Goal: Task Accomplishment & Management: Use online tool/utility

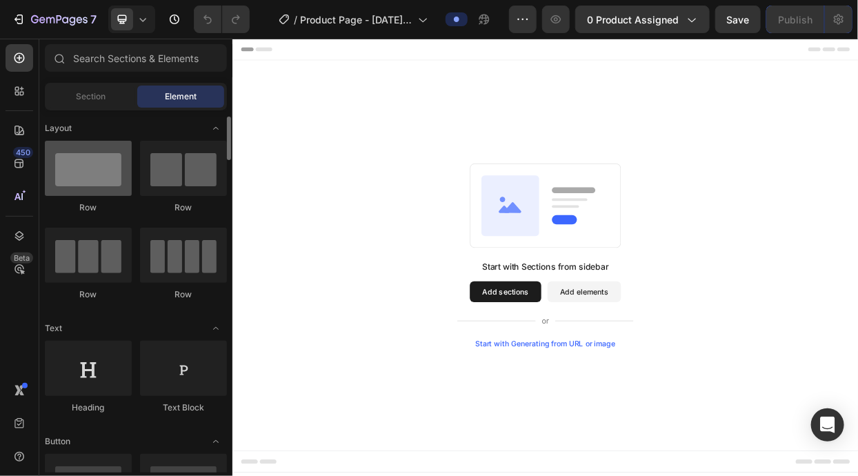
scroll to position [6, 0]
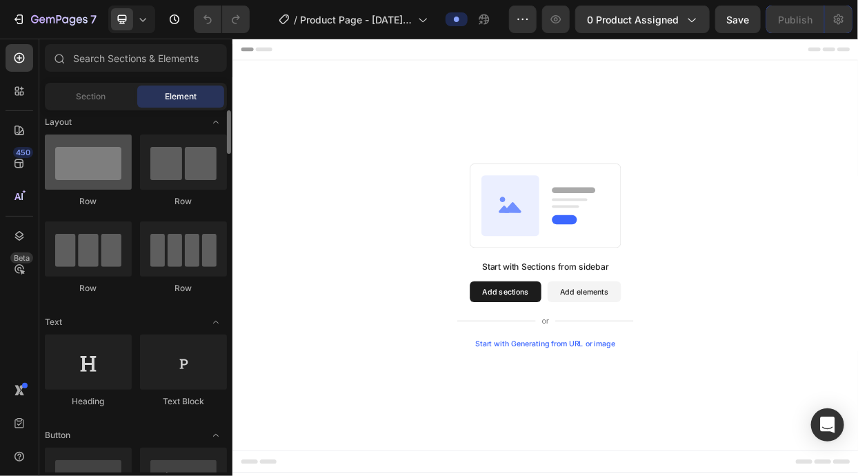
click at [99, 173] on div at bounding box center [88, 161] width 87 height 55
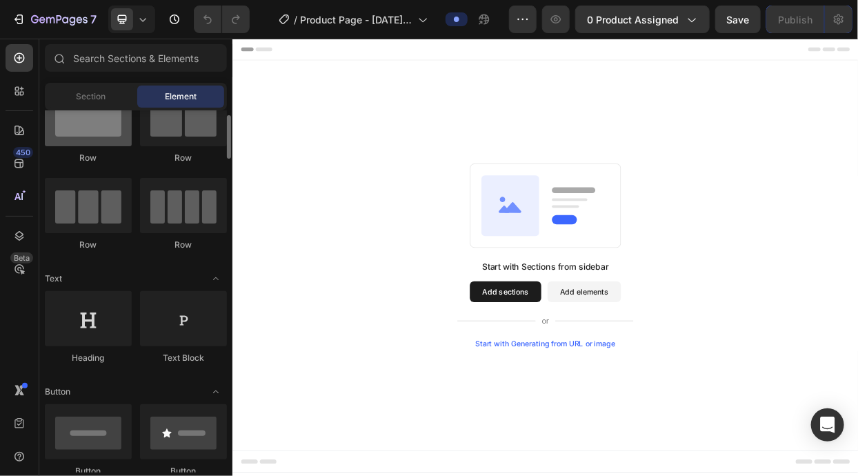
scroll to position [53, 0]
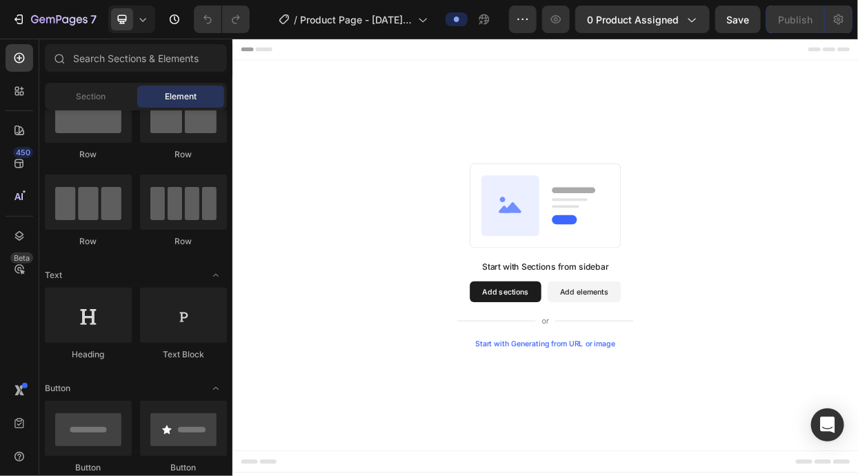
click at [603, 376] on button "Add sections" at bounding box center [592, 373] width 94 height 28
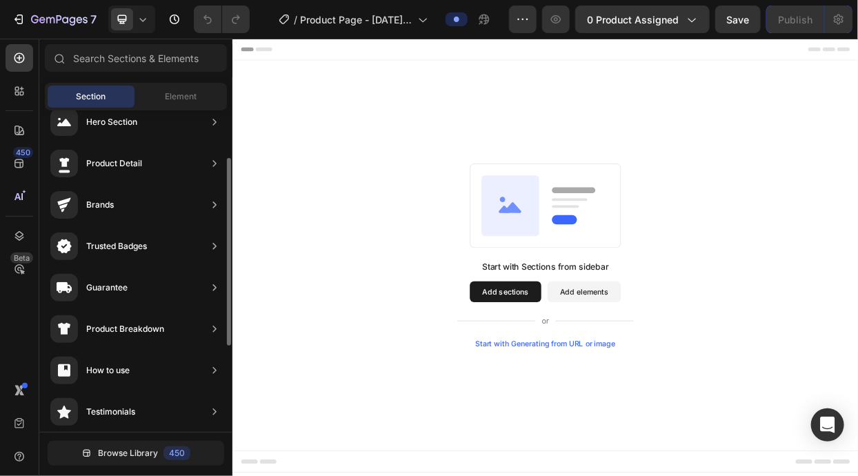
scroll to position [0, 0]
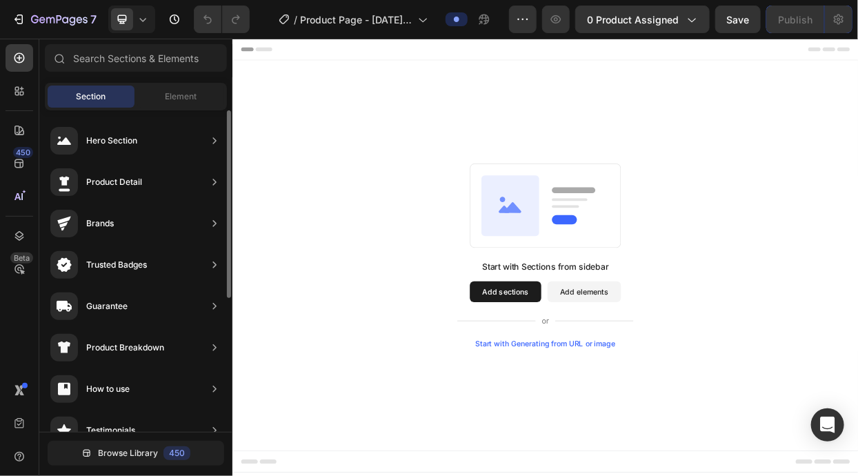
click at [196, 144] on div "Hero Section" at bounding box center [136, 140] width 182 height 39
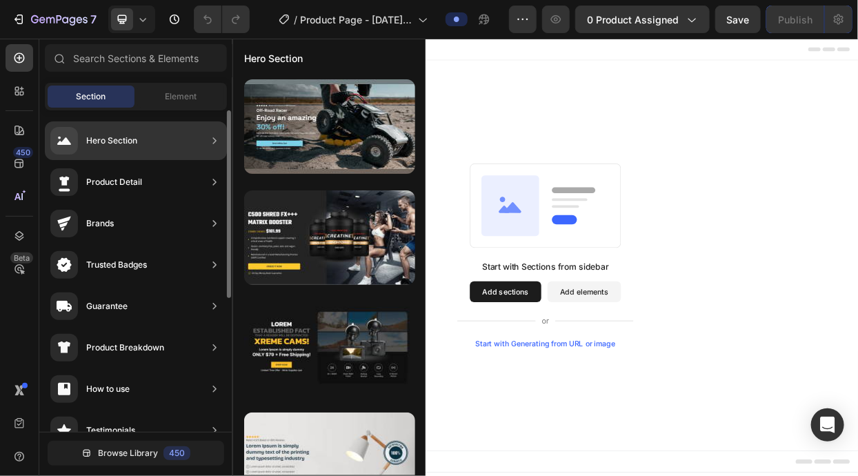
click at [167, 170] on div "Product Detail" at bounding box center [136, 182] width 182 height 39
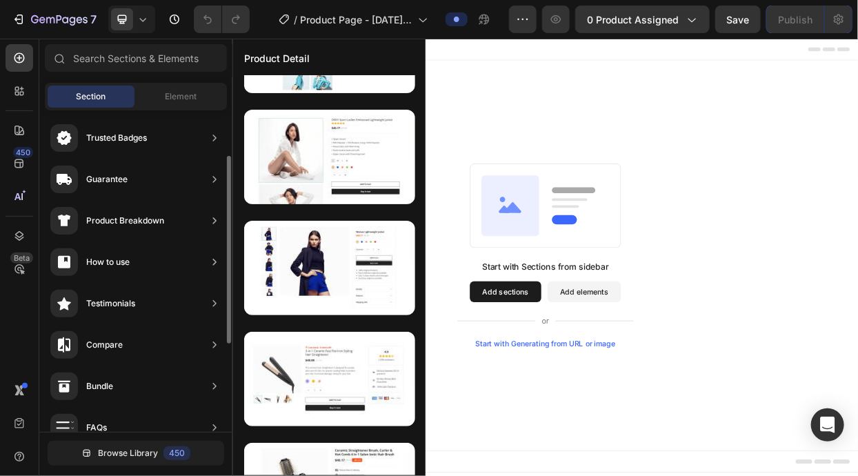
scroll to position [132, 0]
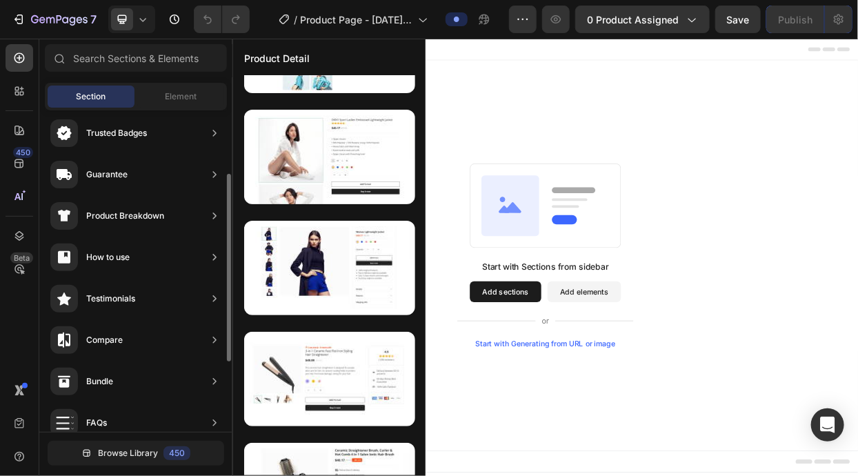
click at [157, 256] on div "How to use" at bounding box center [136, 257] width 182 height 39
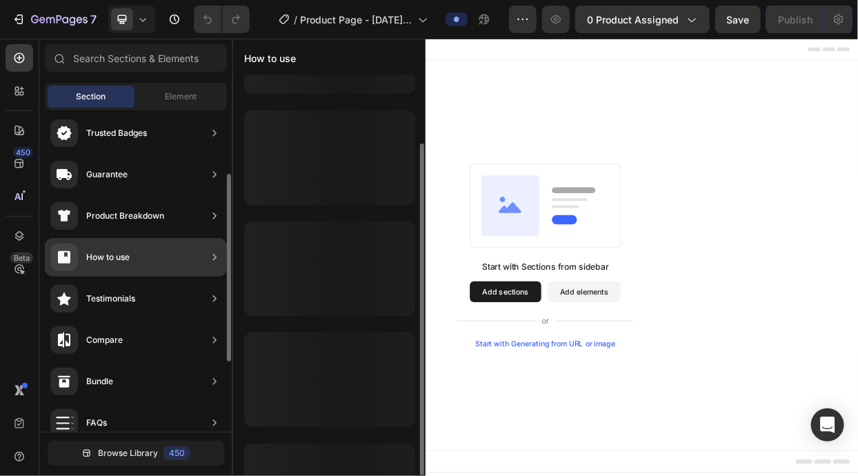
scroll to position [0, 0]
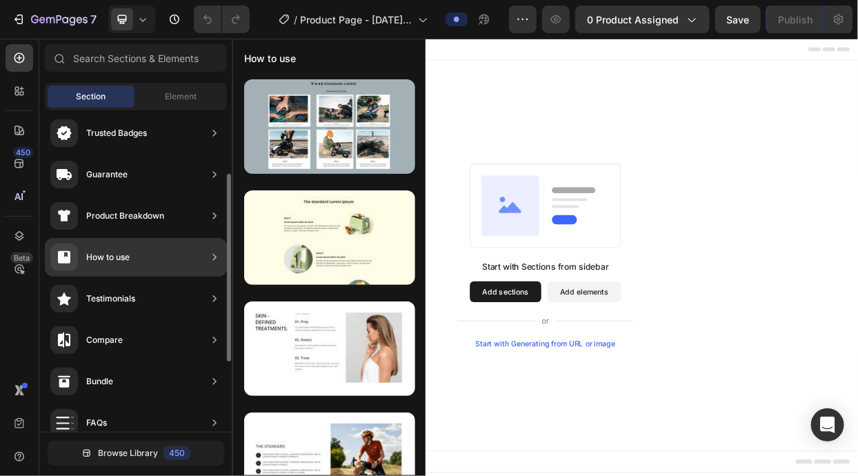
click at [162, 383] on div "Bundle" at bounding box center [136, 381] width 182 height 39
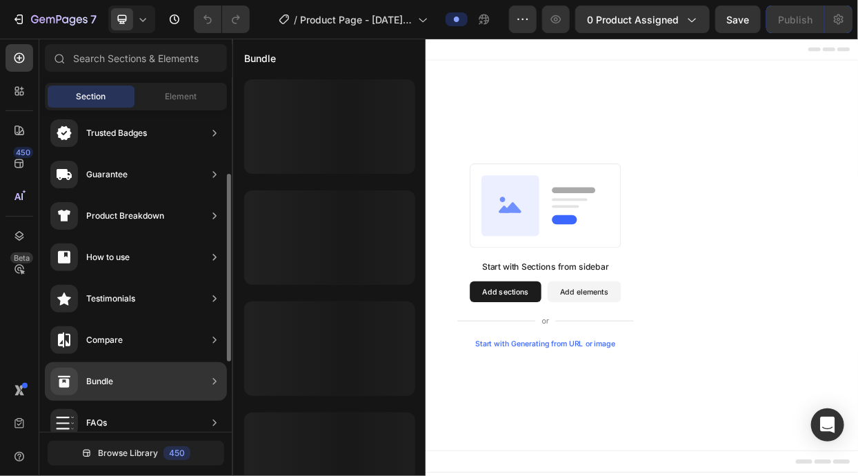
click at [175, 336] on div "Compare" at bounding box center [136, 340] width 182 height 39
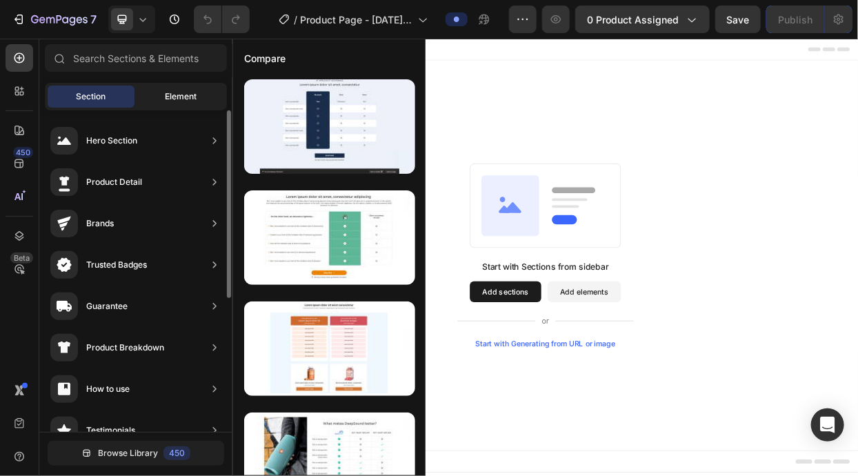
click at [185, 103] on div "Element" at bounding box center [180, 96] width 87 height 22
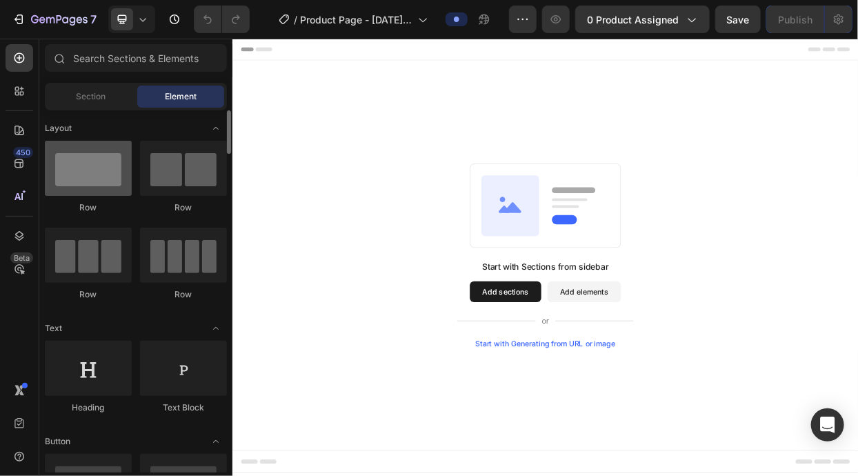
click at [103, 165] on div at bounding box center [88, 168] width 87 height 55
click at [614, 374] on button "Add sections" at bounding box center [592, 373] width 94 height 28
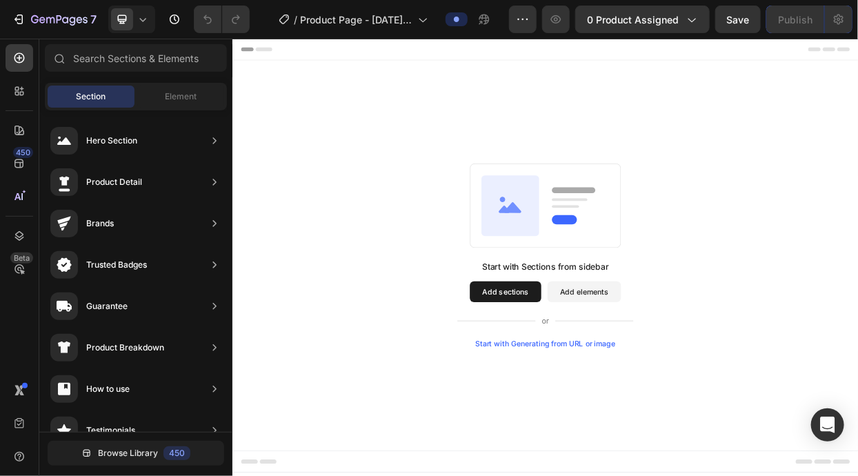
click at [596, 381] on button "Add sections" at bounding box center [592, 373] width 94 height 28
click at [605, 372] on button "Add sections" at bounding box center [592, 373] width 94 height 28
click at [704, 376] on button "Add elements" at bounding box center [696, 373] width 97 height 28
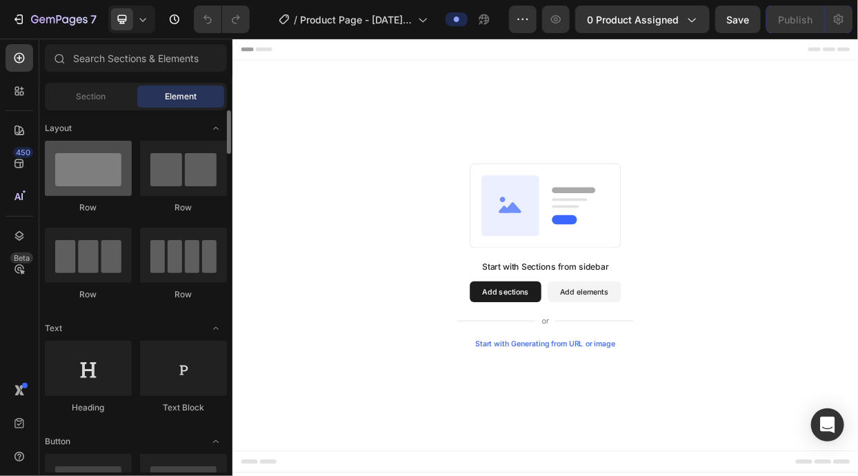
click at [104, 181] on div at bounding box center [88, 168] width 87 height 55
click at [86, 159] on div at bounding box center [88, 168] width 87 height 55
click at [79, 159] on div at bounding box center [88, 168] width 87 height 55
click at [94, 166] on div at bounding box center [88, 168] width 87 height 55
click at [102, 176] on div at bounding box center [88, 168] width 87 height 55
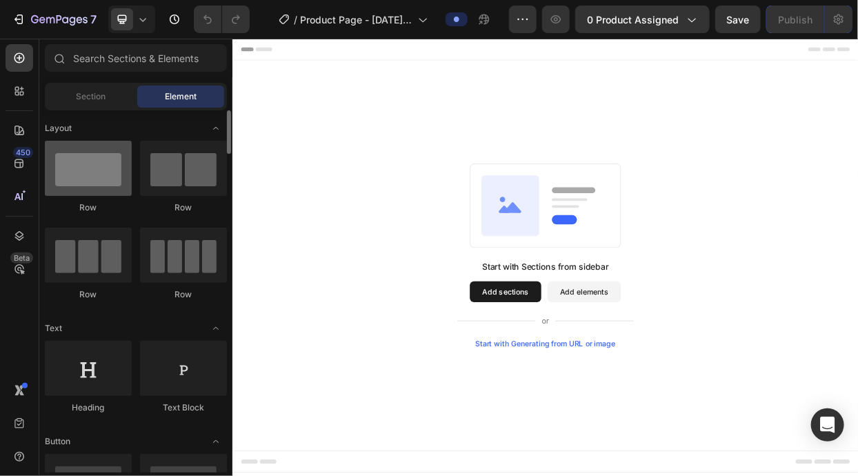
click at [104, 176] on div at bounding box center [88, 168] width 87 height 55
click at [640, 122] on div "Start with Sections from sidebar Add sections Add elements Start with Generatin…" at bounding box center [645, 325] width 827 height 516
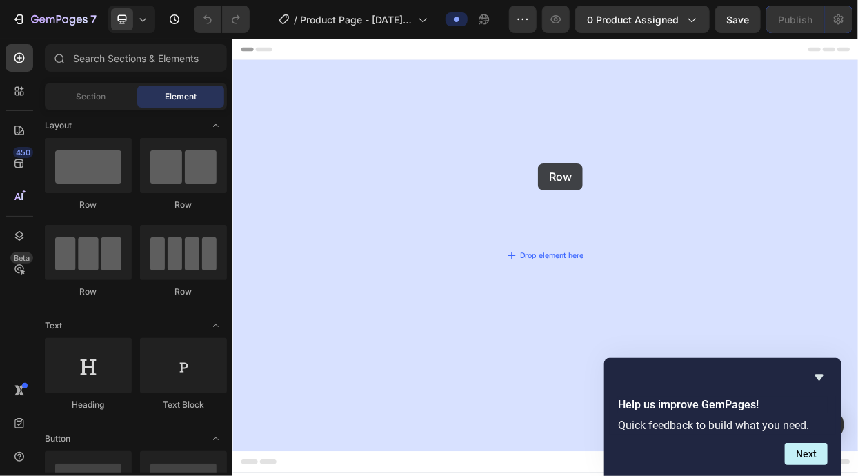
drag, startPoint x: 373, startPoint y: 200, endPoint x: 636, endPoint y: 203, distance: 262.7
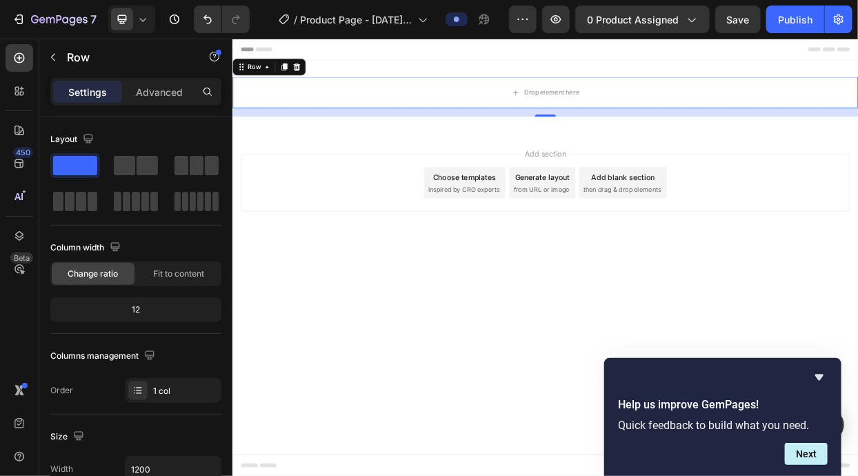
click at [778, 228] on div "Add blank section then drag & drop elements" at bounding box center [748, 228] width 116 height 41
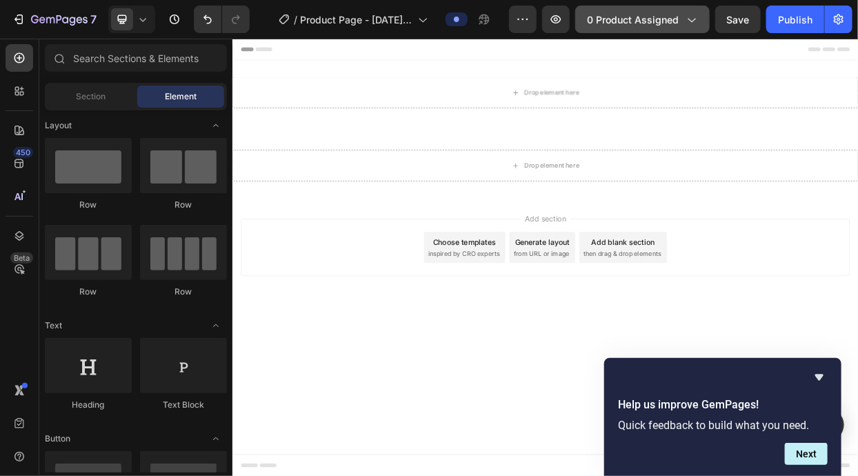
click at [627, 17] on span "0 product assigned" at bounding box center [633, 19] width 92 height 14
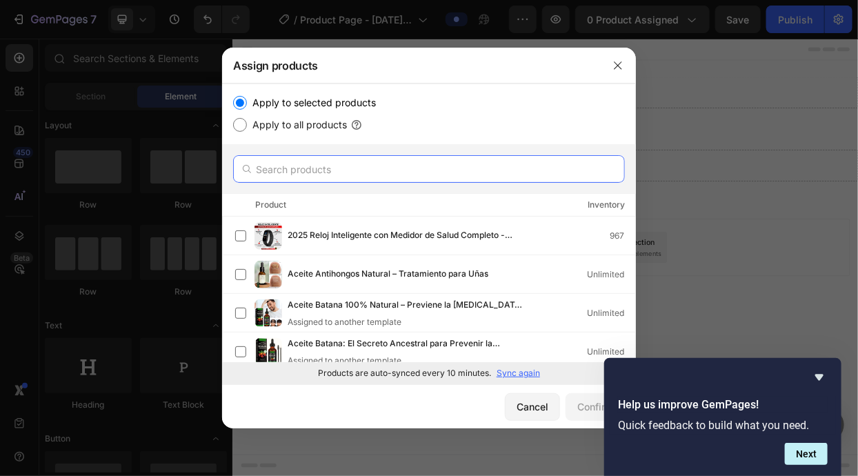
click at [297, 155] on input "text" at bounding box center [429, 169] width 392 height 28
paste input "Uñas Libres – Confianza en 7 Días"
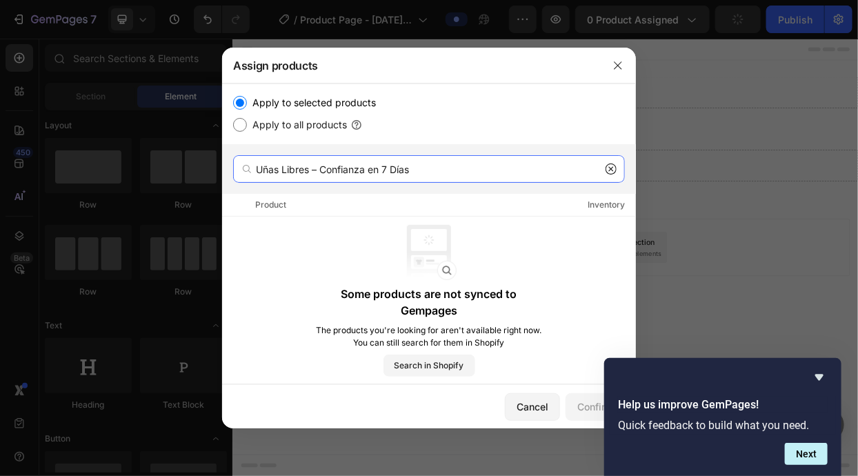
type input "Uñas Libres – Confianza en 7 Días"
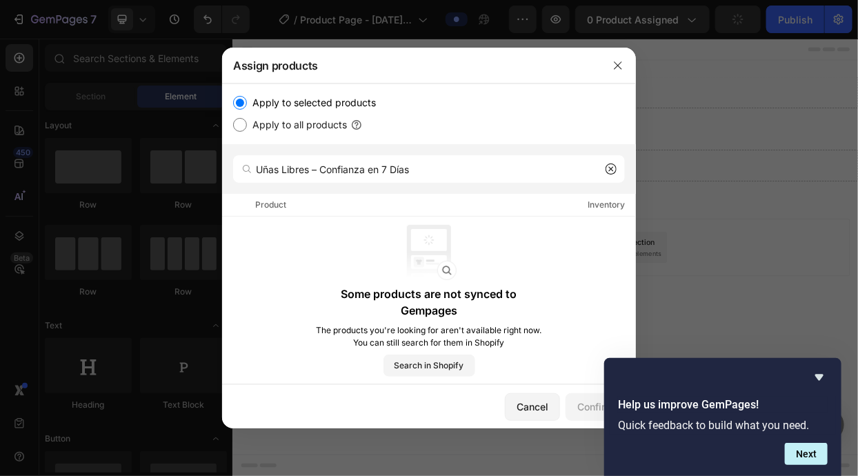
click at [615, 163] on icon at bounding box center [610, 168] width 11 height 11
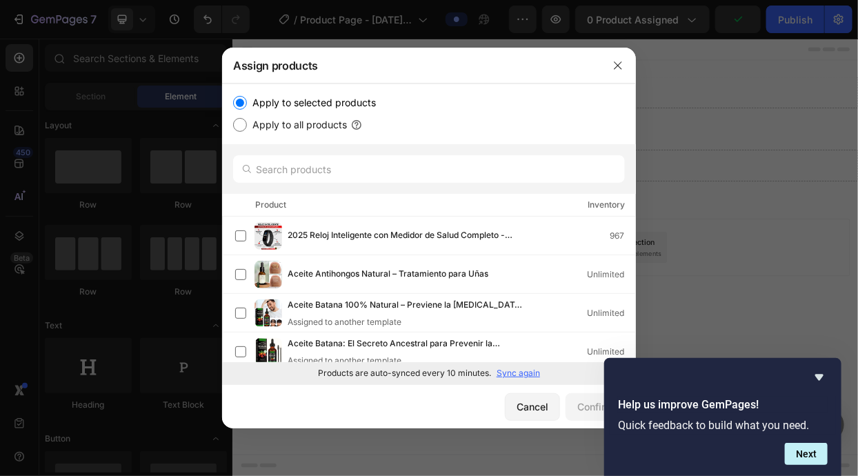
click at [522, 379] on p "Sync again" at bounding box center [517, 373] width 43 height 12
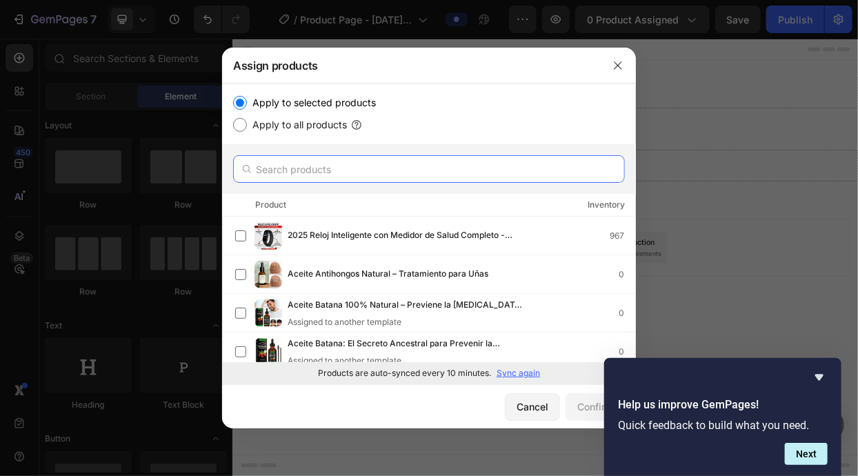
click at [539, 155] on input "text" at bounding box center [429, 169] width 392 height 28
paste input "Uñas Libres – Confianza en 7 Días"
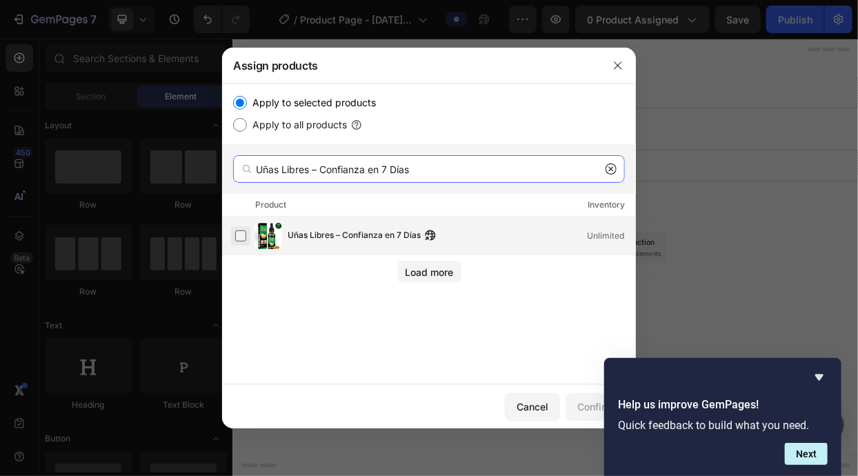
type input "Uñas Libres – Confianza en 7 Días"
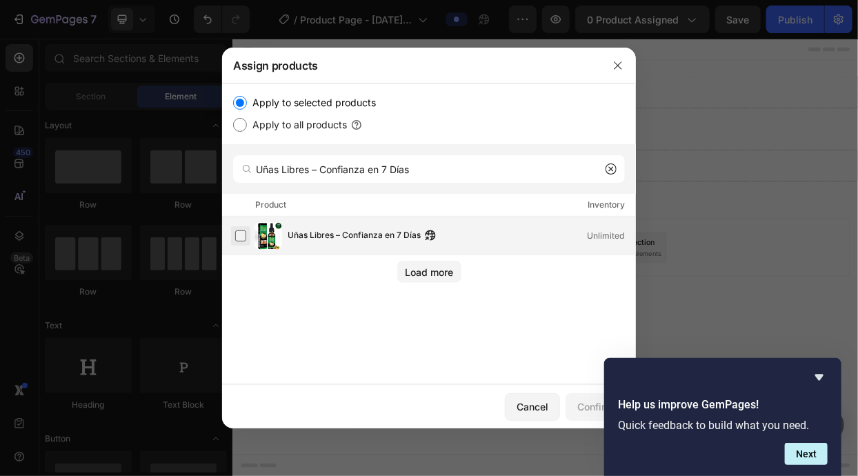
click at [246, 230] on label at bounding box center [240, 235] width 11 height 11
click at [585, 420] on button "Confirm" at bounding box center [594, 407] width 59 height 28
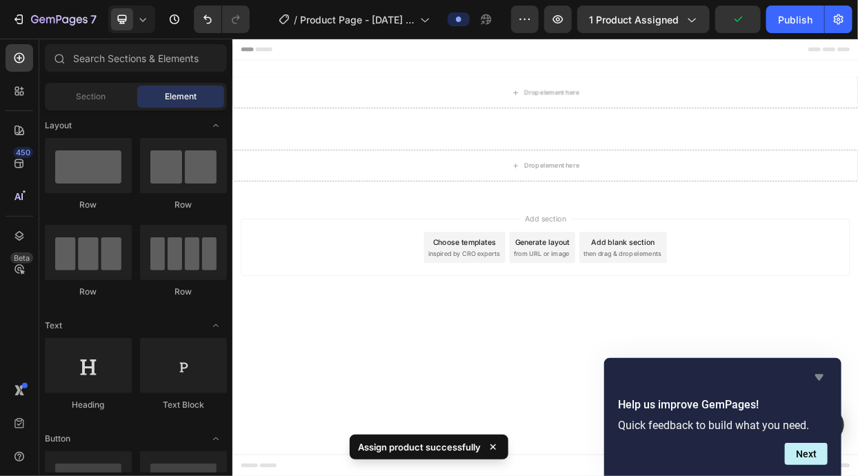
click at [822, 372] on icon "Hide survey" at bounding box center [819, 377] width 17 height 17
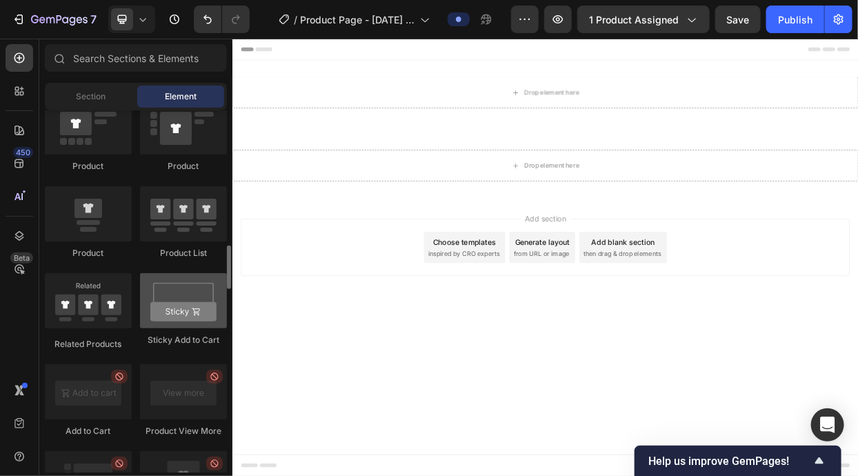
scroll to position [1752, 0]
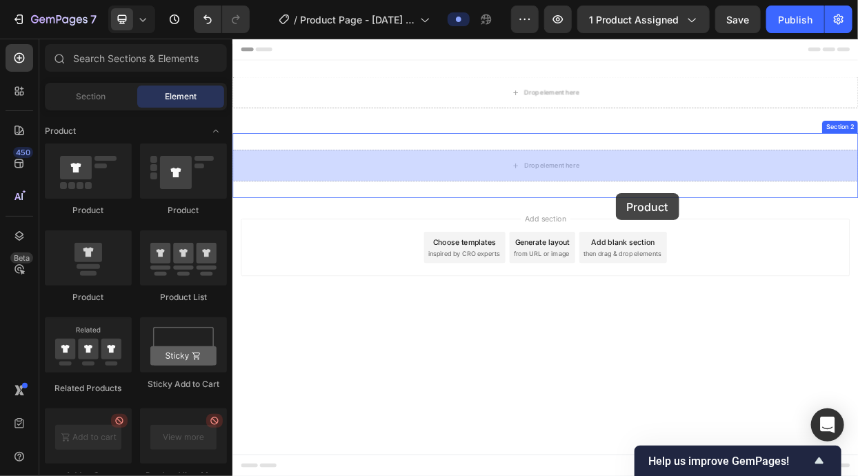
drag, startPoint x: 350, startPoint y: 236, endPoint x: 738, endPoint y: 243, distance: 388.2
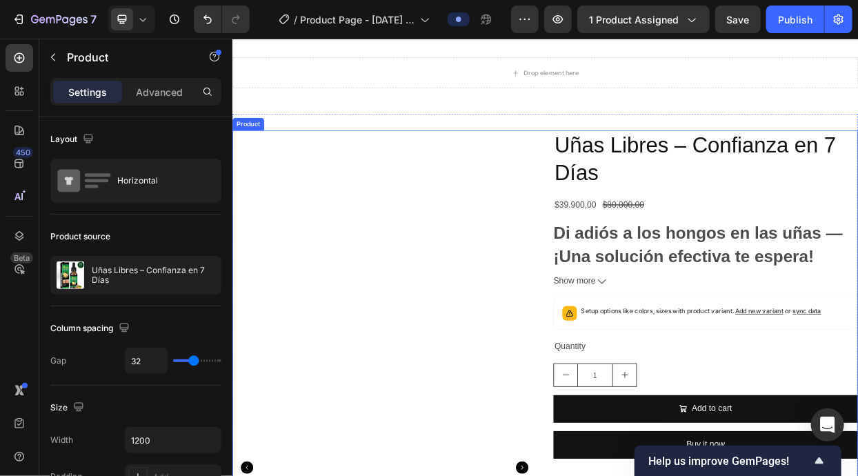
scroll to position [88, 0]
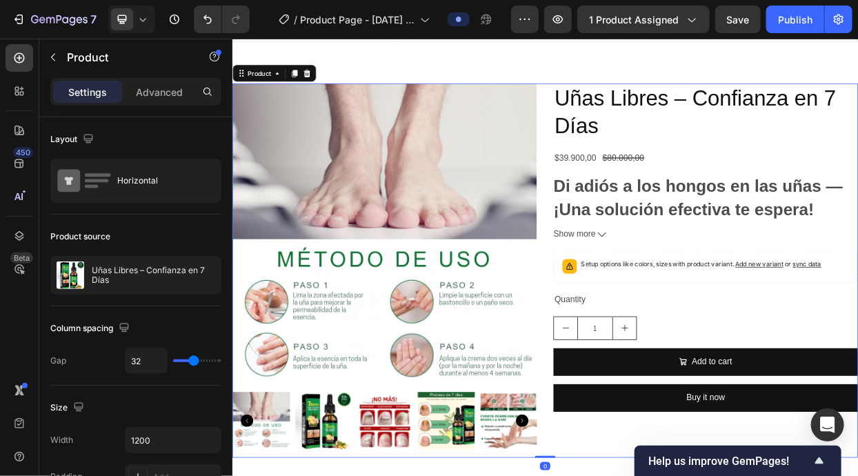
click at [634, 267] on div "Product Images Uñas Libres – Confianza en 7 Días Product Title $39.900,00 Produ…" at bounding box center [645, 344] width 827 height 495
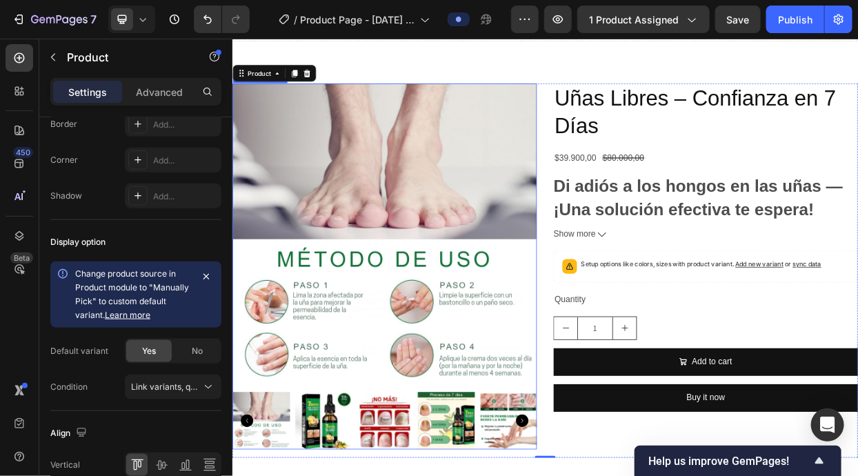
click at [493, 277] on img at bounding box center [433, 298] width 403 height 403
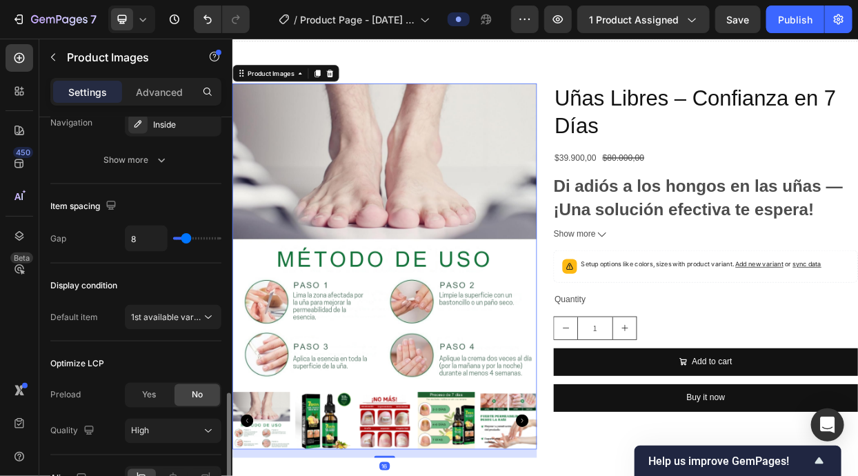
scroll to position [718, 0]
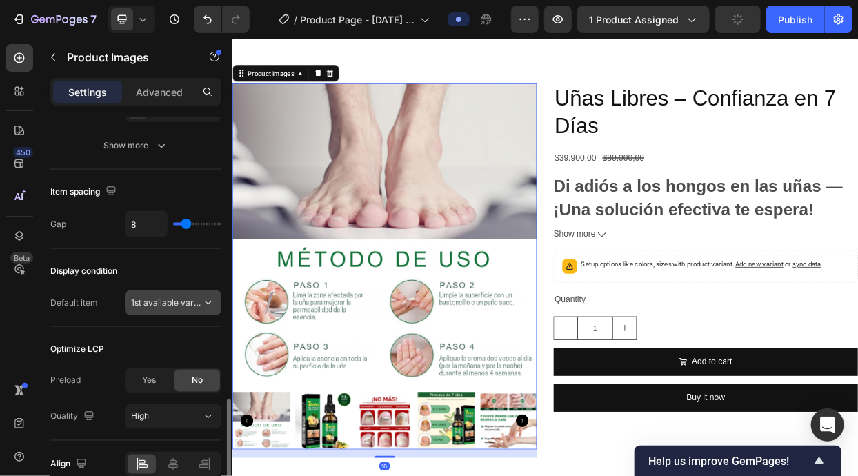
click at [183, 303] on span "1st available variant" at bounding box center [169, 302] width 77 height 10
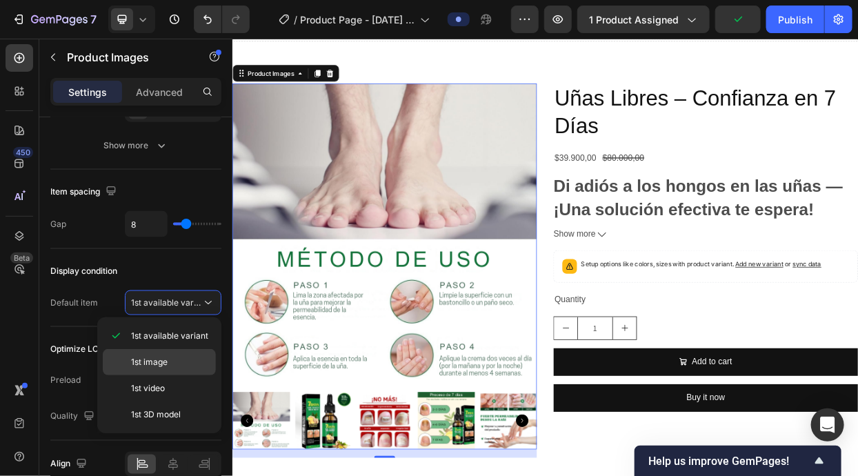
click at [161, 363] on span "1st image" at bounding box center [149, 362] width 37 height 12
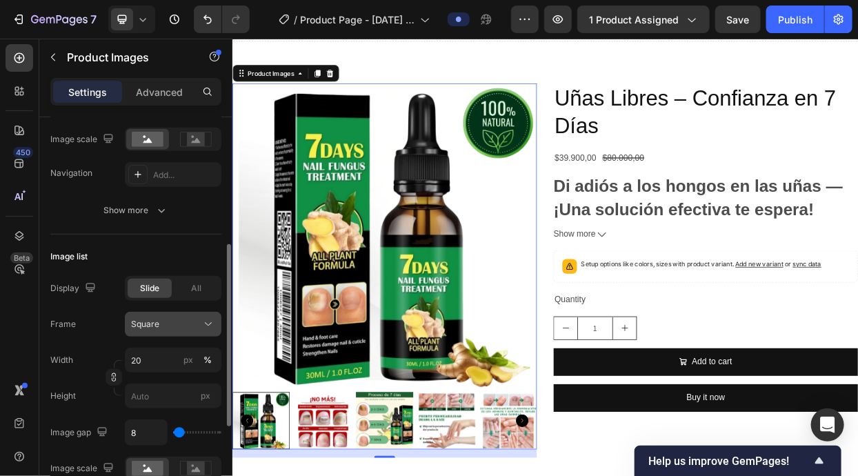
scroll to position [369, 0]
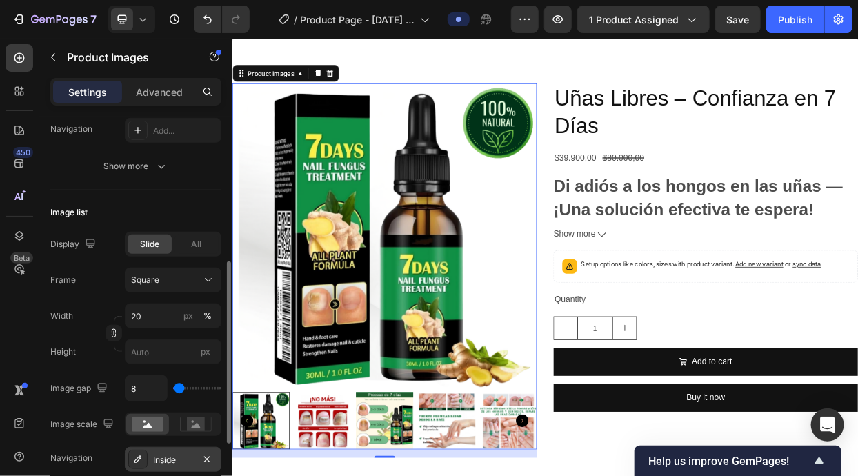
click at [170, 454] on div "Inside" at bounding box center [173, 460] width 40 height 12
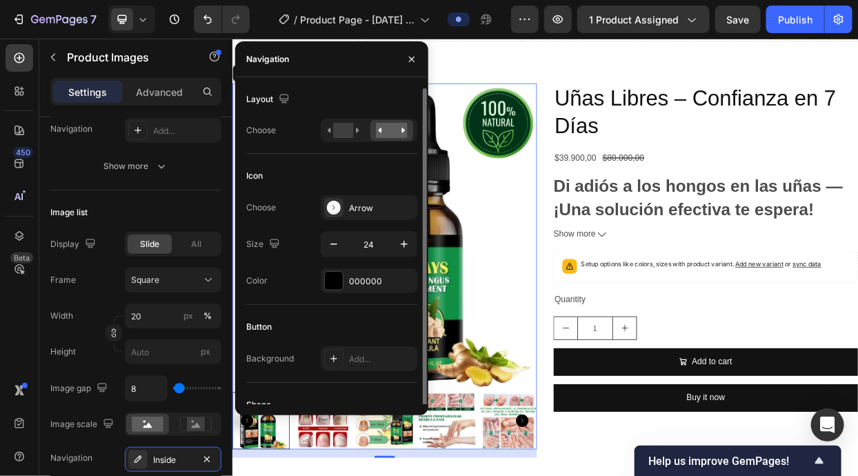
click at [401, 119] on div at bounding box center [369, 130] width 97 height 23
click at [359, 120] on div at bounding box center [343, 130] width 43 height 21
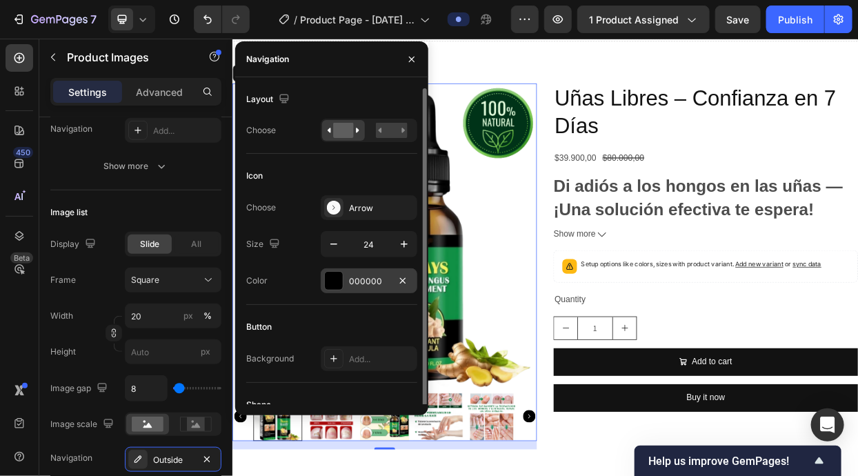
click at [332, 288] on div at bounding box center [334, 281] width 18 height 18
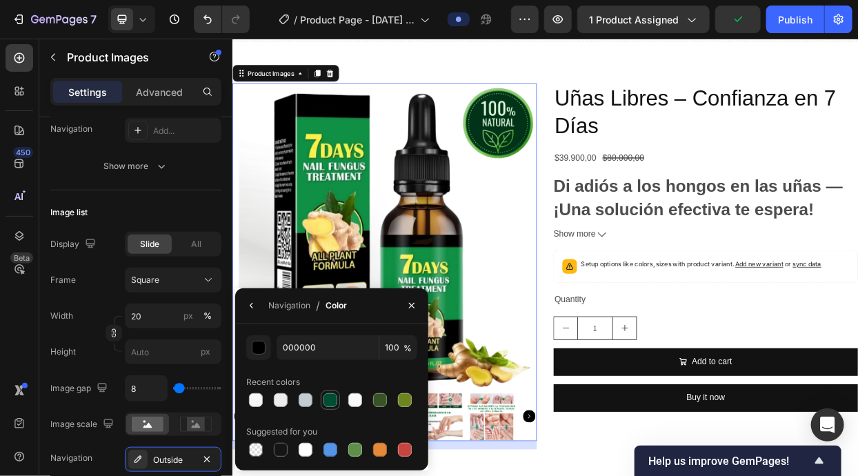
click at [325, 398] on div at bounding box center [330, 400] width 14 height 14
type input "004D36"
click at [232, 194] on img at bounding box center [433, 298] width 403 height 403
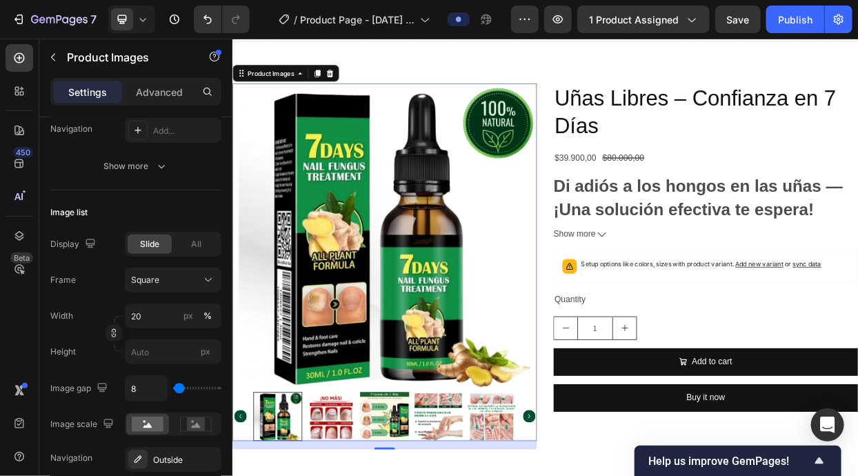
scroll to position [0, 0]
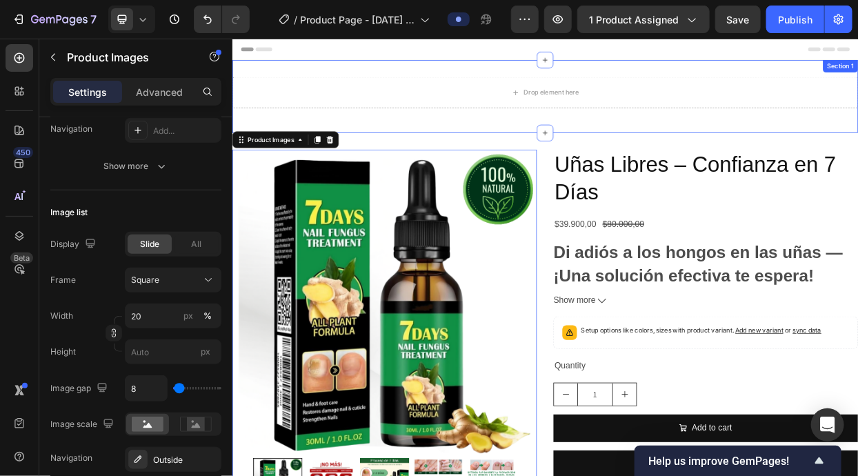
click at [348, 139] on div "Drop element here Row" at bounding box center [645, 115] width 827 height 52
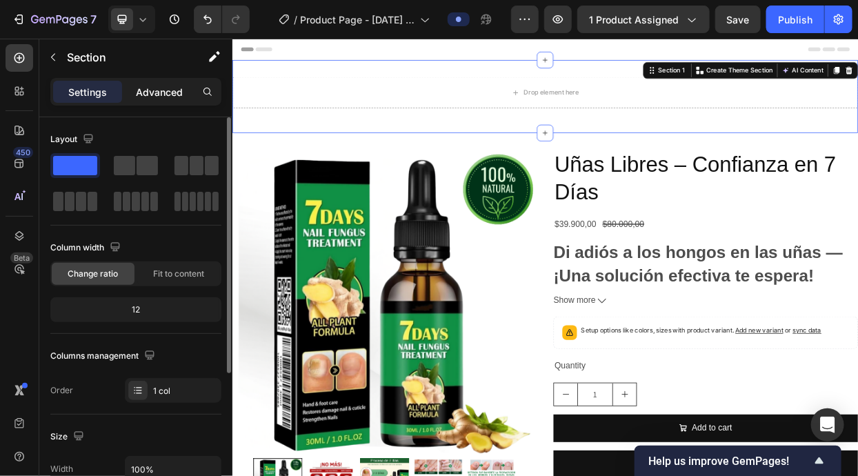
click at [134, 95] on div "Advanced" at bounding box center [159, 92] width 69 height 22
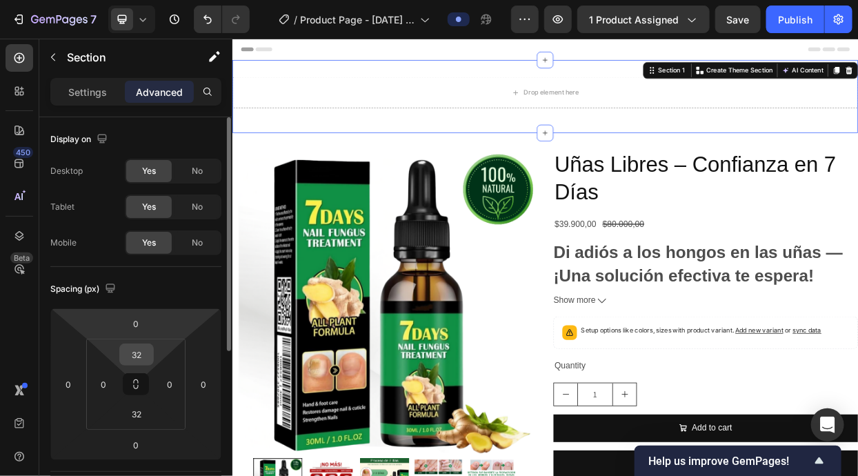
click at [135, 362] on input "32" at bounding box center [137, 354] width 28 height 21
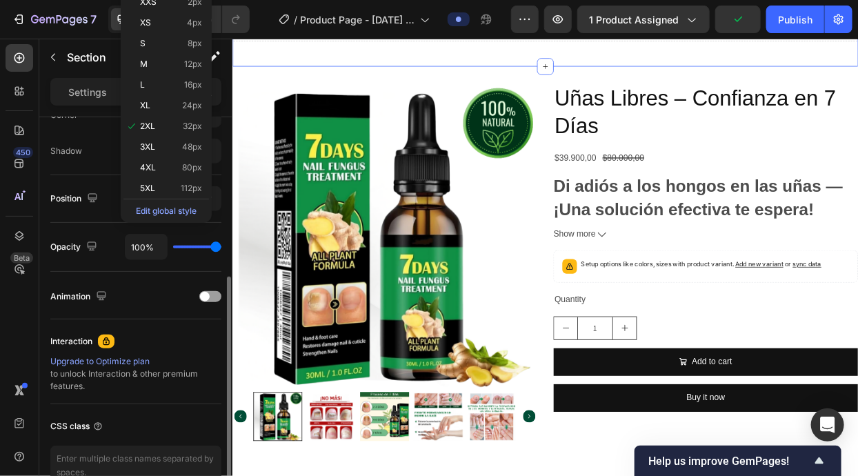
scroll to position [358, 0]
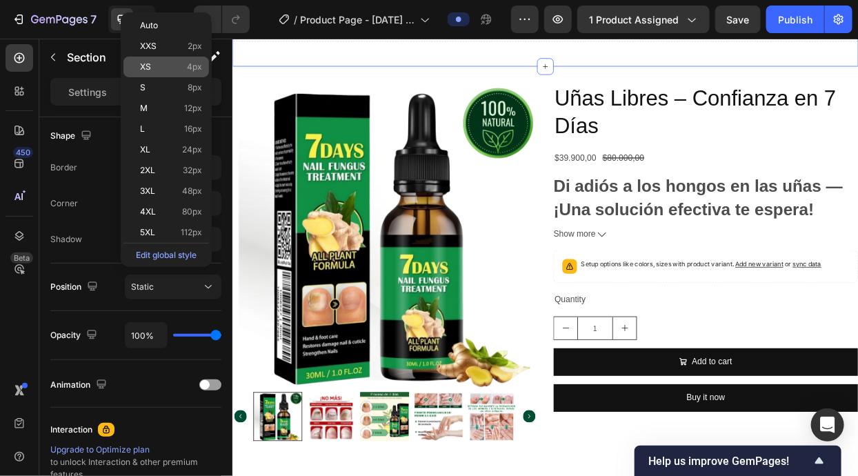
click at [170, 61] on div "XS 4px" at bounding box center [165, 67] width 85 height 21
type input "4"
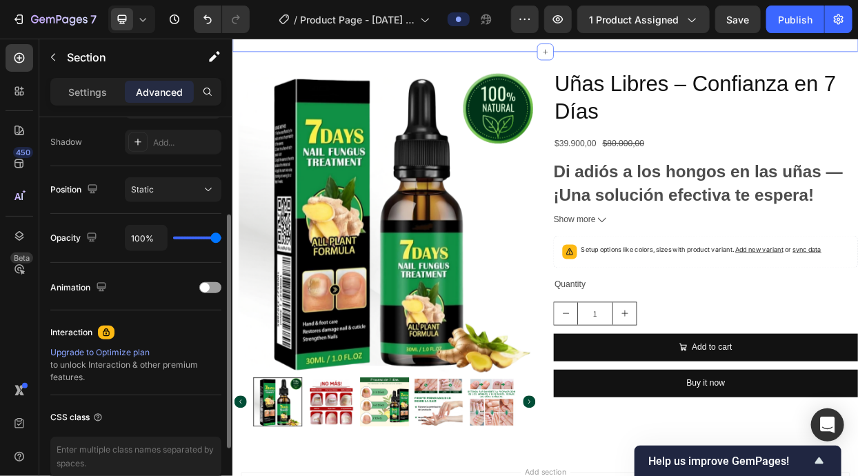
scroll to position [267, 0]
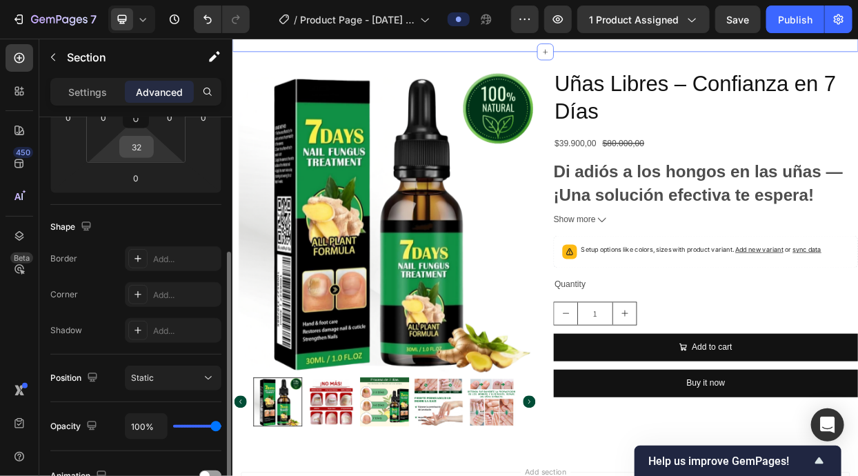
click at [150, 152] on input "32" at bounding box center [137, 146] width 28 height 21
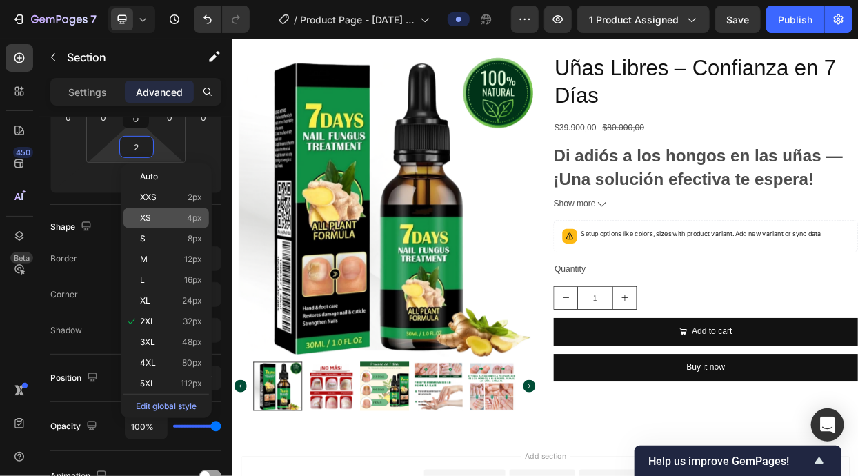
click at [186, 222] on div "XS 4px" at bounding box center [165, 217] width 85 height 21
type input "4"
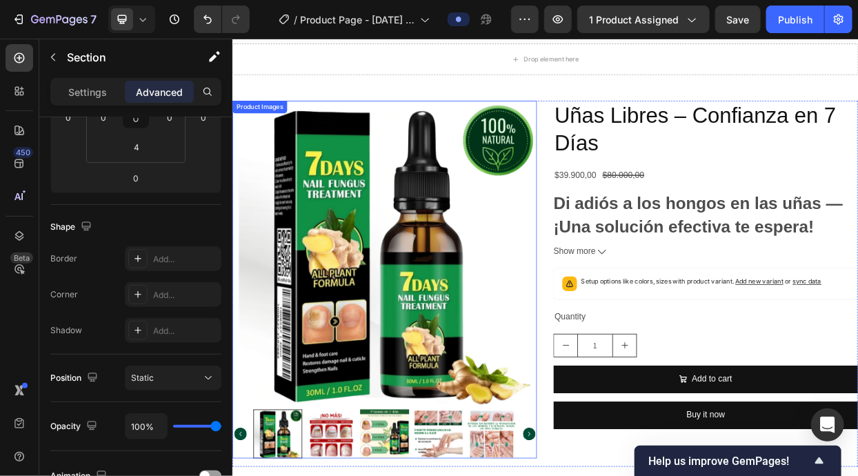
scroll to position [0, 0]
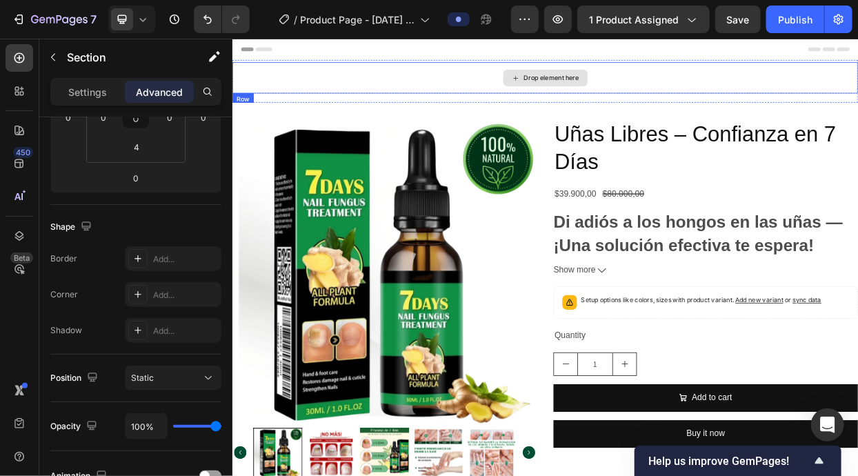
click at [418, 100] on div "Drop element here" at bounding box center [645, 90] width 827 height 41
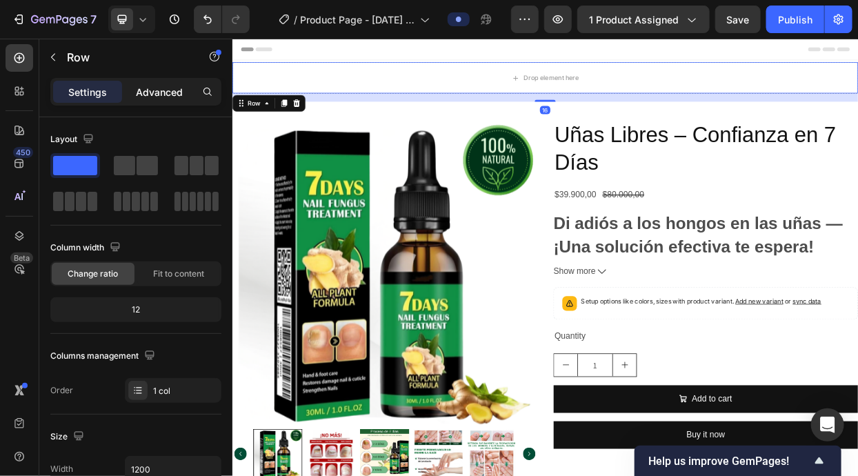
click at [150, 92] on p "Advanced" at bounding box center [159, 92] width 47 height 14
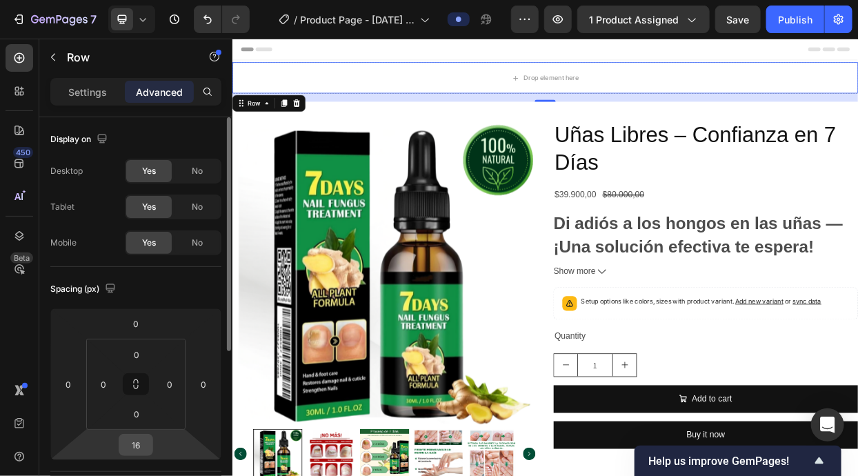
click at [130, 453] on input "16" at bounding box center [136, 444] width 28 height 21
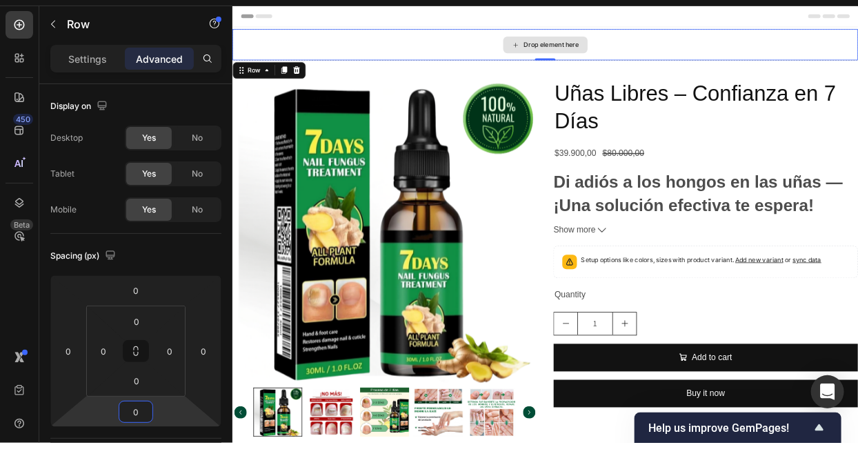
type input "0"
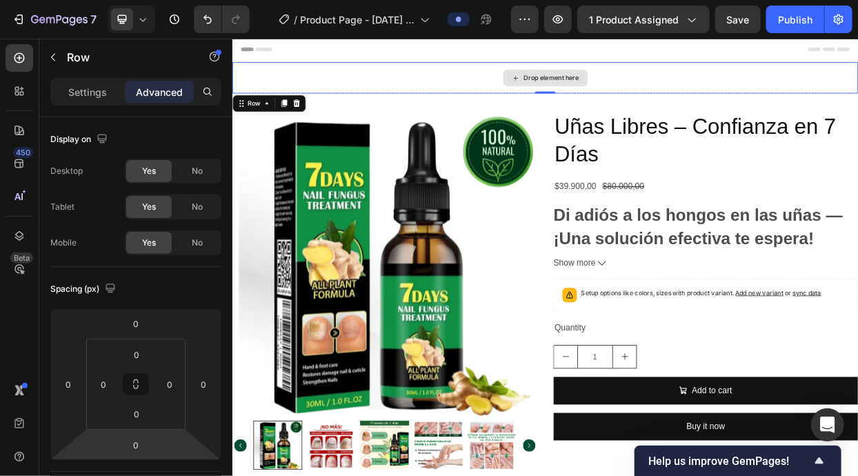
click at [332, 66] on div "Header Drop element here Row 0 Section 1 Product Images Uñas Libres – Confianza…" at bounding box center [645, 440] width 827 height 802
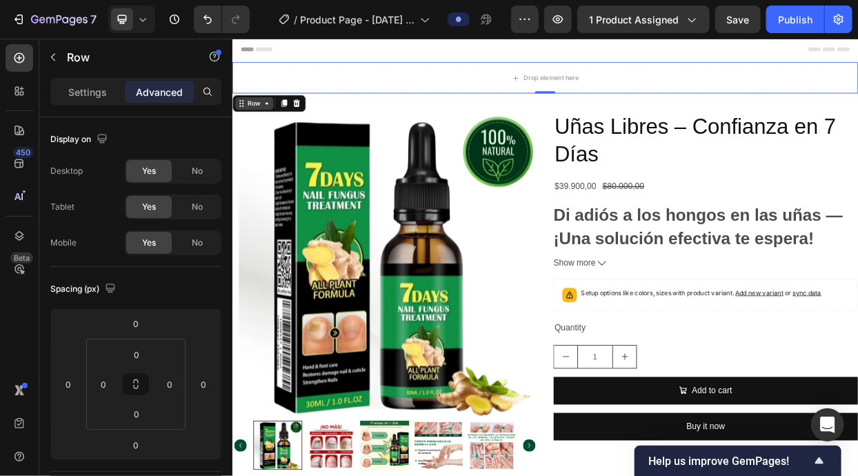
click at [252, 128] on div "Row" at bounding box center [260, 124] width 23 height 12
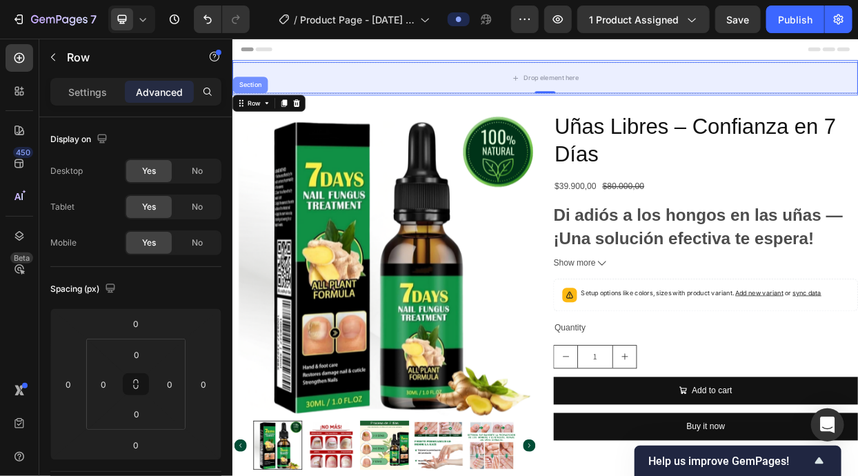
click at [258, 101] on div "Section" at bounding box center [255, 100] width 35 height 8
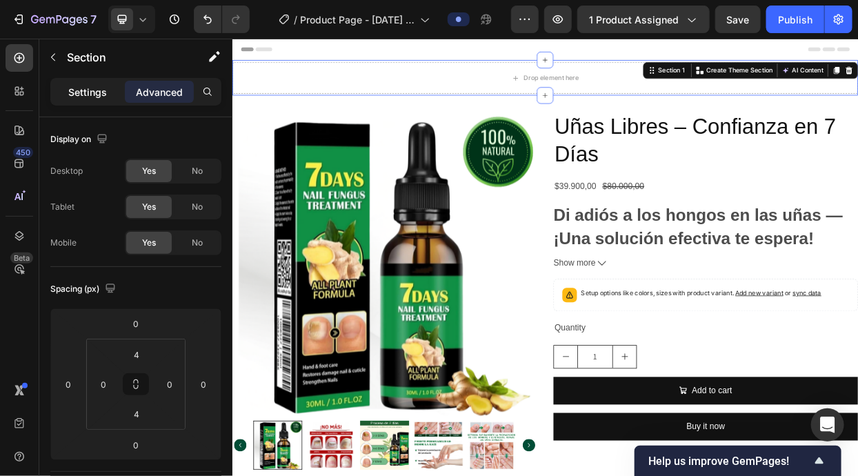
click at [109, 86] on div "Settings" at bounding box center [87, 92] width 69 height 22
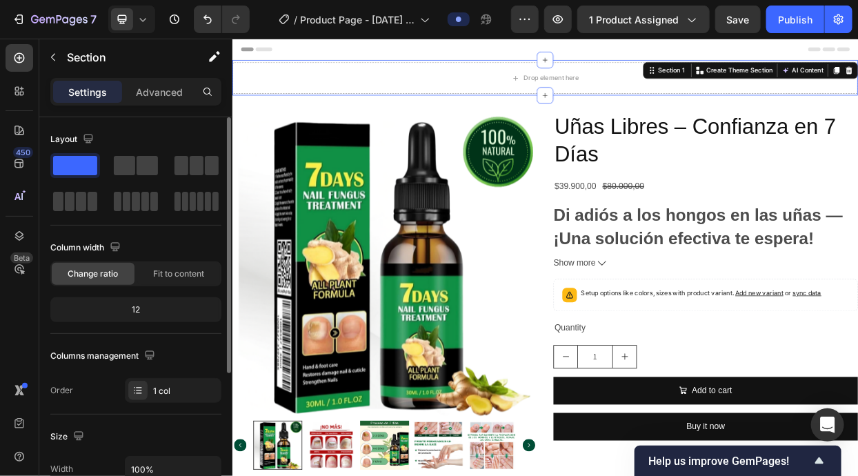
scroll to position [265, 0]
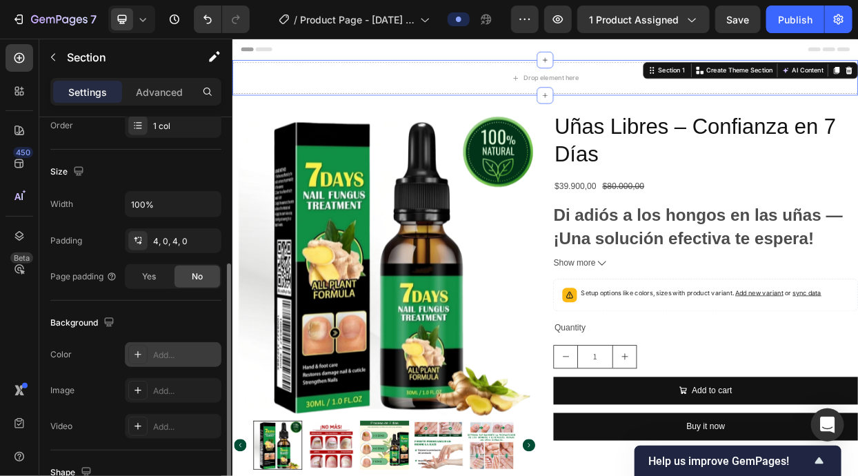
click at [165, 352] on div "Add..." at bounding box center [185, 355] width 65 height 12
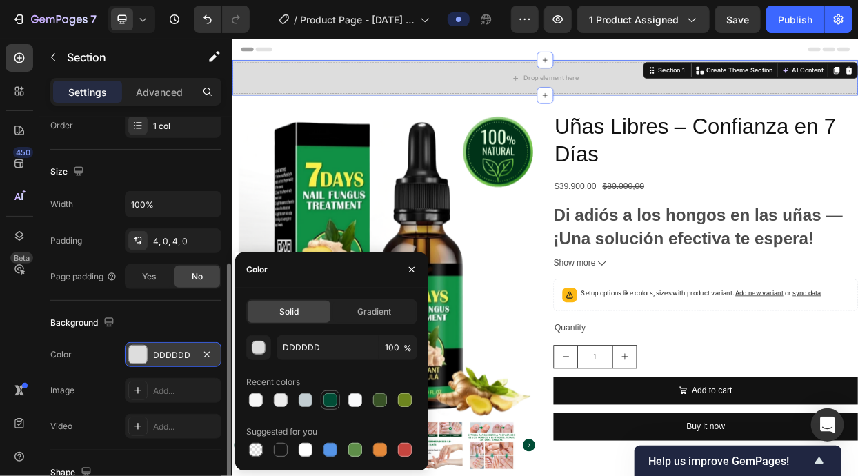
click at [338, 401] on div at bounding box center [330, 400] width 17 height 17
type input "004D36"
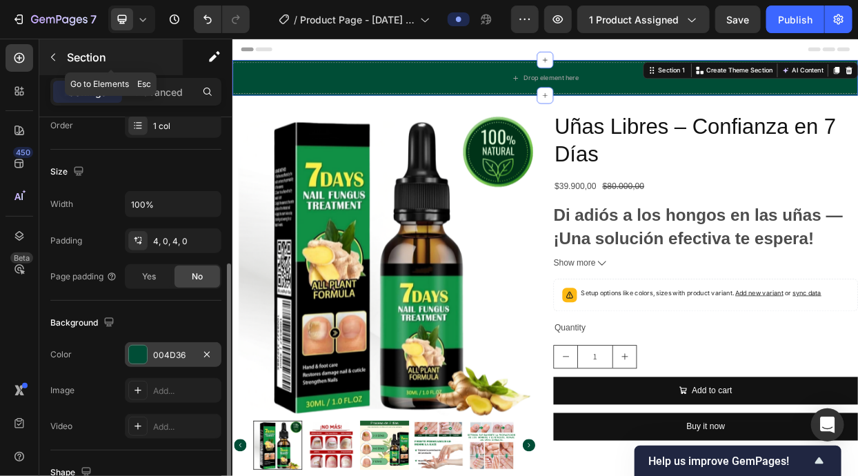
click at [51, 54] on icon "button" at bounding box center [53, 57] width 11 height 11
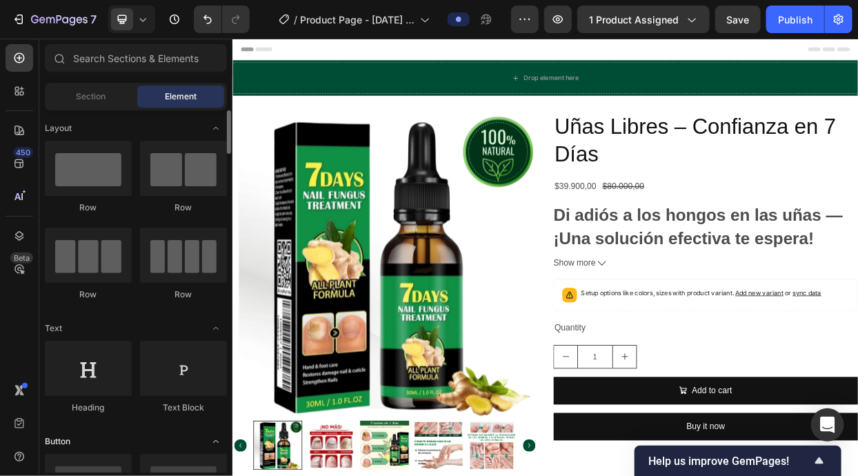
scroll to position [44, 0]
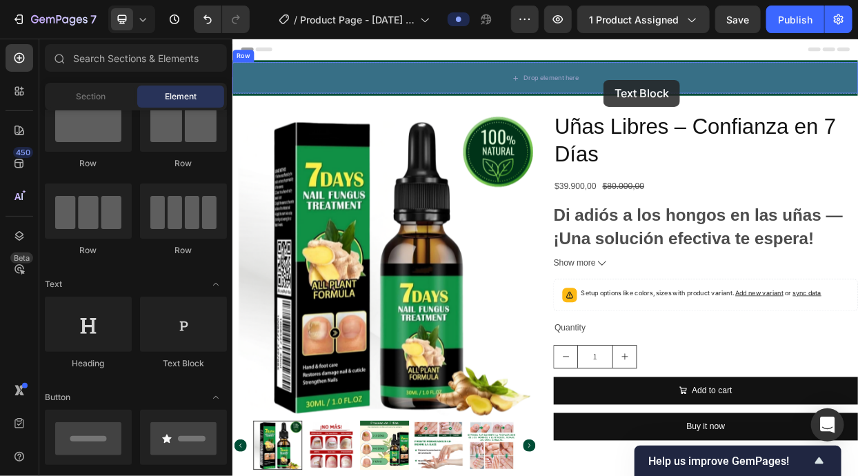
drag, startPoint x: 408, startPoint y: 369, endPoint x: 722, endPoint y: 93, distance: 418.1
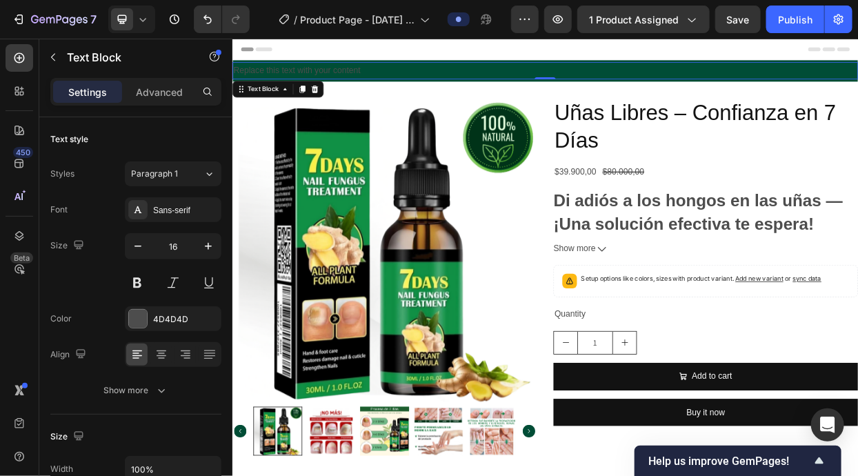
click at [531, 86] on div "Replace this text with your content" at bounding box center [645, 81] width 827 height 23
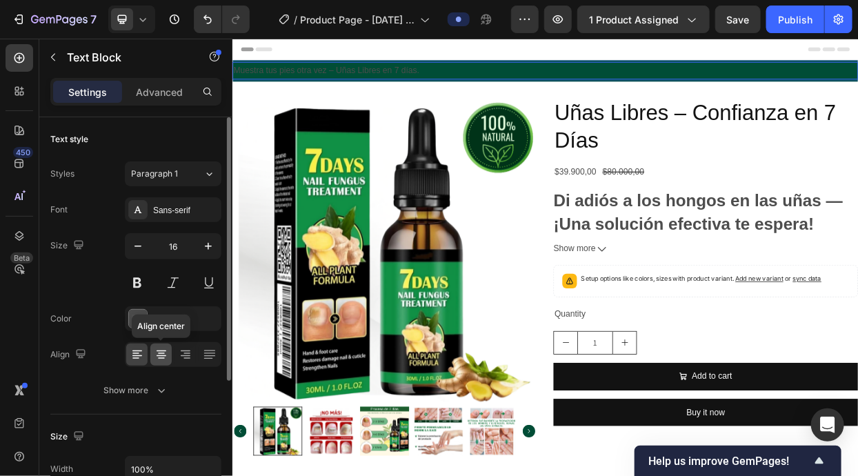
click at [168, 356] on div at bounding box center [160, 354] width 21 height 22
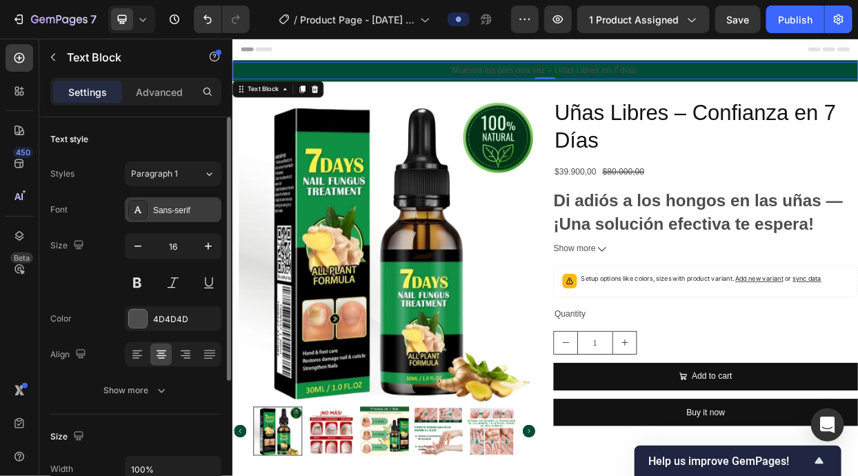
click at [192, 218] on div "Sans-serif" at bounding box center [173, 209] width 97 height 25
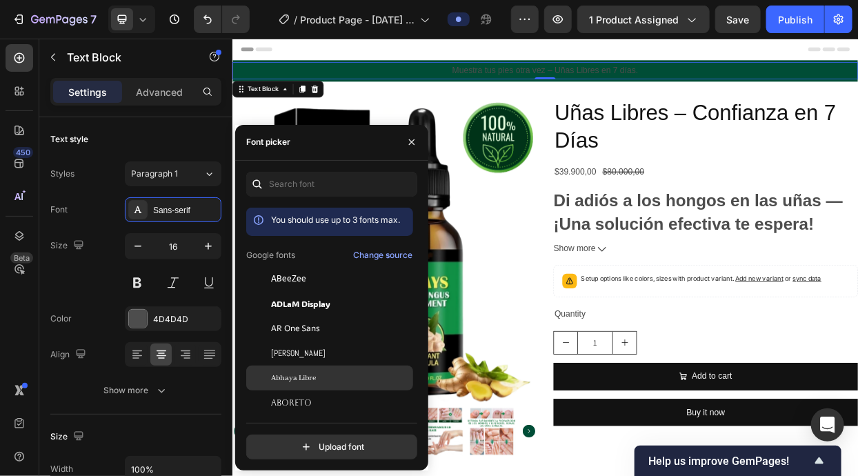
click at [335, 376] on div "Abhaya Libre" at bounding box center [340, 378] width 139 height 12
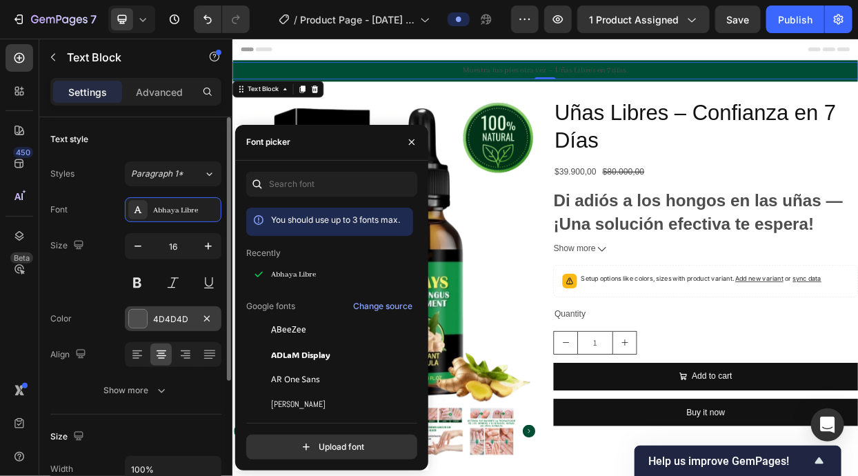
click at [145, 315] on div at bounding box center [138, 319] width 18 height 18
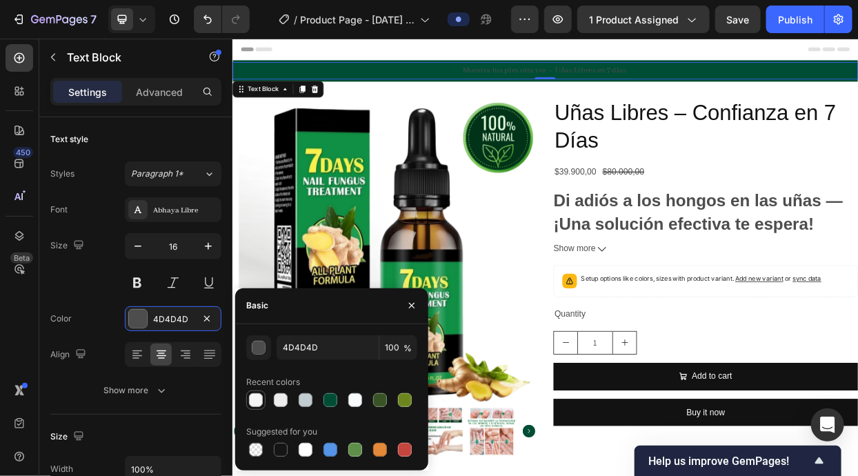
click at [259, 396] on div at bounding box center [256, 400] width 14 height 14
type input "F7F7F7"
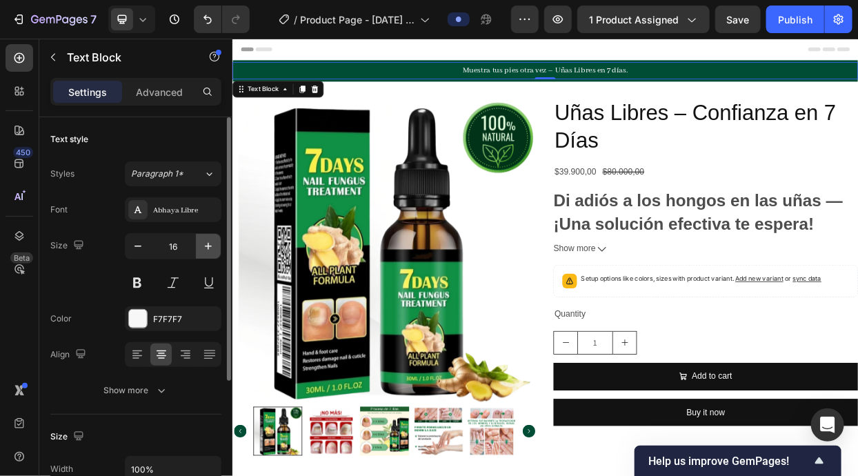
click at [202, 250] on icon "button" at bounding box center [208, 246] width 14 height 14
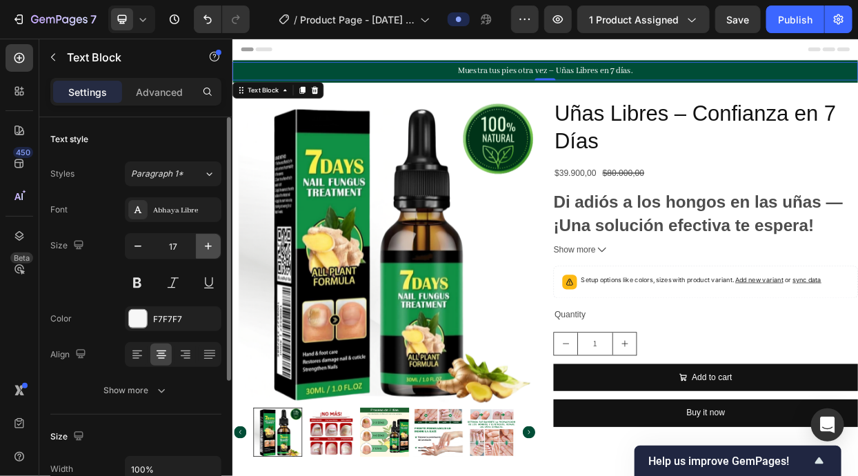
click at [202, 250] on icon "button" at bounding box center [208, 246] width 14 height 14
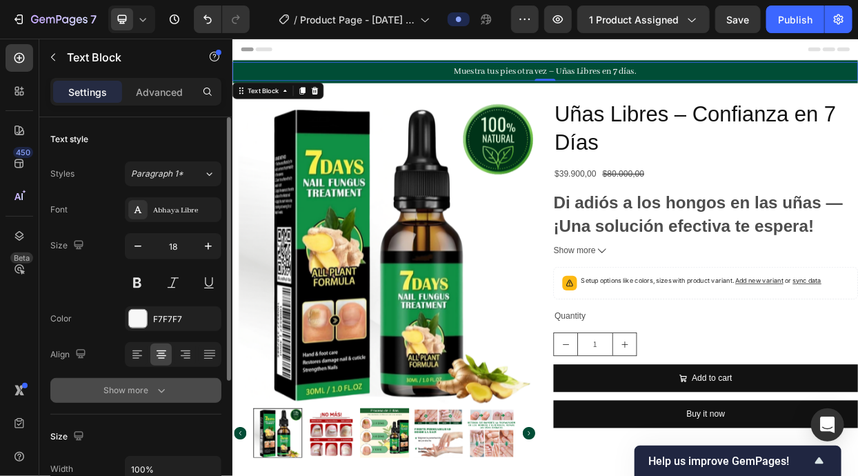
click at [156, 388] on icon "button" at bounding box center [161, 390] width 14 height 14
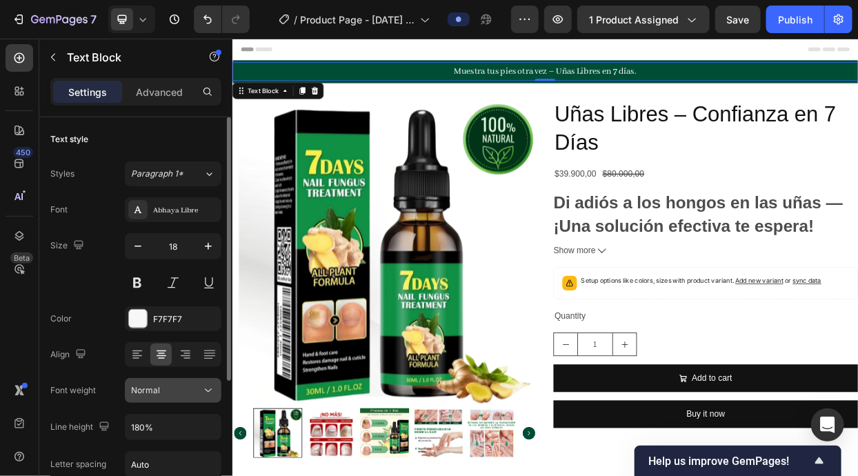
click at [210, 390] on icon at bounding box center [208, 390] width 14 height 14
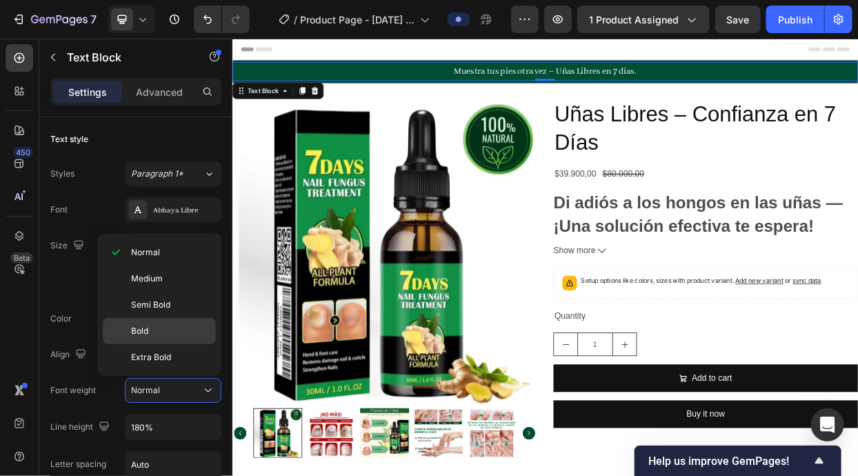
click at [191, 326] on p "Bold" at bounding box center [170, 331] width 79 height 12
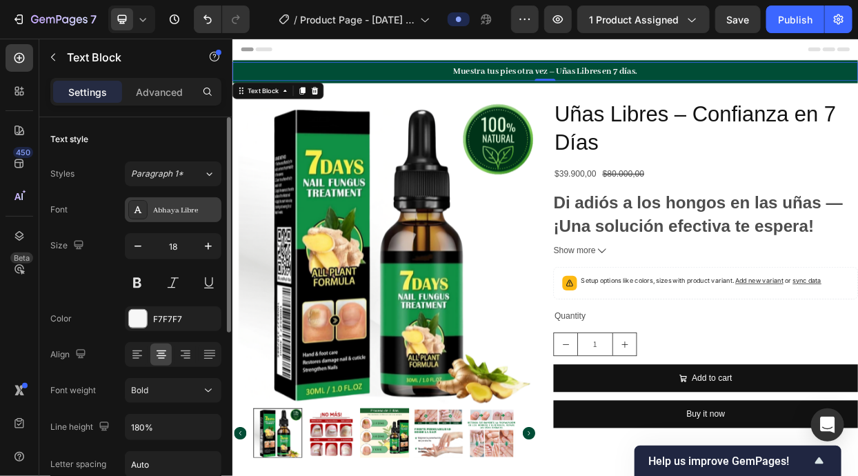
click at [174, 220] on div "Abhaya Libre" at bounding box center [173, 209] width 97 height 25
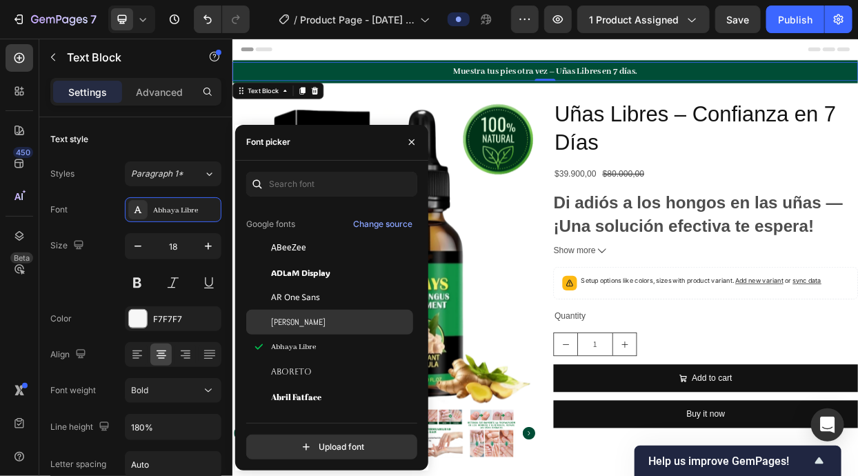
scroll to position [132, 0]
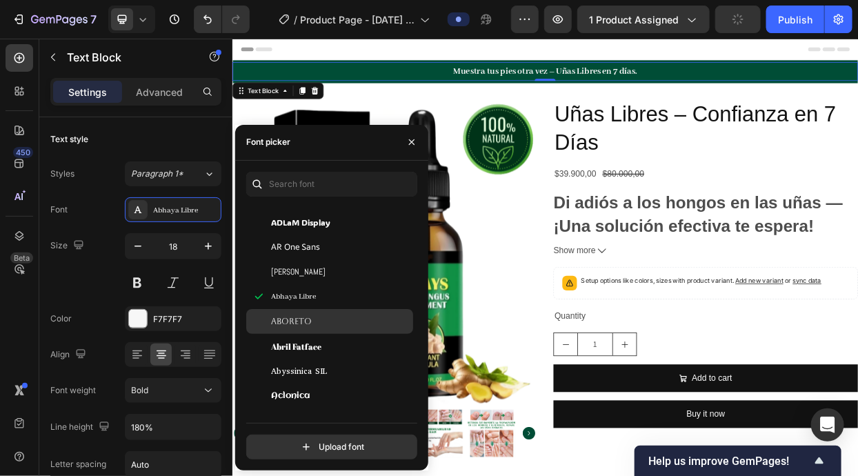
click at [341, 325] on div "Aboreto" at bounding box center [340, 321] width 139 height 12
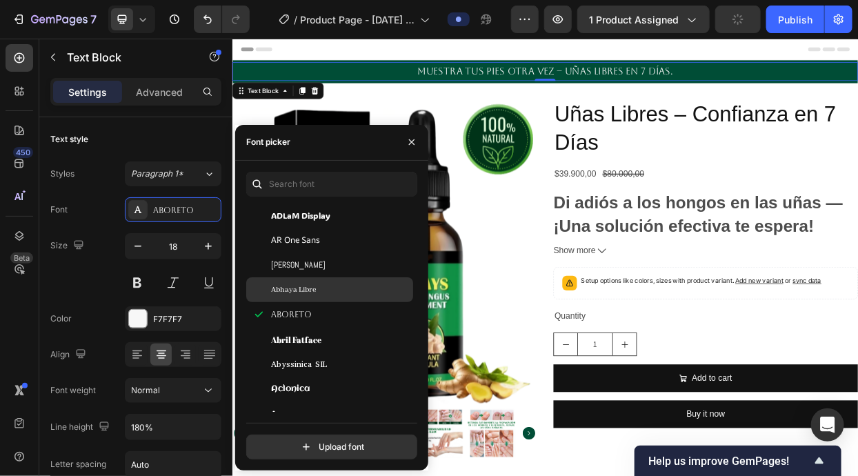
scroll to position [176, 0]
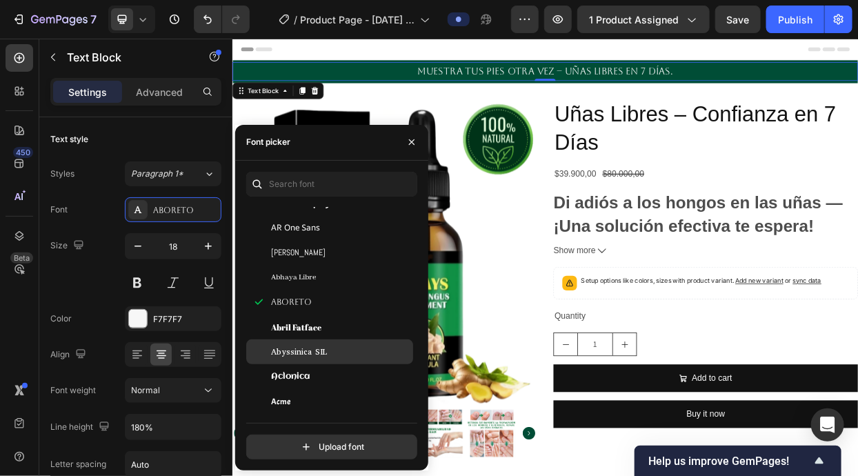
click at [335, 356] on div "Abyssinica SIL" at bounding box center [340, 351] width 139 height 12
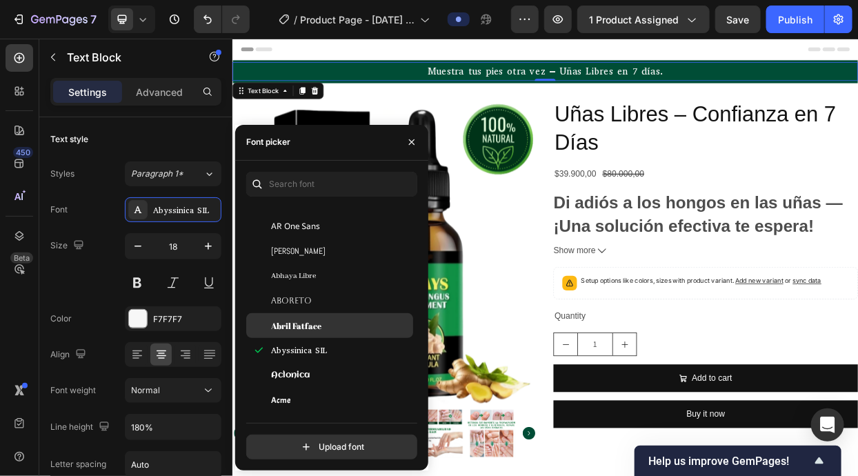
scroll to position [221, 0]
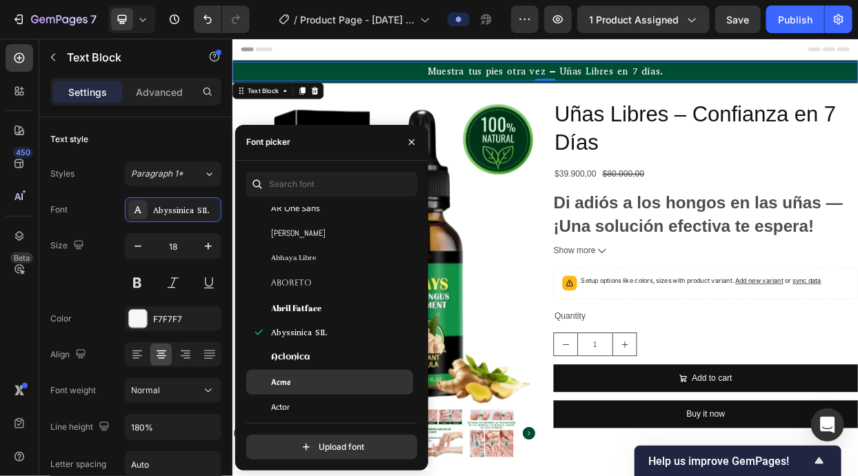
click at [336, 389] on div "Acme" at bounding box center [329, 381] width 167 height 25
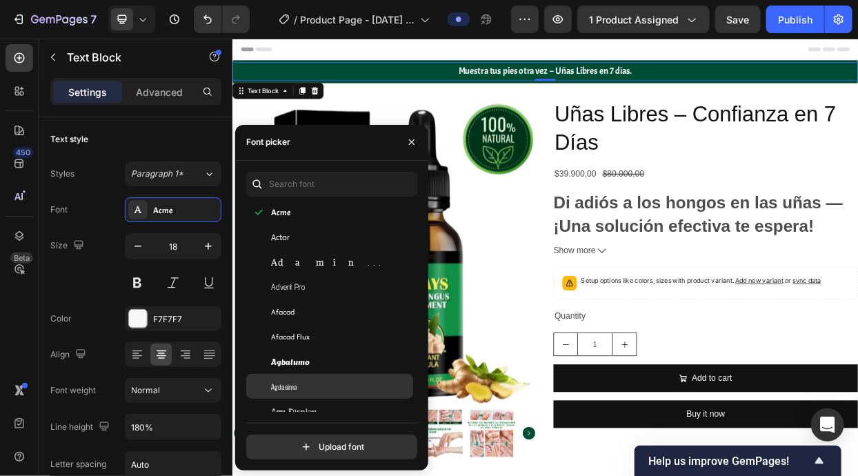
scroll to position [397, 0]
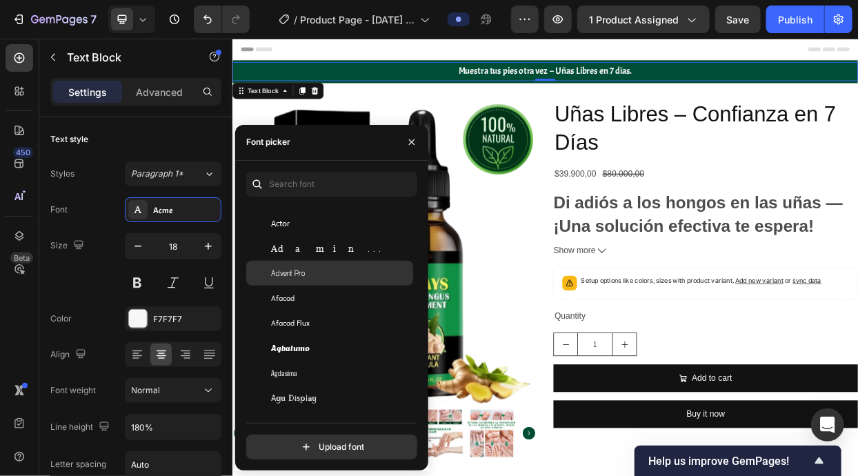
click at [354, 281] on div "Advent Pro" at bounding box center [329, 273] width 167 height 25
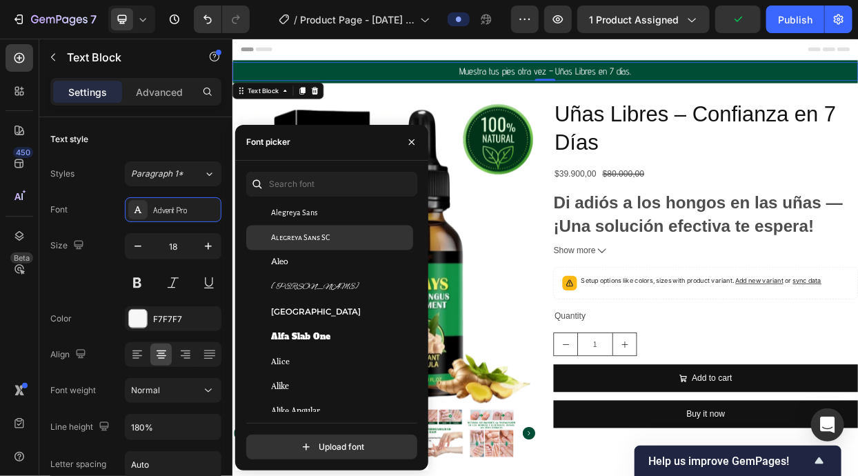
scroll to position [1030, 0]
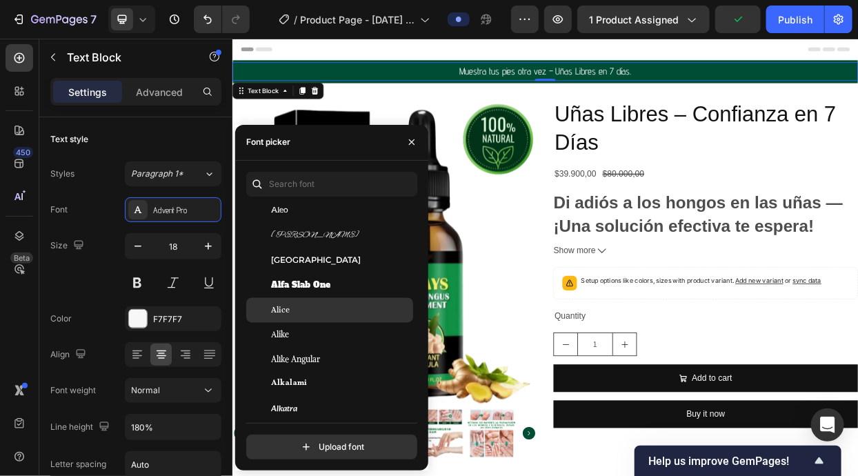
click at [370, 313] on div "Alice" at bounding box center [340, 310] width 139 height 12
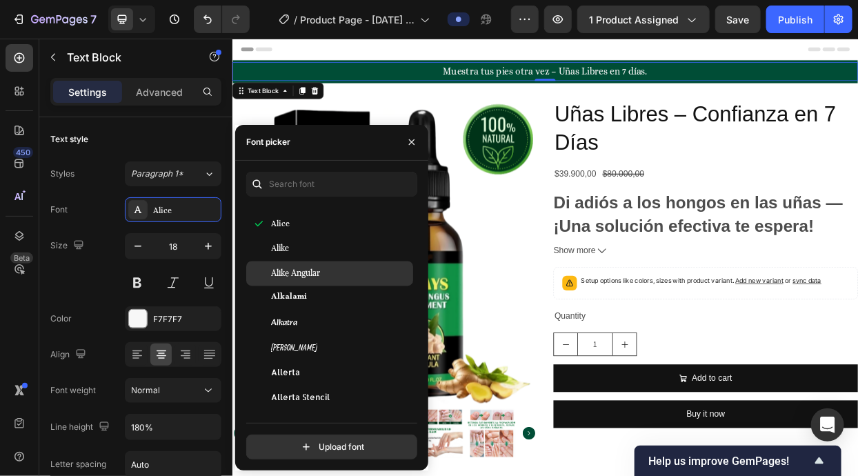
scroll to position [1162, 0]
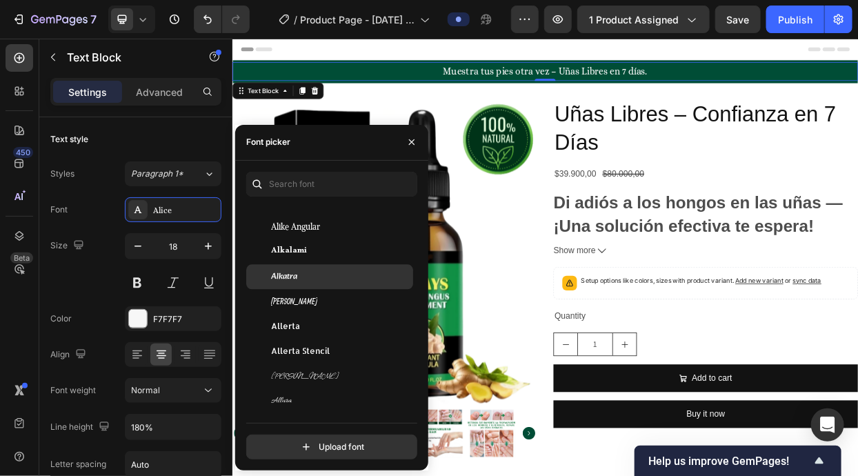
click at [361, 274] on div "Alkatra" at bounding box center [340, 277] width 139 height 12
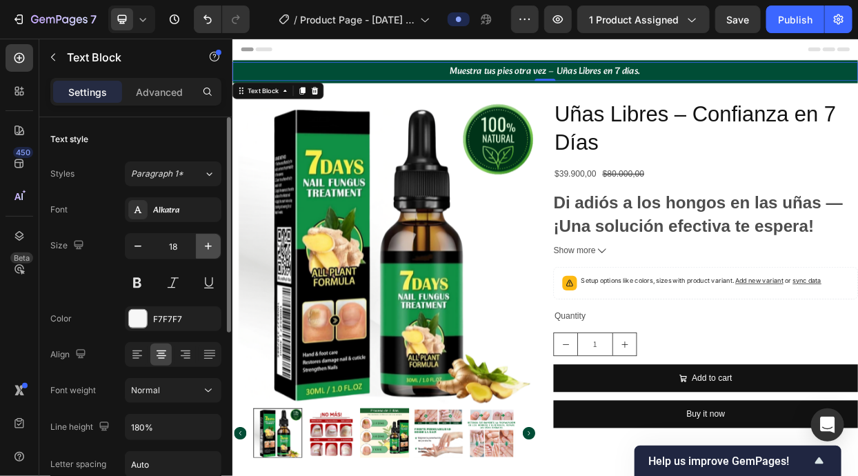
click at [206, 245] on icon "button" at bounding box center [208, 246] width 7 height 7
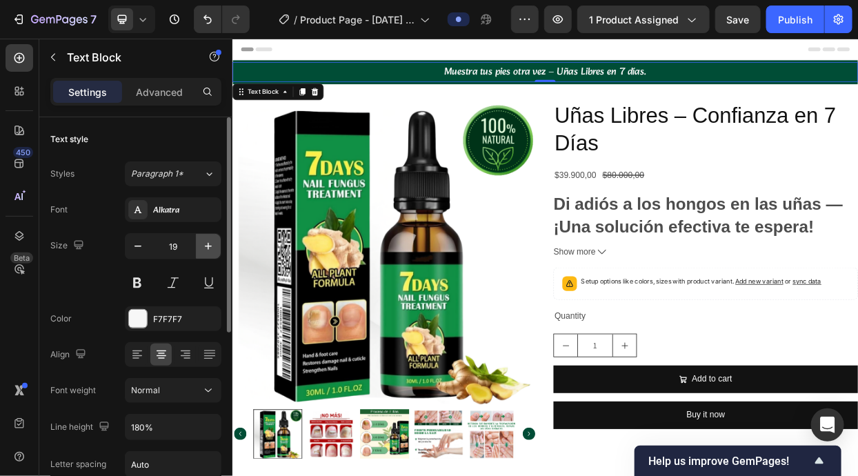
click at [206, 245] on icon "button" at bounding box center [208, 246] width 7 height 7
type input "20"
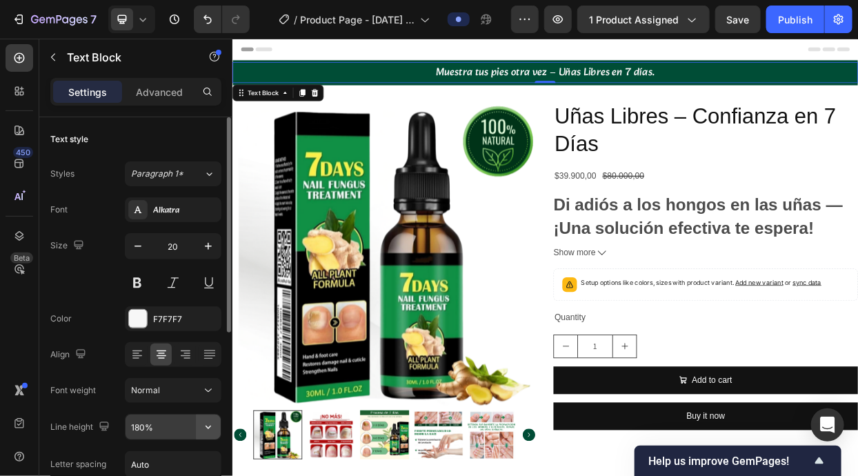
click at [199, 428] on button "button" at bounding box center [208, 426] width 25 height 25
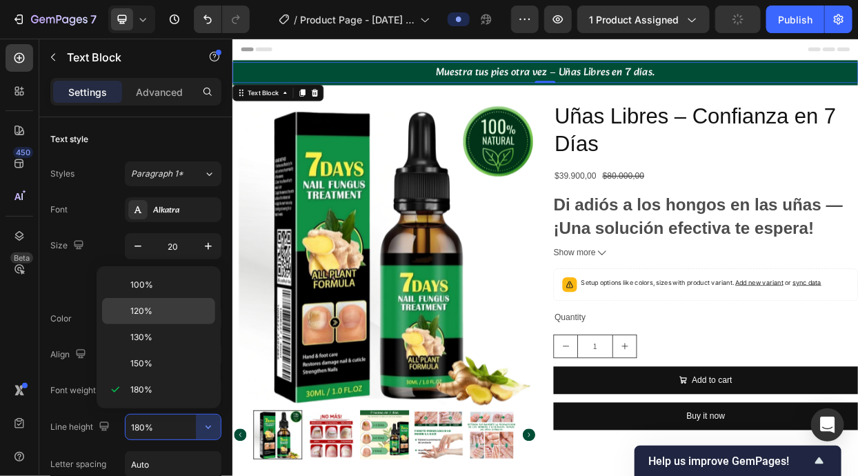
click at [181, 320] on div "120%" at bounding box center [158, 311] width 113 height 26
type input "120%"
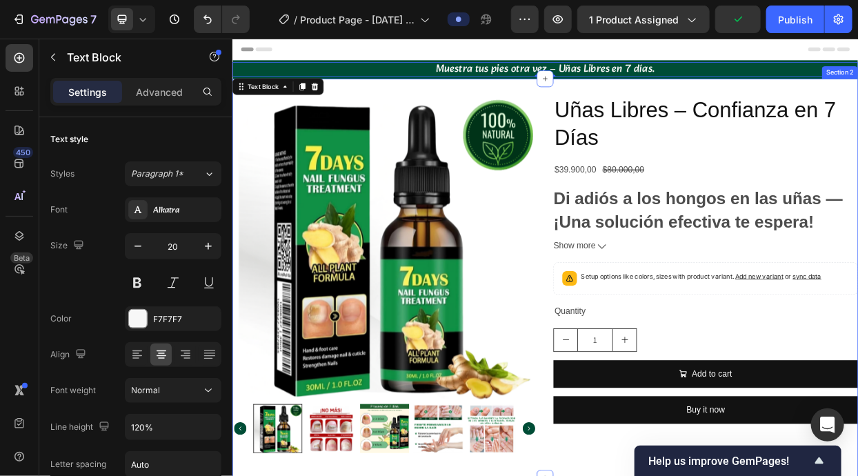
click at [784, 96] on div "Product Images Uñas Libres – Confianza en 7 Días Product Title $39.900,00 Produ…" at bounding box center [645, 356] width 827 height 528
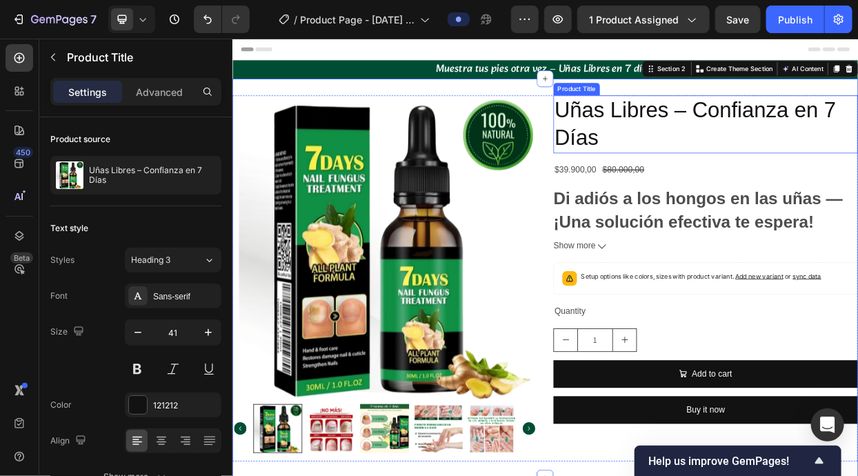
click at [773, 142] on h2 "Uñas Libres – Confianza en 7 Días" at bounding box center [857, 152] width 403 height 77
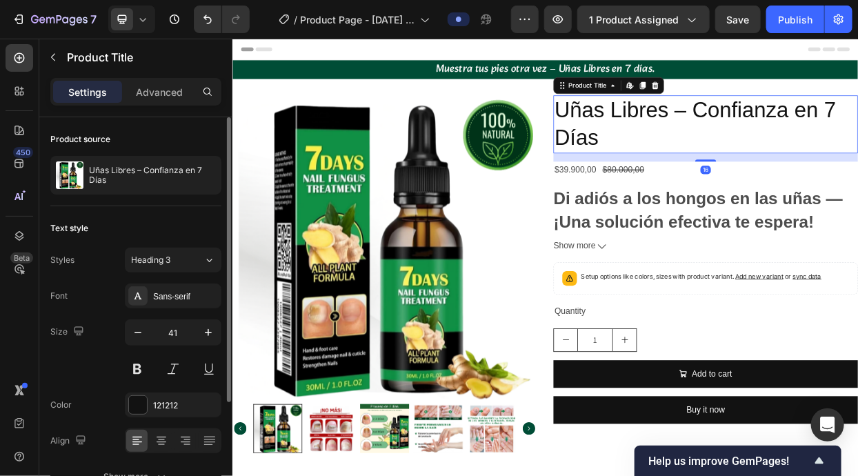
click at [165, 310] on div "Font Sans-serif Size 41 Color 121212 Align Show more" at bounding box center [135, 385] width 171 height 205
click at [168, 303] on div "Sans-serif" at bounding box center [173, 295] width 97 height 25
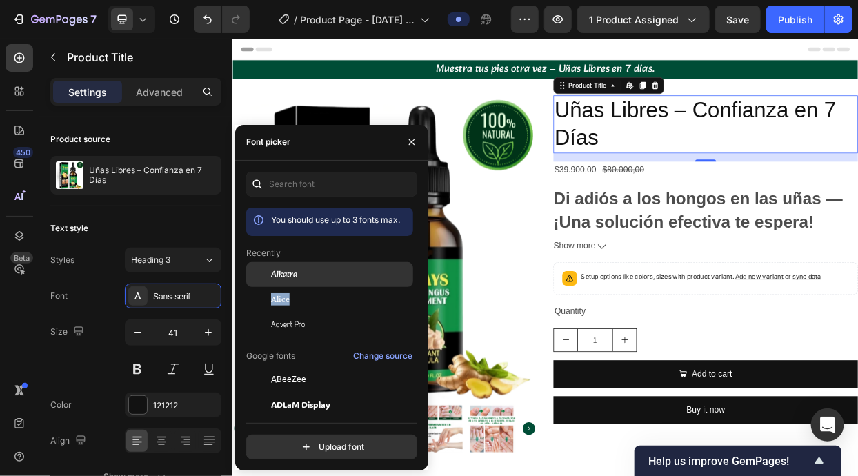
drag, startPoint x: 371, startPoint y: 287, endPoint x: 374, endPoint y: 273, distance: 14.2
click at [374, 273] on div "Alkatra" at bounding box center [340, 274] width 139 height 12
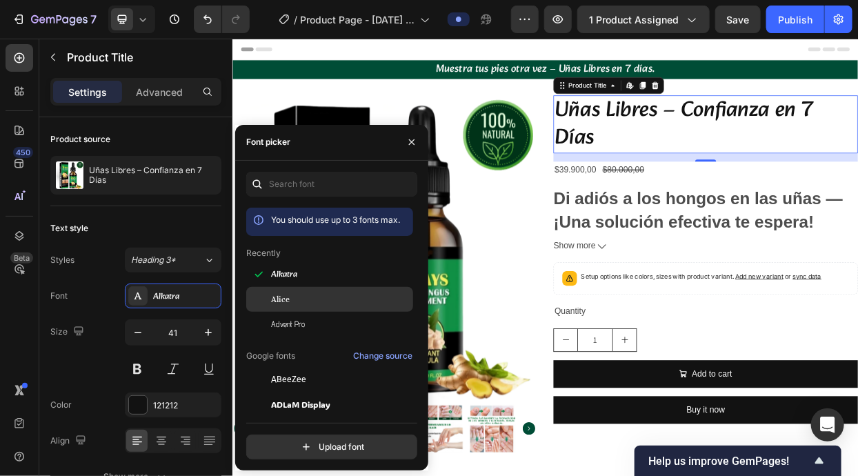
click at [358, 298] on div "Alice" at bounding box center [340, 299] width 139 height 12
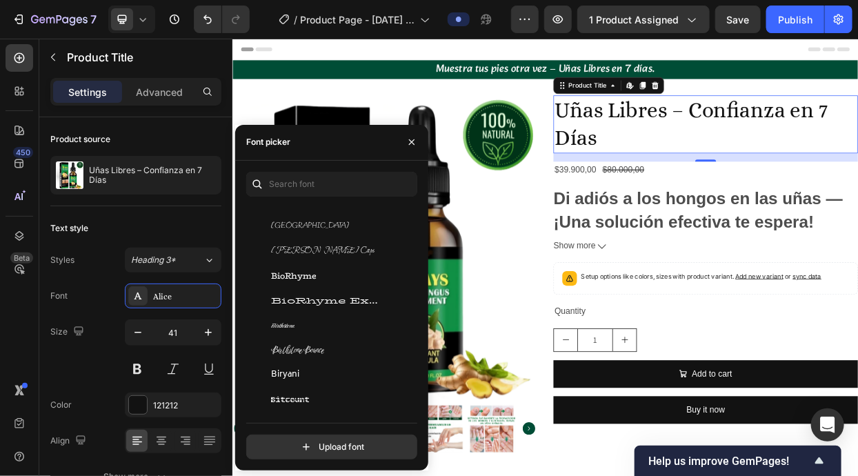
scroll to position [5598, 0]
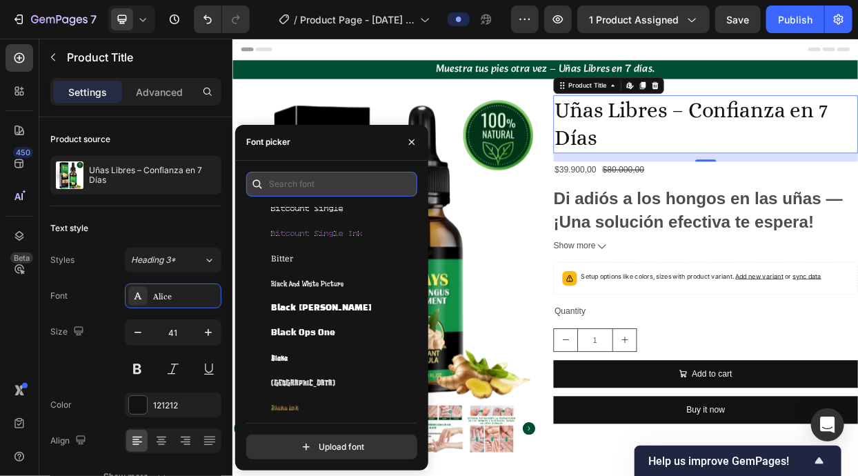
click at [315, 179] on input "text" at bounding box center [331, 184] width 171 height 25
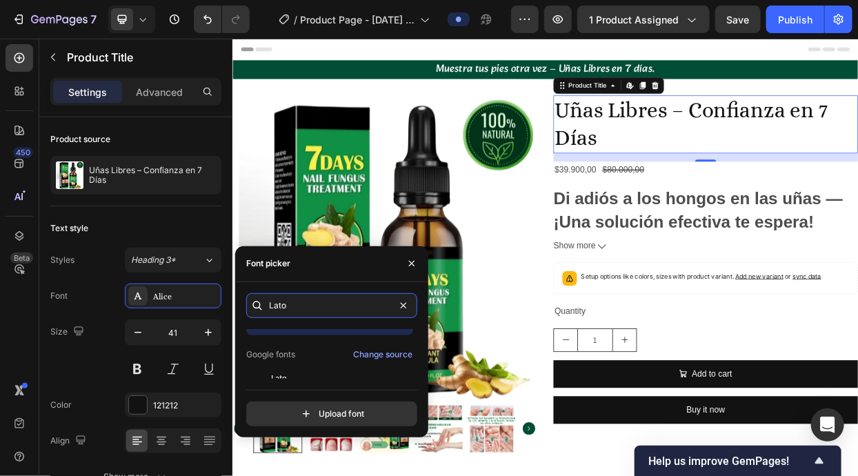
scroll to position [33, 0]
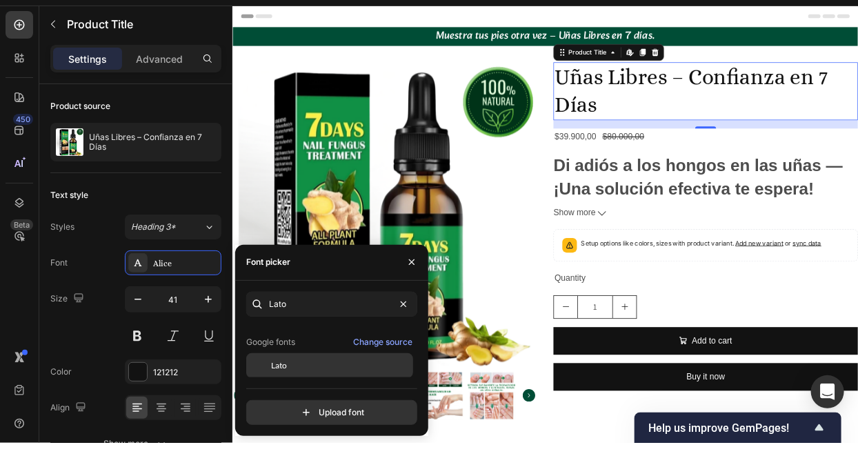
type input "lato"
click at [293, 369] on div "You should use up to 3 fonts max. Google fonts Change source Lato" at bounding box center [329, 352] width 167 height 50
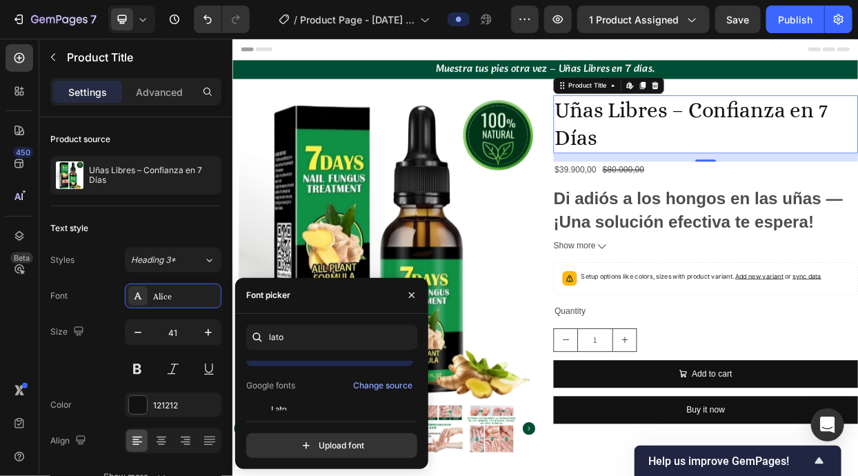
scroll to position [34, 0]
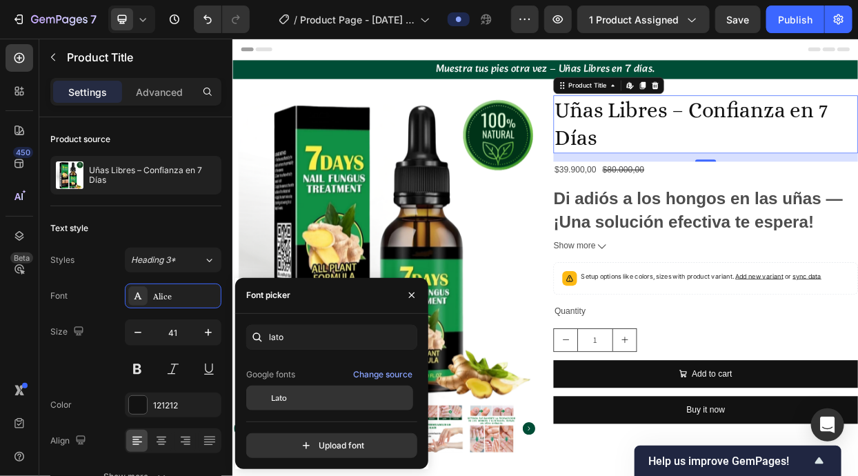
click at [294, 404] on div "Lato" at bounding box center [329, 397] width 167 height 25
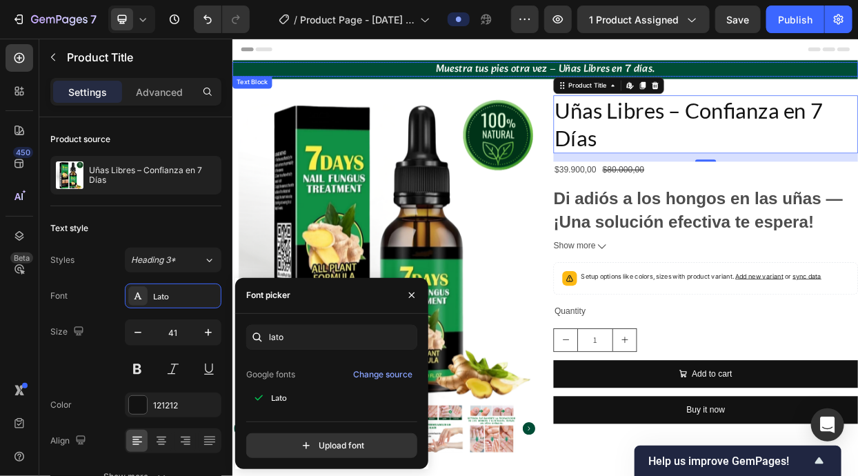
click at [611, 71] on p "Muestra tus pies otra vez – Uñas Libres en 7 días." at bounding box center [645, 79] width 824 height 17
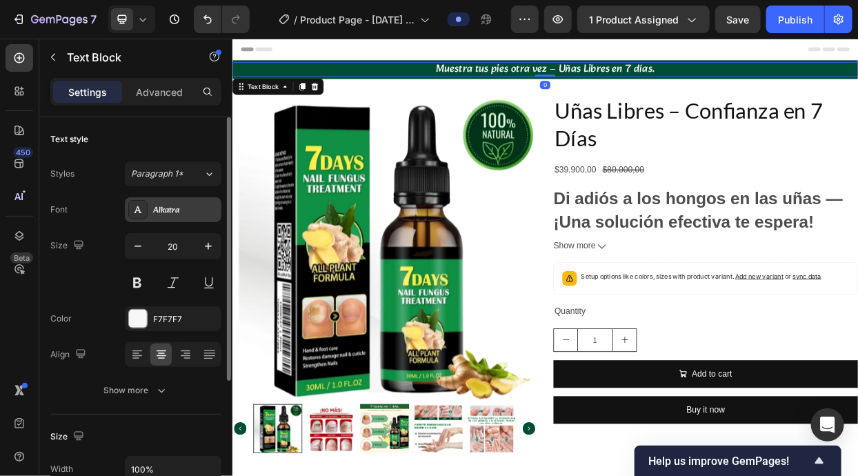
click at [166, 210] on div "Alkatra" at bounding box center [185, 210] width 65 height 12
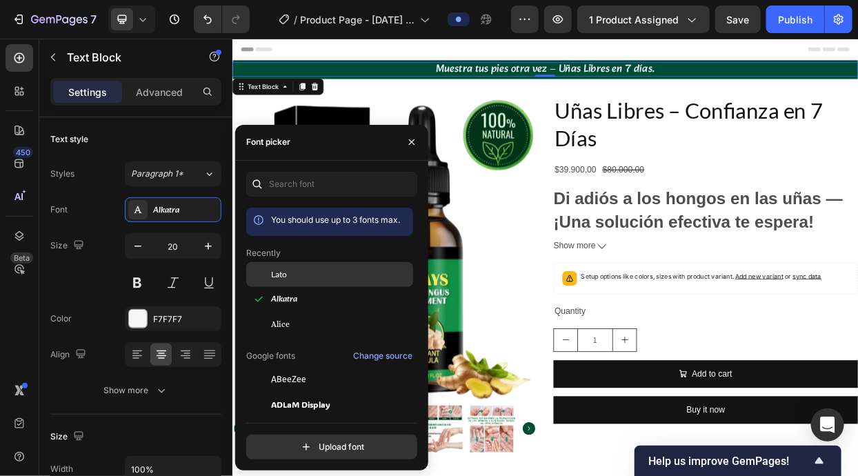
click at [312, 273] on div "Lato" at bounding box center [340, 274] width 139 height 12
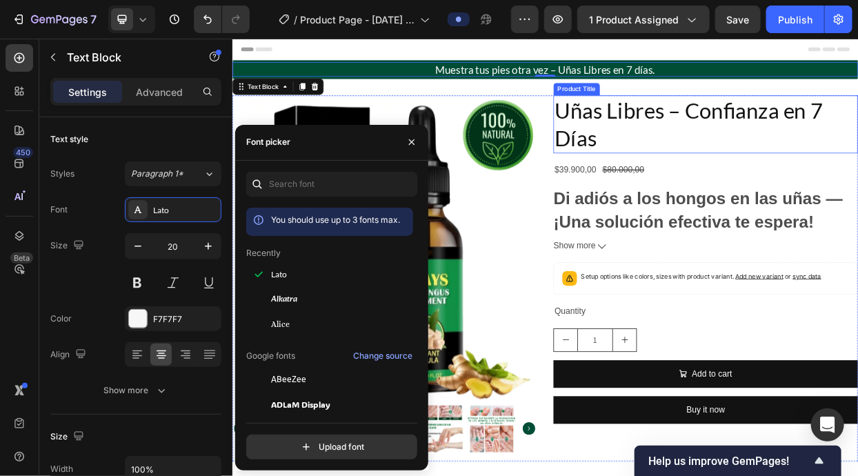
click at [761, 150] on h2 "Uñas Libres – Confianza en 7 Días" at bounding box center [857, 152] width 403 height 77
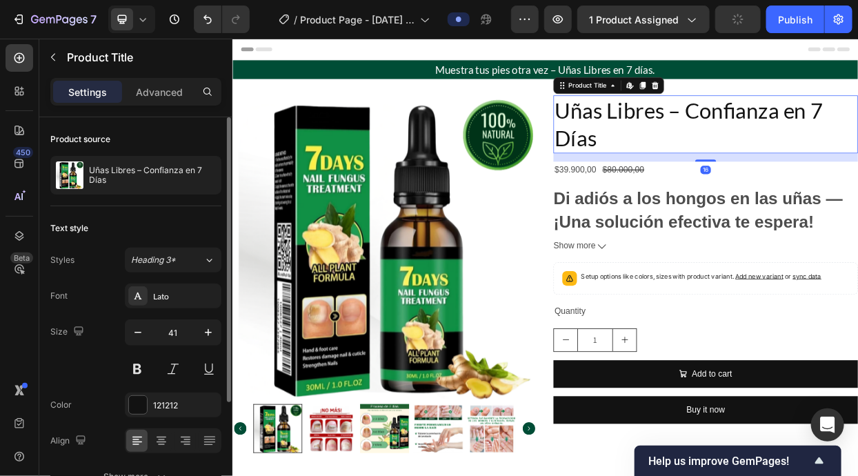
scroll to position [144, 0]
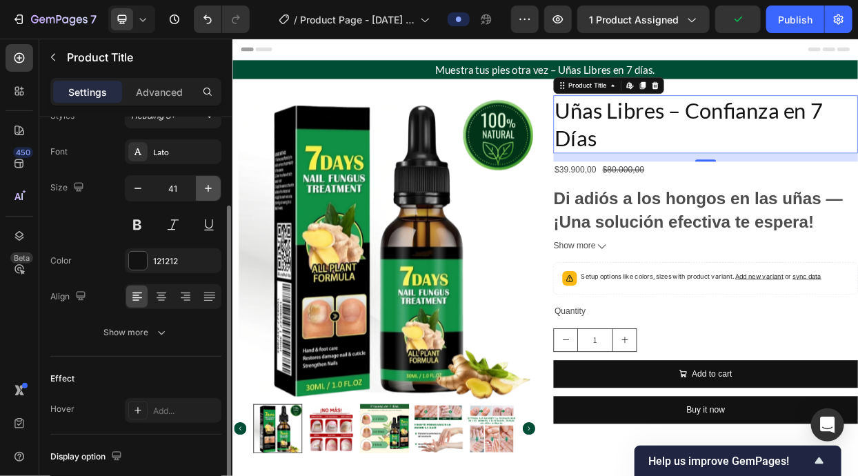
click at [211, 185] on icon "button" at bounding box center [208, 188] width 14 height 14
type input "42"
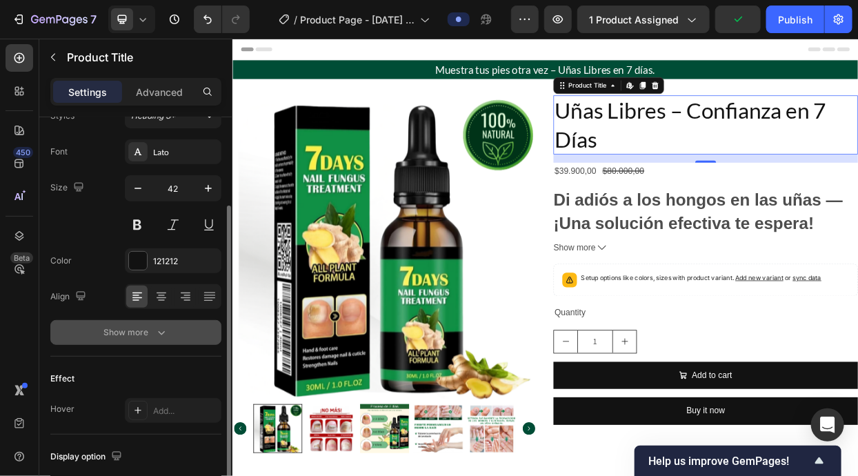
click at [161, 329] on icon "button" at bounding box center [161, 332] width 14 height 14
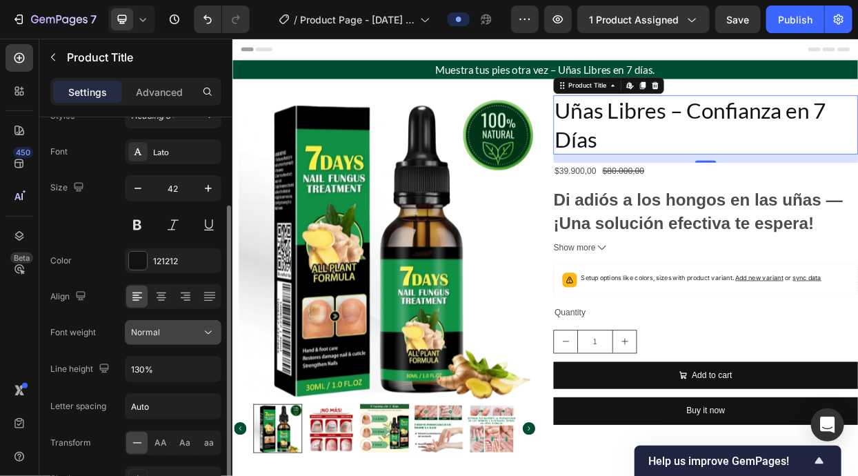
click at [205, 339] on button "Normal" at bounding box center [173, 332] width 97 height 25
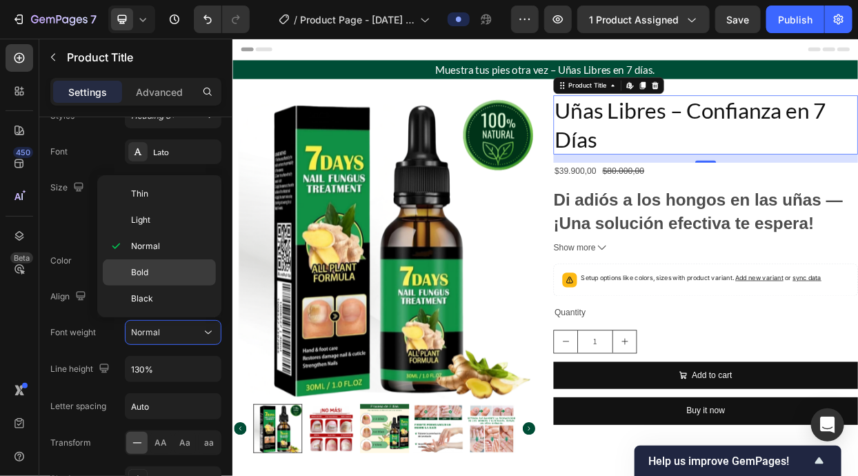
click at [193, 281] on div "Bold" at bounding box center [159, 272] width 113 height 26
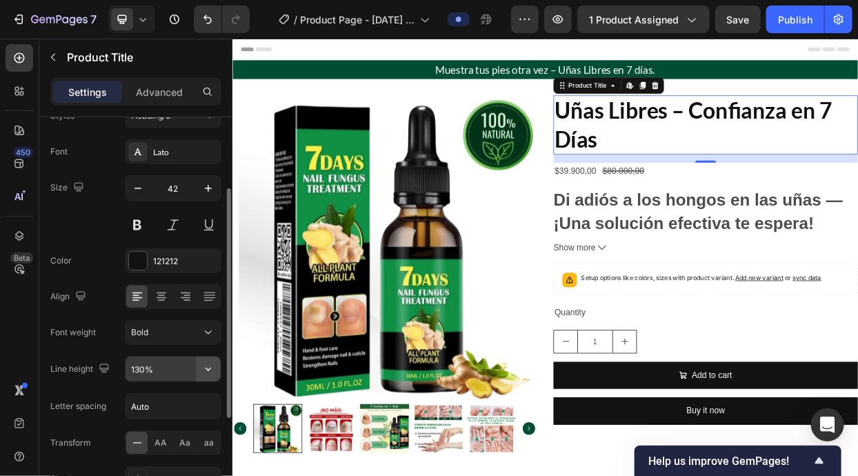
click at [201, 369] on button "button" at bounding box center [208, 368] width 25 height 25
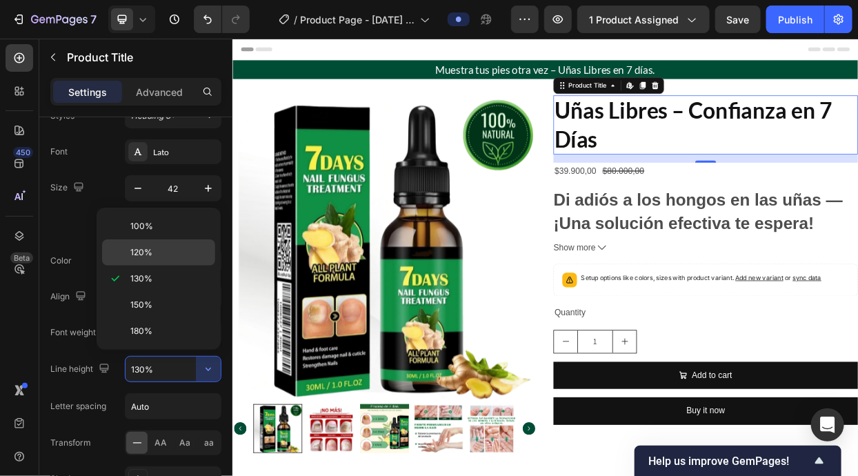
click at [190, 243] on div "120%" at bounding box center [158, 252] width 113 height 26
type input "120%"
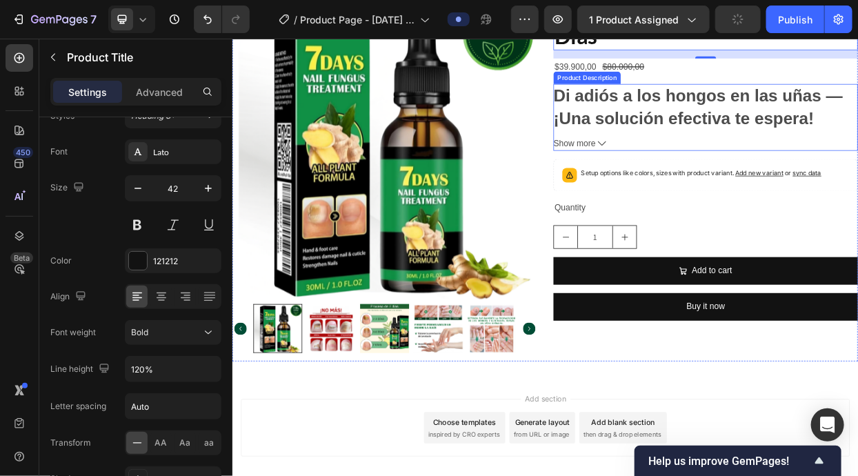
scroll to position [0, 0]
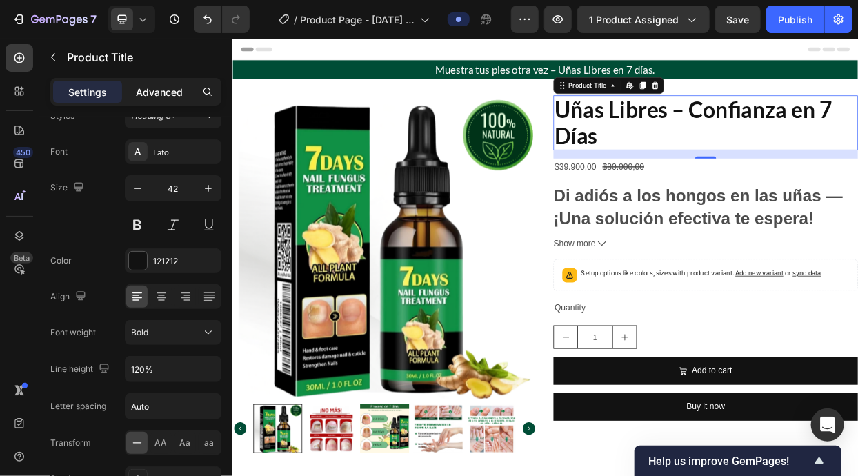
click at [164, 89] on p "Advanced" at bounding box center [159, 92] width 47 height 14
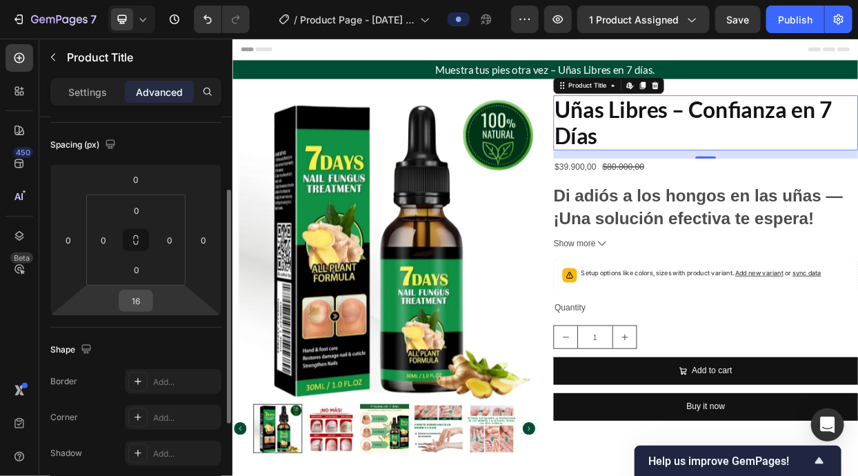
click at [141, 303] on input "16" at bounding box center [136, 300] width 28 height 21
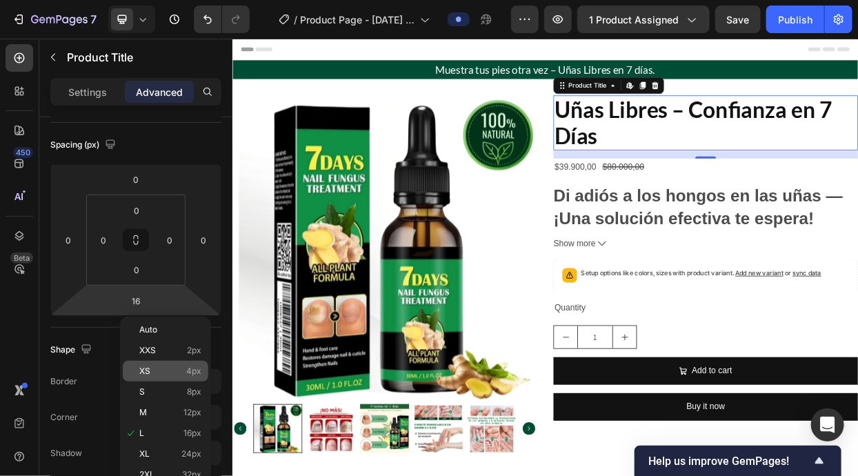
click at [202, 371] on div "XS 4px" at bounding box center [165, 371] width 85 height 21
type input "4"
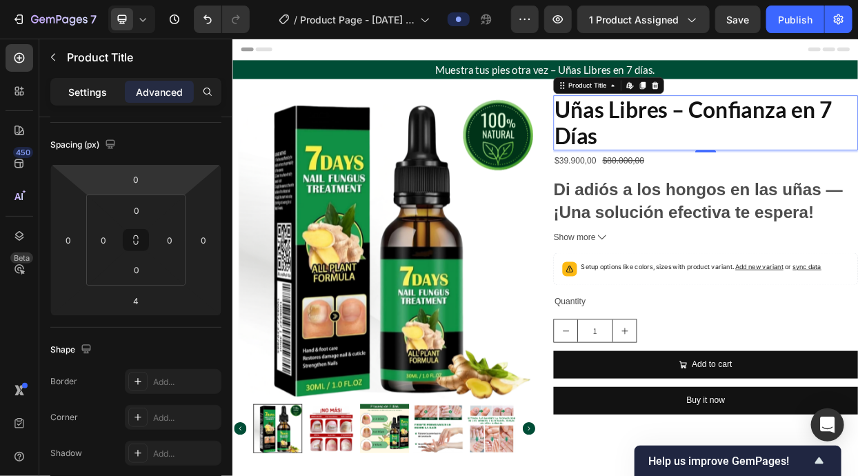
click at [97, 85] on p "Settings" at bounding box center [87, 92] width 39 height 14
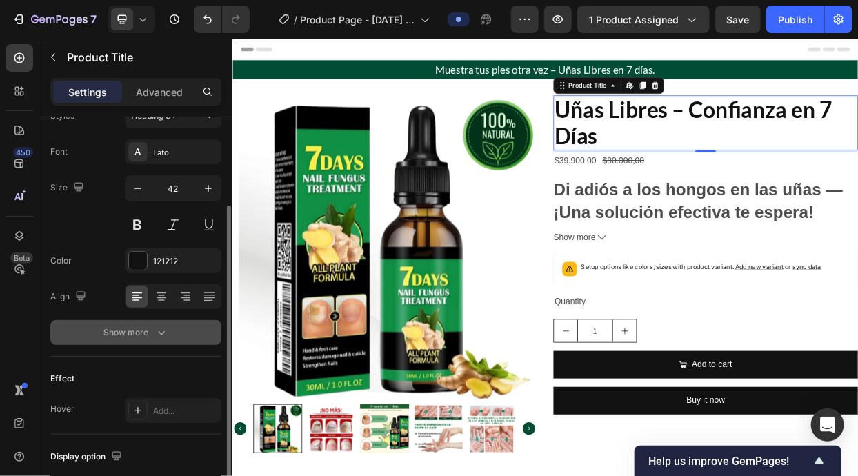
click at [153, 327] on div "Show more" at bounding box center [136, 332] width 64 height 14
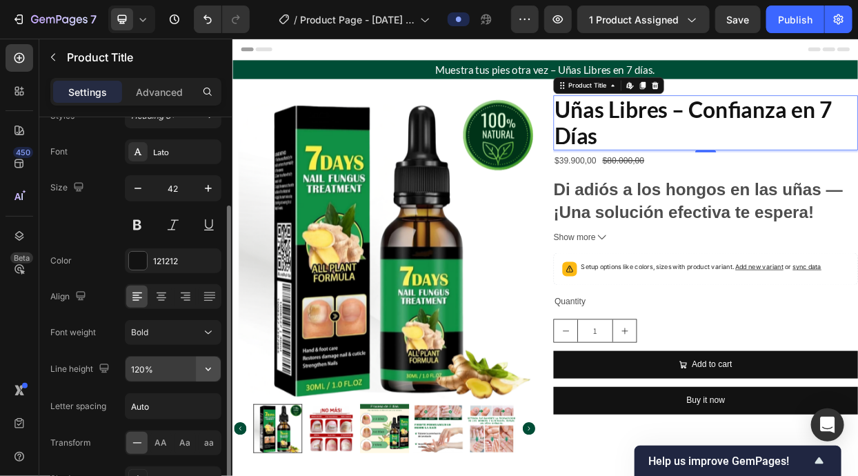
click at [203, 369] on icon "button" at bounding box center [208, 369] width 14 height 14
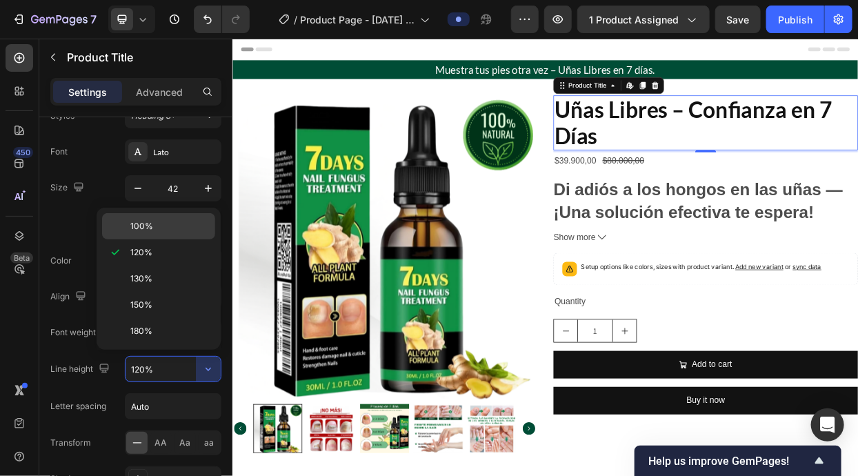
click at [158, 220] on p "100%" at bounding box center [169, 226] width 79 height 12
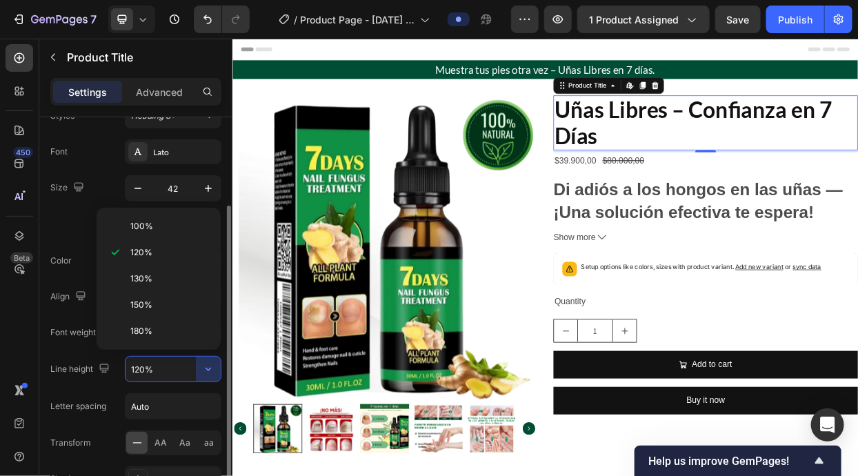
type input "100%"
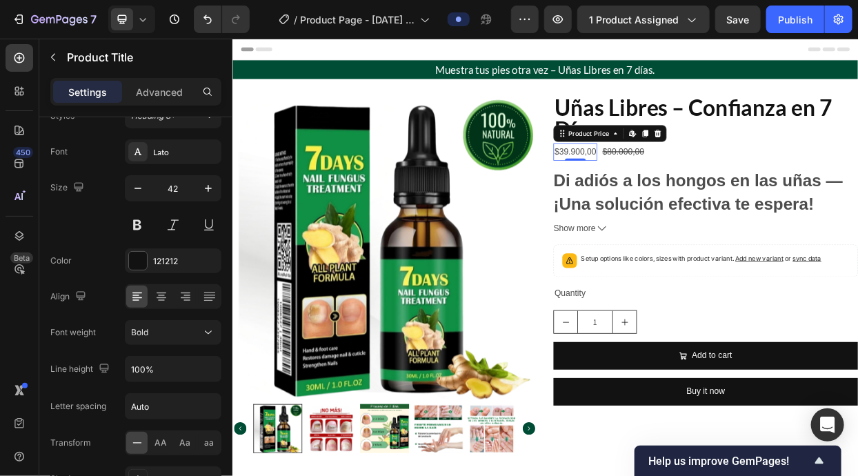
click at [694, 185] on div "$39.900,00" at bounding box center [685, 188] width 58 height 23
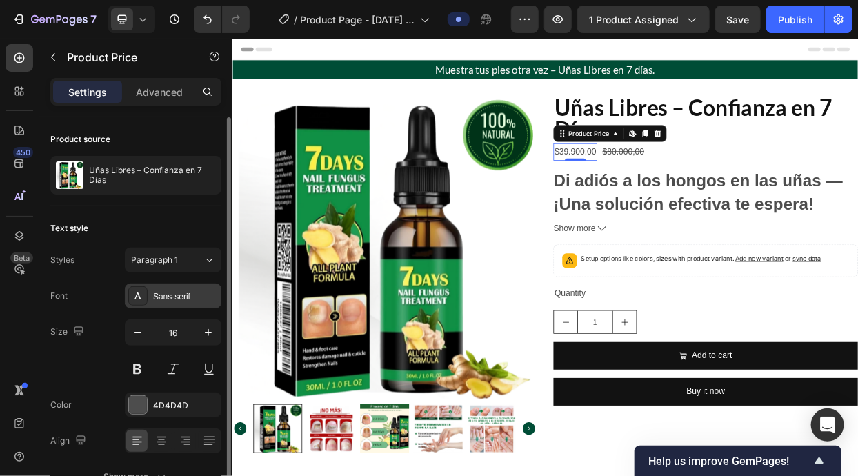
click at [172, 301] on div "Sans-serif" at bounding box center [185, 296] width 65 height 12
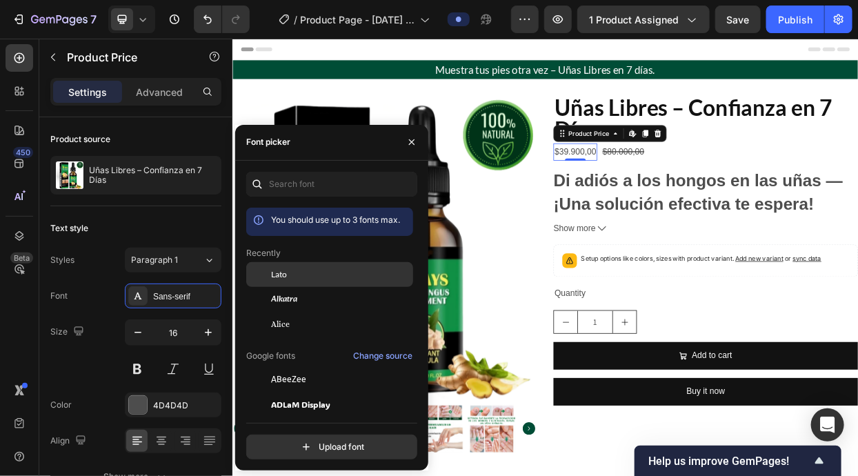
click at [367, 271] on div "Lato" at bounding box center [340, 274] width 139 height 12
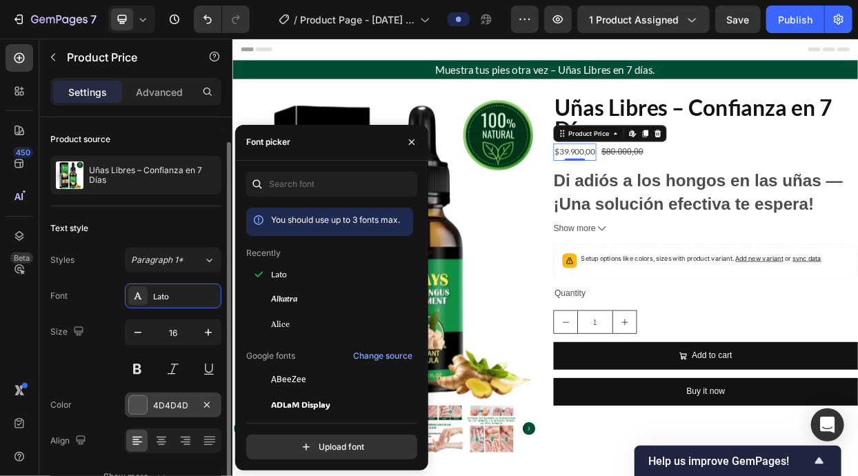
scroll to position [12, 0]
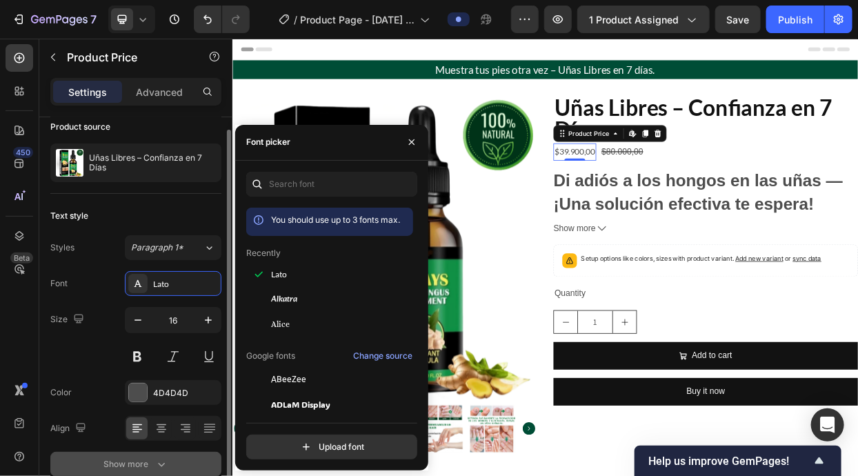
click at [156, 463] on icon "button" at bounding box center [161, 464] width 14 height 14
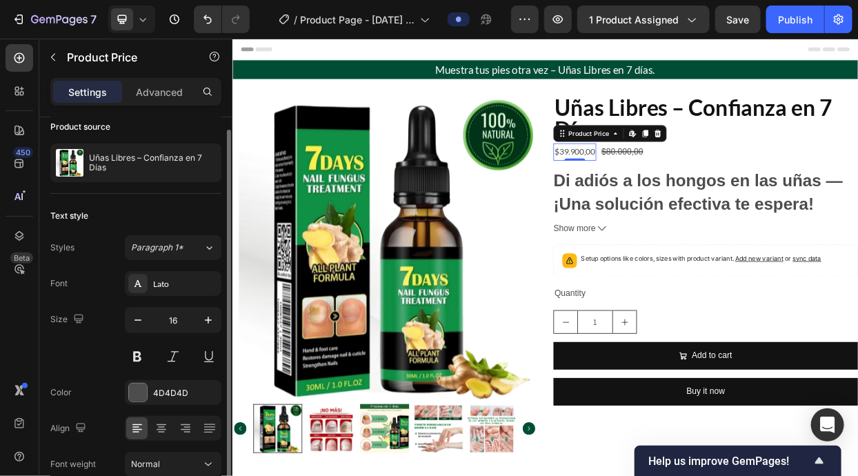
scroll to position [145, 0]
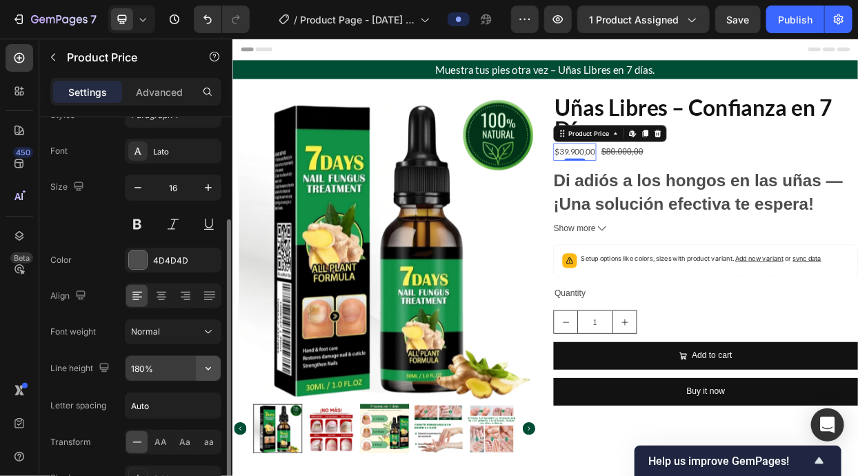
click at [211, 369] on icon "button" at bounding box center [208, 368] width 14 height 14
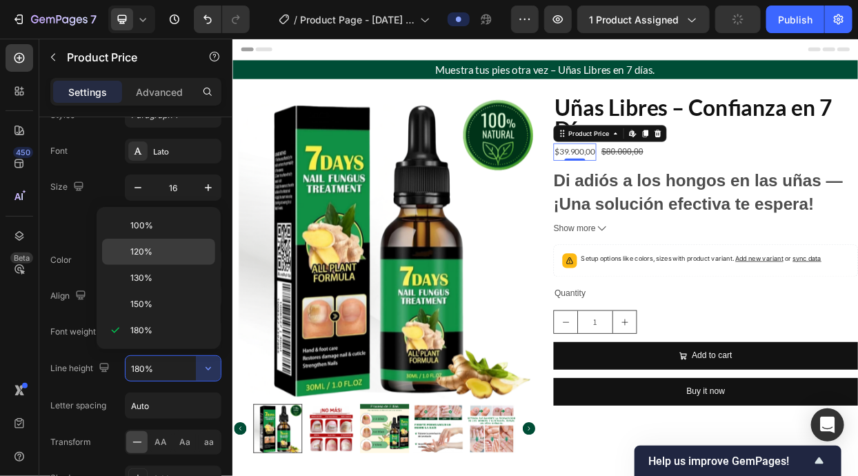
click at [179, 254] on p "120%" at bounding box center [169, 251] width 79 height 12
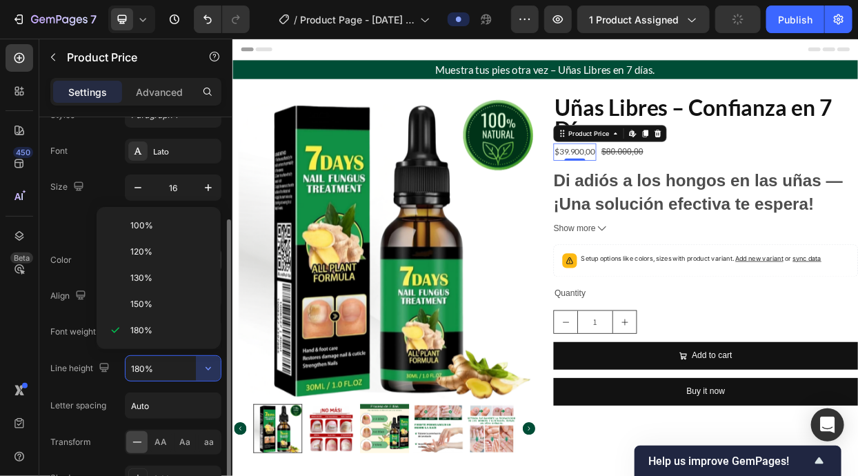
type input "120%"
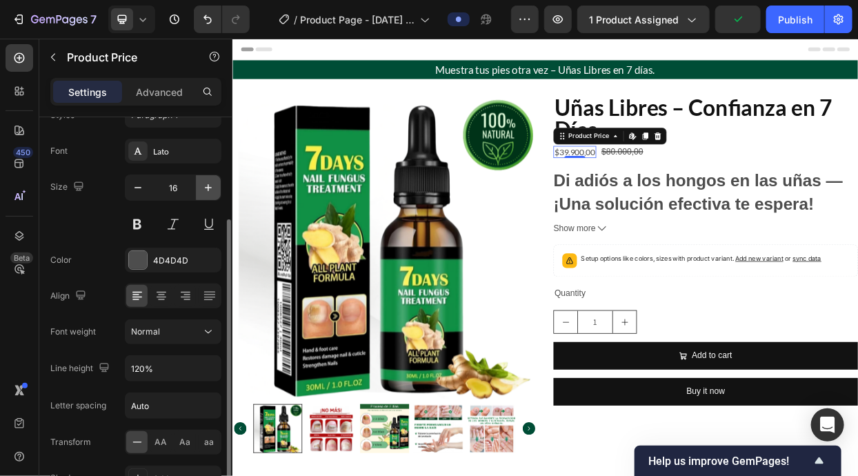
click at [212, 189] on icon "button" at bounding box center [208, 188] width 14 height 14
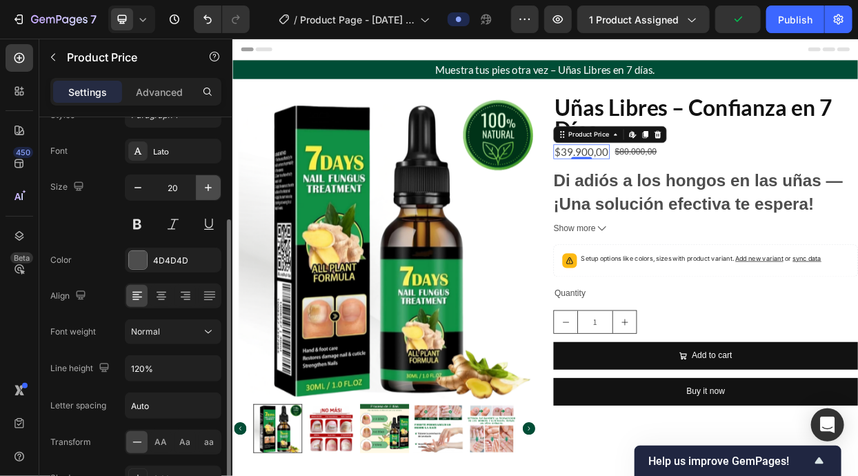
click at [212, 189] on icon "button" at bounding box center [208, 188] width 14 height 14
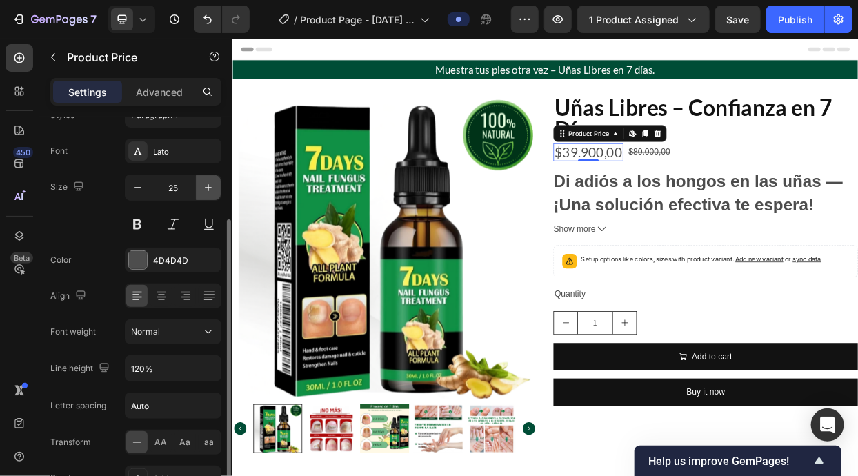
click at [212, 189] on icon "button" at bounding box center [208, 188] width 14 height 14
type input "26"
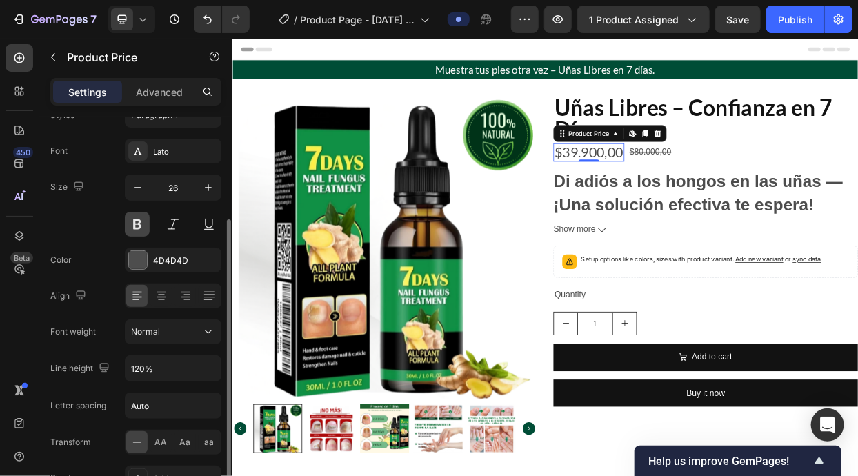
click at [148, 228] on button at bounding box center [137, 224] width 25 height 25
click at [143, 258] on div at bounding box center [138, 260] width 18 height 18
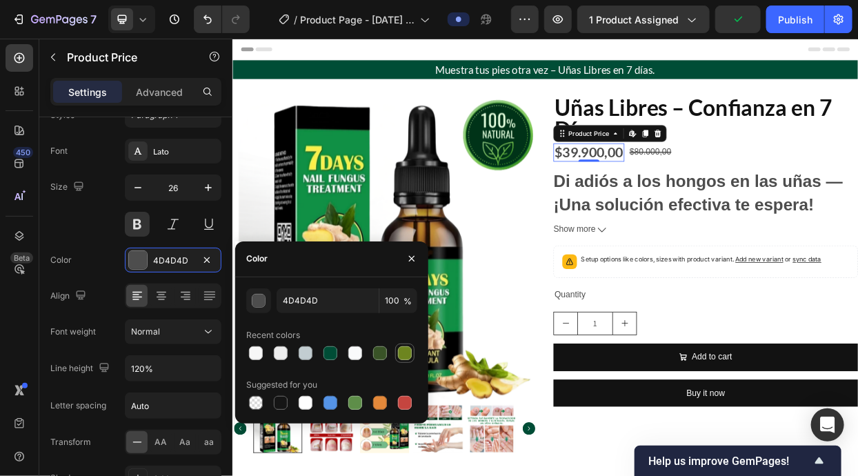
click at [396, 351] on div at bounding box center [404, 353] width 17 height 17
type input "6D851F"
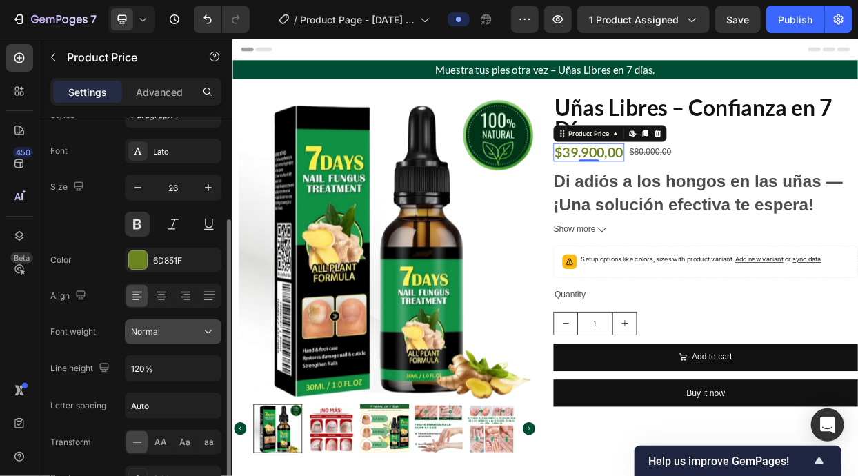
click at [211, 331] on icon at bounding box center [208, 332] width 14 height 14
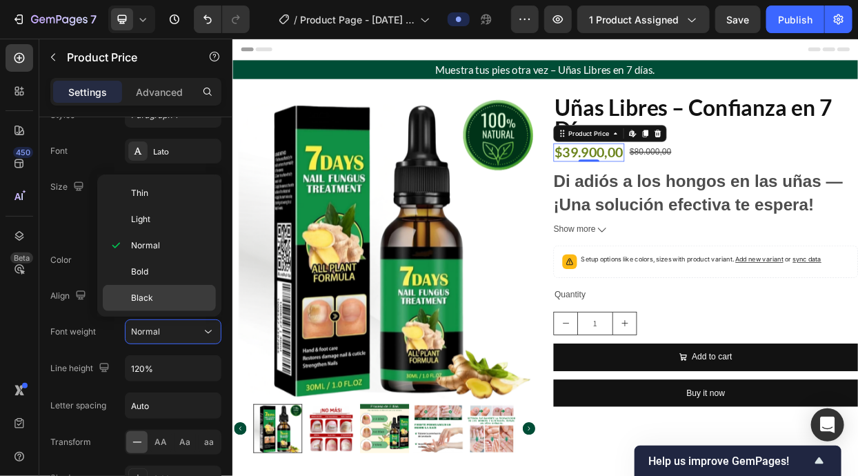
click at [176, 301] on p "Black" at bounding box center [170, 298] width 79 height 12
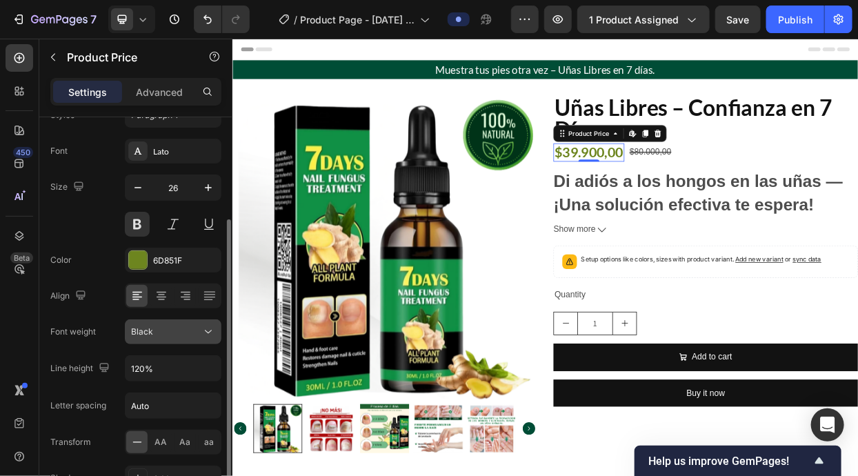
click at [201, 330] on div "Black" at bounding box center [166, 331] width 70 height 12
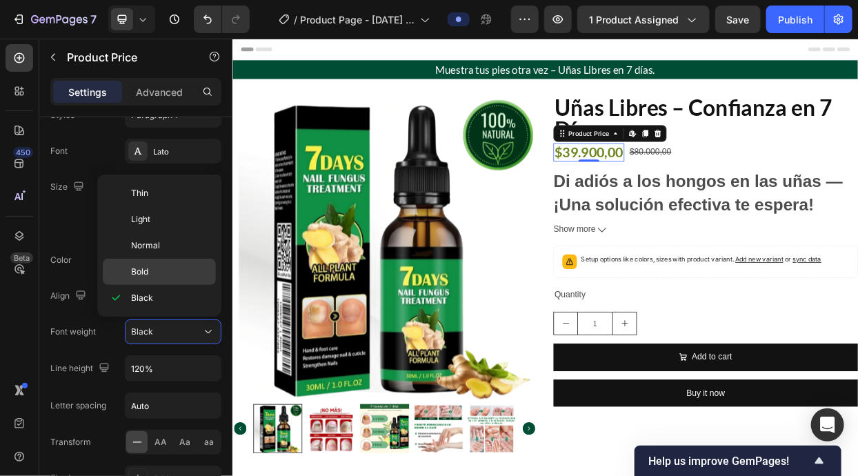
click at [167, 273] on p "Bold" at bounding box center [170, 271] width 79 height 12
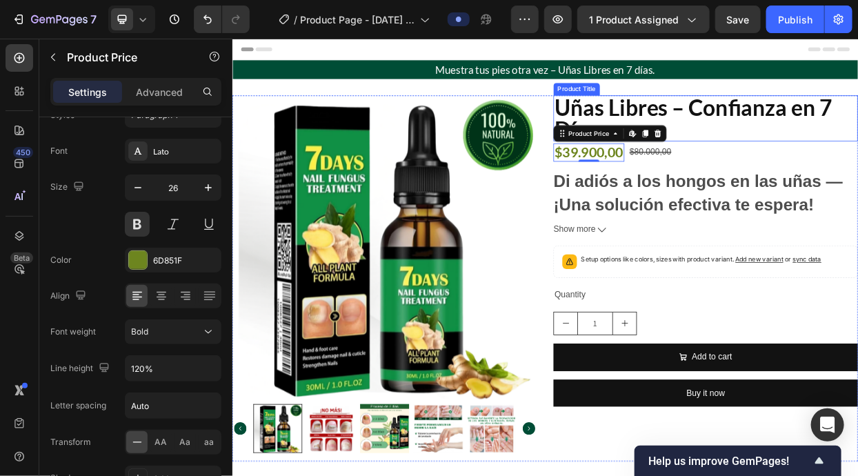
click at [857, 129] on h2 "Uñas Libres – Confianza en 7 Días" at bounding box center [857, 144] width 403 height 61
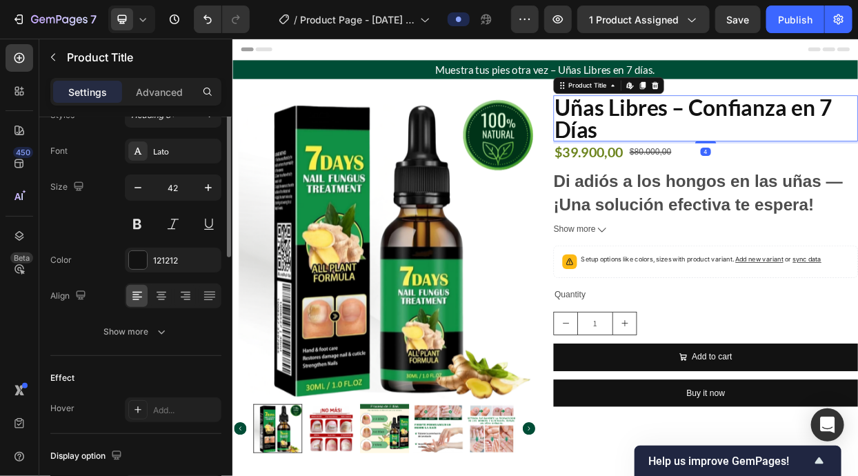
scroll to position [0, 0]
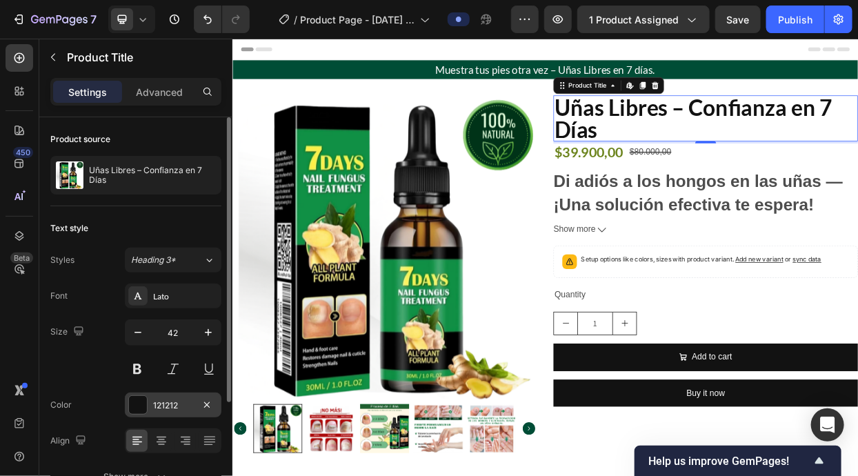
click at [143, 407] on div at bounding box center [138, 405] width 18 height 18
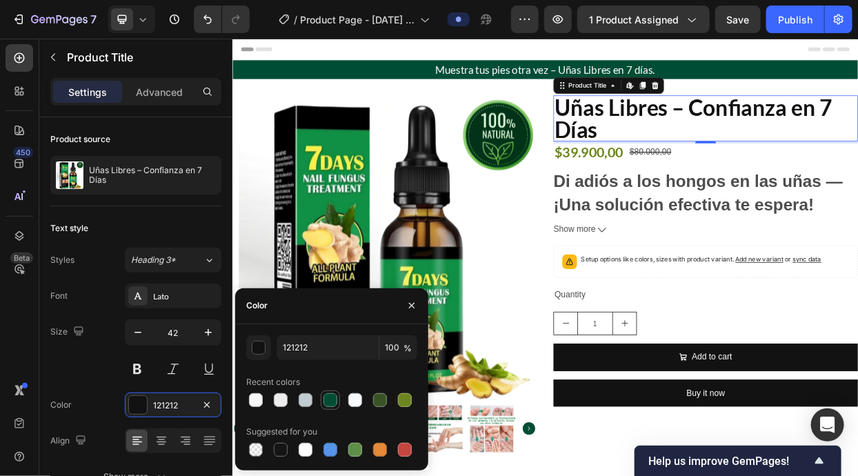
click at [328, 397] on div at bounding box center [330, 400] width 14 height 14
type input "004D36"
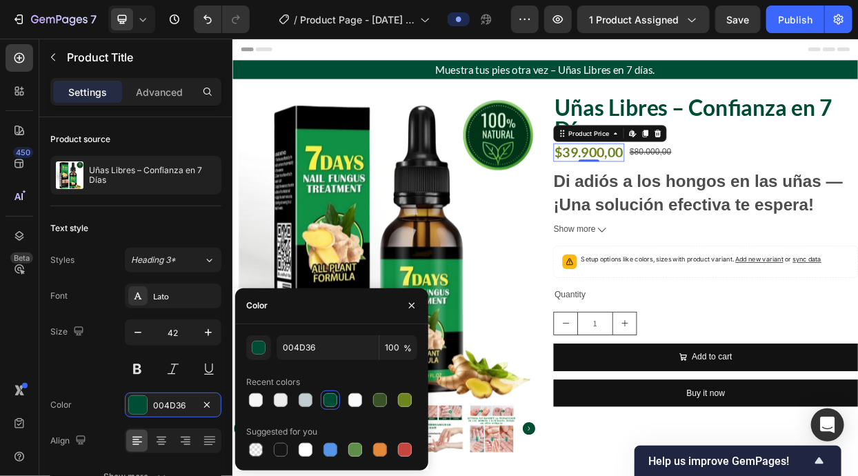
click at [678, 189] on div "$39.900,00" at bounding box center [703, 189] width 94 height 24
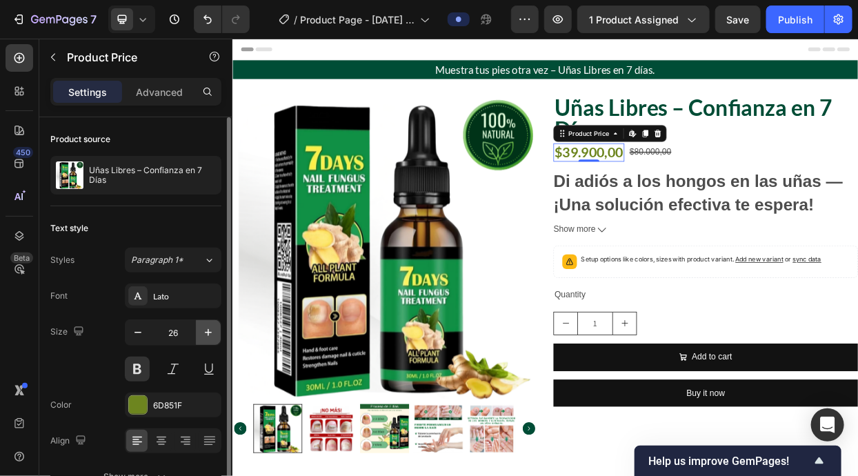
click at [210, 327] on icon "button" at bounding box center [208, 332] width 14 height 14
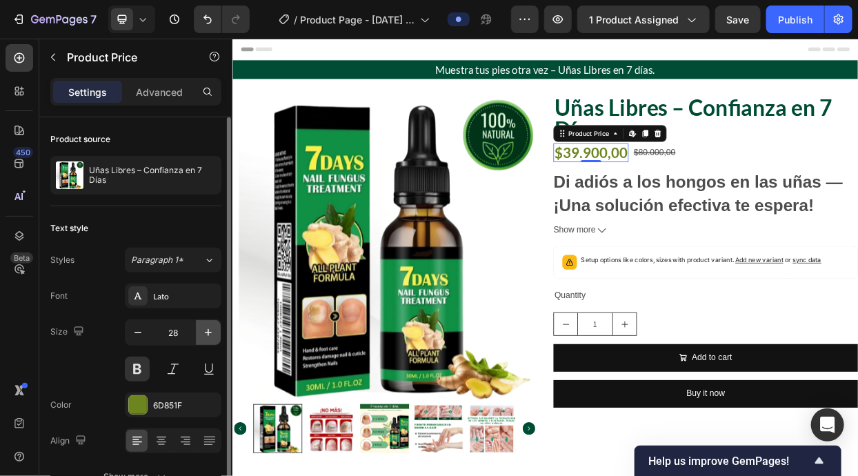
click at [210, 327] on icon "button" at bounding box center [208, 332] width 14 height 14
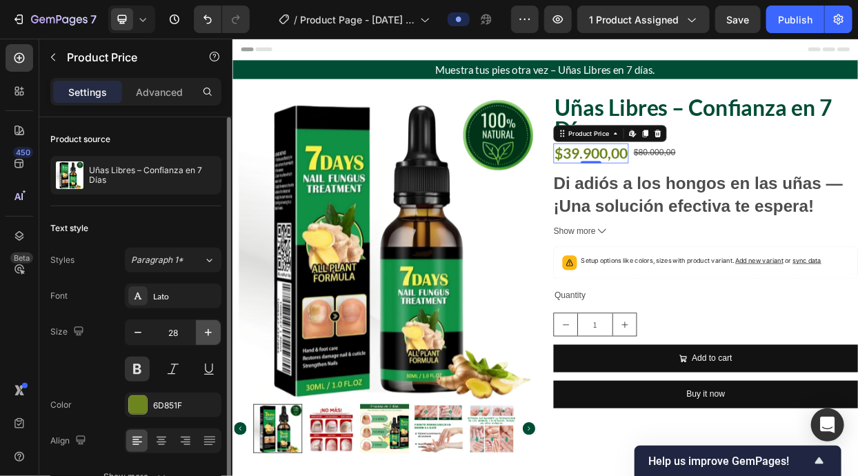
click at [210, 327] on icon "button" at bounding box center [208, 332] width 14 height 14
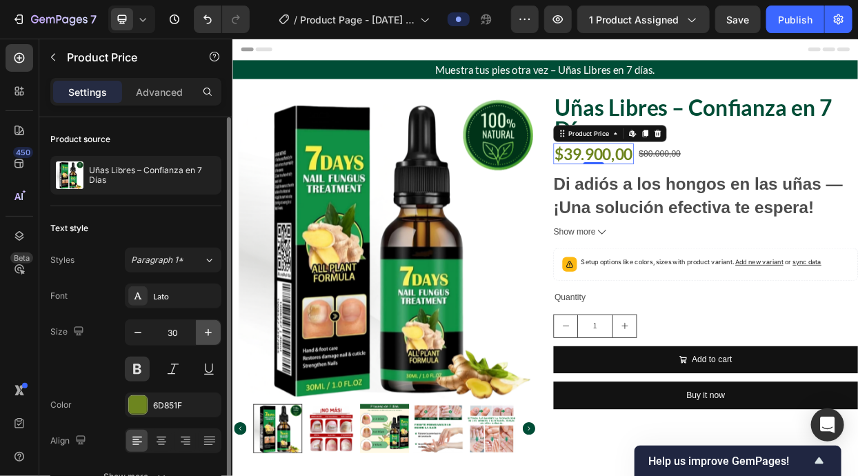
click at [210, 327] on icon "button" at bounding box center [208, 332] width 14 height 14
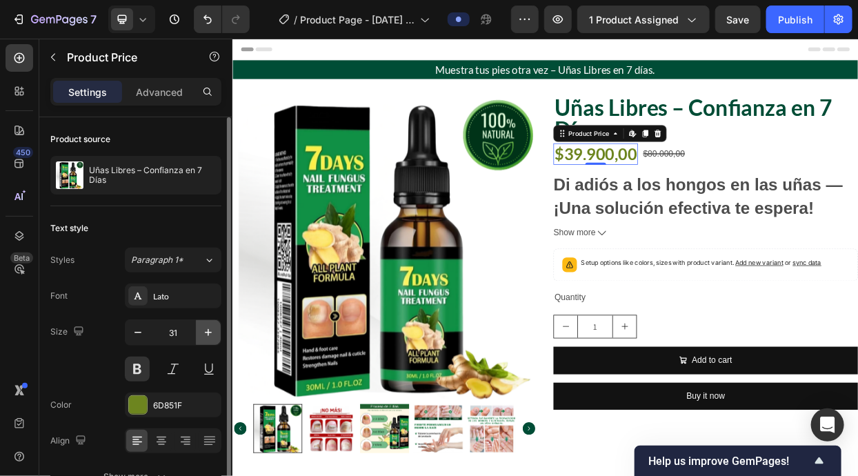
click at [210, 327] on icon "button" at bounding box center [208, 332] width 14 height 14
type input "32"
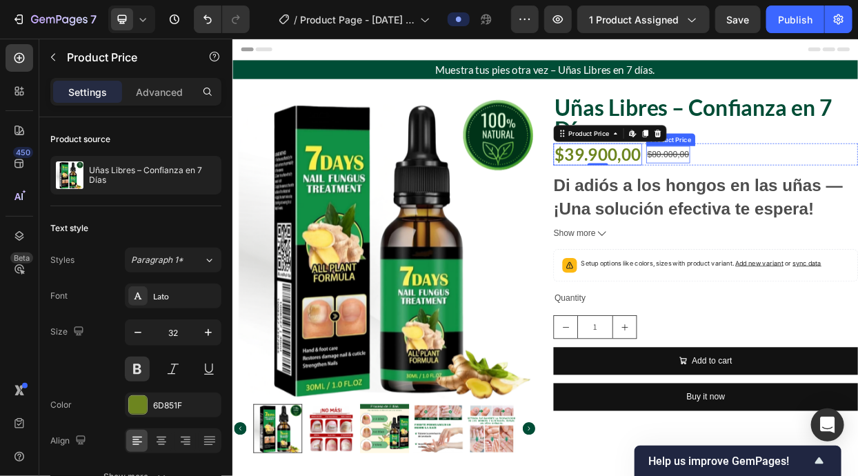
click at [784, 191] on div "$80.000,00" at bounding box center [808, 192] width 58 height 23
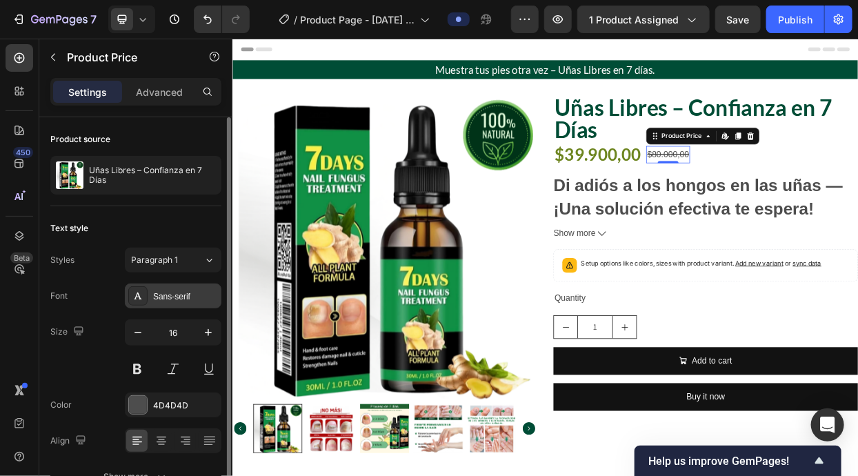
click at [158, 304] on div "Sans-serif" at bounding box center [173, 295] width 97 height 25
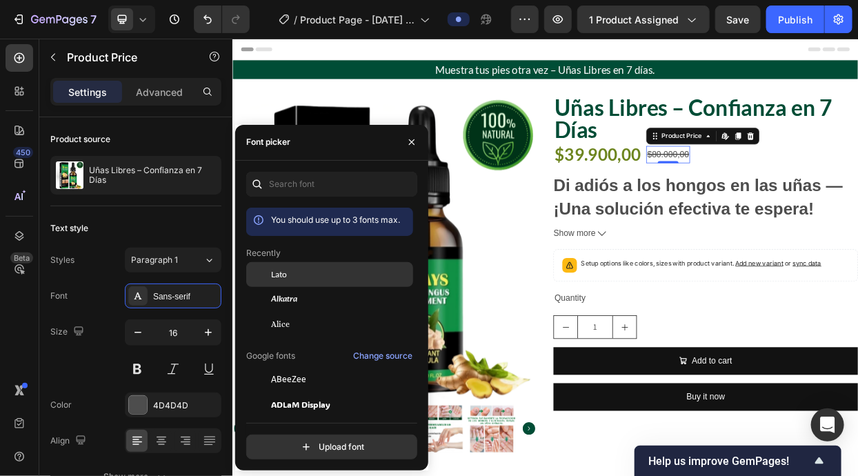
click at [307, 272] on div "Lato" at bounding box center [340, 274] width 139 height 12
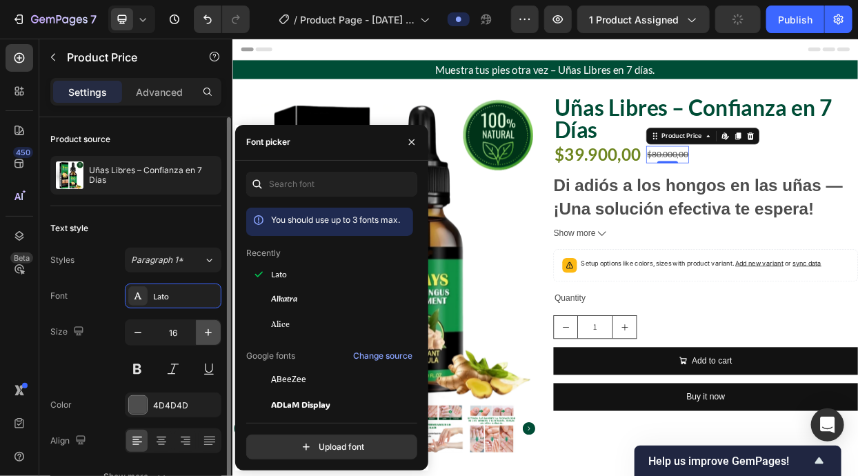
click at [205, 329] on icon "button" at bounding box center [208, 332] width 14 height 14
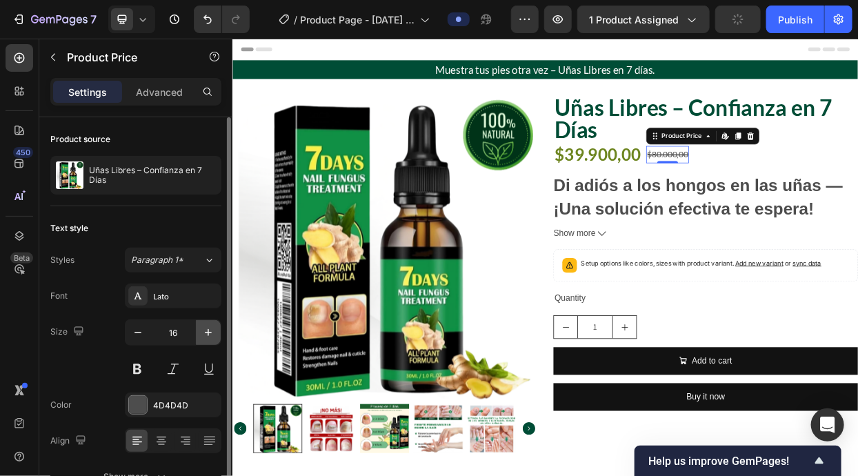
click at [205, 329] on icon "button" at bounding box center [208, 332] width 14 height 14
type input "18"
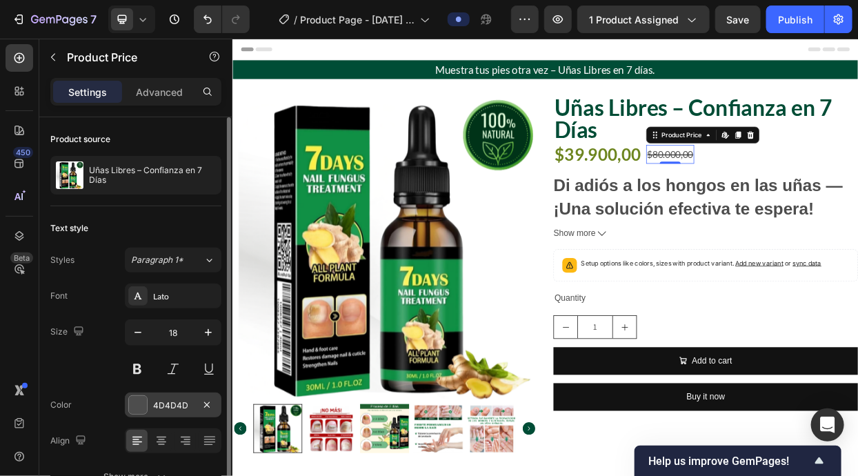
click at [134, 403] on div at bounding box center [138, 405] width 18 height 18
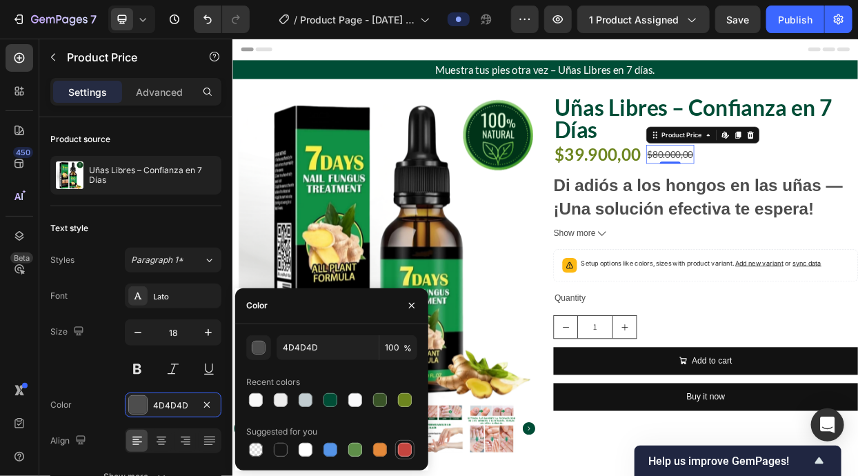
click at [411, 448] on div at bounding box center [405, 450] width 14 height 14
type input "C5453F"
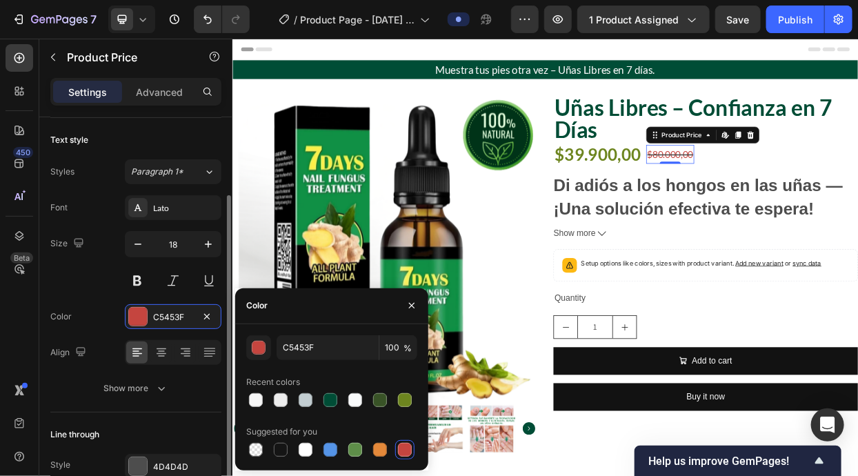
scroll to position [90, 0]
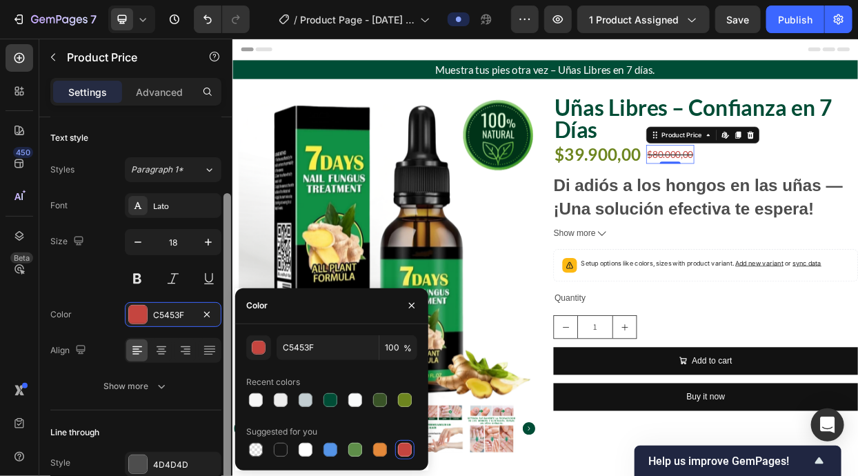
click at [136, 460] on div at bounding box center [138, 464] width 18 height 18
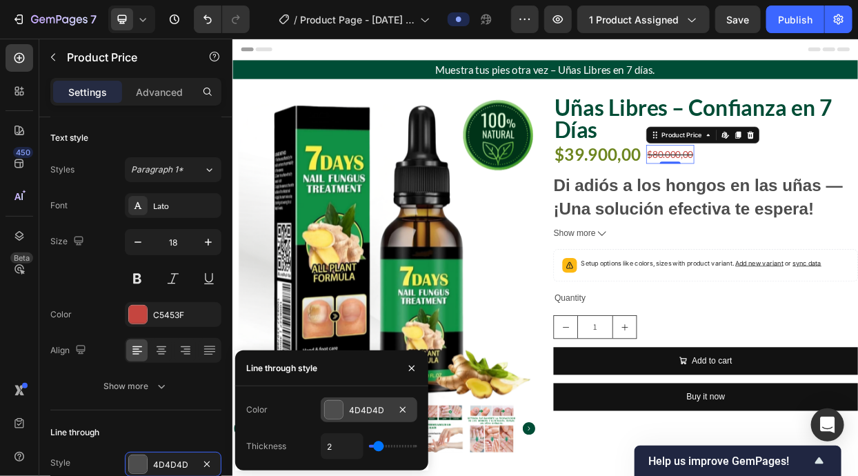
click at [334, 420] on div "4D4D4D" at bounding box center [369, 409] width 97 height 25
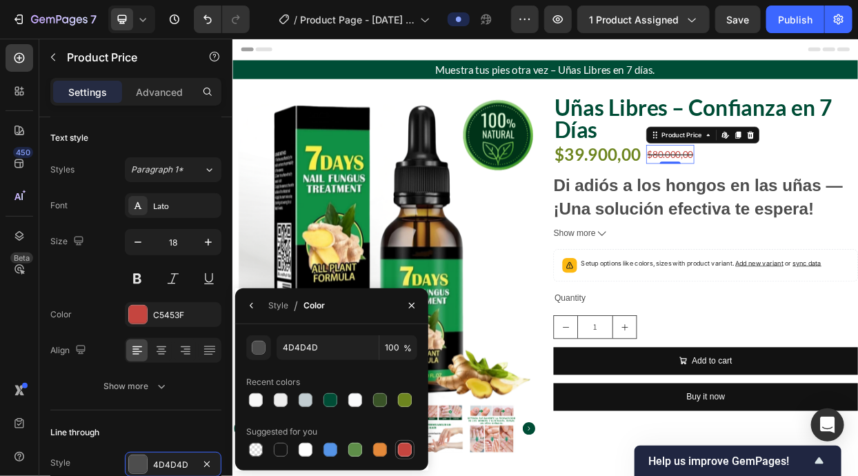
click at [413, 447] on div at bounding box center [404, 449] width 19 height 19
type input "C5453F"
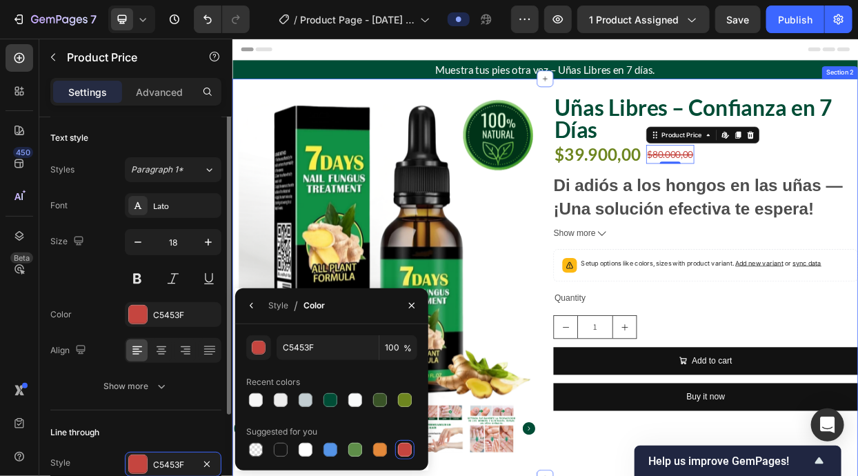
scroll to position [0, 0]
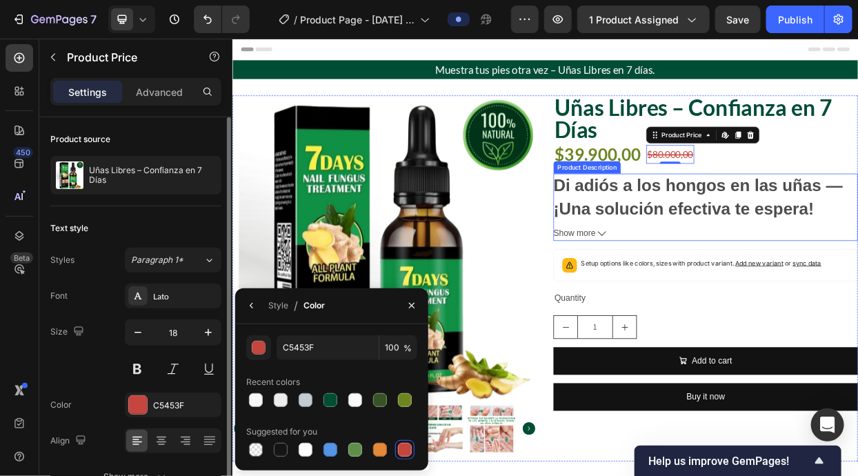
click at [718, 242] on h1 "Di adiós a los hongos en las uñas — ¡Una solución efectiva te espera!" at bounding box center [847, 248] width 383 height 56
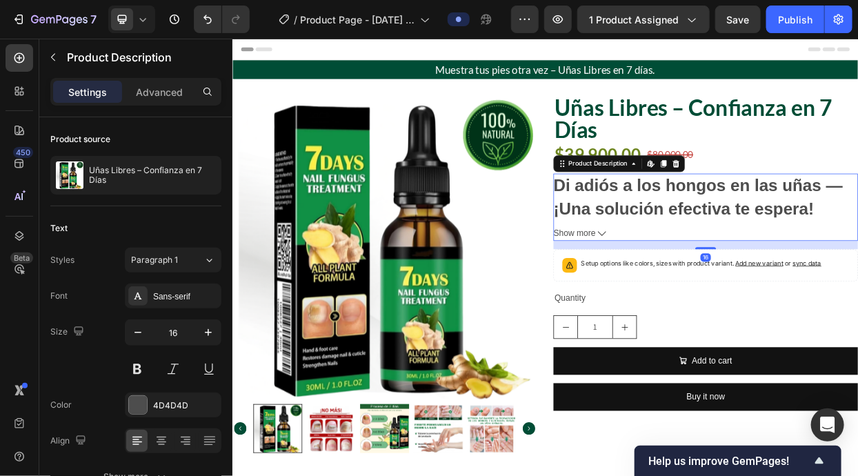
click at [815, 201] on icon at bounding box center [818, 204] width 11 height 11
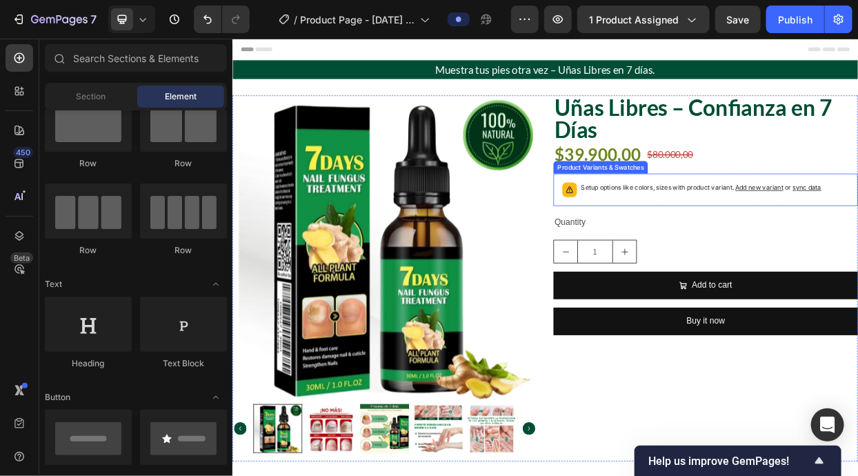
drag, startPoint x: 746, startPoint y: 246, endPoint x: 781, endPoint y: 226, distance: 40.4
click at [746, 246] on div "Setup options like colors, sizes with product variant. Add new variant or sync …" at bounding box center [852, 238] width 318 height 19
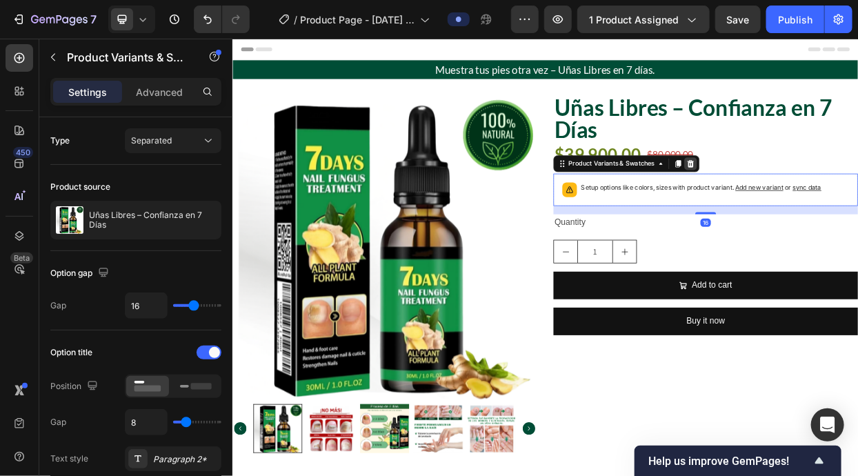
click at [833, 200] on icon at bounding box center [837, 204] width 11 height 11
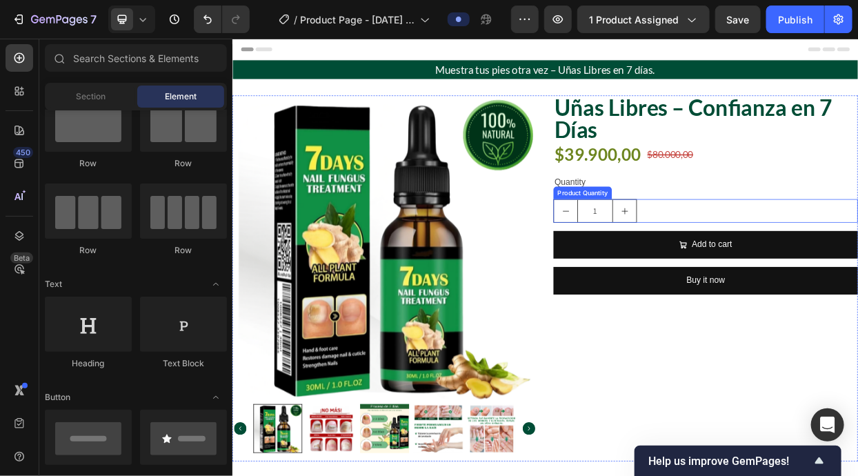
click at [810, 252] on div "1" at bounding box center [857, 266] width 403 height 31
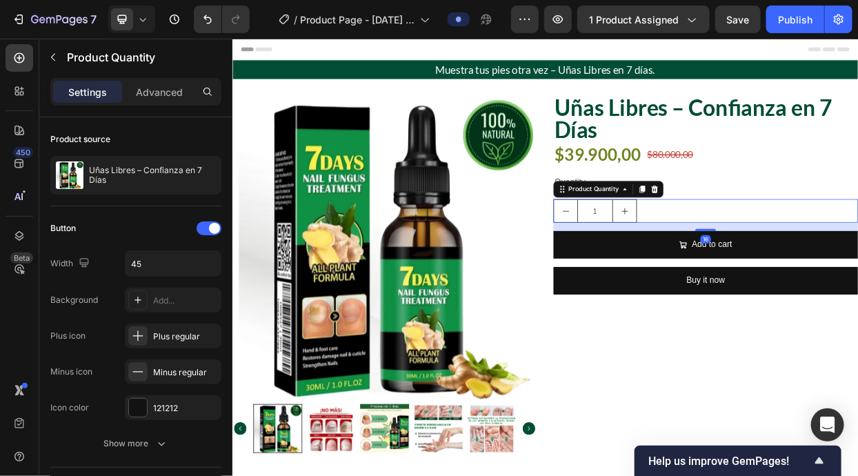
click at [800, 234] on div "Product Quantity" at bounding box center [728, 238] width 145 height 22
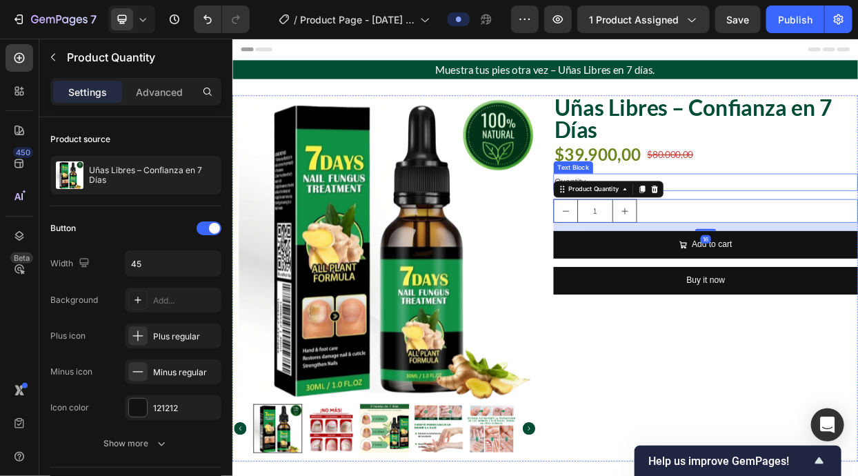
click at [815, 221] on div "Quantity" at bounding box center [857, 228] width 403 height 23
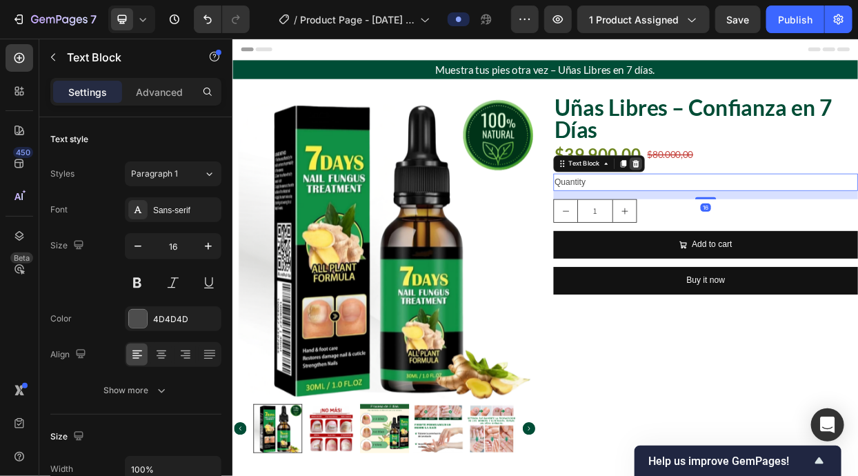
click at [766, 203] on icon at bounding box center [765, 204] width 9 height 10
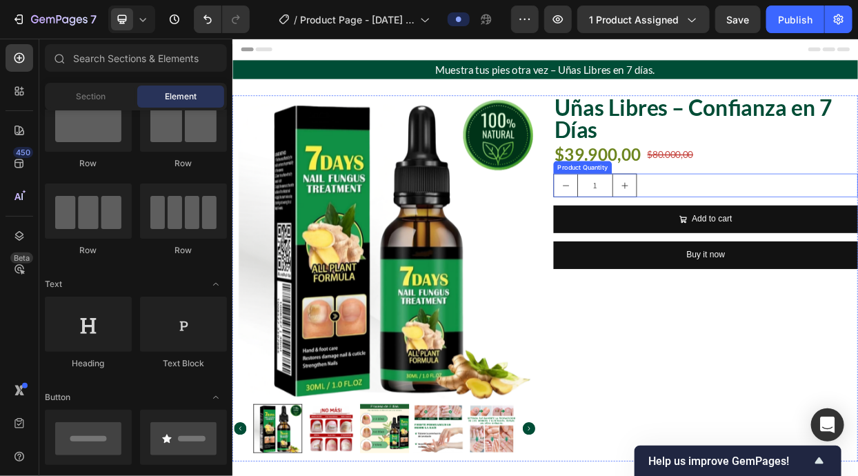
click at [776, 234] on div "1" at bounding box center [857, 232] width 403 height 31
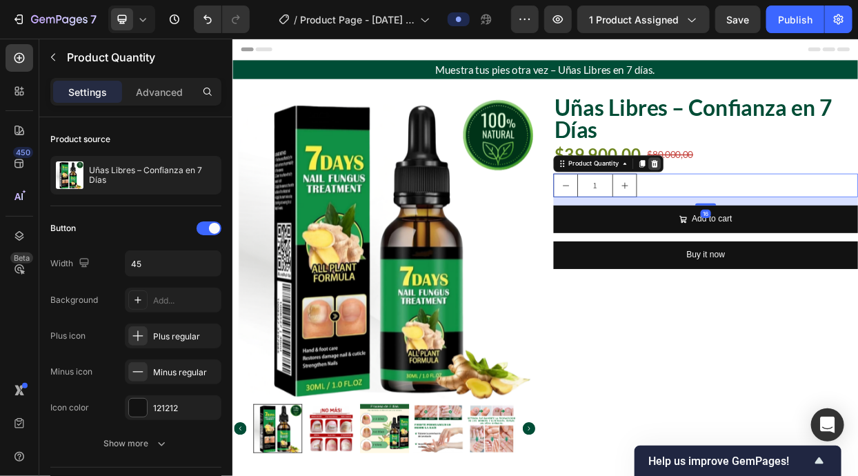
click at [791, 207] on icon at bounding box center [790, 204] width 9 height 10
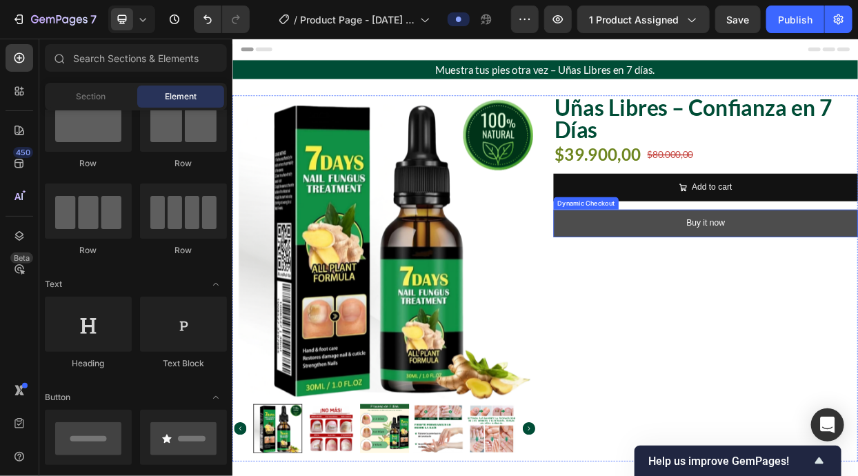
click at [762, 276] on button "Buy it now" at bounding box center [857, 283] width 403 height 37
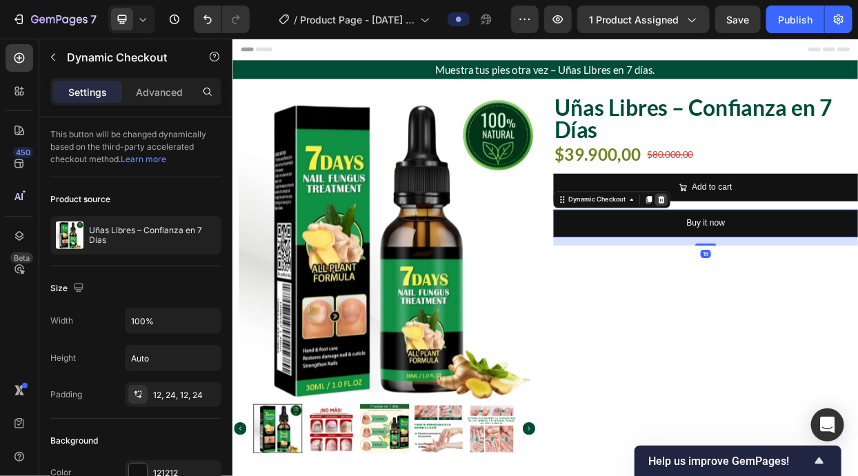
click at [801, 251] on icon at bounding box center [799, 252] width 9 height 10
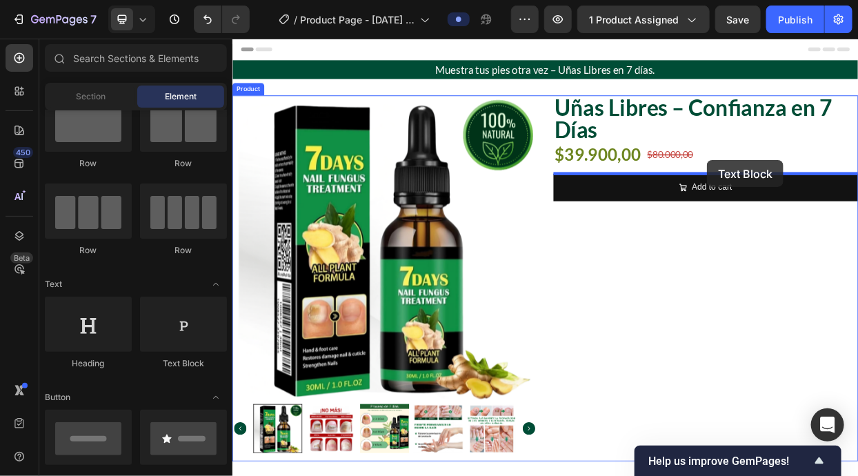
drag, startPoint x: 389, startPoint y: 347, endPoint x: 859, endPoint y: 199, distance: 492.1
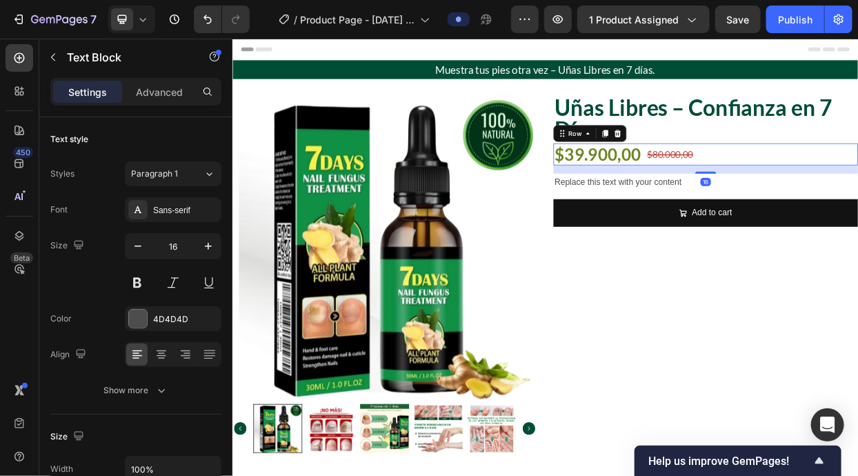
click at [857, 205] on div "$39.900,00 Product Price Product Price $80.000,00 Product Price Product Price R…" at bounding box center [857, 191] width 403 height 29
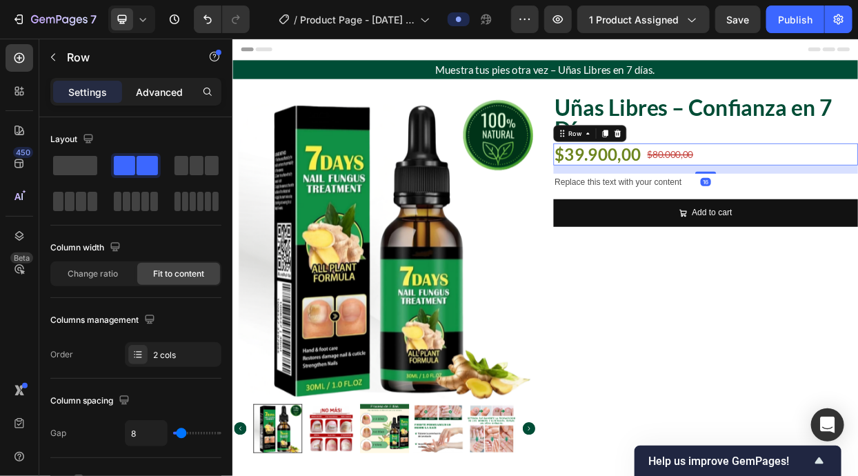
click at [168, 88] on p "Advanced" at bounding box center [159, 92] width 47 height 14
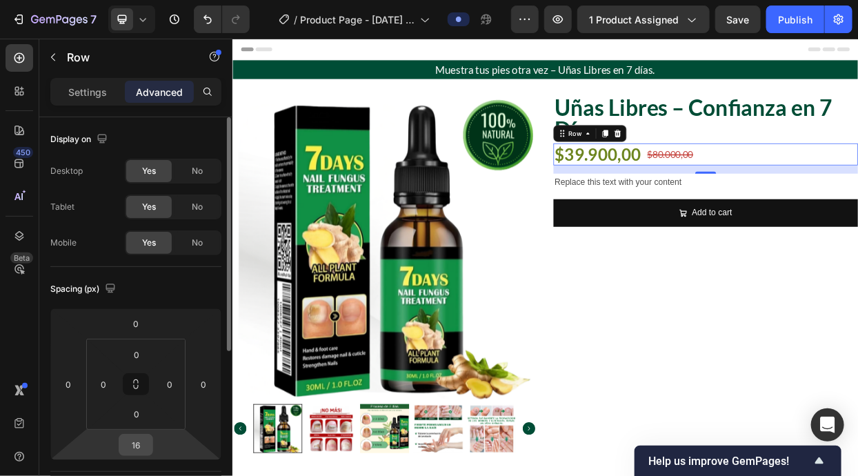
click at [132, 437] on input "16" at bounding box center [136, 444] width 28 height 21
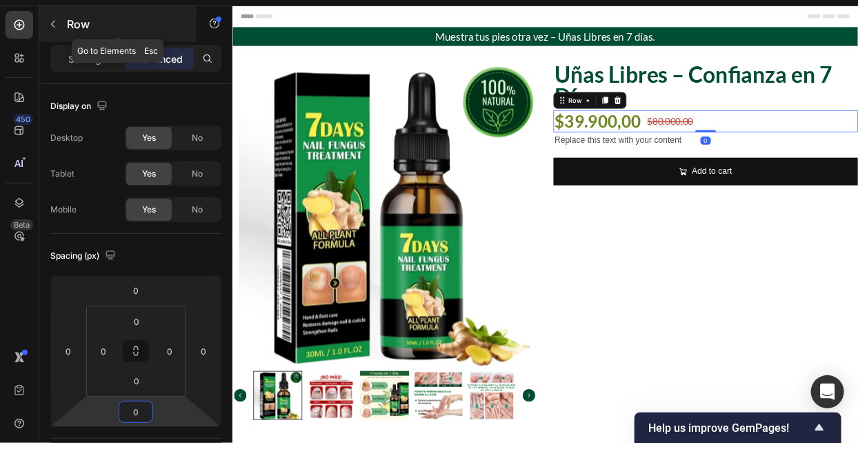
type input "0"
click at [48, 0] on div "7 Version history / Product Page - Sep 28, 22:34:13 Preview 1 product assigned …" at bounding box center [429, 0] width 858 height 0
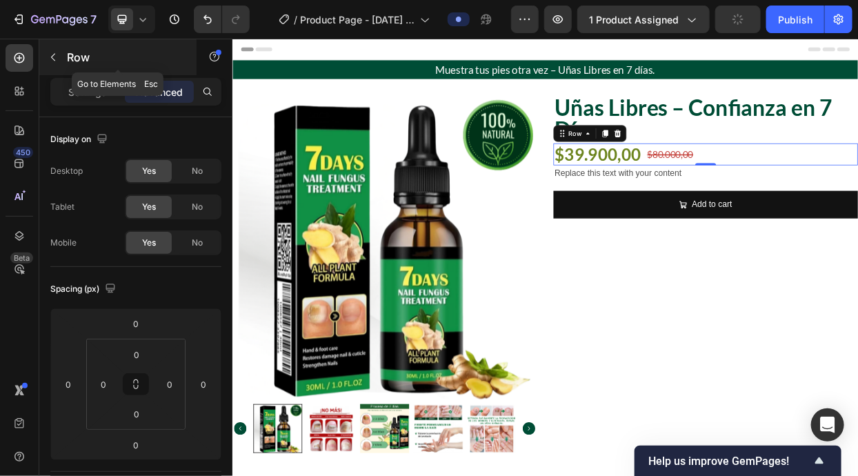
click at [68, 56] on p "Row" at bounding box center [125, 57] width 117 height 17
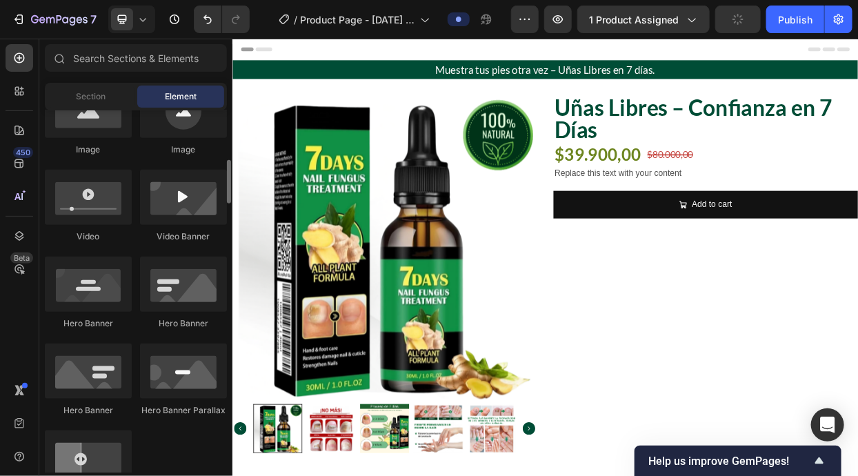
scroll to position [729, 0]
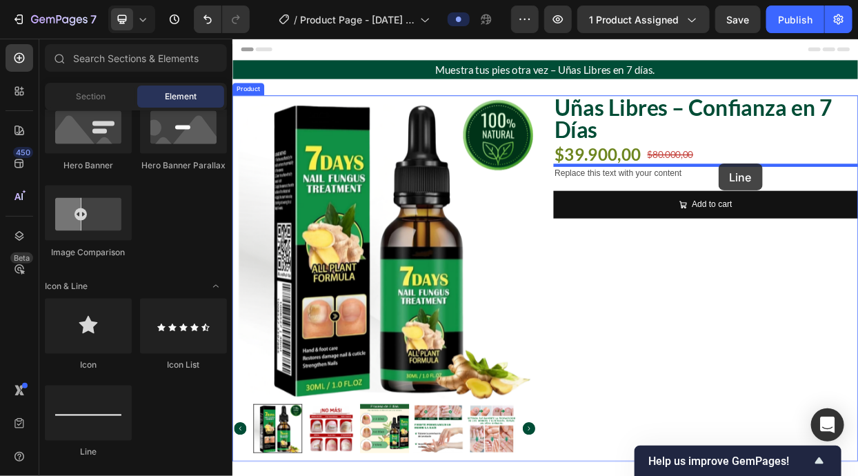
drag, startPoint x: 350, startPoint y: 454, endPoint x: 874, endPoint y: 204, distance: 580.3
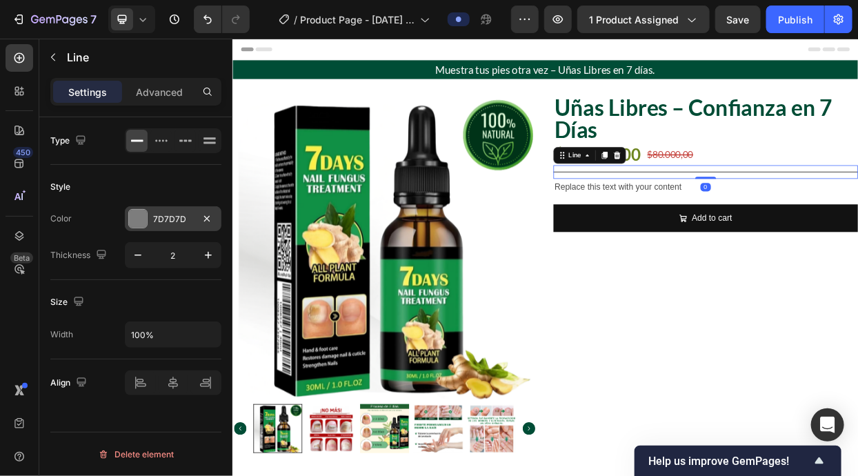
click at [135, 220] on div at bounding box center [138, 219] width 18 height 18
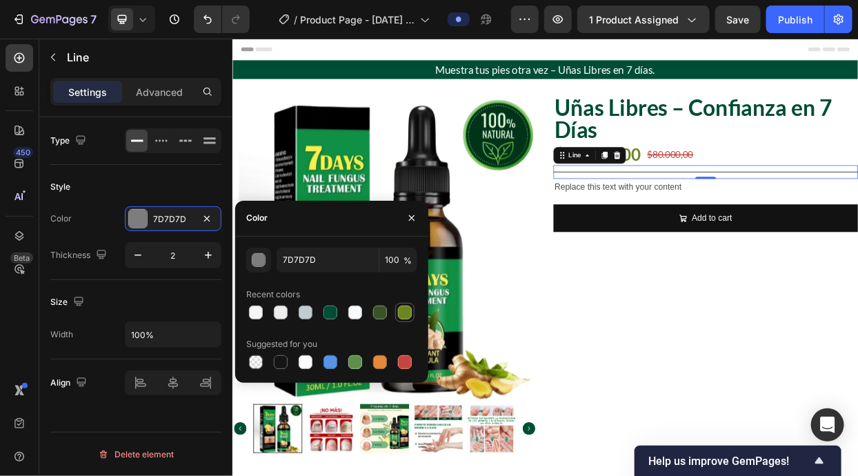
click at [406, 315] on div at bounding box center [405, 312] width 14 height 14
click at [360, 362] on div at bounding box center [355, 362] width 14 height 14
type input "5E8E49"
click at [393, 261] on input "100" at bounding box center [398, 259] width 38 height 25
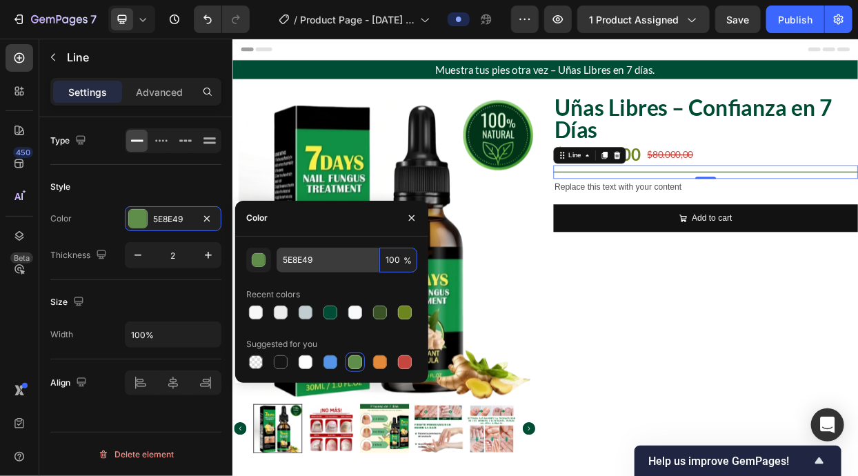
drag, startPoint x: 393, startPoint y: 261, endPoint x: 378, endPoint y: 260, distance: 15.2
click at [378, 260] on div "5E8E49 100 %" at bounding box center [346, 259] width 141 height 25
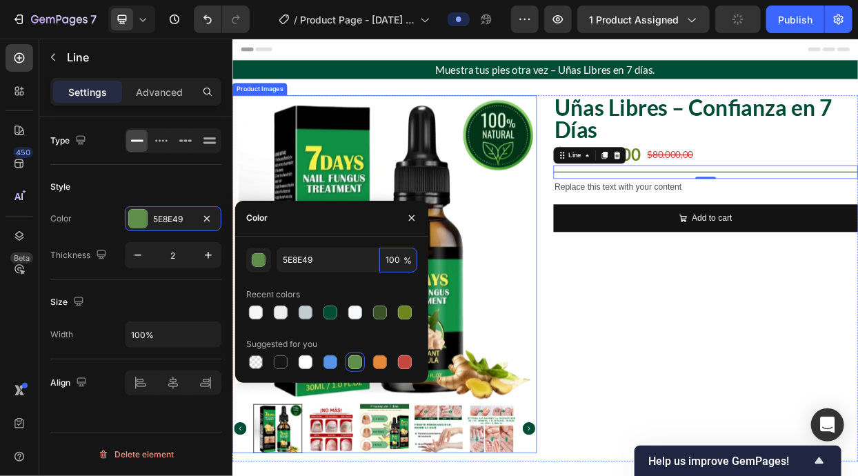
type input "20"
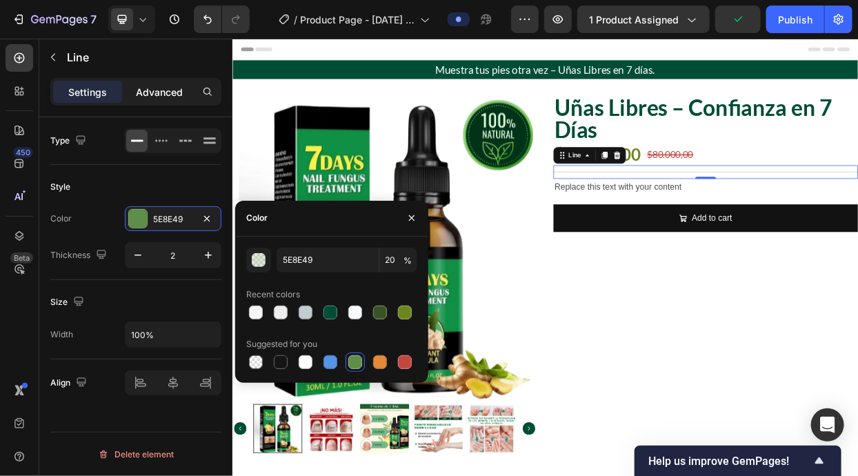
click at [174, 85] on p "Advanced" at bounding box center [159, 92] width 47 height 14
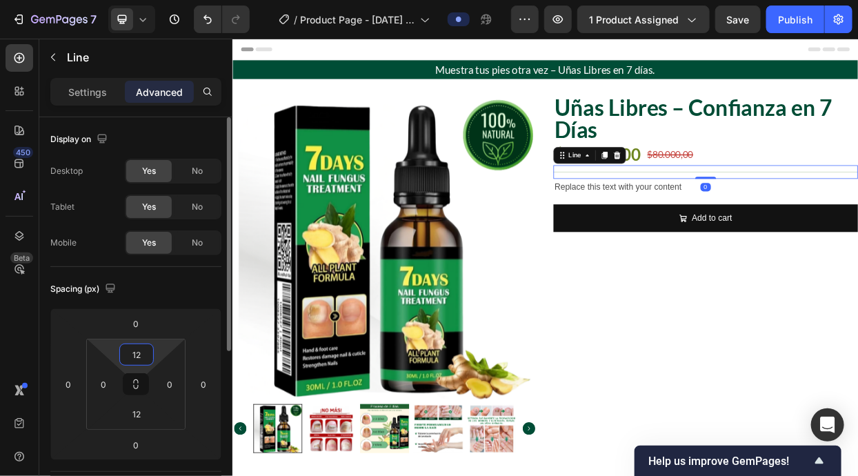
click at [141, 362] on input "12" at bounding box center [137, 354] width 28 height 21
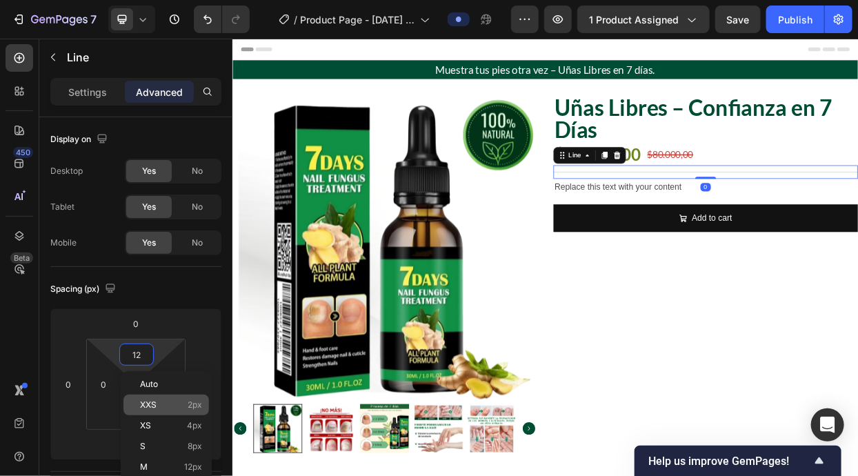
click at [196, 409] on div "XXS 2px" at bounding box center [165, 404] width 85 height 21
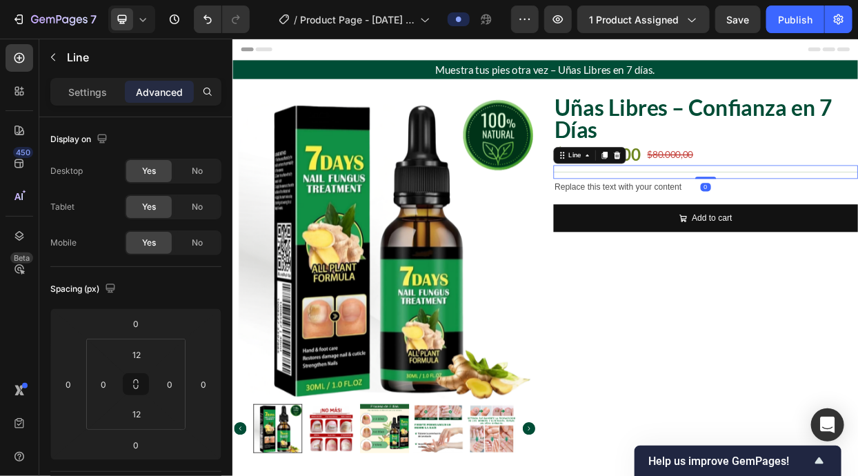
type input "2"
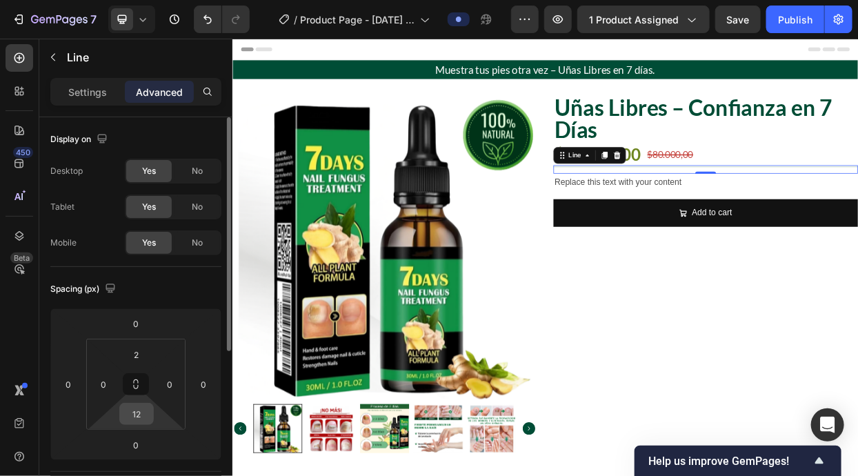
click at [141, 410] on input "12" at bounding box center [137, 413] width 28 height 21
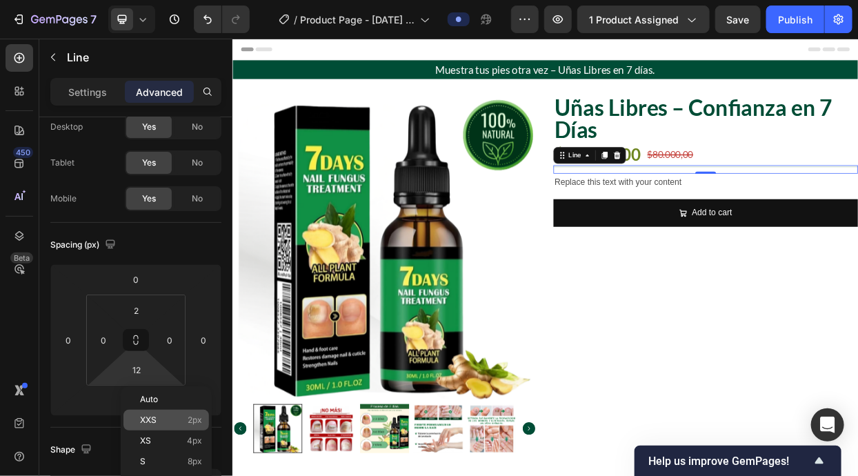
click at [185, 420] on p "XXS 2px" at bounding box center [171, 420] width 62 height 10
type input "2"
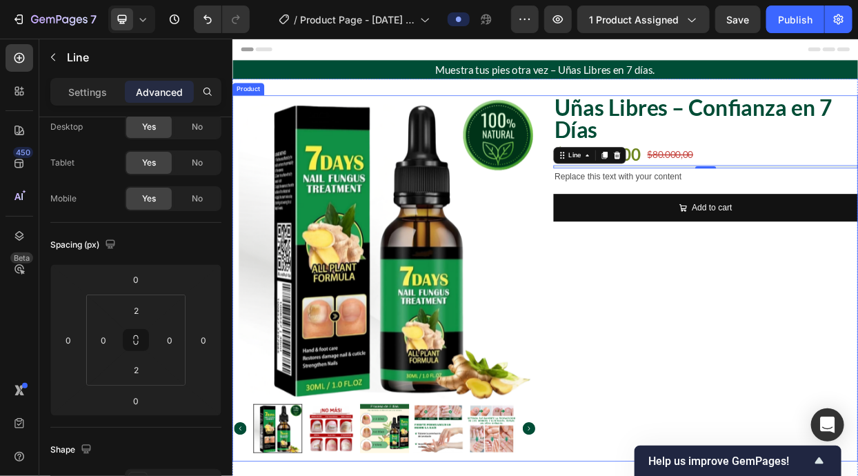
click at [857, 409] on div "Uñas Libres – Confianza en 7 Días Product Title $39.900,00 Product Price Produc…" at bounding box center [857, 356] width 403 height 484
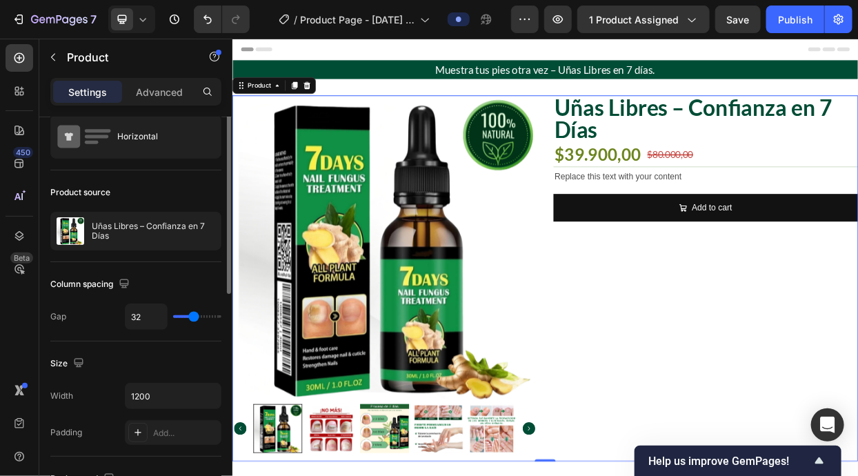
scroll to position [0, 0]
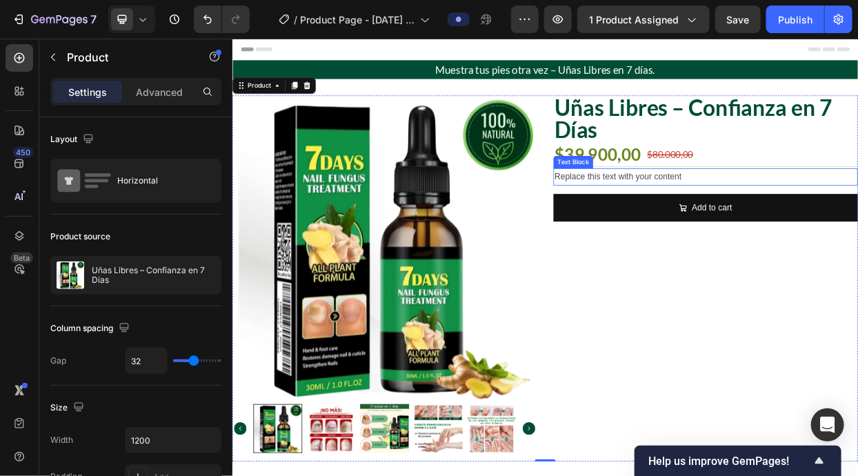
click at [703, 220] on div "Replace this text with your content" at bounding box center [857, 221] width 403 height 23
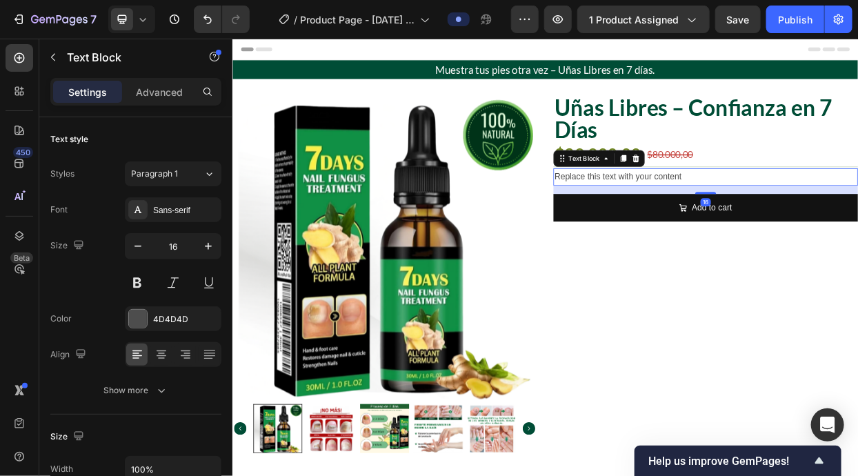
click at [703, 220] on div "Replace this text with your content" at bounding box center [857, 221] width 403 height 23
click at [703, 220] on p "Replace this text with your content" at bounding box center [858, 222] width 400 height 20
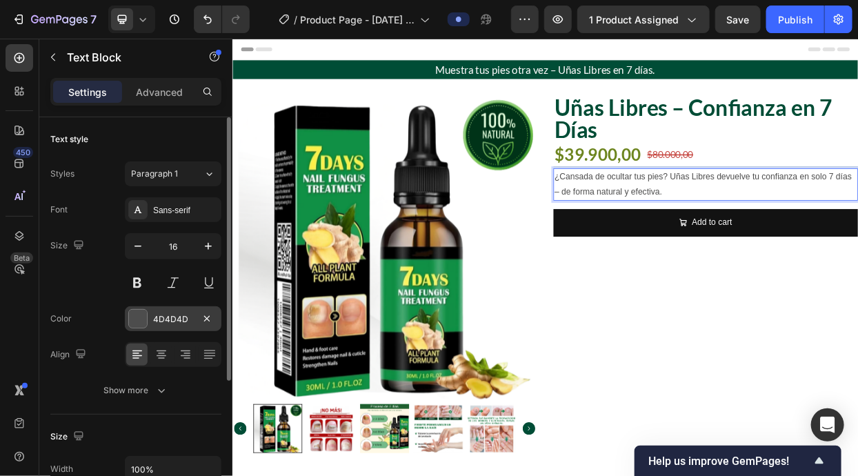
click at [145, 316] on div at bounding box center [138, 319] width 18 height 18
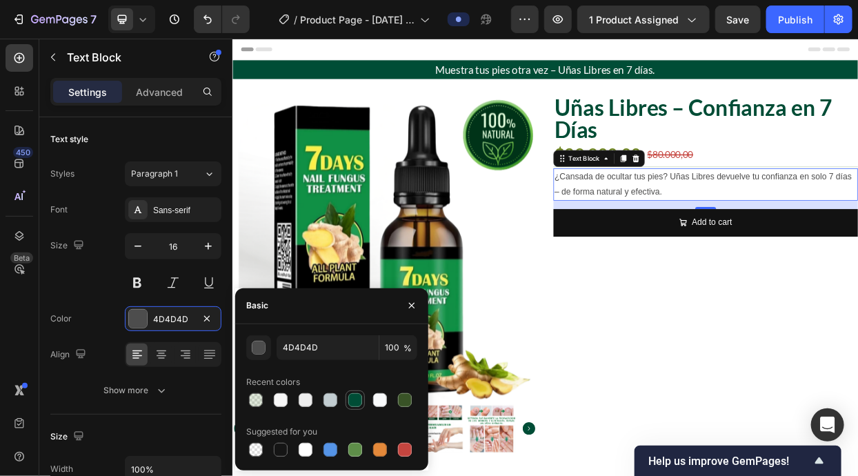
click at [354, 398] on div at bounding box center [355, 400] width 14 height 14
type input "004D36"
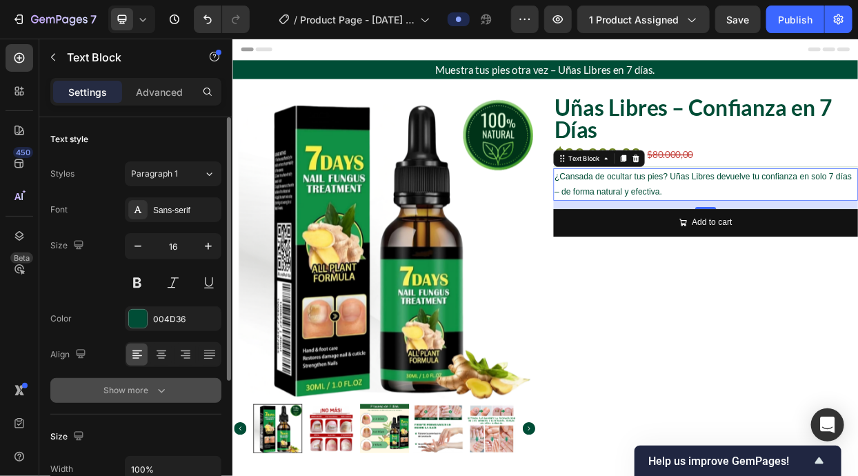
click at [160, 392] on icon "button" at bounding box center [161, 390] width 14 height 14
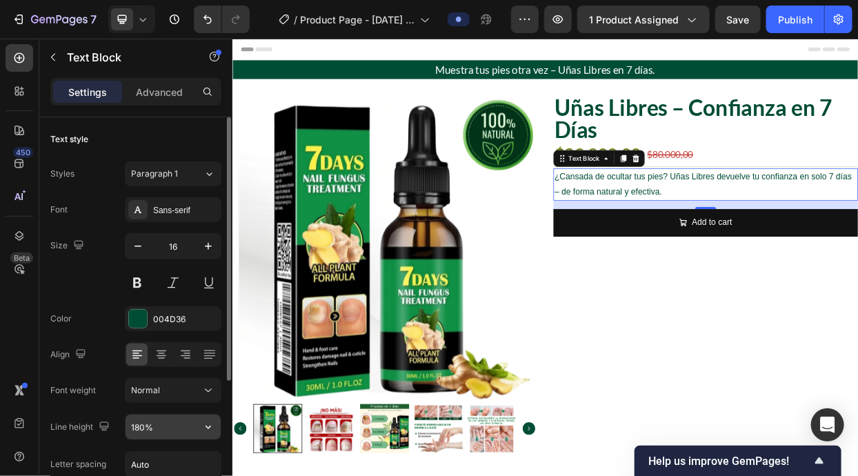
click at [212, 422] on icon "button" at bounding box center [208, 427] width 14 height 14
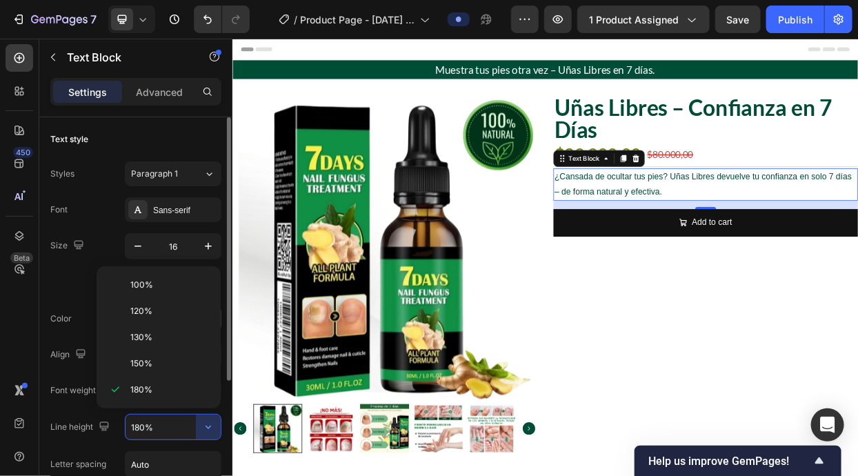
click at [168, 310] on p "120%" at bounding box center [169, 311] width 79 height 12
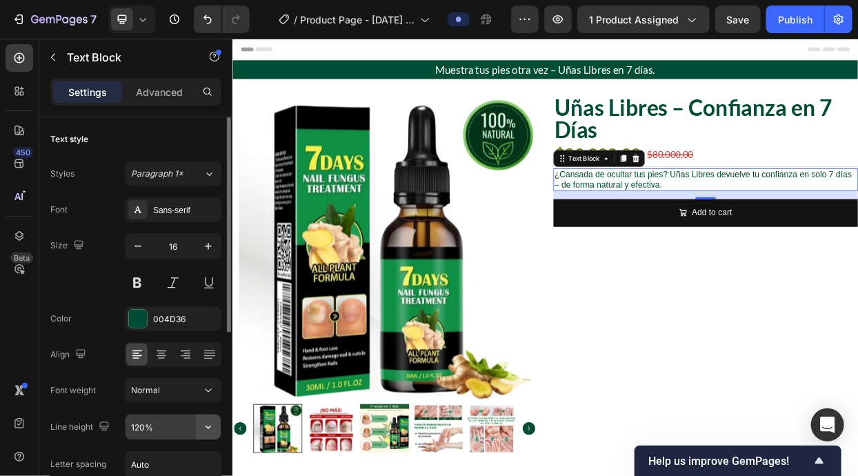
click at [213, 432] on icon "button" at bounding box center [208, 427] width 14 height 14
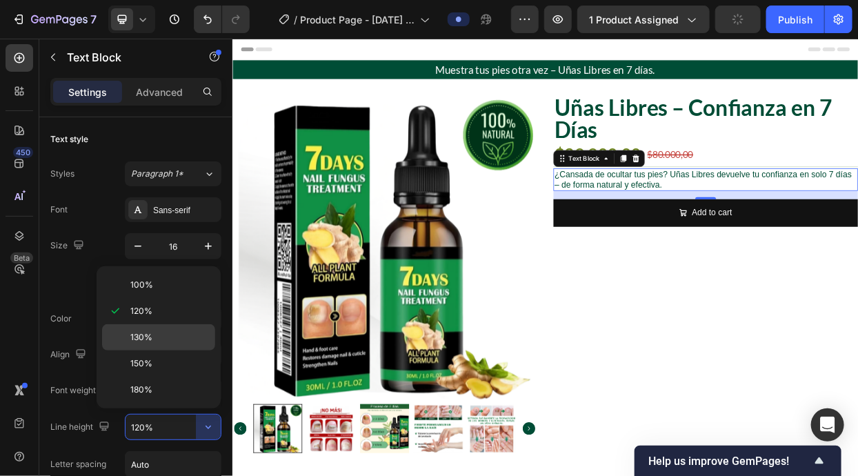
click at [176, 345] on div "130%" at bounding box center [158, 337] width 113 height 26
type input "130%"
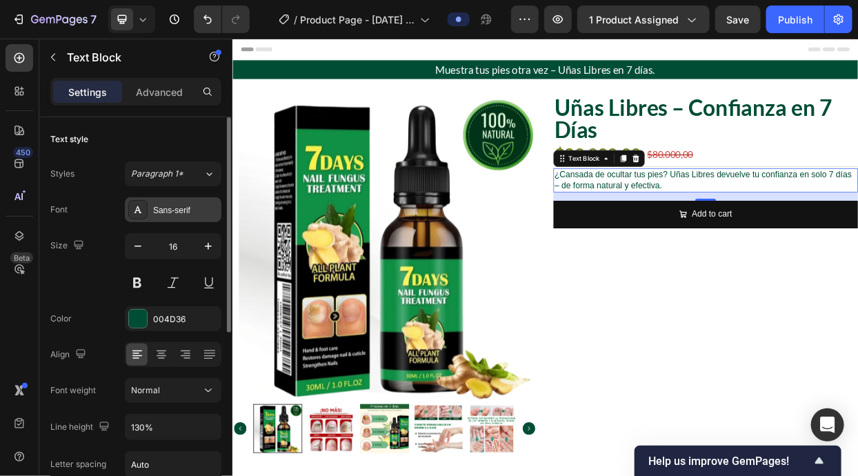
click at [203, 212] on div "Sans-serif" at bounding box center [185, 210] width 65 height 12
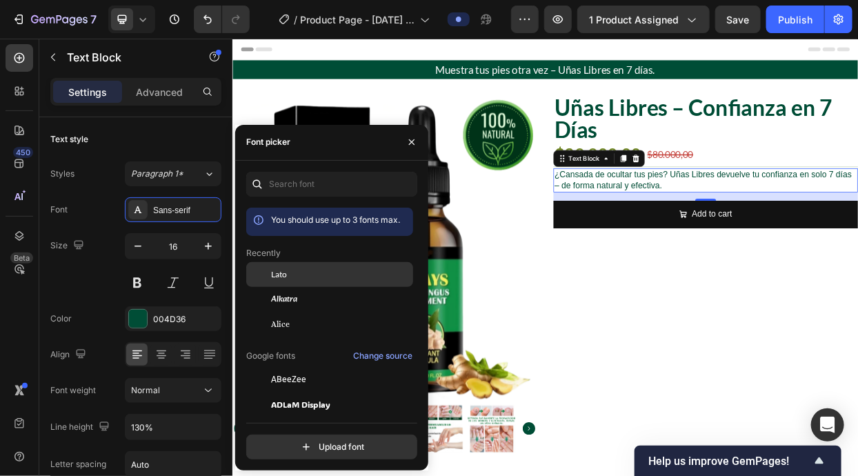
click at [272, 275] on span "Lato" at bounding box center [279, 274] width 16 height 12
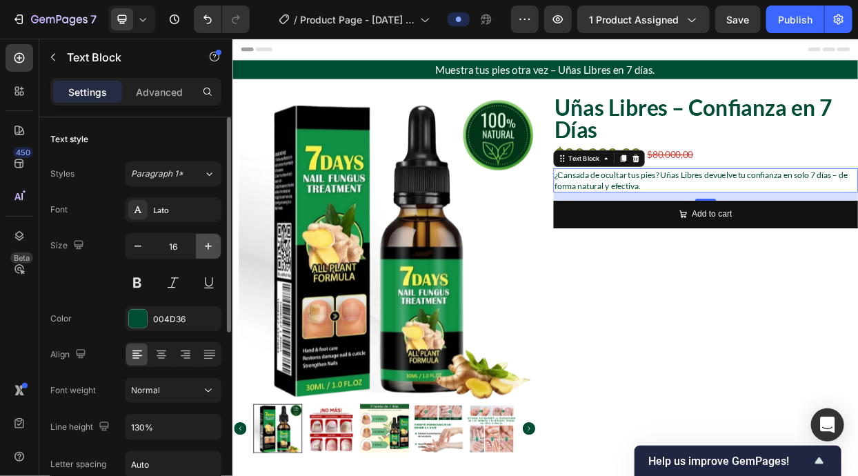
click at [212, 242] on icon "button" at bounding box center [208, 246] width 14 height 14
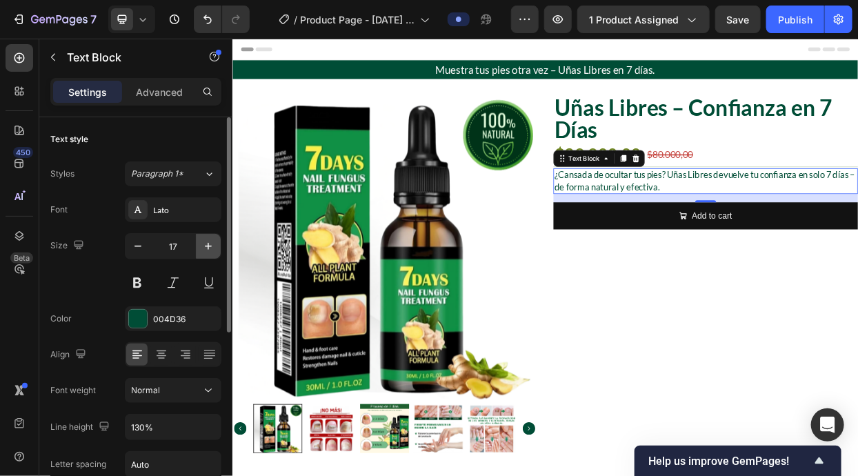
click at [212, 242] on icon "button" at bounding box center [208, 246] width 14 height 14
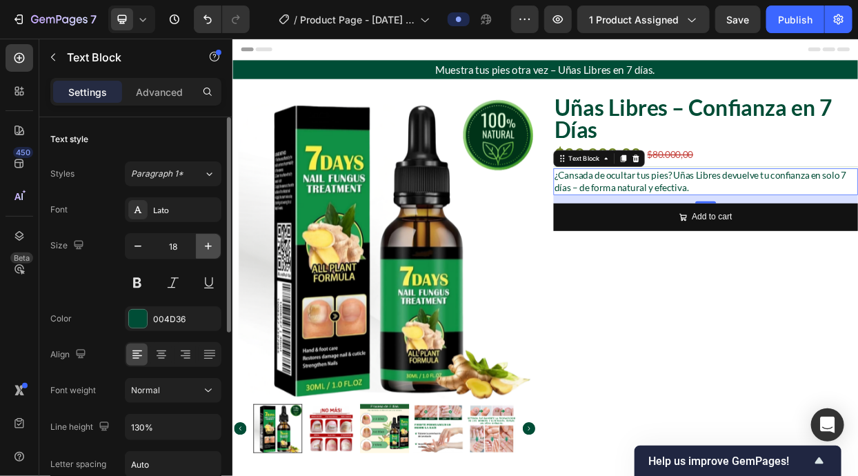
click at [212, 242] on icon "button" at bounding box center [208, 246] width 14 height 14
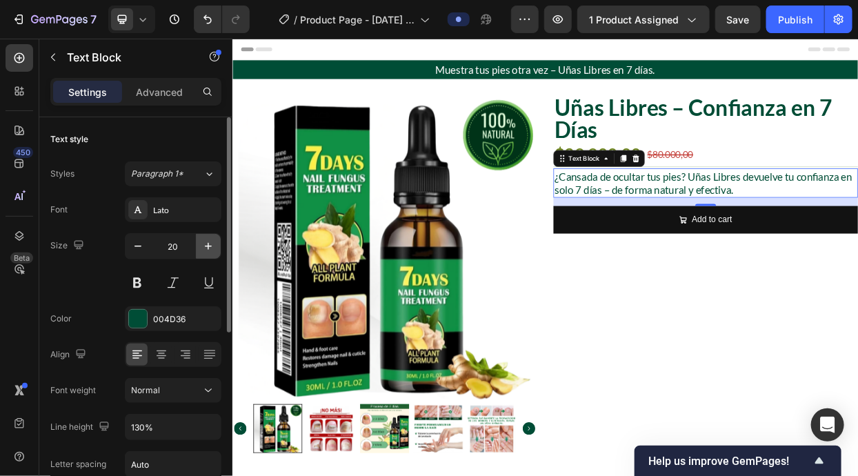
click at [212, 242] on icon "button" at bounding box center [208, 246] width 14 height 14
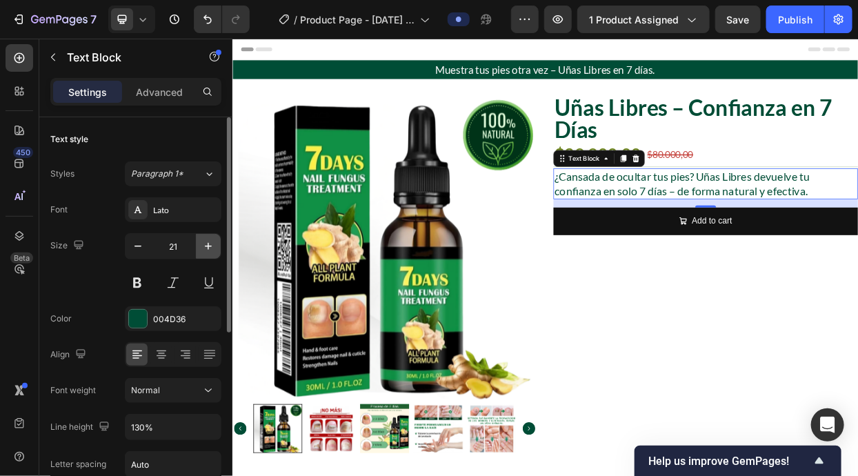
click at [212, 242] on icon "button" at bounding box center [208, 246] width 14 height 14
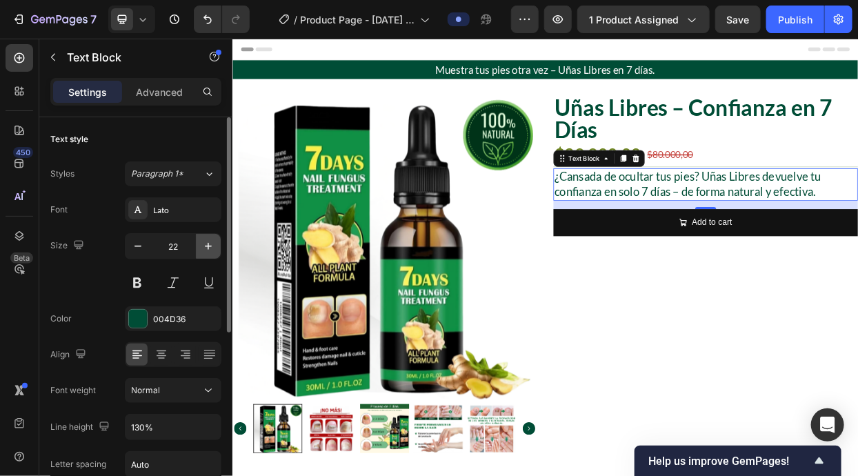
click at [212, 242] on icon "button" at bounding box center [208, 246] width 14 height 14
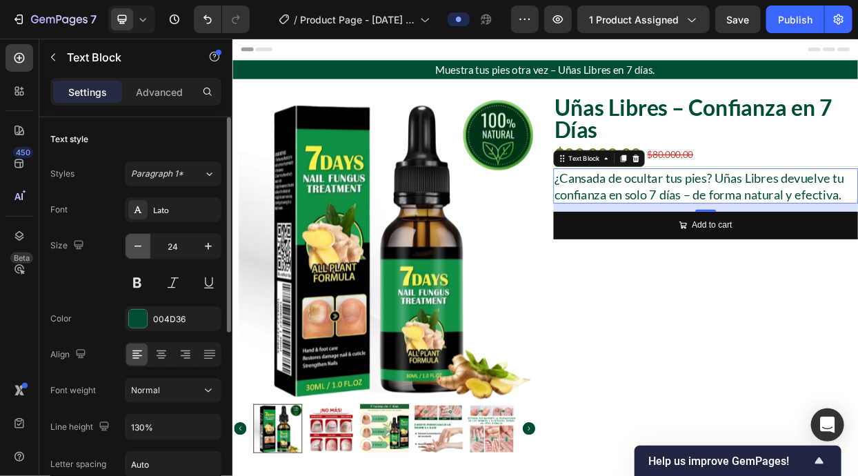
click at [141, 243] on icon "button" at bounding box center [138, 246] width 14 height 14
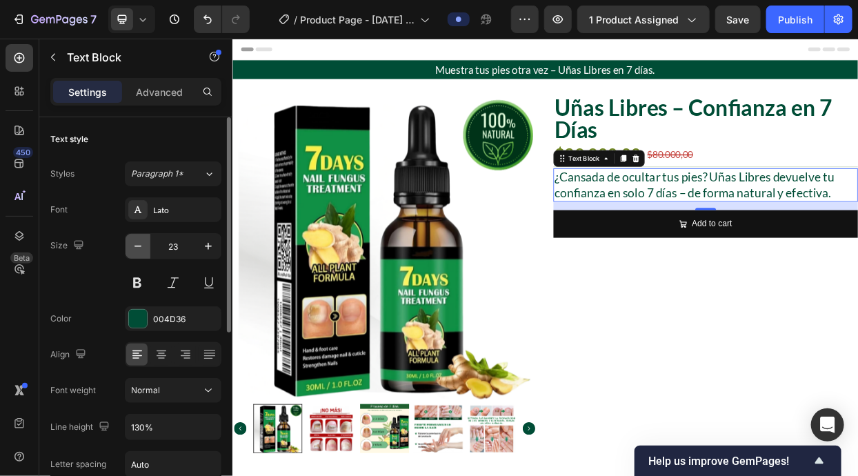
click at [141, 243] on icon "button" at bounding box center [138, 246] width 14 height 14
type input "22"
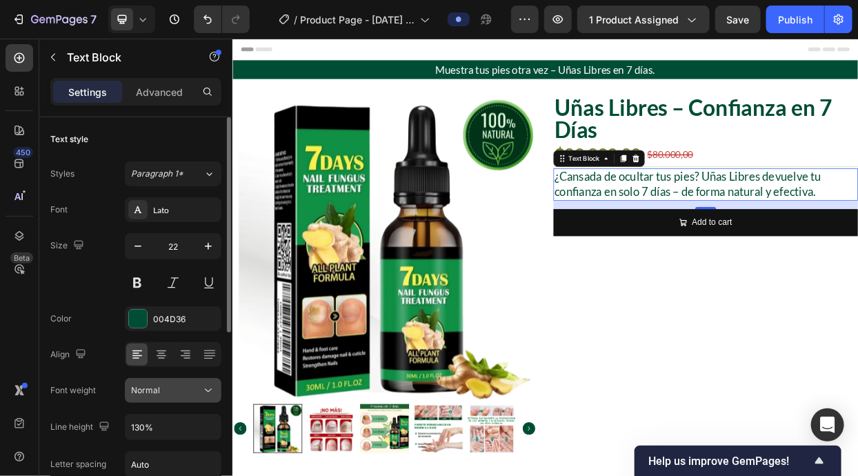
click at [202, 388] on icon at bounding box center [208, 390] width 14 height 14
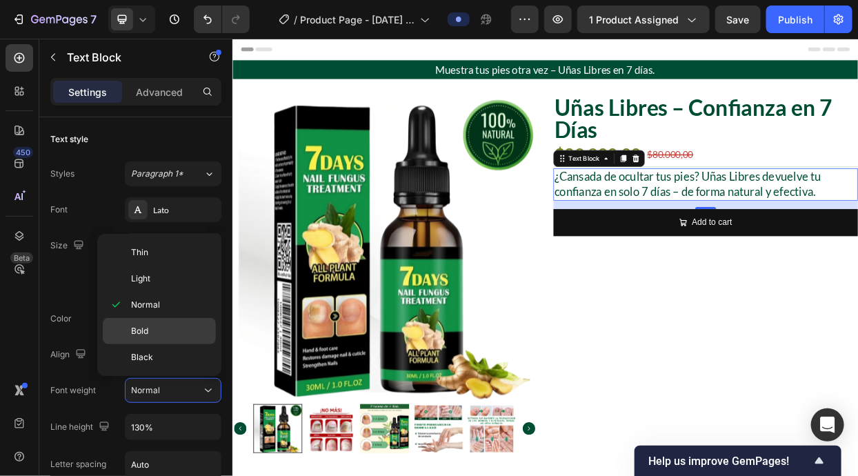
click at [183, 327] on p "Bold" at bounding box center [170, 331] width 79 height 12
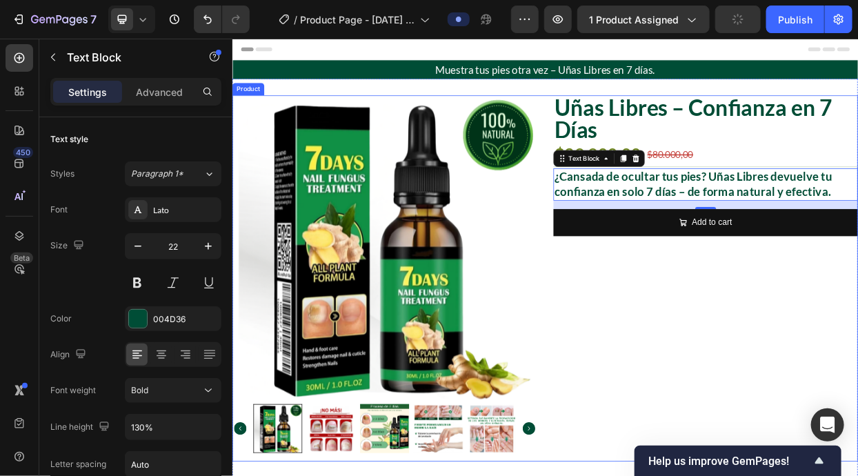
click at [857, 433] on div "Uñas Libres – Confianza en 7 Días Product Title $39.900,00 Product Price Produc…" at bounding box center [857, 356] width 403 height 484
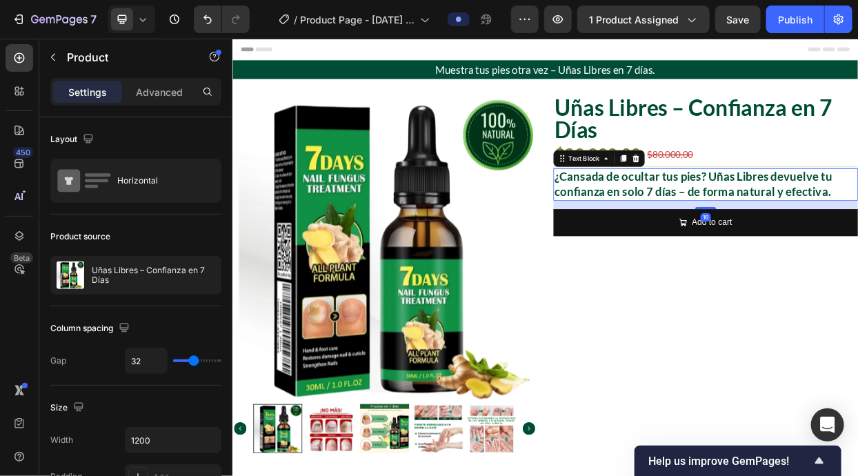
click at [778, 216] on p "¿Cansada de ocultar tus pies? Uñas Libres devuelve tu confianza en solo 7 días …" at bounding box center [858, 231] width 400 height 39
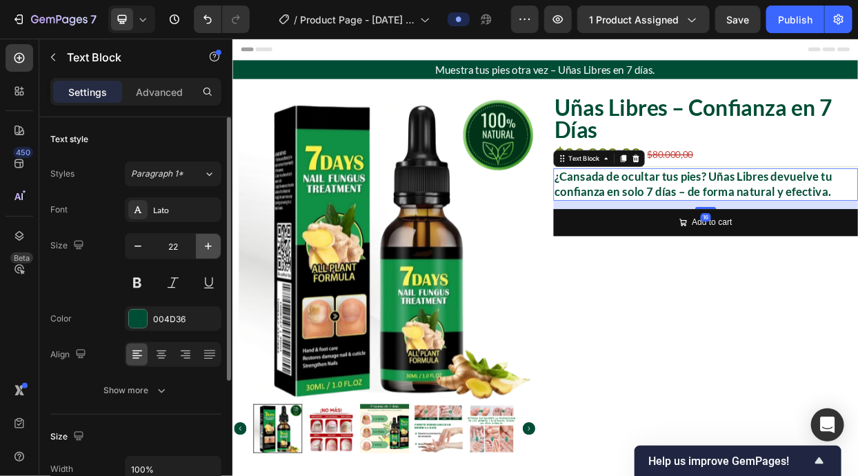
click at [215, 241] on icon "button" at bounding box center [208, 246] width 14 height 14
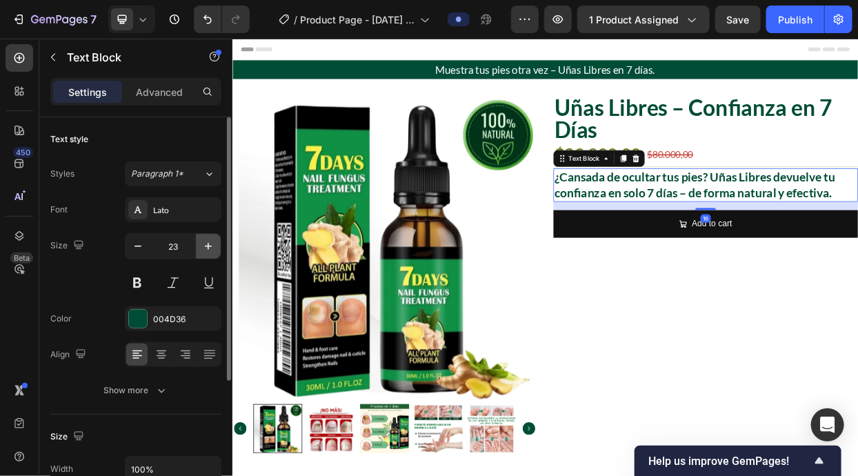
click at [215, 241] on icon "button" at bounding box center [208, 246] width 14 height 14
type input "24"
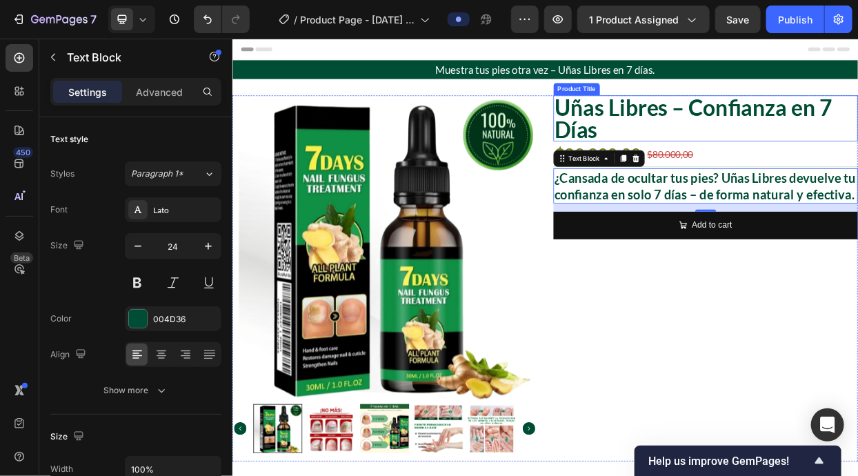
click at [857, 151] on h2 "Uñas Libres – Confianza en 7 Días" at bounding box center [857, 144] width 403 height 61
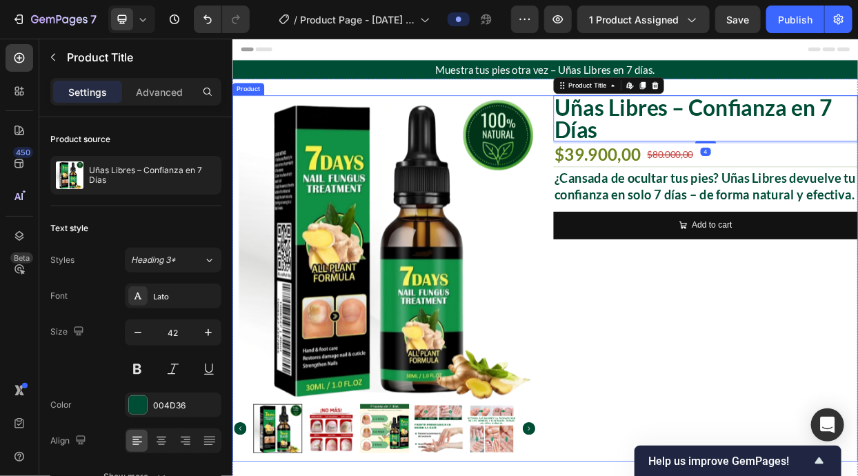
click at [838, 442] on div "Uñas Libres – Confianza en 7 Días Product Title Edit content in Shopify 4 $39.9…" at bounding box center [857, 356] width 403 height 484
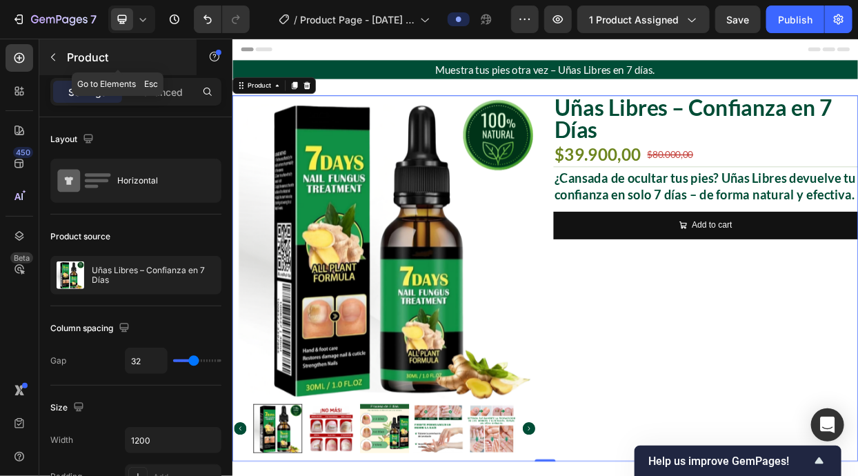
click at [81, 50] on p "Product" at bounding box center [125, 57] width 117 height 17
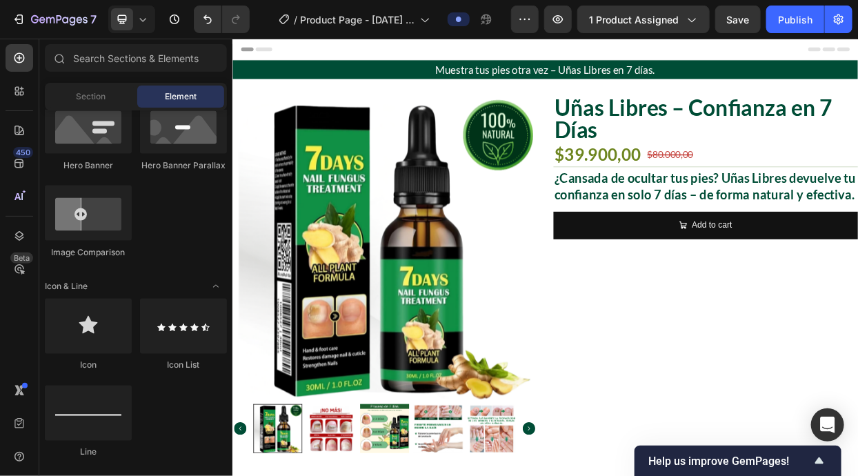
scroll to position [298, 0]
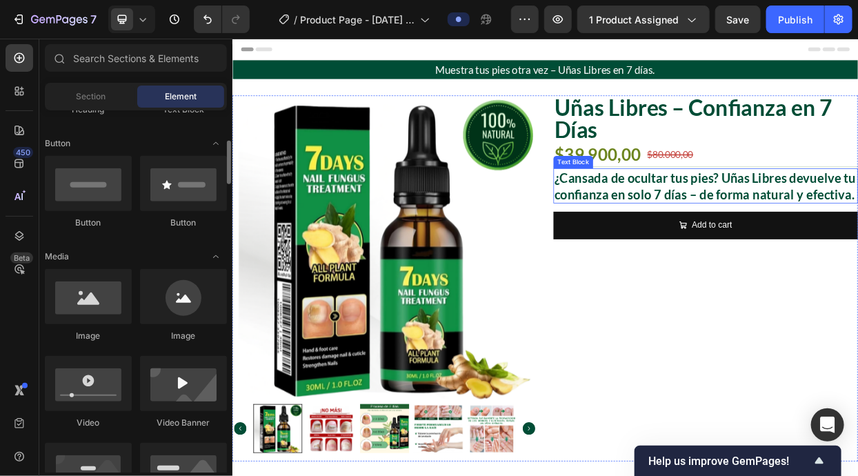
click at [791, 232] on p "¿Cansada de ocultar tus pies? Uñas Libres devuelve tu confianza en solo 7 días …" at bounding box center [858, 233] width 400 height 43
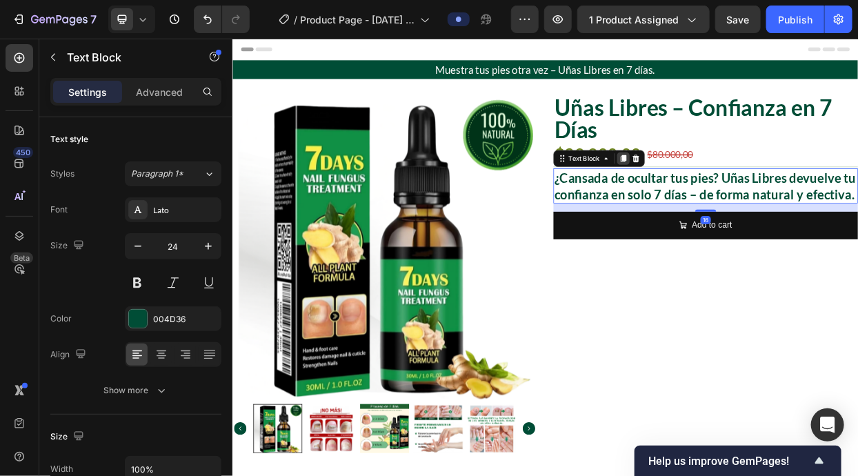
click at [745, 199] on icon at bounding box center [748, 197] width 11 height 11
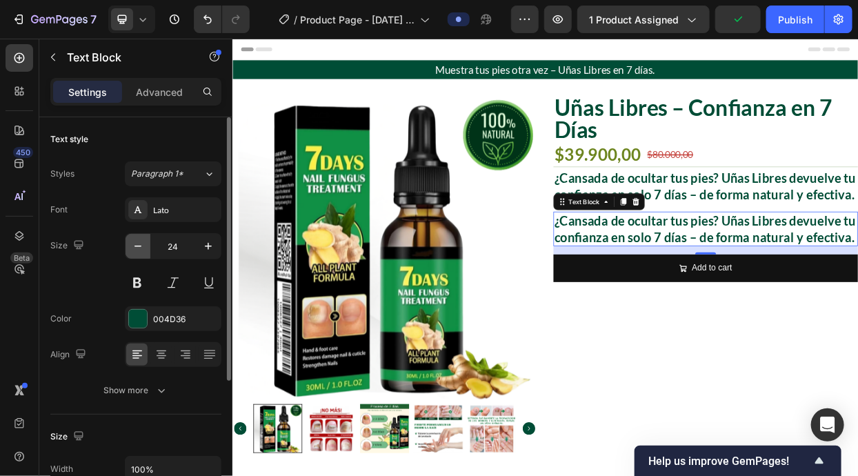
click at [145, 243] on button "button" at bounding box center [137, 246] width 25 height 25
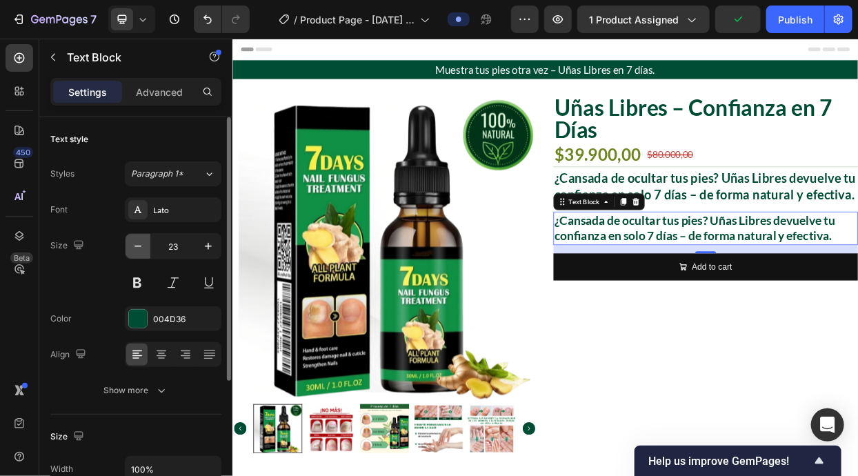
click at [145, 243] on button "button" at bounding box center [137, 246] width 25 height 25
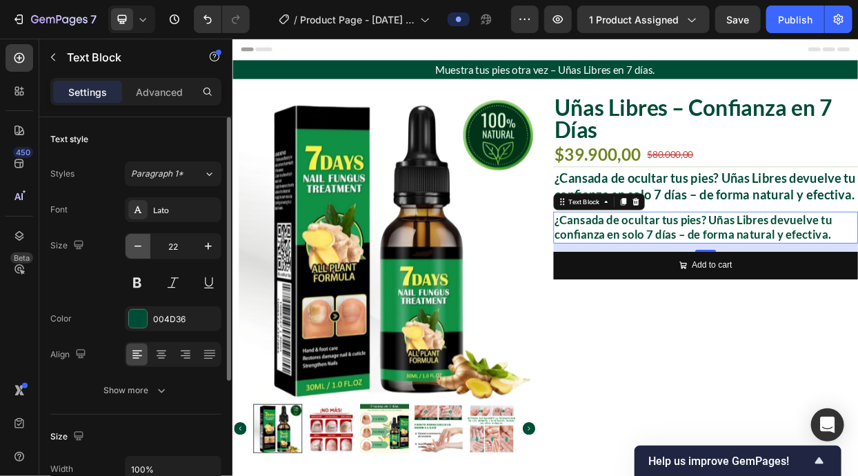
click at [145, 243] on button "button" at bounding box center [137, 246] width 25 height 25
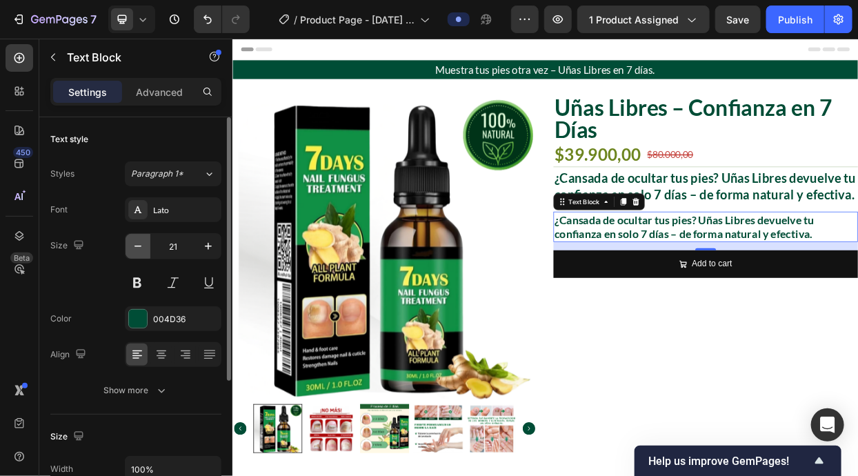
click at [145, 243] on button "button" at bounding box center [137, 246] width 25 height 25
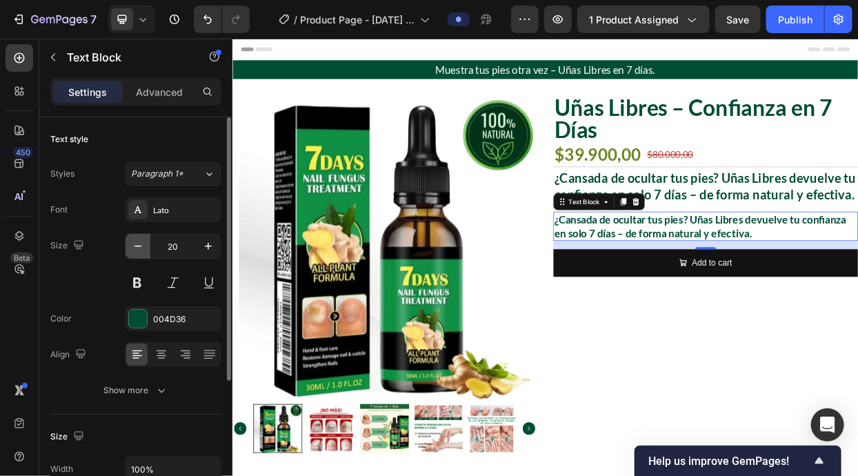
click at [145, 243] on button "button" at bounding box center [137, 246] width 25 height 25
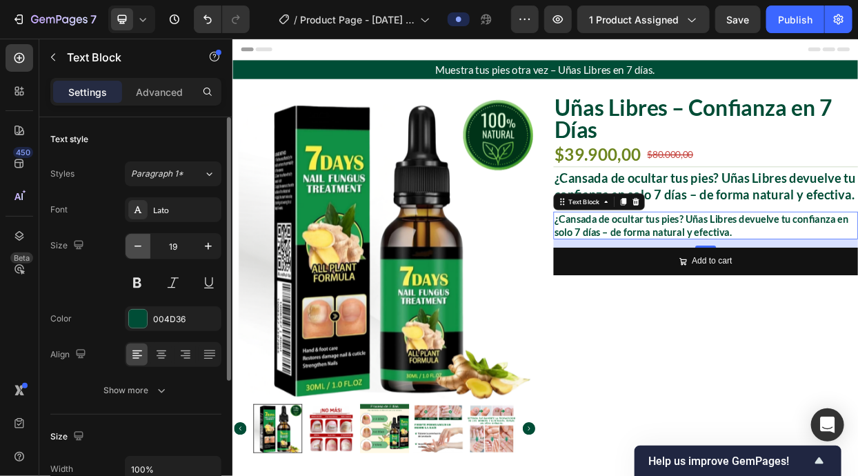
click at [145, 243] on button "button" at bounding box center [137, 246] width 25 height 25
type input "18"
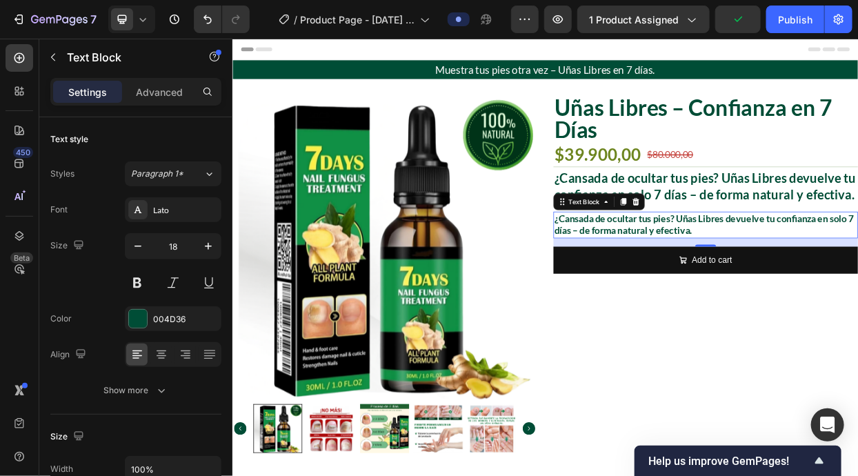
click at [789, 272] on p "¿Cansada de ocultar tus pies? Uñas Libres devuelve tu confianza en solo 7 días …" at bounding box center [858, 285] width 400 height 32
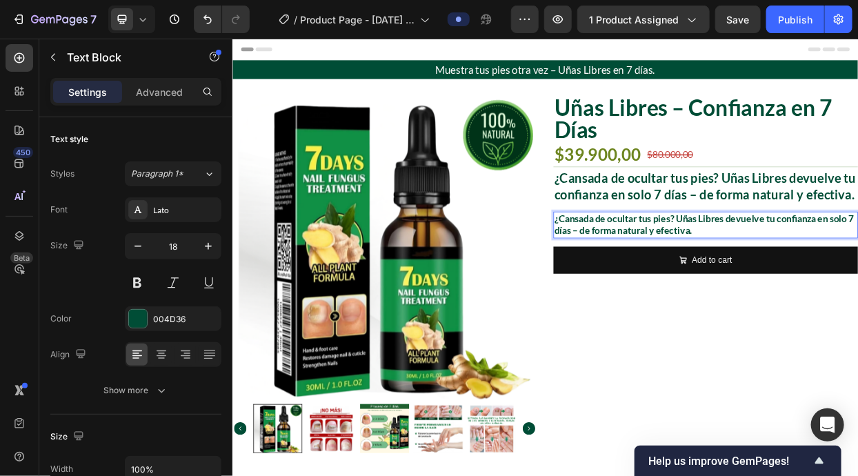
click at [788, 272] on p "¿Cansada de ocultar tus pies? Uñas Libres devuelve tu confianza en solo 7 días …" at bounding box center [858, 285] width 400 height 32
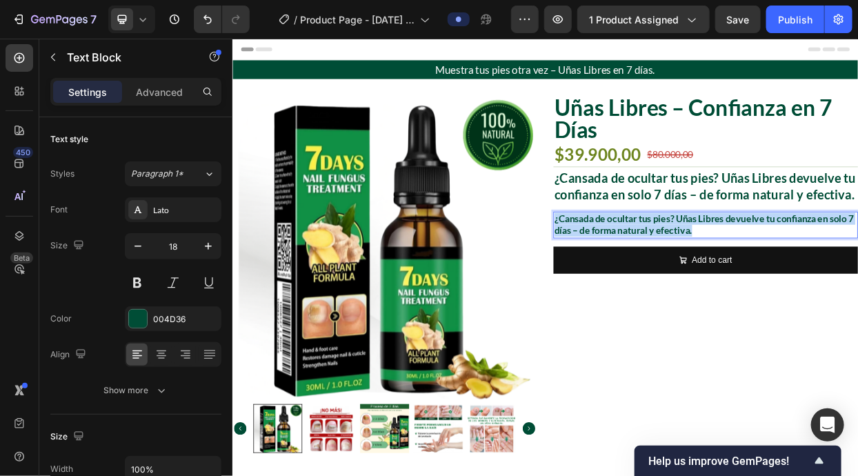
click at [788, 272] on p "¿Cansada de ocultar tus pies? Uñas Libres devuelve tu confianza en solo 7 días …" at bounding box center [858, 285] width 400 height 32
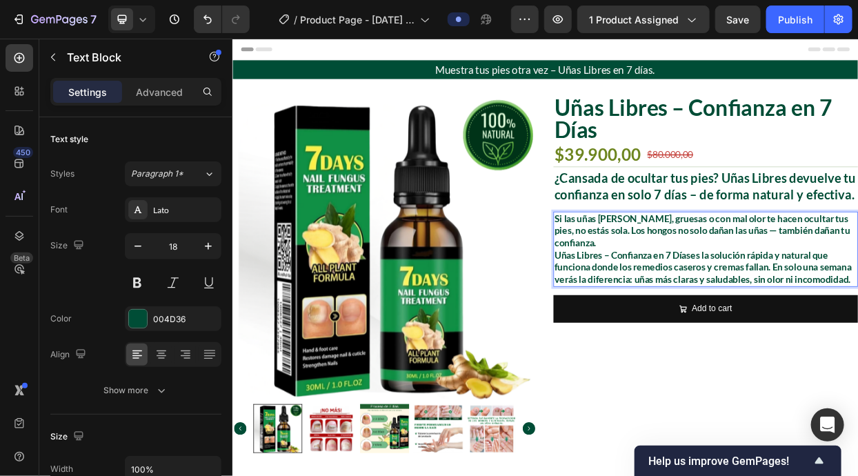
click at [758, 299] on p "Si las uñas amarillas, gruesas o con mal olor te hacen ocultar tus pies, no est…" at bounding box center [858, 293] width 400 height 48
click at [764, 309] on p "Si las uñas amarillas, gruesas o con mal olor te hacen ocultar tus pies, no est…" at bounding box center [858, 293] width 400 height 48
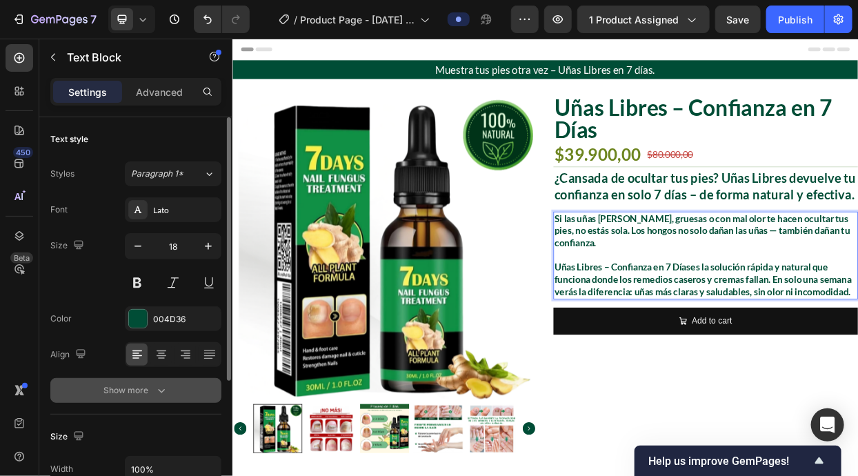
click at [154, 394] on icon "button" at bounding box center [161, 390] width 14 height 14
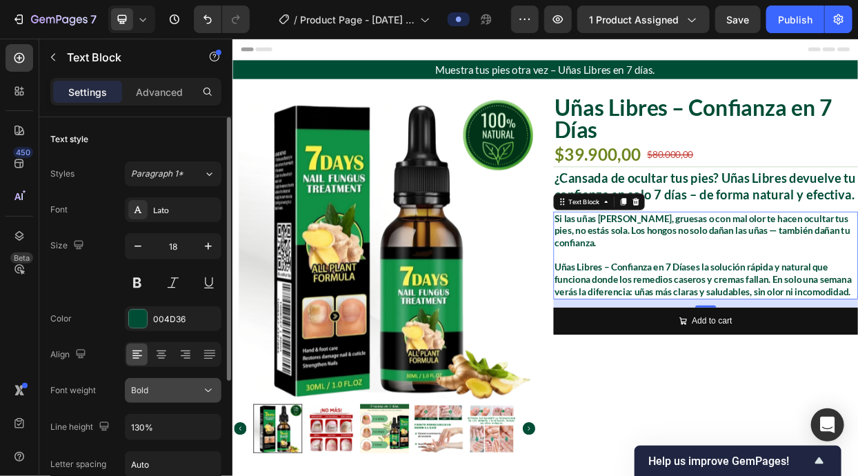
click at [211, 401] on button "Bold" at bounding box center [173, 390] width 97 height 25
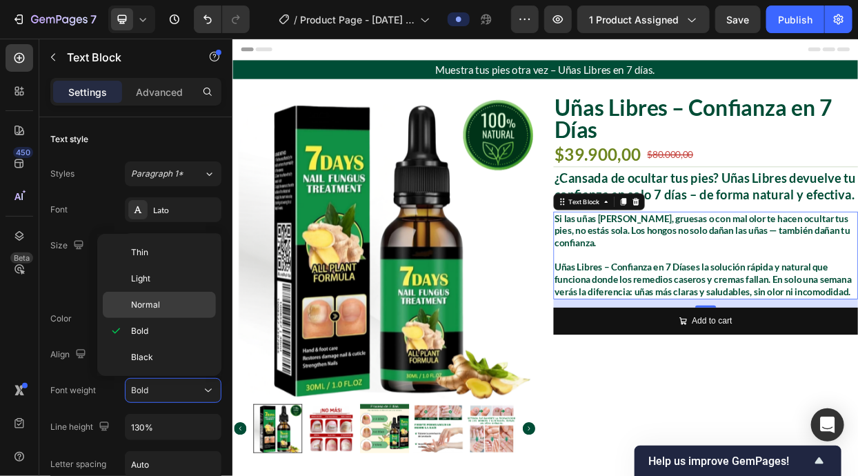
click at [182, 300] on p "Normal" at bounding box center [170, 304] width 79 height 12
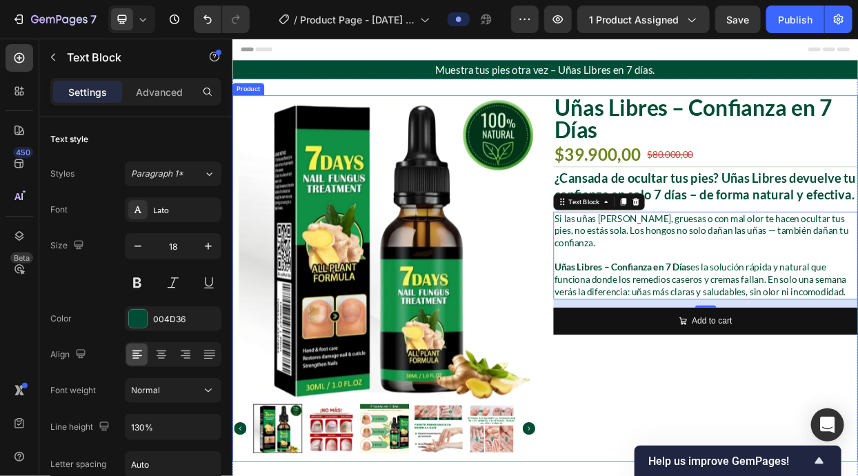
click at [808, 475] on div "Uñas Libres – Confianza en 7 Días Product Title $39.900,00 Product Price Produc…" at bounding box center [857, 356] width 403 height 484
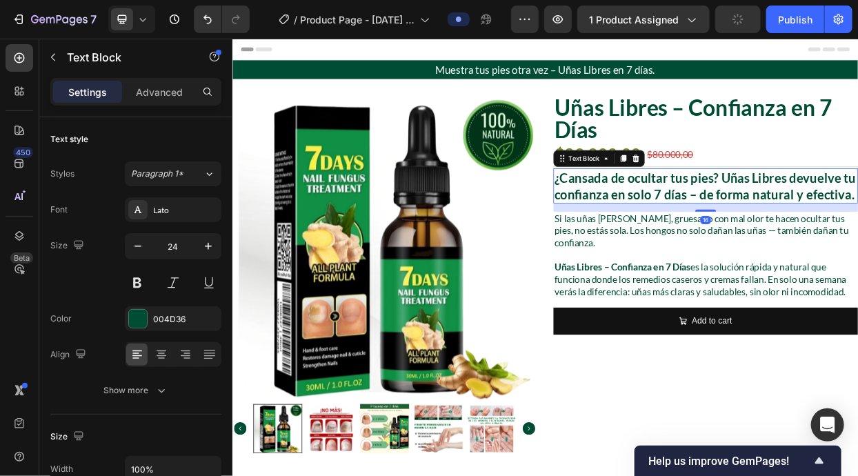
click at [782, 245] on p "¿Cansada de ocultar tus pies? Uñas Libres devuelve tu confianza en solo 7 días …" at bounding box center [858, 233] width 400 height 43
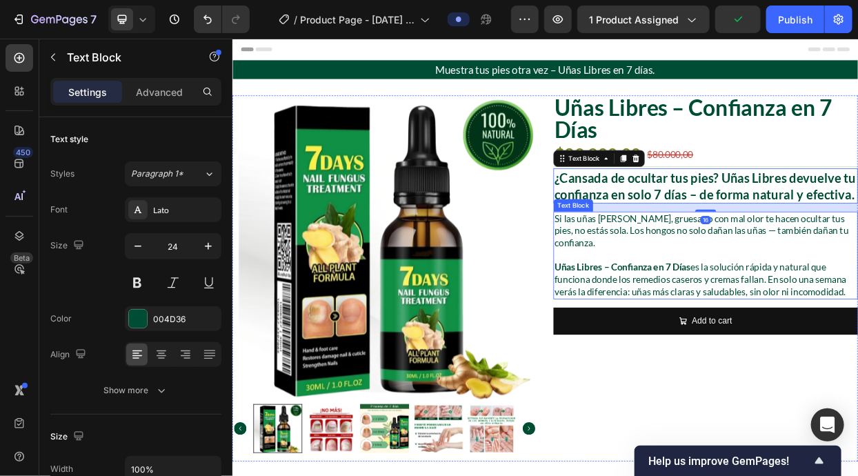
click at [857, 291] on p "Si las uñas amarillas, gruesas o con mal olor te hacen ocultar tus pies, no est…" at bounding box center [858, 293] width 400 height 48
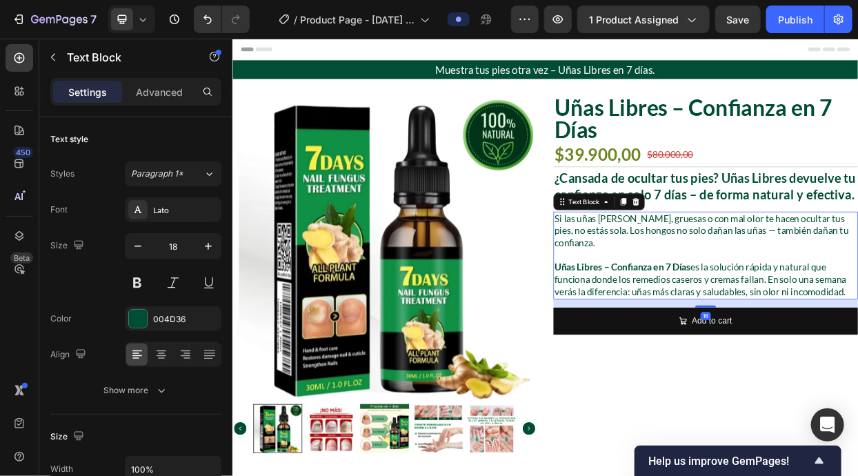
click at [691, 324] on p "Rich Text Editor. Editing area: main" at bounding box center [858, 325] width 400 height 16
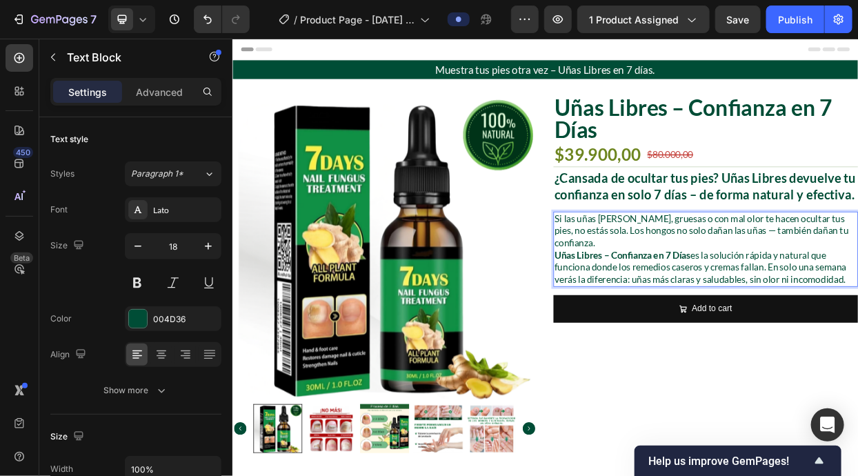
click at [691, 324] on strong "Uñas Libres – Confianza en 7 Días" at bounding box center [748, 324] width 180 height 15
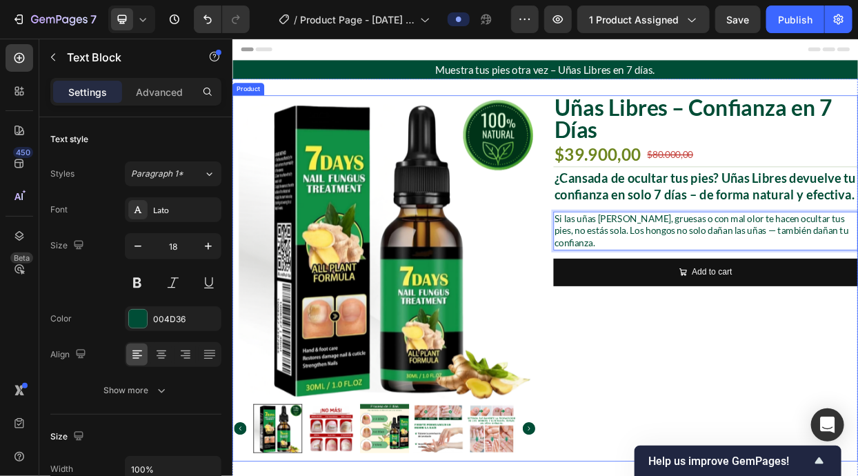
click at [803, 396] on div "Uñas Libres – Confianza en 7 Días Product Title $39.900,00 Product Price Produc…" at bounding box center [857, 356] width 403 height 484
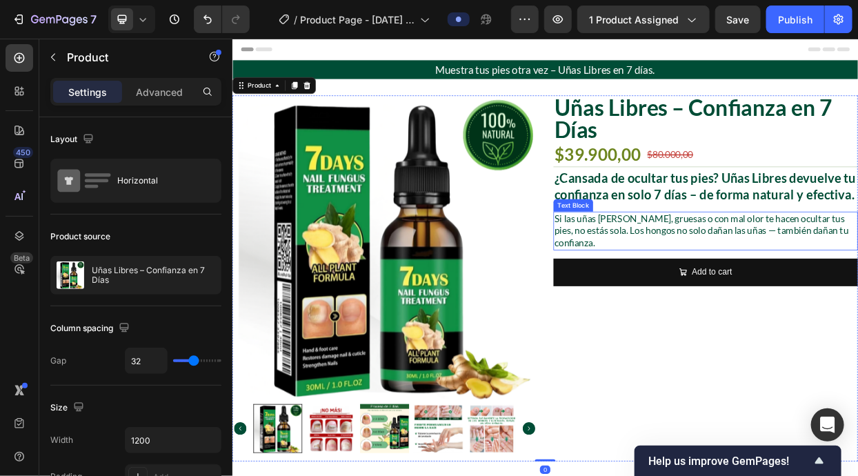
click at [809, 287] on p "Si las uñas amarillas, gruesas o con mal olor te hacen ocultar tus pies, no est…" at bounding box center [858, 293] width 400 height 48
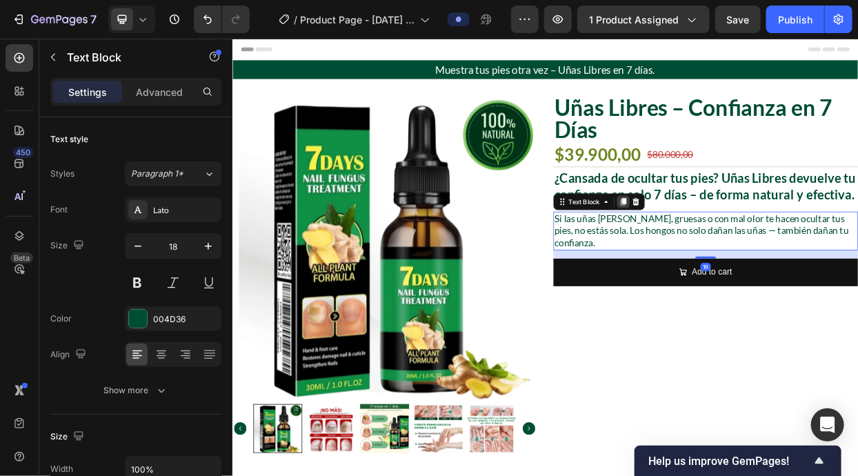
click at [751, 252] on icon at bounding box center [749, 255] width 8 height 10
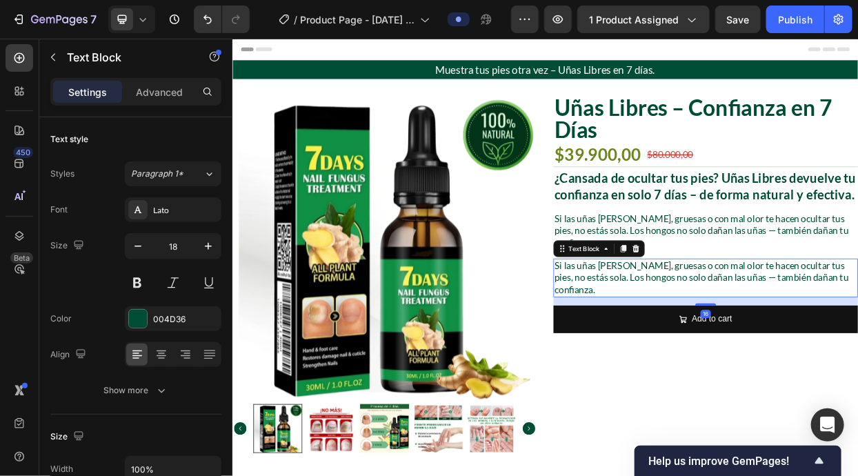
click at [793, 358] on p "Si las uñas amarillas, gruesas o con mal olor te hacen ocultar tus pies, no est…" at bounding box center [858, 355] width 400 height 48
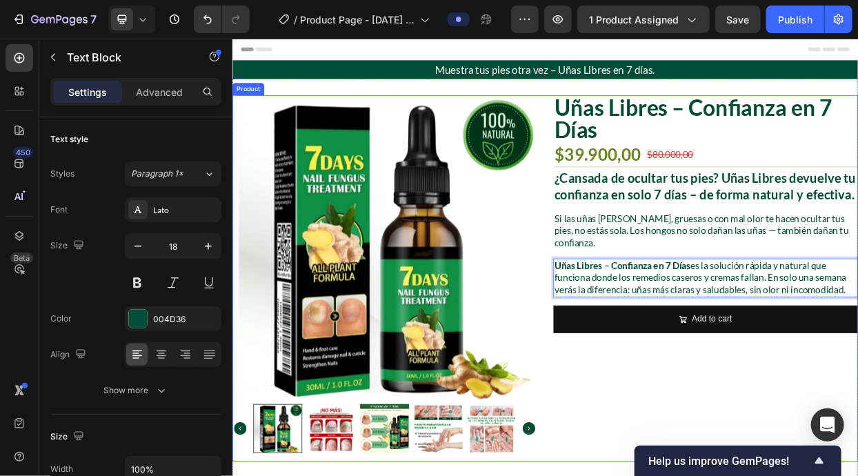
click at [769, 475] on div "Uñas Libres – Confianza en 7 Días Product Title $39.900,00 Product Price Produc…" at bounding box center [857, 356] width 403 height 484
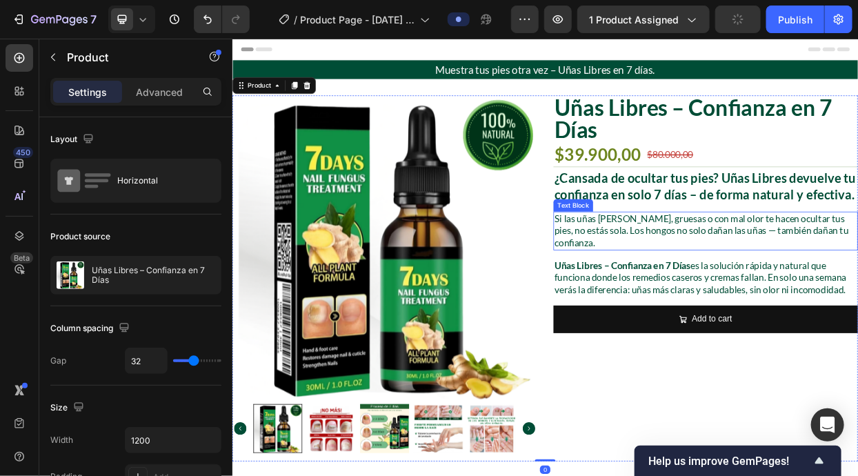
click at [754, 272] on p "Si las uñas amarillas, gruesas o con mal olor te hacen ocultar tus pies, no est…" at bounding box center [858, 293] width 400 height 48
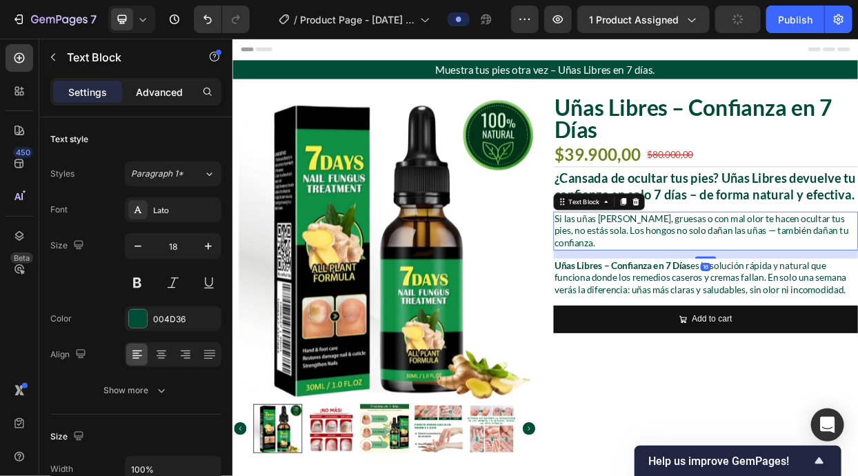
click at [151, 85] on p "Advanced" at bounding box center [159, 92] width 47 height 14
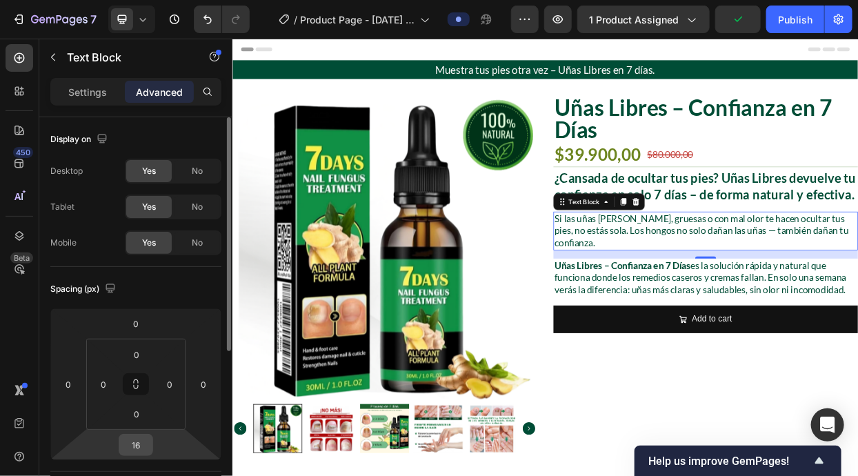
click at [142, 438] on input "16" at bounding box center [136, 444] width 28 height 21
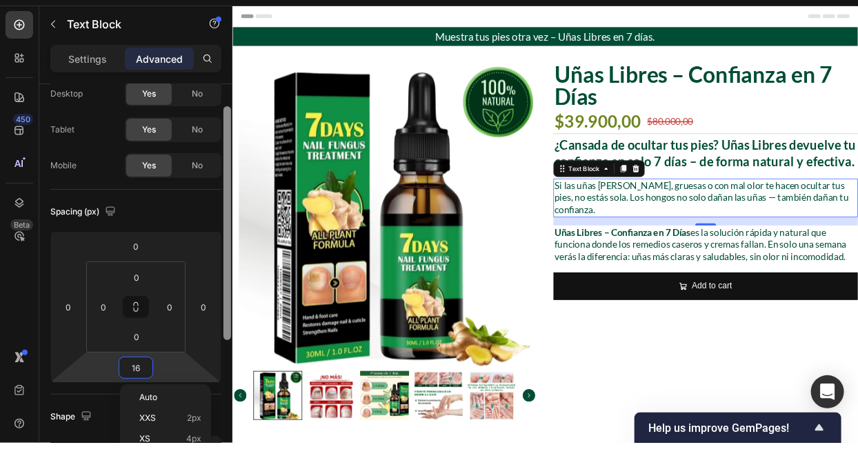
scroll to position [132, 0]
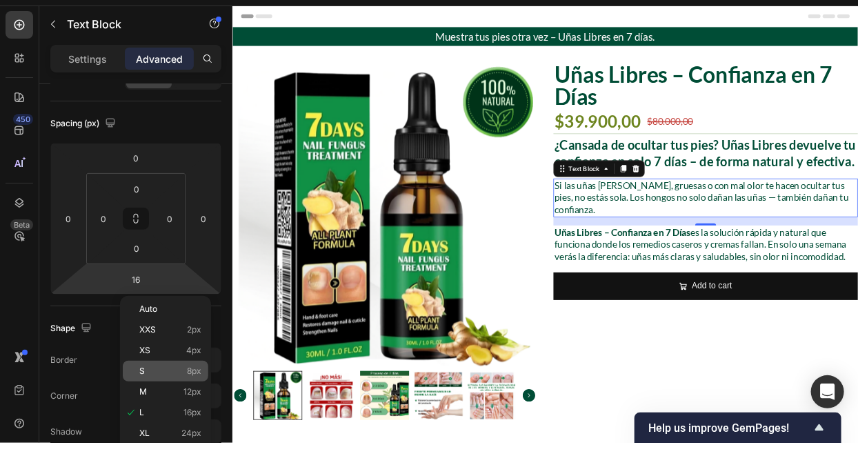
click at [181, 367] on div "Auto XXS 2px XS 4px S 8px M 12px L 16px XL 24px 2XL 32px 3XL 48px 4XL 80px 5XL …" at bounding box center [165, 456] width 85 height 249
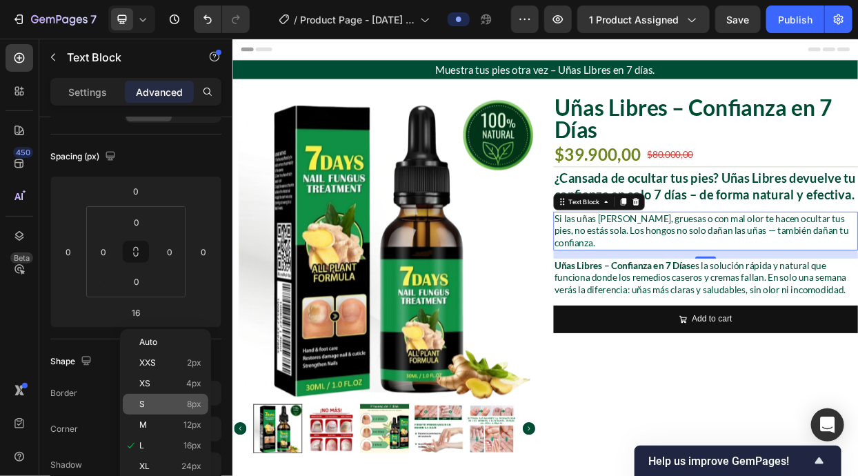
click at [191, 403] on span "8px" at bounding box center [194, 404] width 14 height 10
type input "8"
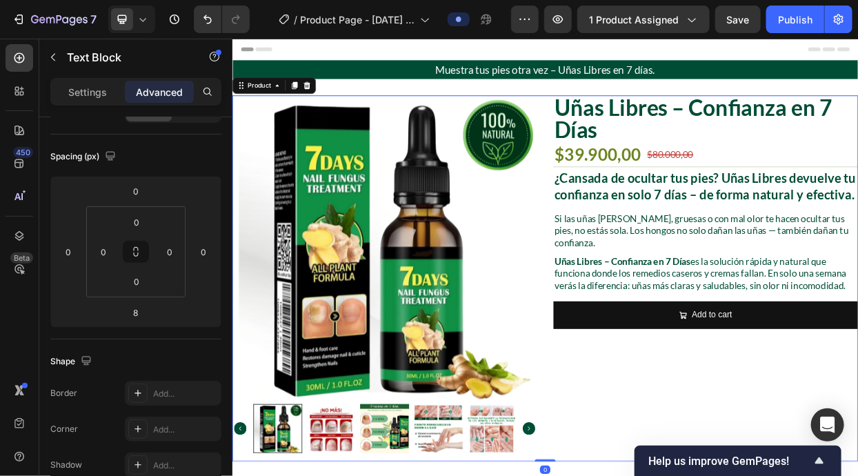
click at [857, 475] on div "Uñas Libres – Confianza en 7 Días Product Title $39.900,00 Product Price Produc…" at bounding box center [857, 356] width 403 height 484
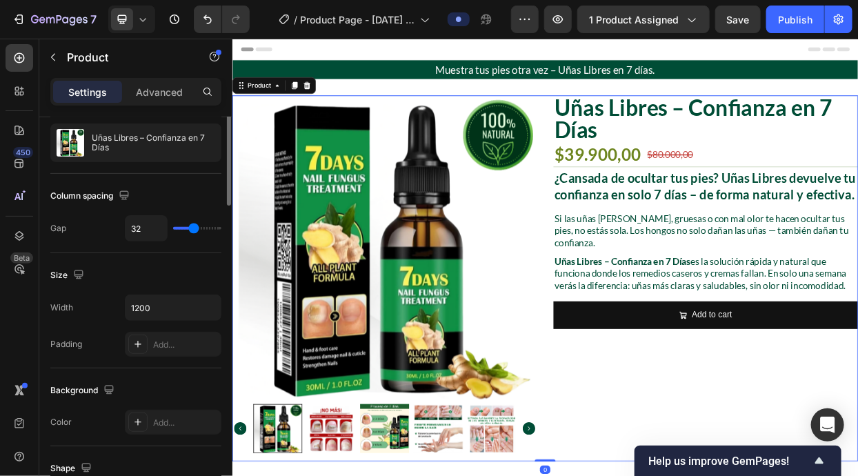
scroll to position [0, 0]
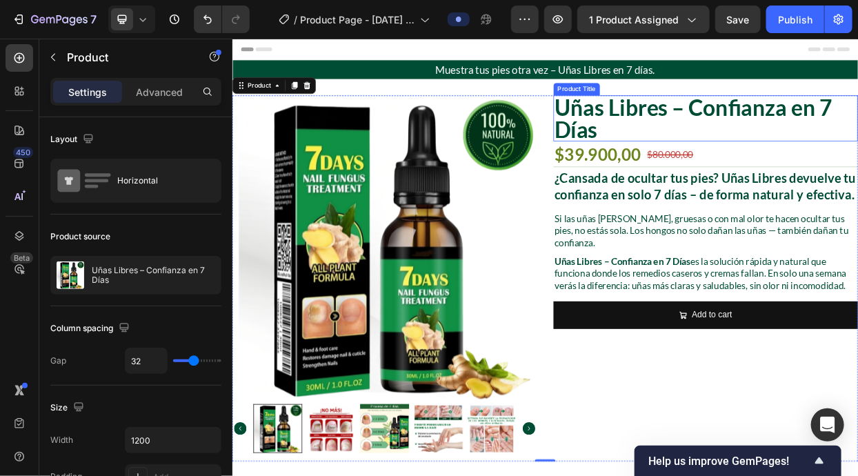
click at [831, 143] on h2 "Uñas Libres – Confianza en 7 Días" at bounding box center [857, 144] width 403 height 61
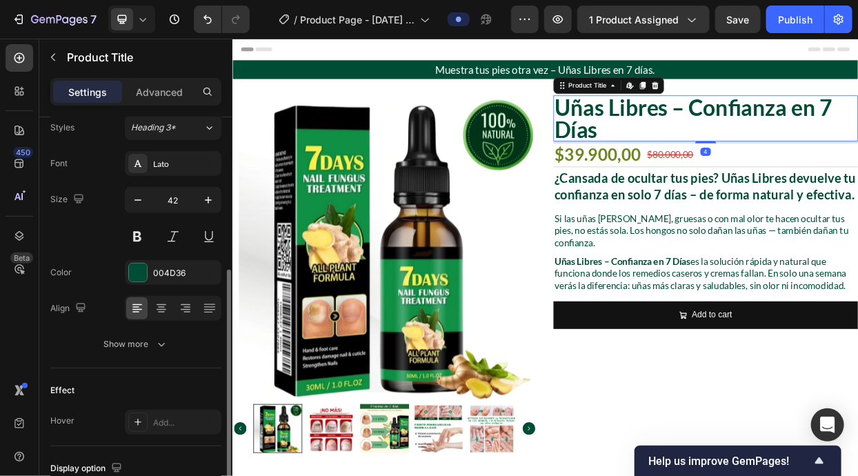
scroll to position [176, 0]
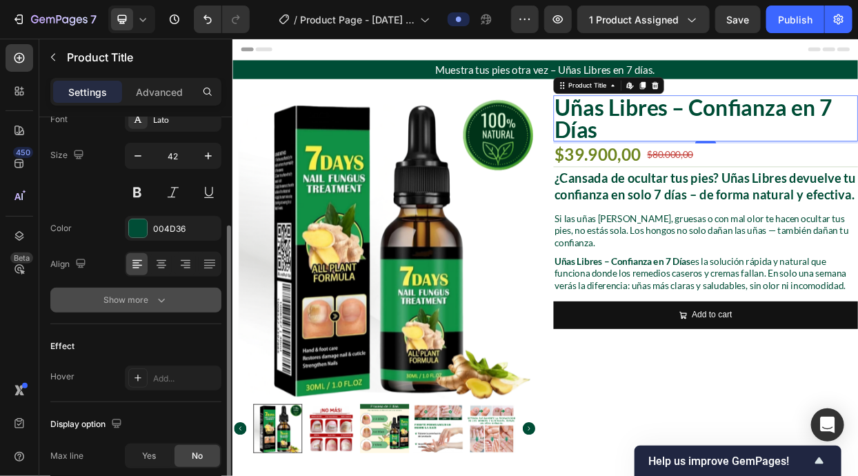
click at [154, 302] on icon "button" at bounding box center [161, 300] width 14 height 14
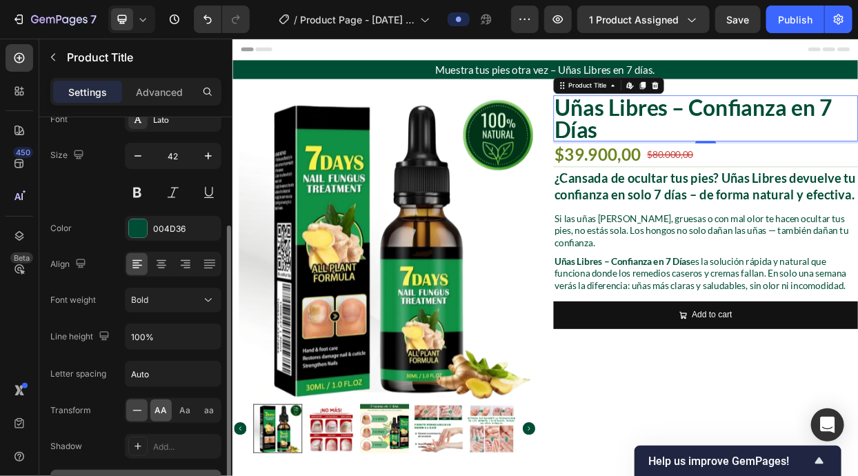
click at [163, 416] on div "AA" at bounding box center [160, 410] width 21 height 22
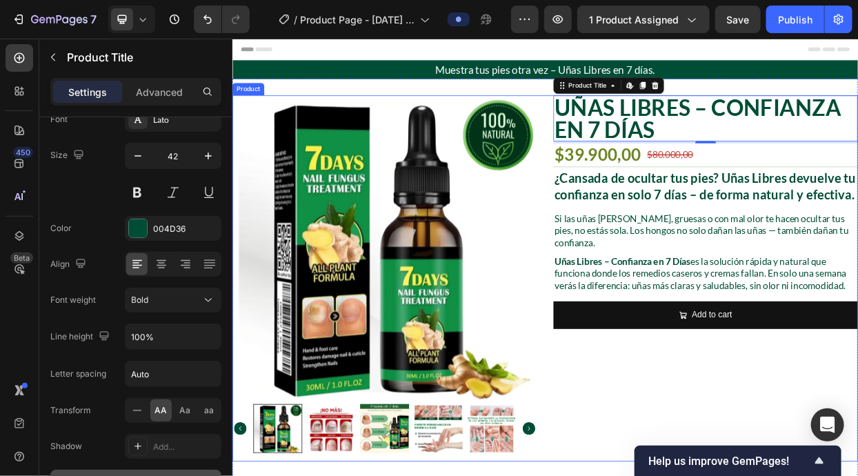
click at [857, 464] on div "Uñas Libres – Confianza en 7 Días Product Title Edit content in Shopify 4 $39.9…" at bounding box center [857, 356] width 403 height 484
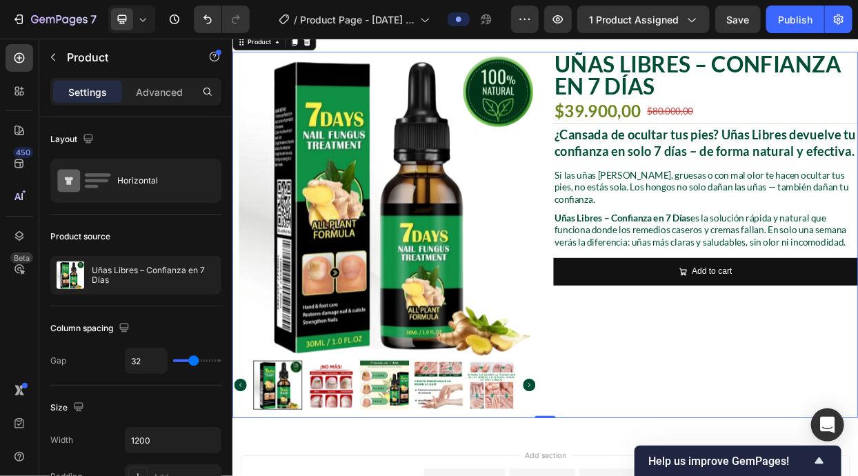
scroll to position [88, 0]
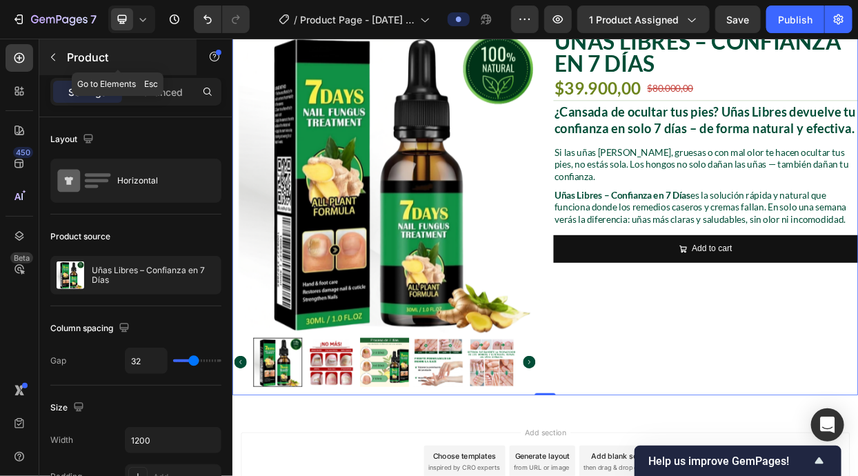
click at [125, 54] on p "Product" at bounding box center [125, 57] width 117 height 17
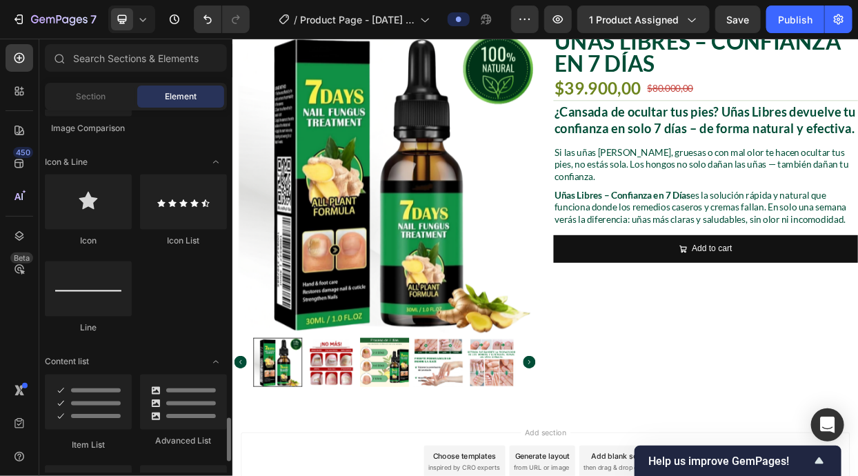
scroll to position [1117, 0]
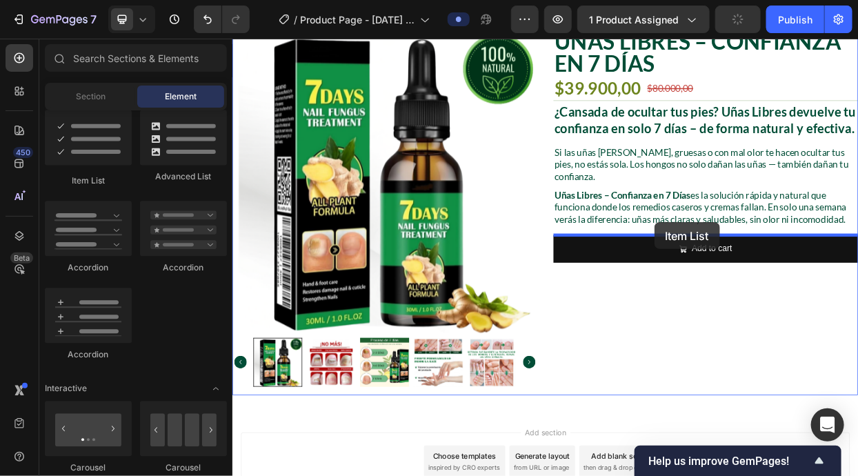
drag, startPoint x: 316, startPoint y: 179, endPoint x: 789, endPoint y: 281, distance: 484.4
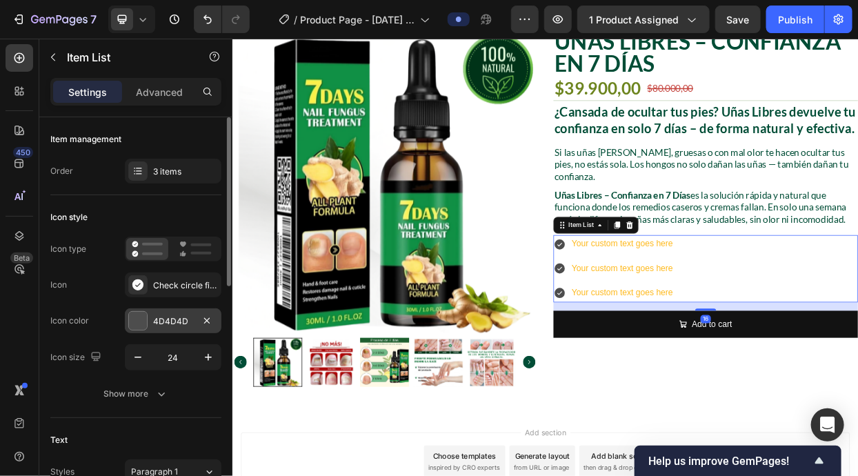
click at [134, 321] on div at bounding box center [138, 321] width 18 height 18
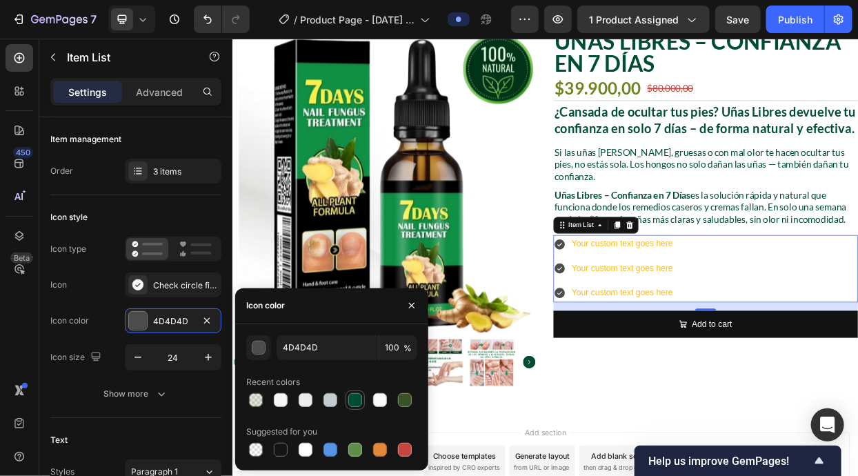
click at [348, 396] on div at bounding box center [355, 400] width 14 height 14
type input "004D36"
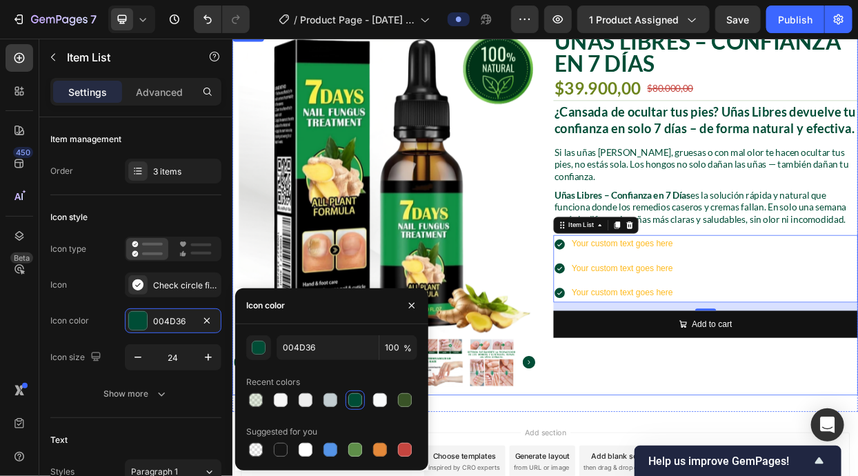
click at [857, 475] on div "Uñas Libres – Confianza en 7 Días Product Title $39.900,00 Product Price Produc…" at bounding box center [857, 268] width 403 height 484
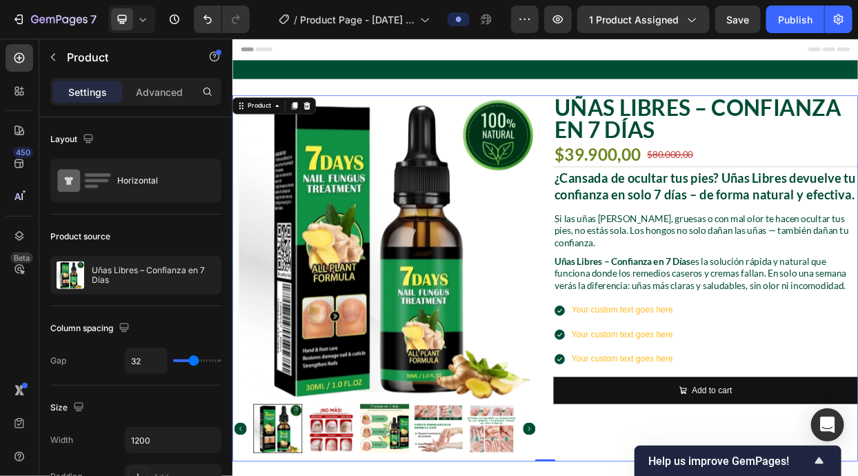
scroll to position [88, 0]
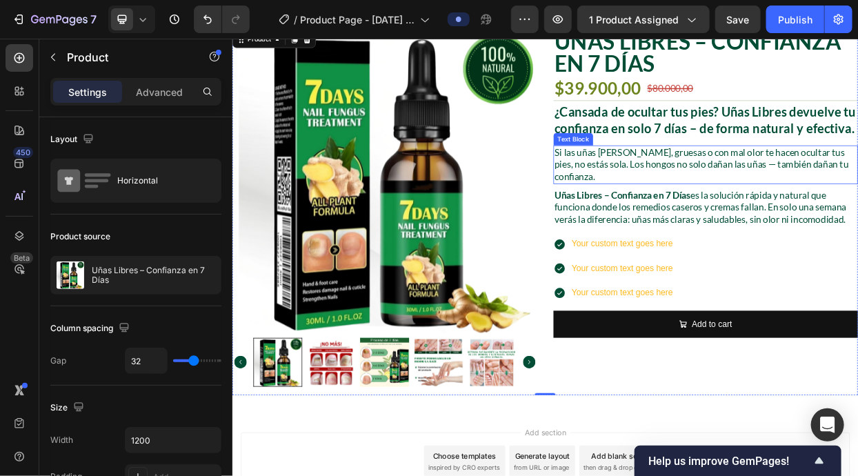
click at [857, 221] on p "Si las uñas [PERSON_NAME], gruesas o con mal olor te hacen ocultar tus pies, no…" at bounding box center [858, 205] width 400 height 48
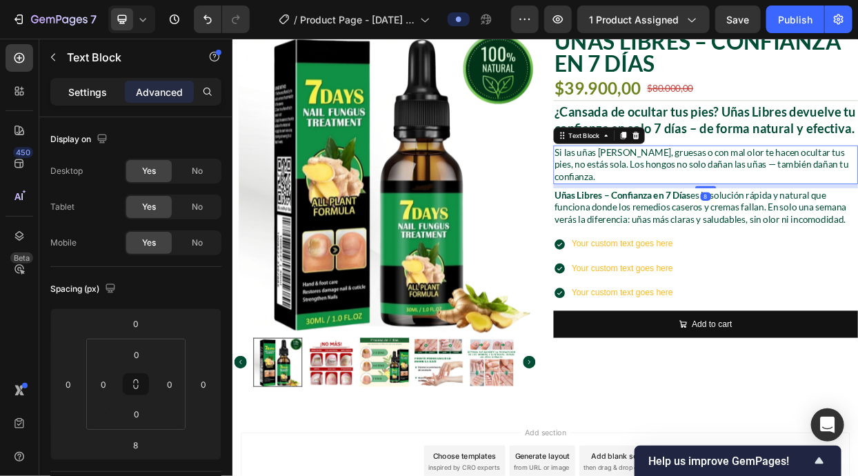
click at [85, 92] on p "Settings" at bounding box center [87, 92] width 39 height 14
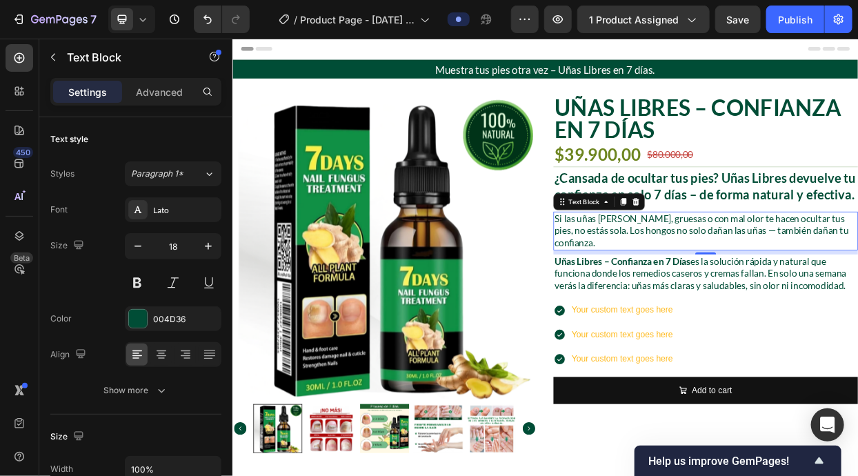
scroll to position [0, 0]
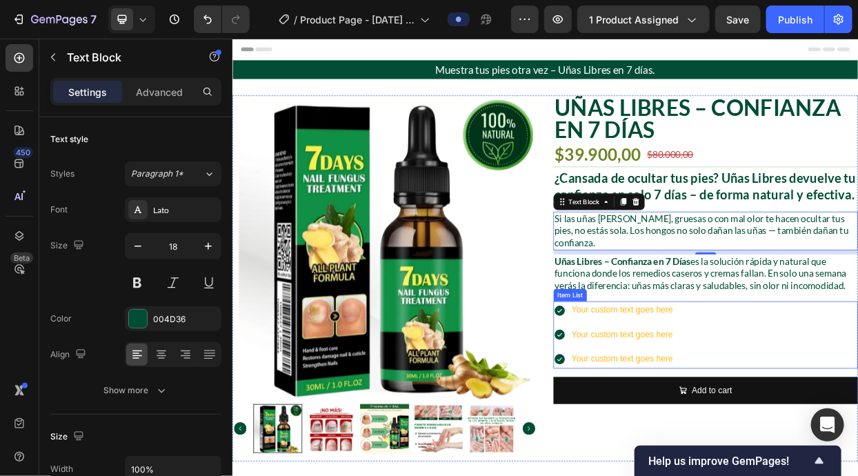
click at [857, 442] on div "Your custom text goes here Your custom text goes here Your custom text goes here" at bounding box center [857, 430] width 403 height 88
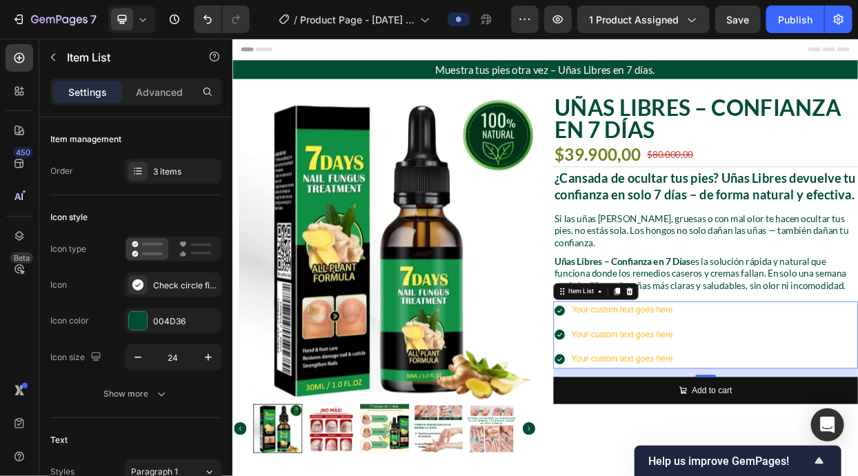
click at [727, 392] on div "Your custom text goes here" at bounding box center [747, 398] width 138 height 24
click at [727, 392] on p "Your custom text goes here" at bounding box center [747, 398] width 134 height 20
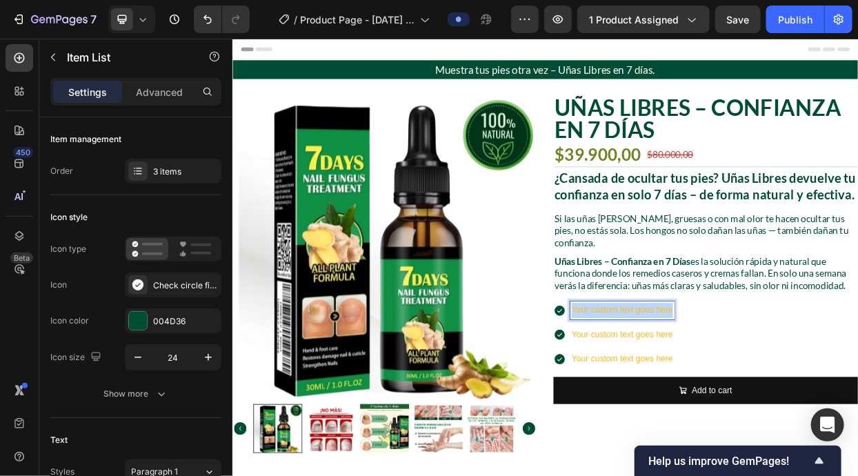
click at [727, 392] on p "Your custom text goes here" at bounding box center [747, 398] width 134 height 20
click at [729, 421] on p "Your custom text goes here" at bounding box center [747, 430] width 134 height 20
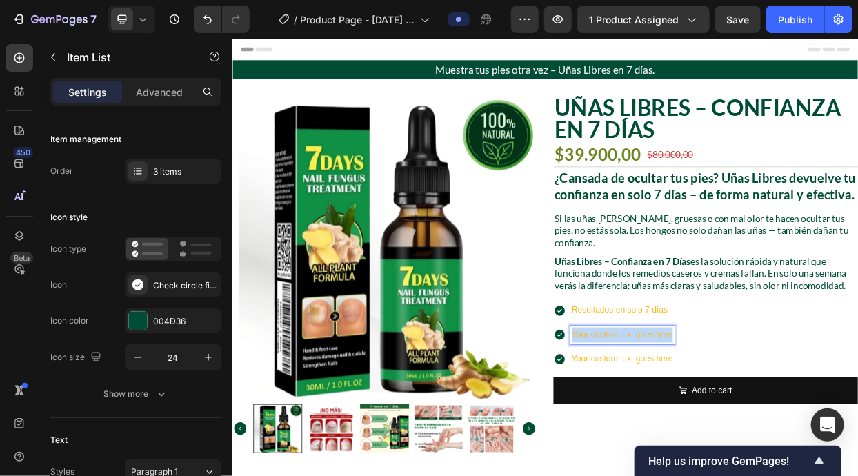
click at [729, 421] on p "Your custom text goes here" at bounding box center [747, 430] width 134 height 20
click at [722, 456] on p "Your custom text goes here" at bounding box center [747, 463] width 134 height 20
click at [722, 455] on p "Your custom text goes here" at bounding box center [747, 463] width 134 height 20
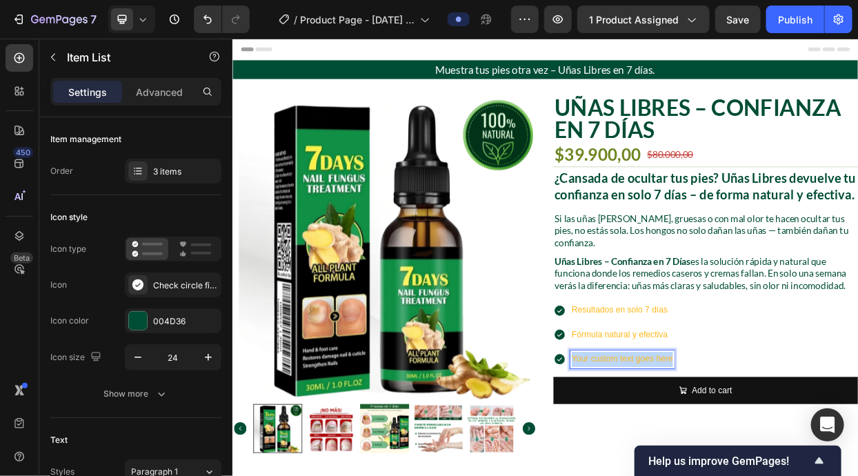
click at [722, 455] on p "Your custom text goes here" at bounding box center [747, 463] width 134 height 20
click at [857, 444] on div "Resultados en solo 7 días Fórmula natural y efectiva Adiós al mal olor, grosor …" at bounding box center [857, 430] width 403 height 88
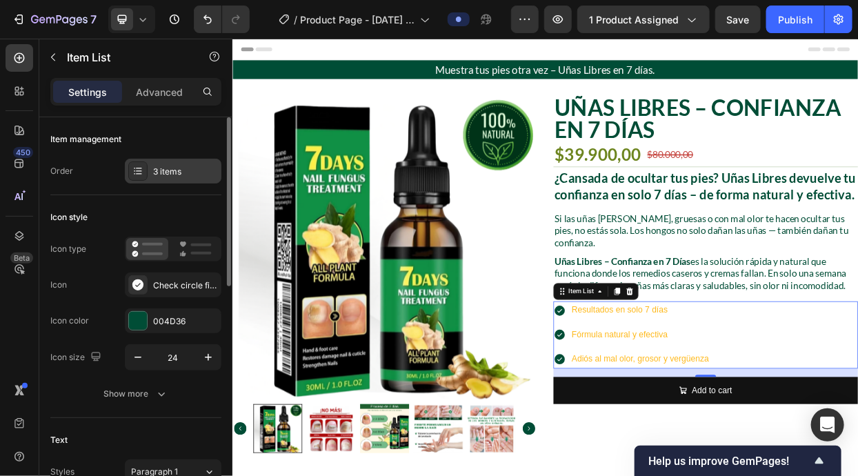
click at [178, 161] on div "3 items" at bounding box center [173, 171] width 97 height 25
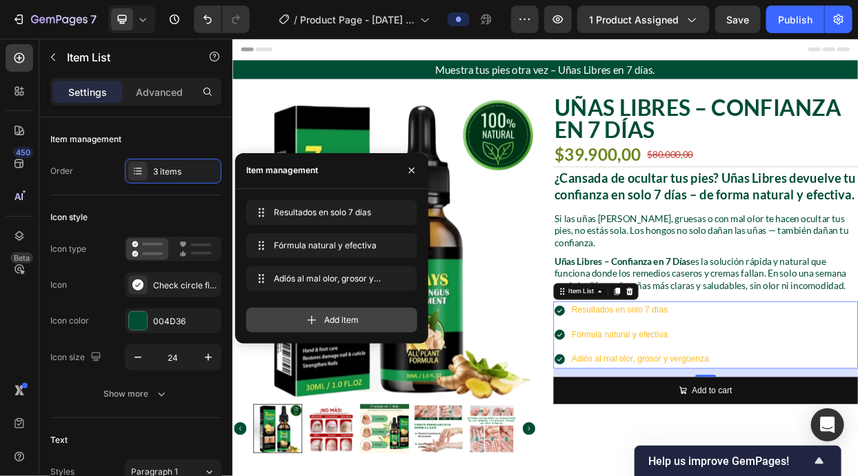
click at [368, 320] on div "Add item" at bounding box center [331, 319] width 171 height 25
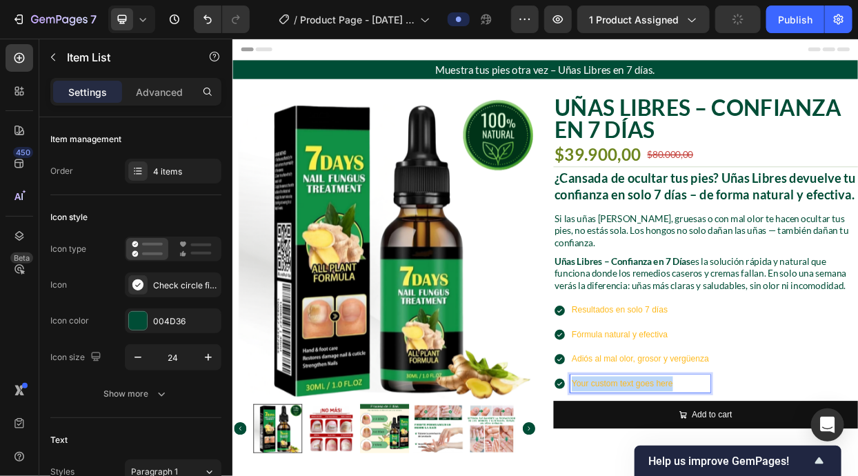
click at [857, 433] on div "Resultados en solo 7 días Fórmula natural y efectiva Adiós al mal olor, grosor …" at bounding box center [857, 446] width 403 height 121
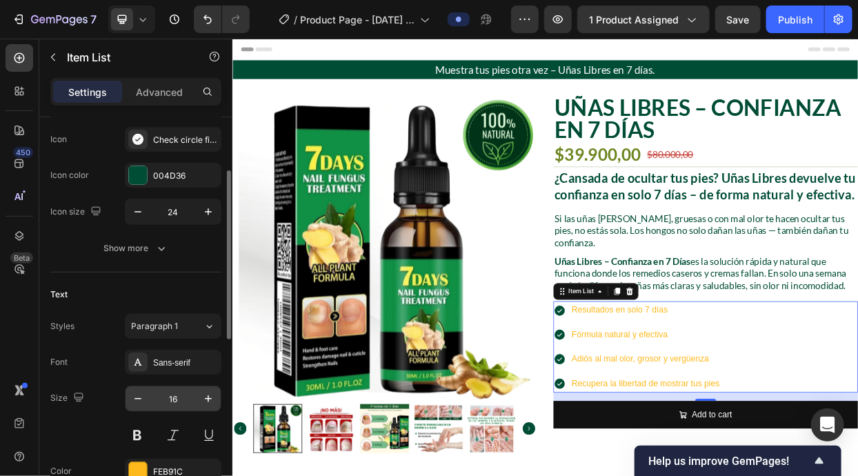
scroll to position [290, 0]
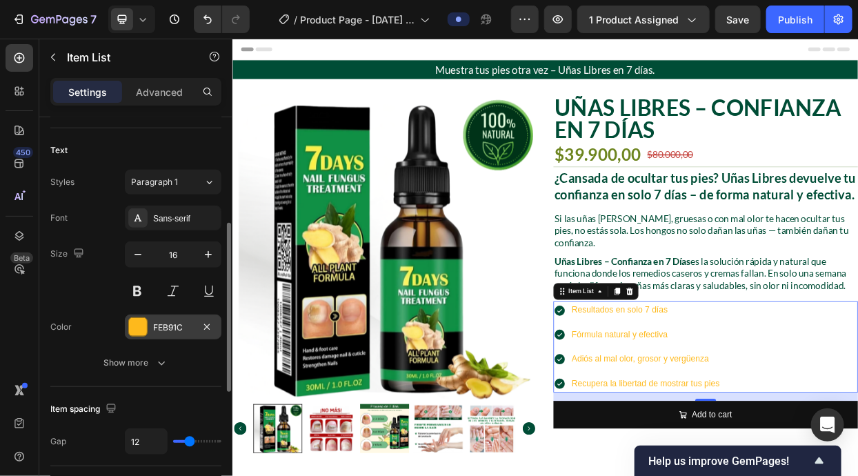
click at [146, 332] on div at bounding box center [137, 326] width 19 height 19
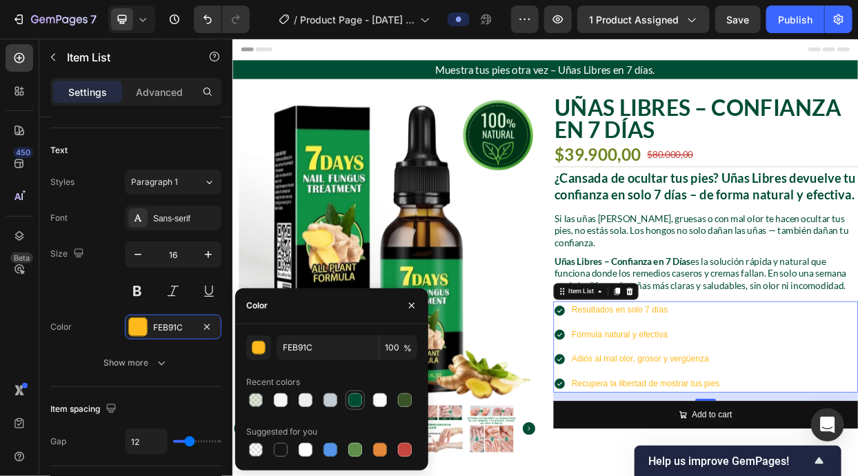
click at [360, 402] on div at bounding box center [355, 400] width 14 height 14
type input "004D36"
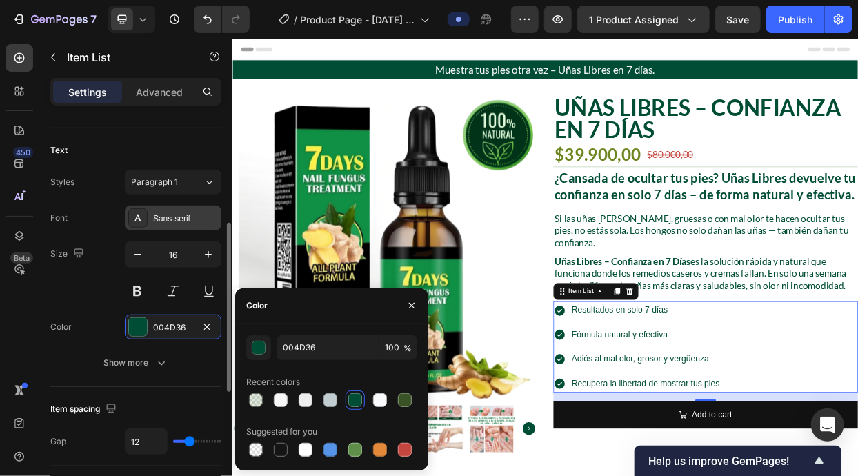
click at [175, 223] on div "Sans-serif" at bounding box center [185, 218] width 65 height 12
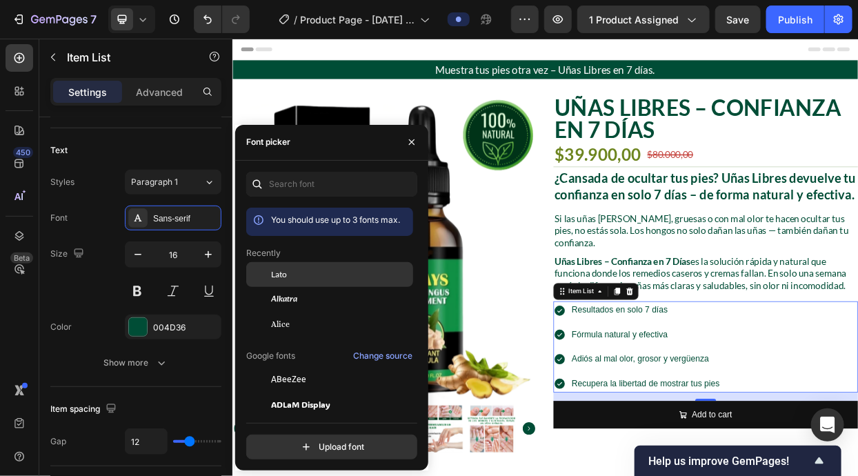
click at [281, 274] on span "Lato" at bounding box center [279, 274] width 16 height 12
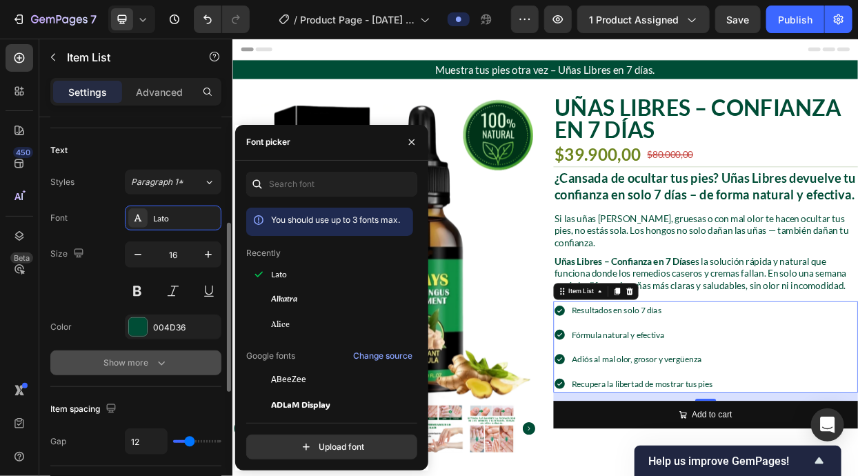
click at [137, 356] on div "Show more" at bounding box center [136, 363] width 64 height 14
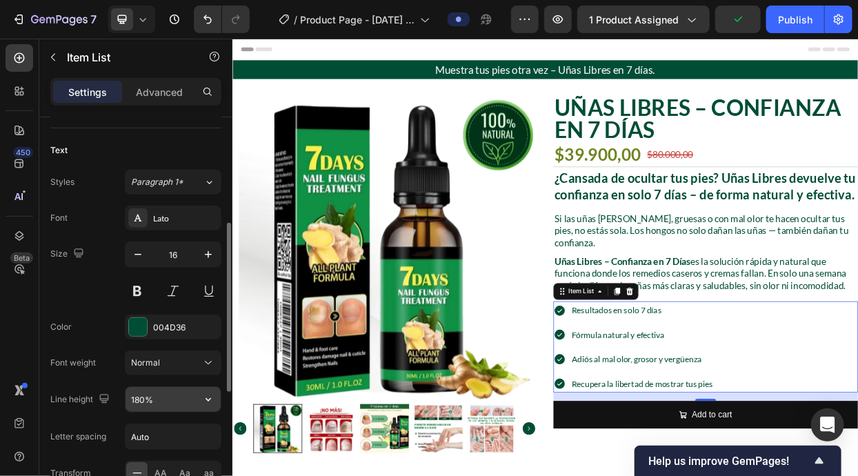
click at [211, 399] on icon "button" at bounding box center [208, 399] width 14 height 14
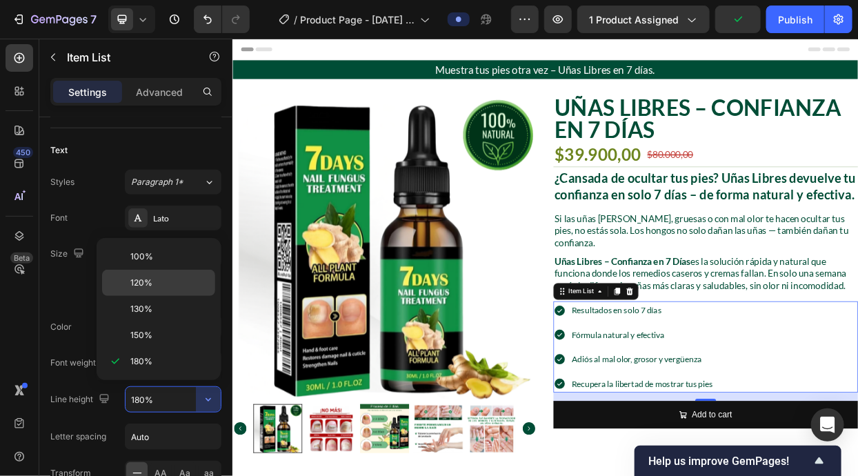
click at [185, 288] on p "120%" at bounding box center [169, 282] width 79 height 12
type input "120%"
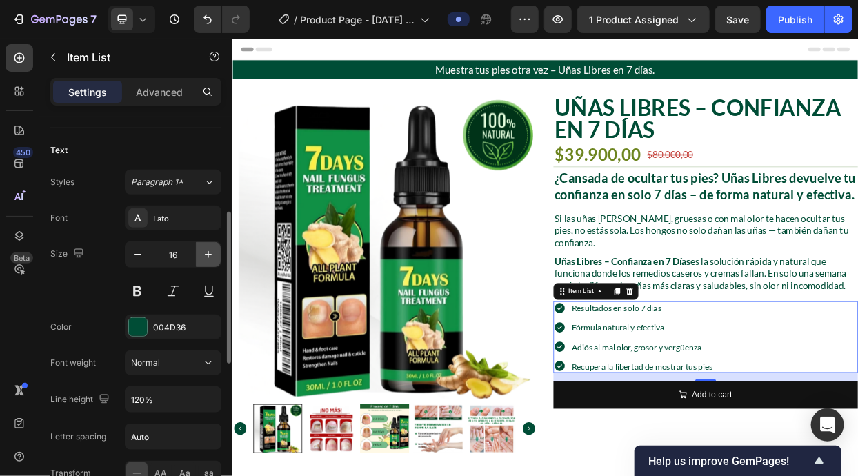
click at [213, 253] on icon "button" at bounding box center [208, 254] width 14 height 14
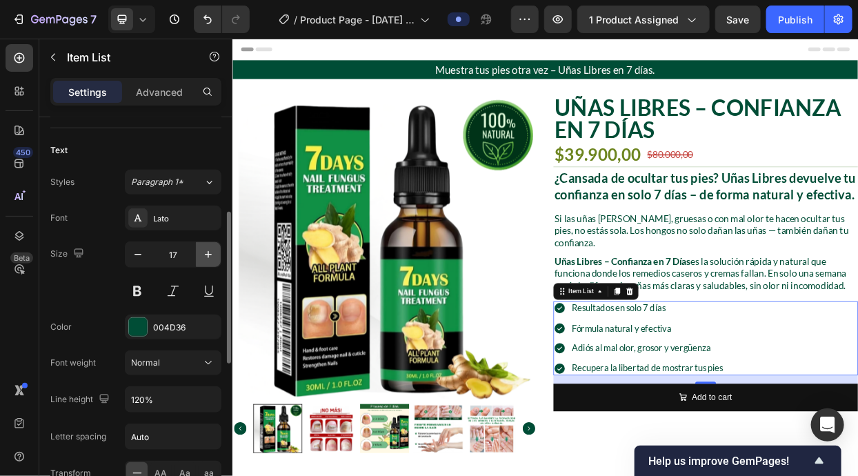
click at [213, 253] on icon "button" at bounding box center [208, 254] width 14 height 14
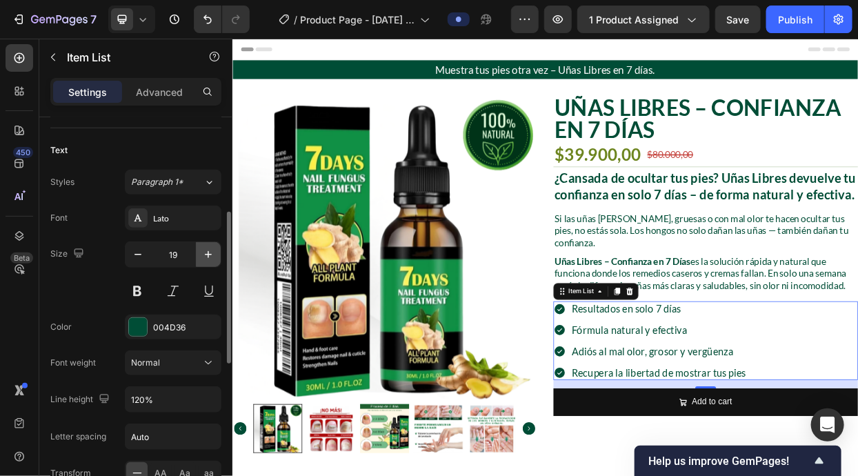
click at [213, 253] on icon "button" at bounding box center [208, 254] width 14 height 14
type input "20"
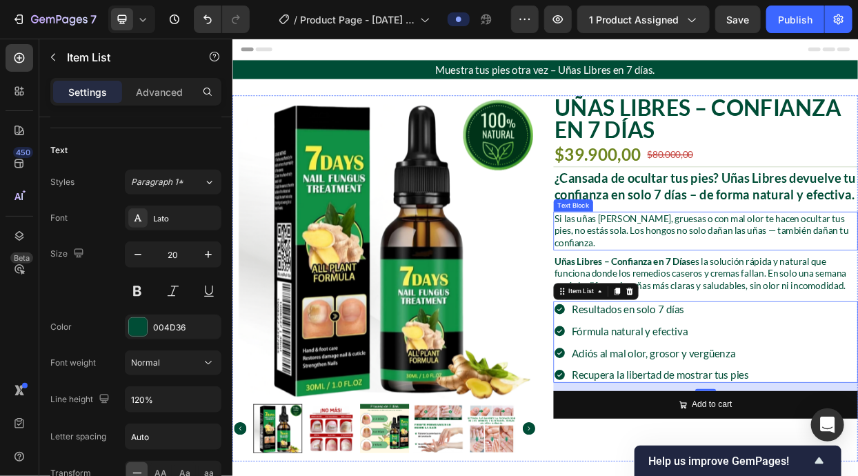
click at [836, 281] on p "Si las uñas [PERSON_NAME], gruesas o con mal olor te hacen ocultar tus pies, no…" at bounding box center [858, 293] width 400 height 48
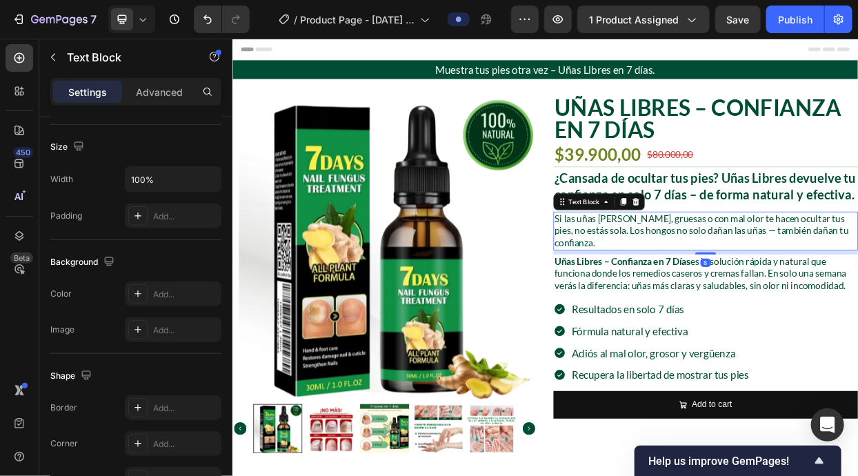
scroll to position [0, 0]
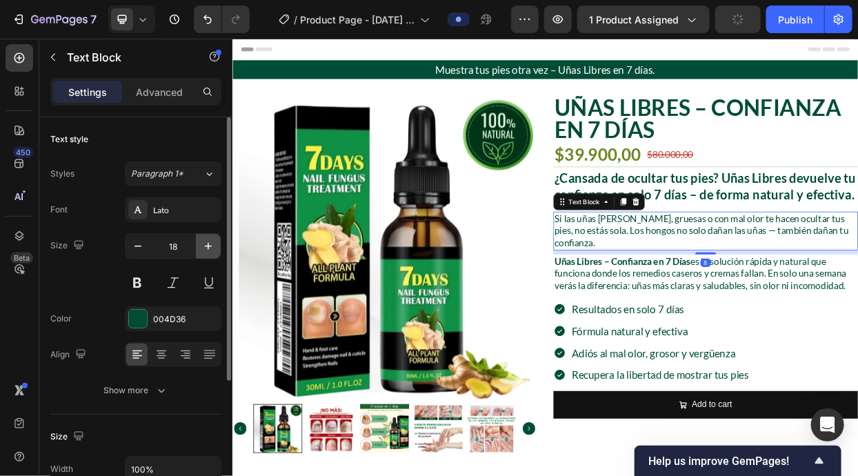
click at [215, 244] on button "button" at bounding box center [208, 246] width 25 height 25
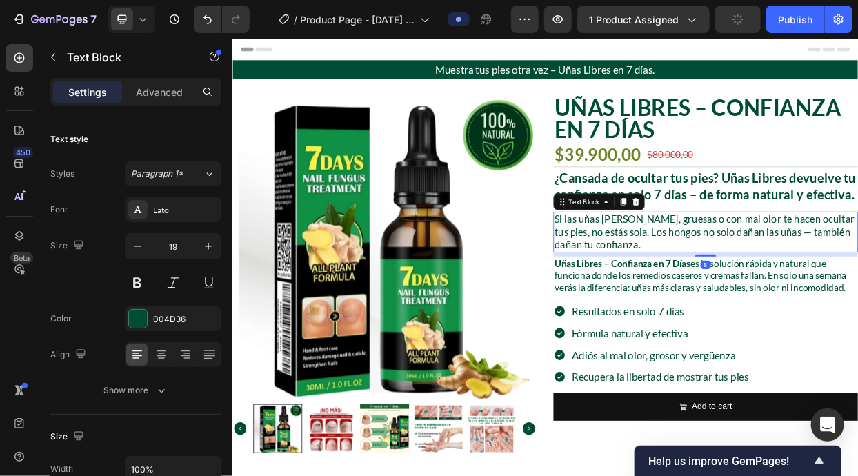
type input "20"
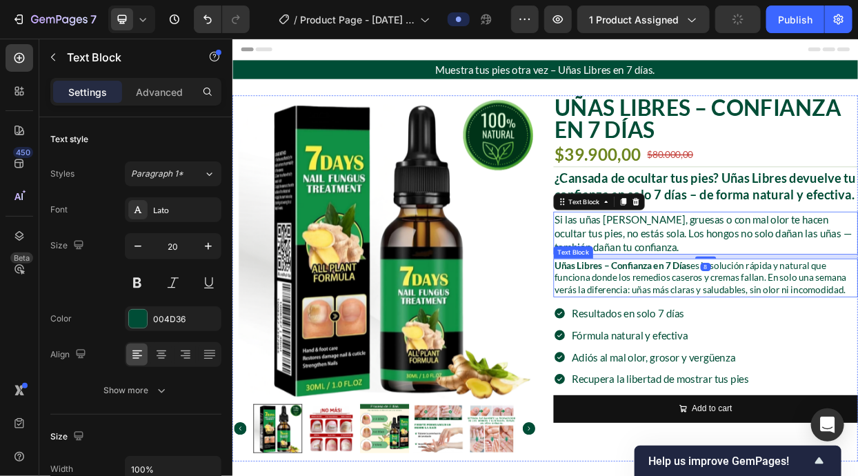
click at [762, 345] on strong "Uñas Libres – Confianza en 7 Días" at bounding box center [748, 338] width 180 height 15
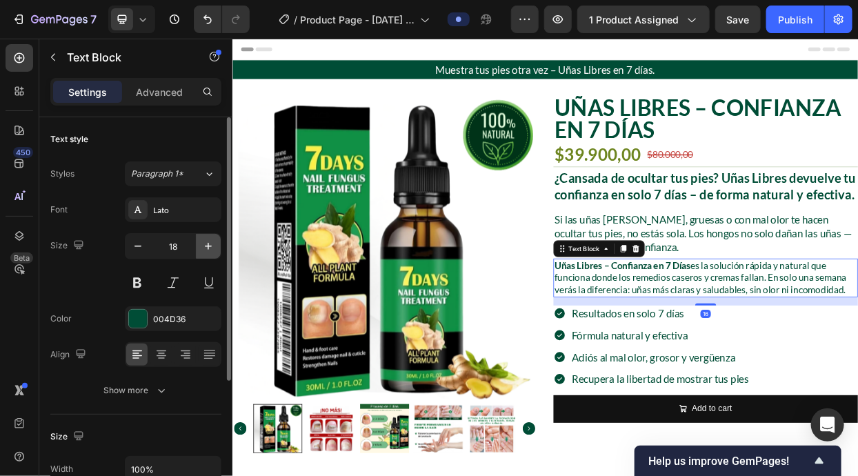
click at [209, 245] on icon "button" at bounding box center [208, 246] width 14 height 14
click at [210, 244] on icon "button" at bounding box center [208, 246] width 14 height 14
type input "20"
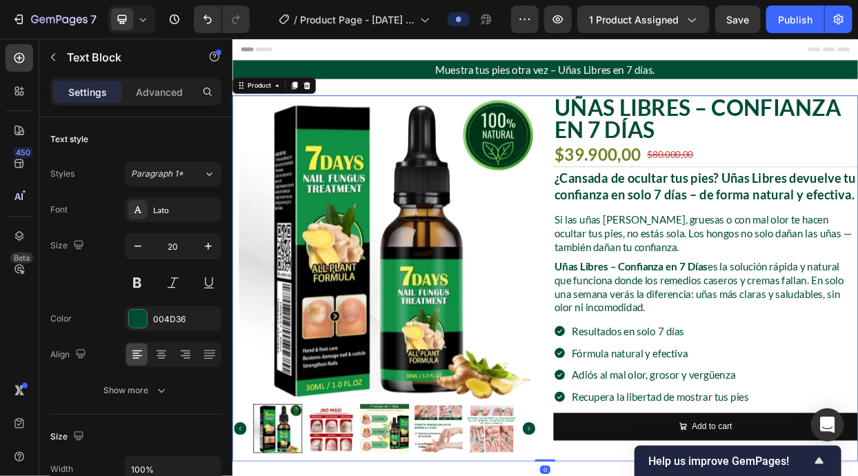
click at [679, 475] on div "Uñas Libres – Confianza en 7 Días Product Title $39.900,00 Product Price Produc…" at bounding box center [857, 356] width 403 height 484
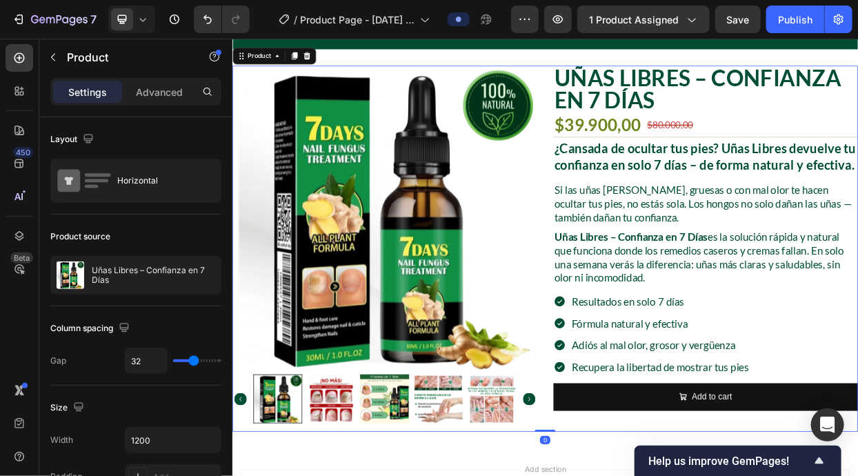
scroll to position [88, 0]
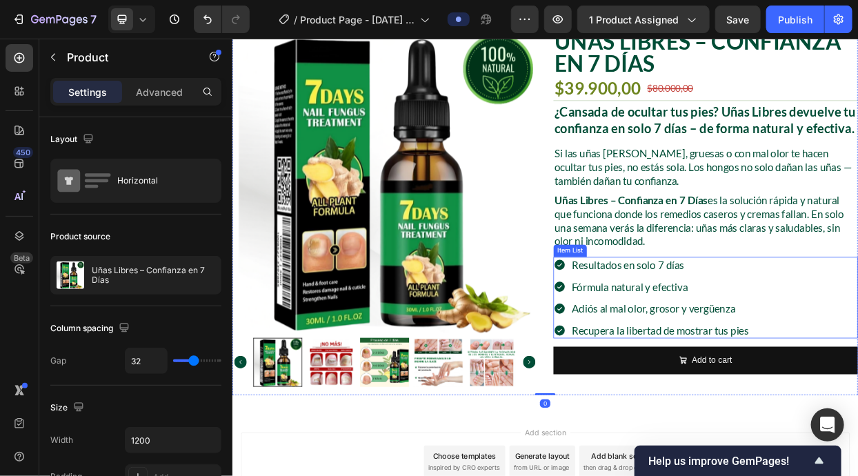
click at [857, 373] on div "Resultados en solo 7 días Fórmula natural y efectiva Adiós al mal olor, grosor …" at bounding box center [857, 381] width 403 height 108
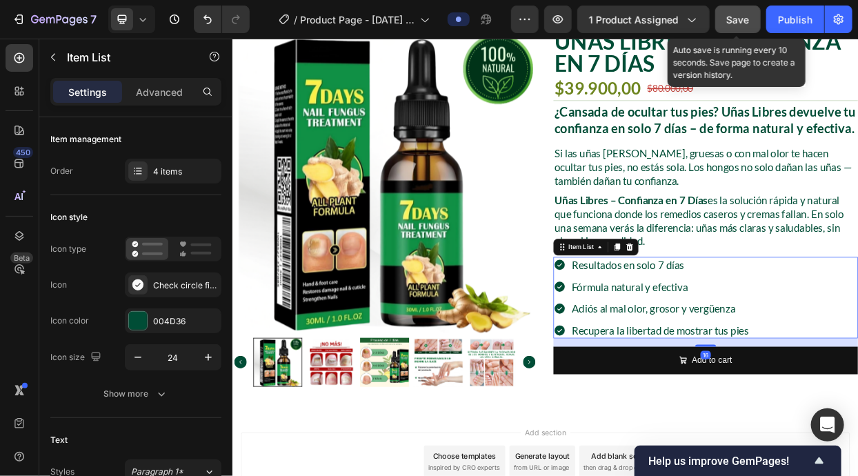
click at [723, 22] on button "Save" at bounding box center [737, 20] width 45 height 28
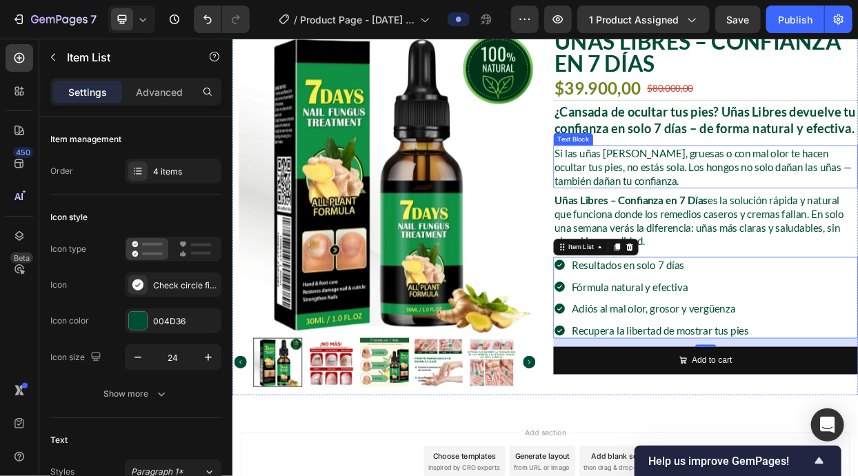
click at [857, 224] on p "Si las uñas [PERSON_NAME], gruesas o con mal olor te hacen ocultar tus pies, no…" at bounding box center [858, 208] width 400 height 54
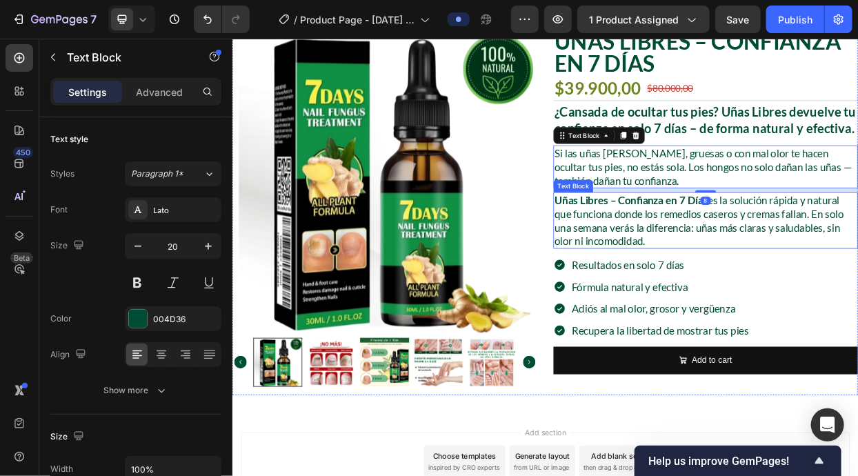
click at [857, 273] on p "Uñas Libres – Confianza en 7 Días es la solución rápida y natural que funciona …" at bounding box center [858, 279] width 400 height 72
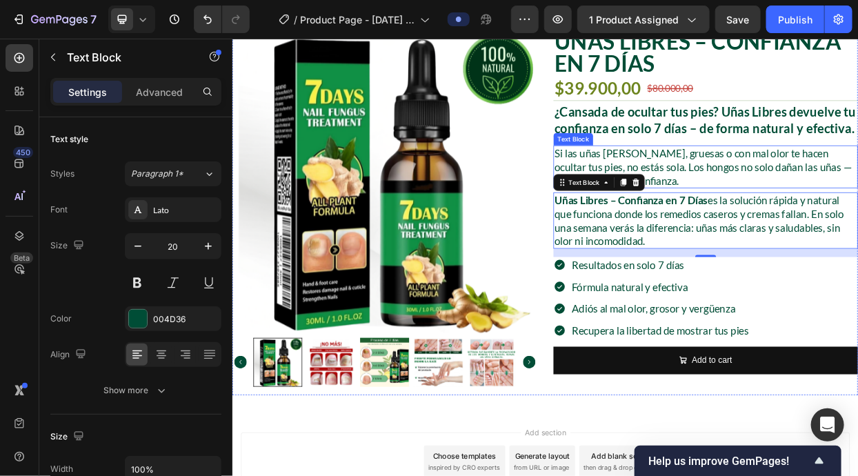
click at [808, 194] on p "Si las uñas [PERSON_NAME], gruesas o con mal olor te hacen ocultar tus pies, no…" at bounding box center [858, 208] width 400 height 54
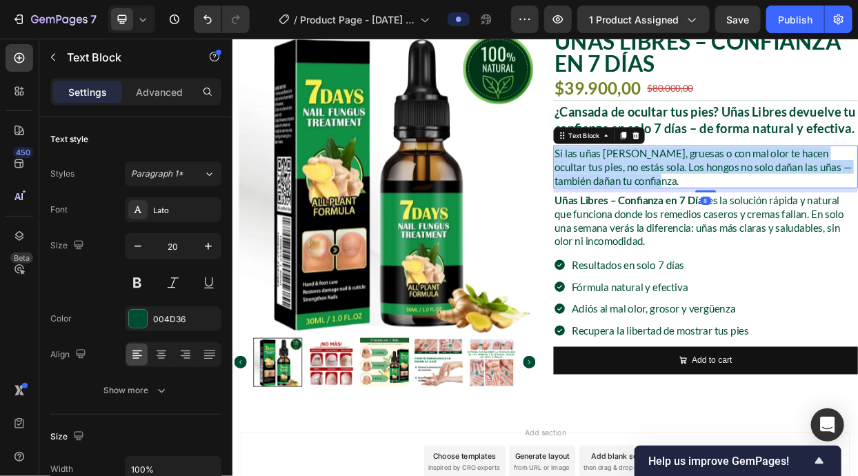
click at [808, 194] on p "Si las uñas [PERSON_NAME], gruesas o con mal olor te hacen ocultar tus pies, no…" at bounding box center [858, 208] width 400 height 54
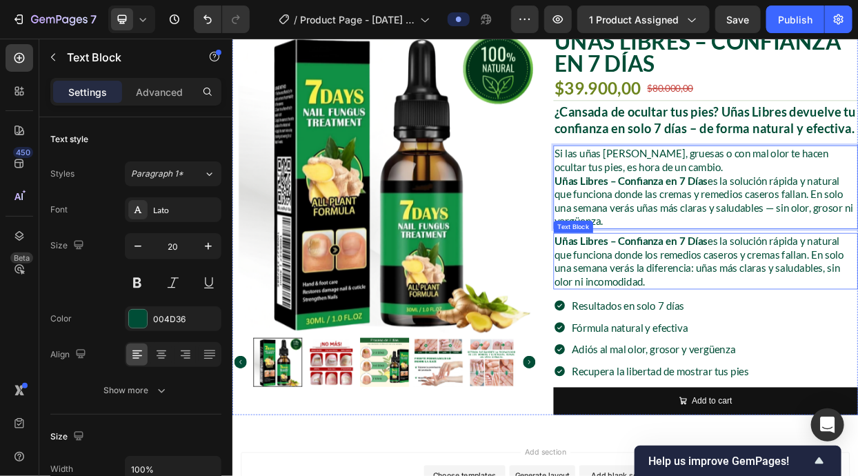
click at [802, 321] on p "Uñas Libres – Confianza en 7 Días es la solución rápida y natural que funciona …" at bounding box center [858, 332] width 400 height 72
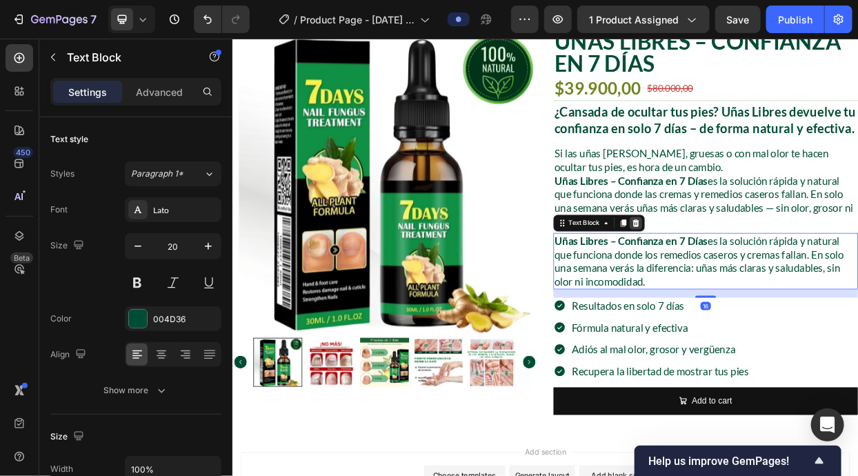
click at [769, 287] on div at bounding box center [765, 282] width 17 height 17
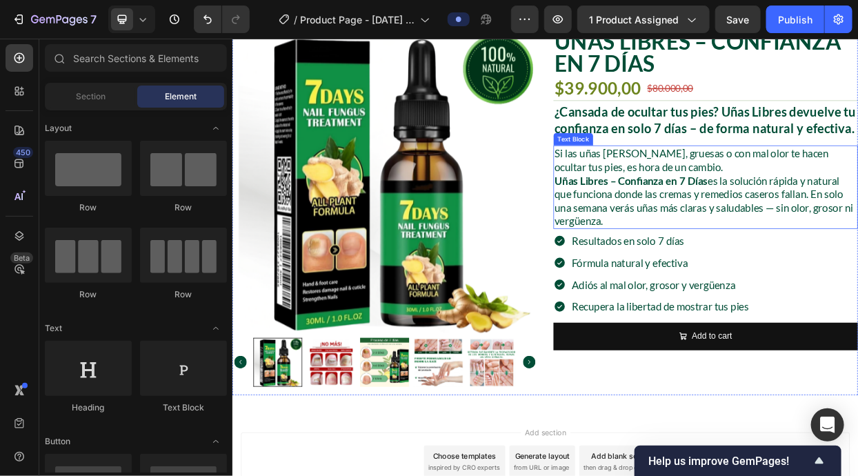
click at [823, 210] on p "Si las uñas amarillas, gruesas o con mal olor te hacen ocultar tus pies, es hor…" at bounding box center [858, 199] width 400 height 36
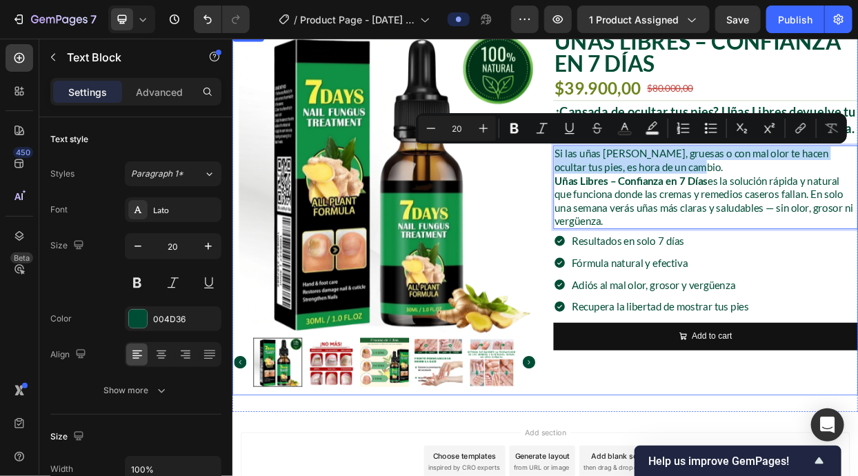
drag, startPoint x: 841, startPoint y: 203, endPoint x: 658, endPoint y: 179, distance: 185.0
click at [658, 179] on div "Uñas Libres – Confianza en 7 Días Product Title $39.900,00 Product Price Produc…" at bounding box center [857, 268] width 403 height 484
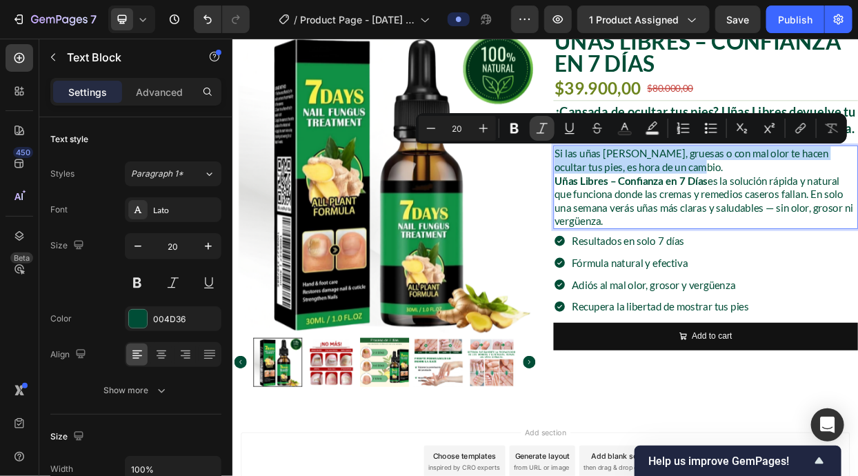
copy p "Si las uñas amarillas, gruesas o con mal olor te hacen ocultar tus pies, es hor…"
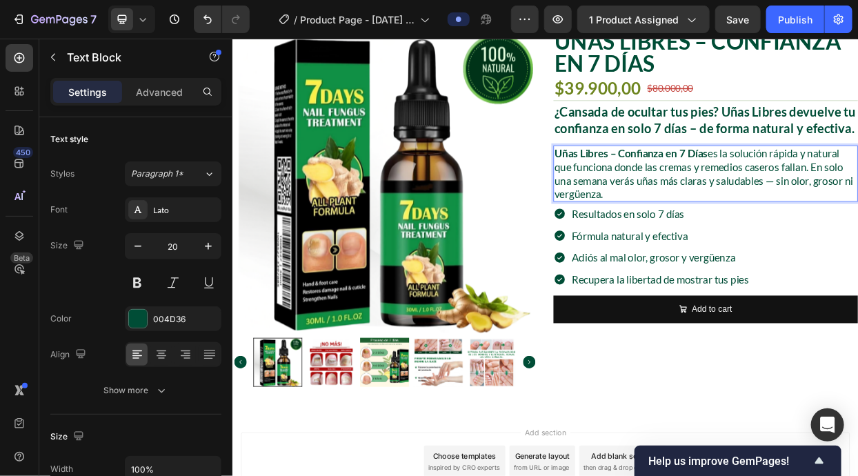
click at [857, 194] on p "Uñas Libres – Confianza en 7 Días es la solución rápida y natural que funciona …" at bounding box center [858, 217] width 400 height 72
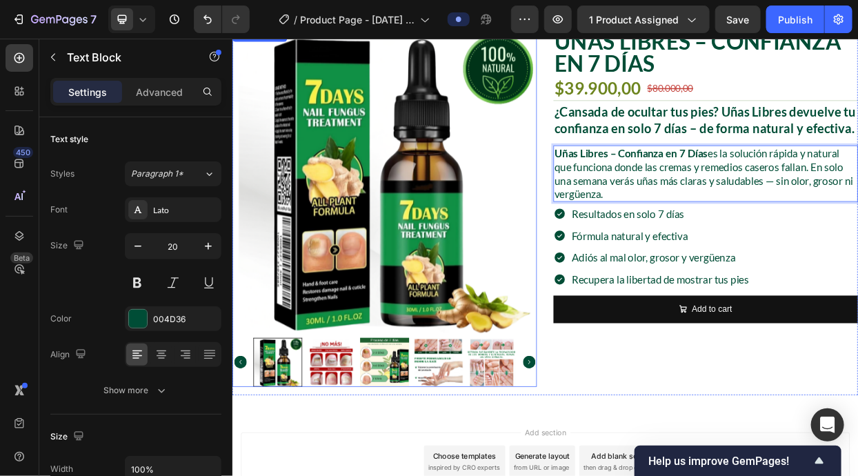
click at [616, 198] on img at bounding box center [433, 227] width 403 height 403
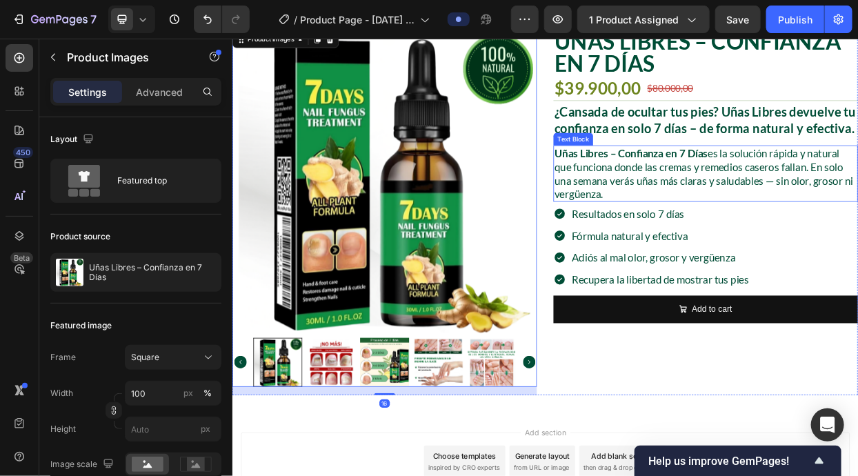
click at [736, 212] on p "Uñas Libres – Confianza en 7 Días es la solución rápida y natural que funciona …" at bounding box center [858, 217] width 400 height 72
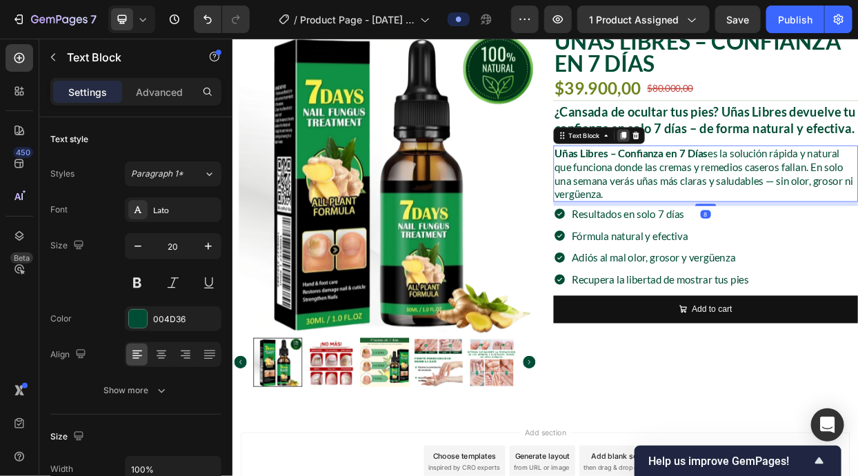
click at [749, 167] on icon at bounding box center [749, 166] width 8 height 10
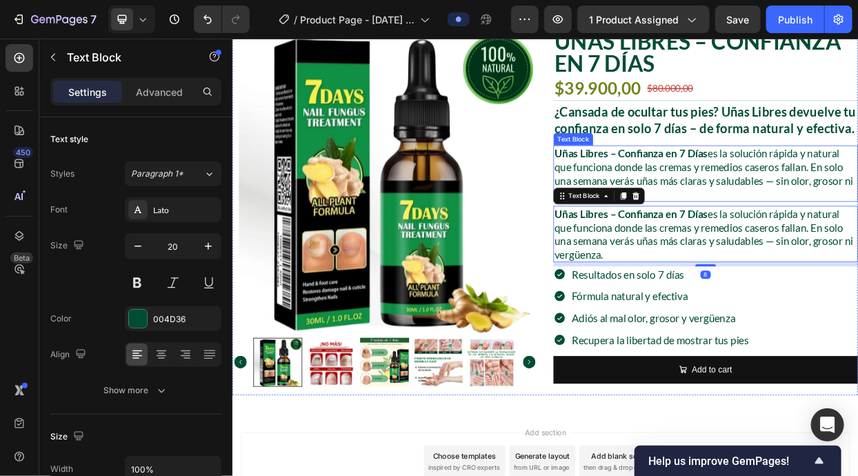
click at [778, 204] on p "Uñas Libres – Confianza en 7 Días es la solución rápida y natural que funciona …" at bounding box center [858, 217] width 400 height 72
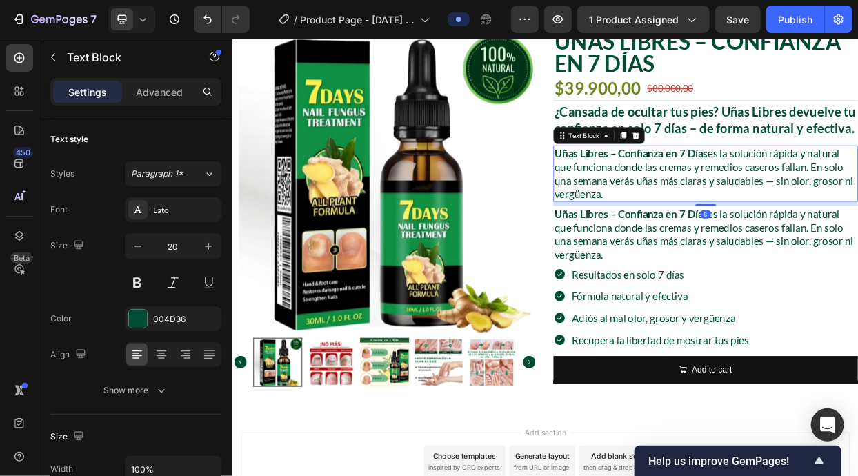
click at [778, 204] on p "Uñas Libres – Confianza en 7 Días es la solución rápida y natural que funciona …" at bounding box center [858, 217] width 400 height 72
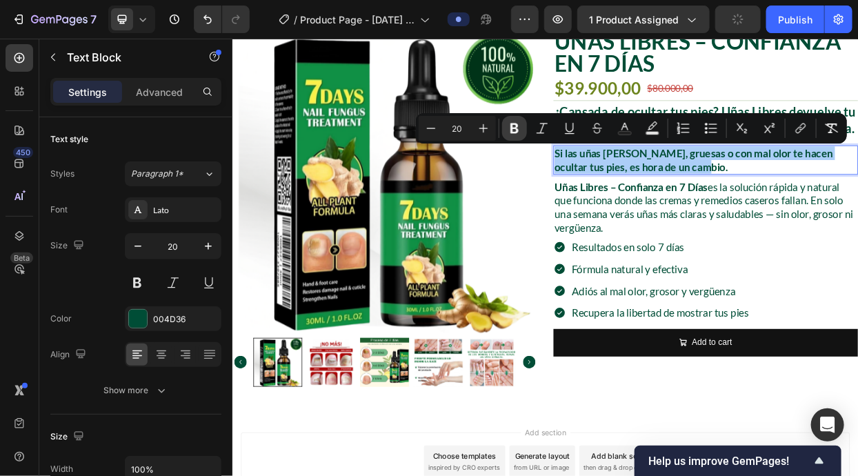
click at [511, 129] on icon "Editor contextual toolbar" at bounding box center [514, 128] width 8 height 10
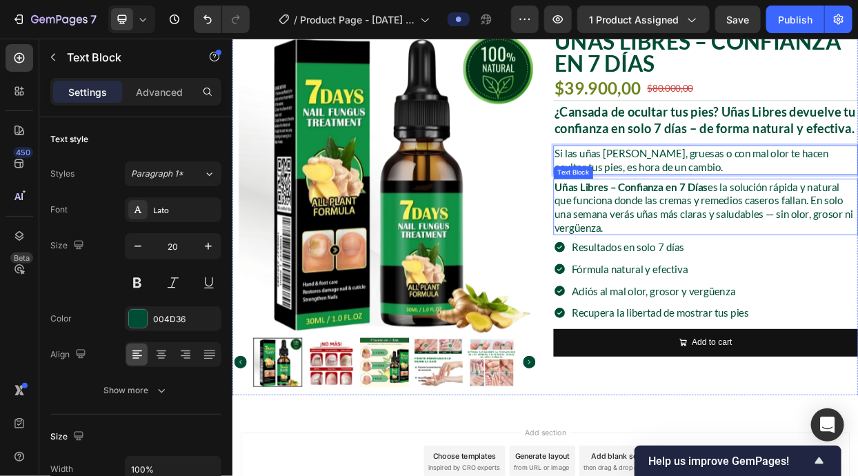
click at [857, 254] on p "Uñas Libres – Confianza en 7 Días es la solución rápida y natural que funciona …" at bounding box center [858, 261] width 400 height 72
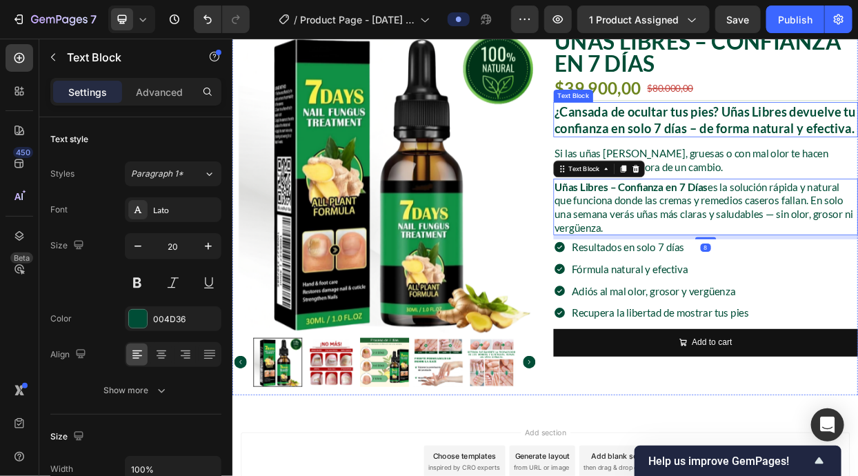
click at [857, 146] on p "¿Cansada de ocultar tus pies? Uñas Libres devuelve tu confianza en solo 7 días …" at bounding box center [858, 144] width 400 height 43
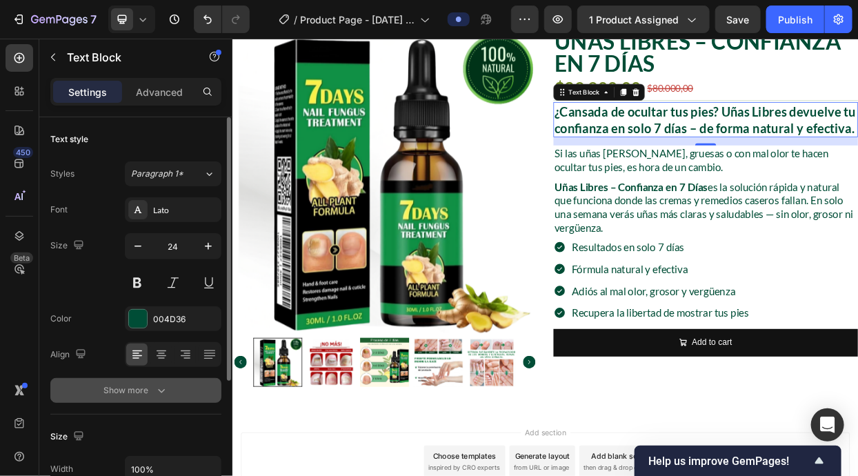
click at [150, 395] on div "Show more" at bounding box center [136, 390] width 64 height 14
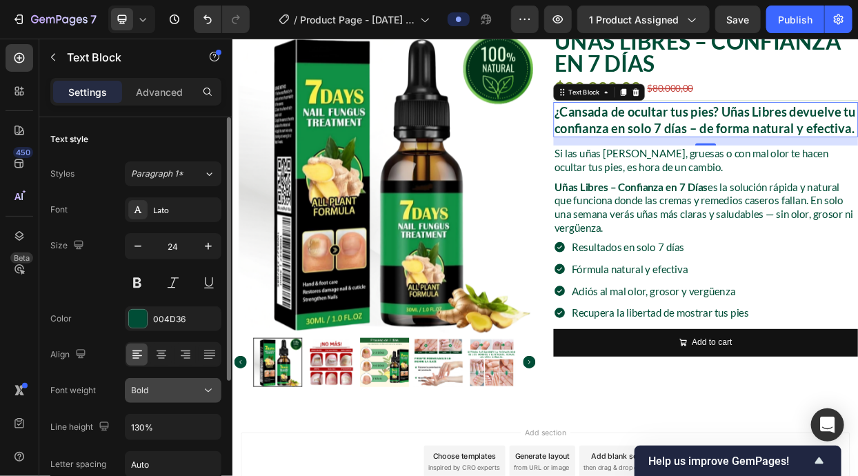
click at [189, 399] on button "Bold" at bounding box center [173, 390] width 97 height 25
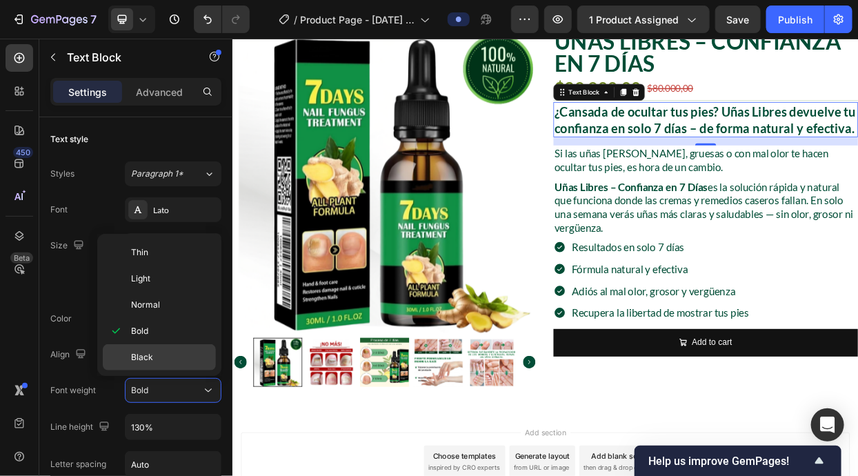
click at [165, 351] on p "Black" at bounding box center [170, 357] width 79 height 12
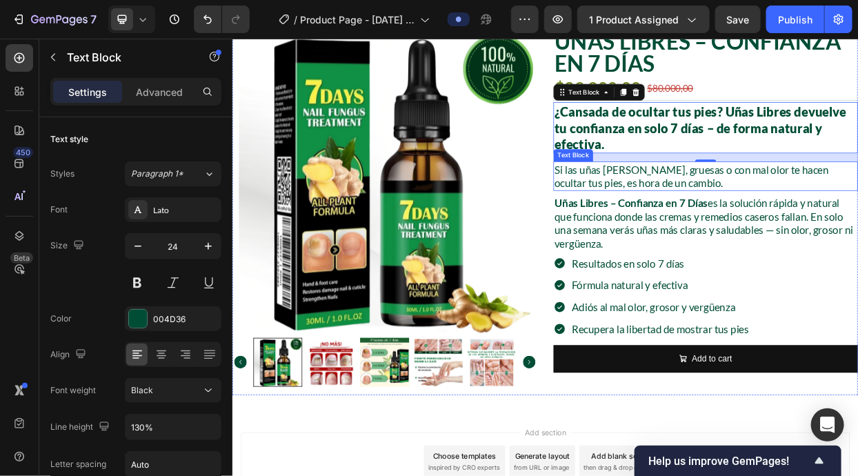
click at [857, 202] on p "Si las uñas amarillas, gruesas o con mal olor te hacen ocultar tus pies, es hor…" at bounding box center [858, 220] width 400 height 36
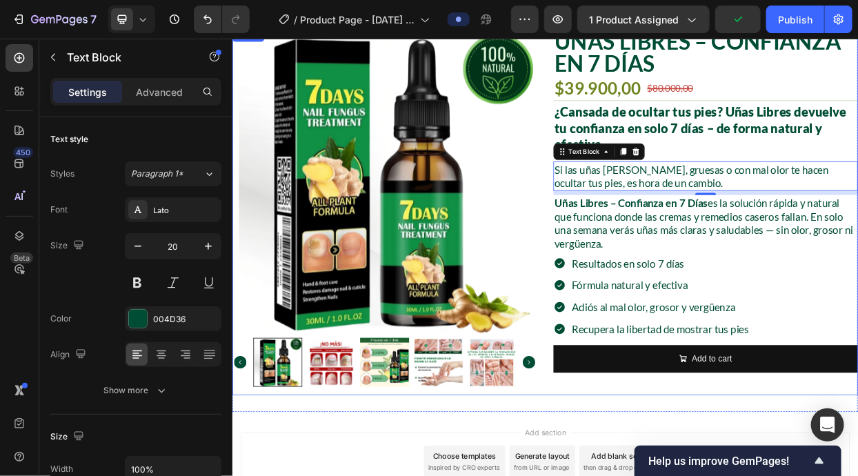
click at [667, 475] on div "Uñas Libres – Confianza en 7 Días Product Title $39.900,00 Product Price Produc…" at bounding box center [857, 268] width 403 height 484
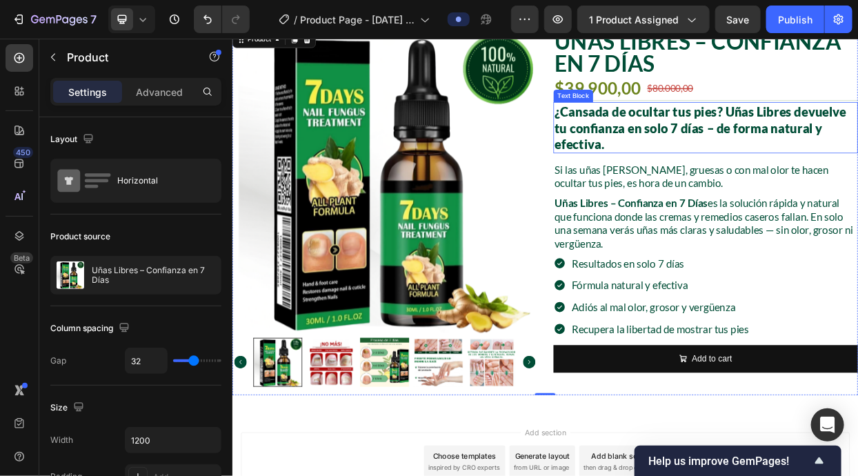
click at [759, 163] on p "¿Cansada de ocultar tus pies? Uñas Libres devuelve tu confianza en solo 7 días …" at bounding box center [858, 155] width 400 height 65
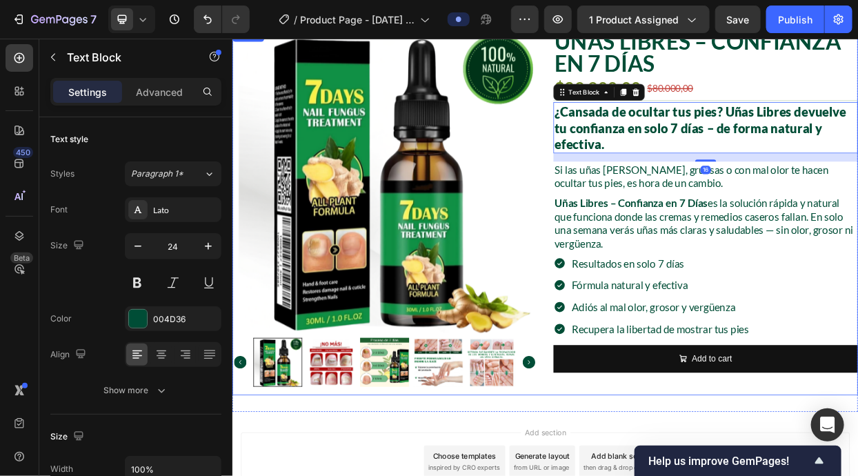
click at [846, 469] on div "Uñas Libres – Confianza en 7 Días Product Title $39.900,00 Product Price Produc…" at bounding box center [857, 268] width 403 height 484
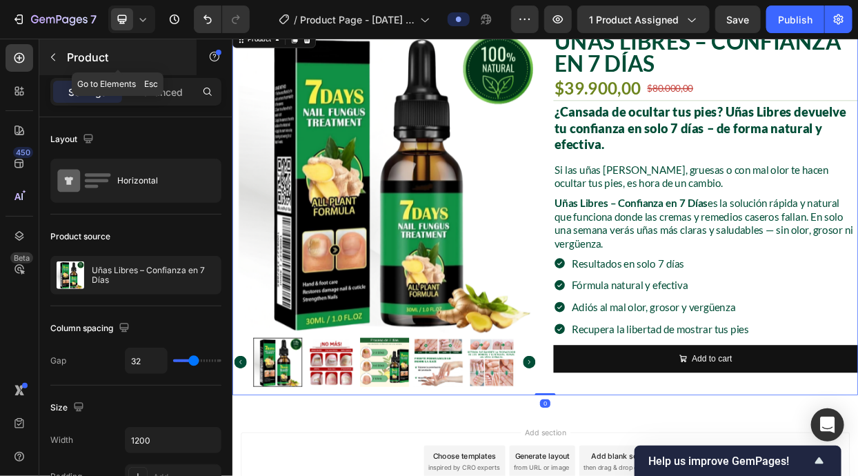
click at [62, 54] on button "button" at bounding box center [53, 57] width 22 height 22
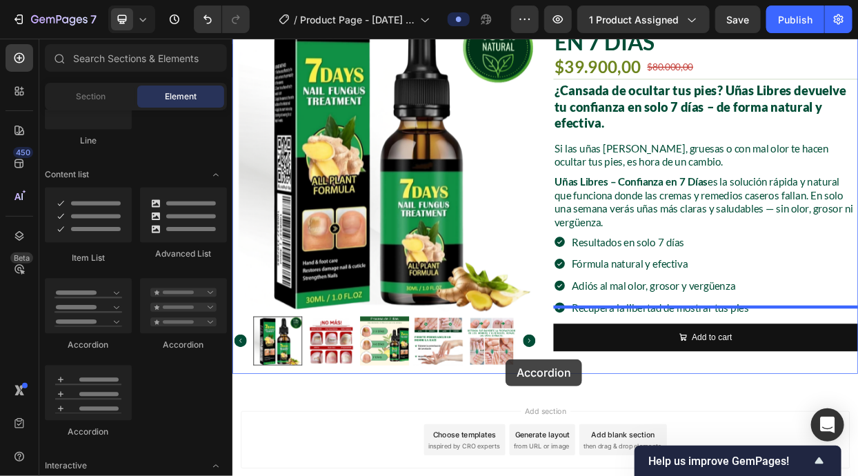
scroll to position [201, 0]
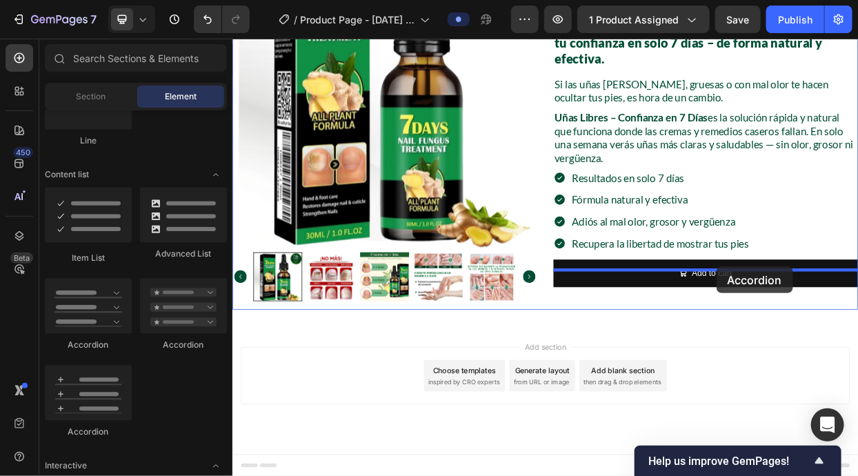
drag, startPoint x: 331, startPoint y: 364, endPoint x: 871, endPoint y: 340, distance: 541.0
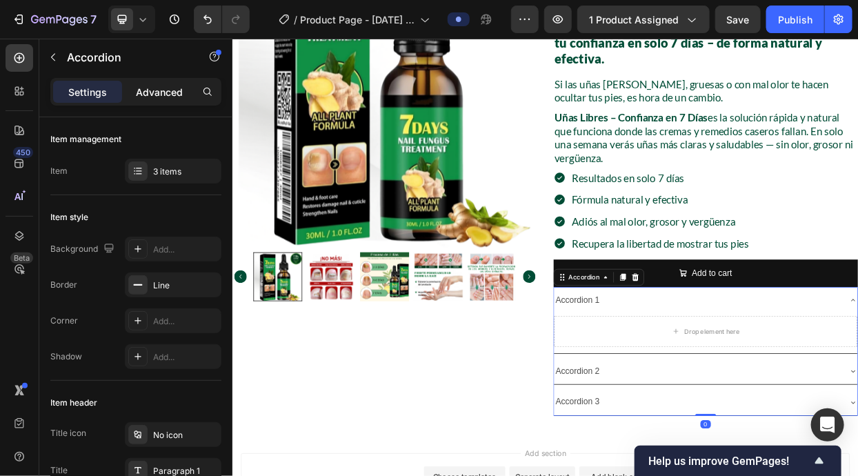
click at [150, 87] on p "Advanced" at bounding box center [159, 92] width 47 height 14
type input "100%"
type input "100"
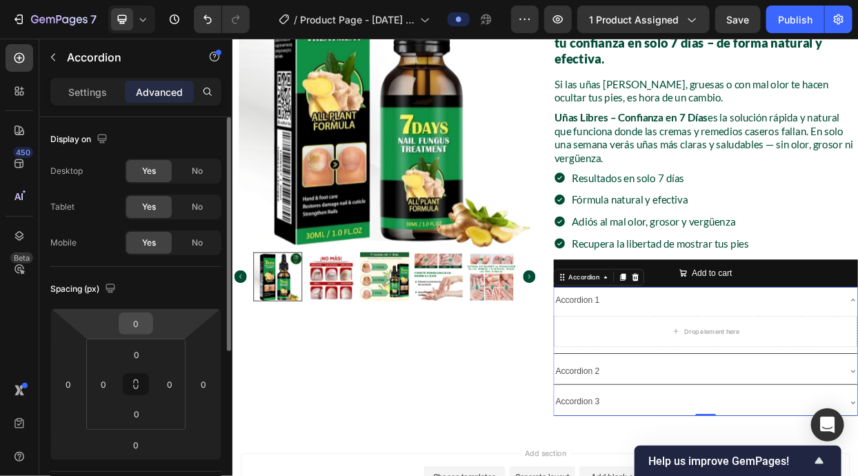
click at [144, 332] on input "0" at bounding box center [136, 323] width 28 height 21
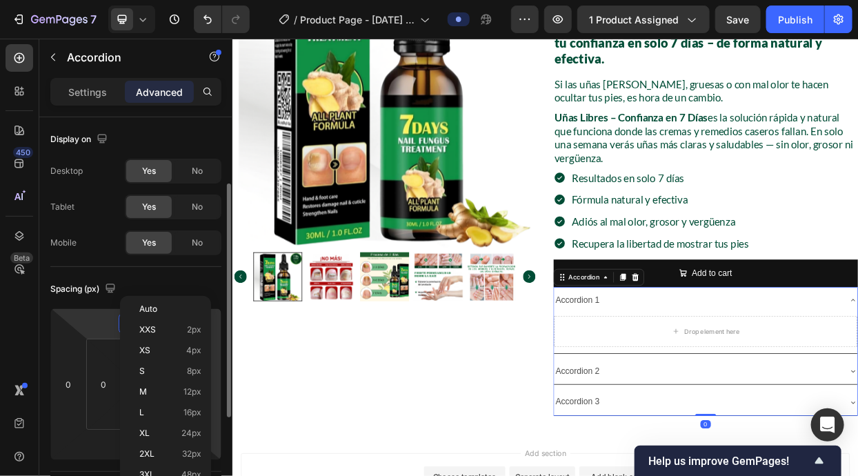
scroll to position [44, 0]
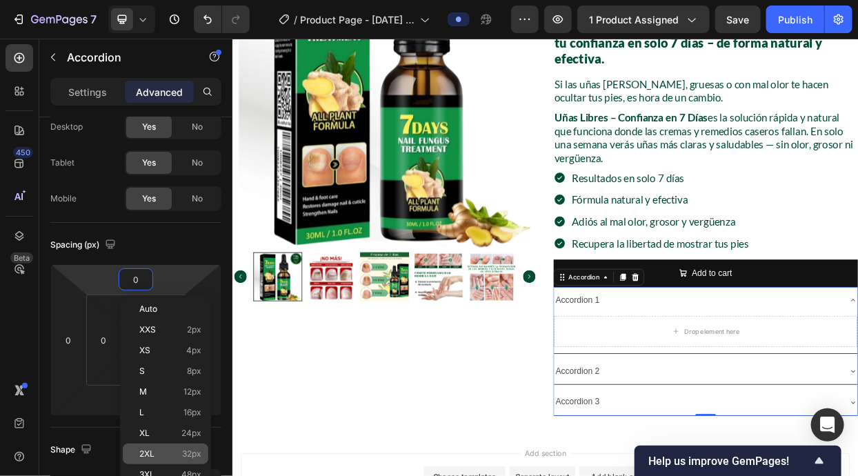
click at [190, 411] on div "Auto XXS 2px XS 4px S 8px M 12px L 16px XL 24px 2XL 32px 3XL 48px 4XL 80px 5XL …" at bounding box center [165, 422] width 85 height 249
click at [193, 458] on div "2XL 32px" at bounding box center [165, 453] width 85 height 21
type input "32"
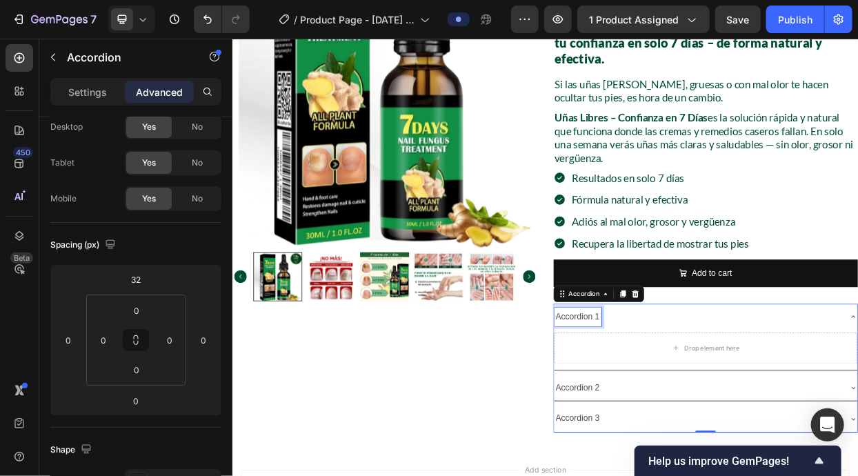
click at [695, 394] on div "Accordion 1" at bounding box center [688, 406] width 63 height 24
click at [695, 396] on p "Accordion 1" at bounding box center [688, 406] width 59 height 20
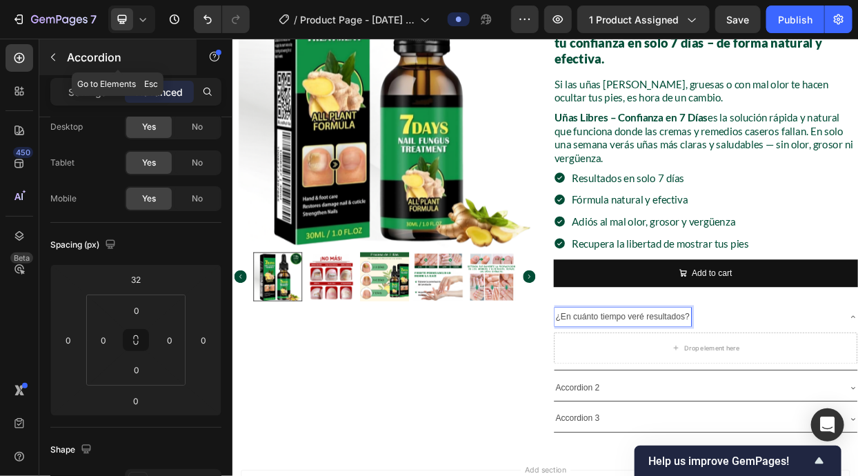
click at [108, 61] on p "Accordion" at bounding box center [125, 57] width 117 height 17
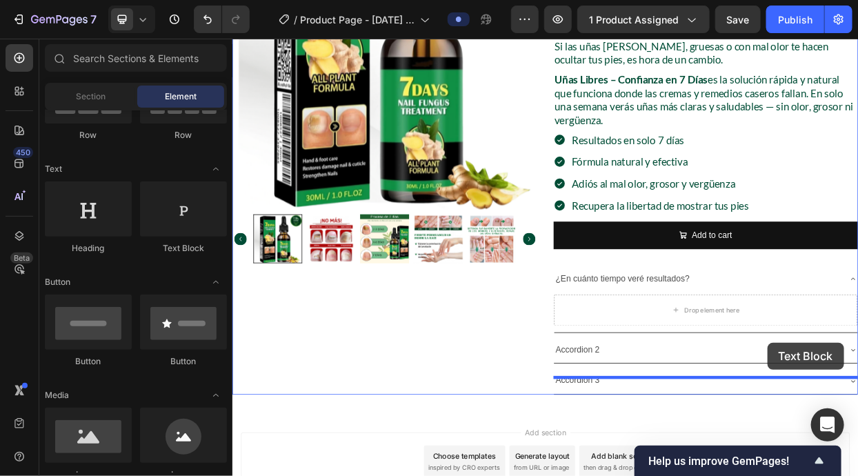
scroll to position [259, 0]
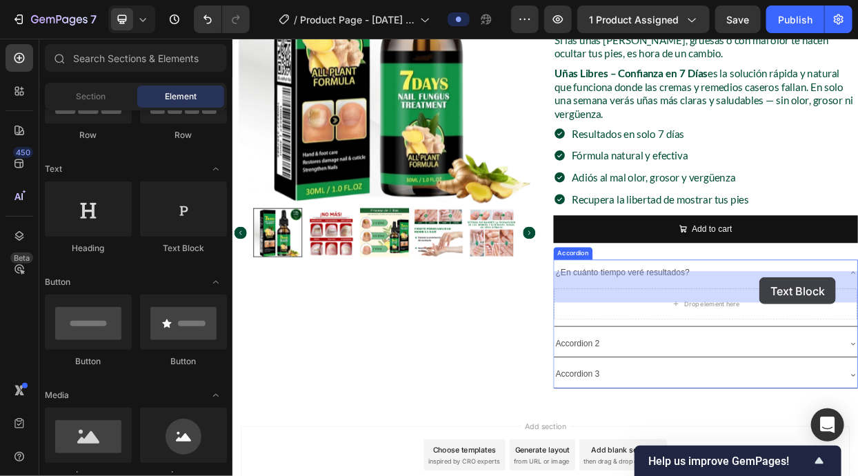
drag, startPoint x: 426, startPoint y: 256, endPoint x: 929, endPoint y: 354, distance: 512.0
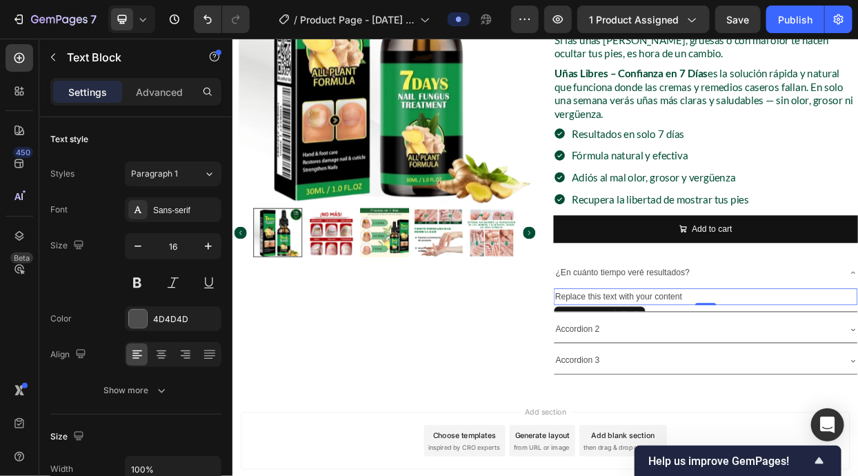
click at [776, 369] on div "Replace this text with your content" at bounding box center [857, 380] width 401 height 23
click at [776, 370] on p "Replace this text with your content" at bounding box center [857, 380] width 398 height 20
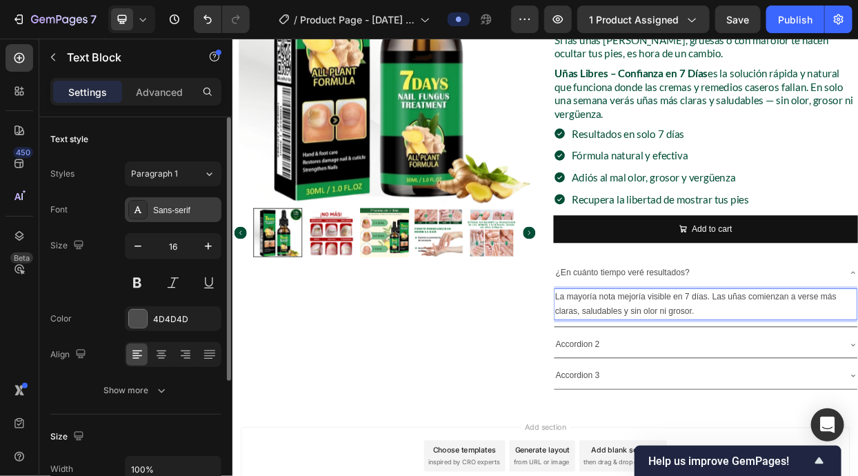
click at [192, 216] on div "Sans-serif" at bounding box center [173, 209] width 97 height 25
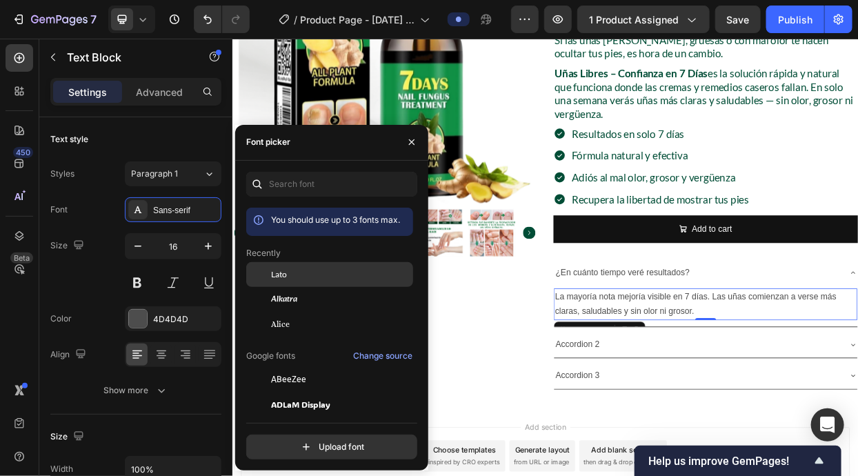
click at [285, 276] on span "Lato" at bounding box center [279, 274] width 16 height 12
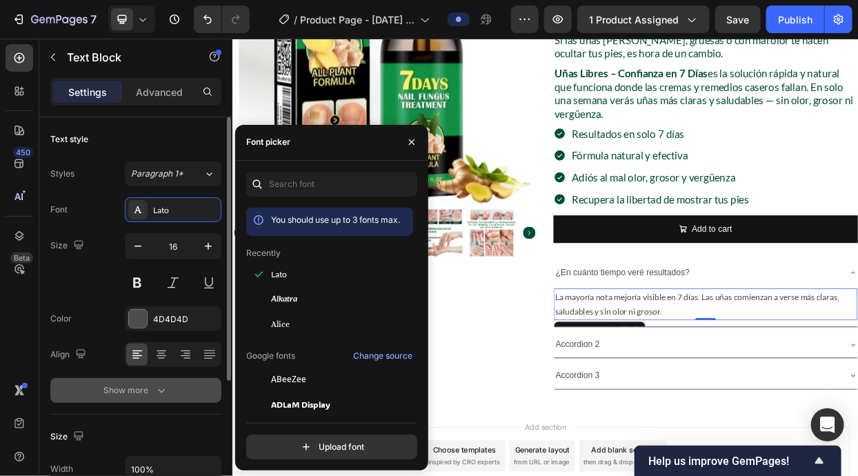
click at [159, 385] on icon "button" at bounding box center [161, 390] width 14 height 14
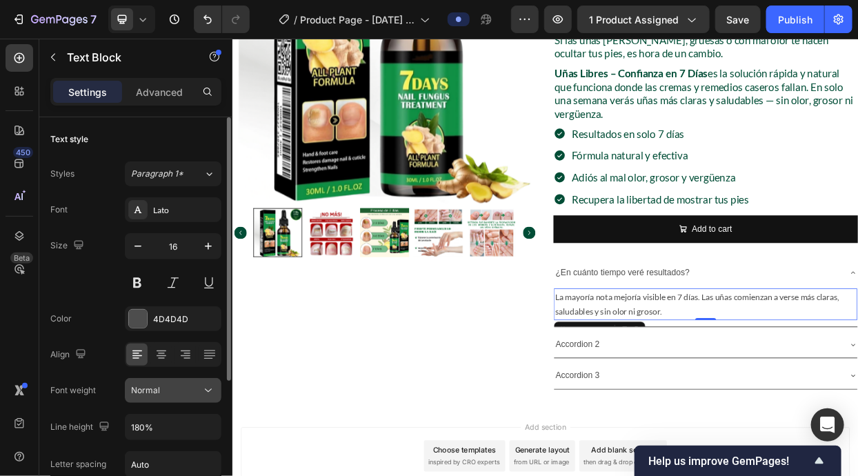
click at [216, 388] on button "Normal" at bounding box center [173, 390] width 97 height 25
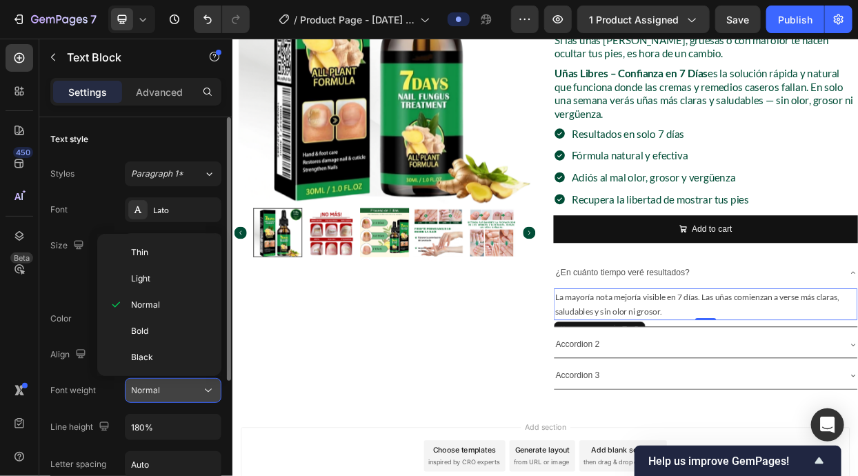
click at [216, 388] on button "Normal" at bounding box center [173, 390] width 97 height 25
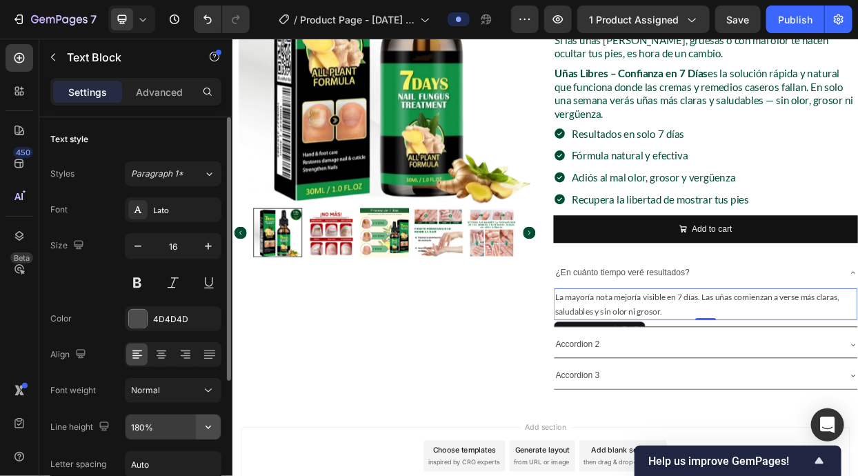
click at [207, 420] on icon "button" at bounding box center [208, 427] width 14 height 14
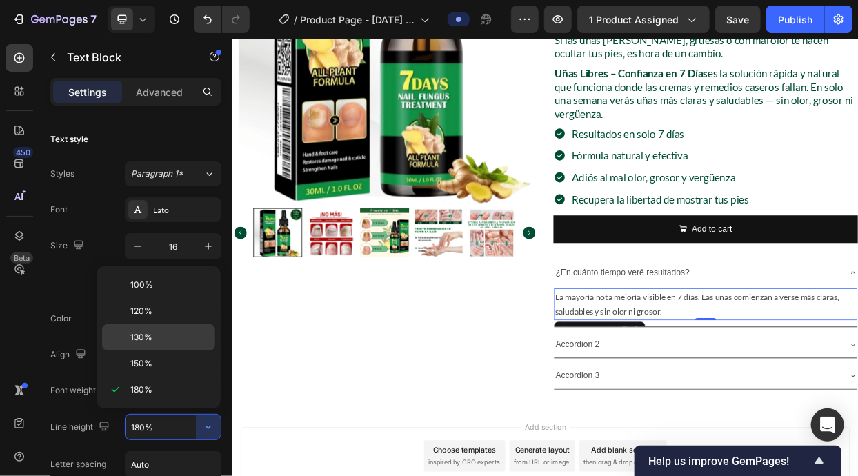
click at [194, 329] on div "130%" at bounding box center [158, 337] width 113 height 26
type input "130%"
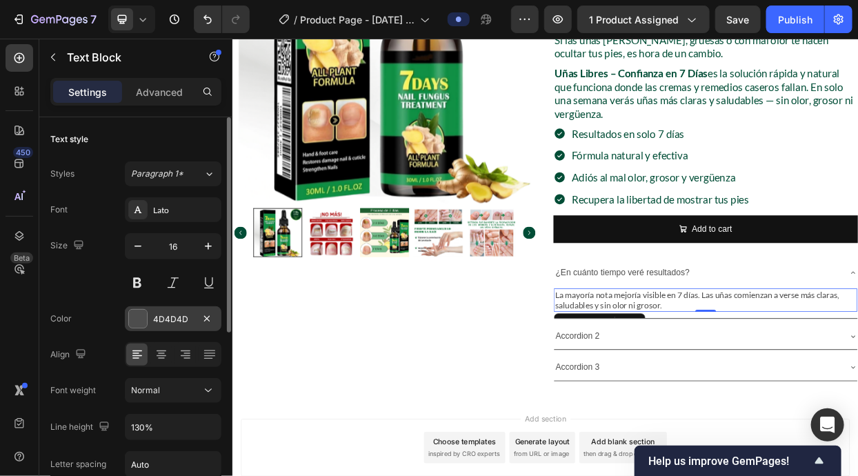
click at [141, 325] on div at bounding box center [138, 319] width 18 height 18
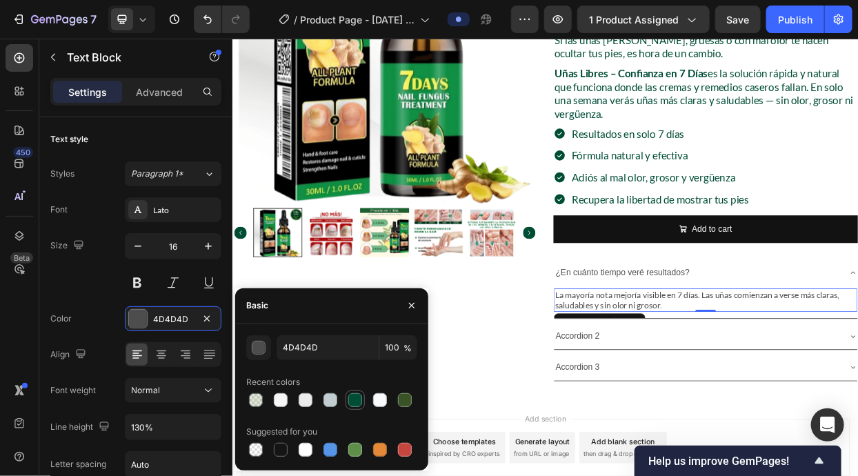
click at [358, 405] on div at bounding box center [355, 400] width 14 height 14
type input "004D36"
click at [212, 247] on icon "button" at bounding box center [208, 246] width 14 height 14
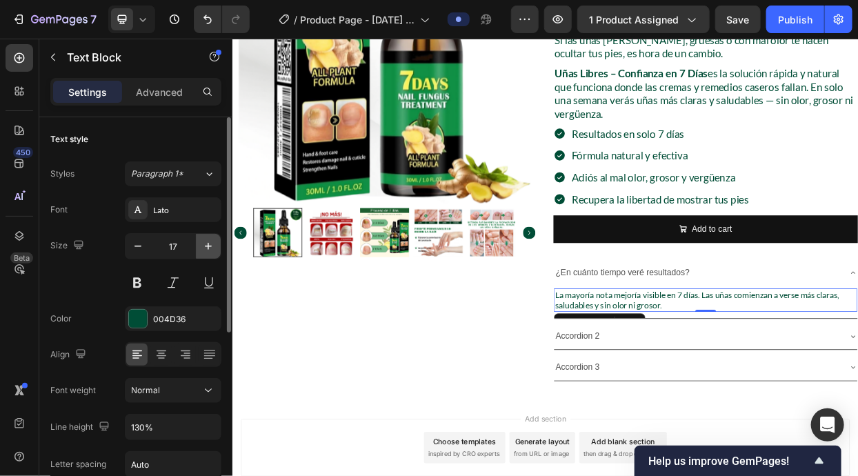
click at [212, 247] on icon "button" at bounding box center [208, 246] width 14 height 14
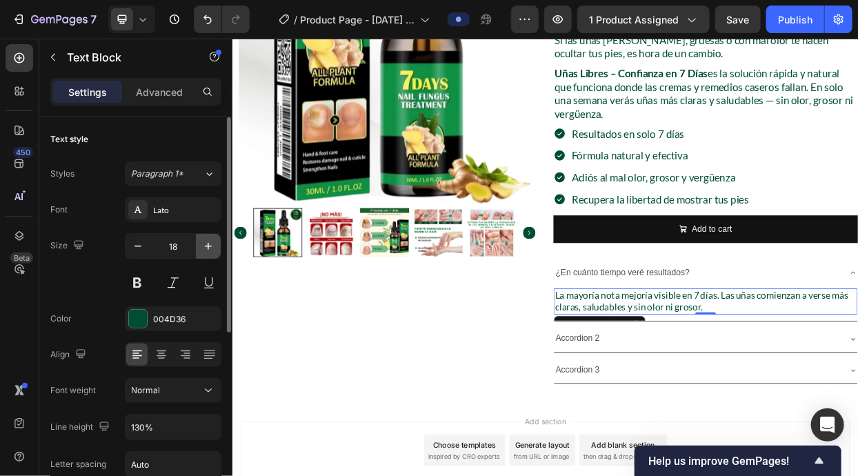
click at [213, 251] on icon "button" at bounding box center [208, 246] width 14 height 14
type input "20"
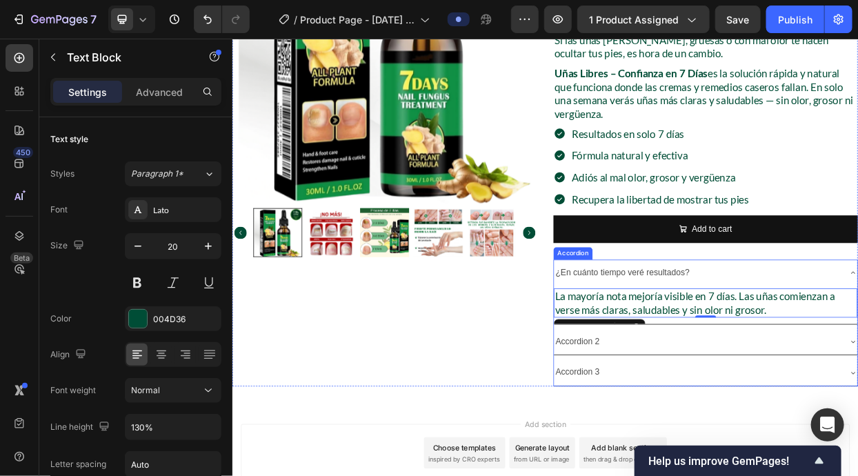
click at [841, 336] on div "¿En cuánto tiempo veré resultados?" at bounding box center [846, 348] width 379 height 24
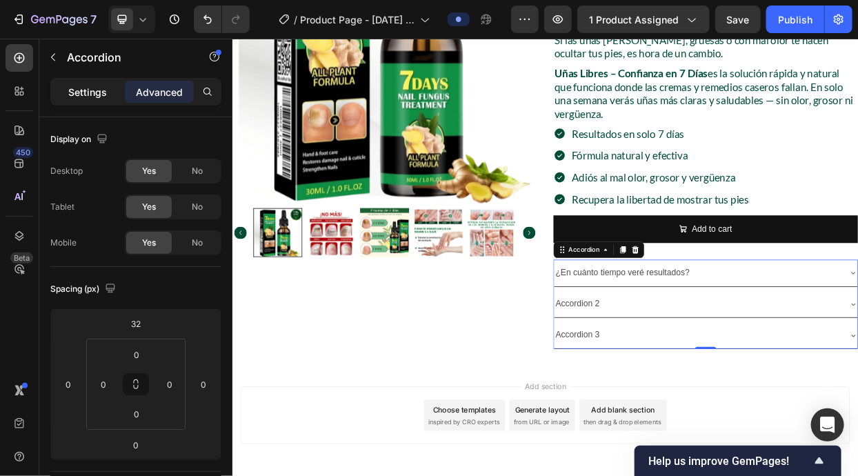
click at [84, 97] on p "Settings" at bounding box center [87, 92] width 39 height 14
type input "8"
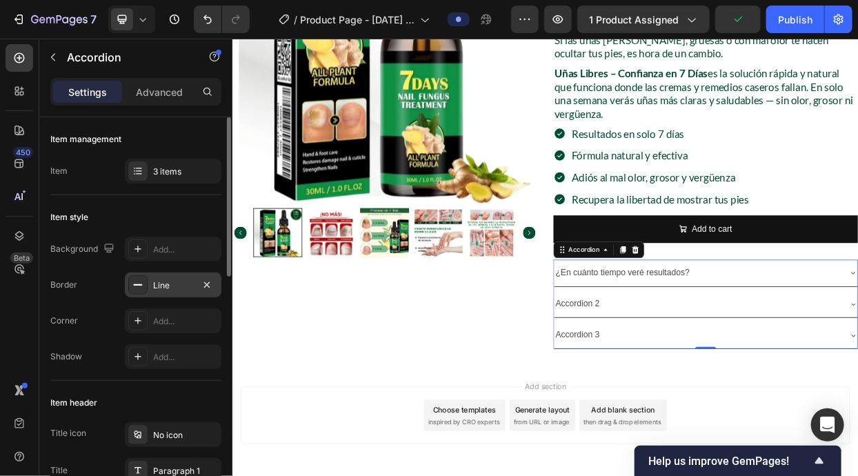
click at [155, 283] on div "Line" at bounding box center [173, 285] width 40 height 12
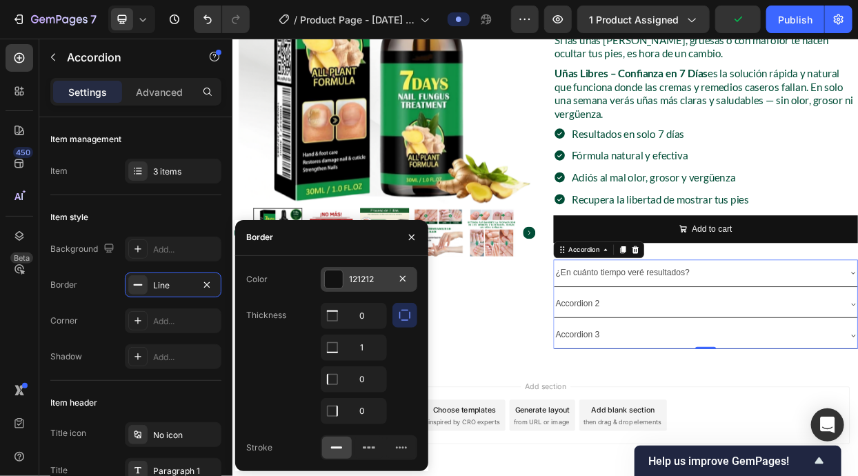
click at [329, 283] on div at bounding box center [334, 279] width 18 height 18
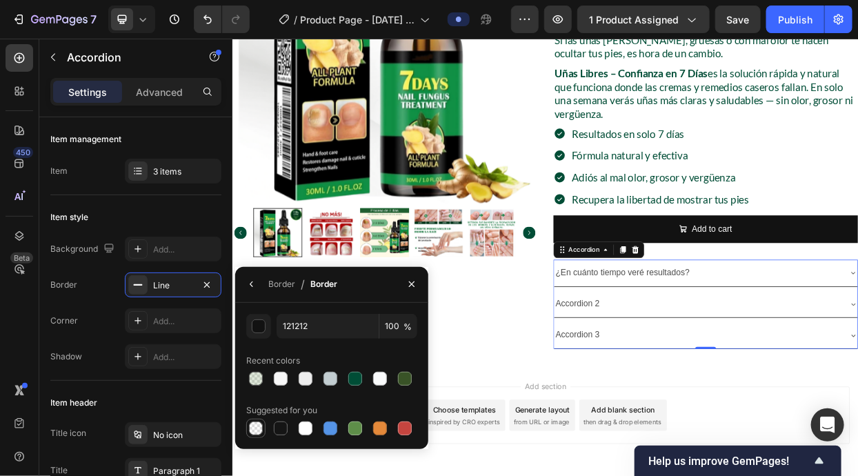
click at [254, 428] on div at bounding box center [256, 428] width 14 height 14
type input "000000"
type input "0"
click at [334, 378] on div at bounding box center [330, 379] width 14 height 14
type input "C2CDD1"
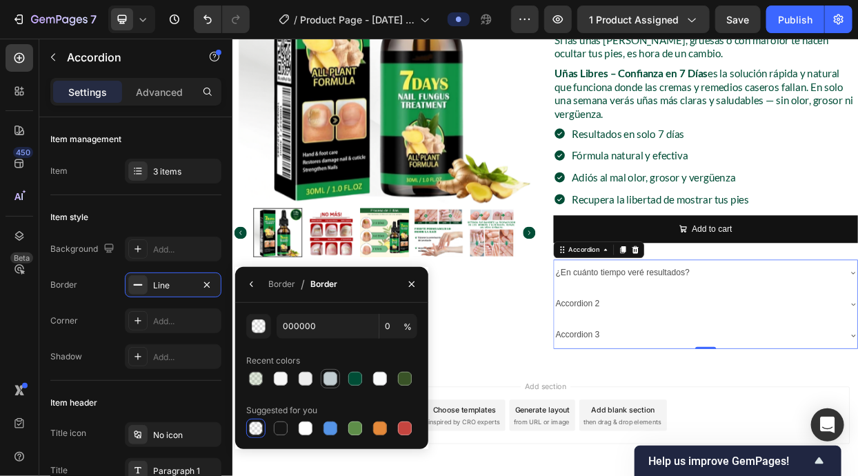
type input "100"
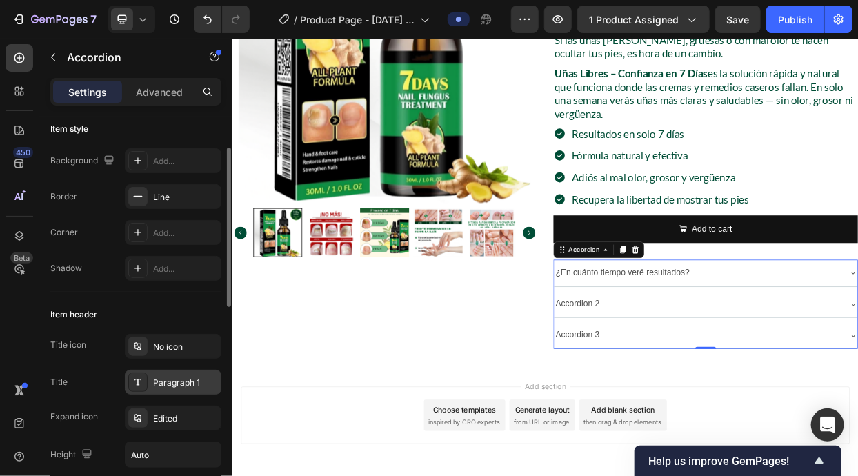
click at [181, 389] on div "Paragraph 1" at bounding box center [173, 381] width 97 height 25
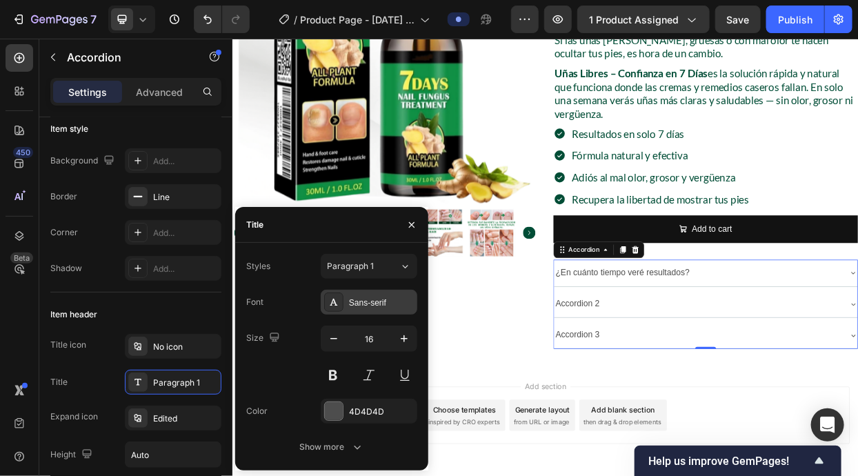
click at [367, 314] on div "Sans-serif" at bounding box center [369, 302] width 97 height 25
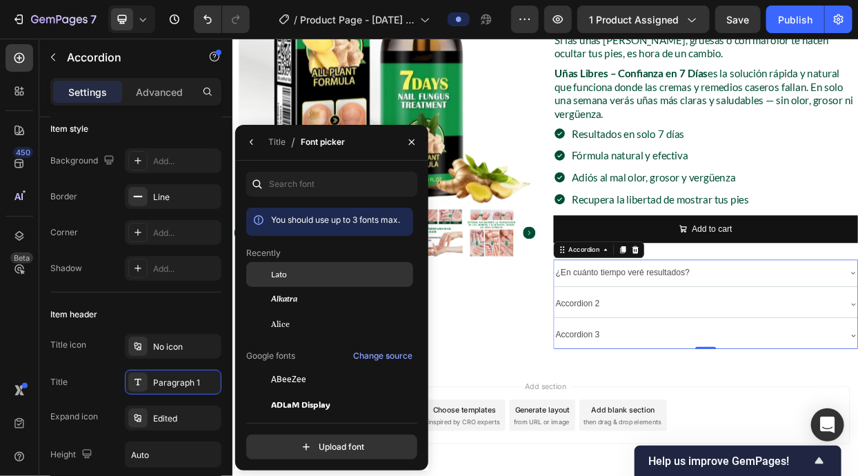
click at [314, 277] on div "Lato" at bounding box center [340, 274] width 139 height 12
click at [274, 148] on div "Title" at bounding box center [276, 142] width 17 height 22
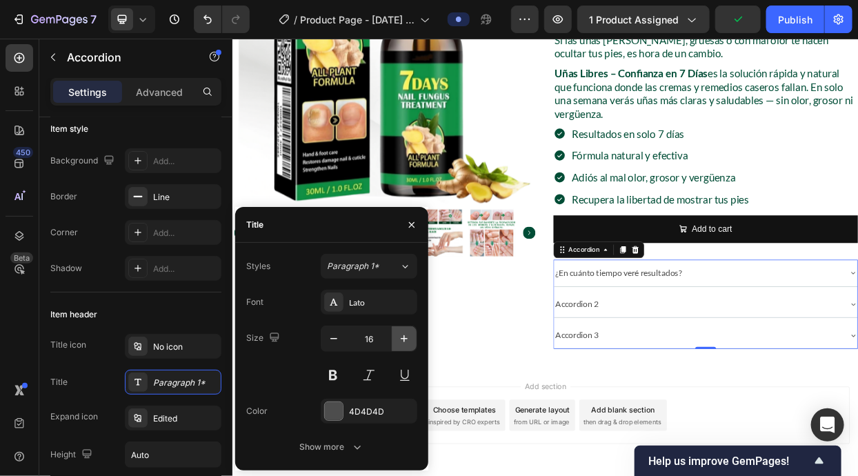
click at [393, 336] on button "button" at bounding box center [404, 338] width 25 height 25
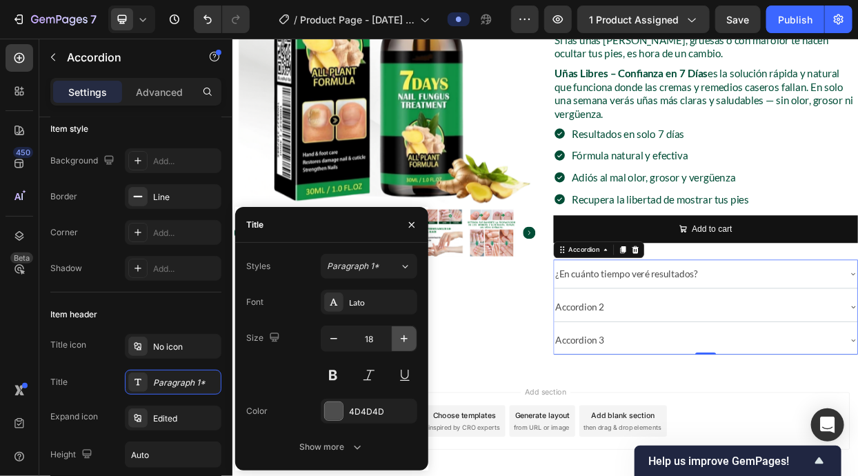
click at [393, 336] on button "button" at bounding box center [404, 338] width 25 height 25
type input "19"
click at [857, 214] on p "Adiós al mal olor, grosor y vergüenza" at bounding box center [797, 222] width 234 height 17
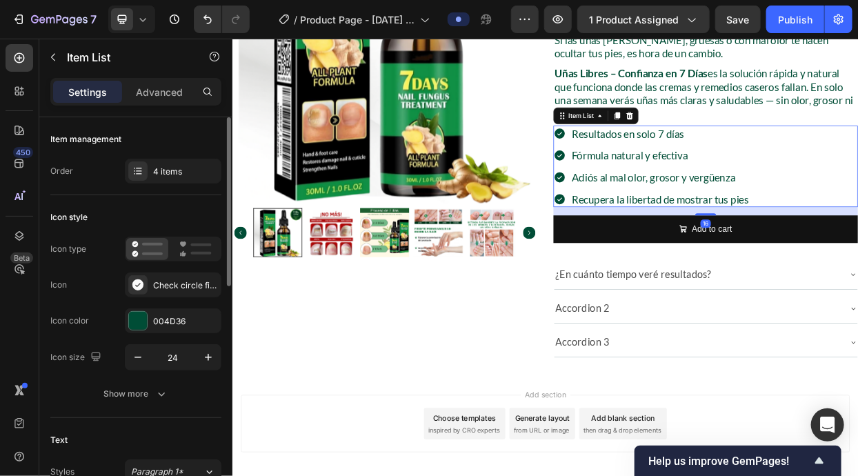
scroll to position [143, 0]
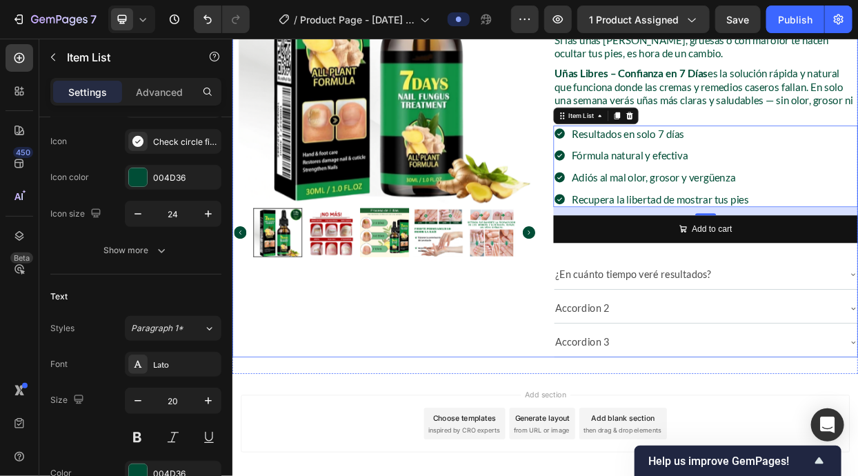
click at [816, 307] on div "Uñas Libres – Confianza en 7 Días Product Title $39.900,00 Product Price Produc…" at bounding box center [857, 157] width 403 height 605
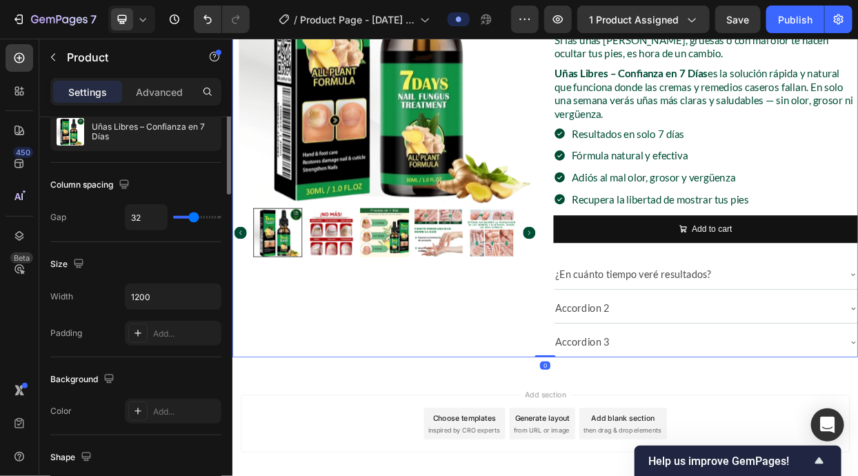
scroll to position [0, 0]
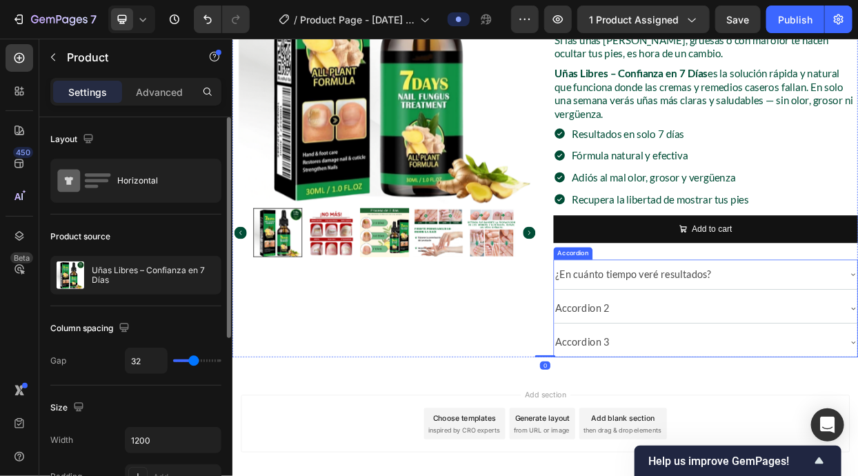
click at [816, 338] on p "¿En cuánto tiempo veré resultados?" at bounding box center [762, 349] width 206 height 23
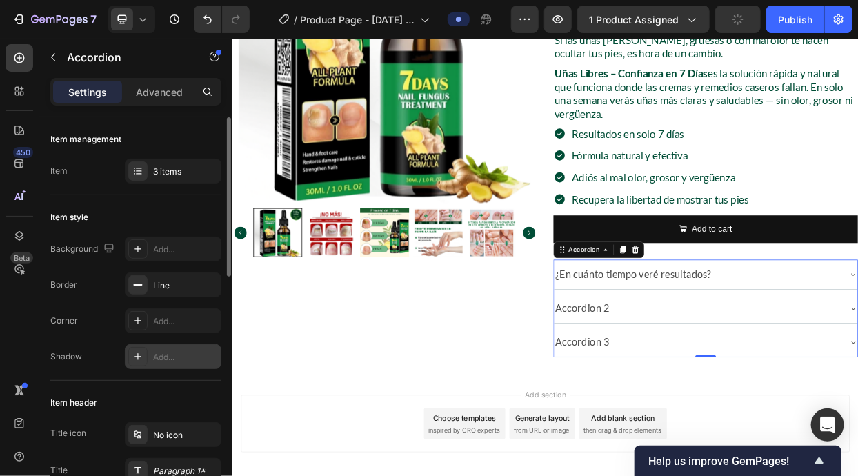
scroll to position [320, 0]
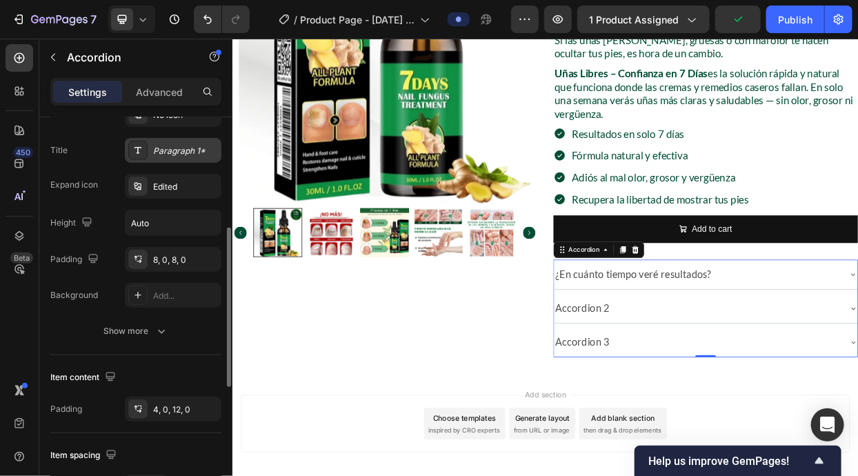
click at [183, 147] on div "Paragraph 1*" at bounding box center [185, 151] width 65 height 12
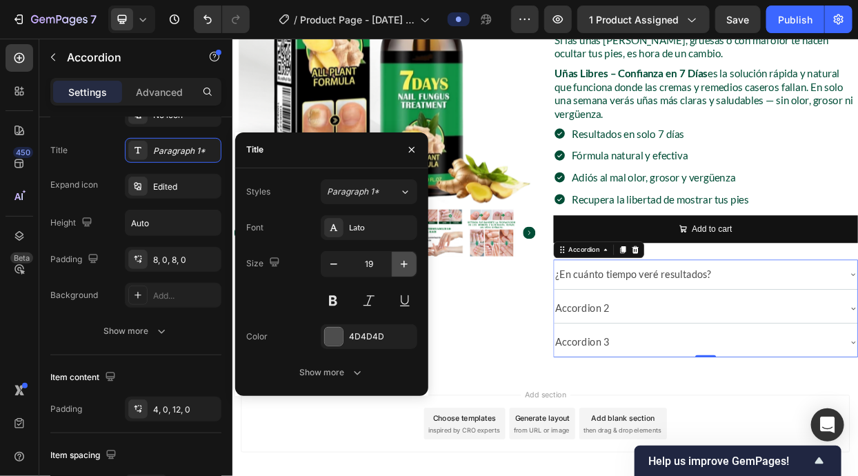
click at [398, 265] on icon "button" at bounding box center [404, 264] width 14 height 14
type input "20"
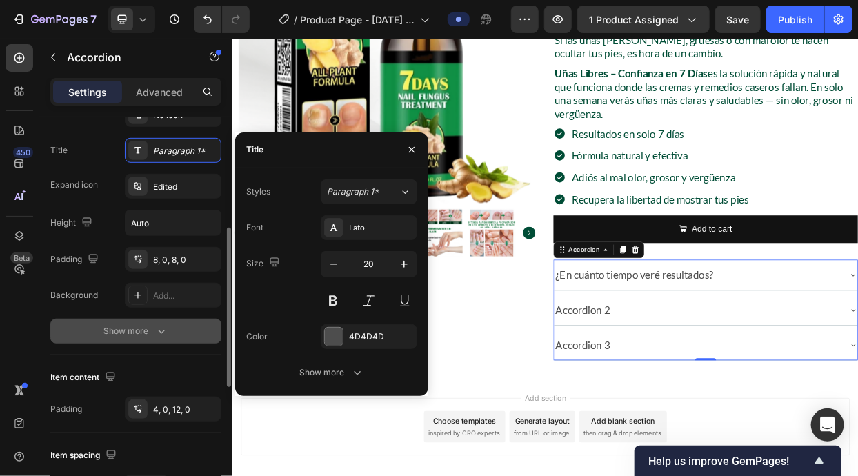
click at [139, 325] on div "Show more" at bounding box center [136, 331] width 64 height 14
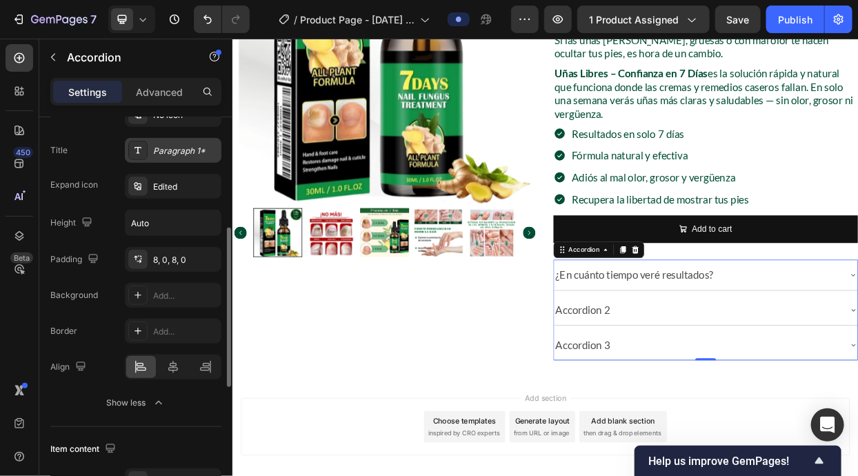
click at [174, 148] on div "Paragraph 1*" at bounding box center [185, 151] width 65 height 12
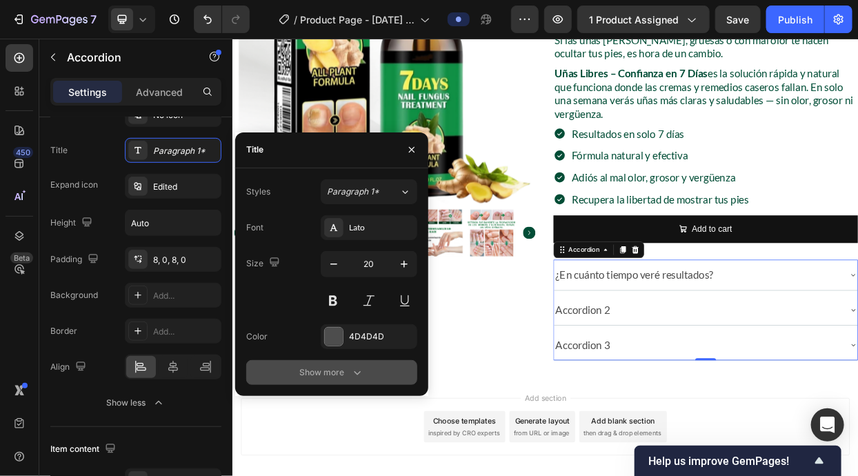
click at [345, 367] on div "Show more" at bounding box center [332, 372] width 64 height 14
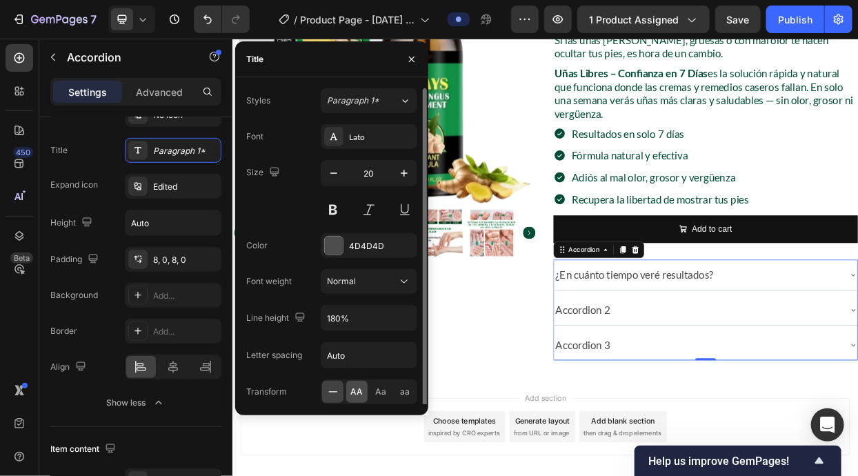
click at [352, 389] on span "AA" at bounding box center [357, 391] width 12 height 12
click at [353, 248] on div "4D4D4D" at bounding box center [369, 246] width 40 height 12
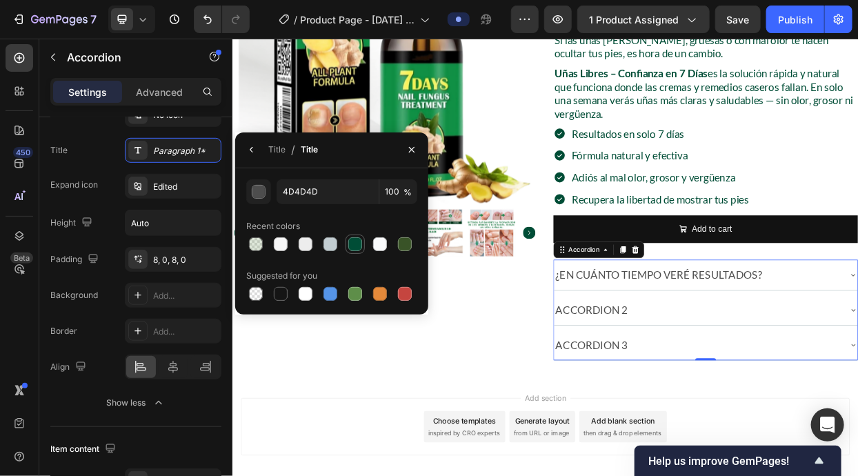
click at [359, 250] on div at bounding box center [355, 244] width 14 height 14
type input "004D36"
click at [282, 152] on div "Title" at bounding box center [276, 149] width 17 height 12
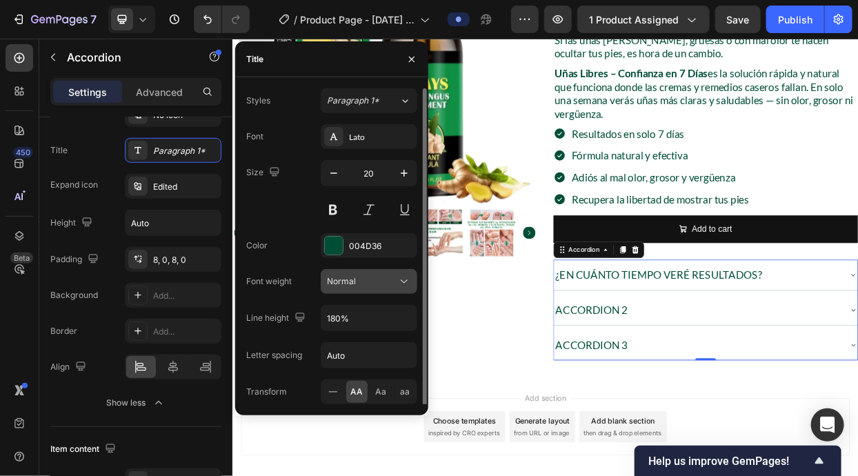
click at [367, 281] on div "Normal" at bounding box center [362, 281] width 70 height 12
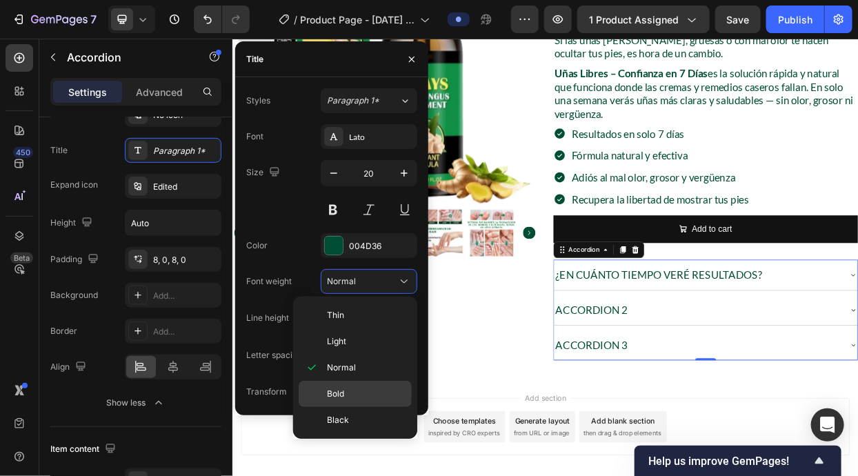
click at [352, 403] on div "Bold" at bounding box center [354, 394] width 113 height 26
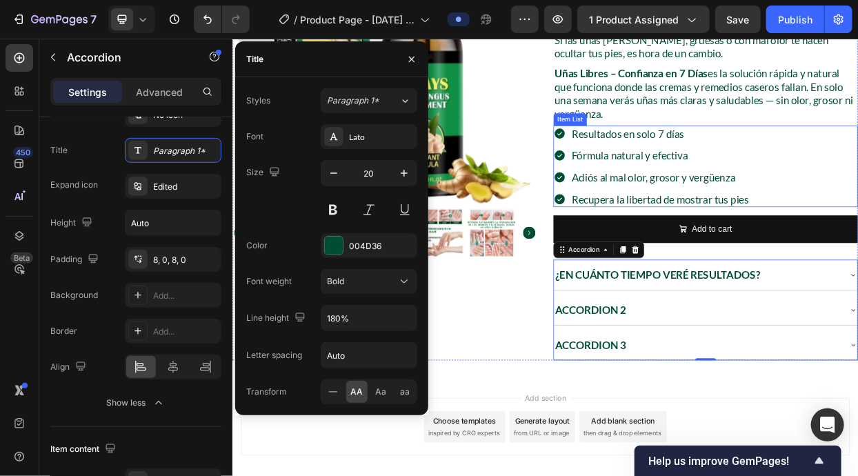
click at [857, 174] on div "Resultados en solo 7 días Fórmula natural y efectiva Adiós al mal olor, grosor …" at bounding box center [857, 208] width 403 height 108
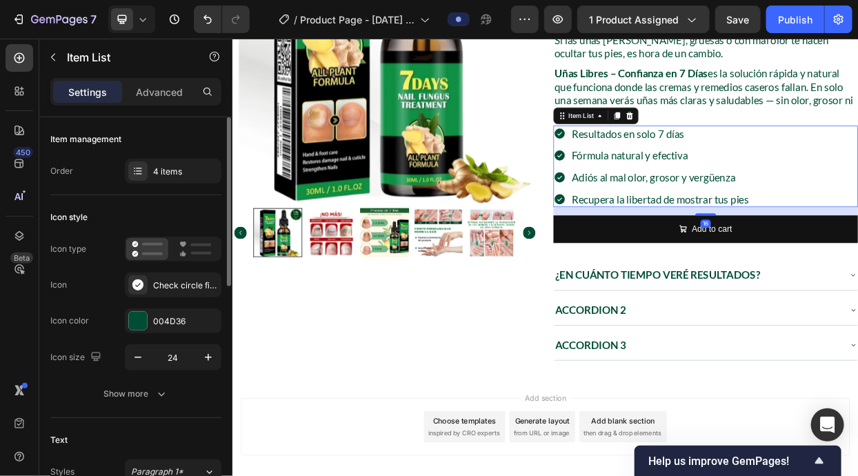
scroll to position [321, 0]
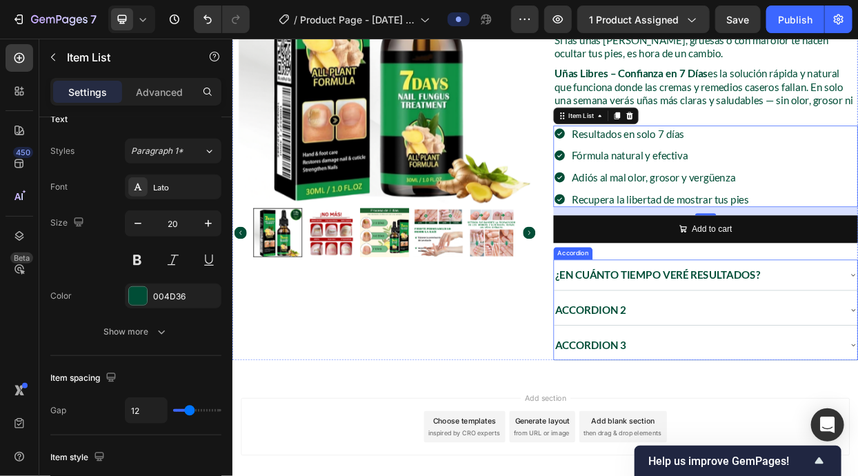
click at [747, 338] on p "¿En cuánto tiempo veré resultados?" at bounding box center [794, 350] width 270 height 25
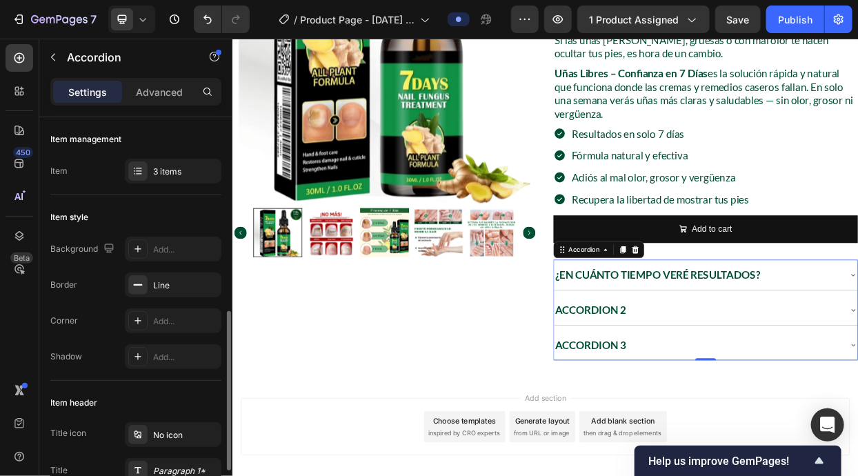
scroll to position [144, 0]
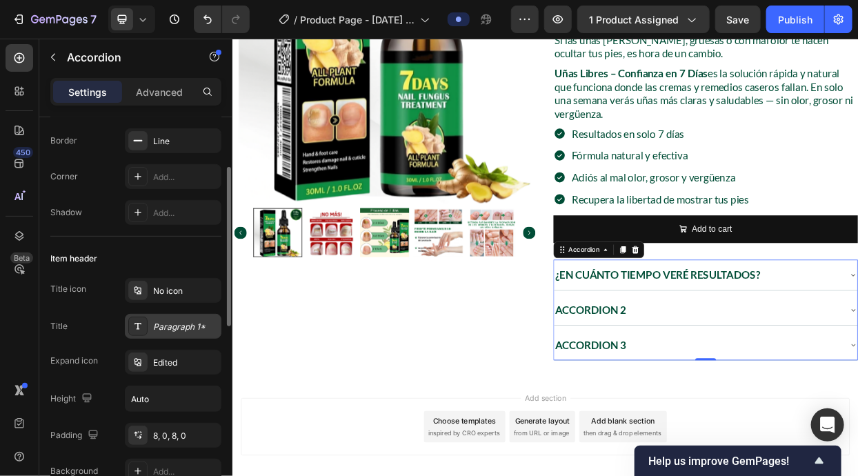
click at [179, 330] on div "Paragraph 1*" at bounding box center [185, 327] width 65 height 12
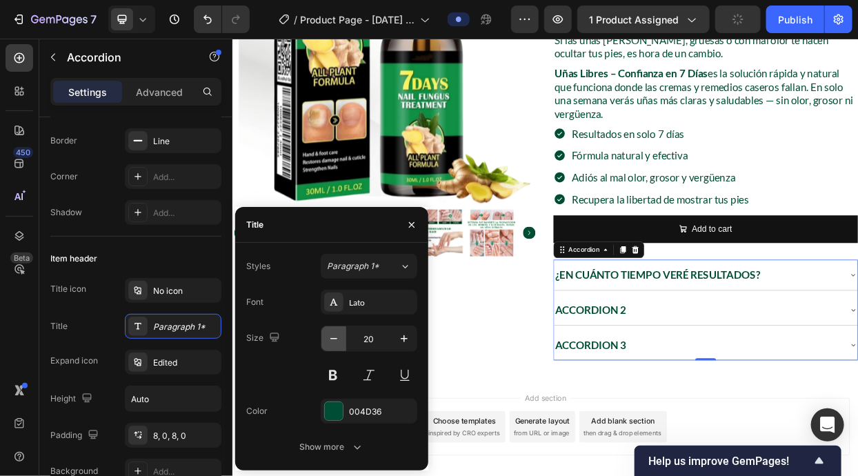
click at [334, 343] on icon "button" at bounding box center [334, 339] width 14 height 14
type input "19"
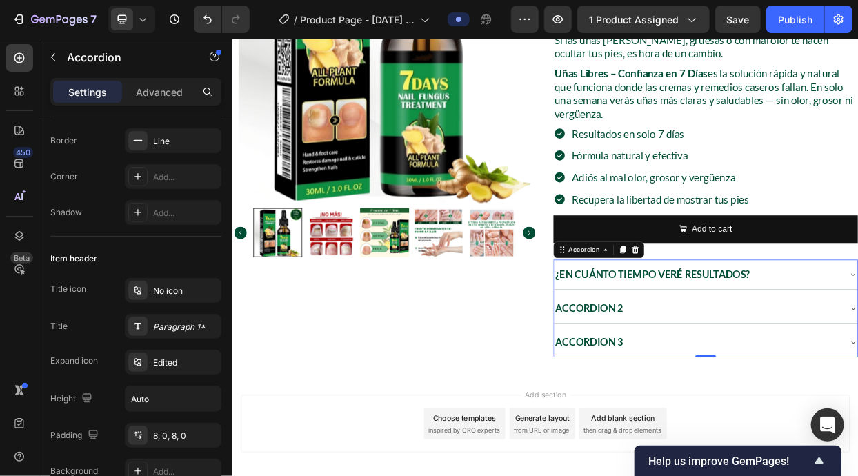
click at [857, 336] on div "¿En cuánto tiempo veré resultados?" at bounding box center [846, 350] width 379 height 28
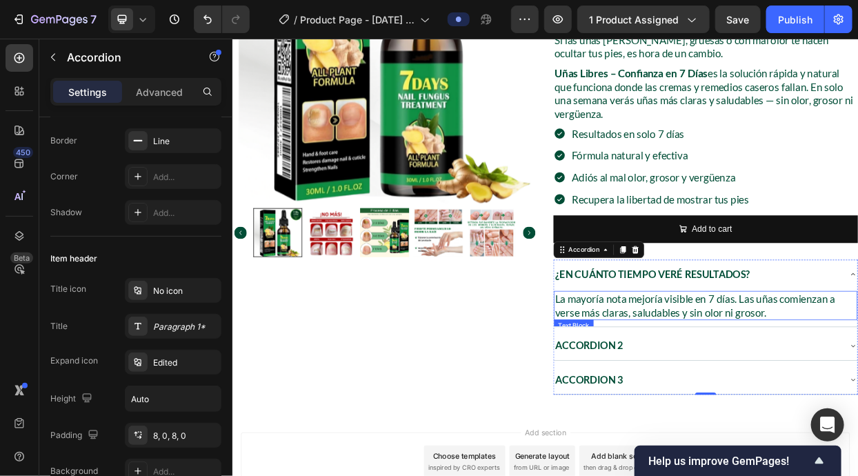
click at [857, 374] on p "La mayoría nota mejoría visible en 7 días. Las uñas comienzan a verse más clara…" at bounding box center [857, 392] width 398 height 36
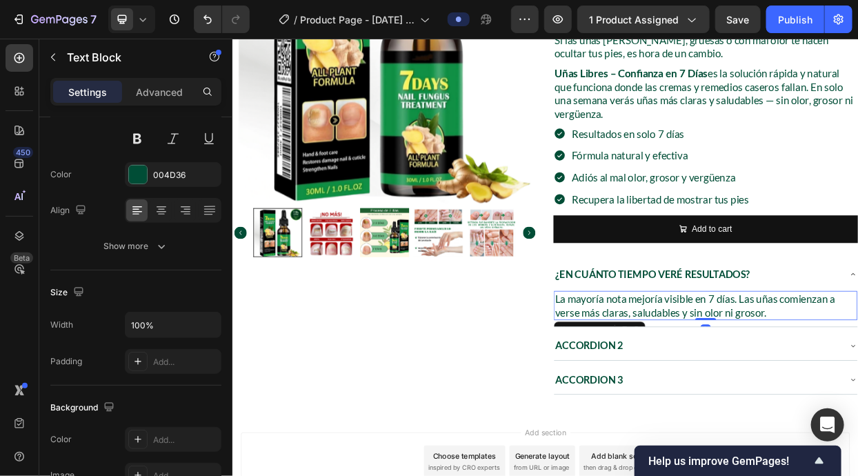
scroll to position [0, 0]
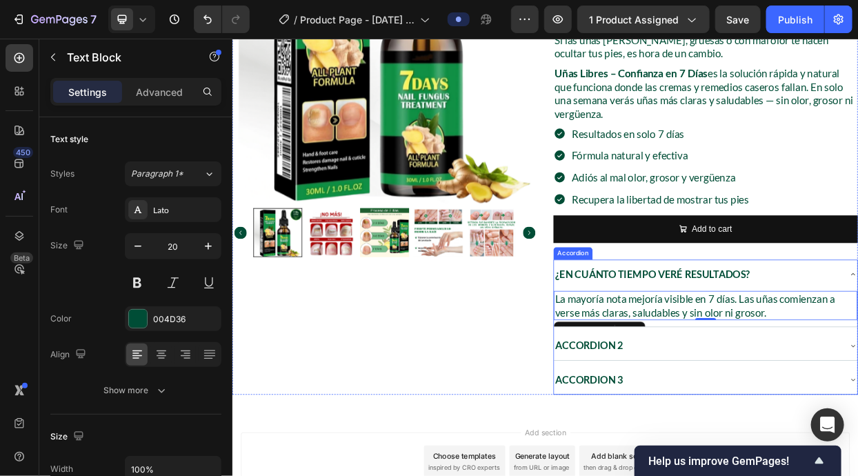
click at [857, 394] on div "La mayoría nota mejoría visible en 7 días. Las uñas comienzan a verse más clara…" at bounding box center [857, 394] width 401 height 50
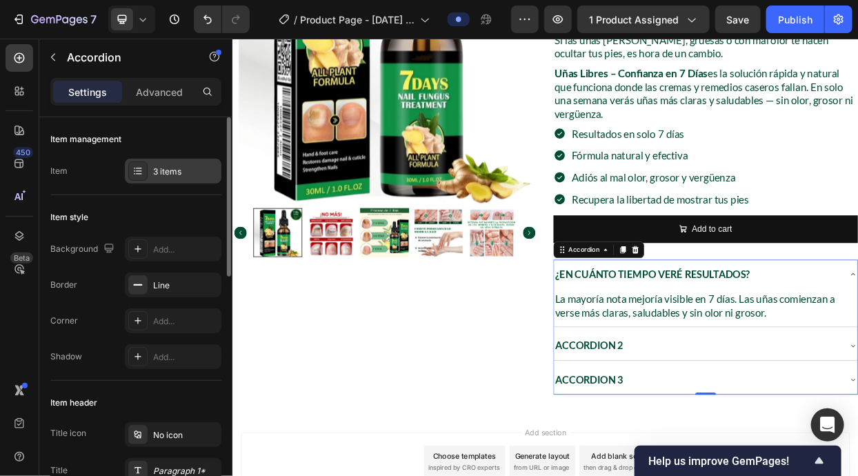
click at [160, 163] on div "3 items" at bounding box center [173, 171] width 97 height 25
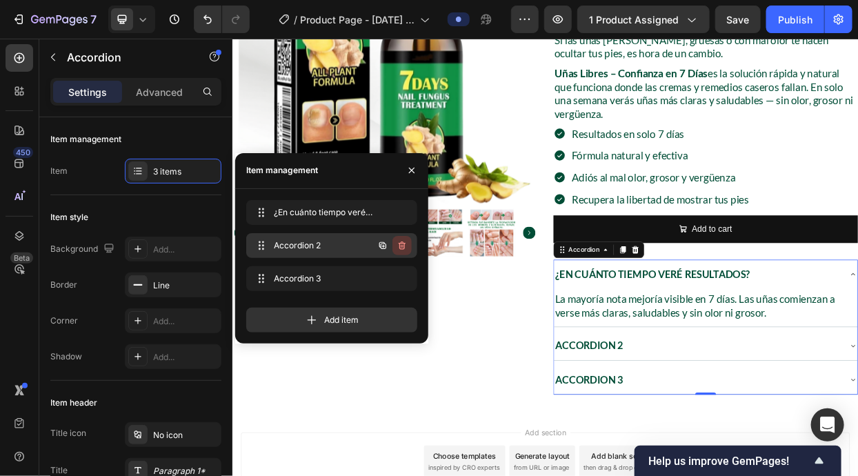
click at [404, 241] on icon "button" at bounding box center [401, 245] width 11 height 11
click at [404, 241] on div "Delete" at bounding box center [393, 245] width 26 height 12
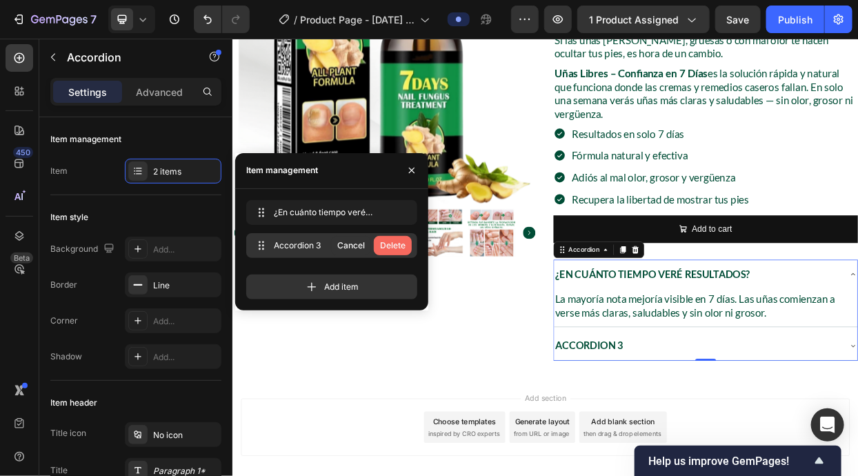
click at [404, 241] on div "Delete" at bounding box center [393, 245] width 26 height 12
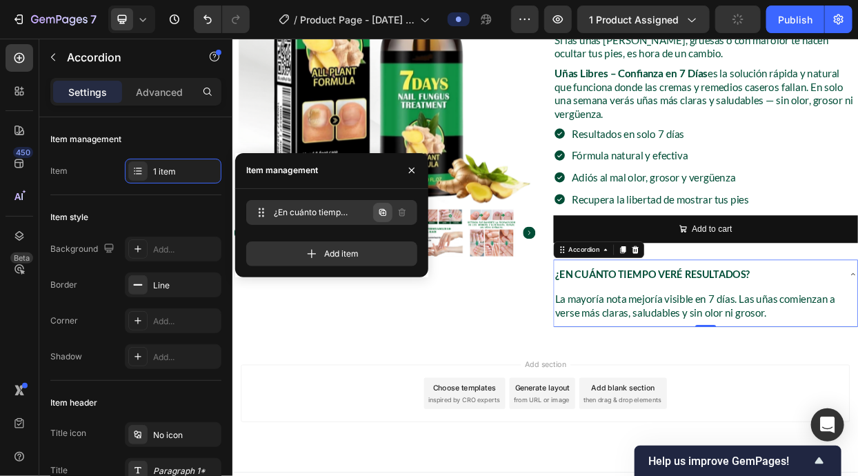
click at [389, 215] on button "button" at bounding box center [382, 212] width 19 height 19
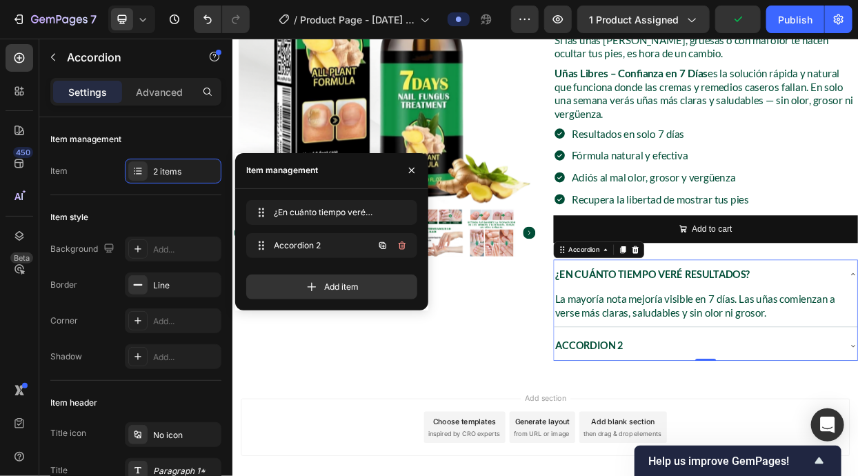
click at [387, 236] on button "button" at bounding box center [382, 245] width 19 height 19
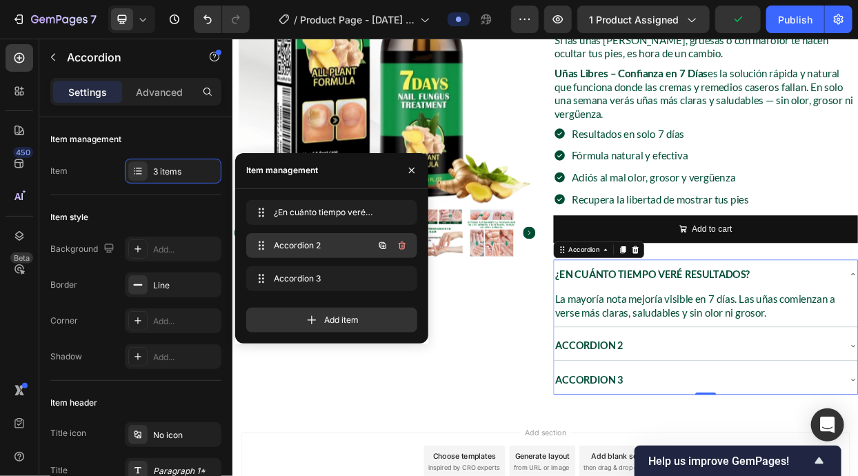
click at [323, 246] on span "Accordion 2" at bounding box center [313, 245] width 78 height 12
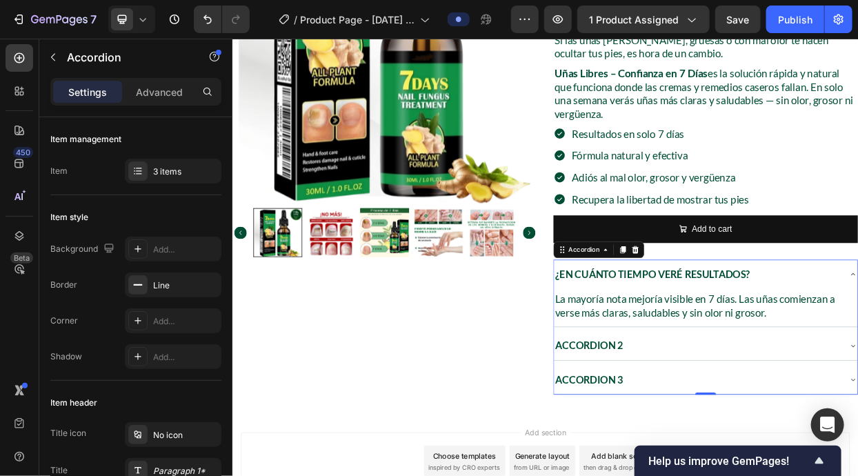
click at [707, 425] on div "Accordion 2" at bounding box center [857, 444] width 401 height 39
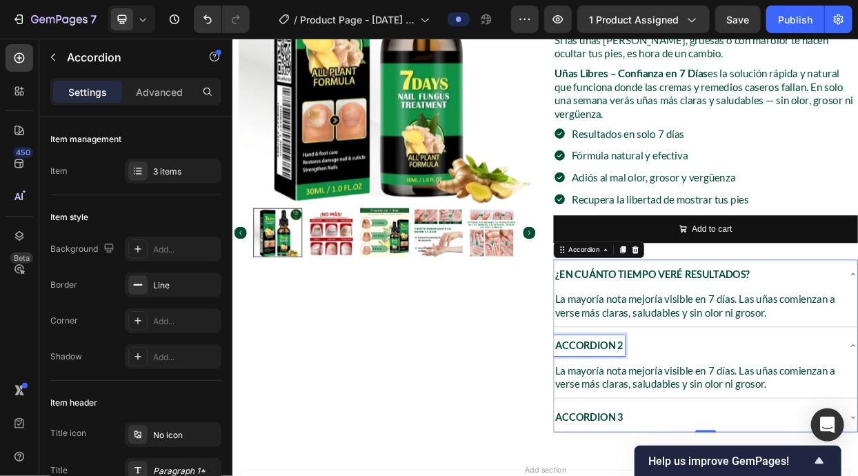
click at [709, 433] on p "Accordion 2" at bounding box center [704, 444] width 90 height 23
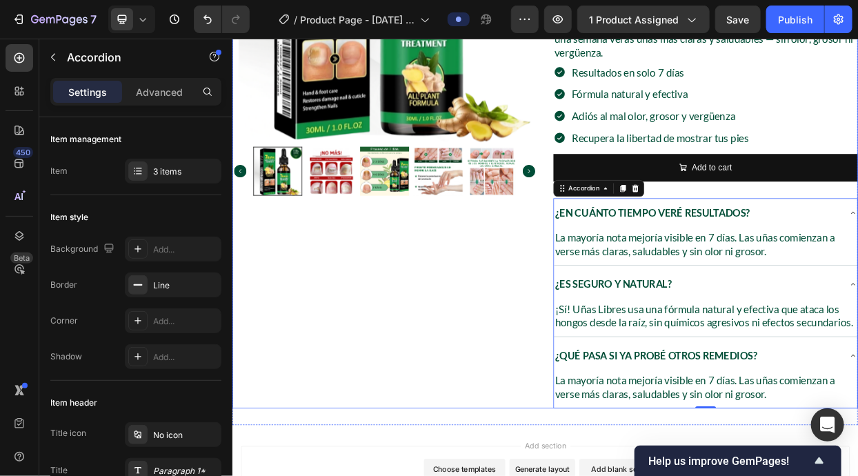
scroll to position [448, 0]
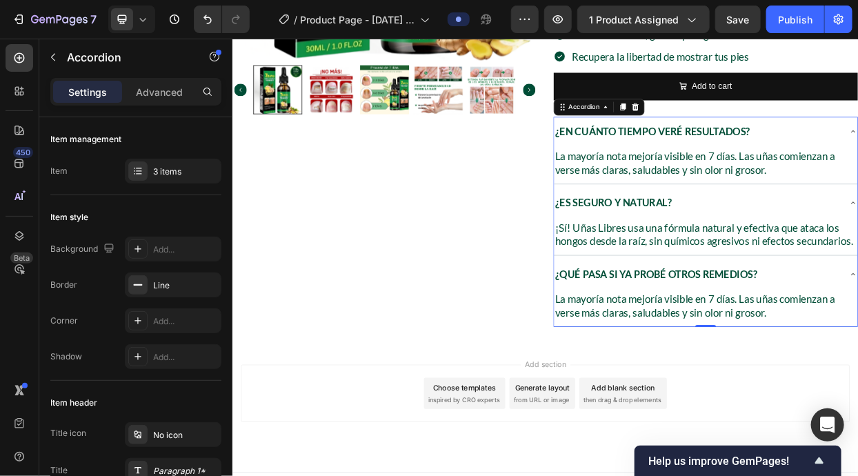
click at [773, 374] on p "La mayoría nota mejoría visible en 7 días. Las uñas comienzan a verse más clara…" at bounding box center [857, 392] width 398 height 36
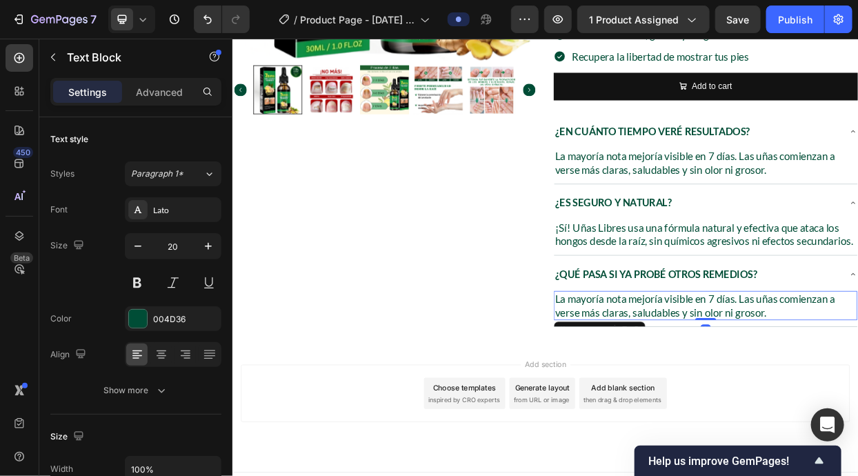
click at [773, 374] on p "La mayoría nota mejoría visible en 7 días. Las uñas comienzan a verse más clara…" at bounding box center [857, 392] width 398 height 36
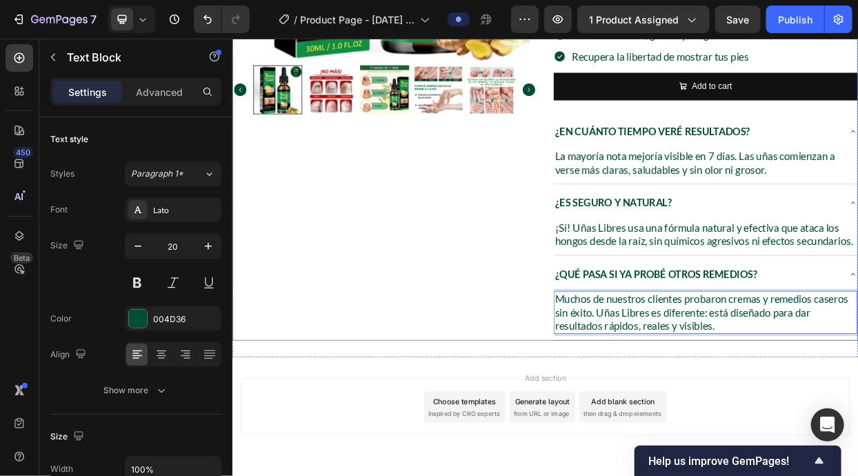
click at [580, 410] on div "Product Images" at bounding box center [433, 52] width 403 height 772
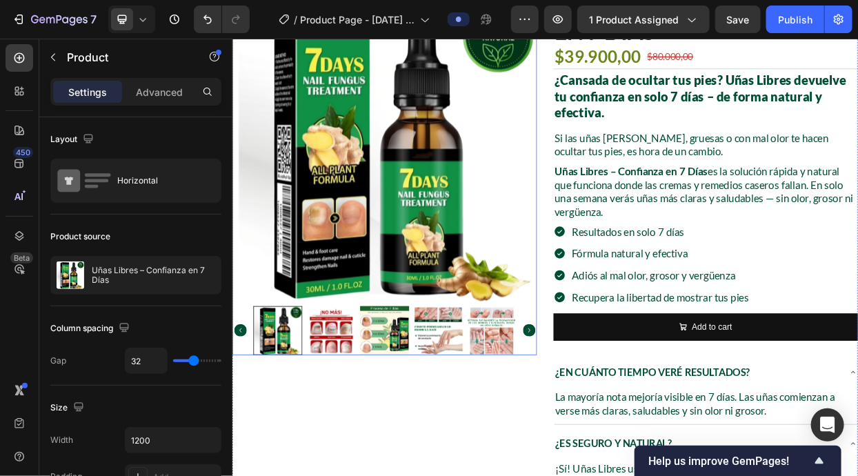
scroll to position [93, 0]
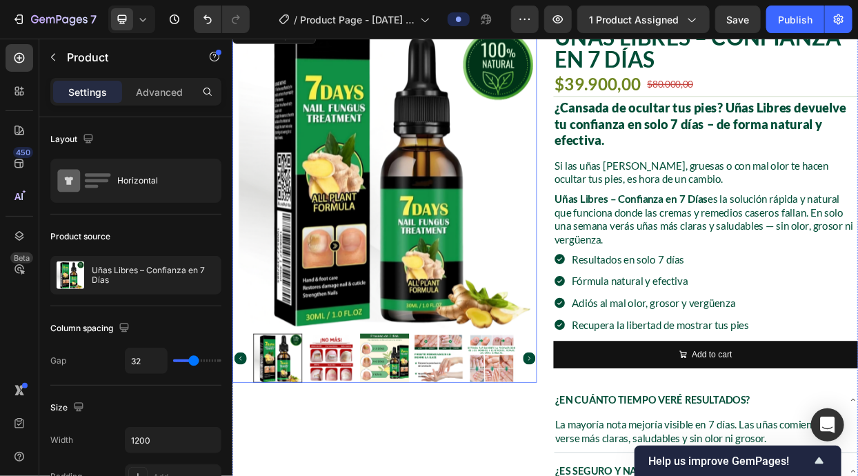
click at [581, 371] on img at bounding box center [433, 222] width 403 height 403
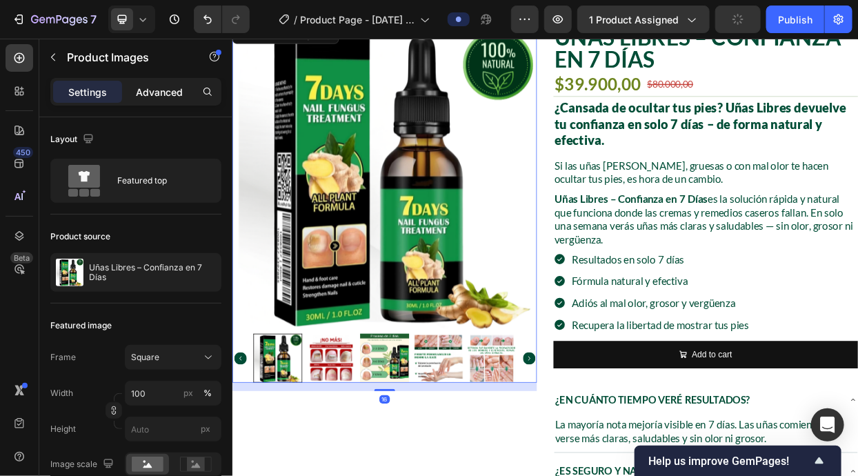
click at [149, 97] on p "Advanced" at bounding box center [159, 92] width 47 height 14
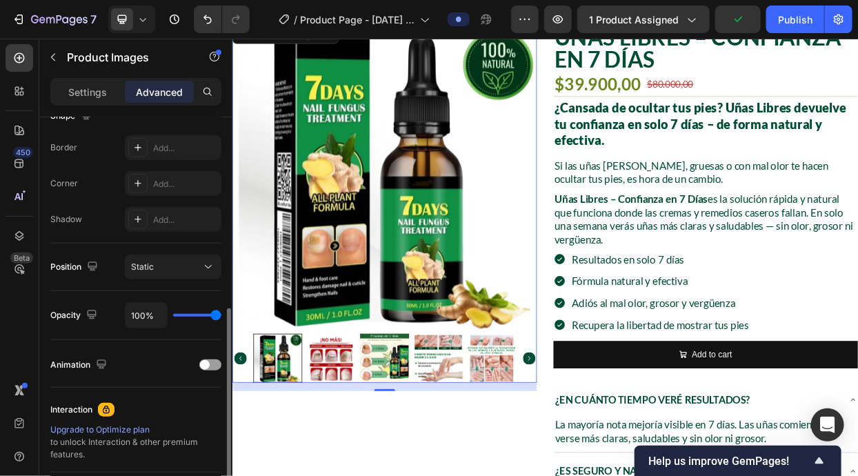
scroll to position [455, 0]
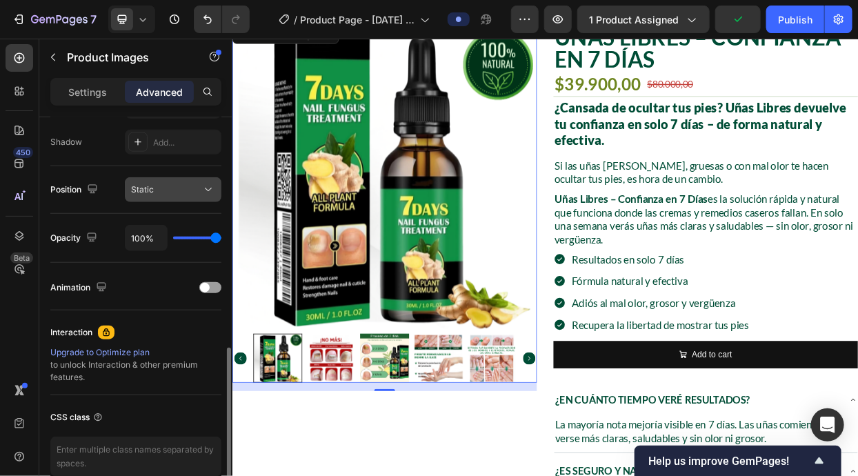
click at [178, 187] on div "Static" at bounding box center [166, 189] width 70 height 12
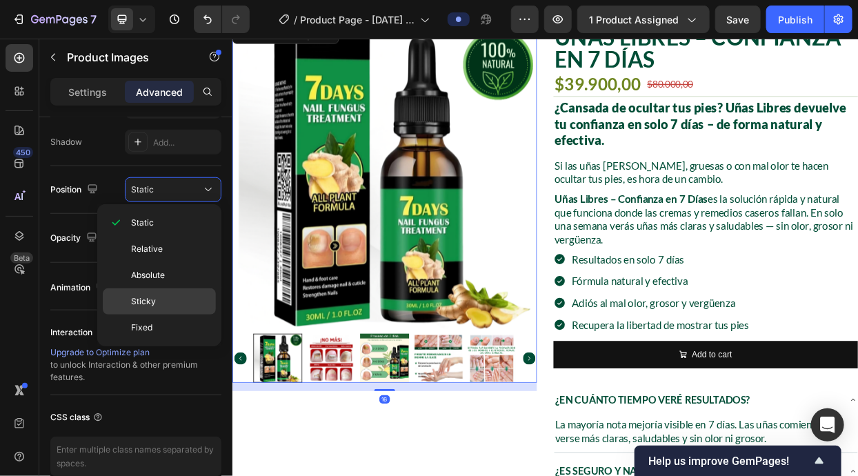
click at [165, 300] on p "Sticky" at bounding box center [170, 301] width 79 height 12
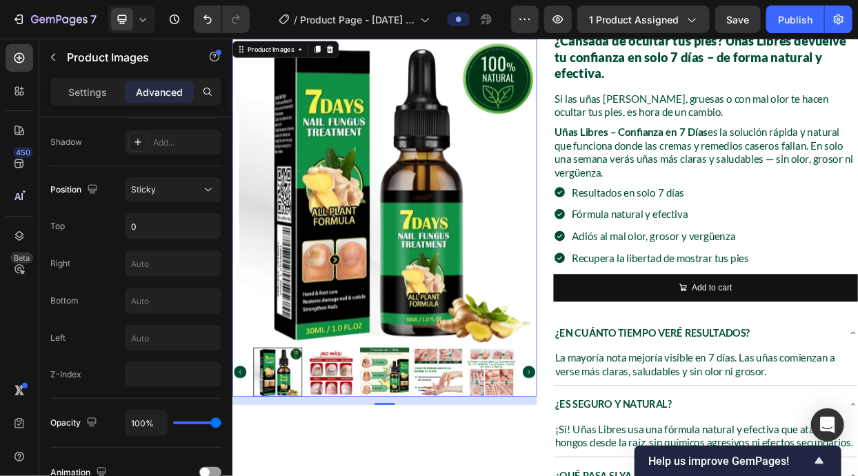
scroll to position [0, 0]
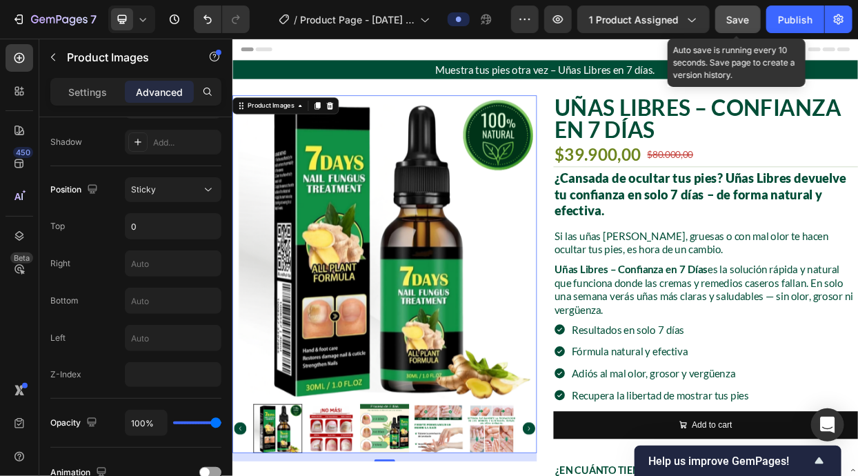
click at [739, 17] on span "Save" at bounding box center [738, 20] width 23 height 12
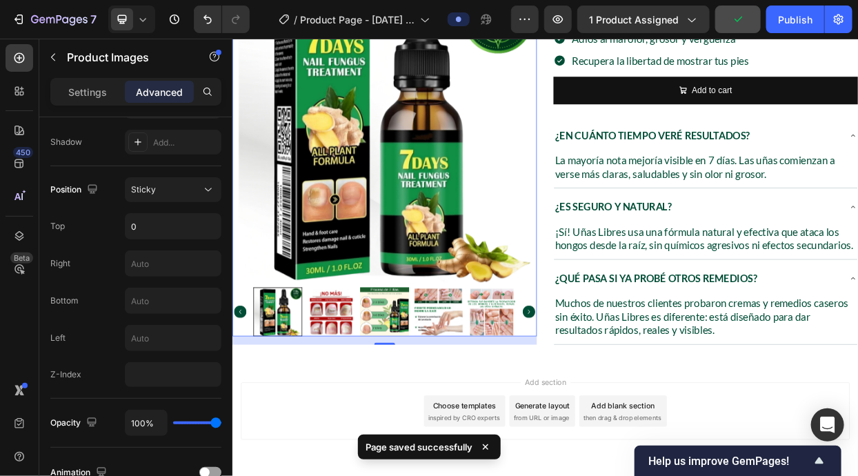
scroll to position [466, 0]
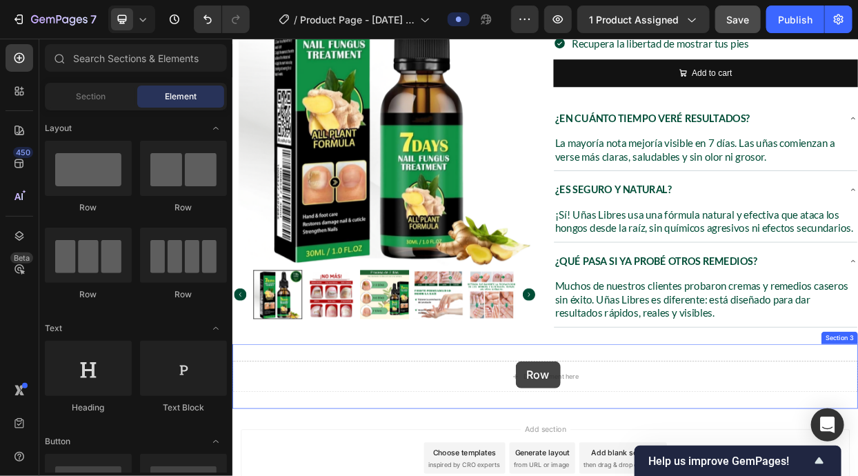
scroll to position [551, 0]
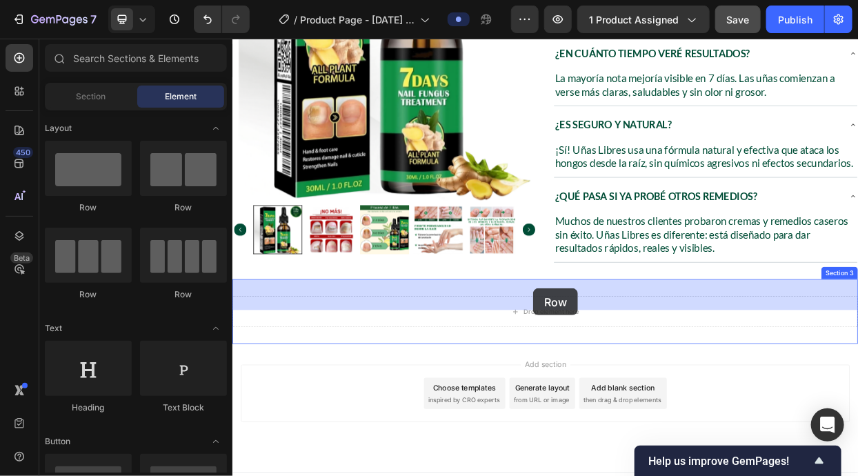
drag, startPoint x: 416, startPoint y: 233, endPoint x: 629, endPoint y: 369, distance: 252.6
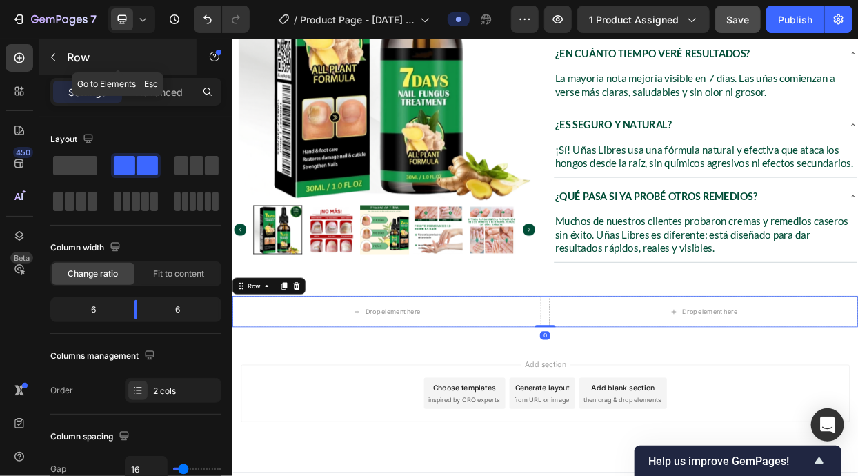
click at [106, 44] on div "Row" at bounding box center [117, 57] width 157 height 36
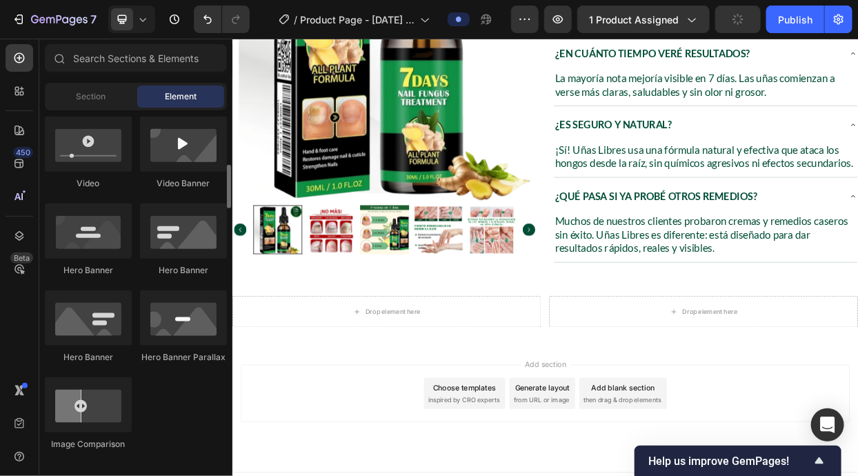
scroll to position [221, 0]
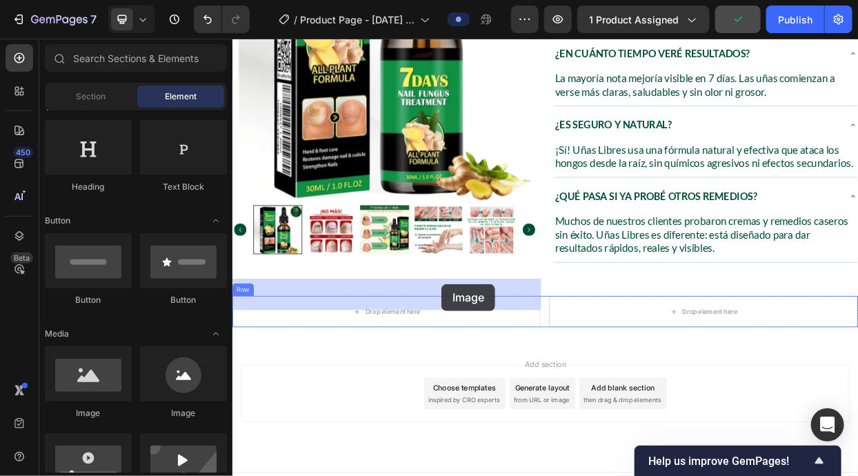
drag, startPoint x: 370, startPoint y: 415, endPoint x: 458, endPoint y: 389, distance: 91.4
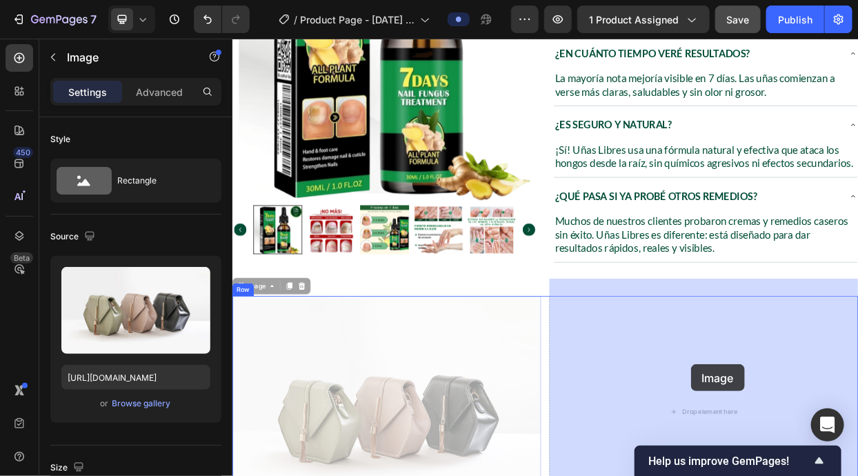
drag, startPoint x: 492, startPoint y: 480, endPoint x: 838, endPoint y: 469, distance: 345.5
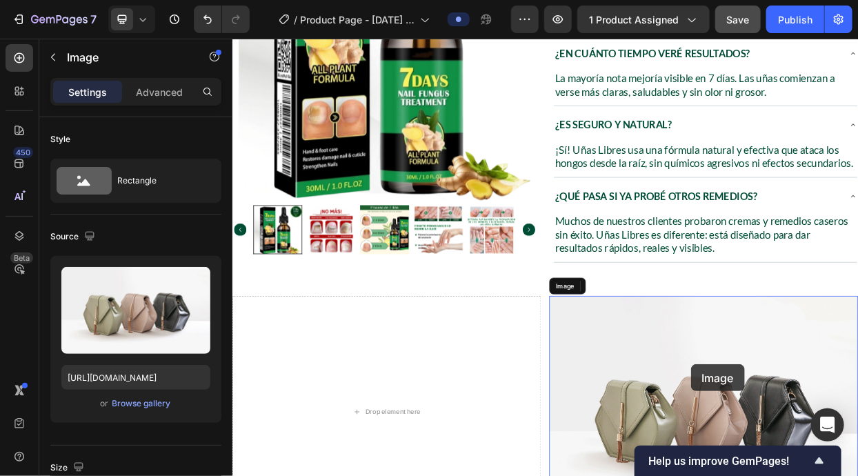
scroll to position [640, 0]
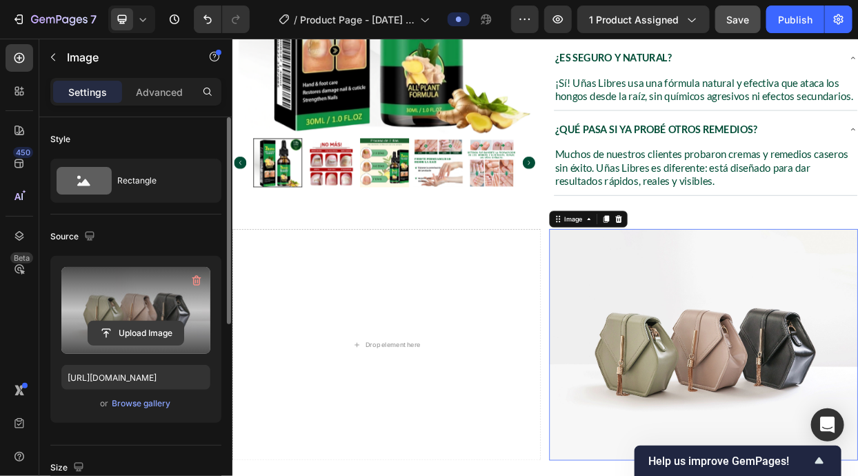
click at [141, 341] on input "file" at bounding box center [135, 332] width 95 height 23
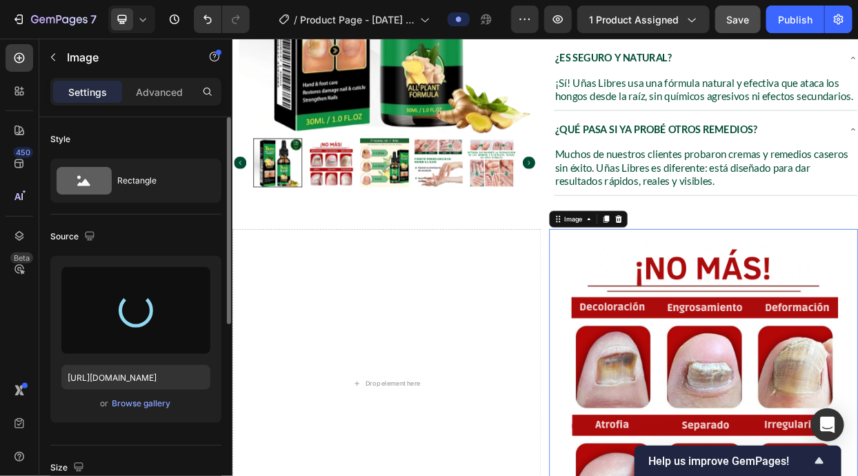
type input "https://cdn.shopify.com/s/files/1/0942/9106/7229/files/gempages_571795456183501…"
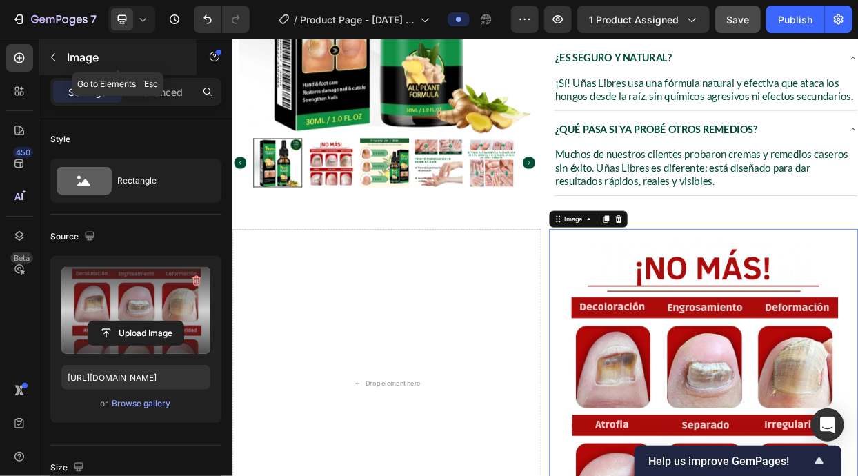
click at [127, 59] on p "Image" at bounding box center [125, 57] width 117 height 17
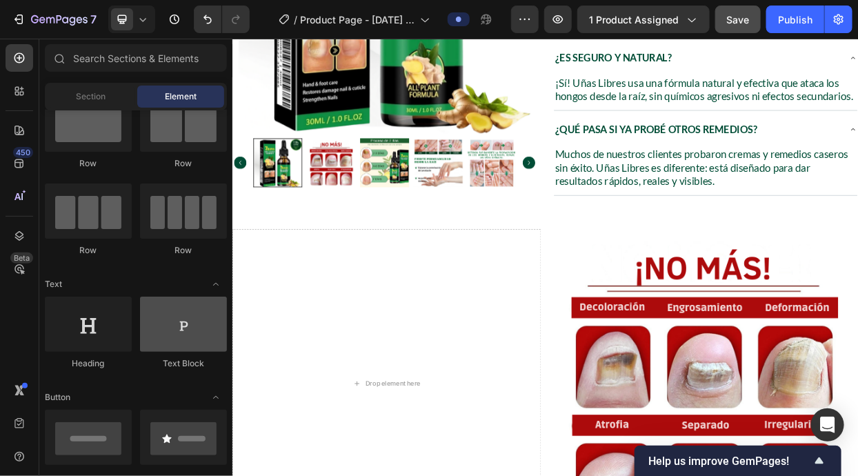
scroll to position [0, 0]
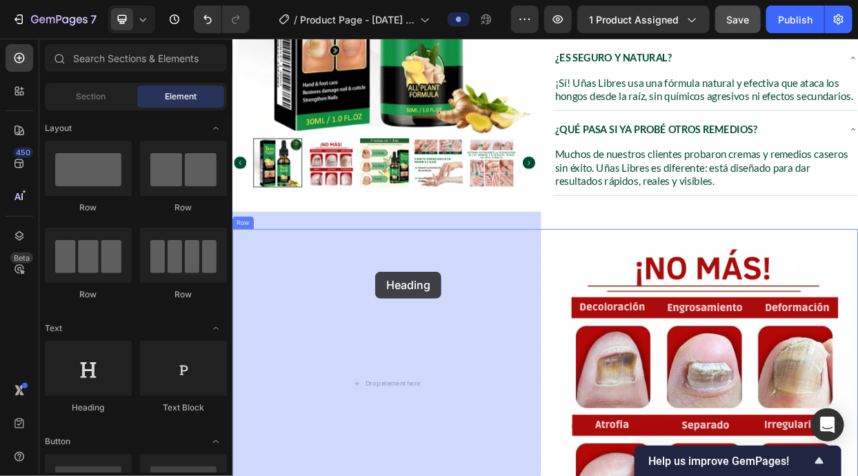
drag, startPoint x: 301, startPoint y: 403, endPoint x: 420, endPoint y: 347, distance: 132.0
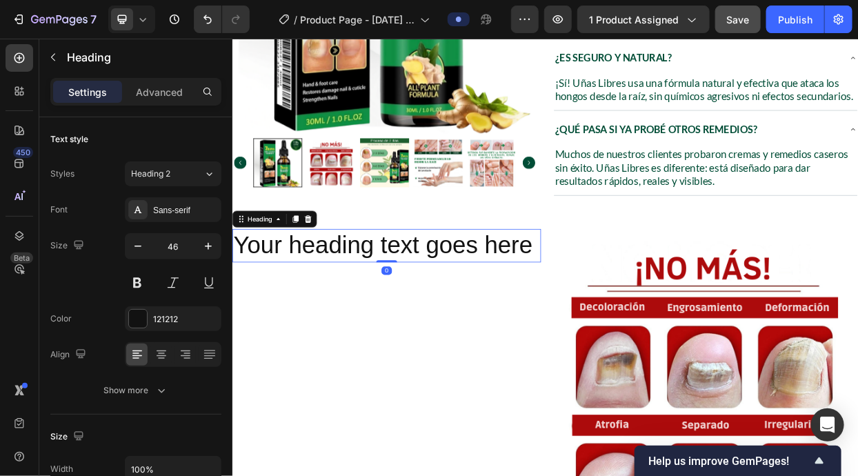
click at [392, 308] on p "Your heading text goes here" at bounding box center [435, 312] width 405 height 41
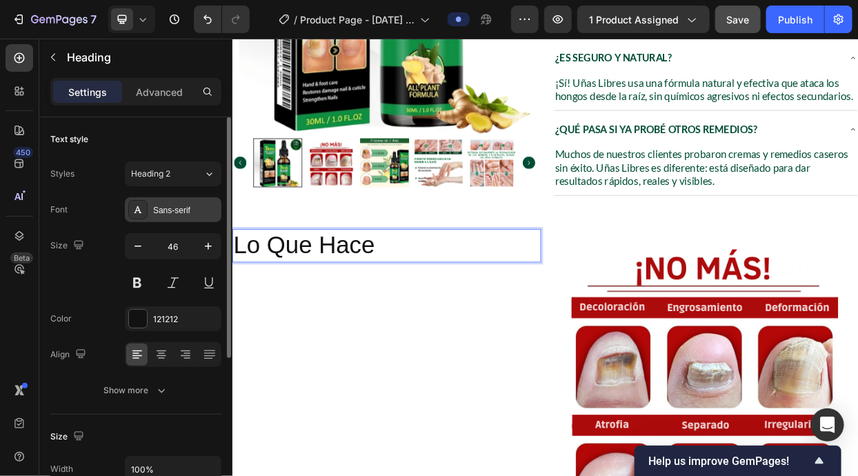
click at [175, 213] on div "Sans-serif" at bounding box center [185, 210] width 65 height 12
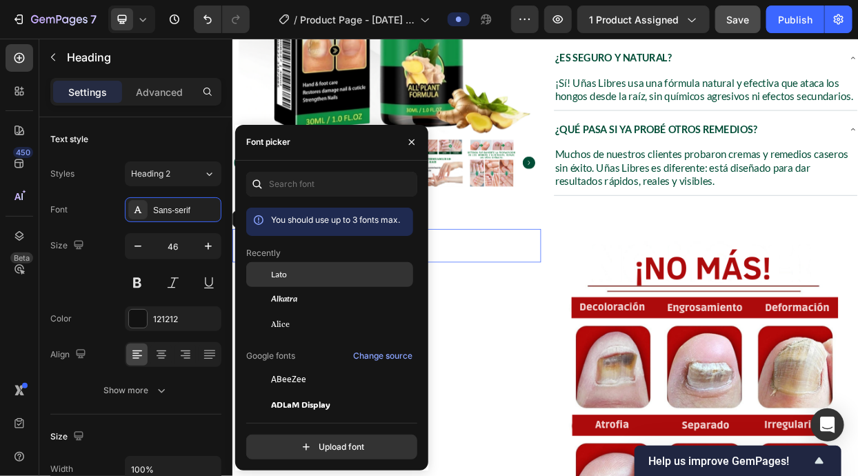
click at [296, 276] on div "Lato" at bounding box center [340, 274] width 139 height 12
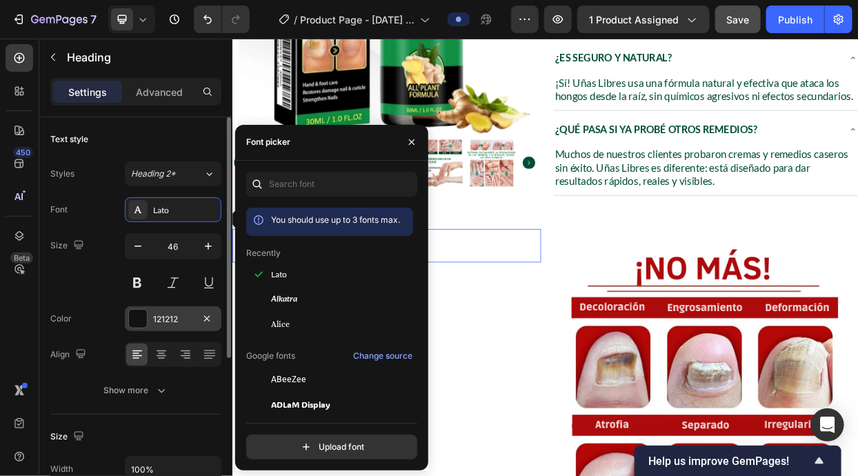
click at [141, 318] on div at bounding box center [138, 319] width 18 height 18
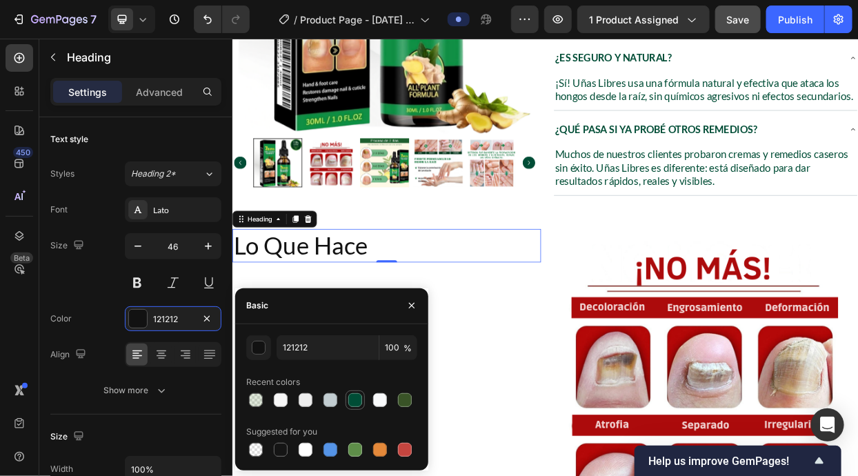
click at [356, 393] on div at bounding box center [355, 400] width 14 height 14
type input "004D36"
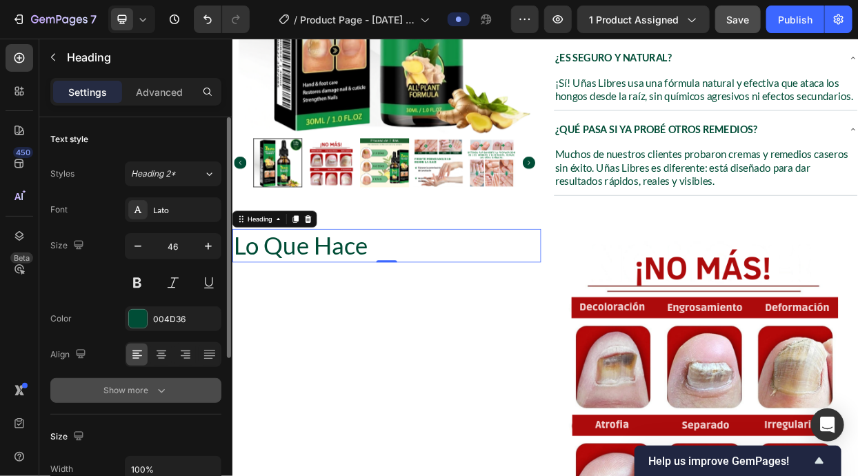
click at [157, 387] on icon "button" at bounding box center [161, 390] width 14 height 14
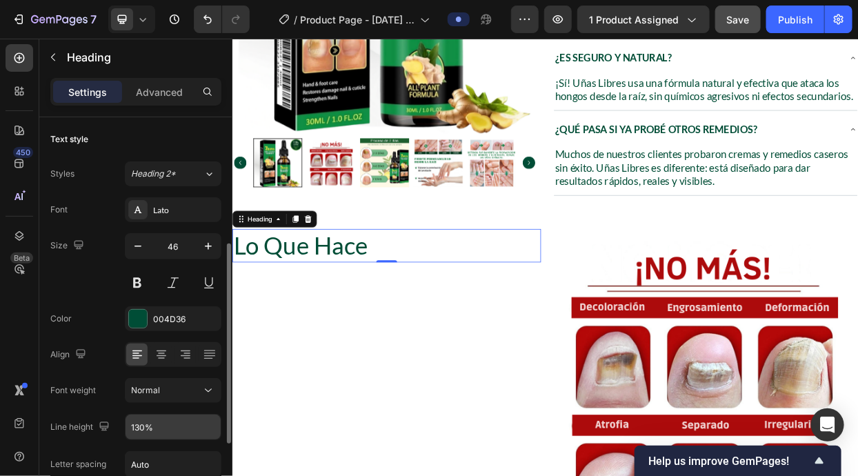
scroll to position [88, 0]
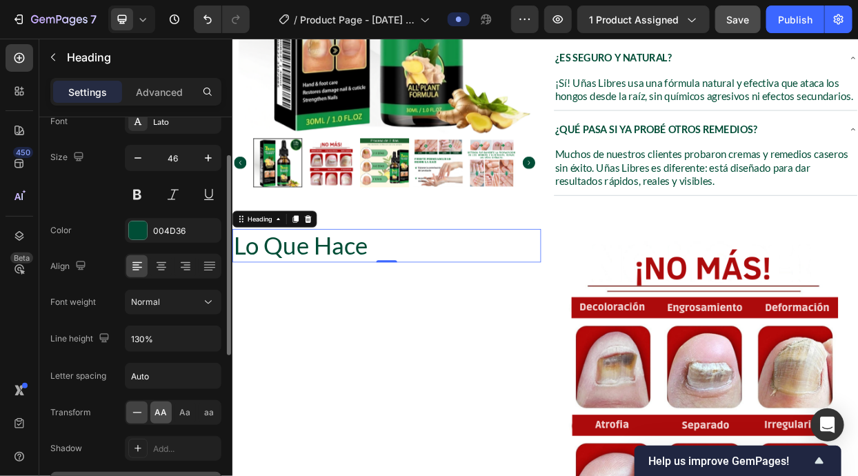
click at [156, 410] on span "AA" at bounding box center [161, 412] width 12 height 12
click at [177, 305] on div "Normal" at bounding box center [166, 302] width 70 height 12
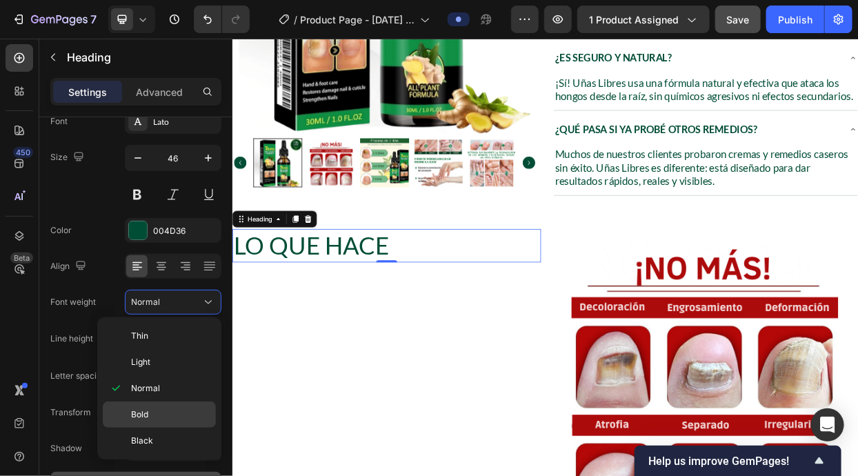
click at [165, 411] on p "Bold" at bounding box center [170, 414] width 79 height 12
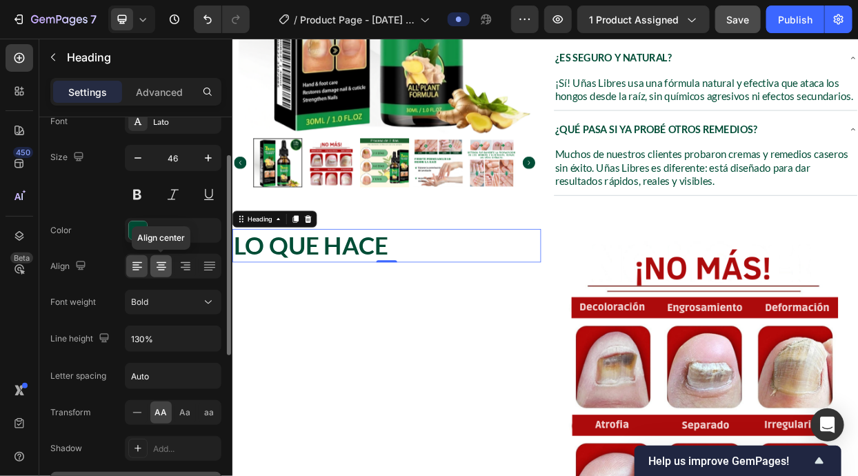
click at [163, 266] on icon at bounding box center [161, 266] width 14 height 14
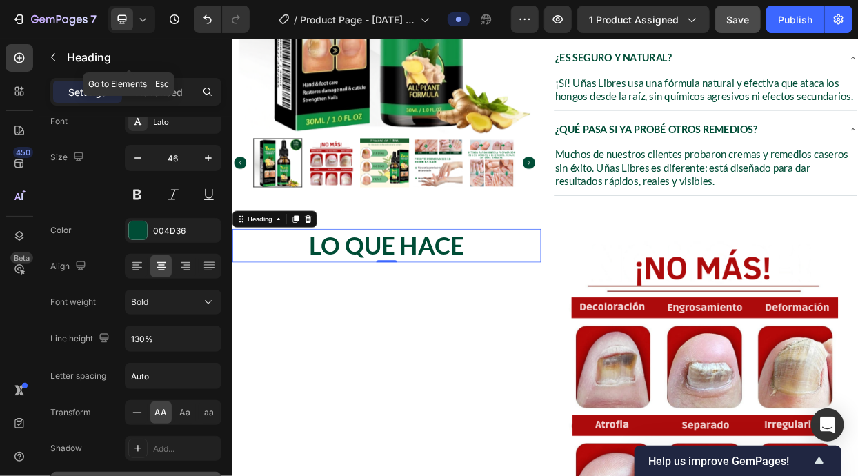
click at [138, 64] on p "Heading" at bounding box center [141, 57] width 149 height 17
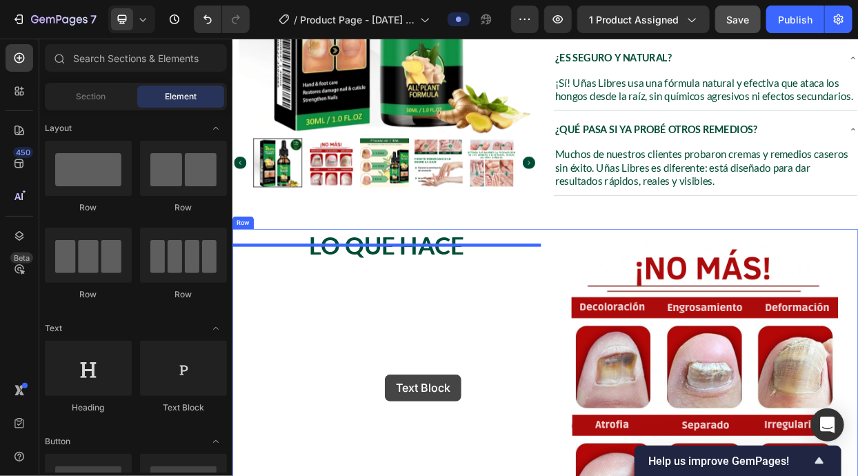
drag, startPoint x: 459, startPoint y: 425, endPoint x: 433, endPoint y: 483, distance: 63.6
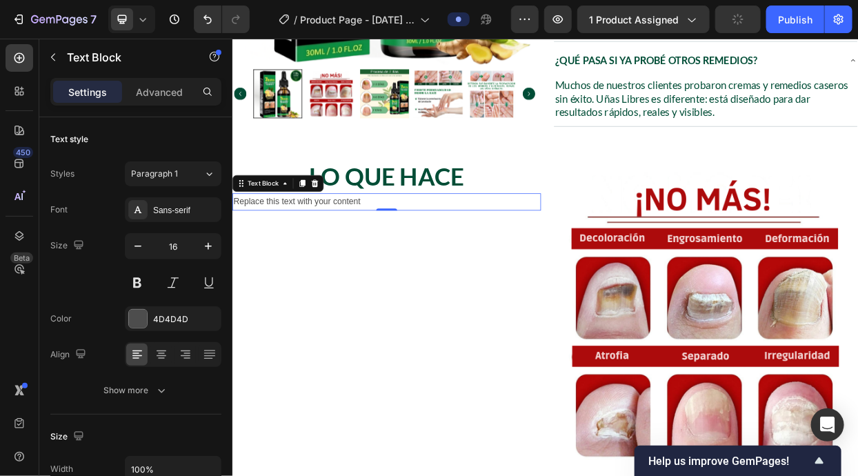
click at [367, 243] on div "Replace this text with your content" at bounding box center [436, 254] width 408 height 23
click at [367, 244] on p "Replace this text with your content" at bounding box center [435, 254] width 405 height 20
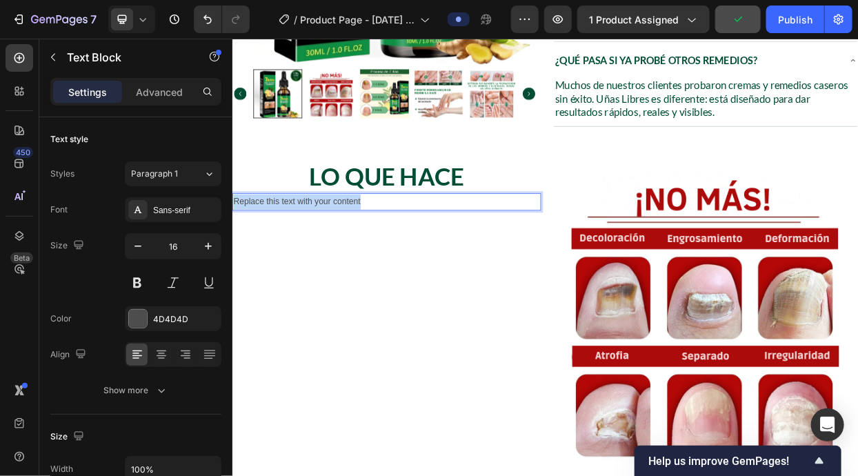
click at [367, 244] on p "Replace this text with your content" at bounding box center [435, 254] width 405 height 20
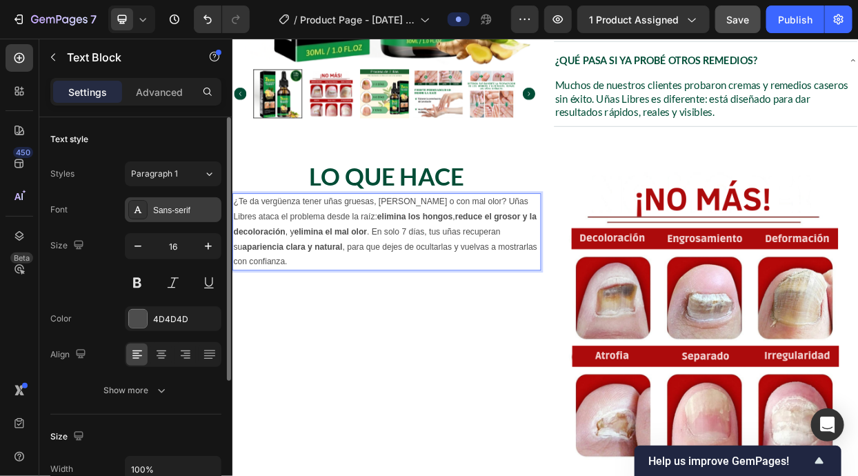
click at [159, 207] on div "Sans-serif" at bounding box center [185, 210] width 65 height 12
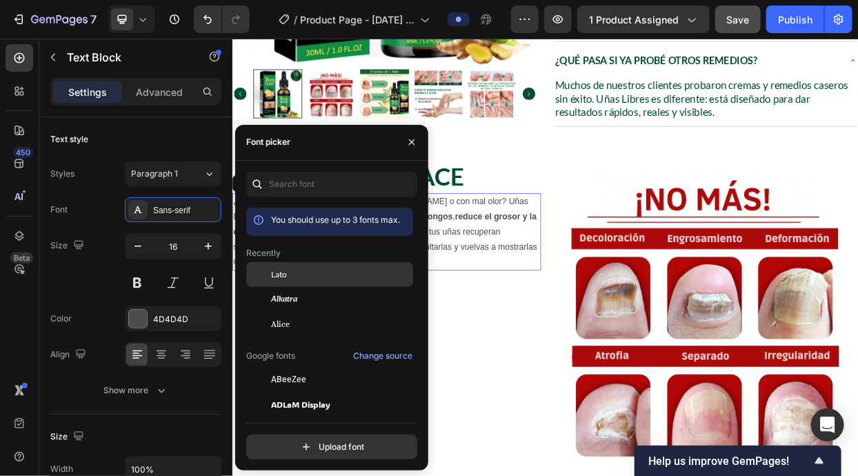
click at [310, 280] on div "Lato" at bounding box center [340, 274] width 139 height 12
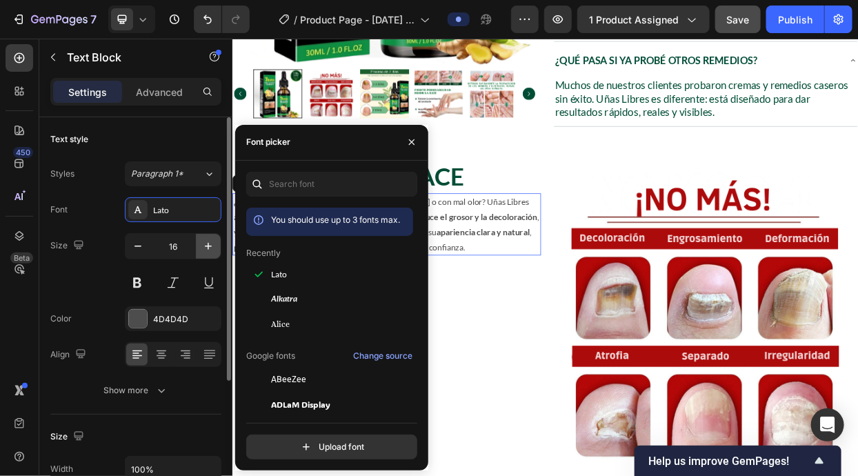
click at [197, 245] on button "button" at bounding box center [208, 246] width 25 height 25
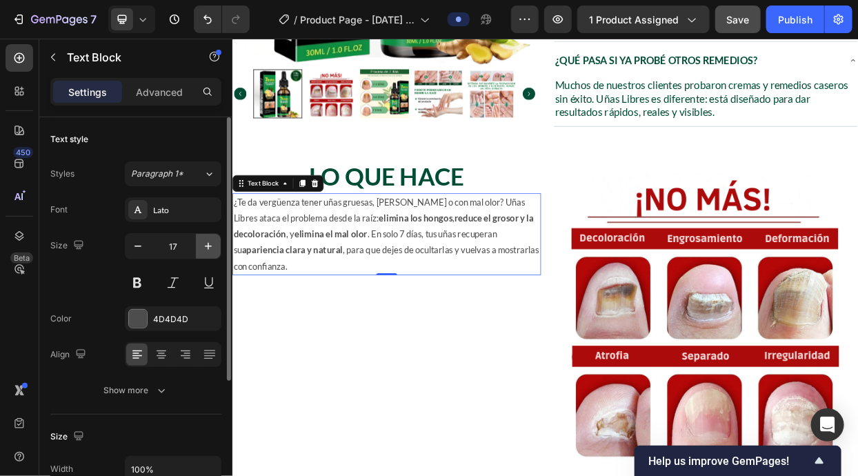
click at [197, 245] on button "button" at bounding box center [208, 246] width 25 height 25
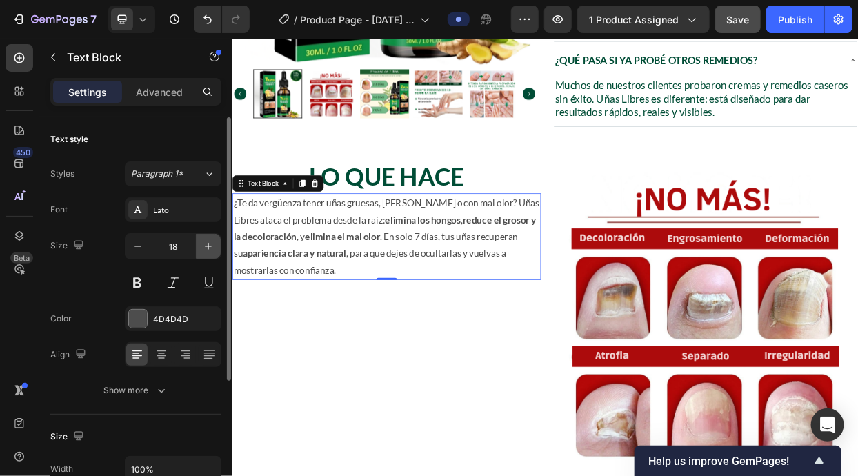
click at [201, 250] on icon "button" at bounding box center [208, 246] width 14 height 14
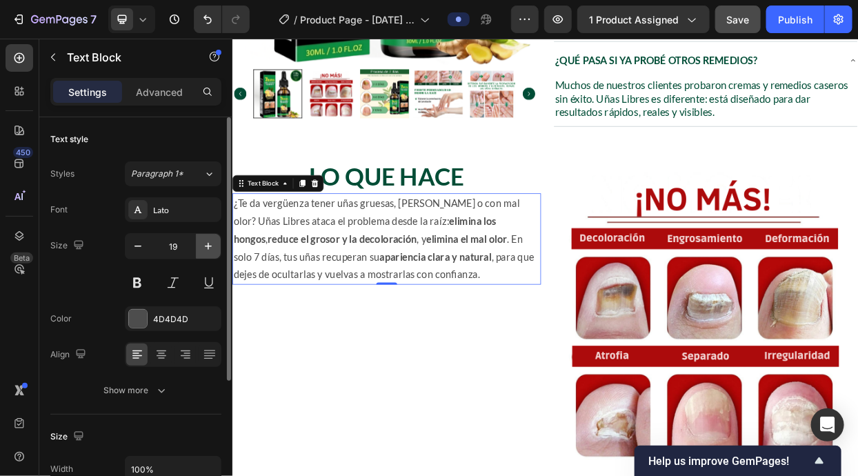
click at [201, 250] on icon "button" at bounding box center [208, 246] width 14 height 14
type input "20"
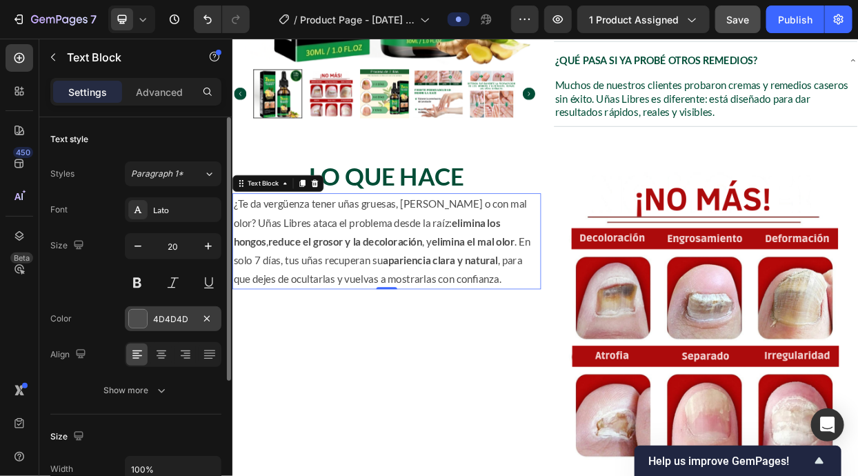
click at [151, 319] on div "4D4D4D" at bounding box center [173, 318] width 97 height 25
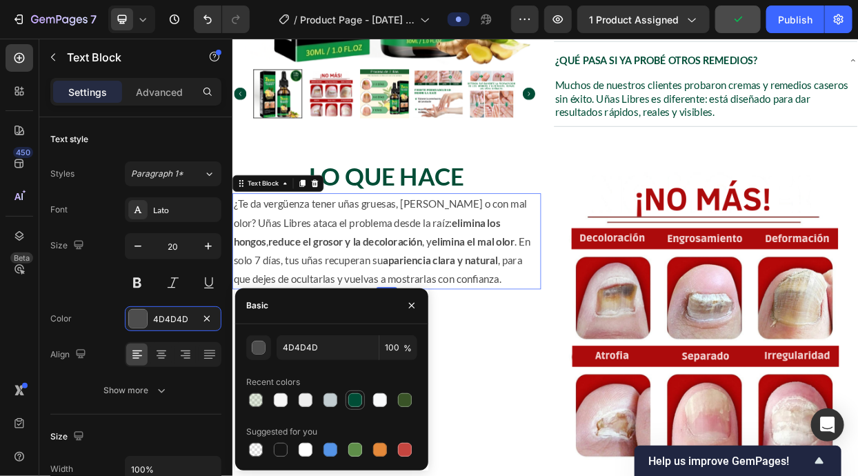
click at [353, 396] on div at bounding box center [355, 400] width 14 height 14
type input "004D36"
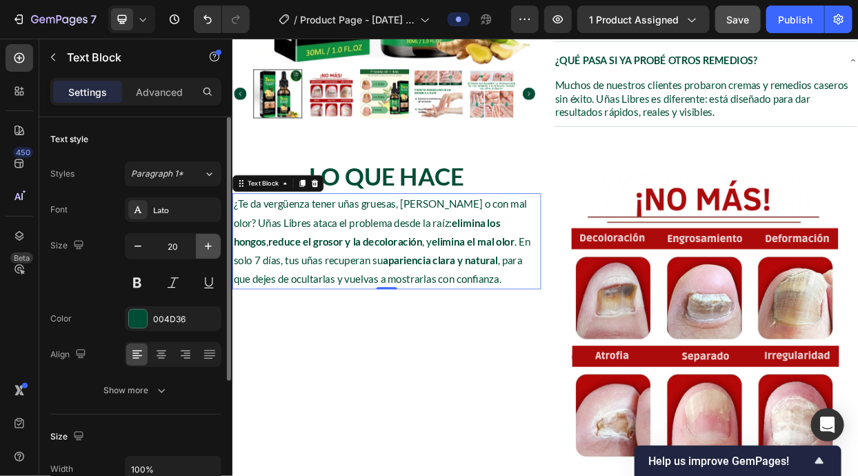
click at [206, 247] on icon "button" at bounding box center [208, 246] width 14 height 14
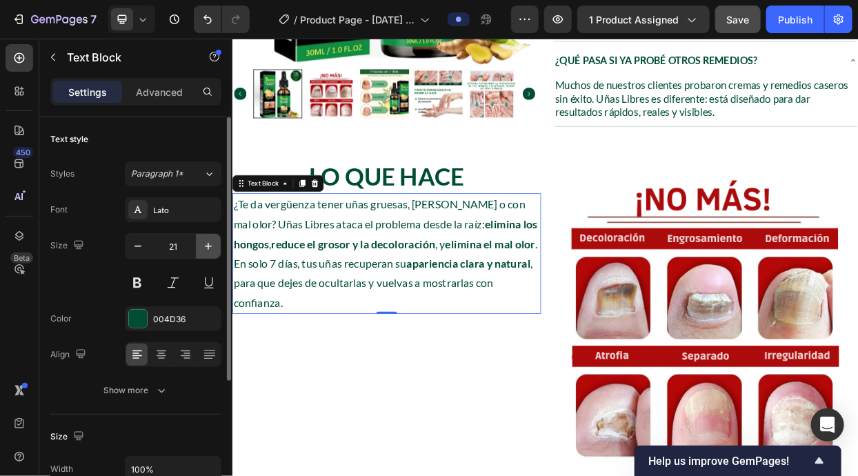
click at [206, 247] on icon "button" at bounding box center [208, 246] width 14 height 14
type input "22"
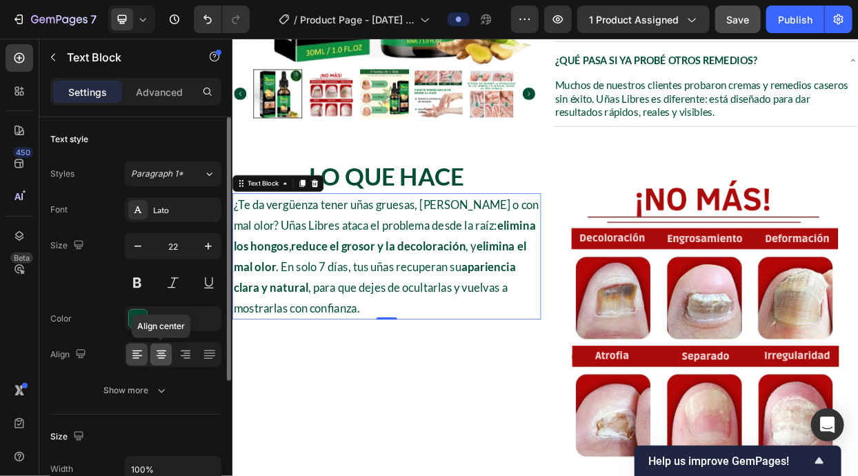
click at [165, 347] on icon at bounding box center [161, 354] width 14 height 14
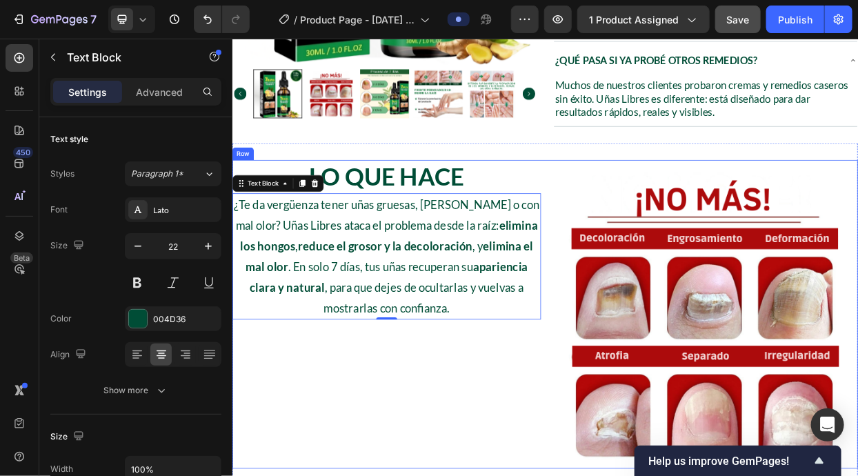
click at [593, 432] on div "Lo Que Hace Heading ¿Te da vergüenza tener uñas gruesas, amarillas o con mal ol…" at bounding box center [436, 403] width 408 height 408
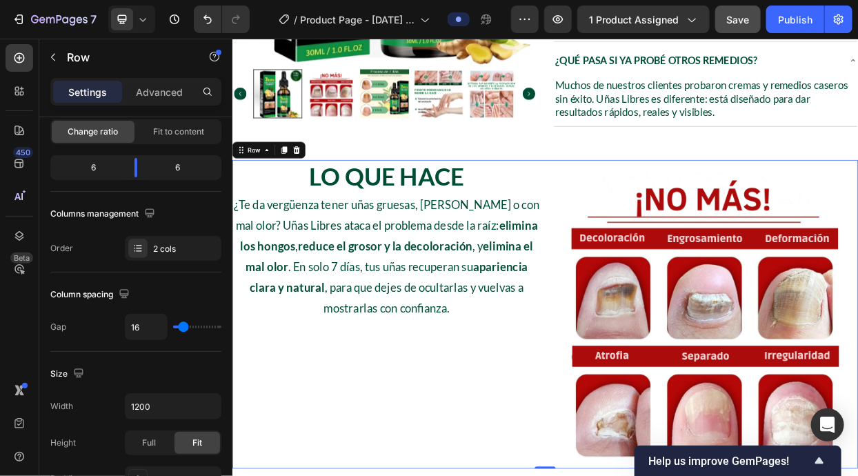
scroll to position [533, 0]
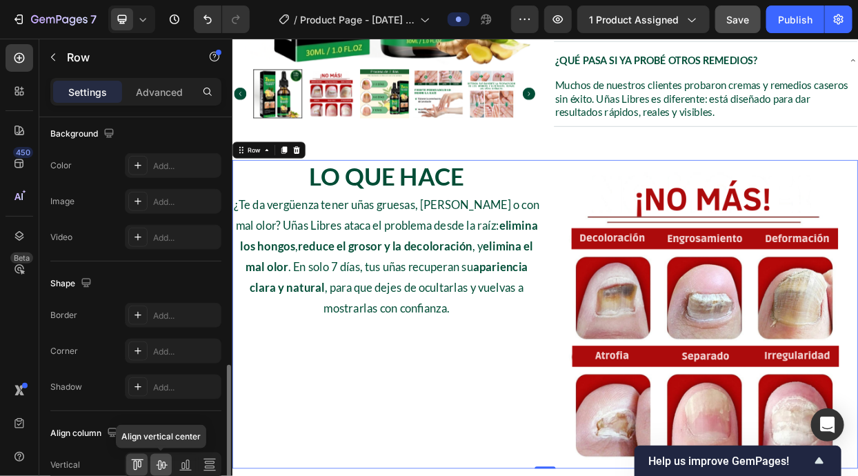
click at [167, 458] on icon at bounding box center [161, 465] width 14 height 14
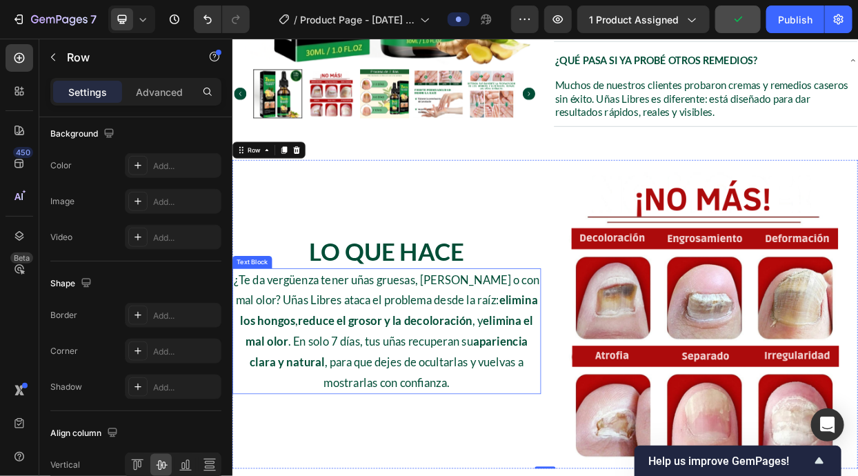
click at [551, 299] on p "Lo Que Hace" at bounding box center [435, 319] width 405 height 41
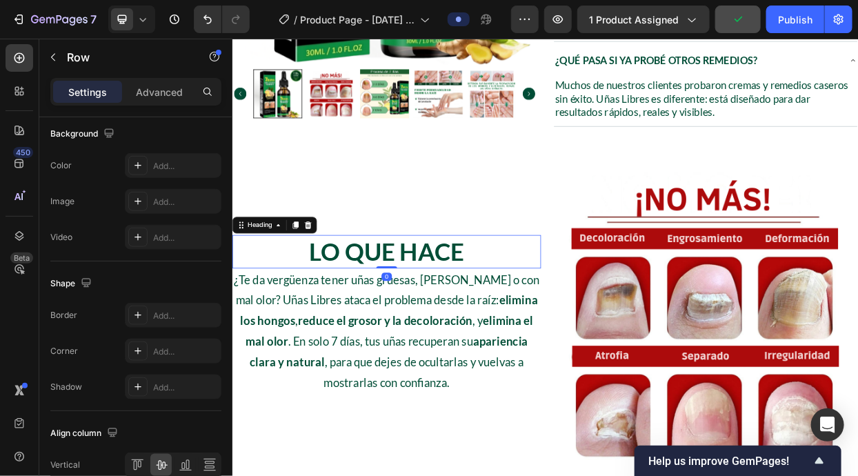
scroll to position [0, 0]
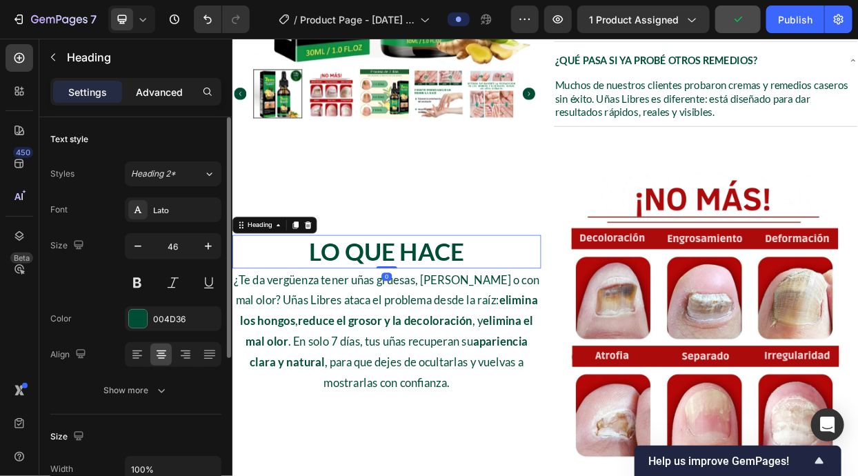
click at [156, 81] on div "Advanced" at bounding box center [159, 92] width 69 height 22
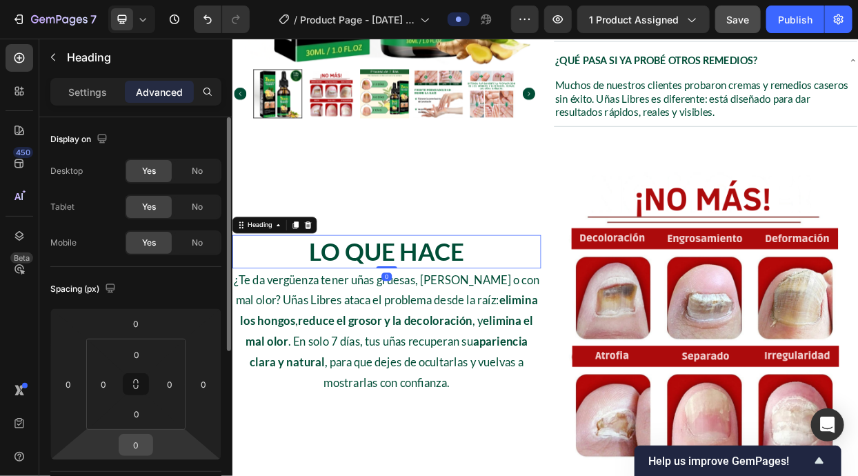
click at [141, 436] on input "0" at bounding box center [136, 444] width 28 height 21
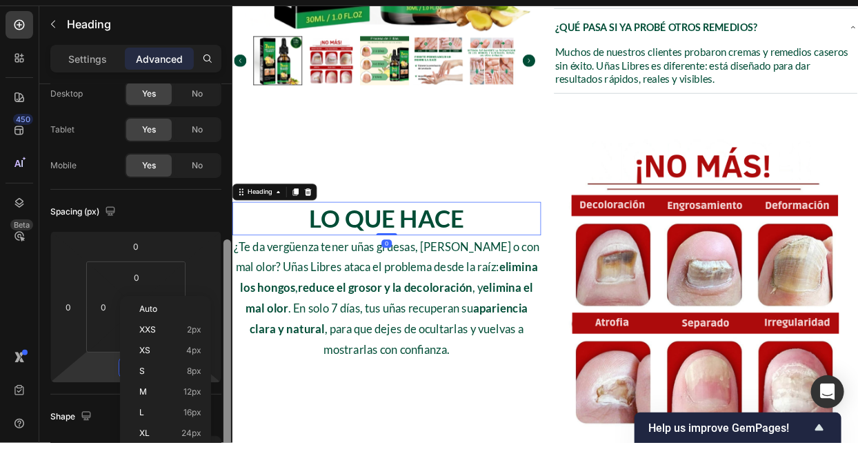
scroll to position [132, 0]
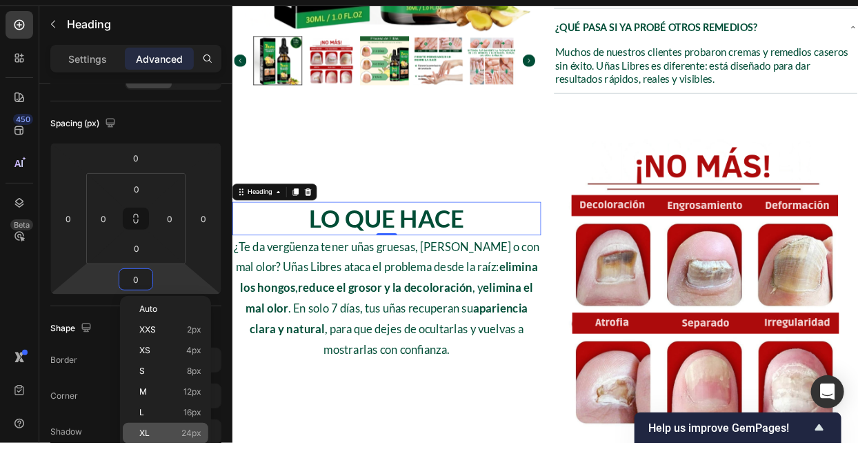
click at [188, 456] on div "XL 24px" at bounding box center [165, 466] width 85 height 21
type input "24"
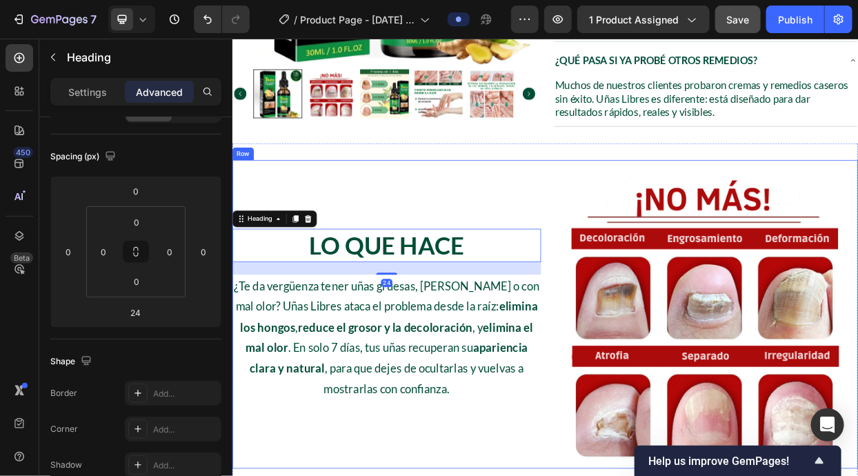
click at [555, 475] on div "Lo Que Hace Heading 24 ¿Te da vergüenza tener uñas gruesas, amarillas o con mal…" at bounding box center [436, 403] width 408 height 408
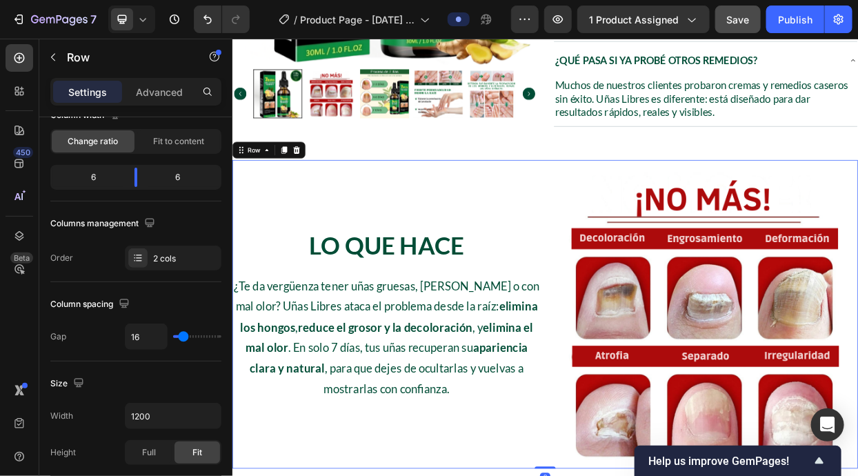
scroll to position [0, 0]
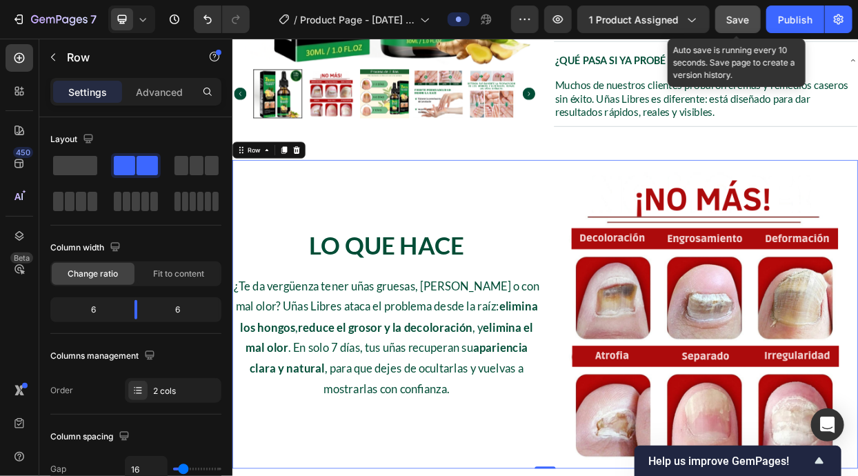
click at [744, 26] on div "Save" at bounding box center [738, 19] width 23 height 14
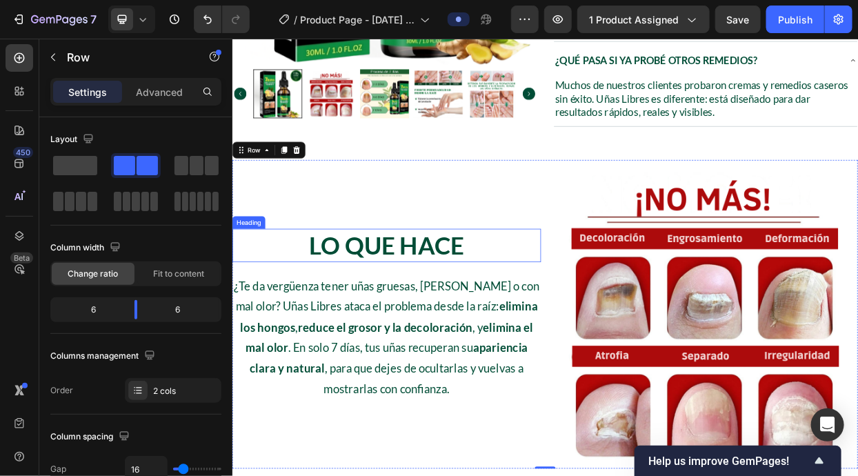
click at [469, 291] on p "Lo Que Hace" at bounding box center [435, 311] width 405 height 41
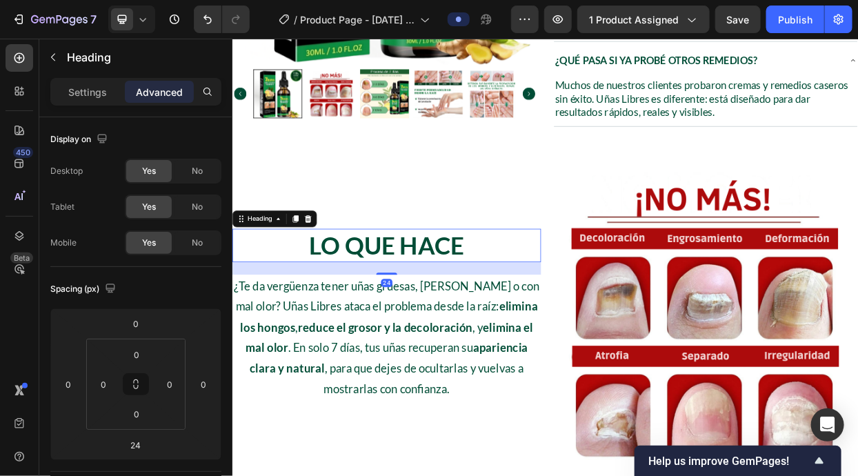
click at [469, 291] on p "Lo Que Hace" at bounding box center [435, 311] width 405 height 41
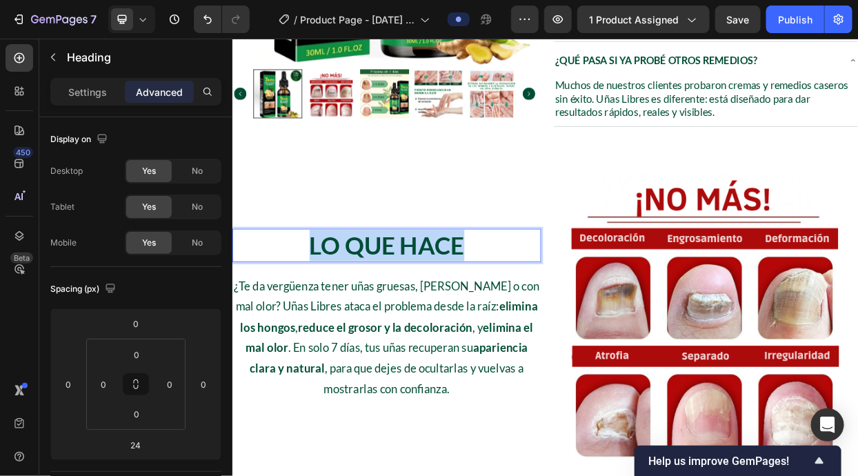
scroll to position [711, 0]
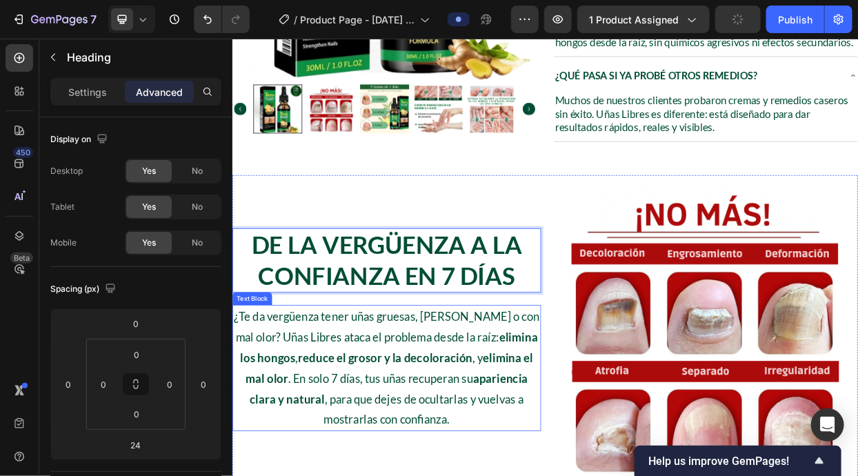
click at [507, 449] on p "¿Te da vergüenza tener uñas gruesas, amarillas o con mal olor? Uñas Libres atac…" at bounding box center [435, 474] width 405 height 164
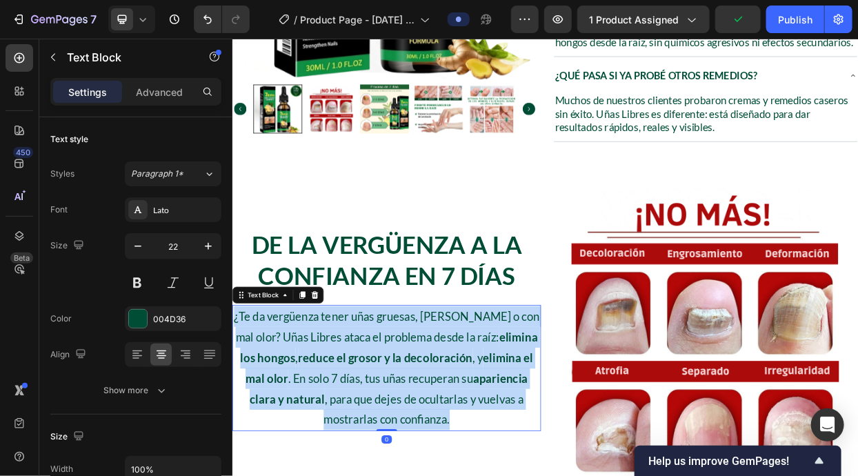
click at [507, 449] on p "¿Te da vergüenza tener uñas gruesas, amarillas o con mal olor? Uñas Libres atac…" at bounding box center [435, 474] width 405 height 164
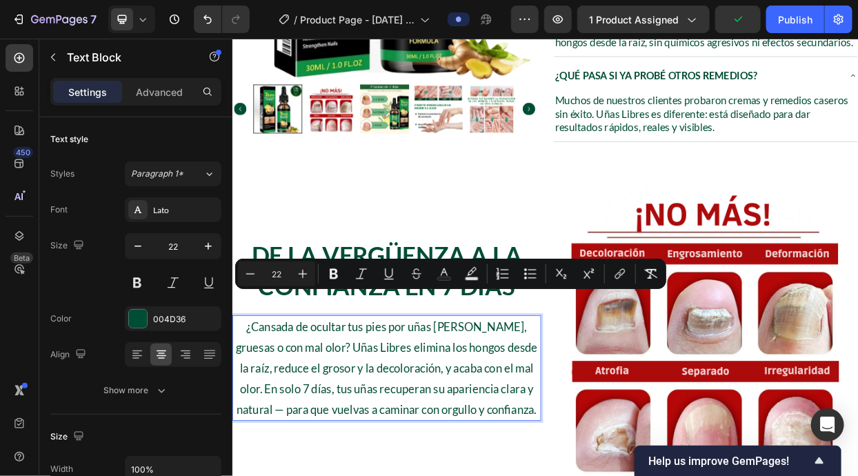
scroll to position [725, 0]
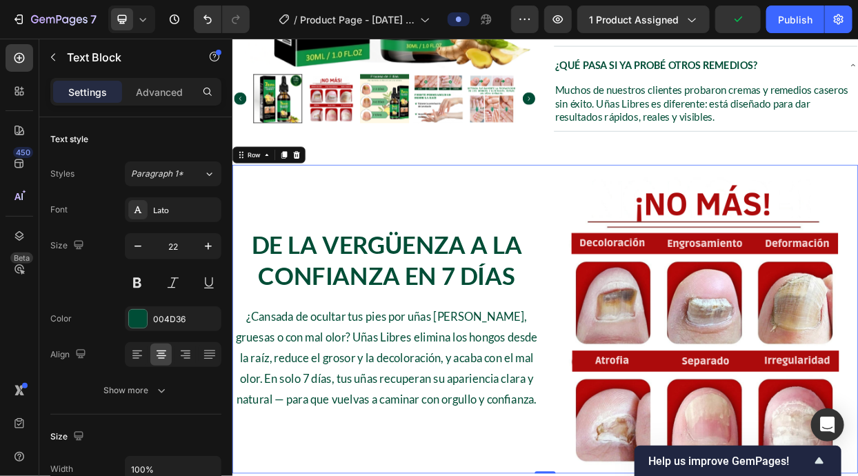
click at [549, 475] on div "De la Vergüenza a la Confianza en 7 Días Heading ¿Cansada de ocultar tus pies p…" at bounding box center [436, 409] width 408 height 408
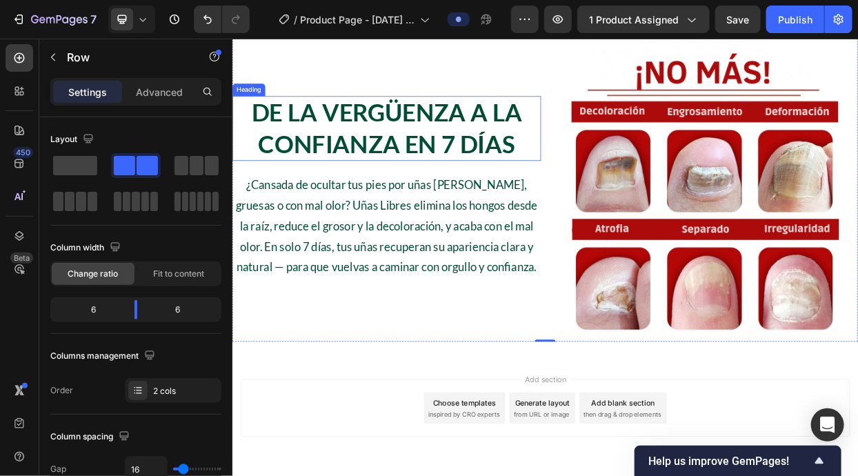
scroll to position [762, 0]
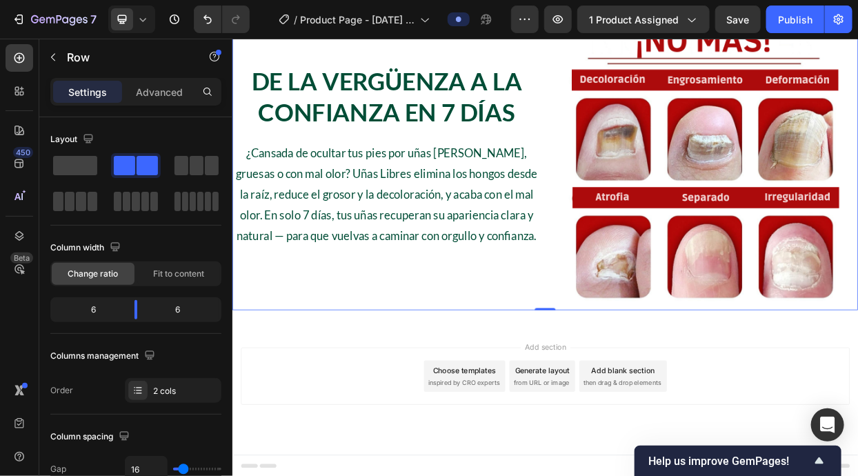
click at [448, 348] on div "De la Vergüenza a la Confianza en 7 Días Heading ¿Cansada de ocultar tus pies p…" at bounding box center [436, 193] width 408 height 408
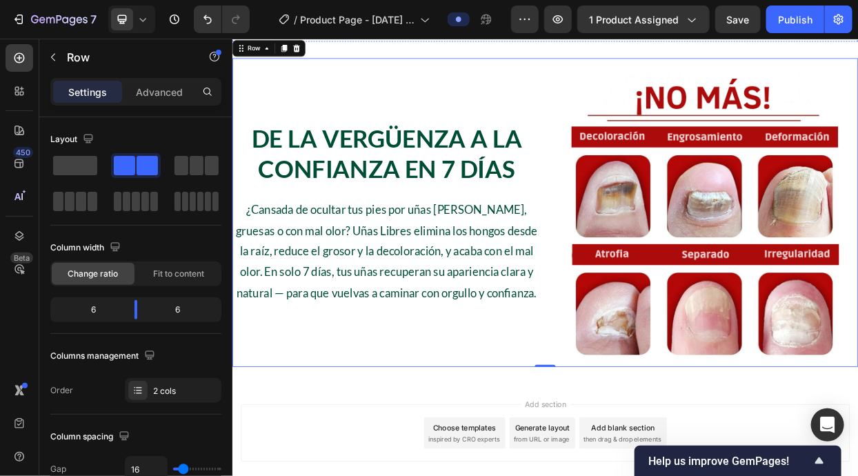
scroll to position [403, 0]
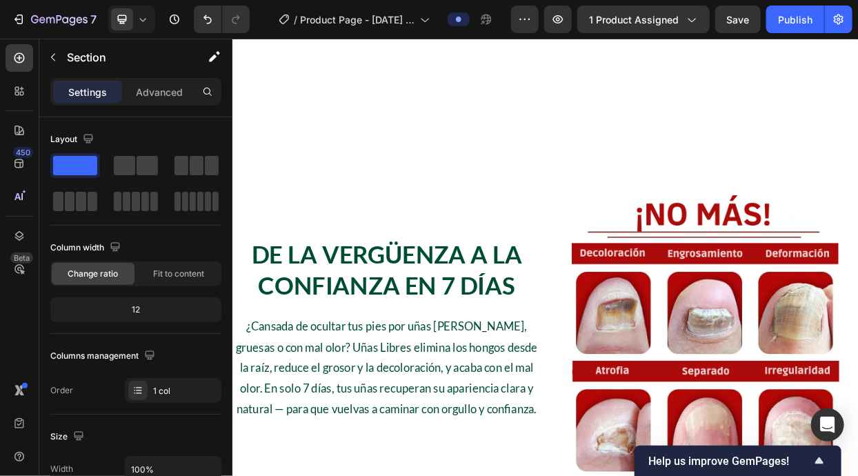
scroll to position [1133, 0]
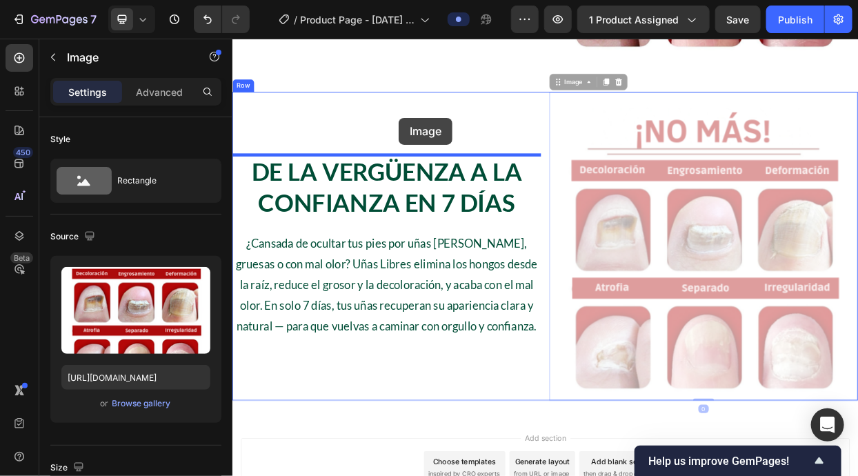
drag, startPoint x: 839, startPoint y: 332, endPoint x: 452, endPoint y: 143, distance: 431.0
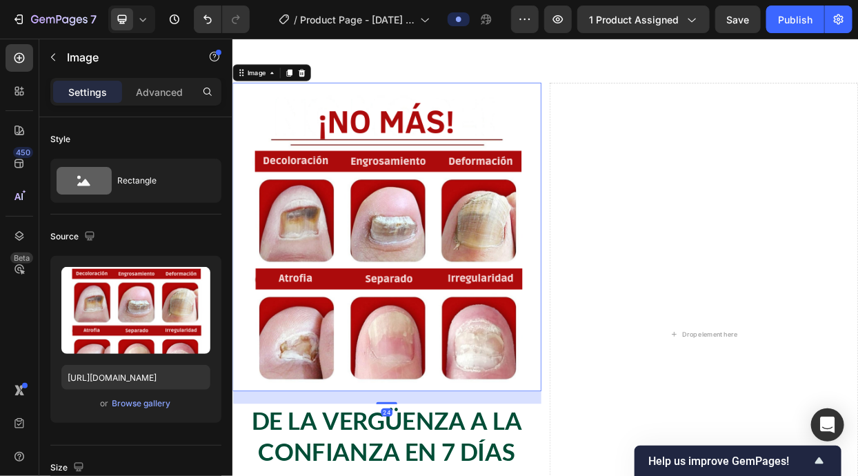
scroll to position [1222, 0]
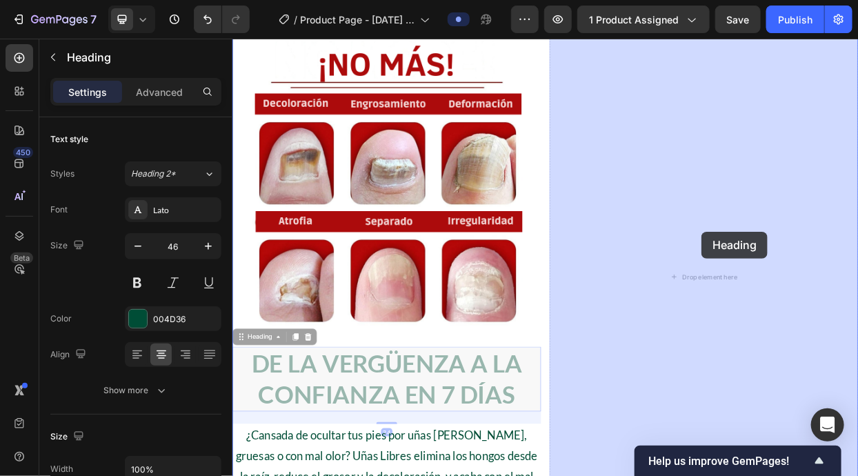
drag, startPoint x: 621, startPoint y: 469, endPoint x: 851, endPoint y: 294, distance: 288.8
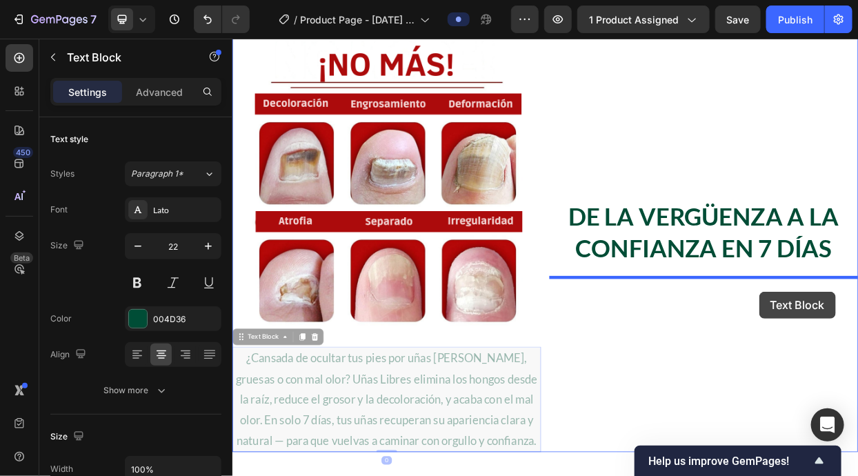
drag, startPoint x: 496, startPoint y: 485, endPoint x: 928, endPoint y: 373, distance: 446.4
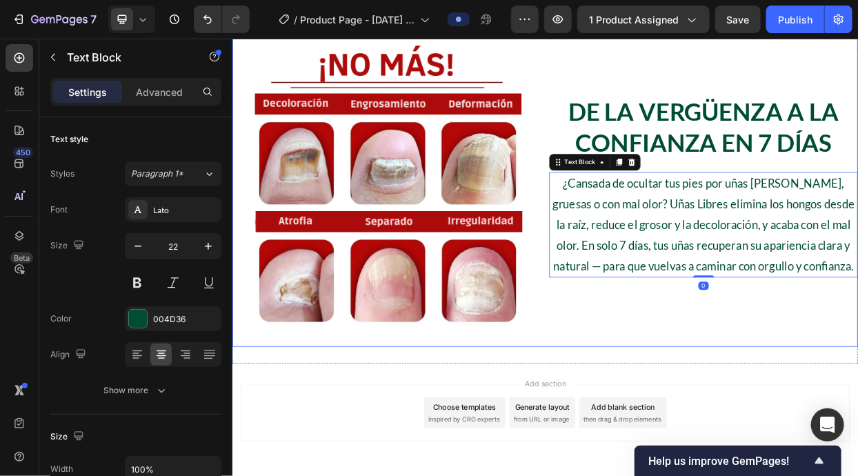
click at [783, 400] on div "De la Vergüenza a la Confianza en 7 Días Heading ¿Cansada de ocultar tus pies p…" at bounding box center [855, 233] width 408 height 425
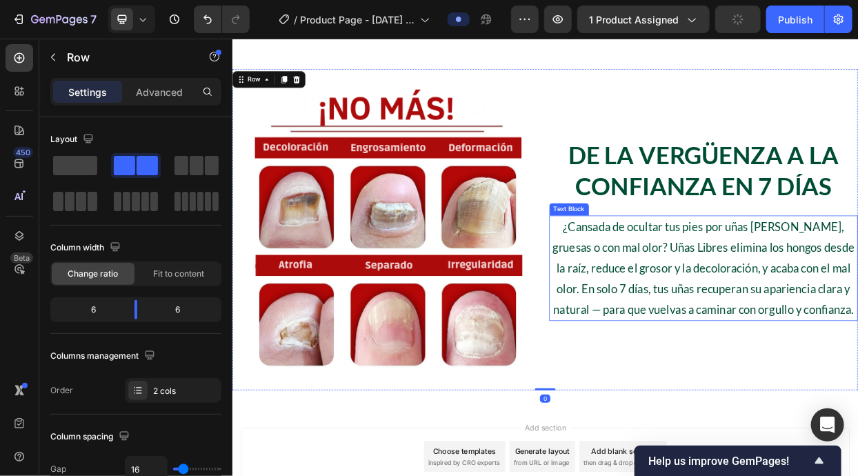
scroll to position [1210, 0]
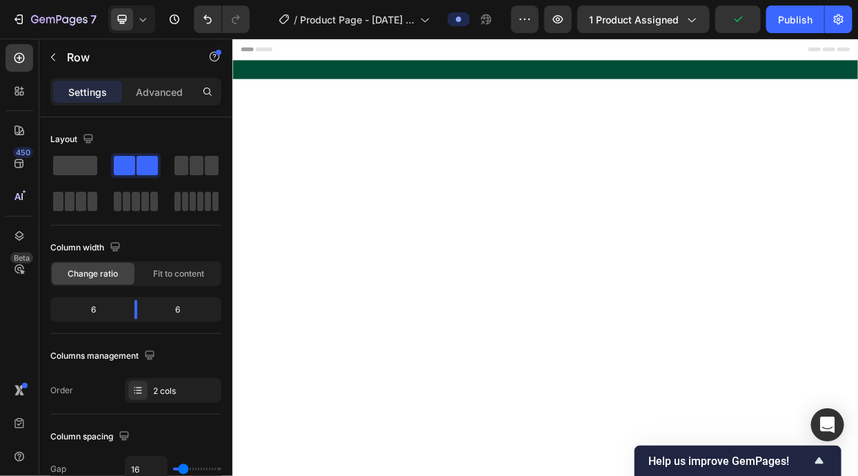
scroll to position [1210, 0]
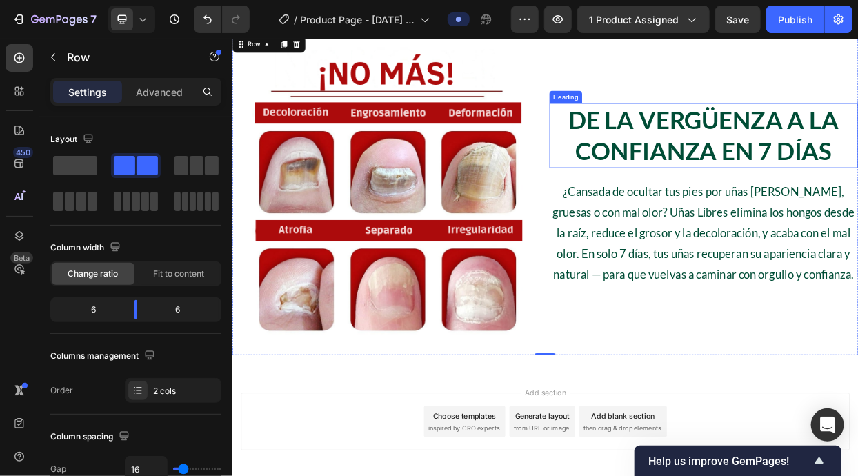
click at [769, 195] on h2 "De la Vergüenza a la Confianza en 7 Días" at bounding box center [855, 166] width 408 height 85
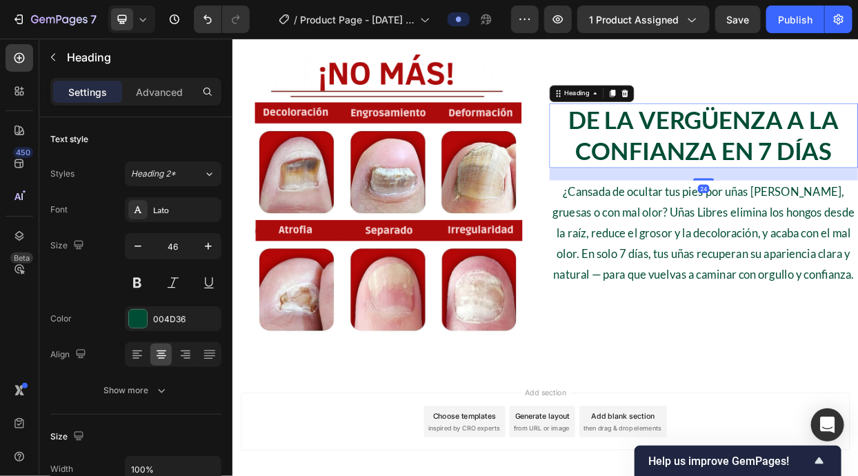
click at [769, 195] on h2 "De la Vergüenza a la Confianza en 7 Días" at bounding box center [855, 166] width 408 height 85
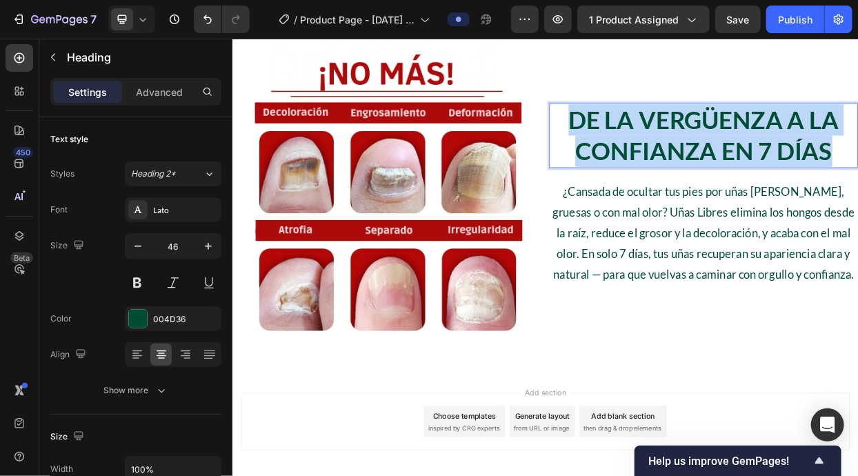
click at [769, 195] on p "De la Vergüenza a la Confianza en 7 Días" at bounding box center [854, 166] width 405 height 83
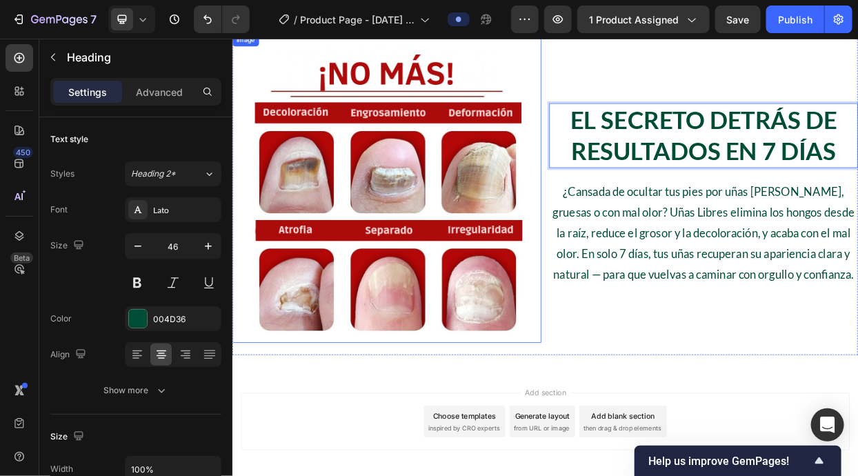
click at [460, 222] on img at bounding box center [436, 236] width 408 height 408
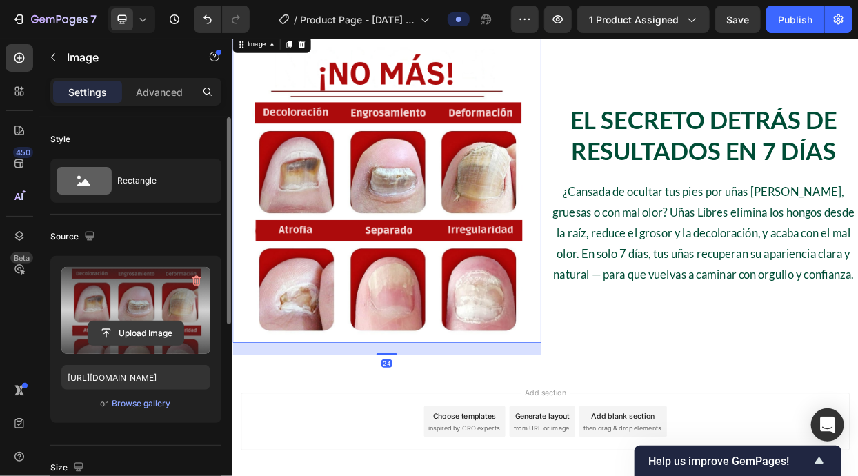
click at [161, 325] on input "file" at bounding box center [135, 332] width 95 height 23
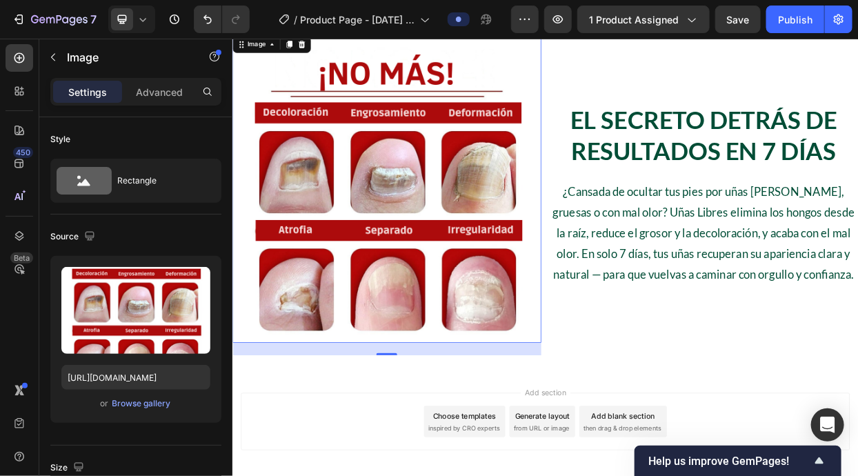
scroll to position [920, 0]
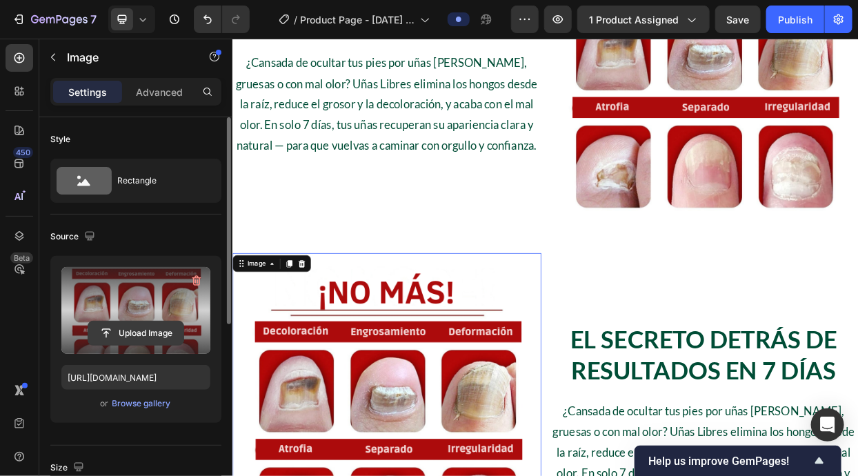
click at [144, 321] on input "file" at bounding box center [135, 332] width 95 height 23
type input "C:\fakepath\20250928_220032_0002.gif"
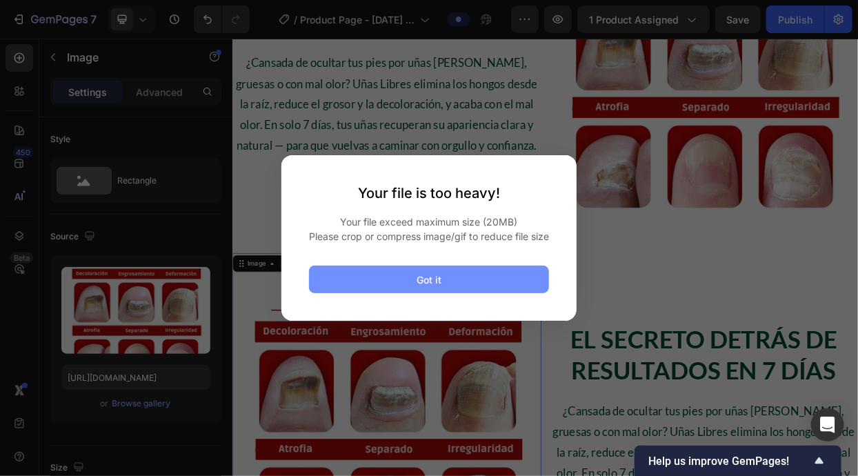
click at [416, 286] on div "Got it" at bounding box center [428, 279] width 25 height 14
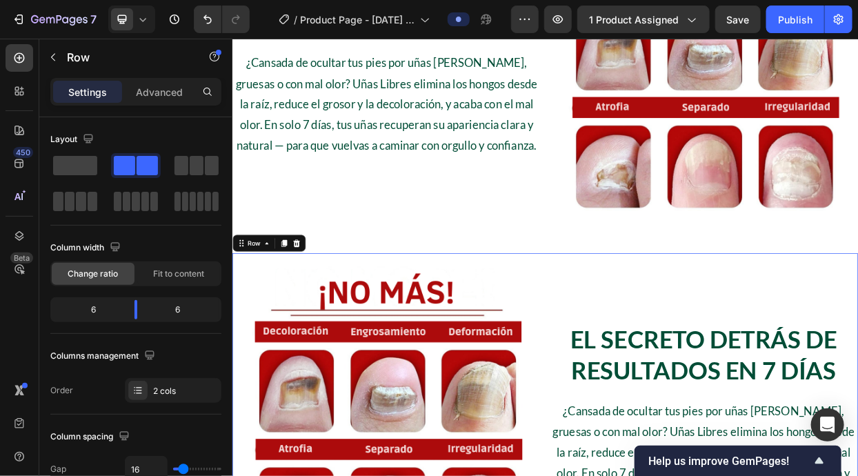
click at [314, 309] on icon at bounding box center [316, 309] width 9 height 10
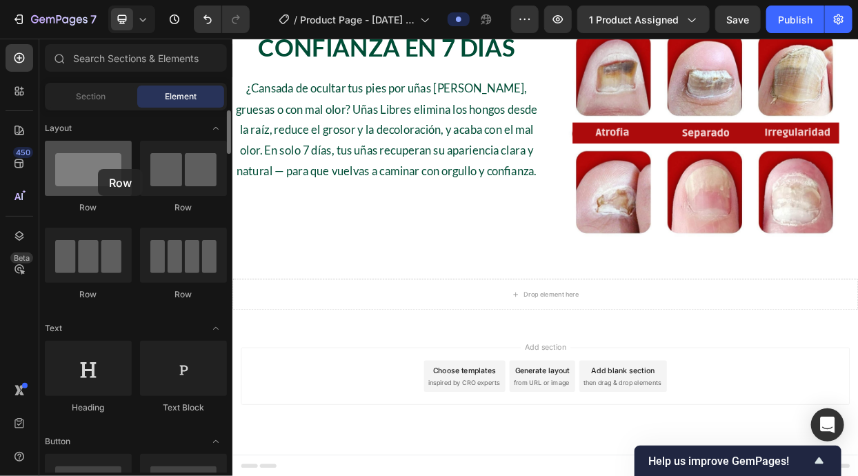
drag, startPoint x: 125, startPoint y: 187, endPoint x: 98, endPoint y: 169, distance: 32.9
click at [98, 169] on div at bounding box center [88, 168] width 87 height 55
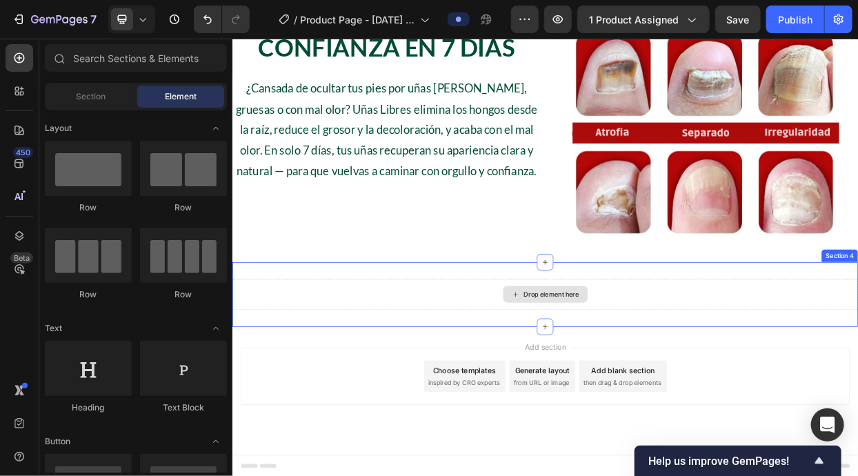
click at [361, 372] on div "Drop element here" at bounding box center [645, 376] width 827 height 41
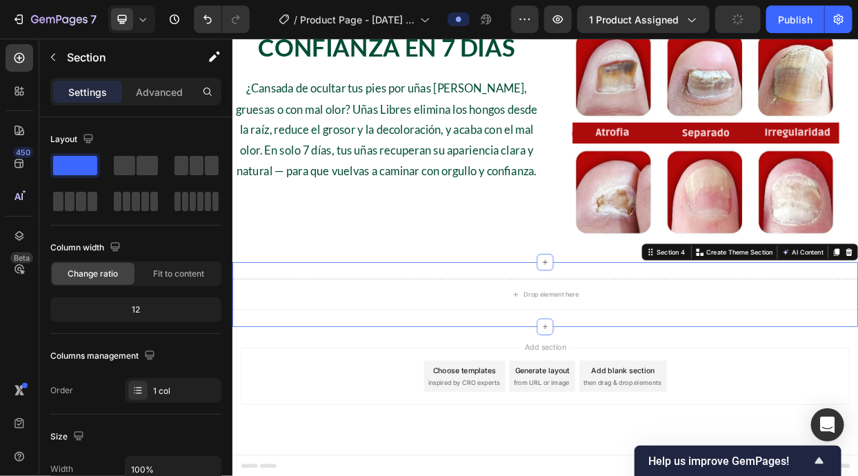
drag, startPoint x: 327, startPoint y: 209, endPoint x: 531, endPoint y: 354, distance: 249.6
drag, startPoint x: 98, startPoint y: 71, endPoint x: 99, endPoint y: 63, distance: 7.7
click at [98, 69] on div "Section" at bounding box center [110, 57] width 143 height 36
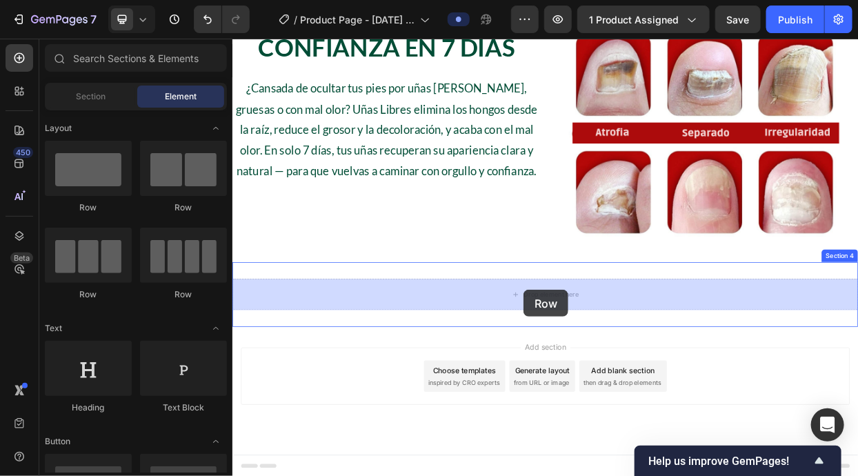
drag, startPoint x: 359, startPoint y: 216, endPoint x: 616, endPoint y: 371, distance: 300.3
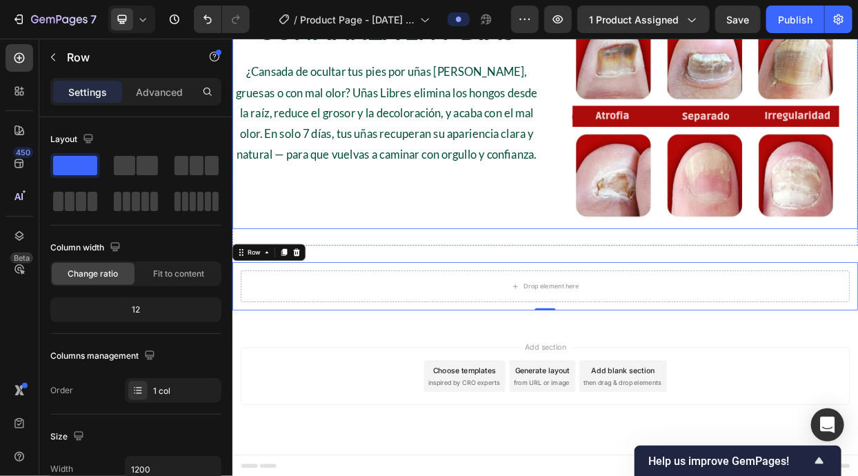
scroll to position [827, 0]
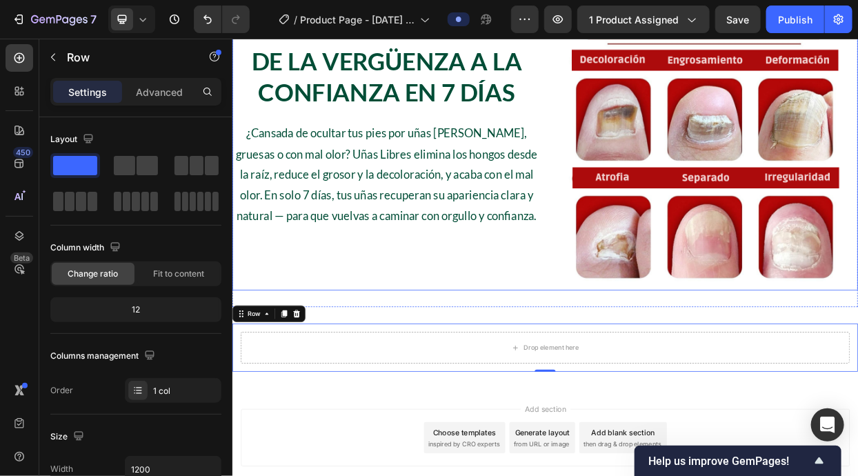
click at [535, 132] on h2 "De la Vergüenza a la Confianza en 7 Días" at bounding box center [436, 88] width 408 height 85
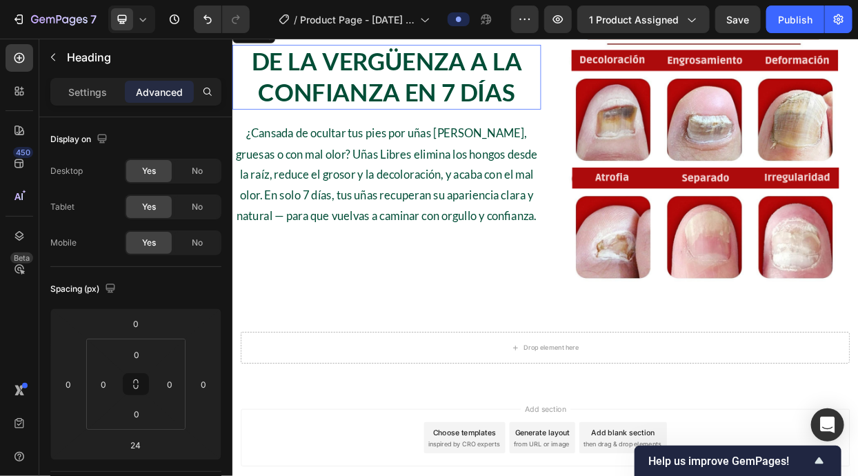
scroll to position [720, 0]
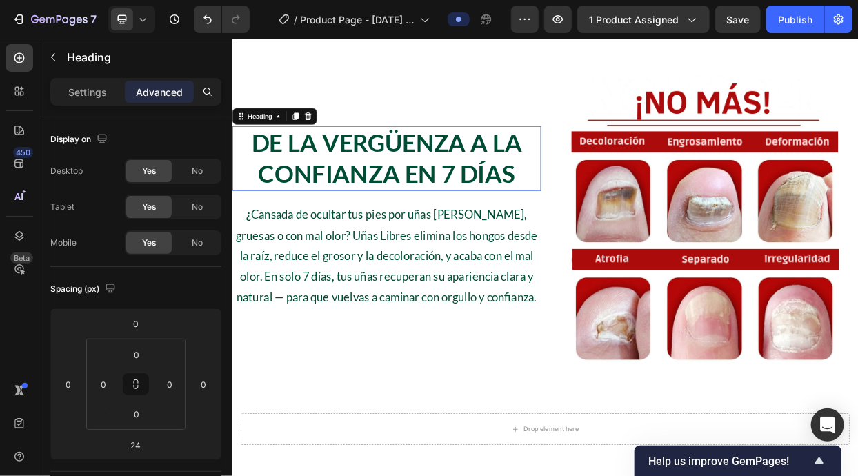
click at [316, 154] on h2 "De la Vergüenza a la Confianza en 7 Días" at bounding box center [436, 196] width 408 height 85
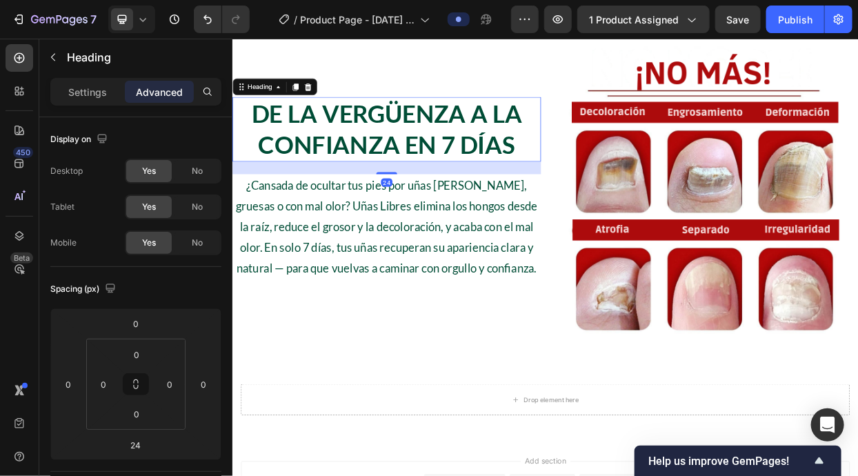
scroll to position [729, 0]
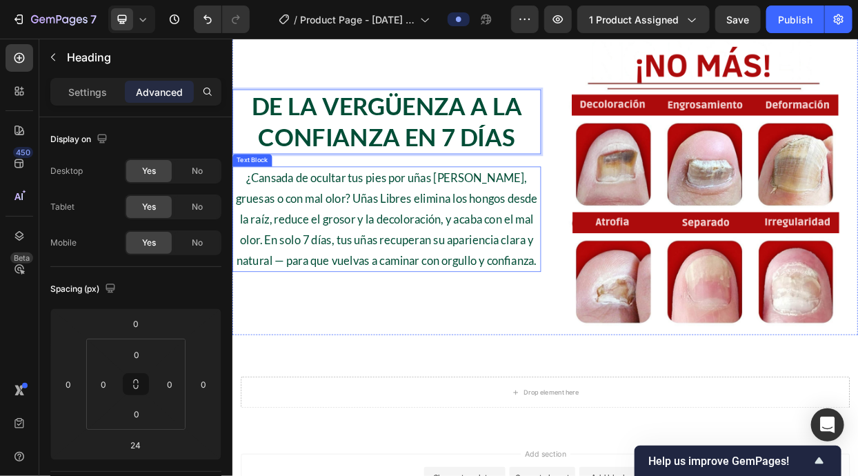
click at [345, 247] on p "¿Cansada de ocultar tus pies por uñas amarillas, gruesas o con mal olor? Uñas L…" at bounding box center [435, 277] width 405 height 136
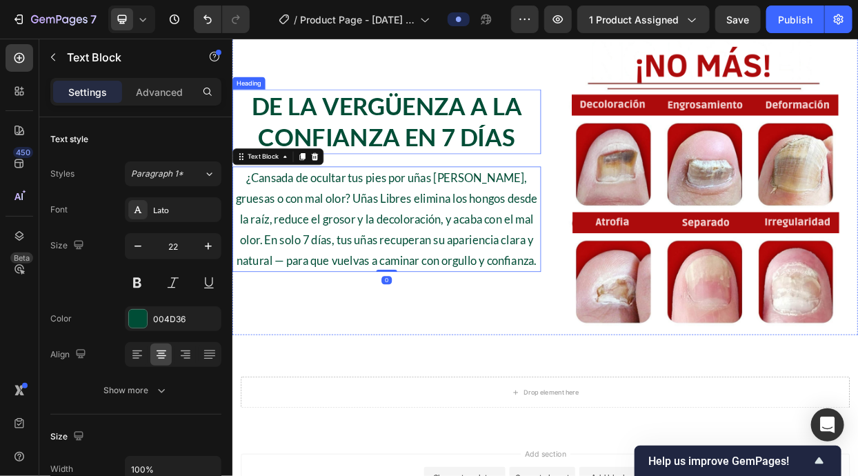
click at [327, 139] on p "De la Vergüenza a la Confianza en 7 Días" at bounding box center [435, 148] width 405 height 83
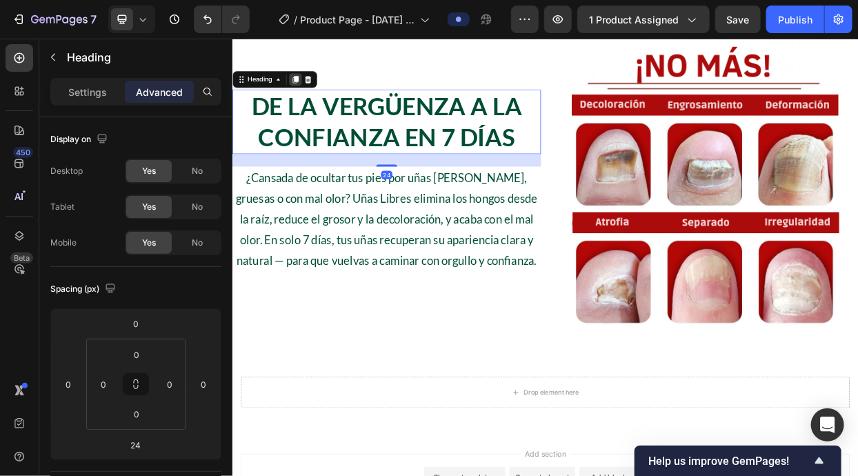
click at [315, 88] on icon at bounding box center [316, 93] width 8 height 10
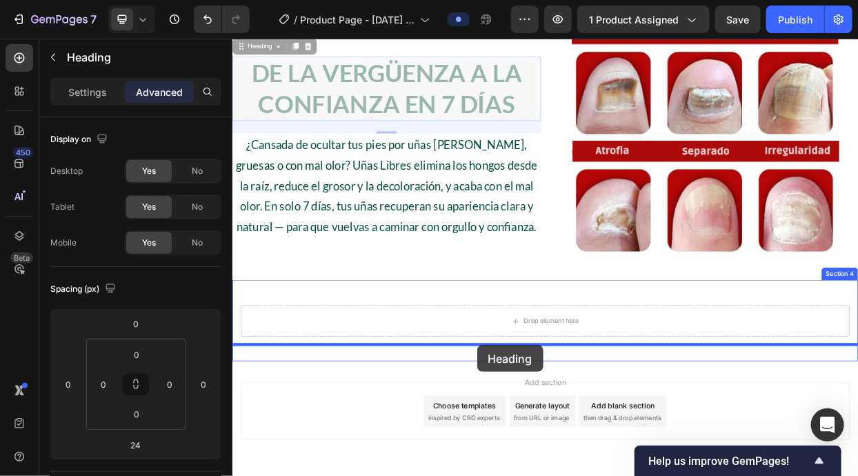
scroll to position [870, 0]
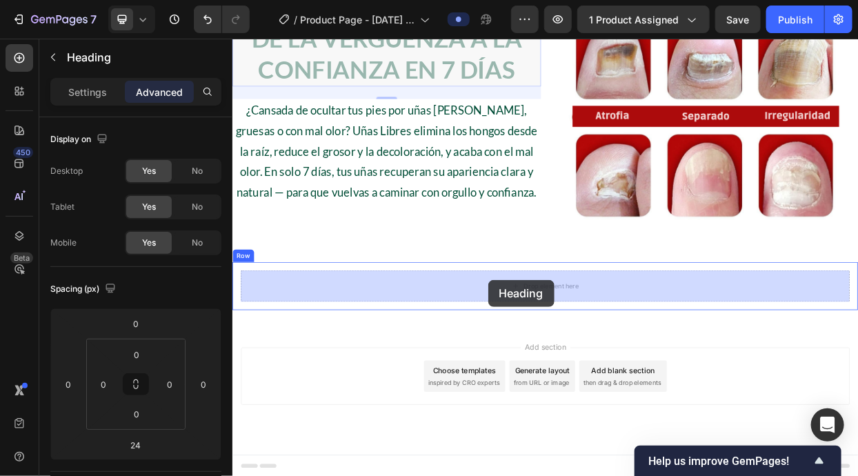
drag, startPoint x: 237, startPoint y: 103, endPoint x: 569, endPoint y: 358, distance: 418.4
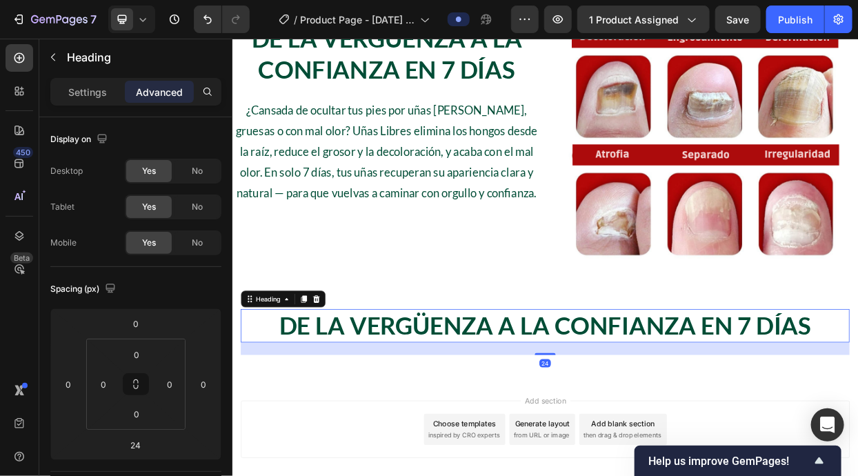
click at [597, 412] on h2 "De la Vergüenza a la Confianza en 7 Días" at bounding box center [645, 418] width 805 height 44
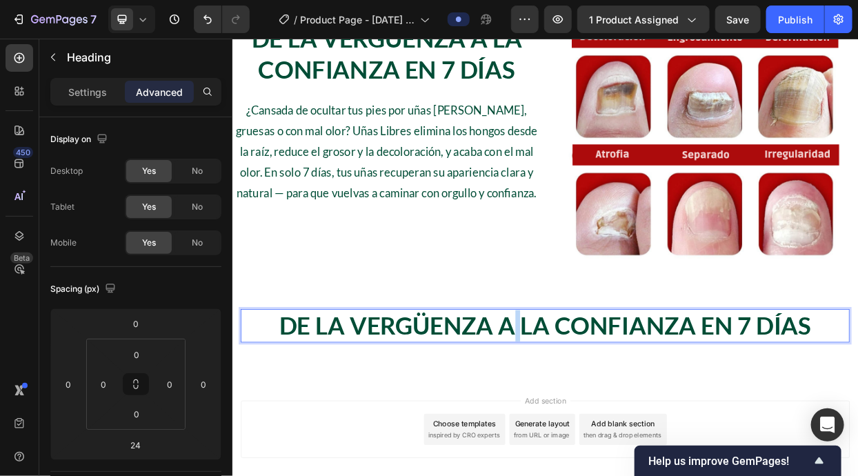
click at [597, 412] on p "De la Vergüenza a la Confianza en 7 Días" at bounding box center [645, 417] width 802 height 41
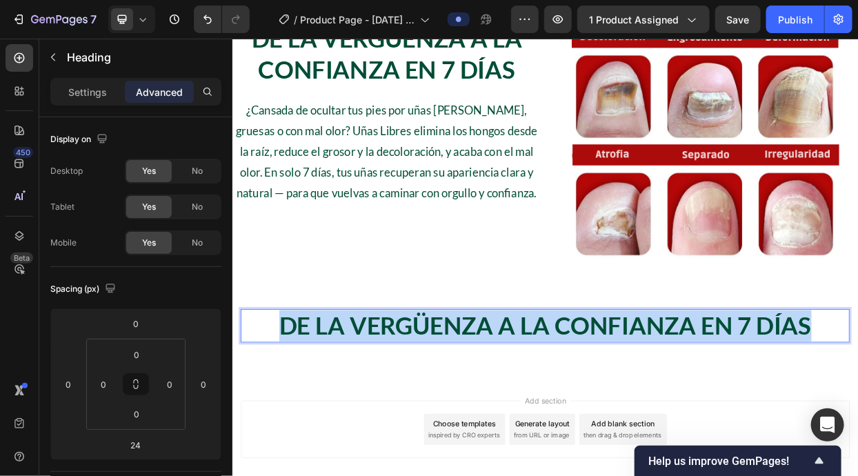
click at [597, 412] on p "De la Vergüenza a la Confianza en 7 Días" at bounding box center [645, 417] width 802 height 41
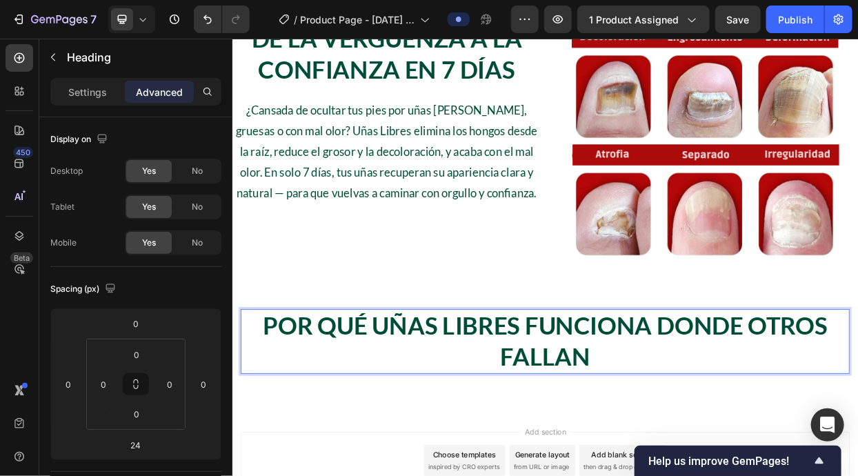
click at [828, 455] on p "Por Qué Uñas Libres Funciona Donde Otros Fallan" at bounding box center [645, 438] width 802 height 83
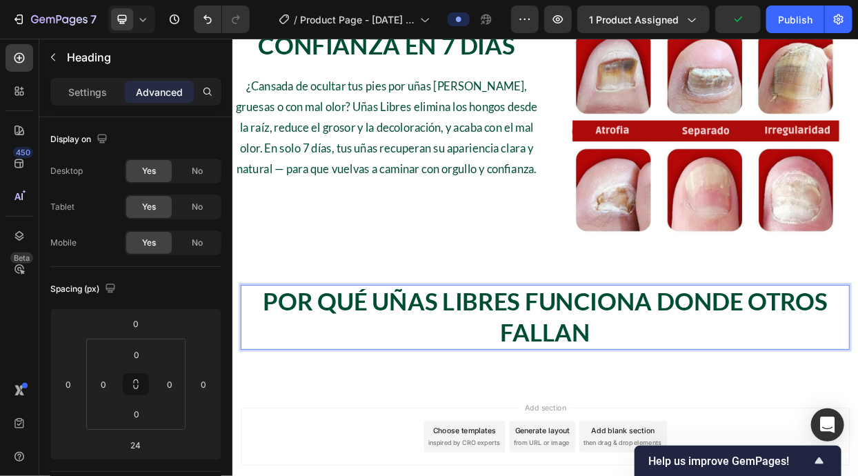
scroll to position [907, 0]
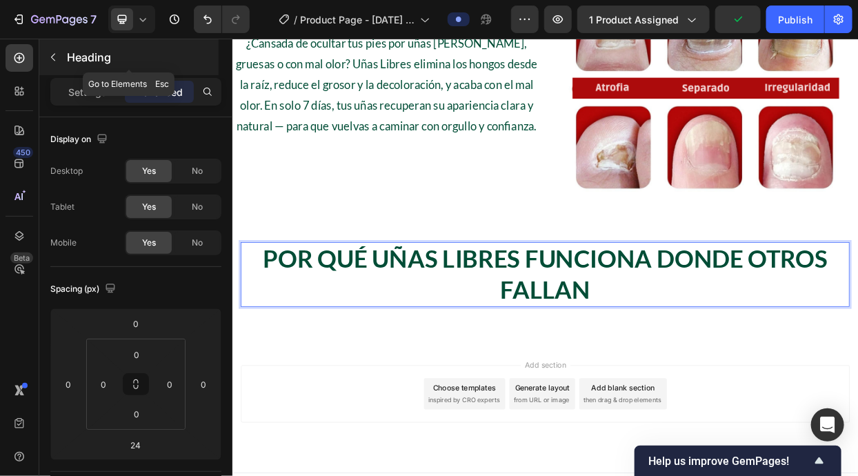
click at [108, 49] on p "Heading" at bounding box center [141, 57] width 149 height 17
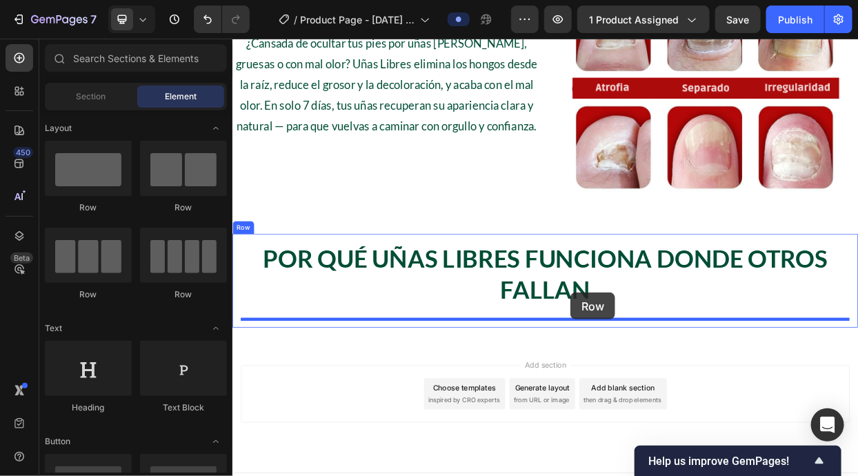
drag, startPoint x: 339, startPoint y: 294, endPoint x: 678, endPoint y: 374, distance: 348.6
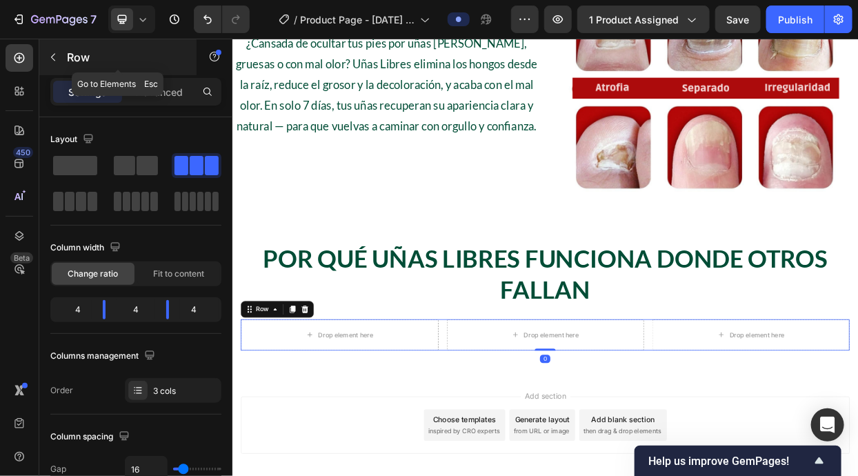
click at [94, 54] on p "Row" at bounding box center [125, 57] width 117 height 17
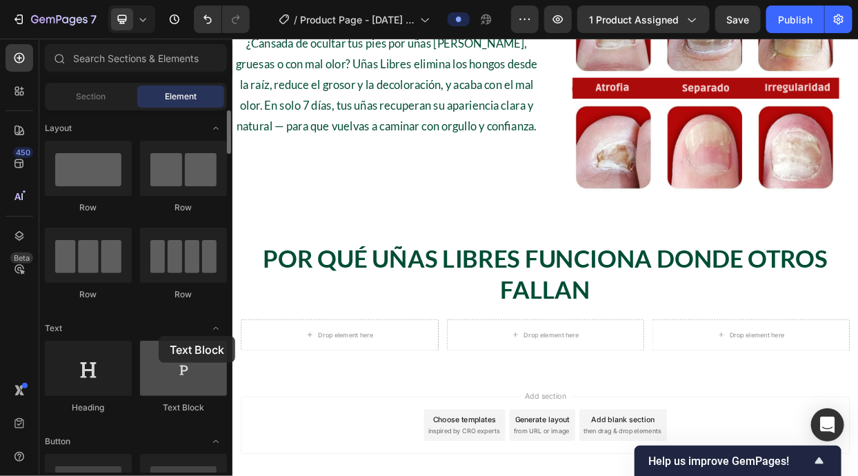
drag, startPoint x: 179, startPoint y: 353, endPoint x: 156, endPoint y: 347, distance: 23.6
click at [156, 347] on div at bounding box center [183, 368] width 87 height 55
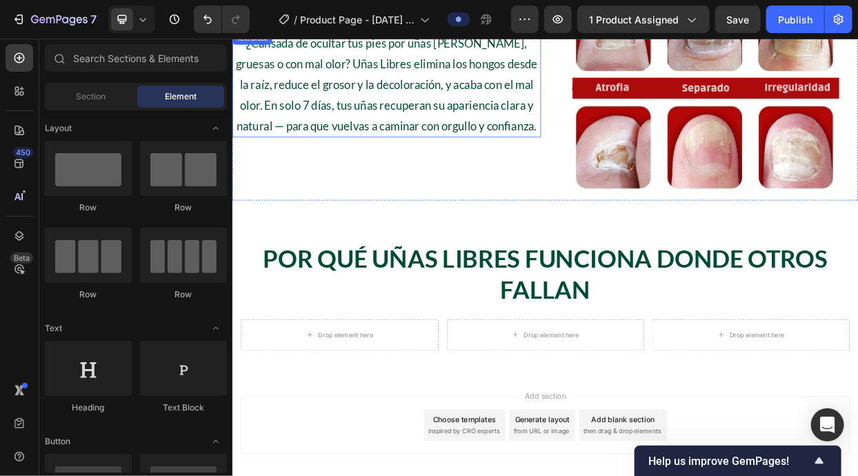
click at [345, 120] on p "¿Cansada de ocultar tus pies por uñas amarillas, gruesas o con mal olor? Uñas L…" at bounding box center [435, 99] width 405 height 136
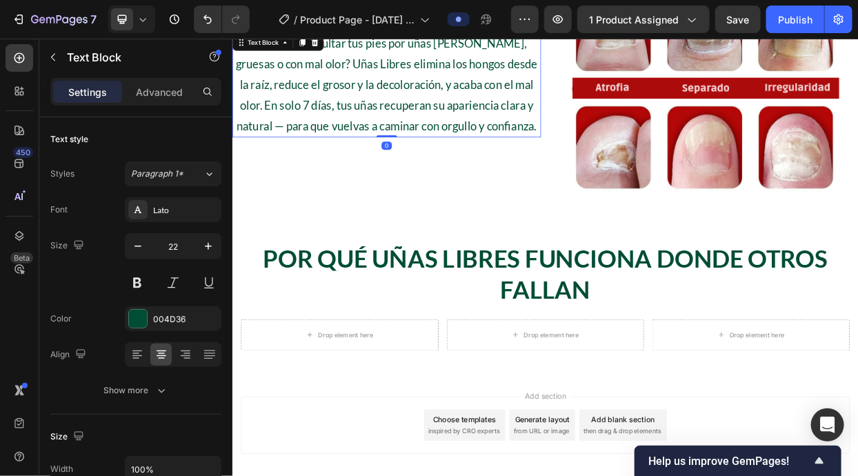
scroll to position [863, 0]
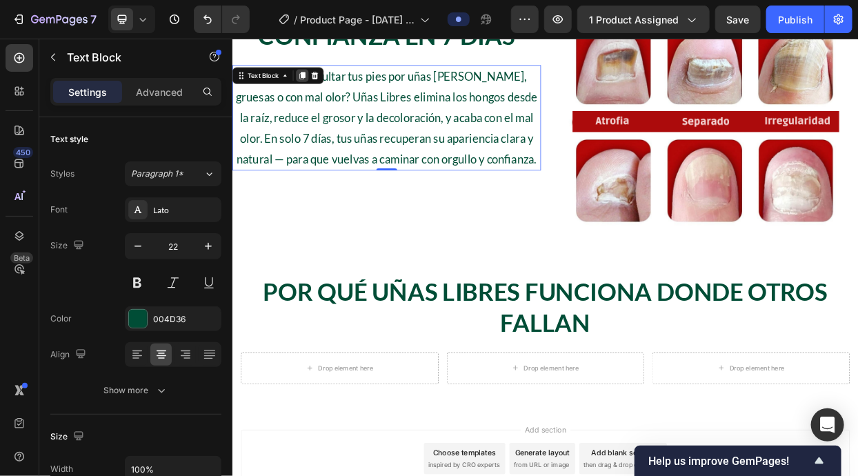
click at [326, 84] on icon at bounding box center [325, 88] width 8 height 10
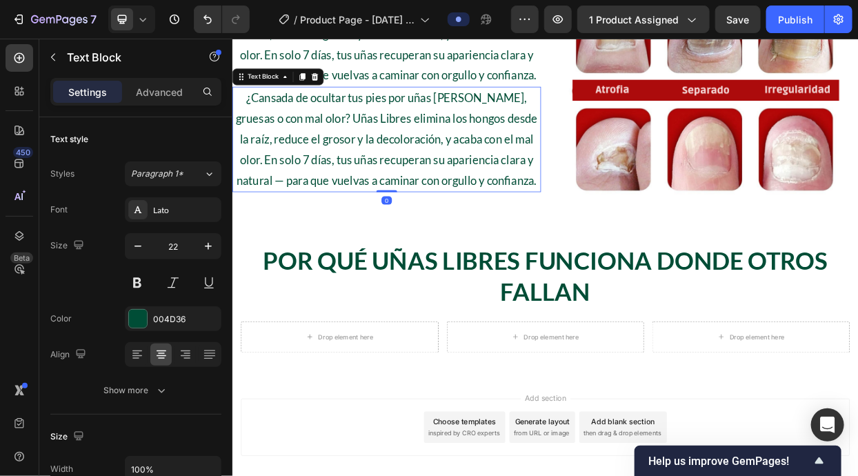
scroll to position [926, 0]
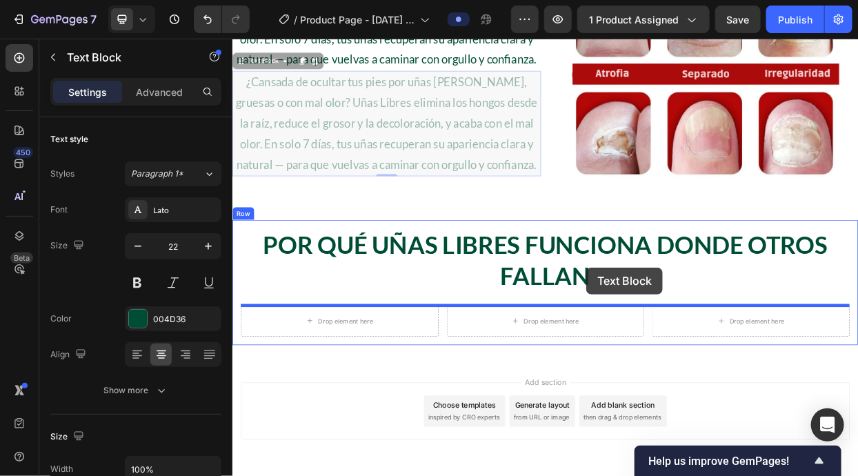
drag, startPoint x: 243, startPoint y: 62, endPoint x: 700, endPoint y: 341, distance: 535.6
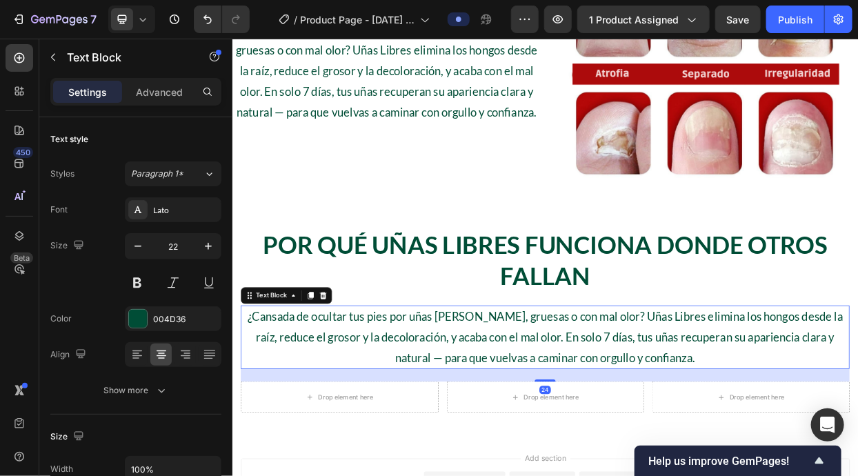
scroll to position [995, 0]
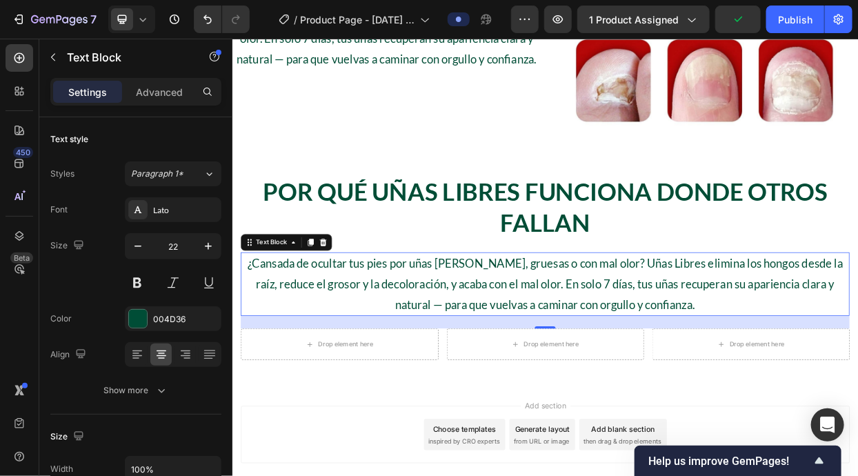
click at [591, 374] on p "¿Cansada de ocultar tus pies por uñas amarillas, gruesas o con mal olor? Uñas L…" at bounding box center [645, 364] width 802 height 82
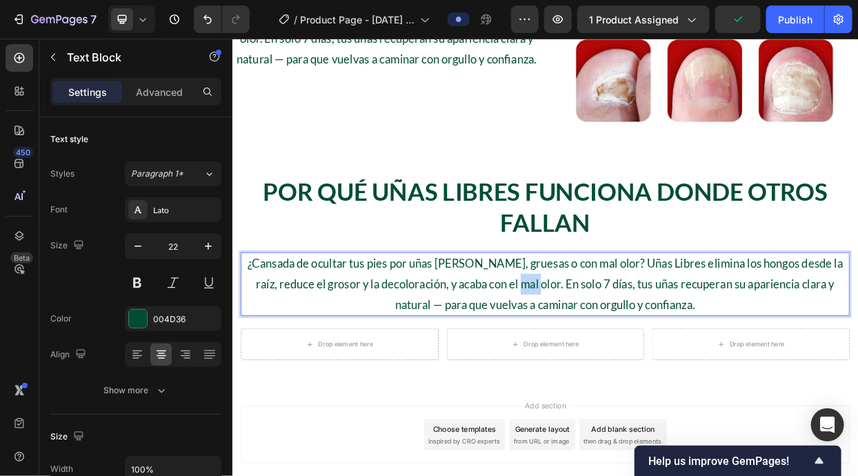
click at [591, 374] on p "¿Cansada de ocultar tus pies por uñas amarillas, gruesas o con mal olor? Uñas L…" at bounding box center [645, 364] width 802 height 82
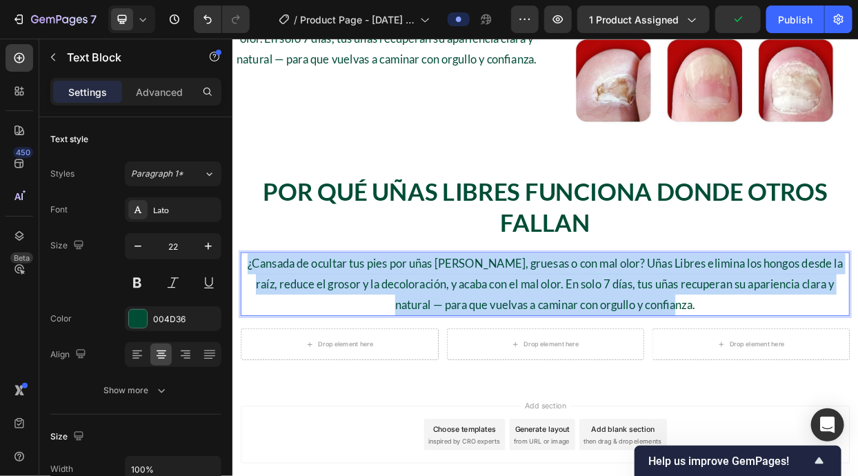
click at [591, 374] on p "¿Cansada de ocultar tus pies por uñas amarillas, gruesas o con mal olor? Uñas L…" at bounding box center [645, 364] width 802 height 82
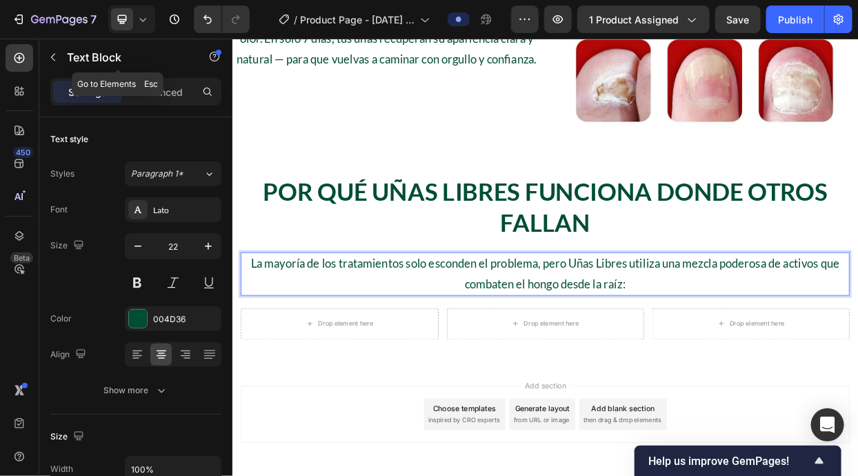
click at [96, 52] on p "Text Block" at bounding box center [125, 57] width 117 height 17
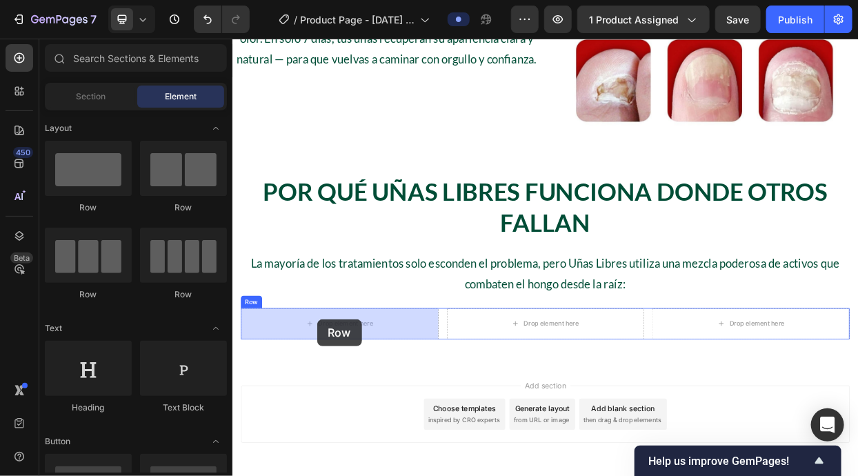
drag, startPoint x: 334, startPoint y: 213, endPoint x: 345, endPoint y: 412, distance: 198.8
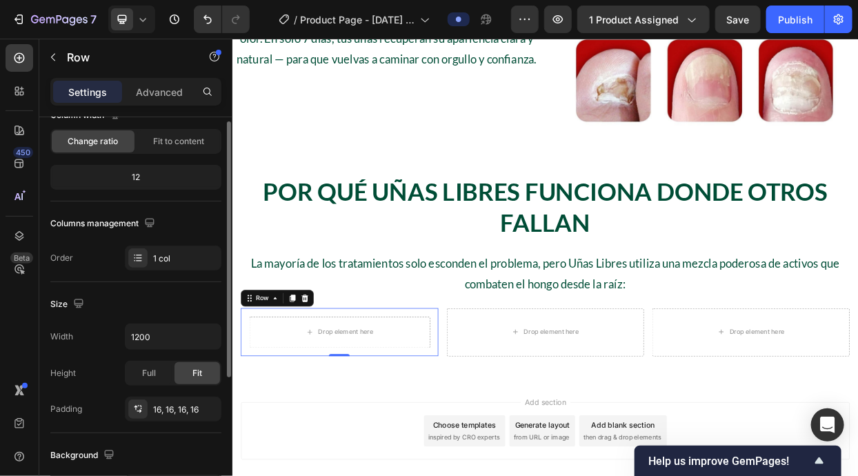
scroll to position [176, 0]
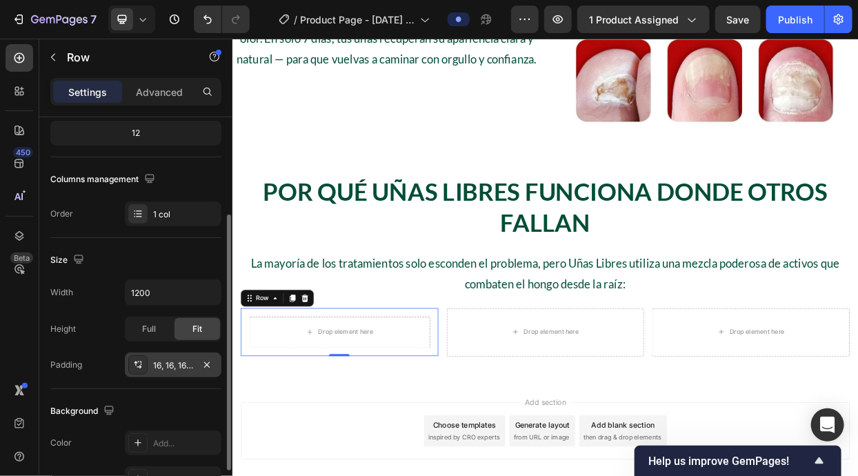
click at [175, 371] on div "16, 16, 16, 16" at bounding box center [173, 364] width 97 height 25
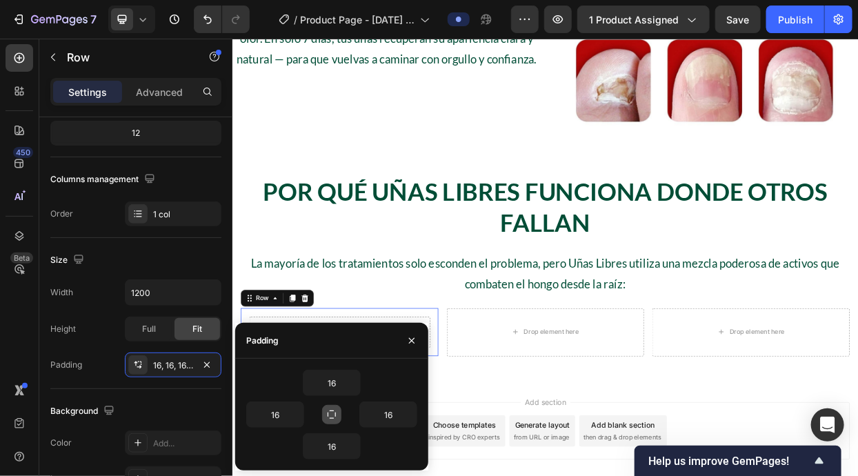
click at [329, 407] on button "button" at bounding box center [331, 414] width 19 height 19
click at [330, 385] on input "16" at bounding box center [331, 382] width 57 height 25
click at [351, 382] on icon "button" at bounding box center [352, 382] width 11 height 11
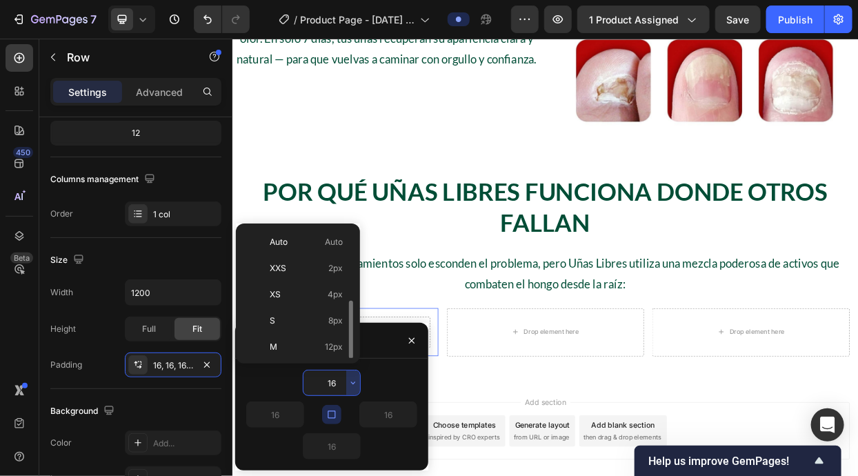
scroll to position [50, 0]
click at [313, 268] on p "S 8px" at bounding box center [306, 271] width 73 height 12
type input "8"
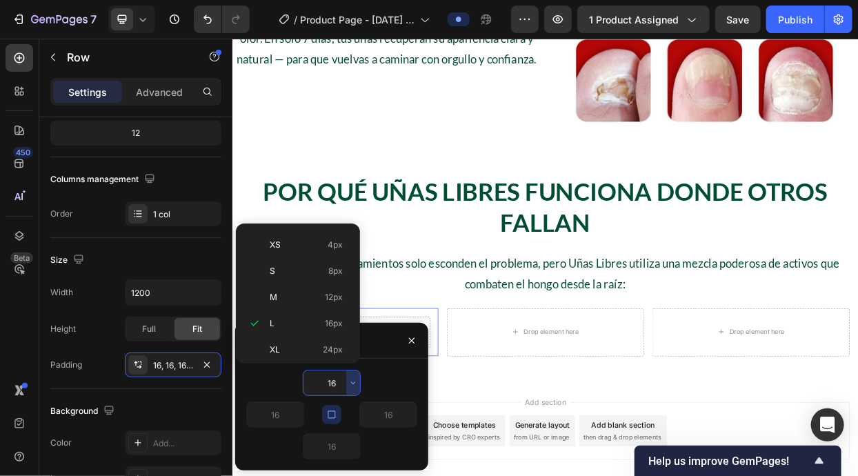
type input "8"
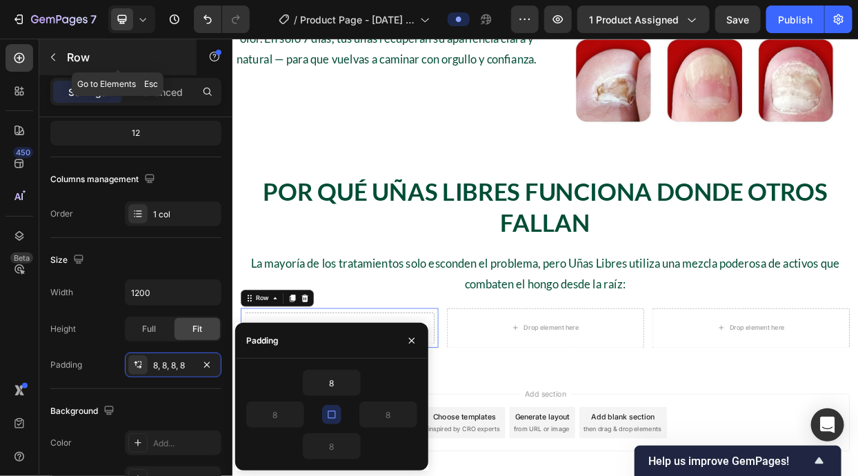
click at [122, 59] on p "Row" at bounding box center [125, 57] width 117 height 17
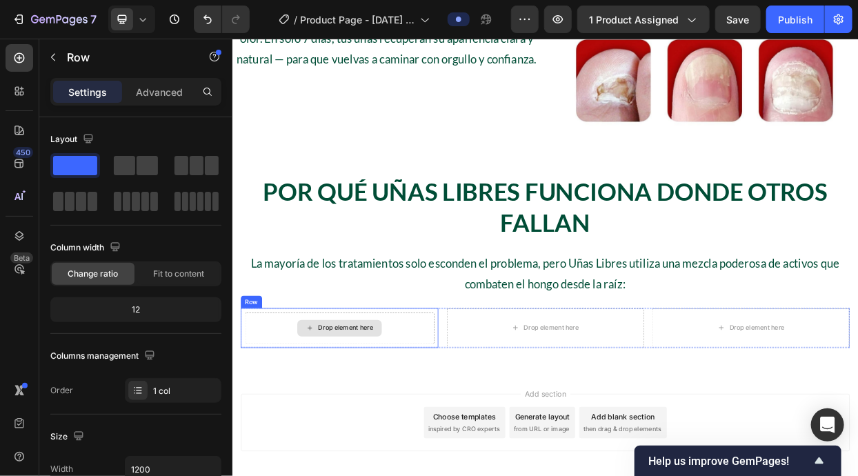
click at [412, 436] on div "Drop element here" at bounding box center [373, 421] width 250 height 41
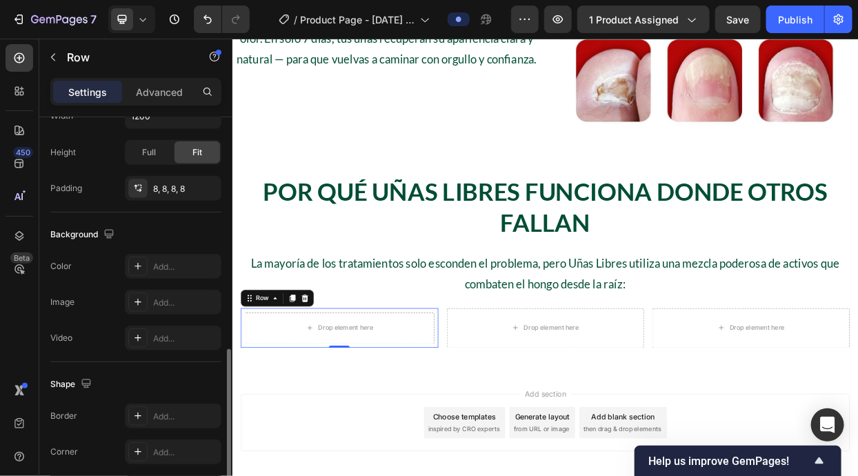
scroll to position [376, 0]
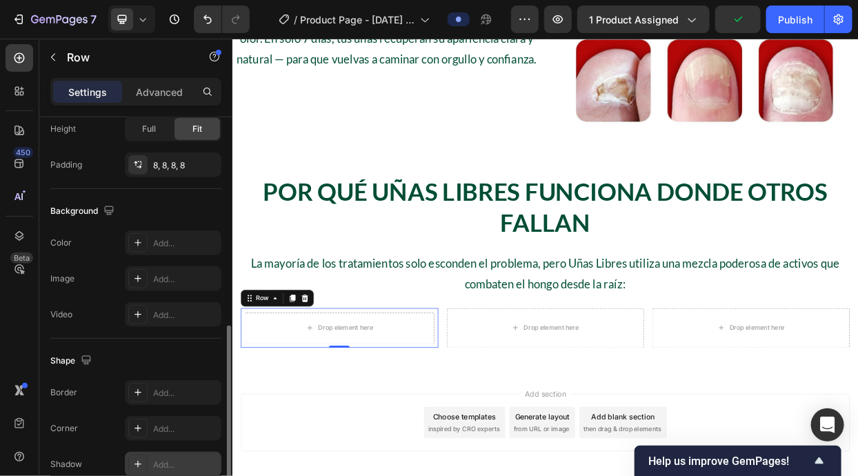
click at [180, 462] on div "Add..." at bounding box center [185, 464] width 65 height 12
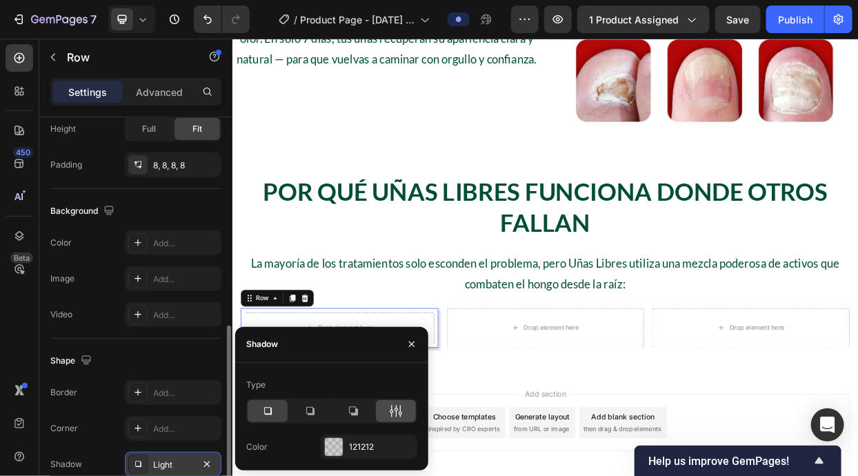
click at [384, 403] on div at bounding box center [396, 411] width 40 height 22
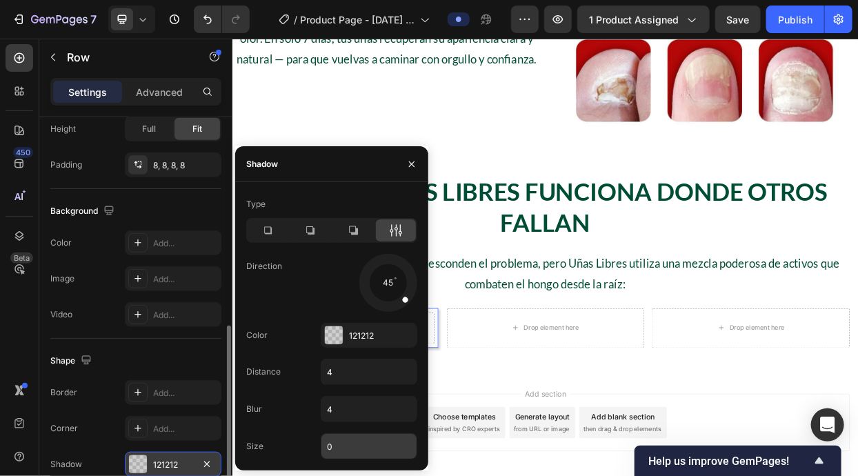
click at [361, 443] on input "0" at bounding box center [368, 446] width 95 height 25
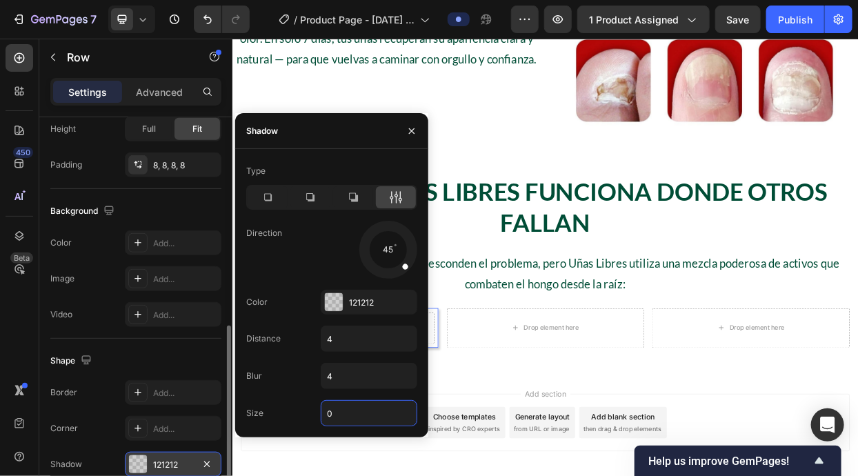
type input "2"
click at [178, 354] on div "Shape" at bounding box center [135, 360] width 171 height 22
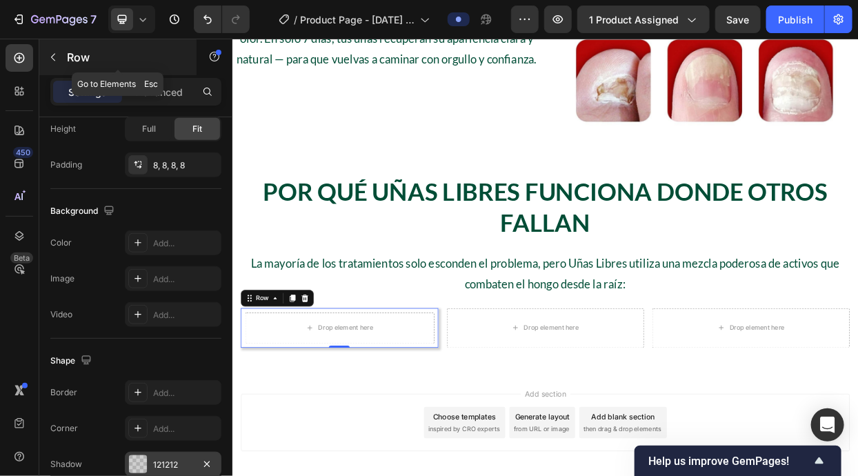
click at [88, 56] on p "Row" at bounding box center [125, 57] width 117 height 17
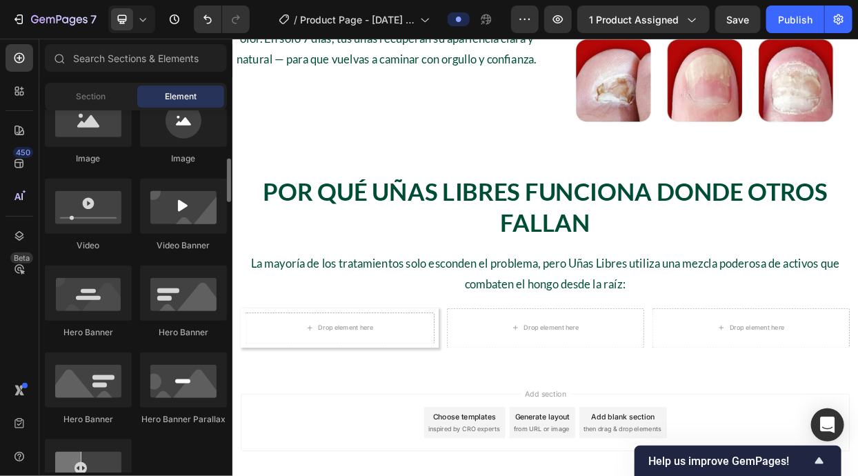
scroll to position [431, 0]
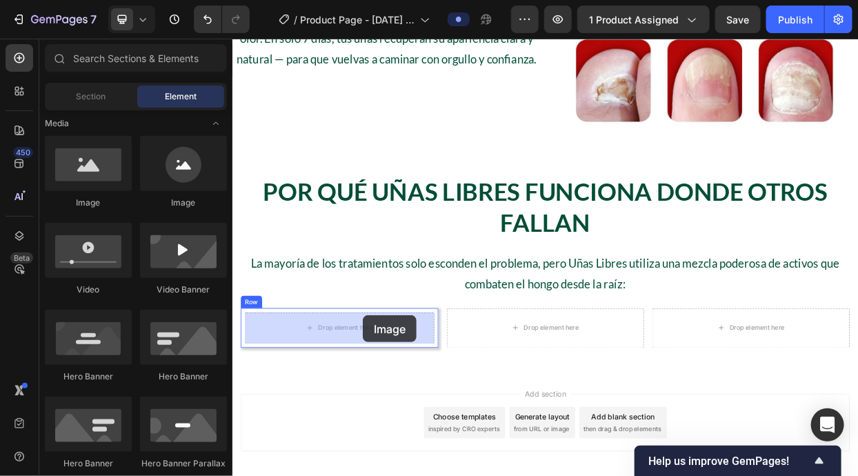
drag, startPoint x: 338, startPoint y: 205, endPoint x: 404, endPoint y: 405, distance: 210.4
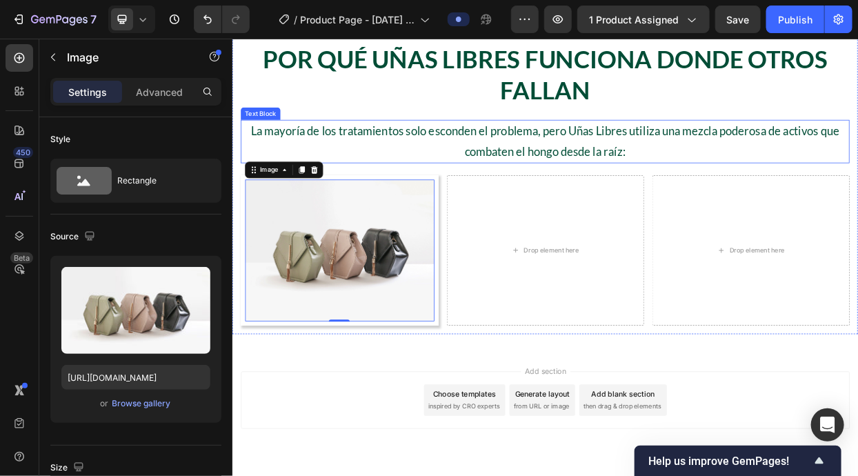
scroll to position [1172, 0]
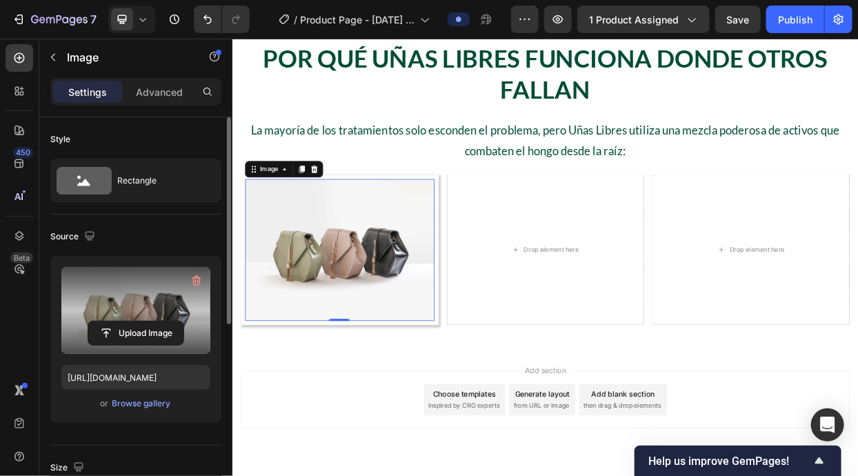
click at [115, 314] on label at bounding box center [135, 310] width 149 height 87
click at [115, 321] on input "file" at bounding box center [135, 332] width 95 height 23
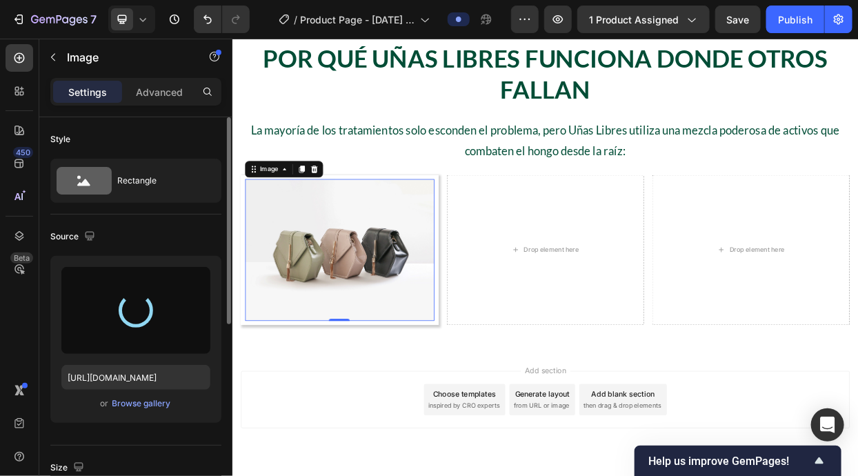
type input "https://cdn.shopify.com/s/files/1/0942/9106/7229/files/gempages_571795456183501…"
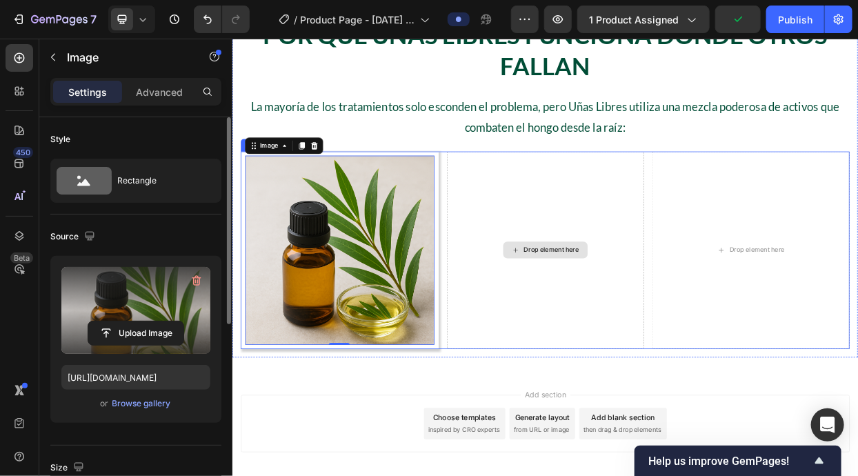
scroll to position [1260, 0]
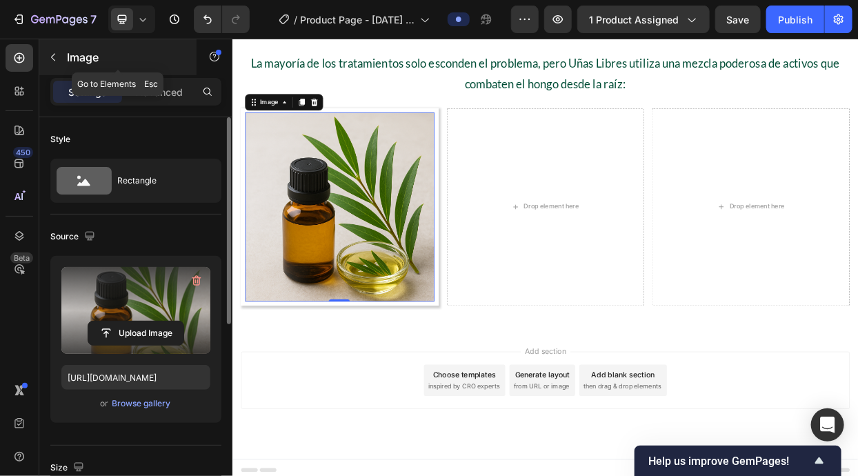
click at [85, 53] on p "Image" at bounding box center [125, 57] width 117 height 17
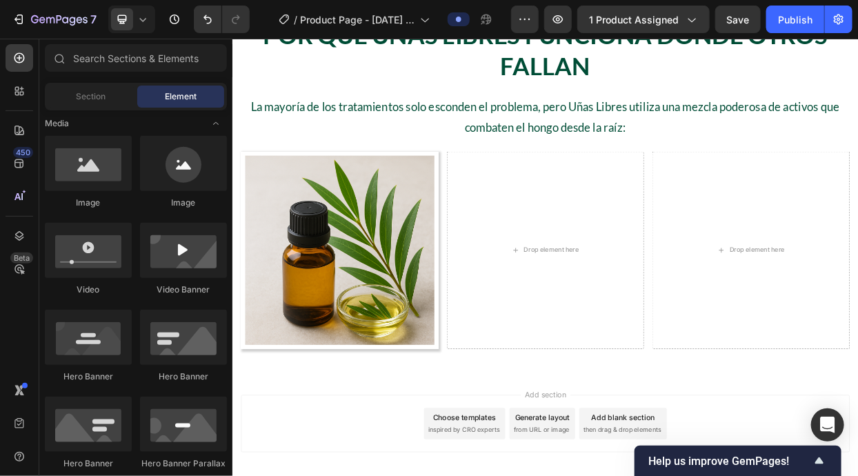
scroll to position [245, 0]
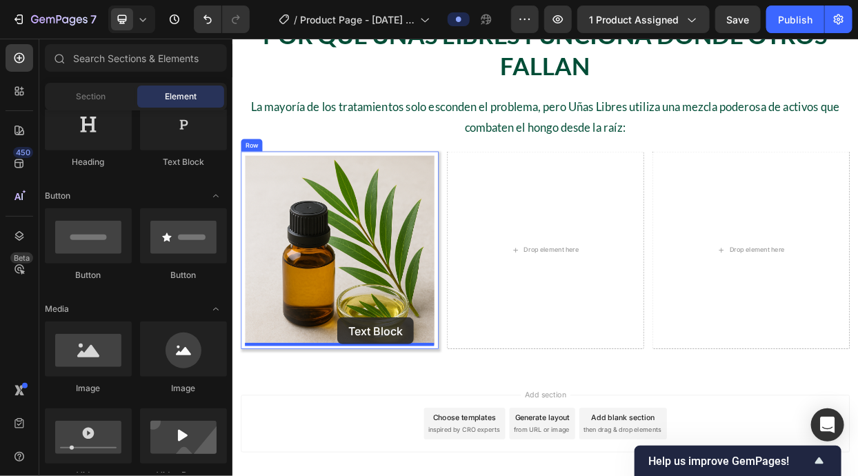
drag, startPoint x: 414, startPoint y: 168, endPoint x: 370, endPoint y: 409, distance: 245.3
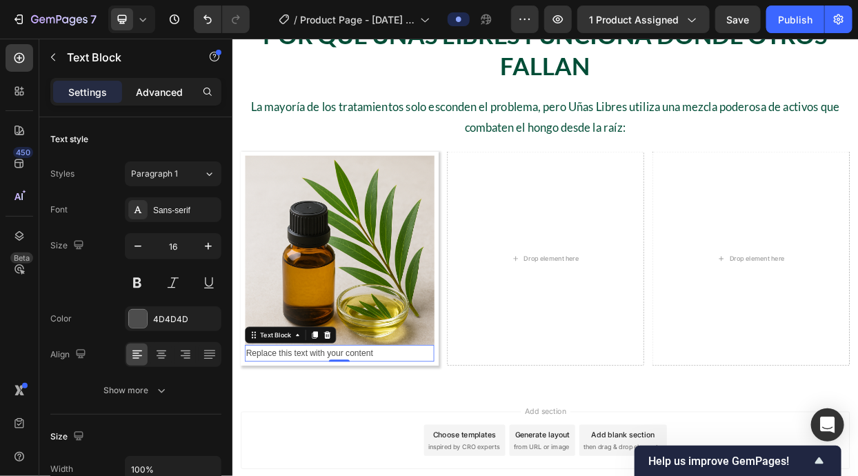
click at [138, 85] on p "Advanced" at bounding box center [159, 92] width 47 height 14
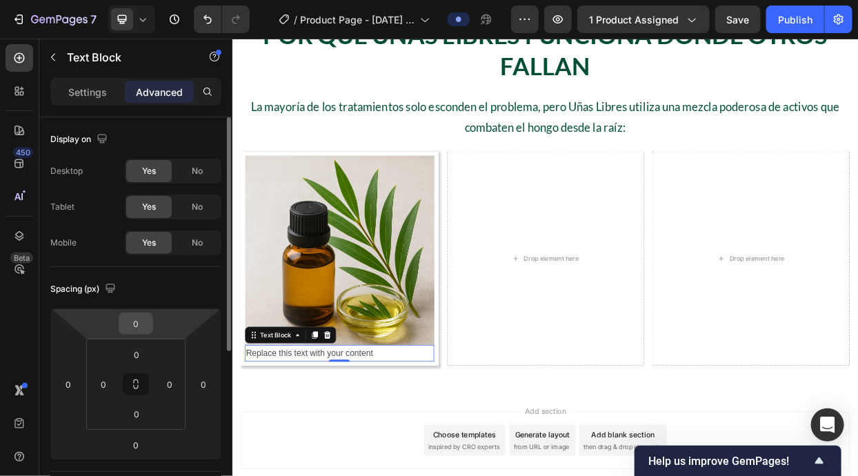
click at [139, 321] on input "0" at bounding box center [136, 323] width 28 height 21
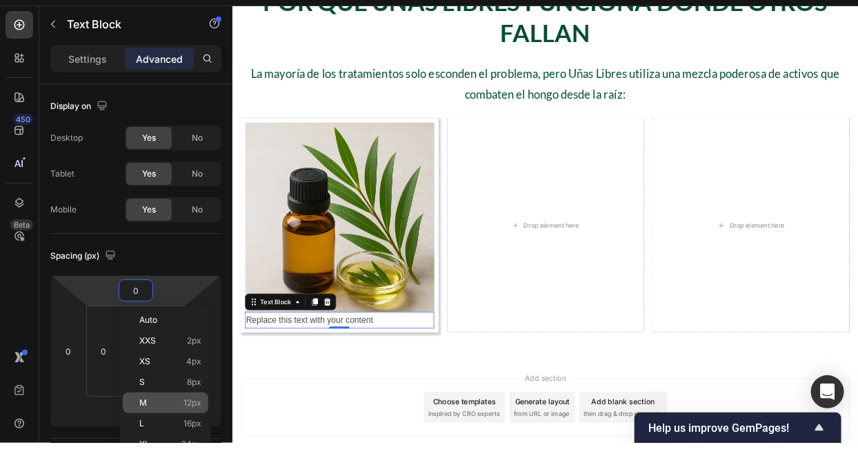
click at [200, 409] on div "Auto XXS 2px XS 4px S 8px M 12px L 16px XL 24px 2XL 32px 3XL 48px 4XL 80px 5XL …" at bounding box center [165, 467] width 85 height 249
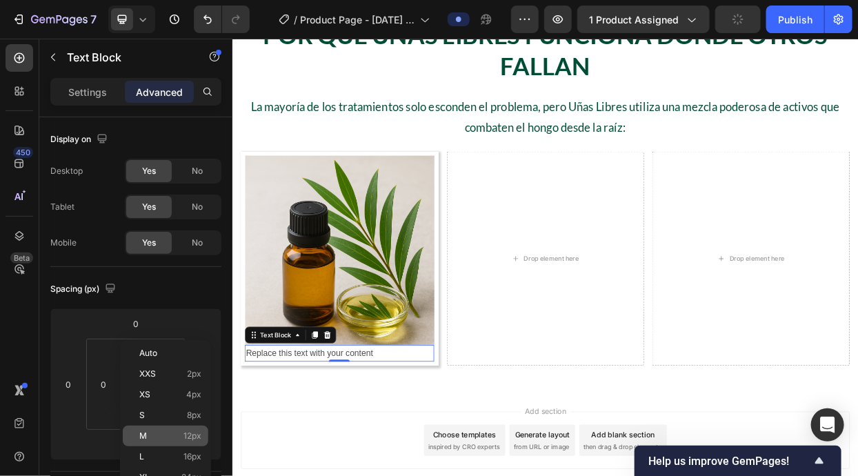
click at [177, 435] on p "M 12px" at bounding box center [170, 436] width 62 height 10
type input "12"
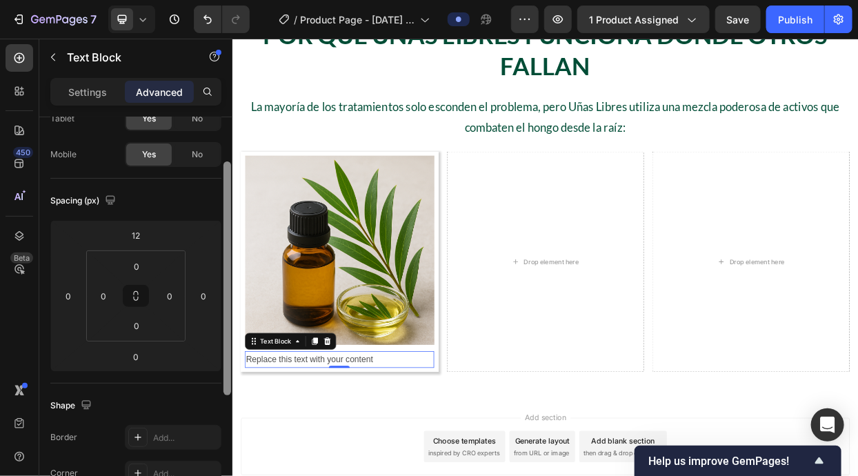
scroll to position [132, 0]
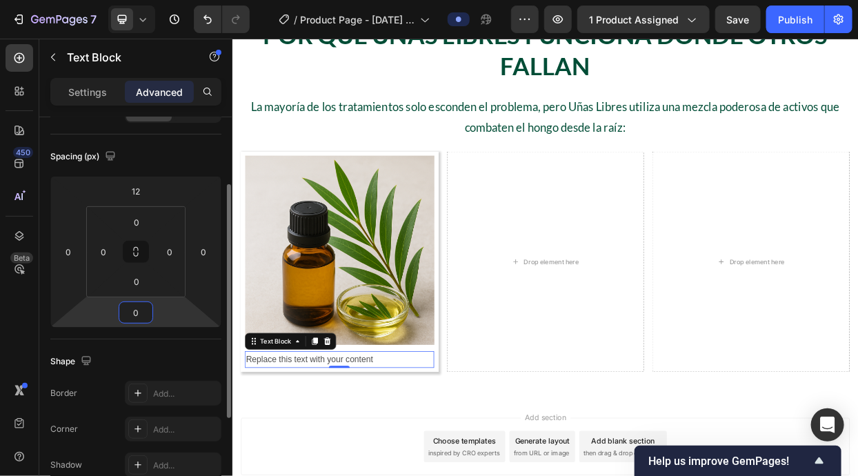
click at [134, 312] on input "0" at bounding box center [136, 312] width 28 height 21
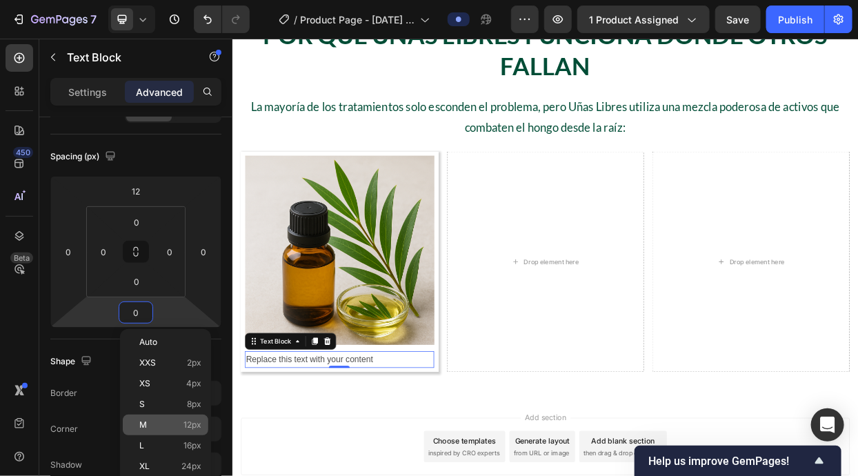
click at [188, 423] on span "12px" at bounding box center [192, 425] width 18 height 10
type input "12"
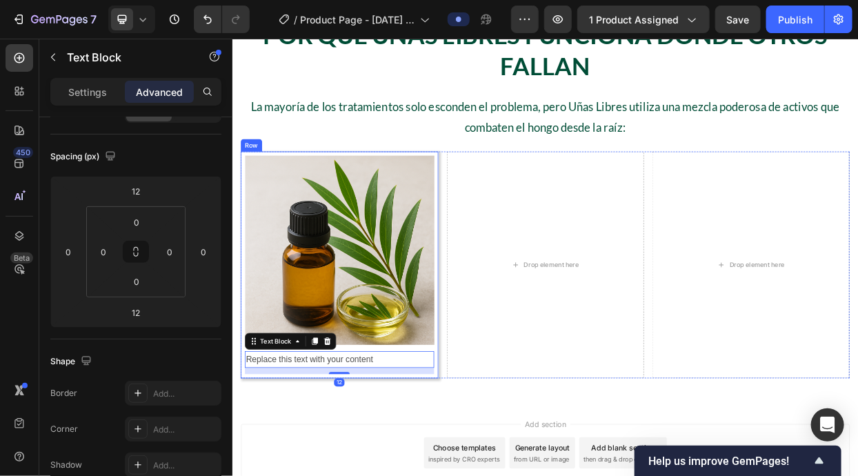
click at [386, 449] on div "Image Replace this text with your content Text Block 12" at bounding box center [373, 337] width 250 height 289
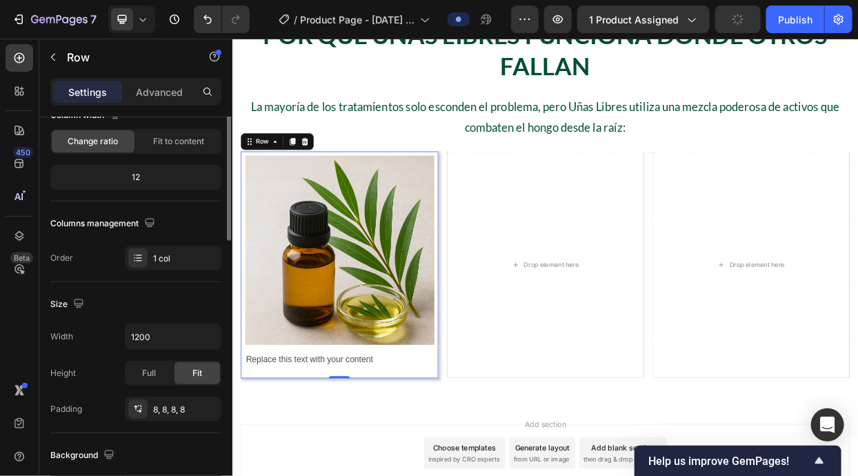
scroll to position [0, 0]
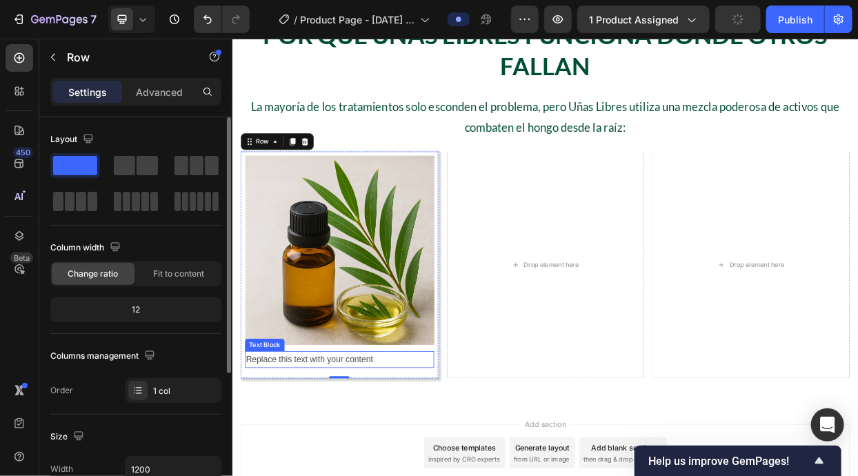
click at [381, 456] on div "Replace this text with your content" at bounding box center [373, 463] width 250 height 23
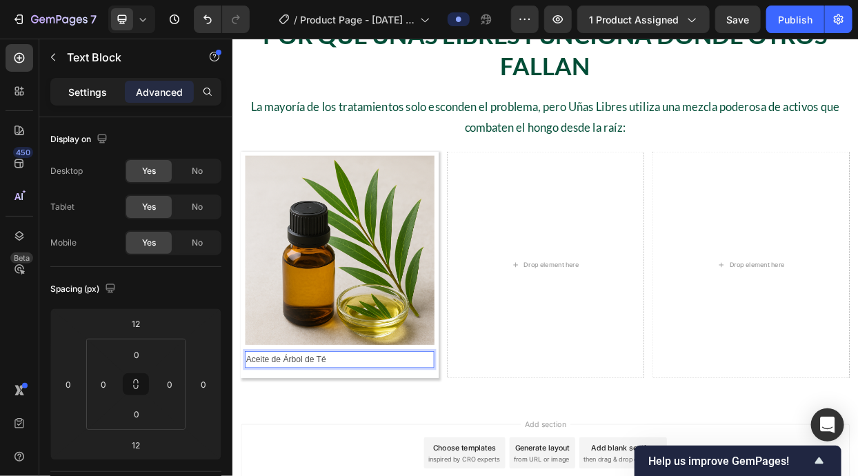
click at [99, 93] on p "Settings" at bounding box center [87, 92] width 39 height 14
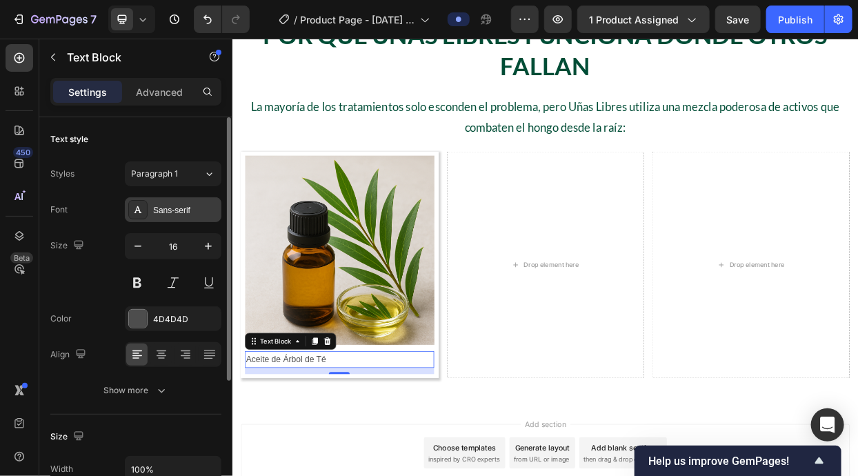
click at [194, 219] on div "Sans-serif" at bounding box center [173, 209] width 97 height 25
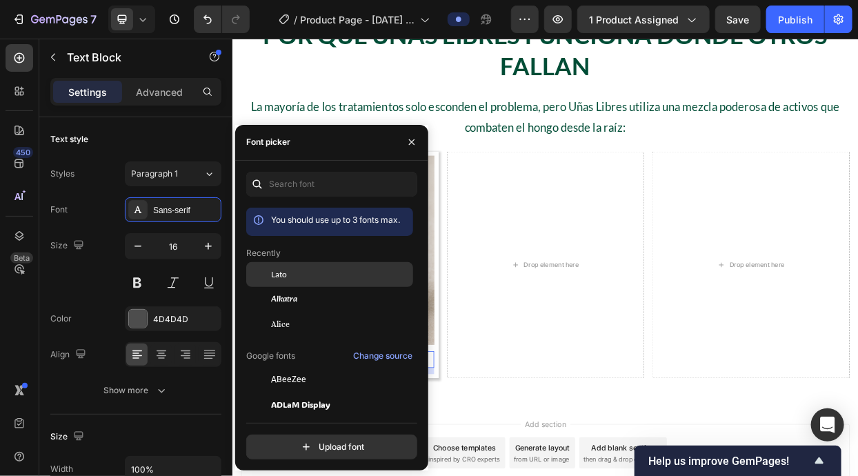
click at [301, 269] on div "Lato" at bounding box center [340, 274] width 139 height 12
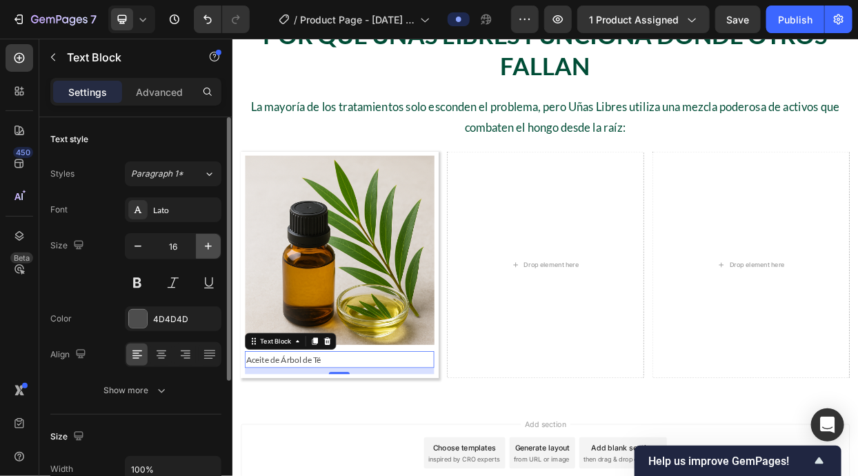
click at [200, 243] on button "button" at bounding box center [208, 246] width 25 height 25
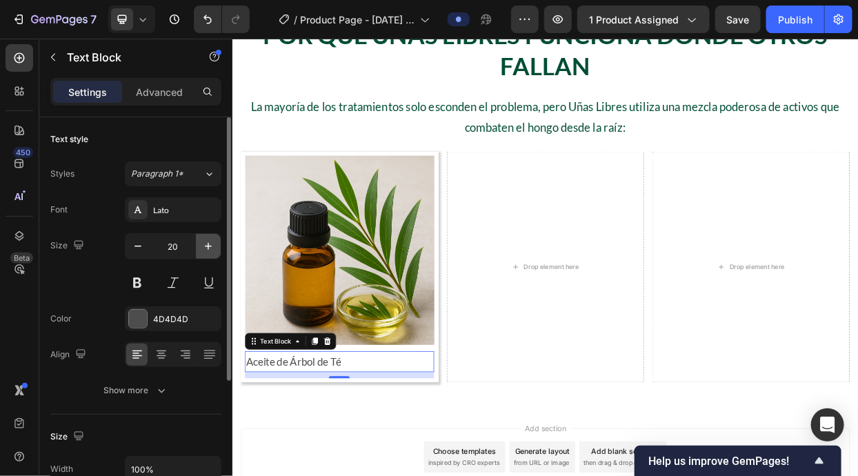
click at [200, 243] on button "button" at bounding box center [208, 246] width 25 height 25
type input "24"
click at [141, 283] on button at bounding box center [137, 282] width 25 height 25
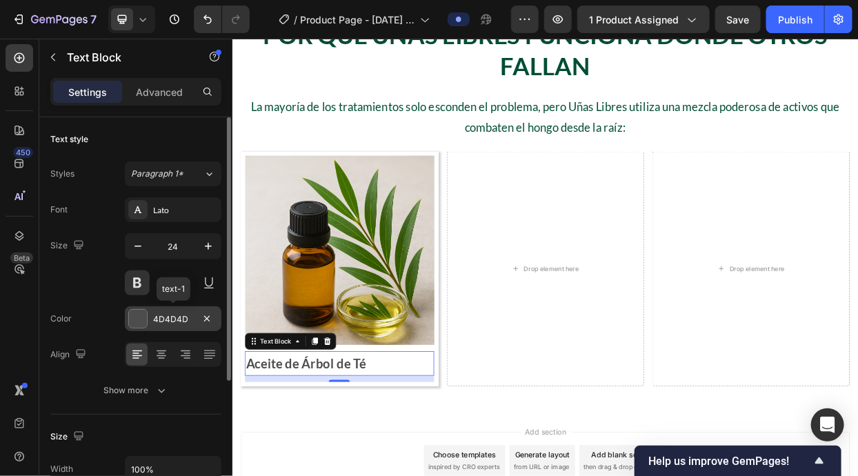
click at [138, 323] on div at bounding box center [138, 319] width 18 height 18
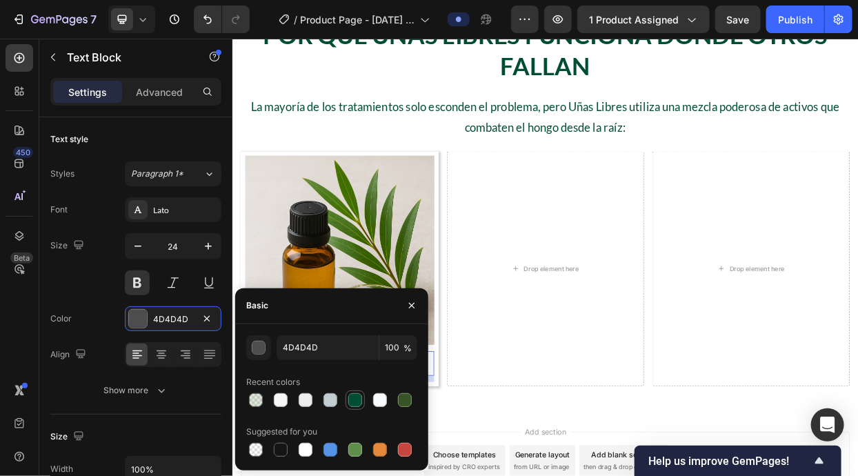
click at [349, 401] on div at bounding box center [355, 400] width 14 height 14
type input "004D36"
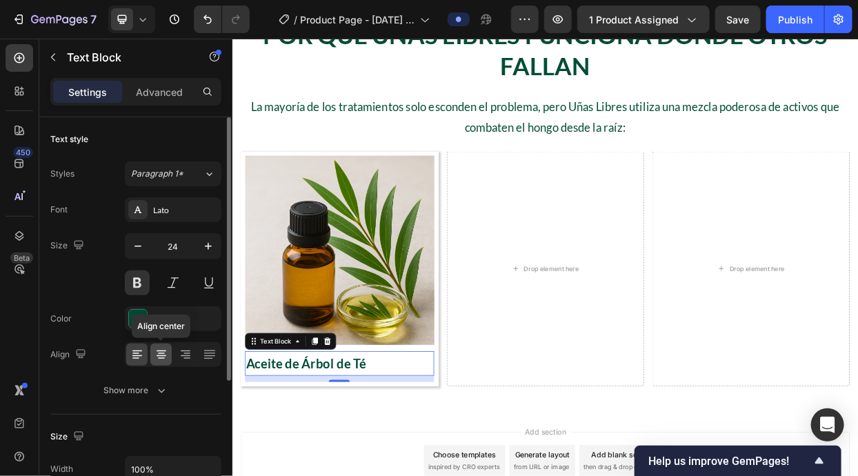
click at [161, 361] on div at bounding box center [160, 354] width 21 height 22
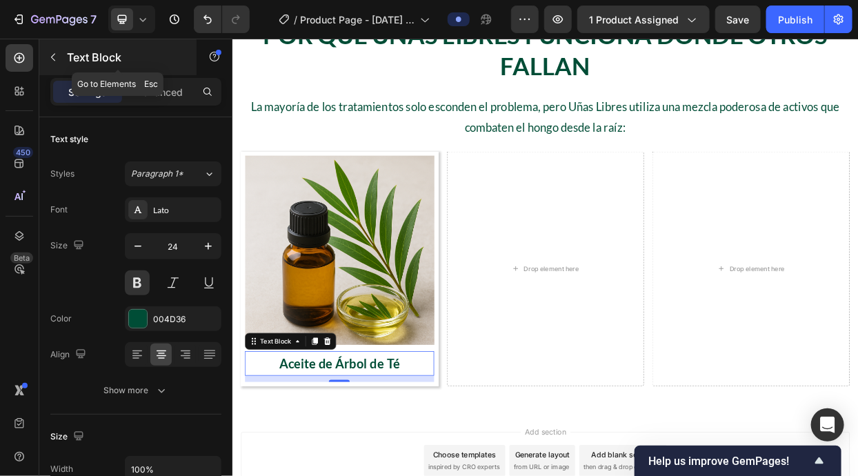
click at [74, 58] on p "Text Block" at bounding box center [125, 57] width 117 height 17
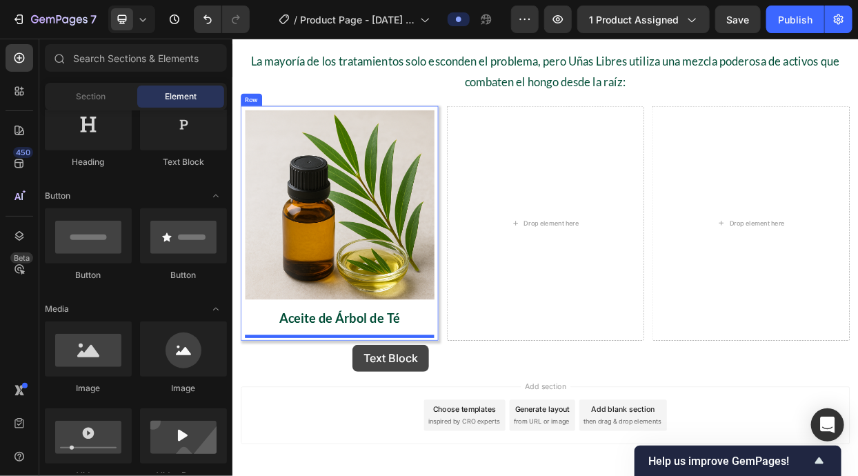
scroll to position [1315, 0]
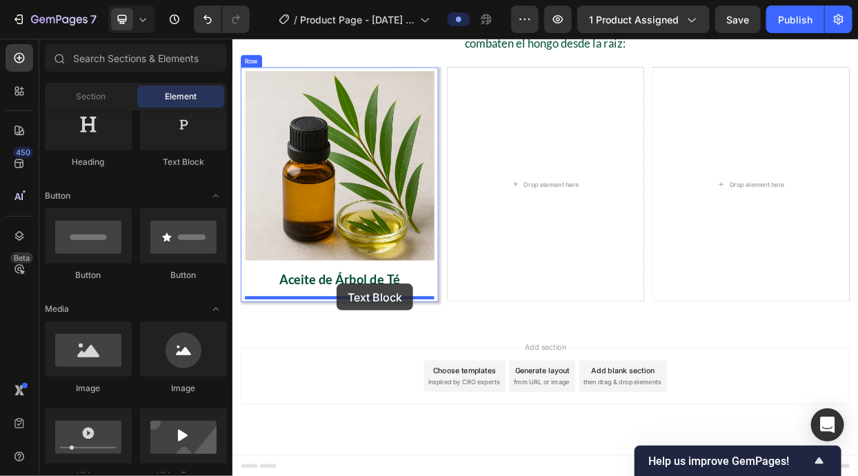
drag, startPoint x: 392, startPoint y: 170, endPoint x: 369, endPoint y: 363, distance: 193.7
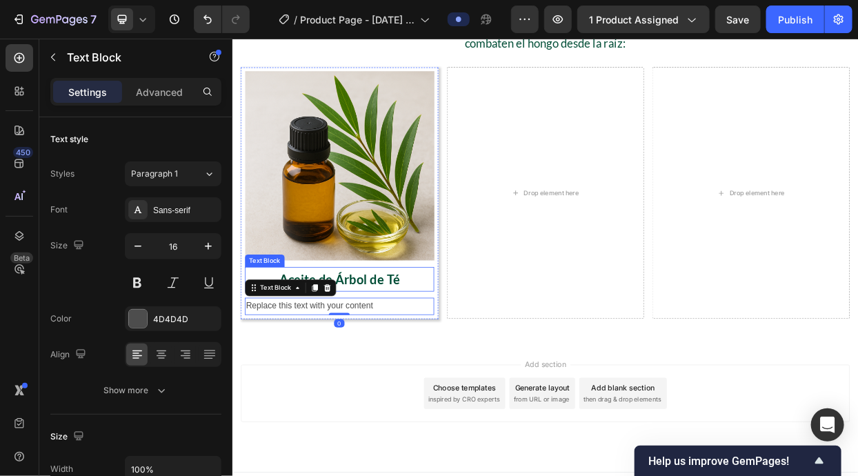
click at [443, 352] on p "Aceite de Árbol de Té" at bounding box center [373, 356] width 247 height 30
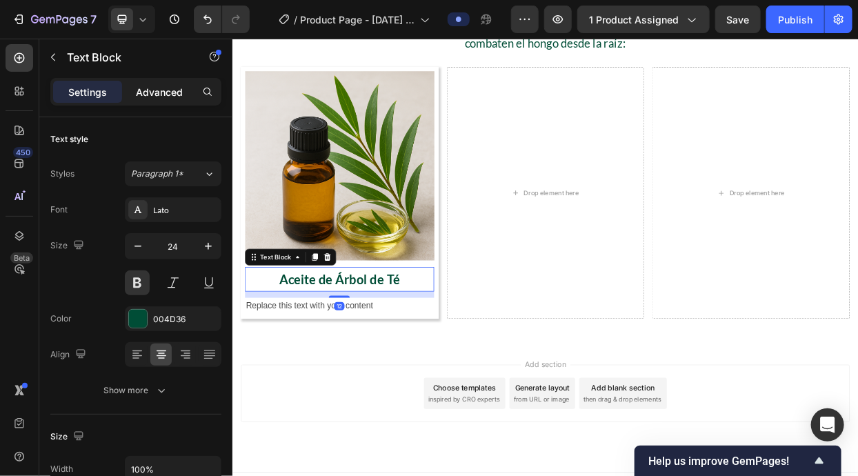
click at [150, 86] on p "Advanced" at bounding box center [159, 92] width 47 height 14
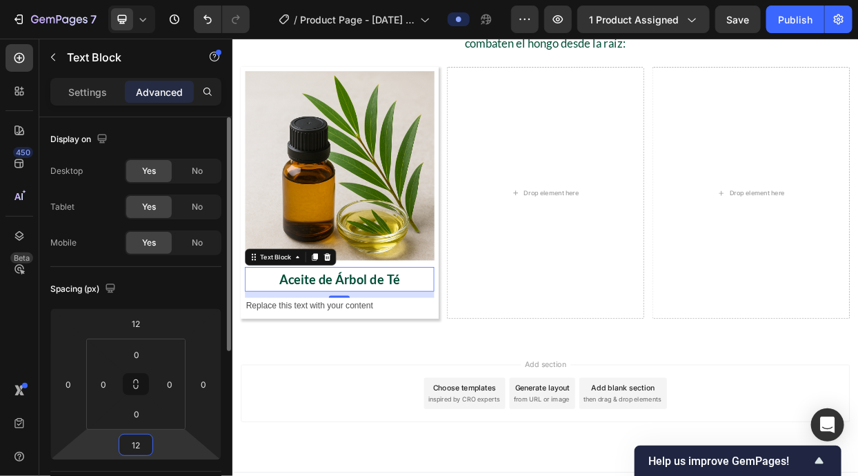
click at [141, 442] on input "12" at bounding box center [136, 444] width 28 height 21
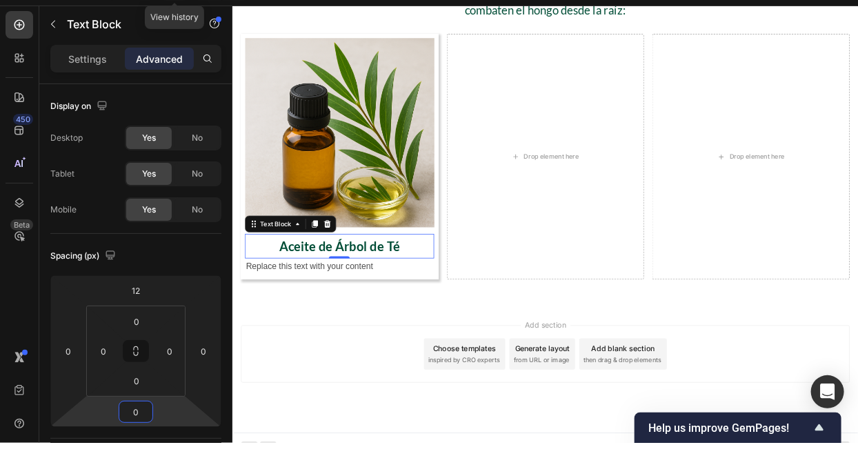
type input "0"
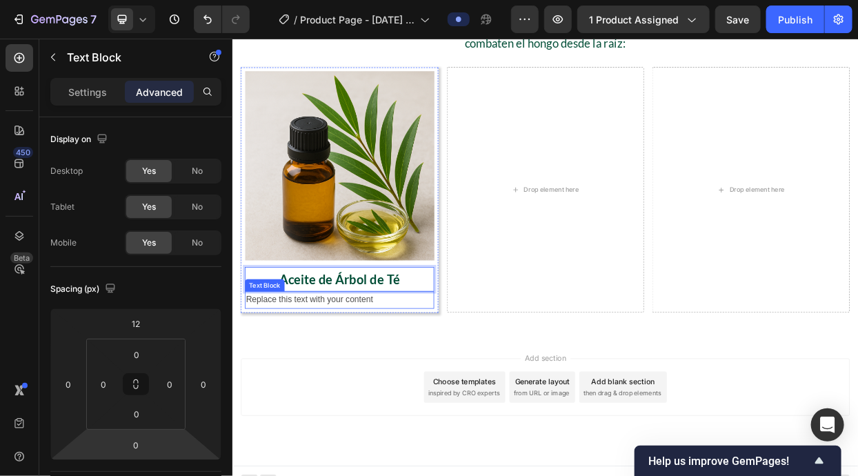
click at [412, 378] on div "Replace this text with your content" at bounding box center [373, 383] width 250 height 23
click at [412, 377] on div "Replace this text with your content" at bounding box center [373, 383] width 250 height 23
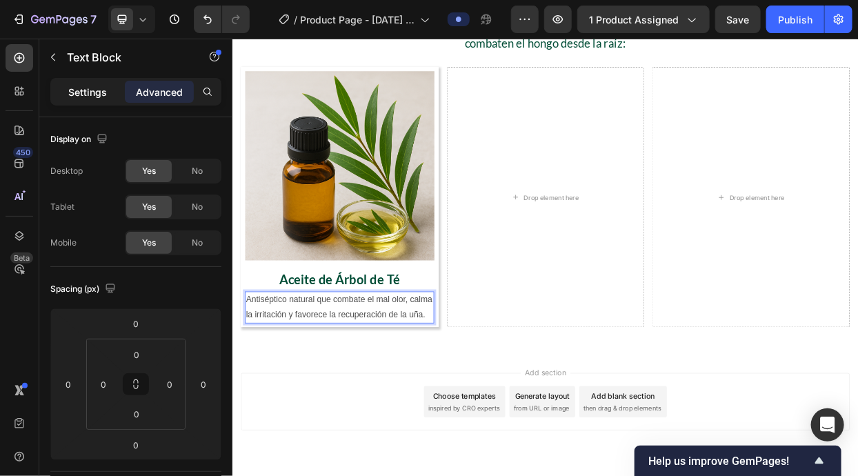
click at [80, 102] on div "Settings" at bounding box center [87, 92] width 69 height 22
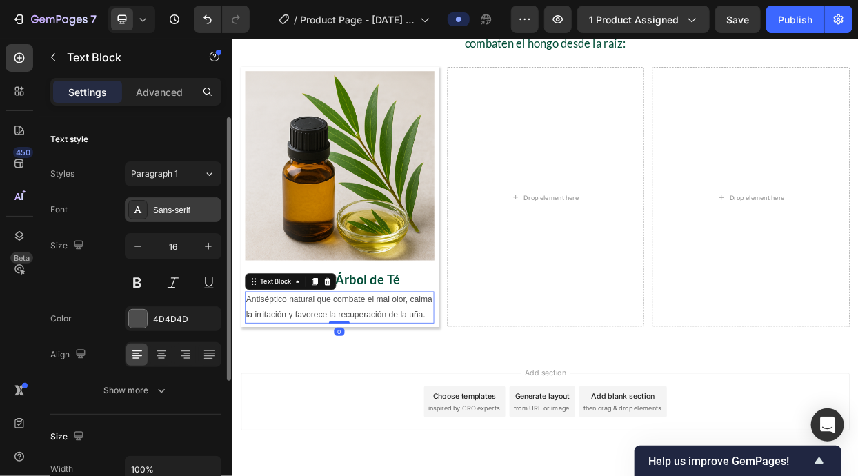
click at [172, 210] on div "Sans-serif" at bounding box center [185, 210] width 65 height 12
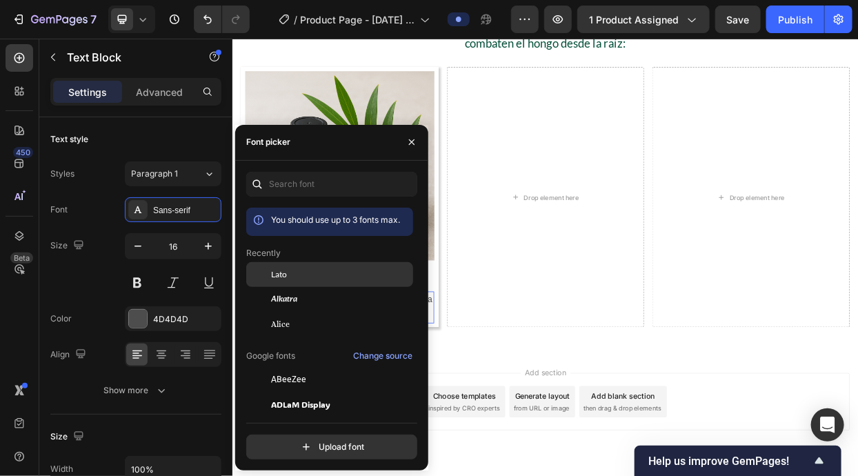
click at [304, 273] on div "Lato" at bounding box center [340, 274] width 139 height 12
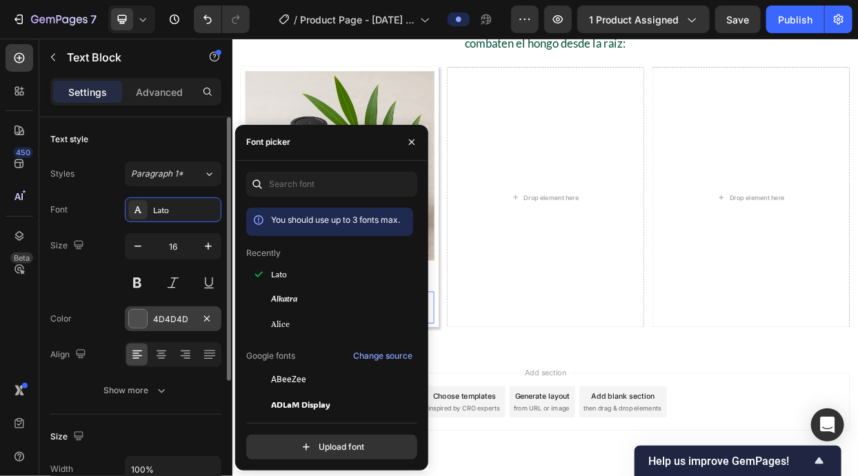
click at [132, 316] on div at bounding box center [138, 319] width 18 height 18
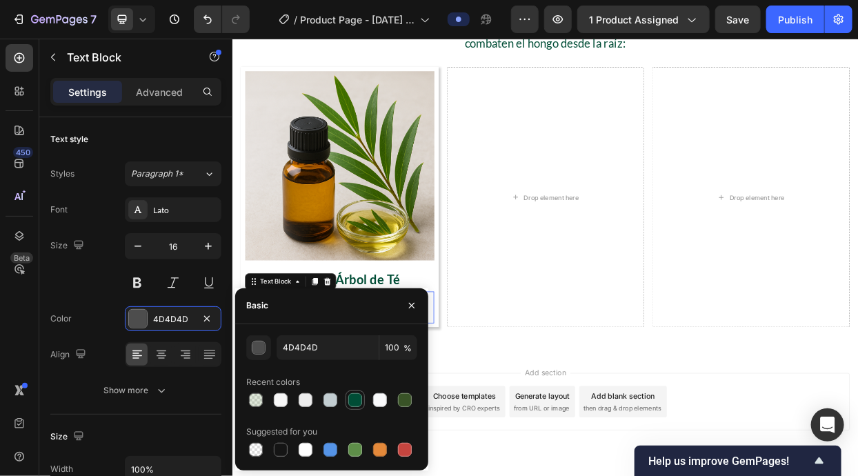
click at [349, 398] on div at bounding box center [355, 400] width 14 height 14
type input "004D36"
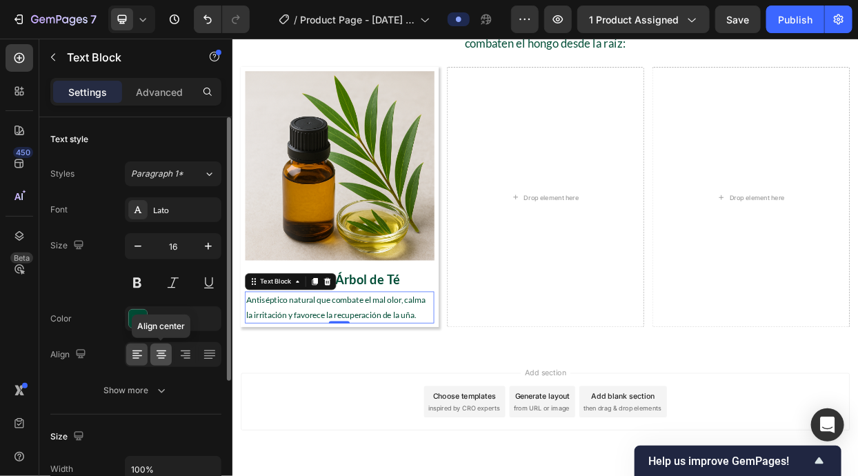
click at [157, 350] on icon at bounding box center [161, 350] width 10 height 1
click at [201, 248] on icon "button" at bounding box center [208, 246] width 14 height 14
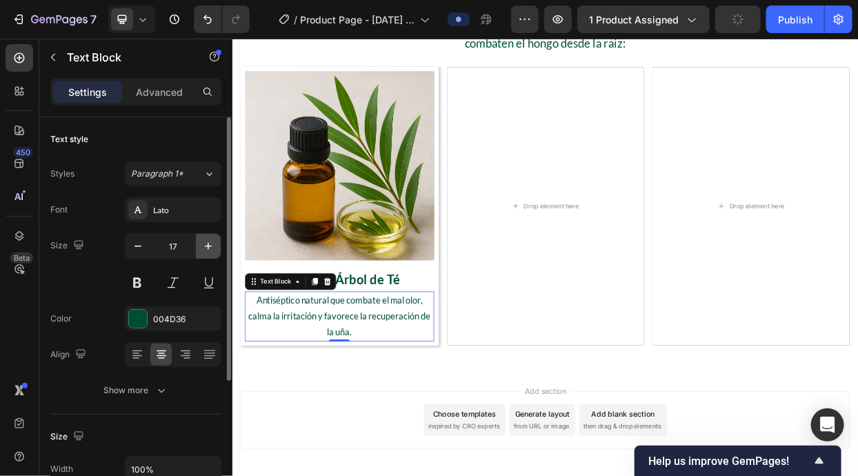
click at [201, 248] on icon "button" at bounding box center [208, 246] width 14 height 14
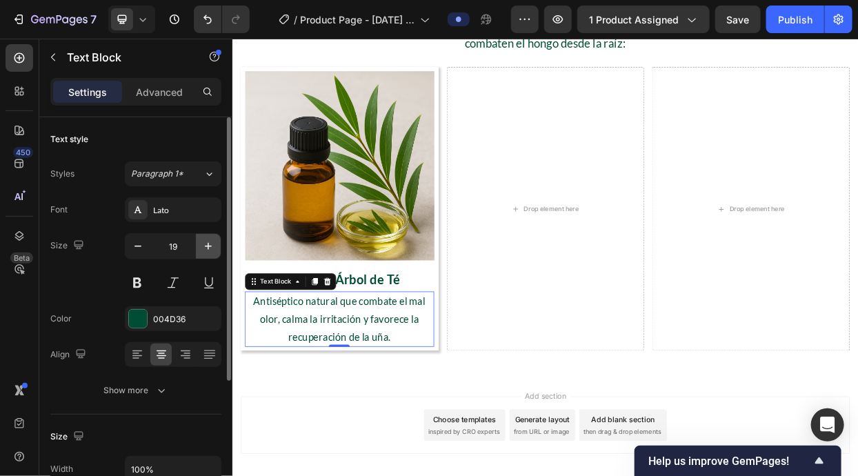
type input "20"
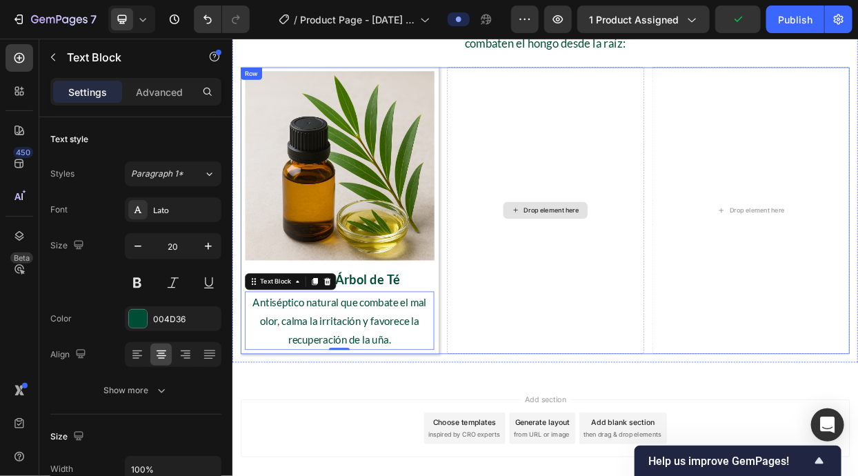
click at [611, 358] on div "Drop element here" at bounding box center [645, 265] width 261 height 379
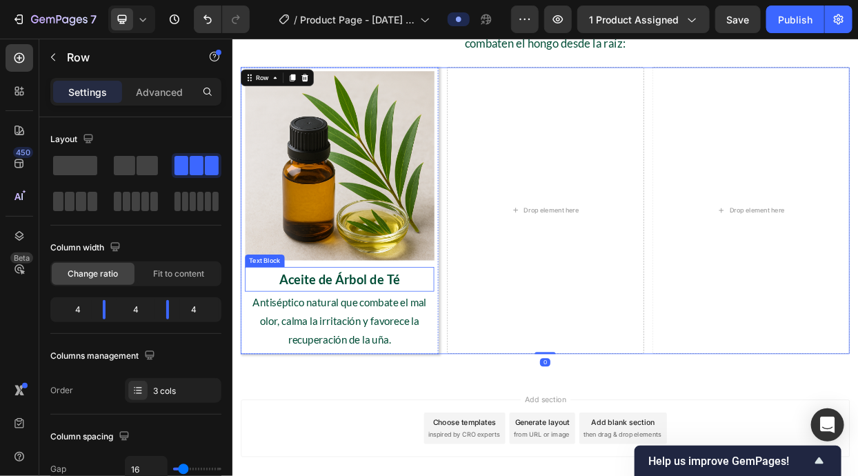
click at [423, 363] on p "Aceite de Árbol de Té" at bounding box center [373, 356] width 247 height 30
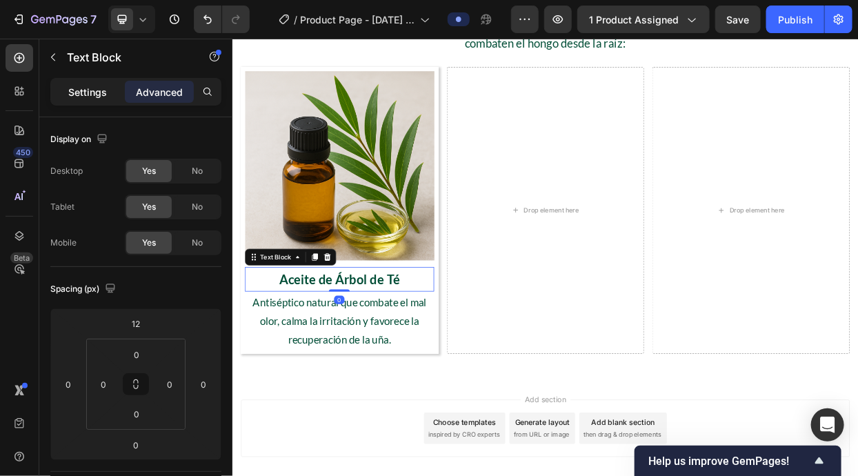
click at [91, 94] on p "Settings" at bounding box center [87, 92] width 39 height 14
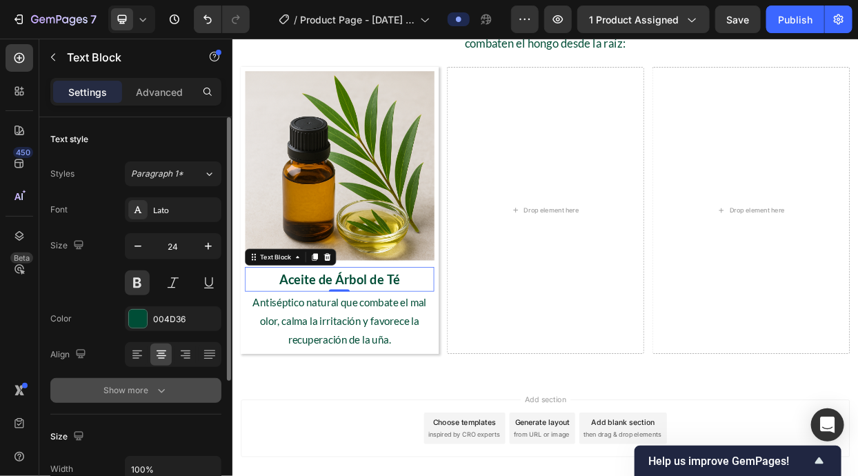
click at [141, 393] on div "Show more" at bounding box center [136, 390] width 64 height 14
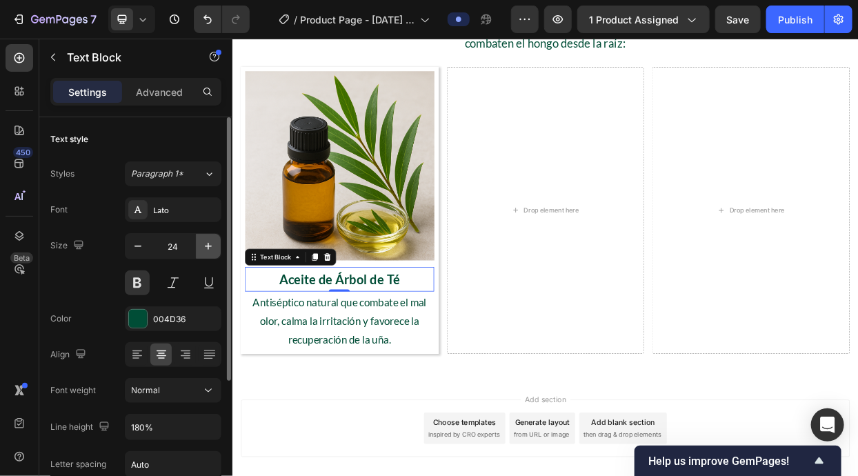
click at [196, 245] on button "button" at bounding box center [208, 246] width 25 height 25
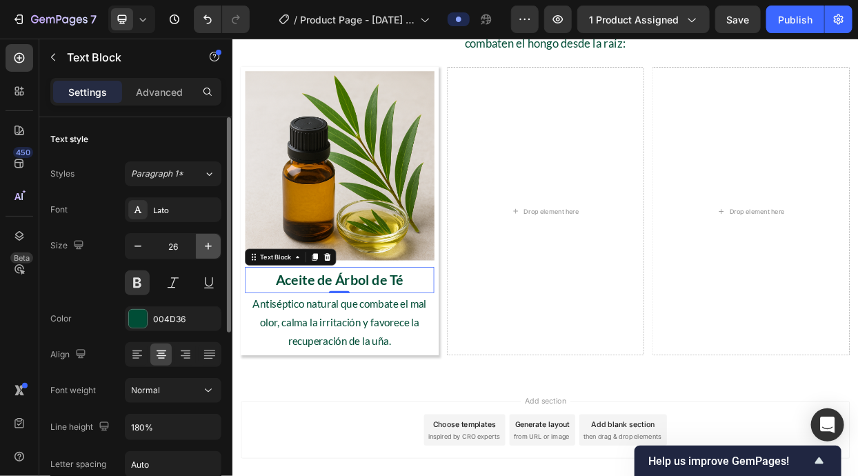
click at [196, 245] on button "button" at bounding box center [208, 246] width 25 height 25
type input "28"
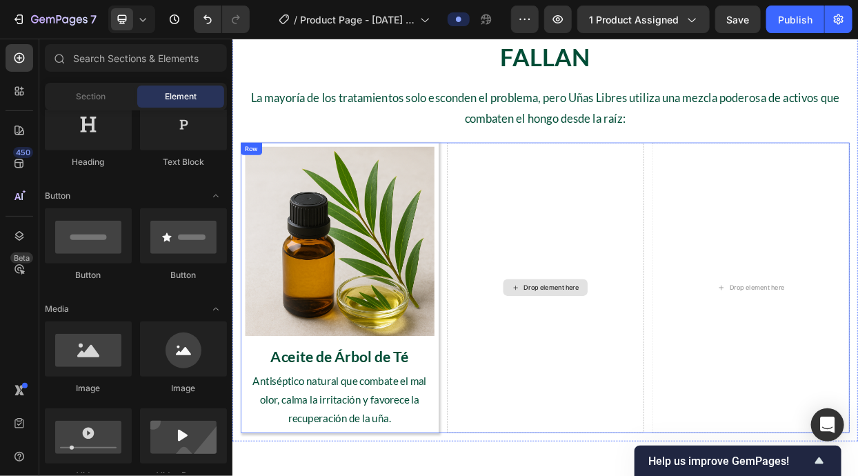
scroll to position [1388, 0]
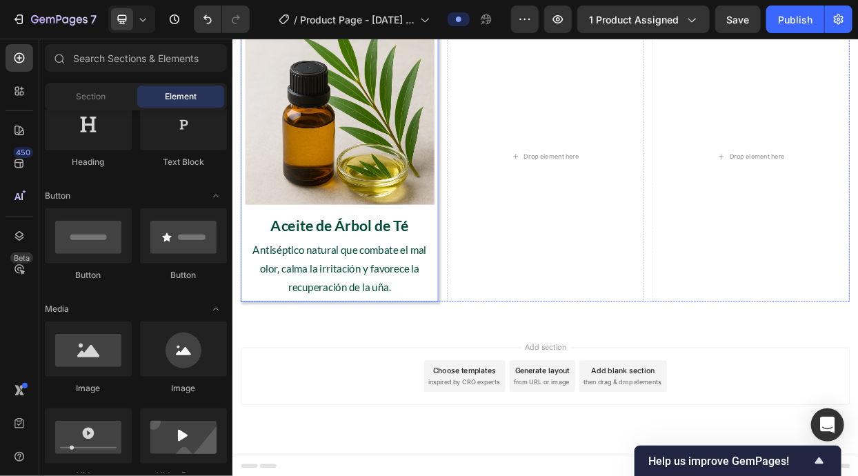
click at [496, 383] on div "Image Aceite de Árbol de Té Text Block Antiséptico natural que combate el mal o…" at bounding box center [373, 194] width 261 height 384
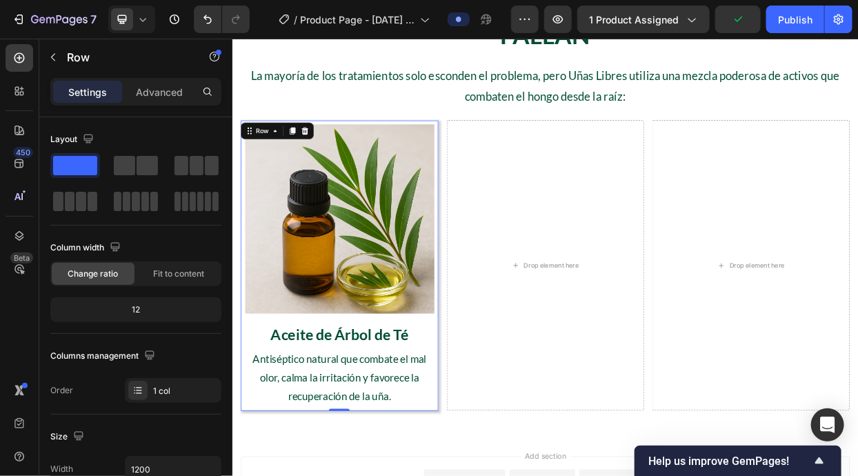
scroll to position [1212, 0]
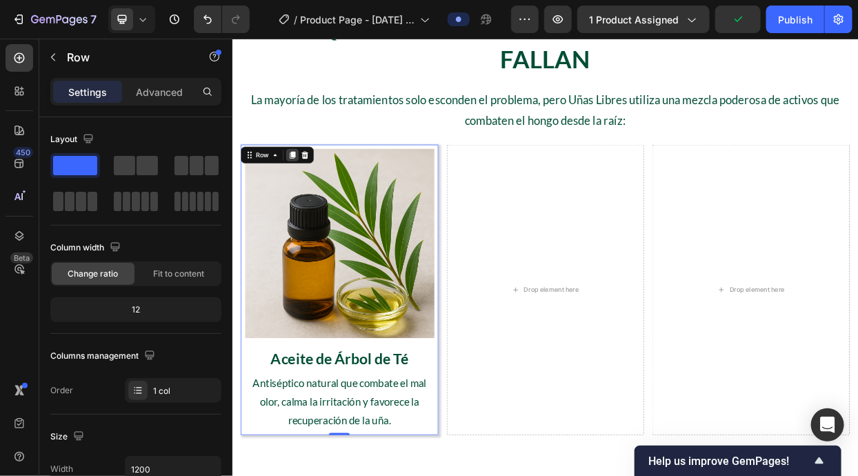
click at [308, 192] on icon at bounding box center [310, 192] width 11 height 11
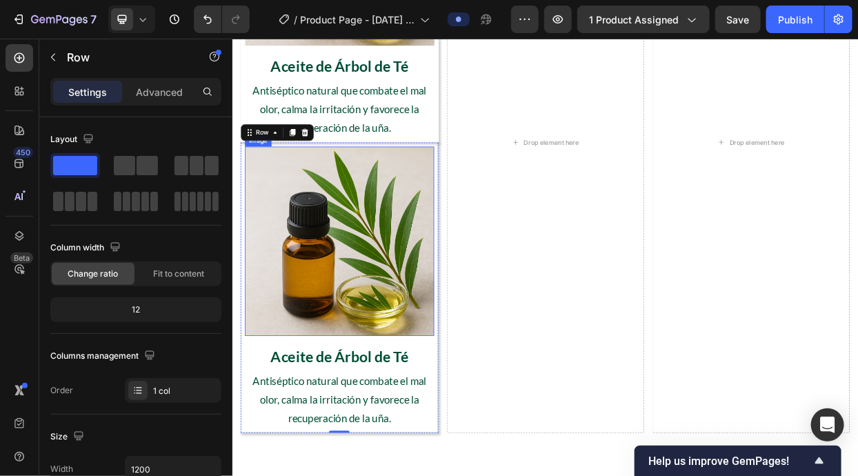
scroll to position [1499, 0]
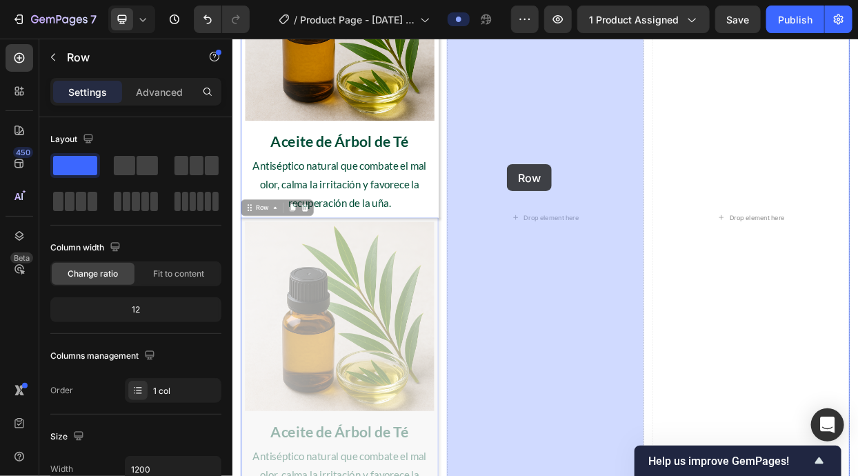
drag, startPoint x: 254, startPoint y: 254, endPoint x: 594, endPoint y: 205, distance: 344.1
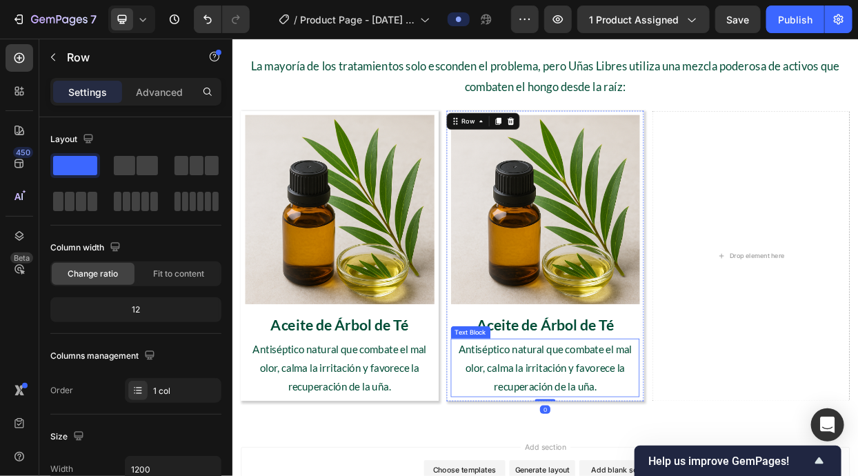
scroll to position [1256, 0]
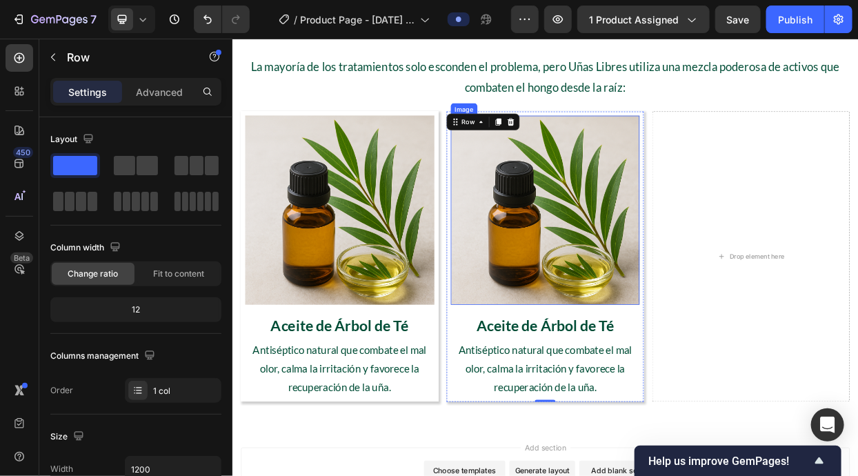
click at [712, 257] on img at bounding box center [645, 265] width 250 height 250
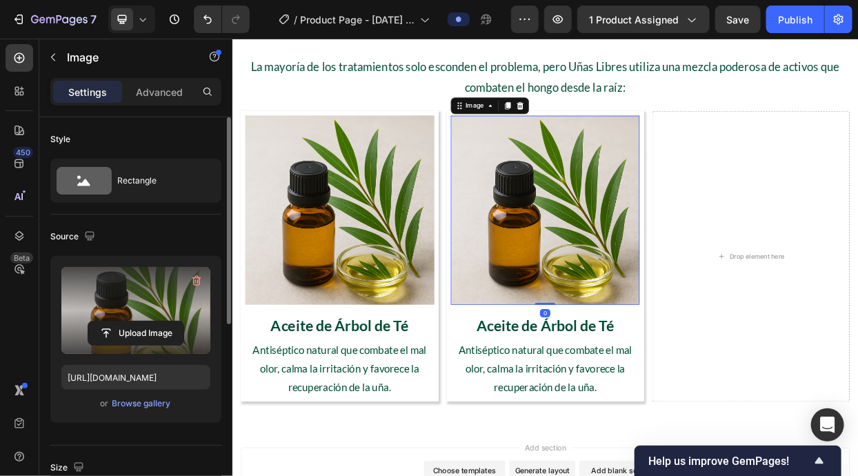
click at [121, 319] on label at bounding box center [135, 310] width 149 height 87
click at [121, 321] on input "file" at bounding box center [135, 332] width 95 height 23
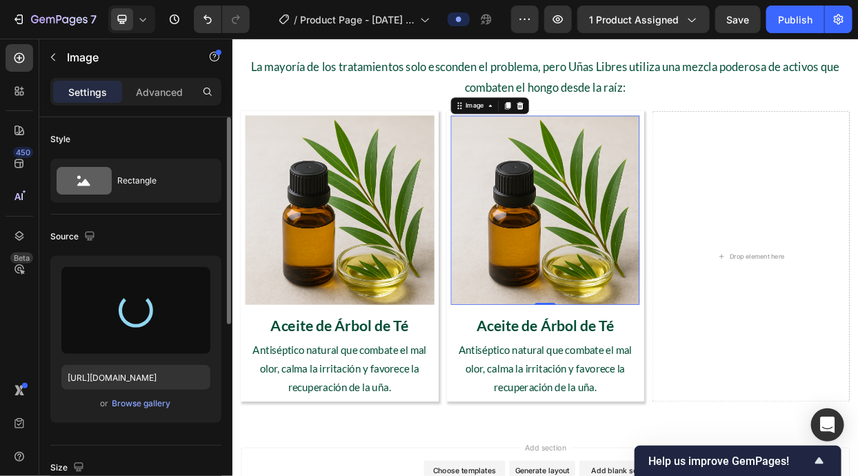
type input "https://cdn.shopify.com/s/files/1/0942/9106/7229/files/gempages_571795456183501…"
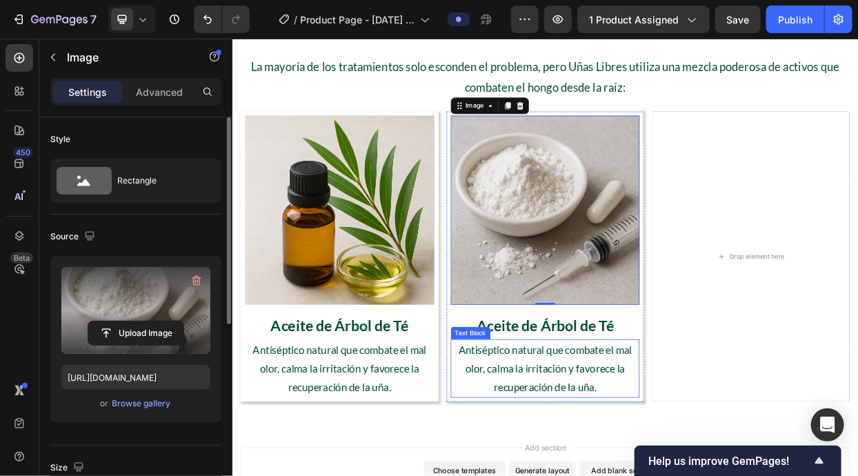
click at [657, 428] on p "Aceite de Árbol de Té" at bounding box center [645, 417] width 247 height 34
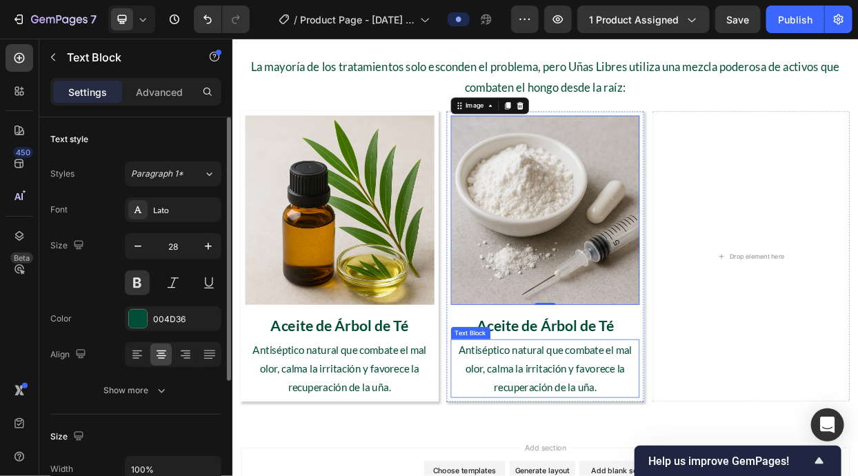
click at [657, 427] on p "Aceite de Árbol de Té" at bounding box center [645, 417] width 247 height 34
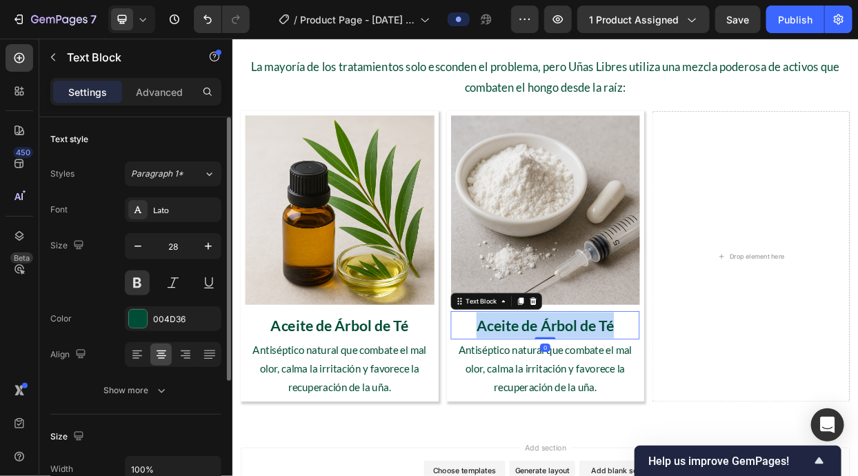
click at [657, 427] on p "Aceite de Árbol de Té" at bounding box center [645, 417] width 247 height 34
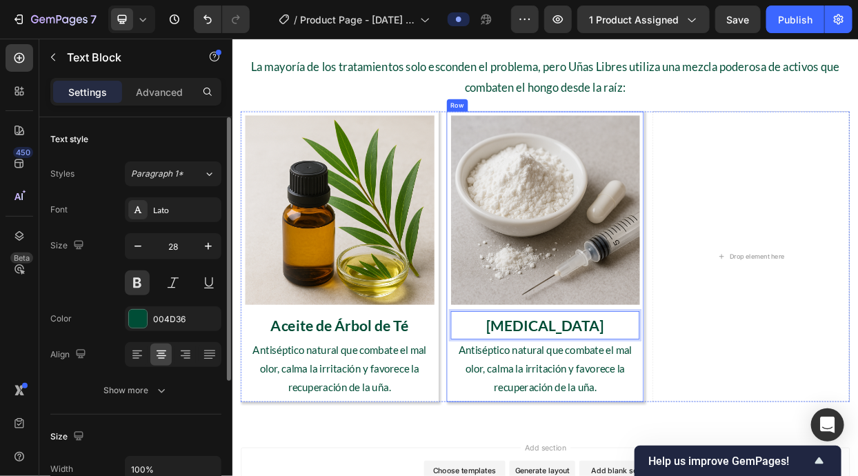
click at [622, 475] on p "Antiséptico natural que combate el mal olor, calma la irritación y favorece la …" at bounding box center [645, 474] width 247 height 74
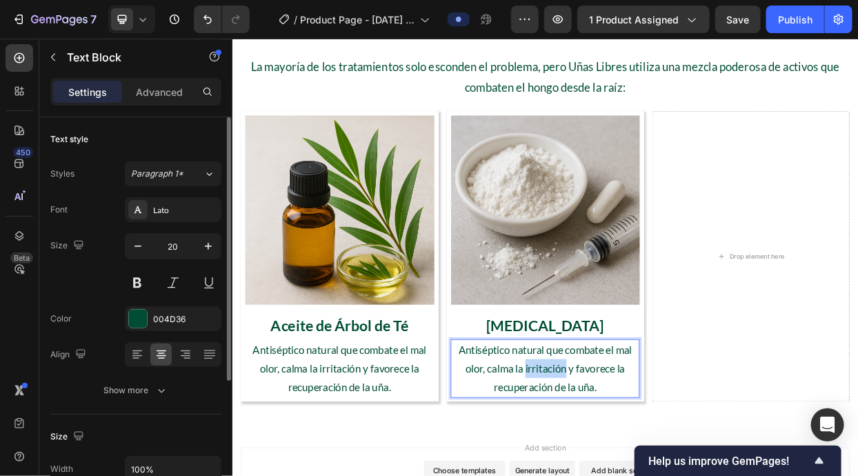
click at [622, 475] on p "Antiséptico natural que combate el mal olor, calma la irritación y favorece la …" at bounding box center [645, 474] width 247 height 74
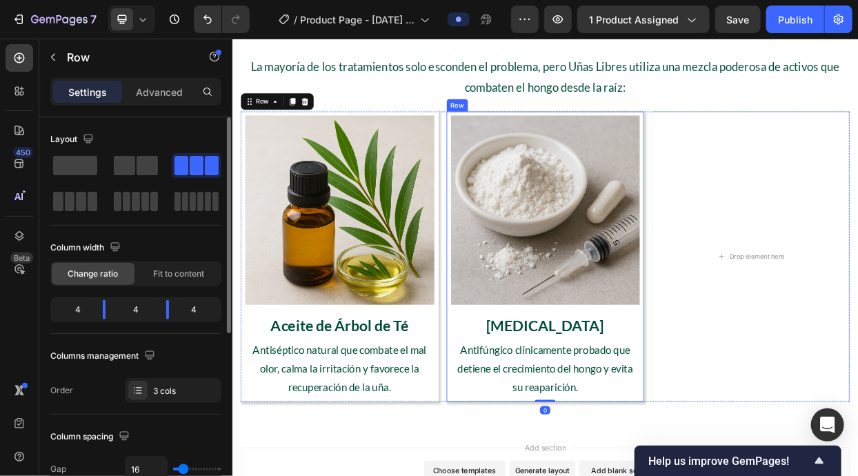
click at [770, 434] on div "Image Clotrimazol Text Block Antifúngico clínicamente probado que detiene el cr…" at bounding box center [645, 326] width 261 height 384
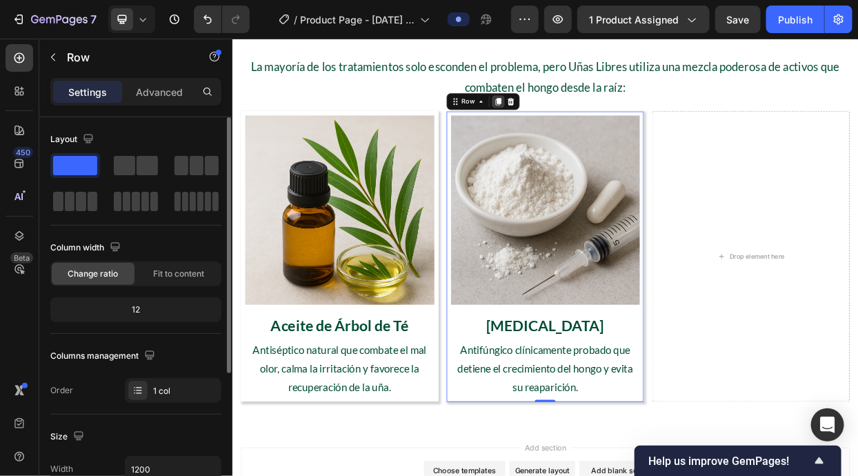
click at [576, 116] on div at bounding box center [583, 121] width 17 height 17
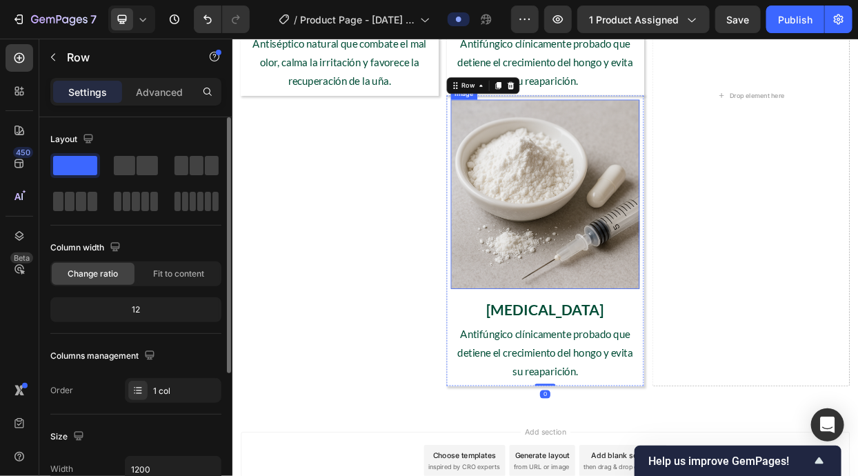
scroll to position [1688, 0]
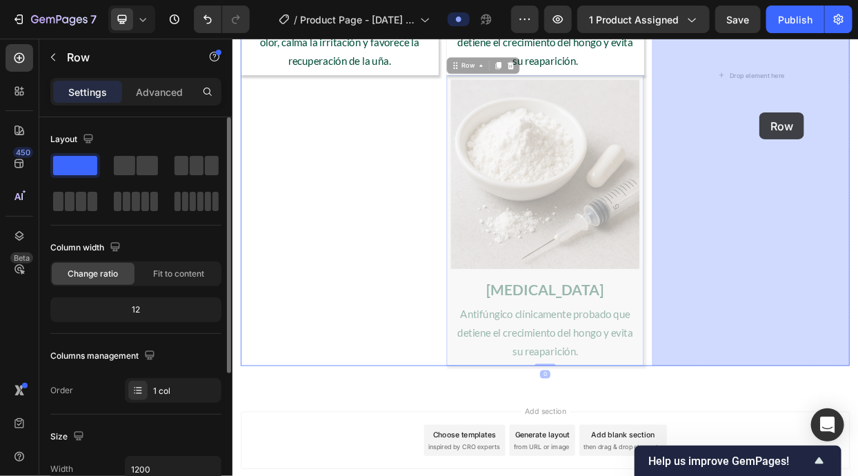
drag, startPoint x: 521, startPoint y: 70, endPoint x: 929, endPoint y: 136, distance: 412.9
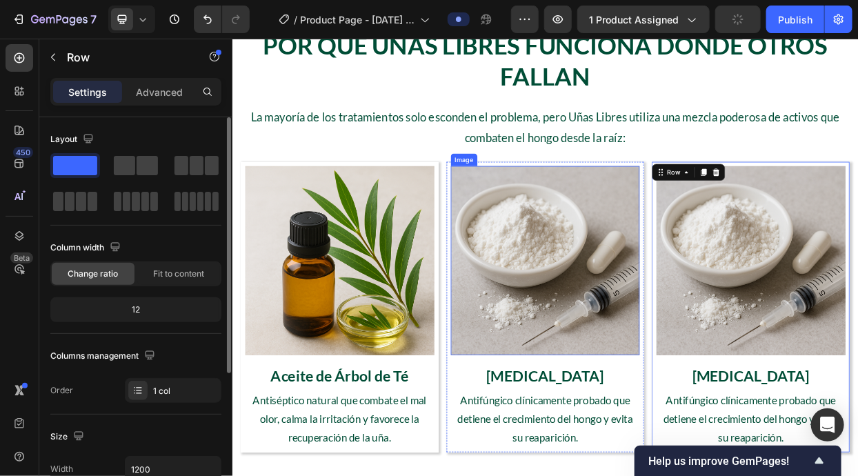
scroll to position [1190, 0]
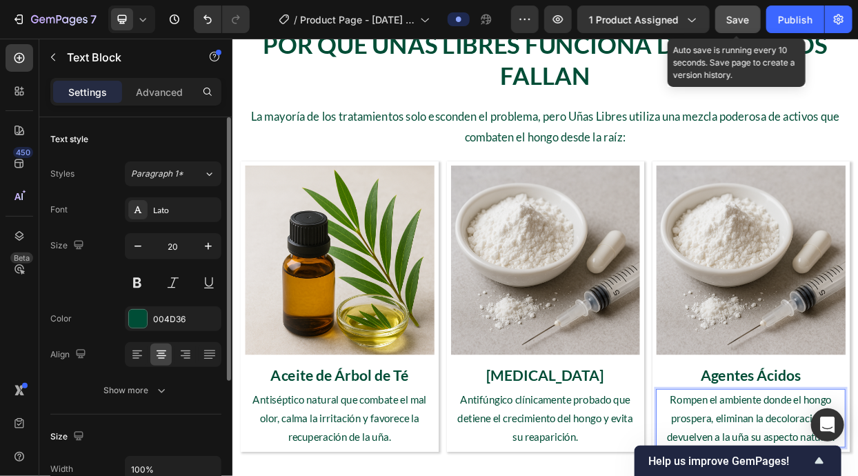
click at [738, 24] on span "Save" at bounding box center [738, 20] width 23 height 12
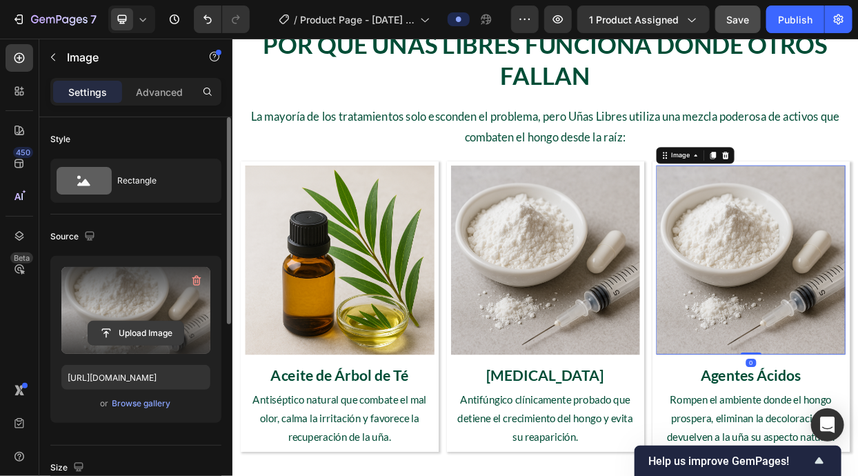
click at [159, 332] on input "file" at bounding box center [135, 332] width 95 height 23
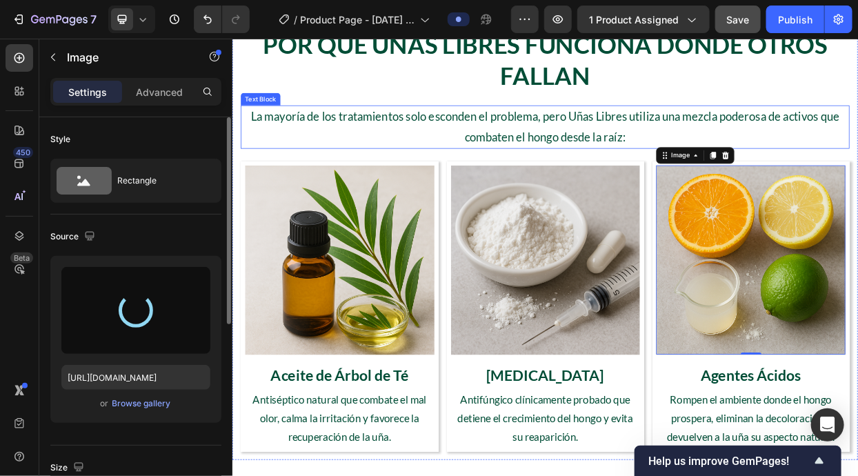
type input "https://cdn.shopify.com/s/files/1/0942/9106/7229/files/gempages_571795456183501…"
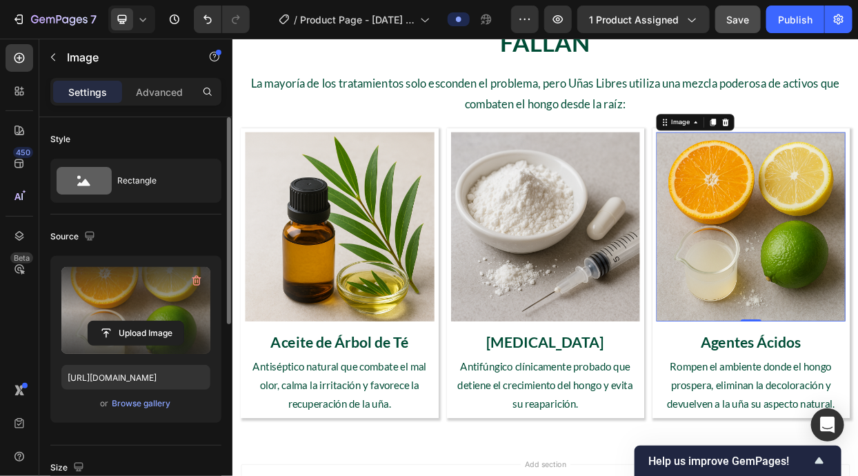
scroll to position [1278, 0]
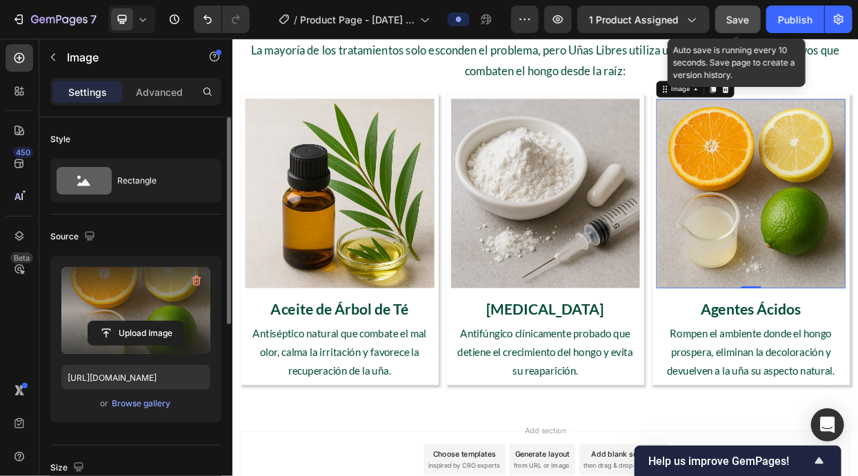
click at [736, 14] on span "Save" at bounding box center [738, 20] width 23 height 12
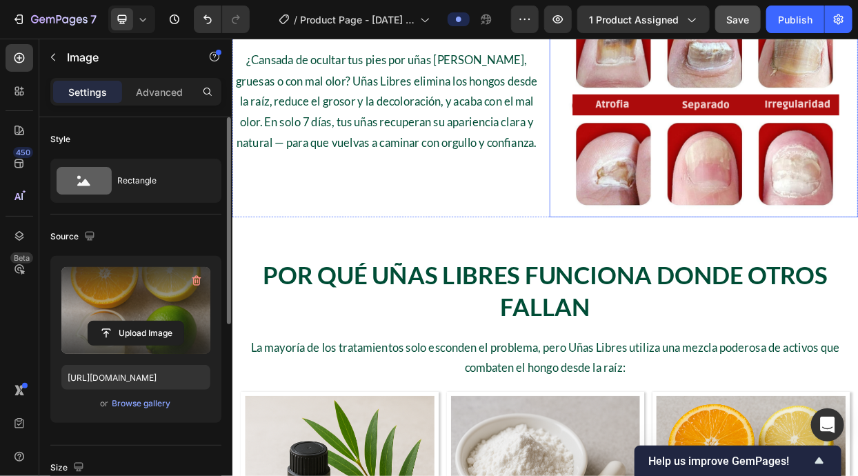
scroll to position [868, 0]
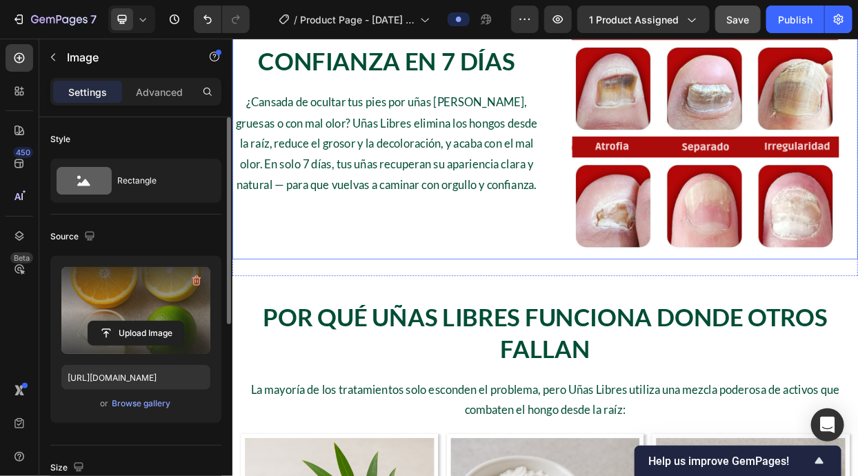
click at [641, 239] on div "De la Vergüenza a la Confianza en 7 Días Heading ¿Cansada de ocultar tus pies p…" at bounding box center [645, 126] width 827 height 408
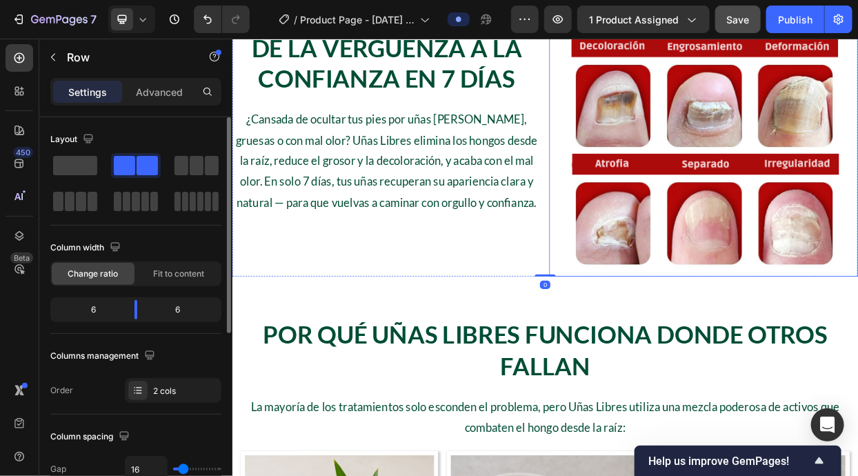
scroll to position [638, 0]
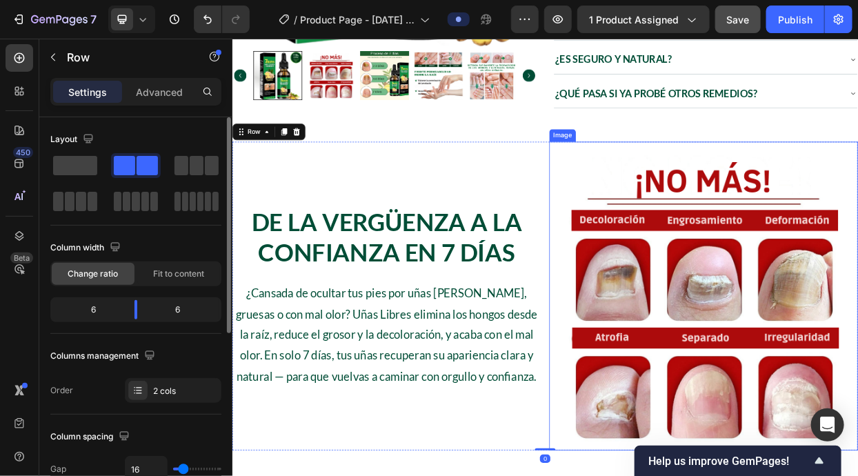
click at [689, 259] on img at bounding box center [855, 378] width 408 height 408
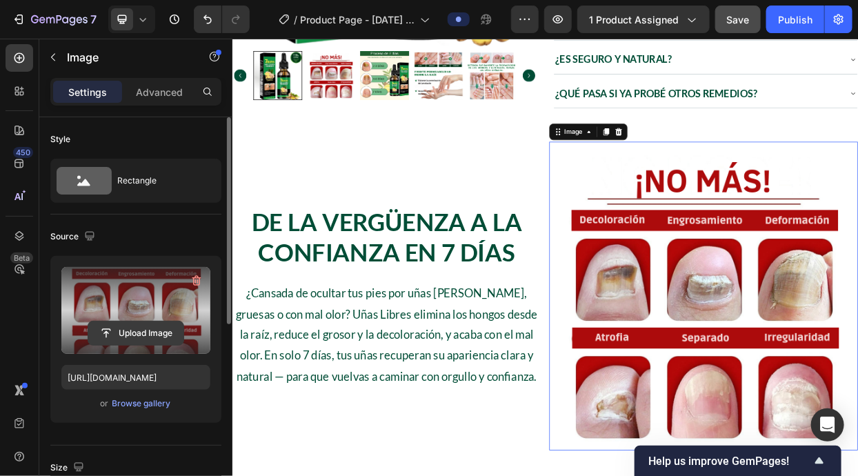
click at [157, 334] on input "file" at bounding box center [135, 332] width 95 height 23
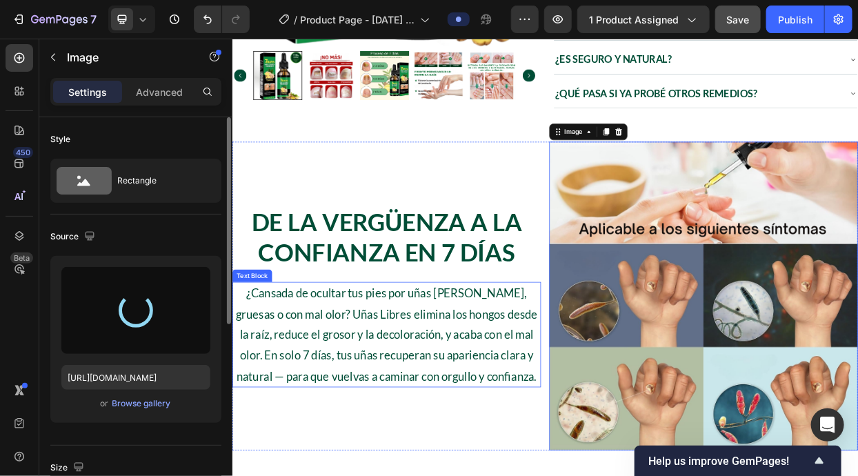
type input "https://cdn.shopify.com/s/files/1/0942/9106/7229/files/gempages_571795456183501…"
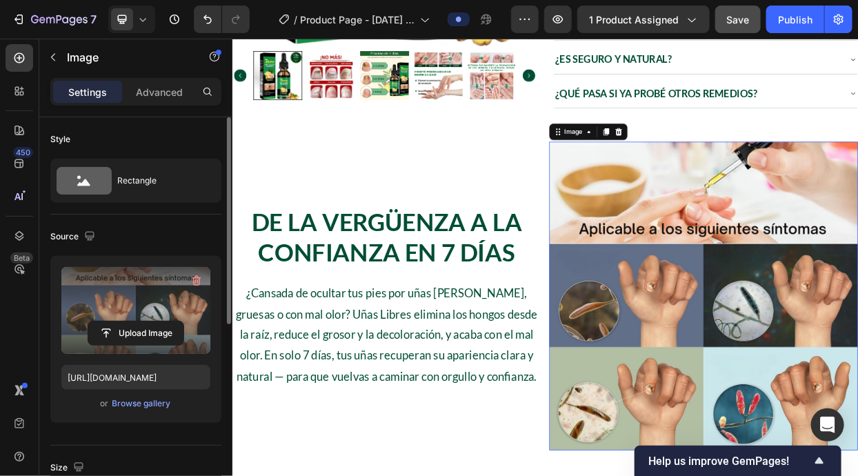
click at [185, 329] on div "Upload Image" at bounding box center [135, 333] width 149 height 25
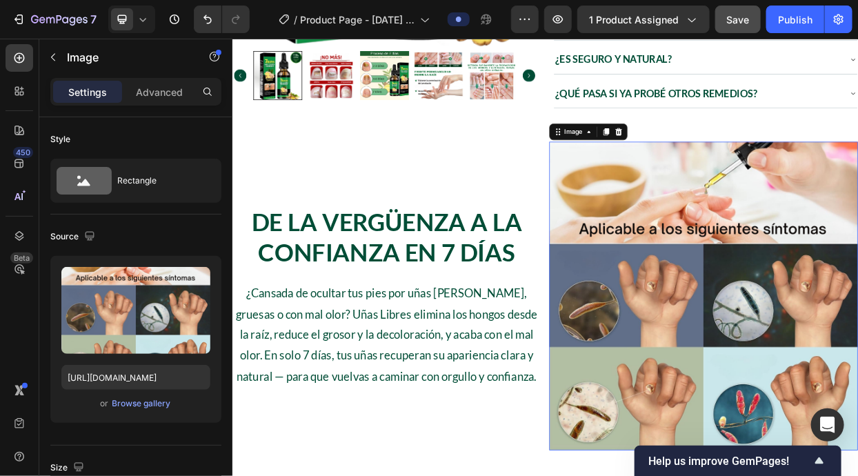
click at [780, 219] on img at bounding box center [855, 378] width 408 height 408
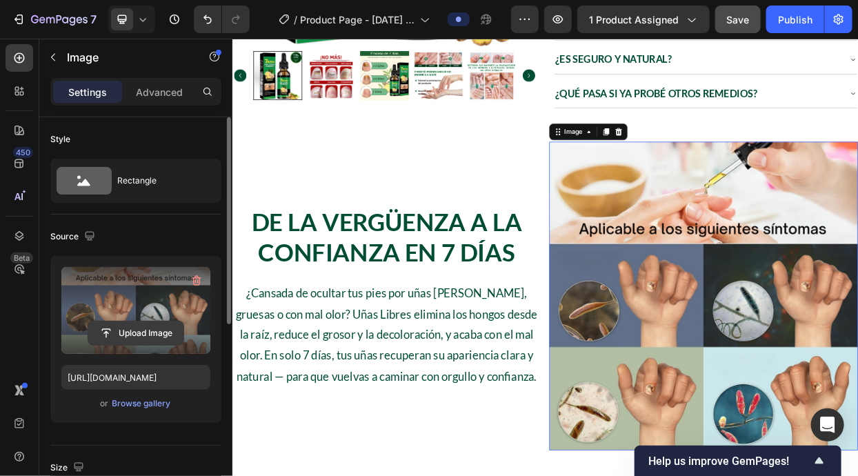
click at [169, 322] on input "file" at bounding box center [135, 332] width 95 height 23
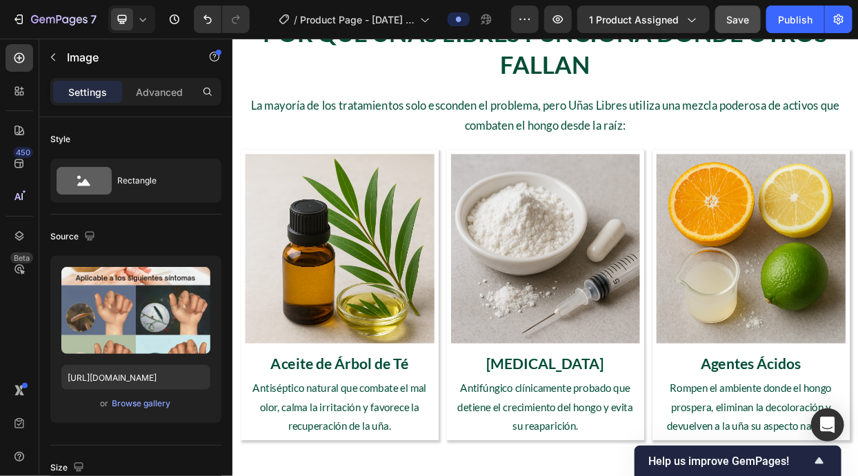
scroll to position [886, 0]
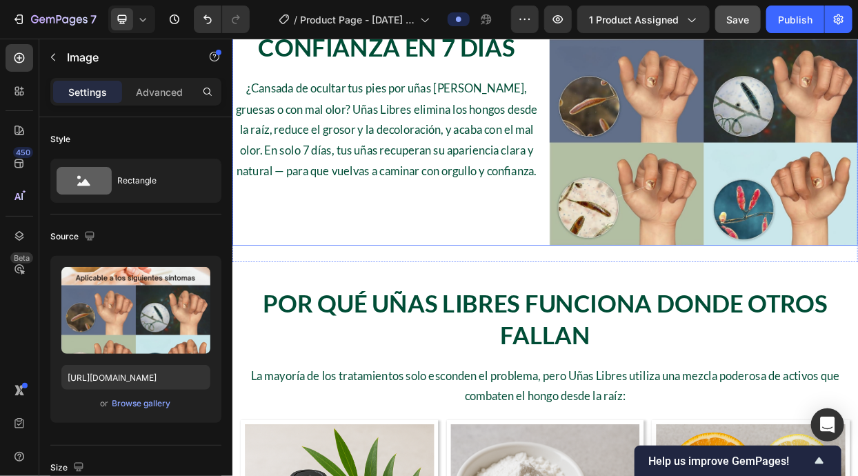
click at [641, 221] on div "De la Vergüenza a la Confianza en 7 Días Heading ¿Cansada de ocultar tus pies p…" at bounding box center [645, 108] width 827 height 408
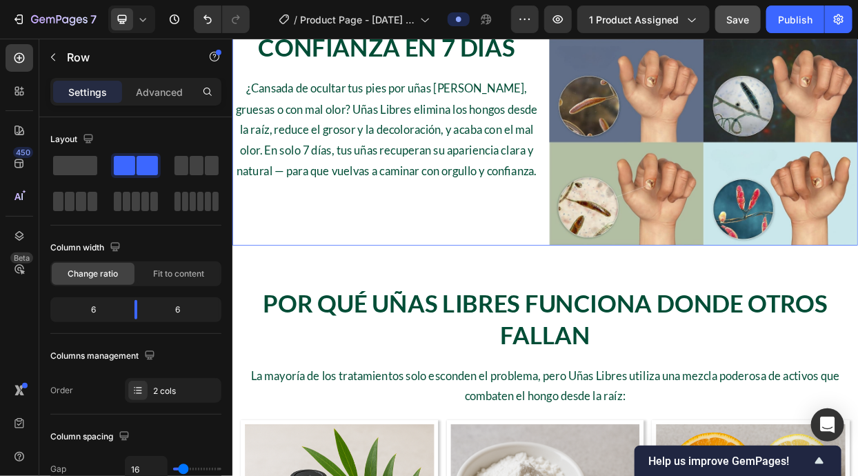
scroll to position [646, 0]
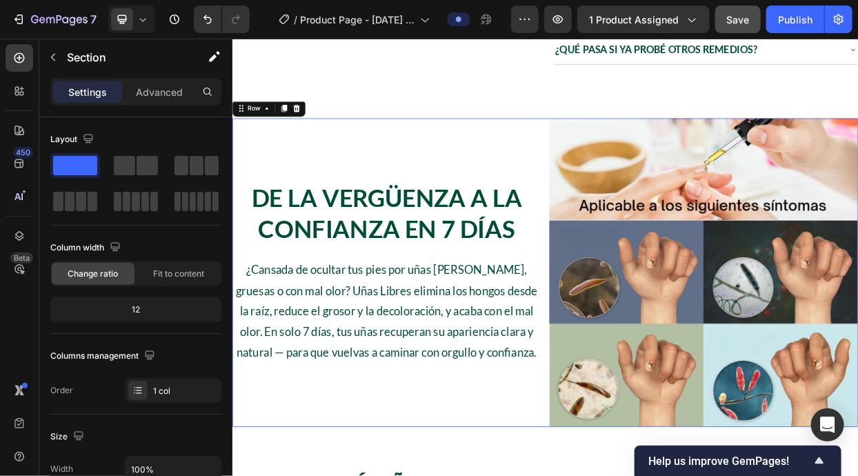
click at [643, 132] on div "De la Vergüenza a la Confianza en 7 Días Heading ¿Cansada de ocultar tus pies p…" at bounding box center [645, 348] width 827 height 452
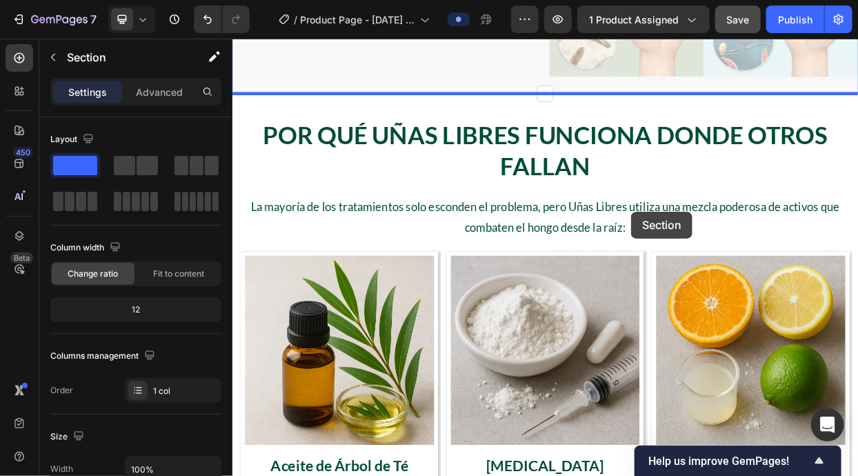
scroll to position [1879, 0]
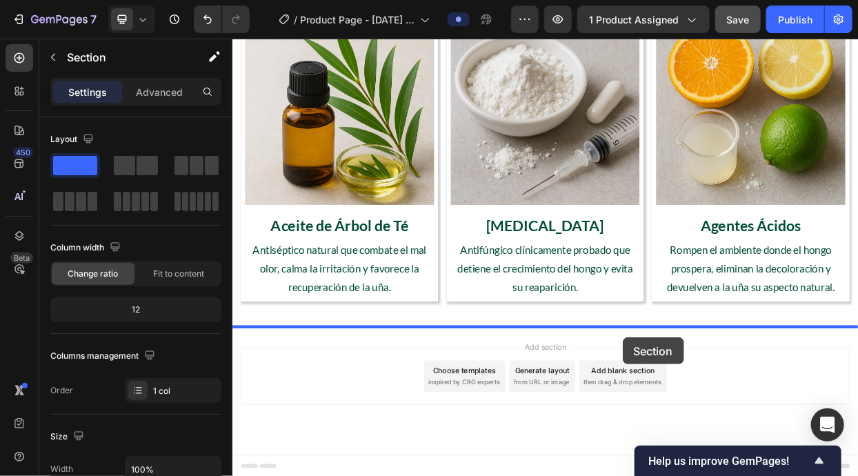
drag, startPoint x: 775, startPoint y: 120, endPoint x: 747, endPoint y: 434, distance: 314.9
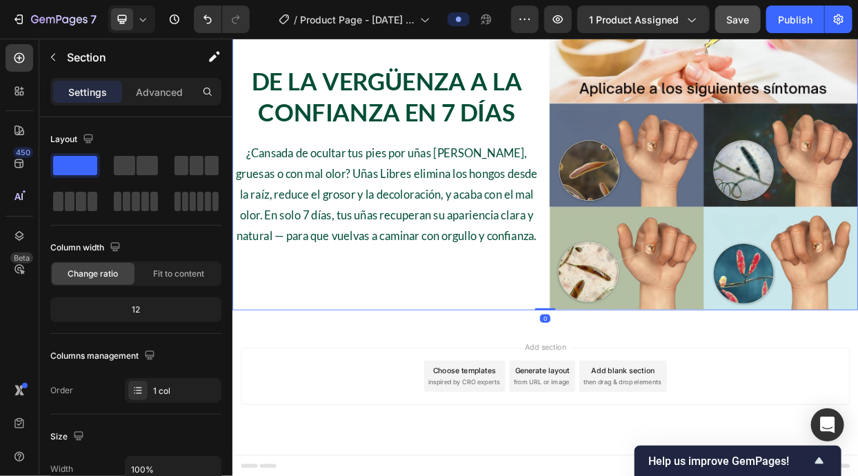
click at [646, 245] on div "De la Vergüenza a la Confianza en 7 Días Heading ¿Cansada de ocultar tus pies p…" at bounding box center [645, 193] width 827 height 408
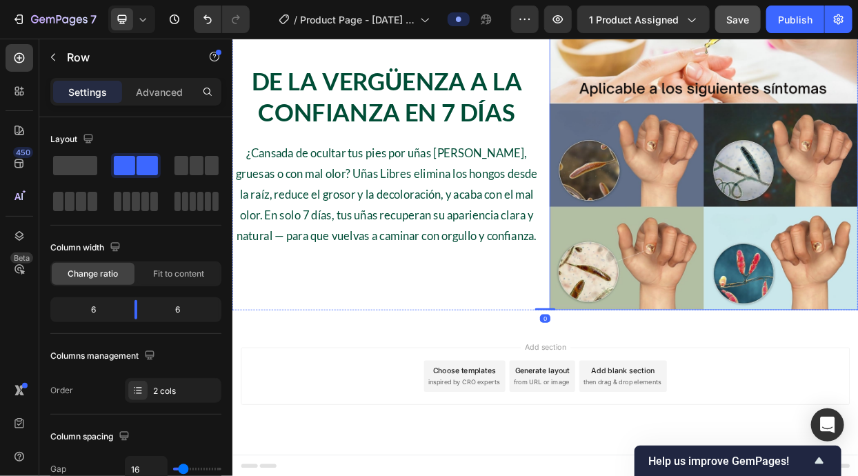
click at [669, 253] on img at bounding box center [855, 193] width 408 height 408
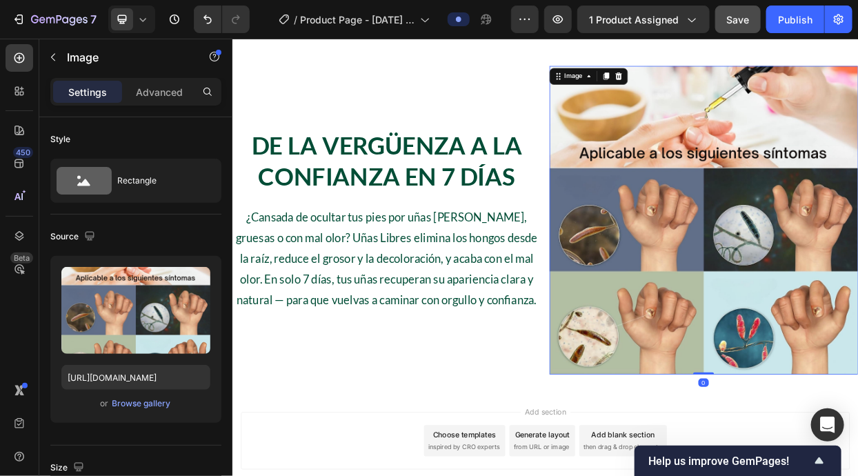
scroll to position [1693, 0]
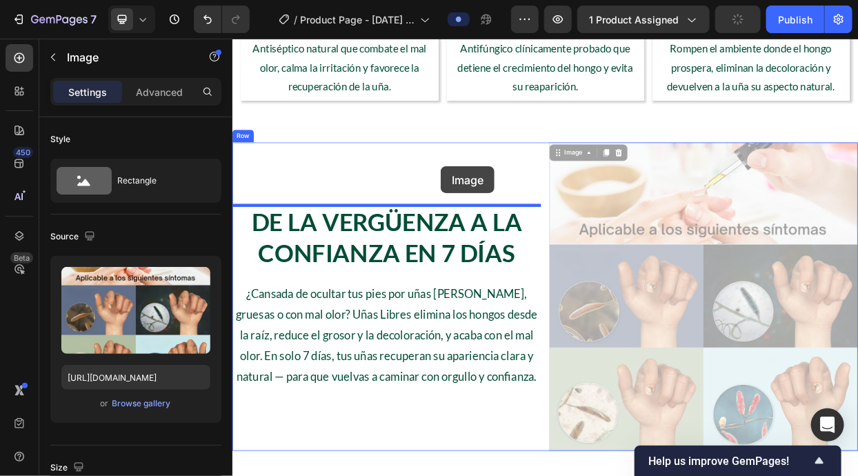
drag, startPoint x: 657, startPoint y: 188, endPoint x: 507, endPoint y: 207, distance: 151.6
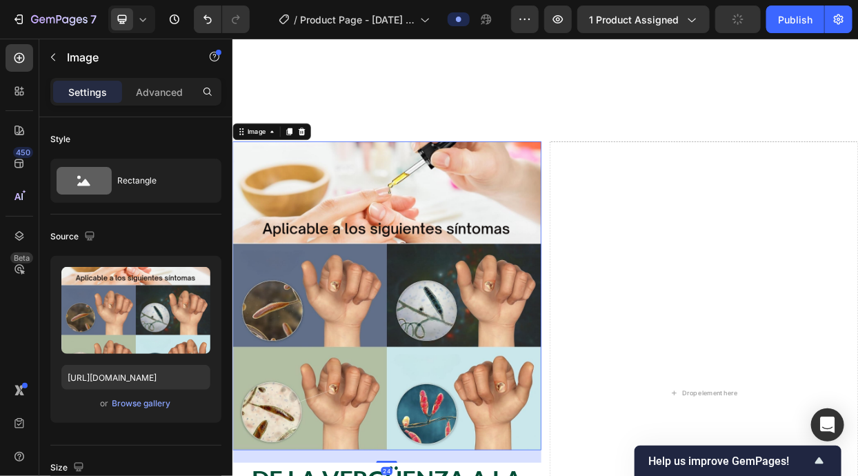
scroll to position [1836, 0]
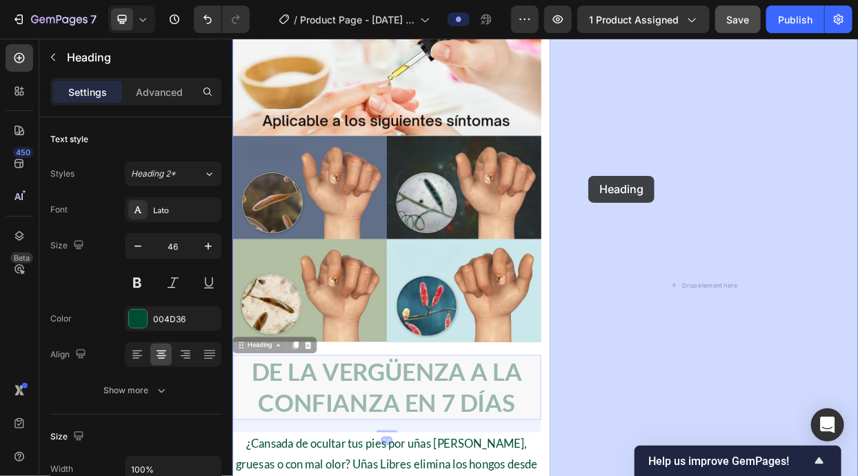
drag, startPoint x: 256, startPoint y: 442, endPoint x: 687, endPoint y: 226, distance: 481.8
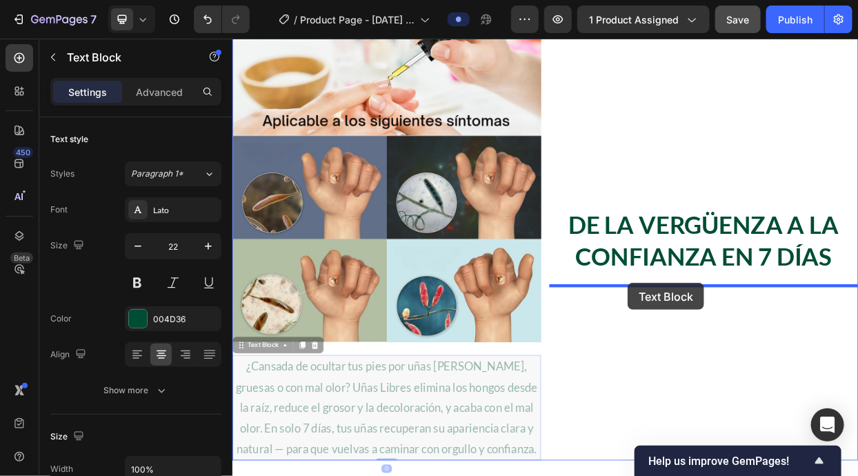
drag, startPoint x: 265, startPoint y: 440, endPoint x: 754, endPoint y: 362, distance: 494.9
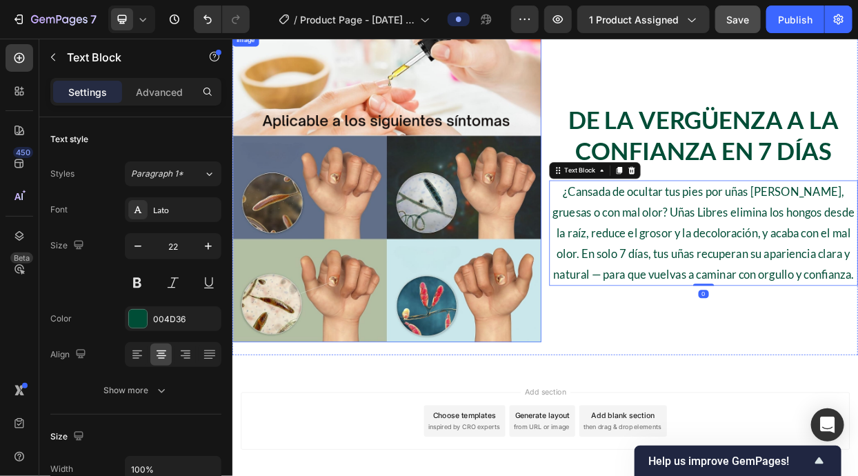
click at [389, 260] on img at bounding box center [436, 236] width 408 height 408
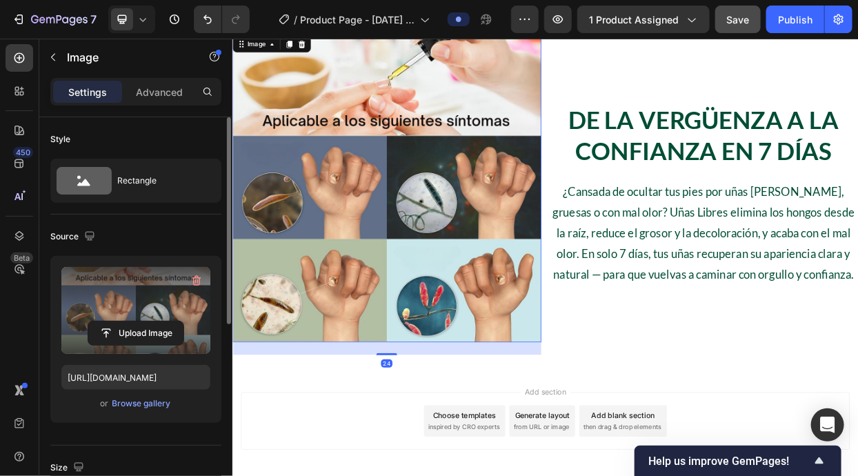
click at [183, 297] on label at bounding box center [135, 310] width 149 height 87
click at [183, 321] on input "file" at bounding box center [135, 332] width 95 height 23
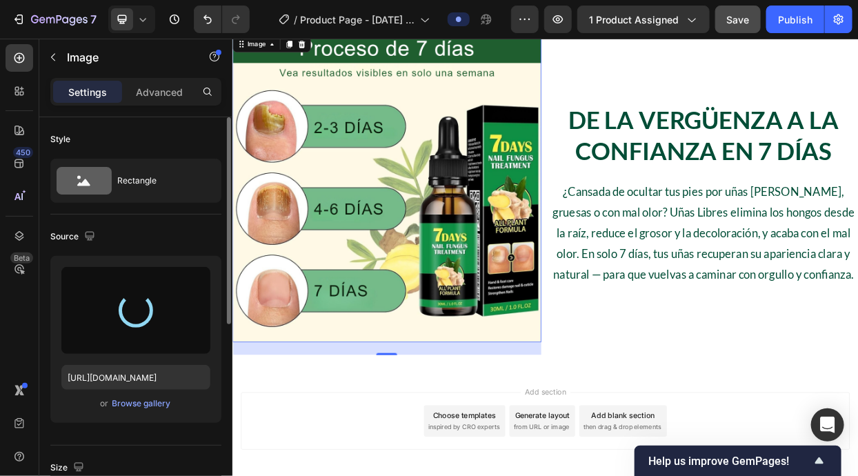
type input "https://cdn.shopify.com/s/files/1/0942/9106/7229/files/gempages_571795456183501…"
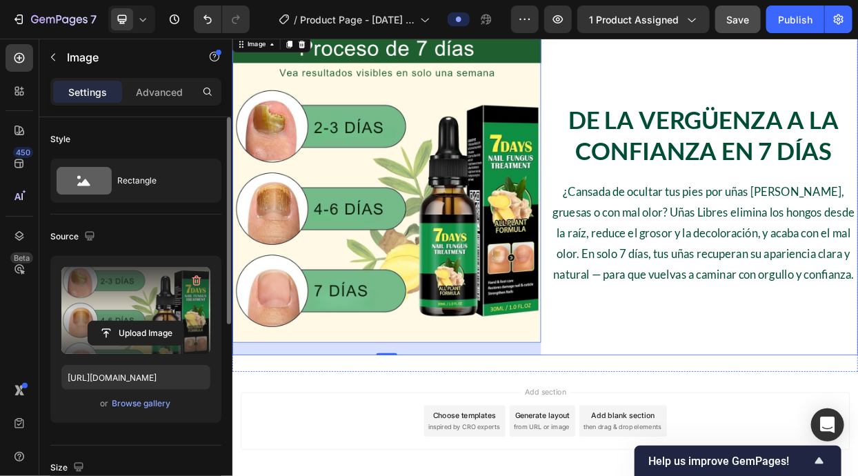
click at [791, 146] on h2 "De la Vergüenza a la Confianza en 7 Días" at bounding box center [855, 165] width 408 height 85
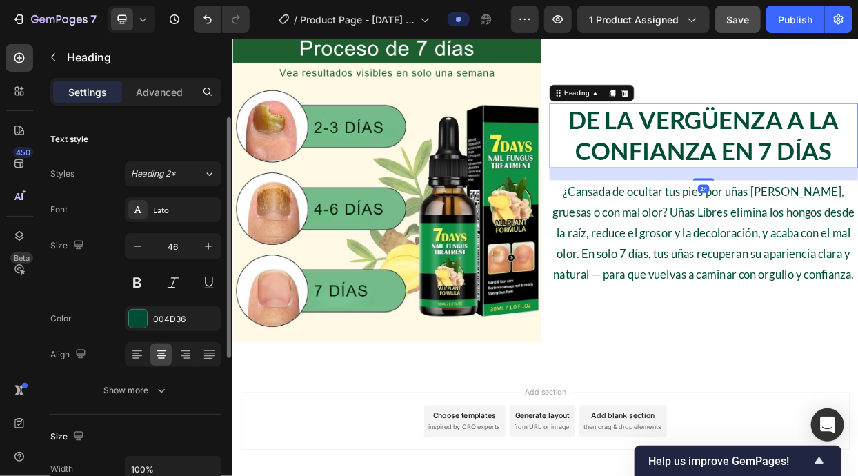
click at [791, 146] on p "De la Vergüenza a la Confianza en 7 Días" at bounding box center [854, 166] width 405 height 83
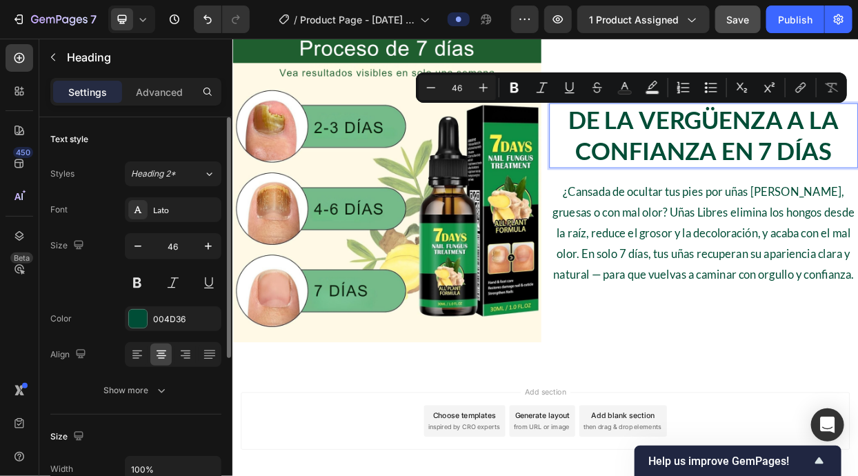
scroll to position [1816, 0]
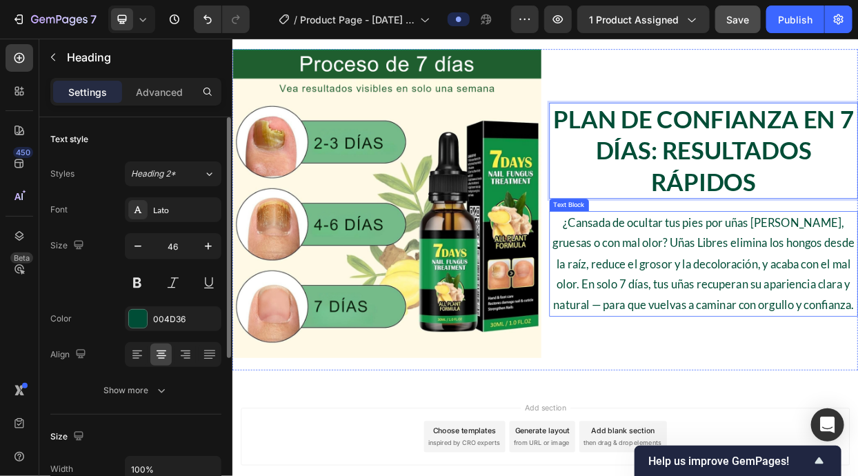
click at [804, 294] on p "¿Cansada de ocultar tus pies por uñas [PERSON_NAME], gruesas o con mal olor? Uñ…" at bounding box center [854, 336] width 405 height 136
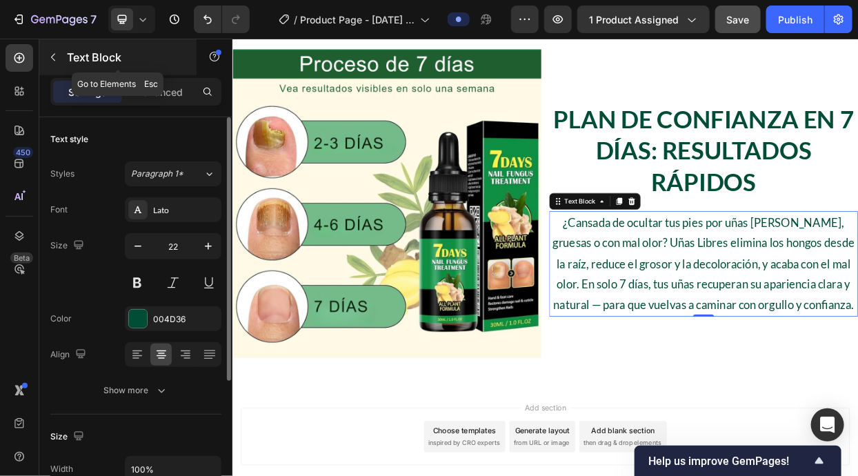
click at [94, 54] on p "Text Block" at bounding box center [125, 57] width 117 height 17
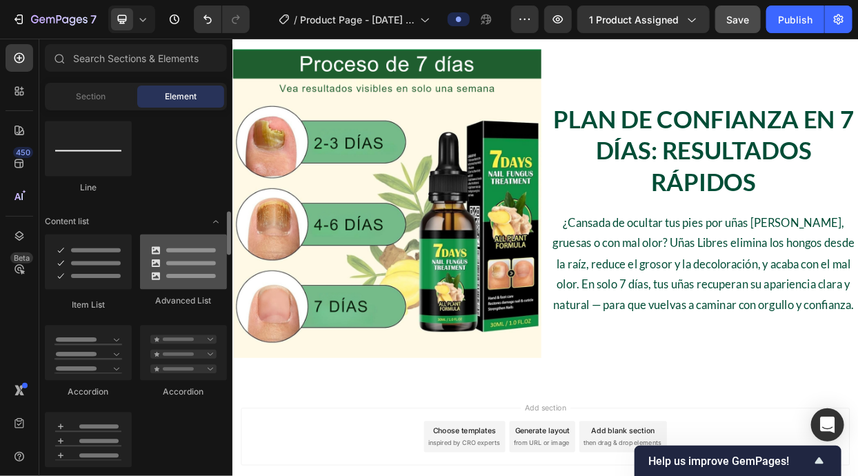
scroll to position [1037, 0]
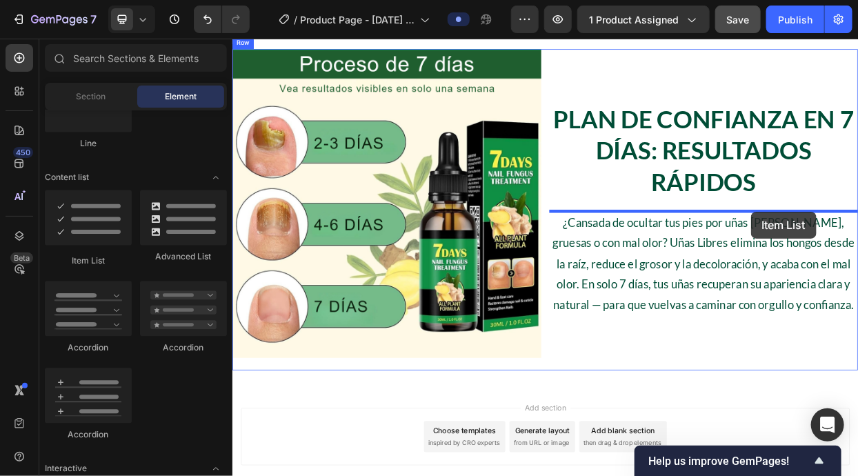
drag, startPoint x: 336, startPoint y: 251, endPoint x: 917, endPoint y: 267, distance: 580.7
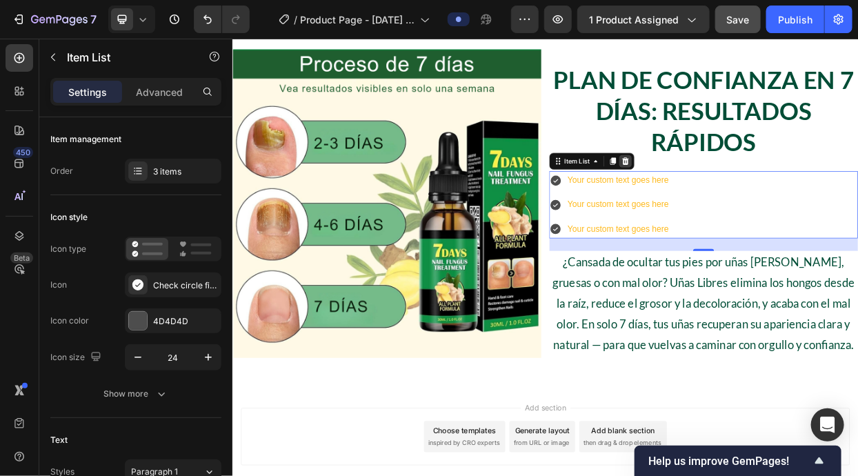
click at [750, 201] on icon at bounding box center [751, 200] width 11 height 11
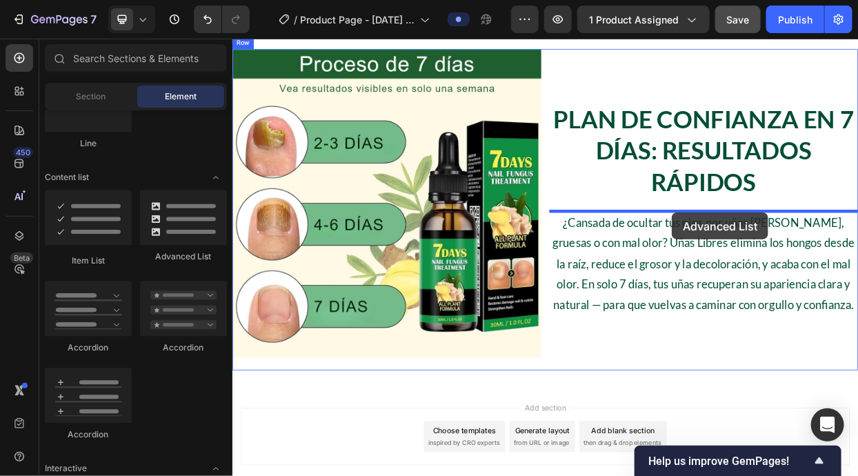
drag, startPoint x: 393, startPoint y: 272, endPoint x: 813, endPoint y: 269, distance: 419.8
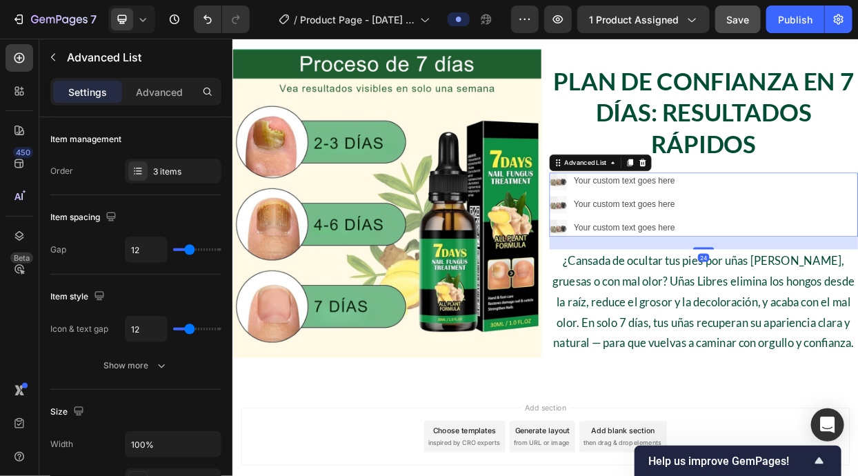
click at [768, 201] on div at bounding box center [774, 202] width 17 height 17
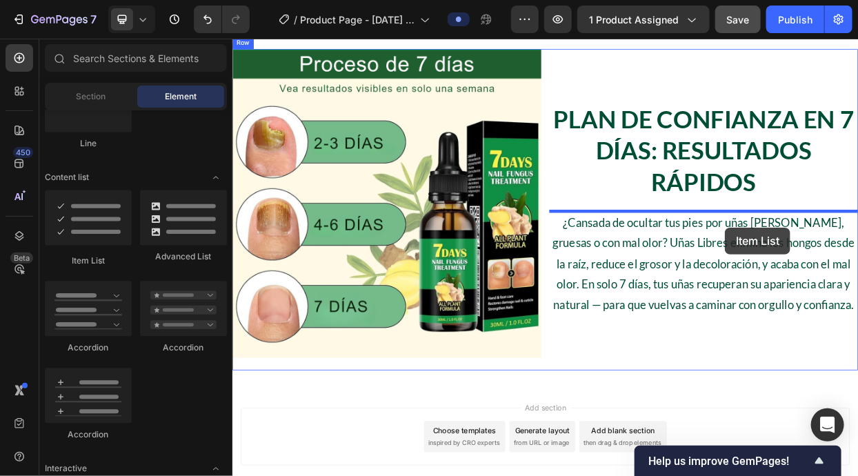
drag, startPoint x: 350, startPoint y: 268, endPoint x: 883, endPoint y: 288, distance: 533.2
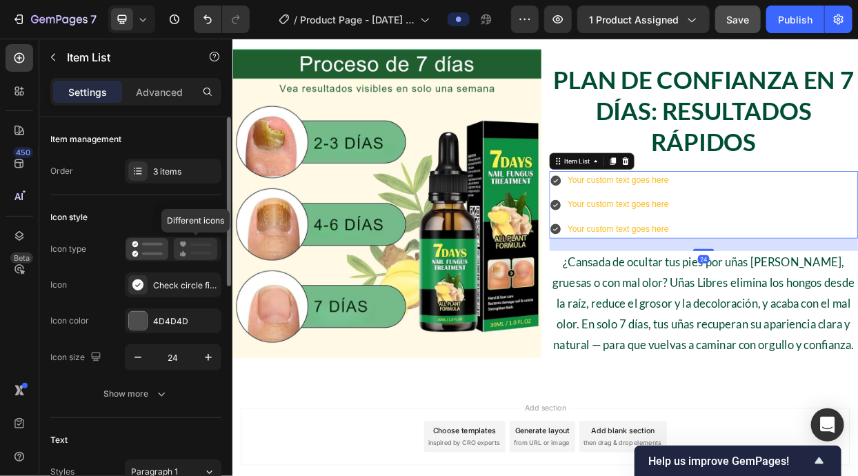
click at [188, 245] on icon at bounding box center [195, 249] width 32 height 17
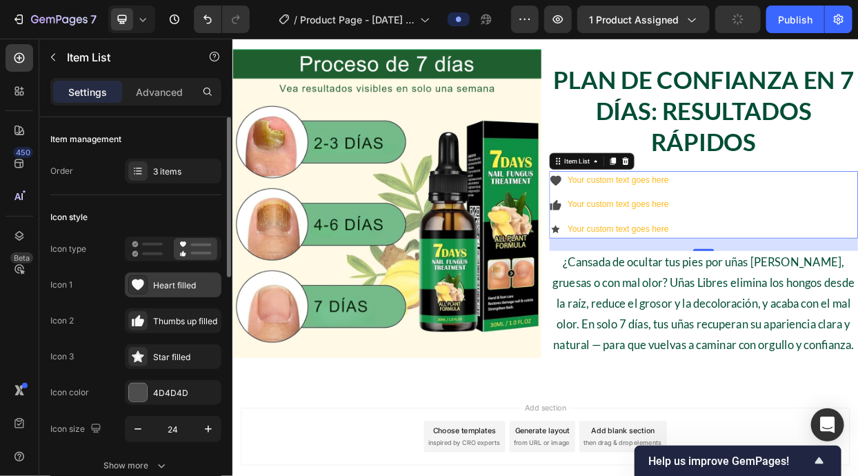
click at [156, 285] on div "Heart filled" at bounding box center [185, 285] width 65 height 12
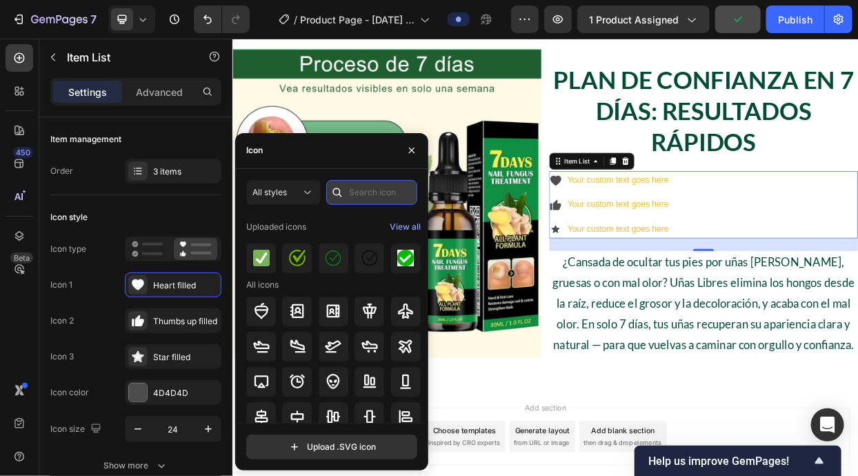
click at [350, 196] on input "text" at bounding box center [371, 192] width 91 height 25
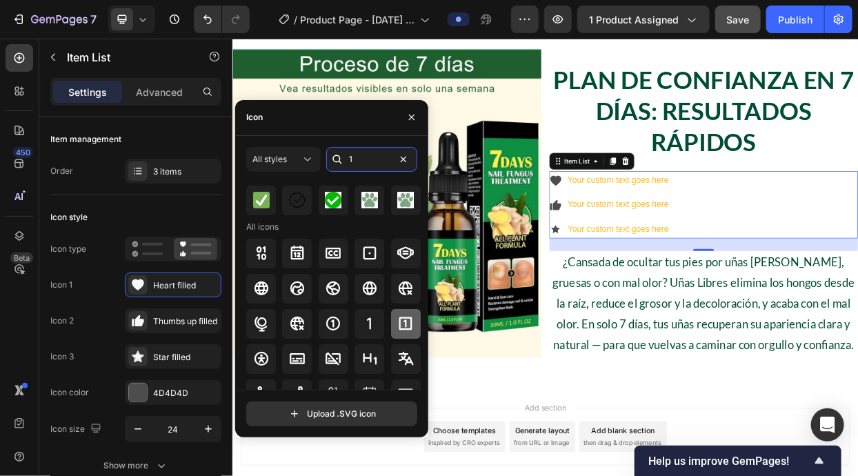
scroll to position [44, 0]
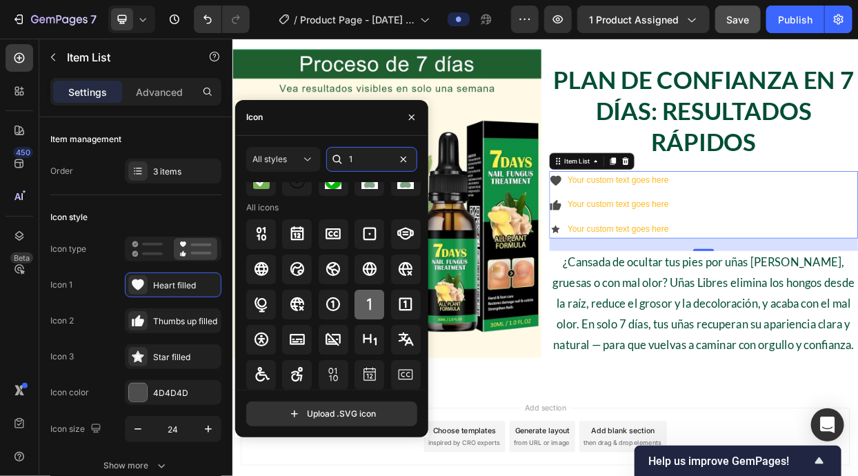
type input "1"
click at [358, 303] on div "Uploaded icons View all All icons" at bounding box center [333, 287] width 175 height 296
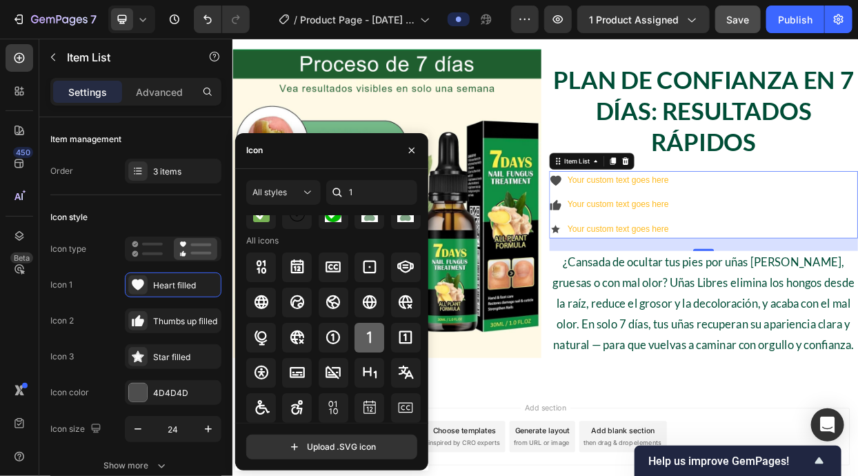
click at [373, 335] on icon at bounding box center [369, 337] width 17 height 17
click at [401, 338] on icon at bounding box center [405, 337] width 17 height 17
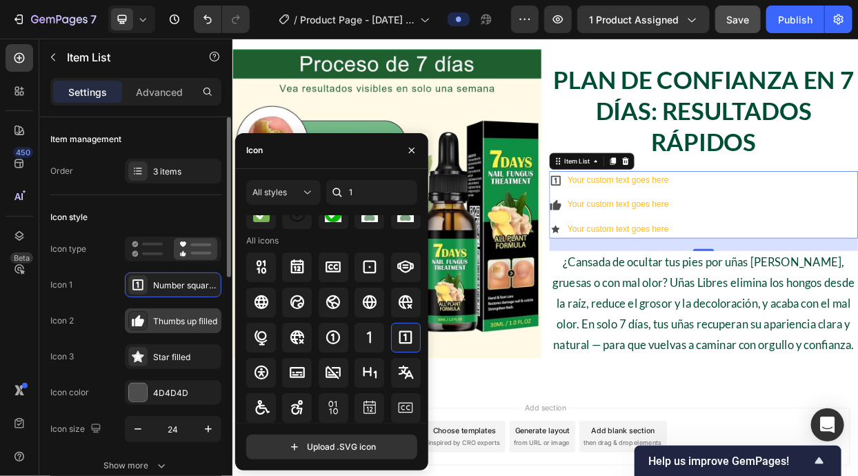
click at [153, 318] on div "Thumbs up filled" at bounding box center [185, 321] width 65 height 12
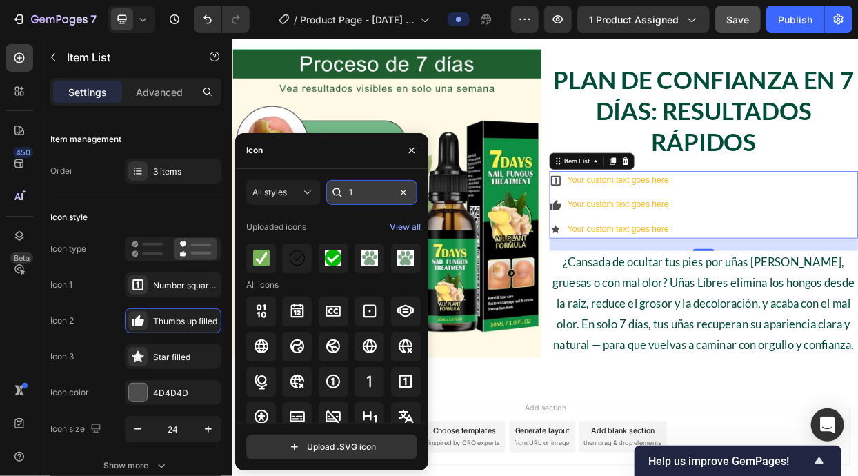
click at [353, 201] on input "1" at bounding box center [371, 192] width 91 height 25
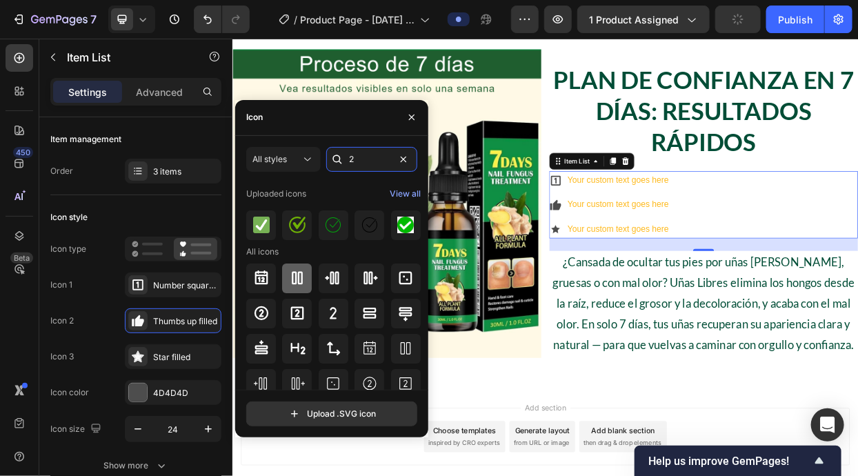
type input "2"
click at [292, 312] on div "Uploaded icons View all All icons" at bounding box center [333, 331] width 175 height 296
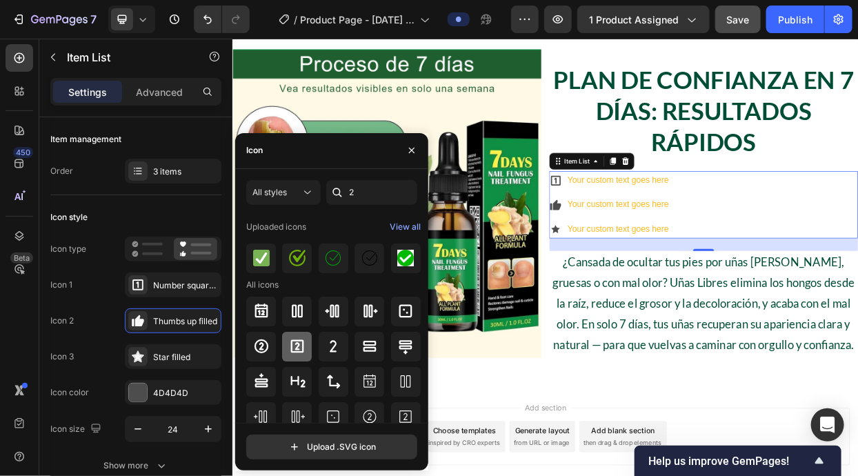
click at [294, 356] on div at bounding box center [297, 347] width 30 height 30
click at [176, 360] on div "Star filled" at bounding box center [185, 357] width 65 height 12
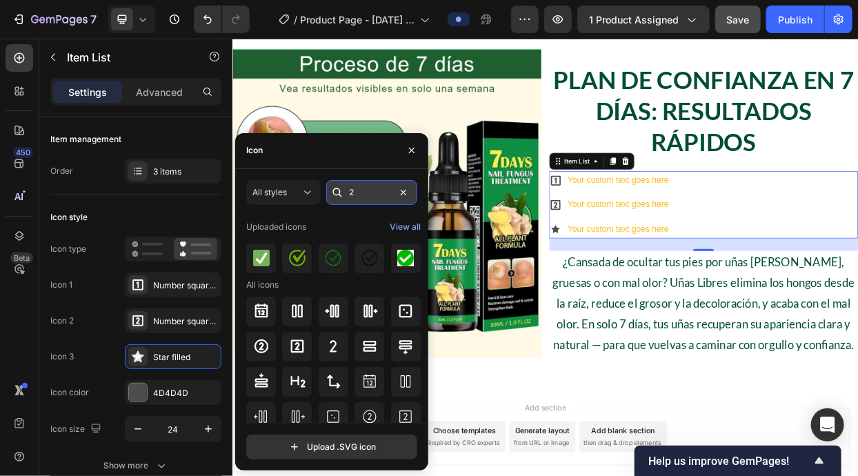
click at [355, 197] on input "2" at bounding box center [371, 192] width 91 height 25
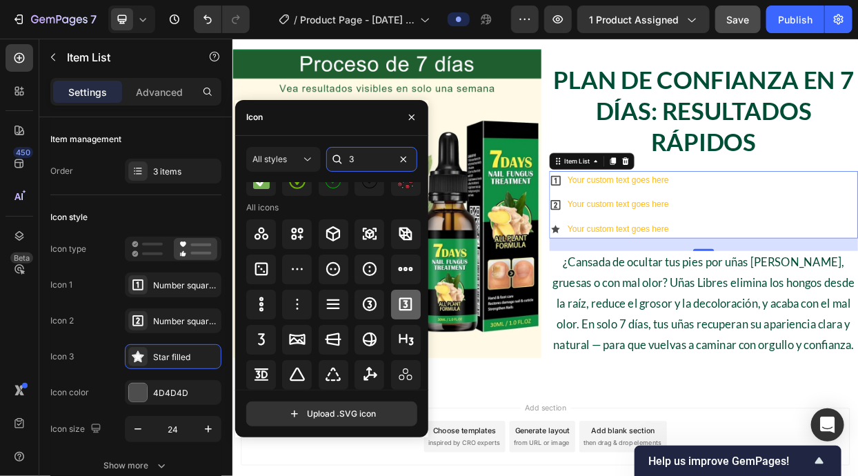
type input "3"
click at [392, 308] on div "Uploaded icons View all All icons" at bounding box center [333, 287] width 175 height 296
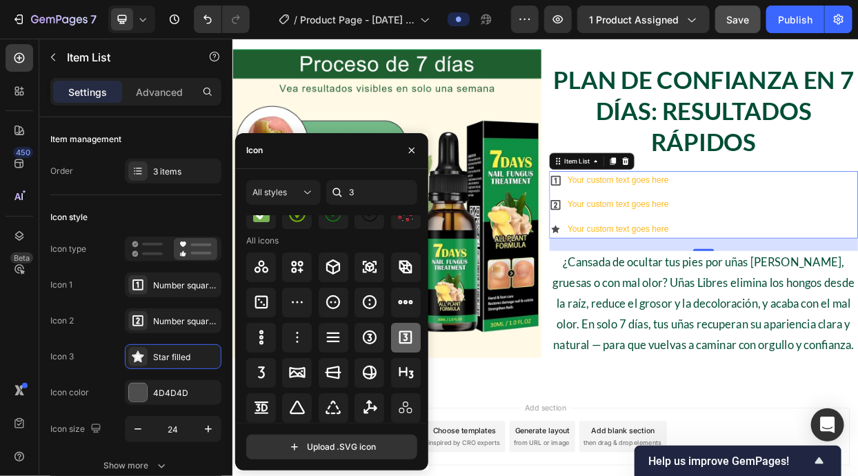
click at [401, 336] on icon at bounding box center [405, 337] width 17 height 17
click at [209, 423] on icon "button" at bounding box center [208, 429] width 14 height 14
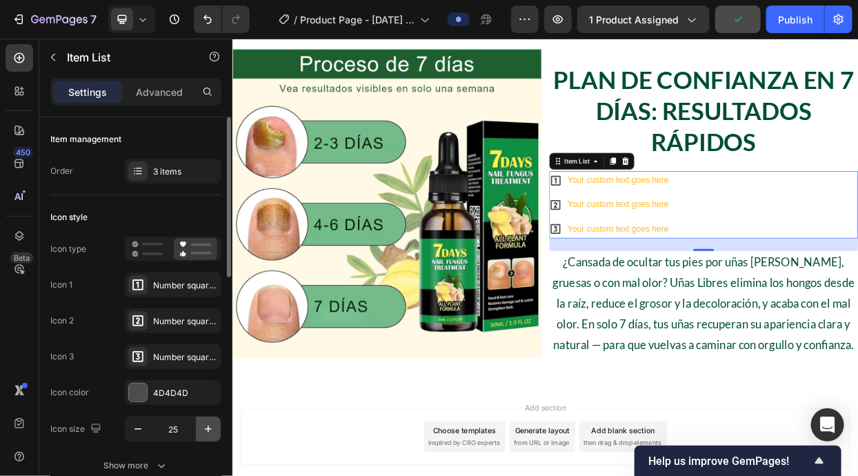
click at [209, 423] on icon "button" at bounding box center [208, 429] width 14 height 14
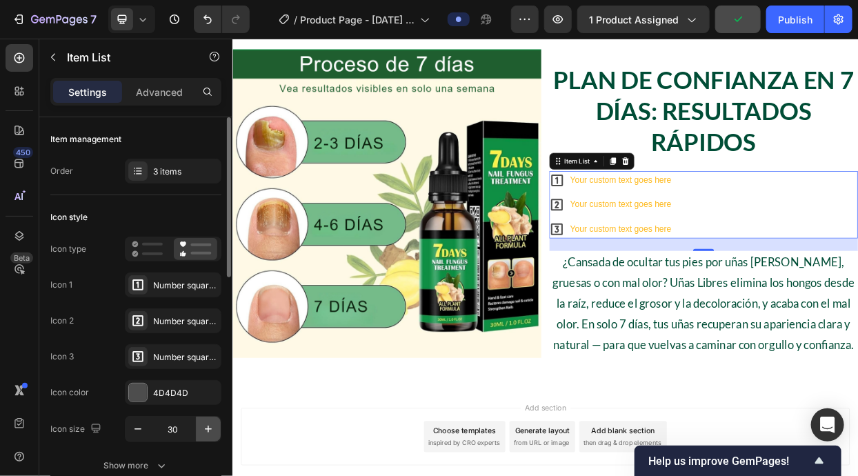
click at [209, 423] on icon "button" at bounding box center [208, 429] width 14 height 14
click at [208, 426] on icon "button" at bounding box center [208, 428] width 7 height 7
click at [208, 427] on icon "button" at bounding box center [208, 428] width 7 height 7
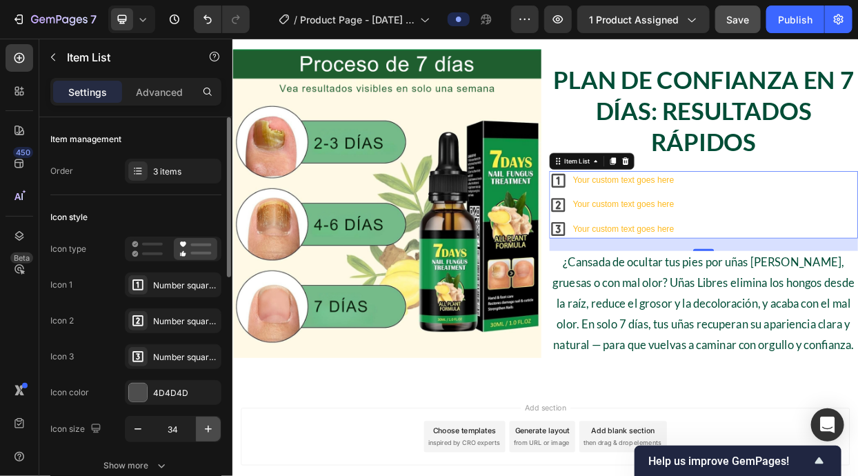
click at [208, 427] on icon "button" at bounding box center [208, 428] width 7 height 7
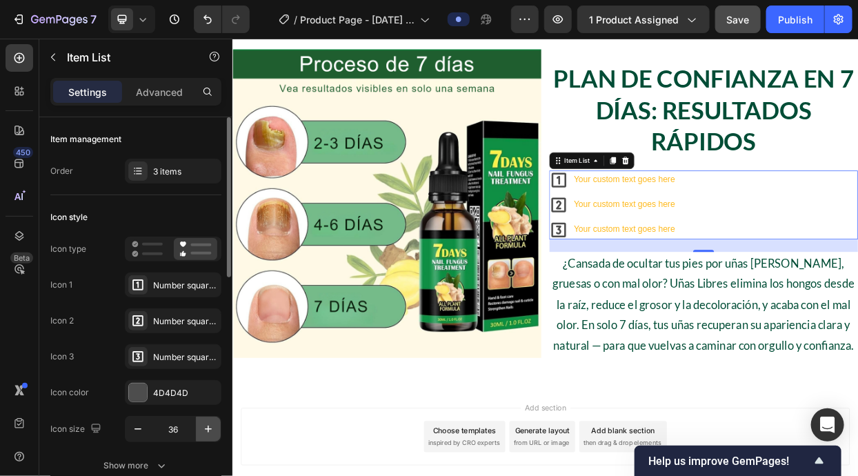
click at [208, 427] on icon "button" at bounding box center [208, 428] width 7 height 7
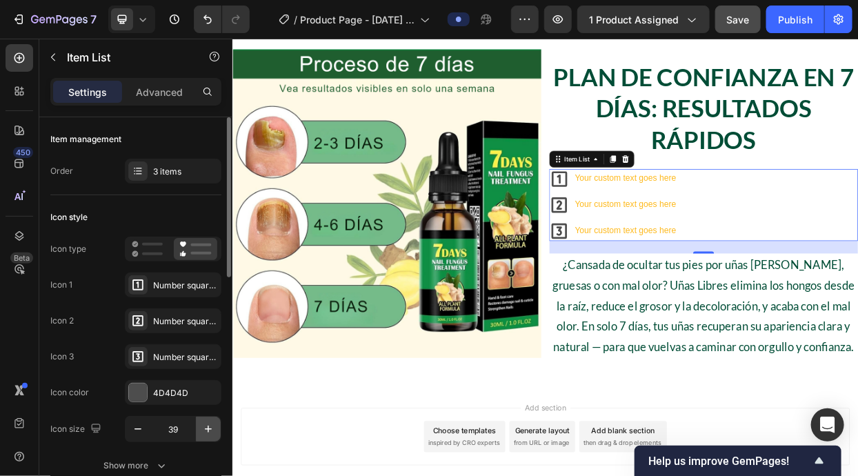
click at [209, 426] on icon "button" at bounding box center [208, 429] width 14 height 14
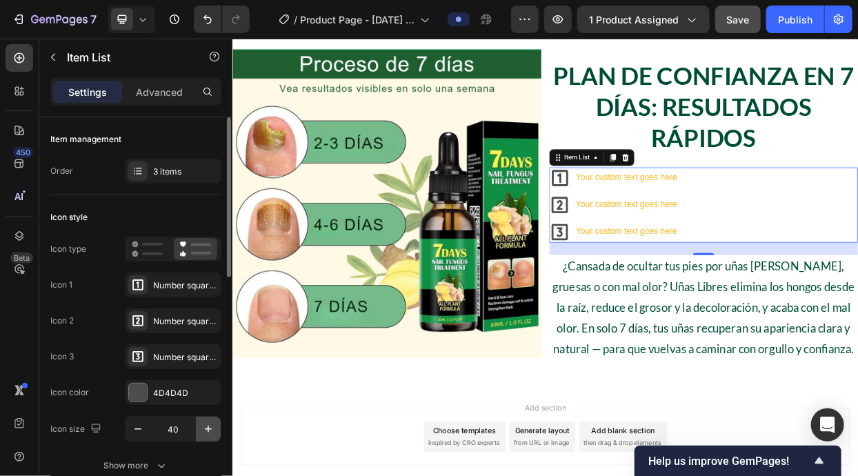
click at [209, 426] on icon "button" at bounding box center [208, 429] width 14 height 14
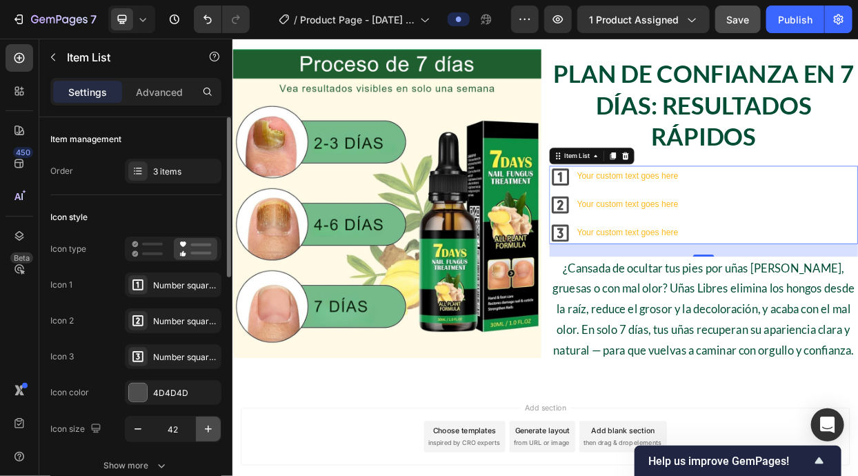
click at [209, 426] on icon "button" at bounding box center [208, 429] width 14 height 14
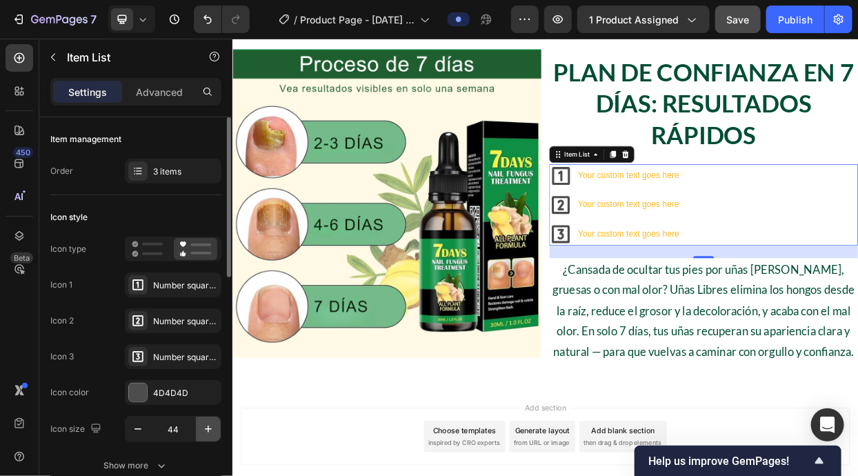
click at [209, 426] on icon "button" at bounding box center [208, 429] width 14 height 14
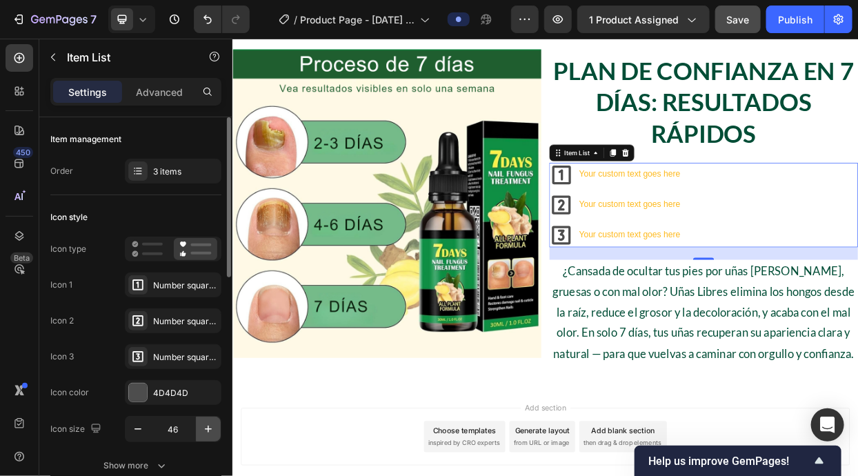
click at [209, 426] on icon "button" at bounding box center [208, 429] width 14 height 14
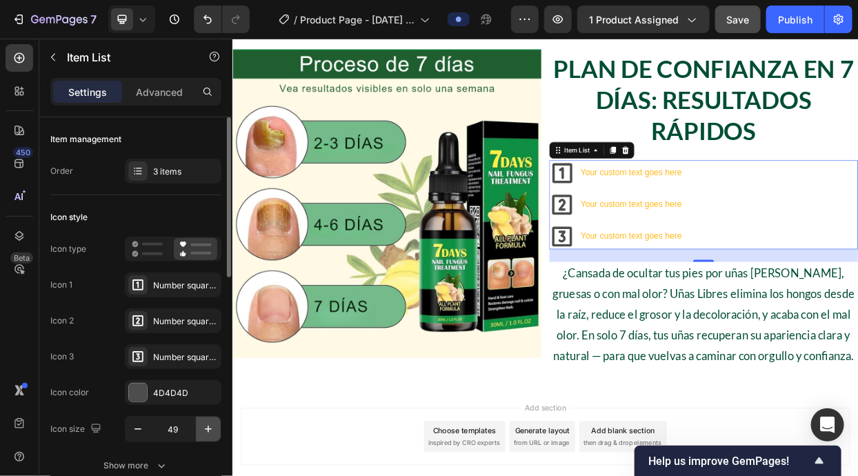
click at [209, 426] on icon "button" at bounding box center [208, 429] width 14 height 14
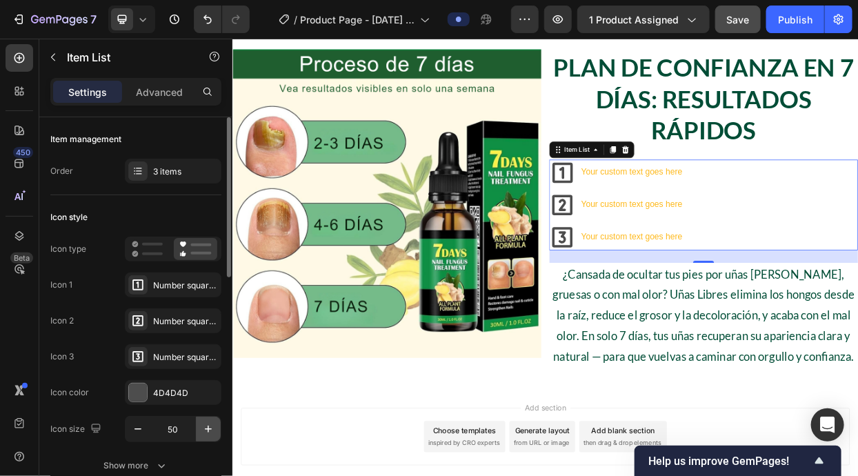
click at [209, 426] on icon "button" at bounding box center [208, 429] width 14 height 14
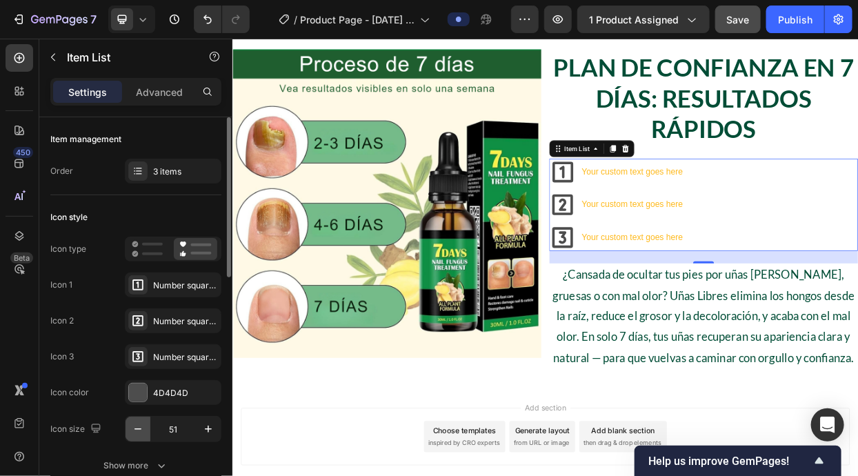
drag, startPoint x: 136, startPoint y: 434, endPoint x: 146, endPoint y: 423, distance: 15.1
click at [141, 429] on icon "button" at bounding box center [138, 429] width 14 height 14
type input "50"
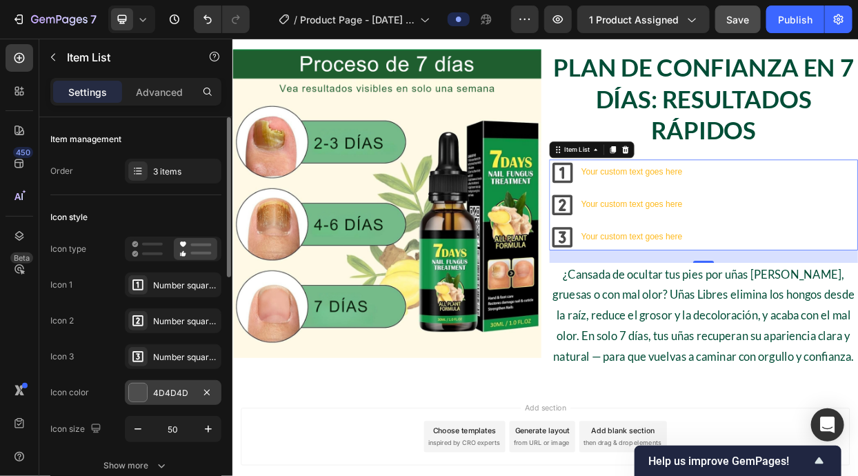
click at [145, 396] on div at bounding box center [138, 392] width 18 height 18
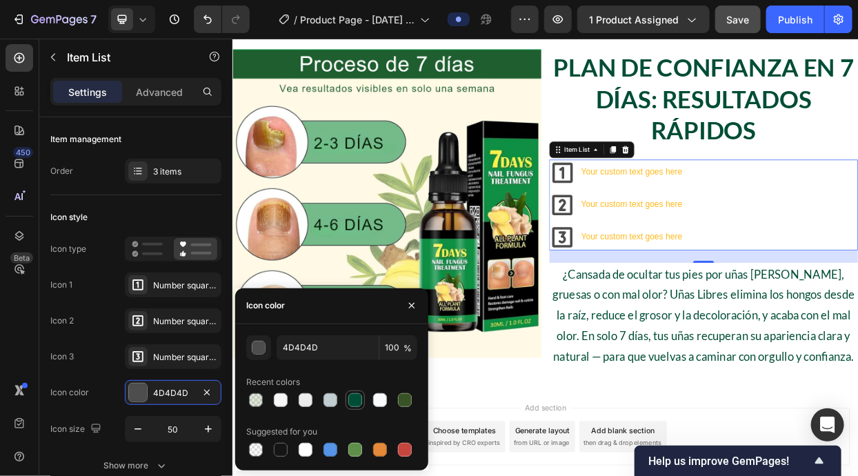
click at [351, 397] on div at bounding box center [355, 400] width 14 height 14
click at [356, 456] on div at bounding box center [355, 449] width 17 height 17
click at [398, 397] on div at bounding box center [405, 400] width 14 height 14
type input "395327"
click at [139, 434] on icon "button" at bounding box center [138, 429] width 14 height 14
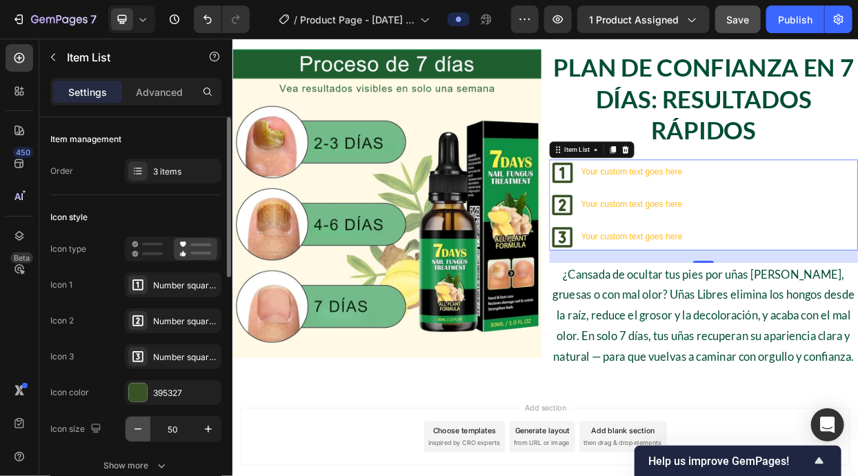
click at [139, 434] on icon "button" at bounding box center [138, 429] width 14 height 14
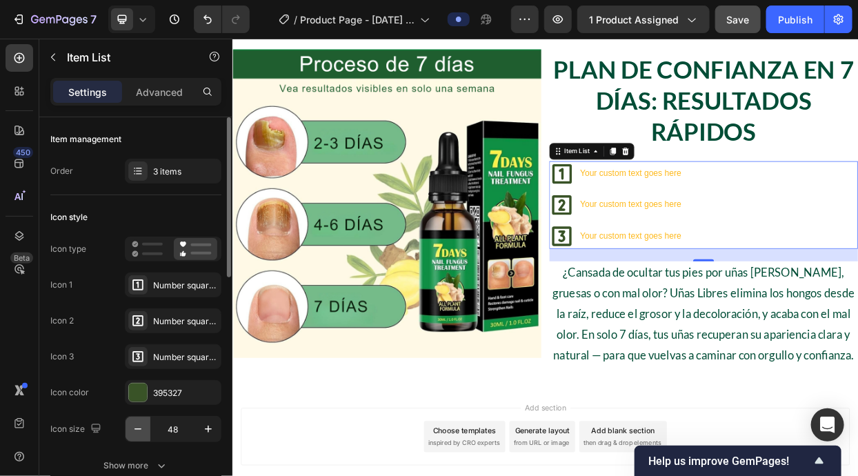
click at [139, 435] on icon "button" at bounding box center [138, 429] width 14 height 14
click at [140, 435] on icon "button" at bounding box center [138, 429] width 14 height 14
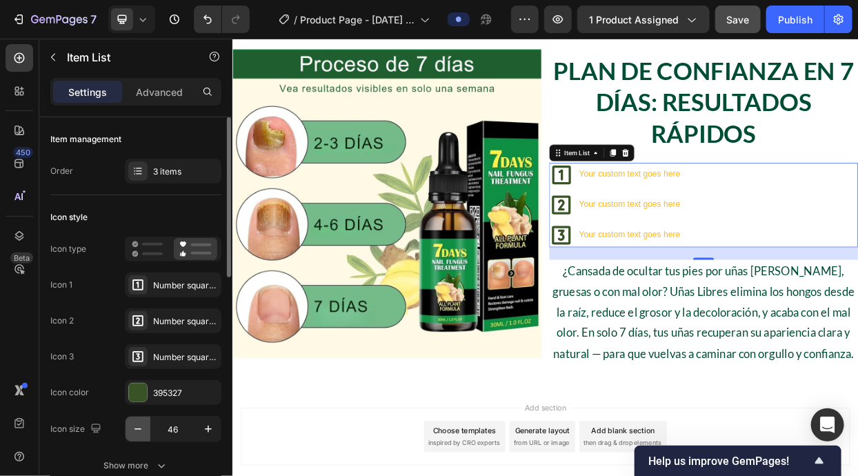
click at [140, 435] on button "button" at bounding box center [137, 428] width 25 height 25
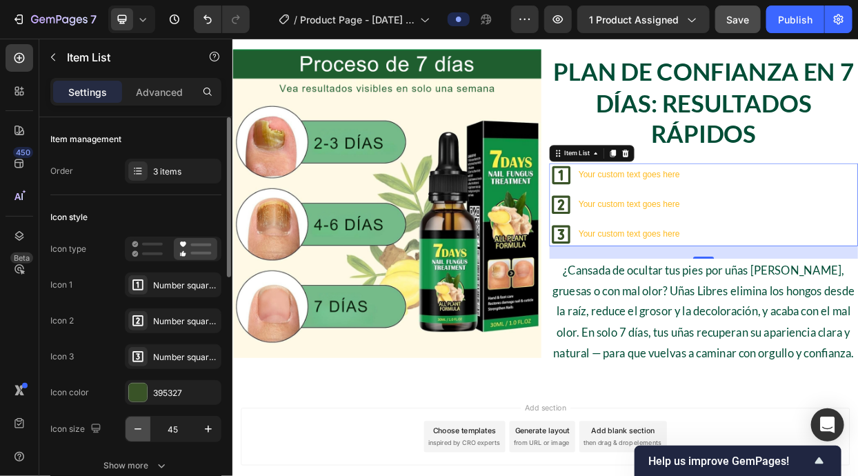
click at [139, 436] on button "button" at bounding box center [137, 428] width 25 height 25
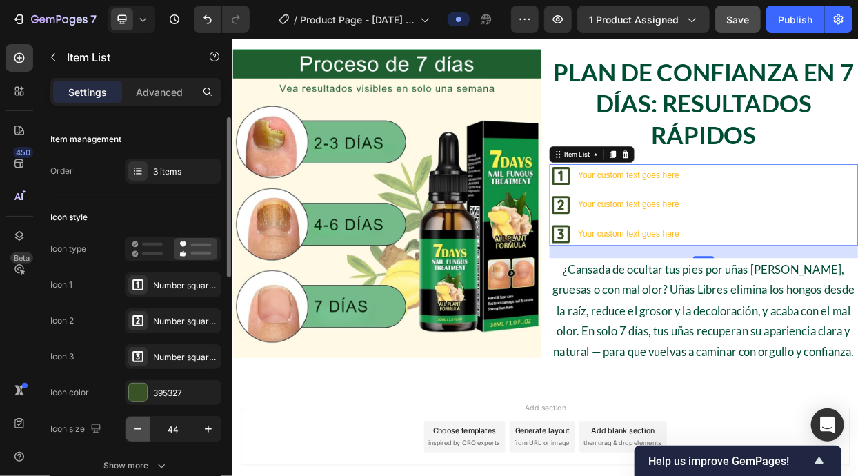
click at [140, 436] on button "button" at bounding box center [137, 428] width 25 height 25
click at [141, 435] on icon "button" at bounding box center [138, 429] width 14 height 14
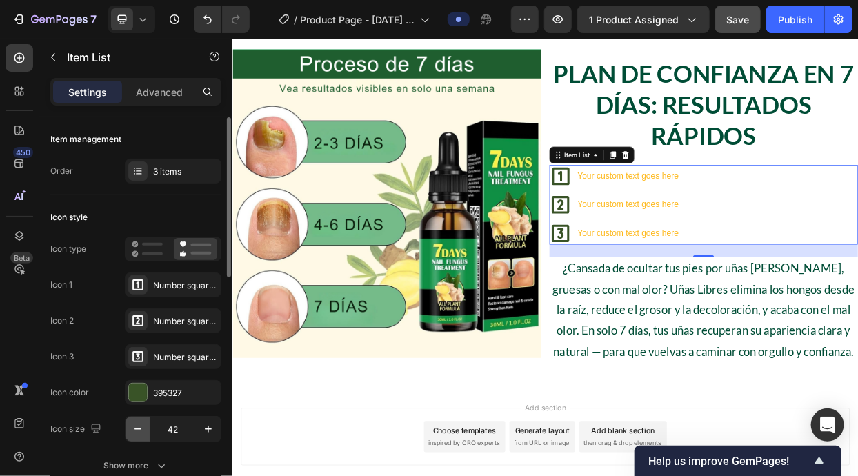
click at [141, 435] on icon "button" at bounding box center [138, 429] width 14 height 14
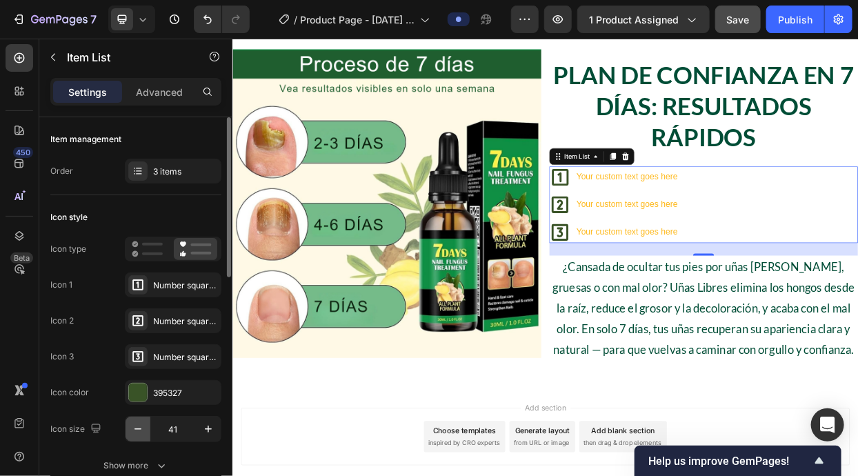
click at [141, 435] on button "button" at bounding box center [137, 428] width 25 height 25
type input "40"
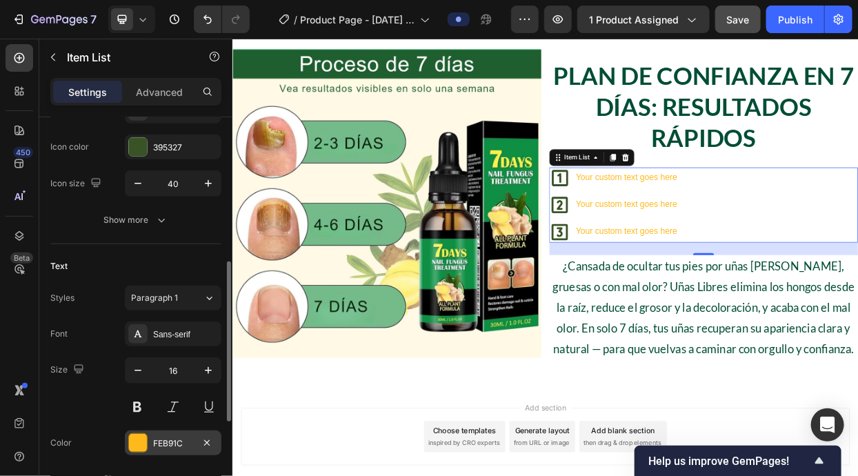
scroll to position [334, 0]
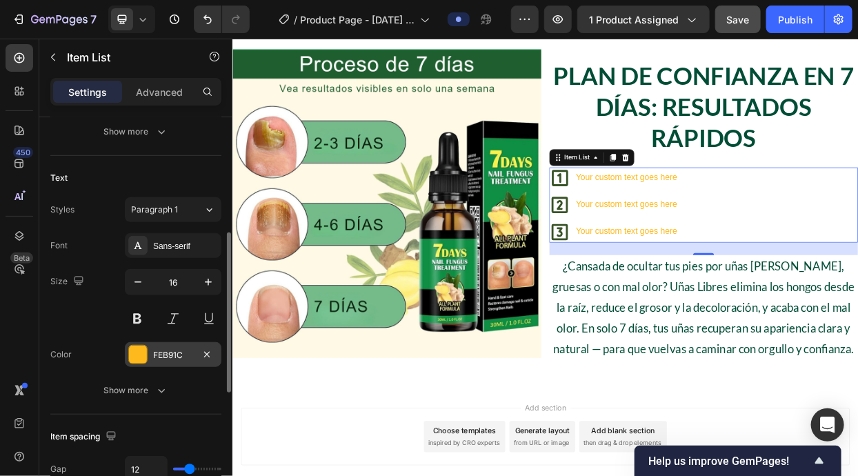
click at [143, 354] on div at bounding box center [138, 354] width 18 height 18
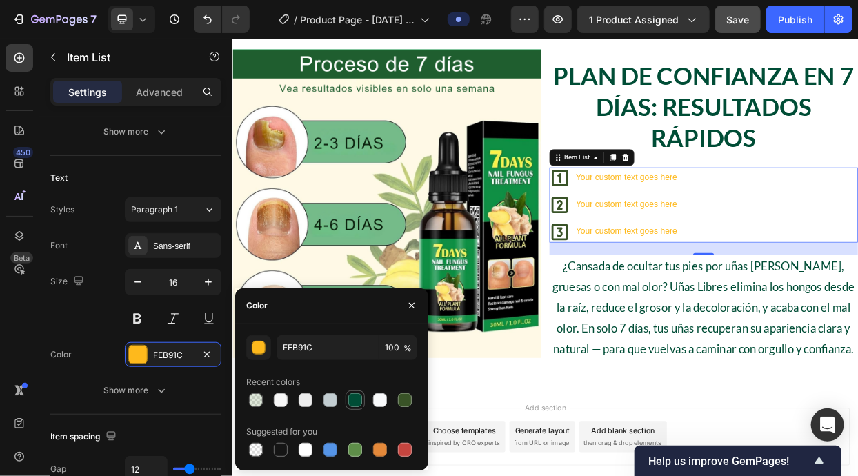
click at [349, 399] on div at bounding box center [355, 400] width 14 height 14
type input "004D36"
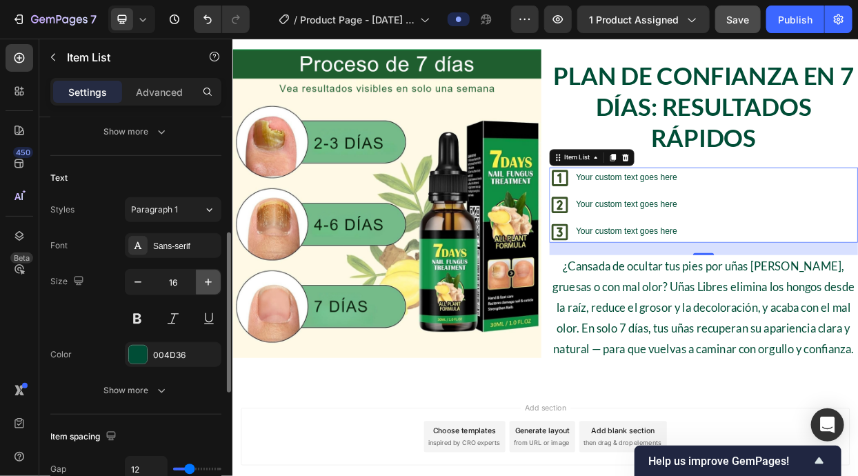
click at [199, 281] on button "button" at bounding box center [208, 282] width 25 height 25
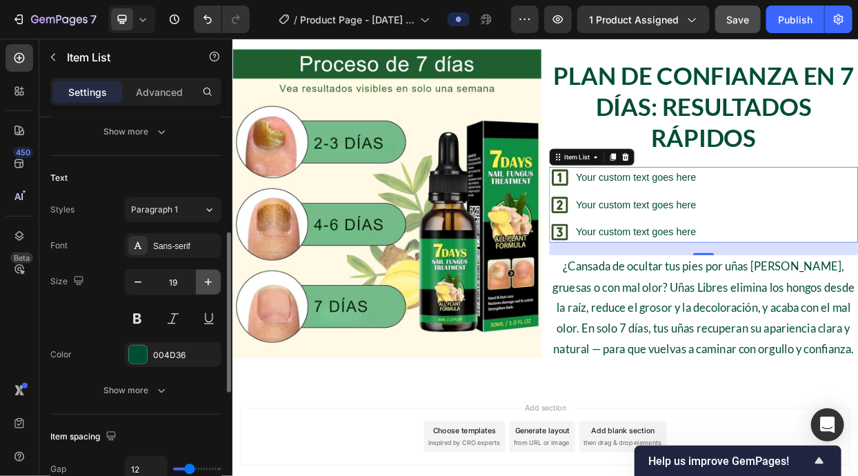
click at [199, 281] on button "button" at bounding box center [208, 282] width 25 height 25
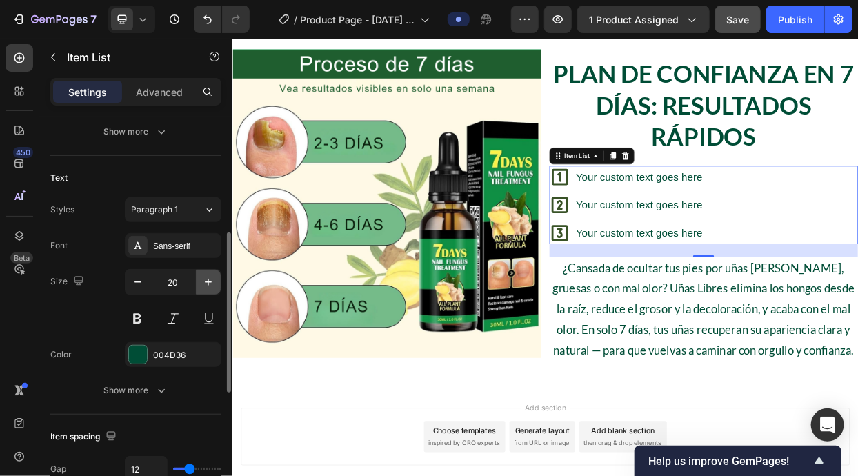
click at [199, 281] on button "button" at bounding box center [208, 282] width 25 height 25
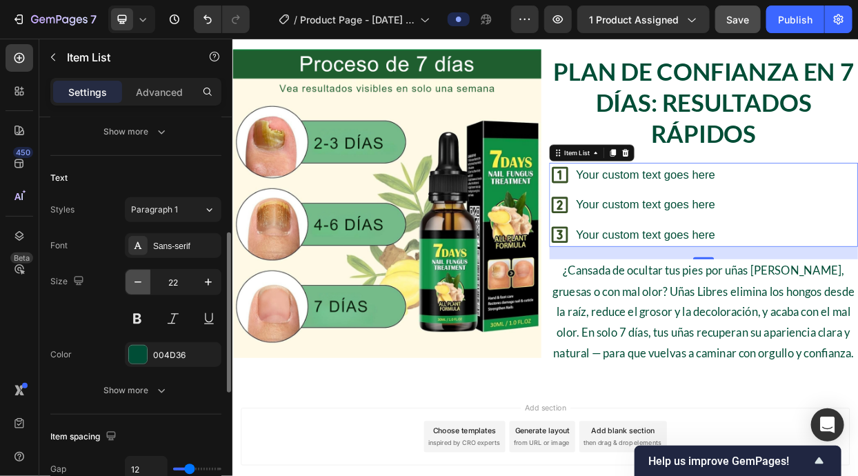
click at [132, 292] on button "button" at bounding box center [137, 282] width 25 height 25
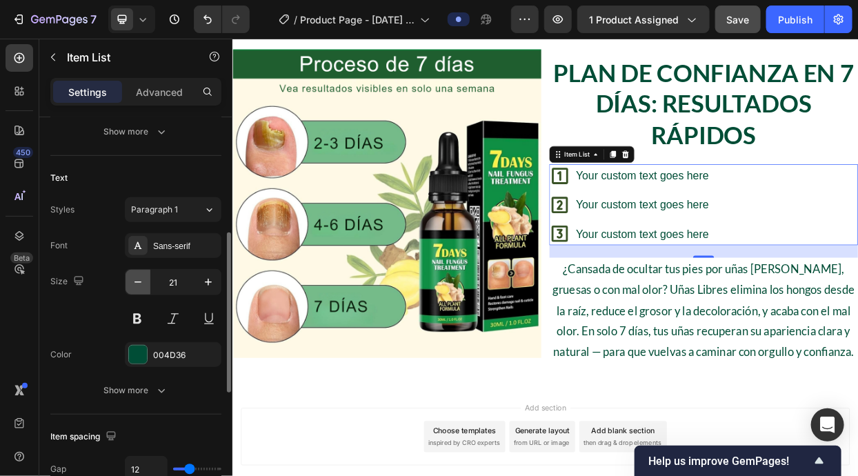
drag, startPoint x: 132, startPoint y: 292, endPoint x: 138, endPoint y: 283, distance: 10.5
click at [132, 292] on button "button" at bounding box center [137, 282] width 25 height 25
type input "20"
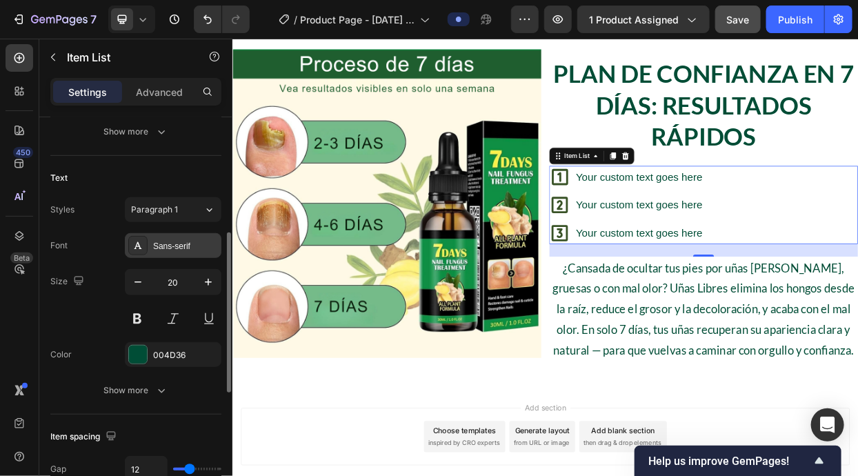
click at [162, 245] on div "Sans-serif" at bounding box center [185, 246] width 65 height 12
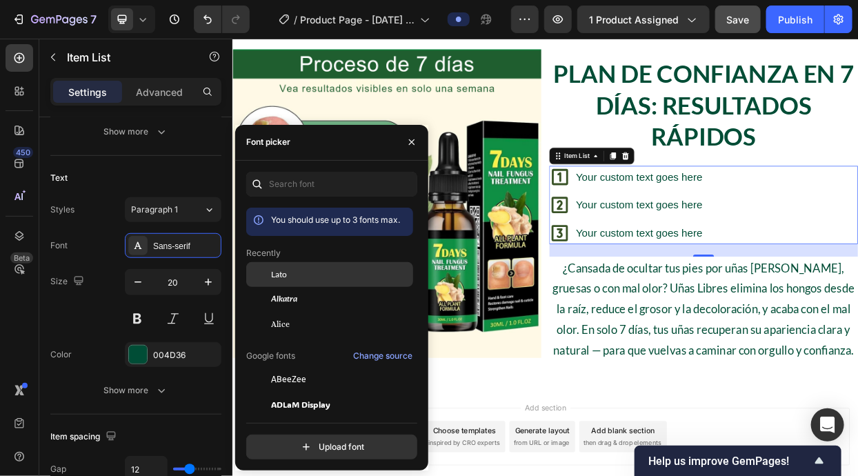
click at [283, 281] on div "Lato" at bounding box center [329, 274] width 167 height 25
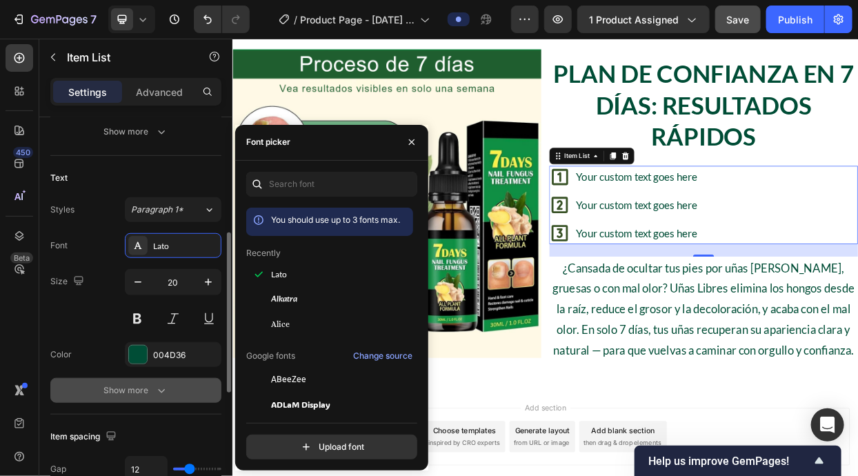
click at [165, 392] on icon "button" at bounding box center [161, 390] width 14 height 14
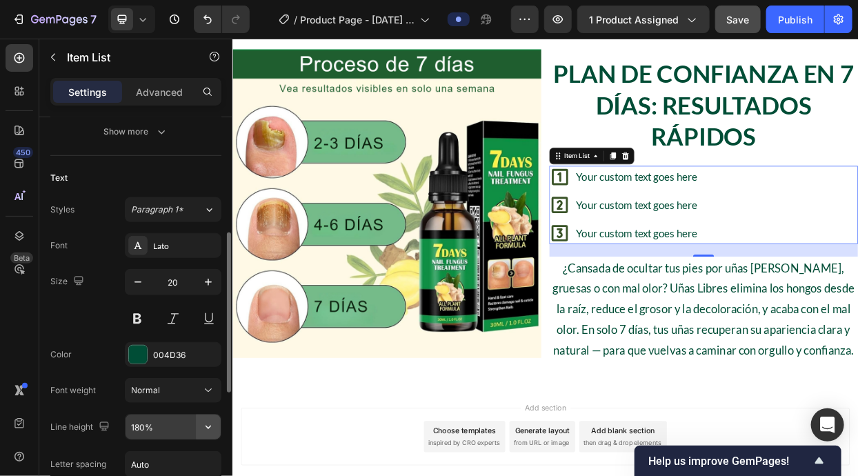
click at [216, 420] on button "button" at bounding box center [208, 426] width 25 height 25
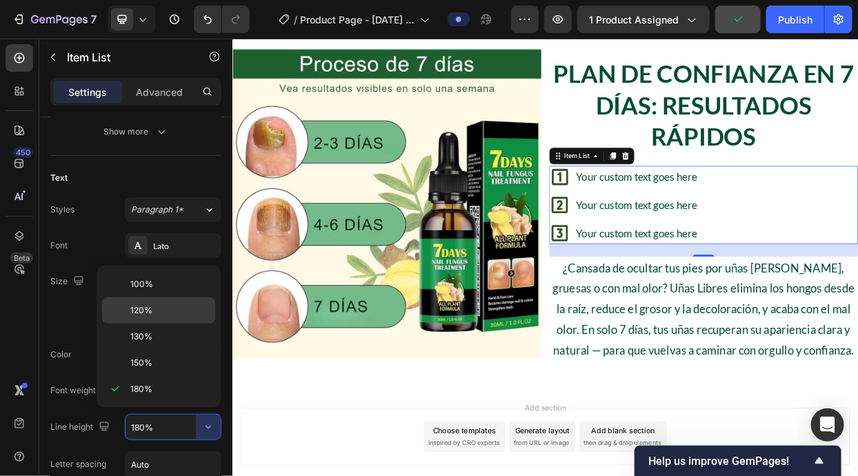
click at [175, 319] on div "120%" at bounding box center [158, 310] width 113 height 26
type input "120%"
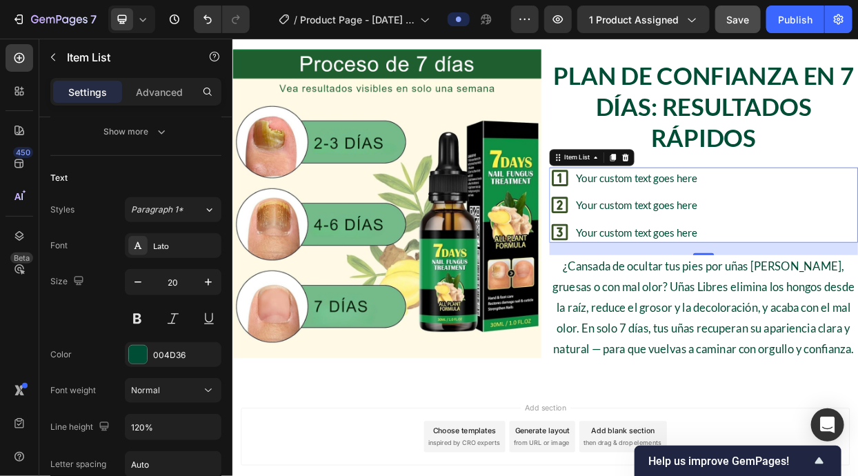
click at [744, 230] on div "Your custom text goes here" at bounding box center [766, 222] width 164 height 21
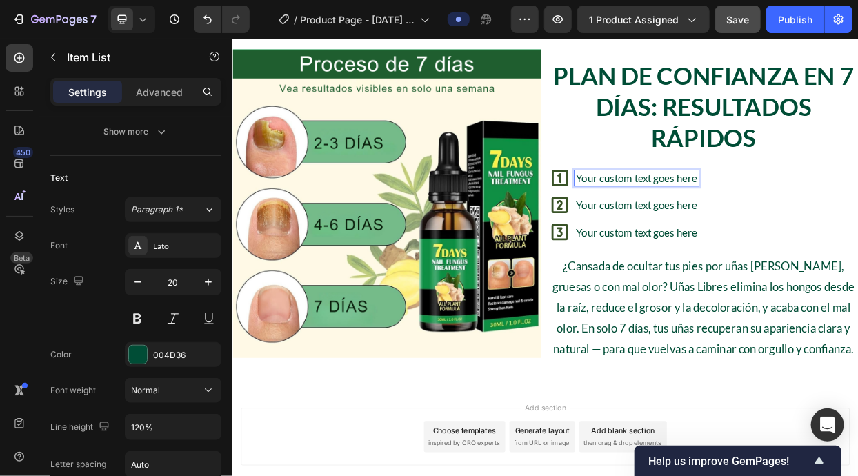
click at [744, 225] on p "Your custom text goes here" at bounding box center [766, 222] width 160 height 17
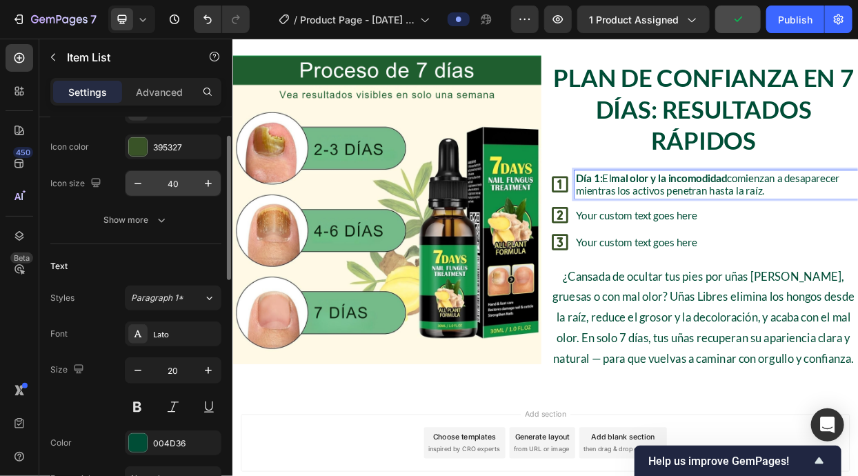
scroll to position [157, 0]
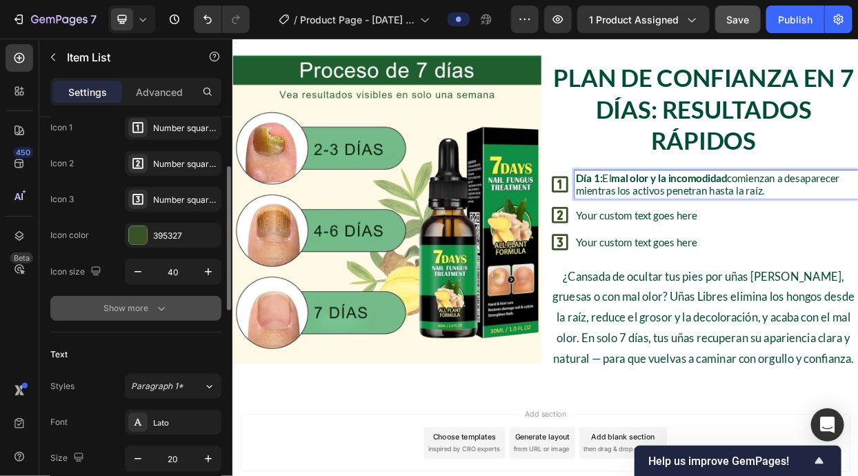
click at [161, 296] on button "Show more" at bounding box center [135, 308] width 171 height 25
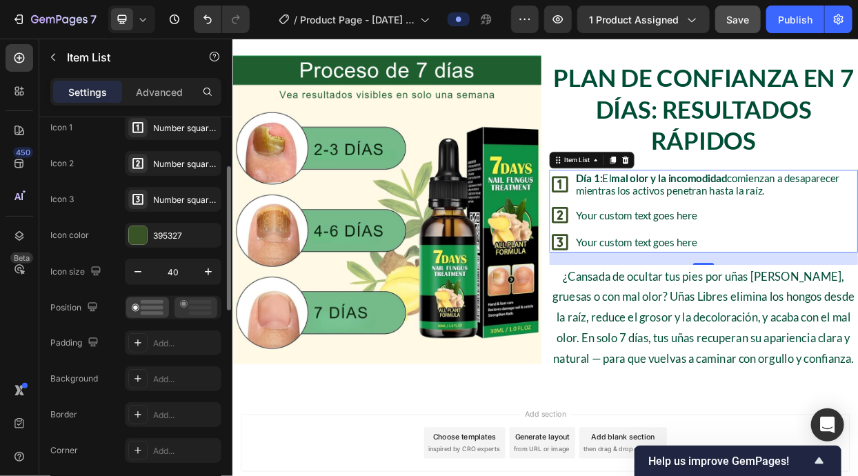
click at [188, 310] on icon at bounding box center [196, 307] width 32 height 15
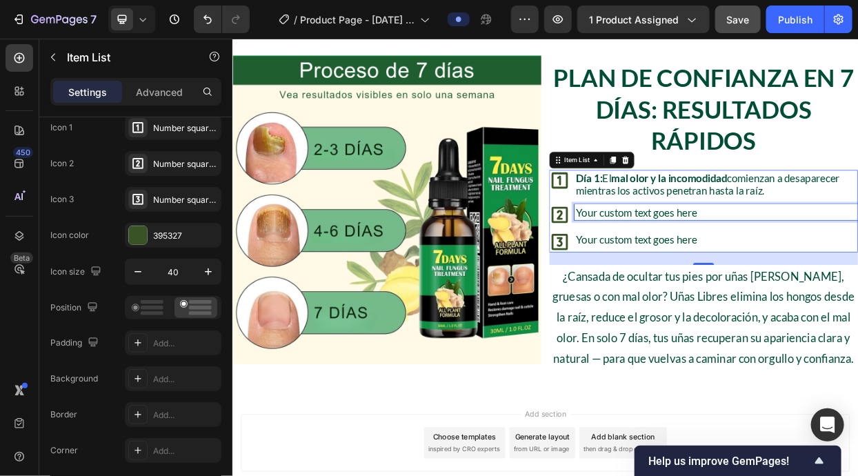
click at [760, 268] on p "Your custom text goes here" at bounding box center [871, 268] width 371 height 17
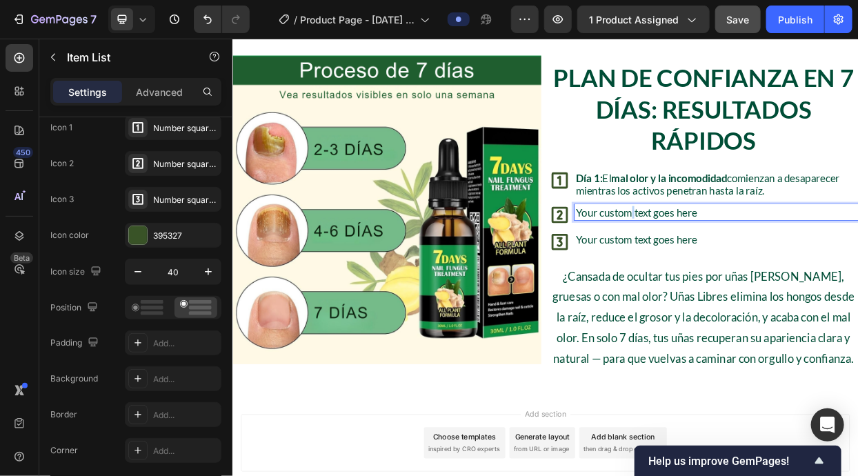
click at [760, 268] on p "Your custom text goes here" at bounding box center [871, 268] width 371 height 17
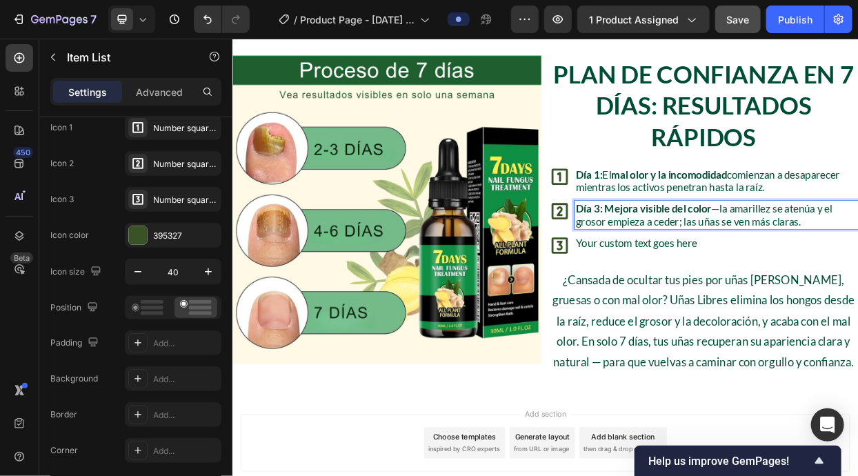
scroll to position [1803, 0]
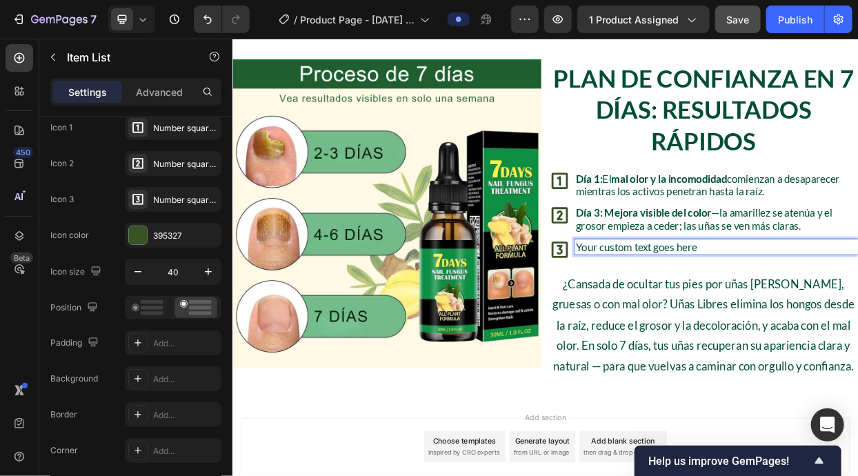
click at [772, 321] on p "Your custom text goes here" at bounding box center [871, 313] width 371 height 17
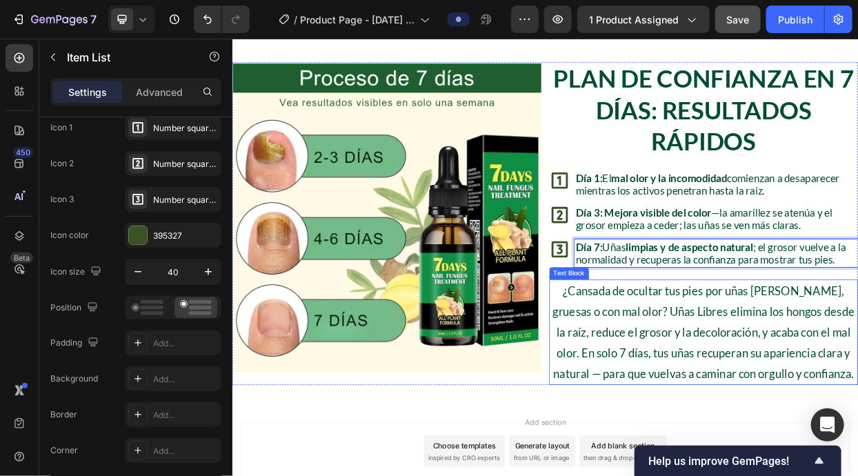
click at [770, 414] on p "¿Cansada de ocultar tus pies por uñas [PERSON_NAME], gruesas o con mal olor? Uñ…" at bounding box center [854, 426] width 405 height 136
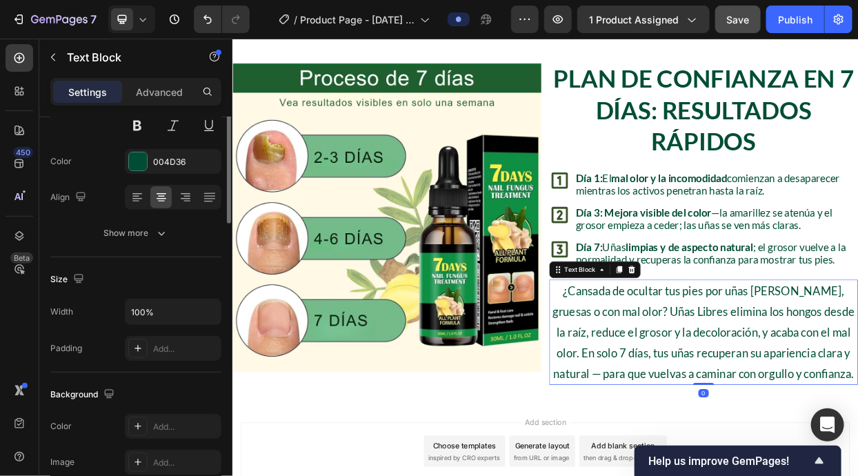
scroll to position [0, 0]
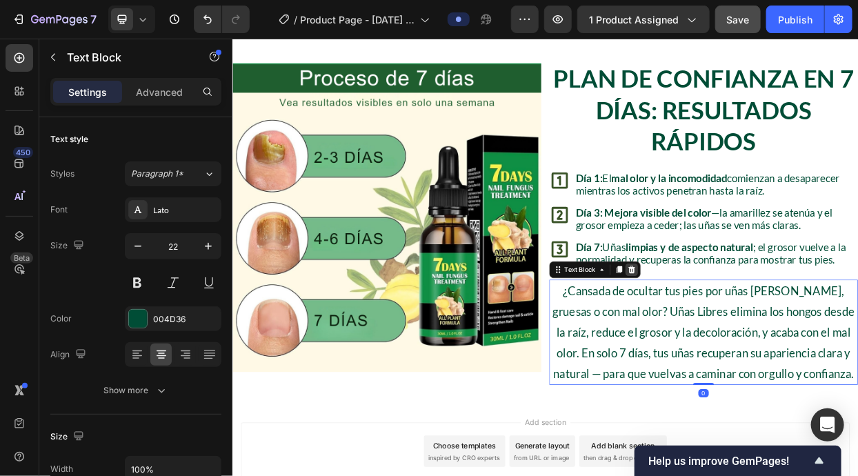
click at [757, 341] on icon at bounding box center [760, 344] width 9 height 10
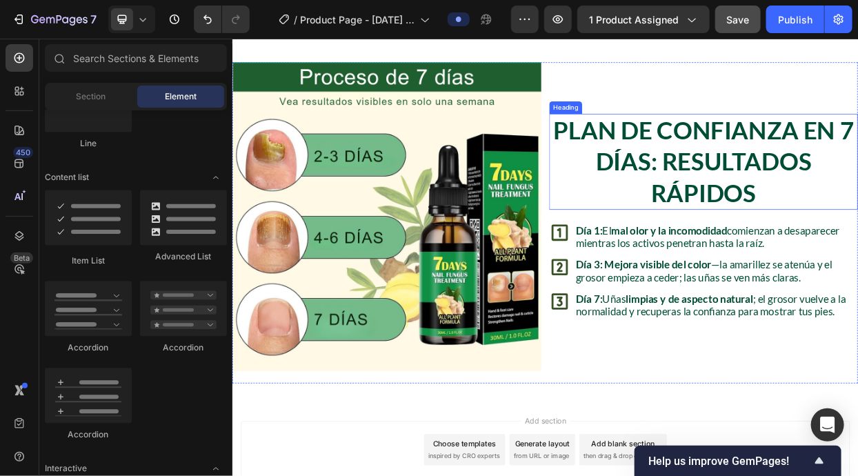
click at [741, 201] on p "Plan de Confianza en 7 Días: Resultados Rápidos" at bounding box center [854, 200] width 405 height 123
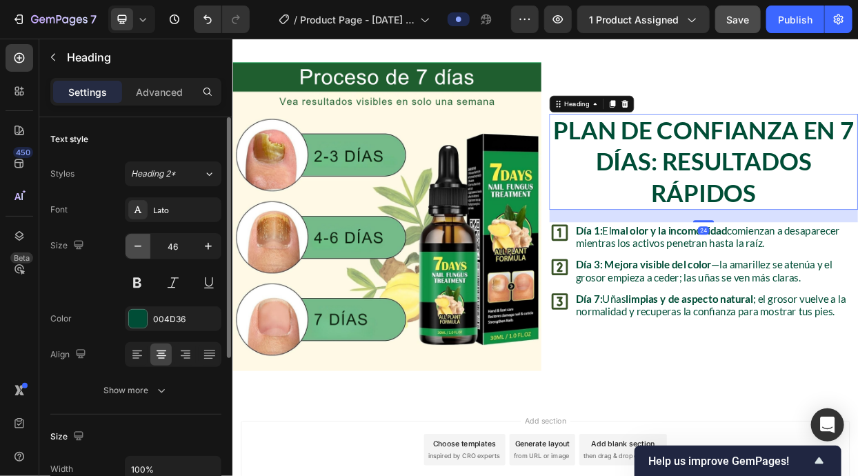
click at [137, 242] on icon "button" at bounding box center [138, 246] width 14 height 14
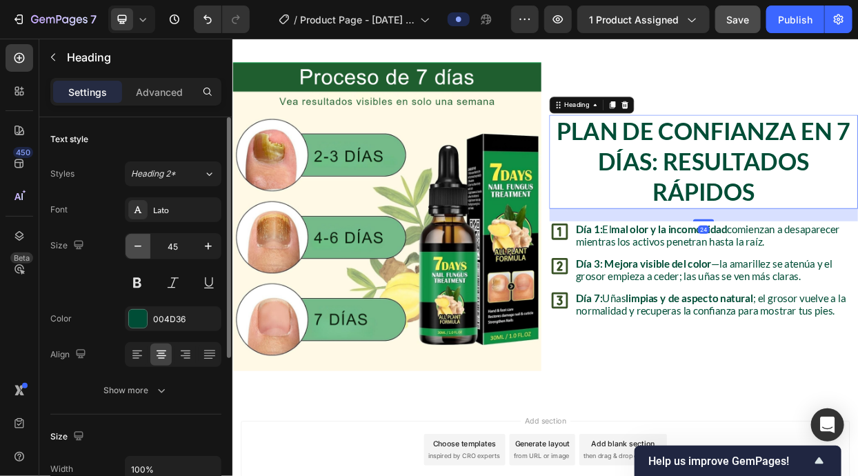
click at [137, 242] on icon "button" at bounding box center [138, 246] width 14 height 14
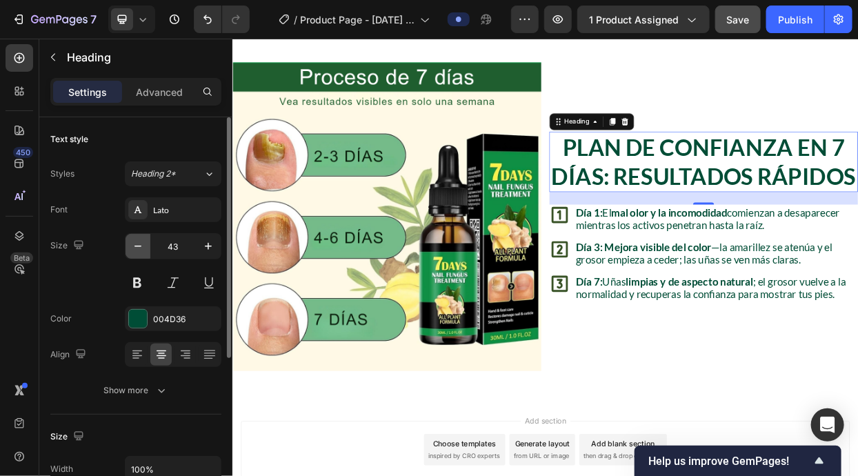
click at [137, 242] on icon "button" at bounding box center [138, 246] width 14 height 14
type input "42"
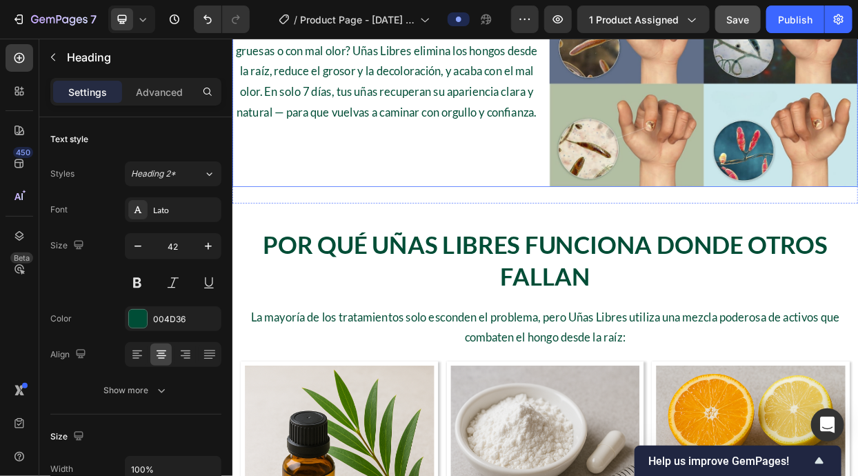
scroll to position [791, 0]
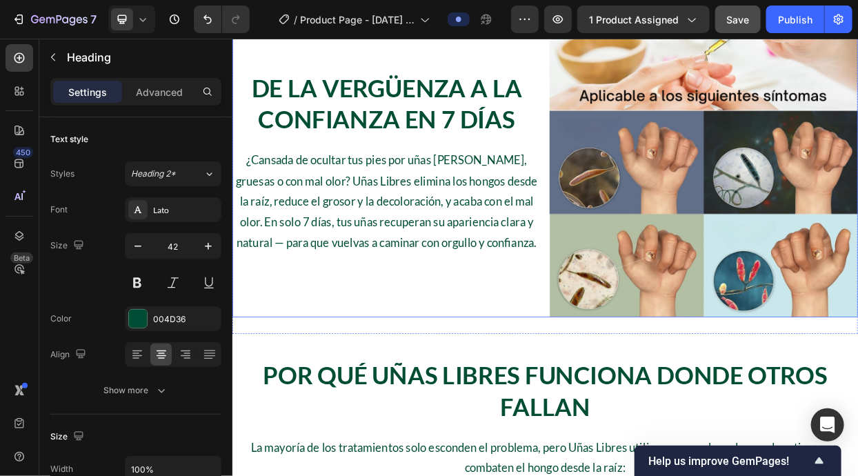
click at [528, 283] on p "¿Cansada de ocultar tus pies por uñas [PERSON_NAME], gruesas o con mal olor? Uñ…" at bounding box center [435, 253] width 405 height 136
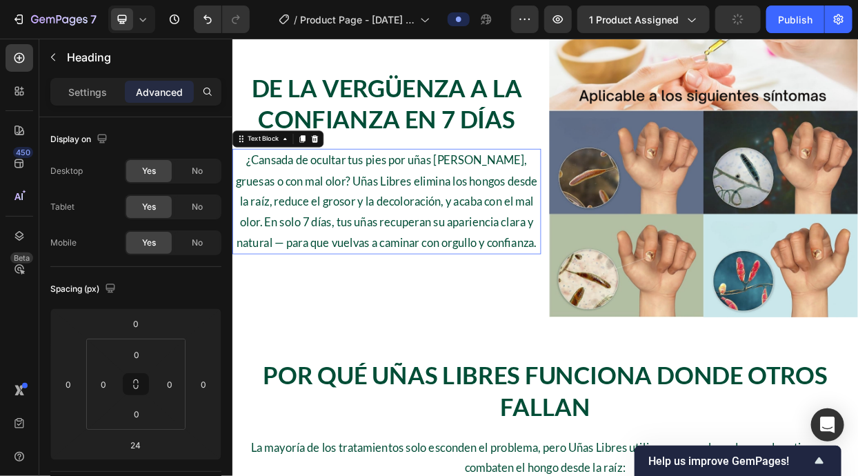
click at [369, 168] on h2 "De la Vergüenza a la Confianza en 7 Días" at bounding box center [436, 124] width 408 height 85
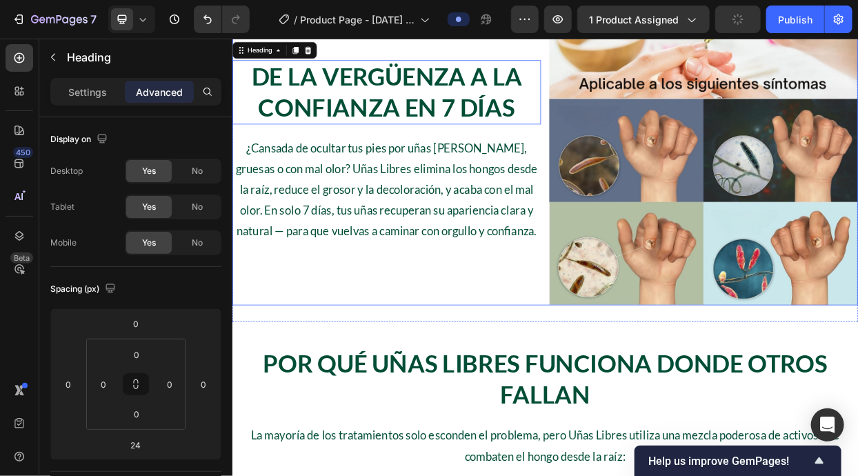
scroll to position [651, 0]
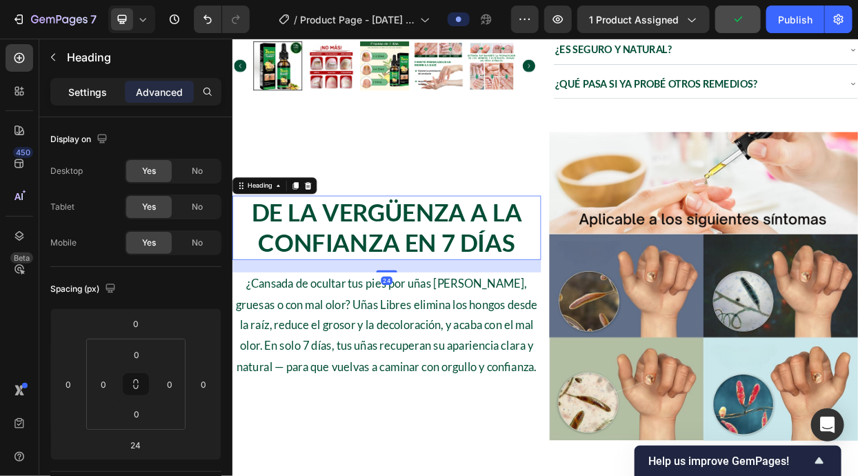
drag, startPoint x: 74, startPoint y: 91, endPoint x: 85, endPoint y: 96, distance: 11.4
click at [75, 93] on p "Settings" at bounding box center [87, 92] width 39 height 14
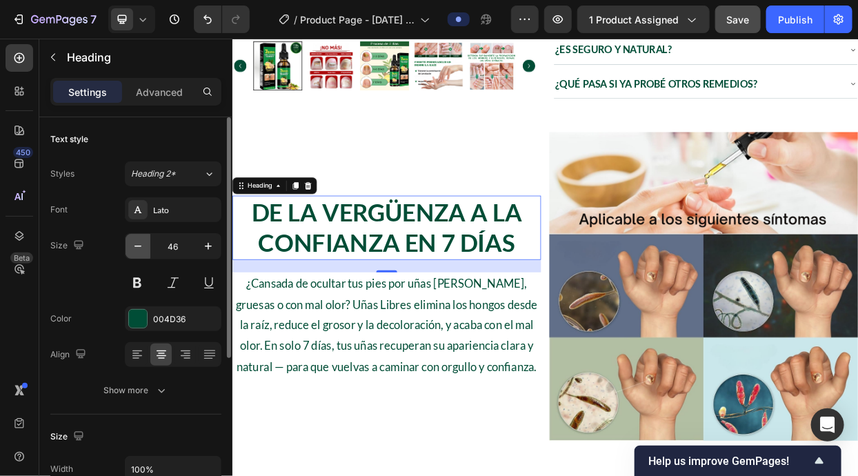
click at [145, 243] on button "button" at bounding box center [137, 246] width 25 height 25
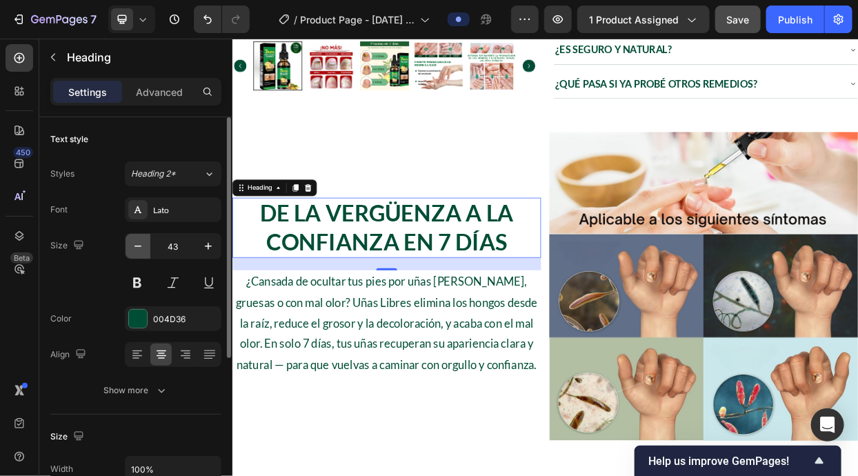
type input "42"
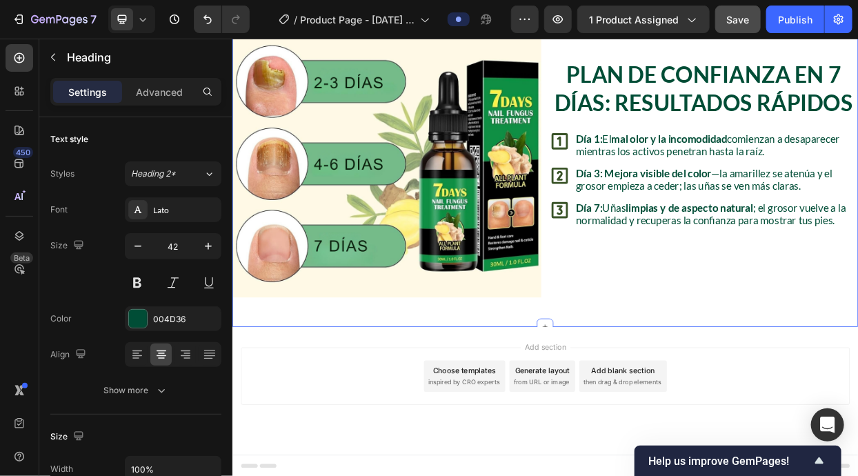
scroll to position [1150, 0]
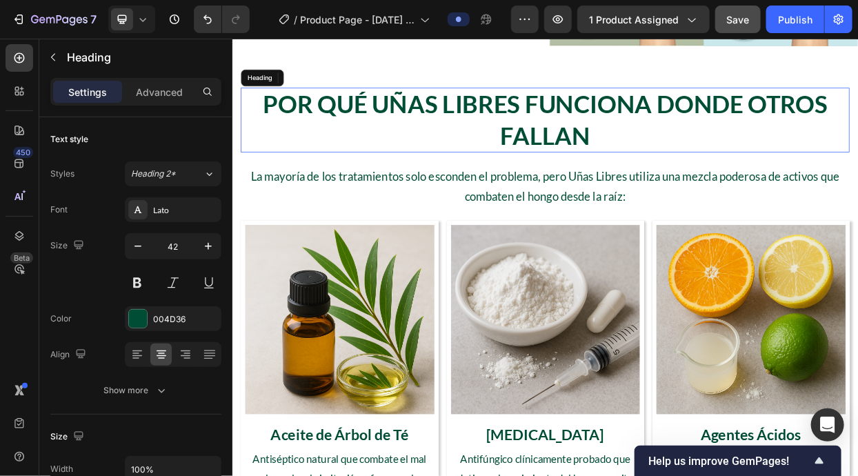
click at [518, 176] on h2 "Por Qué Uñas Libres Funciona Donde Otros Fallan" at bounding box center [645, 145] width 805 height 85
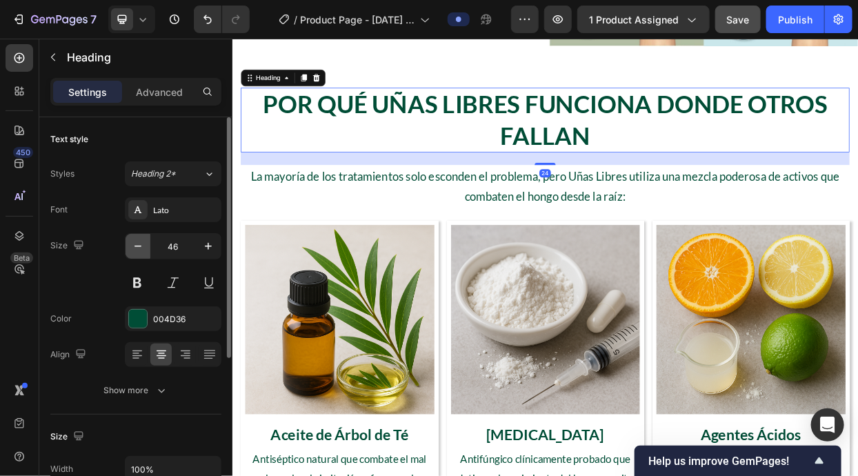
click at [143, 248] on icon "button" at bounding box center [138, 246] width 14 height 14
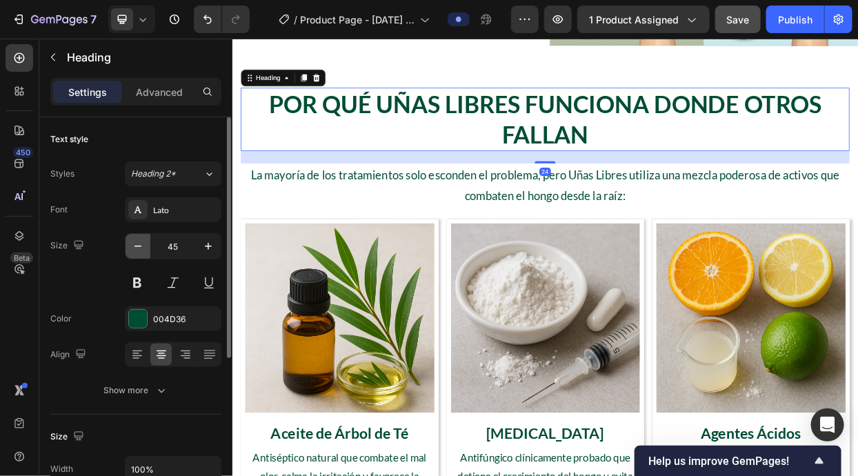
click at [143, 248] on icon "button" at bounding box center [138, 246] width 14 height 14
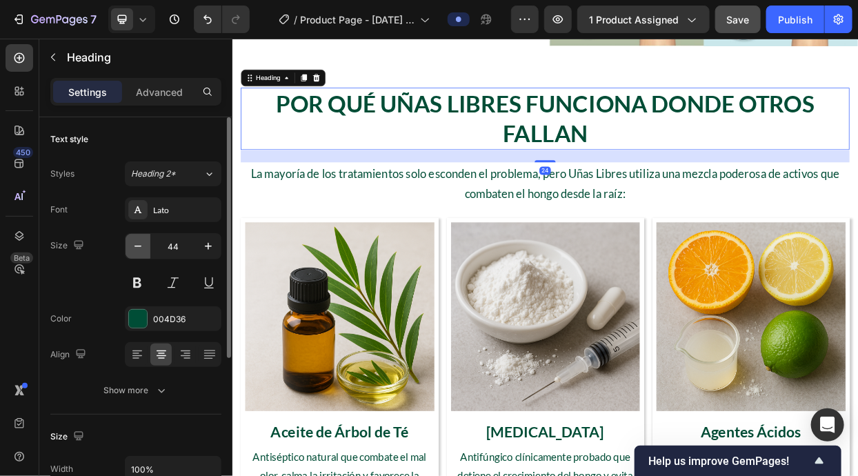
click at [143, 248] on icon "button" at bounding box center [138, 246] width 14 height 14
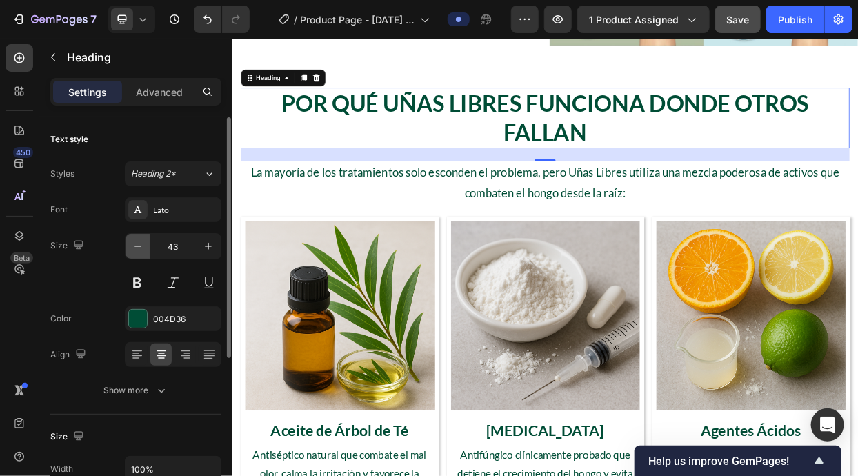
type input "42"
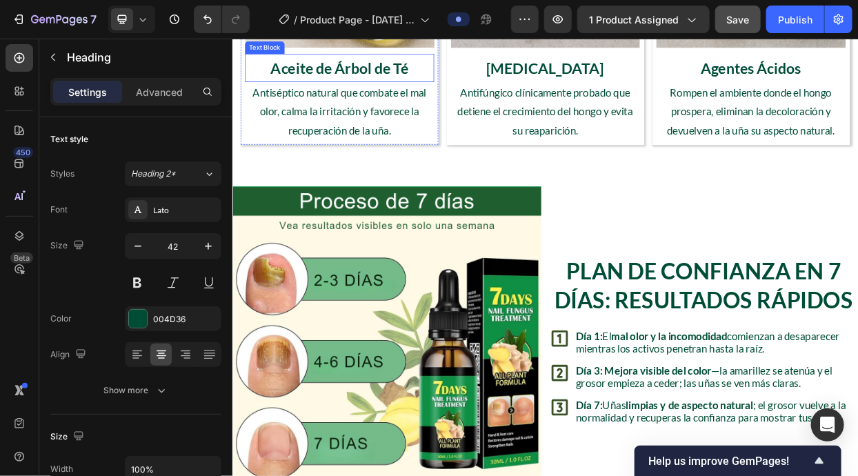
scroll to position [1706, 0]
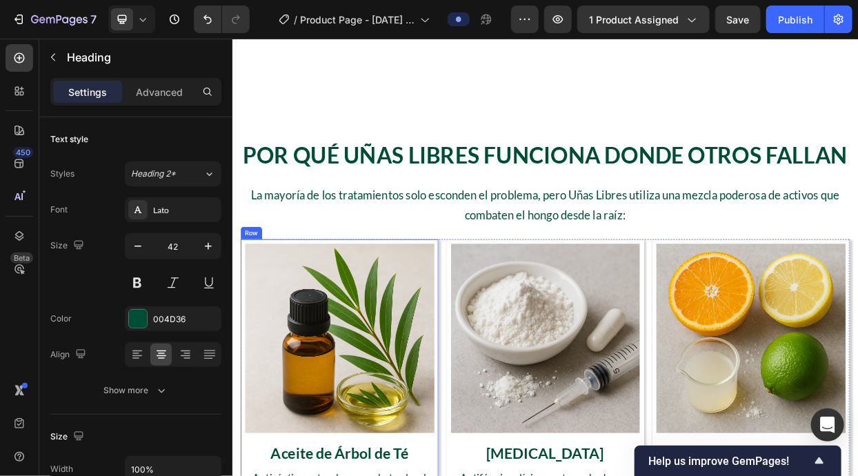
scroll to position [1079, 0]
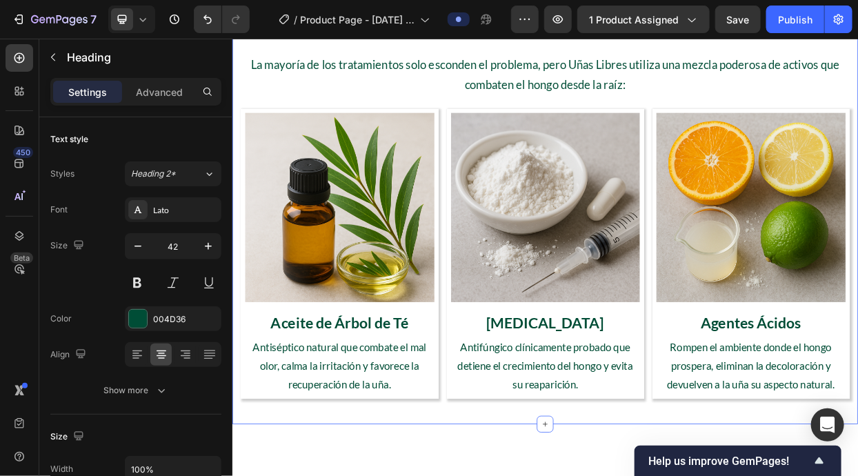
click at [558, 152] on div "Por Qué Uñas Libres Funciona Donde Otros Fallan Heading La mayoría de los trata…" at bounding box center [645, 257] width 827 height 581
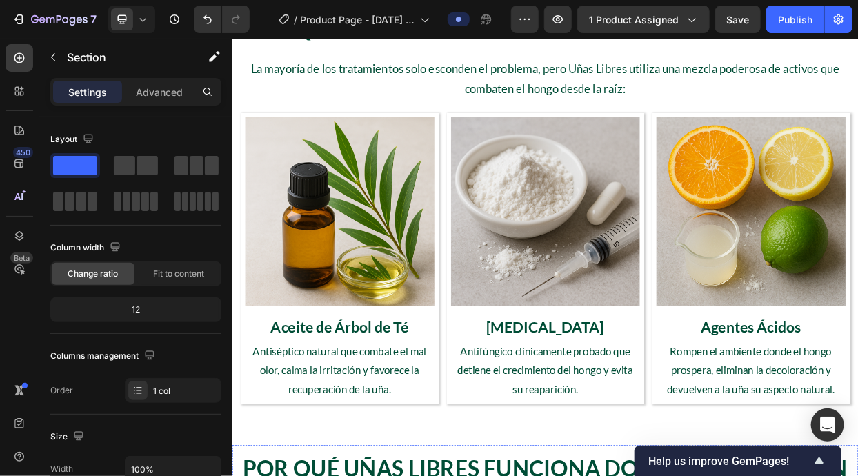
scroll to position [1714, 0]
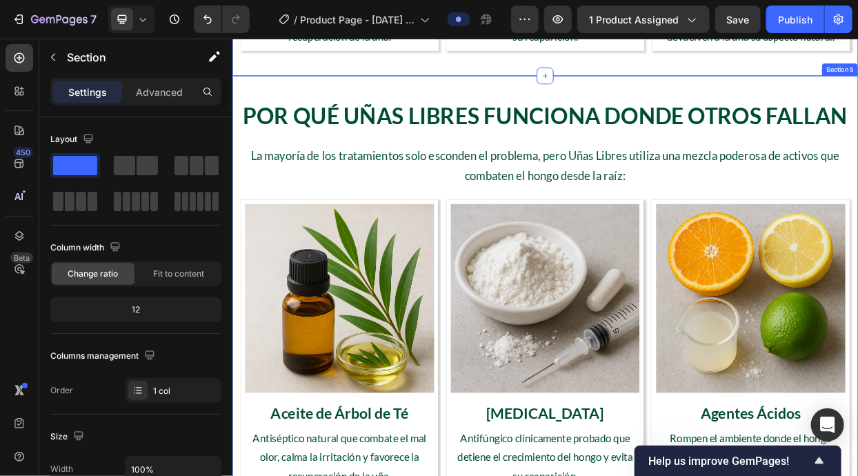
click at [857, 102] on div "Por Qué Uñas Libres Funciona Donde Otros Fallan Heading La mayoría de los trata…" at bounding box center [645, 378] width 827 height 581
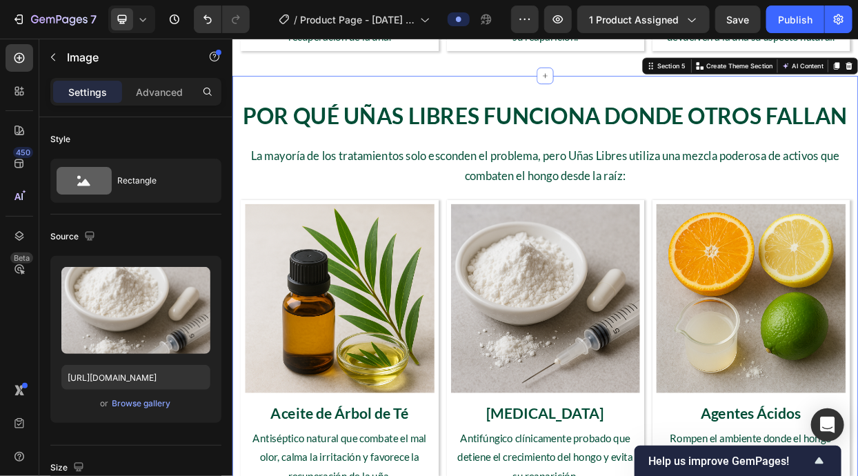
click at [667, 375] on img at bounding box center [645, 382] width 250 height 250
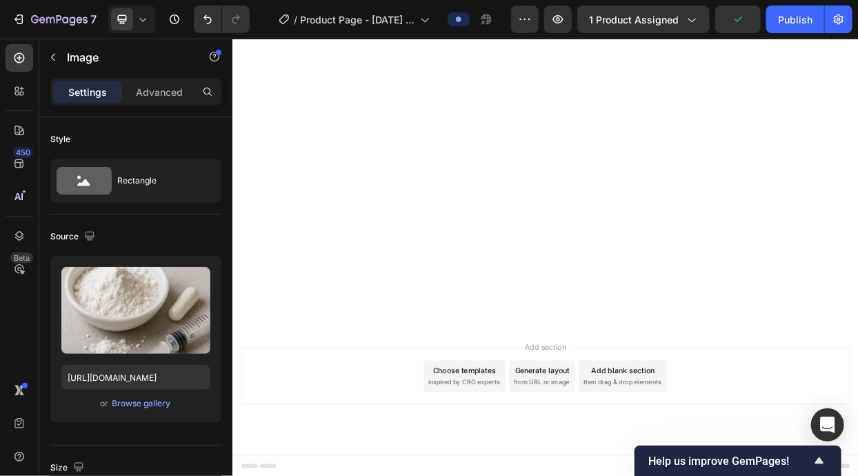
scroll to position [1661, 0]
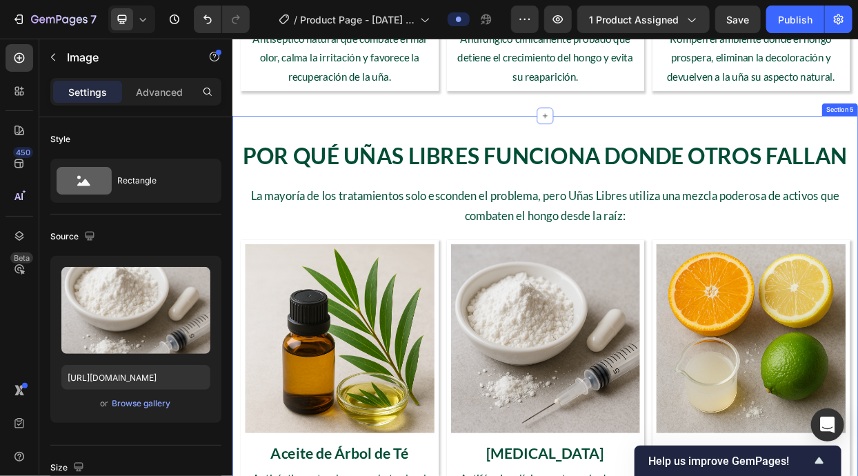
click at [857, 148] on div "Por Qué Uñas Libres Funciona Donde Otros Fallan Heading La mayoría de los trata…" at bounding box center [645, 431] width 827 height 581
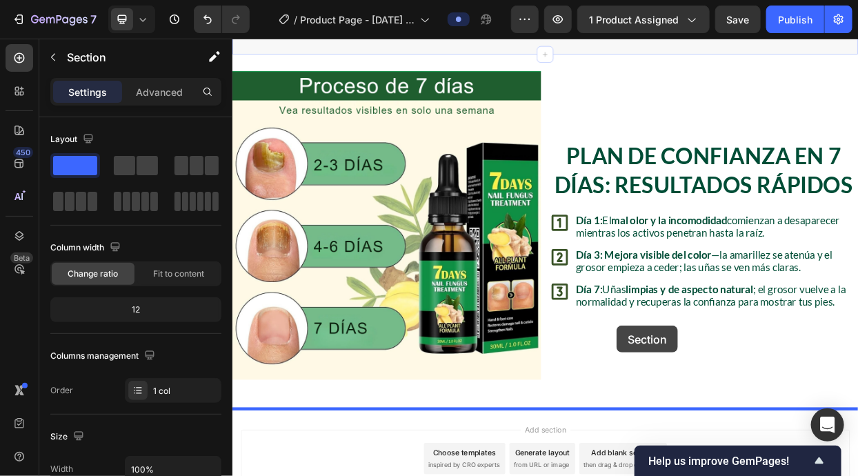
scroll to position [2432, 0]
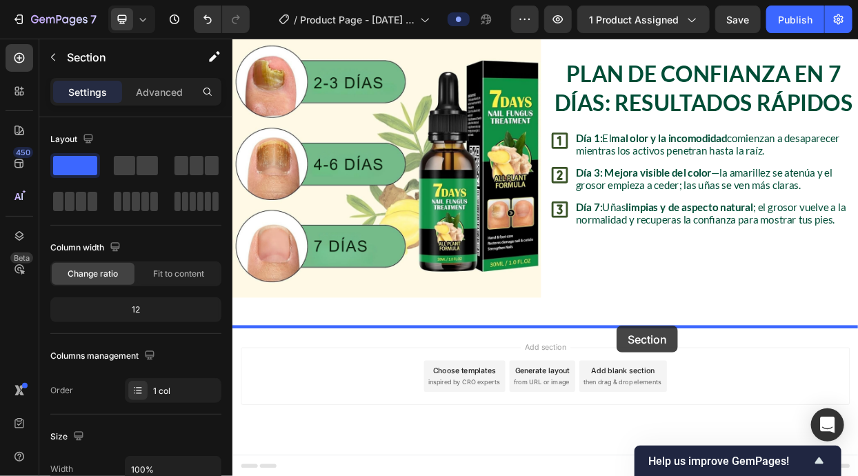
drag, startPoint x: 781, startPoint y: 64, endPoint x: 740, endPoint y: 418, distance: 356.7
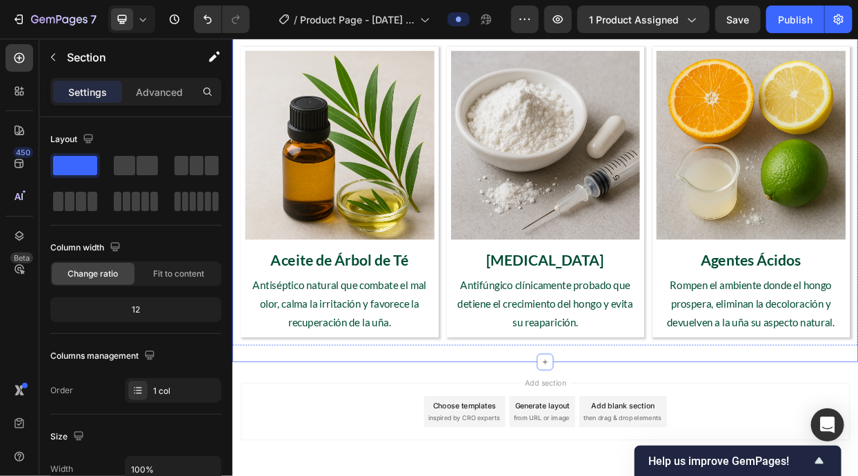
scroll to position [2209, 0]
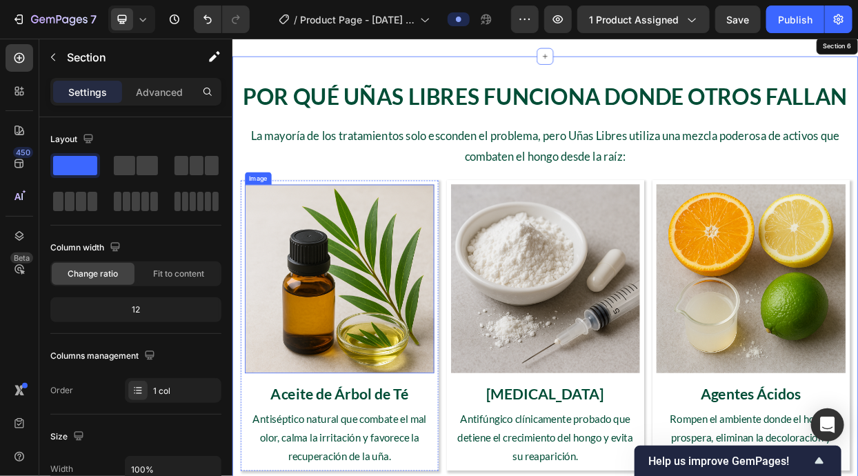
click at [371, 334] on img at bounding box center [373, 356] width 250 height 250
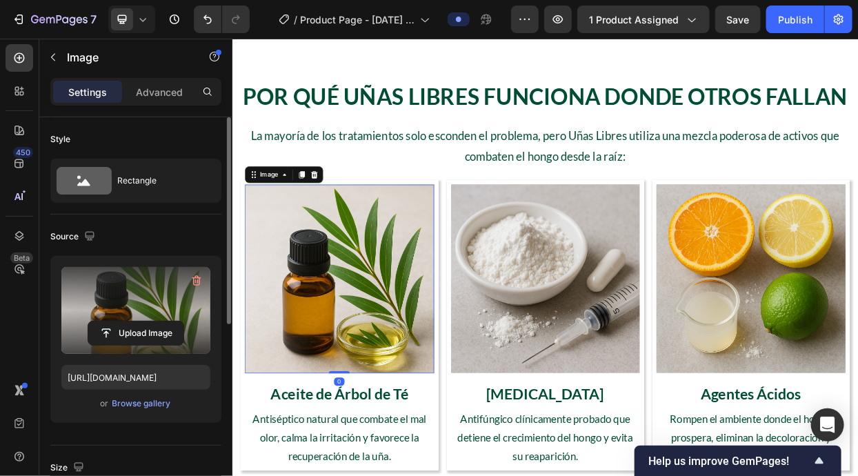
click at [179, 318] on label at bounding box center [135, 310] width 149 height 87
click at [179, 321] on input "file" at bounding box center [135, 332] width 95 height 23
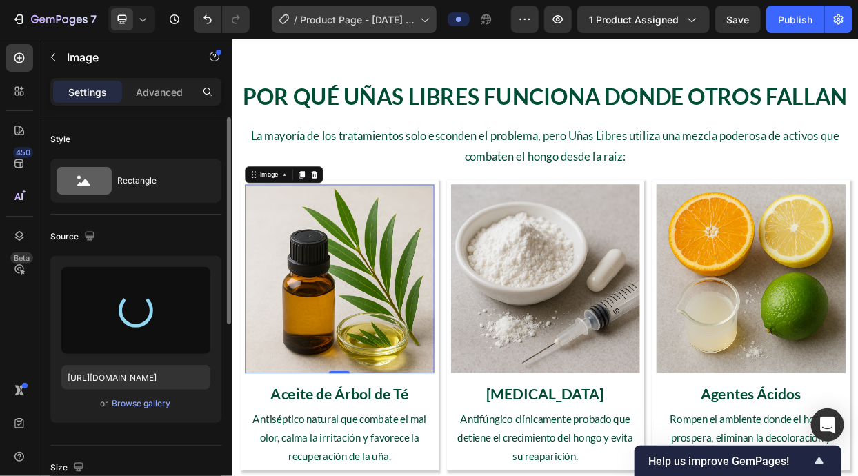
type input "https://cdn.shopify.com/s/files/1/0942/9106/7229/files/gempages_571795456183501…"
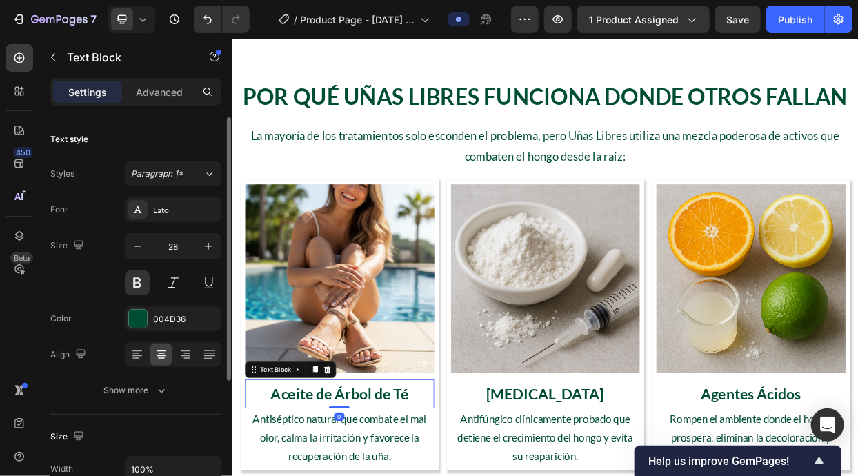
click at [357, 471] on icon at bounding box center [357, 476] width 9 height 10
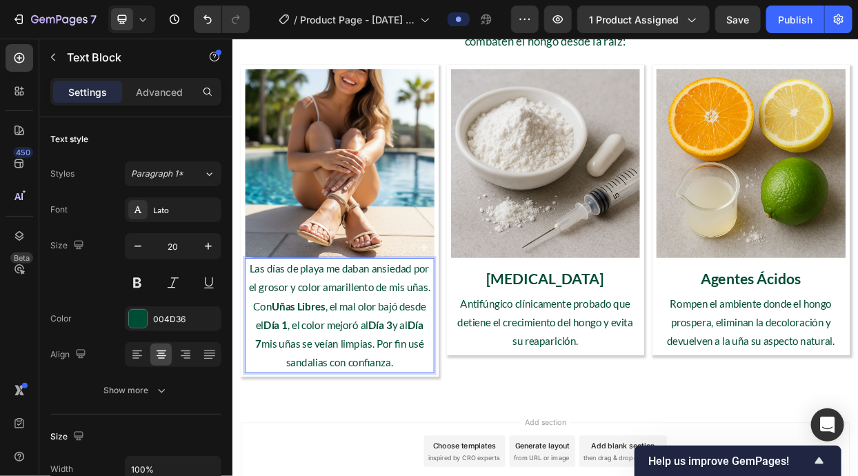
scroll to position [2365, 0]
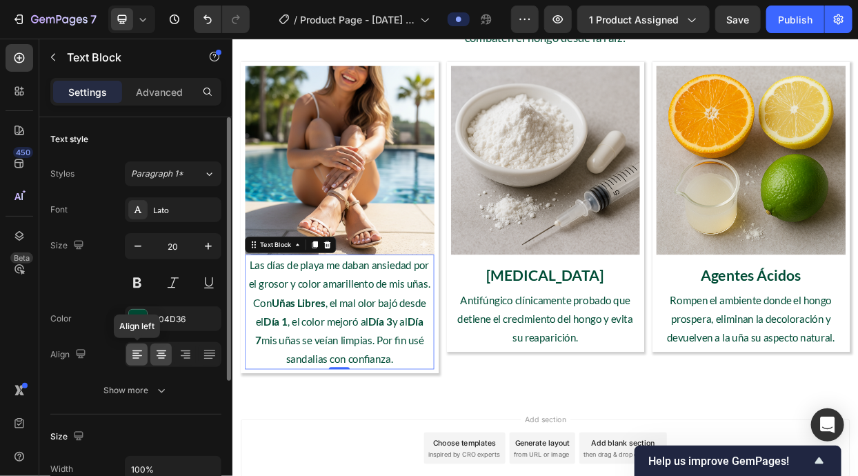
click at [147, 355] on div at bounding box center [136, 354] width 21 height 22
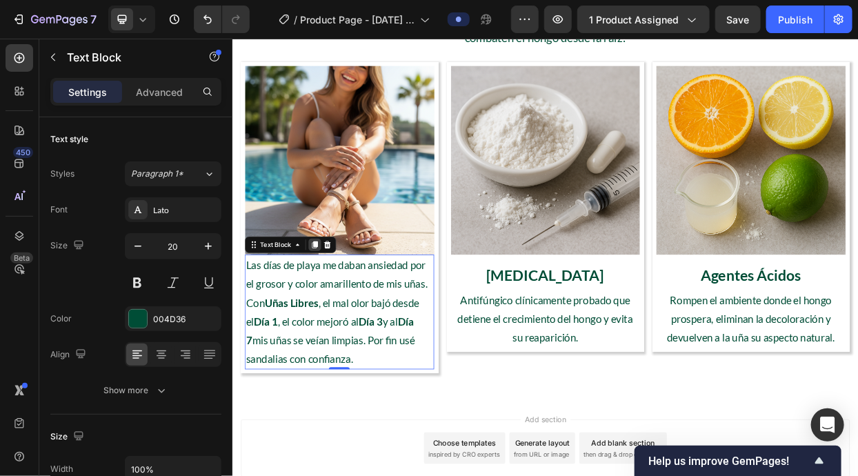
click at [336, 306] on icon at bounding box center [340, 310] width 11 height 11
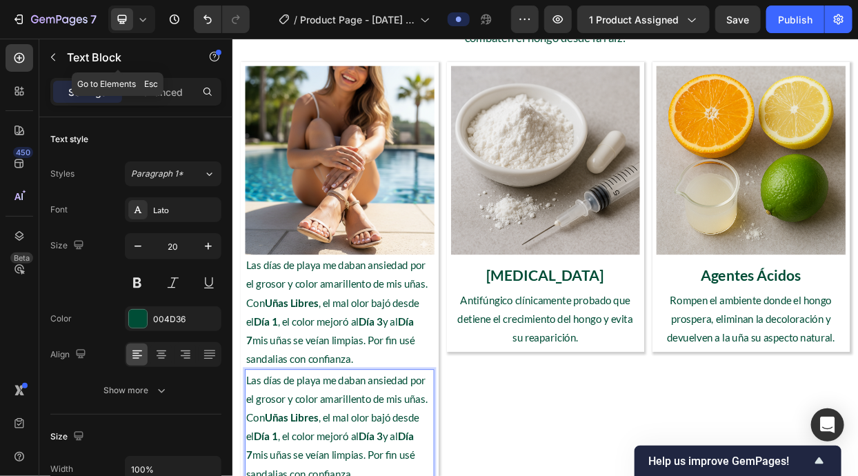
click at [56, 61] on icon "button" at bounding box center [53, 57] width 11 height 11
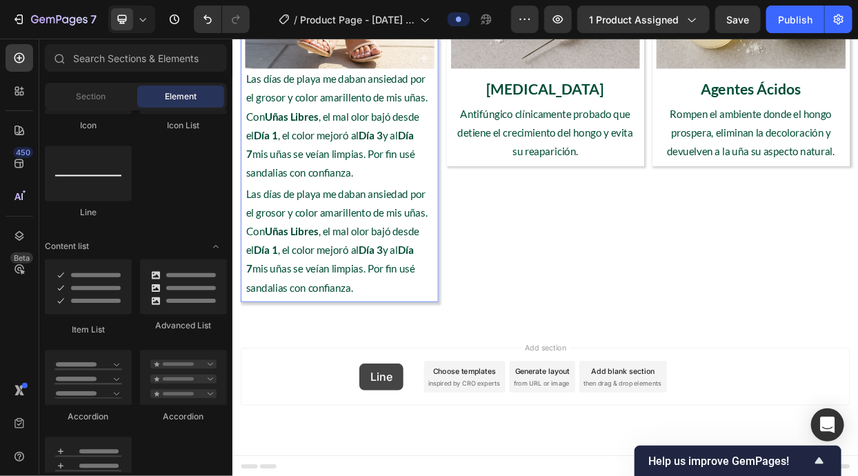
scroll to position [2613, 0]
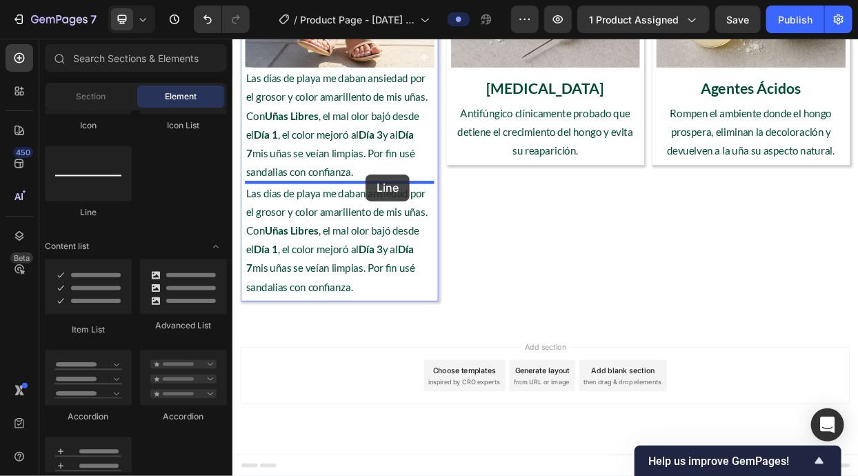
drag, startPoint x: 372, startPoint y: 253, endPoint x: 407, endPoint y: 218, distance: 49.7
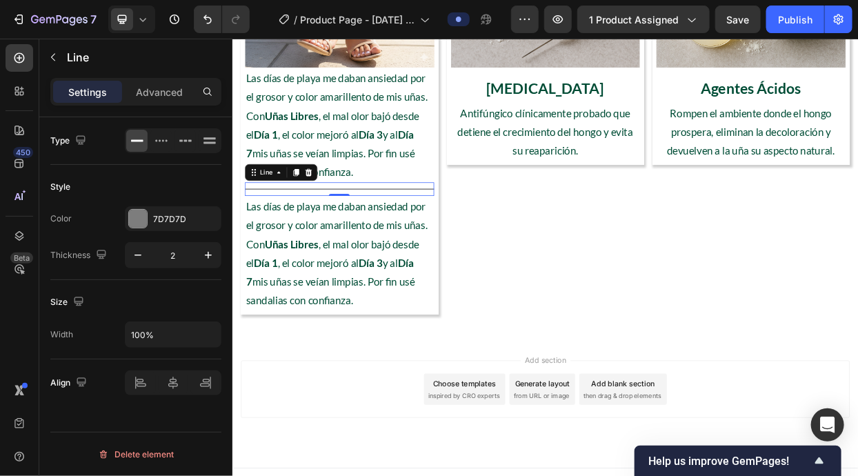
click at [139, 236] on div "Color 7D7D7D Thickness 2" at bounding box center [135, 237] width 171 height 62
click at [136, 230] on div "Color 7D7D7D Thickness 2" at bounding box center [135, 237] width 171 height 62
click at [135, 222] on div at bounding box center [138, 219] width 18 height 18
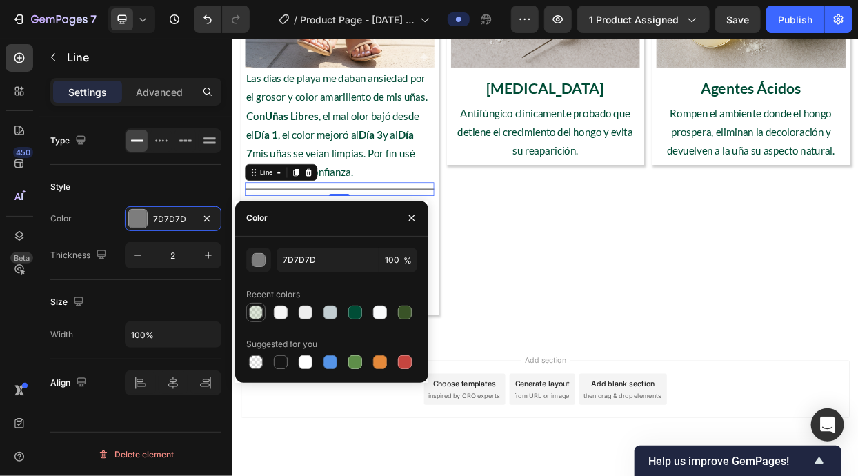
click at [262, 306] on div at bounding box center [255, 312] width 17 height 17
type input "5E8E49"
type input "20"
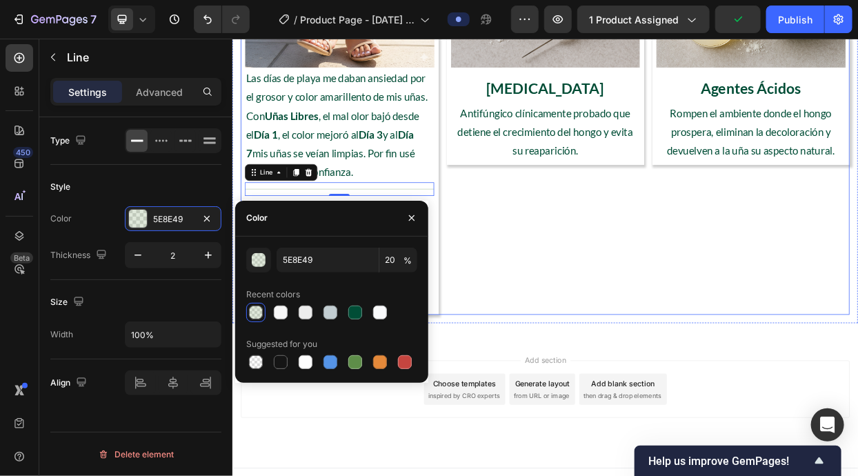
click at [538, 351] on div "Image Clotrimazol Text Block Antifúngico clínicamente probado que detiene el cr…" at bounding box center [645, 112] width 261 height 582
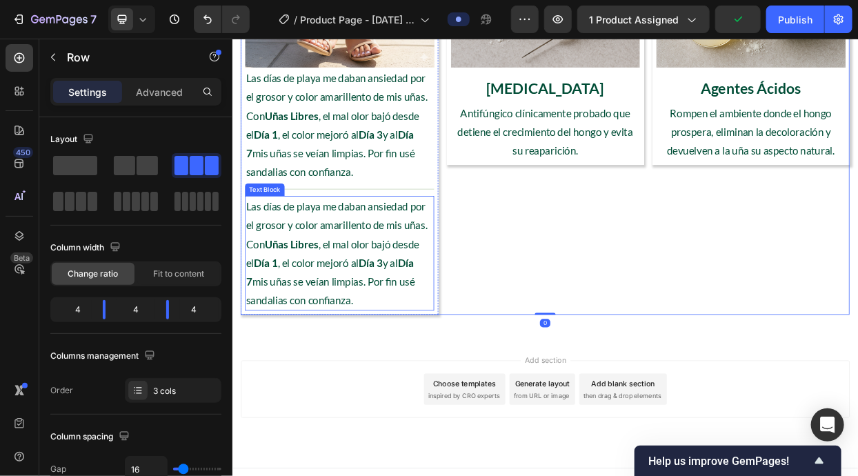
click at [445, 323] on p "Las días de playa me daban ansiedad por el grosor y color amarillento de mis uñ…" at bounding box center [373, 321] width 247 height 149
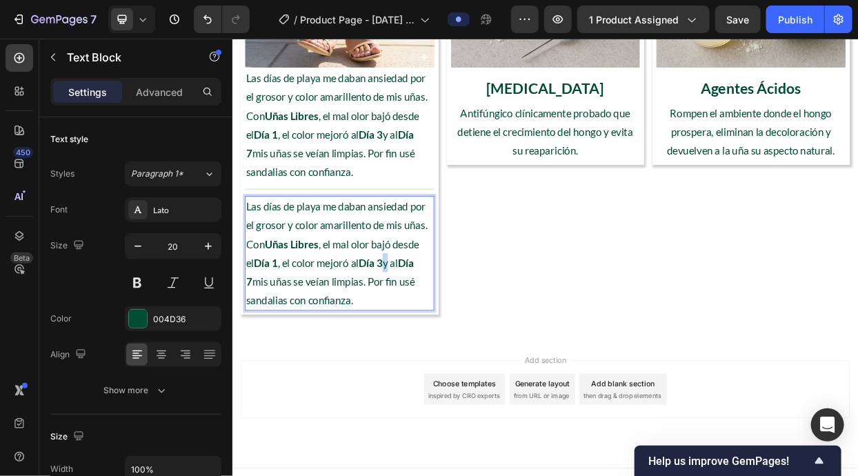
click at [438, 327] on p "Las días de playa me daban ansiedad por el grosor y color amarillento de mis uñ…" at bounding box center [373, 321] width 247 height 149
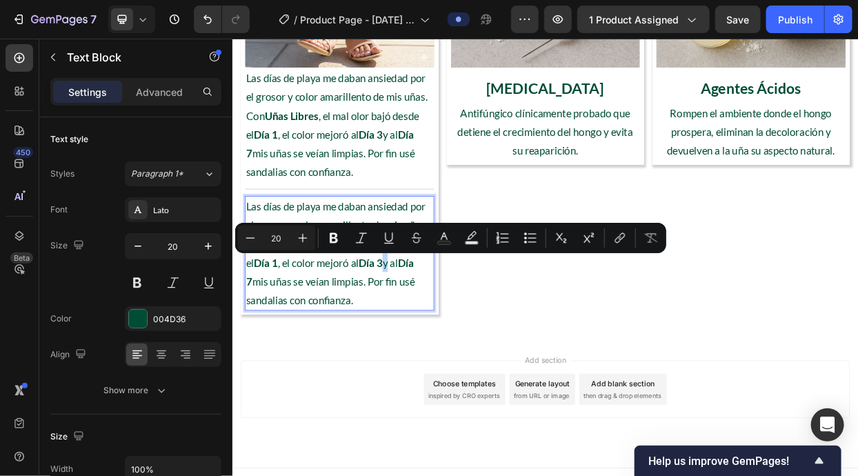
click at [437, 327] on p "Las días de playa me daban ansiedad por el grosor y color amarillento de mis uñ…" at bounding box center [373, 321] width 247 height 149
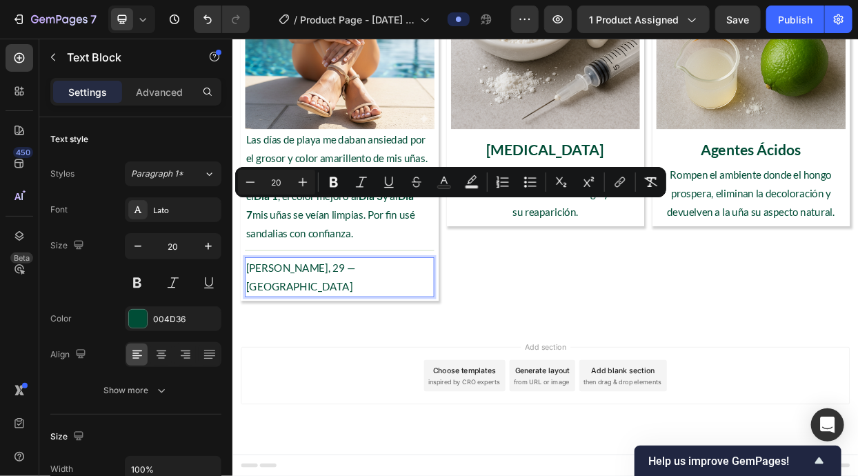
scroll to position [2506, 0]
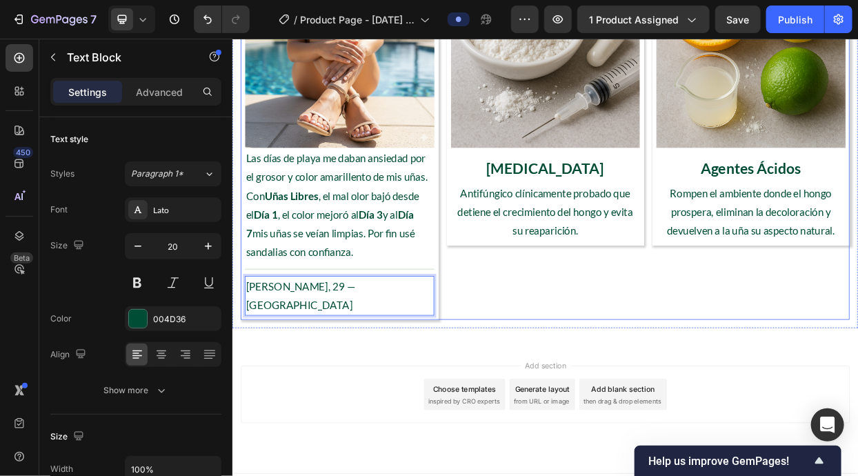
click at [561, 365] on div "Image Clotrimazol Text Block Antifúngico clínicamente probado que detiene el cr…" at bounding box center [645, 169] width 261 height 483
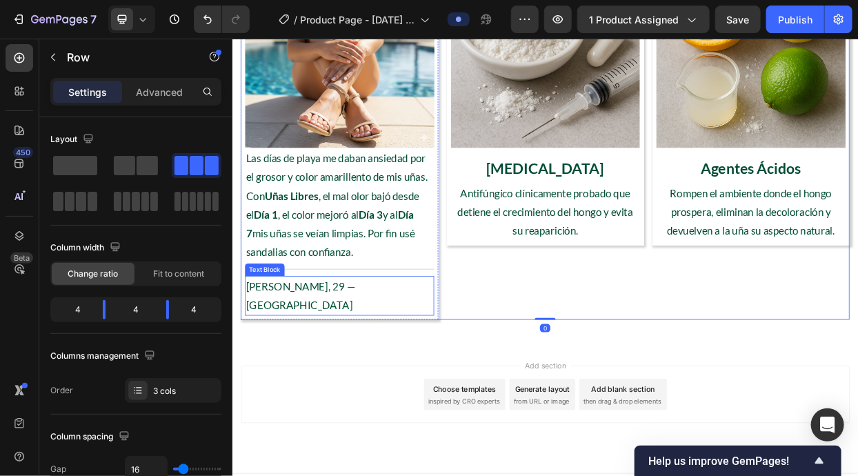
click at [487, 359] on p "Sofía M., 29 — Miami" at bounding box center [373, 379] width 247 height 50
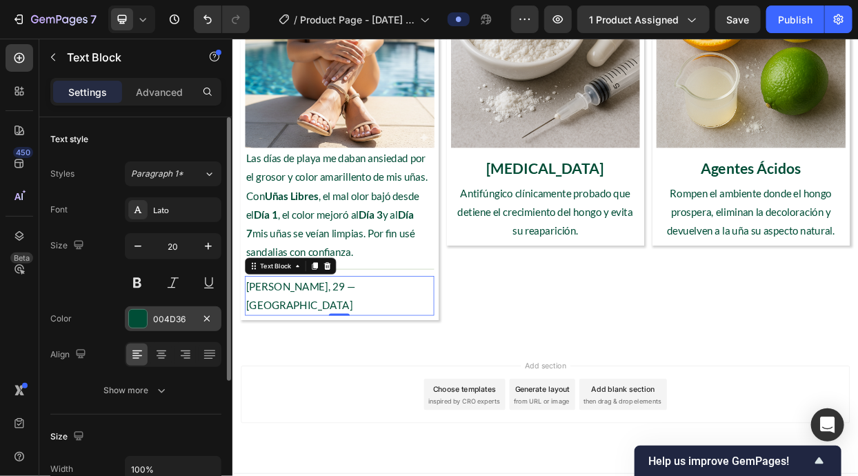
click at [134, 318] on div at bounding box center [138, 319] width 18 height 18
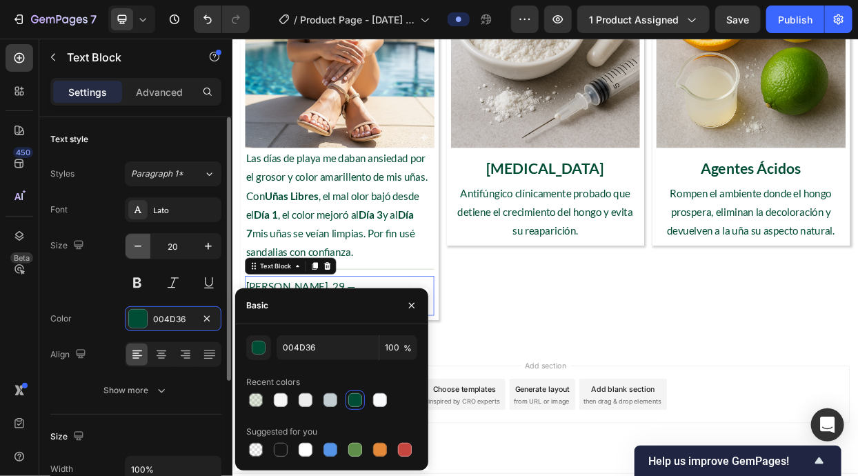
click at [146, 254] on button "button" at bounding box center [137, 246] width 25 height 25
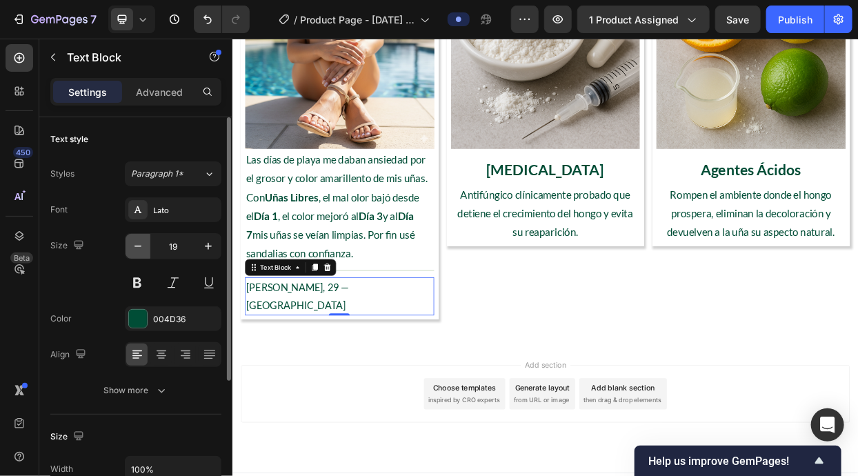
click at [146, 254] on button "button" at bounding box center [137, 246] width 25 height 25
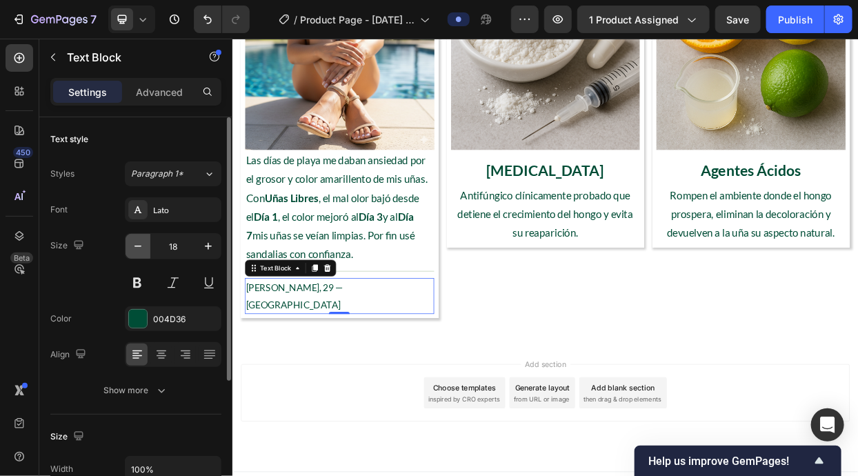
click at [146, 254] on button "button" at bounding box center [137, 246] width 25 height 25
type input "17"
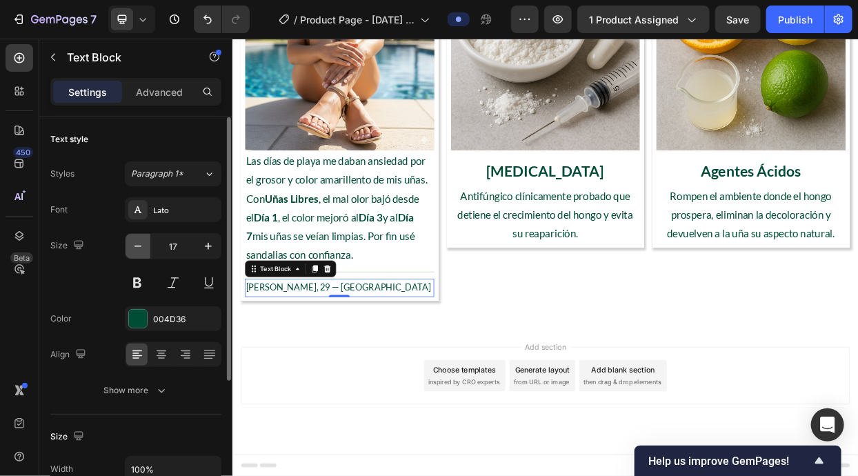
scroll to position [2502, 0]
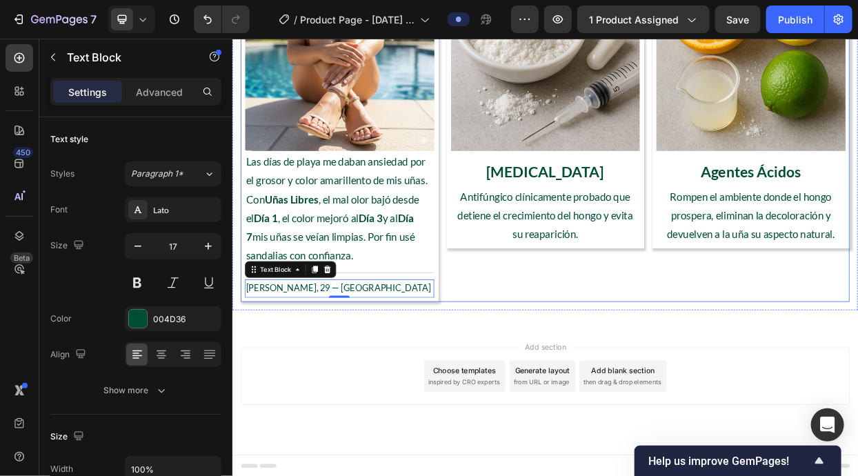
click at [669, 374] on div "Image Clotrimazol Text Block Antifúngico clínicamente probado que detiene el cr…" at bounding box center [645, 159] width 261 height 454
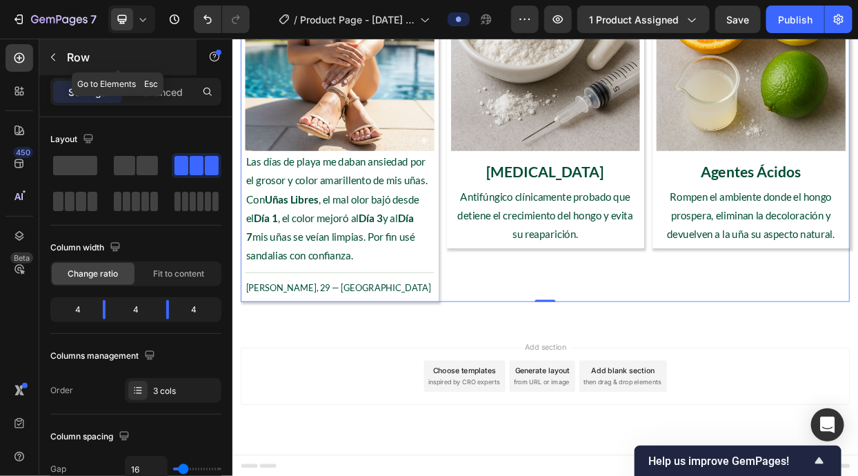
click at [139, 56] on p "Row" at bounding box center [125, 57] width 117 height 17
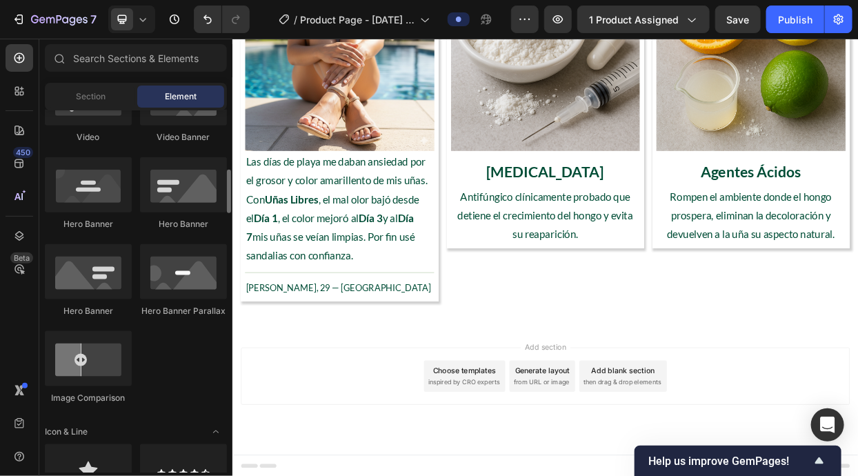
scroll to position [784, 0]
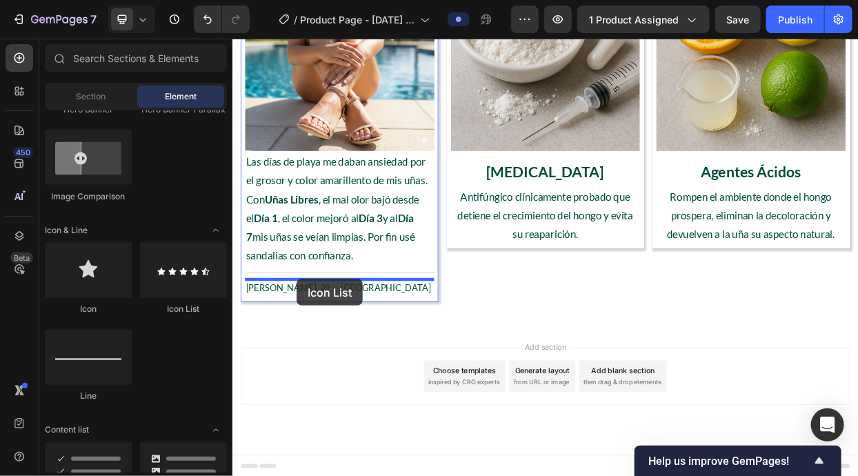
drag, startPoint x: 416, startPoint y: 307, endPoint x: 316, endPoint y: 356, distance: 111.0
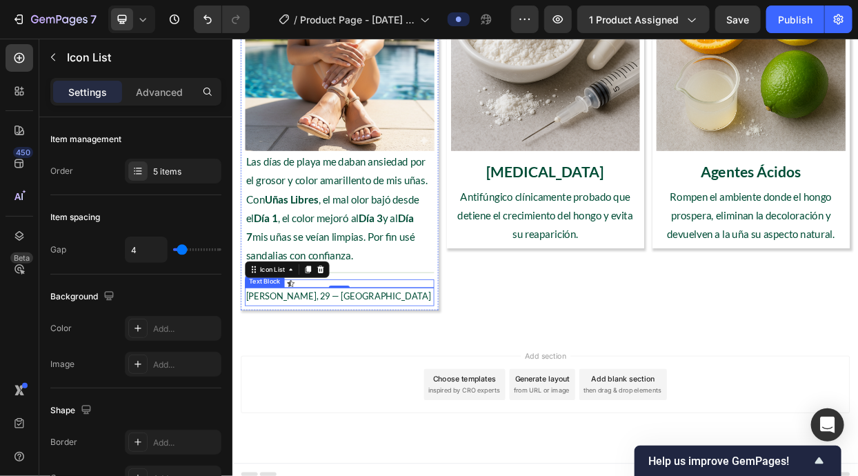
scroll to position [2506, 0]
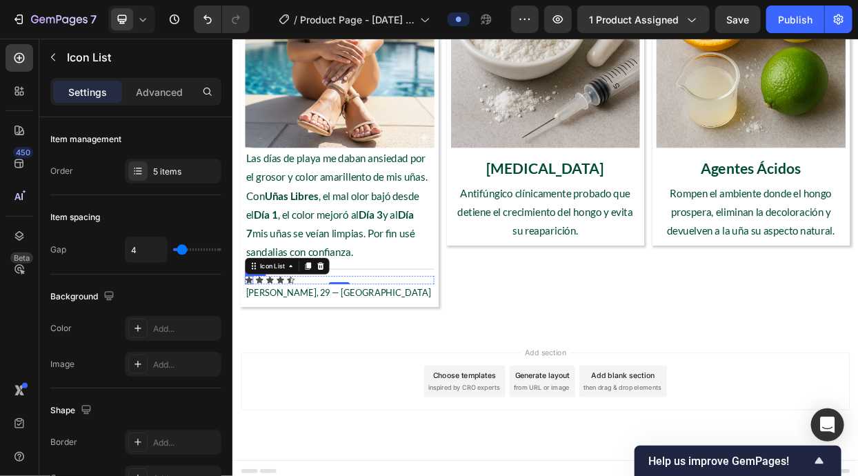
click at [253, 357] on icon at bounding box center [254, 357] width 10 height 9
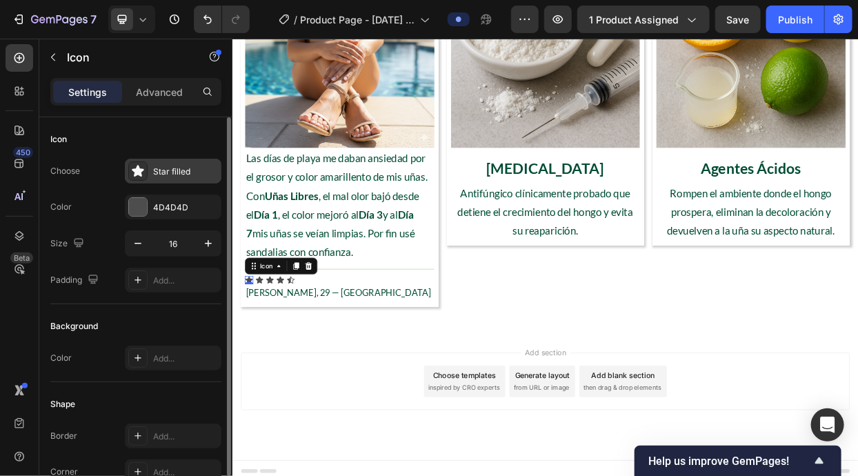
click at [138, 172] on icon at bounding box center [138, 171] width 12 height 12
click at [151, 211] on div "4D4D4D" at bounding box center [173, 206] width 97 height 25
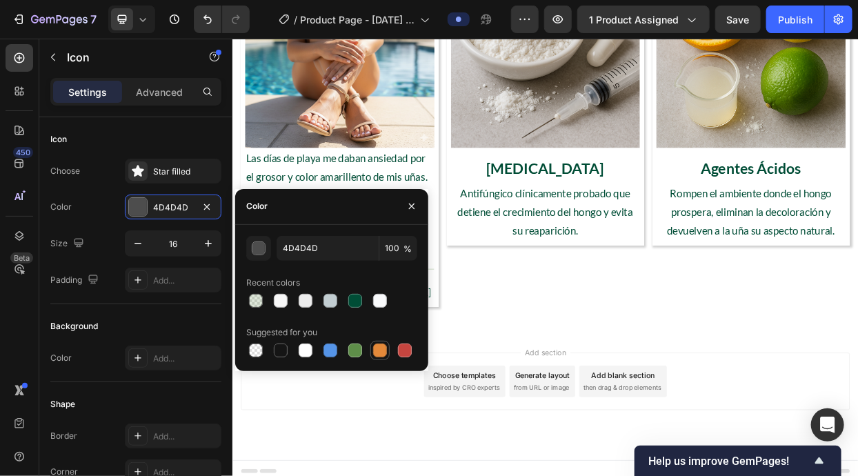
click at [378, 346] on div at bounding box center [380, 350] width 14 height 14
click at [263, 254] on div "button" at bounding box center [259, 248] width 14 height 14
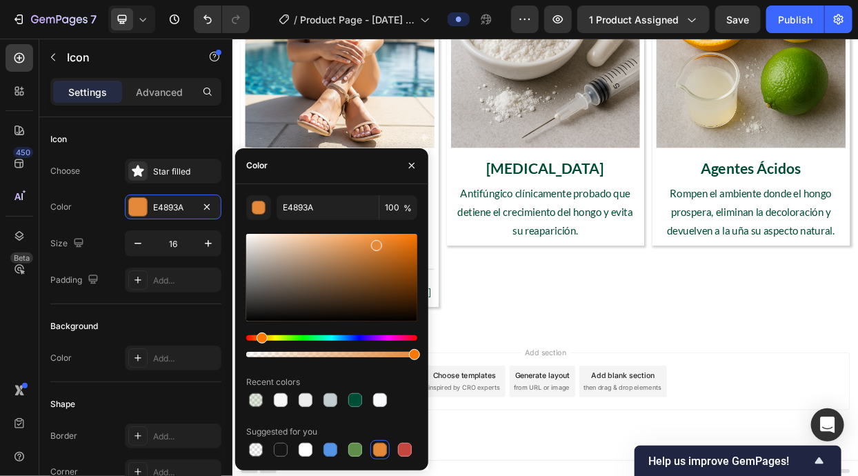
click at [272, 337] on div "Hue" at bounding box center [331, 338] width 171 height 6
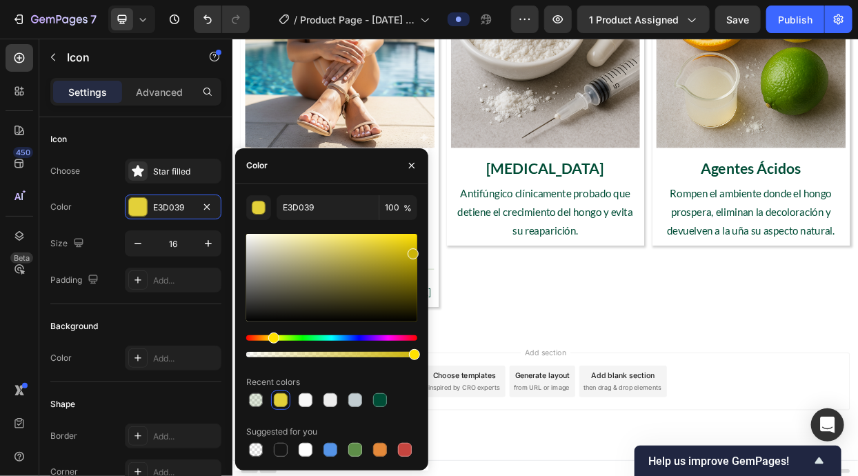
drag, startPoint x: 392, startPoint y: 257, endPoint x: 412, endPoint y: 250, distance: 20.5
click at [412, 250] on div at bounding box center [331, 278] width 171 height 88
click at [387, 237] on div at bounding box center [331, 278] width 171 height 88
type input "F2DB2B"
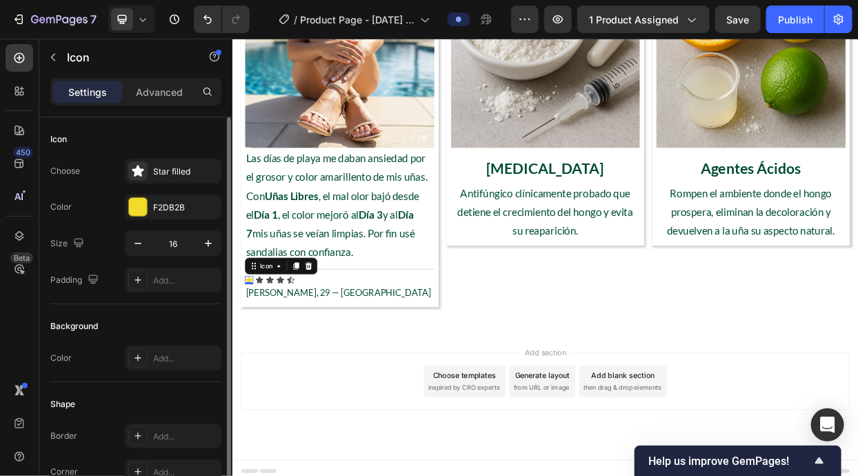
click at [185, 185] on div "Choose Star filled Color F2DB2B Size 16 Padding Add..." at bounding box center [135, 226] width 171 height 134
click at [212, 250] on button "button" at bounding box center [208, 243] width 25 height 25
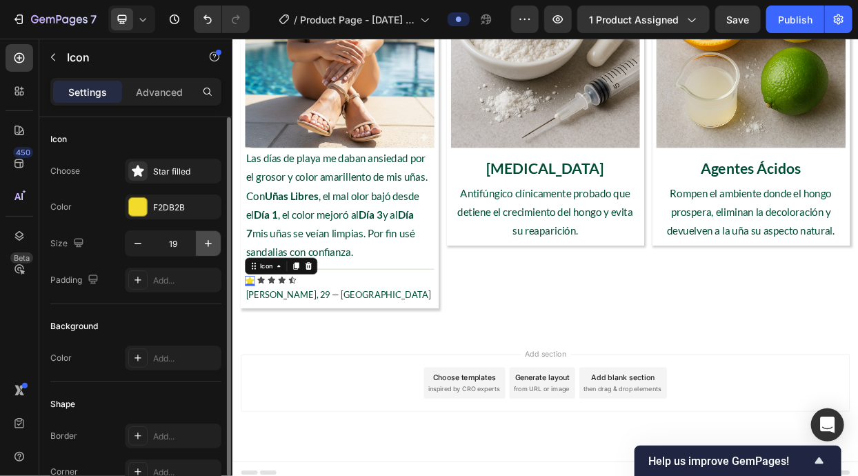
click at [212, 250] on button "button" at bounding box center [208, 243] width 25 height 25
click at [131, 243] on icon "button" at bounding box center [138, 243] width 14 height 14
type input "21"
click at [139, 207] on div at bounding box center [138, 207] width 18 height 18
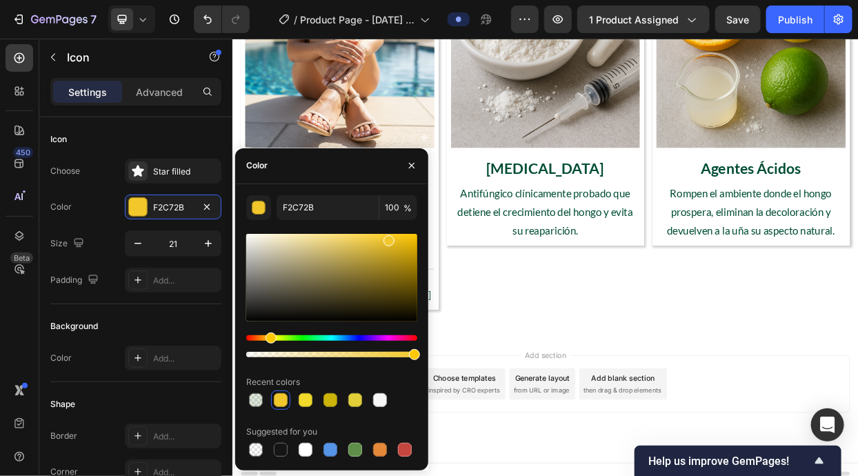
click at [269, 337] on div "Hue" at bounding box center [270, 337] width 11 height 11
click at [268, 336] on div "Hue" at bounding box center [270, 337] width 11 height 11
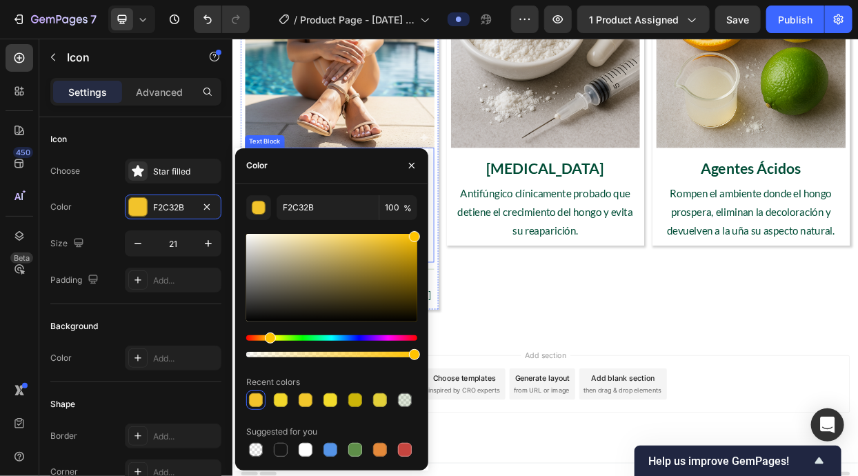
drag, startPoint x: 629, startPoint y: 285, endPoint x: 491, endPoint y: 290, distance: 138.0
type input "FFC300"
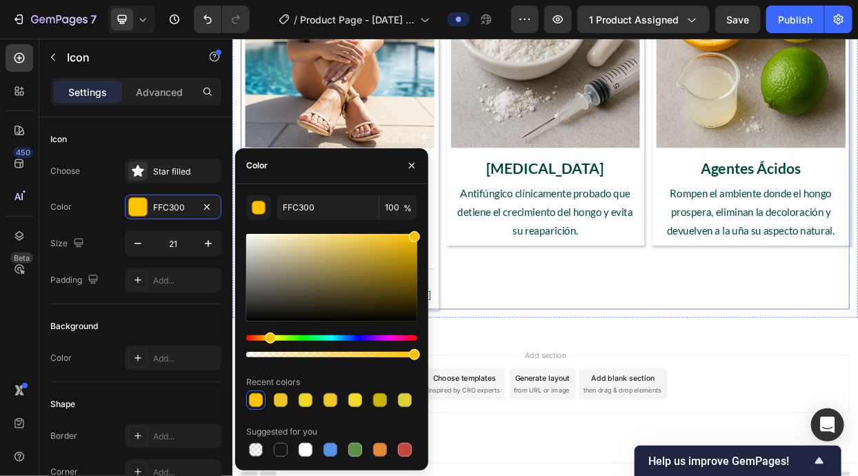
click at [553, 335] on div "Image Clotrimazol Text Block Antifúngico clínicamente probado que detiene el cr…" at bounding box center [645, 162] width 261 height 469
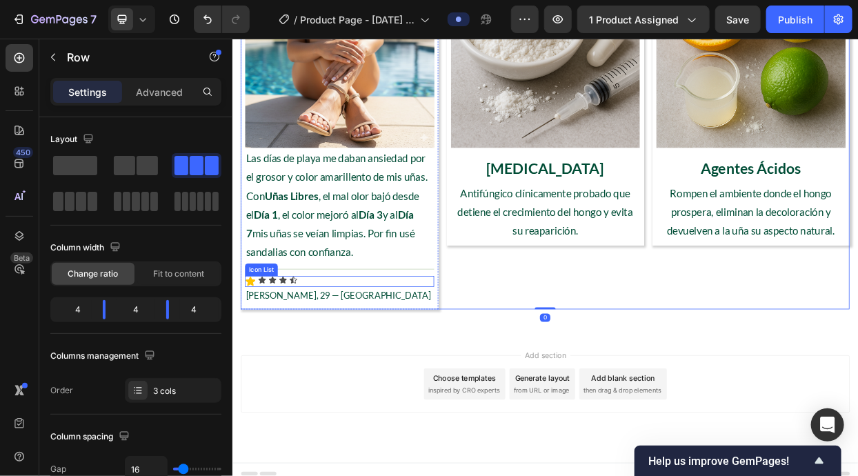
click at [361, 355] on div "Icon Icon Icon Icon Icon" at bounding box center [373, 359] width 250 height 14
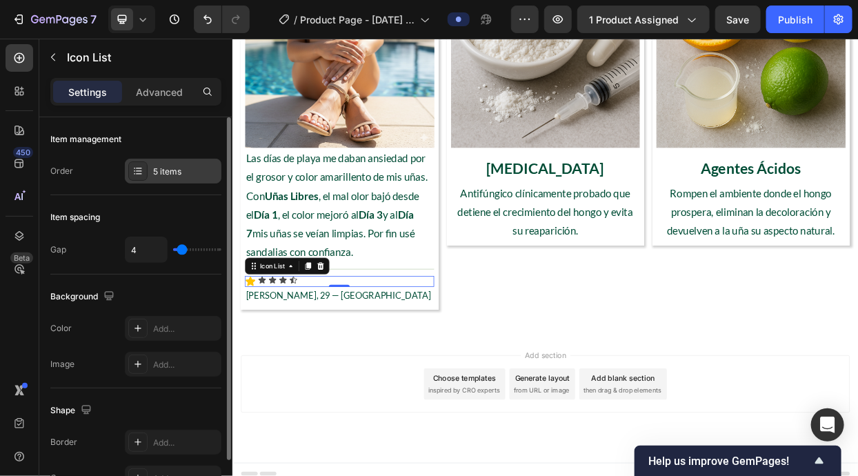
click at [139, 172] on icon at bounding box center [137, 170] width 11 height 11
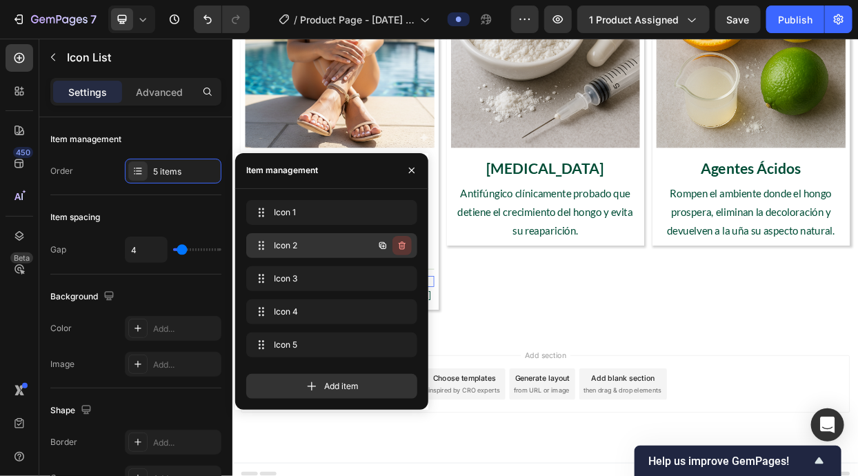
click at [398, 245] on icon "button" at bounding box center [401, 245] width 11 height 11
click at [398, 245] on div "Delete" at bounding box center [393, 245] width 26 height 12
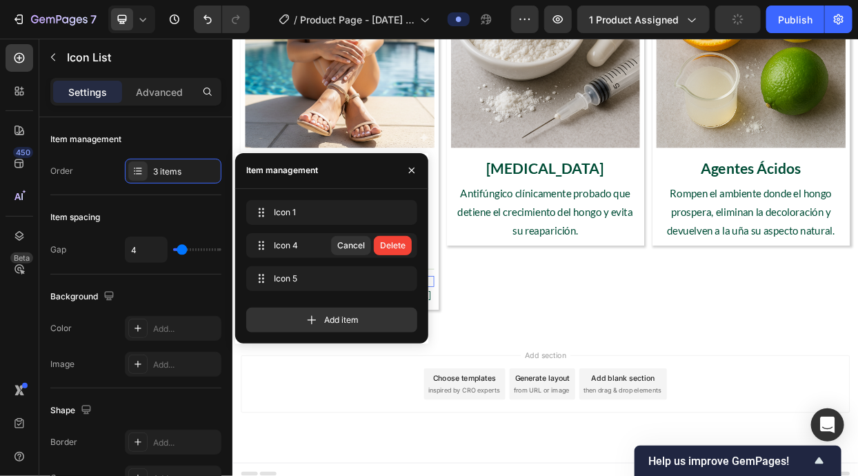
click at [398, 245] on div "Delete" at bounding box center [393, 245] width 26 height 12
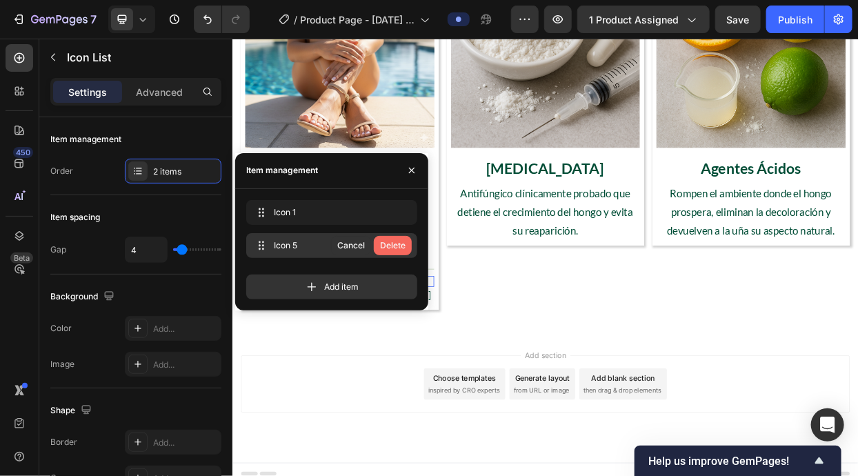
click at [398, 245] on div "Delete" at bounding box center [393, 245] width 26 height 12
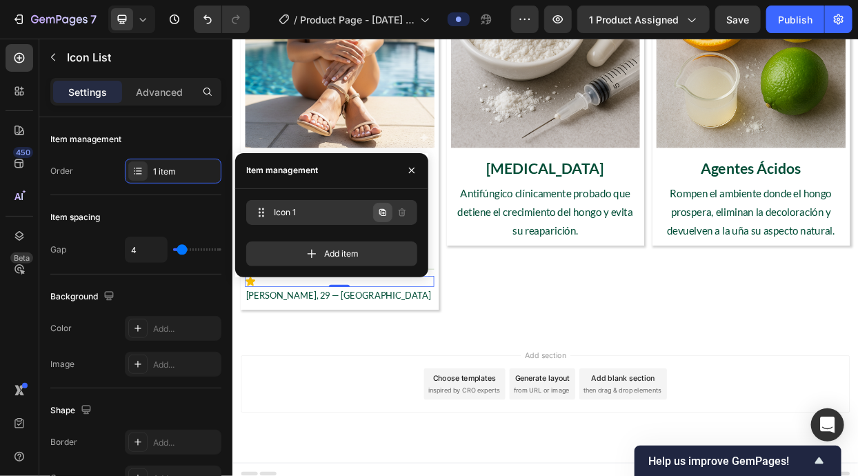
click at [385, 214] on icon "button" at bounding box center [382, 212] width 7 height 7
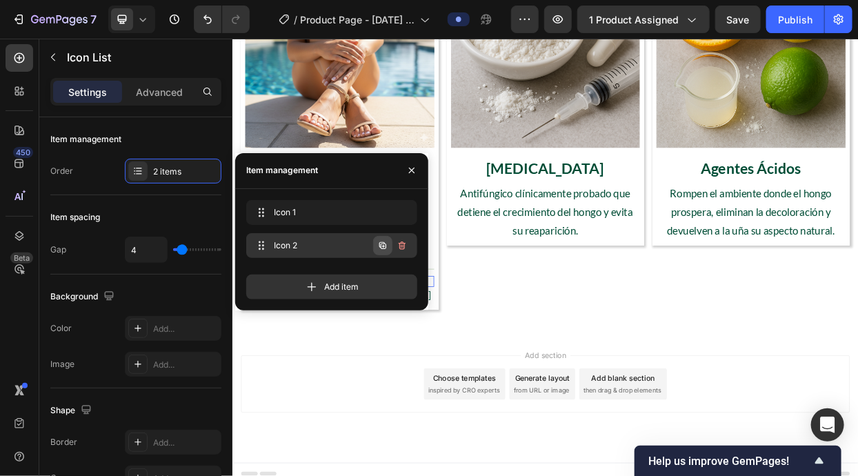
click at [381, 238] on button "button" at bounding box center [382, 245] width 19 height 19
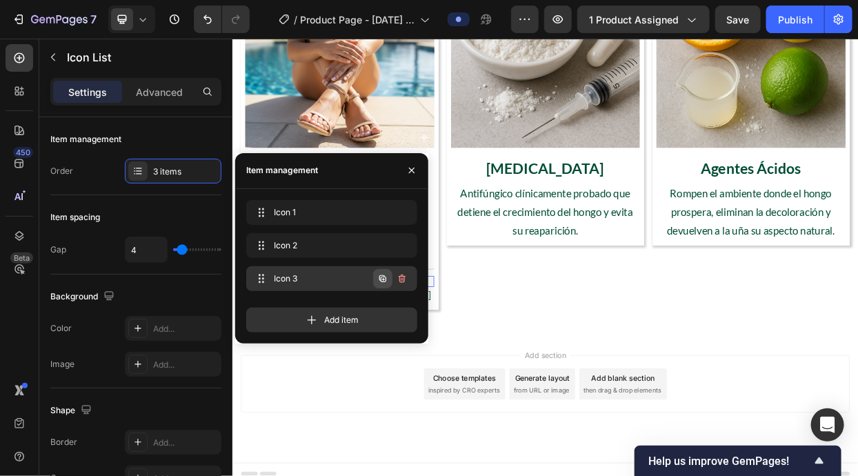
click at [383, 272] on button "button" at bounding box center [382, 278] width 19 height 19
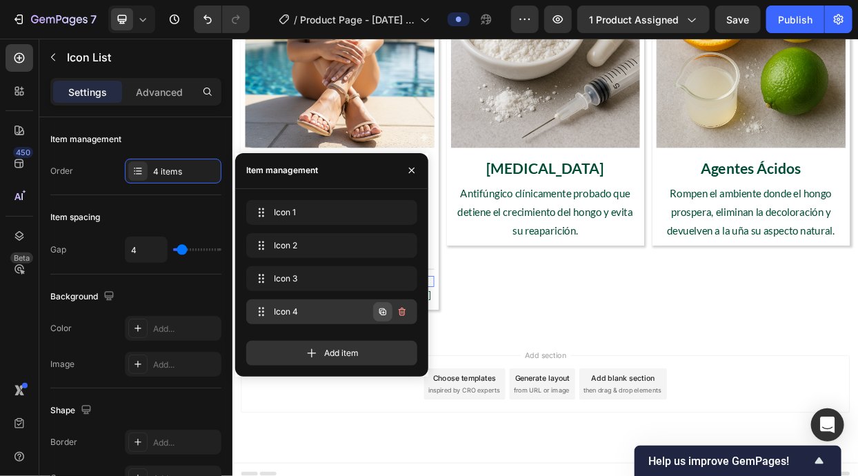
click at [381, 316] on icon "button" at bounding box center [382, 311] width 11 height 11
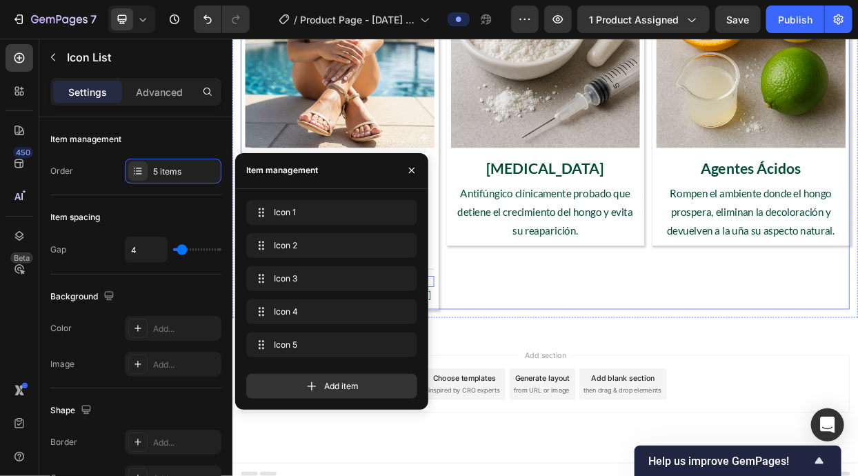
click at [587, 383] on div "Image Clotrimazol Text Block Antifúngico clínicamente probado que detiene el cr…" at bounding box center [645, 162] width 261 height 469
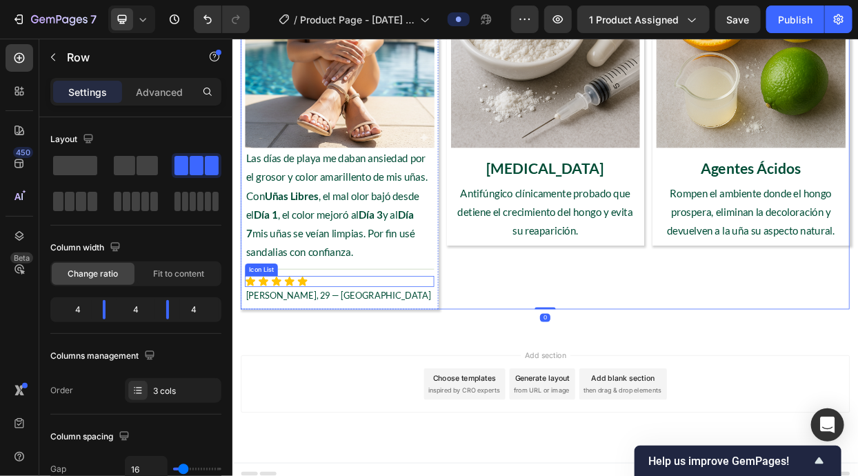
click at [434, 364] on div "Icon Icon Icon Icon Icon" at bounding box center [373, 359] width 250 height 14
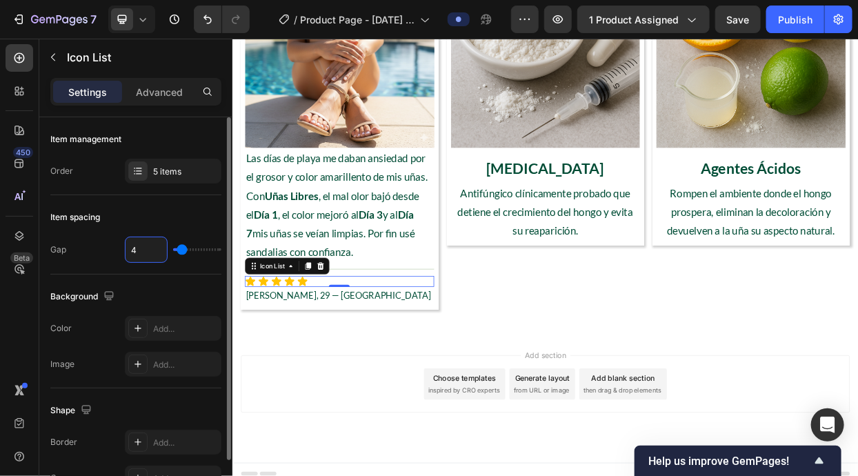
click at [154, 252] on input "4" at bounding box center [145, 249] width 41 height 25
type input "1"
type input "0"
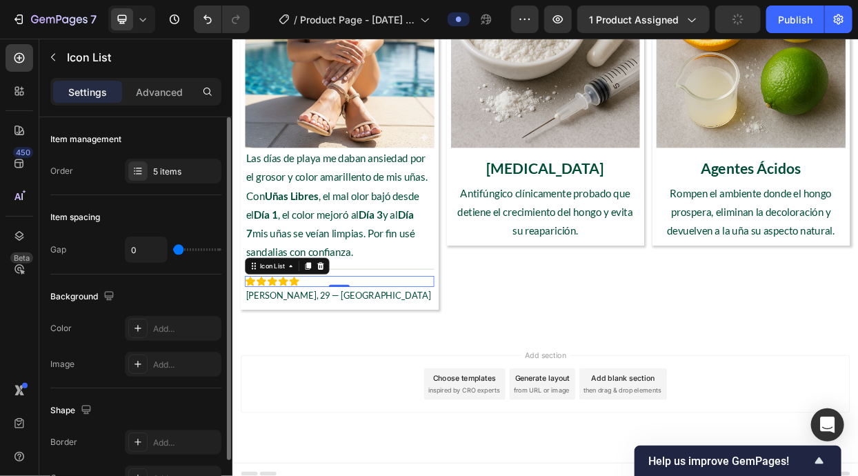
click at [174, 251] on input "range" at bounding box center [197, 249] width 48 height 3
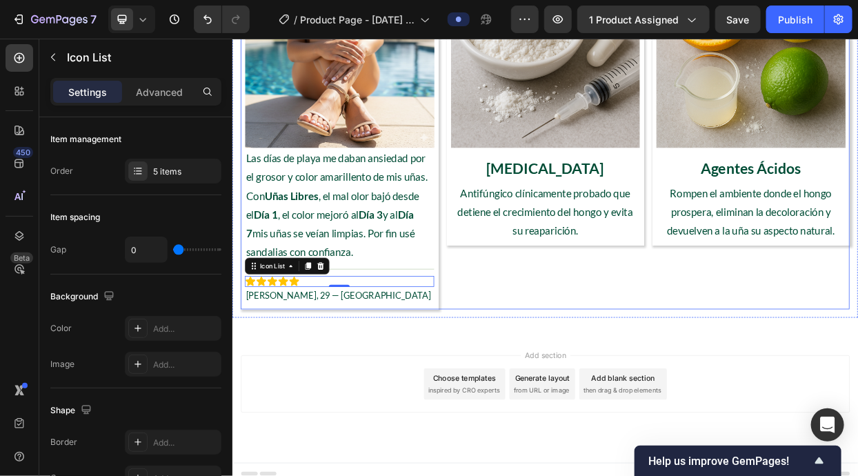
click at [629, 336] on div "Image Clotrimazol Text Block Antifúngico clínicamente probado que detiene el cr…" at bounding box center [645, 162] width 261 height 469
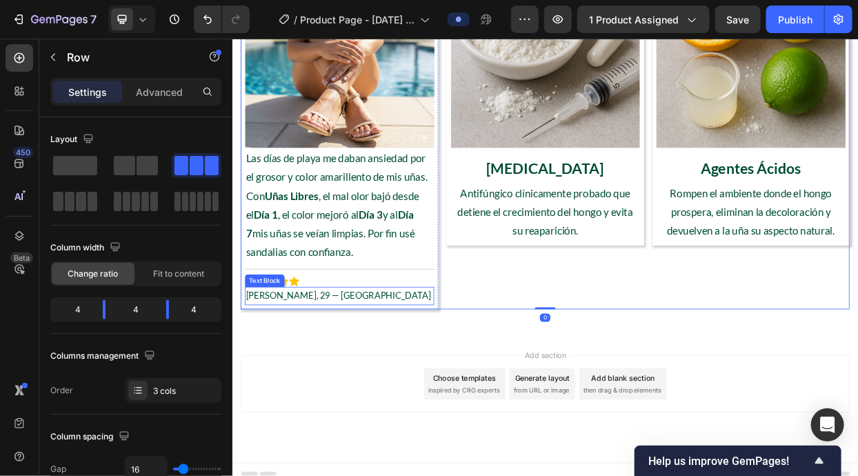
click at [380, 379] on p "Sofía M., 29 — Miami" at bounding box center [373, 378] width 247 height 21
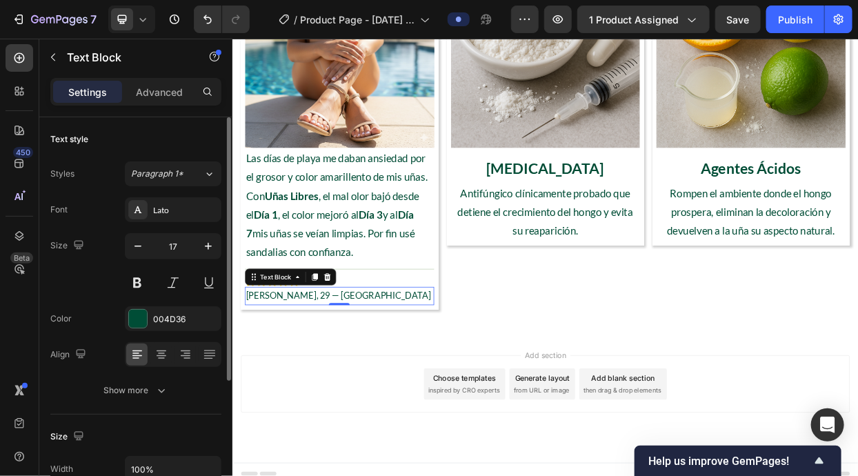
click at [160, 375] on div "Font Lato Size 17 Color 004D36 Align Show more" at bounding box center [135, 299] width 171 height 205
click at [158, 388] on icon "button" at bounding box center [161, 390] width 14 height 14
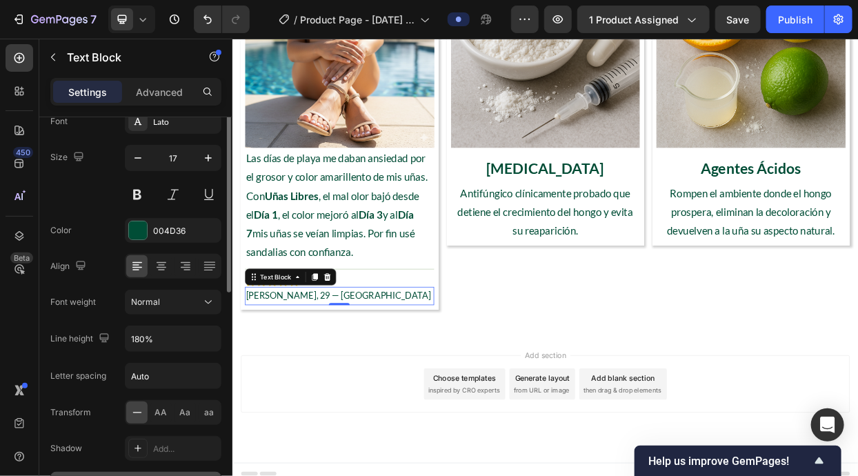
scroll to position [132, 0]
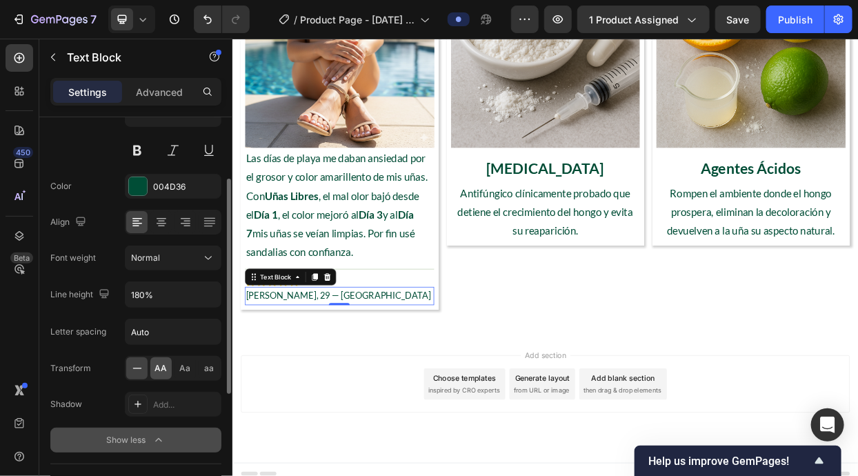
click at [159, 371] on span "AA" at bounding box center [161, 368] width 12 height 12
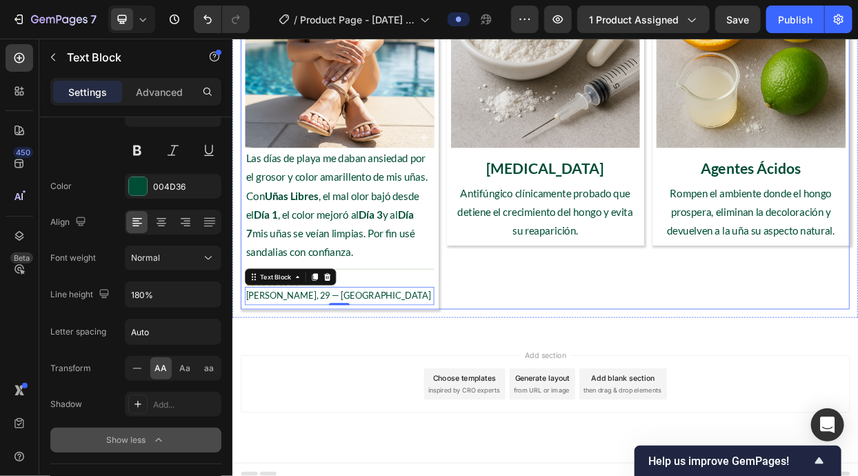
click at [657, 365] on div "Image Clotrimazol Text Block Antifúngico clínicamente probado que detiene el cr…" at bounding box center [645, 162] width 261 height 469
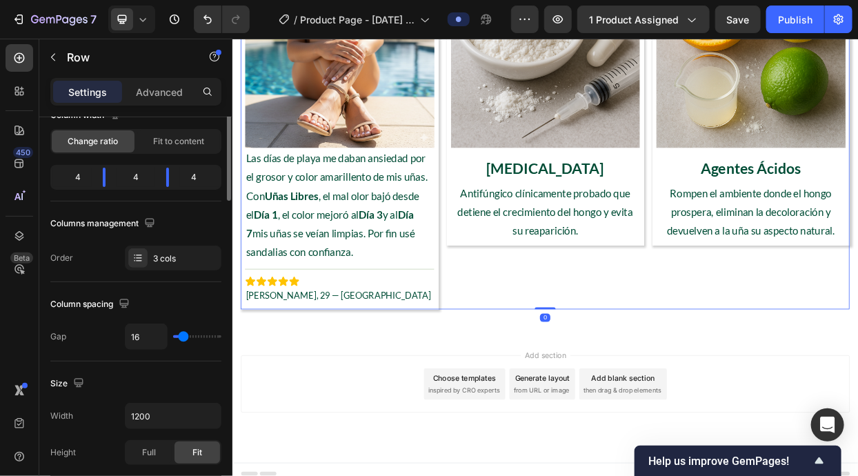
scroll to position [0, 0]
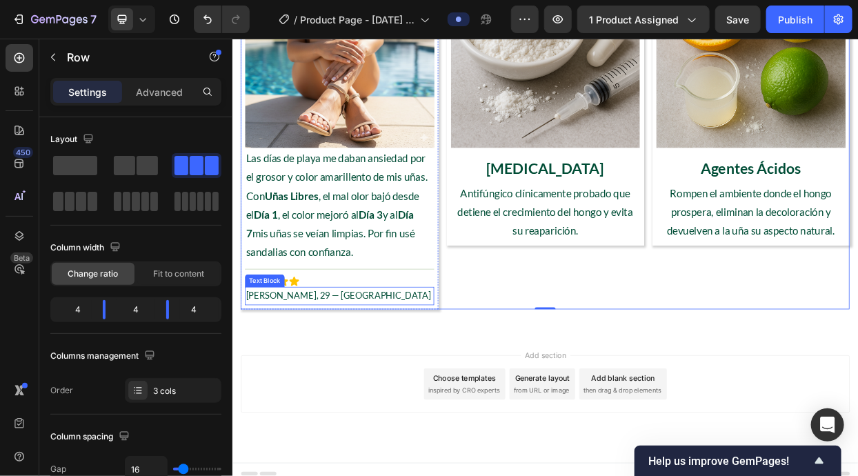
click at [335, 385] on p "Sofía M., 29 — Miami" at bounding box center [373, 378] width 247 height 21
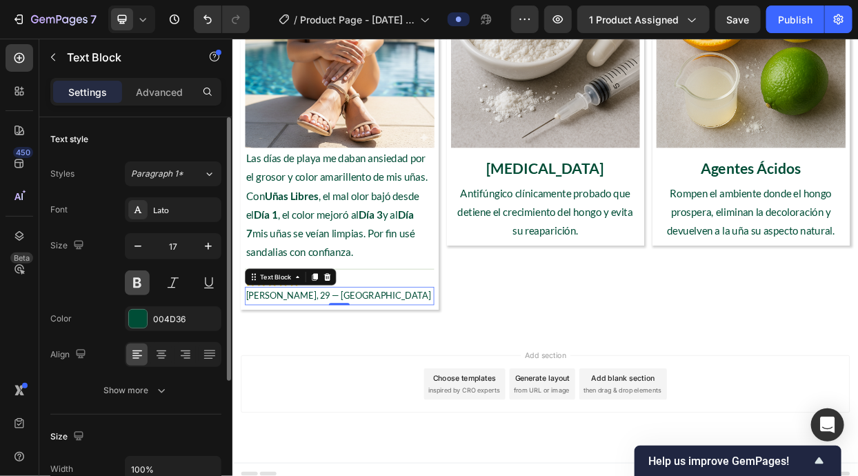
drag, startPoint x: 143, startPoint y: 273, endPoint x: 92, endPoint y: 316, distance: 66.0
click at [143, 273] on button at bounding box center [137, 282] width 25 height 25
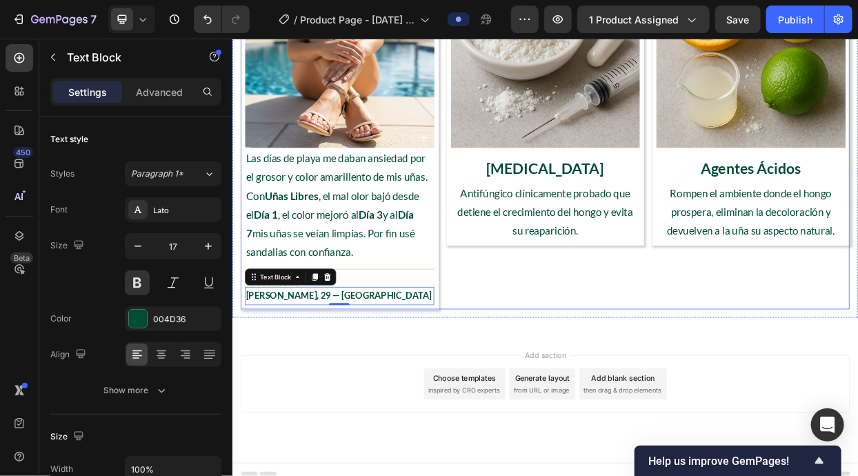
click at [741, 370] on div "Image Clotrimazol Text Block Antifúngico clínicamente probado que detiene el cr…" at bounding box center [645, 162] width 261 height 469
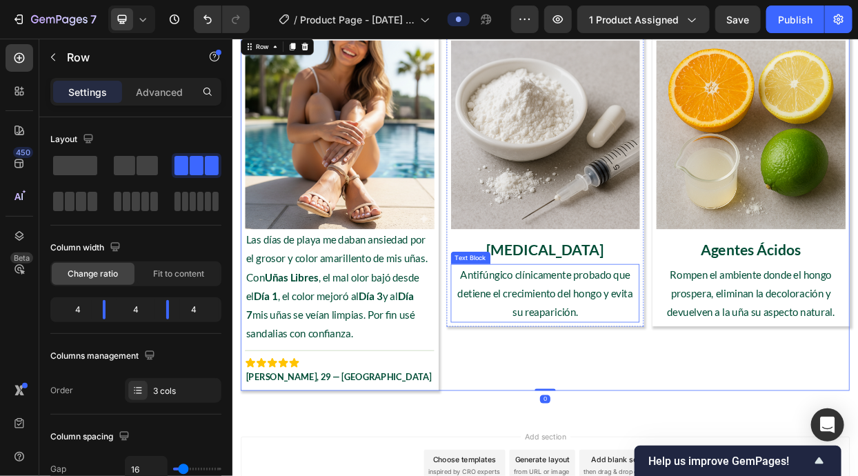
scroll to position [2457, 0]
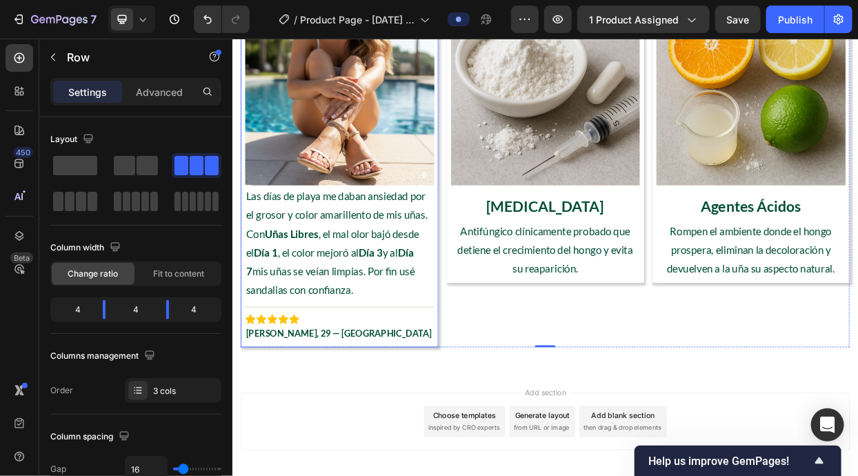
click at [499, 437] on div "Image Las días de playa me daban ansiedad por el grosor y color amarillento de …" at bounding box center [373, 211] width 261 height 469
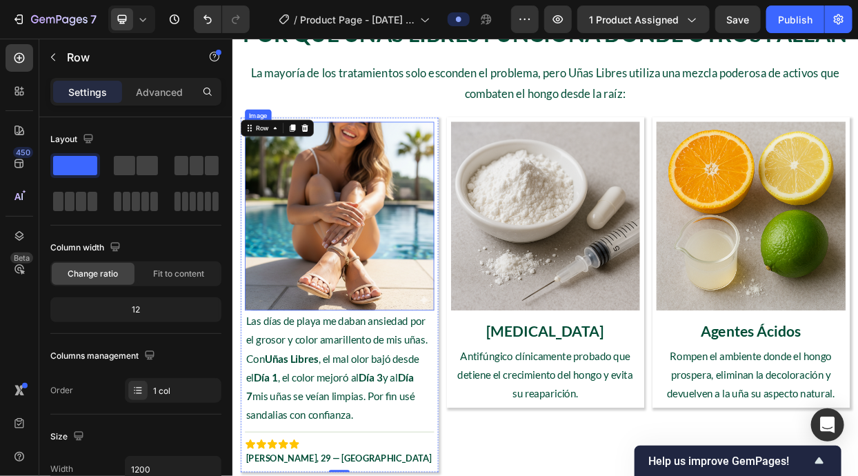
scroll to position [2280, 0]
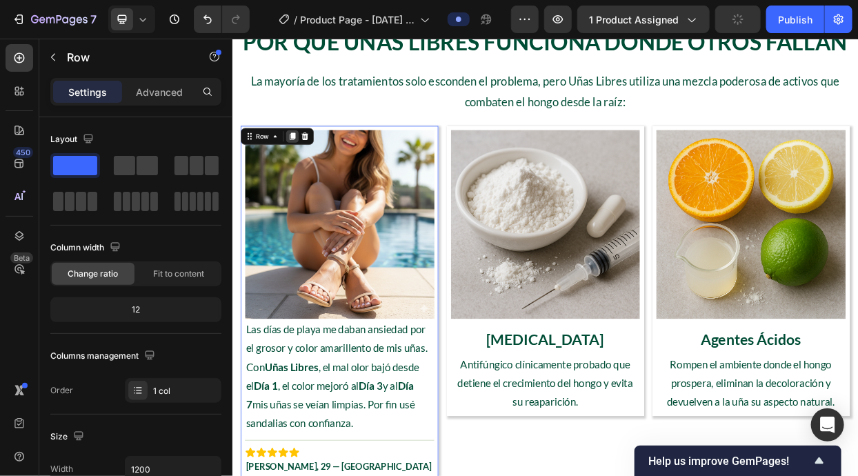
click at [312, 165] on icon at bounding box center [311, 168] width 8 height 10
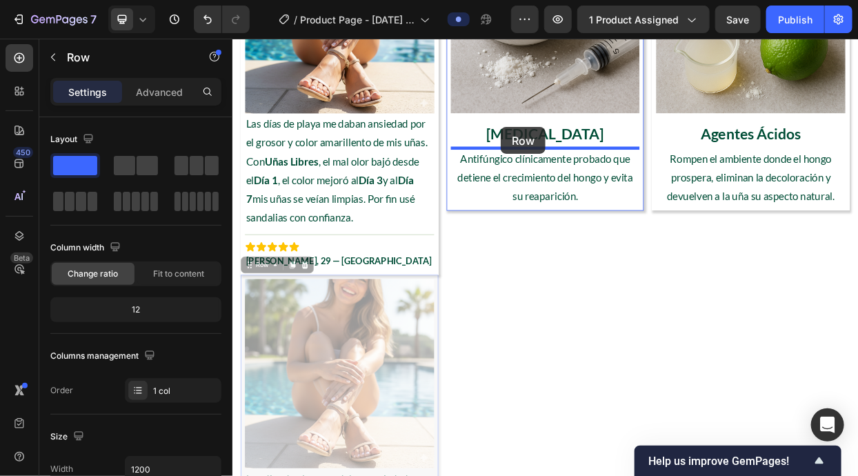
scroll to position [2534, 0]
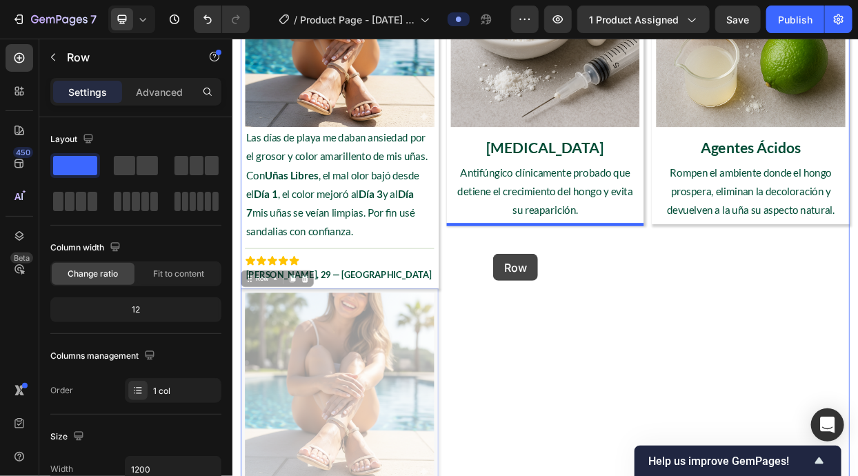
drag, startPoint x: 257, startPoint y: 76, endPoint x: 576, endPoint y: 323, distance: 403.9
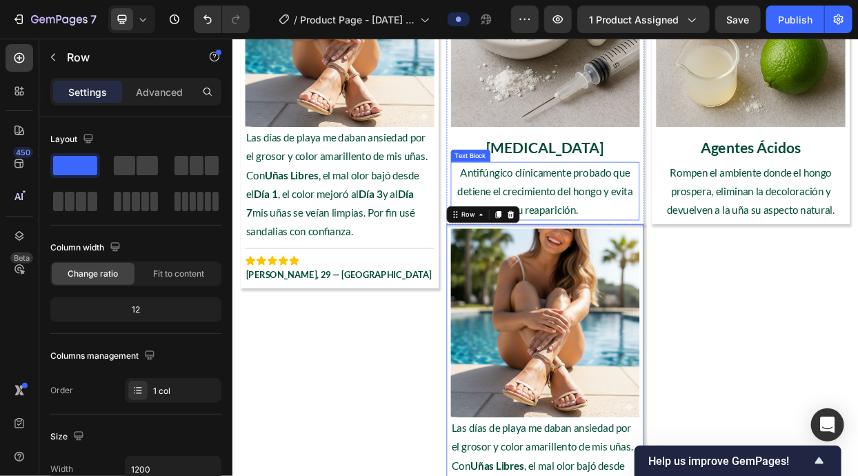
click at [769, 268] on div "Antifúngico clínicamente probado que detiene el crecimiento del hongo y evita s…" at bounding box center [645, 239] width 250 height 77
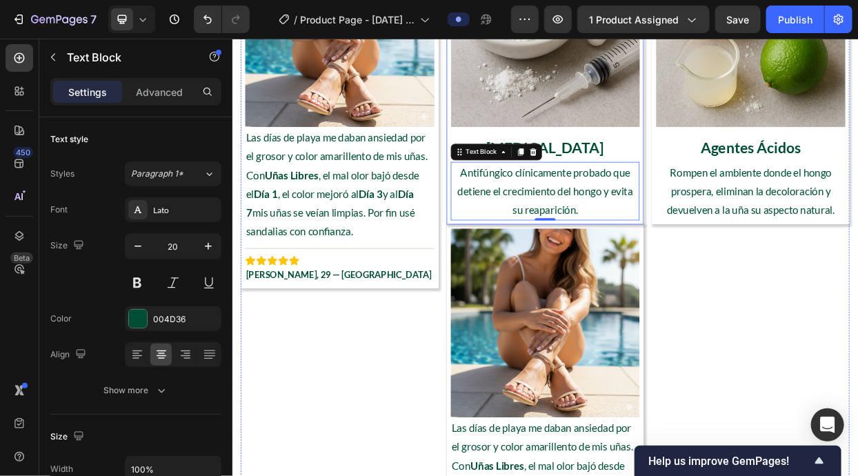
click at [771, 268] on div "Image Clotrimazol Text Block Antifúngico clínicamente probado que detiene el cr…" at bounding box center [645, 92] width 261 height 384
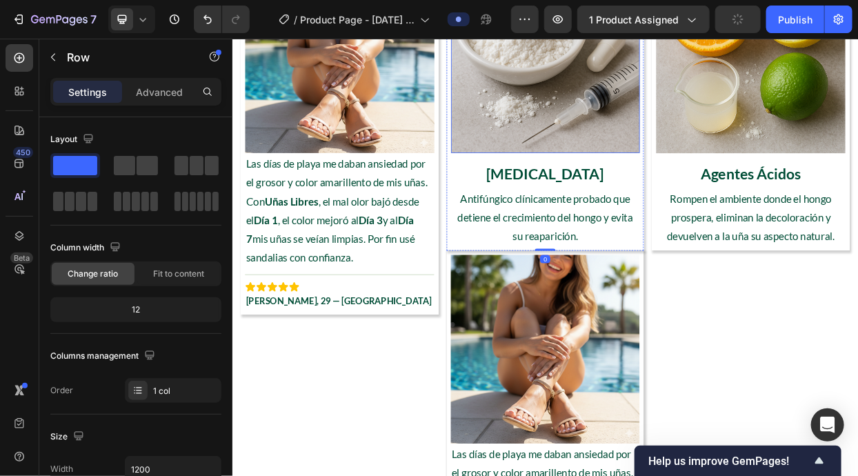
scroll to position [2358, 0]
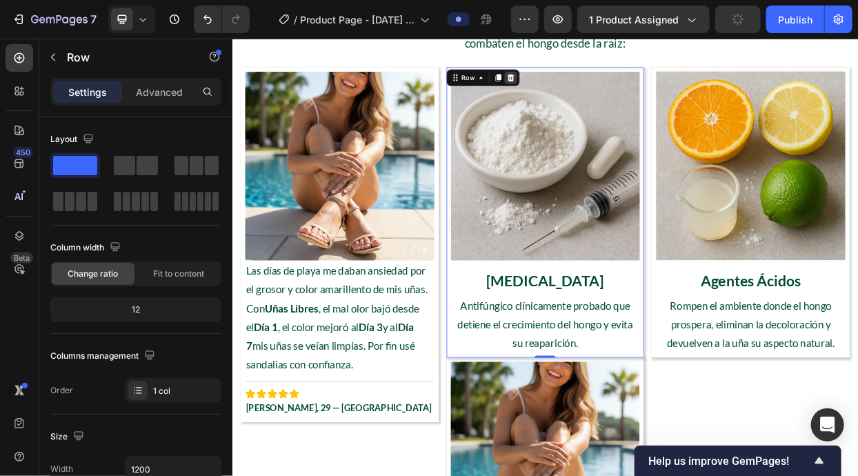
click at [600, 89] on icon at bounding box center [599, 90] width 11 height 11
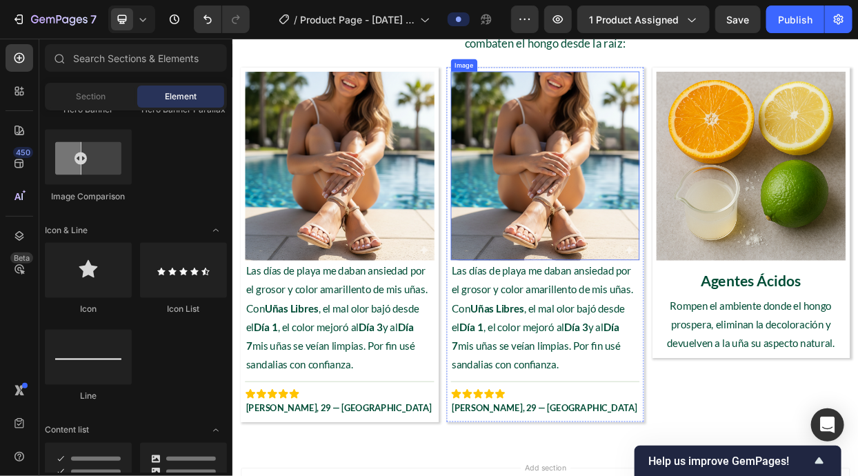
click at [657, 183] on img at bounding box center [645, 207] width 250 height 250
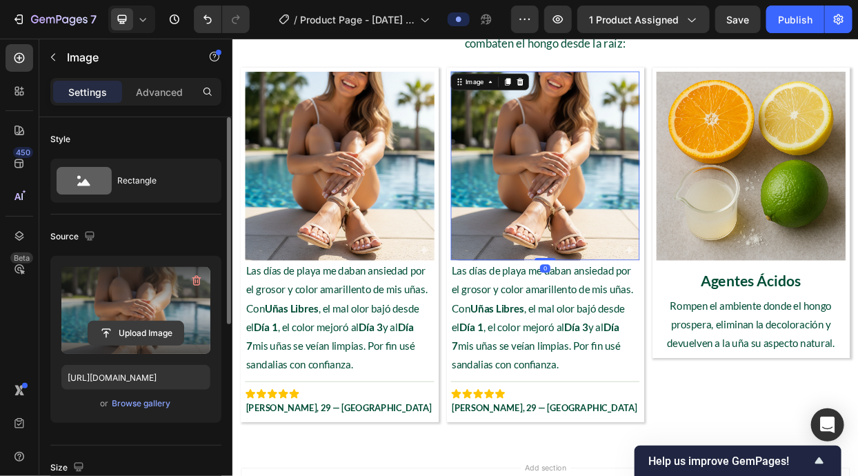
click at [143, 332] on input "file" at bounding box center [135, 332] width 95 height 23
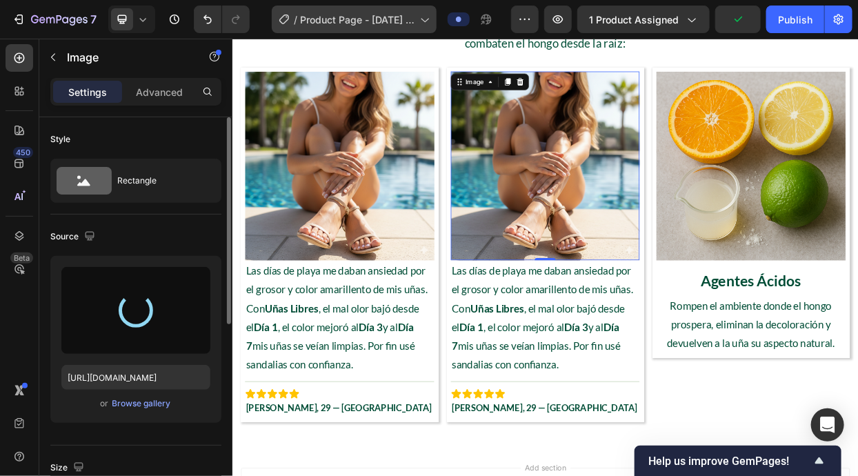
type input "https://cdn.shopify.com/s/files/1/0942/9106/7229/files/gempages_571795456183501…"
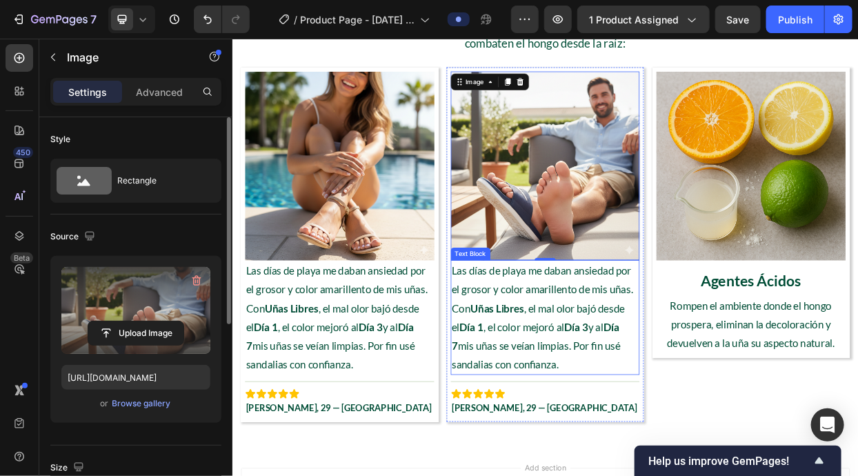
click at [611, 403] on p "Las días de playa me daban ansiedad por el grosor y color amarillento de mis uñ…" at bounding box center [645, 407] width 247 height 149
click at [611, 405] on p "Las días de playa me daban ansiedad por el grosor y color amarillento de mis uñ…" at bounding box center [645, 407] width 247 height 149
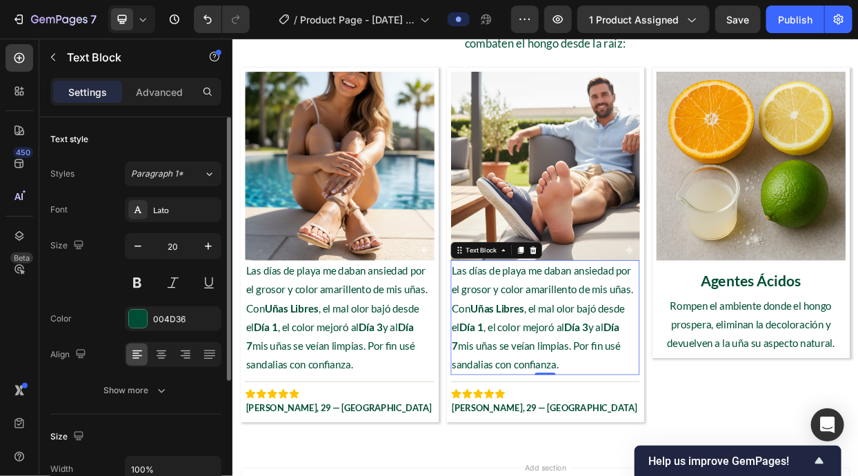
click at [611, 405] on p "Las días de playa me daban ansiedad por el grosor y color amarillento de mis uñ…" at bounding box center [645, 407] width 247 height 149
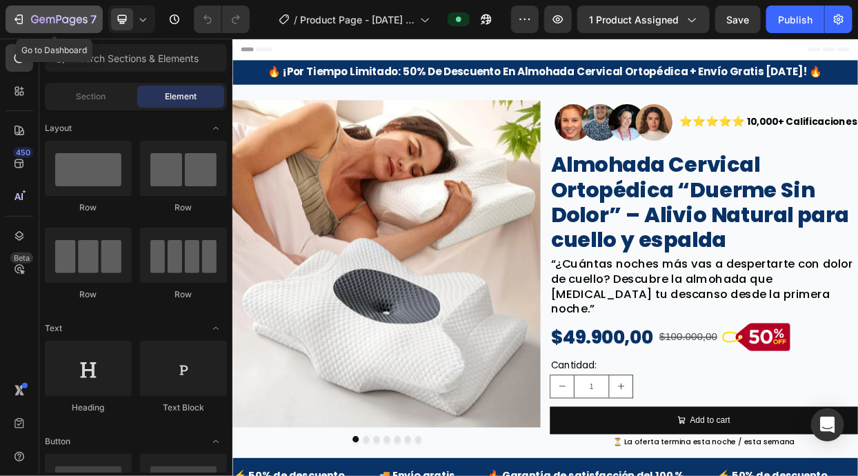
click at [18, 12] on div "7" at bounding box center [54, 19] width 85 height 17
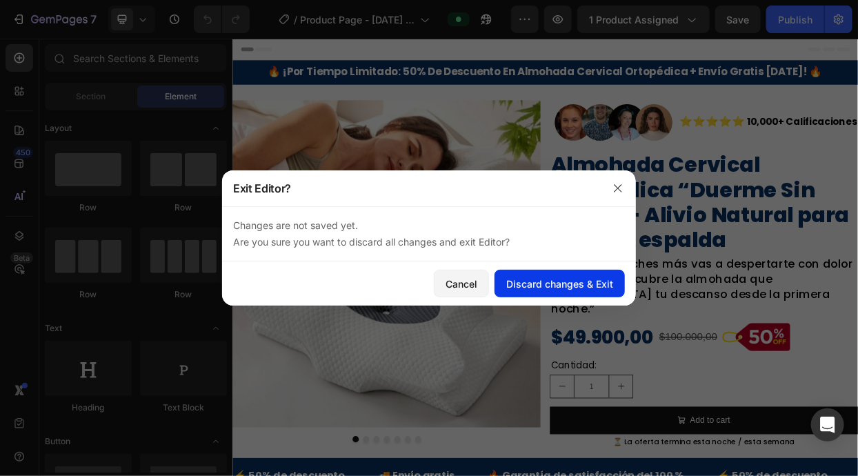
click at [505, 278] on button "Discard changes & Exit" at bounding box center [559, 284] width 130 height 28
click at [551, 283] on div "Discard changes & Exit" at bounding box center [559, 283] width 107 height 14
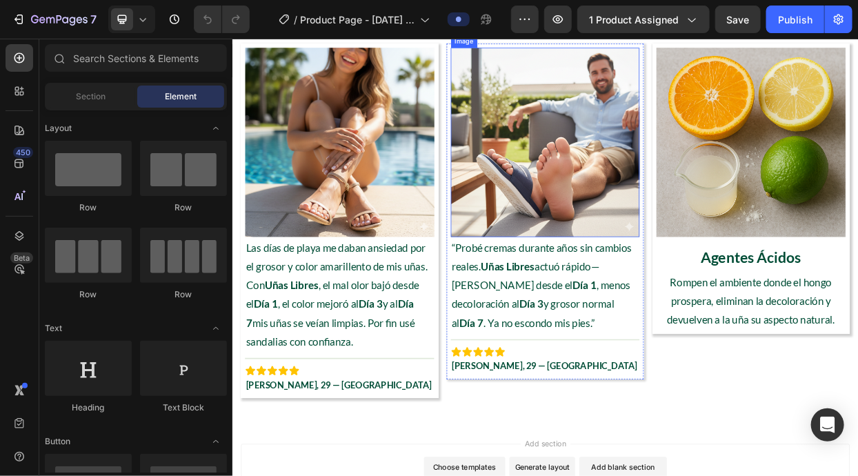
scroll to position [2261, 0]
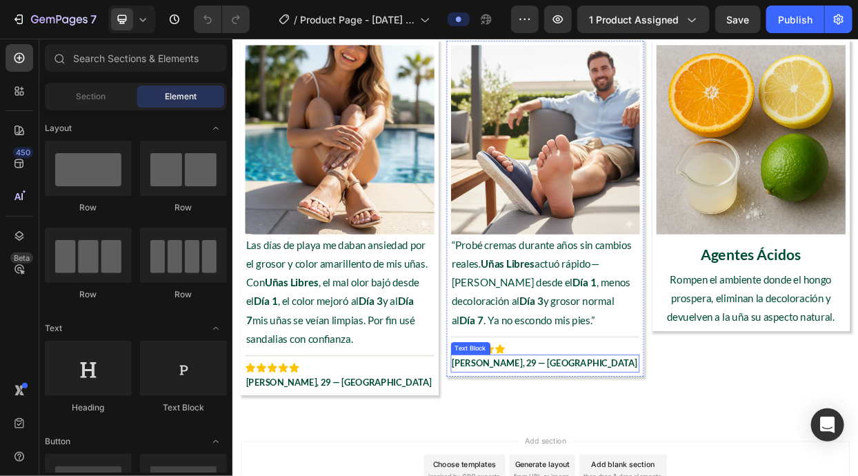
click at [620, 467] on p "[PERSON_NAME], 29 — [GEOGRAPHIC_DATA]" at bounding box center [645, 468] width 247 height 21
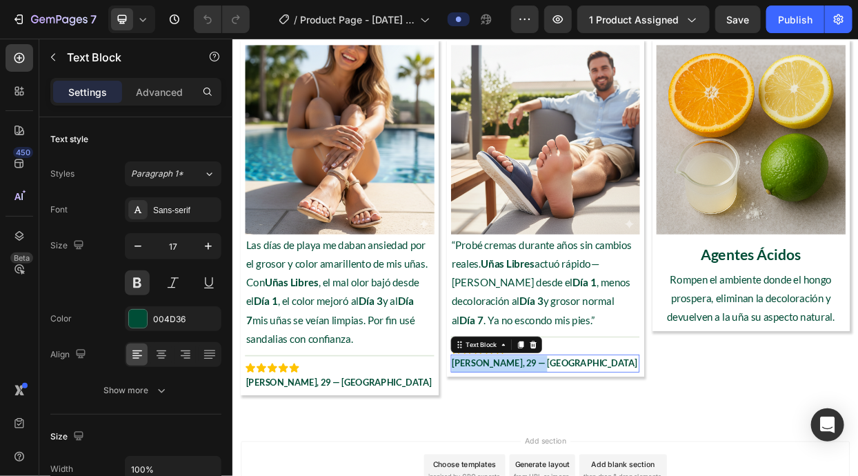
click at [620, 467] on p "[PERSON_NAME], 29 — [GEOGRAPHIC_DATA]" at bounding box center [645, 468] width 247 height 21
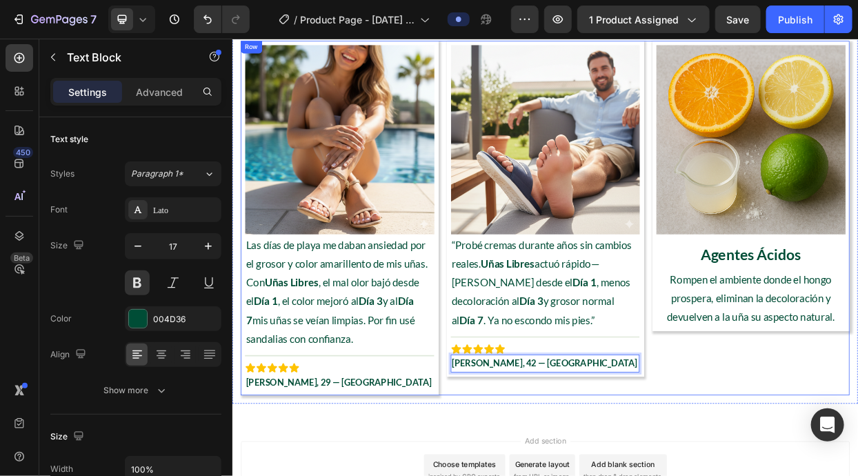
click at [662, 475] on div "Image “Probé cremas durante años sin cambios reales. Uñas Libres actuó rápido—a…" at bounding box center [645, 275] width 261 height 469
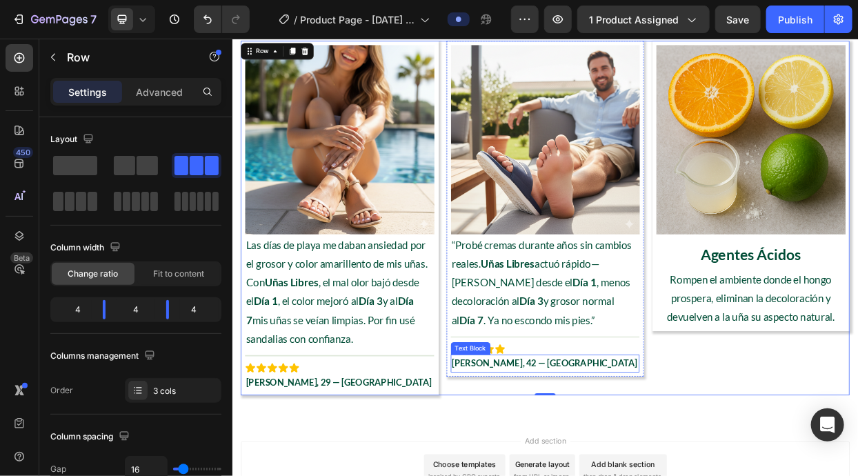
click at [609, 469] on p "[PERSON_NAME], 42 — [GEOGRAPHIC_DATA]" at bounding box center [645, 468] width 247 height 21
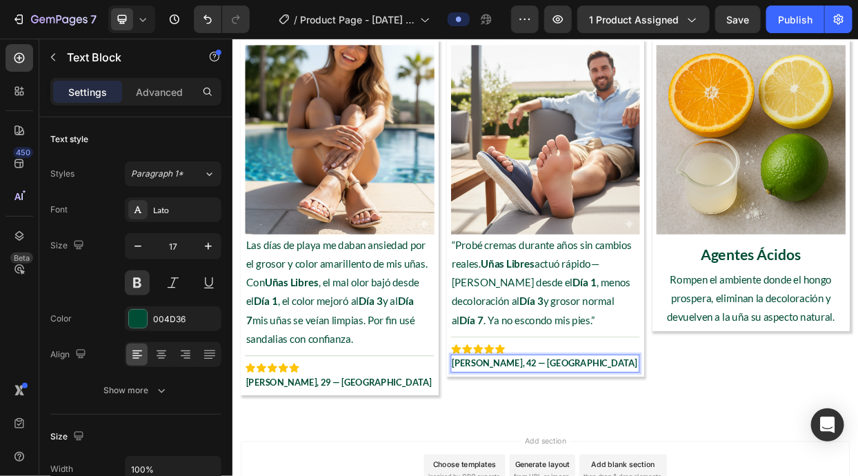
click at [609, 469] on p "[PERSON_NAME], 42 — [GEOGRAPHIC_DATA]" at bounding box center [645, 468] width 247 height 21
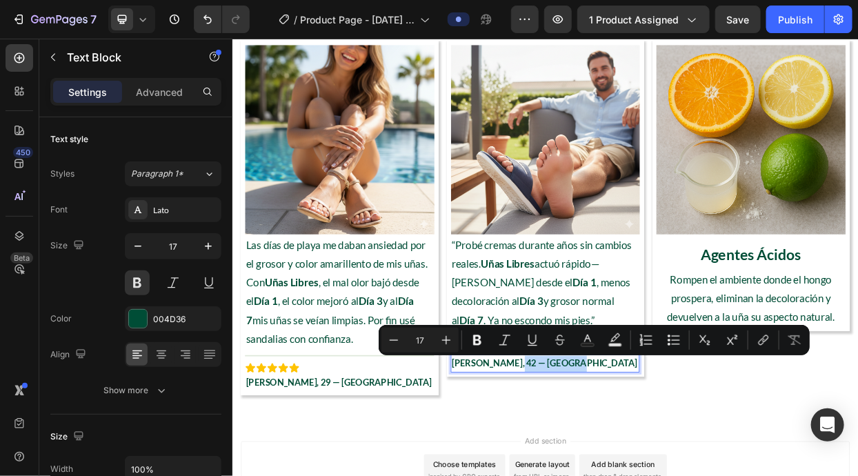
drag, startPoint x: 600, startPoint y: 467, endPoint x: 709, endPoint y: 467, distance: 108.9
click at [709, 467] on p "[PERSON_NAME], 42 — [GEOGRAPHIC_DATA]" at bounding box center [645, 468] width 247 height 21
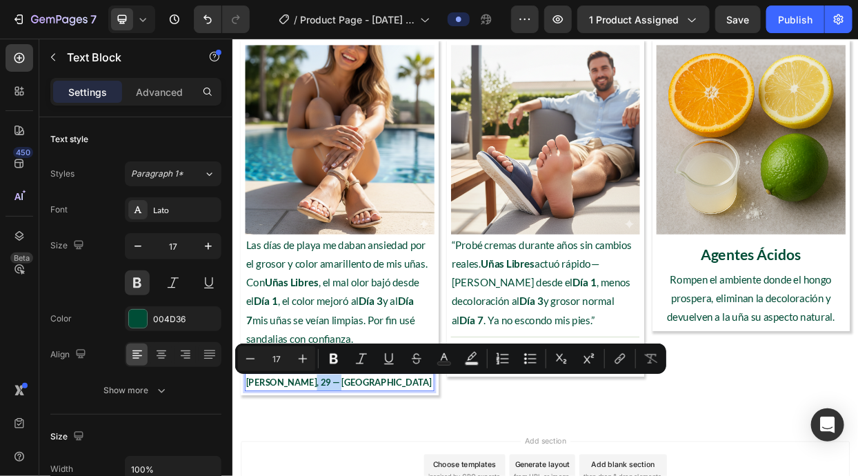
drag, startPoint x: 322, startPoint y: 490, endPoint x: 394, endPoint y: 488, distance: 71.7
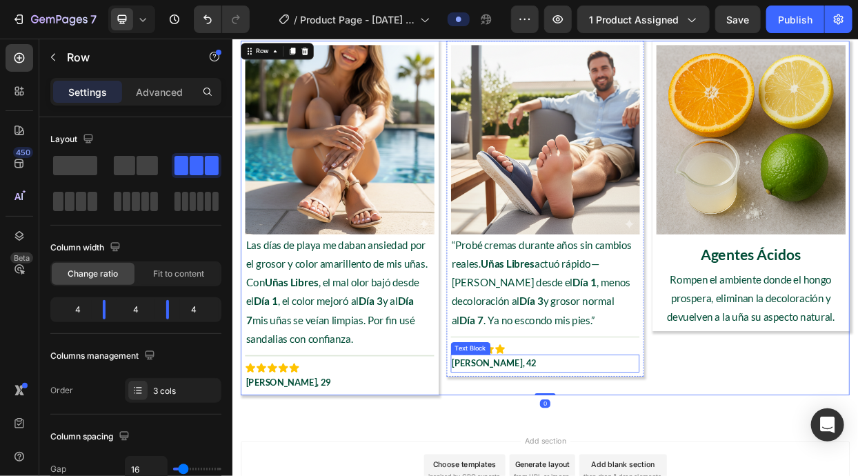
click at [762, 475] on p "[PERSON_NAME], 42" at bounding box center [645, 468] width 247 height 21
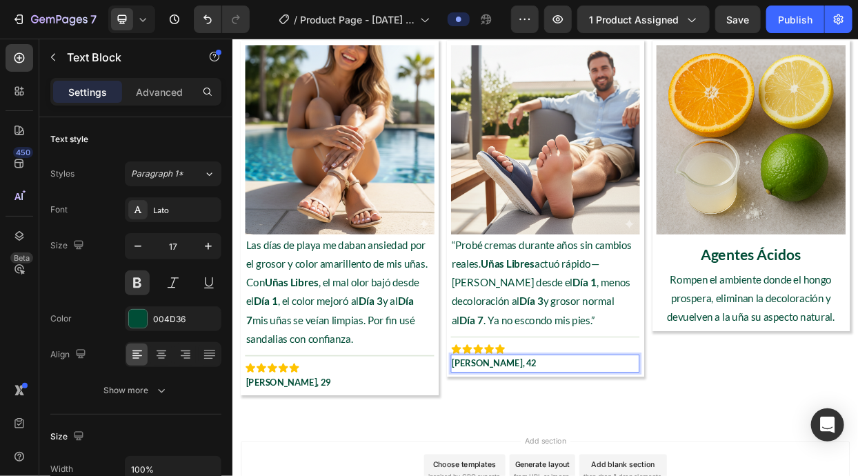
click at [768, 475] on div "[PERSON_NAME], 42" at bounding box center [645, 468] width 250 height 24
click at [773, 475] on div "Image “Probé cremas durante años sin cambios reales. Uñas Libres actuó rápido—a…" at bounding box center [645, 263] width 261 height 444
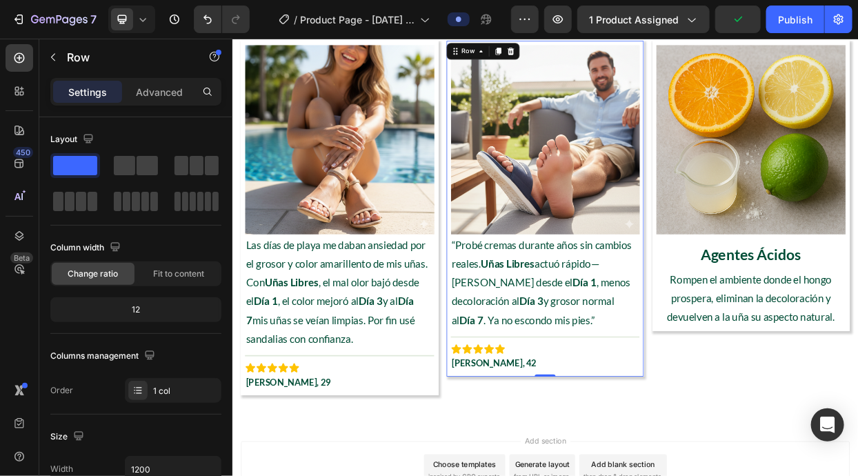
click at [582, 53] on icon at bounding box center [583, 55] width 8 height 10
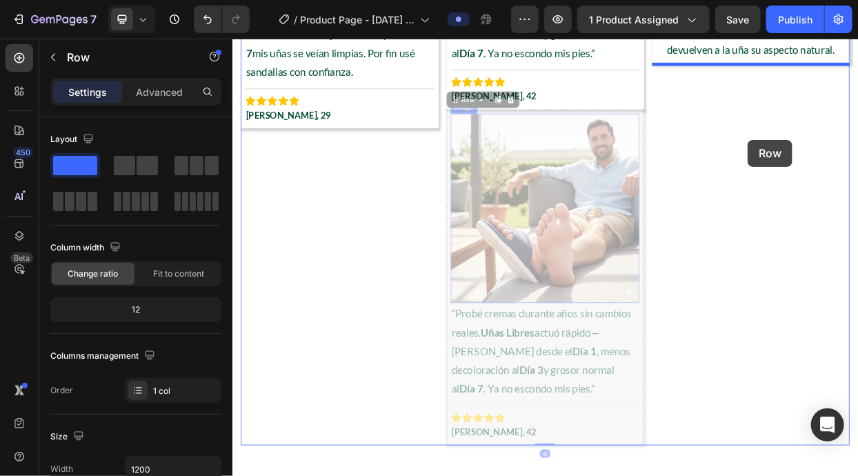
scroll to position [2526, 0]
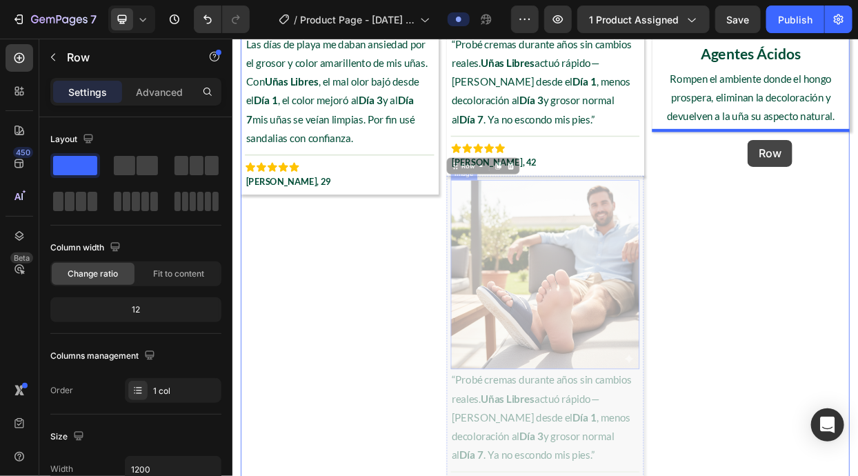
drag, startPoint x: 533, startPoint y: 79, endPoint x: 913, endPoint y: 176, distance: 392.2
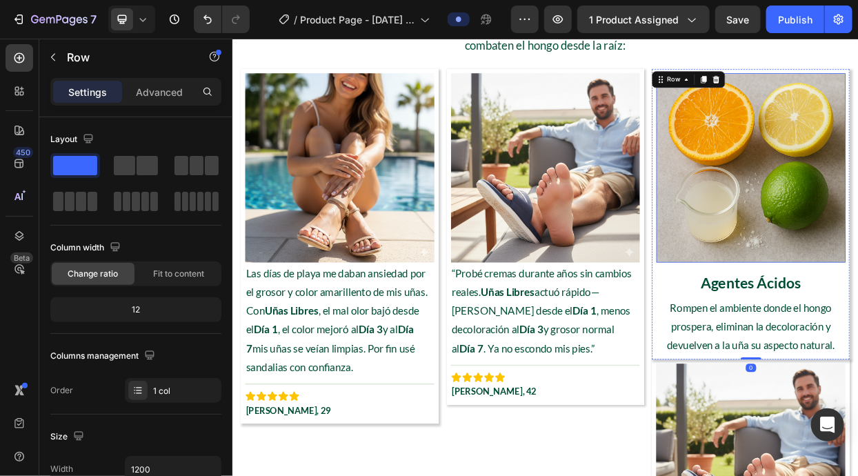
scroll to position [2018, 0]
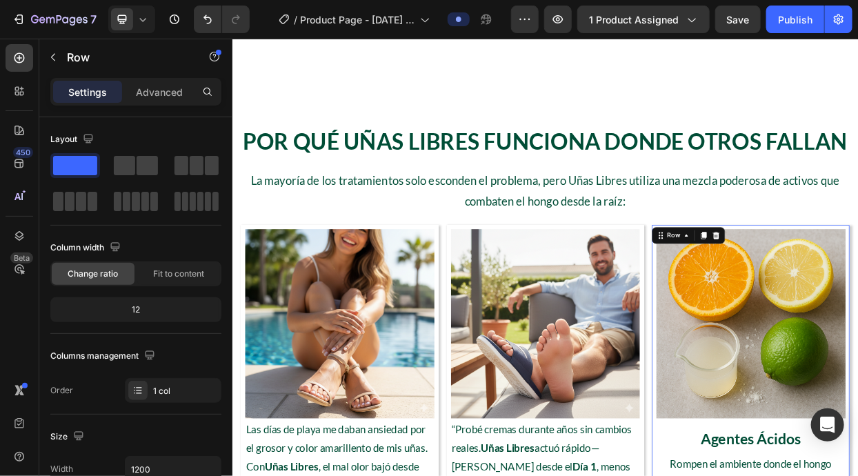
click at [857, 194] on h2 "Por Qué Uñas Libres Funciona Donde Otros Fallan" at bounding box center [645, 174] width 805 height 41
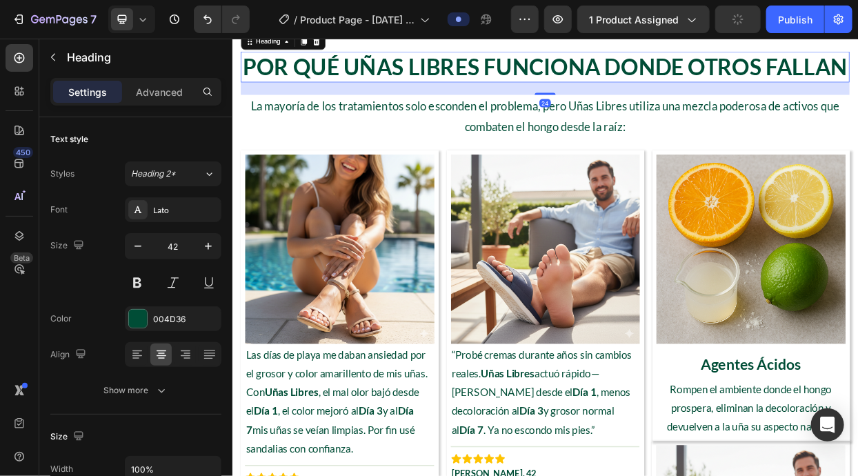
scroll to position [2106, 0]
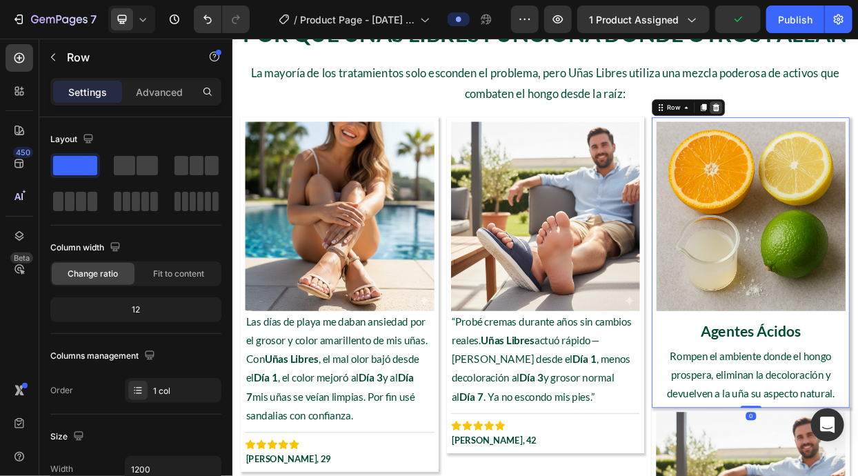
click at [857, 134] on icon at bounding box center [871, 130] width 9 height 10
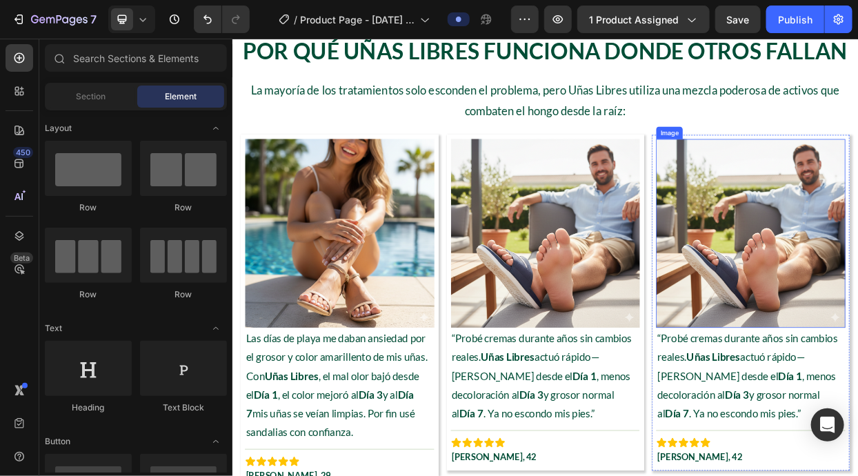
scroll to position [2282, 0]
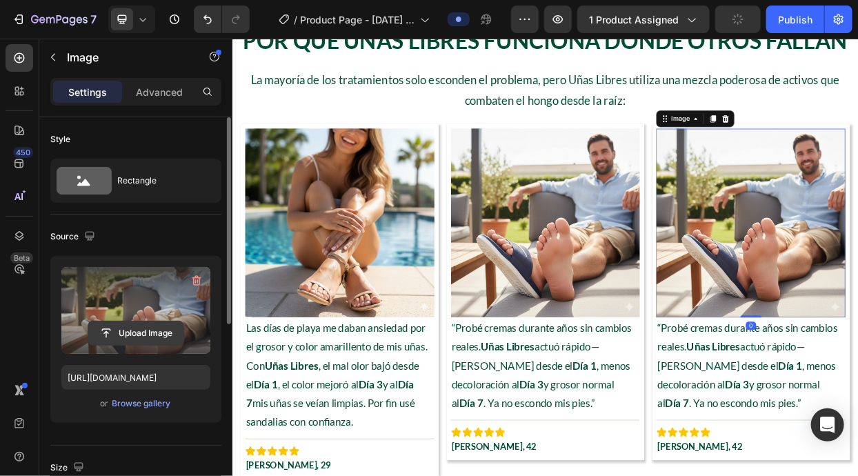
click at [149, 321] on button "Upload Image" at bounding box center [136, 333] width 97 height 25
click at [168, 327] on input "file" at bounding box center [135, 332] width 95 height 23
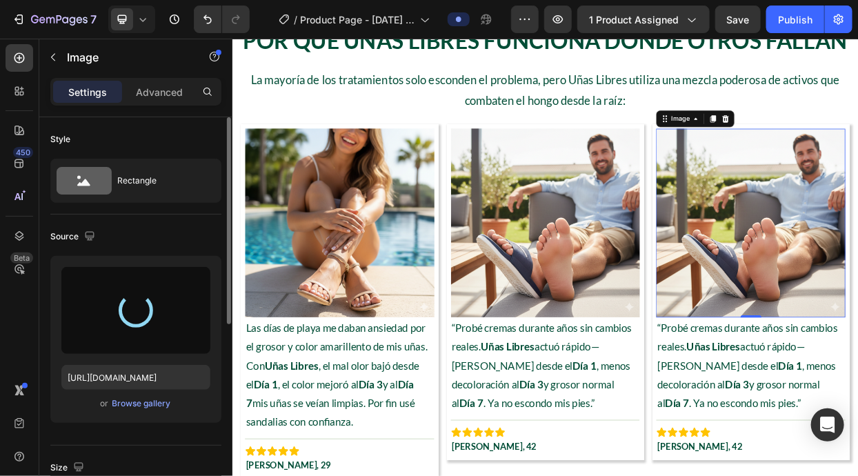
type input "[URL][DOMAIN_NAME]"
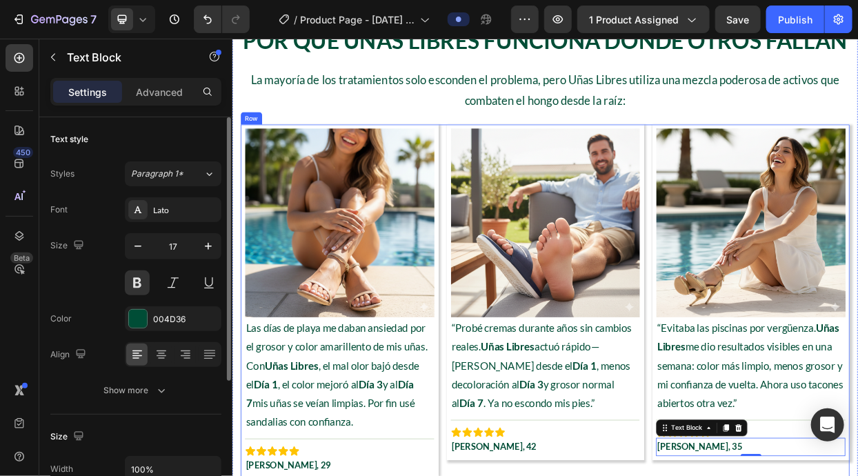
click at [748, 475] on div "Image “Probé cremas durante años sin cambios reales. Uñas Libres actuó rápido—a…" at bounding box center [645, 386] width 261 height 469
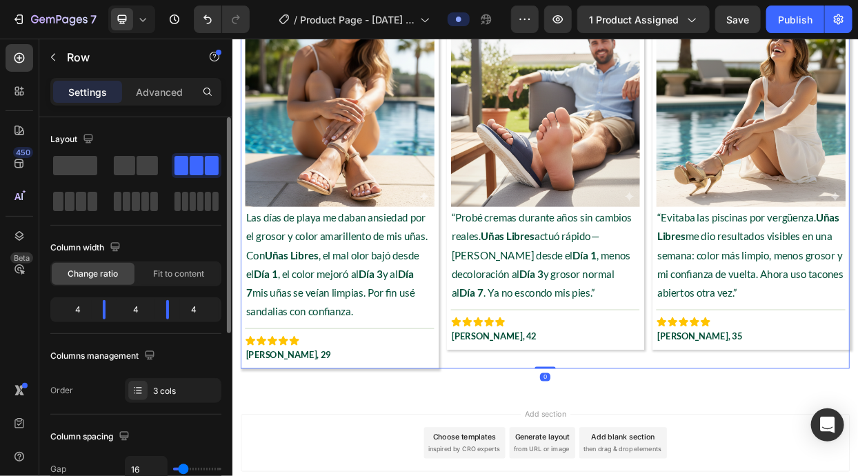
scroll to position [2459, 0]
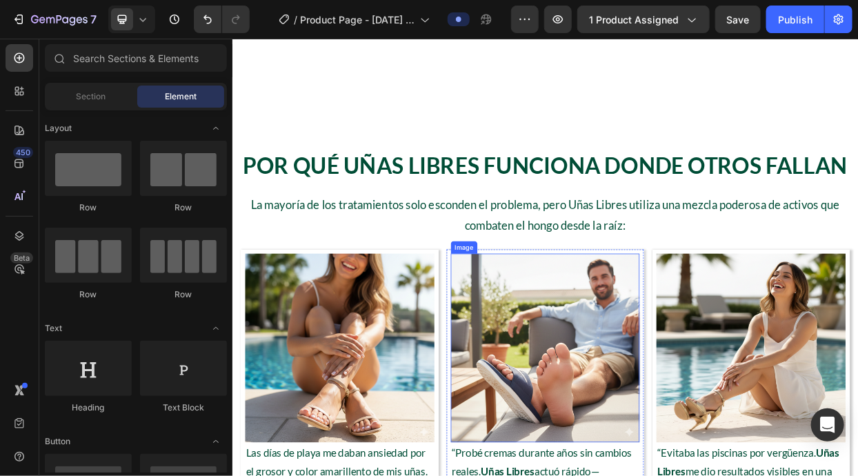
scroll to position [2073, 0]
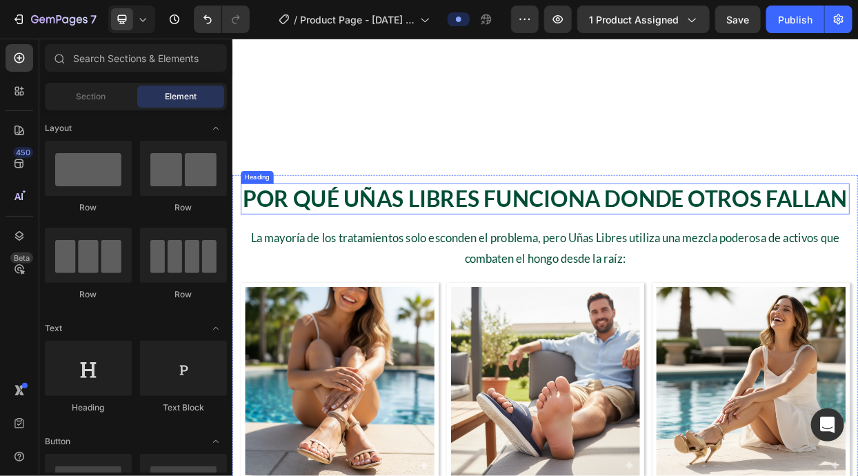
click at [636, 255] on h2 "Por Qué Uñas Libres Funciona Donde Otros Fallan" at bounding box center [645, 250] width 805 height 41
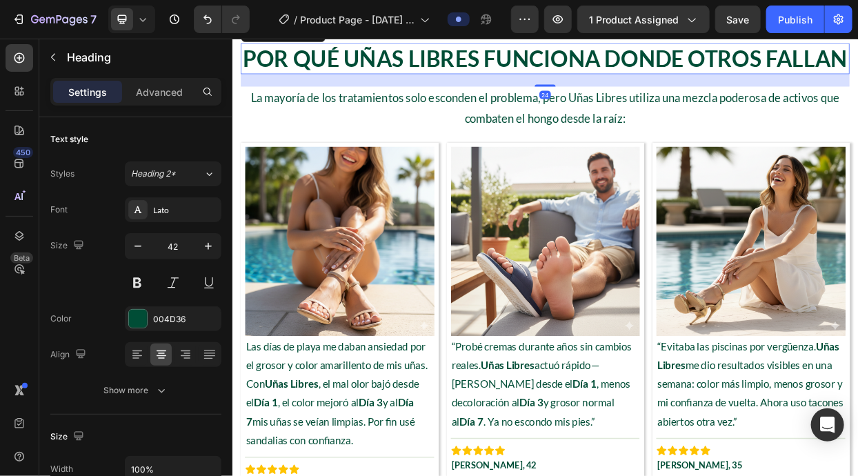
click at [341, 37] on icon at bounding box center [342, 31] width 11 height 11
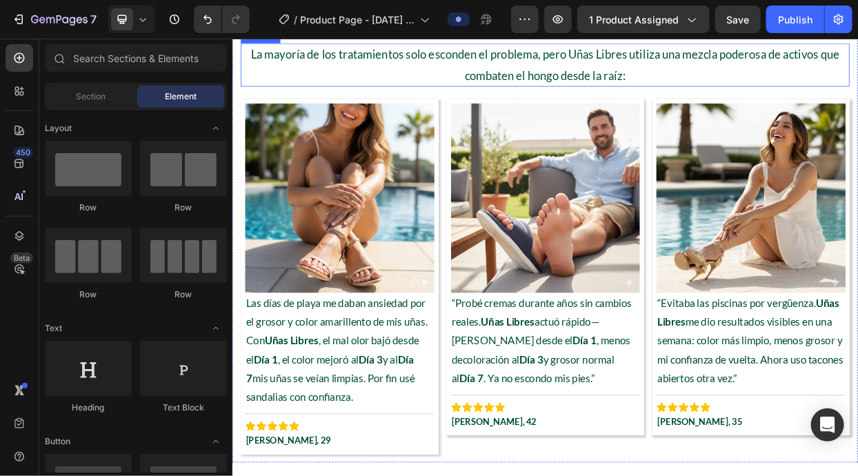
click at [391, 101] on p "La mayoría de los tratamientos solo esconden el problema, pero Uñas Libres util…" at bounding box center [645, 73] width 802 height 54
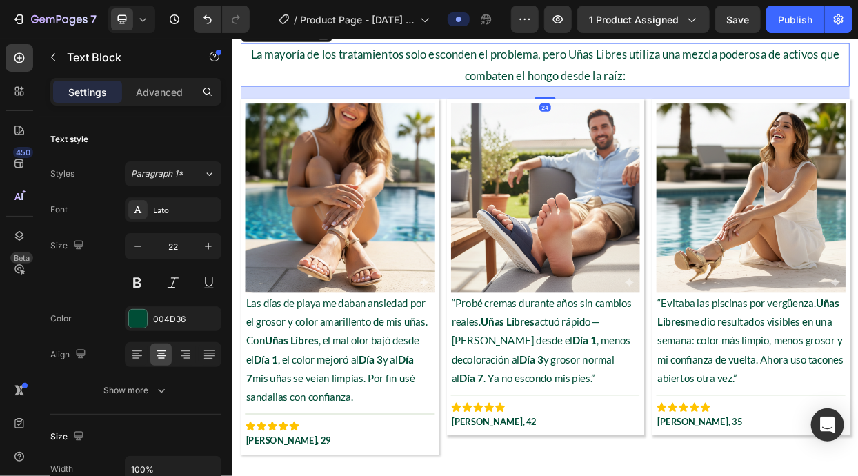
click at [352, 37] on icon at bounding box center [351, 31] width 11 height 11
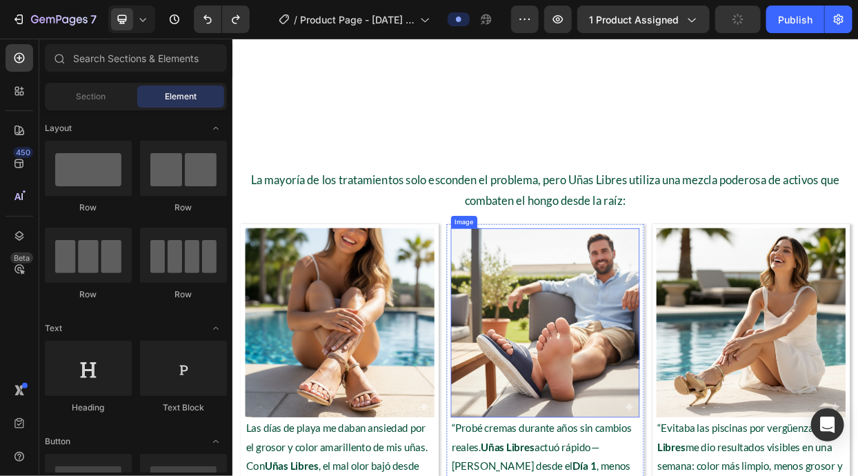
scroll to position [2090, 0]
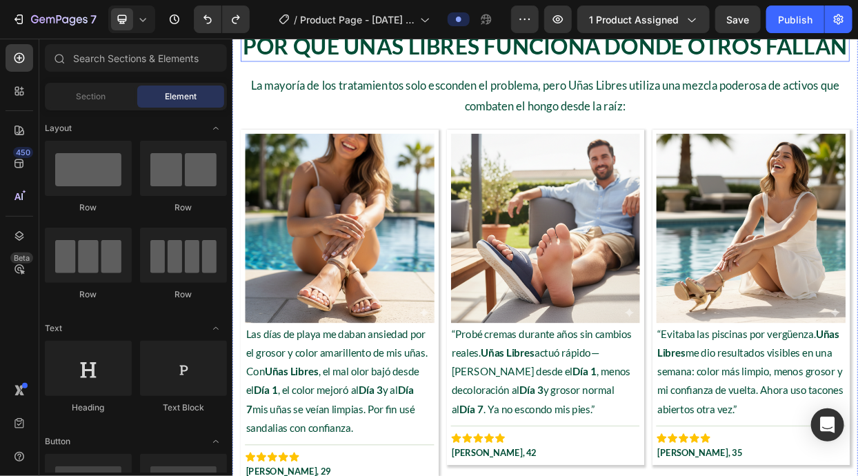
click at [680, 68] on h2 "Por Qué Uñas Libres Funciona Donde Otros Fallan" at bounding box center [645, 48] width 805 height 41
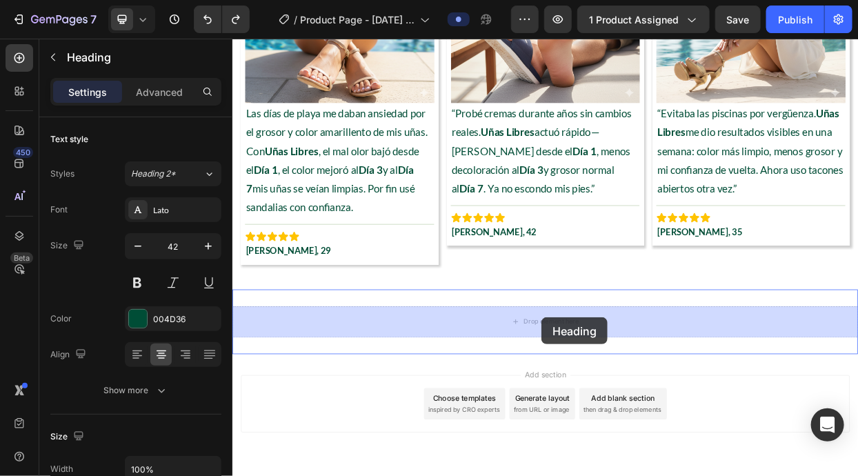
drag, startPoint x: 283, startPoint y: 195, endPoint x: 640, endPoint y: 407, distance: 416.0
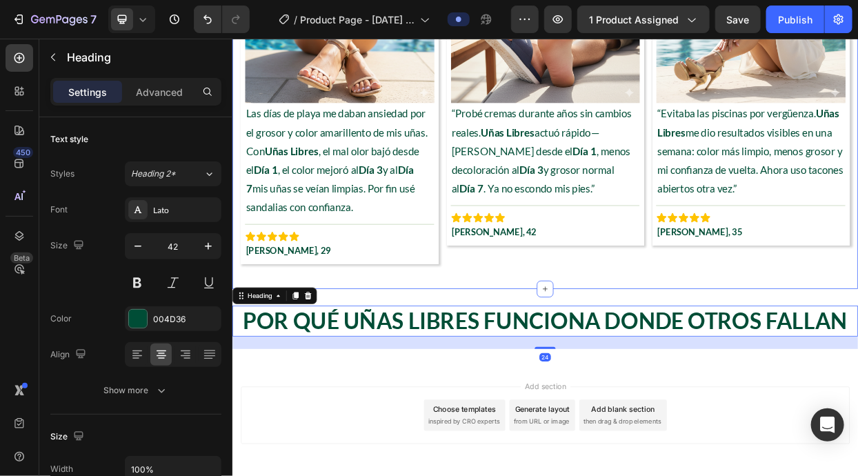
scroll to position [2220, 0]
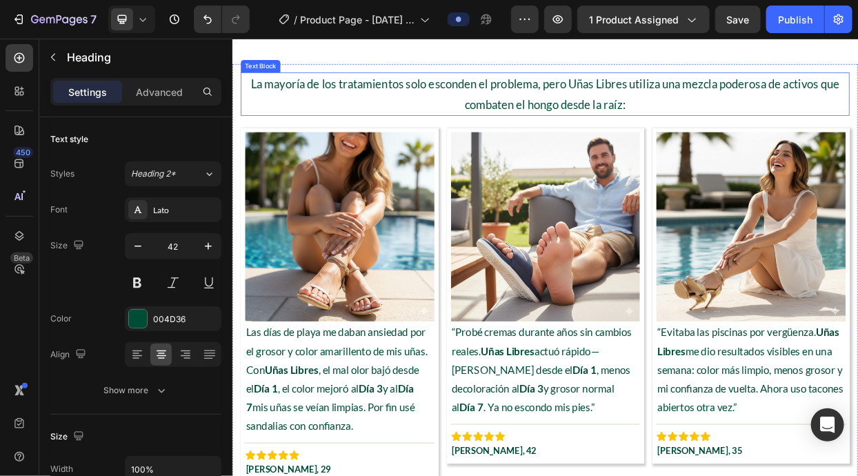
click at [500, 99] on p "La mayoría de los tratamientos solo esconden el problema, pero Uñas Libres util…" at bounding box center [645, 111] width 802 height 54
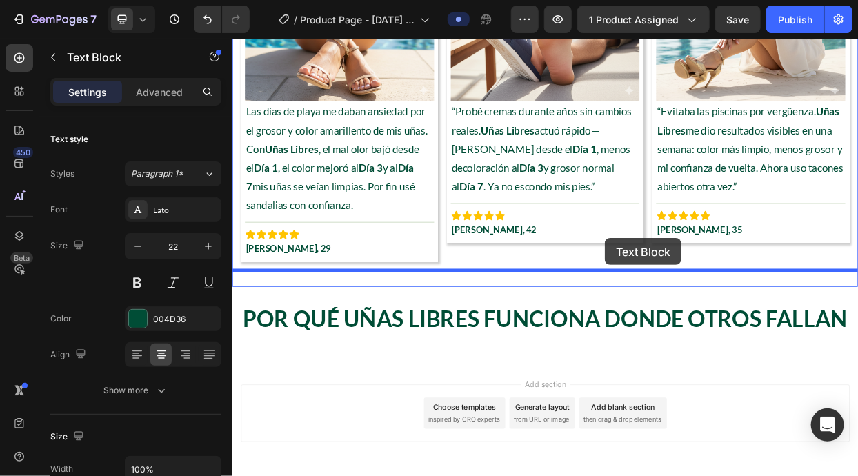
scroll to position [2561, 0]
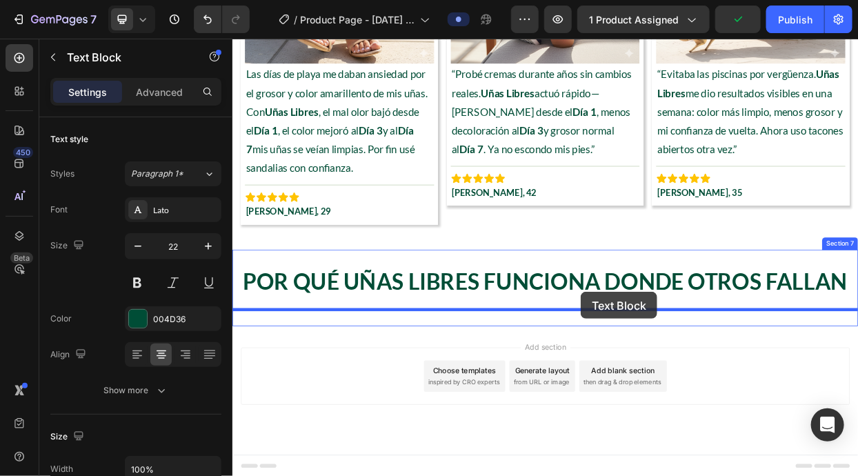
drag, startPoint x: 274, startPoint y: 98, endPoint x: 692, endPoint y: 374, distance: 501.1
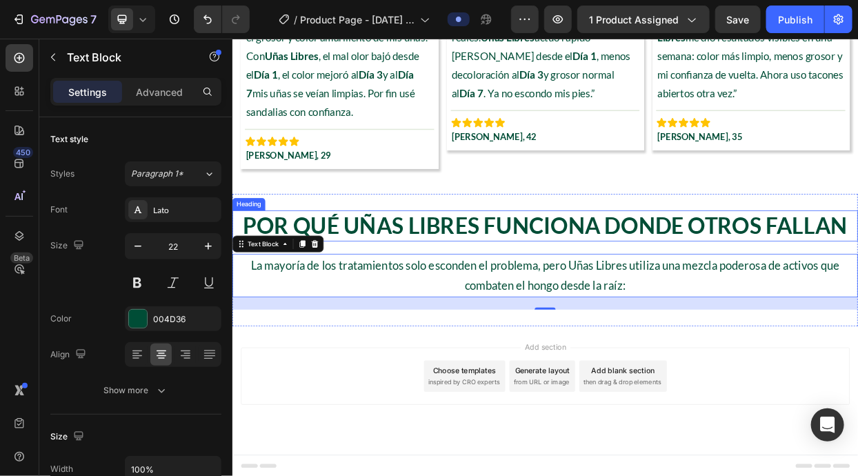
click at [716, 291] on h2 "Por Qué Uñas Libres Funciona Donde Otros Fallan" at bounding box center [645, 286] width 827 height 41
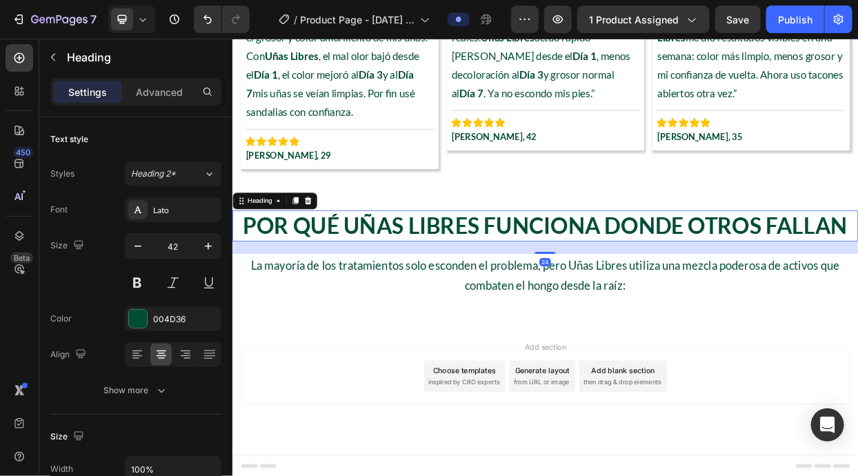
click at [450, 323] on div "La mayoría de los tratamientos solo esconden el problema, pero Uñas Libres util…" at bounding box center [645, 351] width 827 height 57
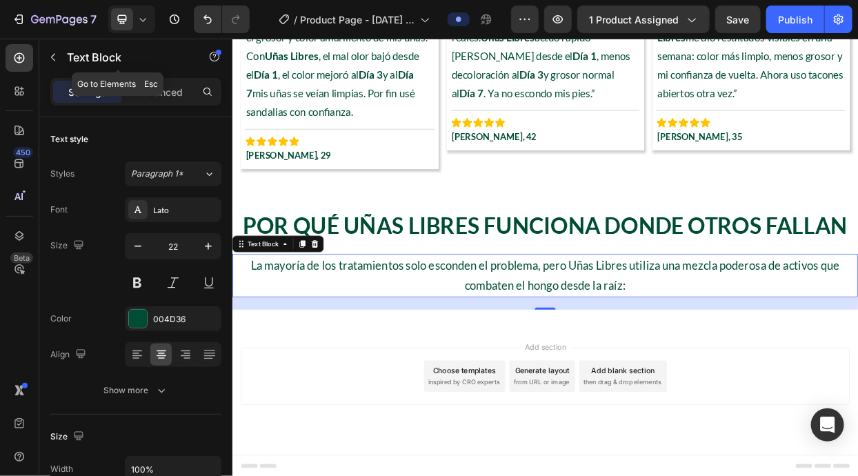
click at [68, 61] on p "Text Block" at bounding box center [125, 57] width 117 height 17
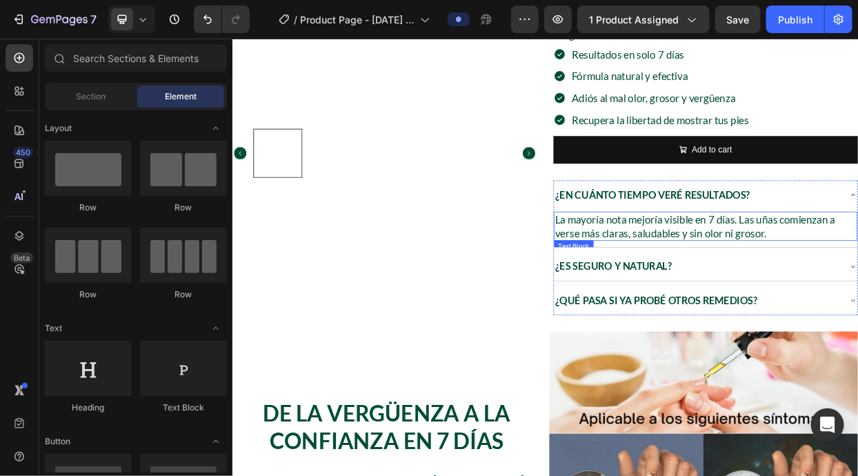
scroll to position [316, 0]
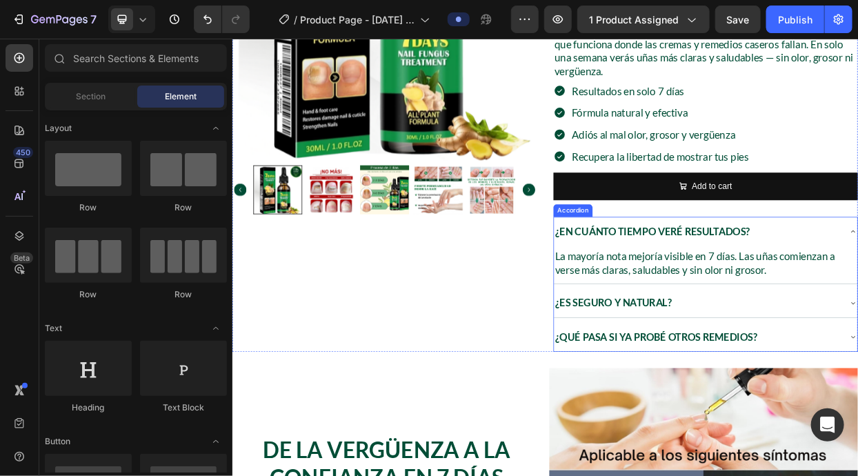
click at [786, 274] on div "¿En cuánto tiempo veré resultados?" at bounding box center [857, 293] width 401 height 39
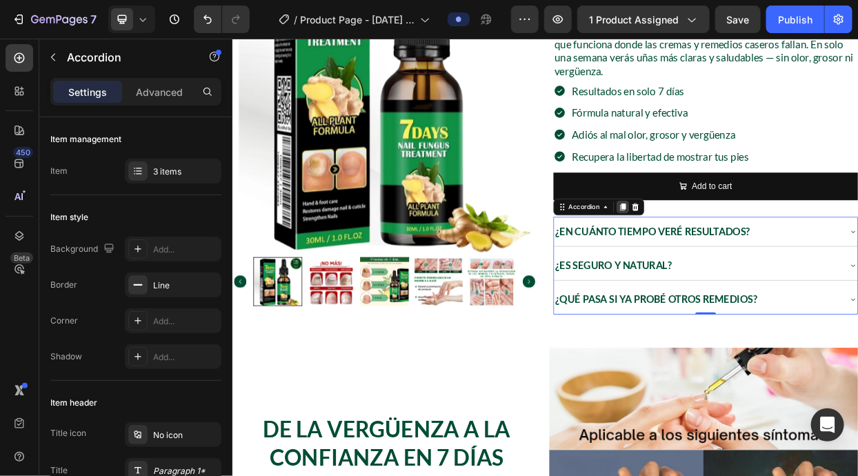
click at [747, 256] on icon at bounding box center [748, 261] width 8 height 10
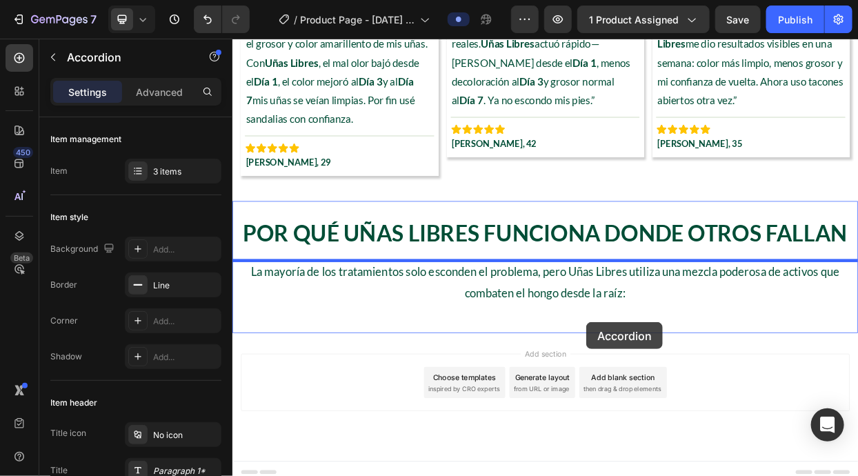
scroll to position [2712, 0]
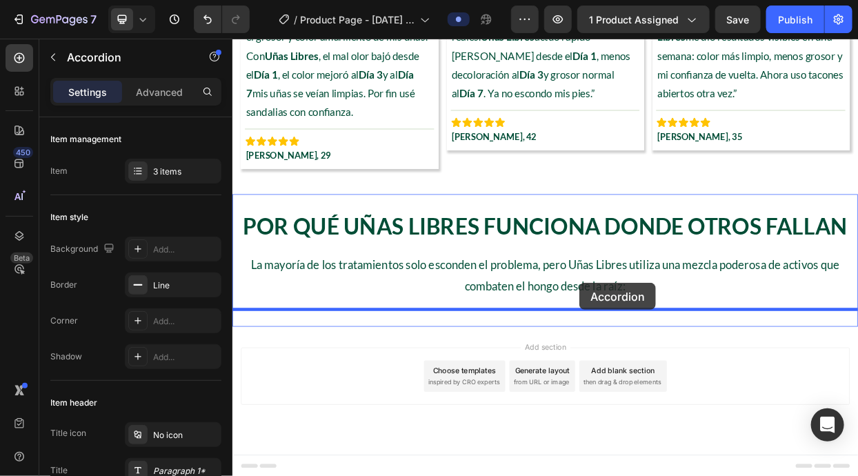
drag, startPoint x: 664, startPoint y: 383, endPoint x: 690, endPoint y: 362, distance: 33.8
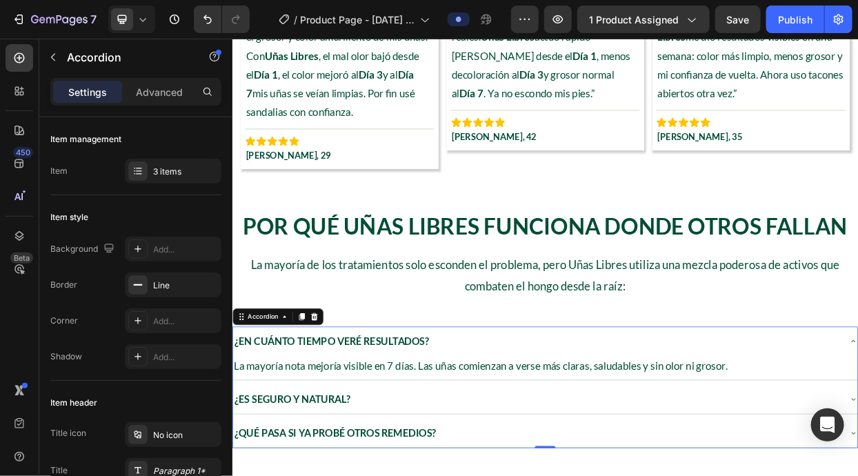
click at [406, 428] on p "¿En cuánto tiempo veré resultados?" at bounding box center [362, 438] width 257 height 23
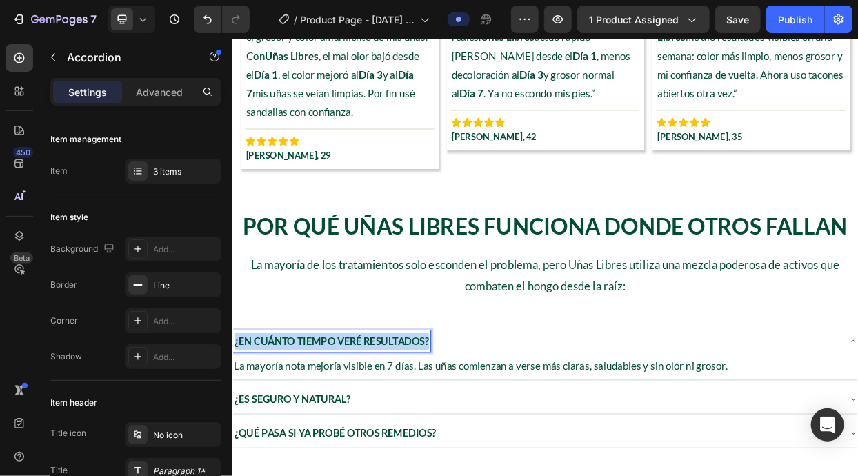
click at [407, 428] on p "¿En cuánto tiempo veré resultados?" at bounding box center [362, 438] width 257 height 23
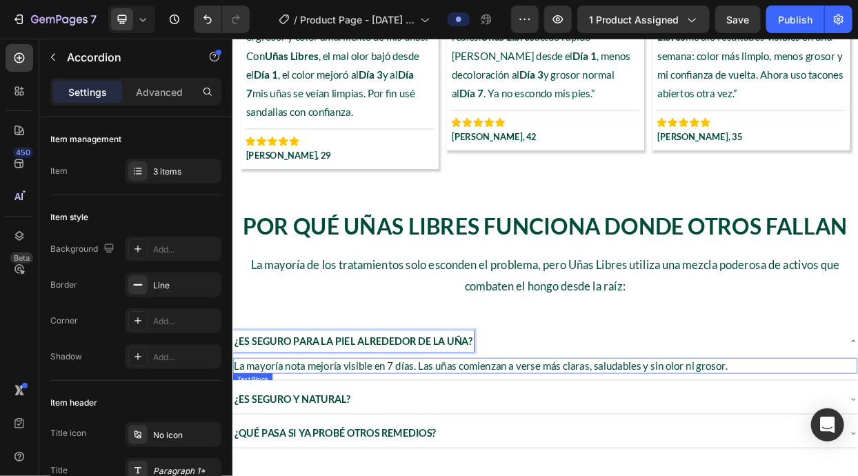
click at [512, 469] on p "La mayoría nota mejoría visible en 7 días. Las uñas comienzan a verse más clara…" at bounding box center [645, 471] width 823 height 18
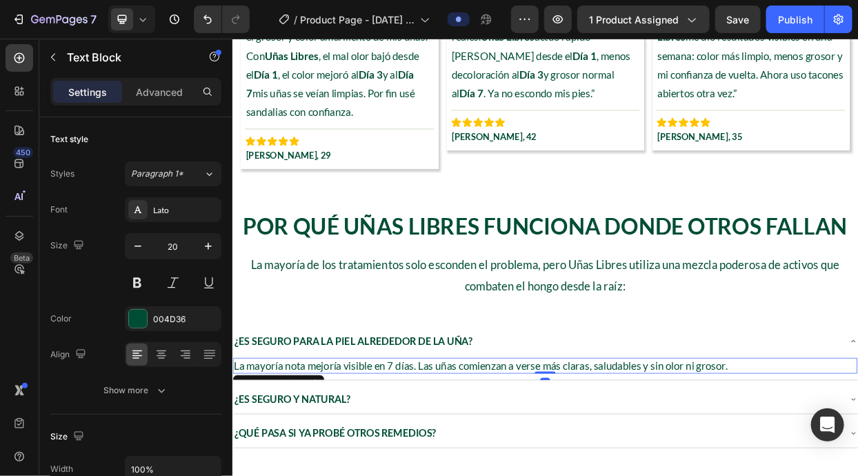
click at [512, 469] on p "La mayoría nota mejoría visible en 7 días. Las uñas comienzan a verse más clara…" at bounding box center [645, 471] width 823 height 18
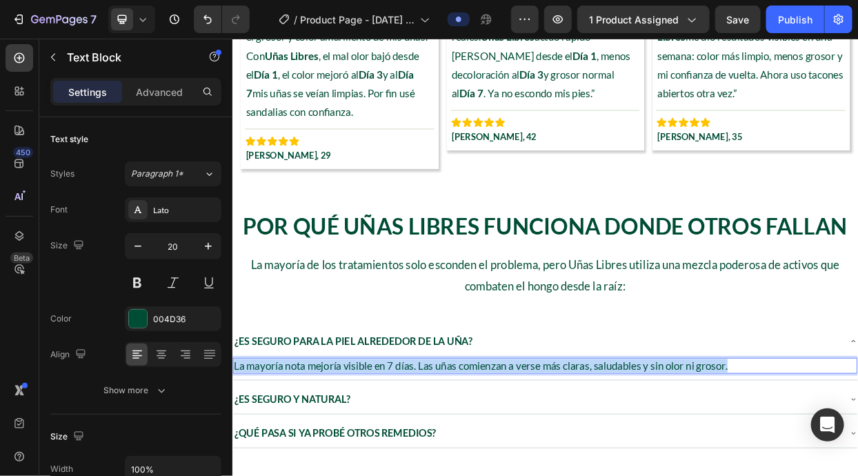
click at [512, 469] on p "La mayoría nota mejoría visible en 7 días. Las uñas comienzan a verse más clara…" at bounding box center [645, 471] width 823 height 18
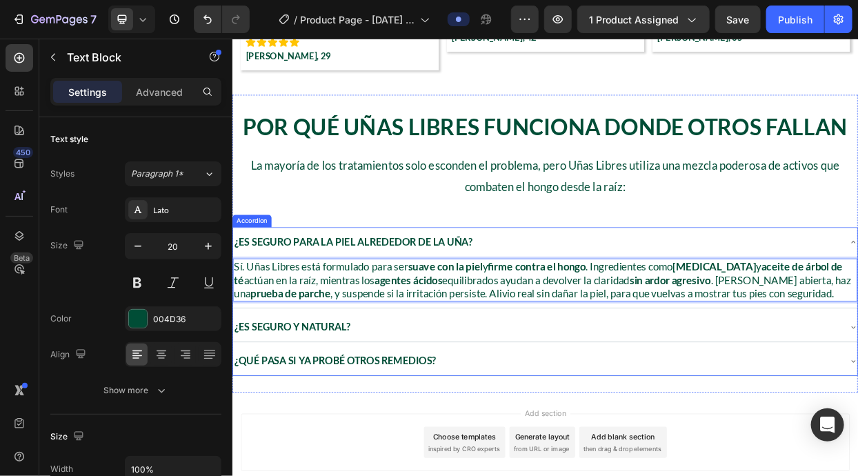
scroll to position [2844, 0]
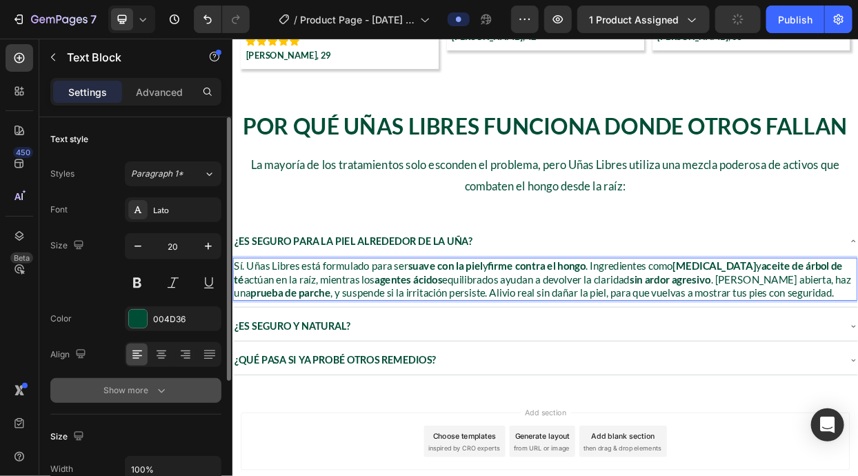
click at [159, 391] on icon "button" at bounding box center [161, 391] width 7 height 4
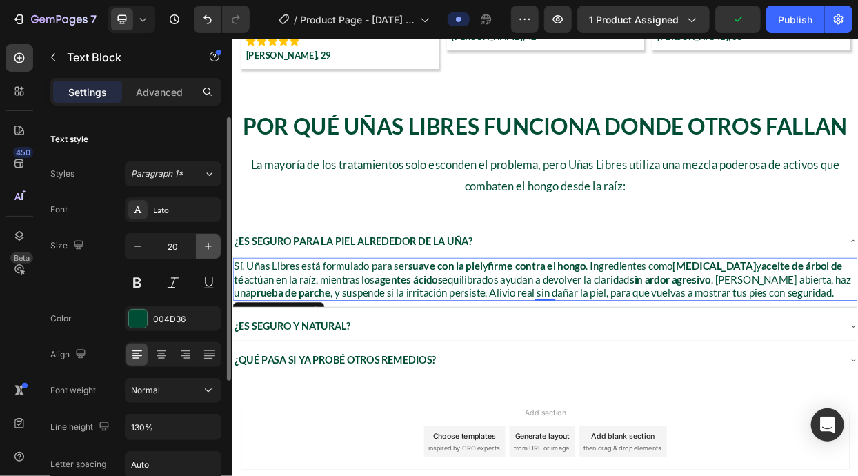
click at [205, 252] on icon "button" at bounding box center [208, 246] width 14 height 14
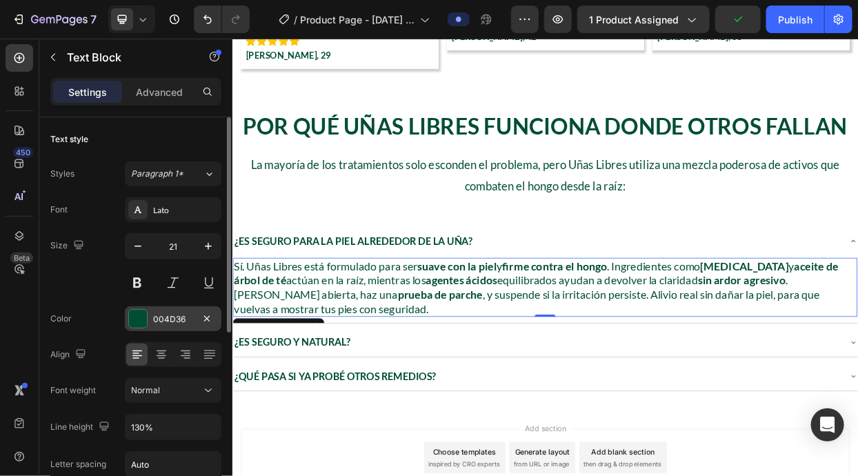
type input "22"
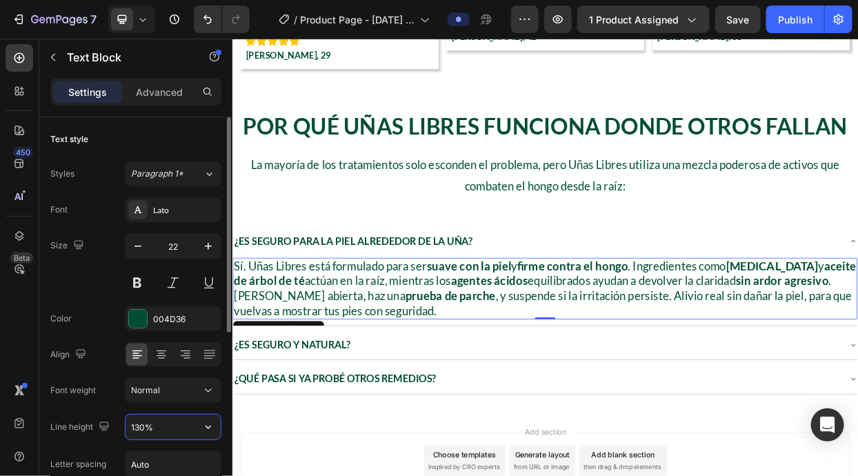
click at [176, 424] on input "130%" at bounding box center [172, 426] width 95 height 25
click at [199, 424] on button "button" at bounding box center [208, 426] width 25 height 25
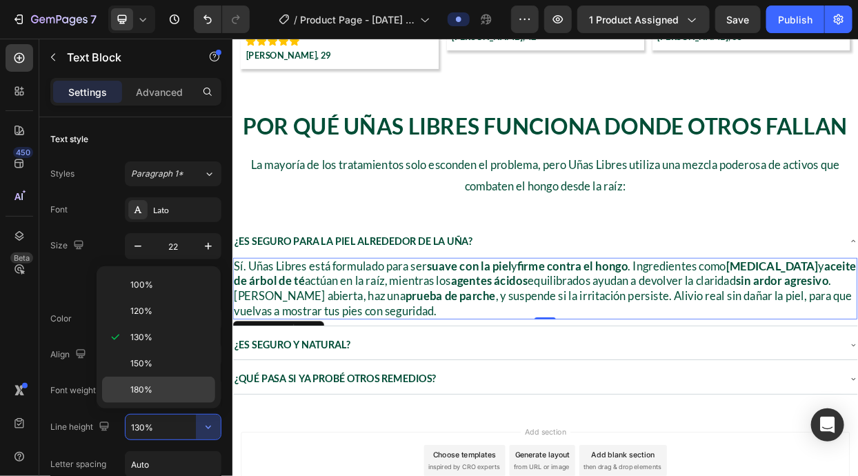
click at [176, 386] on p "180%" at bounding box center [169, 389] width 79 height 12
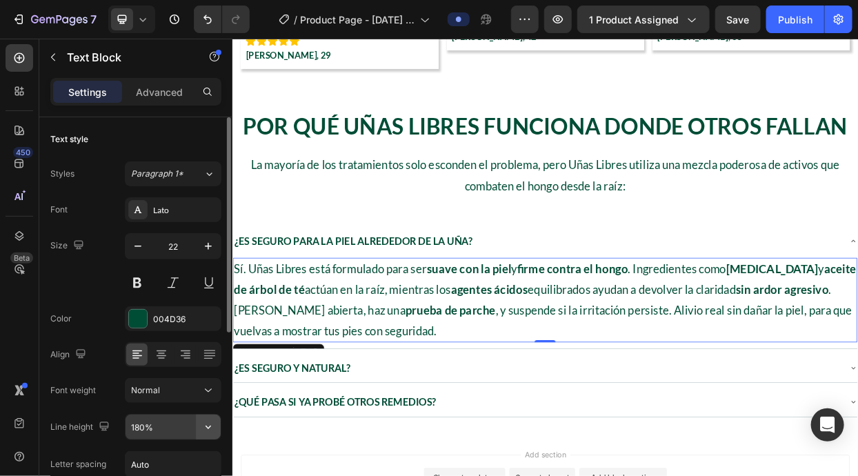
click at [210, 420] on icon "button" at bounding box center [208, 427] width 14 height 14
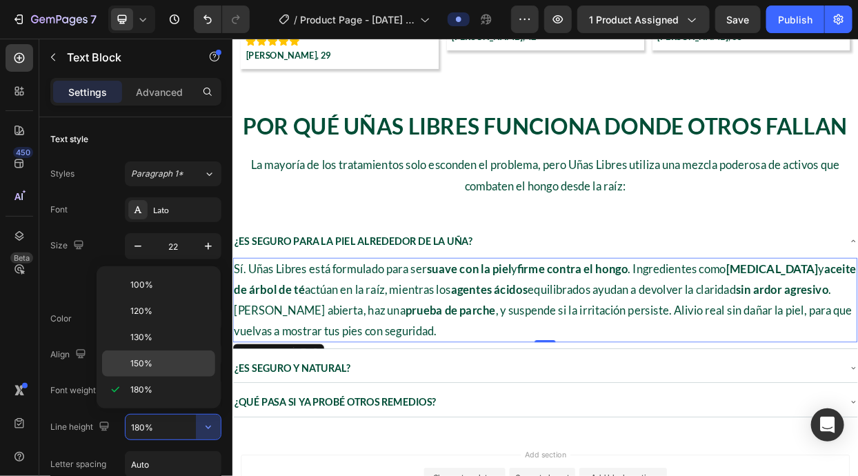
click at [182, 368] on div "150%" at bounding box center [158, 363] width 113 height 26
type input "150%"
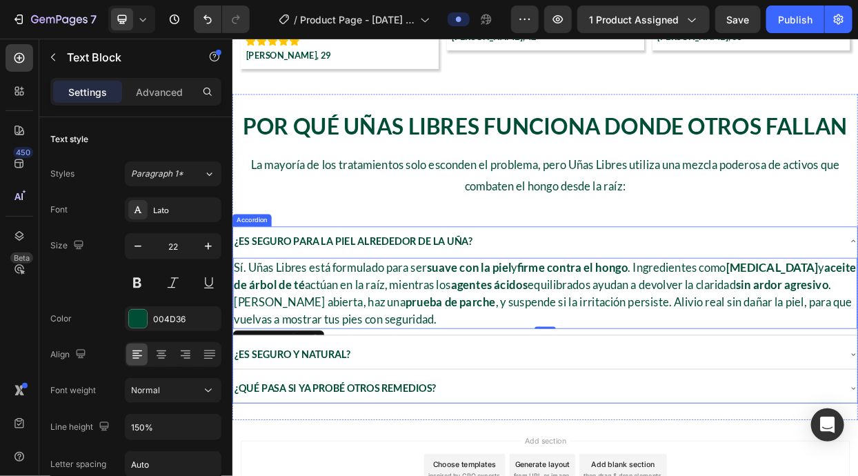
click at [660, 290] on div "¿Es seguro para la piel alrededor de la uña?" at bounding box center [645, 306] width 826 height 39
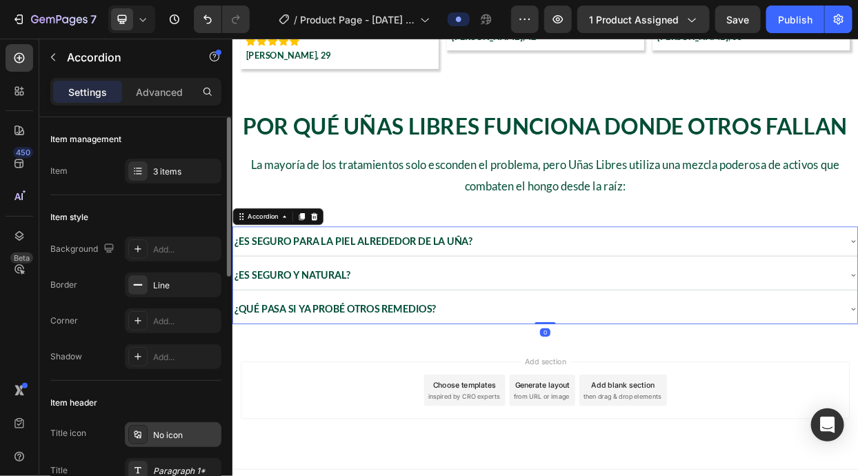
scroll to position [144, 0]
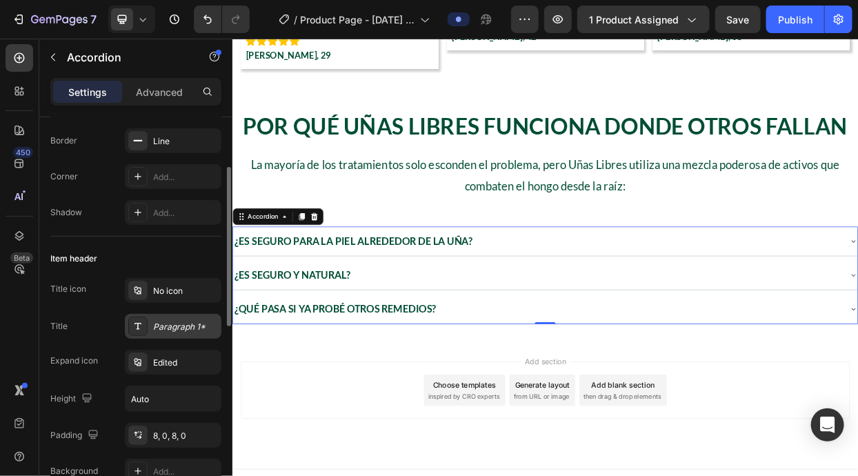
click at [169, 330] on div "Paragraph 1*" at bounding box center [185, 327] width 65 height 12
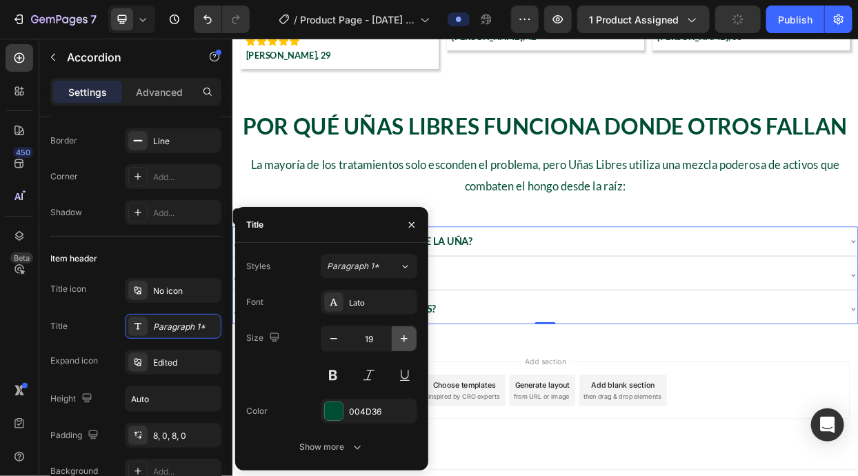
click at [398, 341] on icon "button" at bounding box center [404, 339] width 14 height 14
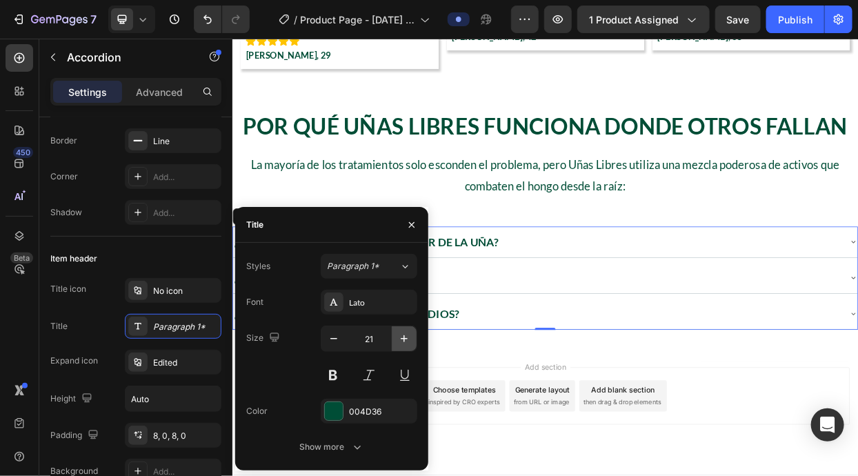
click at [398, 341] on icon "button" at bounding box center [404, 339] width 14 height 14
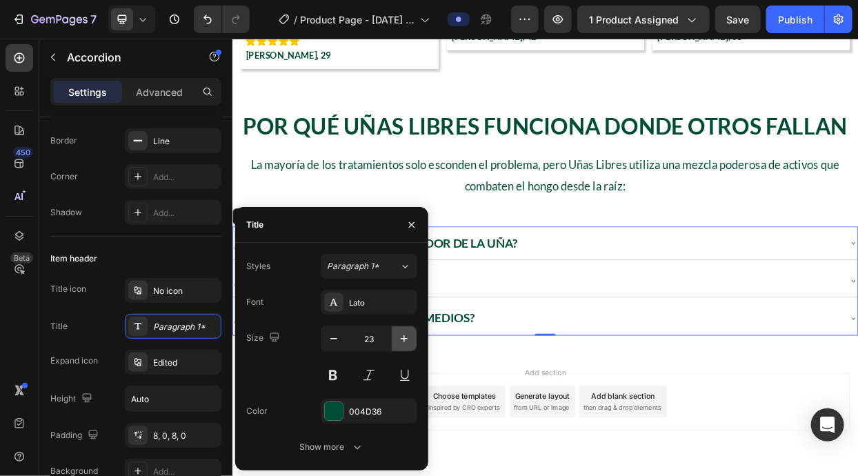
click at [405, 338] on icon "button" at bounding box center [404, 338] width 7 height 7
type input "24"
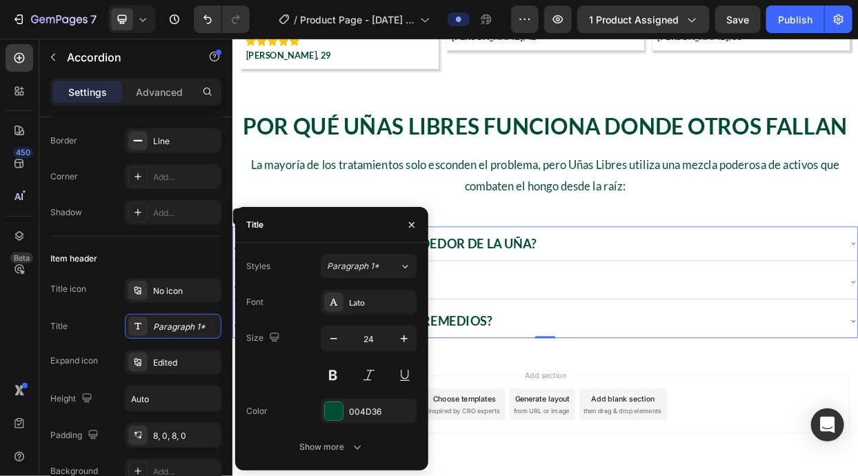
click at [691, 310] on div "¿Es seguro para la piel alrededor de la uña?" at bounding box center [634, 309] width 804 height 34
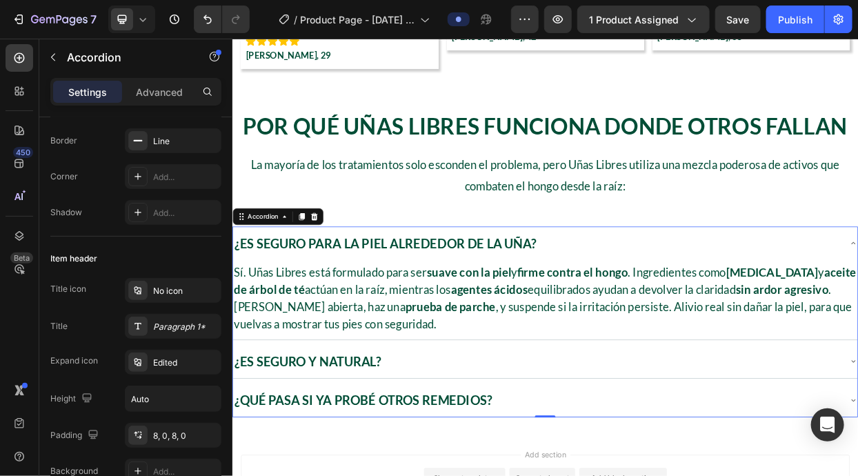
click at [570, 453] on div "¿Es seguro y natural?" at bounding box center [634, 465] width 804 height 34
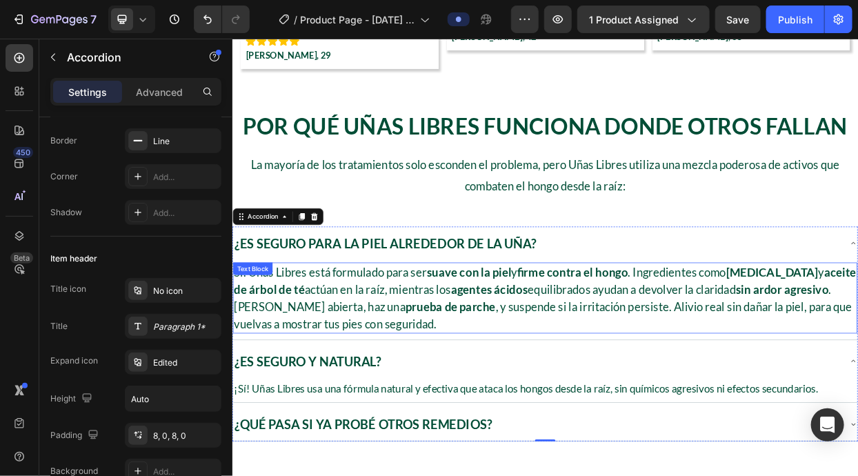
click at [580, 363] on strong "agentes ácidos" at bounding box center [571, 370] width 102 height 19
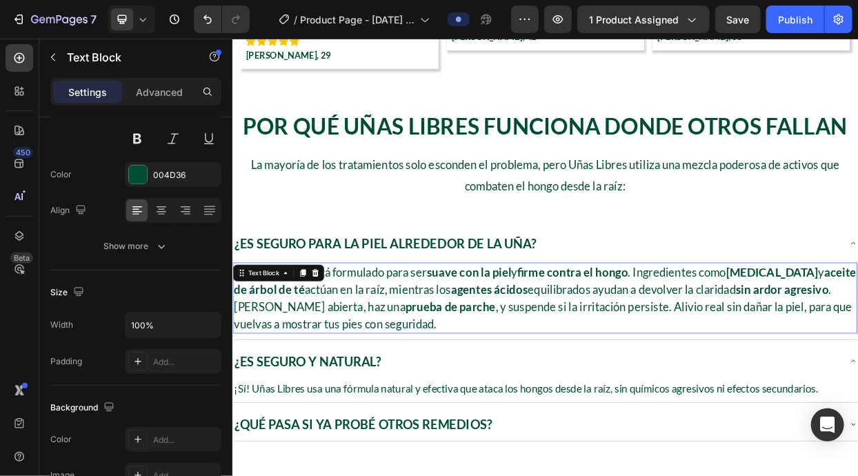
scroll to position [0, 0]
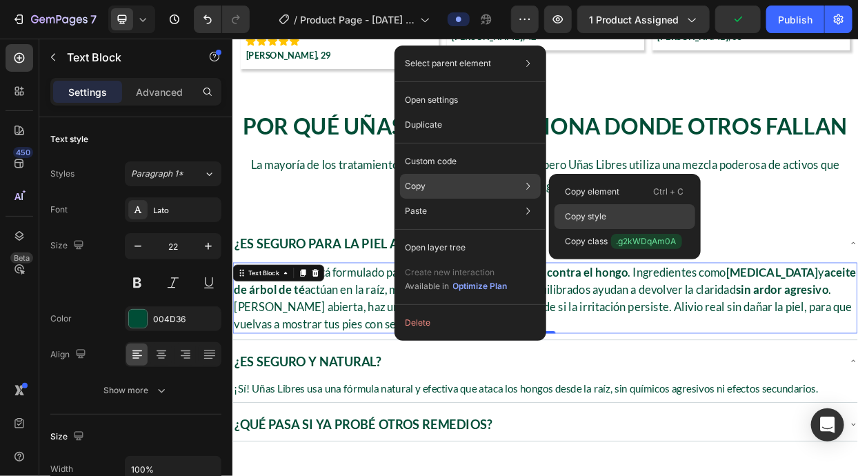
click at [593, 220] on p "Copy style" at bounding box center [585, 216] width 41 height 12
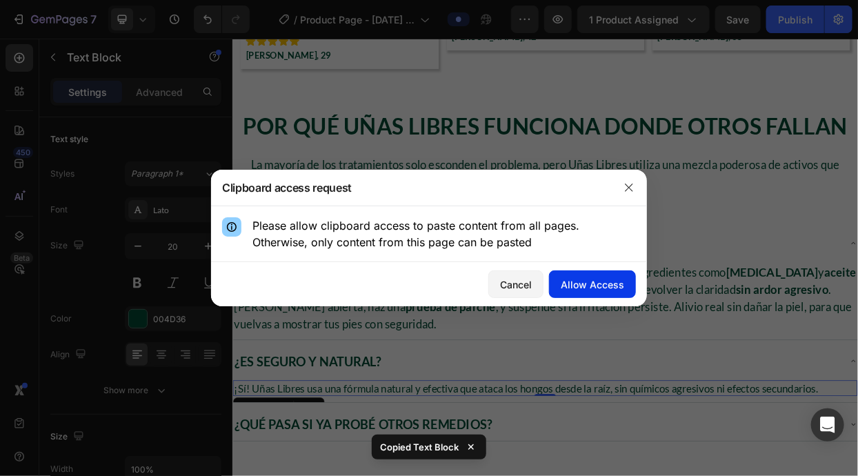
click at [595, 289] on div "Allow Access" at bounding box center [591, 284] width 63 height 14
click at [549, 314] on div at bounding box center [429, 238] width 858 height 476
type input "22"
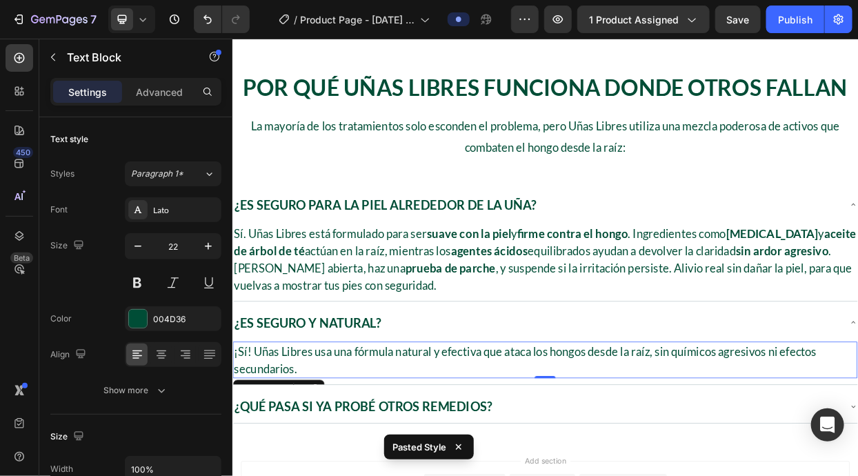
scroll to position [2932, 0]
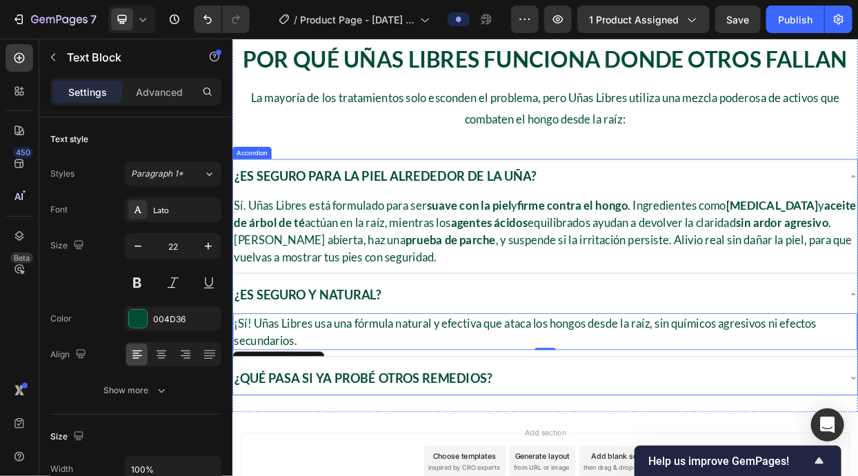
click at [336, 363] on p "¿Es seguro y natural?" at bounding box center [331, 377] width 194 height 30
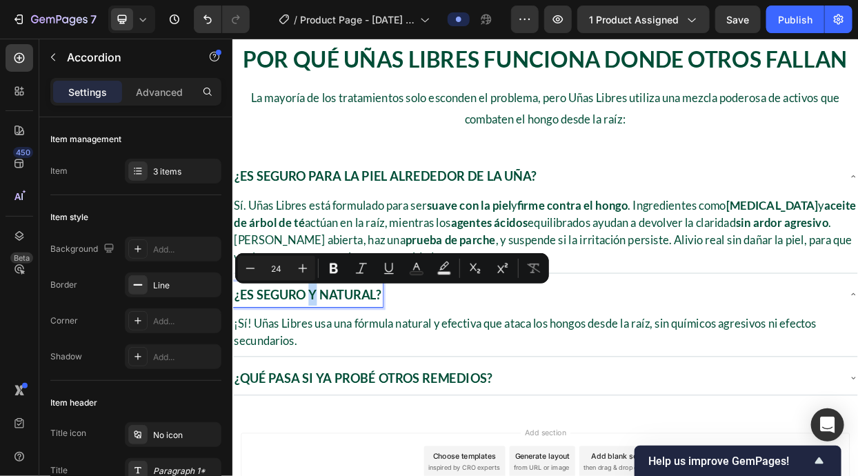
click at [340, 369] on p "¿Es seguro y natural?" at bounding box center [331, 377] width 194 height 30
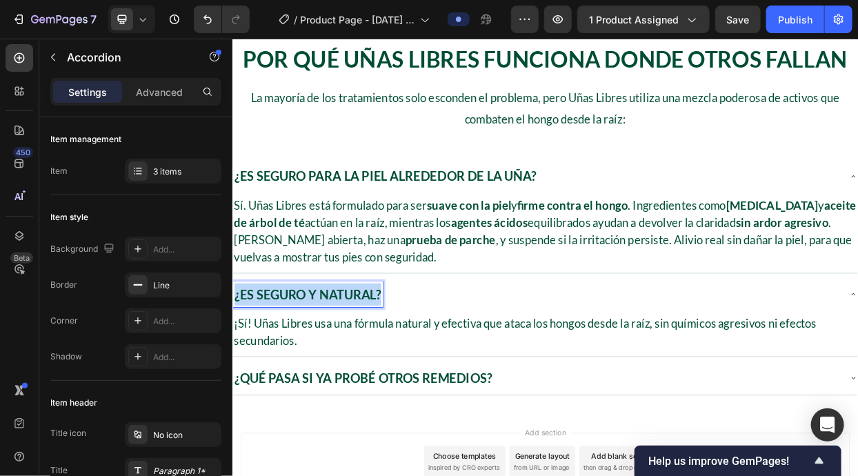
click at [341, 368] on p "¿Es seguro y natural?" at bounding box center [331, 377] width 194 height 30
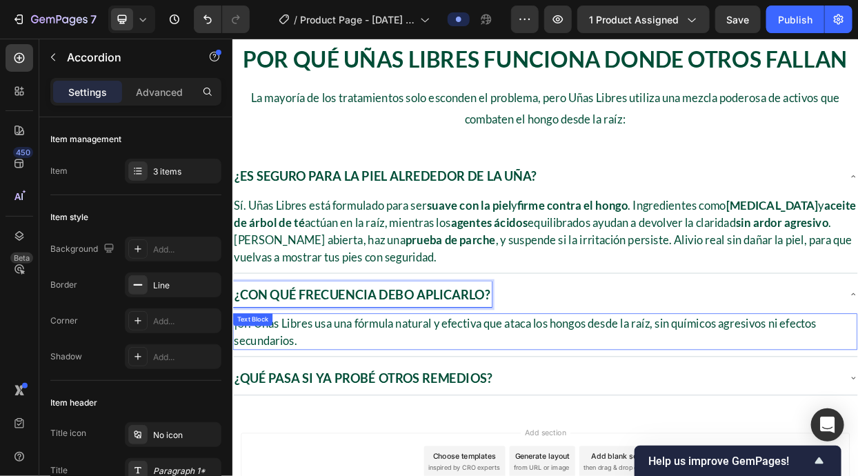
click at [485, 417] on p "¡Sí! Uñas Libres usa una fórmula natural y efectiva que ataca los hongos desde …" at bounding box center [645, 425] width 823 height 45
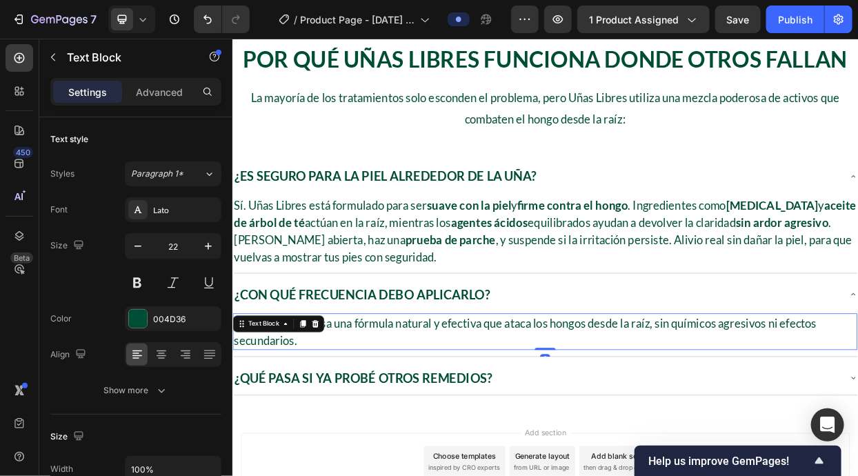
click at [485, 417] on p "¡Sí! Uñas Libres usa una fórmula natural y efectiva que ataca los hongos desde …" at bounding box center [645, 425] width 823 height 45
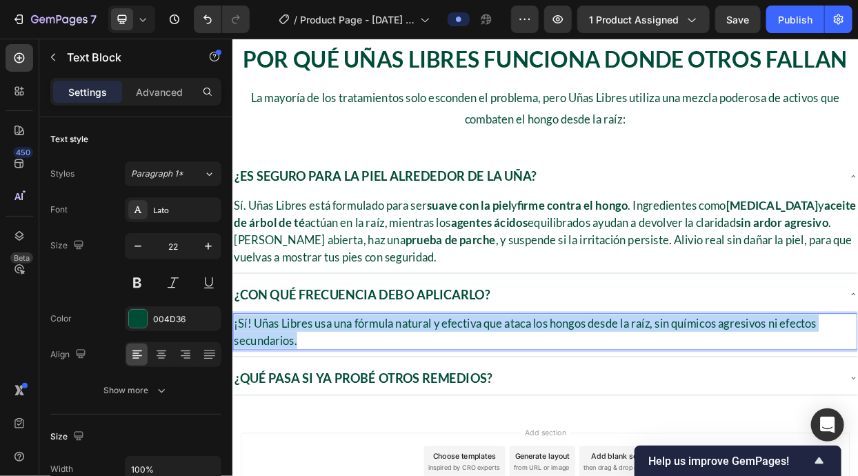
click at [487, 416] on p "¡Sí! Uñas Libres usa una fórmula natural y efectiva que ataca los hongos desde …" at bounding box center [645, 425] width 823 height 45
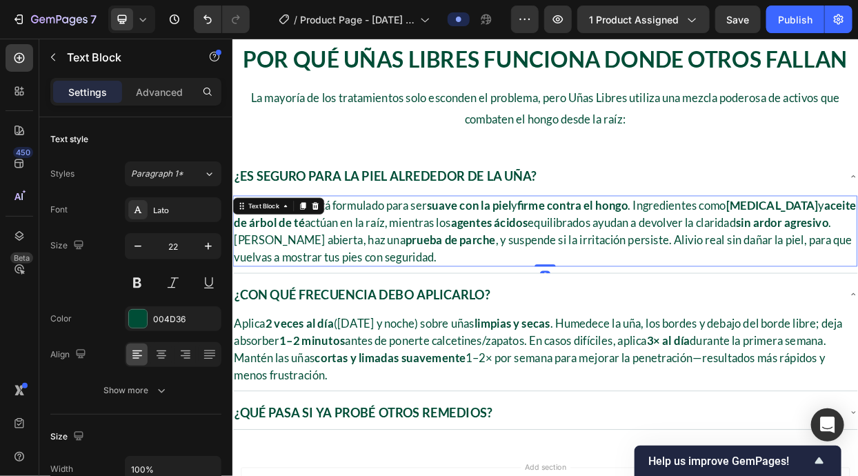
click at [474, 281] on p "Sí. Uñas Libres está formulado para ser suave con la piel y firme contra el hon…" at bounding box center [645, 292] width 823 height 91
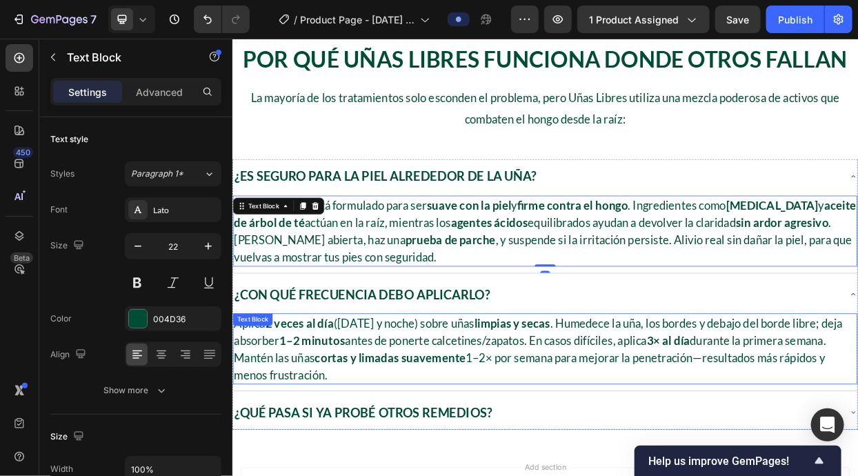
click at [407, 433] on p "Aplica 2 veces al día ([DATE] y noche) sobre uñas limpias y secas . Humedece la…" at bounding box center [645, 448] width 823 height 91
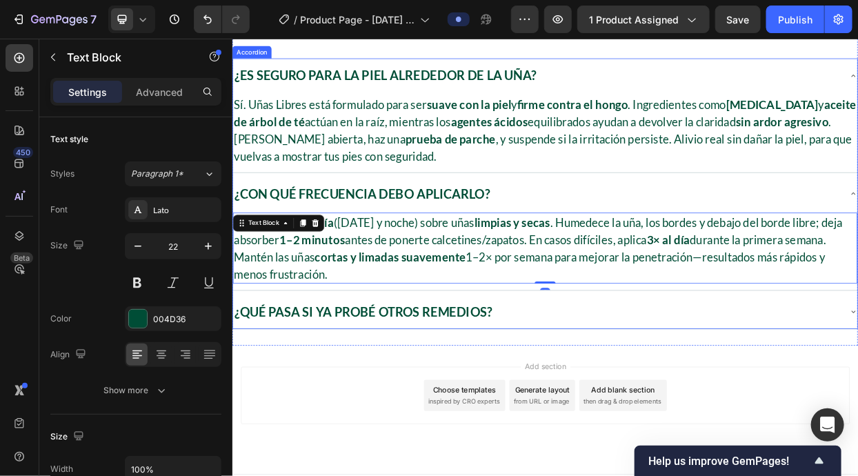
scroll to position [3091, 0]
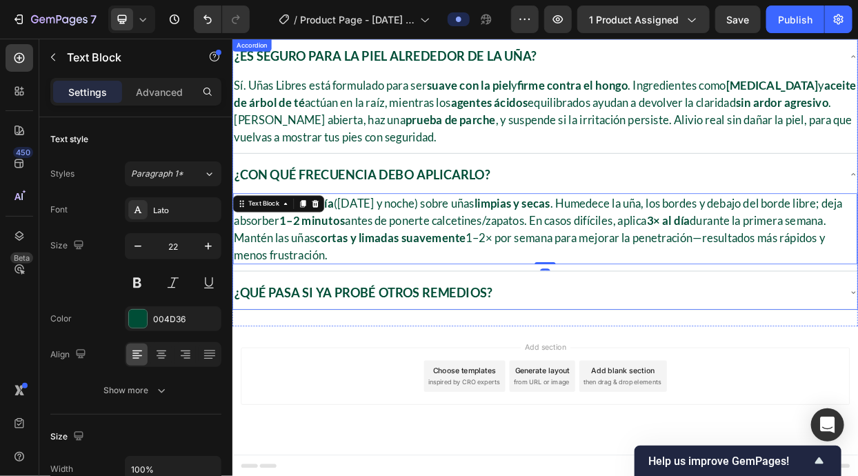
click at [664, 367] on div "¿Qué pasa si ya probé otros remedios?" at bounding box center [634, 374] width 804 height 34
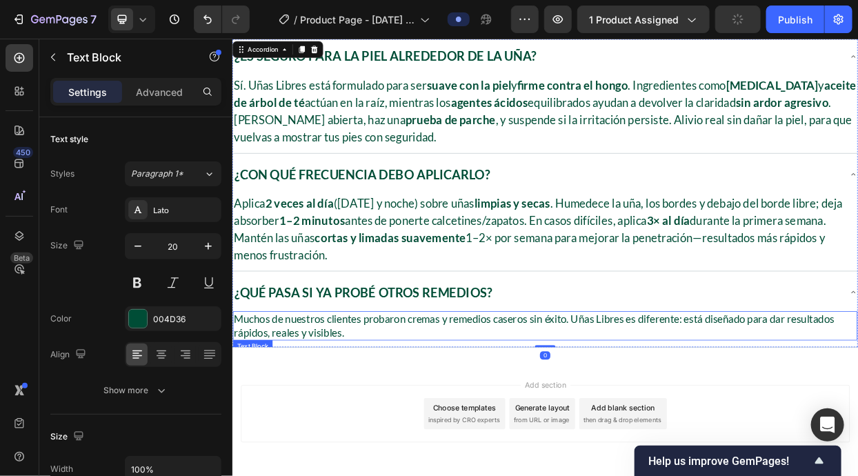
click at [364, 401] on p "Muchos de nuestros clientes probaron cremas y remedios caseros sin éxito. Uñas …" at bounding box center [645, 419] width 823 height 36
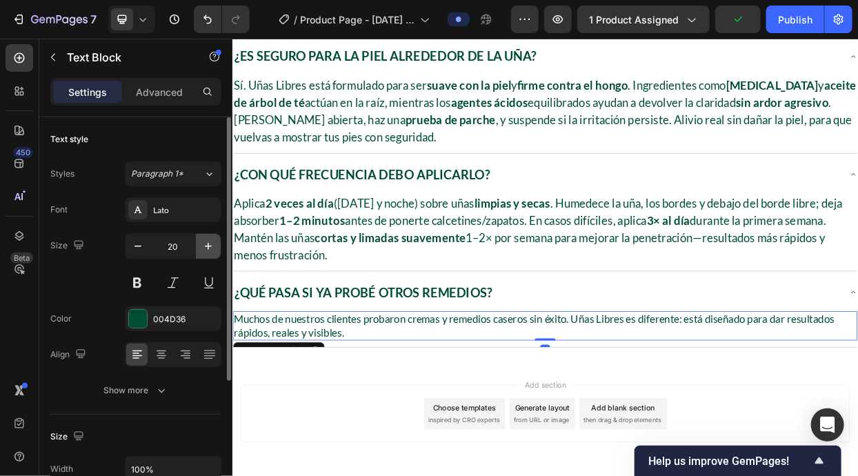
click at [197, 243] on button "button" at bounding box center [208, 246] width 25 height 25
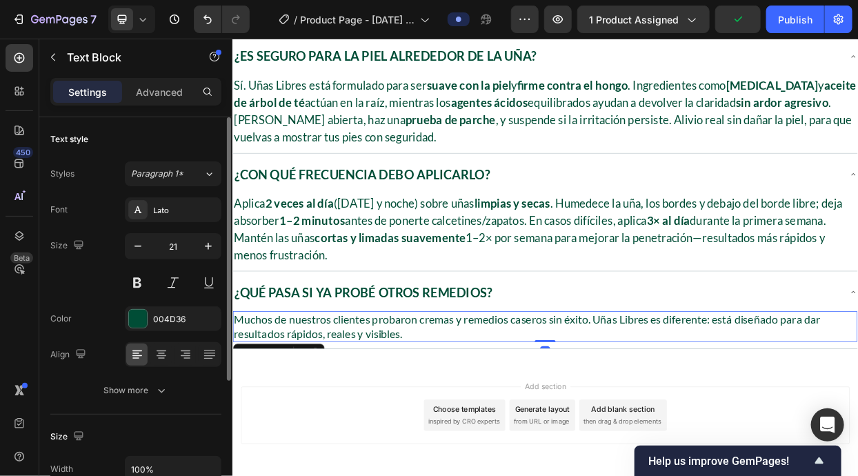
type input "22"
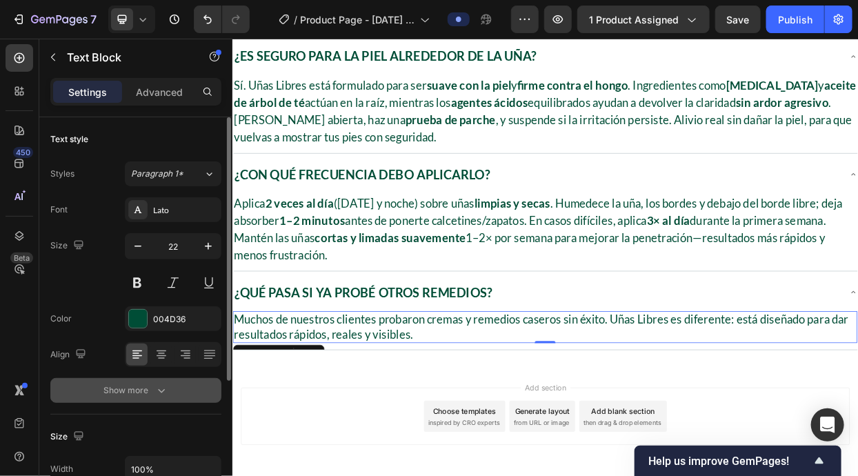
click at [163, 401] on button "Show more" at bounding box center [135, 390] width 171 height 25
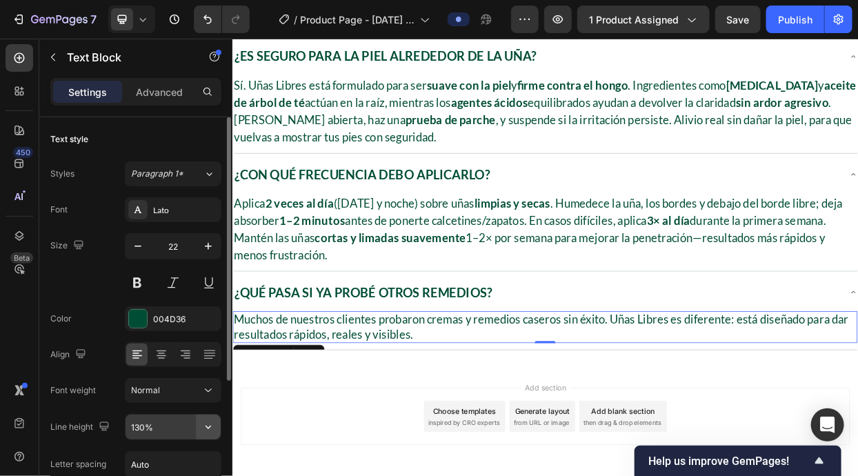
click at [209, 426] on icon "button" at bounding box center [208, 427] width 14 height 14
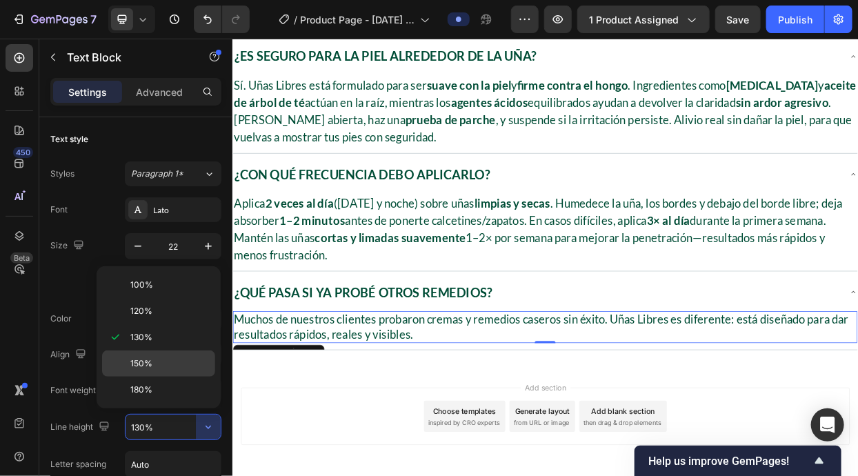
click at [178, 366] on p "150%" at bounding box center [169, 363] width 79 height 12
type input "150%"
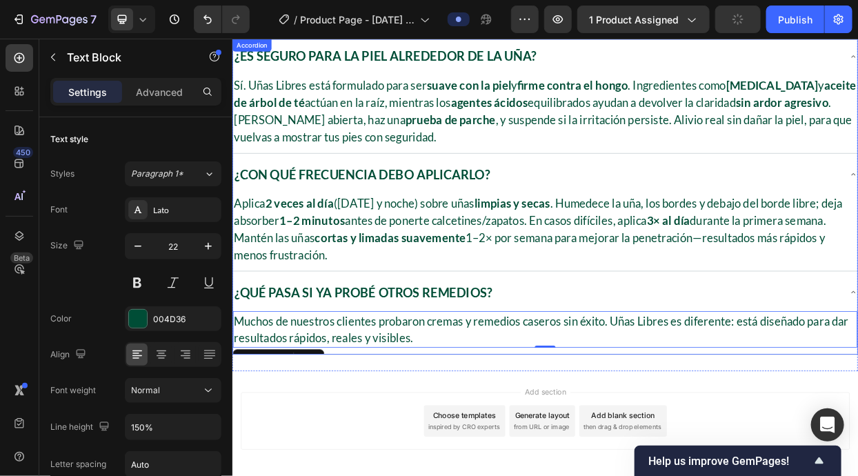
click at [465, 385] on p "¿Qué pasa si ya probé otros remedios?" at bounding box center [404, 374] width 341 height 30
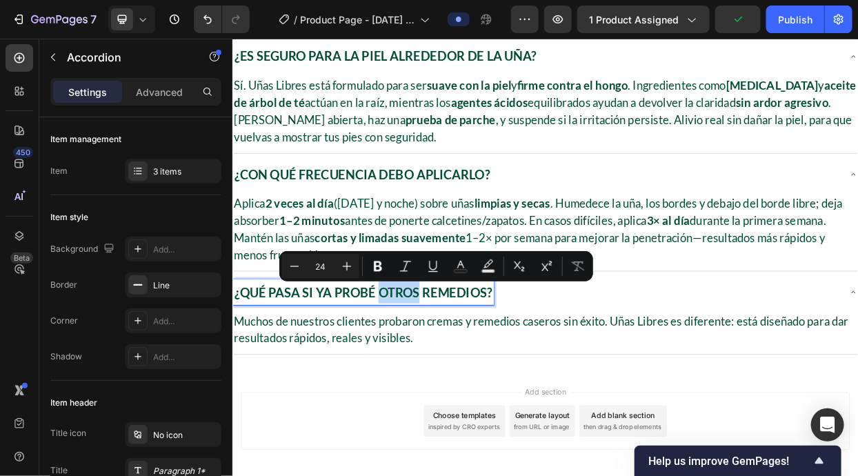
click at [463, 378] on p "¿Qué pasa si ya probé otros remedios?" at bounding box center [404, 374] width 341 height 30
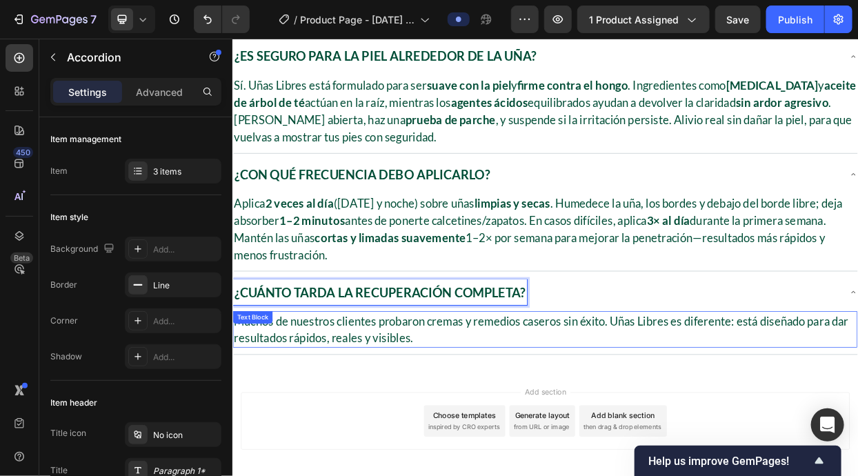
click at [476, 417] on p "Muchos de nuestros clientes probaron cremas y remedios caseros sin éxito. Uñas …" at bounding box center [645, 423] width 823 height 45
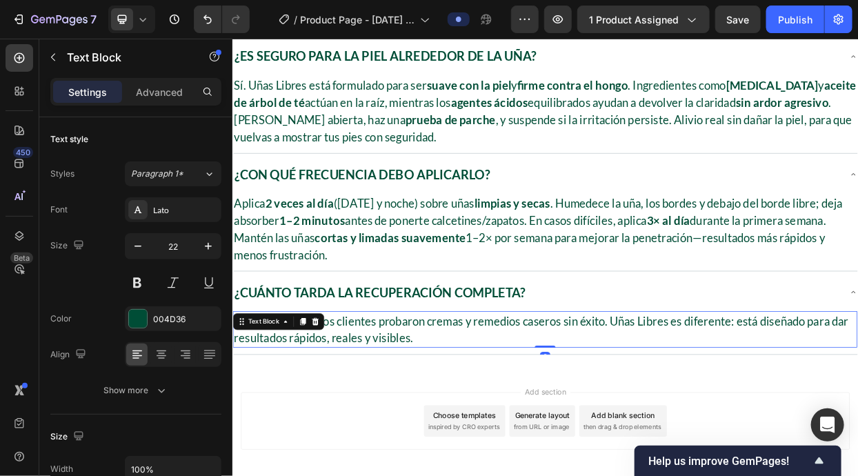
click at [476, 416] on p "Muchos de nuestros clientes probaron cremas y remedios caseros sin éxito. Uñas …" at bounding box center [645, 423] width 823 height 45
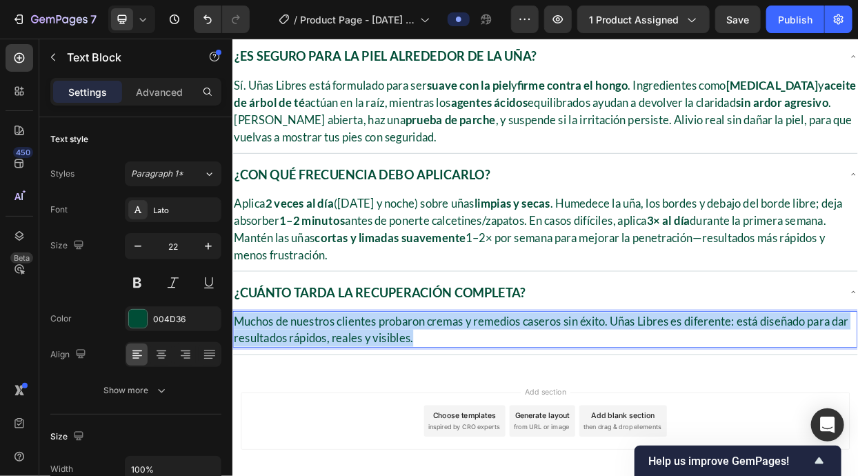
click at [477, 416] on p "Muchos de nuestros clientes probaron cremas y remedios caseros sin éxito. Uñas …" at bounding box center [645, 423] width 823 height 45
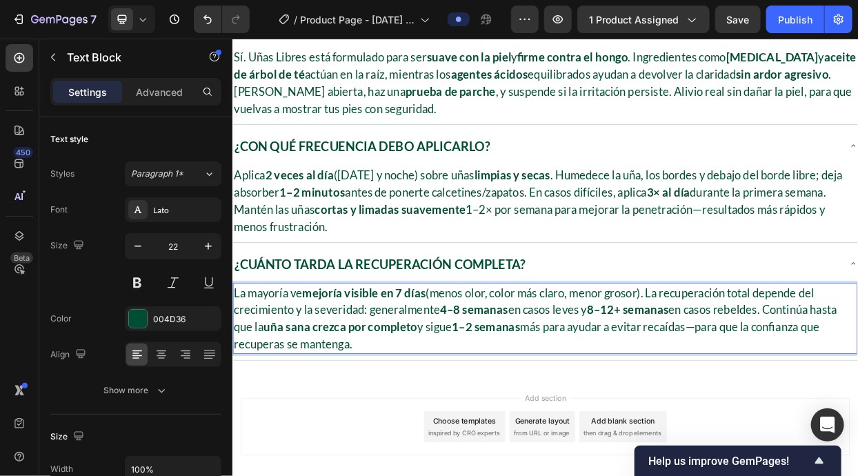
scroll to position [3196, 0]
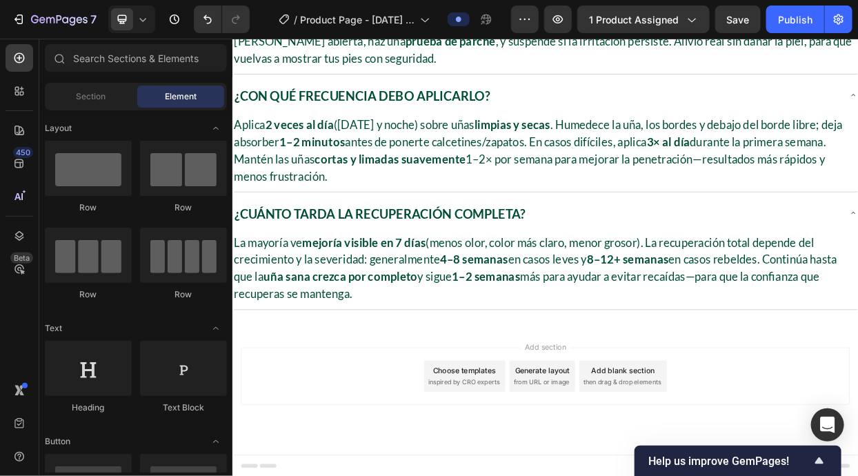
click at [591, 397] on div "Por Qué Uñas Libres Funciona Donde Otros Fallan Heading La mayoría de los trata…" at bounding box center [645, 89] width 827 height 659
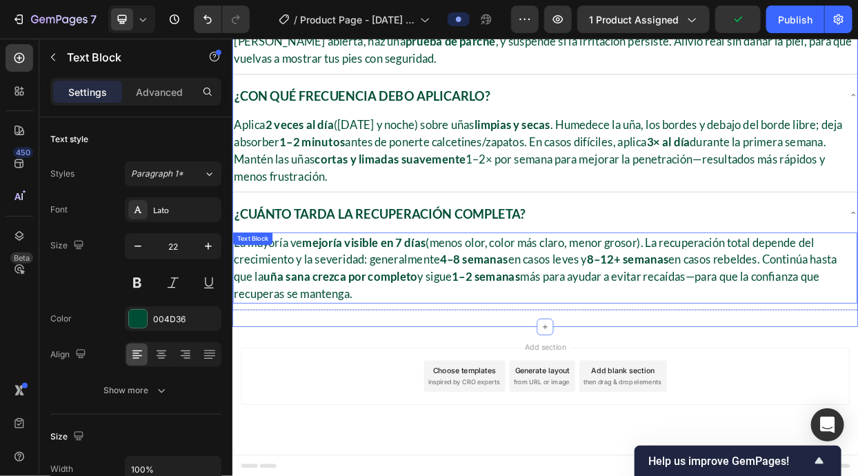
click at [587, 376] on p "La mayoría ve mejoría visible en 7 días (menos olor, color más claro, menor gro…" at bounding box center [645, 341] width 823 height 91
click at [587, 391] on div "La mayoría ve mejoría visible en 7 días (menos olor, color más claro, menor gro…" at bounding box center [645, 344] width 826 height 105
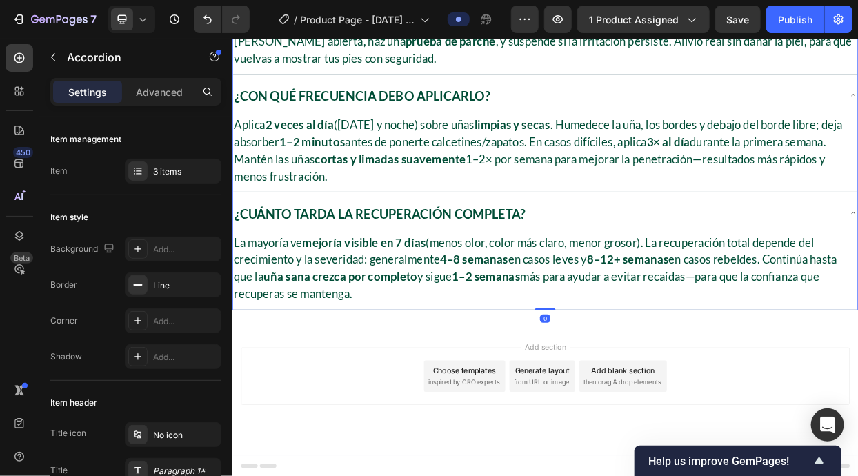
click at [588, 389] on div "La mayoría ve mejoría visible en 7 días (menos olor, color más claro, menor gro…" at bounding box center [645, 344] width 826 height 105
click at [637, 245] on div "¿Es seguro para la piel alrededor de la uña? Sí. Uñas Libres está formulado par…" at bounding box center [645, 166] width 827 height 463
click at [156, 177] on div "3 items" at bounding box center [173, 171] width 97 height 25
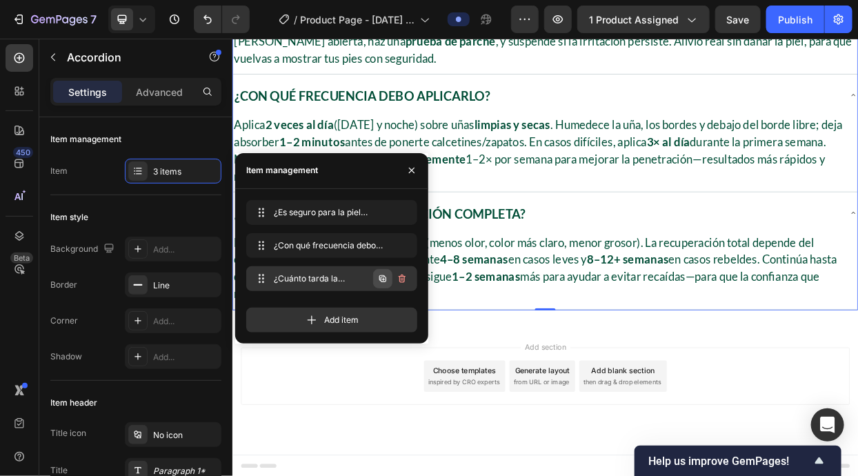
click at [381, 276] on icon "button" at bounding box center [382, 278] width 11 height 11
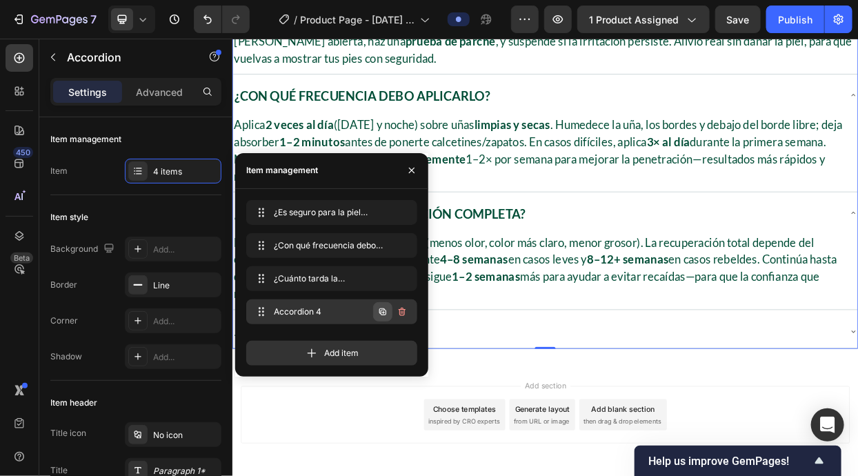
click at [377, 317] on button "button" at bounding box center [382, 311] width 19 height 19
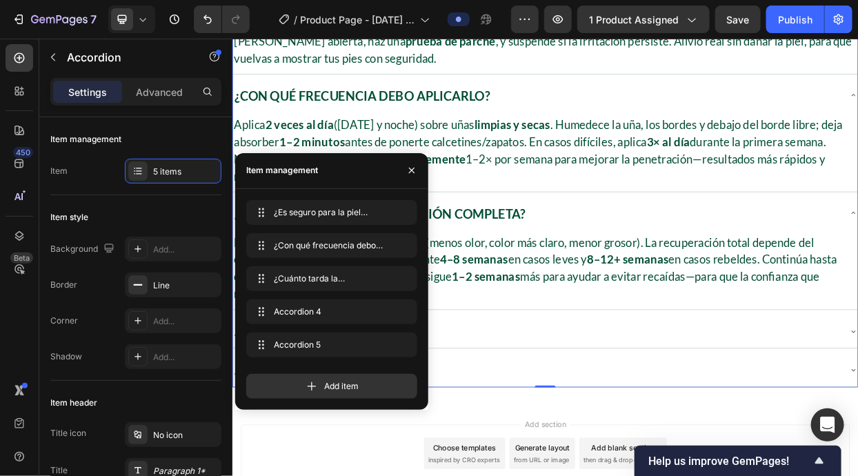
click at [588, 422] on div "Accordion 4" at bounding box center [634, 425] width 804 height 34
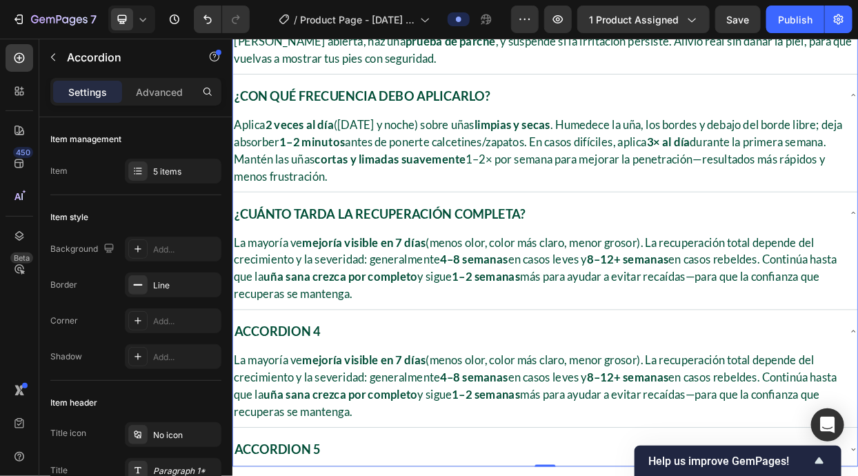
click at [317, 425] on div "Accordion 4" at bounding box center [291, 425] width 118 height 34
click at [317, 425] on p "Accordion 4" at bounding box center [291, 425] width 114 height 30
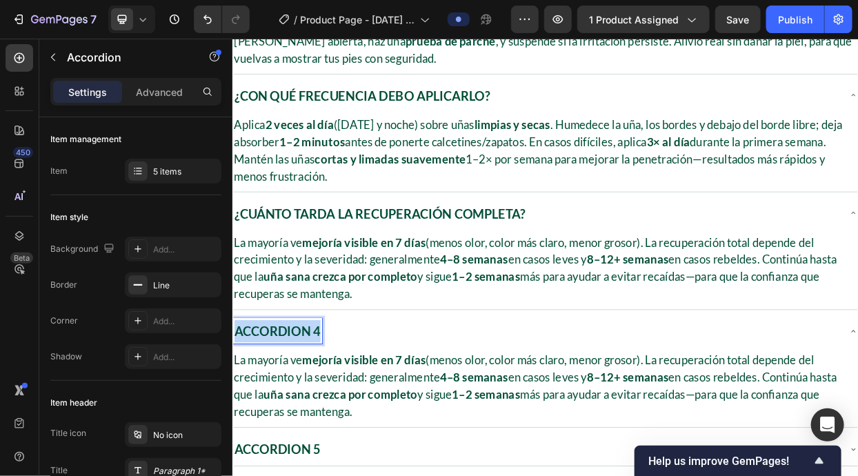
click at [318, 425] on p "Accordion 4" at bounding box center [291, 425] width 114 height 30
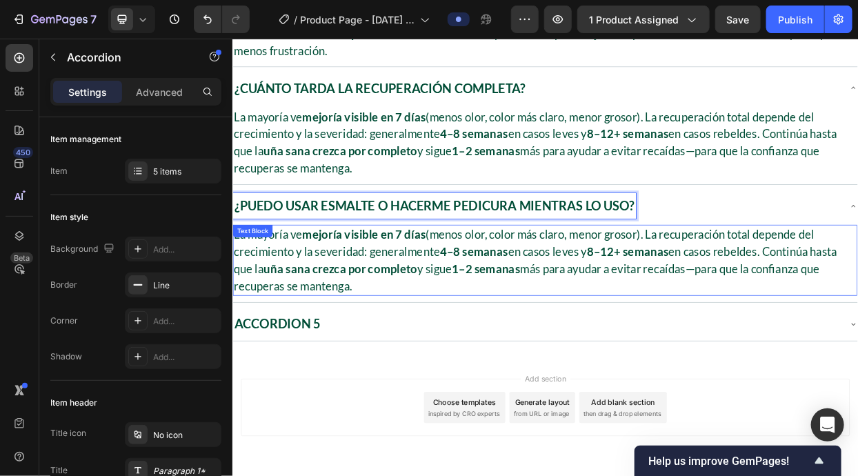
scroll to position [3372, 0]
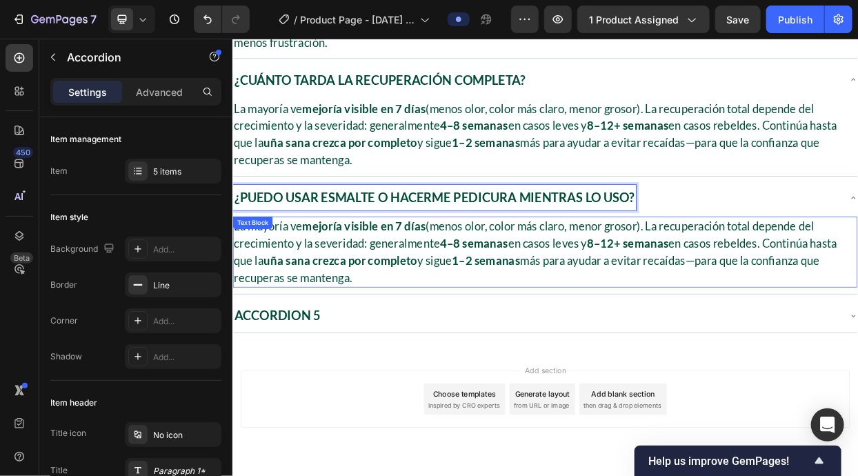
click at [436, 344] on p "La mayoría ve mejoría visible en 7 días (menos olor, color más claro, menor gro…" at bounding box center [645, 320] width 823 height 91
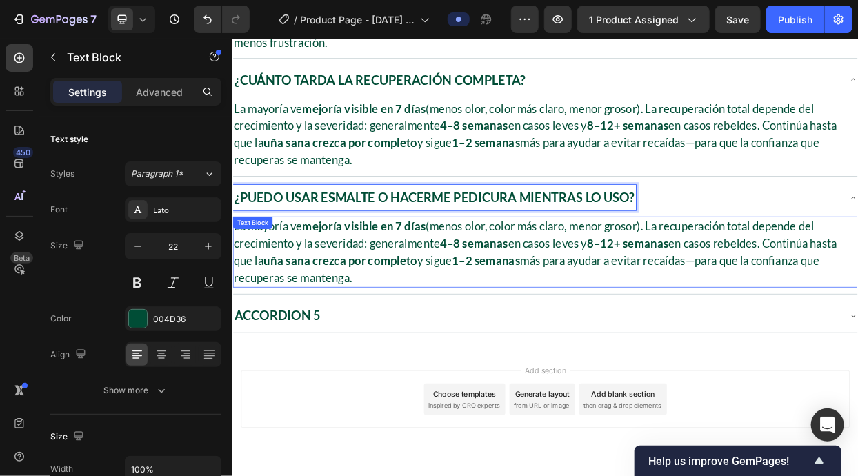
click at [437, 344] on p "La mayoría ve mejoría visible en 7 días (menos olor, color más claro, menor gro…" at bounding box center [645, 320] width 823 height 91
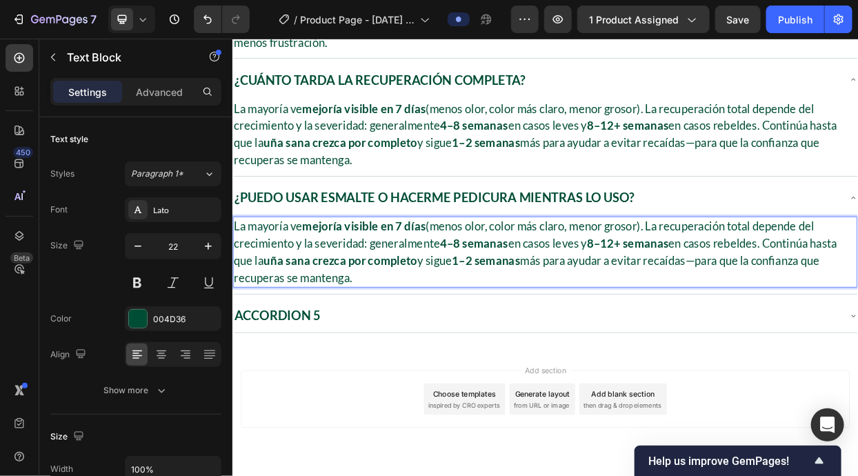
click at [438, 343] on p "La mayoría ve mejoría visible en 7 días (menos olor, color más claro, menor gro…" at bounding box center [645, 320] width 823 height 91
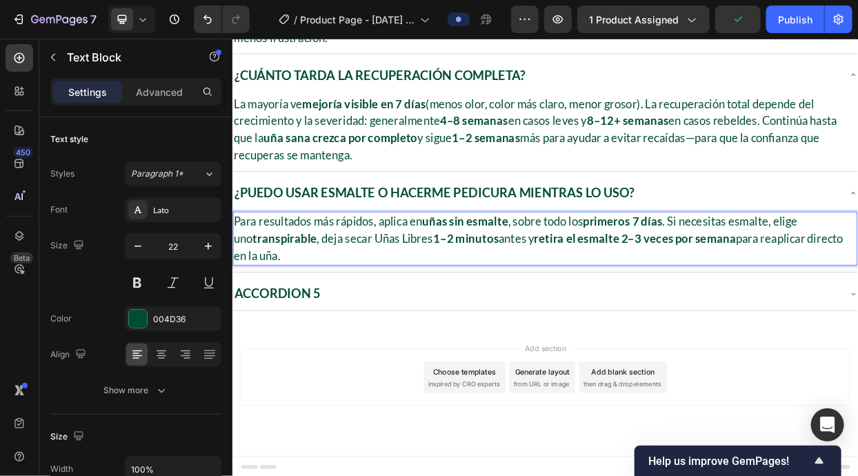
scroll to position [3379, 0]
click at [312, 376] on p "Accordion 5" at bounding box center [291, 375] width 114 height 30
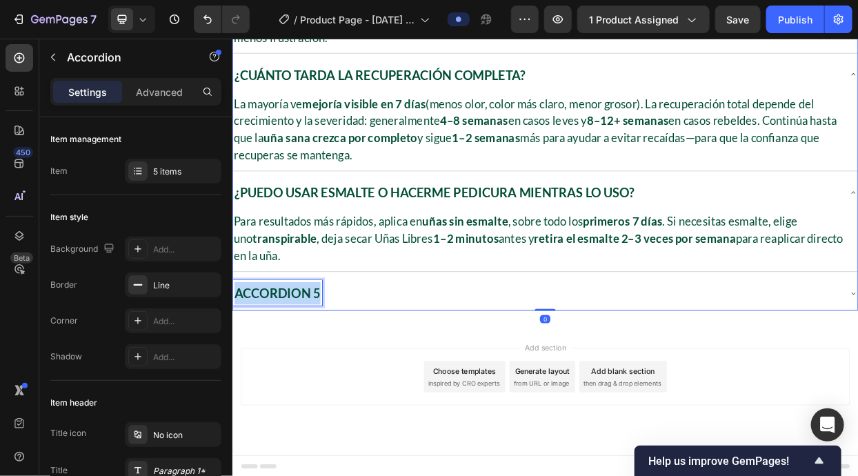
click at [312, 376] on p "Accordion 5" at bounding box center [291, 375] width 114 height 30
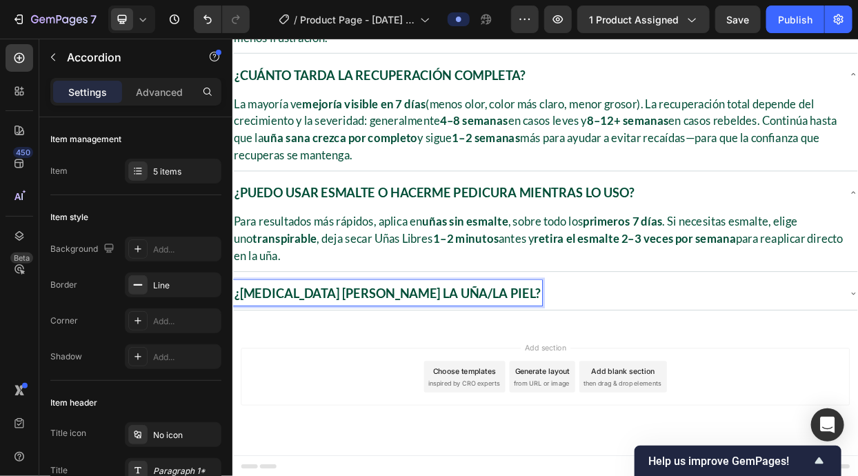
click at [567, 364] on div "¿[MEDICAL_DATA] [PERSON_NAME] la uña/la piel?" at bounding box center [634, 375] width 804 height 34
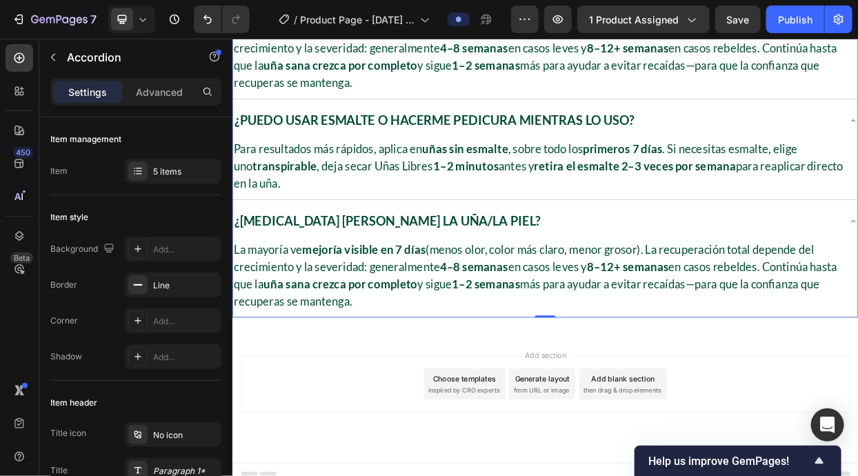
scroll to position [3484, 0]
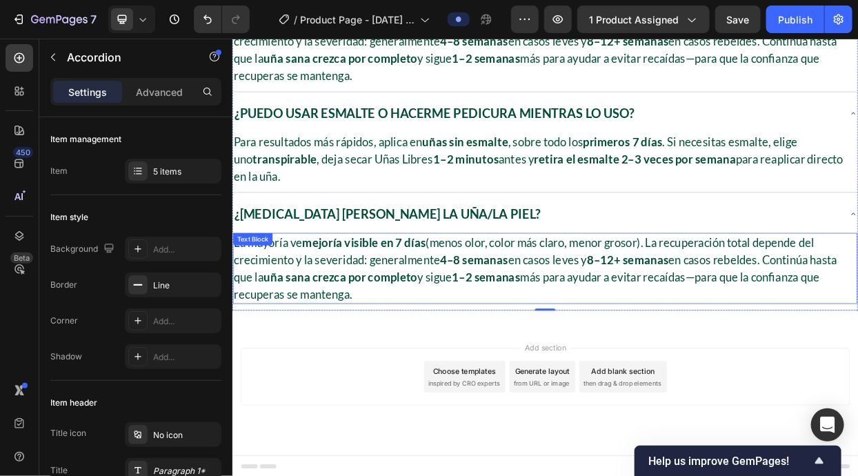
click at [432, 358] on strong "uña sana crezca por completo" at bounding box center [374, 353] width 203 height 19
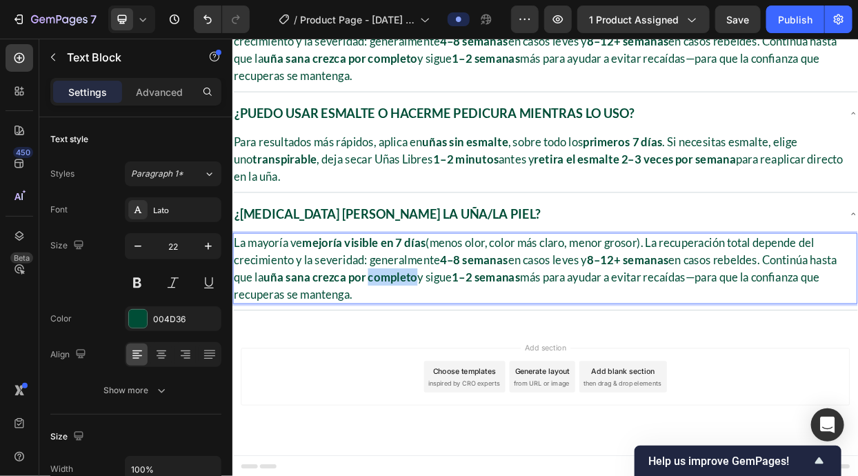
click at [432, 358] on strong "uña sana crezca por completo" at bounding box center [374, 353] width 203 height 19
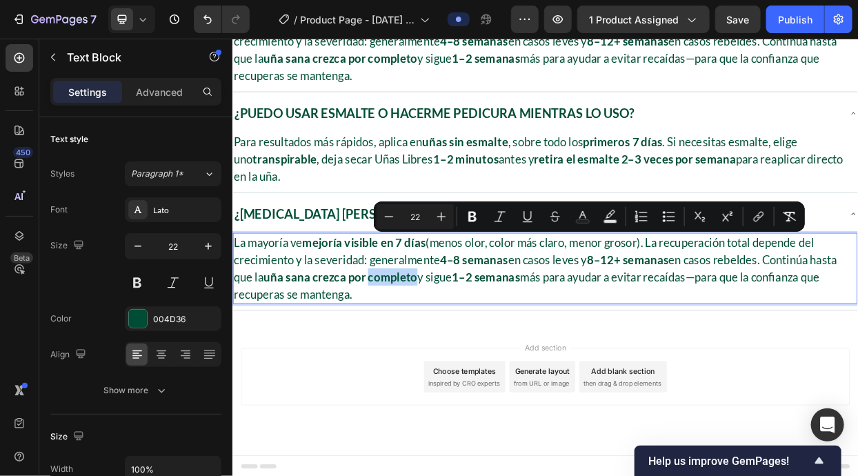
scroll to position [3438, 0]
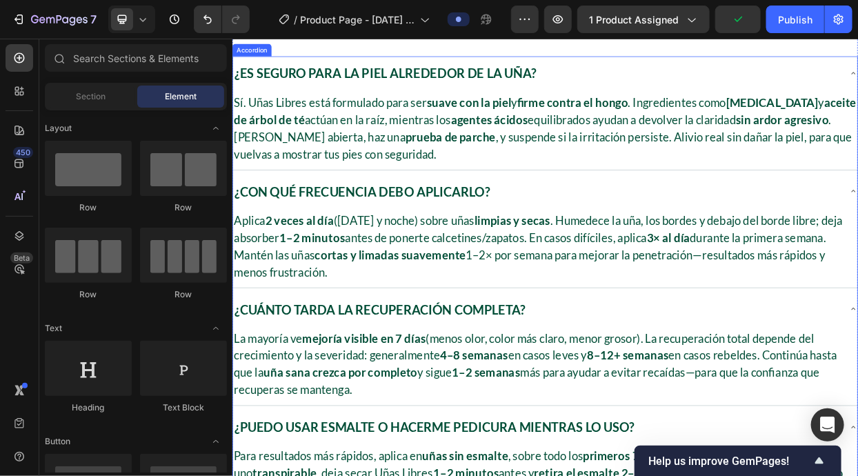
scroll to position [3079, 0]
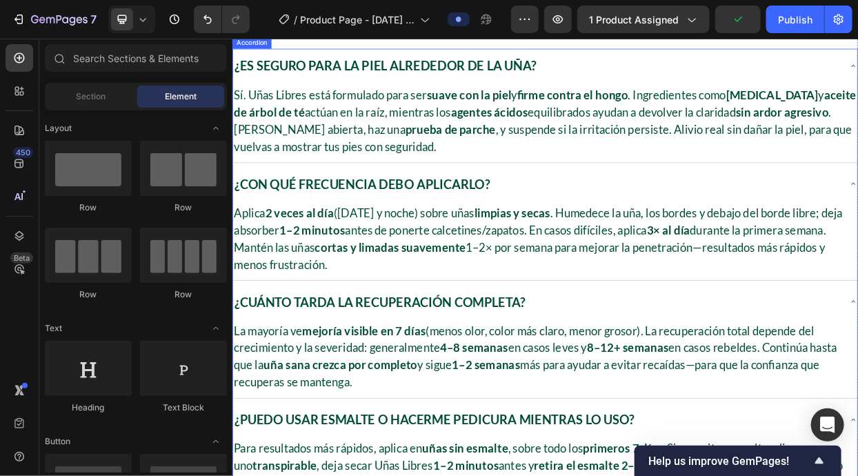
click at [562, 229] on p "¿Con qué frecuencia debo aplicarlo?" at bounding box center [403, 231] width 338 height 30
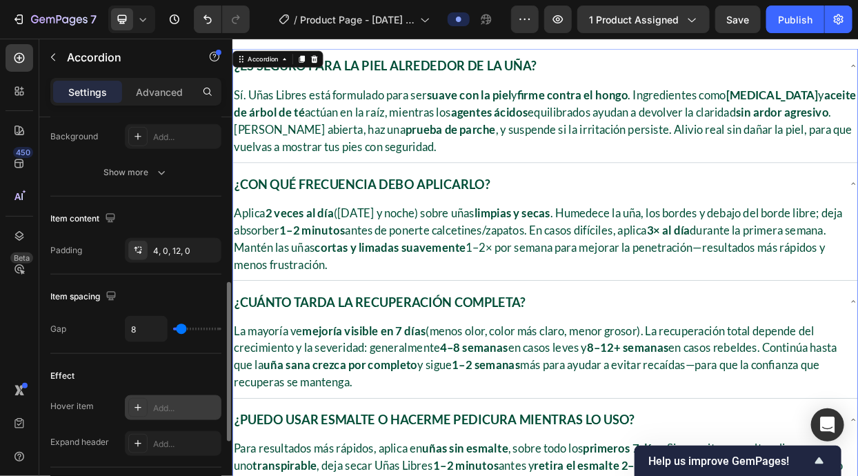
scroll to position [883, 0]
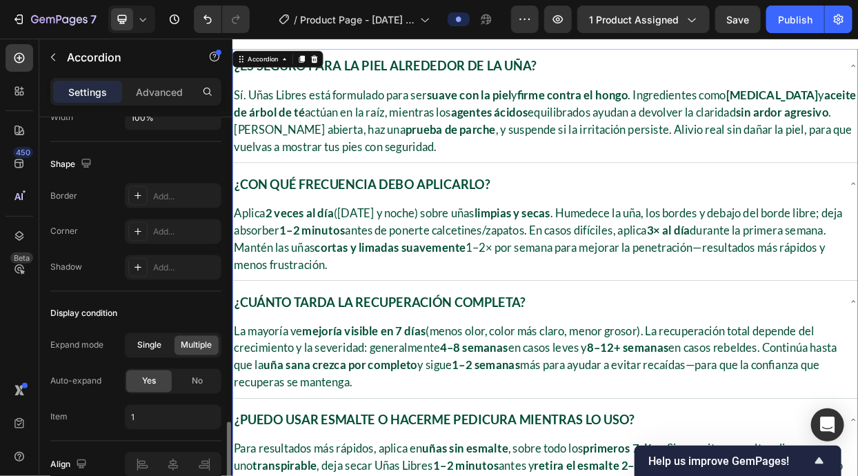
click at [159, 342] on span "Single" at bounding box center [150, 345] width 24 height 12
click at [183, 372] on div "No" at bounding box center [196, 381] width 45 height 22
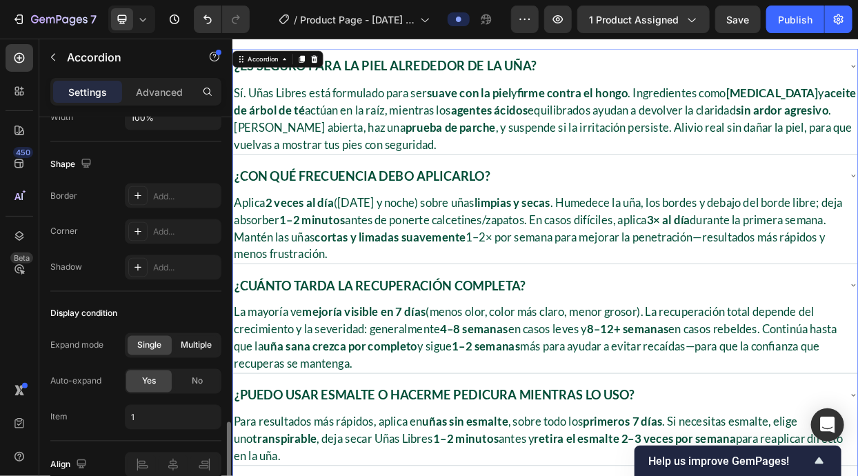
scroll to position [847, 0]
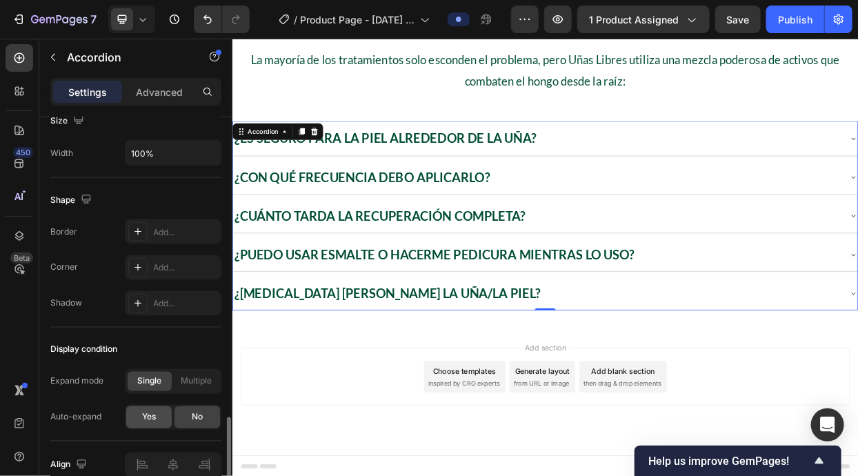
click at [164, 416] on div "Yes" at bounding box center [148, 417] width 45 height 22
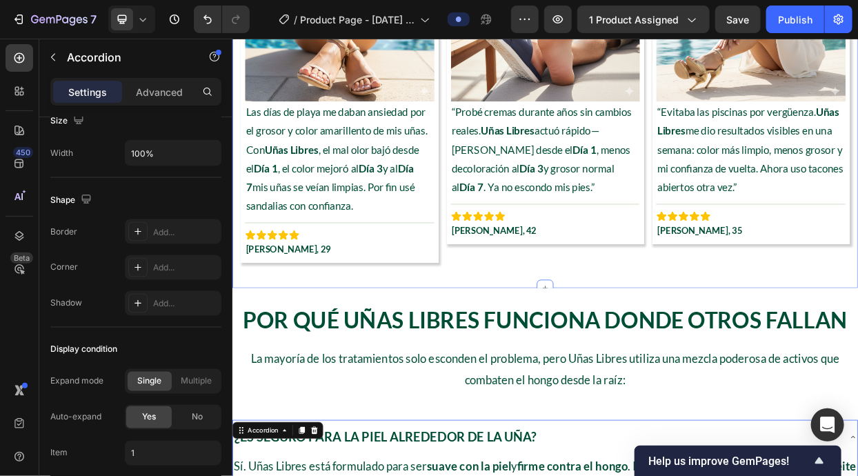
scroll to position [2571, 0]
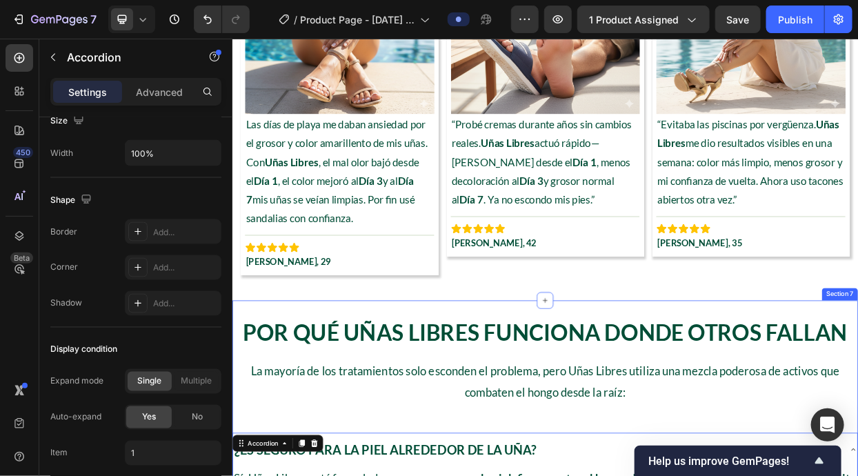
click at [534, 445] on h2 "Por Qué Uñas Libres Funciona Donde Otros Fallan" at bounding box center [645, 427] width 827 height 41
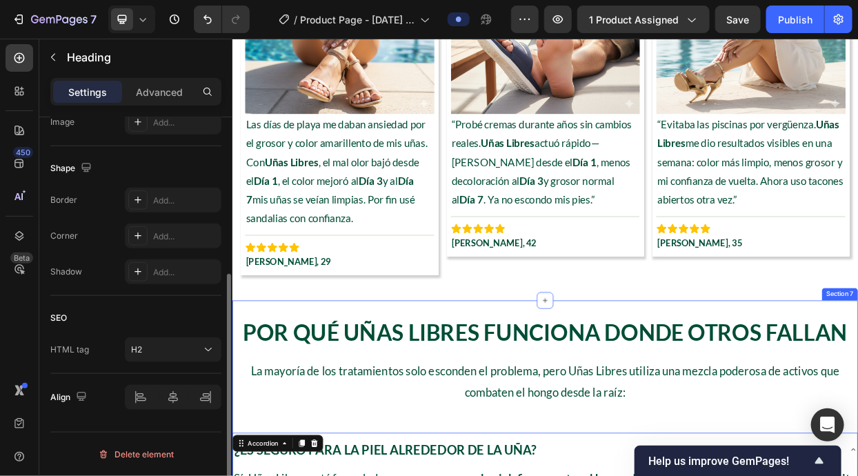
click at [534, 445] on h2 "Por Qué Uñas Libres Funciona Donde Otros Fallan" at bounding box center [645, 427] width 827 height 41
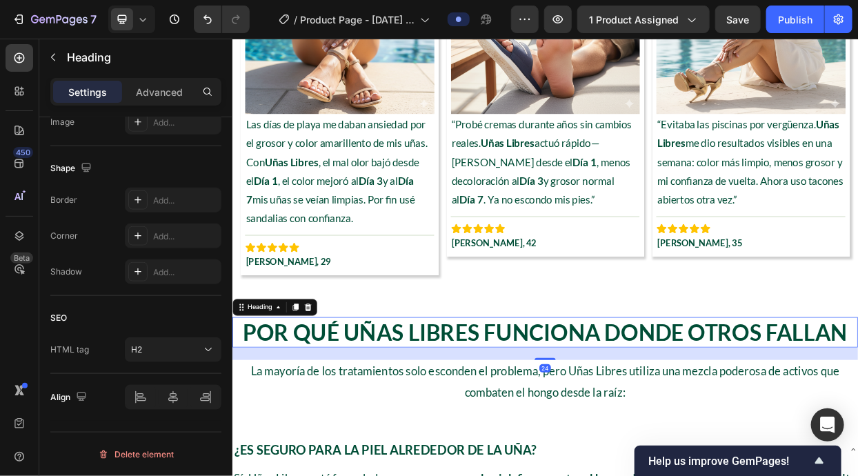
scroll to position [0, 0]
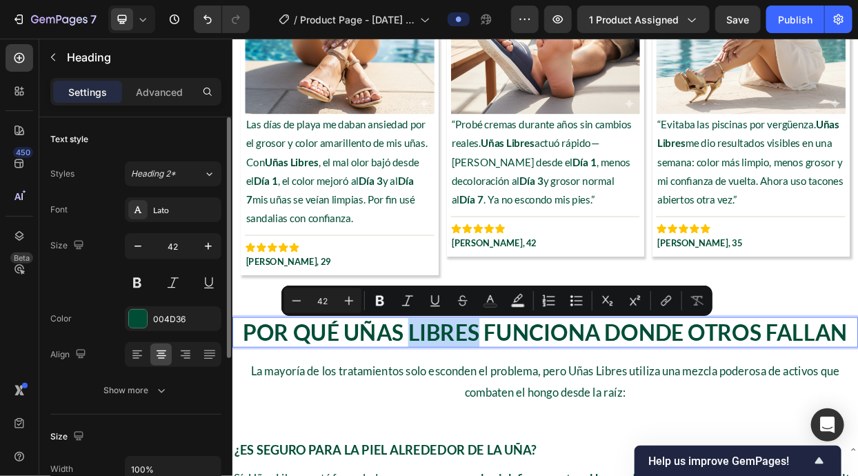
click at [529, 435] on p "Por Qué Uñas Libres Funciona Donde Otros Fallan" at bounding box center [645, 427] width 824 height 38
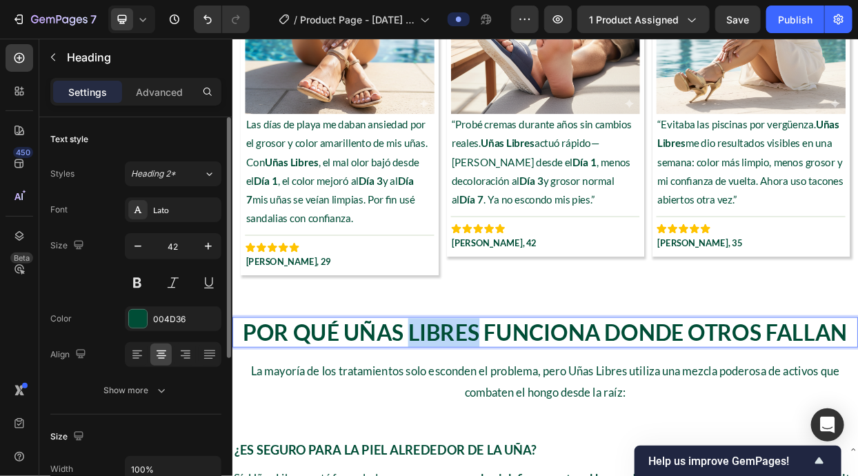
click at [529, 435] on p "Por Qué Uñas Libres Funciona Donde Otros Fallan" at bounding box center [645, 427] width 824 height 38
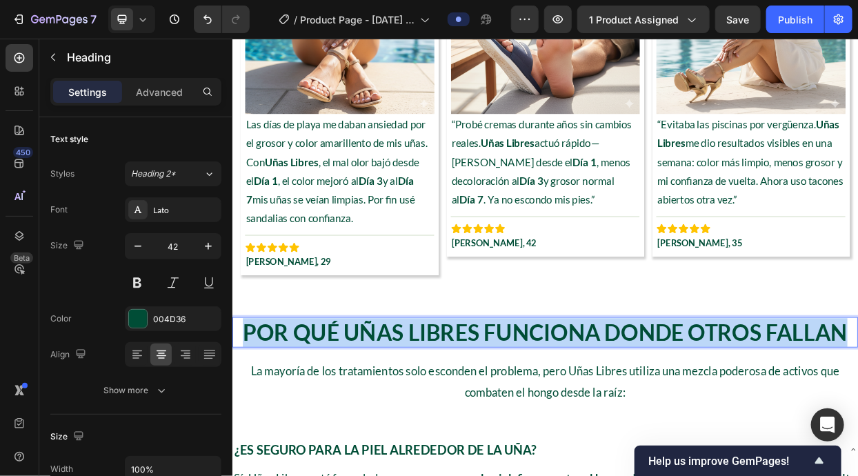
click at [529, 435] on p "Por Qué Uñas Libres Funciona Donde Otros Fallan" at bounding box center [645, 427] width 824 height 38
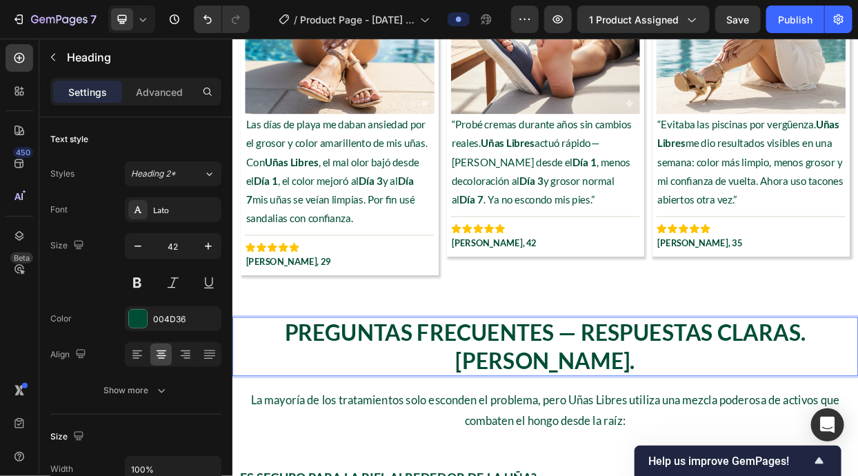
scroll to position [2884, 0]
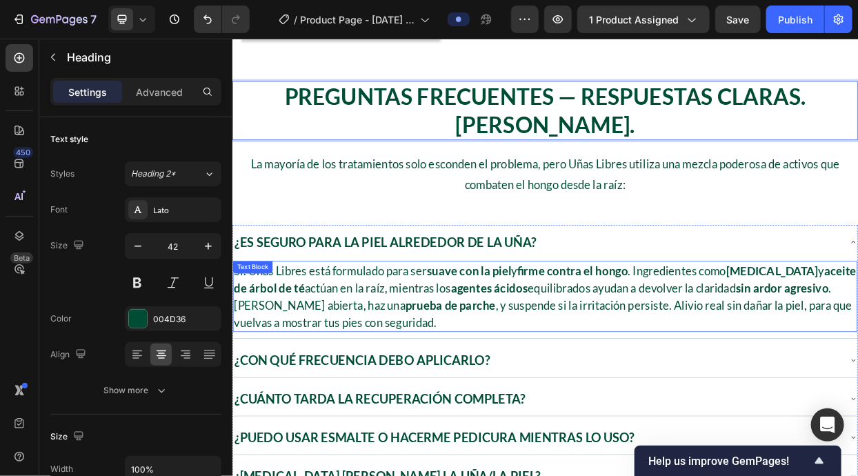
click at [553, 387] on p "Sí. Uñas Libres está formulado para ser suave con la piel y firme contra el hon…" at bounding box center [645, 379] width 823 height 91
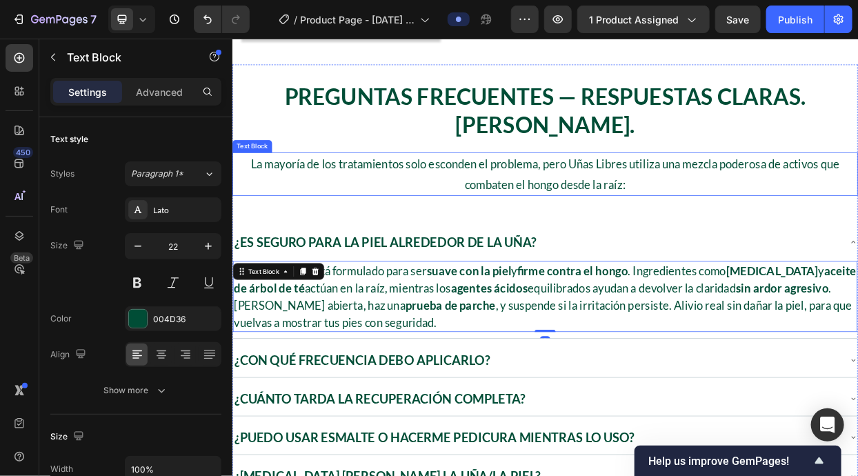
click at [536, 227] on p "La mayoría de los tratamientos solo esconden el problema, pero Uñas Libres util…" at bounding box center [645, 217] width 824 height 54
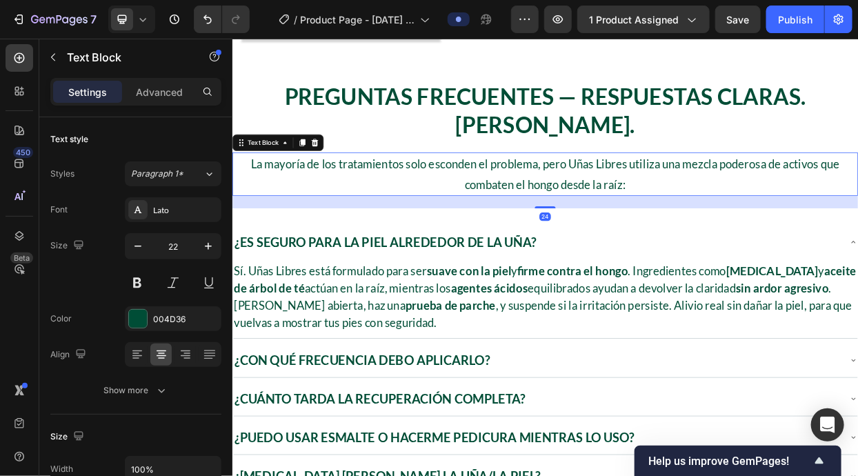
click at [536, 227] on p "La mayoría de los tratamientos solo esconden el problema, pero Uñas Libres util…" at bounding box center [645, 217] width 824 height 54
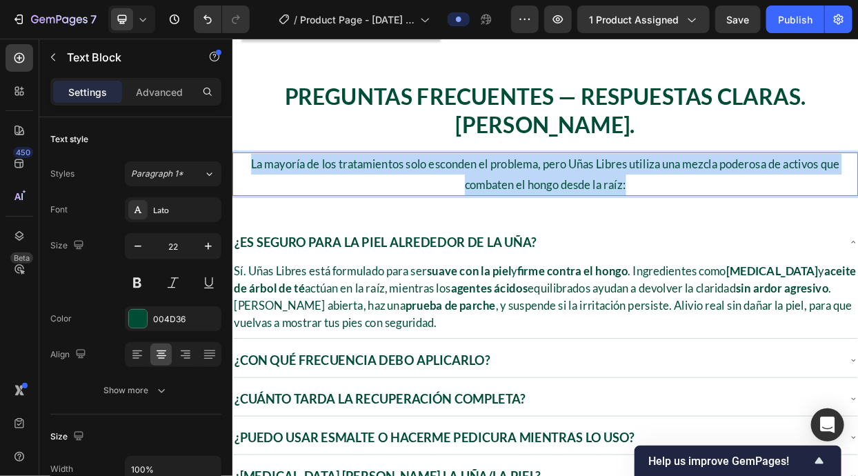
click at [536, 227] on p "La mayoría de los tratamientos solo esconden el problema, pero Uñas Libres util…" at bounding box center [645, 217] width 824 height 54
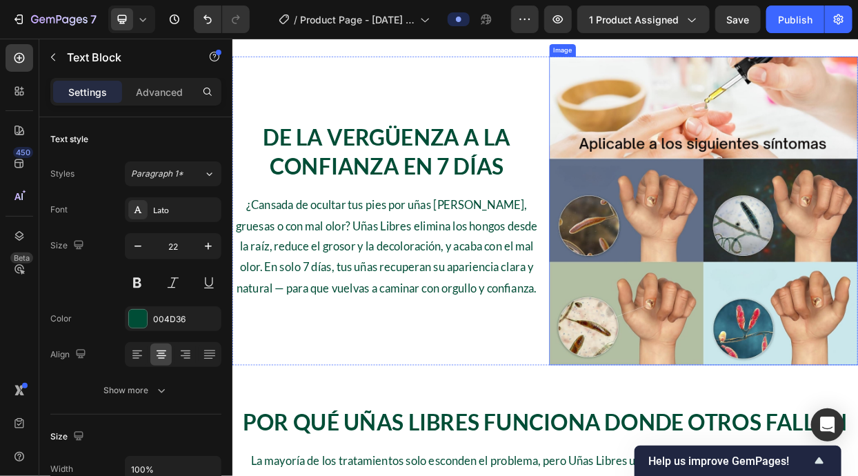
scroll to position [668, 0]
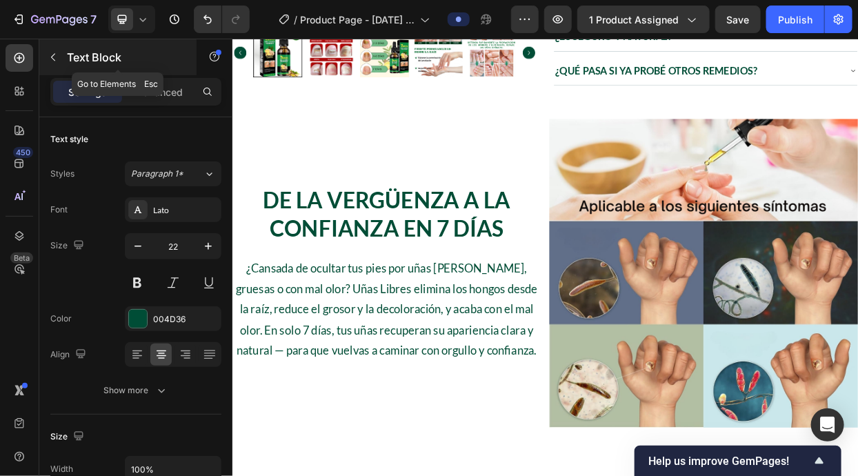
click at [104, 57] on p "Text Block" at bounding box center [125, 57] width 117 height 17
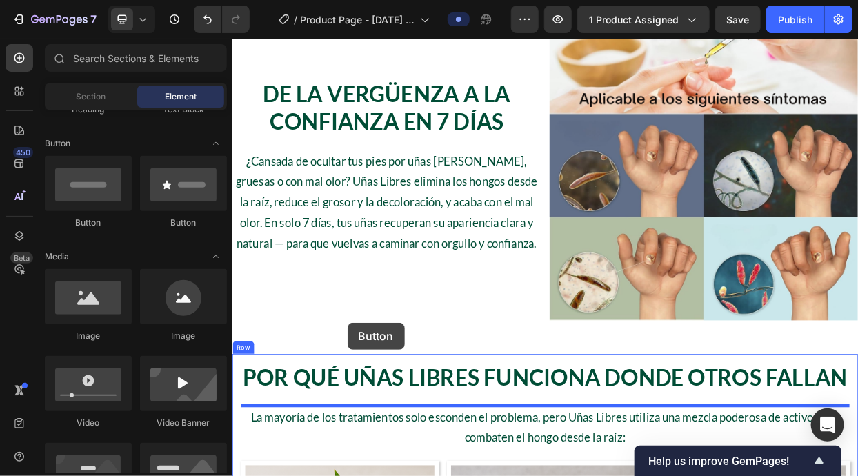
scroll to position [937, 0]
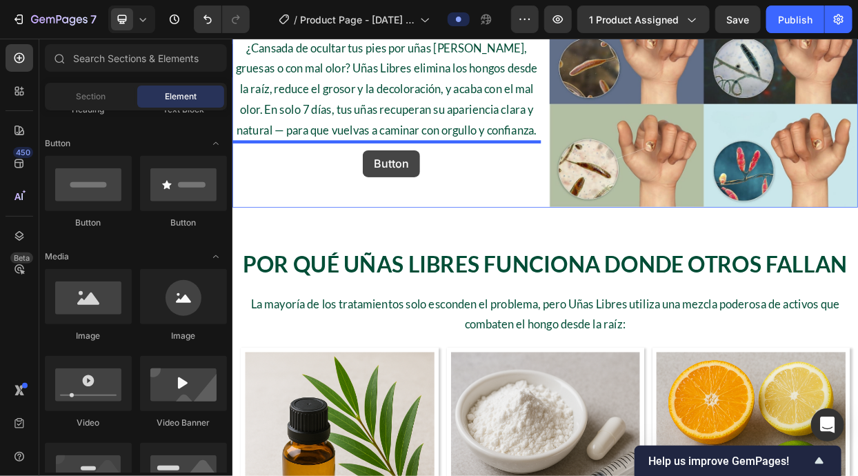
drag, startPoint x: 345, startPoint y: 243, endPoint x: 404, endPoint y: 186, distance: 82.4
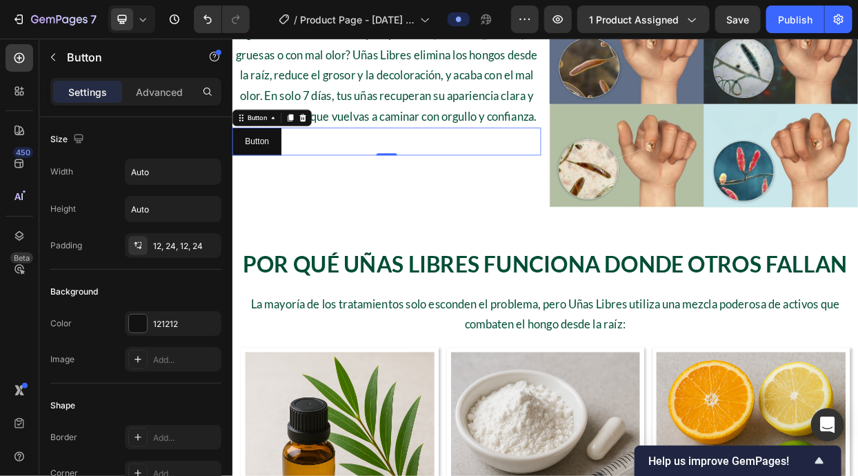
scroll to position [919, 0]
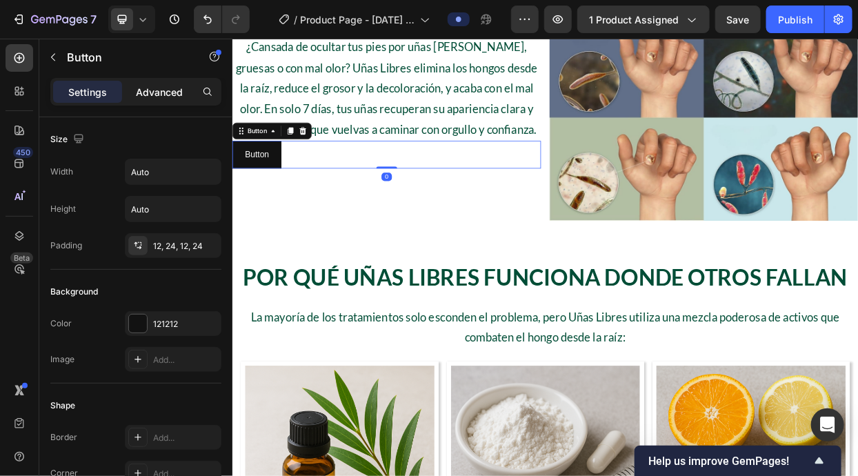
click at [170, 81] on div "Advanced" at bounding box center [159, 92] width 69 height 22
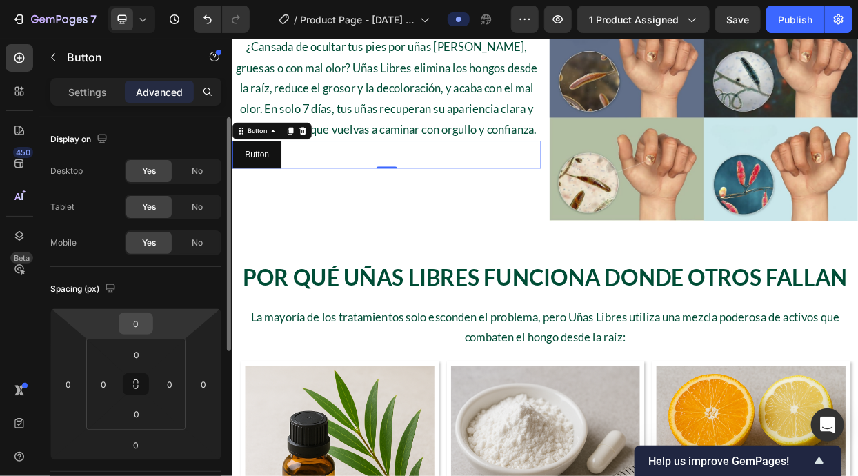
click at [130, 323] on input "0" at bounding box center [136, 323] width 28 height 21
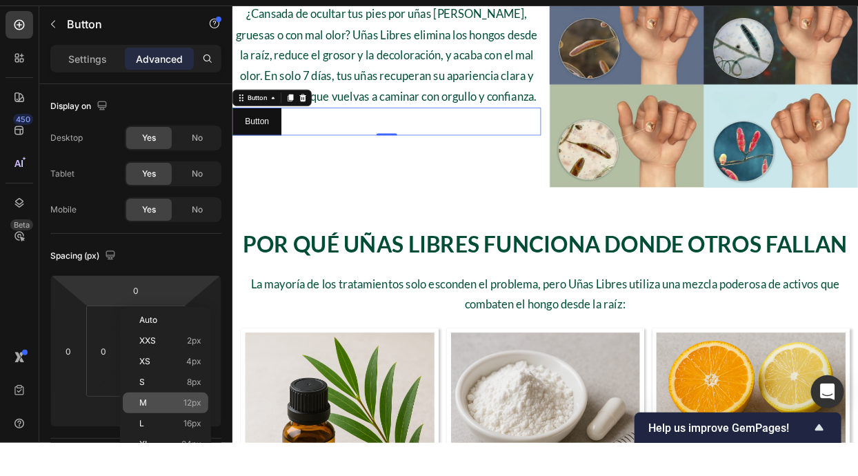
click at [178, 394] on div "Auto XXS 2px XS 4px S 8px M 12px L 16px XL 24px 2XL 32px 3XL 48px 4XL 80px 5XL …" at bounding box center [165, 467] width 85 height 249
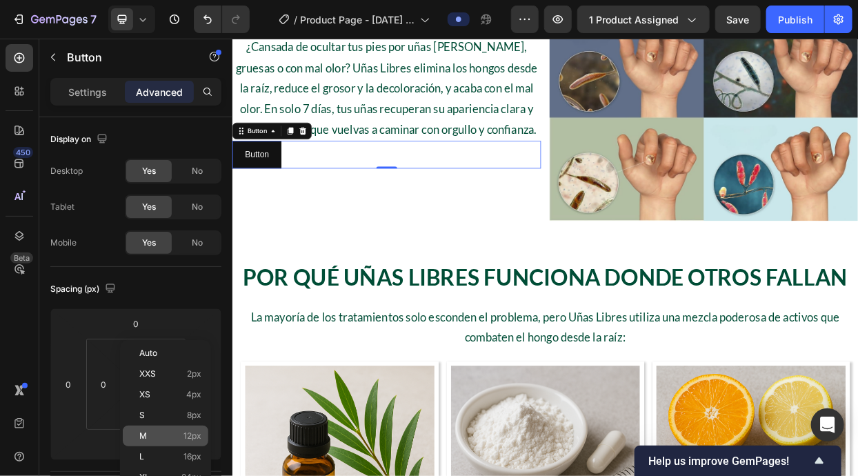
click at [169, 431] on p "M 12px" at bounding box center [170, 436] width 62 height 10
type input "12"
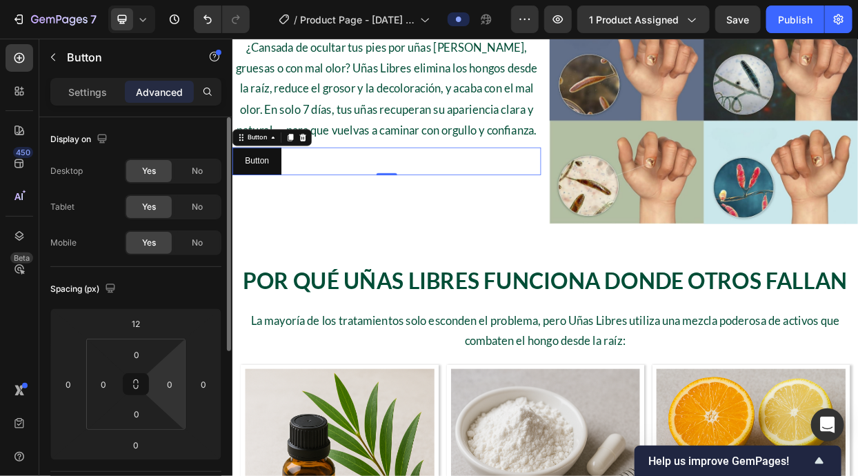
scroll to position [259, 0]
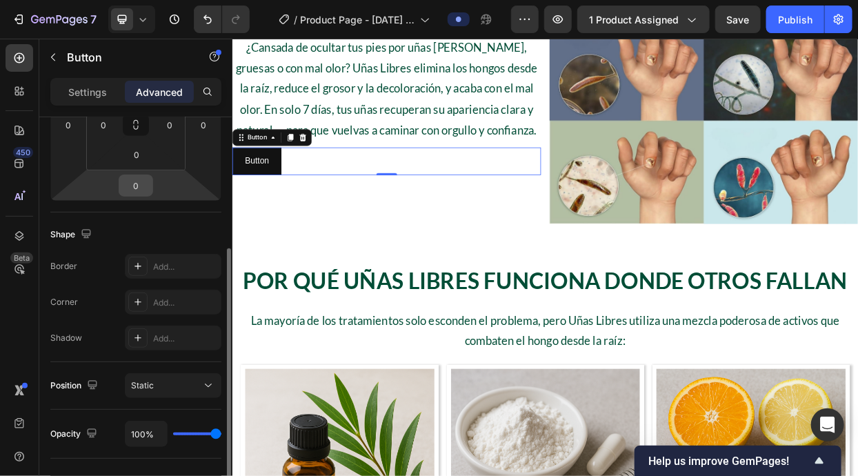
click at [132, 185] on input "0" at bounding box center [136, 185] width 28 height 21
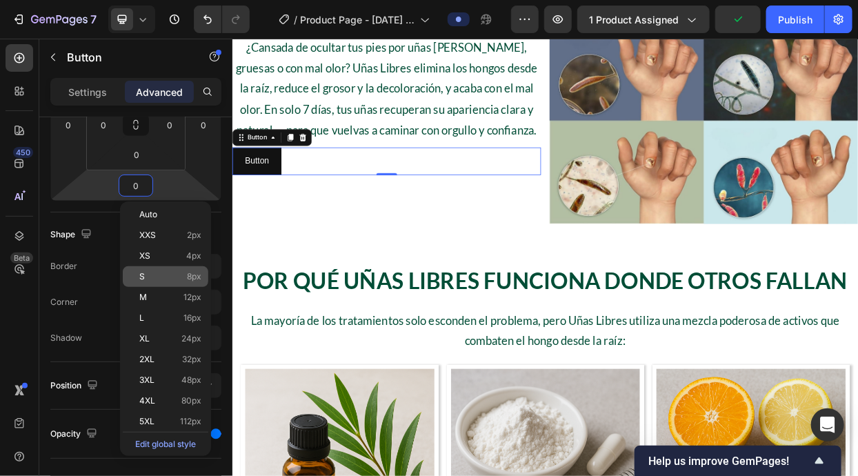
drag, startPoint x: 183, startPoint y: 317, endPoint x: 173, endPoint y: 277, distance: 41.3
click at [183, 317] on span "16px" at bounding box center [192, 318] width 18 height 10
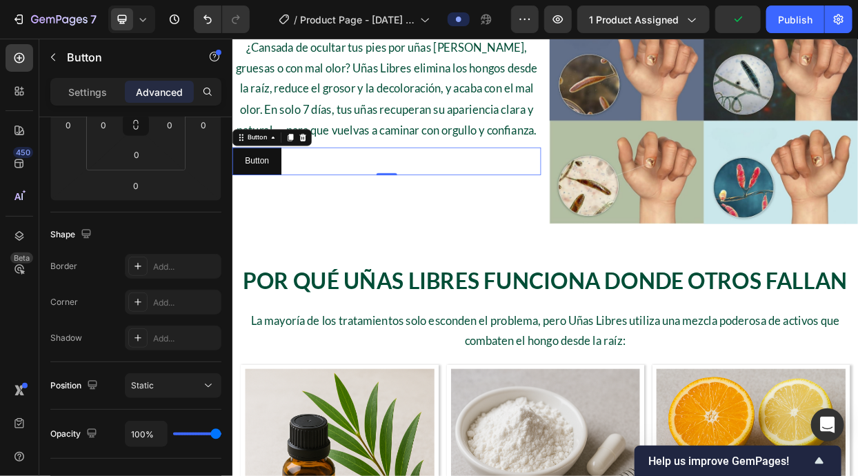
type input "16"
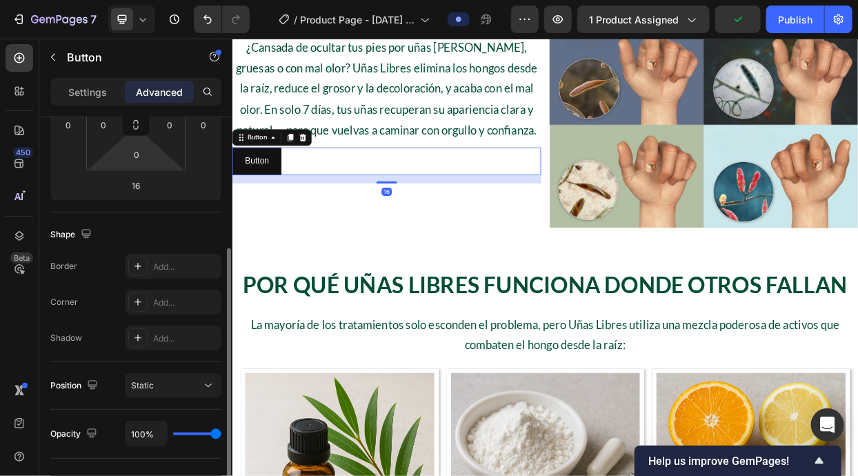
scroll to position [171, 0]
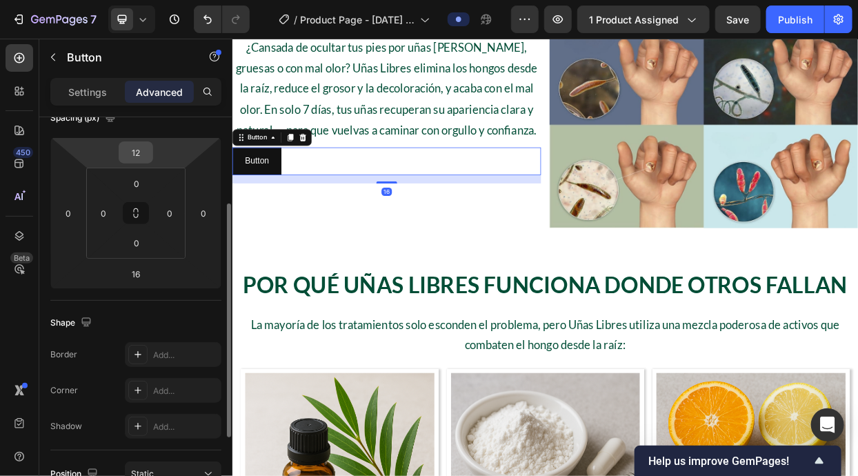
click at [134, 153] on input "12" at bounding box center [136, 152] width 28 height 21
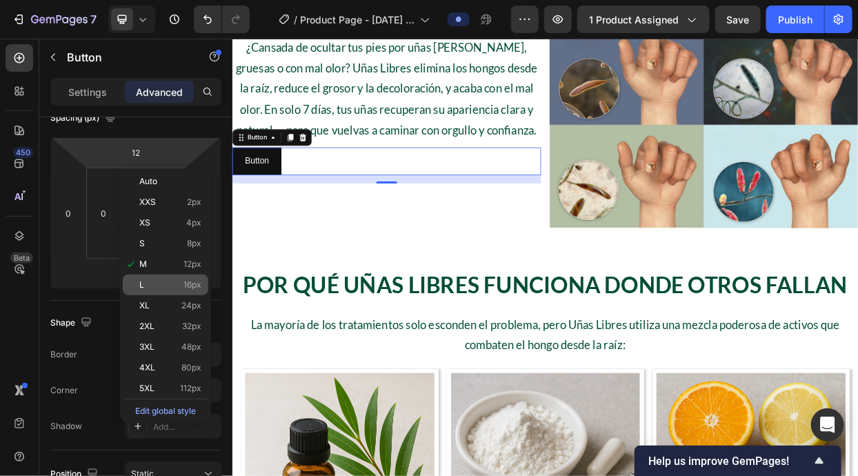
click at [181, 285] on p "L 16px" at bounding box center [170, 285] width 62 height 10
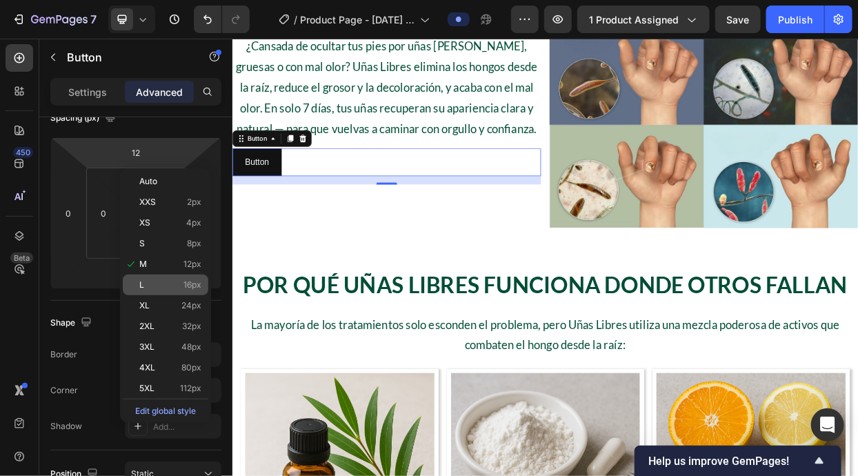
type input "16"
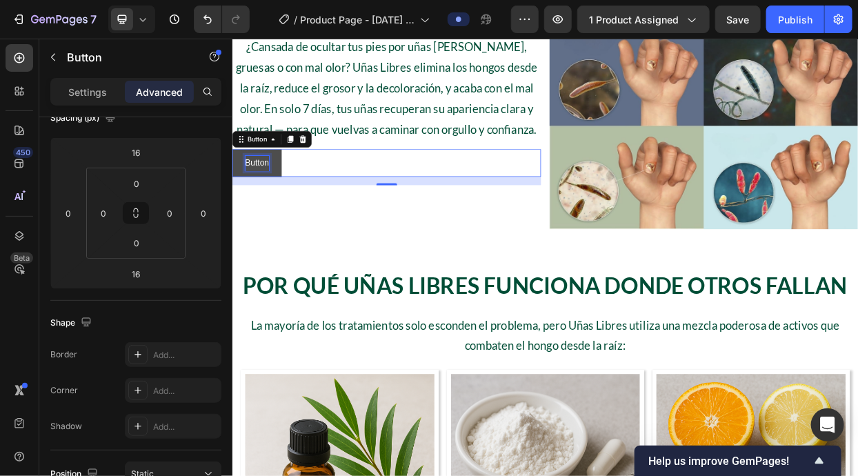
click at [256, 194] on p "Button" at bounding box center [264, 203] width 32 height 20
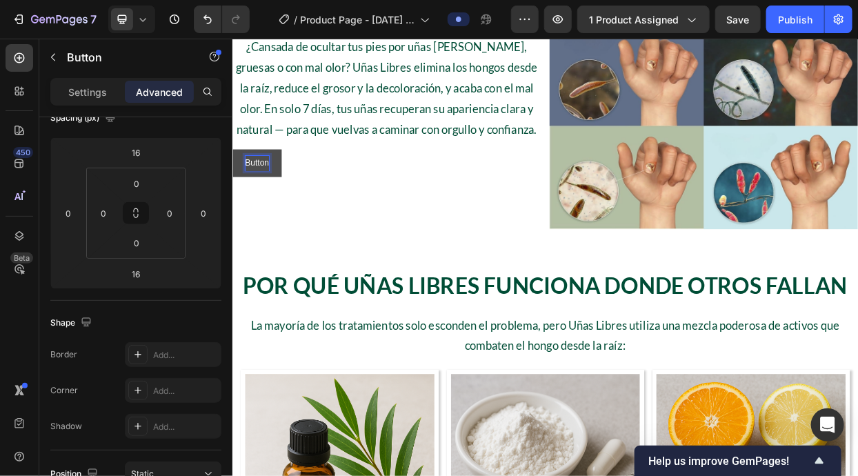
click at [256, 195] on p "Button" at bounding box center [264, 203] width 32 height 20
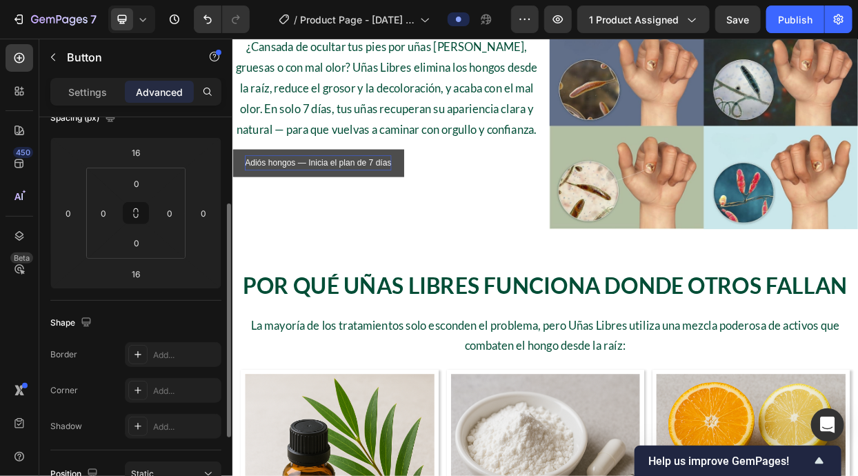
click at [158, 128] on div "Spacing (px) 16 0 16 0 0 0 0 0" at bounding box center [135, 198] width 171 height 205
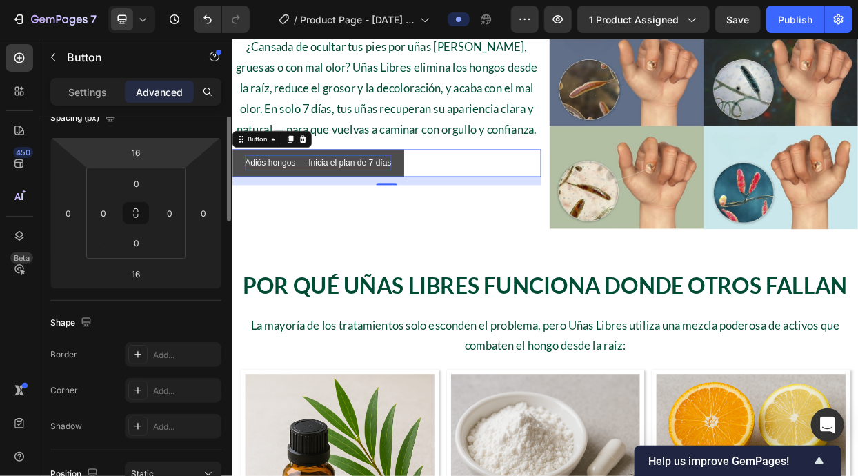
scroll to position [0, 0]
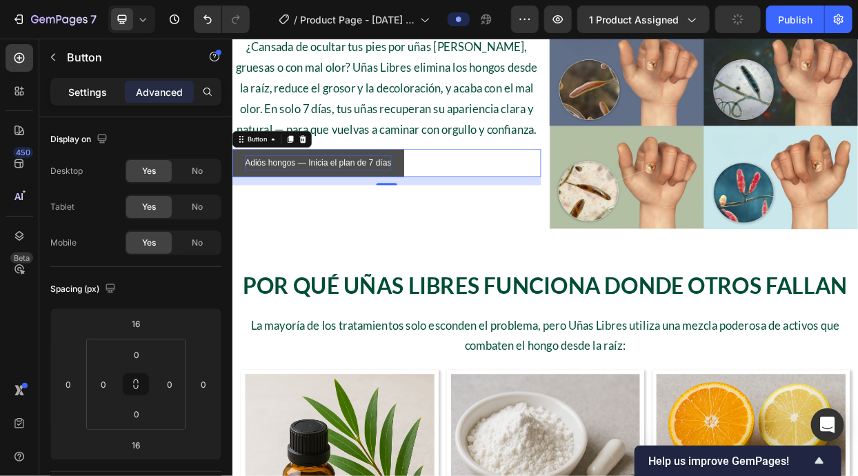
click at [112, 92] on div "Settings" at bounding box center [87, 92] width 69 height 22
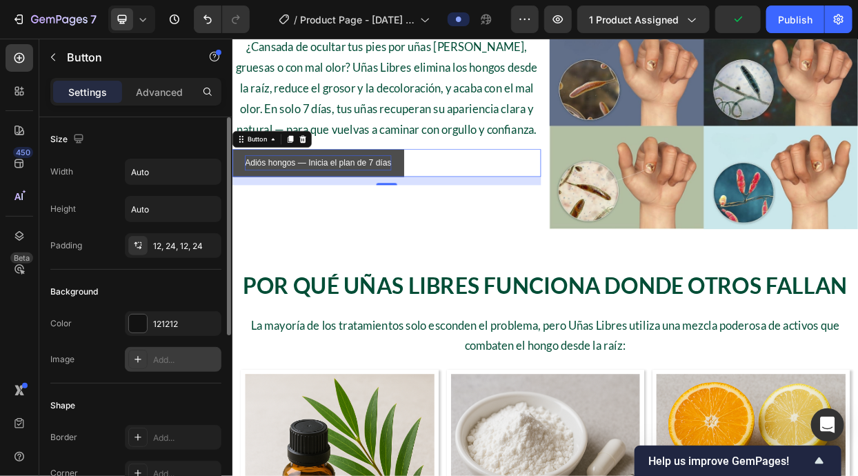
scroll to position [44, 0]
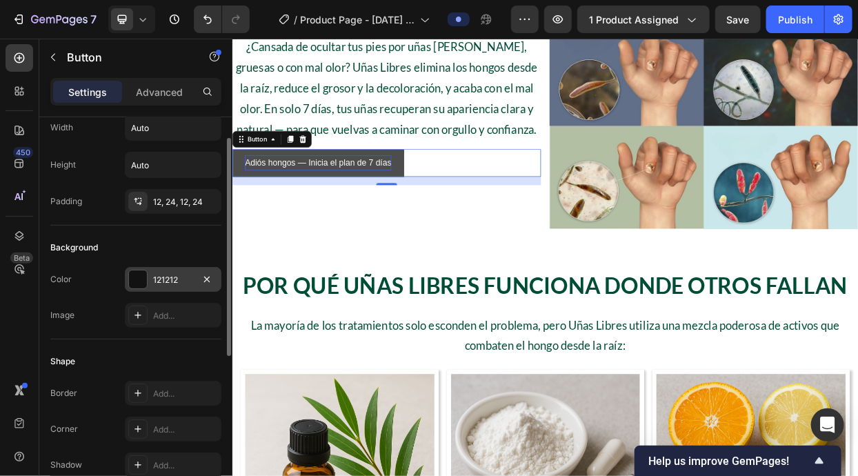
click at [136, 283] on div at bounding box center [138, 279] width 18 height 18
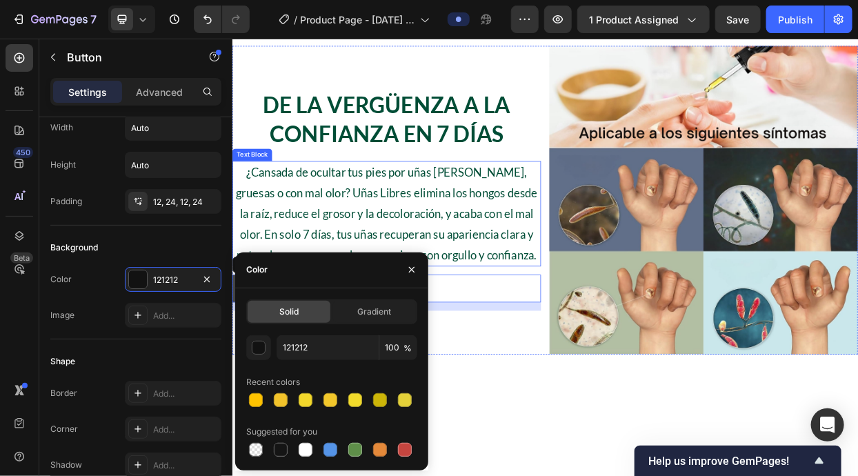
scroll to position [599, 0]
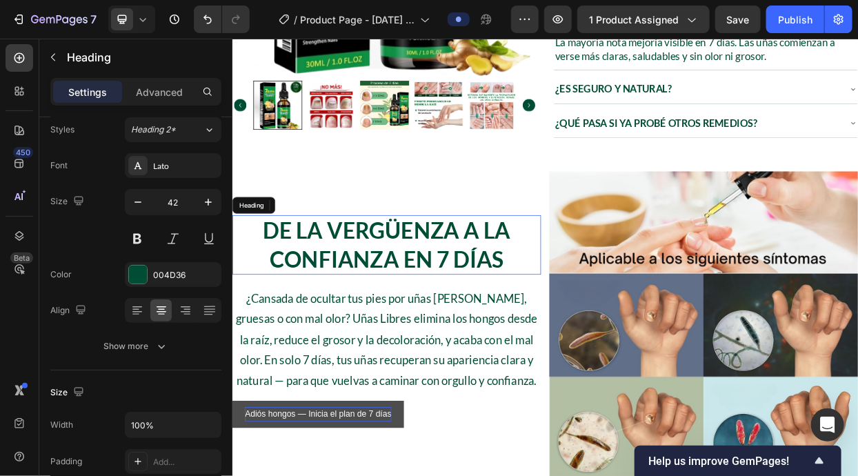
click at [527, 312] on h2 "De la Vergüenza a la Confianza en 7 Días" at bounding box center [436, 311] width 408 height 78
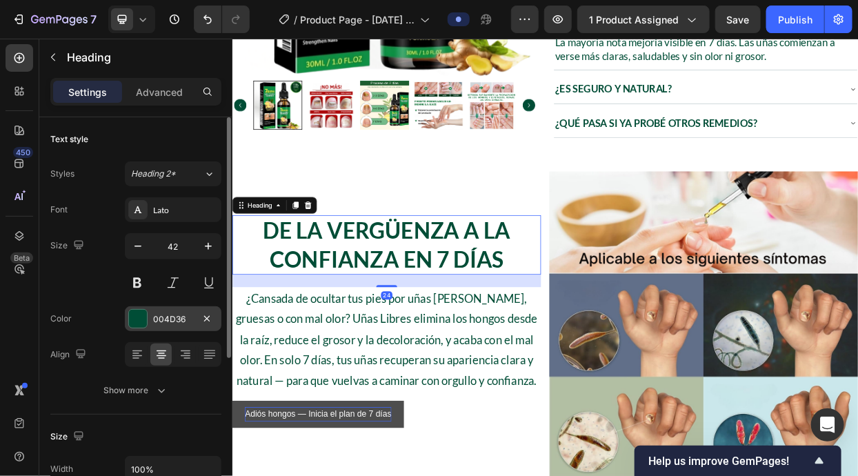
click at [159, 327] on div "004D36" at bounding box center [173, 318] width 97 height 25
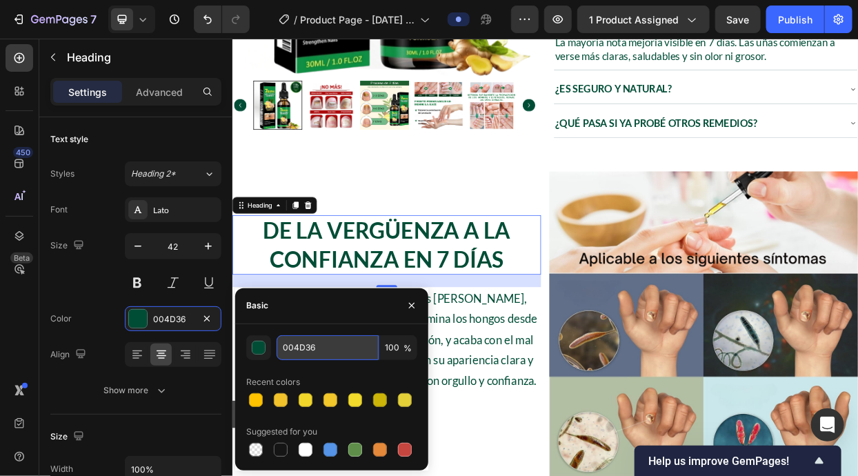
click at [307, 356] on input "004D36" at bounding box center [327, 347] width 102 height 25
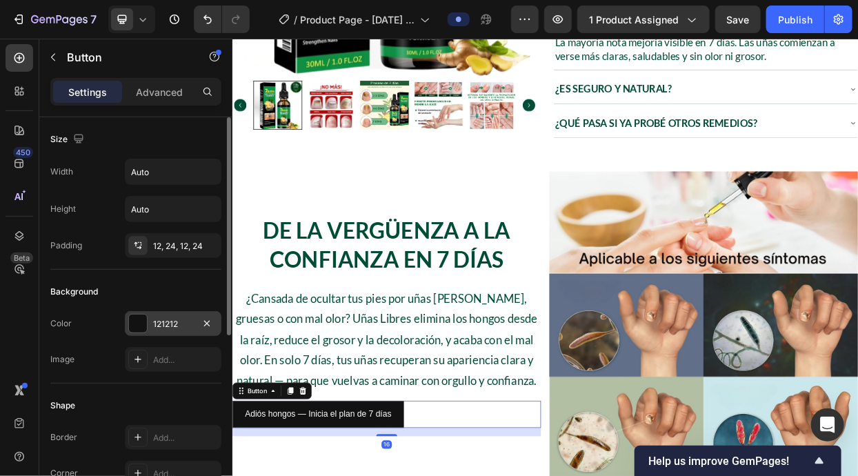
click at [156, 319] on div "121212" at bounding box center [173, 324] width 40 height 12
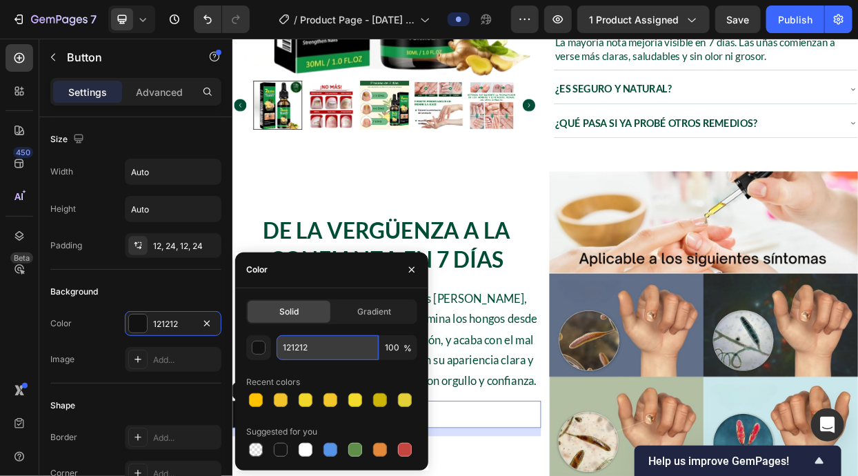
click at [303, 352] on input "121212" at bounding box center [327, 347] width 102 height 25
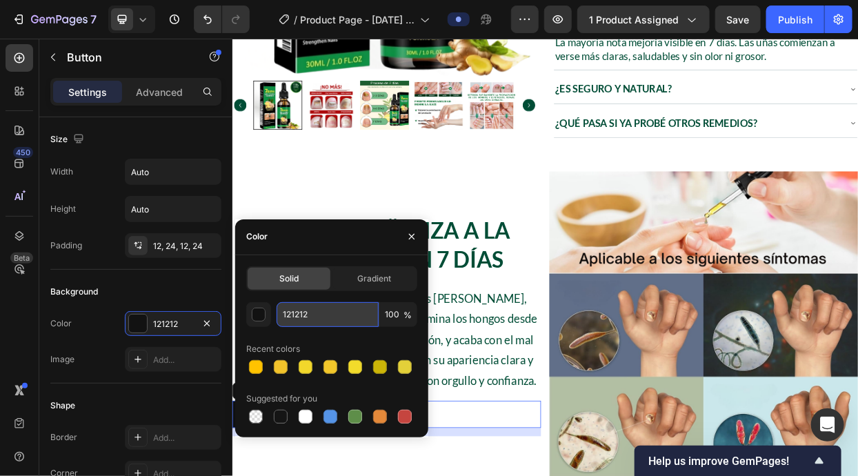
paste input "004D36"
type input "004D36"
click at [378, 340] on div "Recent colors" at bounding box center [331, 349] width 171 height 22
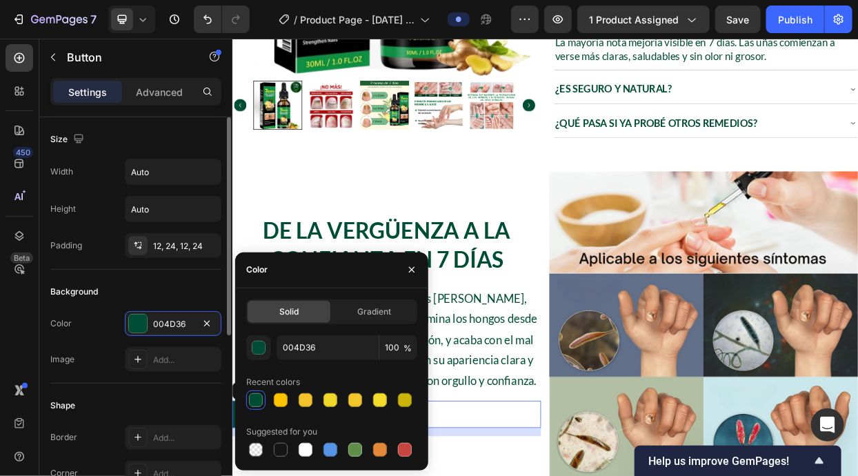
click at [168, 278] on div "Background Color 004D36 Image Add..." at bounding box center [135, 327] width 171 height 114
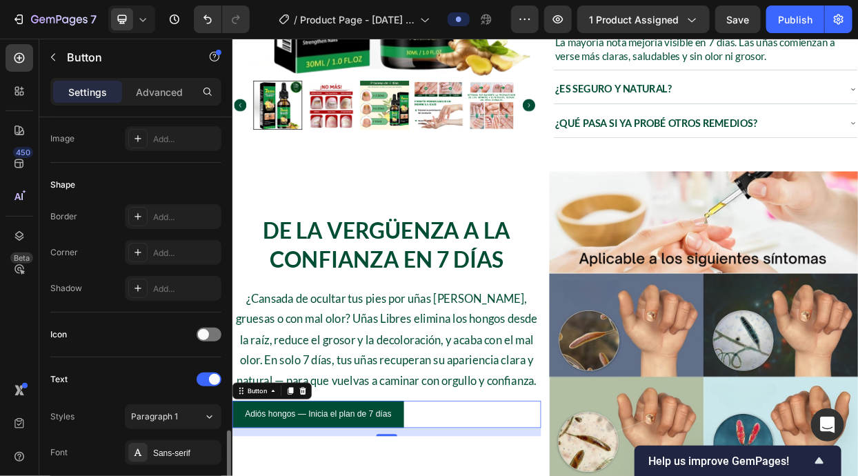
scroll to position [407, 0]
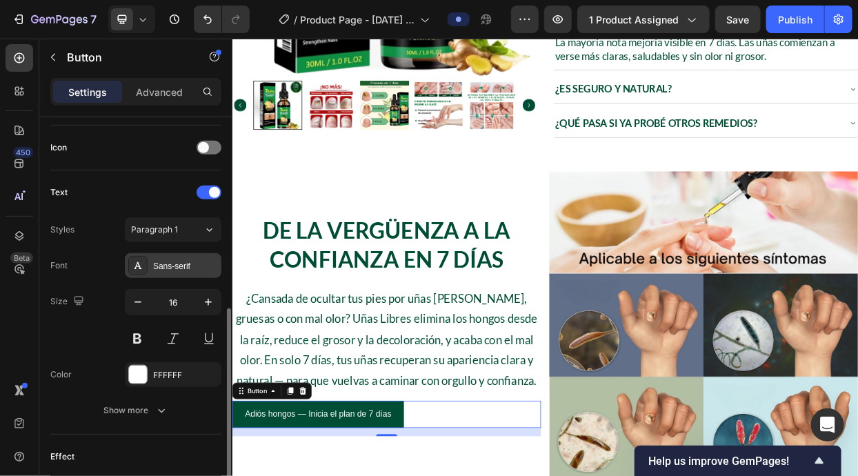
click at [170, 269] on div "Sans-serif" at bounding box center [185, 266] width 65 height 12
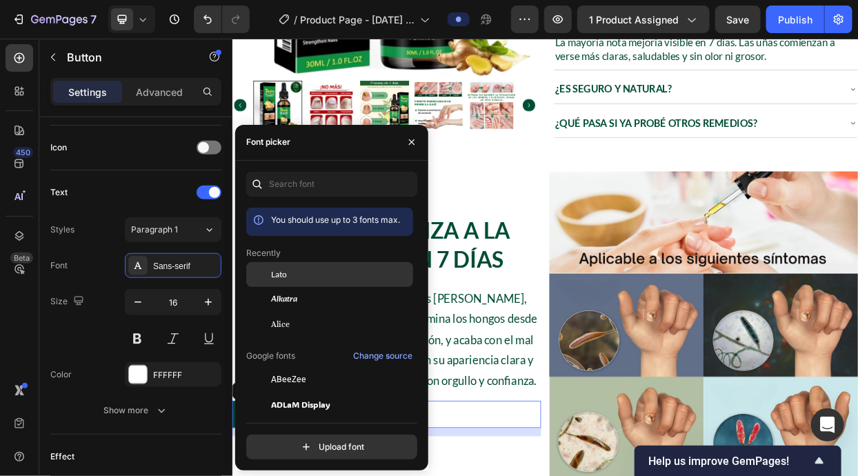
click at [261, 267] on div at bounding box center [258, 274] width 25 height 25
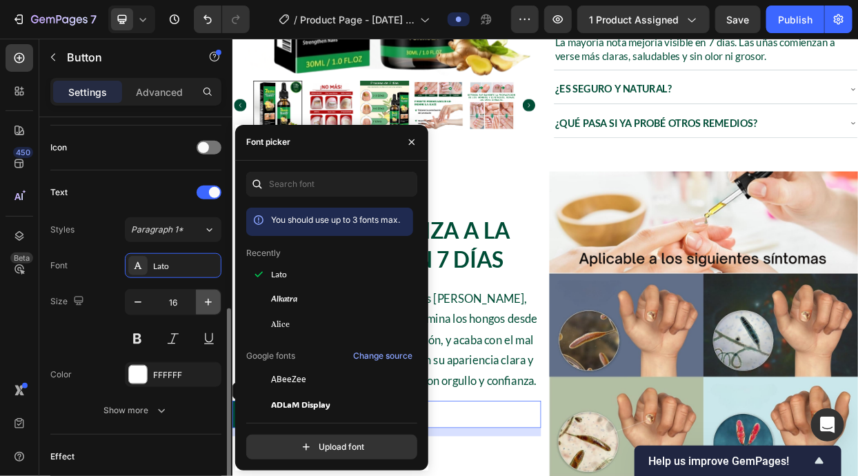
click at [203, 300] on icon "button" at bounding box center [208, 302] width 14 height 14
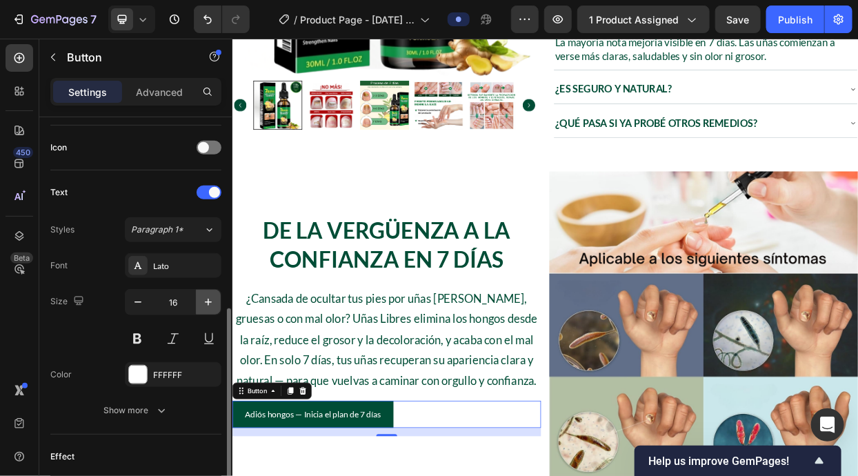
click at [203, 300] on icon "button" at bounding box center [208, 302] width 14 height 14
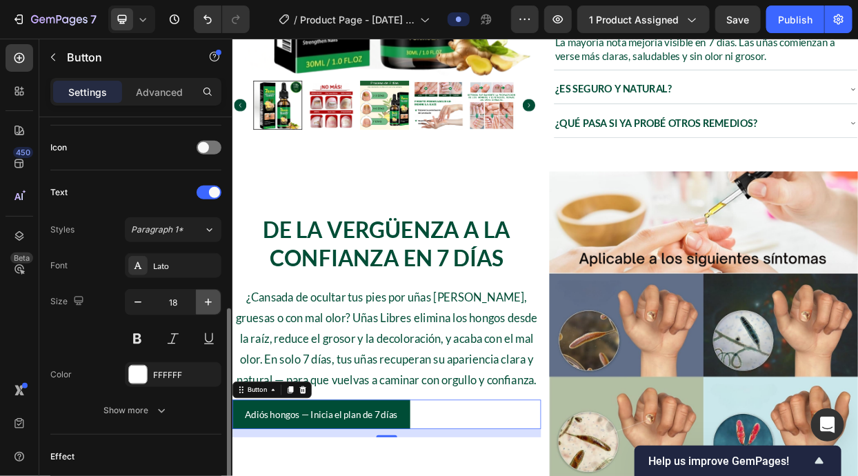
click at [203, 300] on icon "button" at bounding box center [208, 302] width 14 height 14
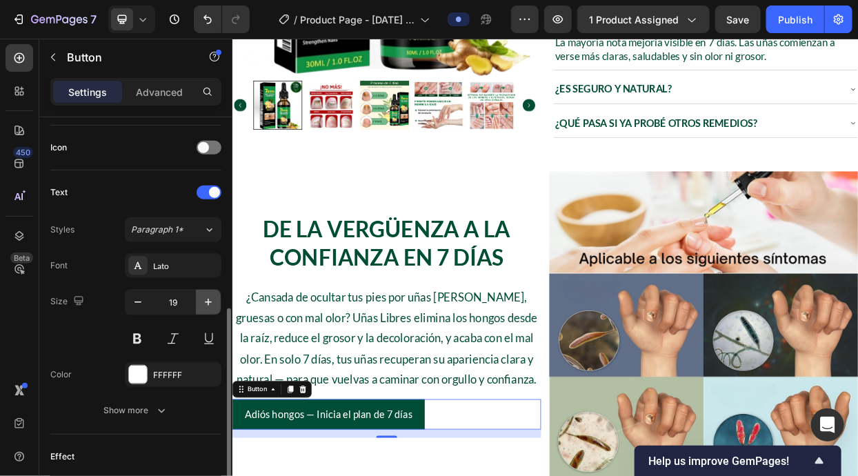
click at [203, 300] on icon "button" at bounding box center [208, 302] width 14 height 14
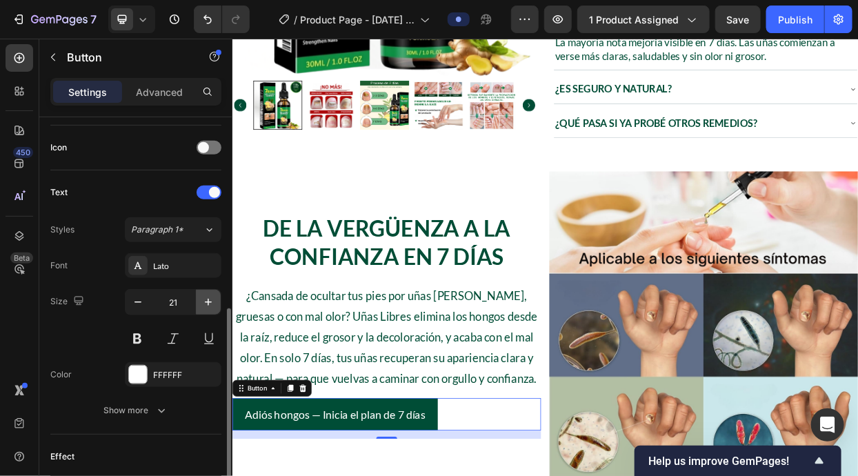
click at [203, 300] on icon "button" at bounding box center [208, 302] width 14 height 14
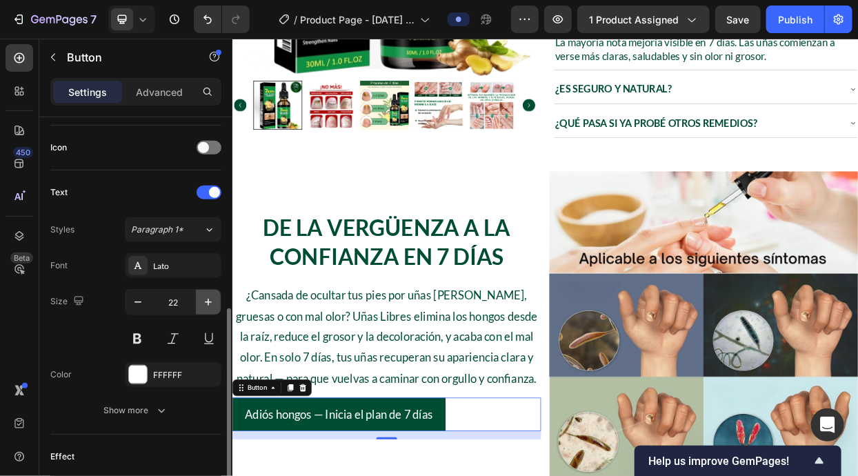
click at [203, 300] on icon "button" at bounding box center [208, 302] width 14 height 14
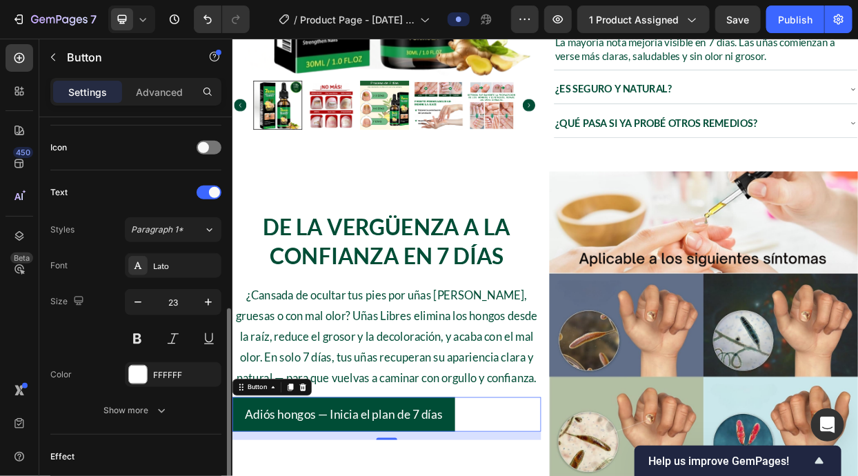
type input "24"
click at [143, 372] on div at bounding box center [138, 374] width 18 height 18
click at [85, 336] on div "Size 24" at bounding box center [135, 320] width 171 height 62
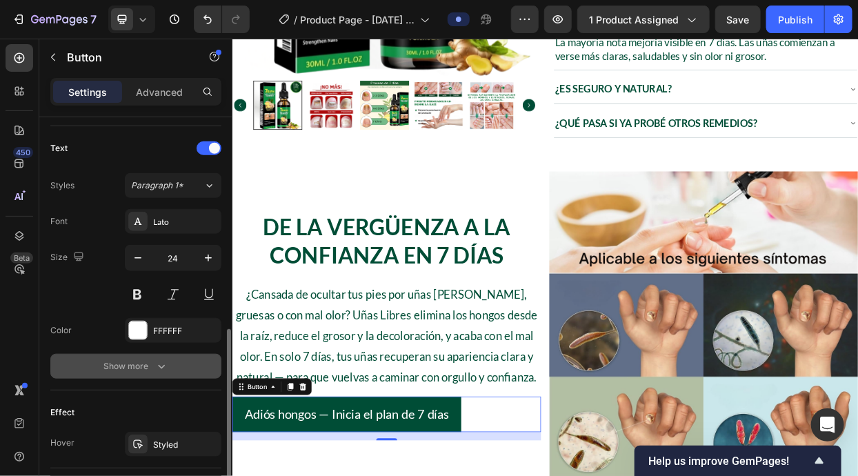
click at [140, 370] on div "Show more" at bounding box center [136, 366] width 64 height 14
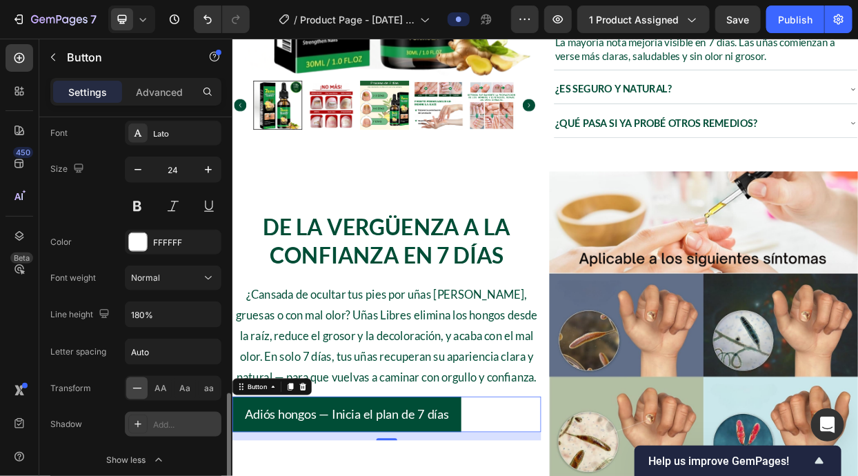
scroll to position [584, 0]
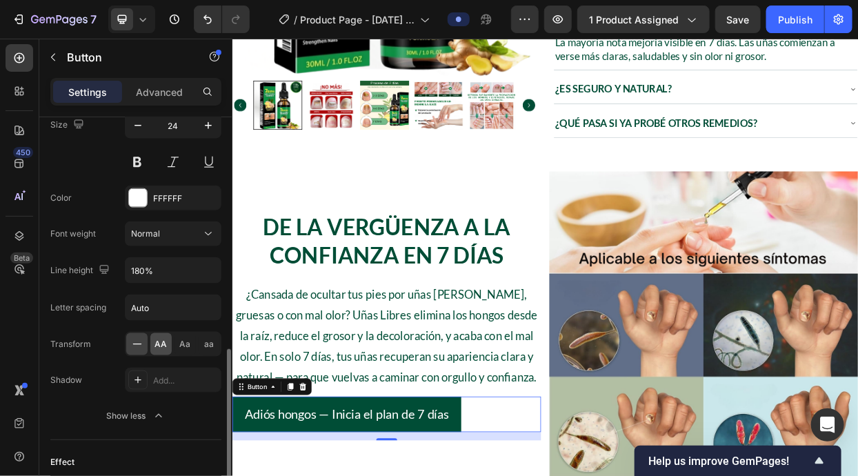
click at [154, 343] on div "AA" at bounding box center [160, 344] width 21 height 22
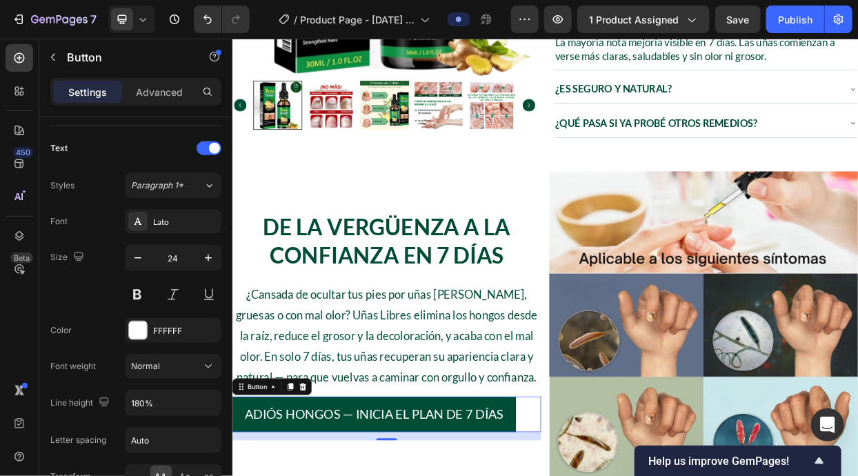
scroll to position [705, 0]
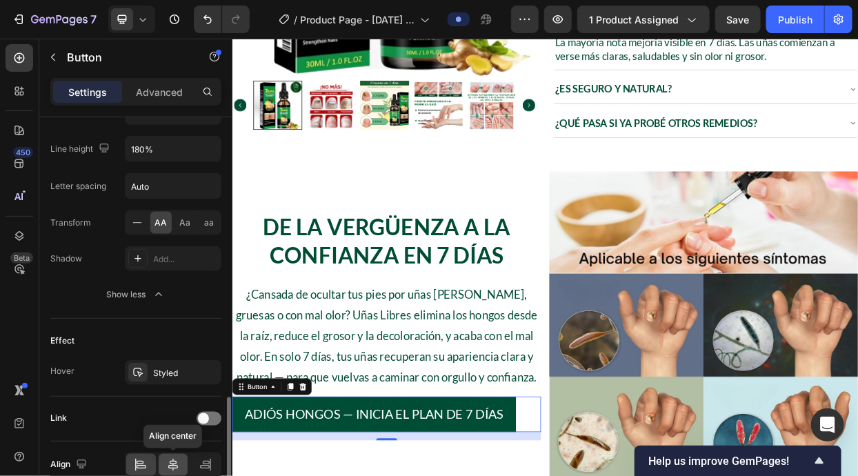
click at [170, 458] on icon at bounding box center [173, 465] width 14 height 14
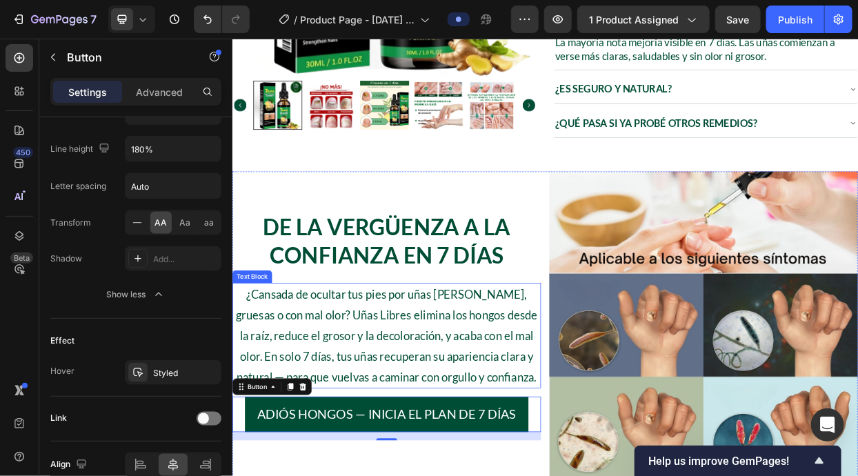
click at [355, 447] on p "¿Cansada de ocultar tus pies por uñas [PERSON_NAME], gruesas o con mal olor? Uñ…" at bounding box center [435, 431] width 405 height 136
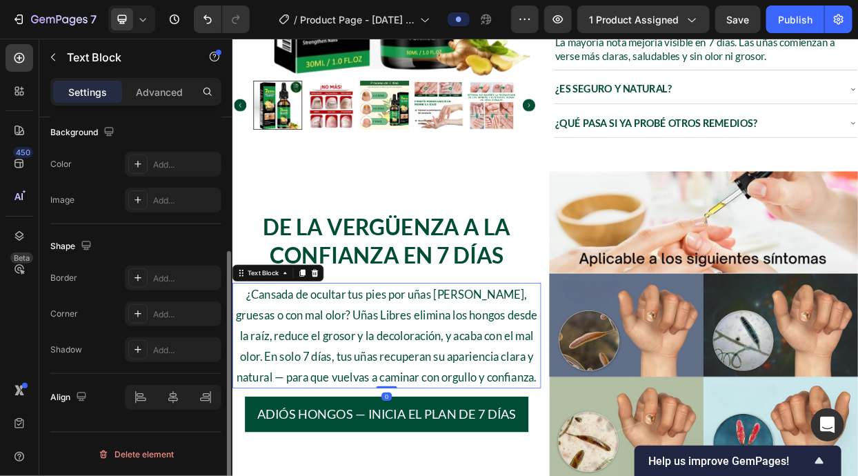
scroll to position [0, 0]
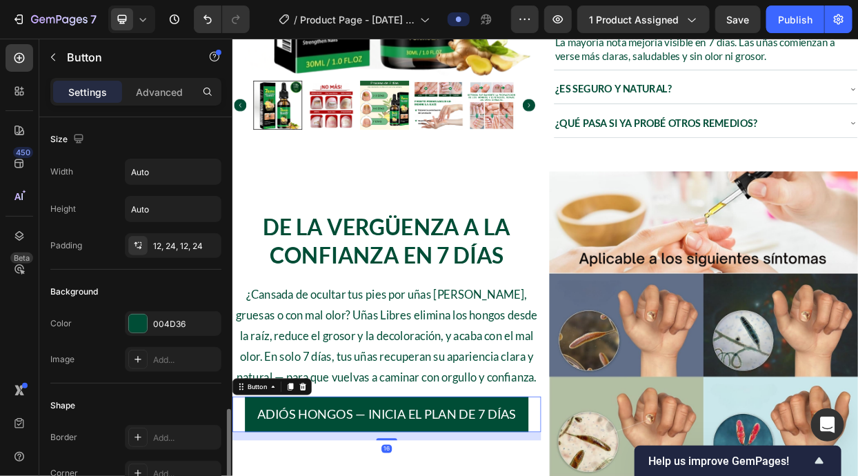
scroll to position [445, 0]
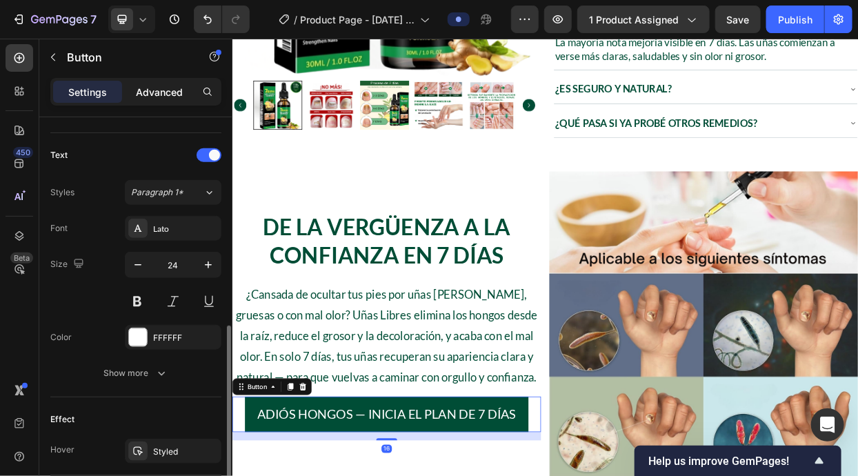
click at [156, 102] on div "Advanced" at bounding box center [159, 92] width 69 height 22
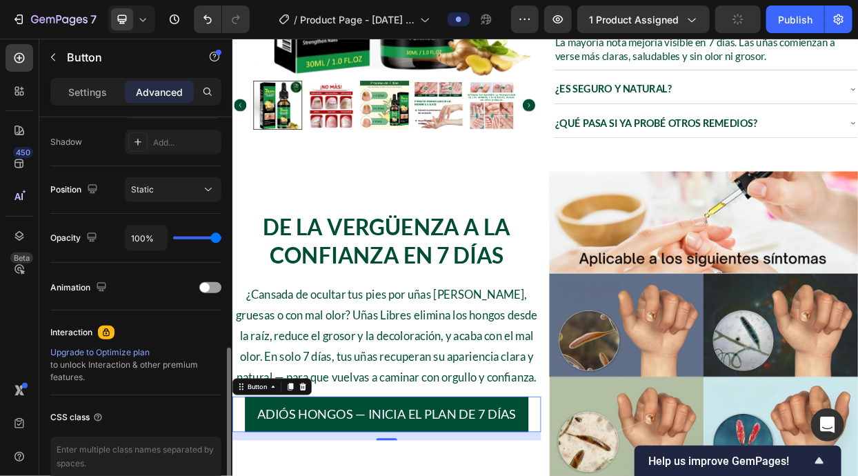
scroll to position [97, 0]
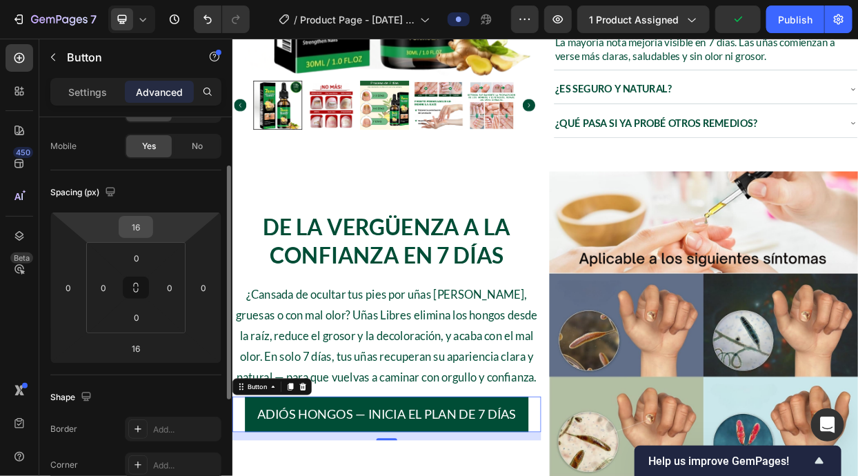
click at [143, 224] on input "16" at bounding box center [136, 226] width 28 height 21
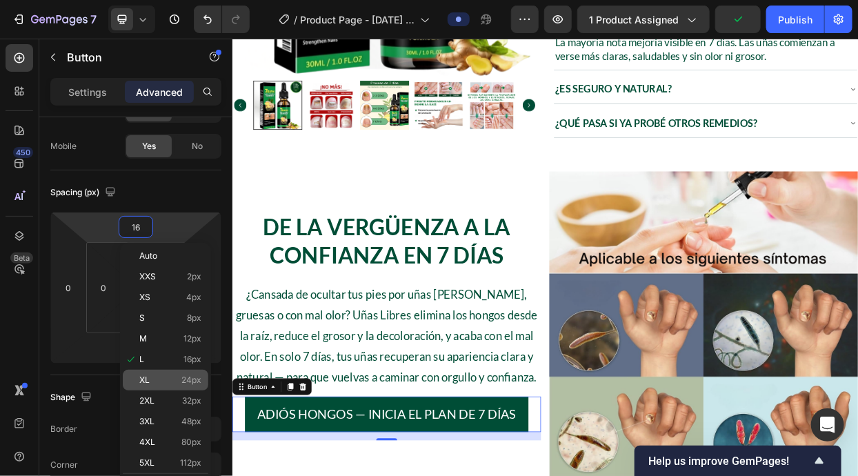
click at [187, 381] on span "24px" at bounding box center [191, 380] width 20 height 10
type input "24"
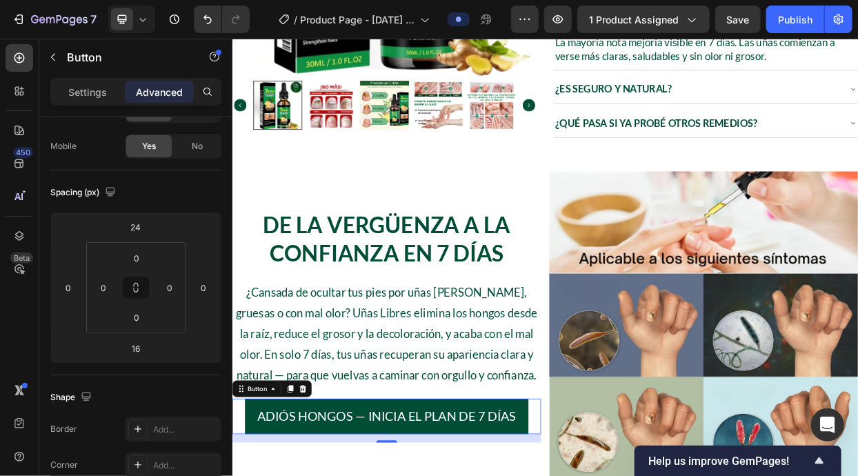
click at [91, 78] on div "Settings Advanced" at bounding box center [135, 92] width 171 height 28
click at [93, 86] on p "Settings" at bounding box center [87, 92] width 39 height 14
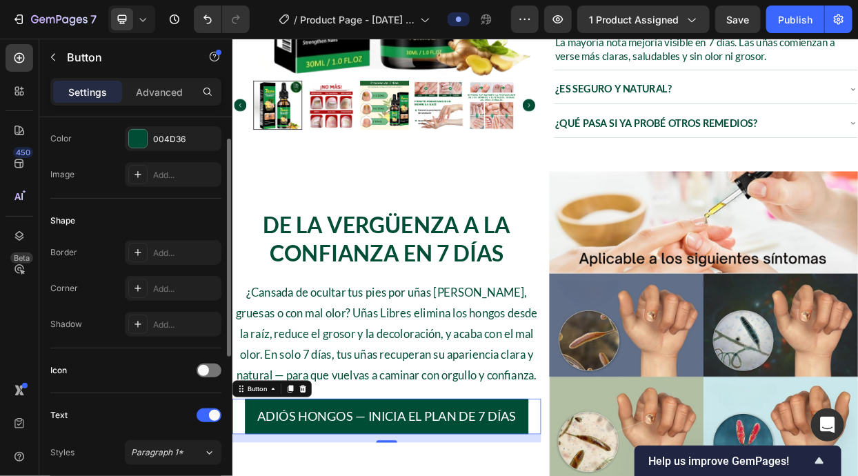
scroll to position [523, 0]
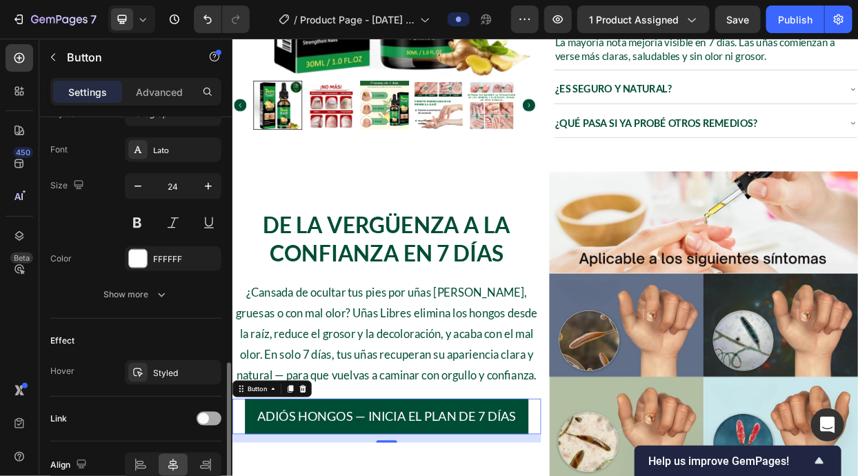
click at [213, 417] on div at bounding box center [208, 419] width 25 height 14
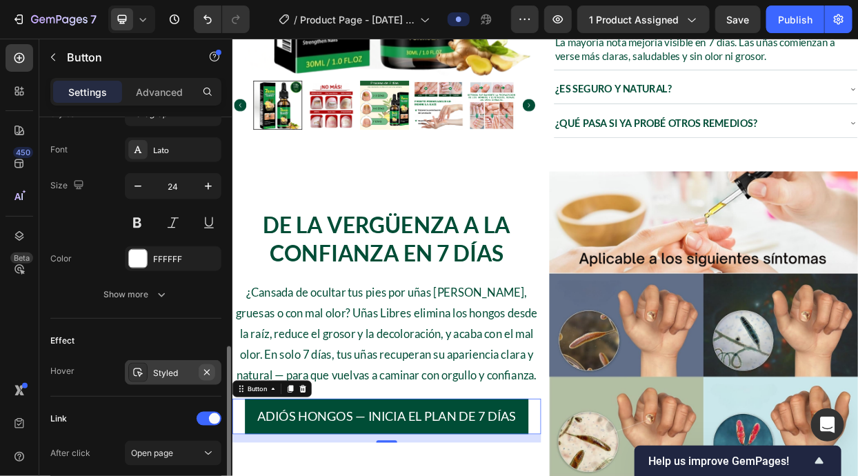
click at [207, 369] on icon "button" at bounding box center [207, 372] width 6 height 6
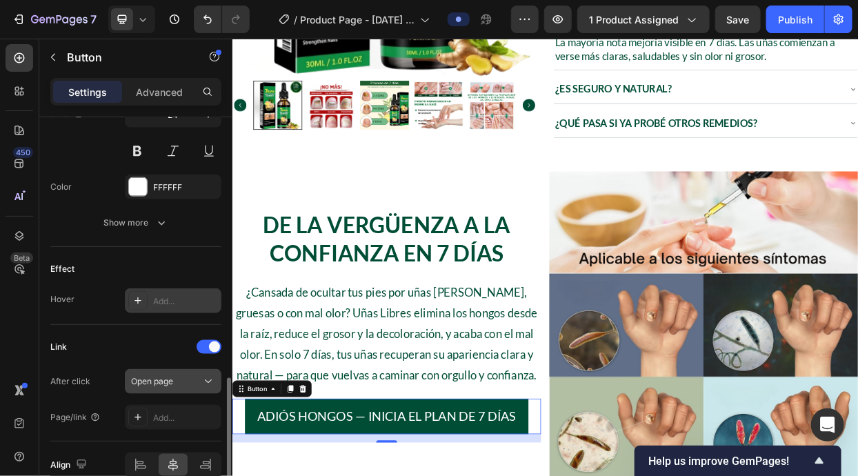
click at [160, 370] on button "Open page" at bounding box center [173, 381] width 97 height 25
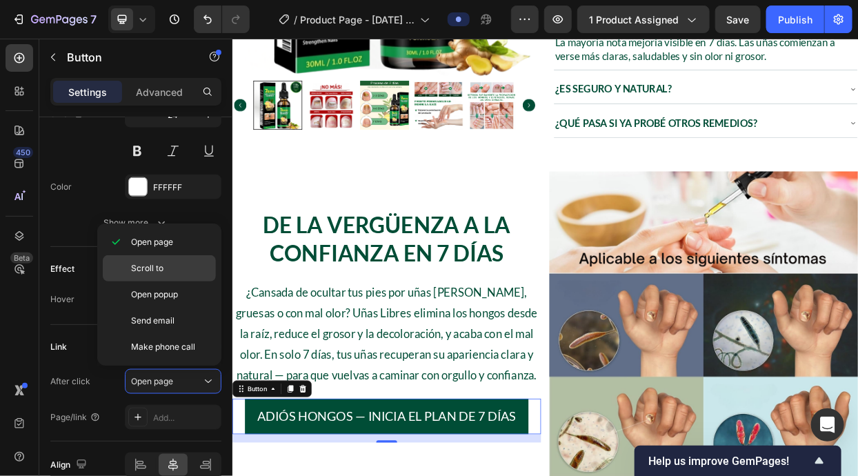
click at [165, 263] on p "Scroll to" at bounding box center [170, 268] width 79 height 12
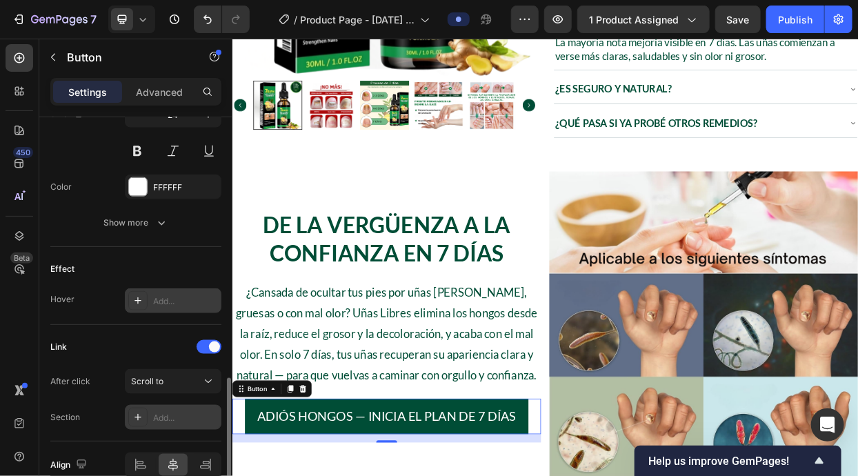
click at [181, 418] on div "Add..." at bounding box center [185, 418] width 65 height 12
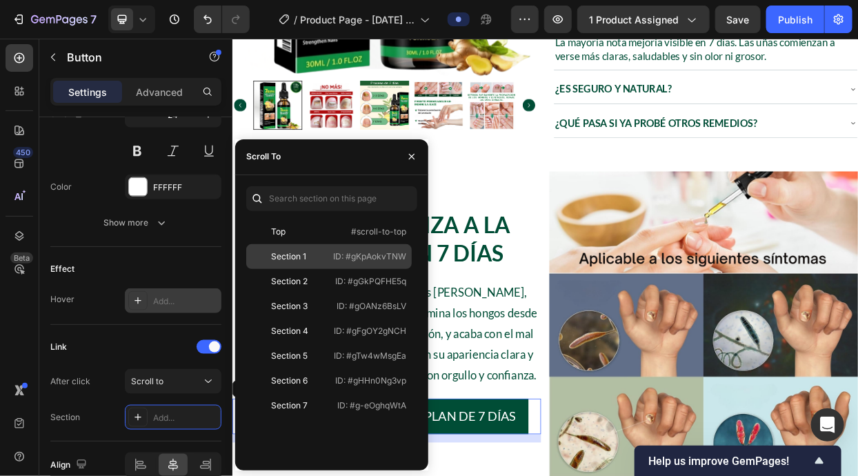
click at [279, 261] on div "Section 1" at bounding box center [288, 256] width 35 height 12
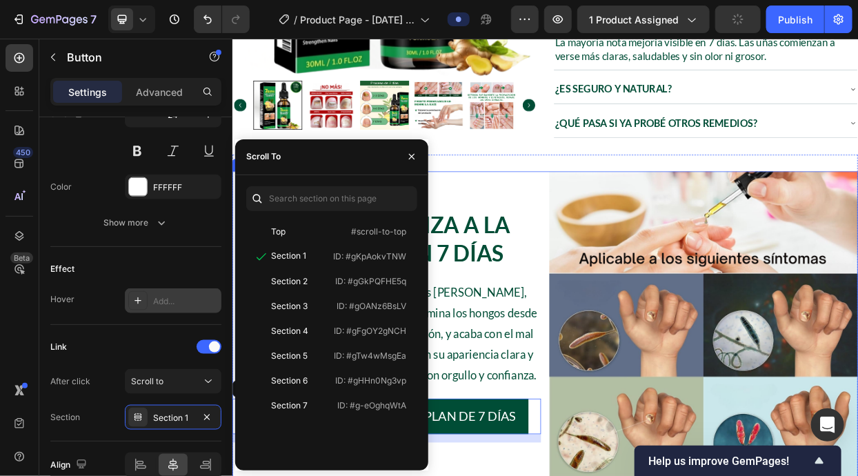
click at [515, 475] on div "De la Vergüenza a la Confianza en 7 Días Heading ¿Cansada de ocultar tus pies p…" at bounding box center [436, 418] width 408 height 408
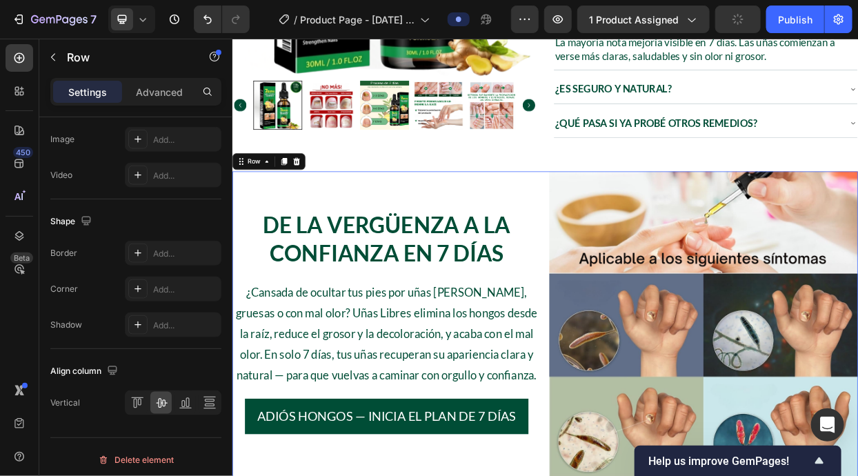
scroll to position [0, 0]
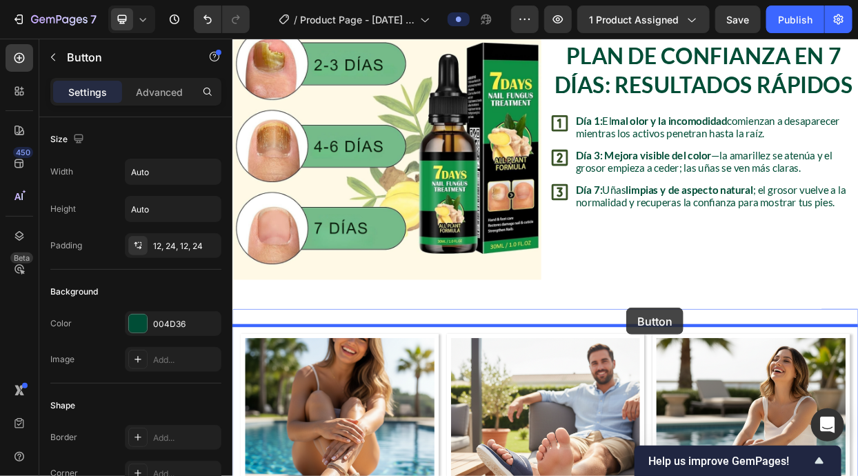
scroll to position [1903, 0]
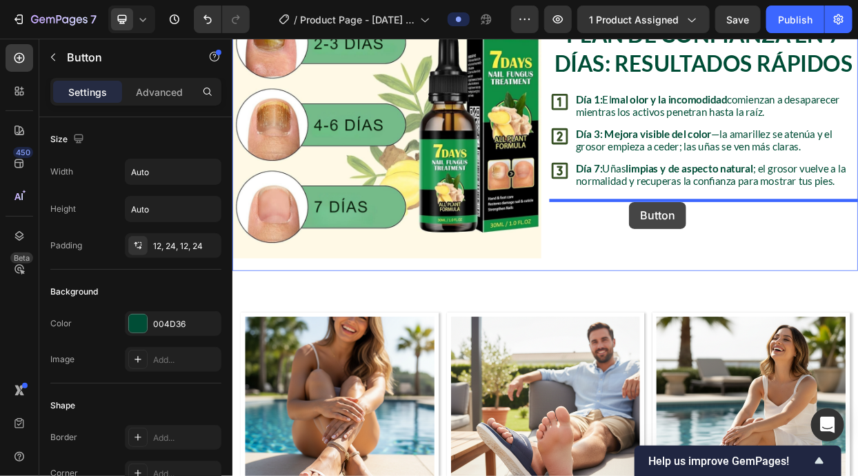
drag, startPoint x: 254, startPoint y: 419, endPoint x: 756, endPoint y: 254, distance: 528.2
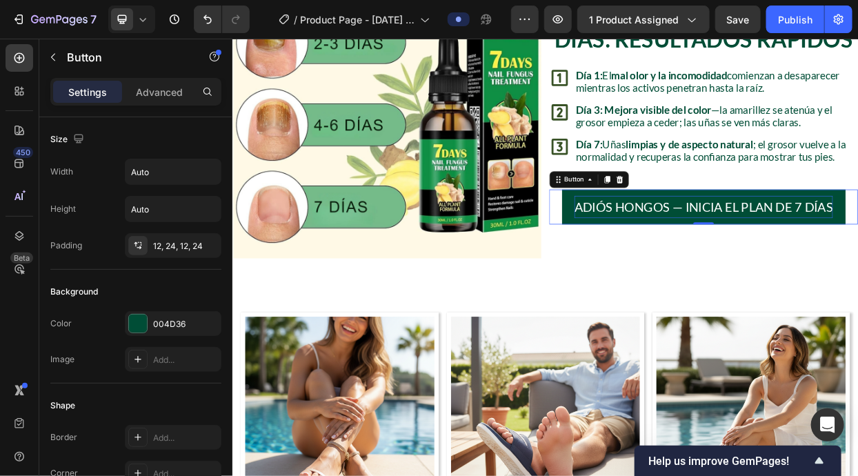
click at [771, 271] on p "Adiós hongos — Inicia el plan de 7 días" at bounding box center [855, 261] width 342 height 30
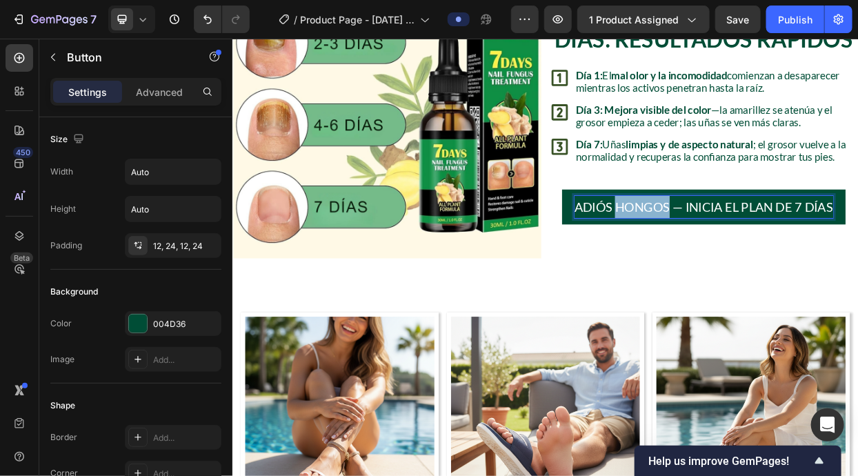
click at [771, 271] on p "Adiós hongos — Inicia el plan de 7 días" at bounding box center [855, 261] width 342 height 30
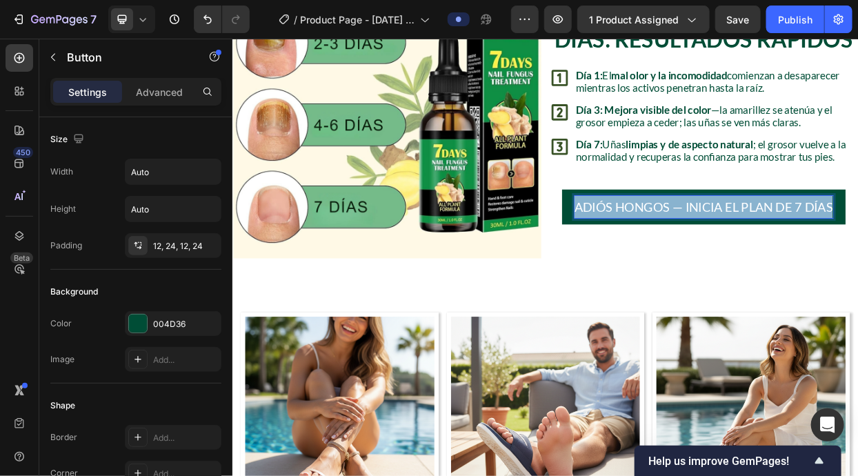
click at [771, 271] on p "Adiós hongos — Inicia el plan de 7 días" at bounding box center [855, 261] width 342 height 30
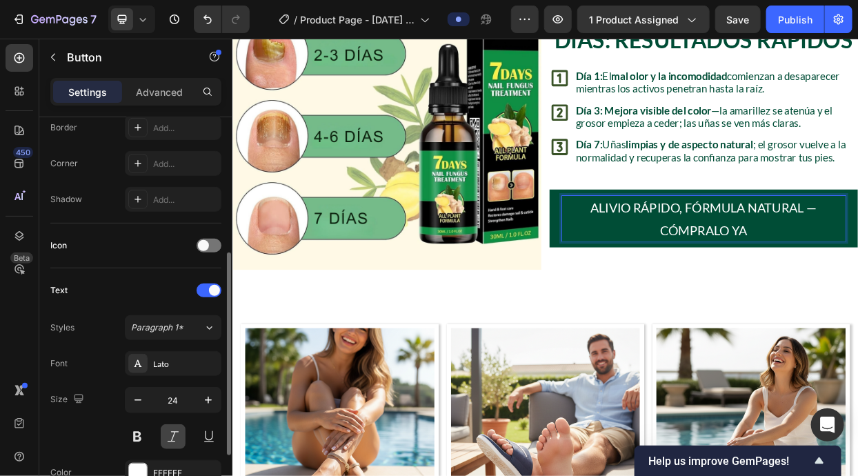
scroll to position [550, 0]
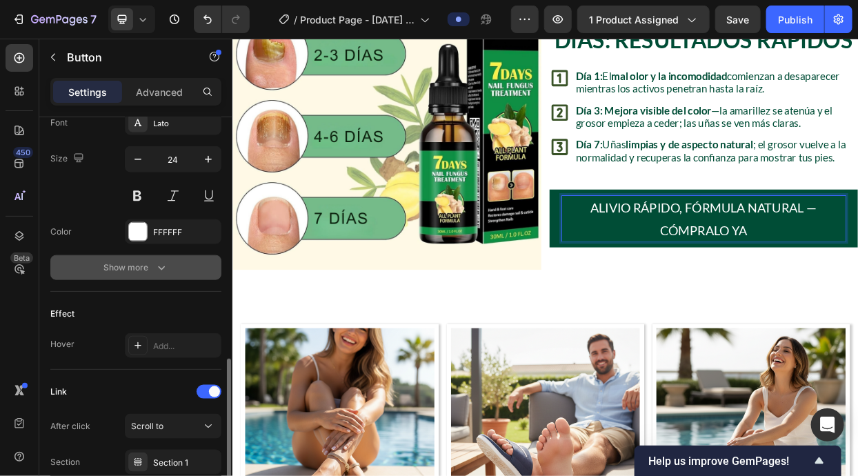
click at [154, 261] on icon "button" at bounding box center [161, 268] width 14 height 14
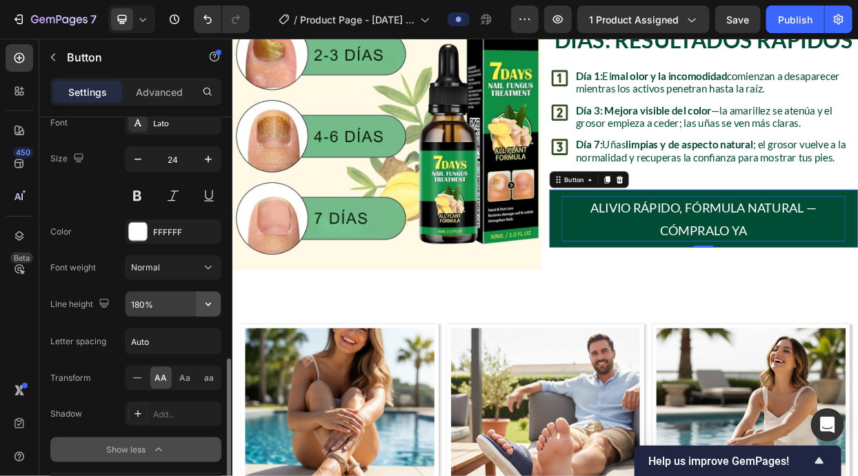
click at [211, 303] on icon "button" at bounding box center [208, 304] width 14 height 14
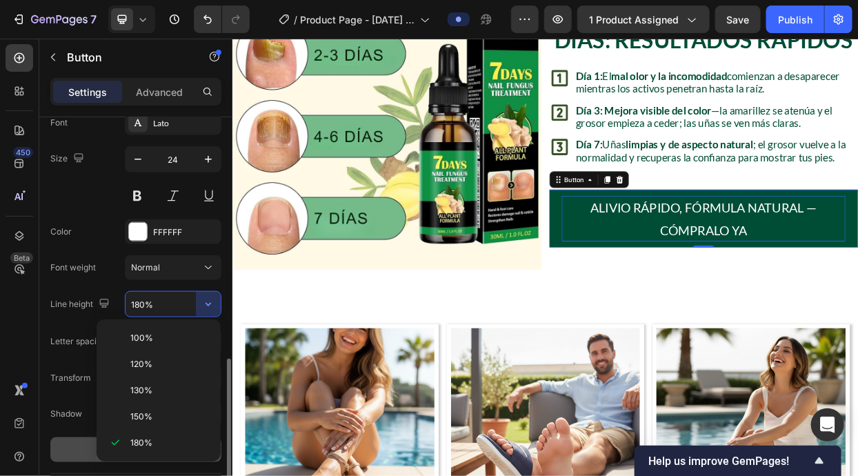
click at [194, 358] on p "120%" at bounding box center [169, 364] width 79 height 12
type input "120%"
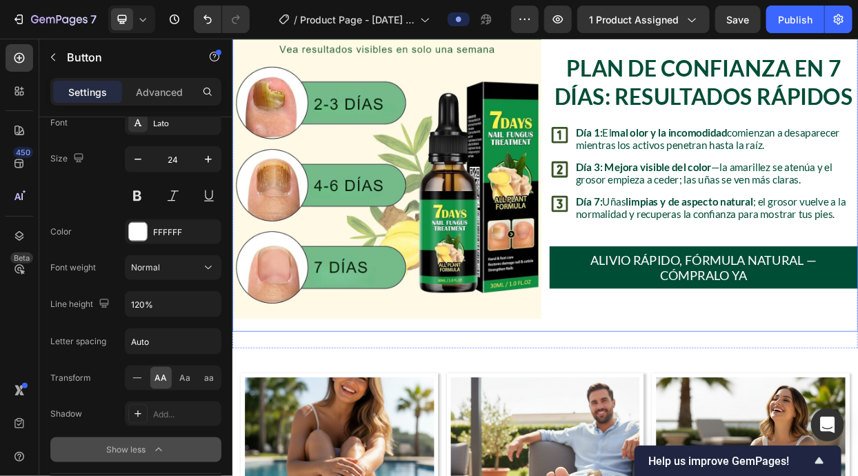
scroll to position [1789, 0]
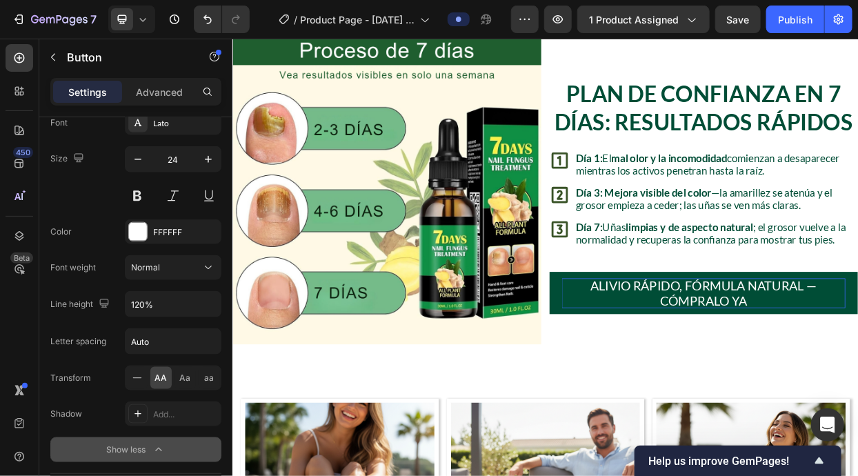
click at [668, 375] on p "Alivio rápido, fórmula natural — Cómpralo ya" at bounding box center [854, 375] width 375 height 40
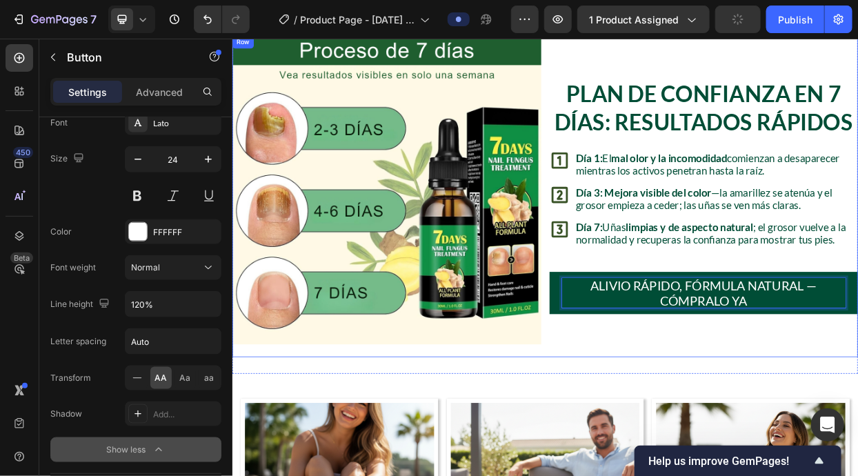
click at [673, 417] on div "Plan de Confianza en 7 Días: Resultados Rápidos Heading Día 1: El mal olor y la…" at bounding box center [855, 246] width 408 height 425
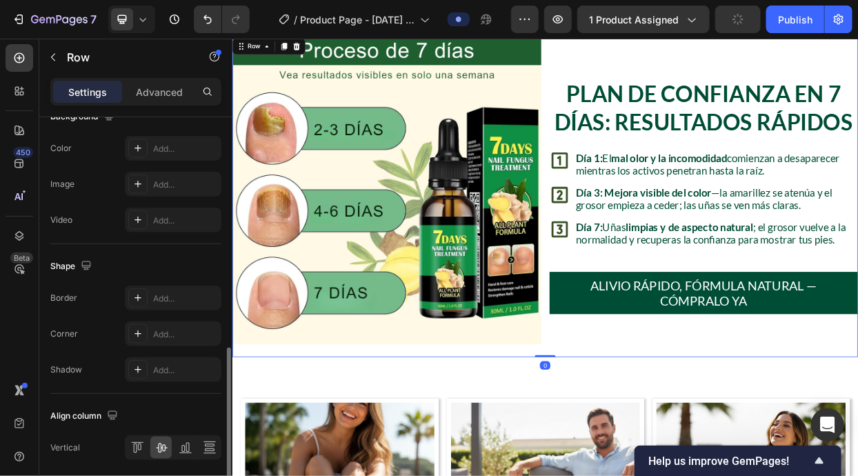
scroll to position [0, 0]
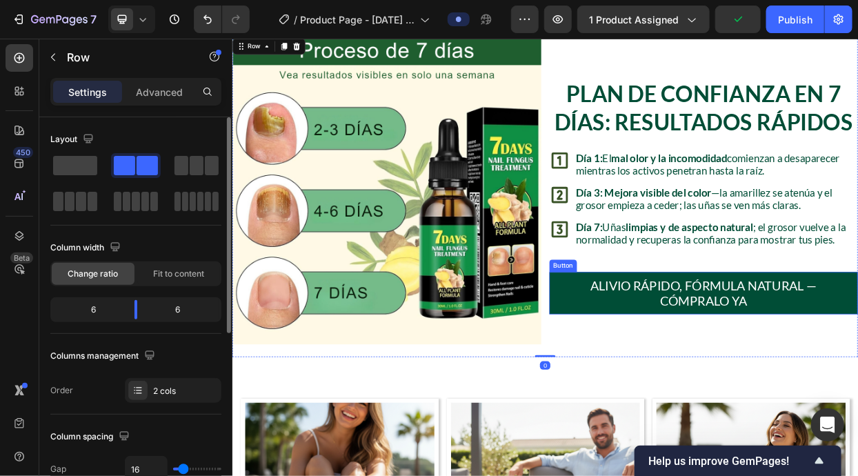
click at [665, 382] on link "Alivio rápido, fórmula natural — Cómpralo ya" at bounding box center [855, 375] width 408 height 57
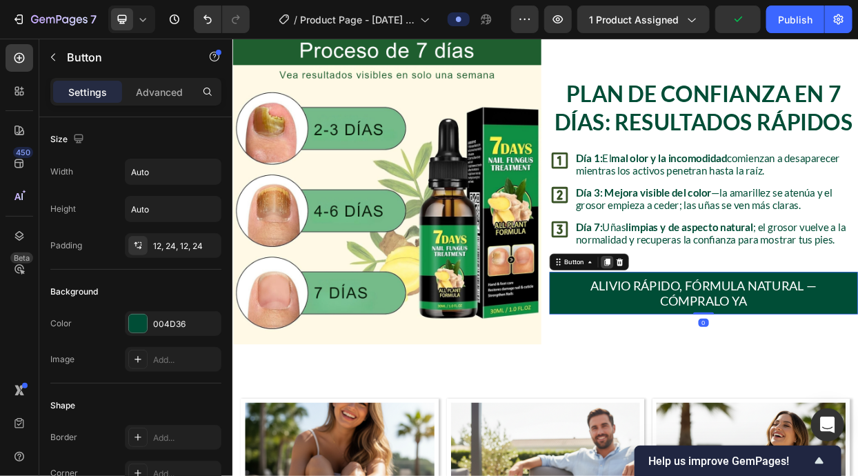
click at [729, 330] on icon at bounding box center [728, 334] width 8 height 10
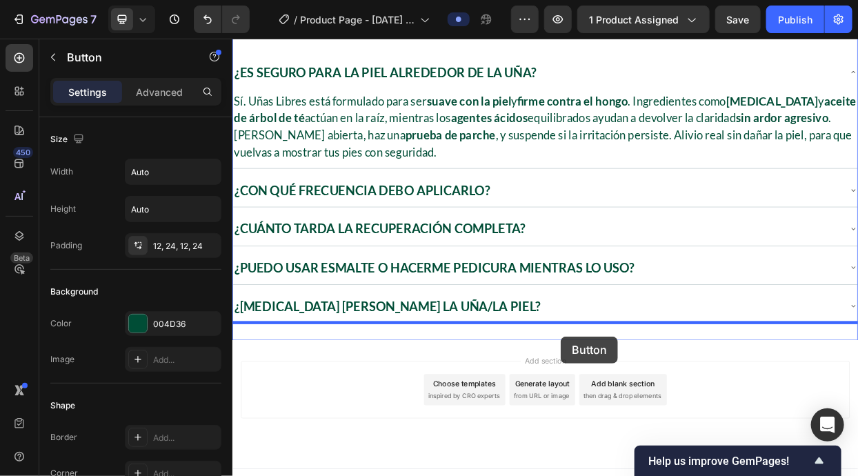
scroll to position [3002, 0]
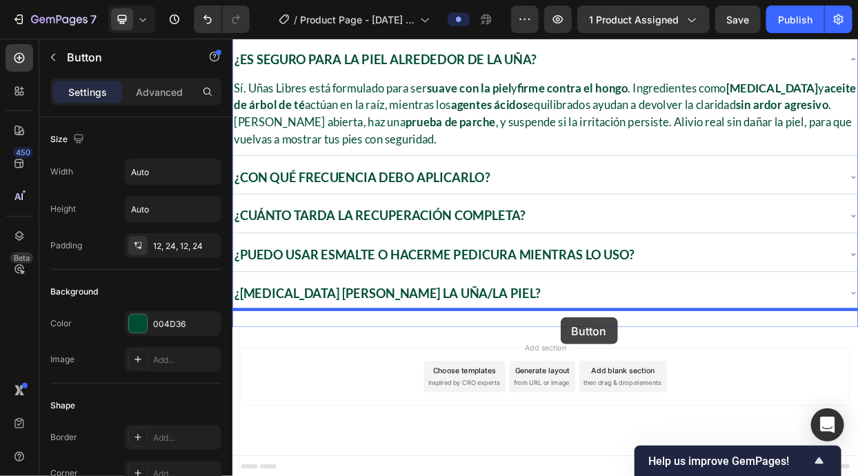
drag, startPoint x: 672, startPoint y: 367, endPoint x: 665, endPoint y: 407, distance: 41.3
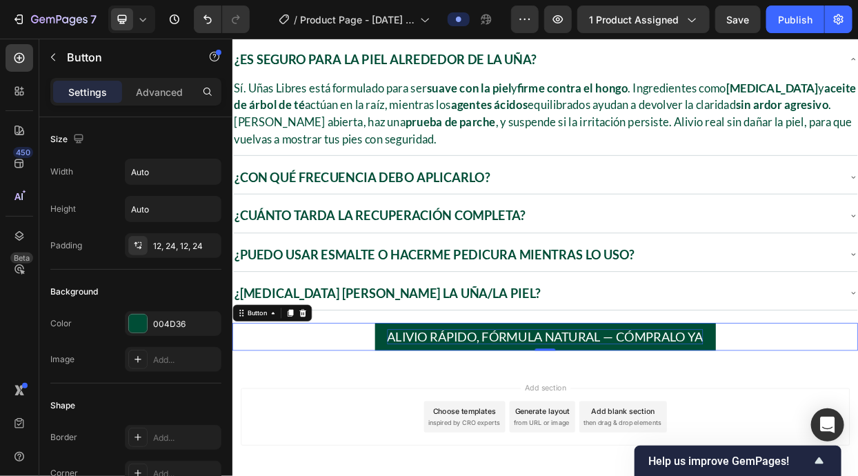
click at [658, 434] on p "Alivio rápido, fórmula natural — Cómpralo ya" at bounding box center [645, 433] width 418 height 20
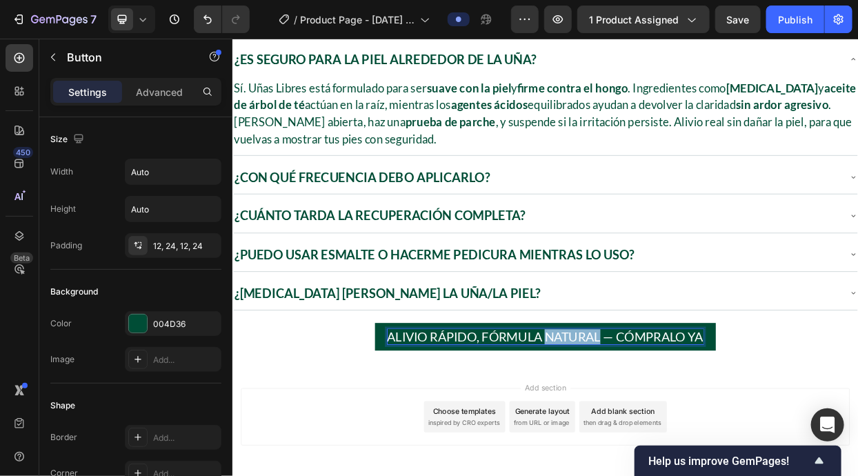
click at [658, 434] on p "Alivio rápido, fórmula natural — Cómpralo ya" at bounding box center [645, 433] width 418 height 20
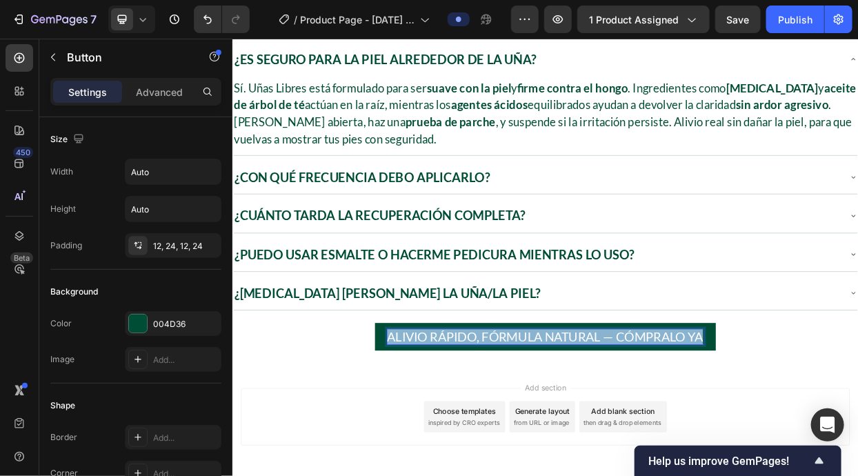
click at [658, 434] on p "Alivio rápido, fórmula natural — Cómpralo ya" at bounding box center [645, 433] width 418 height 20
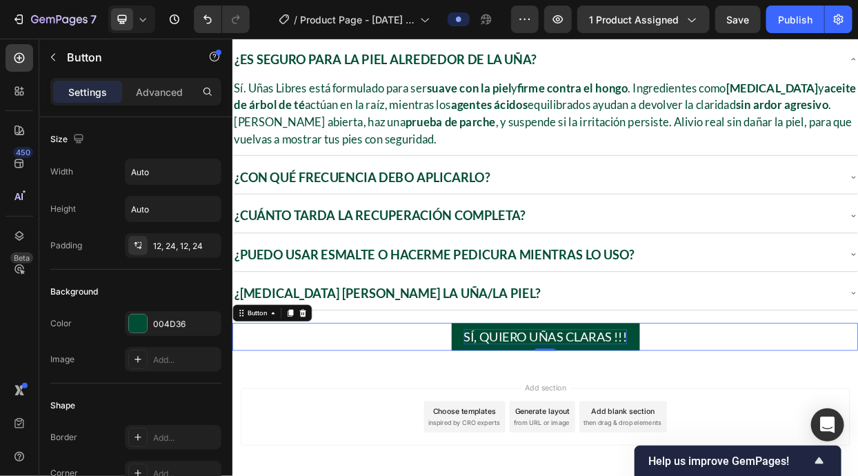
click at [804, 433] on div "Sí, quiero uñas claras !!! Button 0" at bounding box center [645, 432] width 827 height 37
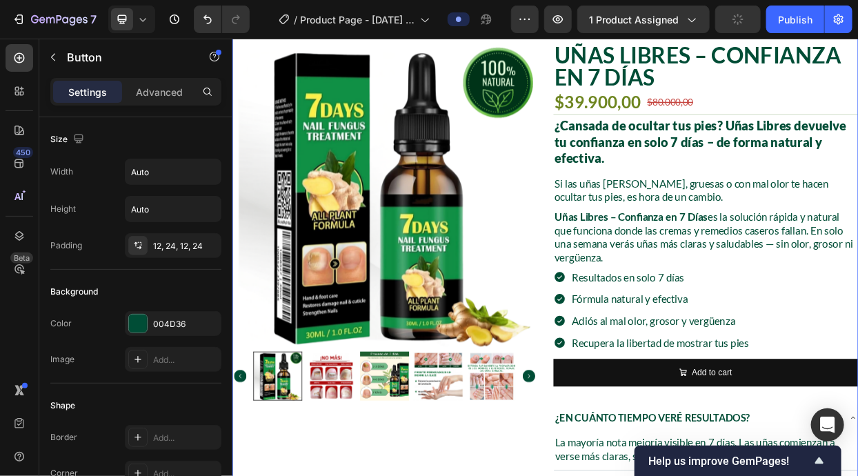
scroll to position [0, 0]
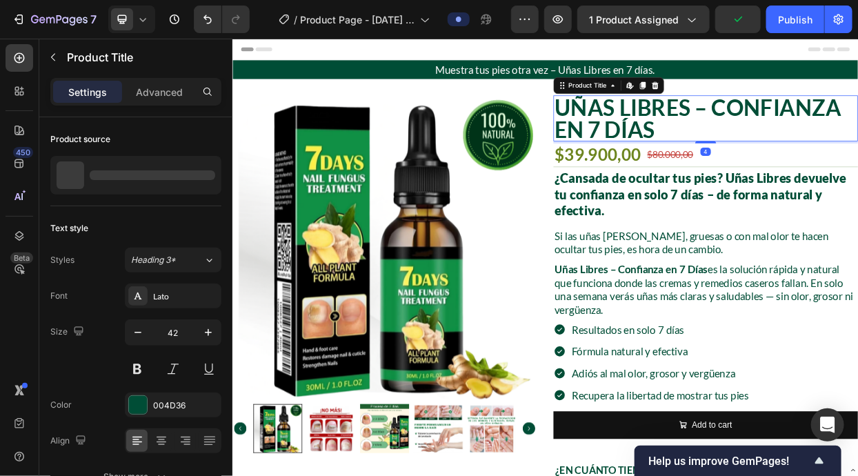
click at [833, 140] on h2 "Uñas Libres – Confianza en 7 Días" at bounding box center [857, 144] width 403 height 61
click at [820, 119] on h2 "Uñas Libres – Confianza en 7 Días" at bounding box center [857, 144] width 403 height 61
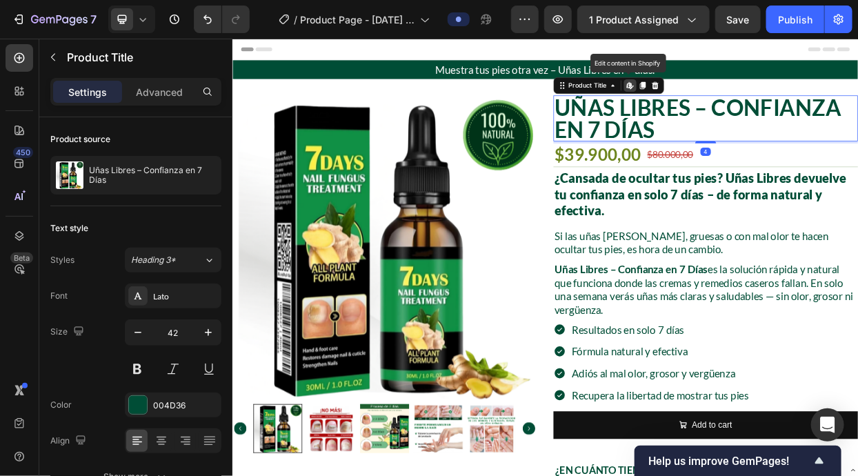
click at [820, 119] on h2 "Uñas Libres – Confianza en 7 Días" at bounding box center [857, 144] width 403 height 61
click at [636, 28] on button "1 product assigned" at bounding box center [643, 20] width 132 height 28
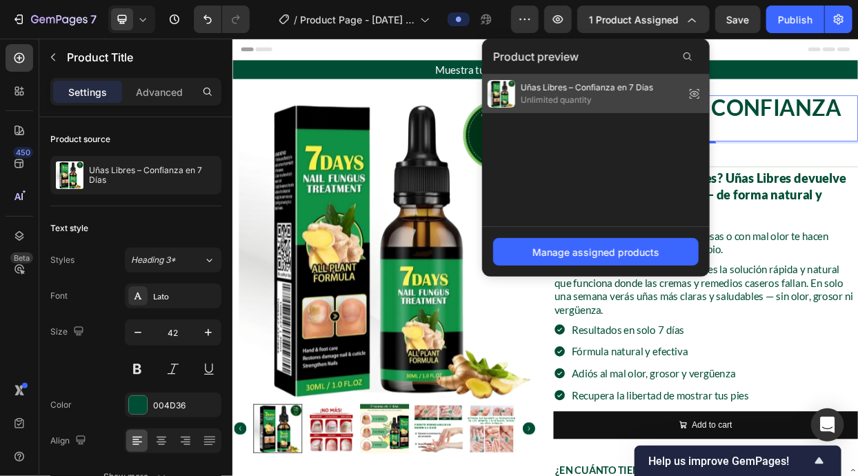
drag, startPoint x: 580, startPoint y: 82, endPoint x: 460, endPoint y: 57, distance: 122.5
click at [580, 82] on span "Uñas Libres – Confianza en 7 Días" at bounding box center [586, 87] width 132 height 12
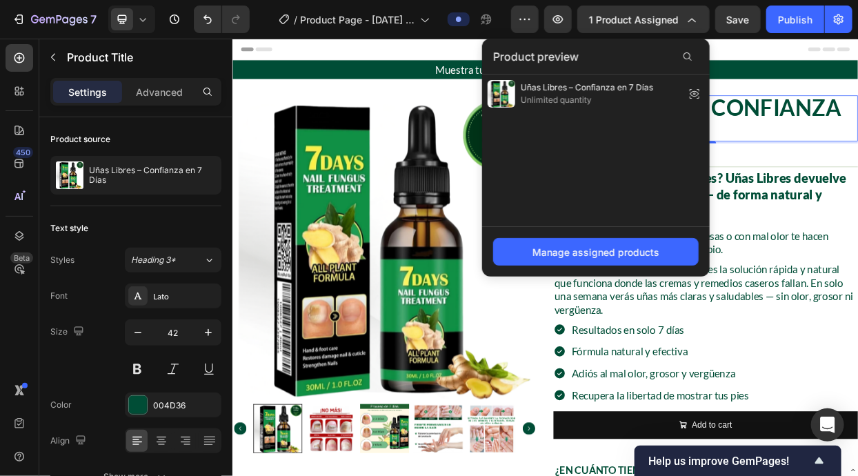
click at [692, 96] on div "Product Title" at bounding box center [701, 100] width 56 height 12
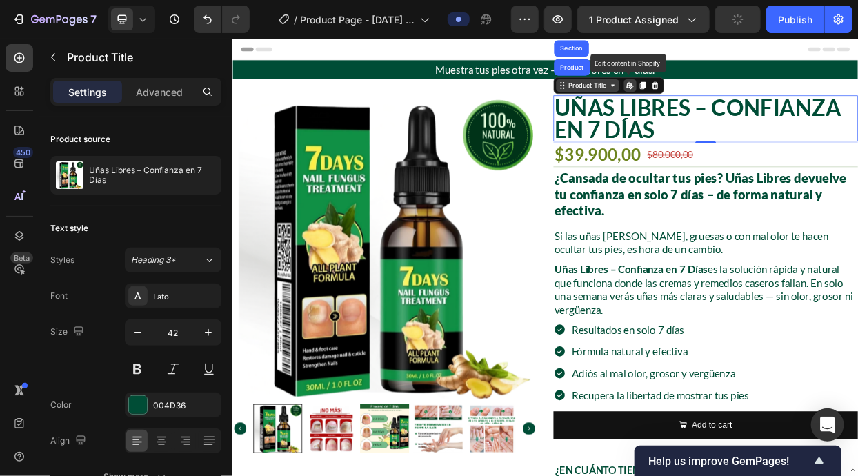
click at [692, 96] on div "Product Title" at bounding box center [701, 100] width 56 height 12
click at [702, 163] on h2 "Uñas Libres – Confianza en 7 Días" at bounding box center [857, 144] width 403 height 61
click at [857, 148] on h2 "Uñas Libres – Confianza en 7 Días" at bounding box center [857, 144] width 403 height 61
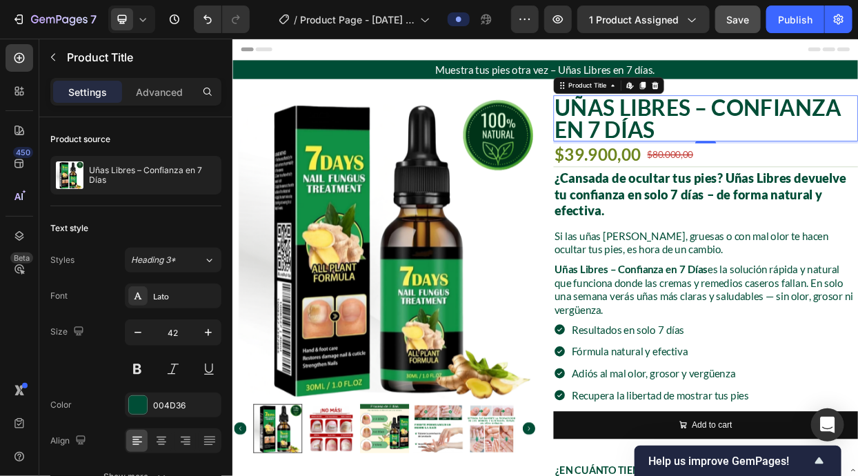
click at [736, 30] on button "Save" at bounding box center [737, 20] width 45 height 28
click at [529, 21] on icon "button" at bounding box center [525, 19] width 14 height 14
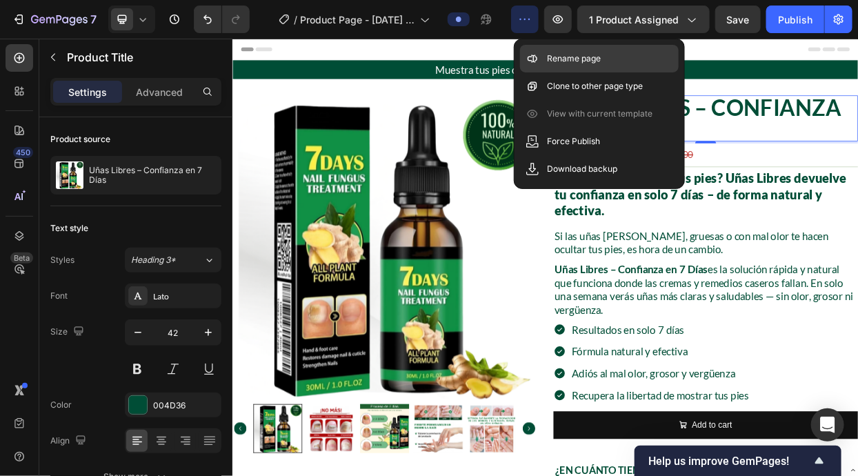
click at [549, 57] on p "Rename page" at bounding box center [574, 59] width 54 height 14
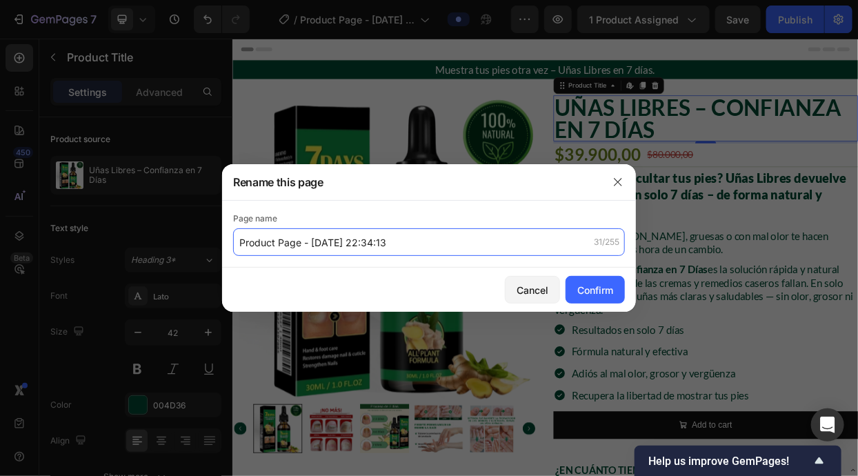
click at [463, 242] on input "Product Page - [DATE] 22:34:13" at bounding box center [429, 242] width 392 height 28
paste input "Uñas Libres – Confianza en 7 Días"
type input "Uñas Libres – Confianza en 7 Días"
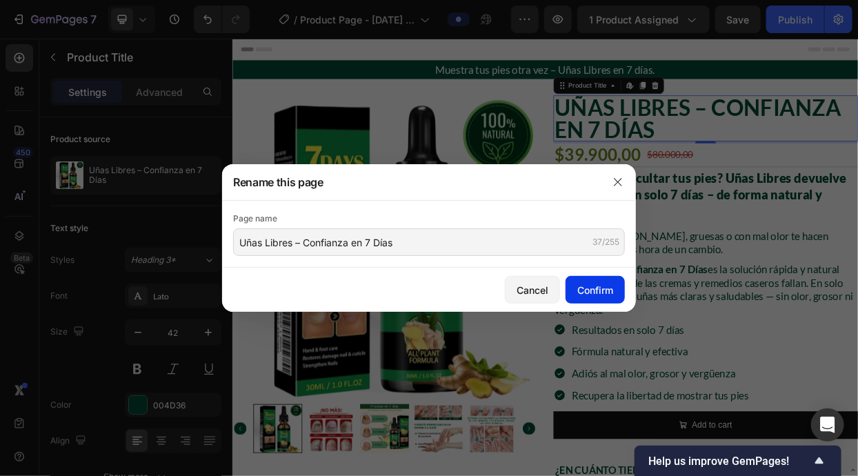
click at [574, 286] on button "Confirm" at bounding box center [594, 290] width 59 height 28
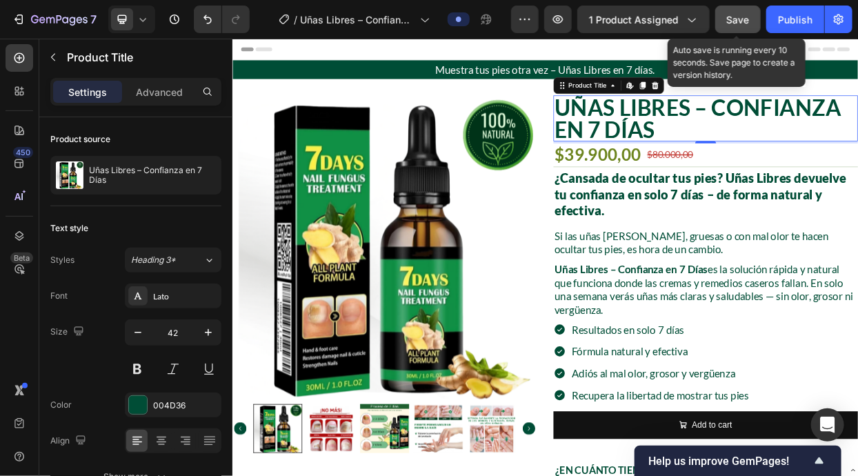
click at [722, 24] on button "Save" at bounding box center [737, 20] width 45 height 28
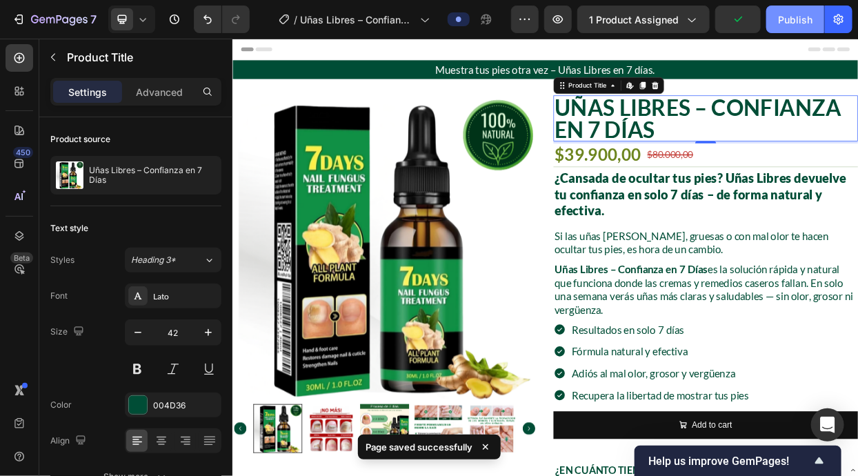
click at [811, 20] on div "Publish" at bounding box center [795, 19] width 34 height 14
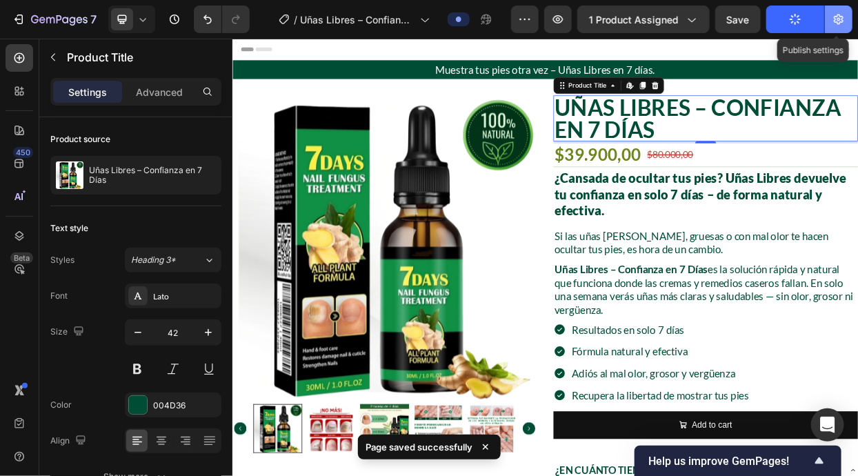
click at [847, 20] on button "button" at bounding box center [838, 20] width 28 height 28
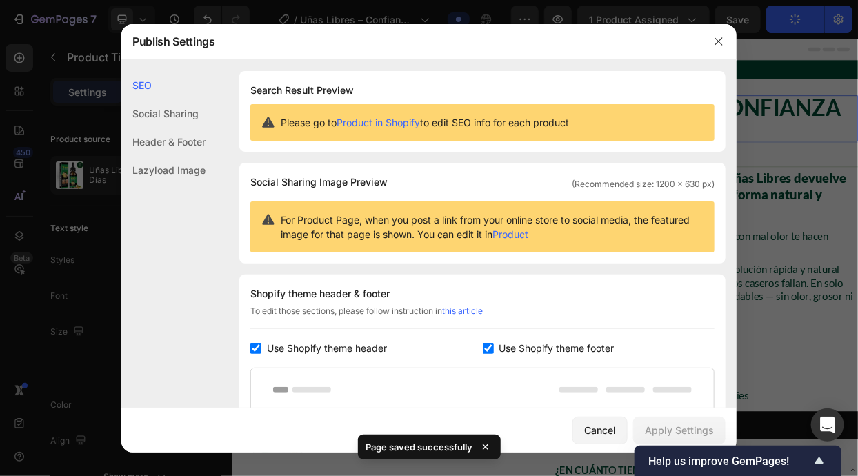
click at [330, 361] on div "Shopify theme header & footer To edit those sections, please follow instruction…" at bounding box center [482, 440] width 486 height 332
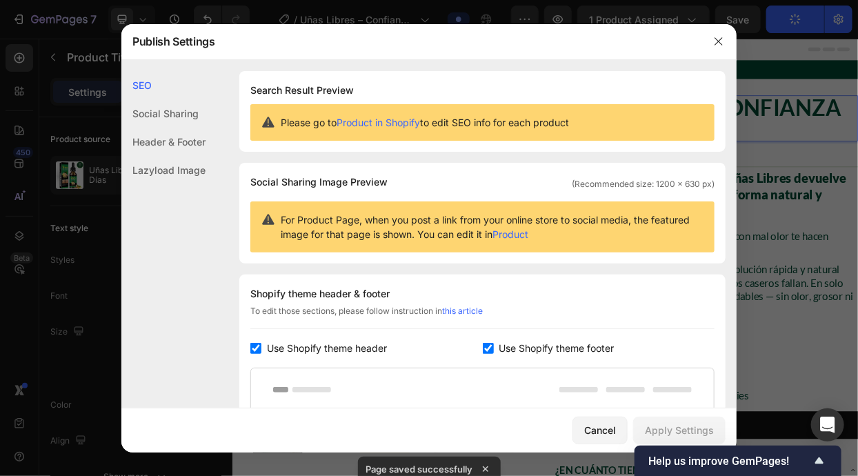
click at [505, 347] on span "Use Shopify theme footer" at bounding box center [556, 348] width 115 height 17
checkbox input "false"
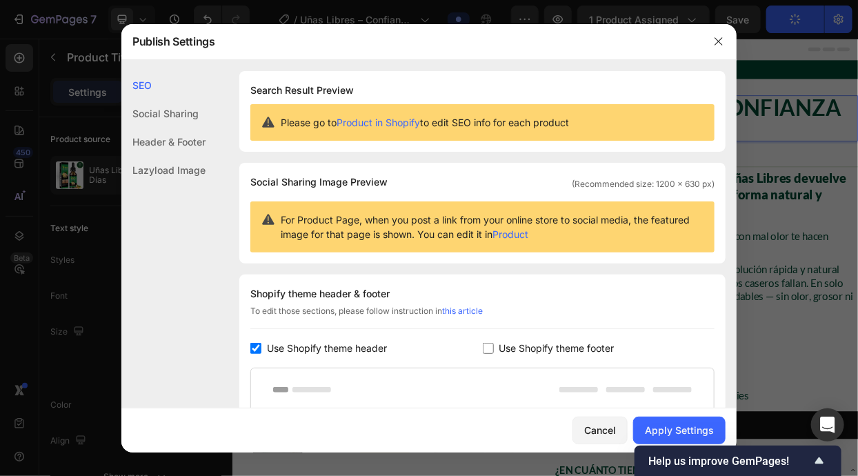
click at [346, 342] on span "Use Shopify theme header" at bounding box center [327, 348] width 120 height 17
checkbox input "false"
click at [705, 425] on div "Apply Settings" at bounding box center [679, 430] width 69 height 14
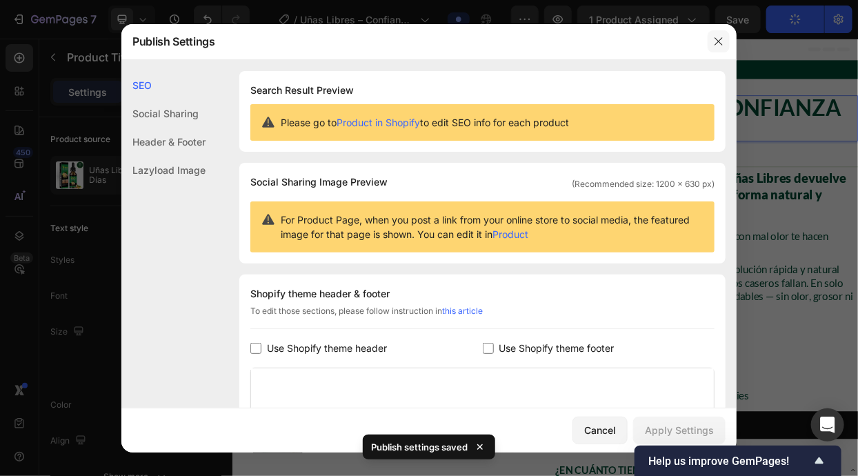
click at [717, 37] on icon "button" at bounding box center [718, 41] width 11 height 11
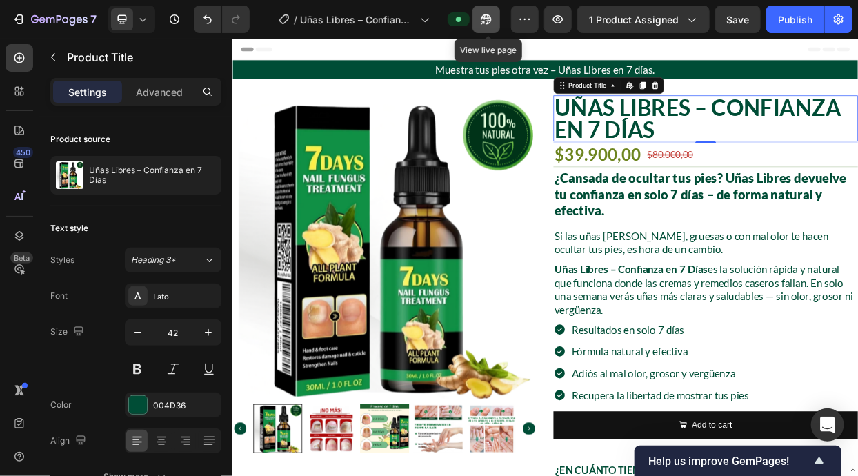
click at [489, 23] on icon "button" at bounding box center [486, 19] width 10 height 10
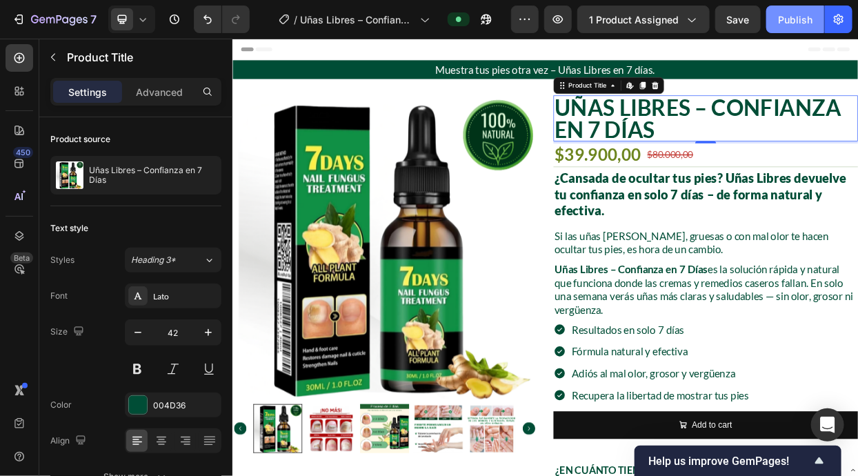
click at [812, 22] on div "Publish" at bounding box center [795, 19] width 34 height 14
click at [137, 21] on icon at bounding box center [143, 19] width 14 height 14
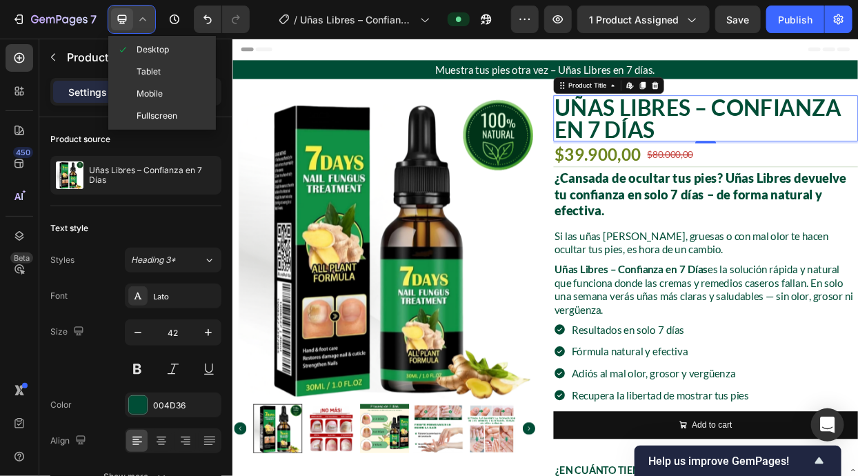
click at [143, 91] on span "Mobile" at bounding box center [149, 94] width 26 height 14
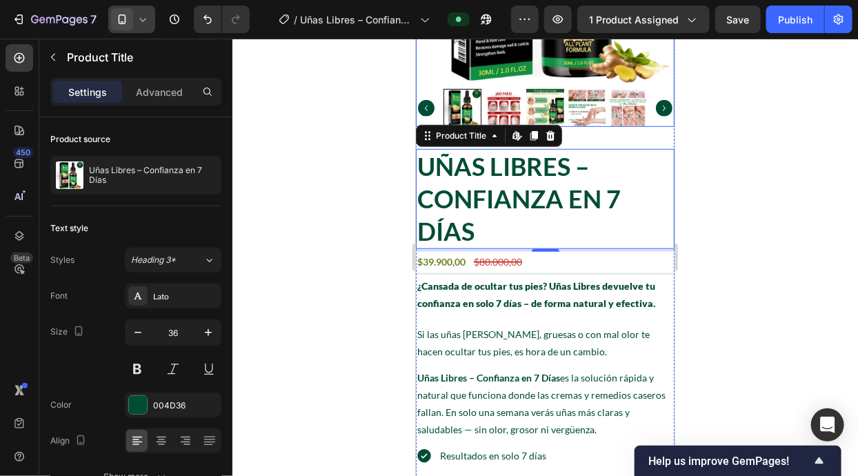
scroll to position [352, 0]
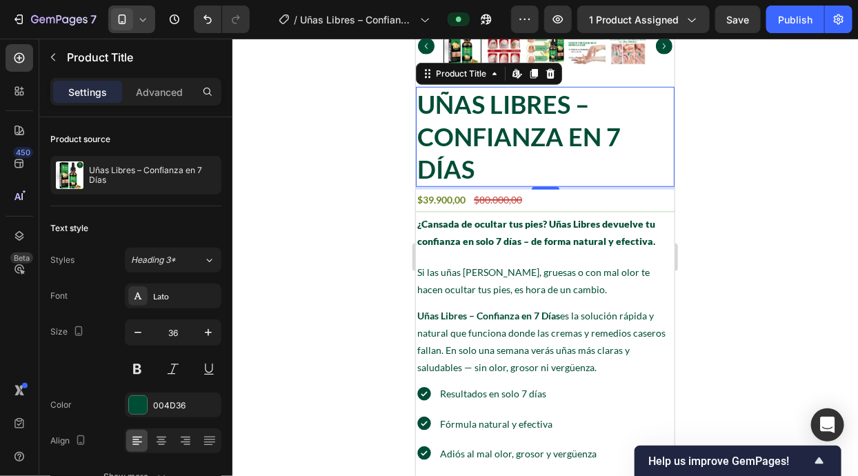
click at [569, 163] on h2 "Uñas Libres – Confianza en 7 Días" at bounding box center [544, 135] width 259 height 99
click at [148, 323] on button "button" at bounding box center [137, 332] width 25 height 25
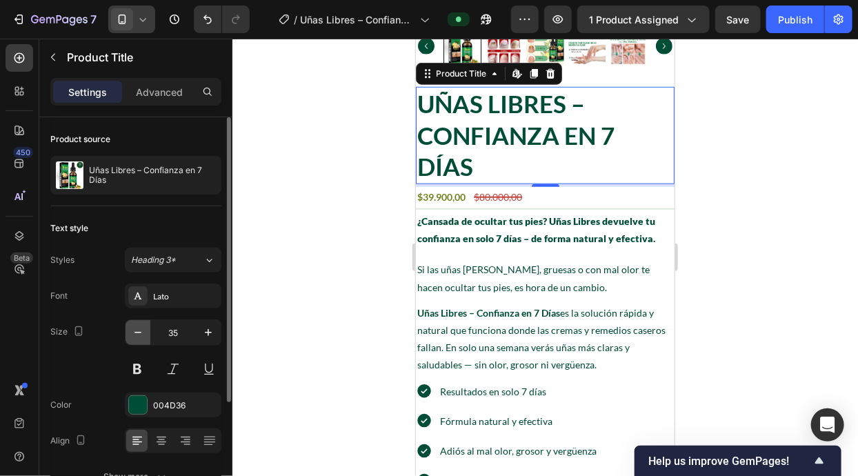
click at [148, 323] on button "button" at bounding box center [137, 332] width 25 height 25
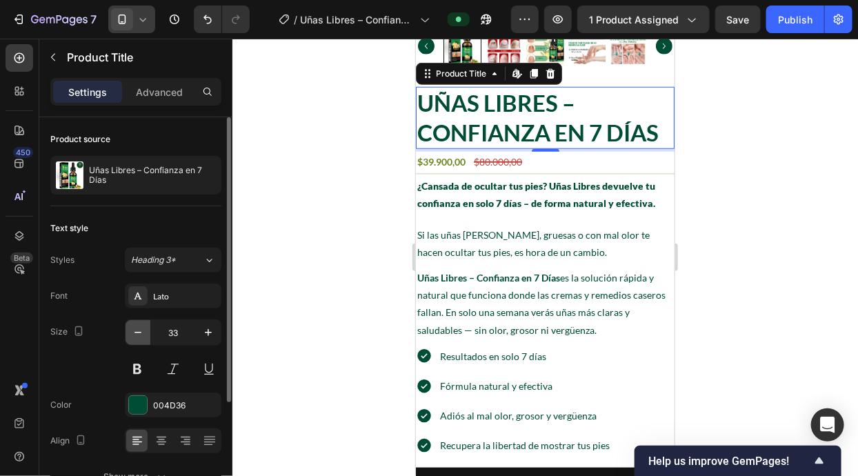
click at [148, 323] on button "button" at bounding box center [137, 332] width 25 height 25
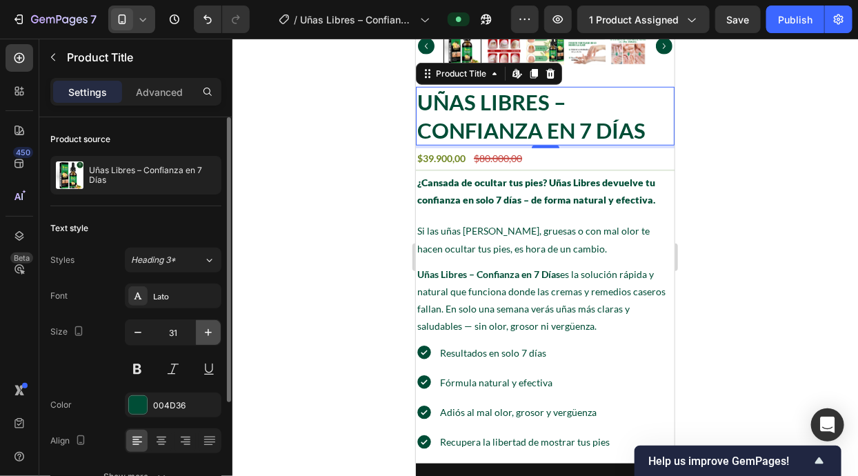
click at [206, 332] on icon "button" at bounding box center [208, 332] width 14 height 14
type input "32"
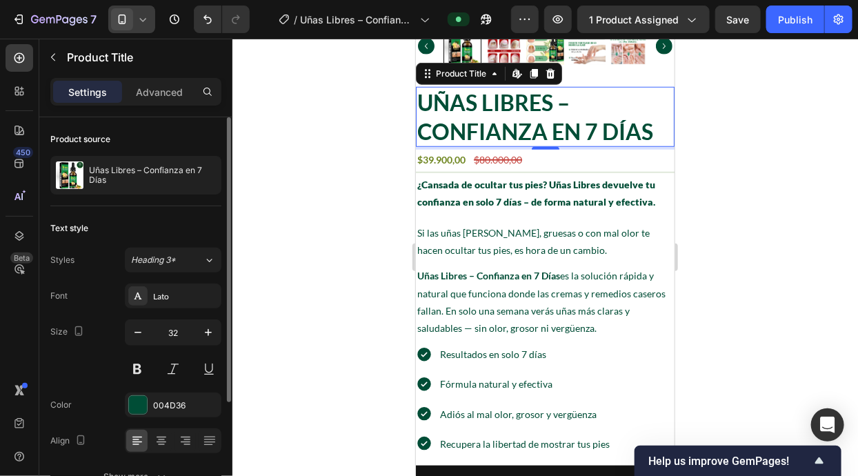
scroll to position [291, 0]
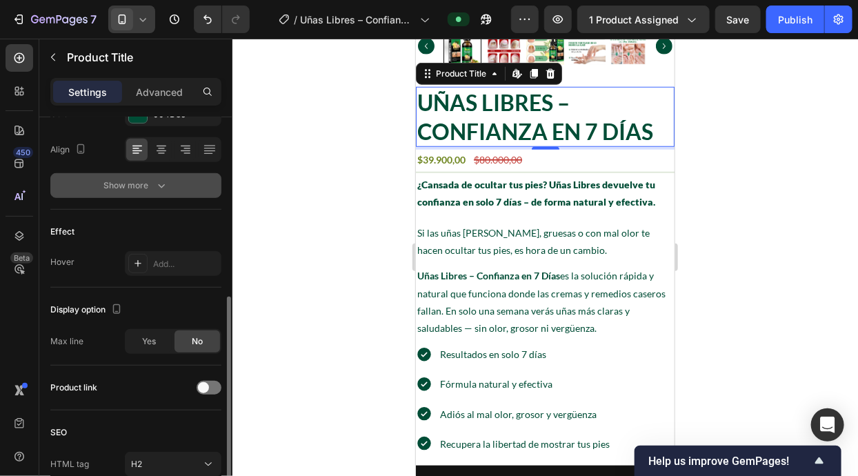
click at [162, 196] on button "Show more" at bounding box center [135, 185] width 171 height 25
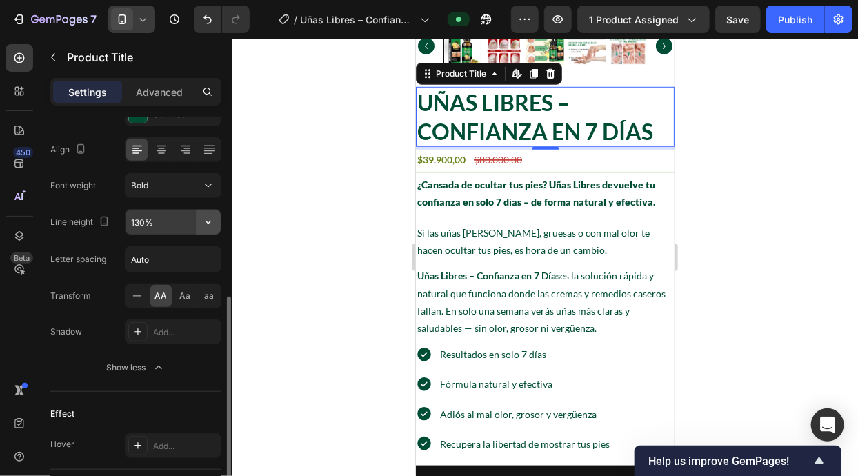
click at [207, 222] on icon "button" at bounding box center [208, 222] width 6 height 3
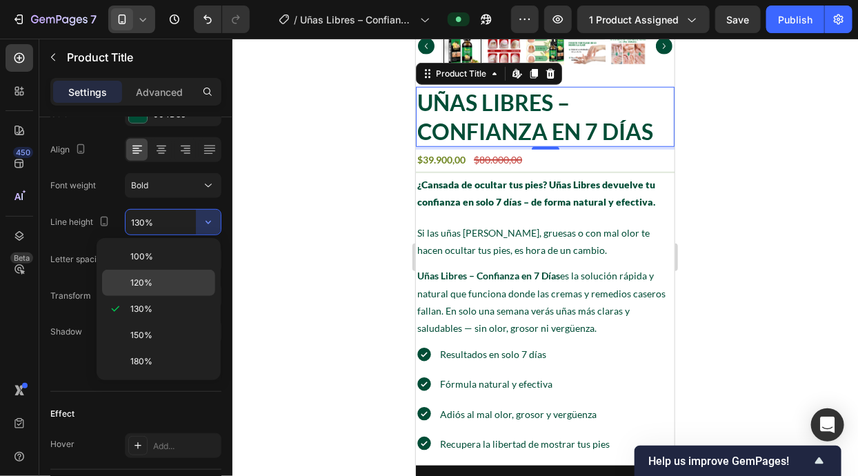
click at [161, 292] on div "120%" at bounding box center [158, 283] width 113 height 26
type input "120%"
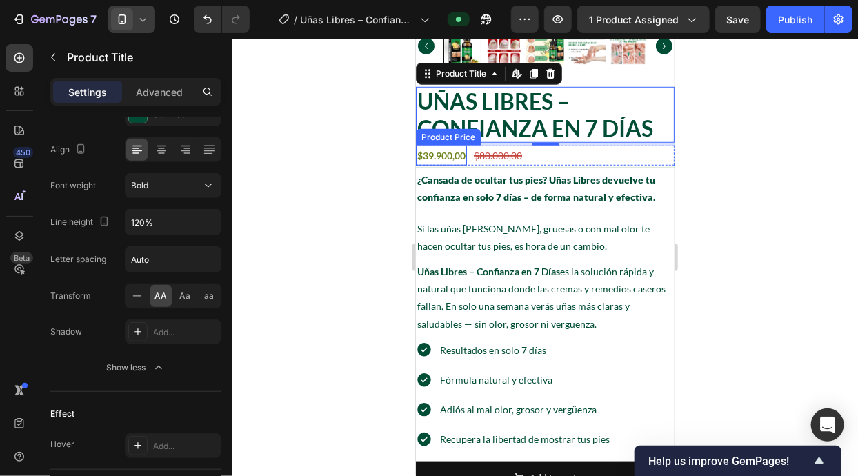
click at [454, 161] on div "$39.900,00" at bounding box center [440, 155] width 51 height 20
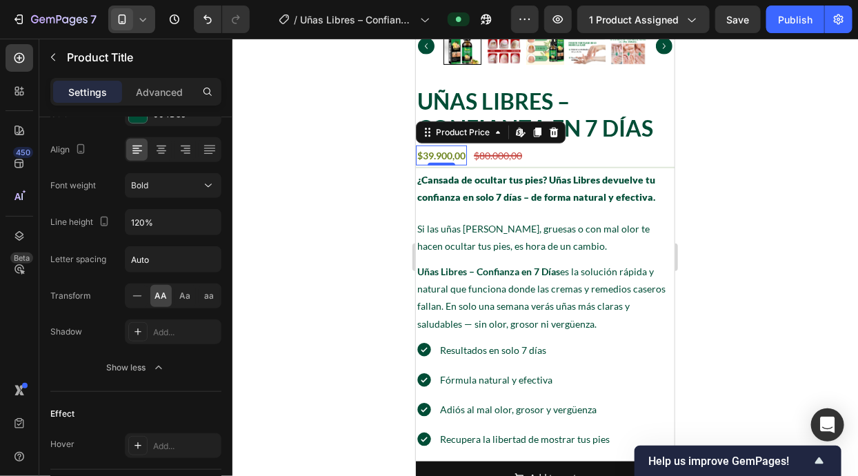
scroll to position [0, 0]
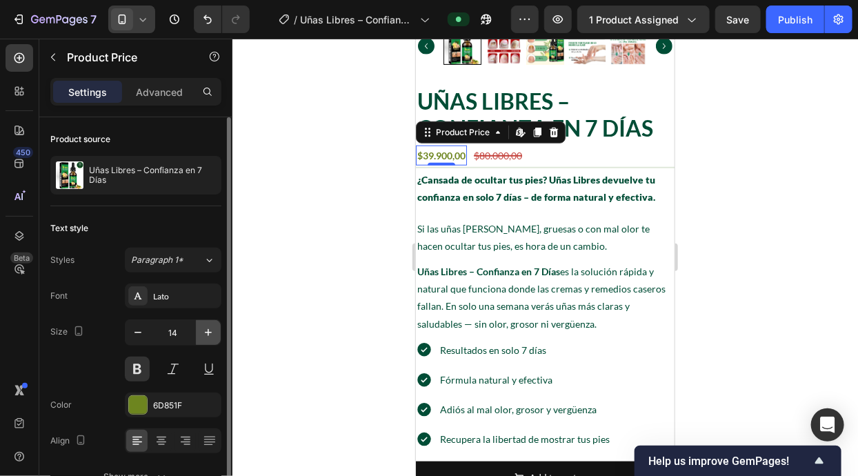
click at [205, 327] on icon "button" at bounding box center [208, 332] width 14 height 14
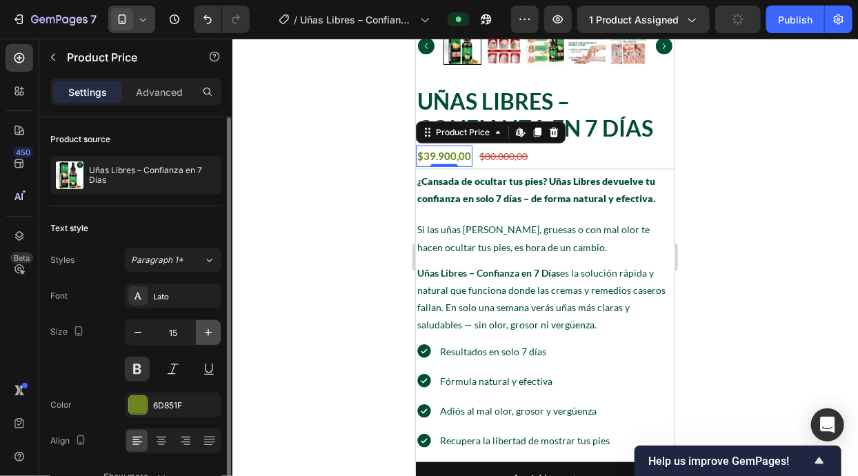
click at [205, 327] on icon "button" at bounding box center [208, 332] width 14 height 14
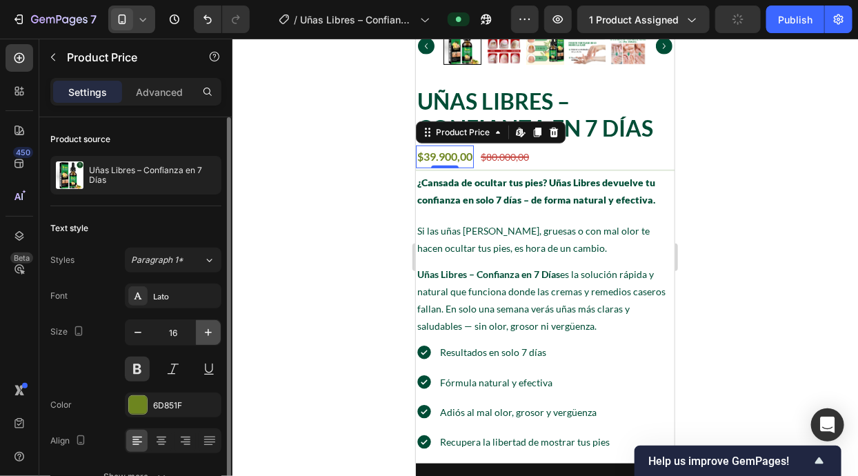
click at [205, 327] on icon "button" at bounding box center [208, 332] width 14 height 14
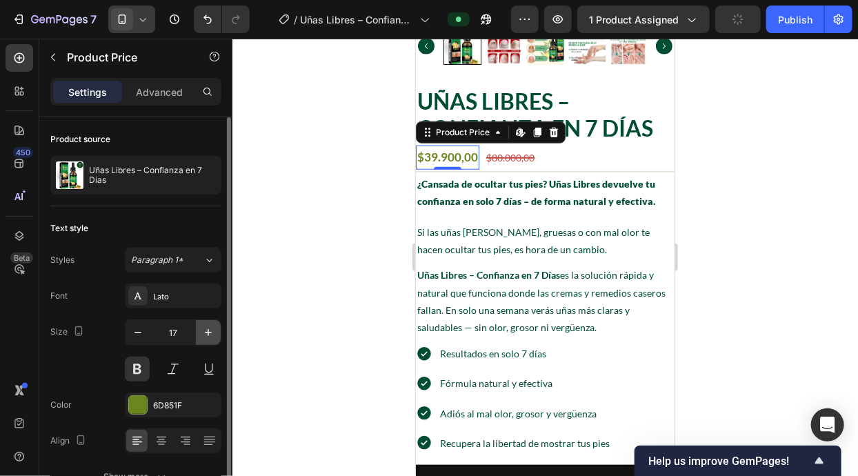
click at [205, 327] on icon "button" at bounding box center [208, 332] width 14 height 14
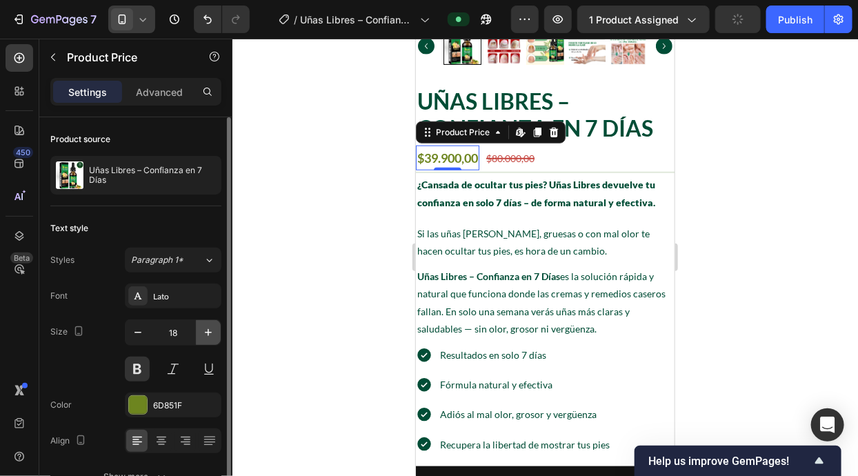
click at [205, 327] on icon "button" at bounding box center [208, 332] width 14 height 14
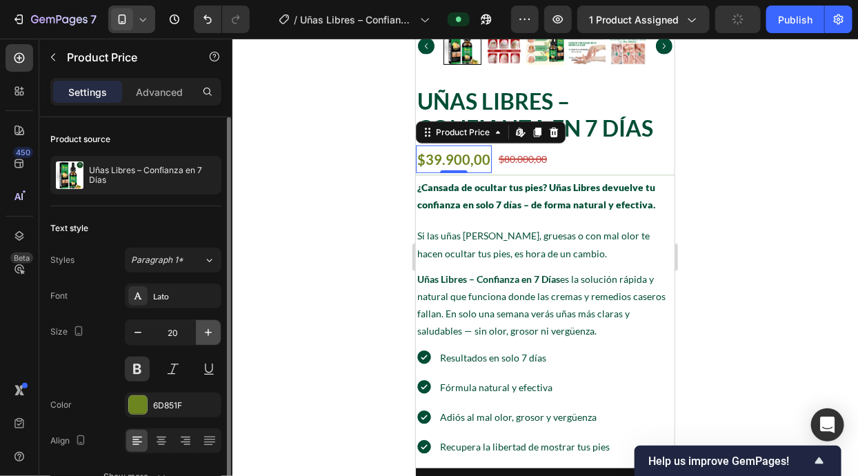
click at [205, 327] on icon "button" at bounding box center [208, 332] width 14 height 14
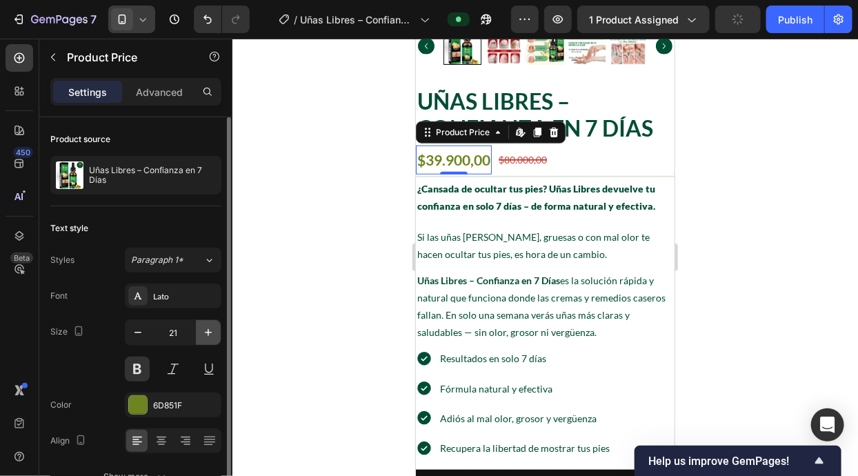
click at [205, 327] on icon "button" at bounding box center [208, 332] width 14 height 14
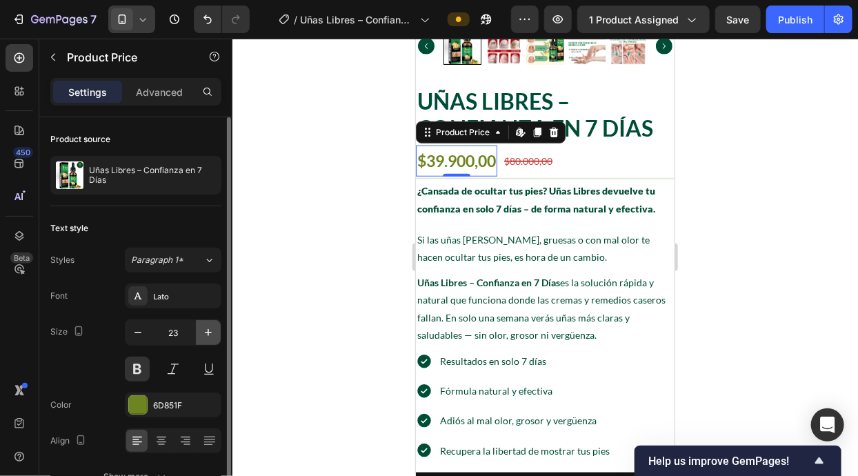
click at [205, 327] on icon "button" at bounding box center [208, 332] width 14 height 14
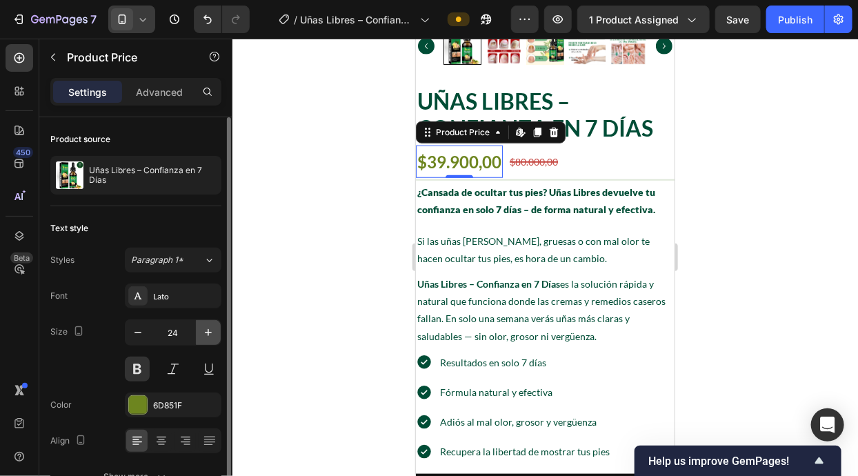
click at [205, 327] on icon "button" at bounding box center [208, 332] width 14 height 14
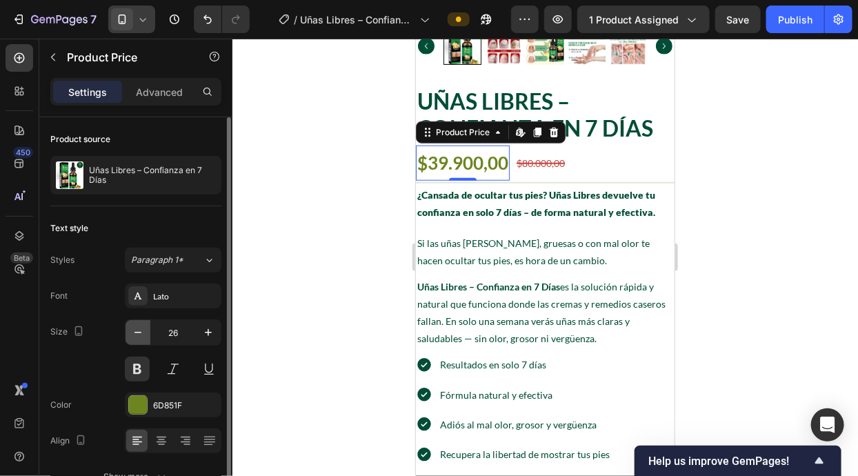
click at [141, 331] on icon "button" at bounding box center [138, 332] width 14 height 14
click at [142, 331] on icon "button" at bounding box center [138, 332] width 14 height 14
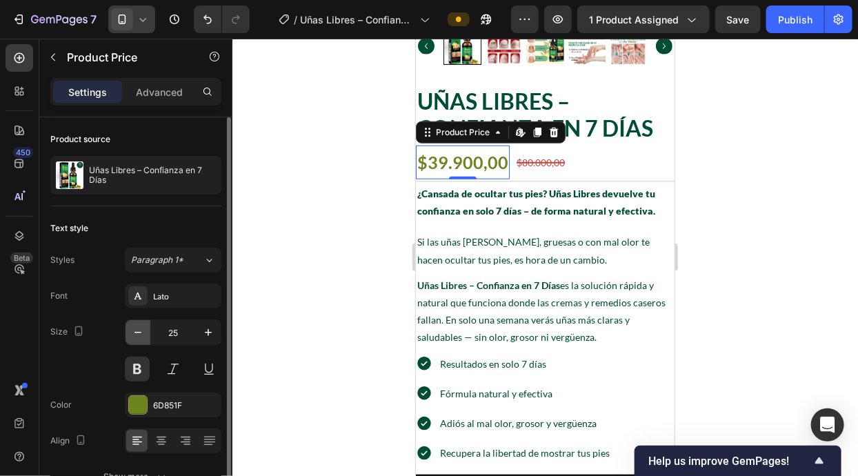
type input "24"
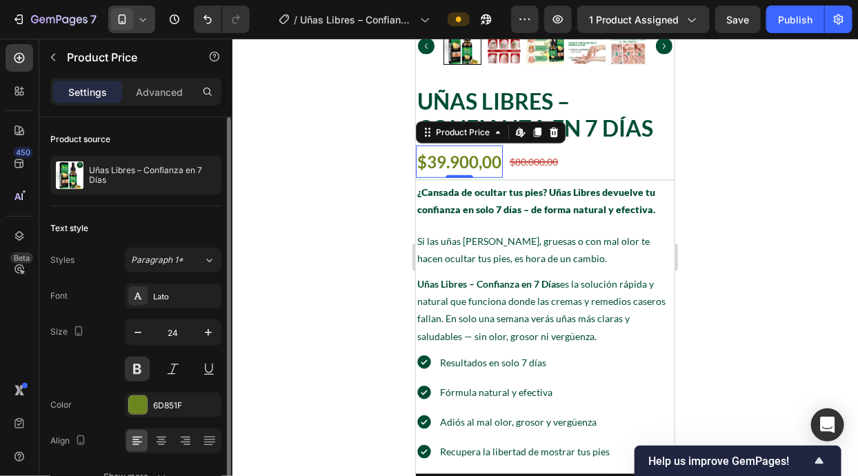
scroll to position [12, 0]
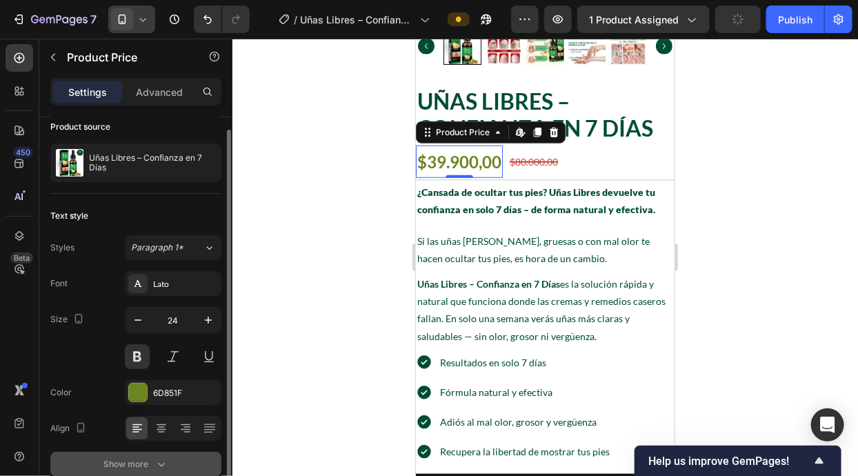
click at [134, 469] on div "Show more" at bounding box center [136, 464] width 64 height 14
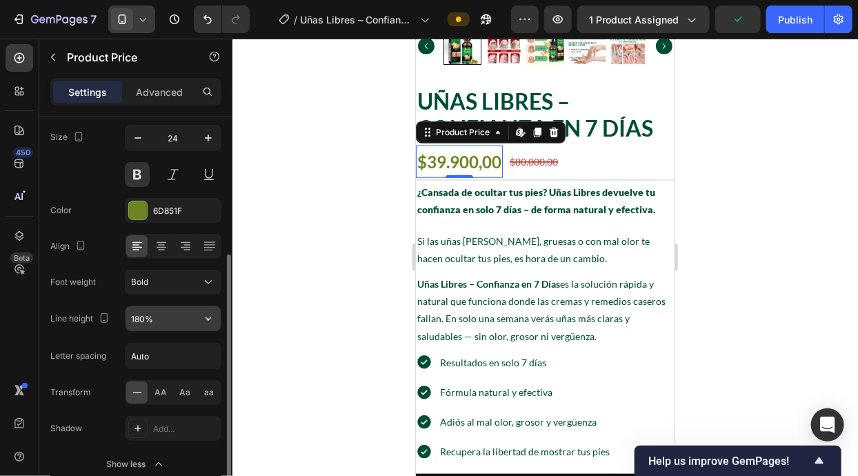
click at [208, 330] on button "button" at bounding box center [208, 318] width 25 height 25
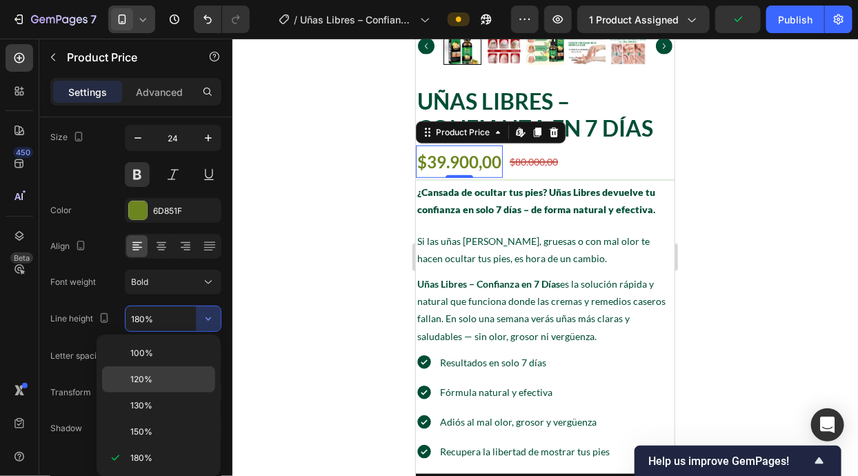
click at [163, 377] on p "120%" at bounding box center [169, 379] width 79 height 12
type input "120%"
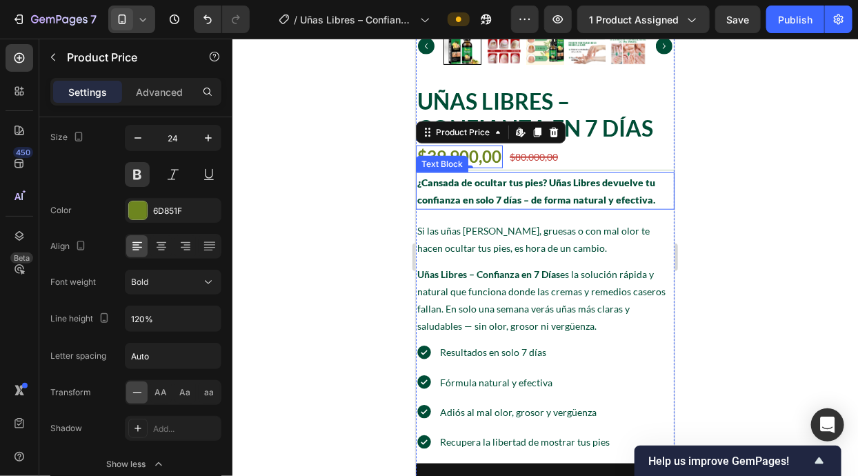
click at [517, 185] on p "¿Cansada de ocultar tus pies? Uñas Libres devuelve tu confianza en solo 7 días …" at bounding box center [544, 190] width 256 height 34
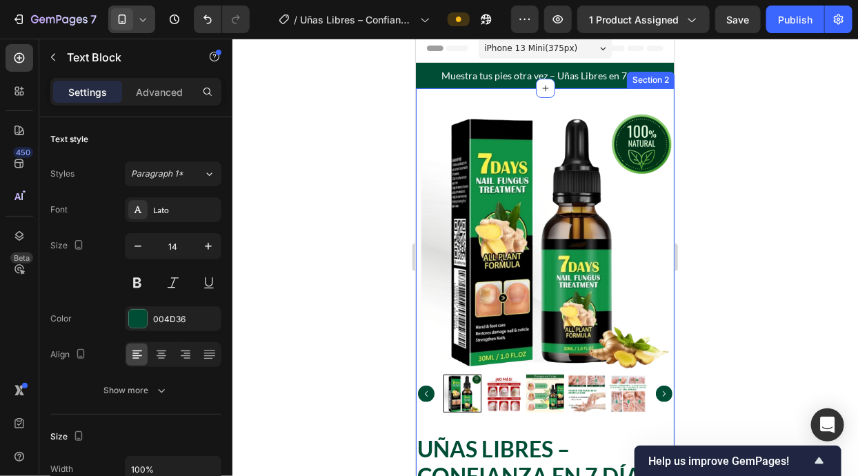
scroll to position [0, 0]
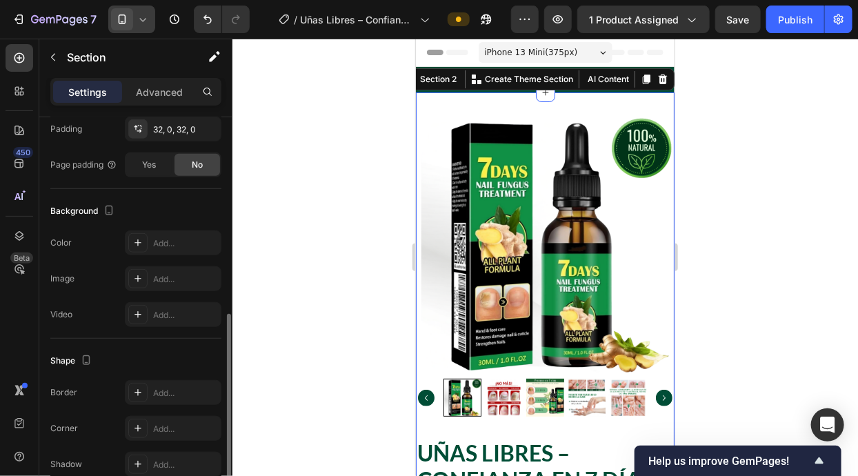
scroll to position [252, 0]
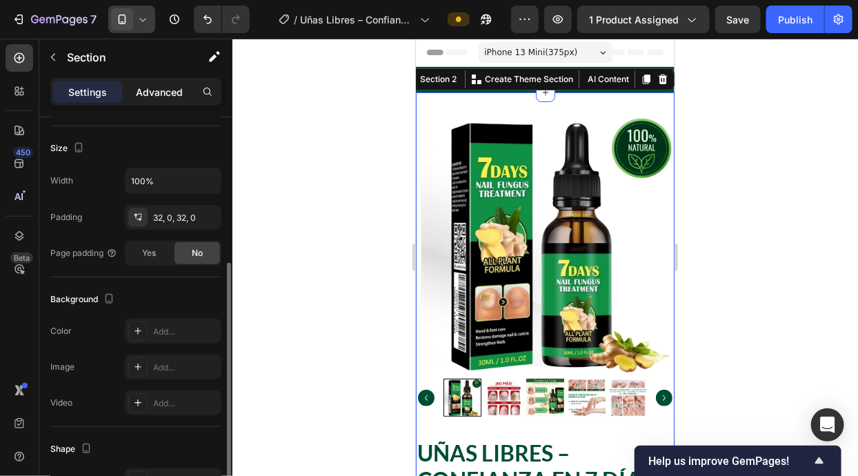
click at [161, 94] on p "Advanced" at bounding box center [159, 92] width 47 height 14
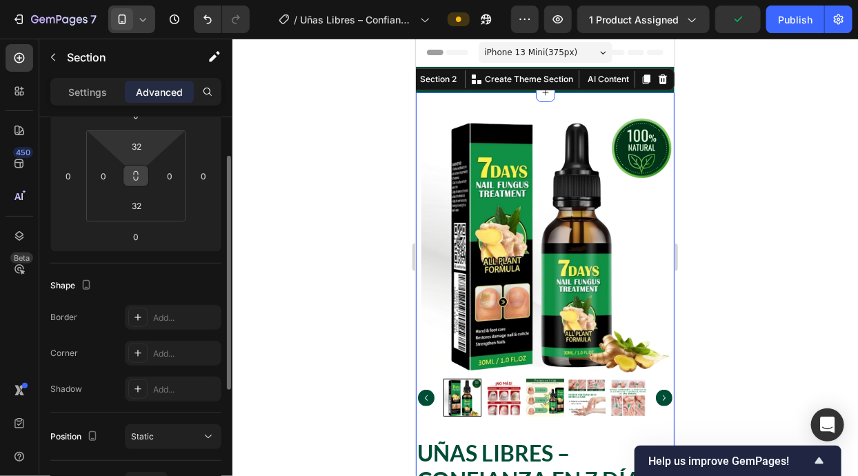
scroll to position [164, 0]
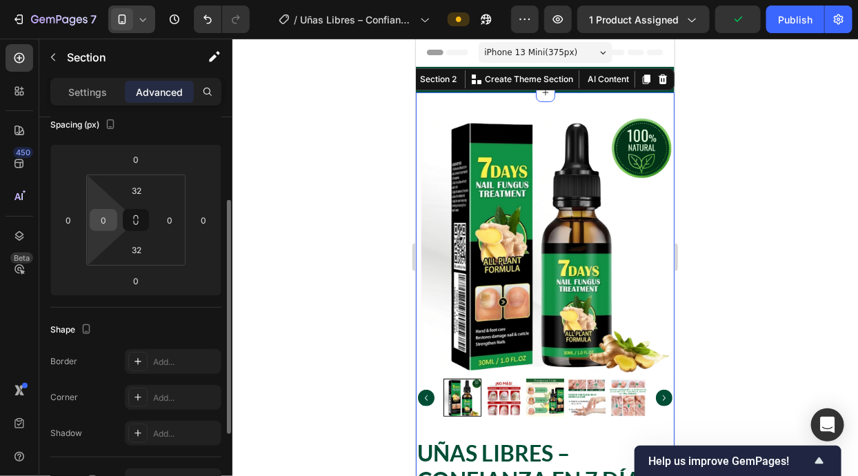
click at [97, 220] on input "0" at bounding box center [103, 220] width 21 height 21
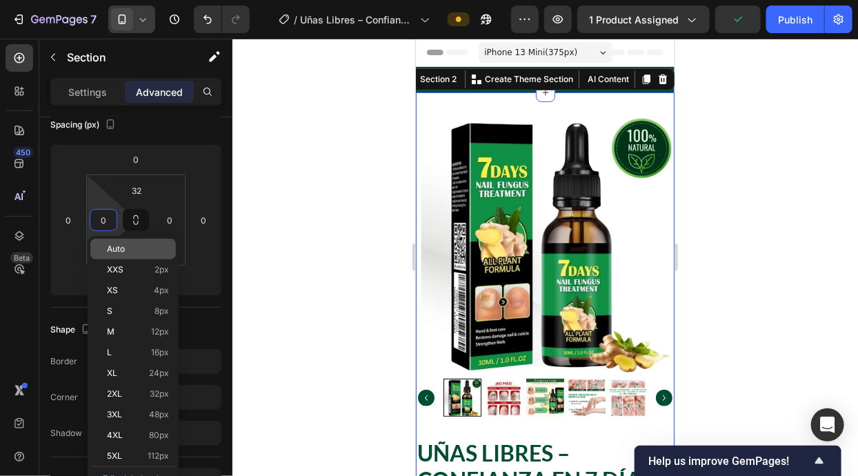
drag, startPoint x: 164, startPoint y: 330, endPoint x: 166, endPoint y: 243, distance: 86.9
click at [164, 330] on span "12px" at bounding box center [160, 332] width 18 height 10
type input "12"
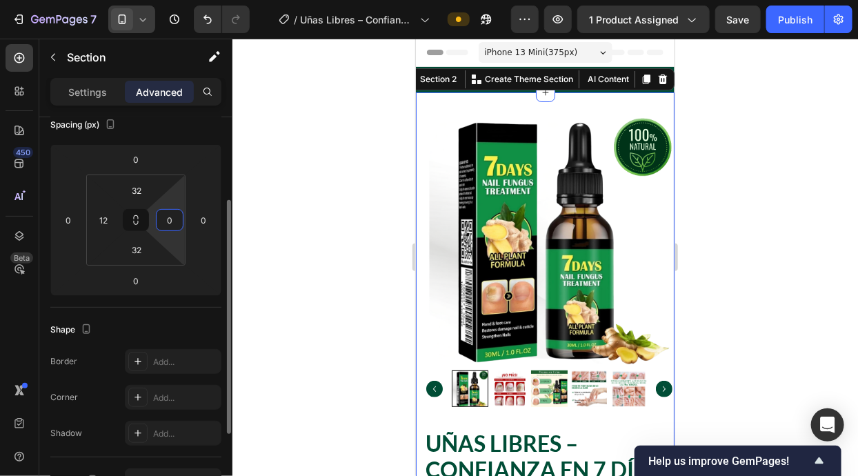
click at [165, 227] on input "0" at bounding box center [169, 220] width 21 height 21
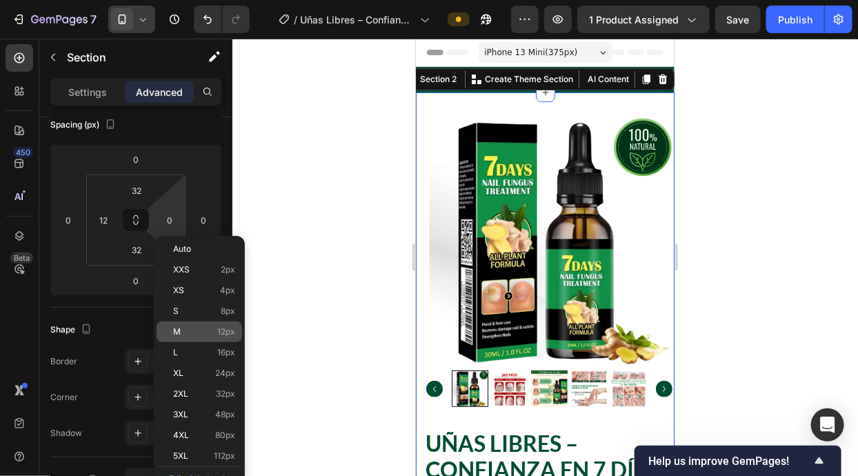
click at [192, 336] on p "M 12px" at bounding box center [204, 332] width 62 height 10
type input "12"
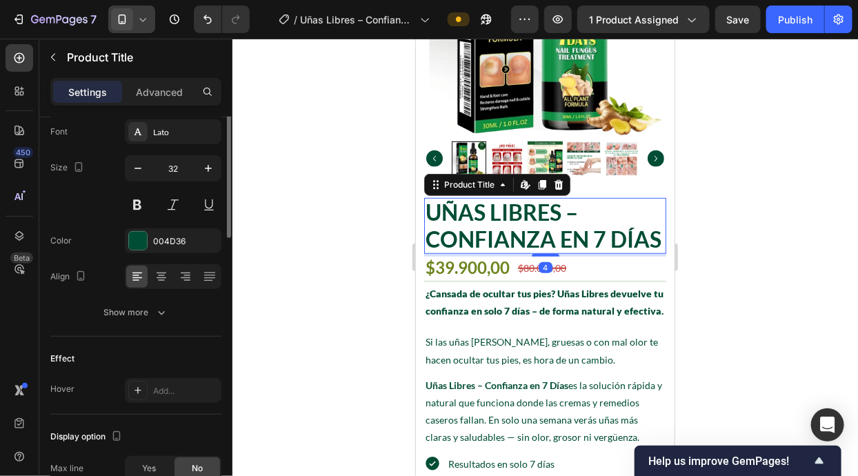
scroll to position [0, 0]
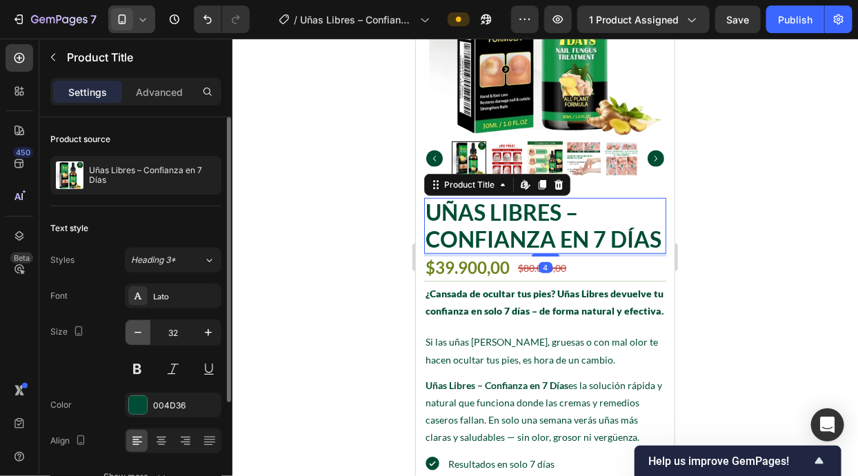
click at [134, 334] on icon "button" at bounding box center [138, 332] width 14 height 14
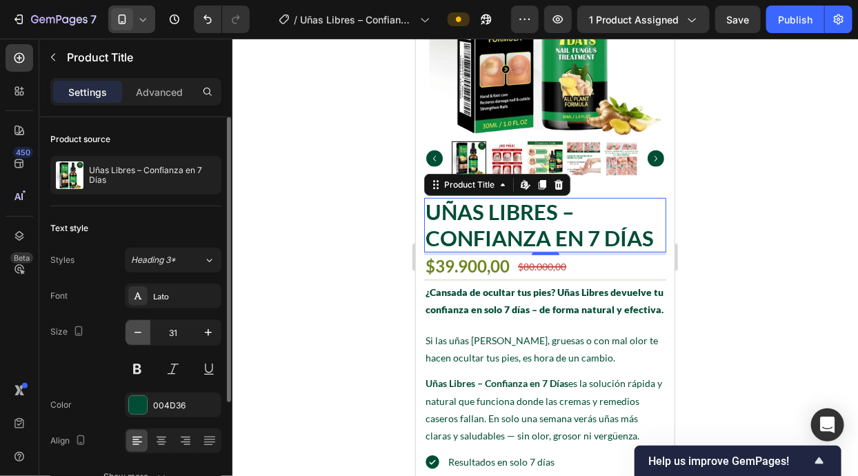
click at [134, 334] on icon "button" at bounding box center [138, 332] width 14 height 14
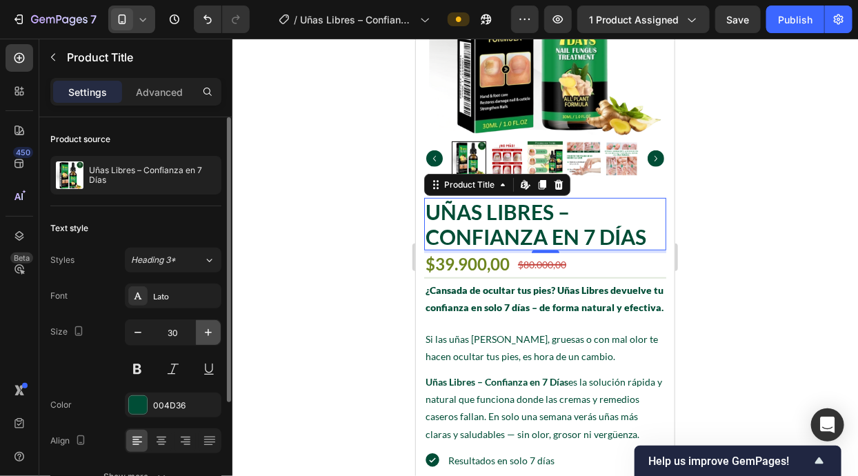
click at [207, 336] on icon "button" at bounding box center [208, 332] width 14 height 14
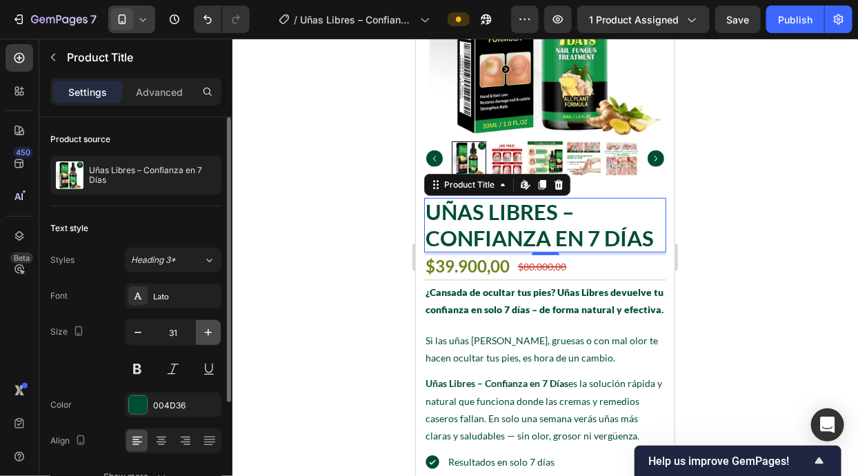
click at [207, 336] on icon "button" at bounding box center [208, 332] width 14 height 14
type input "32"
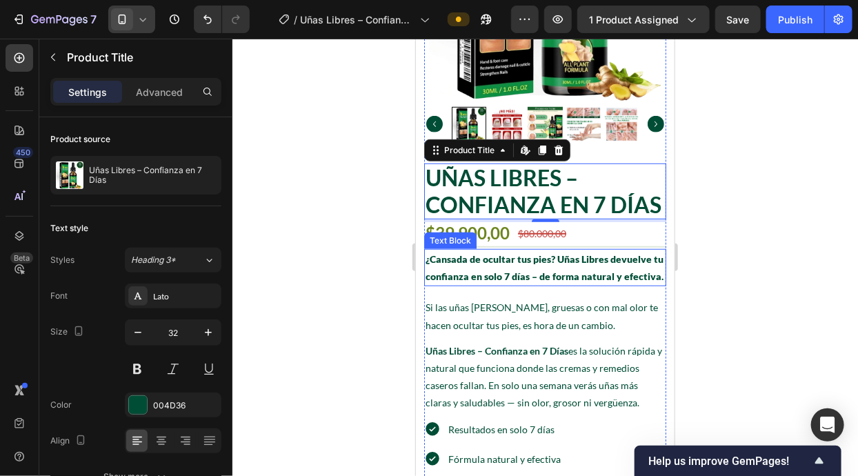
scroll to position [265, 0]
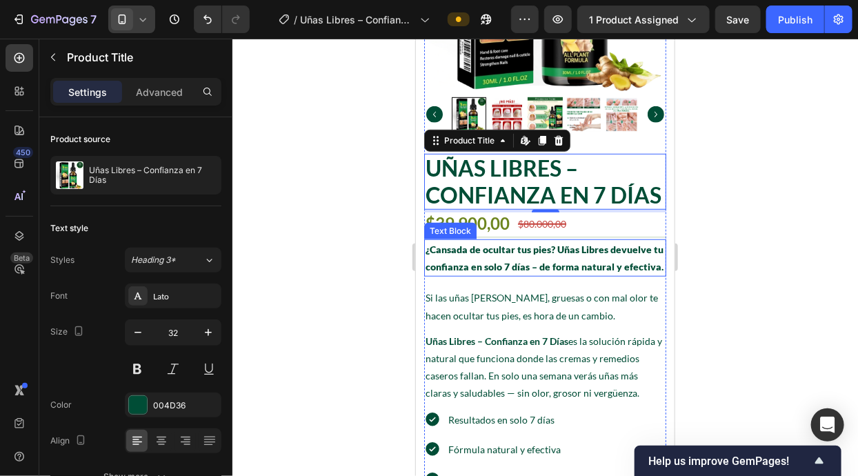
click at [510, 248] on p "¿Cansada de ocultar tus pies? Uñas Libres devuelve tu confianza en solo 7 días …" at bounding box center [544, 257] width 239 height 34
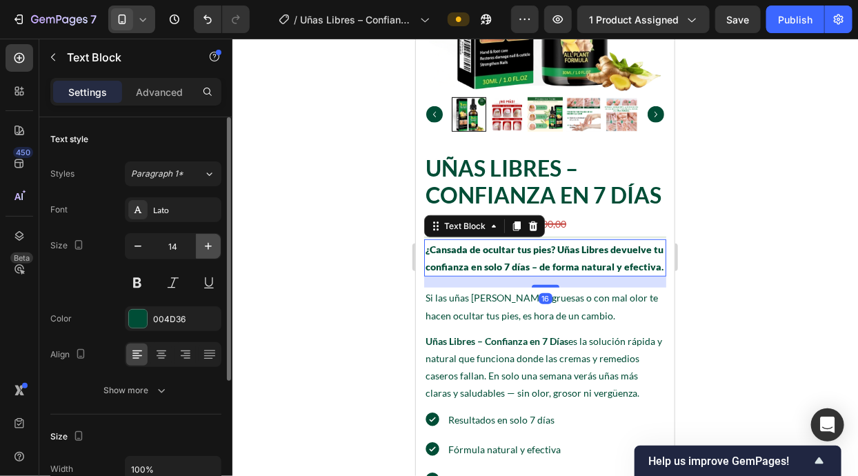
click at [199, 241] on button "button" at bounding box center [208, 246] width 25 height 25
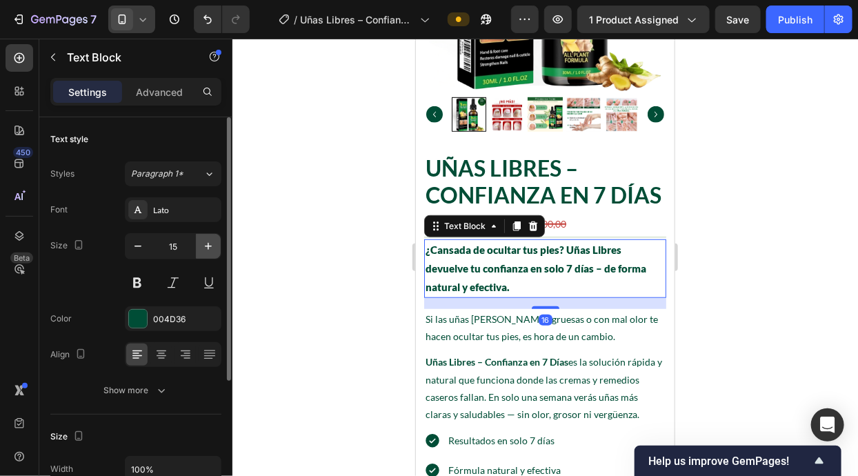
click at [199, 241] on button "button" at bounding box center [208, 246] width 25 height 25
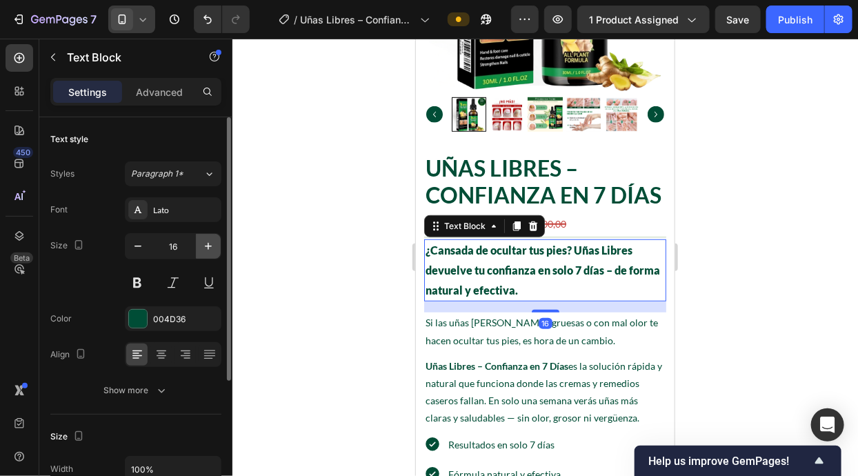
click at [199, 241] on button "button" at bounding box center [208, 246] width 25 height 25
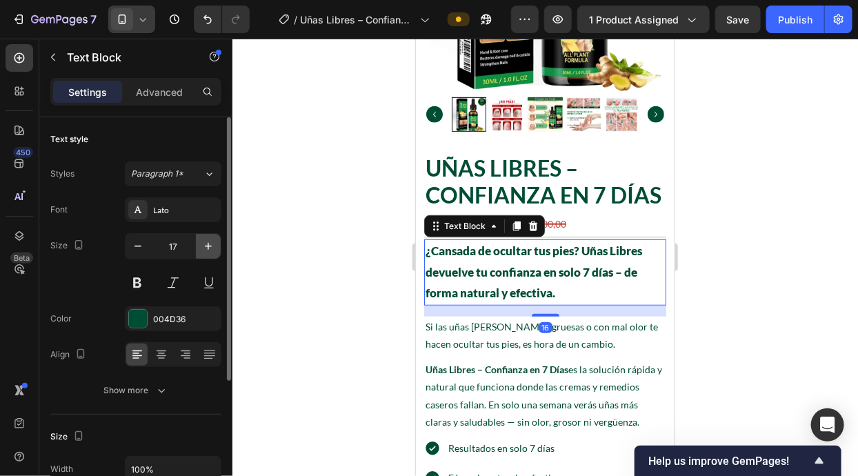
type input "18"
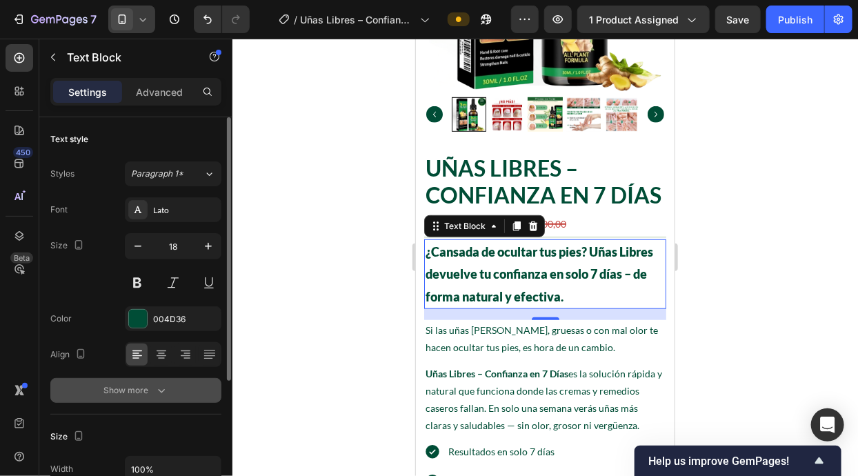
click at [139, 380] on button "Show more" at bounding box center [135, 390] width 171 height 25
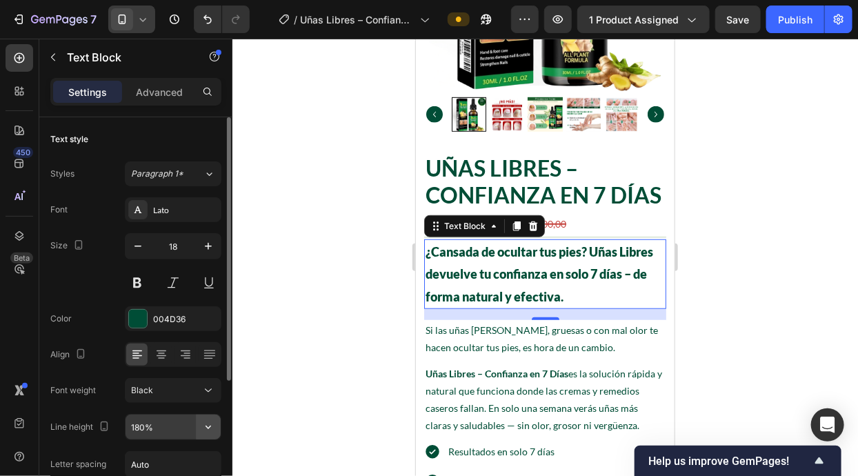
click at [207, 426] on icon "button" at bounding box center [208, 426] width 6 height 3
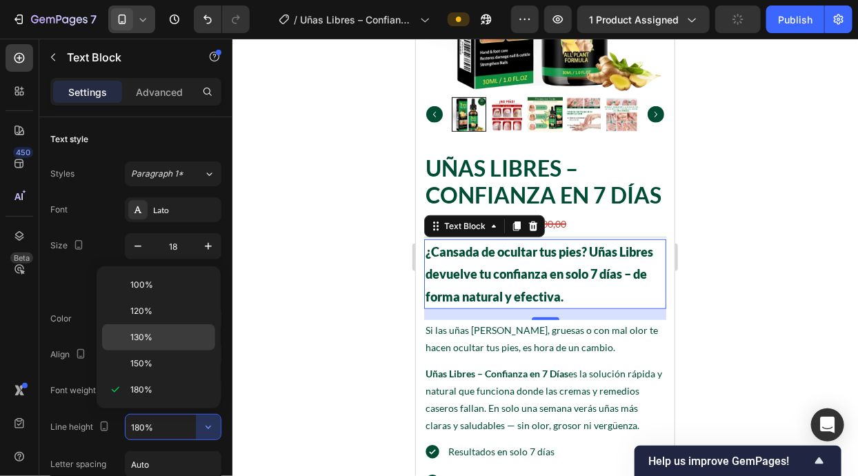
click at [197, 344] on div "130%" at bounding box center [158, 337] width 113 height 26
type input "130%"
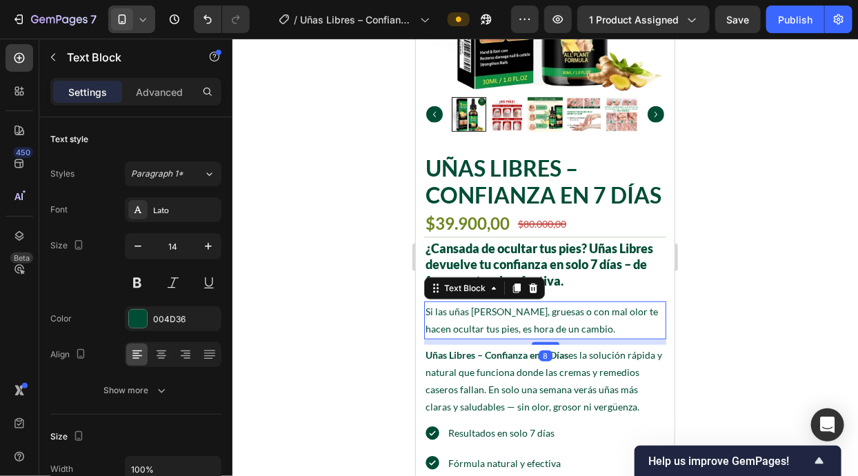
click at [602, 315] on p "Si las uñas [PERSON_NAME], gruesas o con mal olor te hacen ocultar tus pies, es…" at bounding box center [544, 319] width 239 height 34
click at [206, 245] on icon "button" at bounding box center [208, 246] width 7 height 7
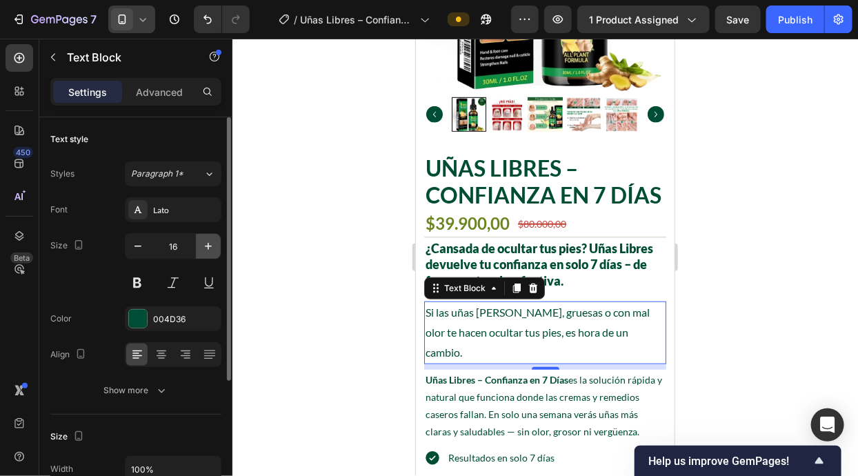
click at [206, 245] on icon "button" at bounding box center [208, 246] width 7 height 7
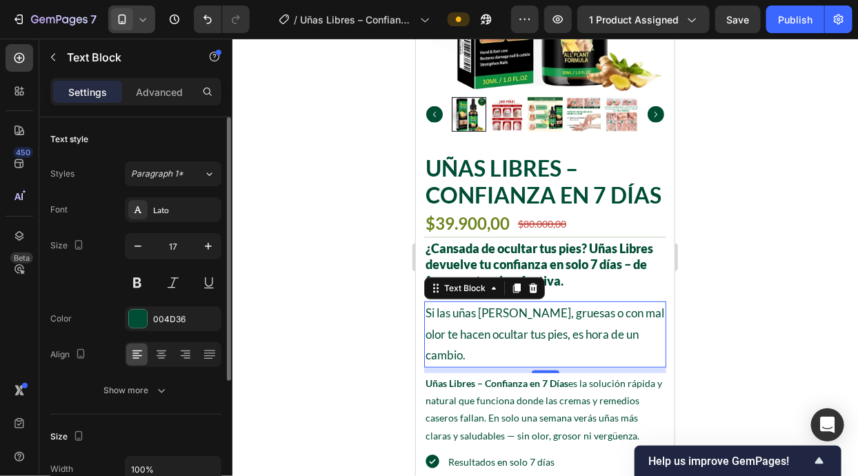
type input "18"
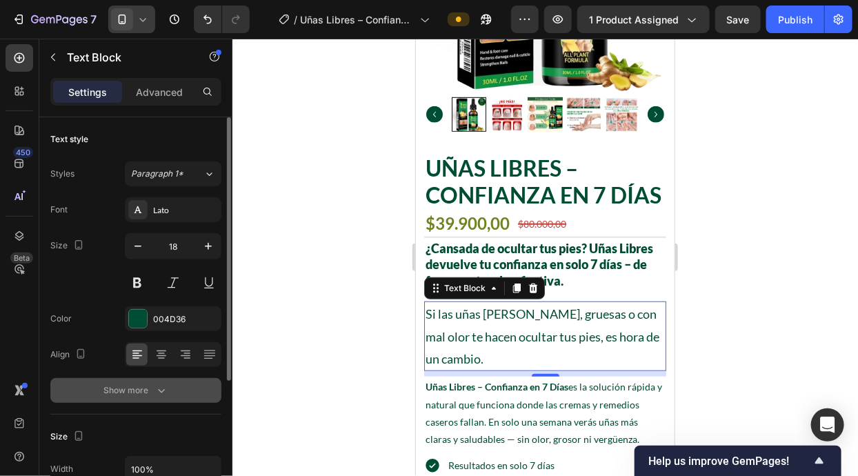
click at [152, 385] on div "Show more" at bounding box center [136, 390] width 64 height 14
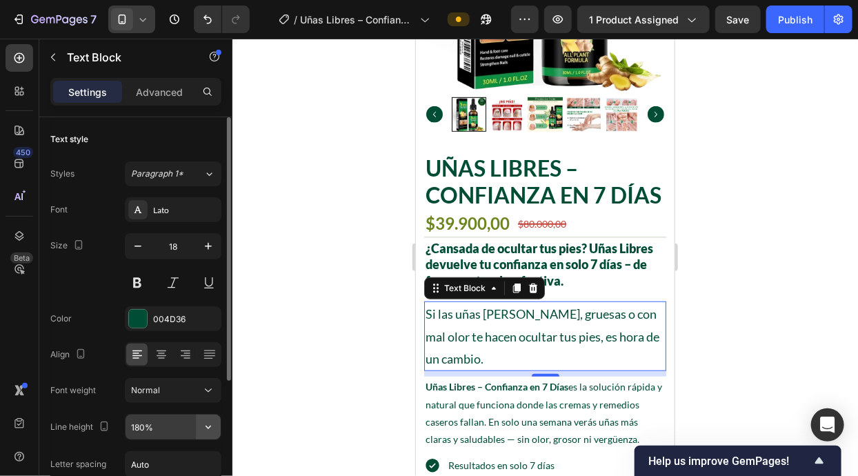
click at [204, 427] on icon "button" at bounding box center [208, 427] width 14 height 14
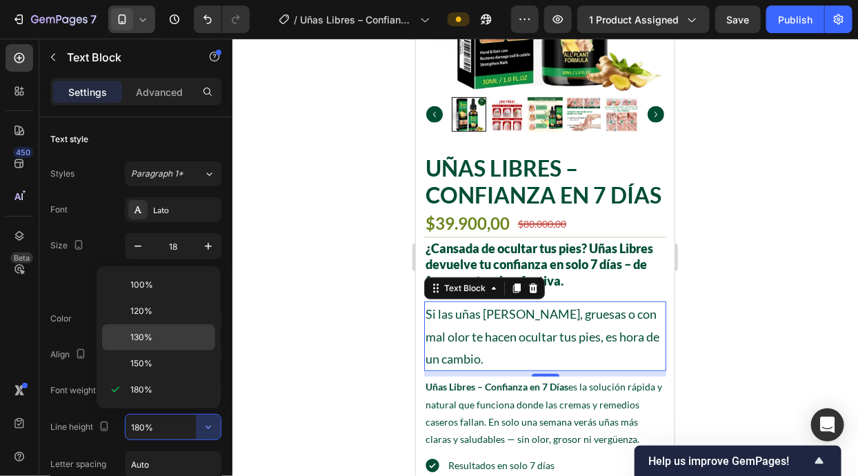
click at [187, 327] on div "130%" at bounding box center [158, 337] width 113 height 26
type input "130%"
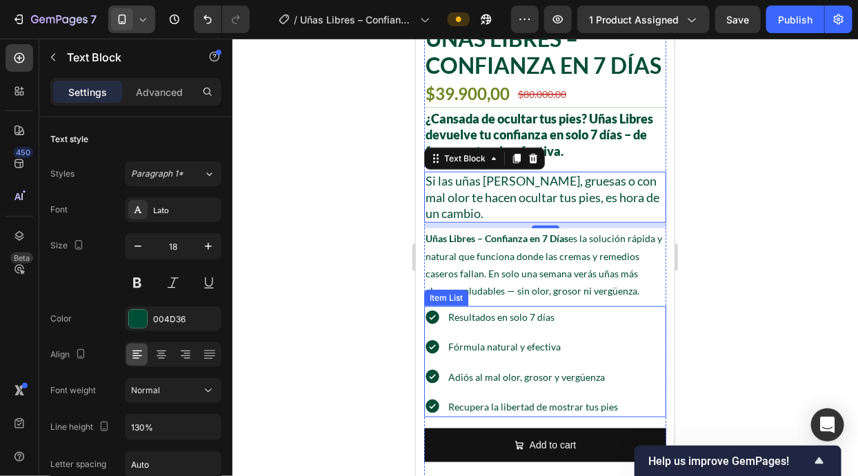
scroll to position [397, 0]
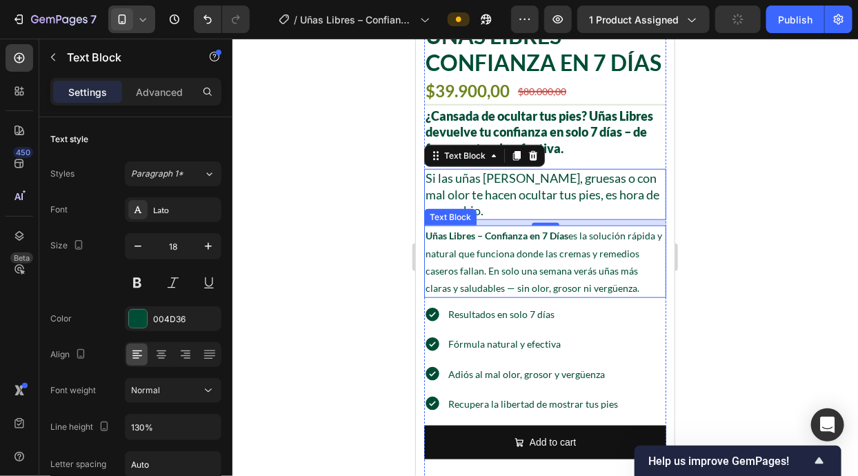
click at [563, 274] on p "Uñas Libres – Confianza en 7 Días es la solución rápida y natural que funciona …" at bounding box center [544, 261] width 239 height 70
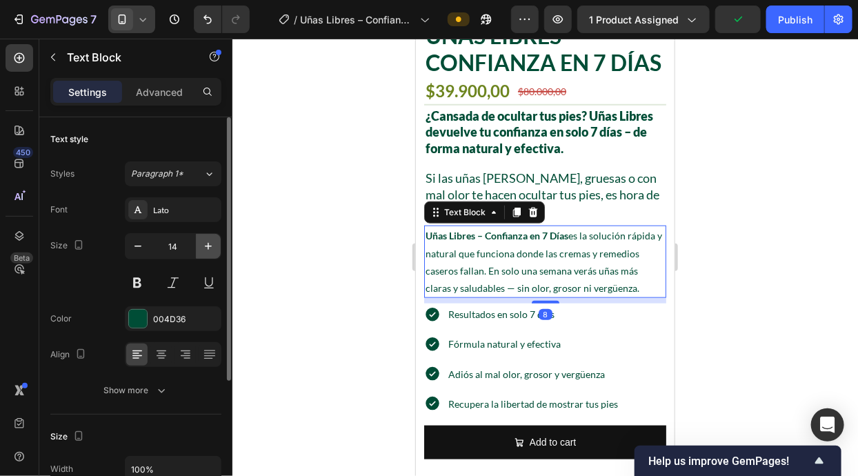
click at [216, 243] on button "button" at bounding box center [208, 246] width 25 height 25
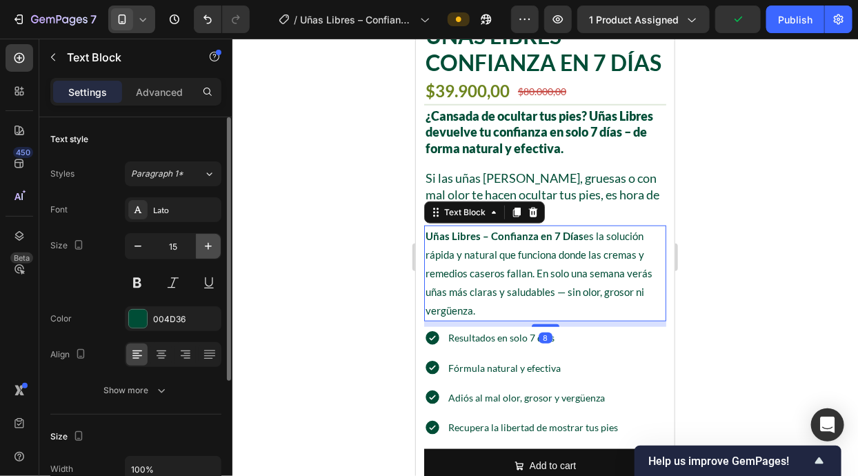
click at [216, 243] on button "button" at bounding box center [208, 246] width 25 height 25
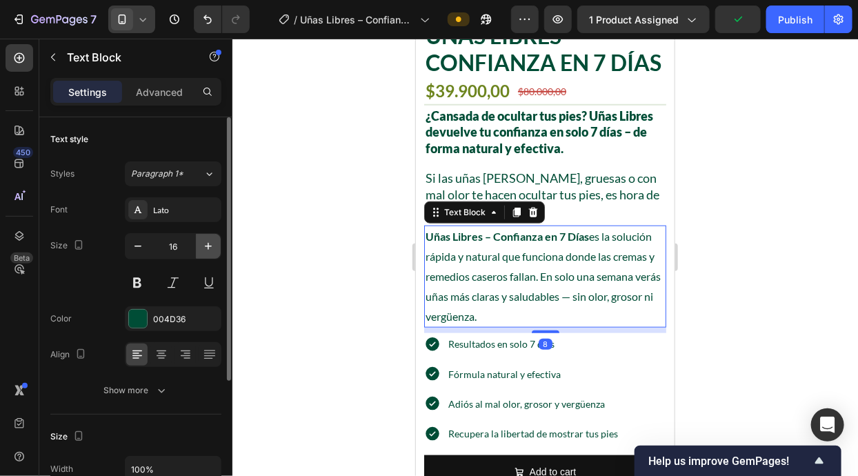
click at [216, 243] on button "button" at bounding box center [208, 246] width 25 height 25
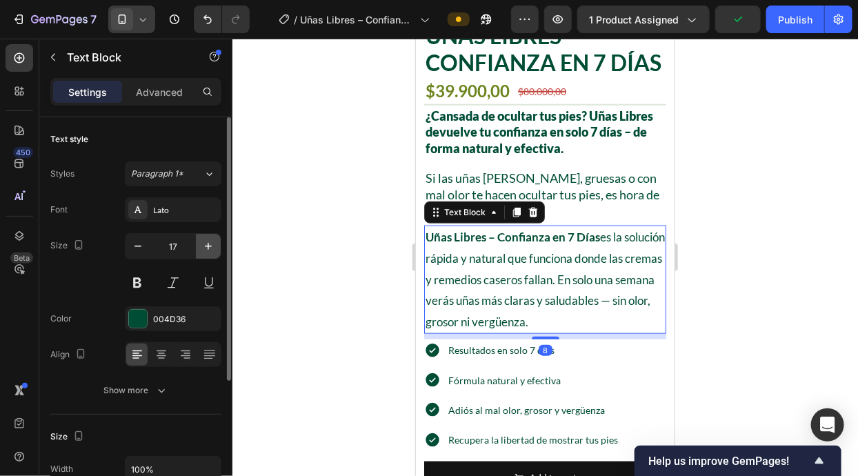
type input "18"
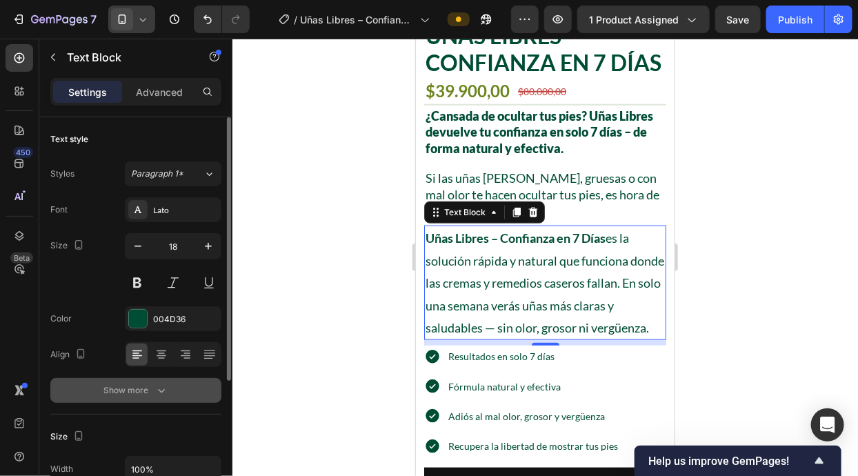
click at [164, 398] on button "Show more" at bounding box center [135, 390] width 171 height 25
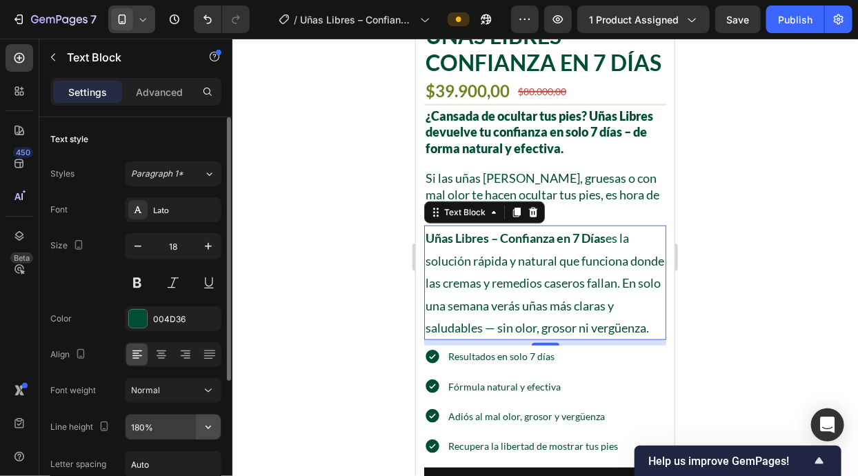
click at [198, 427] on button "button" at bounding box center [208, 426] width 25 height 25
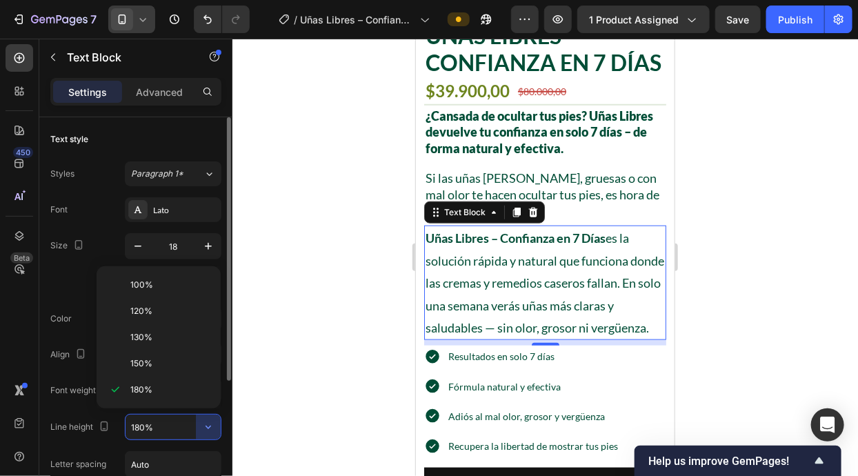
click at [188, 345] on div "130%" at bounding box center [158, 337] width 113 height 26
type input "130%"
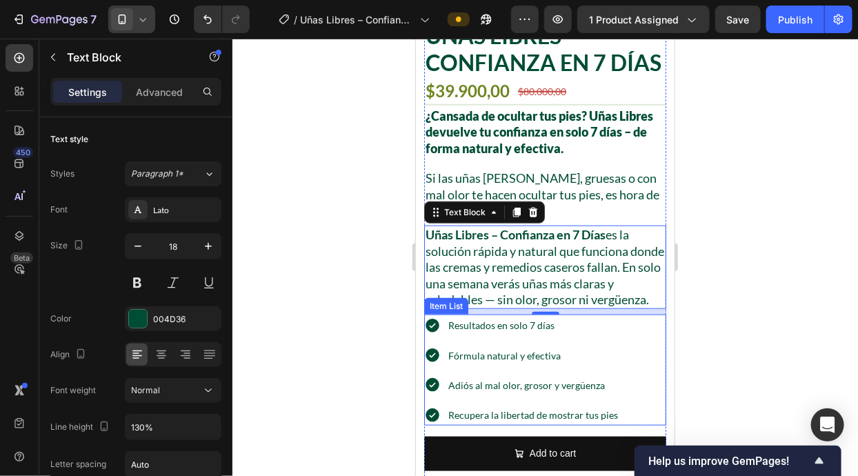
click at [627, 350] on div "Resultados en solo 7 días Fórmula natural y efectiva Adiós al mal olor, grosor …" at bounding box center [544, 369] width 242 height 111
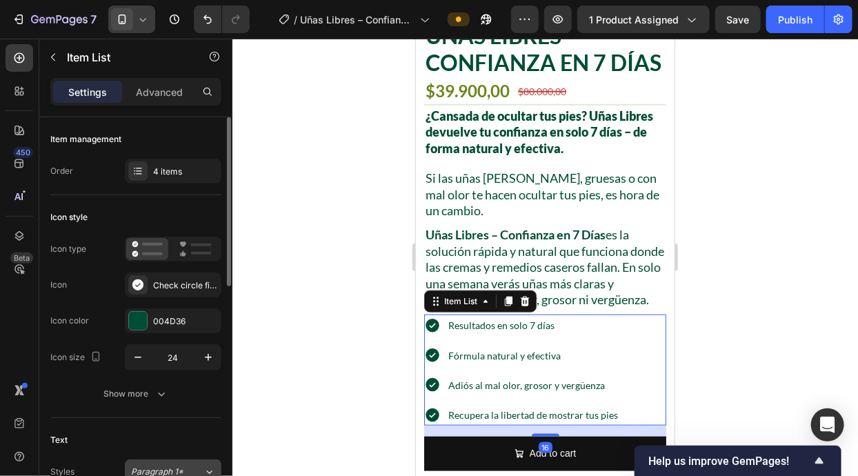
scroll to position [365, 0]
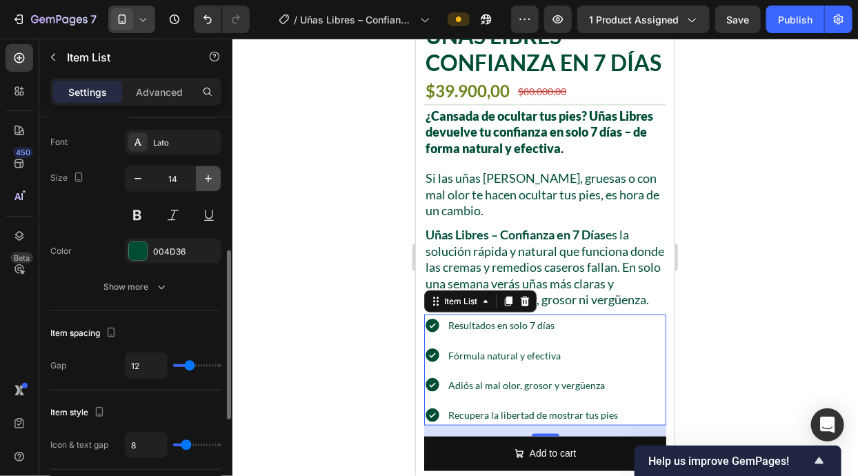
click at [201, 187] on button "button" at bounding box center [208, 178] width 25 height 25
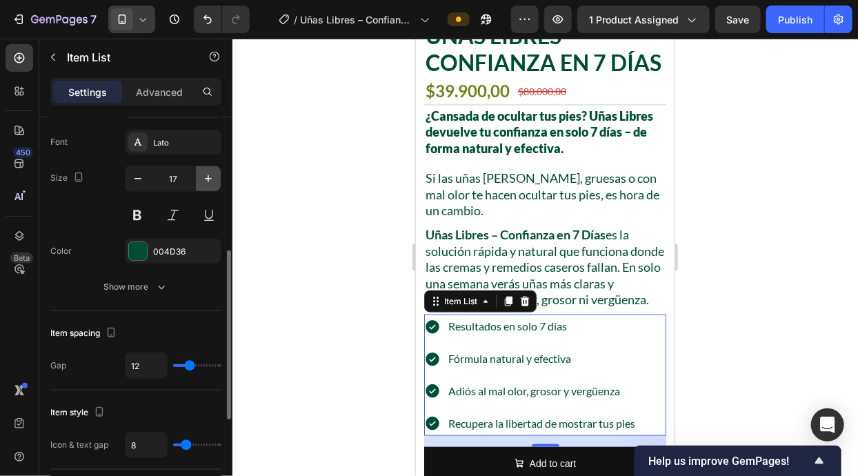
click at [201, 187] on button "button" at bounding box center [208, 178] width 25 height 25
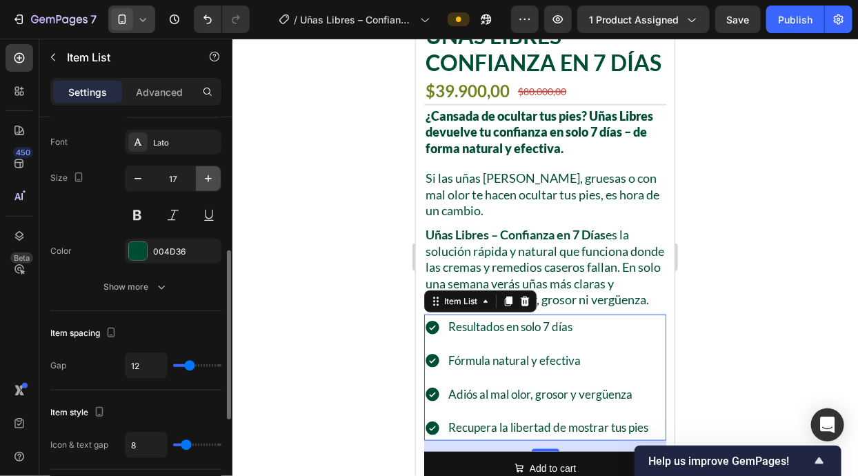
type input "18"
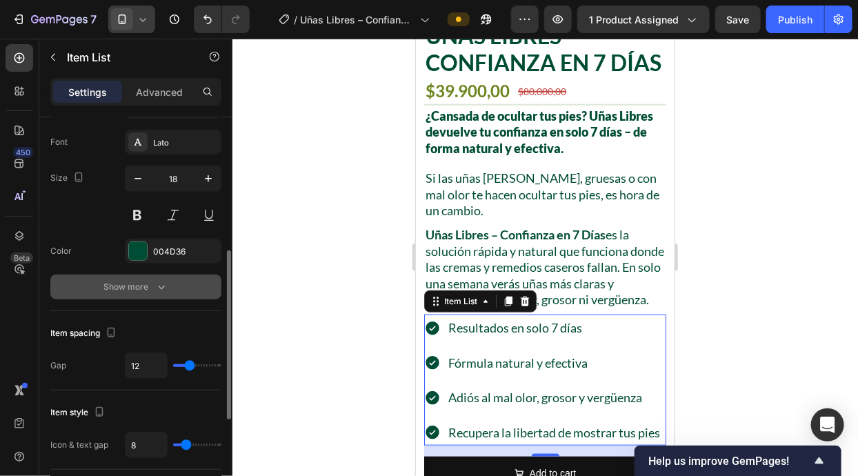
click at [168, 292] on button "Show more" at bounding box center [135, 286] width 171 height 25
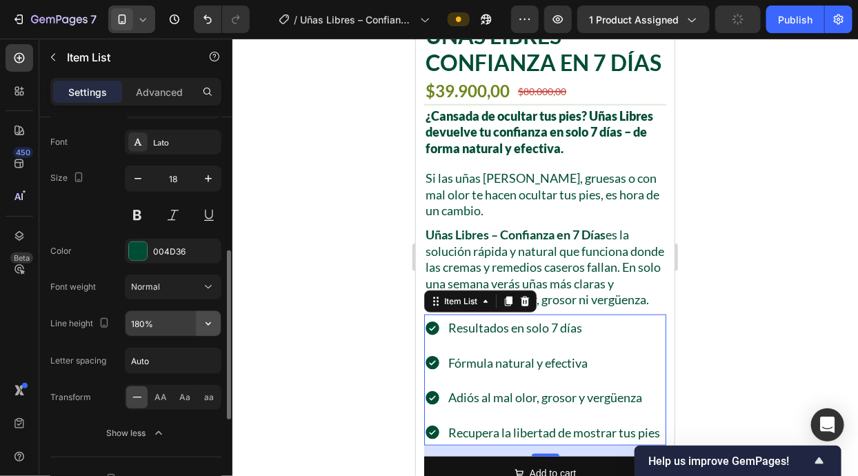
click at [200, 321] on button "button" at bounding box center [208, 323] width 25 height 25
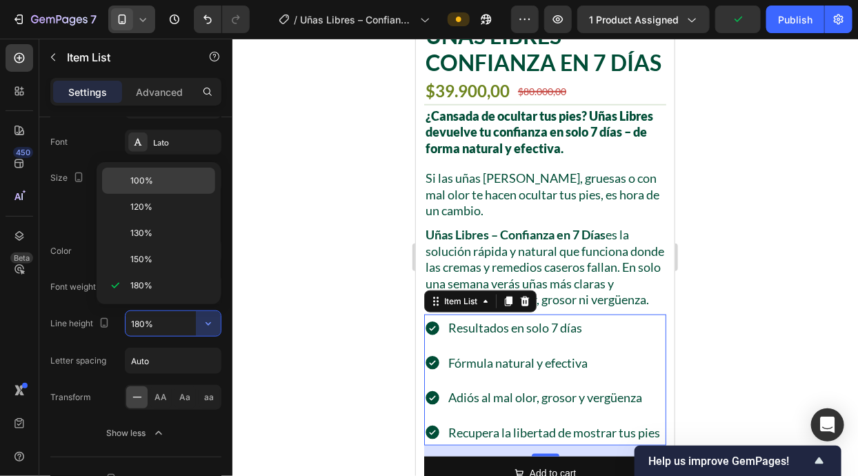
click at [188, 177] on p "100%" at bounding box center [169, 180] width 79 height 12
type input "100%"
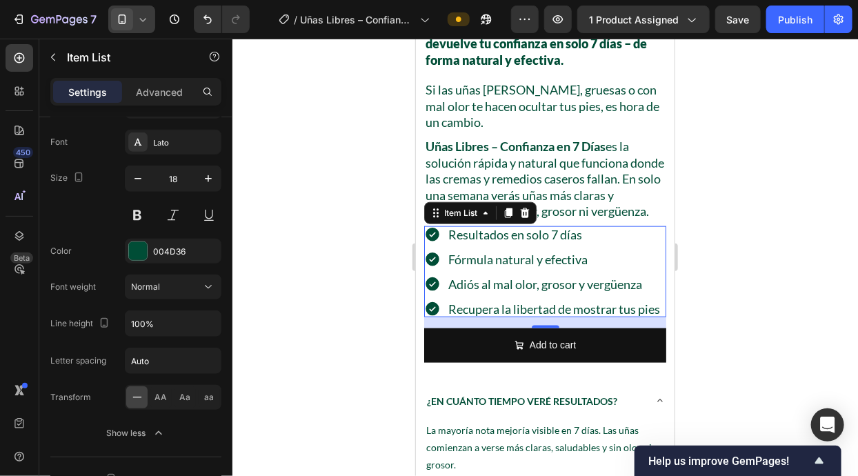
scroll to position [297, 0]
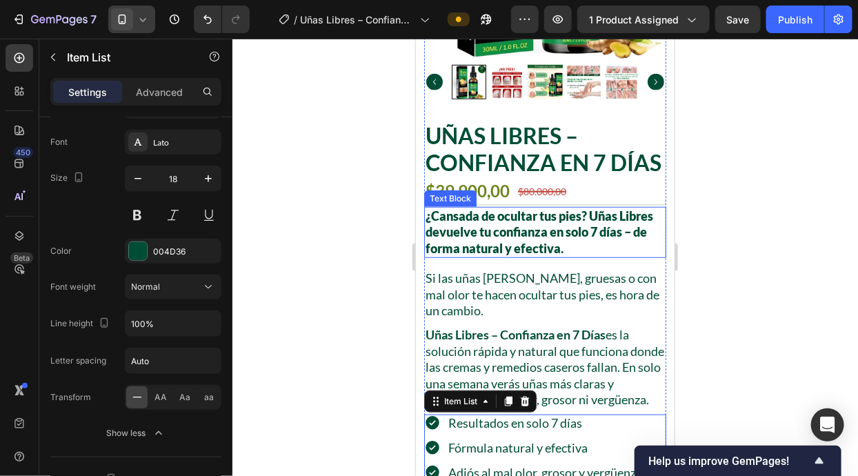
click at [612, 235] on p "¿Cansada de ocultar tus pies? Uñas Libres devuelve tu confianza en solo 7 días …" at bounding box center [544, 231] width 239 height 48
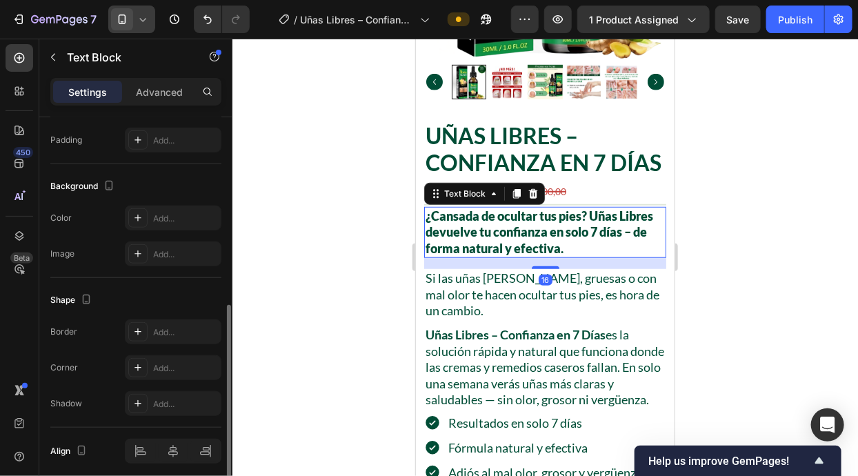
scroll to position [0, 0]
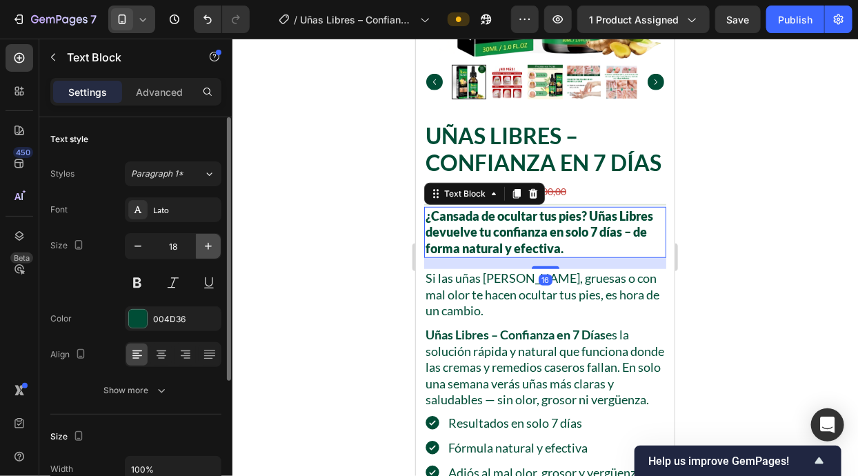
click at [204, 254] on button "button" at bounding box center [208, 246] width 25 height 25
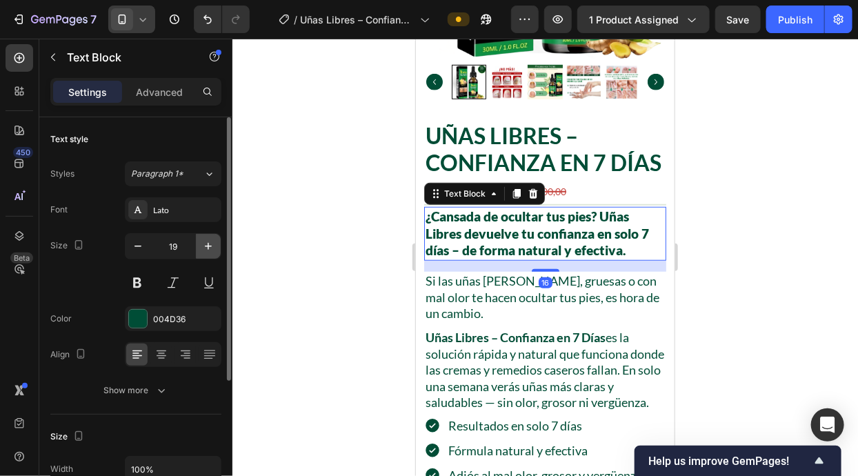
type input "20"
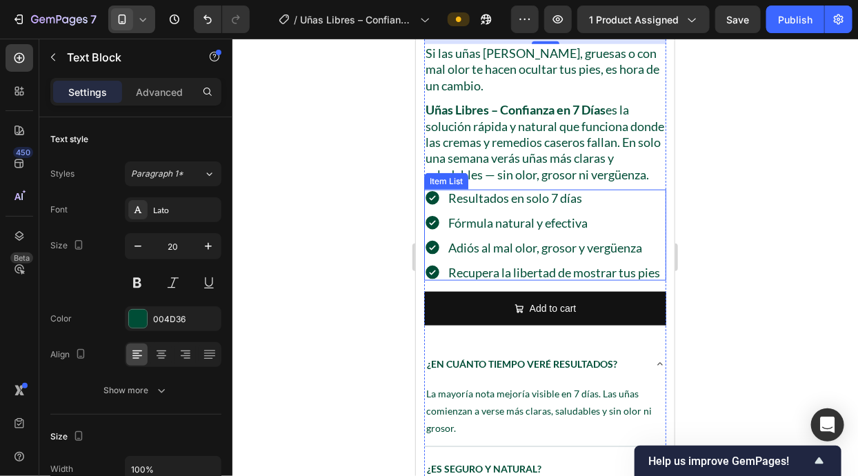
scroll to position [562, 0]
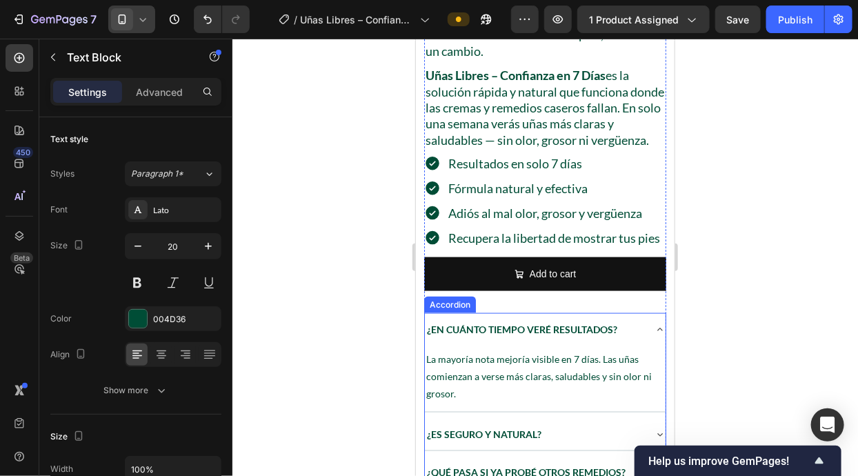
click at [602, 325] on p "¿En cuánto tiempo veré resultados?" at bounding box center [521, 328] width 190 height 17
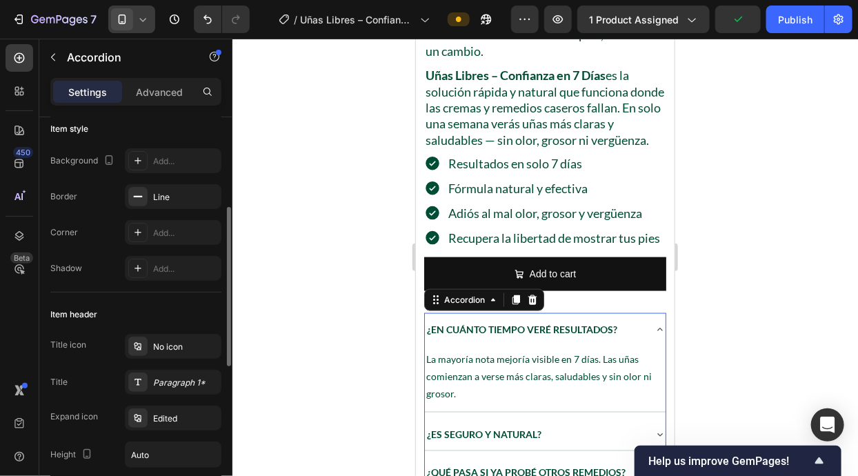
scroll to position [132, 0]
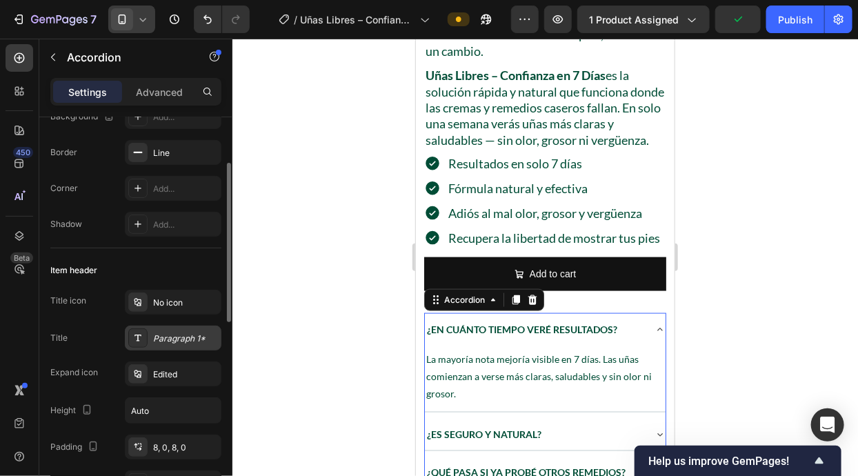
click at [183, 334] on div "Paragraph 1*" at bounding box center [185, 338] width 65 height 12
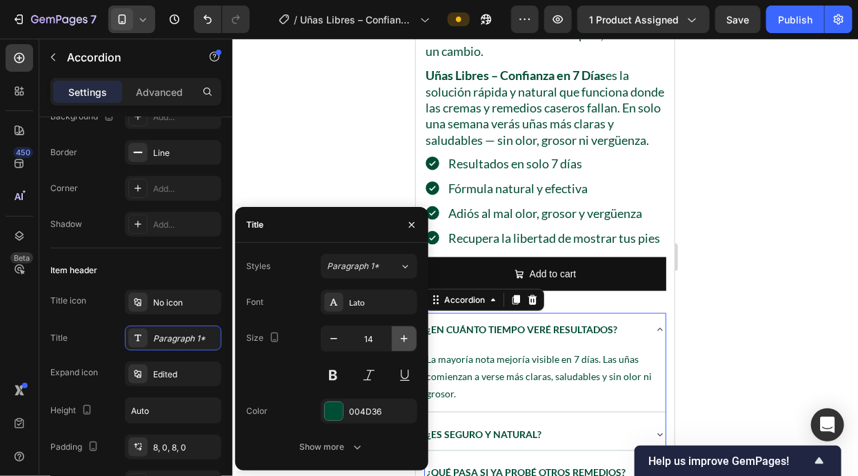
click at [395, 338] on button "button" at bounding box center [404, 338] width 25 height 25
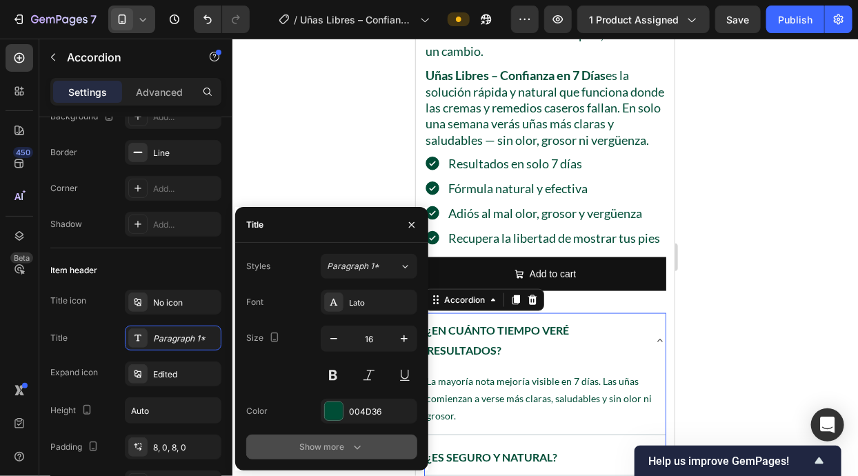
click at [308, 449] on div "Show more" at bounding box center [332, 447] width 64 height 14
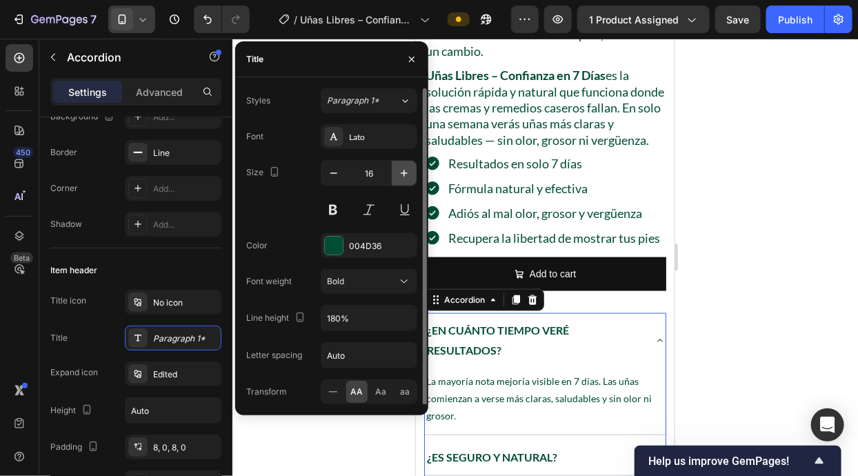
click at [404, 165] on button "button" at bounding box center [404, 173] width 25 height 25
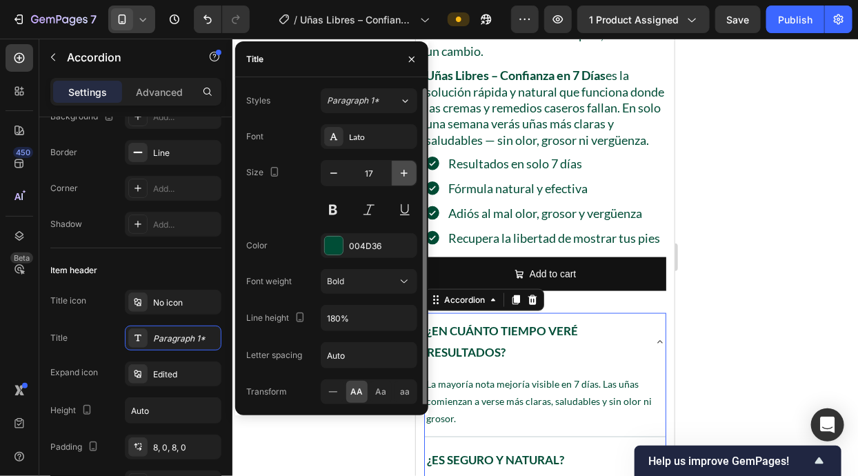
click at [404, 165] on button "button" at bounding box center [404, 173] width 25 height 25
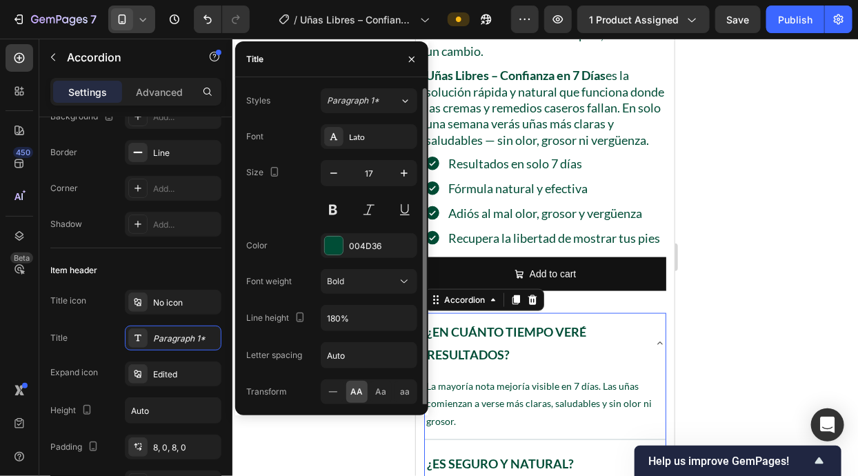
type input "18"
click at [399, 323] on icon "button" at bounding box center [404, 318] width 14 height 14
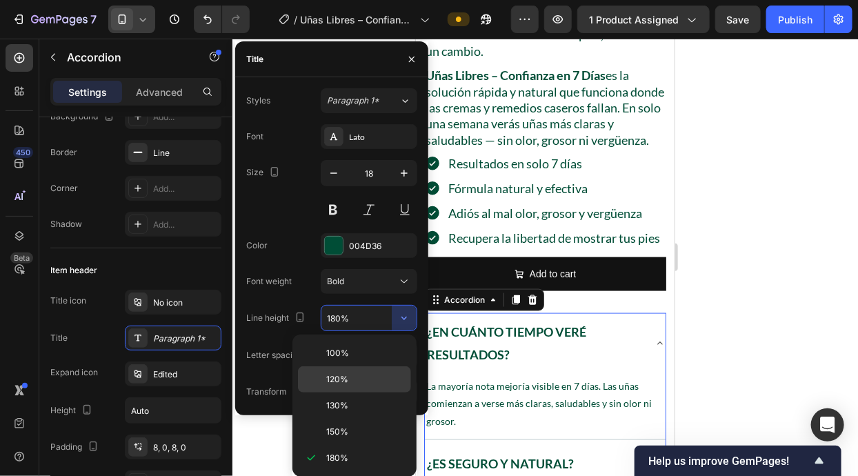
click at [355, 381] on p "120%" at bounding box center [365, 379] width 79 height 12
type input "120%"
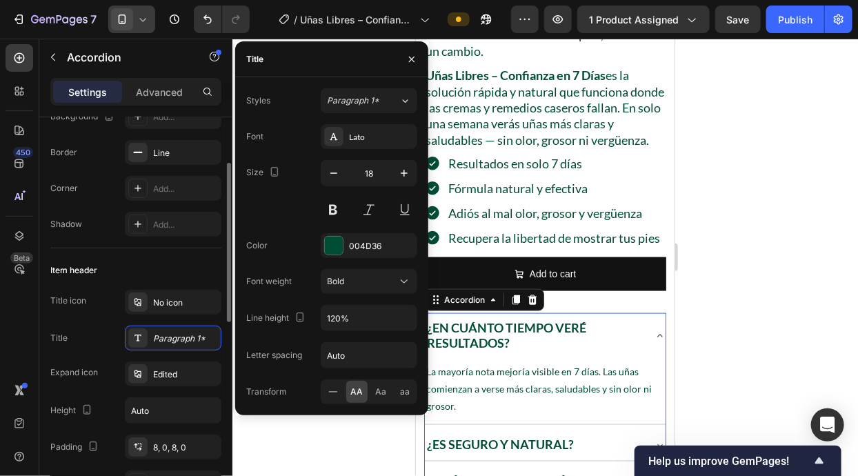
click at [120, 316] on div "Title icon No icon Title Paragraph 1* Expand icon Edited Height Auto Padding 8,…" at bounding box center [135, 392] width 171 height 205
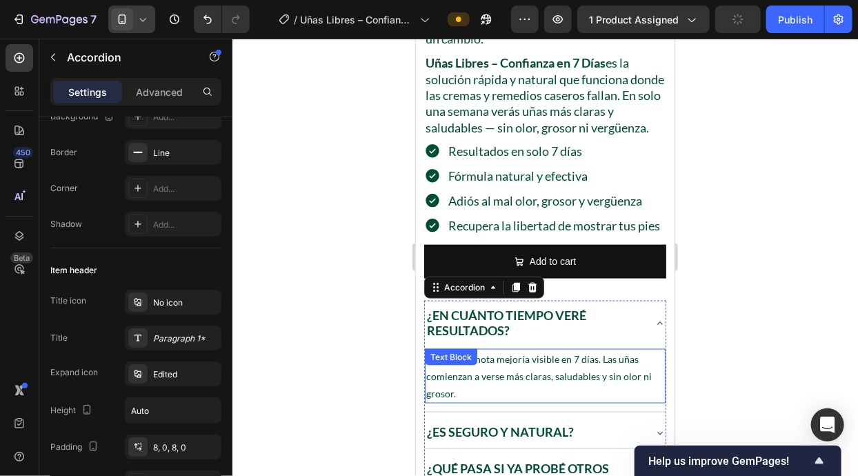
scroll to position [694, 0]
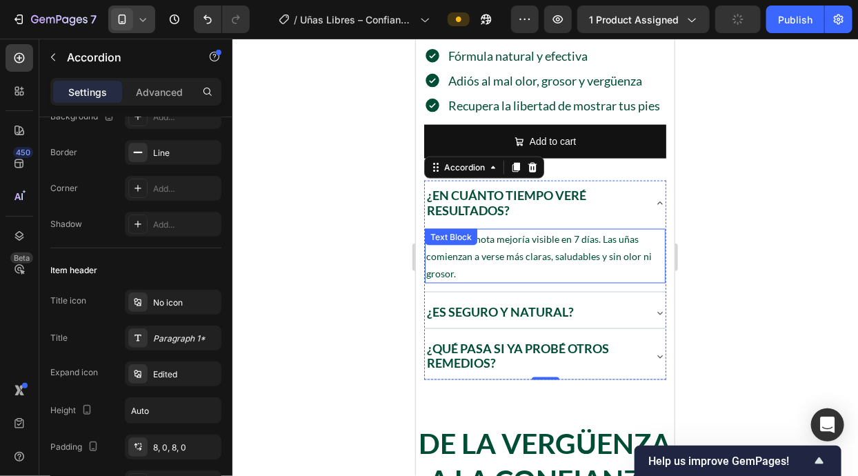
click at [514, 230] on p "La mayoría nota mejoría visible en 7 días. Las uñas comienzan a verse más clara…" at bounding box center [544, 256] width 238 height 52
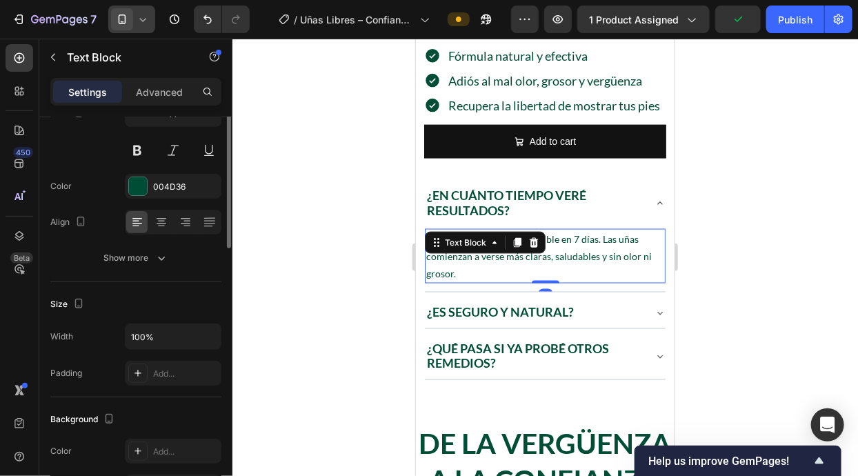
scroll to position [0, 0]
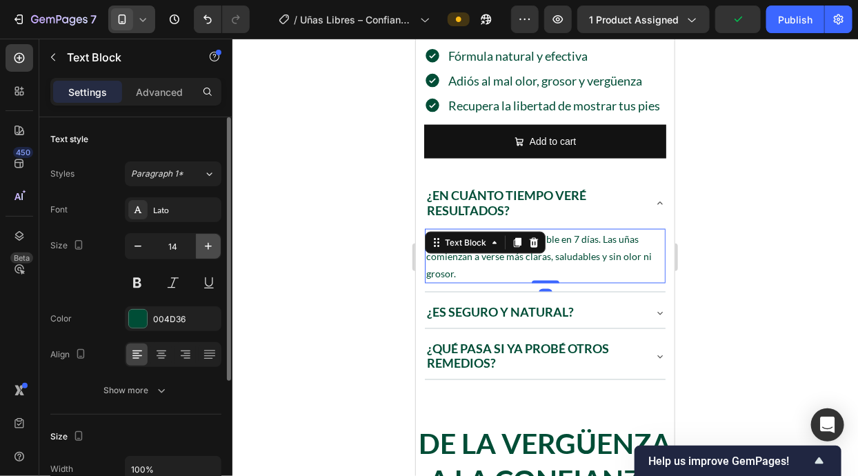
click at [211, 242] on icon "button" at bounding box center [208, 246] width 14 height 14
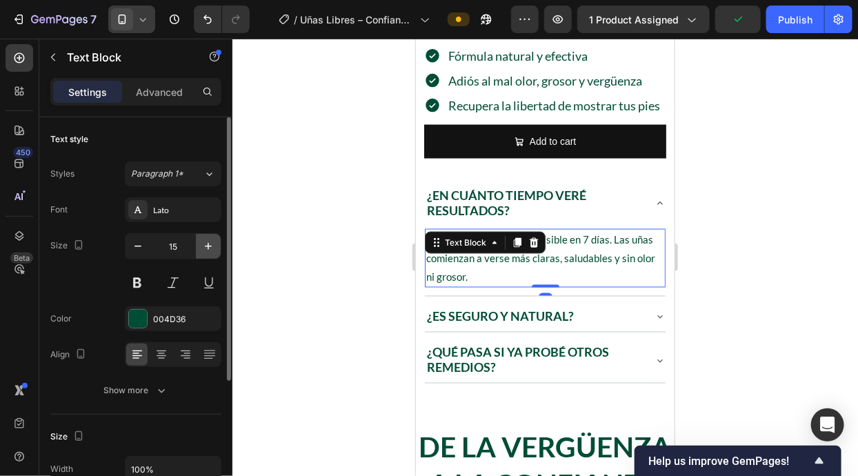
click at [211, 242] on icon "button" at bounding box center [208, 246] width 14 height 14
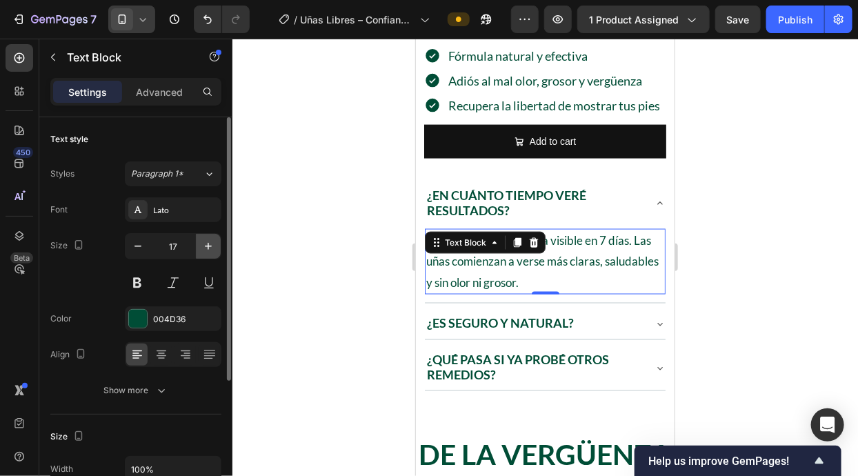
click at [205, 243] on icon "button" at bounding box center [208, 246] width 14 height 14
type input "18"
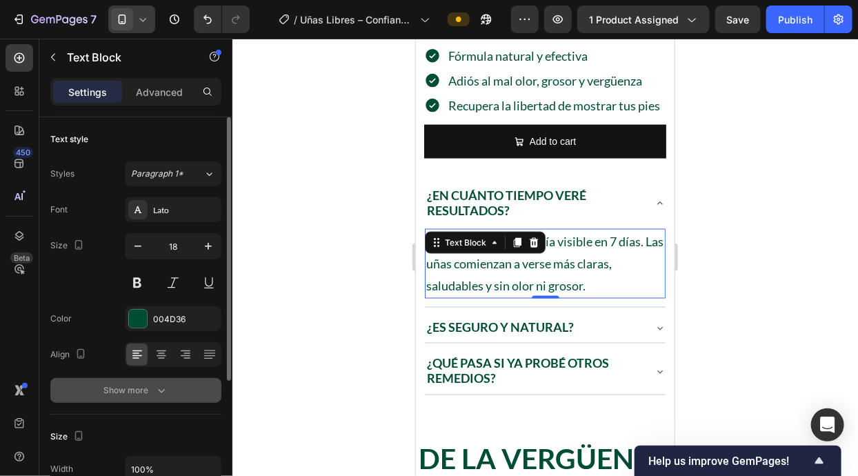
click at [151, 391] on div "Show more" at bounding box center [136, 390] width 64 height 14
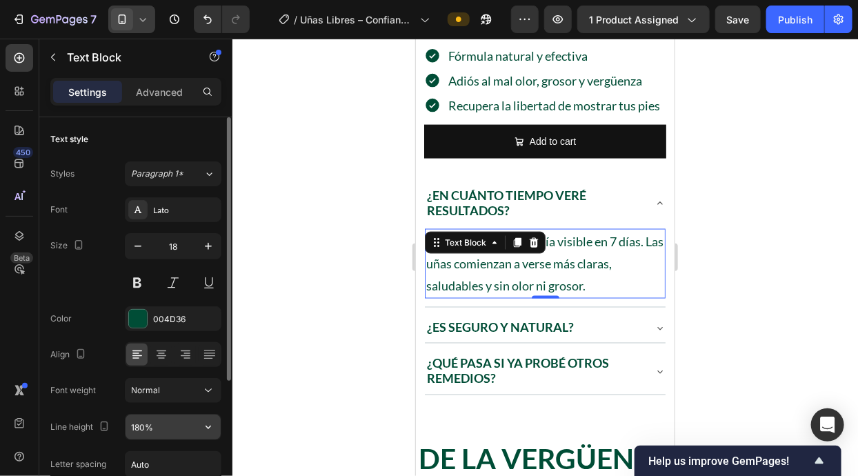
click at [195, 420] on input "180%" at bounding box center [172, 426] width 95 height 25
click at [205, 429] on icon "button" at bounding box center [208, 427] width 14 height 14
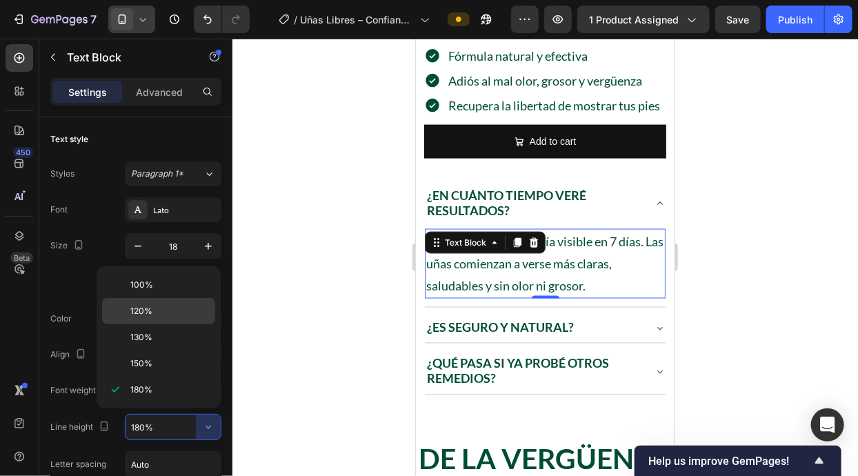
click at [206, 315] on p "120%" at bounding box center [169, 311] width 79 height 12
type input "120%"
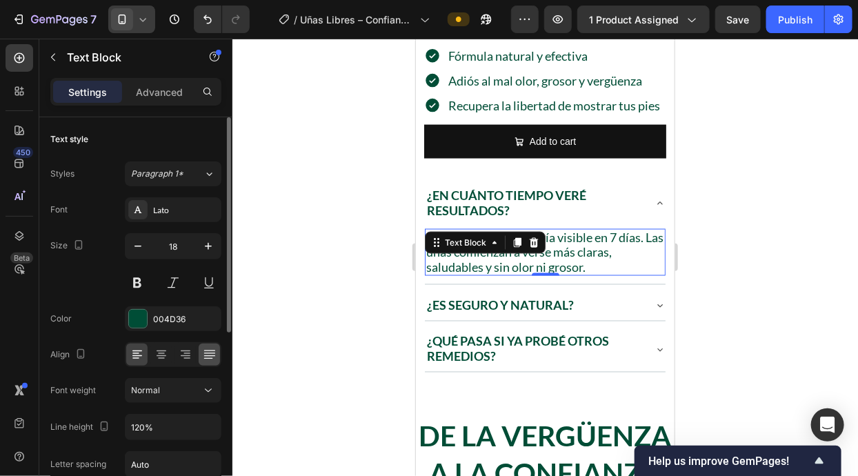
scroll to position [44, 0]
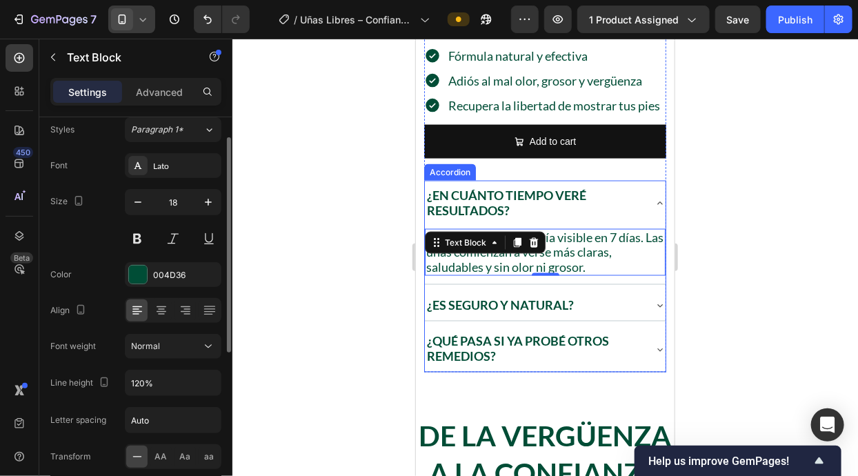
click at [614, 303] on div "¿Es seguro y natural?" at bounding box center [533, 304] width 219 height 19
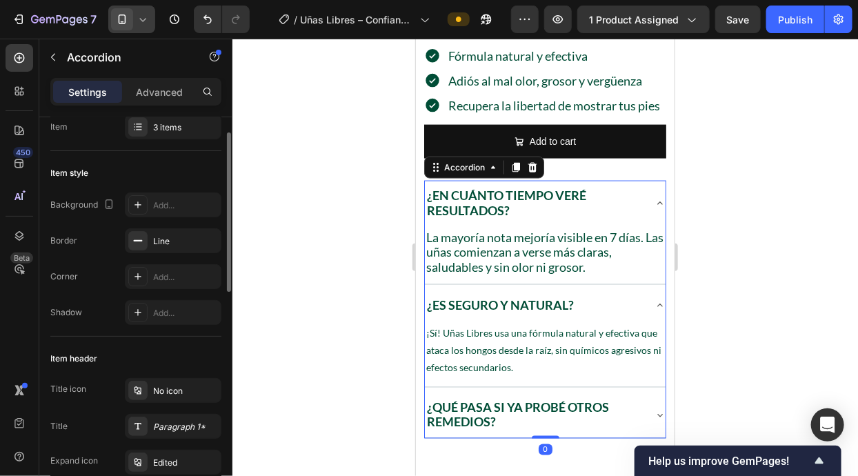
scroll to position [0, 0]
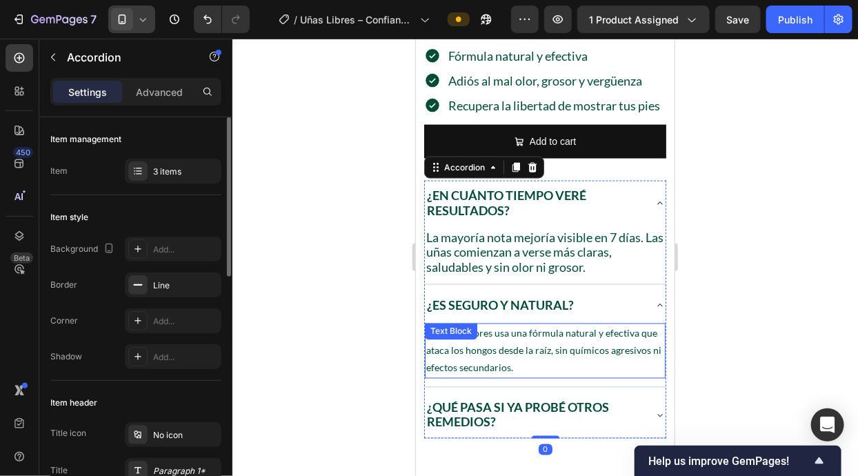
click at [554, 353] on p "¡Sí! Uñas Libres usa una fórmula natural y efectiva que ataca los hongos desde …" at bounding box center [544, 350] width 238 height 52
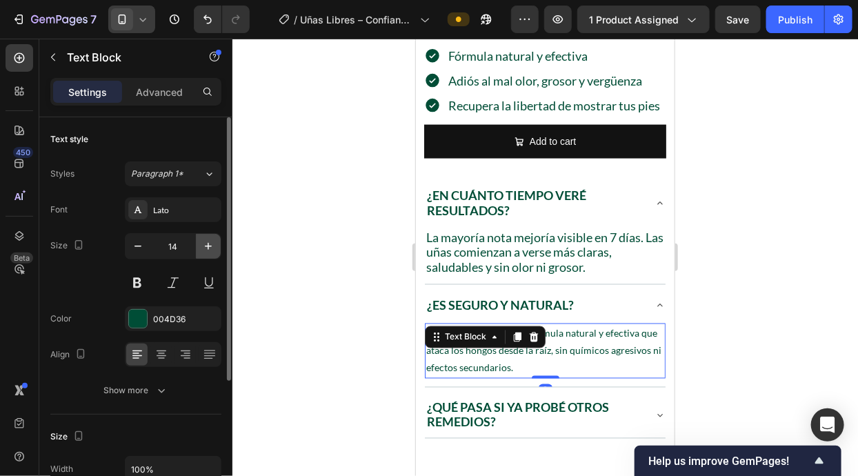
click at [207, 245] on icon "button" at bounding box center [208, 246] width 14 height 14
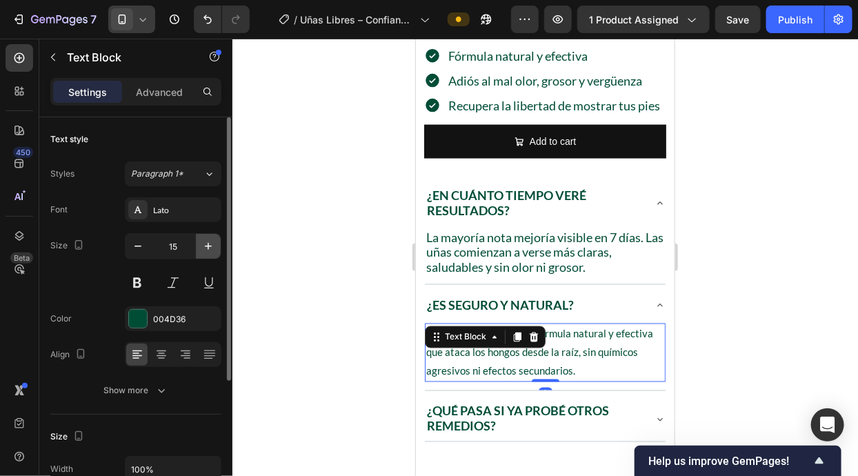
click at [207, 245] on icon "button" at bounding box center [208, 246] width 14 height 14
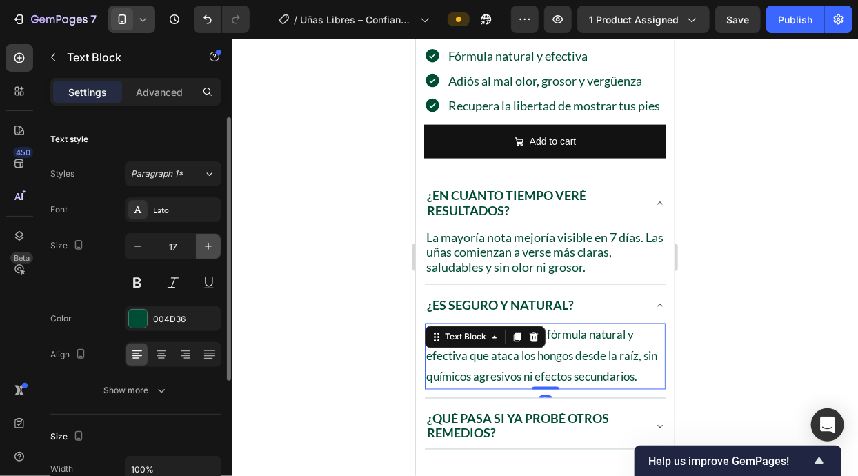
type input "18"
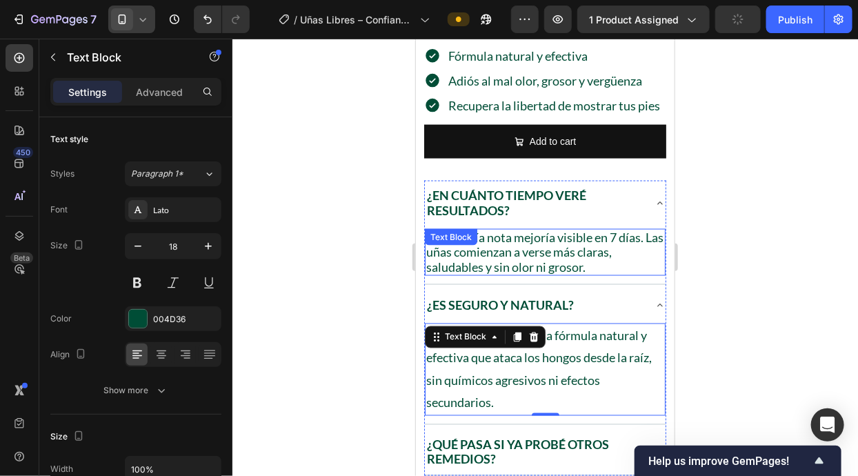
click at [530, 267] on p "La mayoría nota mejoría visible en 7 días. Las uñas comienzan a verse más clara…" at bounding box center [544, 252] width 238 height 45
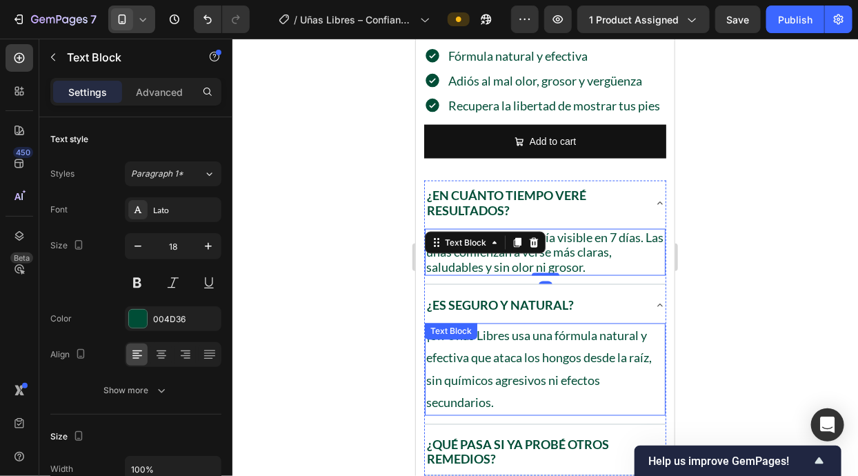
click at [517, 343] on div "¡Sí! Uñas Libres usa una fórmula natural y efectiva que ataca los hongos desde …" at bounding box center [544, 369] width 241 height 92
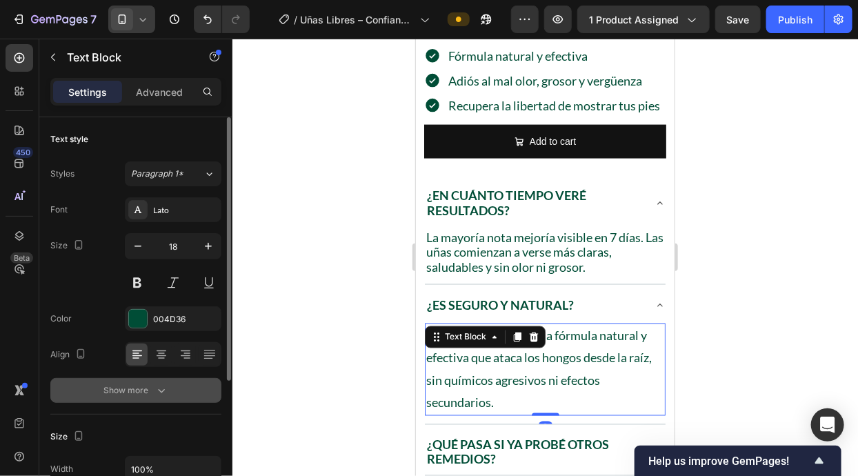
click at [139, 396] on div "Show more" at bounding box center [136, 390] width 64 height 14
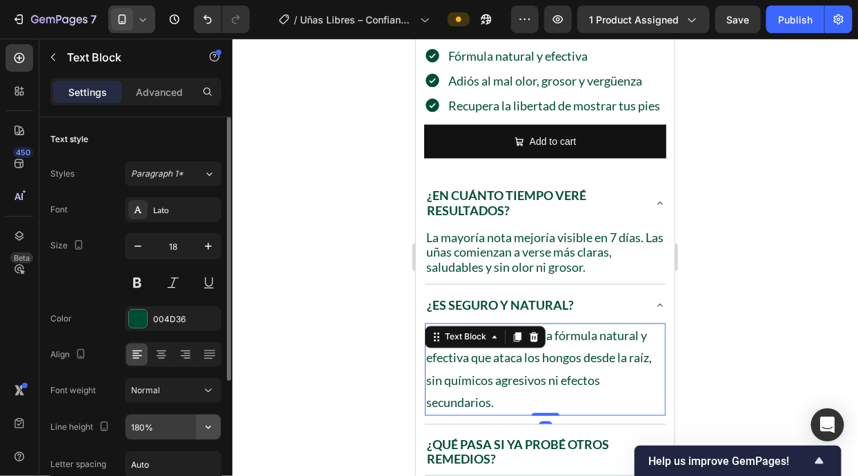
click at [204, 422] on icon "button" at bounding box center [208, 427] width 14 height 14
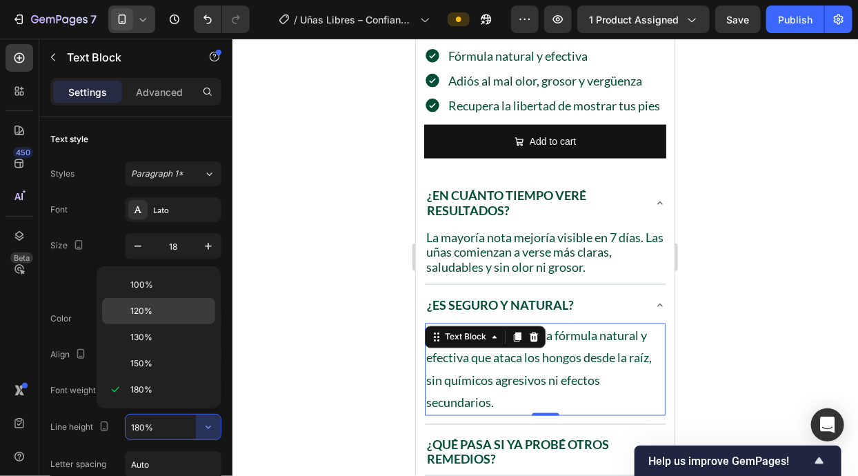
click at [181, 316] on p "120%" at bounding box center [169, 311] width 79 height 12
type input "120%"
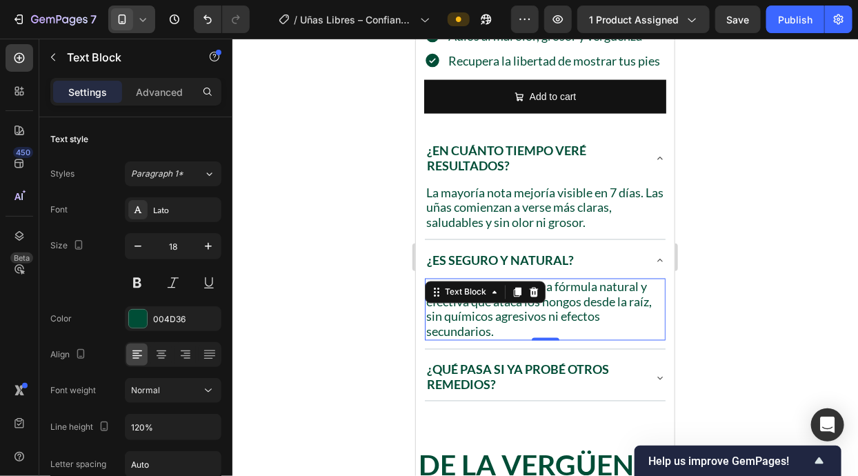
scroll to position [782, 0]
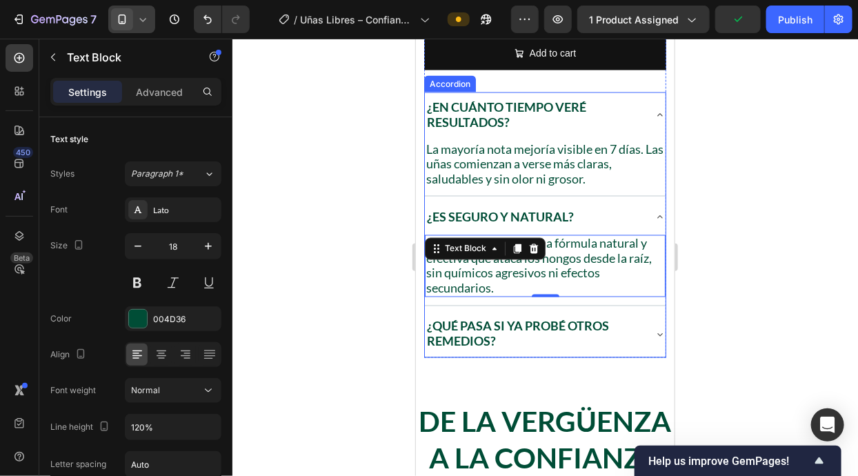
click at [622, 337] on p "¿Qué pasa si ya probé otros remedios?" at bounding box center [533, 333] width 214 height 30
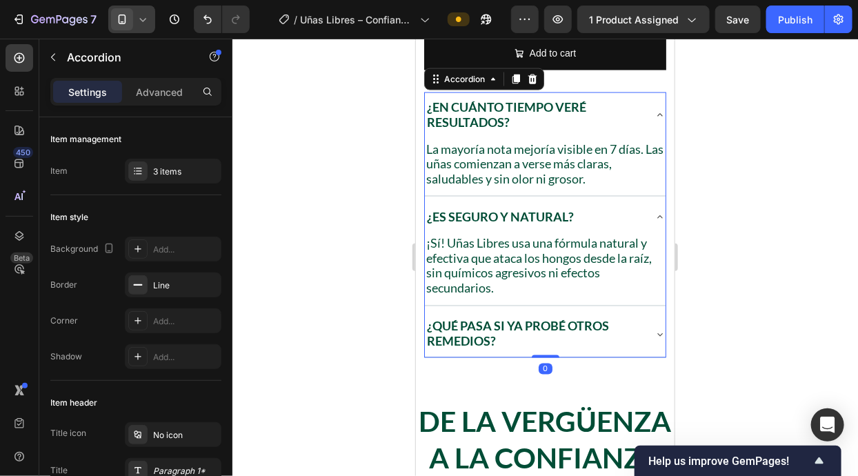
click at [645, 332] on div "¿Qué pasa si ya probé otros remedios?" at bounding box center [544, 333] width 241 height 45
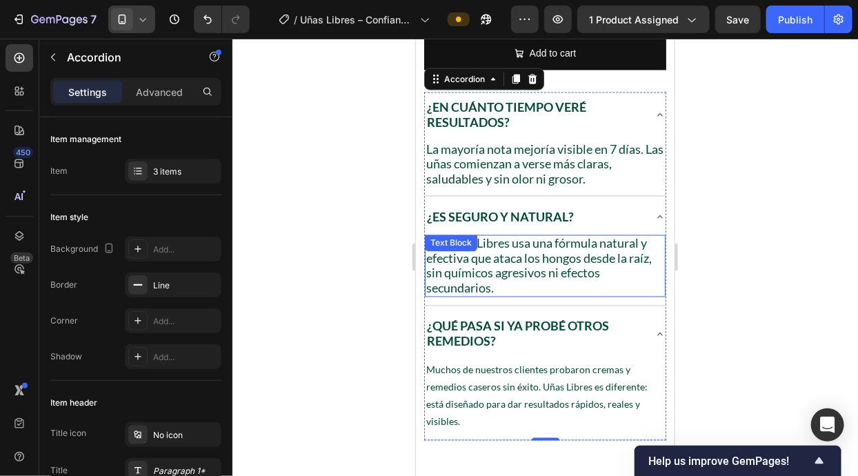
click at [586, 237] on p "¡Sí! Uñas Libres usa una fórmula natural y efectiva que ataca los hongos desde …" at bounding box center [544, 265] width 238 height 59
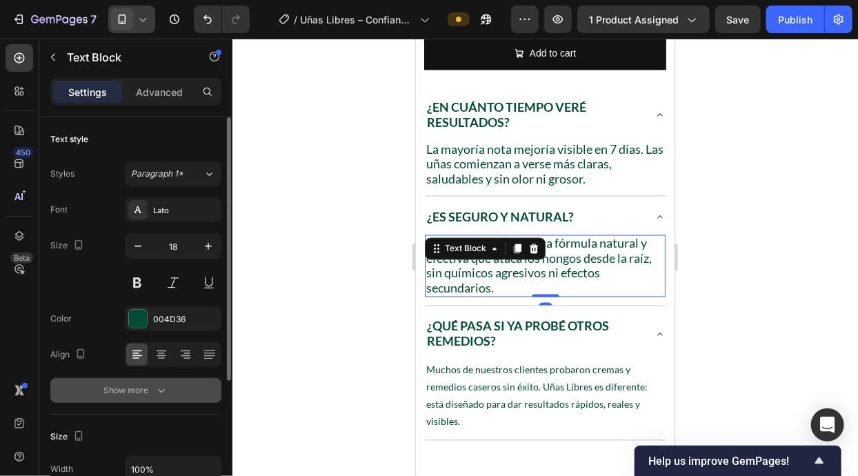
click at [134, 391] on div "Show more" at bounding box center [136, 390] width 64 height 14
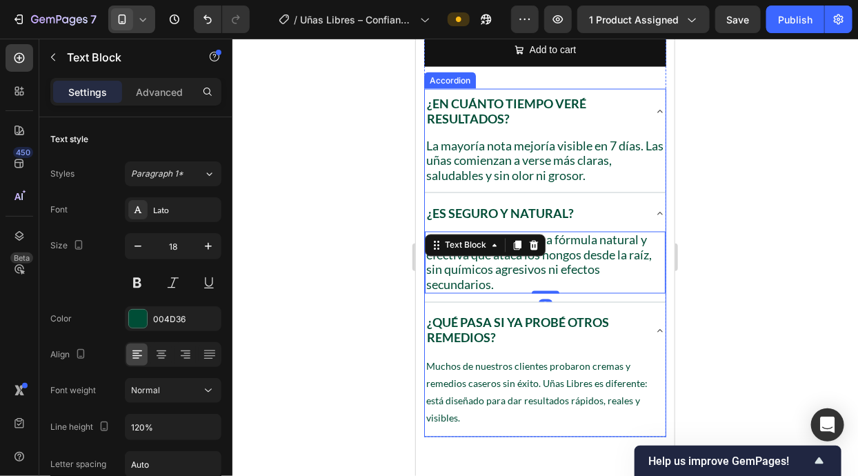
scroll to position [827, 0]
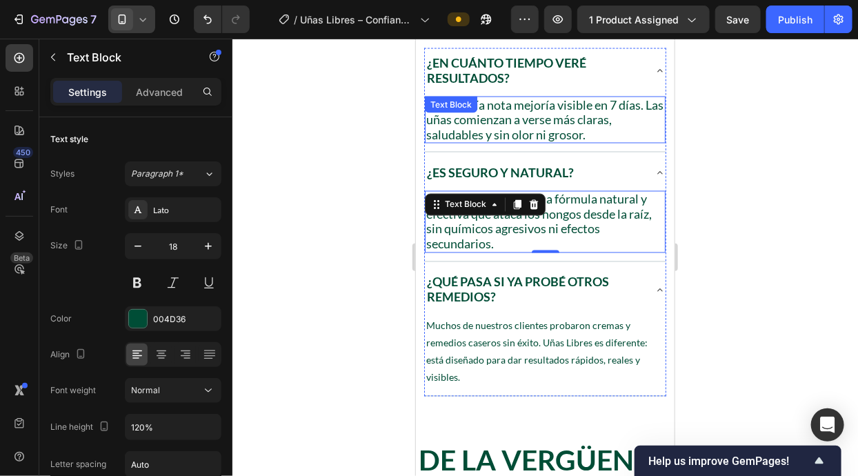
click at [558, 112] on p "La mayoría nota mejoría visible en 7 días. Las uñas comienzan a verse más clara…" at bounding box center [544, 119] width 238 height 45
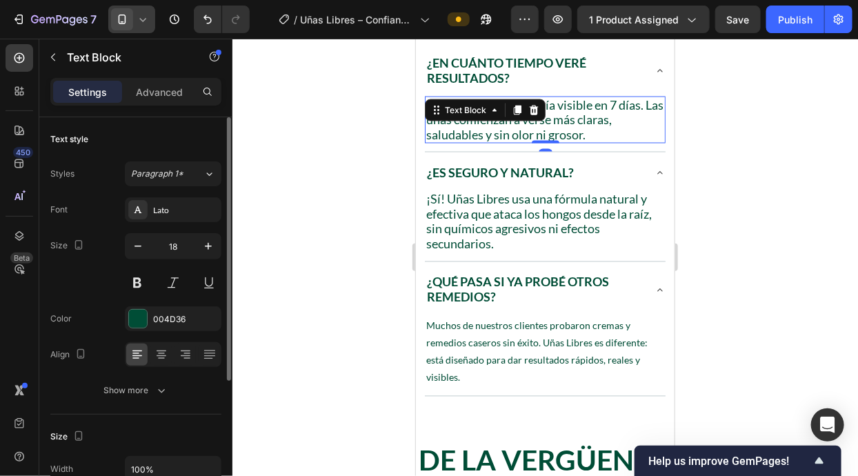
click at [101, 412] on div "Text style Styles Paragraph 1* Font Lato Size 18 Color 004D36 Align Show more" at bounding box center [135, 265] width 171 height 297
click at [108, 397] on button "Show more" at bounding box center [135, 390] width 171 height 25
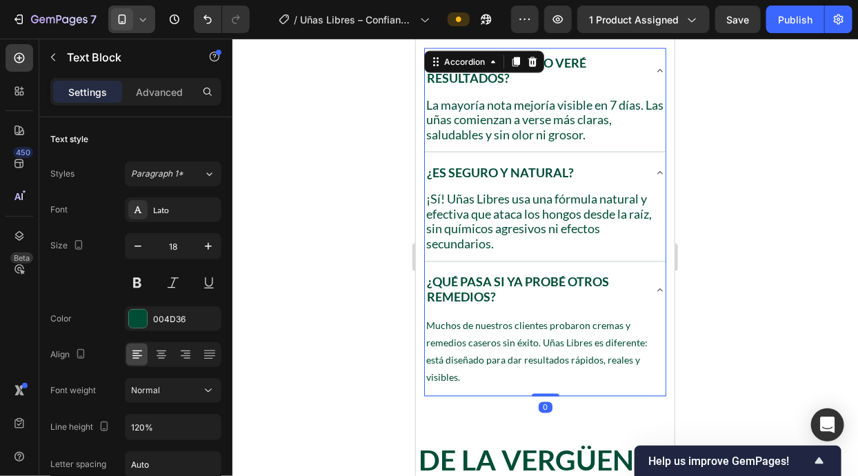
click at [494, 310] on div "¿Qué pasa si ya probé otros remedios?" at bounding box center [544, 289] width 241 height 45
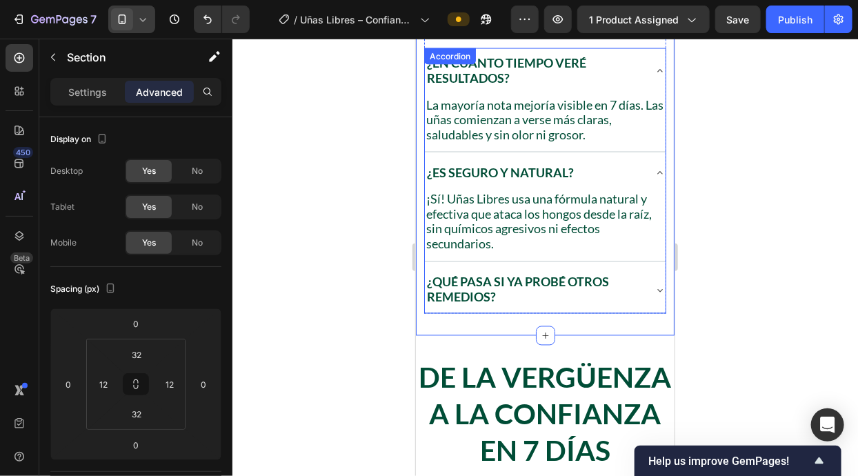
click at [511, 294] on p "¿Qué pasa si ya probé otros remedios?" at bounding box center [533, 289] width 214 height 30
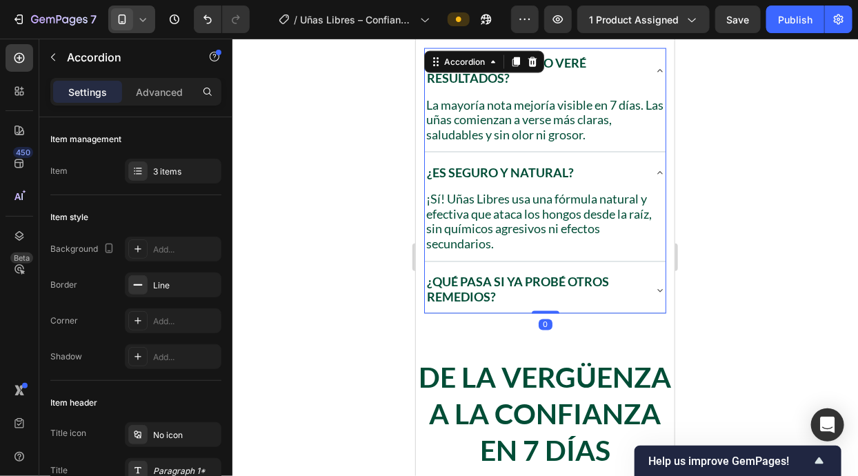
click at [655, 290] on icon at bounding box center [658, 289] width 11 height 11
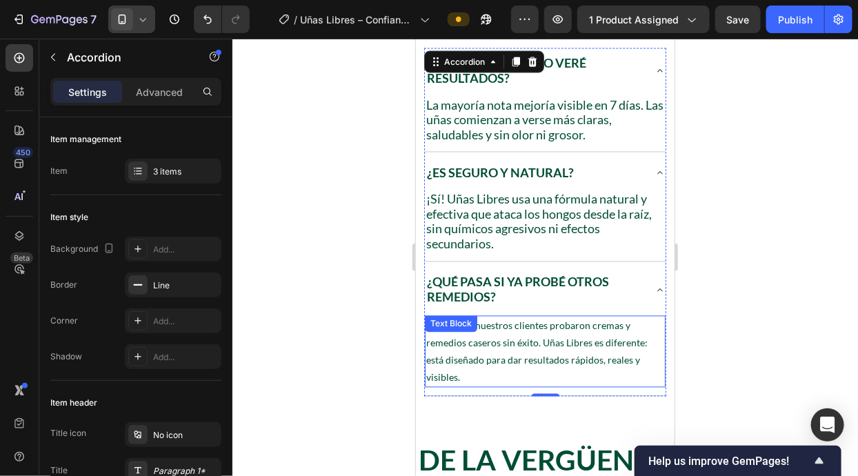
click at [598, 346] on p "Muchos de nuestros clientes probaron cremas y remedios caseros sin éxito. Uñas …" at bounding box center [544, 351] width 238 height 70
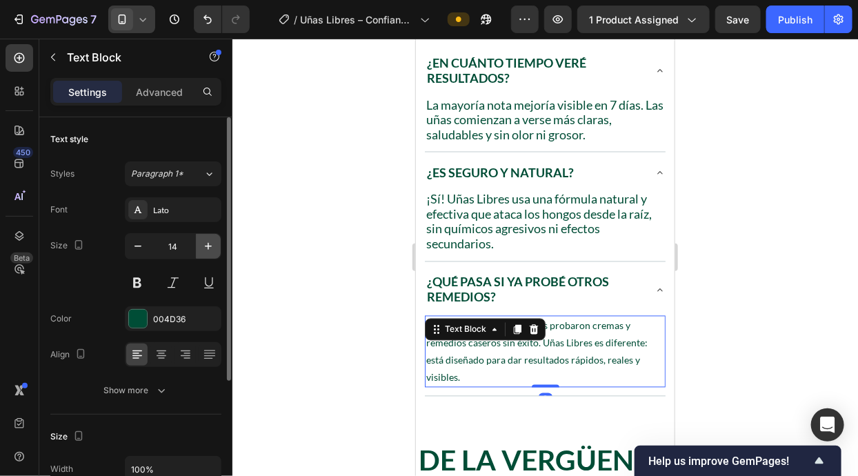
click at [201, 248] on icon "button" at bounding box center [208, 246] width 14 height 14
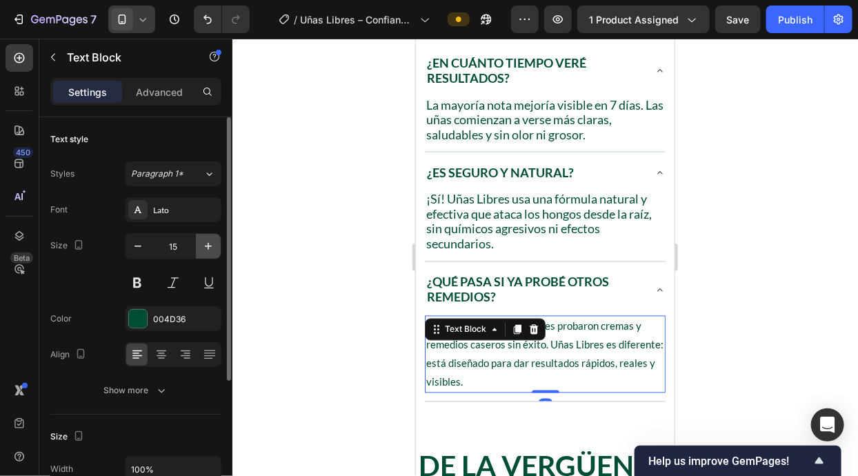
click at [202, 248] on icon "button" at bounding box center [208, 246] width 14 height 14
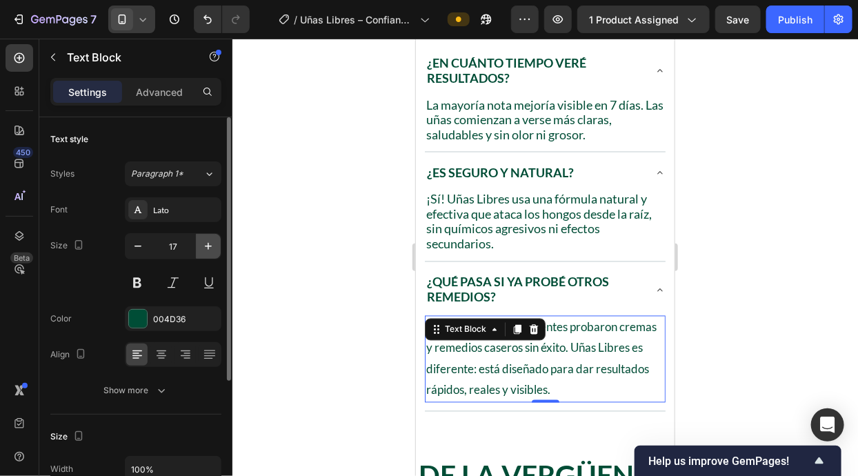
click at [202, 248] on icon "button" at bounding box center [208, 246] width 14 height 14
type input "18"
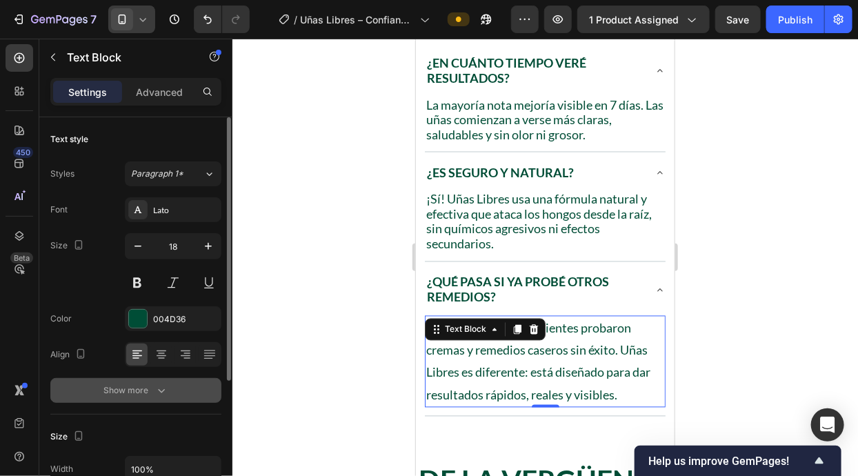
click at [156, 384] on icon "button" at bounding box center [161, 390] width 14 height 14
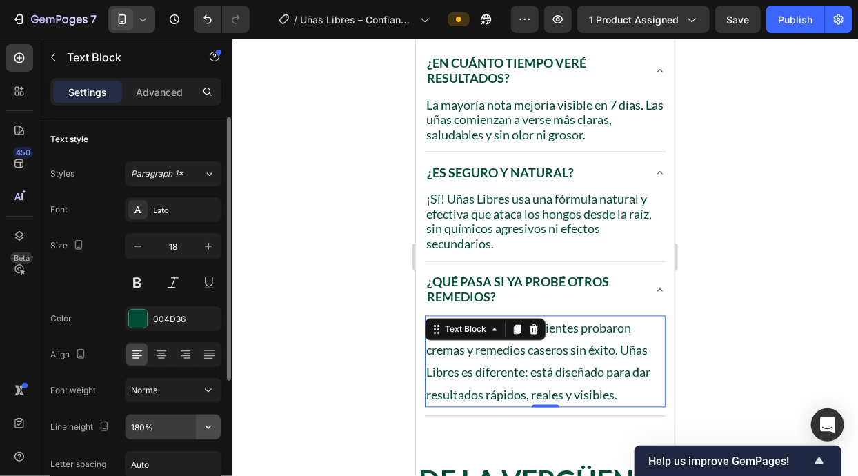
click at [204, 434] on button "button" at bounding box center [208, 426] width 25 height 25
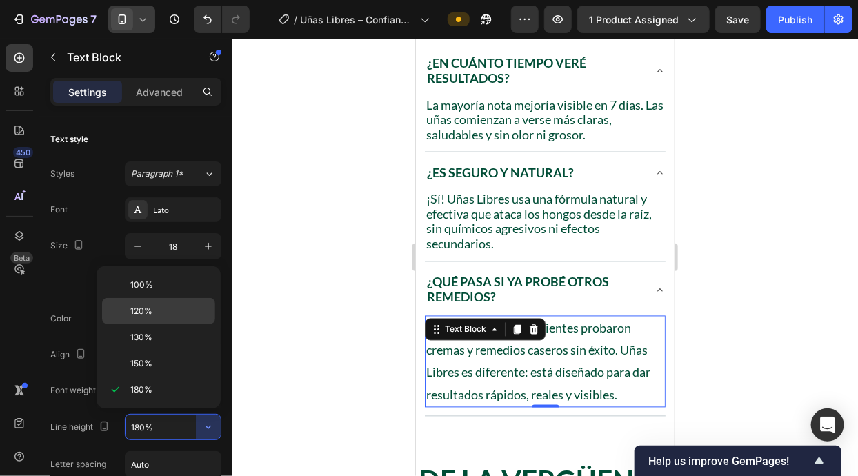
click at [196, 300] on div "120%" at bounding box center [158, 311] width 113 height 26
type input "120%"
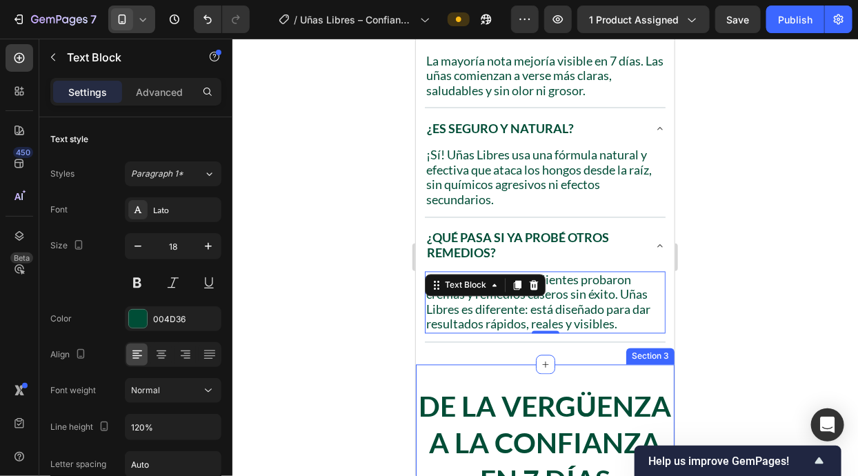
scroll to position [1060, 0]
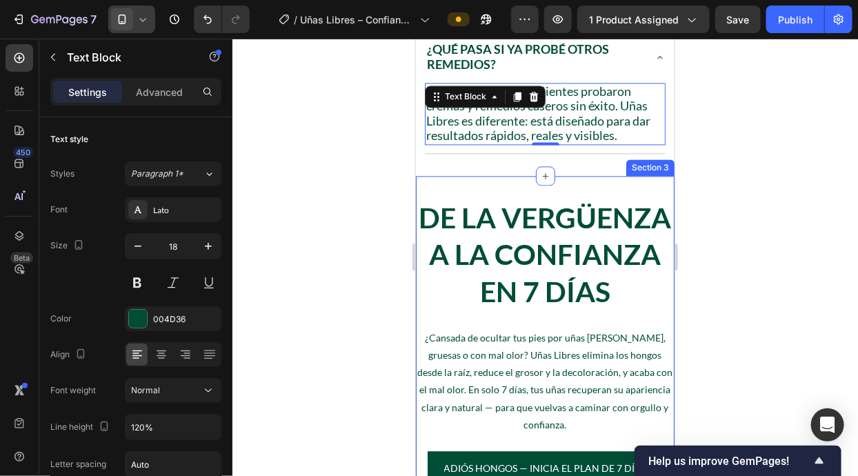
click at [579, 180] on div "De la Vergüenza a la Confianza en 7 Días Heading ¿Cansada de ocultar tus pies p…" at bounding box center [544, 351] width 259 height 353
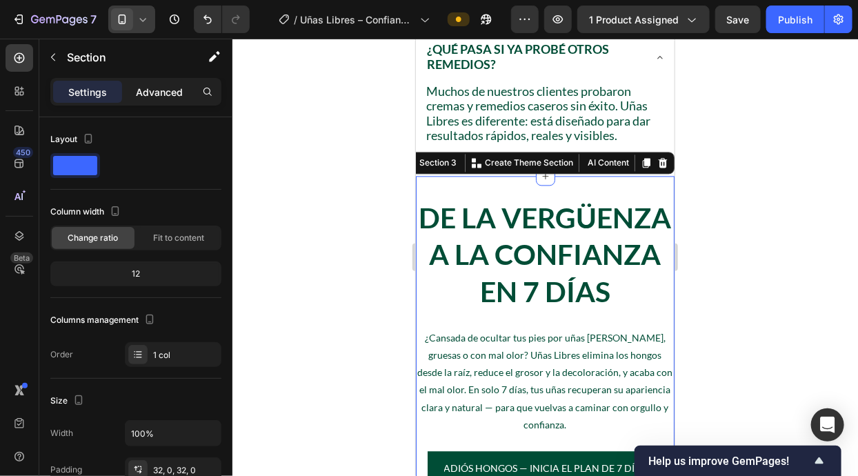
click at [145, 99] on div "Advanced" at bounding box center [159, 92] width 69 height 22
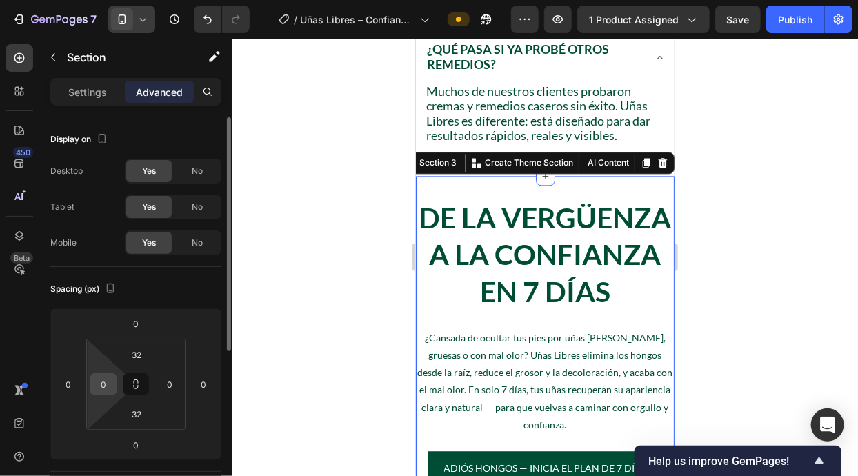
click at [106, 384] on input "0" at bounding box center [103, 384] width 21 height 21
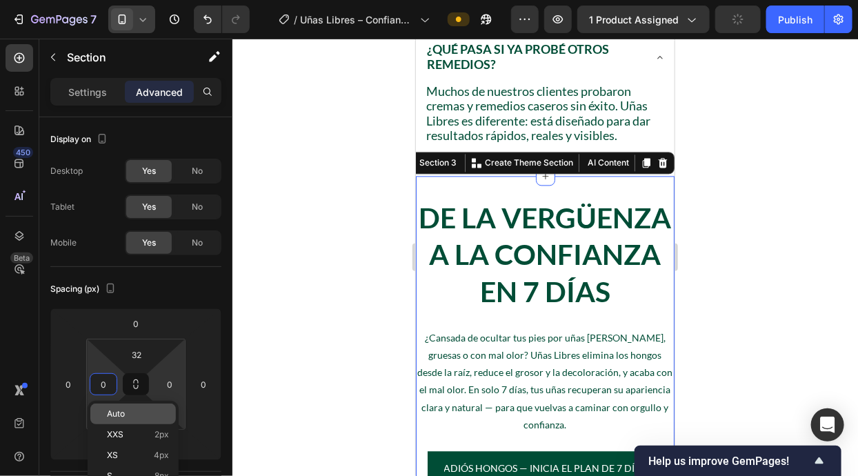
scroll to position [44, 0]
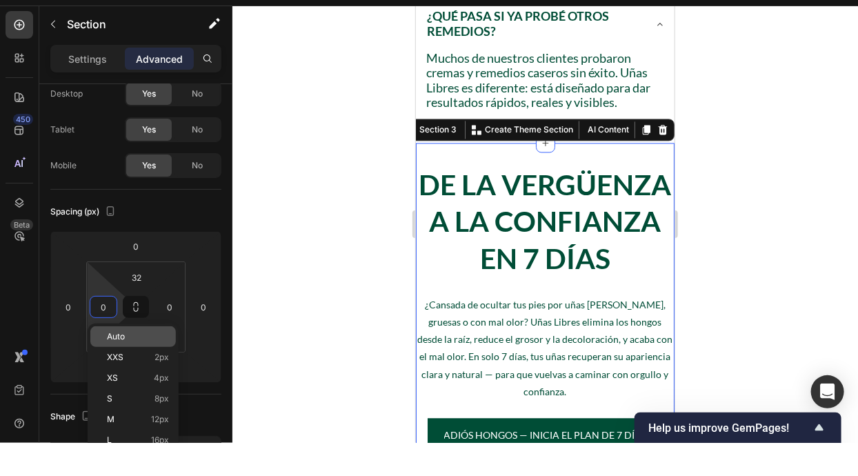
click at [146, 454] on p "M 12px" at bounding box center [138, 452] width 62 height 10
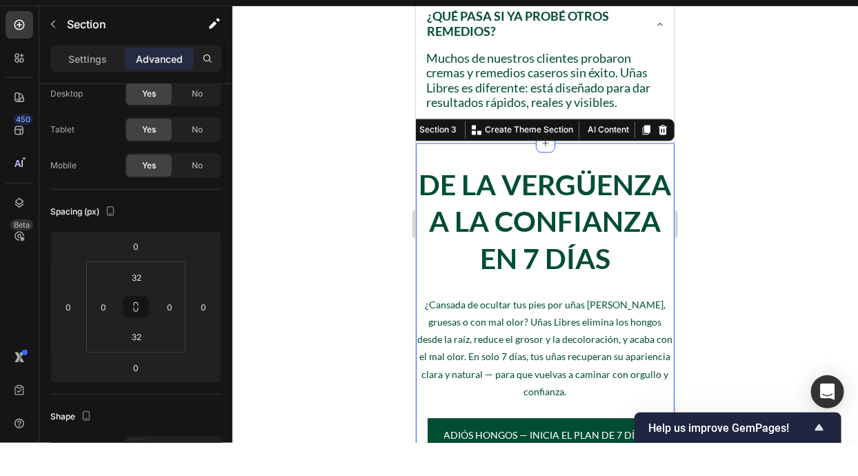
type input "12"
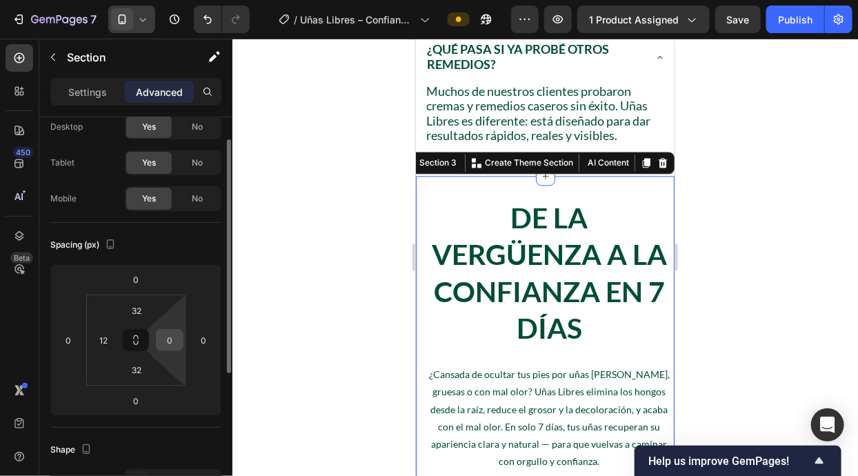
click at [172, 341] on input "0" at bounding box center [169, 340] width 21 height 21
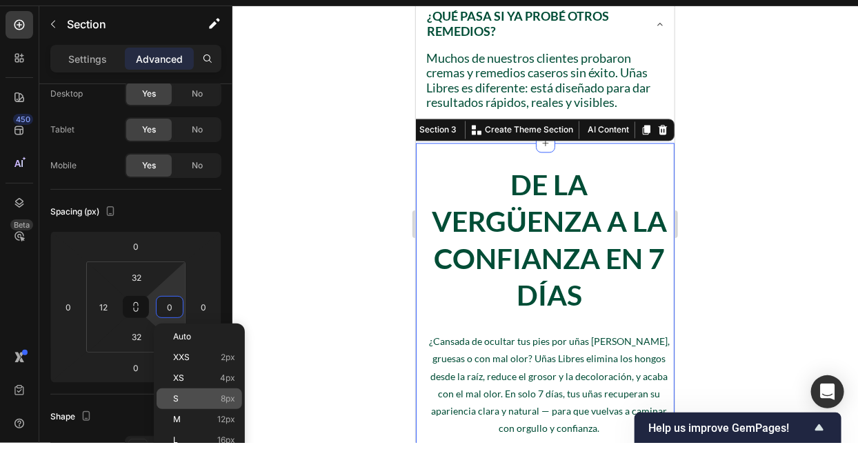
click at [212, 423] on div "Auto XXS 2px XS 4px S 8px M 12px L 16px XL 24px 2XL 32px 3XL 48px 4XL 80px 5XL …" at bounding box center [198, 483] width 85 height 249
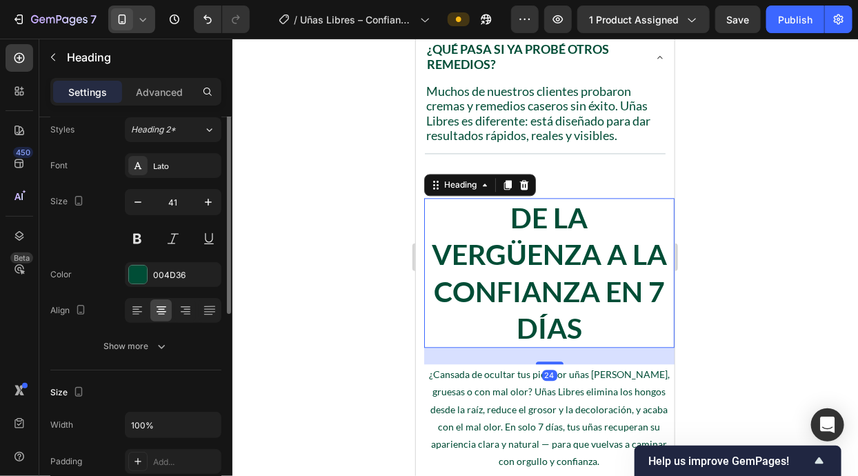
scroll to position [0, 0]
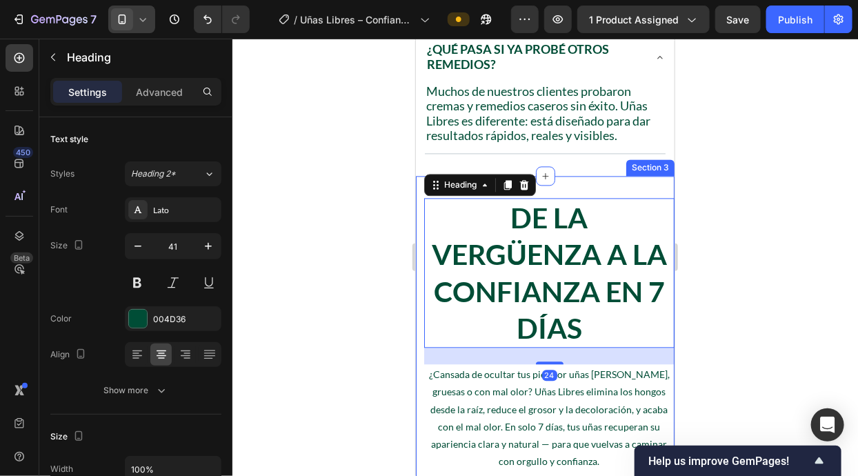
click at [557, 183] on div "De la Vergüenza a la Confianza en 7 Días Heading 24 ¿Cansada de ocultar tus pie…" at bounding box center [544, 370] width 259 height 390
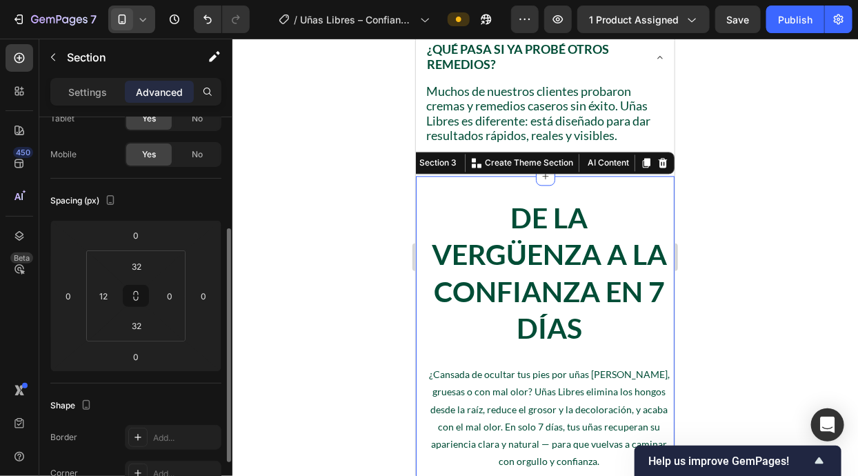
scroll to position [132, 0]
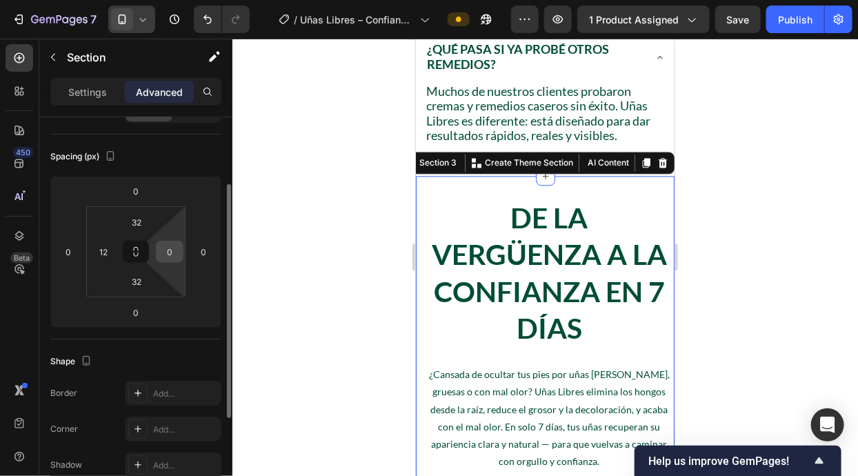
click at [167, 247] on input "0" at bounding box center [169, 251] width 21 height 21
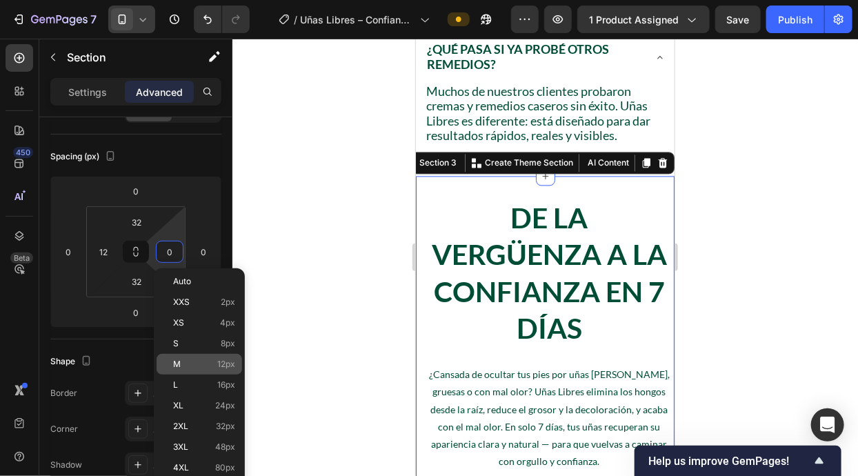
click at [202, 362] on p "M 12px" at bounding box center [204, 364] width 62 height 10
type input "12"
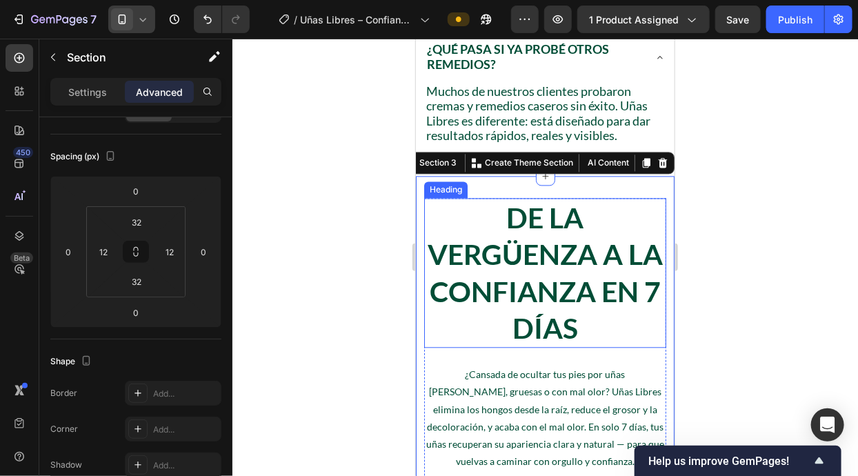
click at [531, 236] on h2 "De la Vergüenza a la Confianza en 7 Días" at bounding box center [544, 272] width 242 height 150
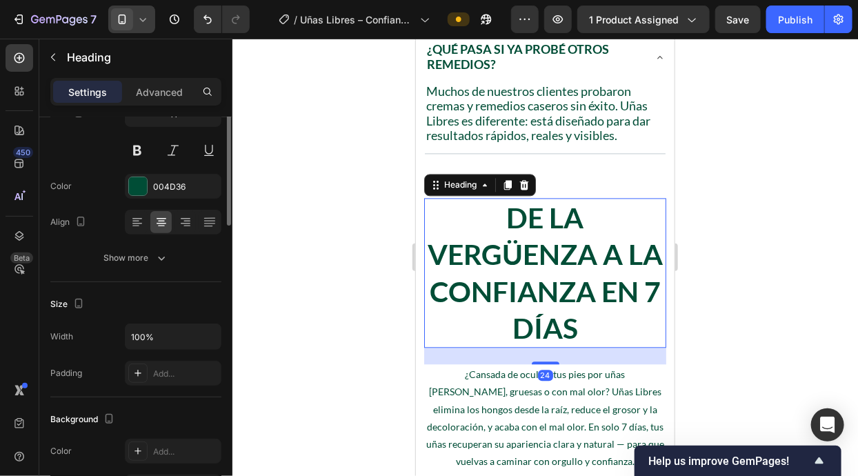
scroll to position [0, 0]
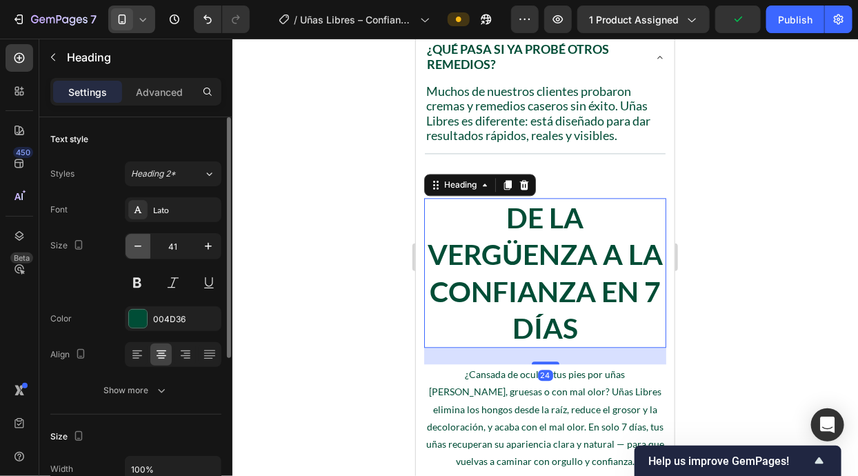
click at [136, 239] on icon "button" at bounding box center [138, 246] width 14 height 14
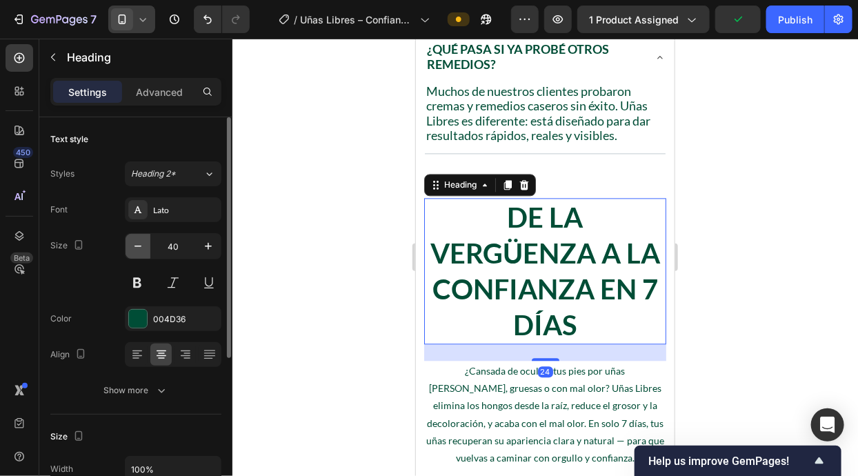
click at [136, 239] on icon "button" at bounding box center [138, 246] width 14 height 14
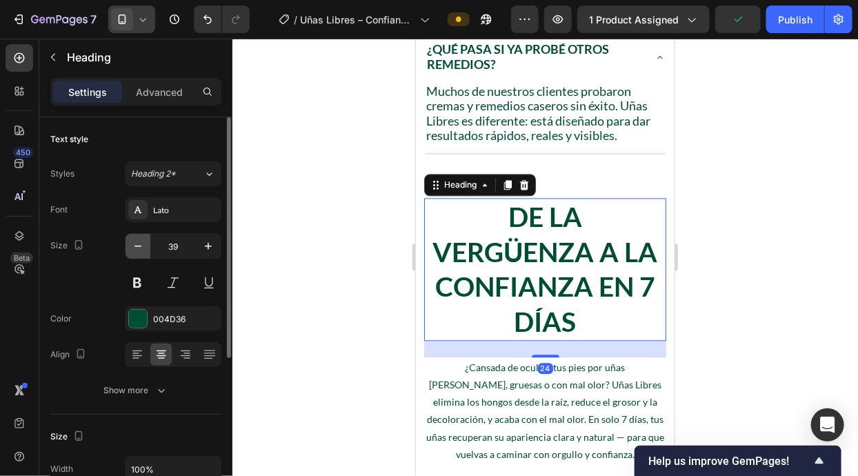
click at [136, 239] on icon "button" at bounding box center [138, 246] width 14 height 14
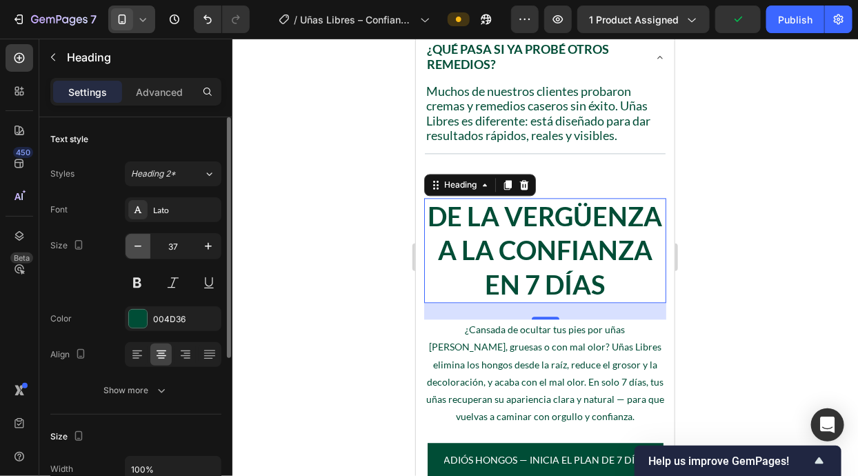
click at [136, 239] on icon "button" at bounding box center [138, 246] width 14 height 14
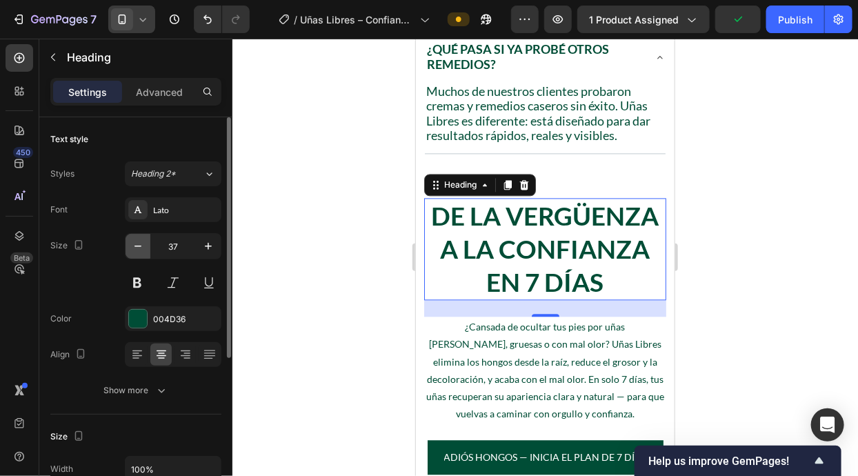
click at [136, 239] on icon "button" at bounding box center [138, 246] width 14 height 14
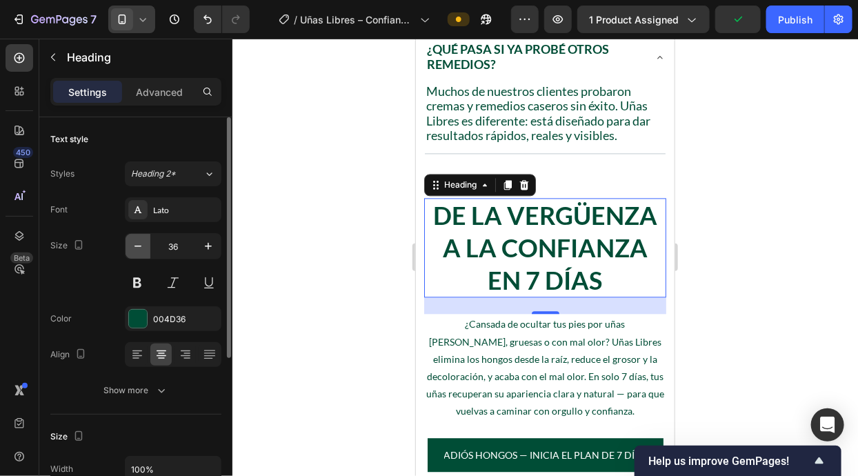
click at [136, 239] on icon "button" at bounding box center [138, 246] width 14 height 14
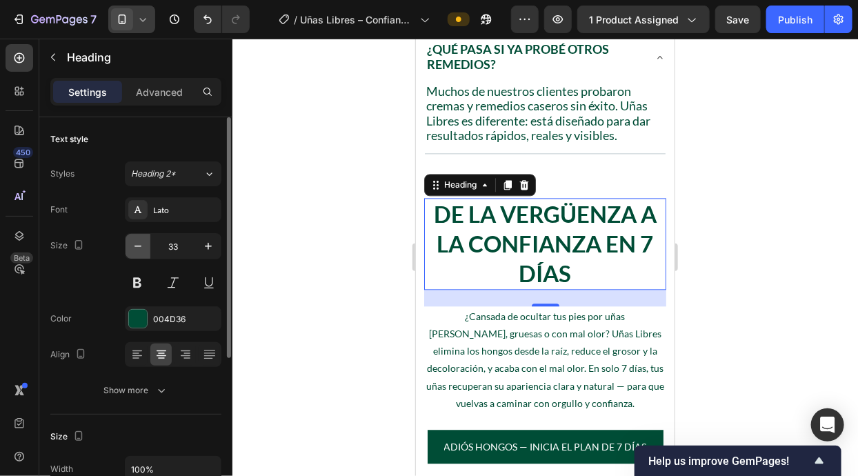
click at [136, 239] on icon "button" at bounding box center [138, 246] width 14 height 14
type input "32"
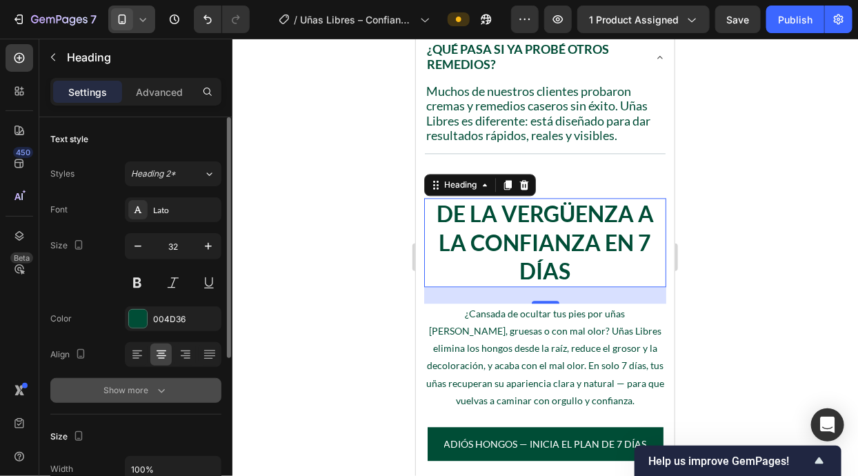
click at [156, 386] on icon "button" at bounding box center [161, 390] width 14 height 14
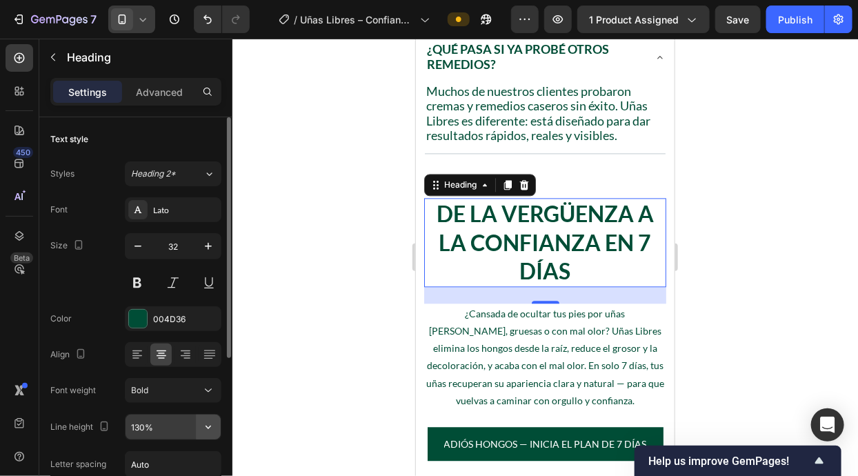
click at [204, 427] on icon "button" at bounding box center [208, 427] width 14 height 14
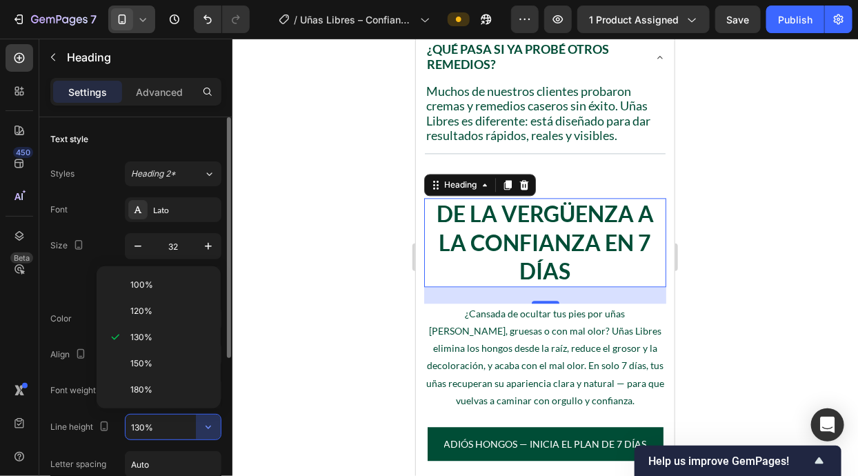
click at [194, 290] on div "100%" at bounding box center [158, 285] width 113 height 26
type input "100%"
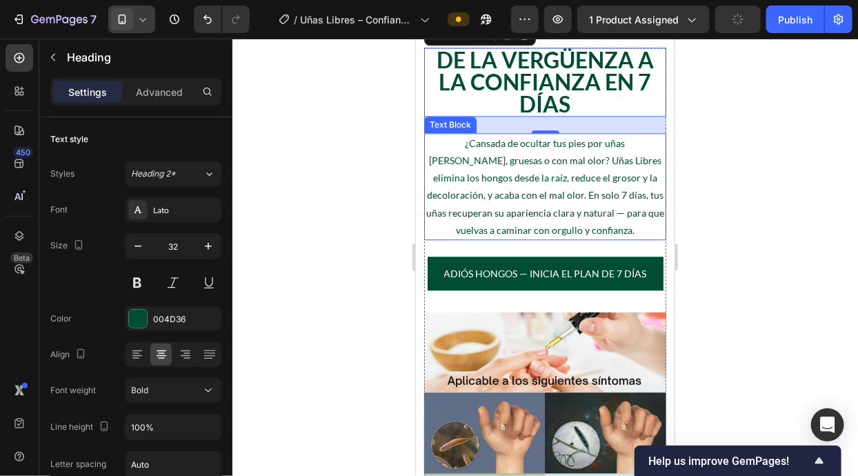
scroll to position [1236, 0]
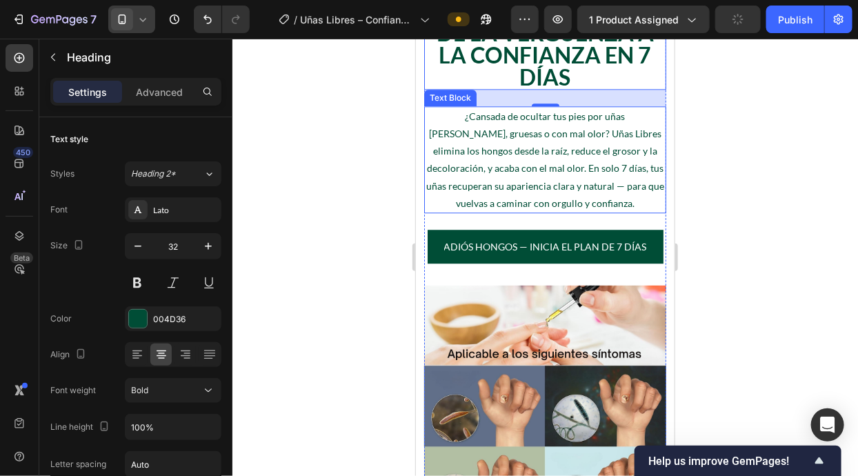
click at [591, 134] on p "¿Cansada de ocultar tus pies por uñas [PERSON_NAME], gruesas o con mal olor? Uñ…" at bounding box center [544, 159] width 239 height 104
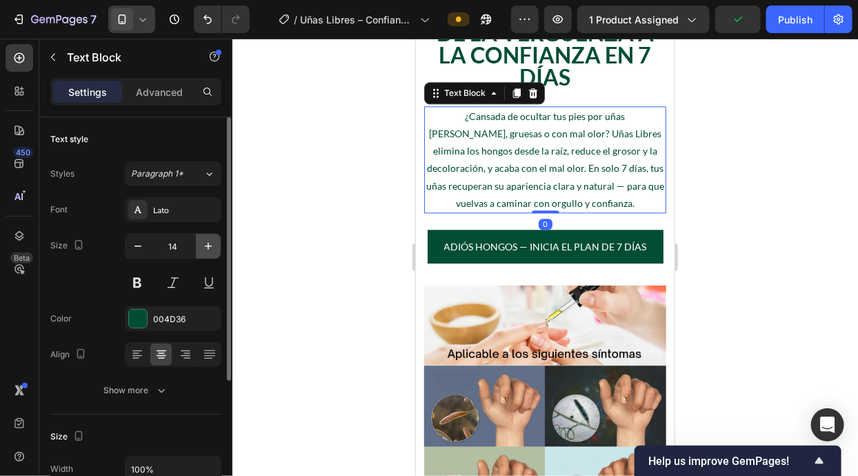
click at [203, 252] on icon "button" at bounding box center [208, 246] width 14 height 14
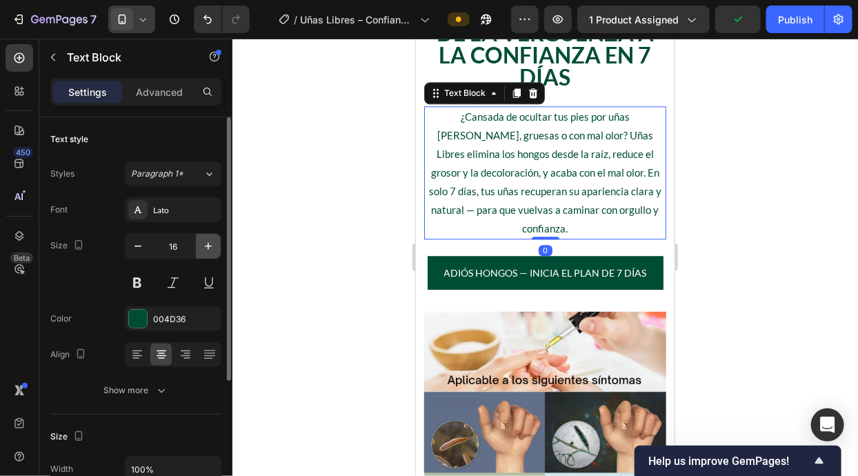
click at [203, 252] on icon "button" at bounding box center [208, 246] width 14 height 14
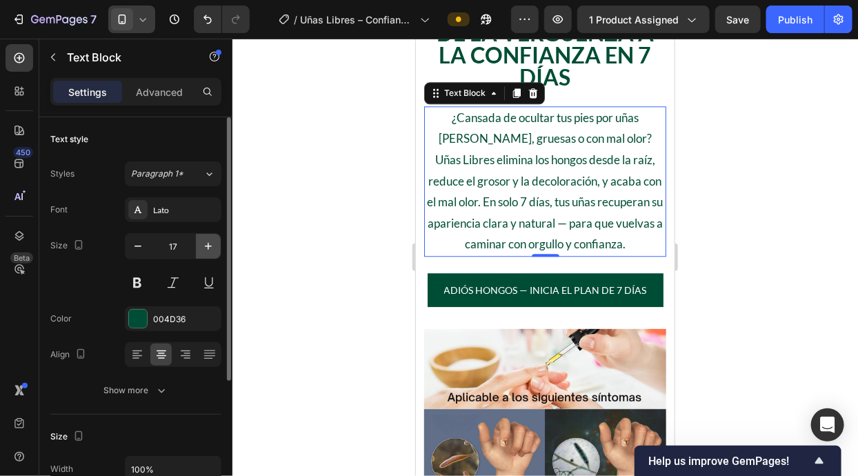
click at [203, 252] on icon "button" at bounding box center [208, 246] width 14 height 14
type input "18"
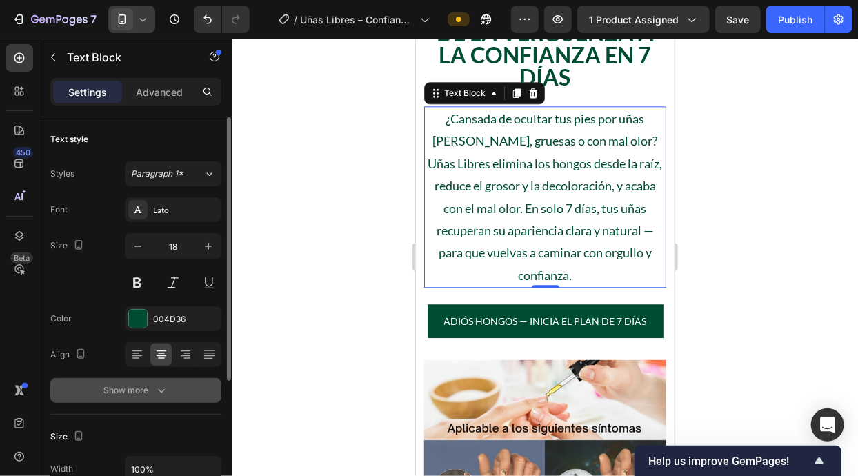
click at [176, 385] on button "Show more" at bounding box center [135, 390] width 171 height 25
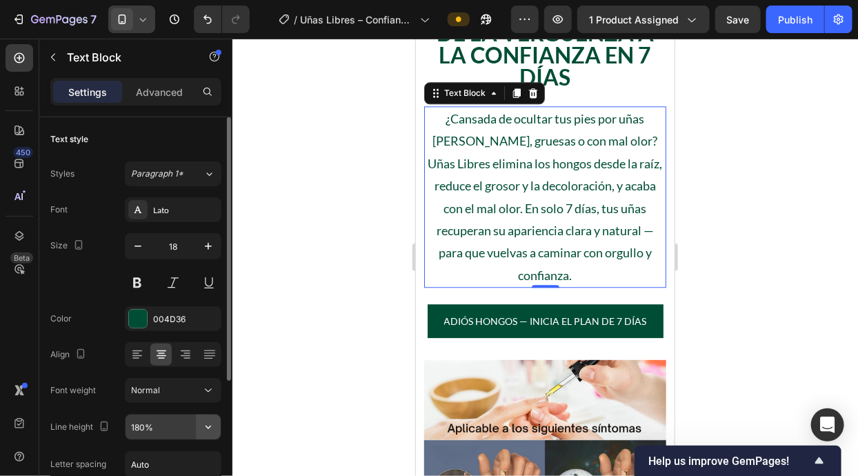
click at [210, 423] on icon "button" at bounding box center [208, 427] width 14 height 14
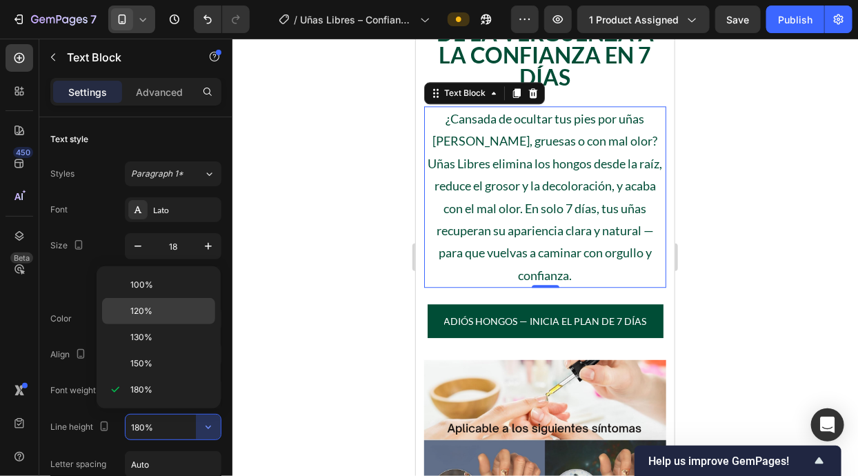
click at [185, 319] on div "120%" at bounding box center [158, 311] width 113 height 26
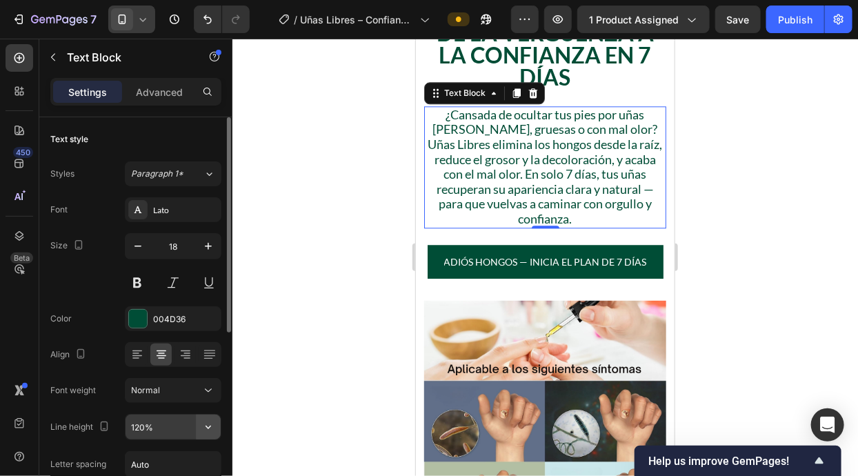
click at [206, 430] on icon "button" at bounding box center [208, 427] width 14 height 14
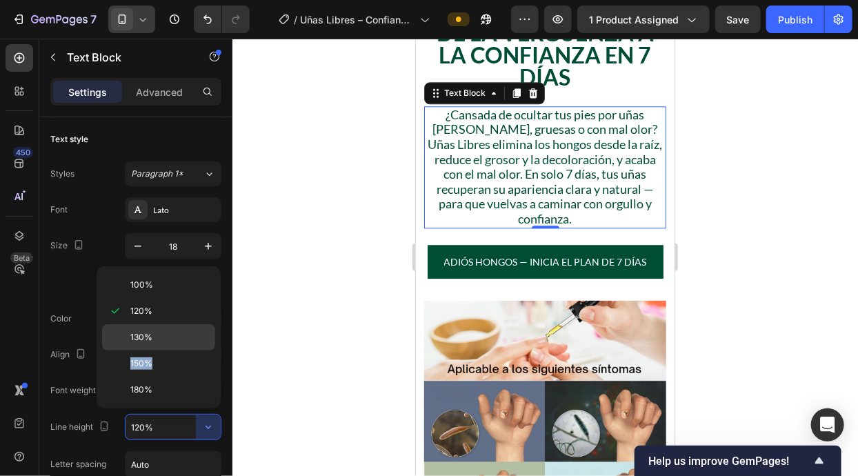
drag, startPoint x: 160, startPoint y: 350, endPoint x: 170, endPoint y: 341, distance: 13.2
click at [170, 341] on div "100% 120% 130% 150% 180%" at bounding box center [158, 337] width 113 height 131
click at [170, 341] on p "130%" at bounding box center [169, 337] width 79 height 12
type input "130%"
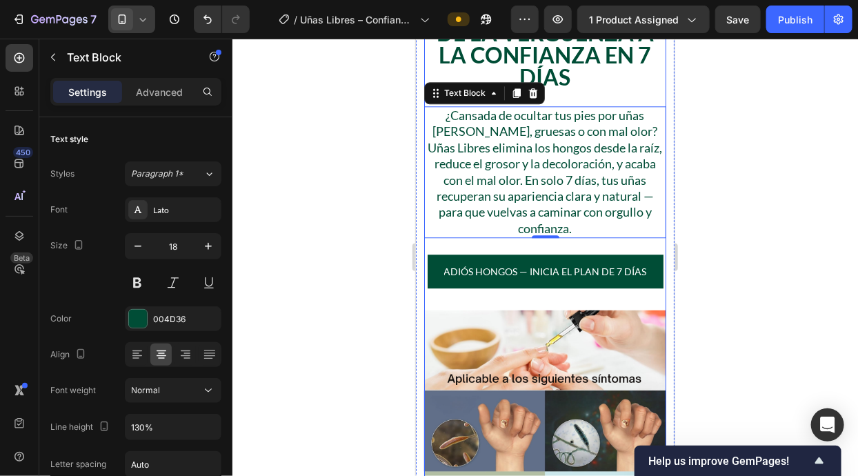
click at [553, 294] on div "Adiós hongos — Inicia el plan de 7 días [PERSON_NAME]" at bounding box center [544, 267] width 242 height 61
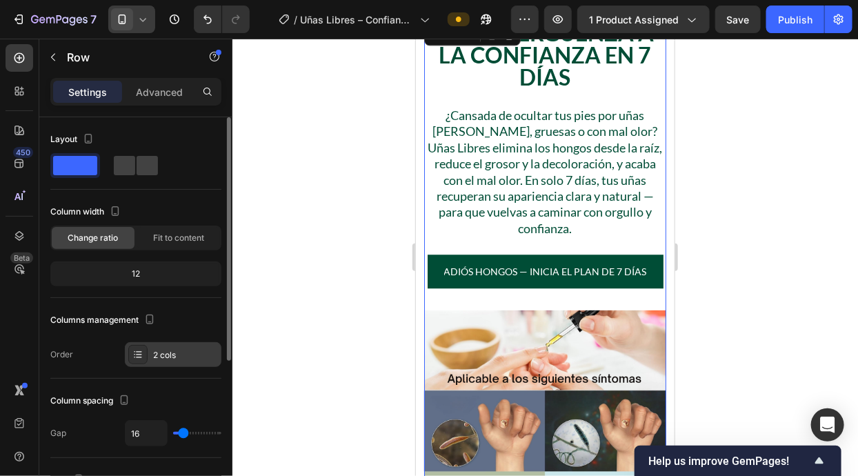
click at [158, 365] on div "2 cols" at bounding box center [173, 354] width 97 height 25
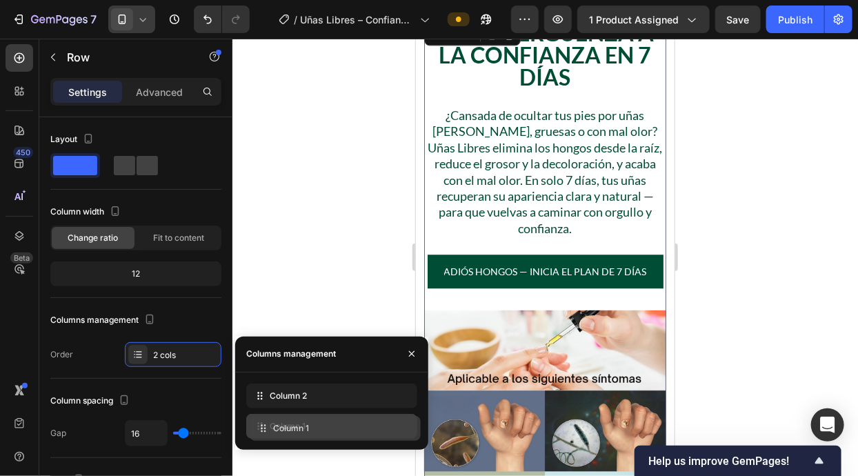
drag, startPoint x: 261, startPoint y: 396, endPoint x: 265, endPoint y: 429, distance: 32.6
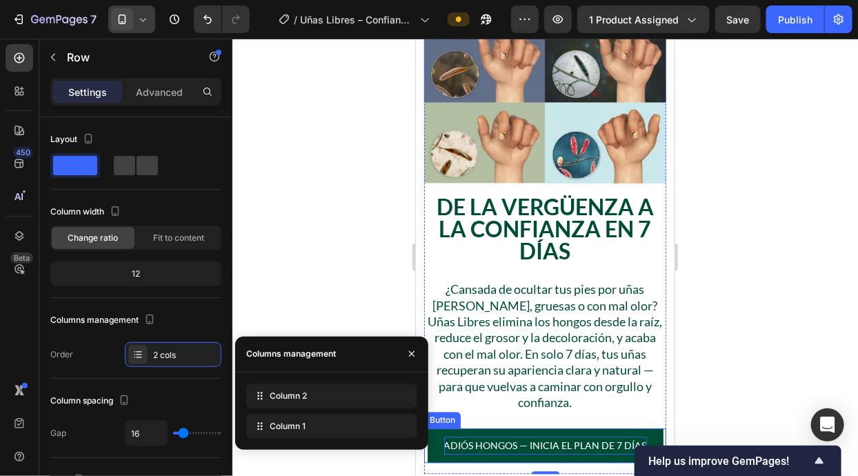
scroll to position [1310, 0]
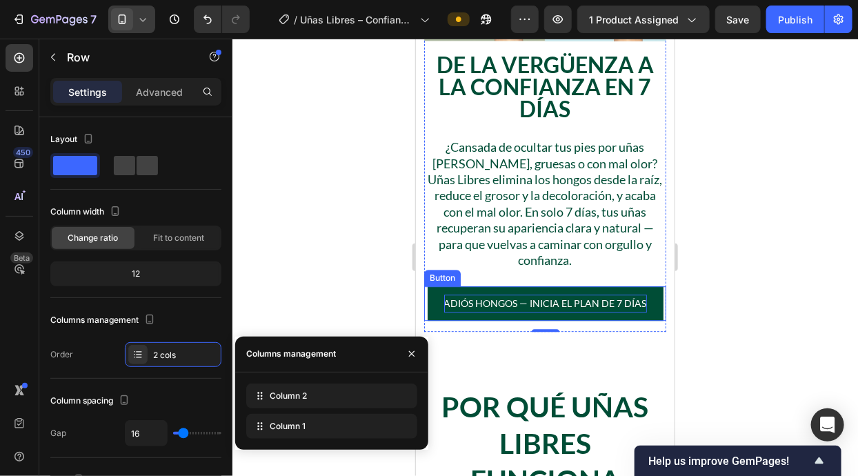
click at [638, 294] on p "Adiós hongos — Inicia el plan de 7 días" at bounding box center [544, 302] width 203 height 17
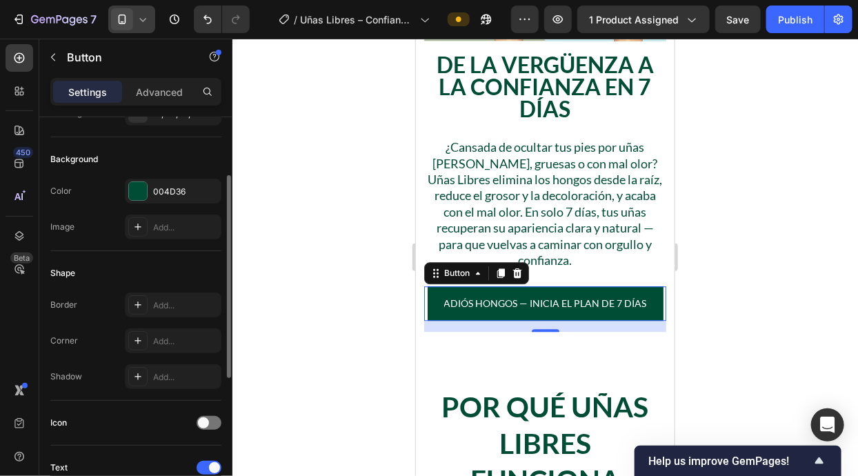
scroll to position [375, 0]
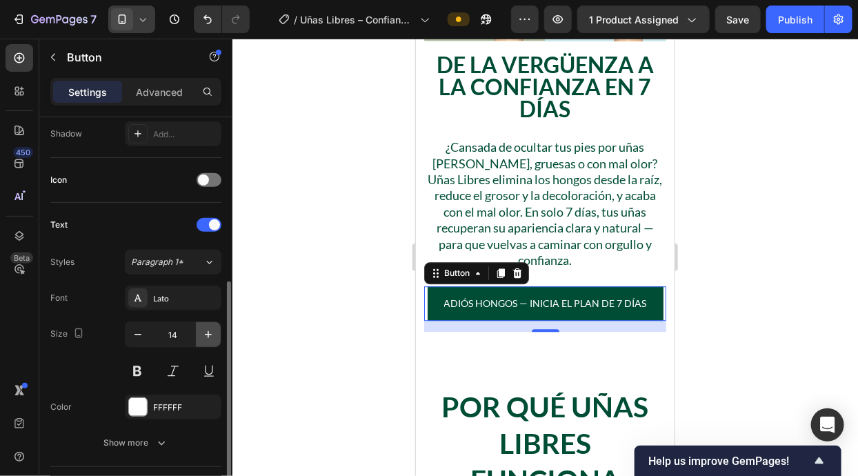
click at [199, 335] on button "button" at bounding box center [208, 334] width 25 height 25
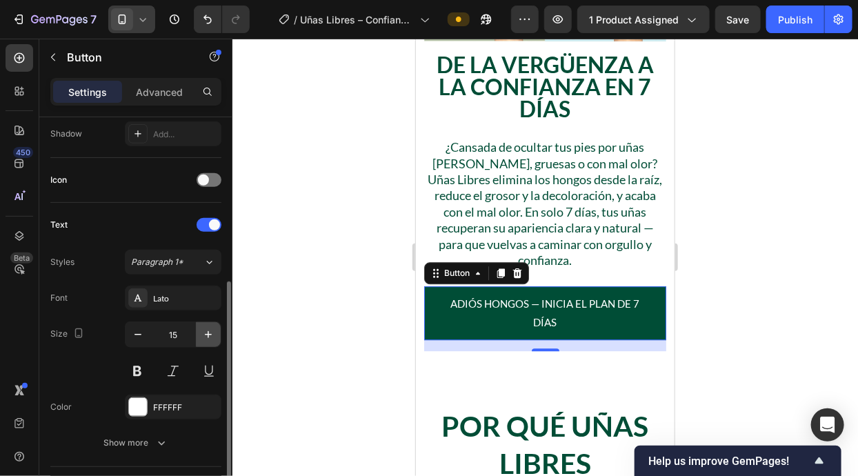
click at [199, 335] on button "button" at bounding box center [208, 334] width 25 height 25
type input "16"
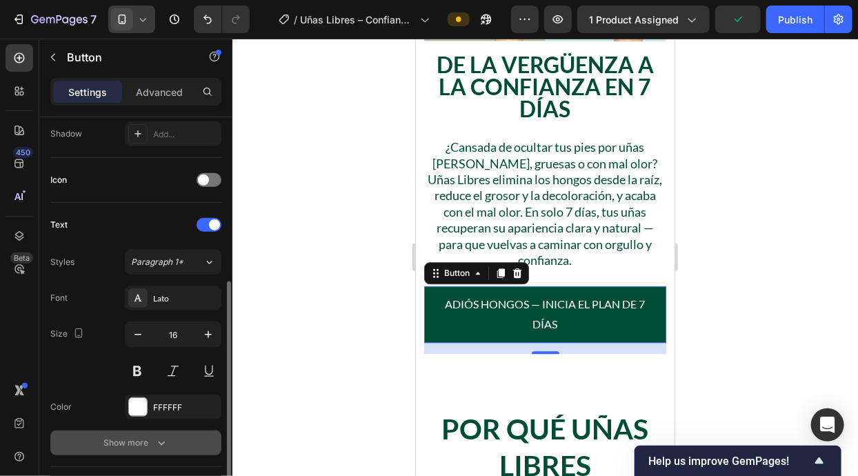
click at [131, 440] on div "Show more" at bounding box center [136, 443] width 64 height 14
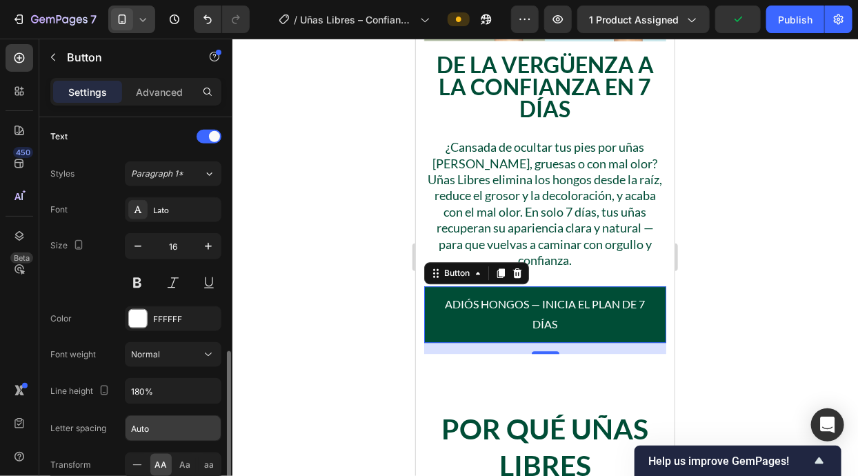
scroll to position [507, 0]
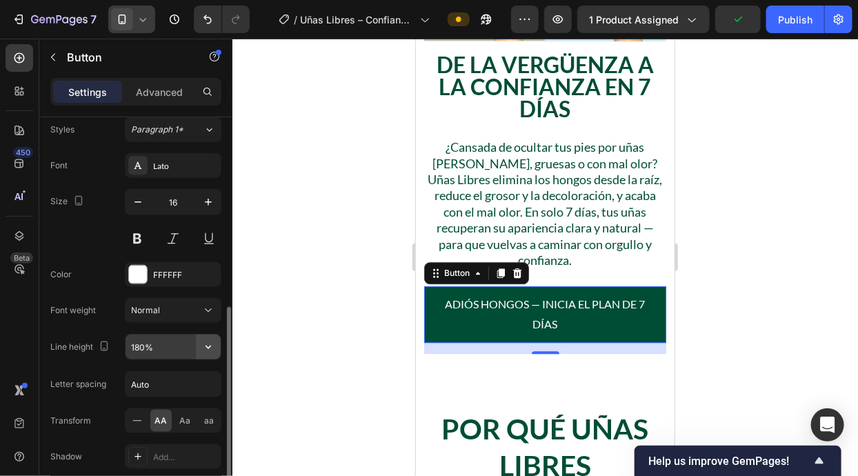
click at [209, 345] on icon "button" at bounding box center [208, 346] width 6 height 3
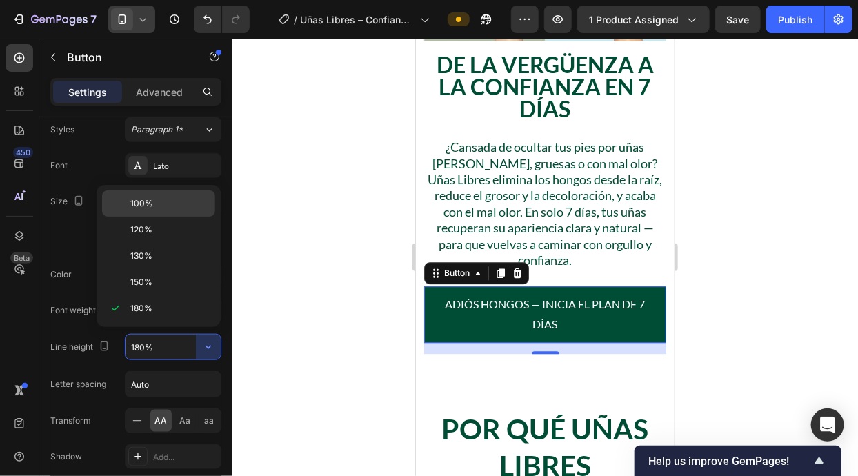
click at [194, 205] on p "100%" at bounding box center [169, 203] width 79 height 12
type input "100%"
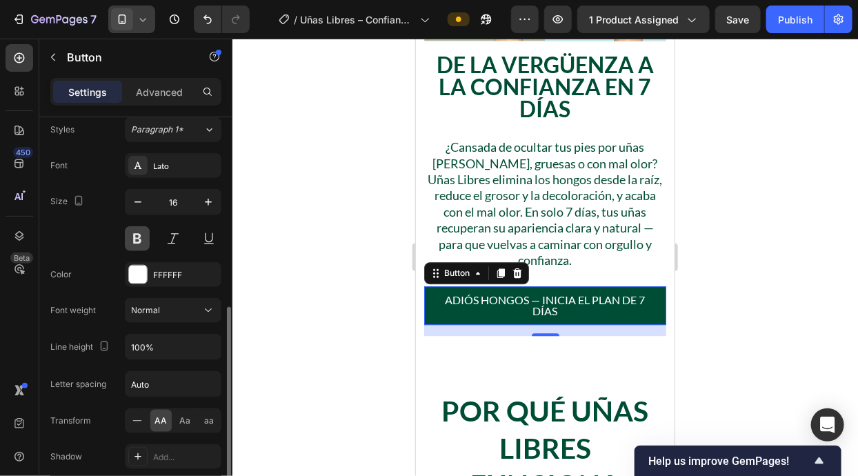
click at [134, 236] on button at bounding box center [137, 238] width 25 height 25
click at [205, 209] on button "button" at bounding box center [208, 202] width 25 height 25
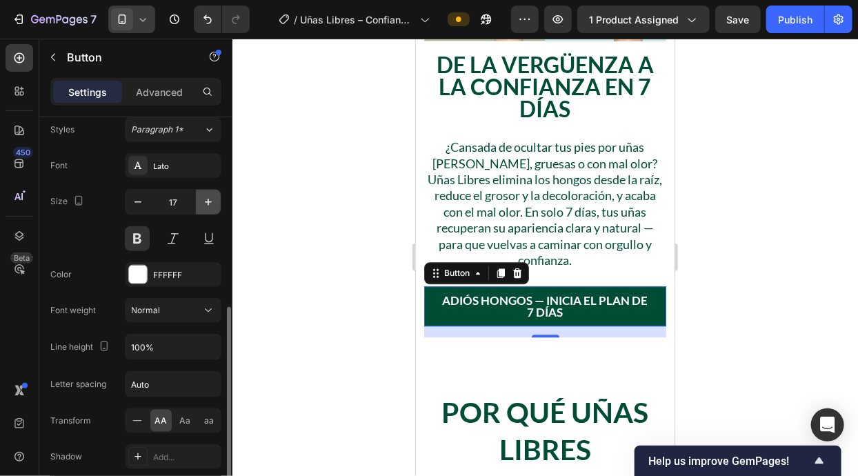
type input "18"
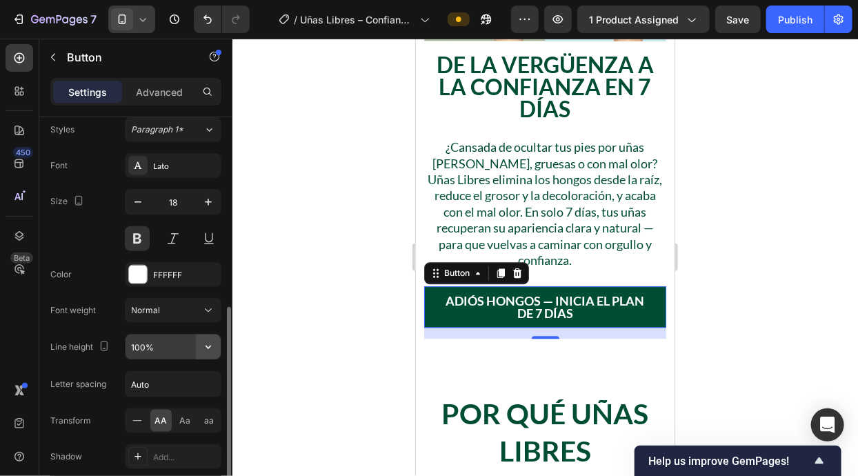
click at [205, 342] on icon "button" at bounding box center [208, 347] width 14 height 14
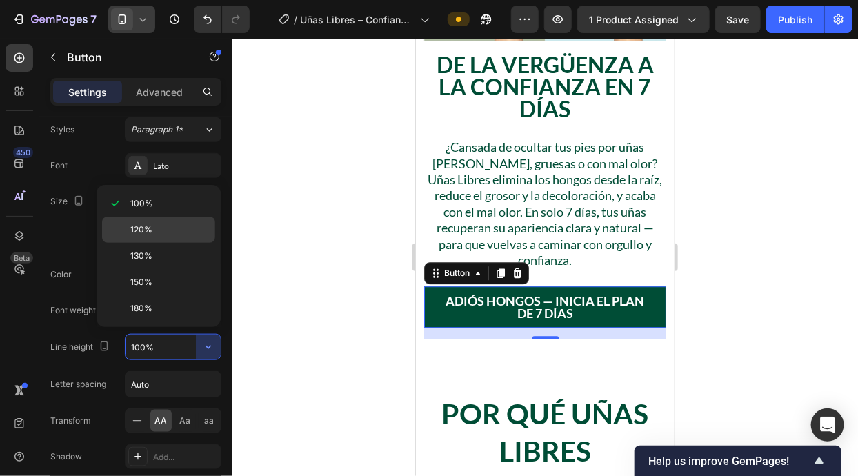
click at [187, 230] on p "120%" at bounding box center [169, 229] width 79 height 12
type input "120%"
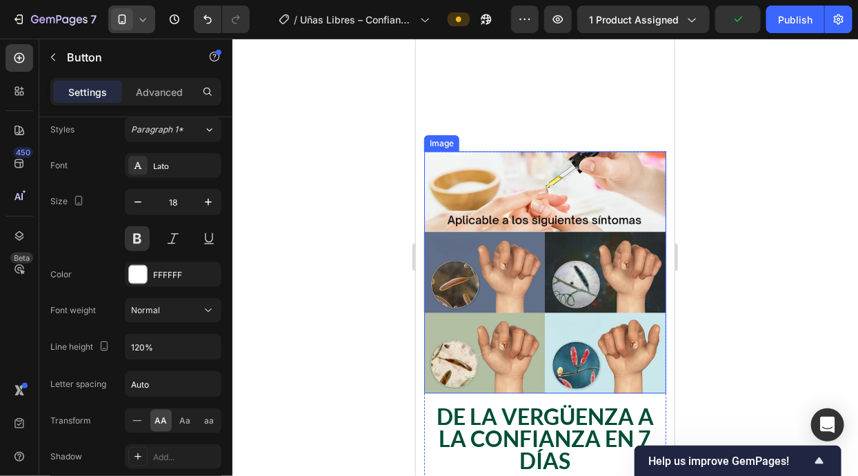
scroll to position [1141, 0]
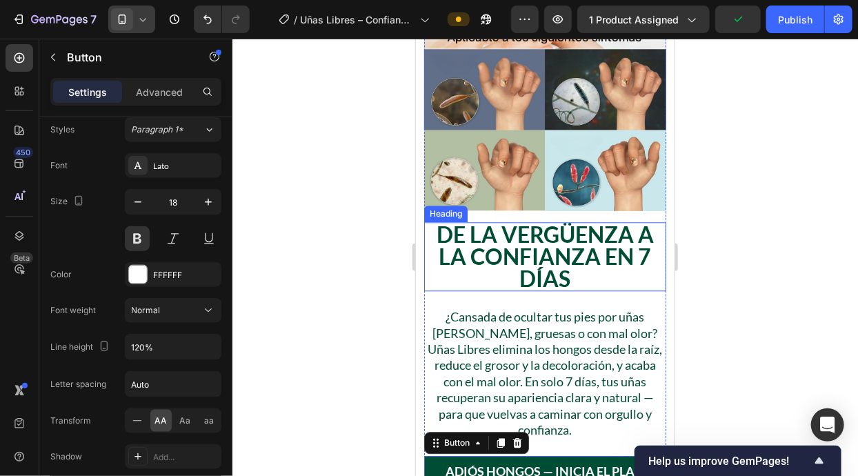
click at [609, 230] on h2 "De la Vergüenza a la Confianza en 7 Días" at bounding box center [544, 255] width 242 height 69
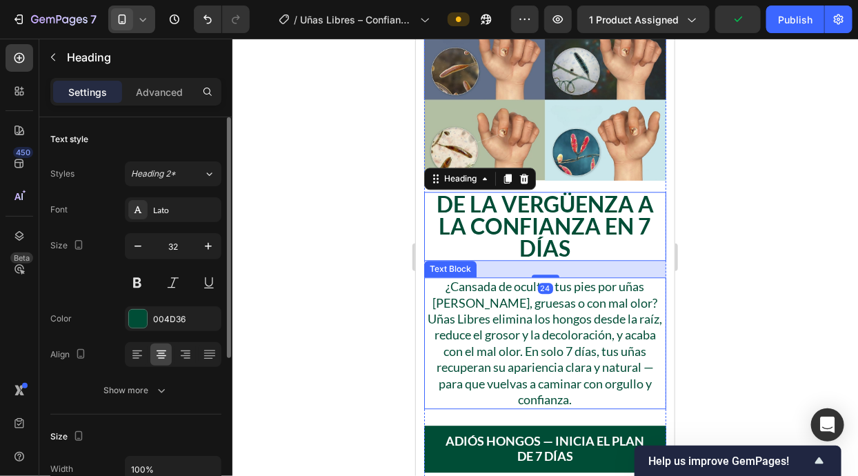
scroll to position [1317, 0]
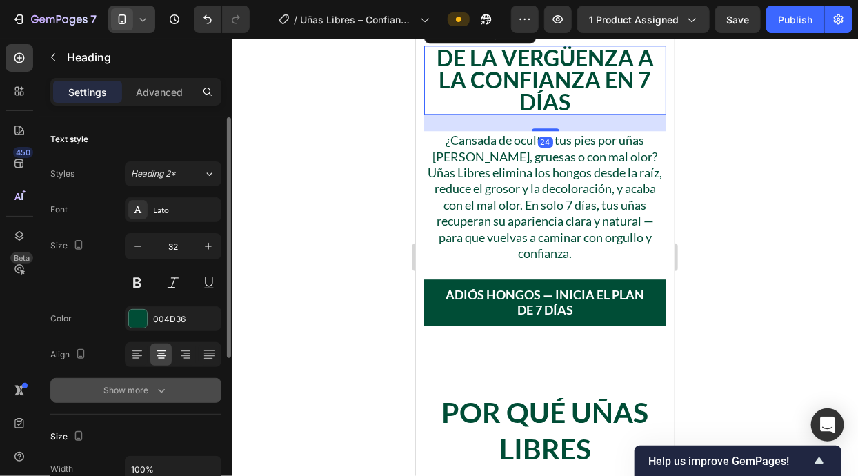
click at [135, 392] on div "Show more" at bounding box center [136, 390] width 64 height 14
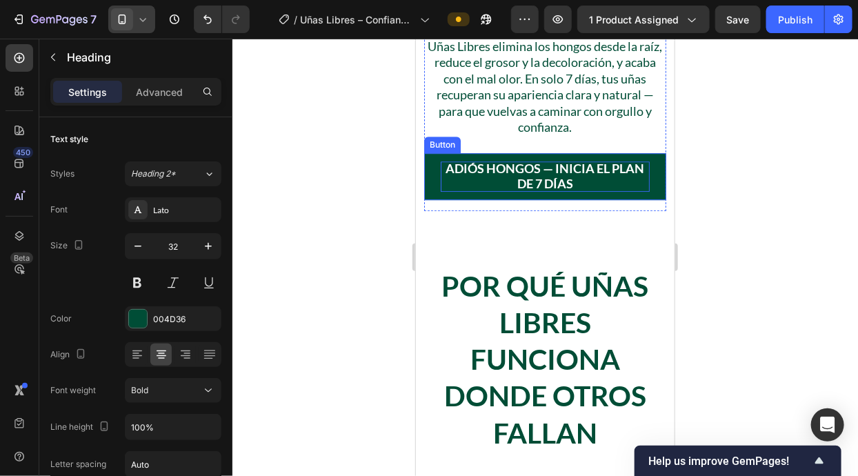
scroll to position [1450, 0]
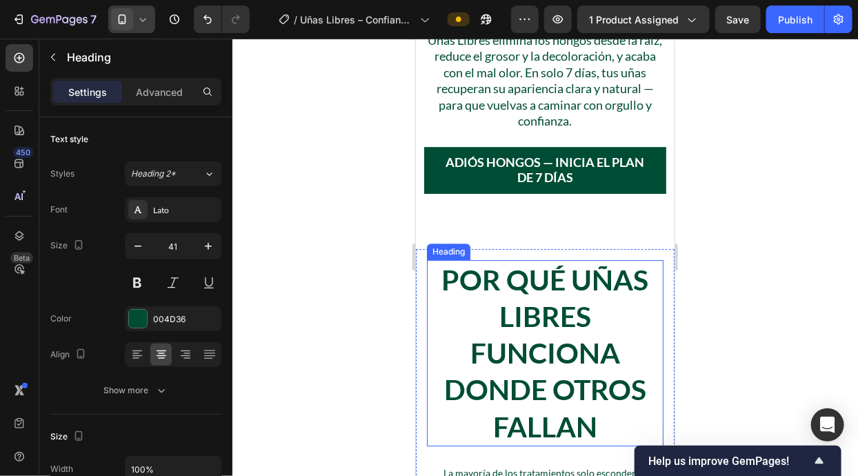
click at [548, 277] on h2 "Por Qué Uñas Libres Funciona Donde Otros Fallan" at bounding box center [544, 352] width 236 height 186
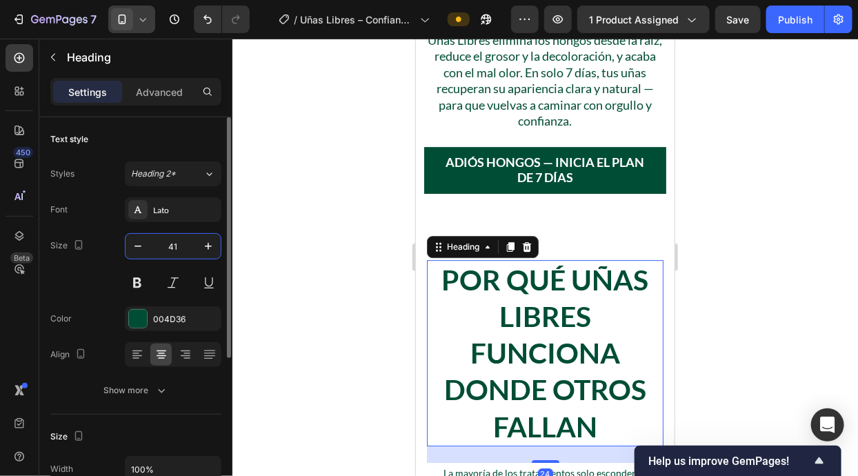
click at [168, 250] on input "41" at bounding box center [172, 246] width 45 height 25
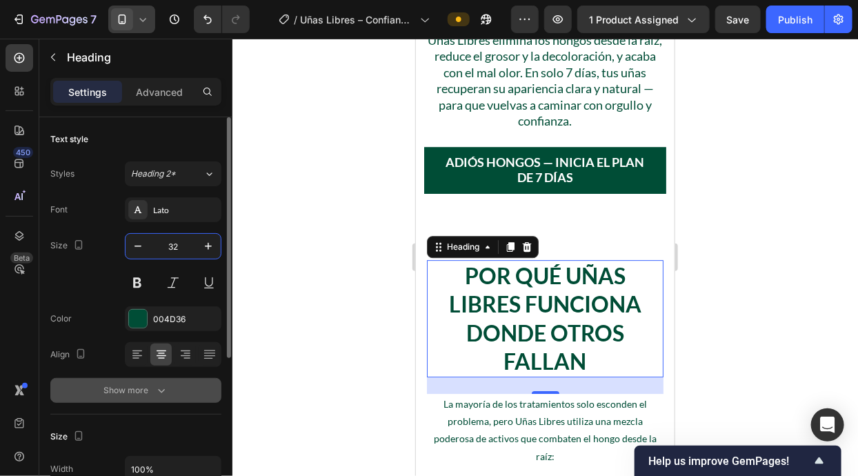
type input "32"
click at [153, 405] on div "Text style Styles Heading 2* Font Lato Size 32 Color 004D36 Align Show more" at bounding box center [135, 265] width 171 height 297
click at [156, 399] on button "Show more" at bounding box center [135, 390] width 171 height 25
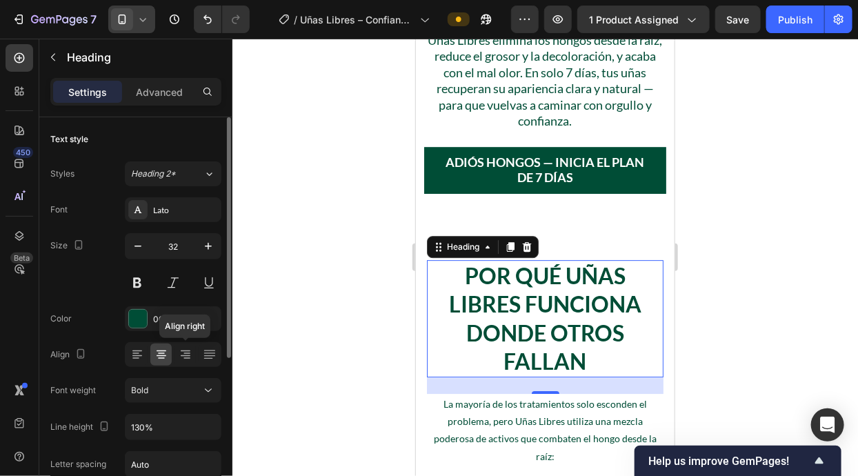
scroll to position [143, 0]
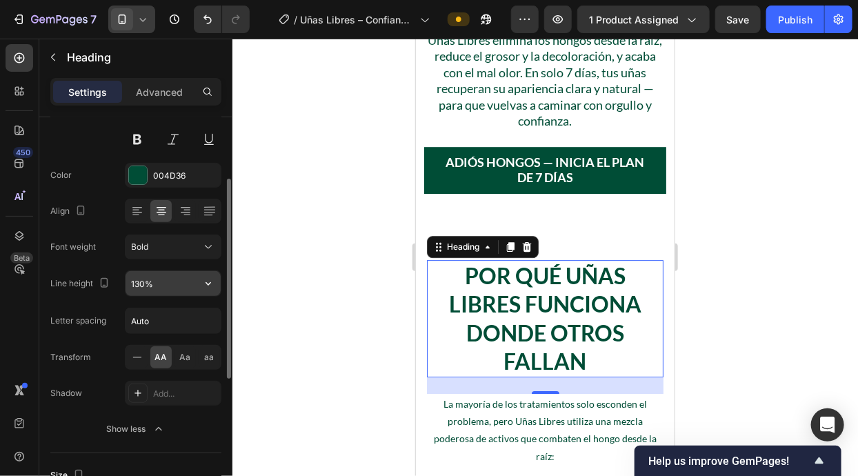
click at [191, 278] on input "130%" at bounding box center [172, 283] width 95 height 25
click at [201, 286] on button "button" at bounding box center [208, 283] width 25 height 25
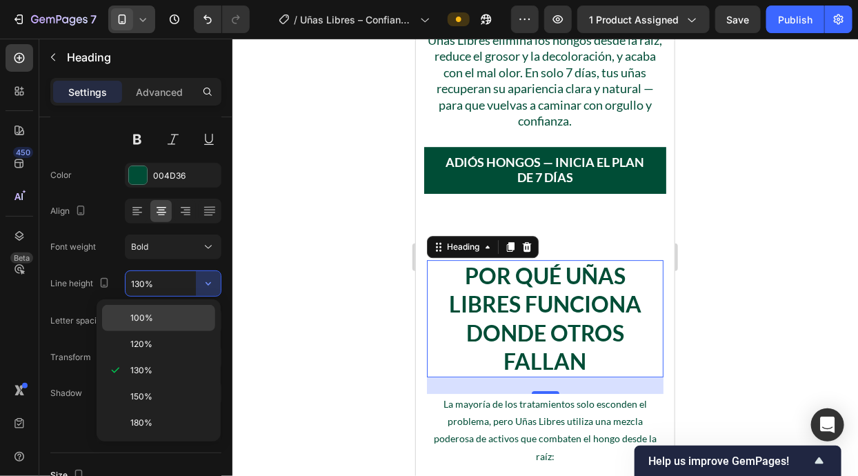
click at [182, 319] on p "100%" at bounding box center [169, 318] width 79 height 12
type input "100%"
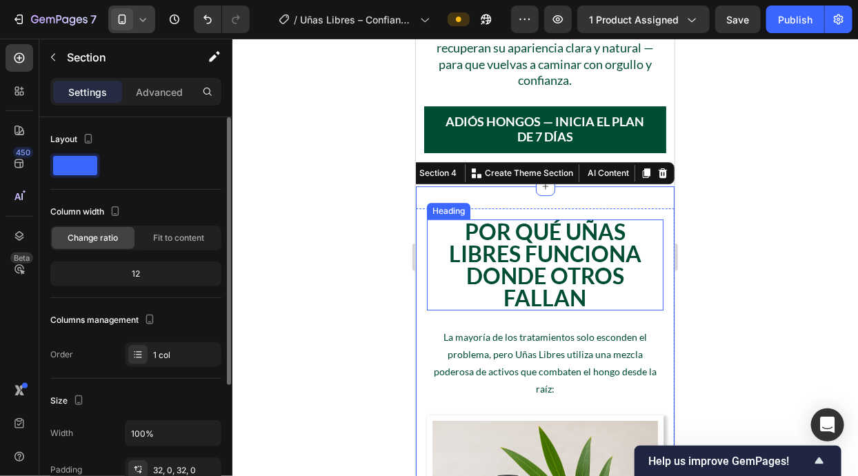
scroll to position [1582, 0]
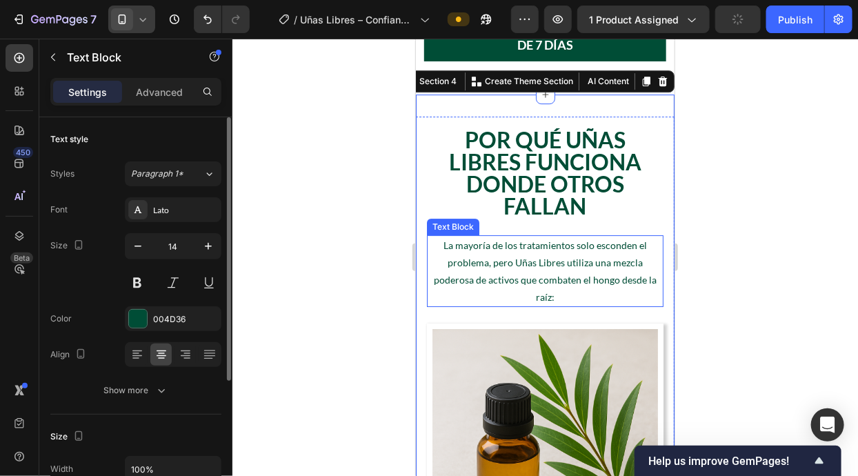
click at [478, 239] on p "La mayoría de los tratamientos solo esconden el problema, pero Uñas Libres util…" at bounding box center [544, 271] width 234 height 70
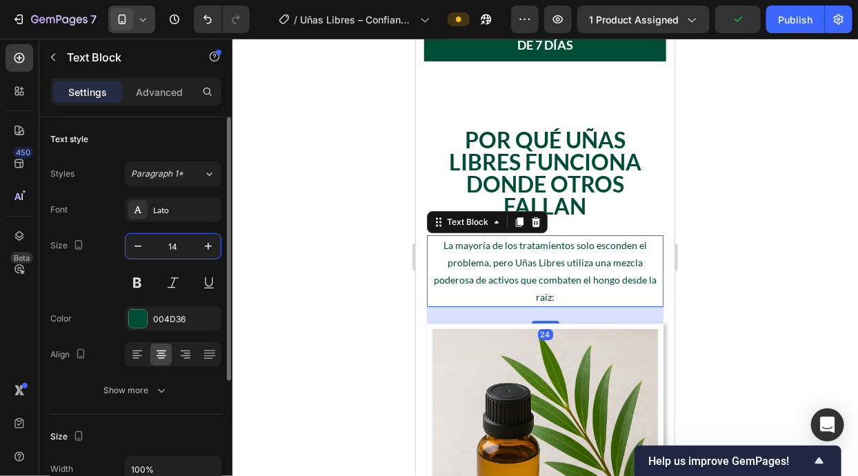
click at [193, 239] on input "14" at bounding box center [172, 246] width 45 height 25
click at [196, 242] on button "button" at bounding box center [208, 246] width 25 height 25
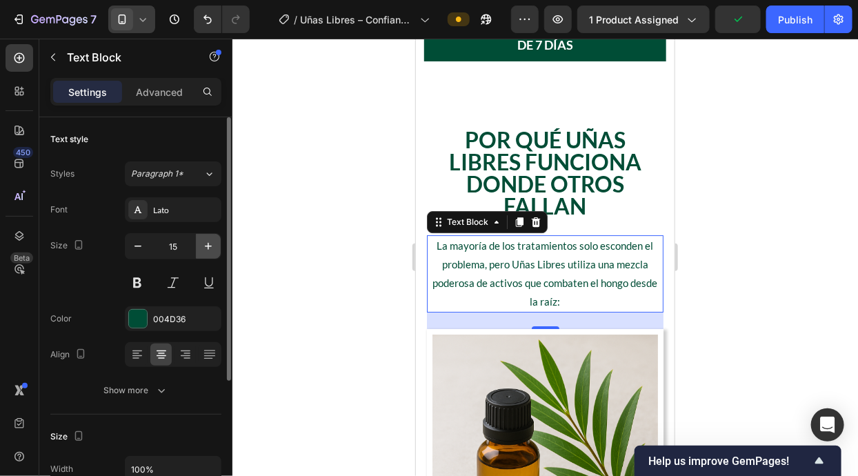
click at [196, 242] on button "button" at bounding box center [208, 246] width 25 height 25
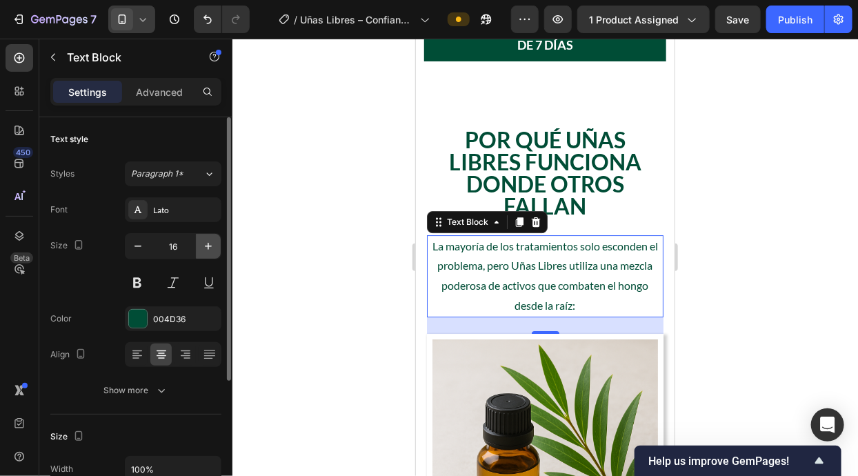
click at [196, 242] on button "button" at bounding box center [208, 246] width 25 height 25
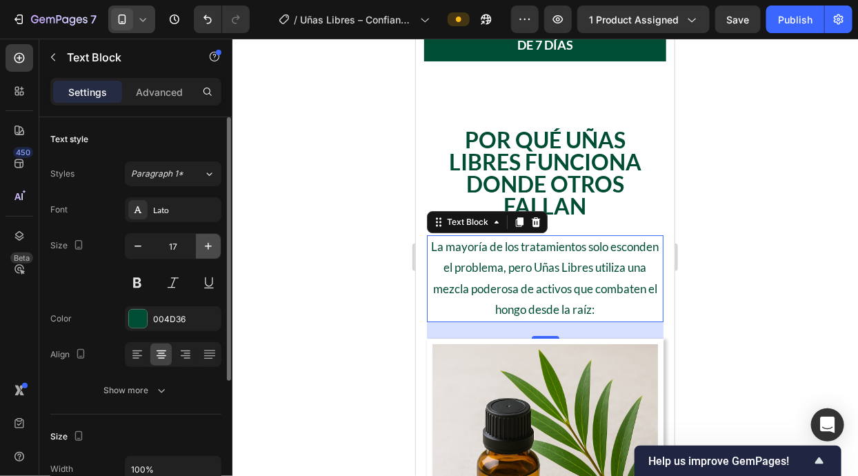
click at [196, 242] on button "button" at bounding box center [208, 246] width 25 height 25
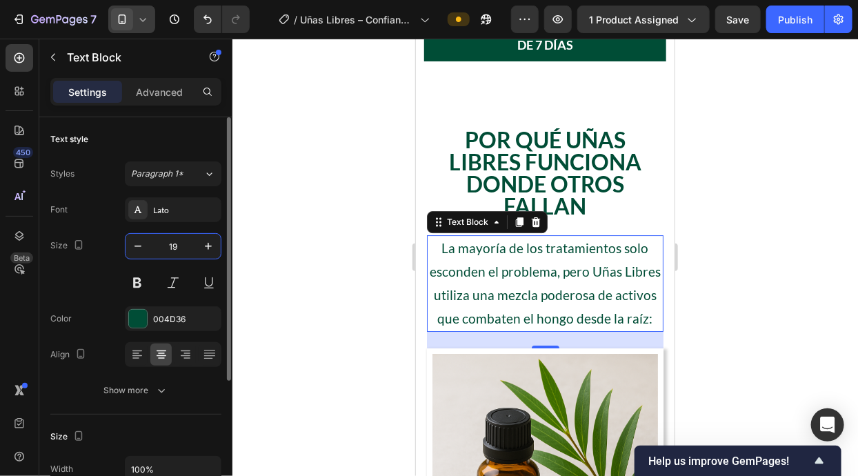
click at [150, 242] on input "19" at bounding box center [172, 246] width 45 height 25
click at [141, 250] on icon "button" at bounding box center [138, 246] width 14 height 14
type input "18"
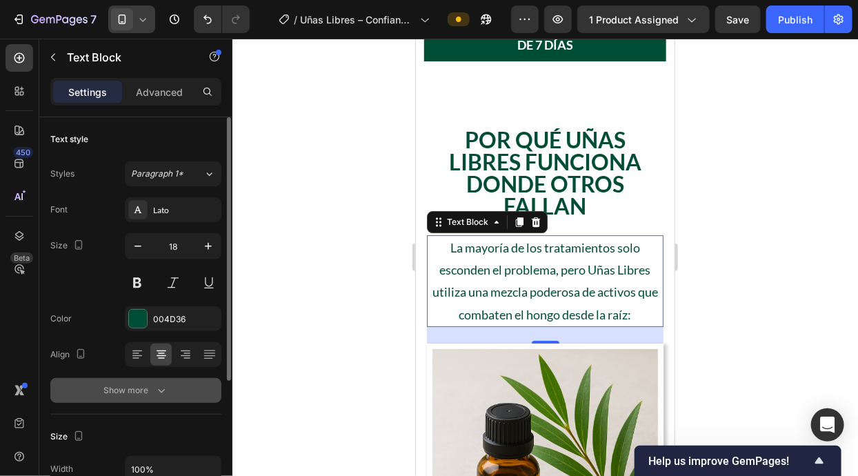
click at [129, 383] on div "Show more" at bounding box center [136, 390] width 64 height 14
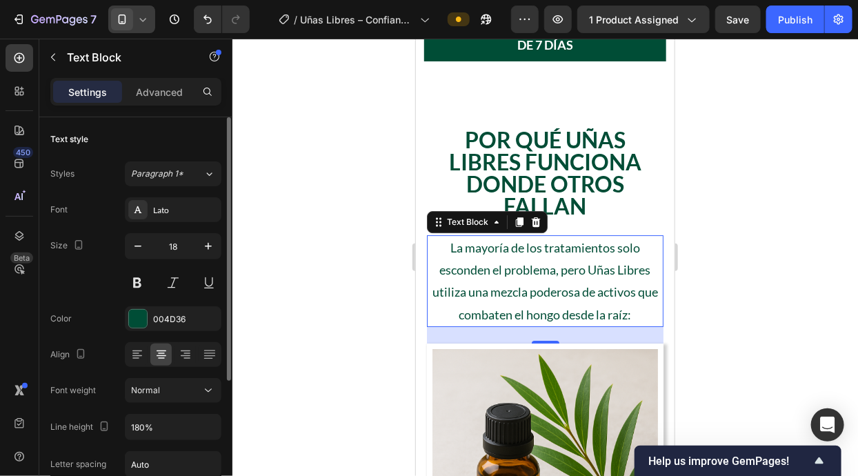
scroll to position [44, 0]
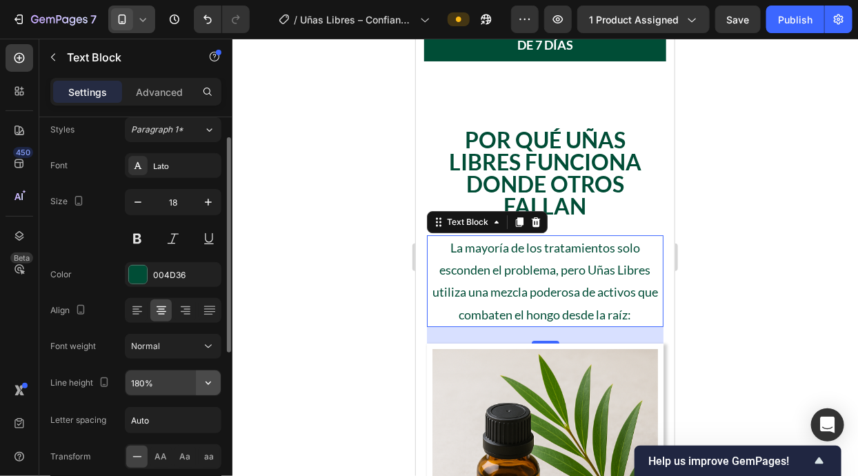
click at [199, 381] on button "button" at bounding box center [208, 382] width 25 height 25
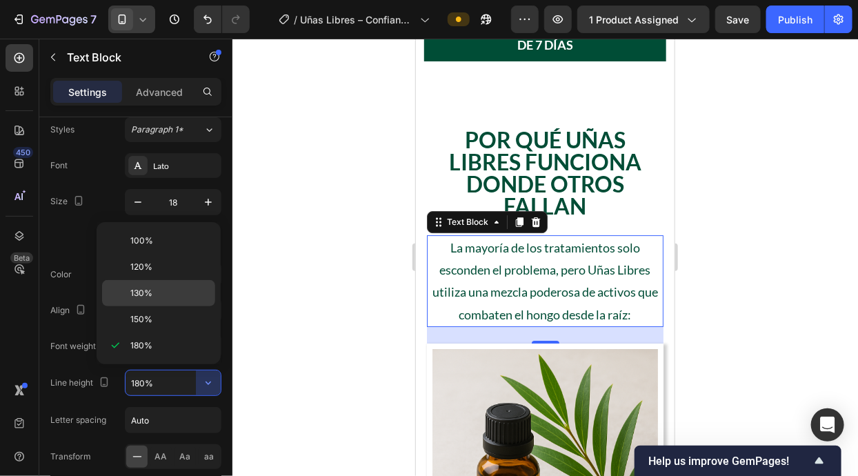
click at [195, 290] on p "130%" at bounding box center [169, 293] width 79 height 12
type input "130%"
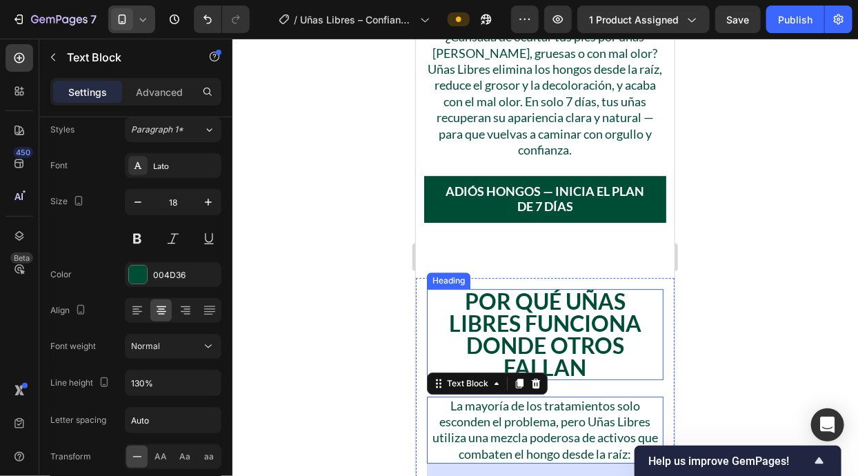
scroll to position [1241, 0]
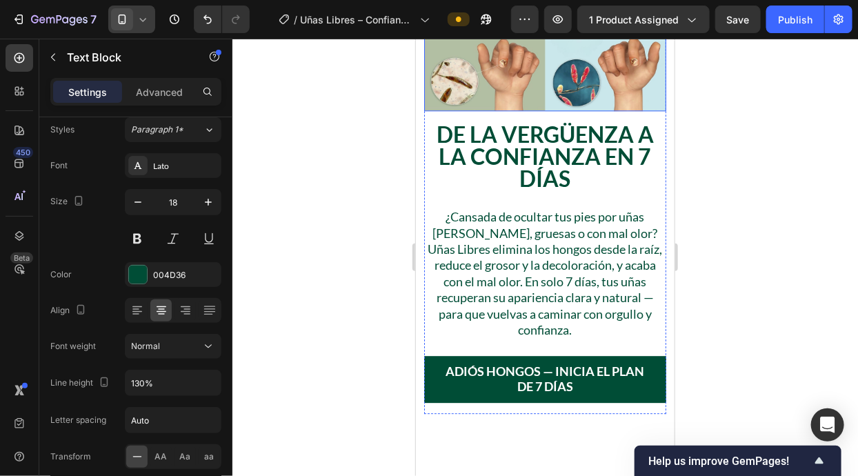
click at [592, 318] on p "¿Cansada de ocultar tus pies por uñas [PERSON_NAME], gruesas o con mal olor? Uñ…" at bounding box center [544, 272] width 239 height 129
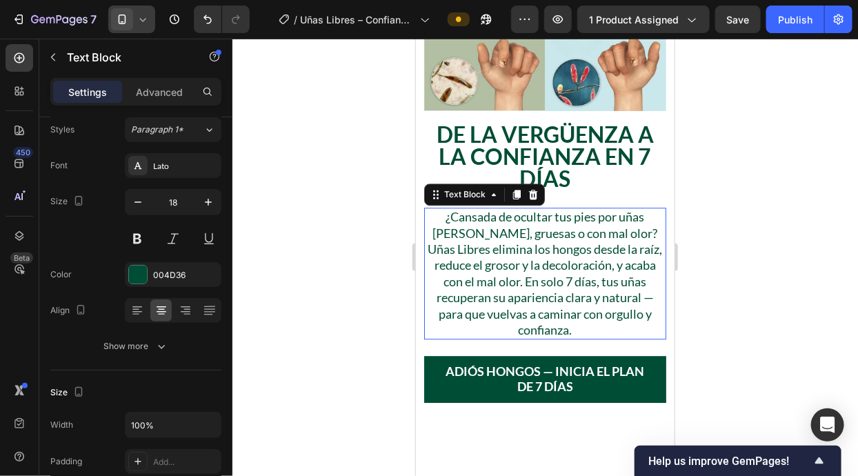
scroll to position [1163, 0]
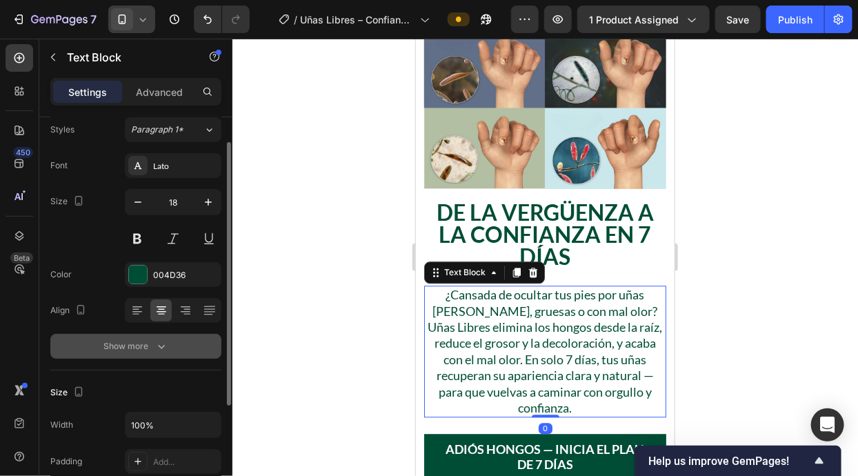
click at [118, 347] on div "Show more" at bounding box center [136, 346] width 64 height 14
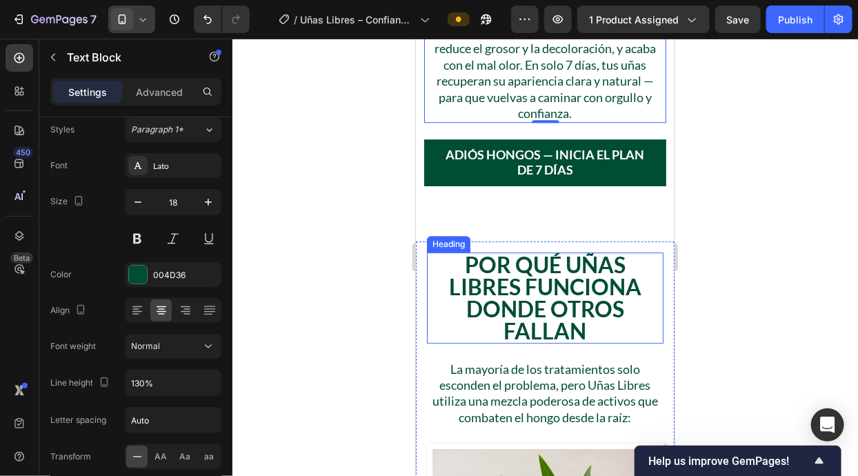
scroll to position [1483, 0]
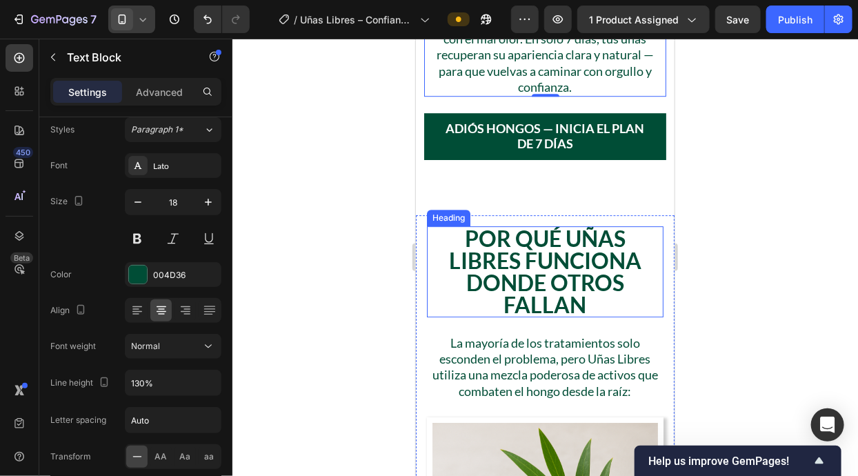
click at [582, 344] on p "La mayoría de los tratamientos solo esconden el problema, pero Uñas Libres util…" at bounding box center [544, 366] width 234 height 65
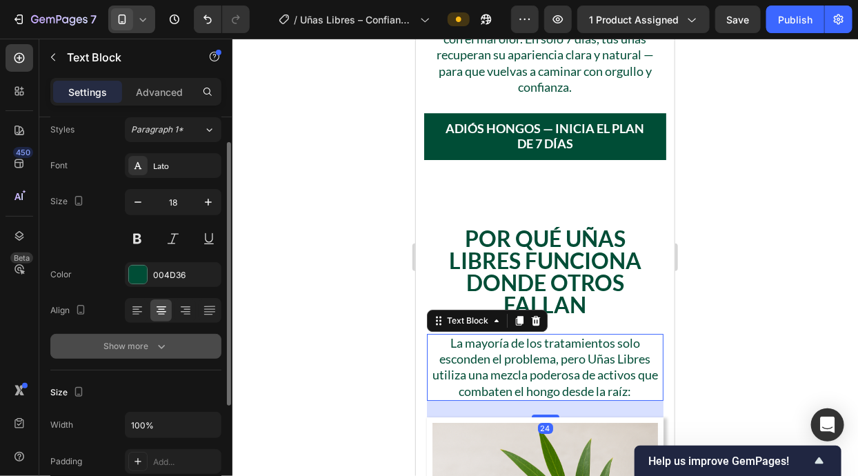
click at [150, 354] on button "Show more" at bounding box center [135, 346] width 171 height 25
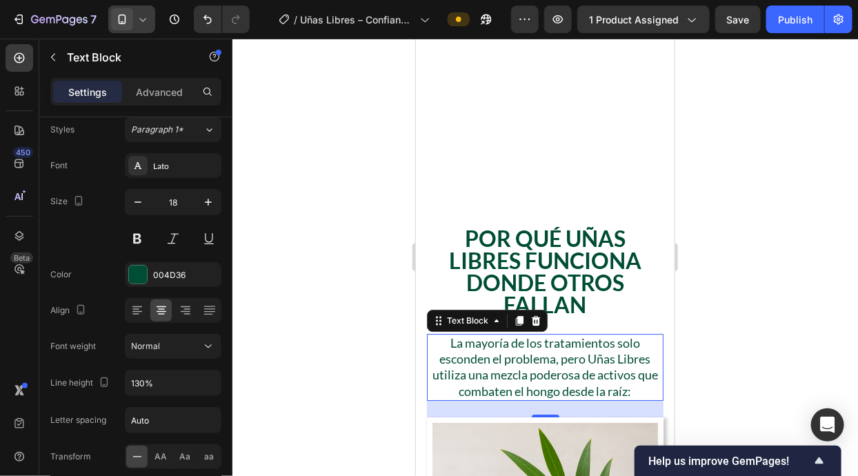
scroll to position [2035, 0]
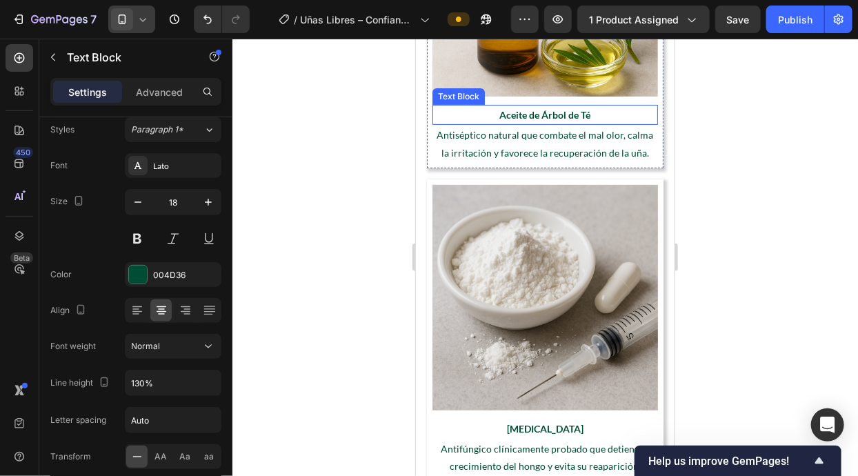
click at [565, 117] on p "Aceite de Árbol de Té" at bounding box center [544, 113] width 223 height 17
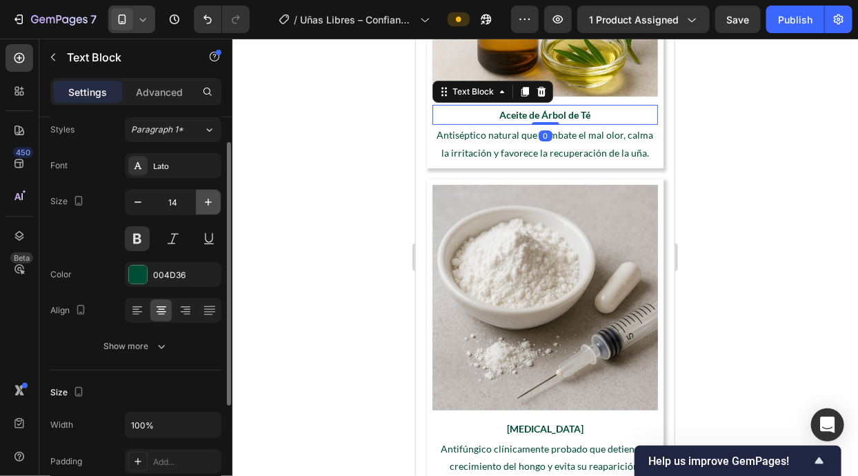
click at [212, 199] on icon "button" at bounding box center [208, 202] width 14 height 14
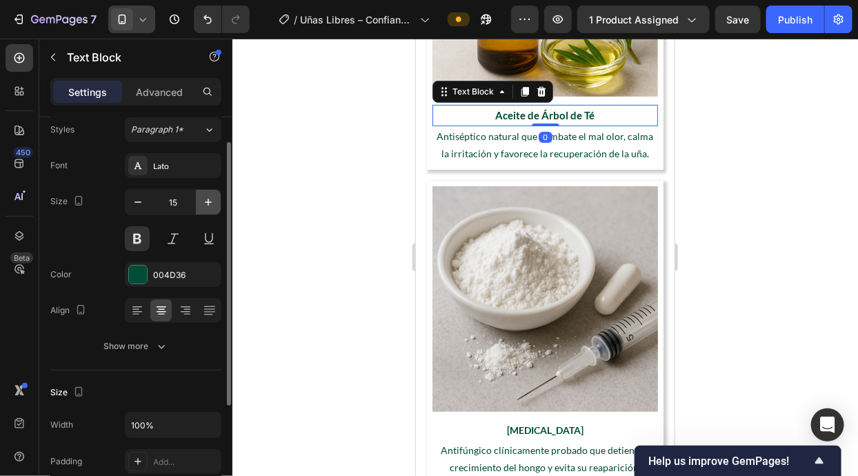
click at [212, 199] on icon "button" at bounding box center [208, 202] width 14 height 14
click at [213, 199] on icon "button" at bounding box center [208, 202] width 14 height 14
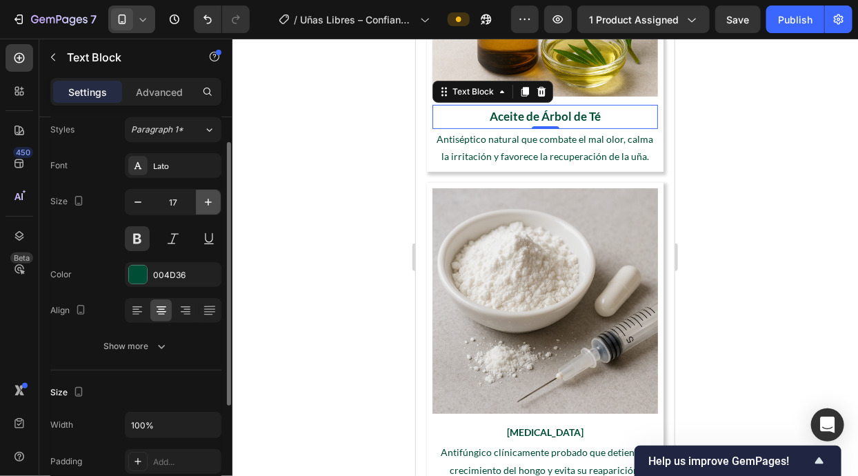
click at [213, 199] on icon "button" at bounding box center [208, 202] width 14 height 14
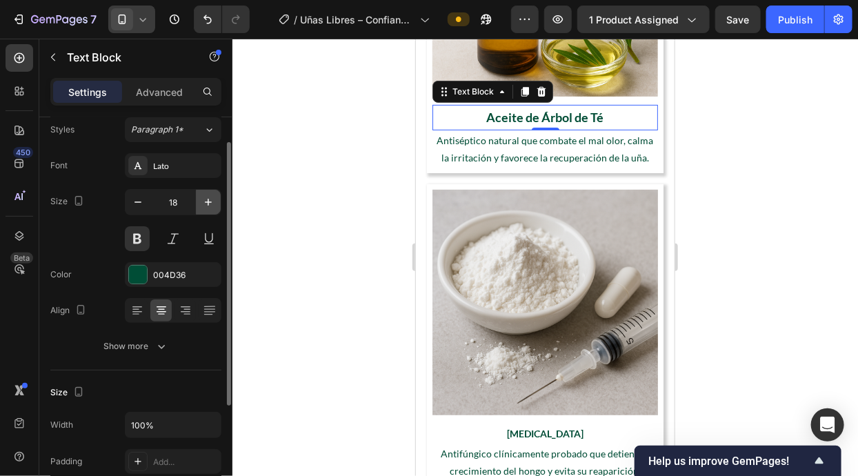
click at [213, 200] on icon "button" at bounding box center [208, 202] width 14 height 14
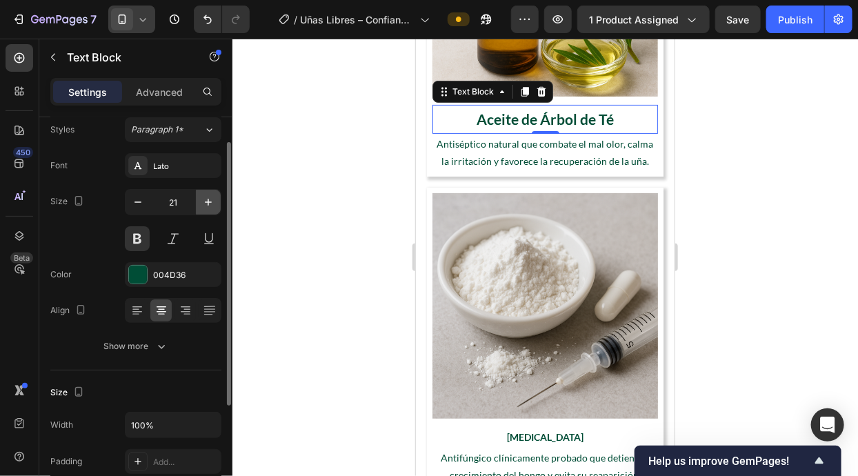
click at [213, 200] on icon "button" at bounding box center [208, 202] width 14 height 14
type input "22"
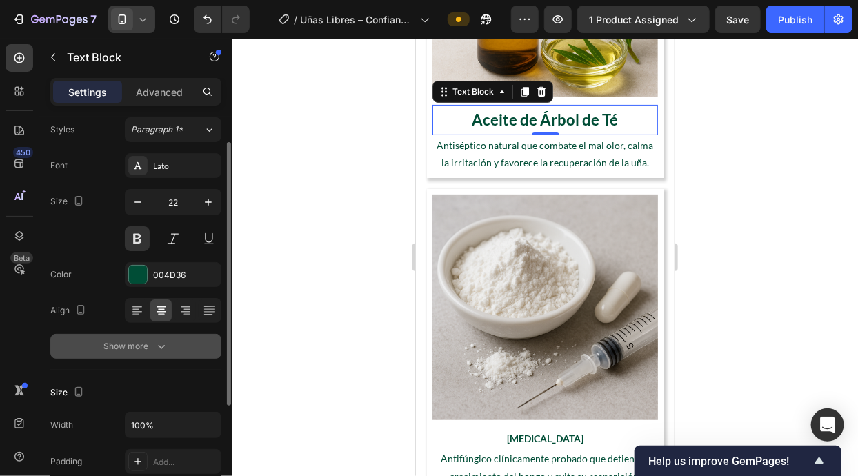
click at [164, 349] on icon "button" at bounding box center [161, 346] width 14 height 14
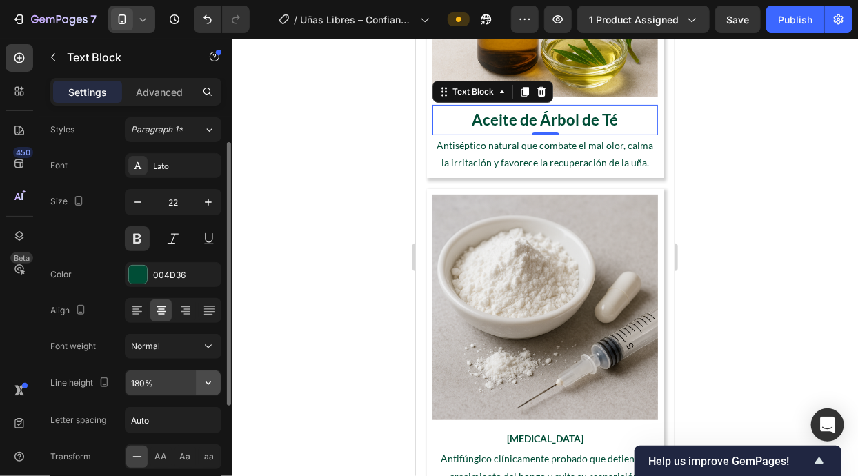
click at [207, 380] on icon "button" at bounding box center [208, 383] width 14 height 14
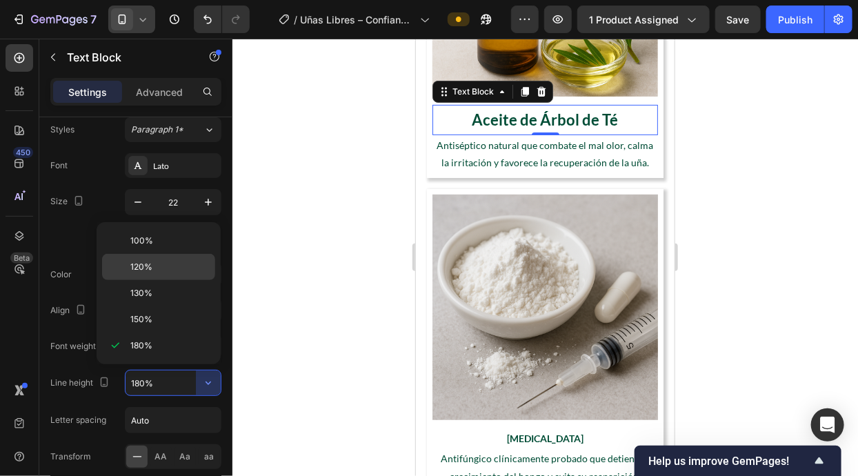
click at [179, 273] on div "120%" at bounding box center [158, 267] width 113 height 26
type input "120%"
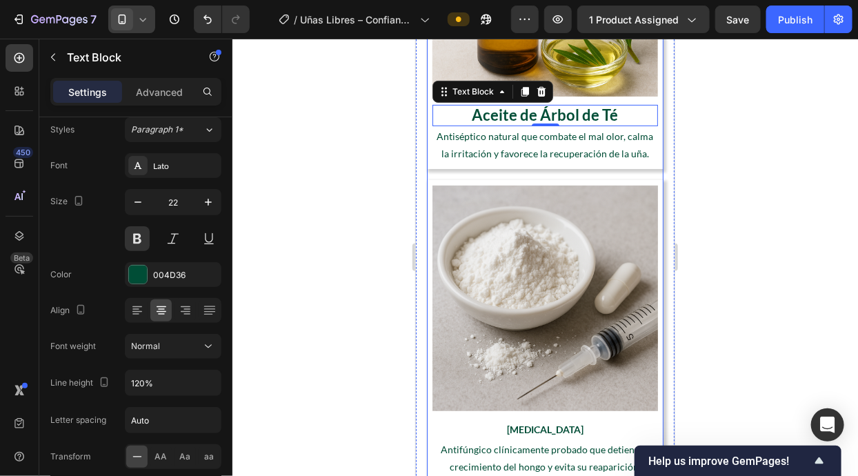
click at [567, 154] on p "Antiséptico natural que combate el mal olor, calma la irritación y favorece la …" at bounding box center [544, 144] width 223 height 34
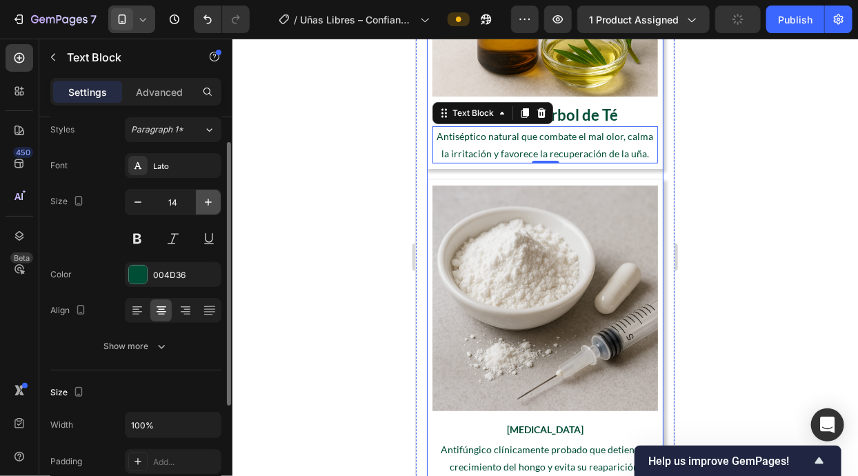
click at [212, 208] on icon "button" at bounding box center [208, 202] width 14 height 14
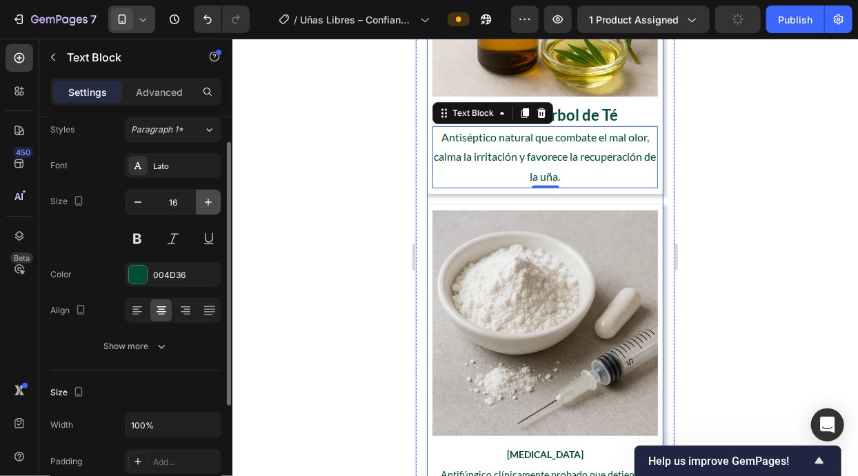
click at [212, 208] on icon "button" at bounding box center [208, 202] width 14 height 14
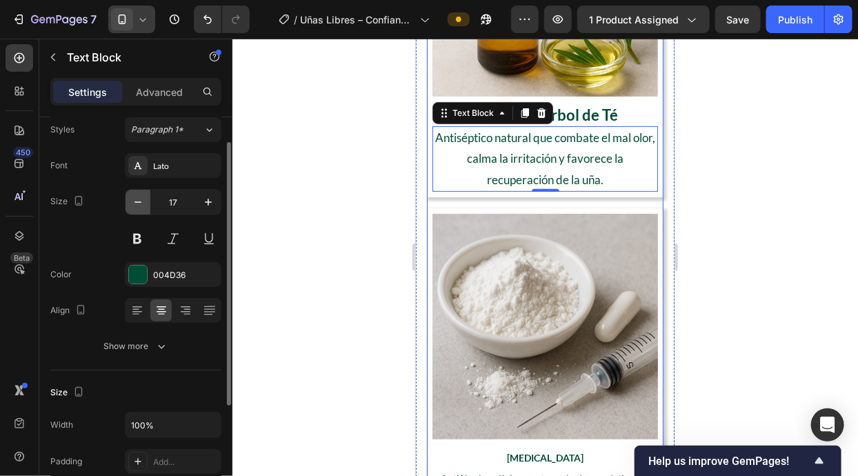
click at [143, 201] on icon "button" at bounding box center [138, 202] width 14 height 14
type input "16"
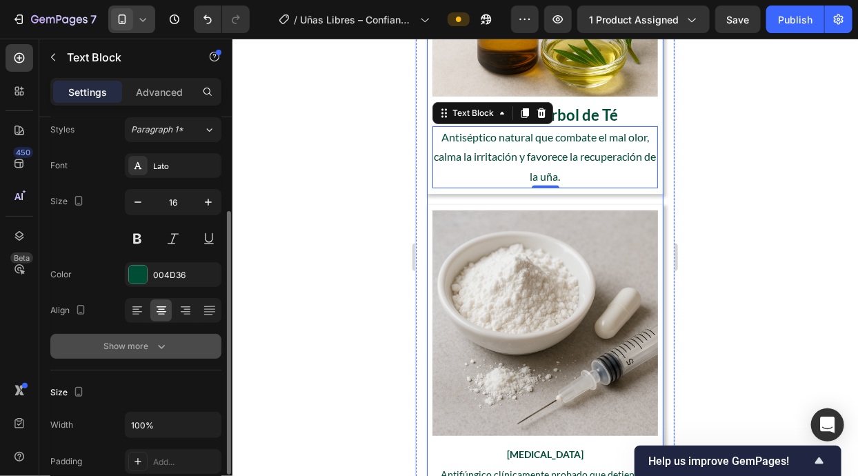
scroll to position [132, 0]
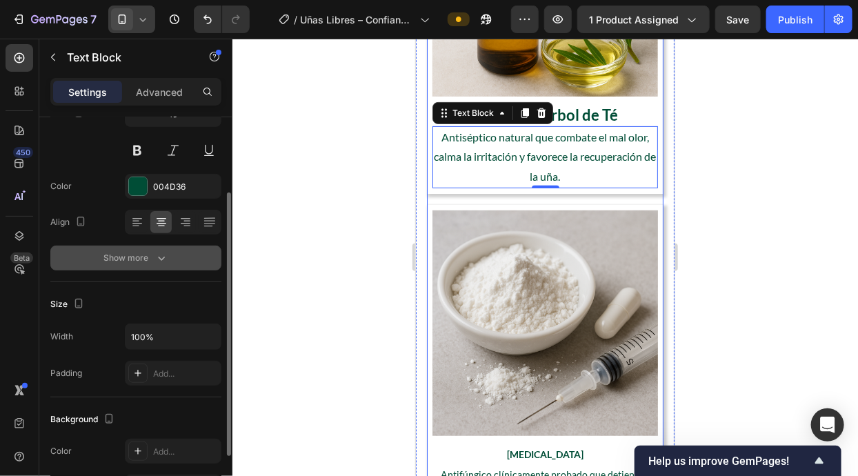
click at [167, 269] on button "Show more" at bounding box center [135, 257] width 171 height 25
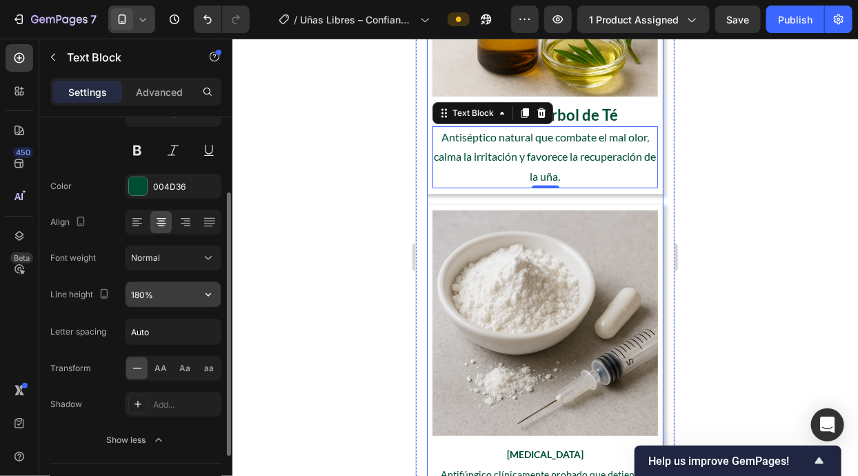
click at [207, 282] on button "button" at bounding box center [208, 294] width 25 height 25
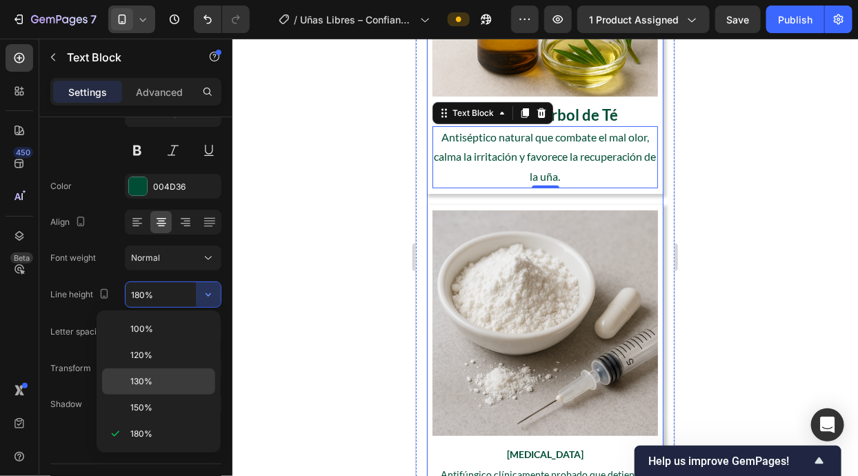
click at [185, 379] on p "130%" at bounding box center [169, 381] width 79 height 12
type input "130%"
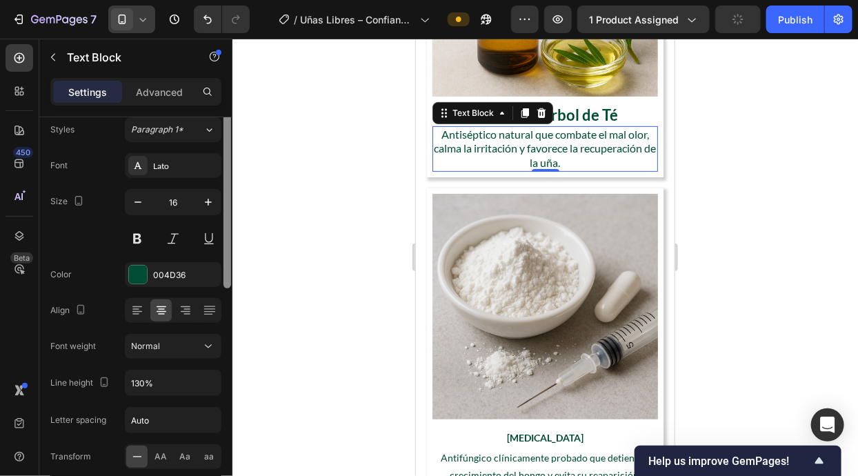
scroll to position [0, 0]
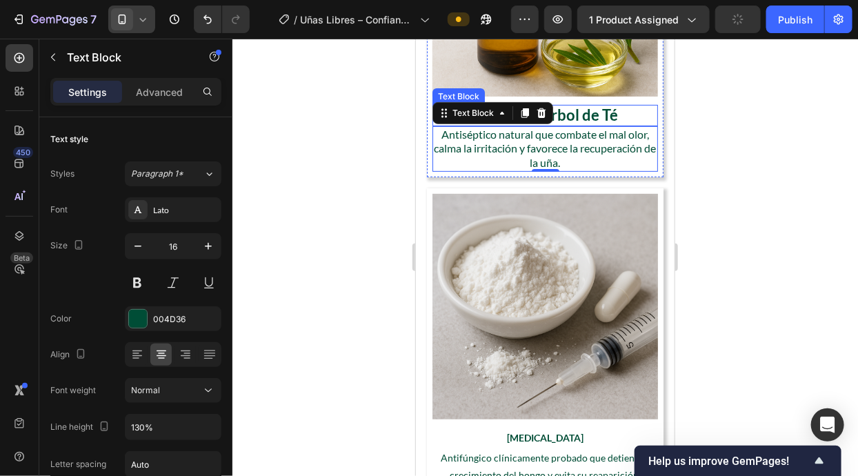
click at [590, 116] on p "Aceite de Árbol de Té" at bounding box center [544, 114] width 223 height 18
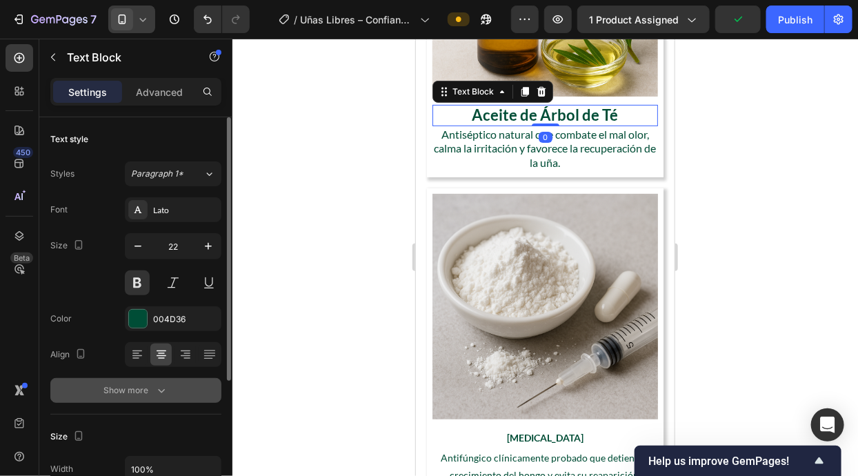
click at [119, 401] on button "Show more" at bounding box center [135, 390] width 171 height 25
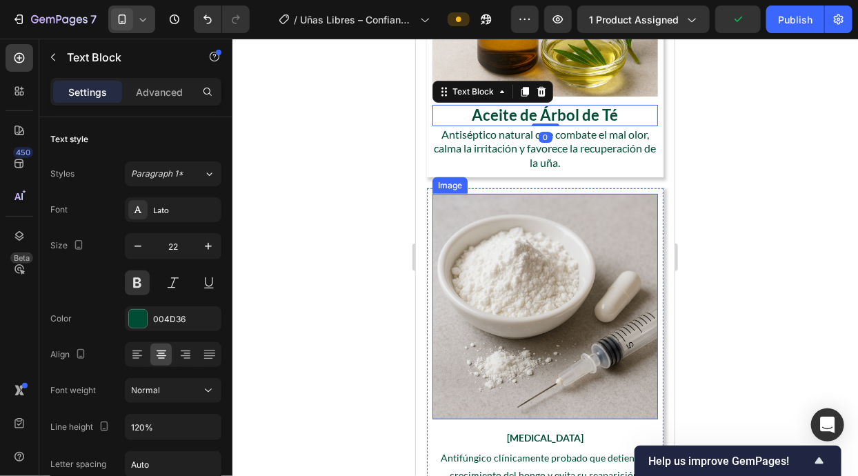
scroll to position [2355, 0]
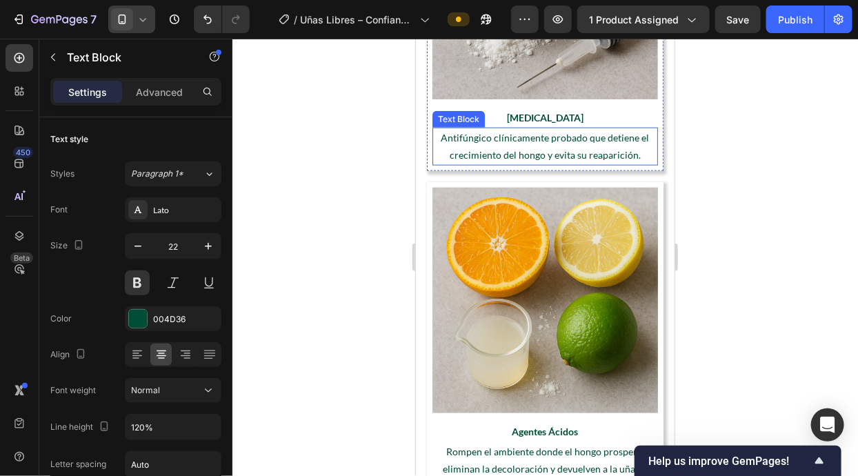
click at [560, 120] on p "[MEDICAL_DATA]" at bounding box center [544, 116] width 223 height 17
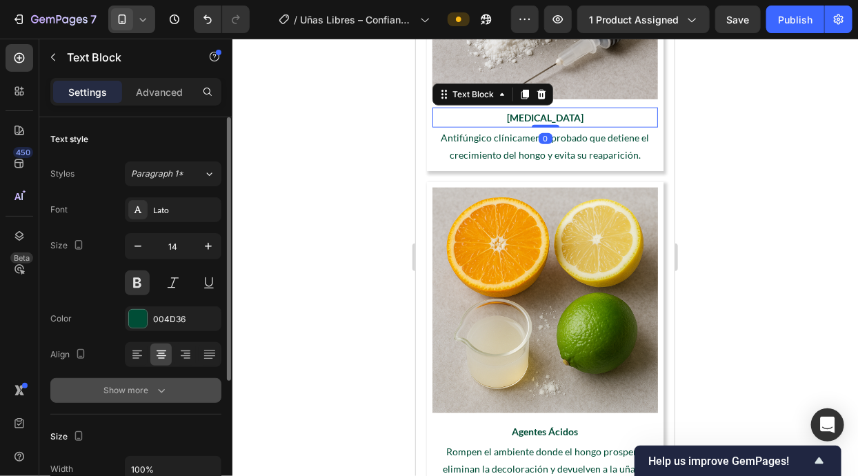
click at [163, 385] on icon "button" at bounding box center [161, 390] width 14 height 14
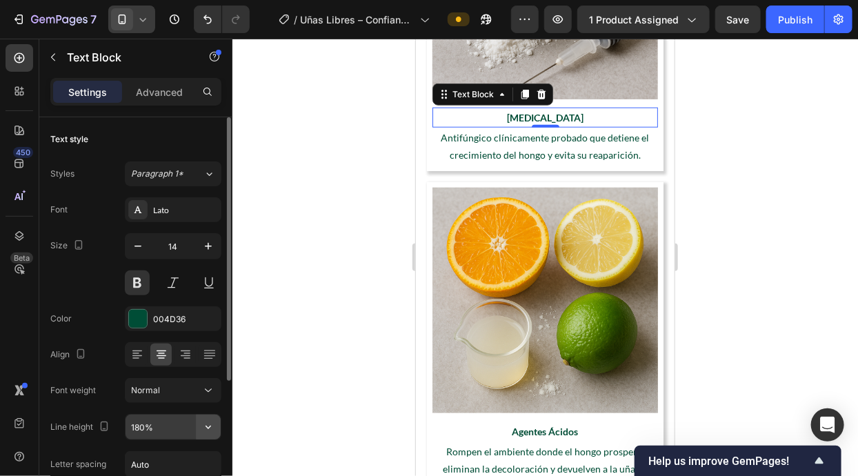
click at [209, 422] on icon "button" at bounding box center [208, 427] width 14 height 14
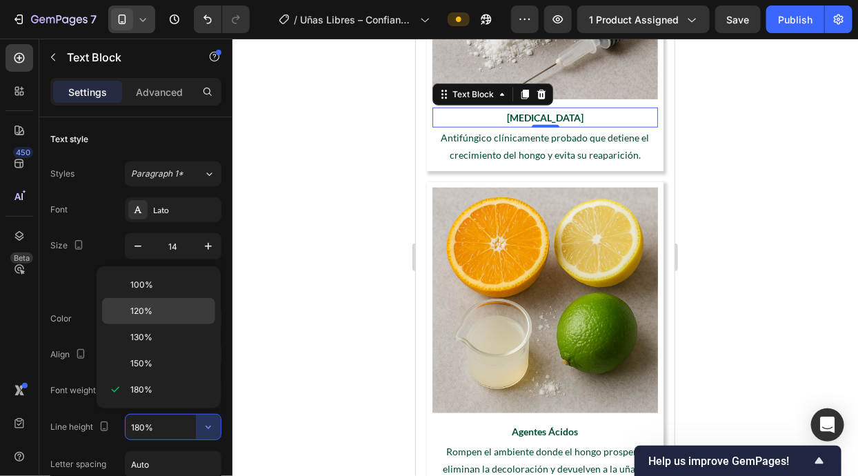
click at [183, 310] on p "120%" at bounding box center [169, 311] width 79 height 12
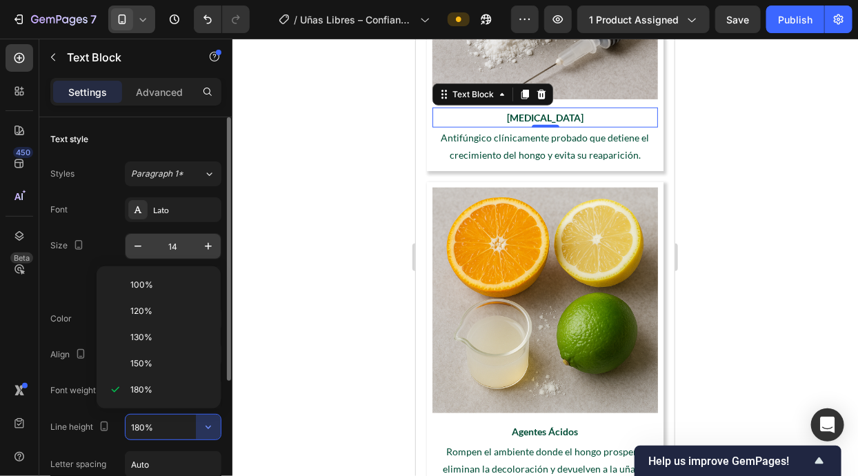
type input "120%"
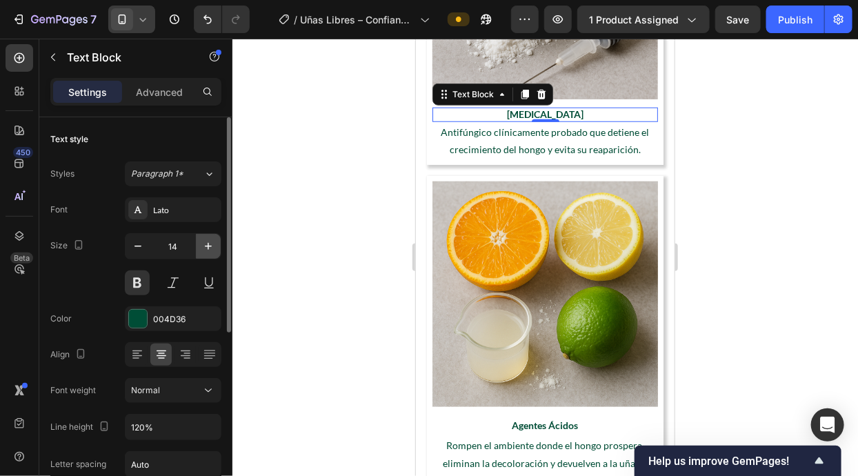
click at [202, 242] on icon "button" at bounding box center [208, 246] width 14 height 14
click at [202, 243] on icon "button" at bounding box center [208, 246] width 14 height 14
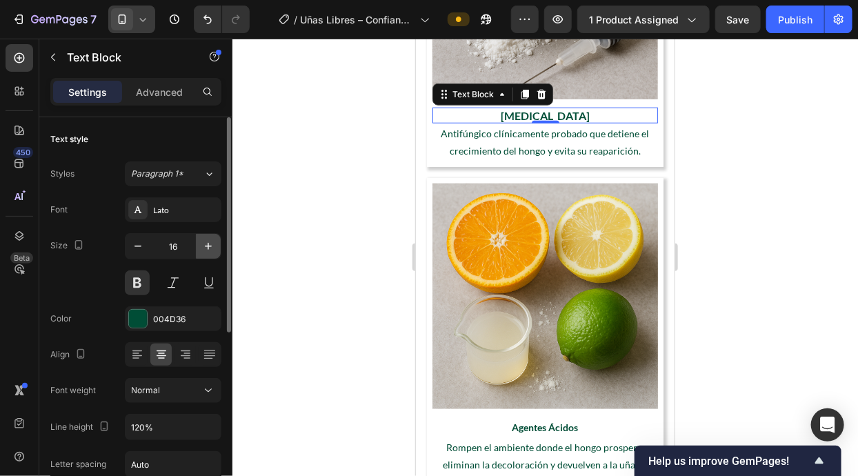
click at [202, 243] on icon "button" at bounding box center [208, 246] width 14 height 14
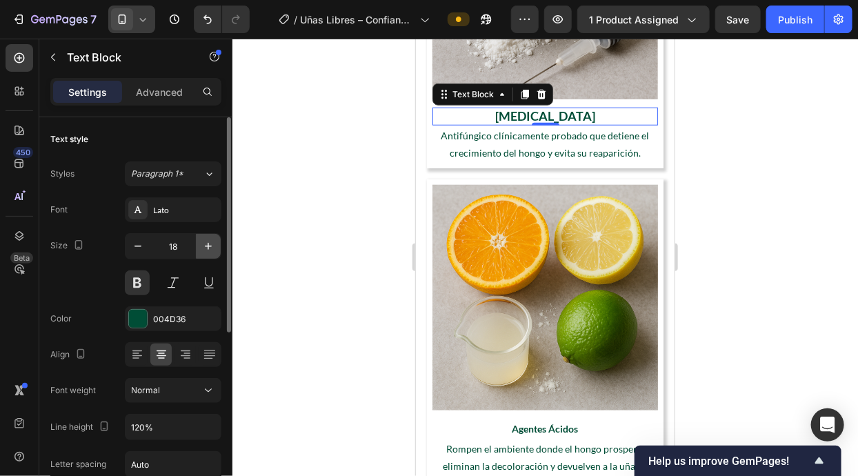
click at [202, 243] on icon "button" at bounding box center [208, 246] width 14 height 14
type input "20"
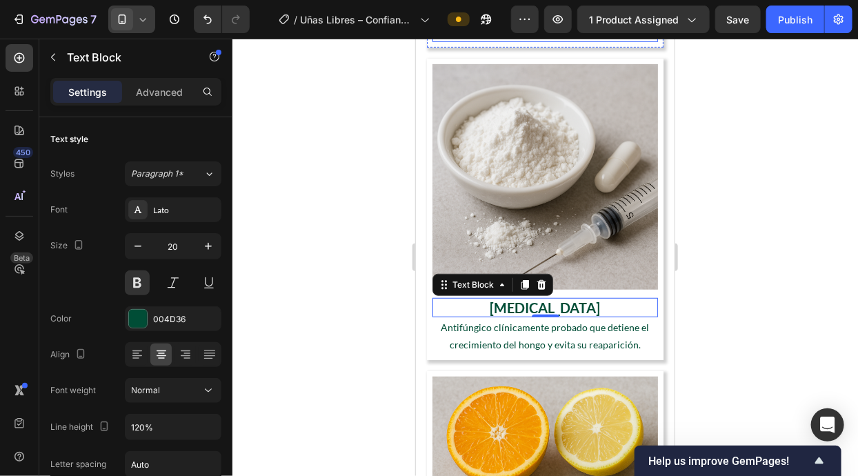
scroll to position [1876, 0]
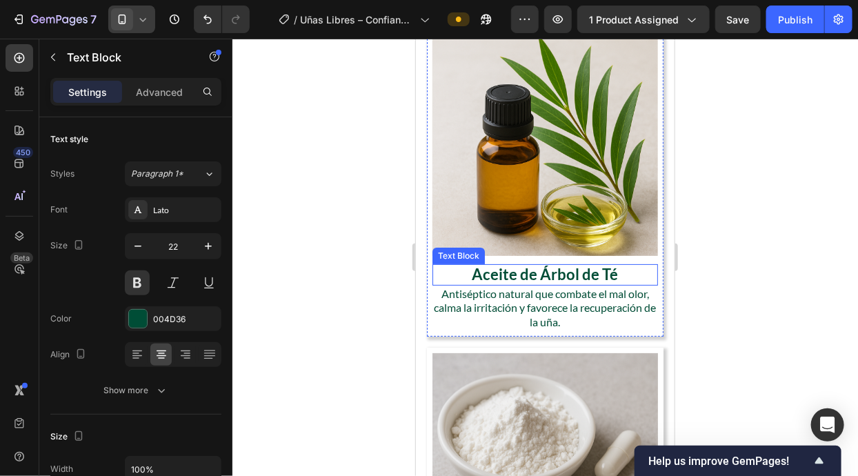
click at [568, 280] on p "Aceite de Árbol de Té" at bounding box center [544, 274] width 223 height 18
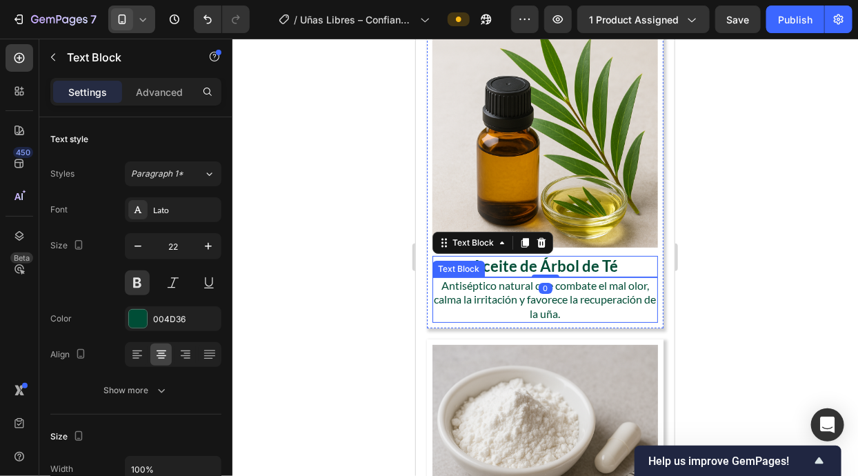
scroll to position [2120, 0]
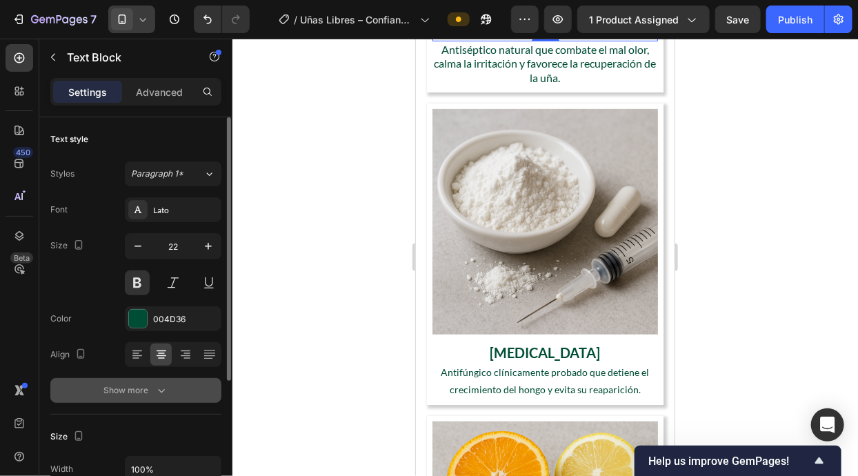
click at [132, 383] on div "Show more" at bounding box center [136, 390] width 64 height 14
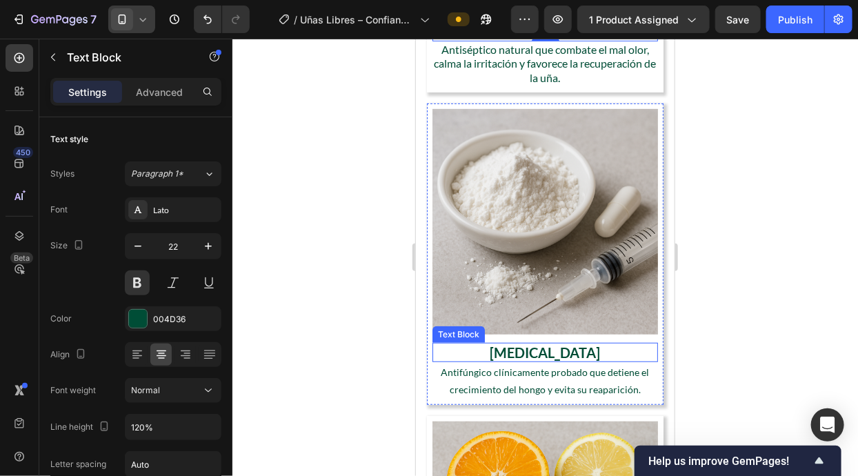
click at [595, 352] on p "[MEDICAL_DATA]" at bounding box center [544, 351] width 223 height 17
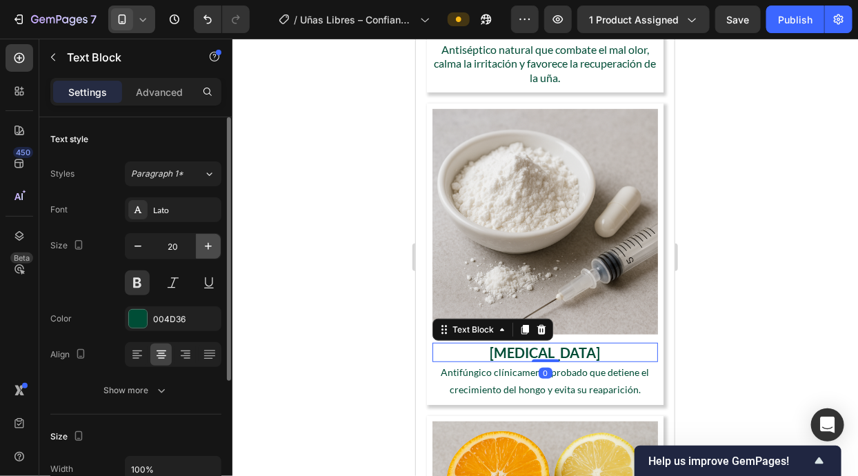
click at [204, 245] on icon "button" at bounding box center [208, 246] width 14 height 14
type input "22"
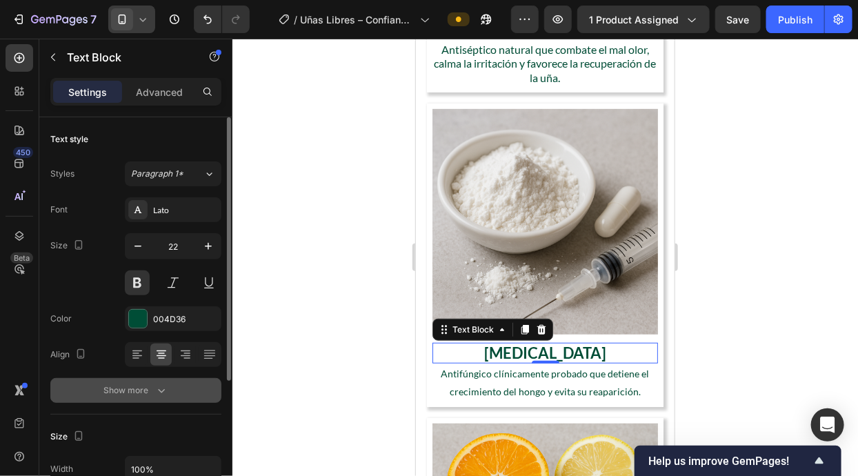
click at [140, 392] on div "Show more" at bounding box center [136, 390] width 64 height 14
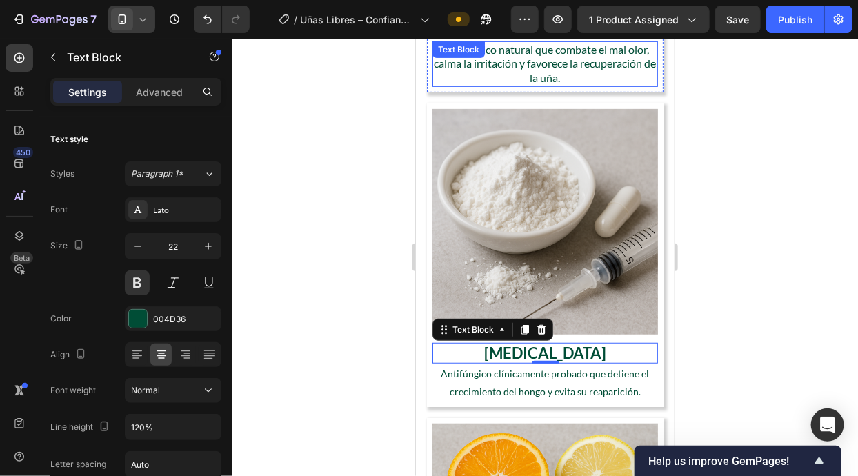
click at [528, 68] on p "Antiséptico natural que combate el mal olor, calma la irritación y favorece la …" at bounding box center [544, 63] width 223 height 43
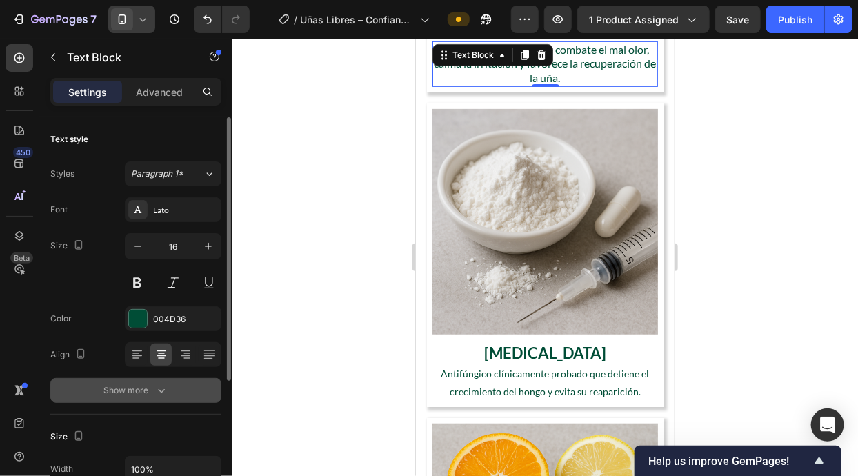
click at [147, 393] on div "Show more" at bounding box center [136, 390] width 64 height 14
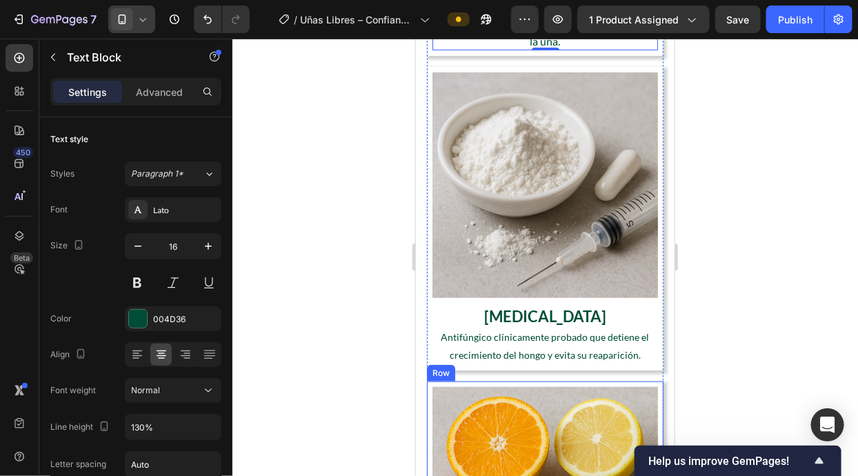
scroll to position [2164, 0]
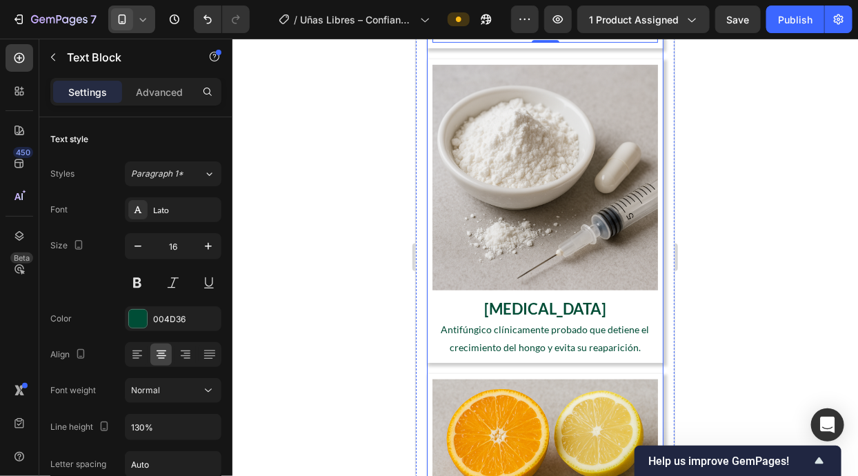
click at [590, 345] on p "Antifúngico clínicamente probado que detiene el crecimiento del hongo y evita s…" at bounding box center [544, 337] width 223 height 34
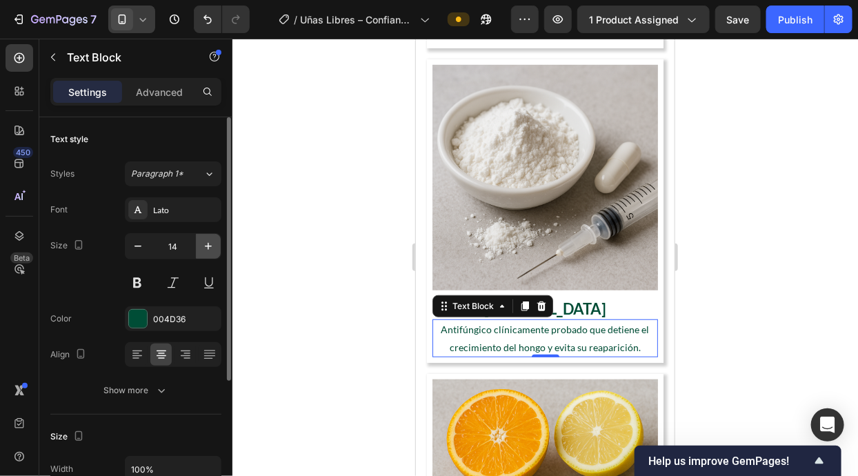
click at [216, 238] on button "button" at bounding box center [208, 246] width 25 height 25
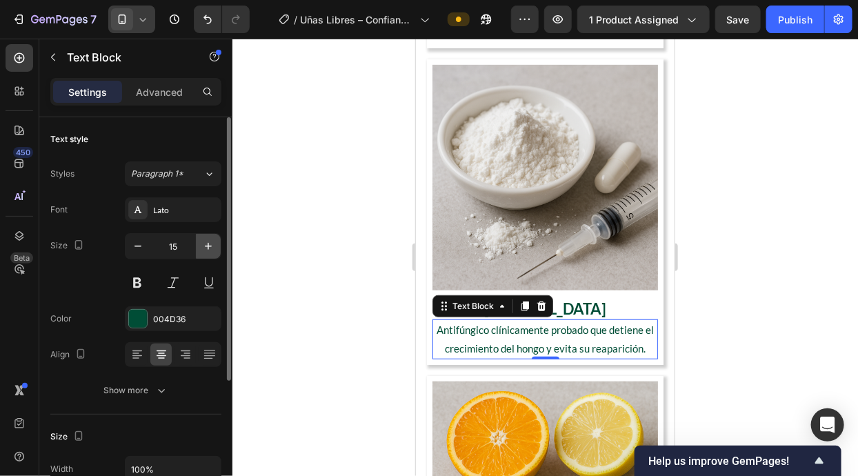
click at [216, 238] on button "button" at bounding box center [208, 246] width 25 height 25
type input "16"
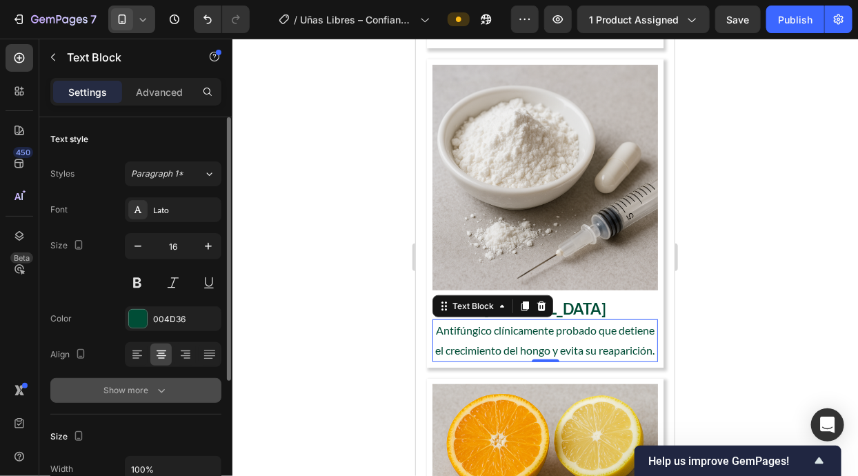
click at [140, 396] on div "Show more" at bounding box center [136, 390] width 64 height 14
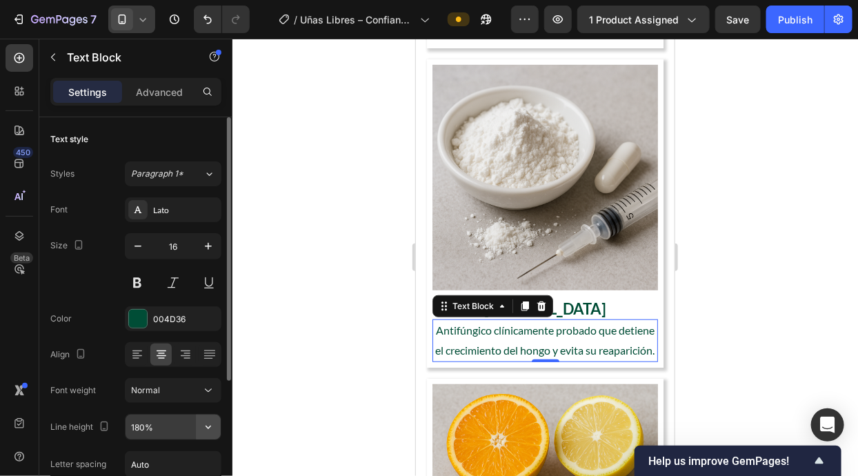
click at [214, 432] on icon "button" at bounding box center [208, 427] width 14 height 14
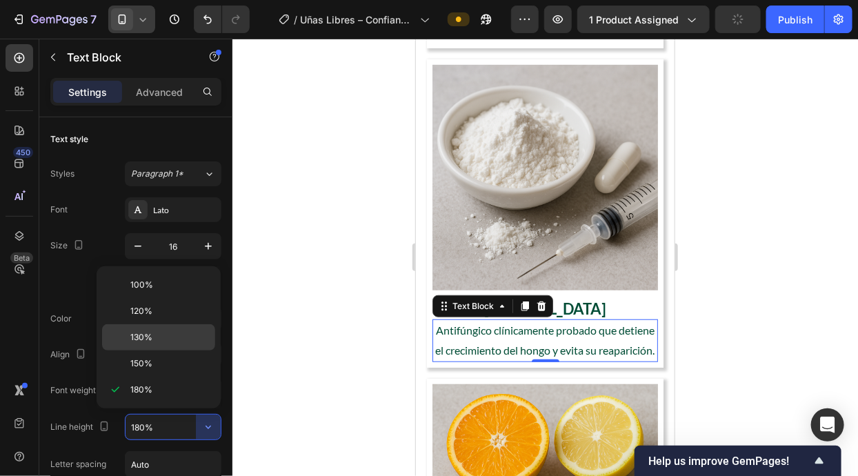
click at [186, 330] on div "130%" at bounding box center [158, 337] width 113 height 26
type input "130%"
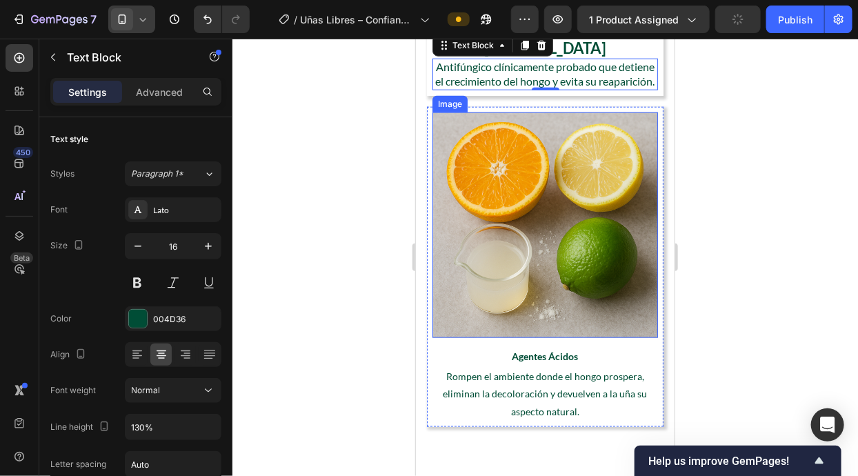
scroll to position [2540, 0]
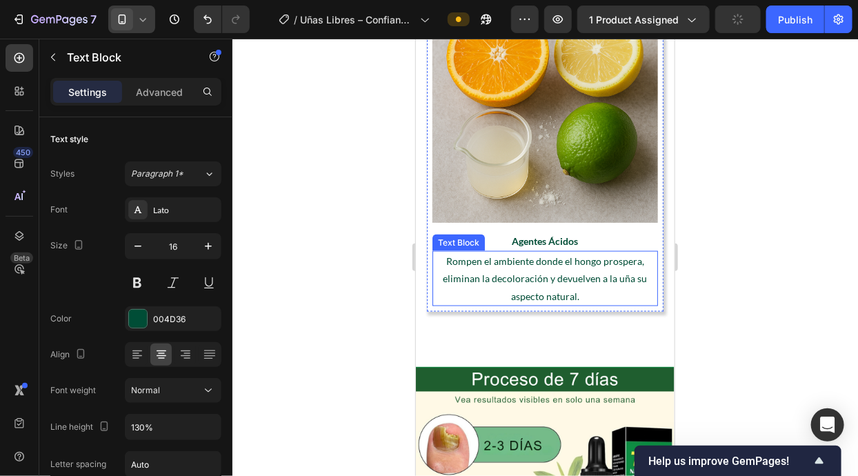
click at [576, 290] on p "Rompen el ambiente donde el hongo prospera, eliminan la decoloración y devuelve…" at bounding box center [544, 278] width 223 height 52
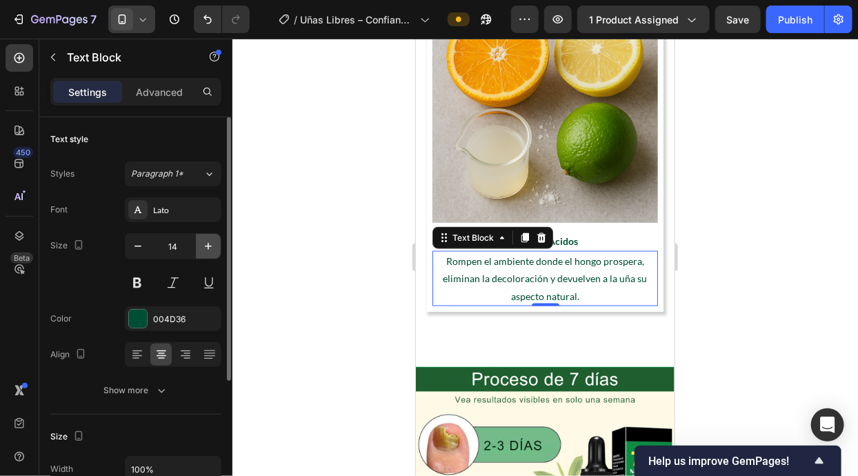
click at [206, 246] on icon "button" at bounding box center [208, 246] width 14 height 14
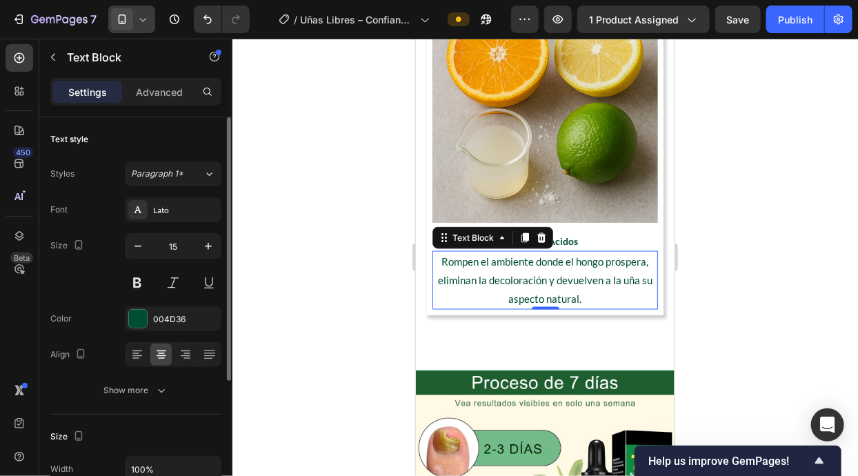
type input "16"
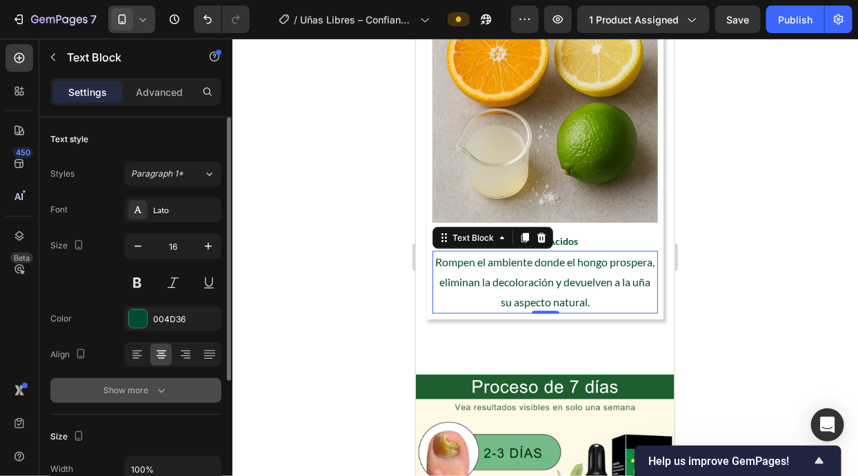
click at [149, 389] on div "Show more" at bounding box center [136, 390] width 64 height 14
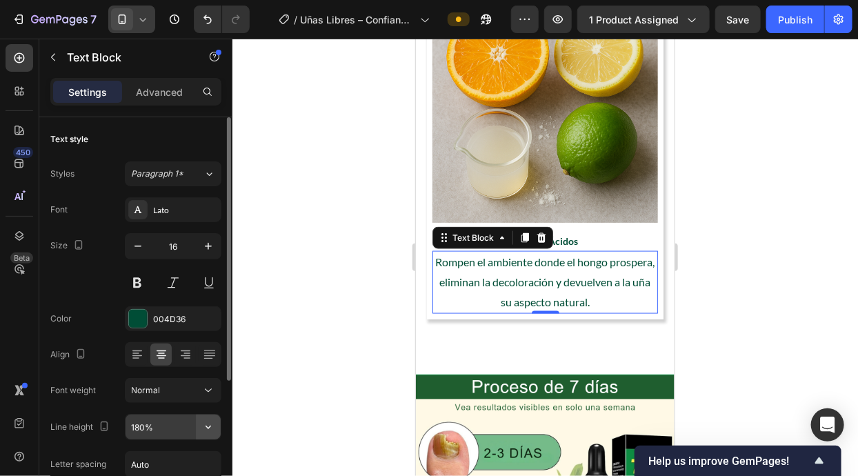
click at [201, 420] on button "button" at bounding box center [208, 426] width 25 height 25
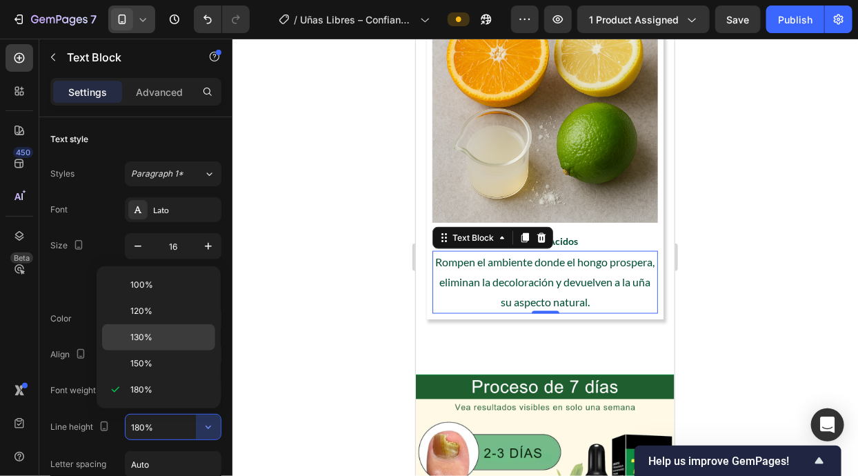
click at [189, 334] on p "130%" at bounding box center [169, 337] width 79 height 12
type input "130%"
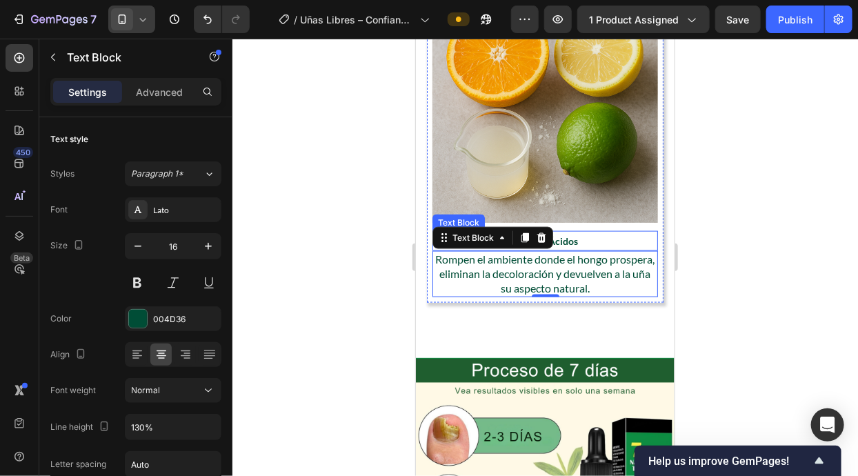
click at [595, 249] on p "Agentes Ácidos" at bounding box center [544, 240] width 223 height 17
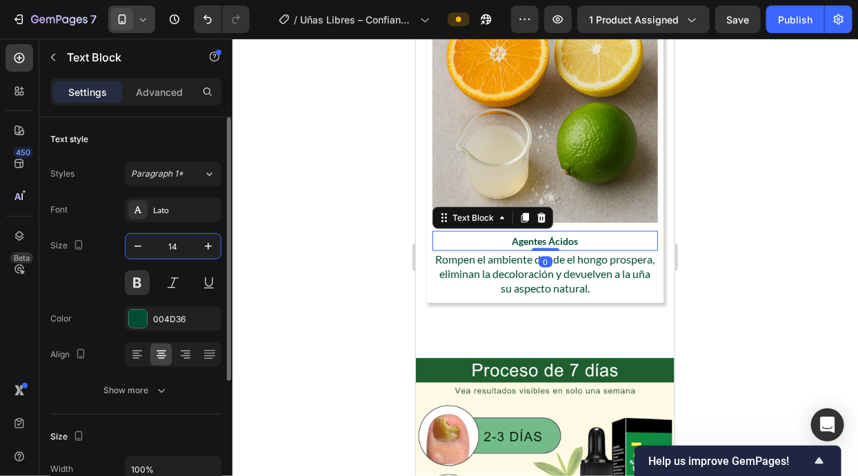
click at [185, 245] on input "14" at bounding box center [172, 246] width 45 height 25
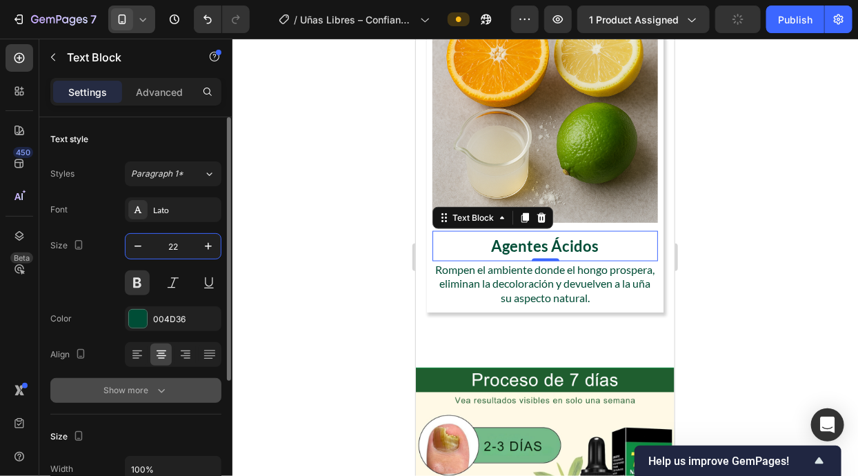
type input "22"
click at [158, 389] on icon "button" at bounding box center [161, 390] width 14 height 14
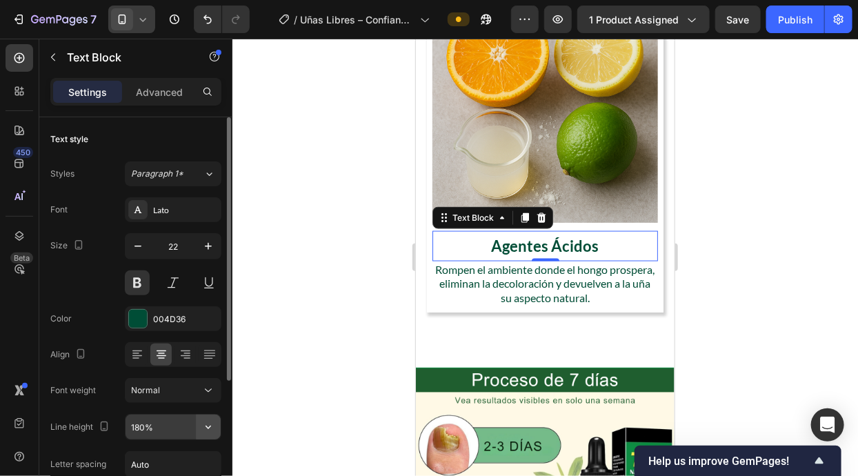
click at [204, 420] on icon "button" at bounding box center [208, 427] width 14 height 14
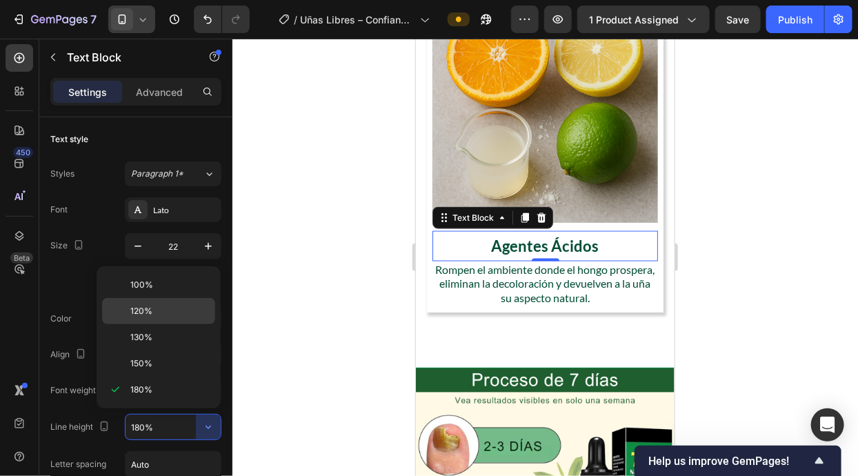
click at [180, 318] on div "120%" at bounding box center [158, 311] width 113 height 26
type input "120%"
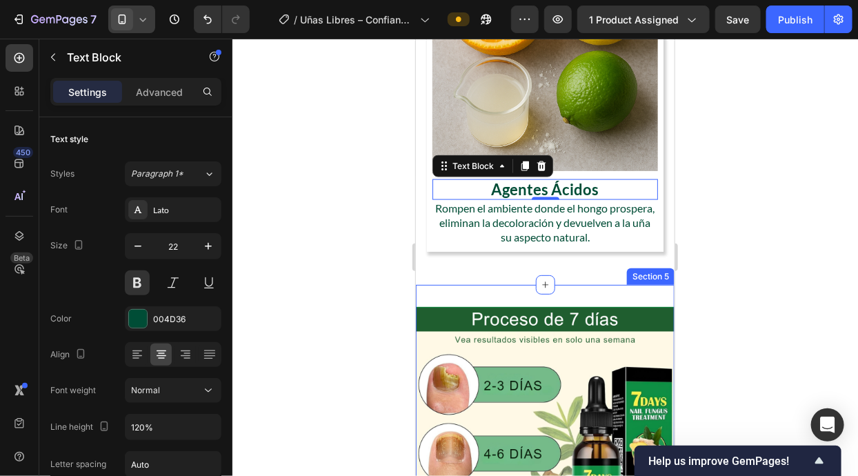
scroll to position [2628, 0]
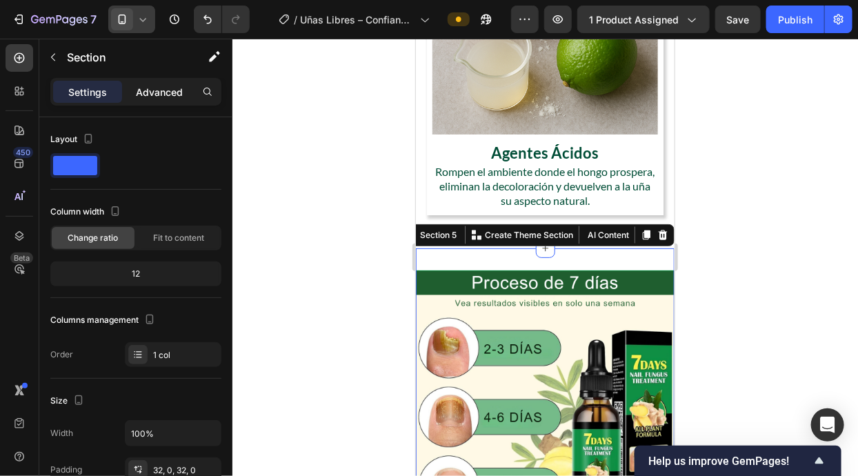
click at [165, 92] on p "Advanced" at bounding box center [159, 92] width 47 height 14
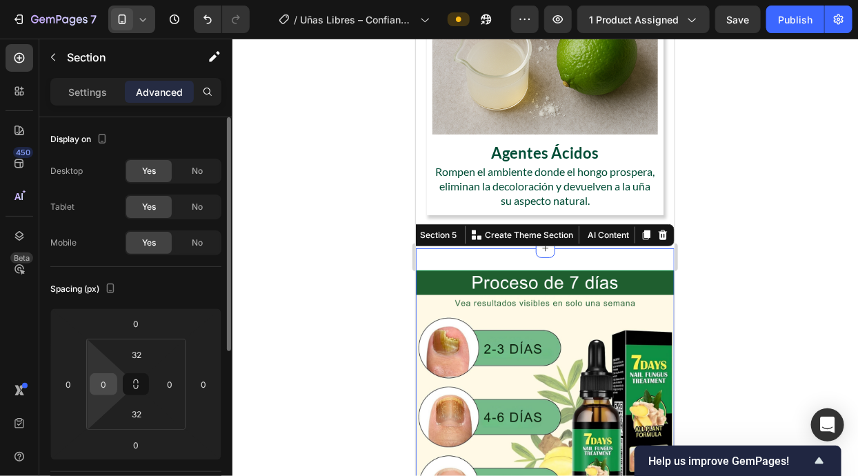
click at [112, 385] on input "0" at bounding box center [103, 384] width 21 height 21
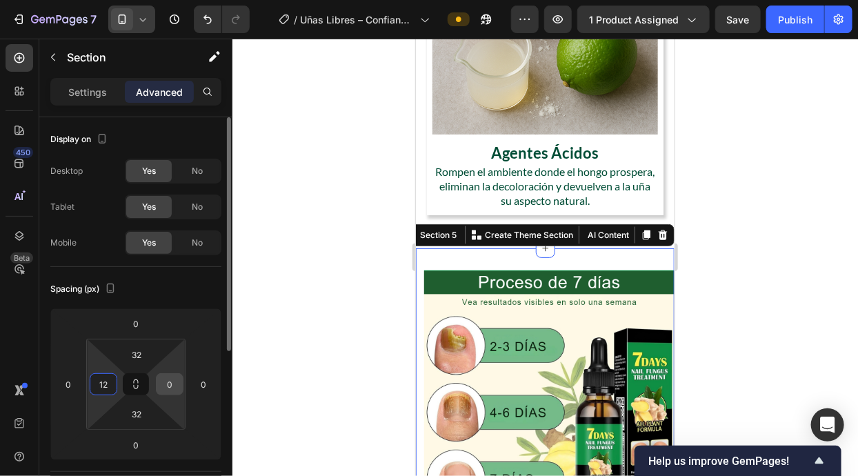
type input "12"
click at [172, 389] on input "0" at bounding box center [169, 384] width 21 height 21
type input "12"
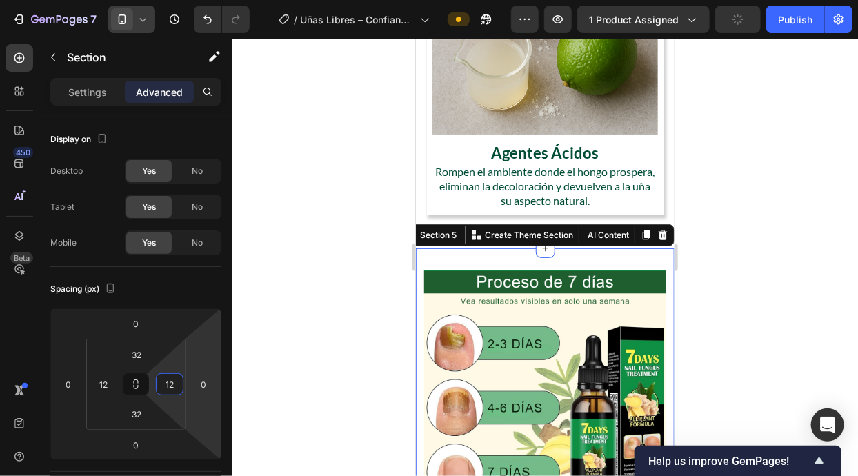
click at [277, 334] on div at bounding box center [544, 257] width 625 height 437
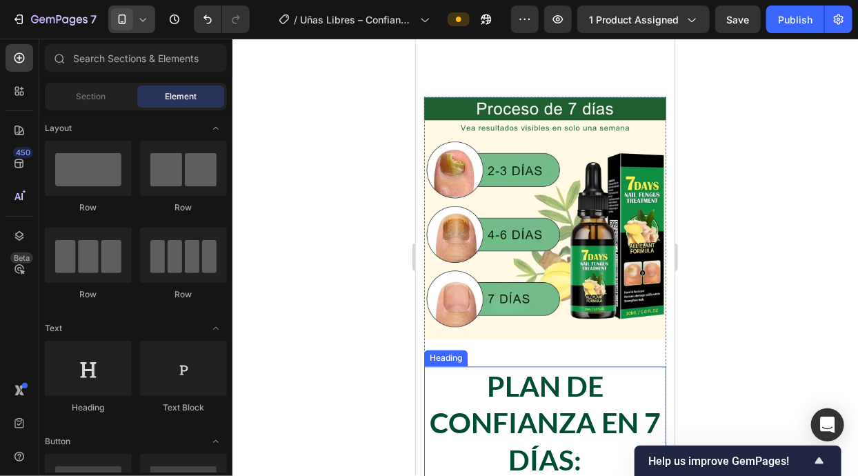
scroll to position [3060, 0]
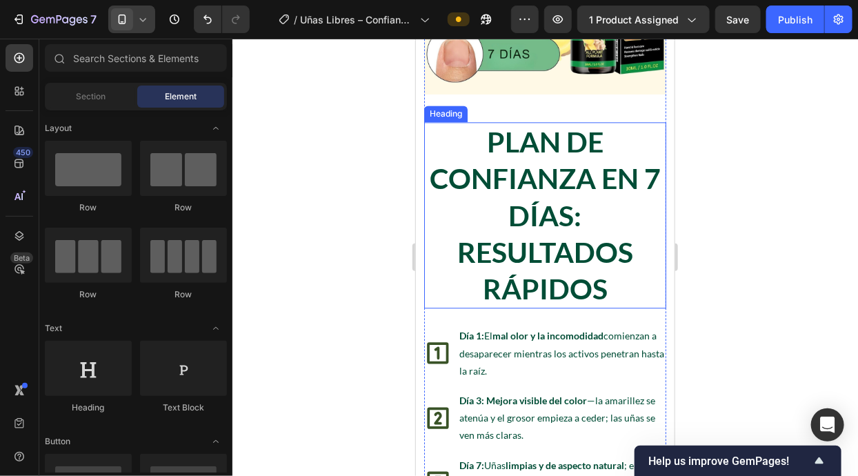
click at [563, 208] on h2 "Plan de Confianza en 7 Días: Resultados Rápidos" at bounding box center [544, 214] width 242 height 186
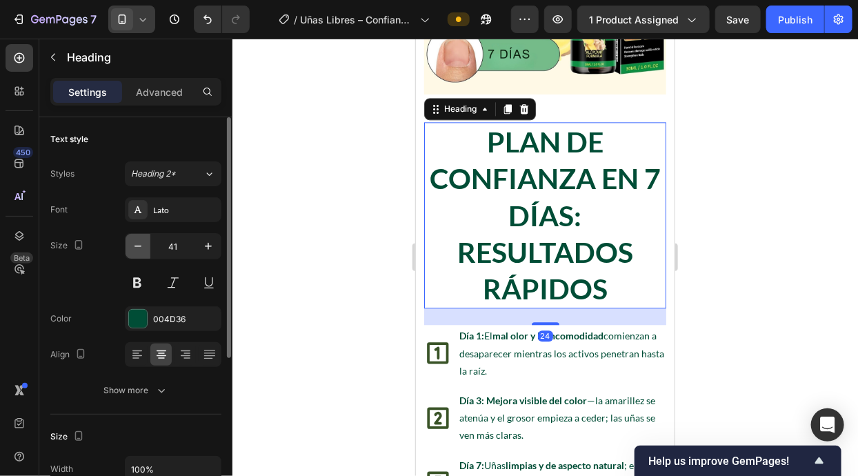
click at [142, 250] on icon "button" at bounding box center [138, 246] width 14 height 14
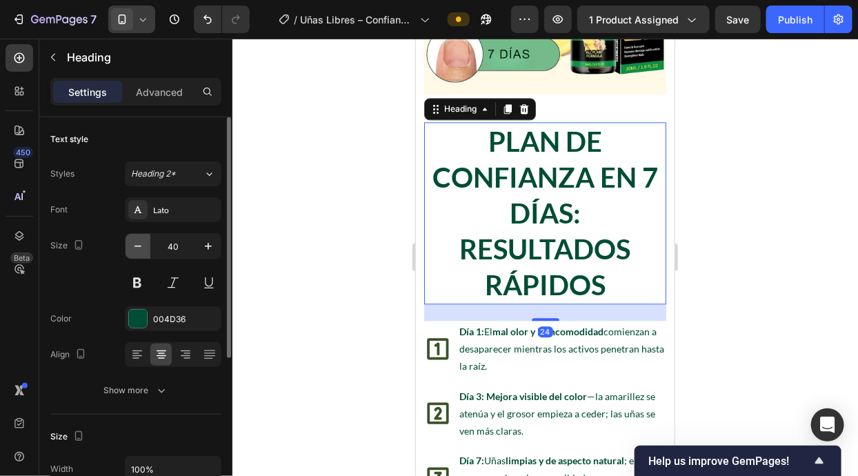
click at [142, 250] on icon "button" at bounding box center [138, 246] width 14 height 14
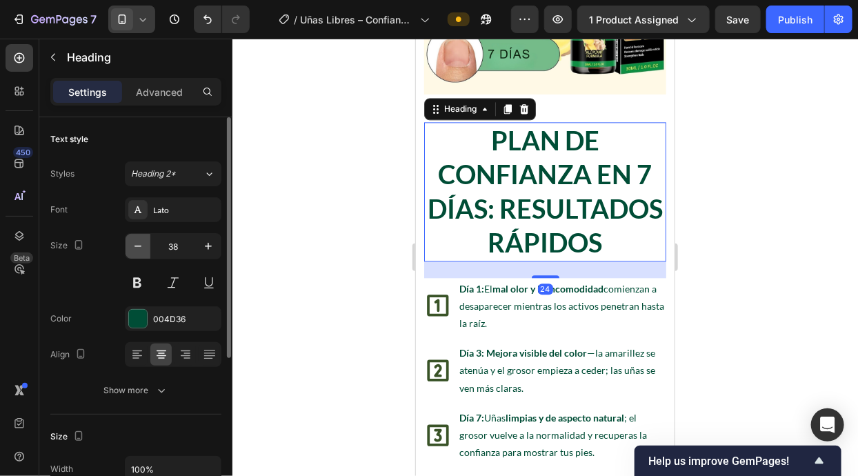
click at [142, 250] on icon "button" at bounding box center [138, 246] width 14 height 14
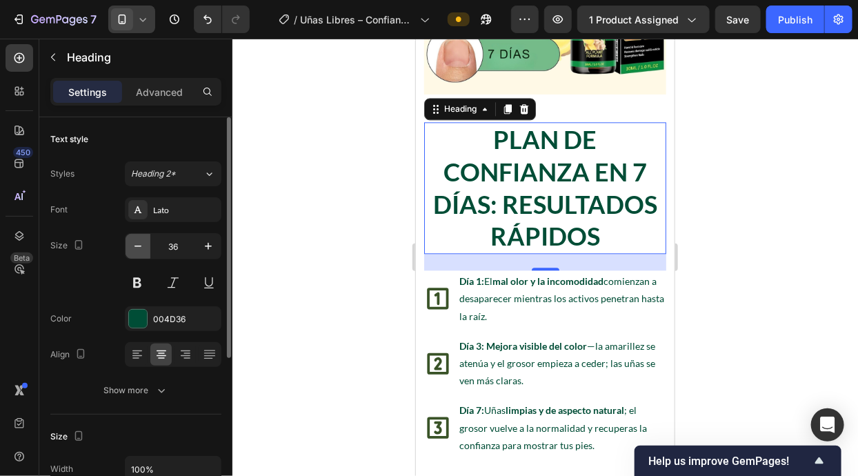
click at [142, 250] on icon "button" at bounding box center [138, 246] width 14 height 14
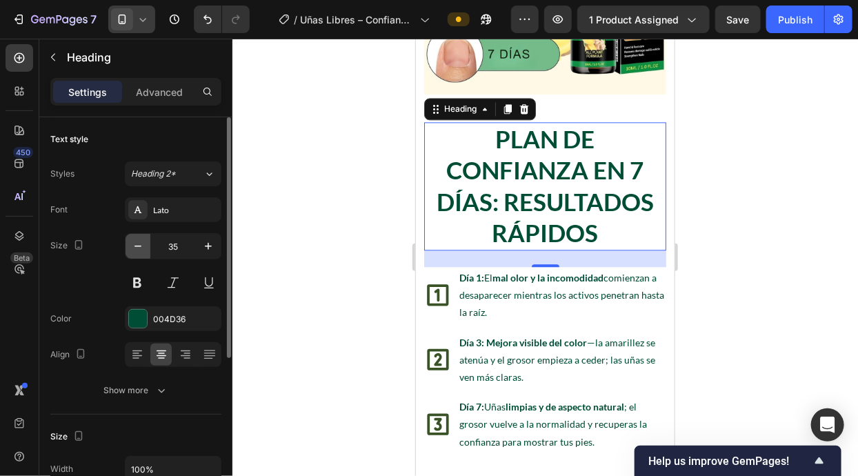
click at [142, 250] on icon "button" at bounding box center [138, 246] width 14 height 14
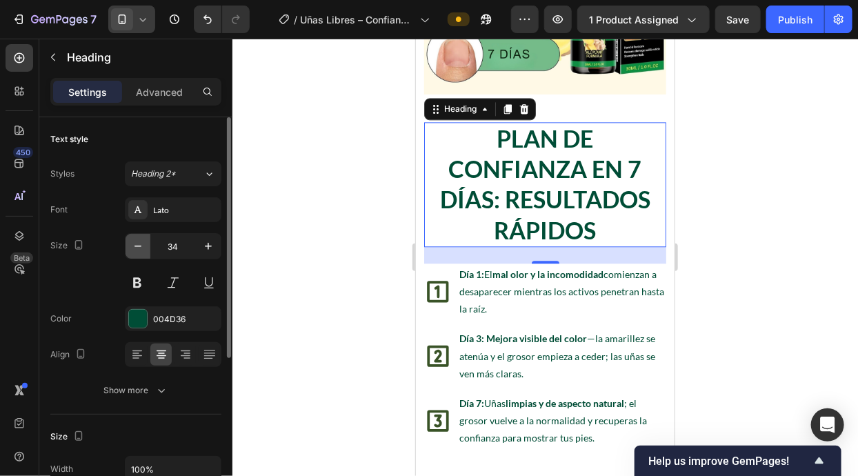
click at [142, 250] on icon "button" at bounding box center [138, 246] width 14 height 14
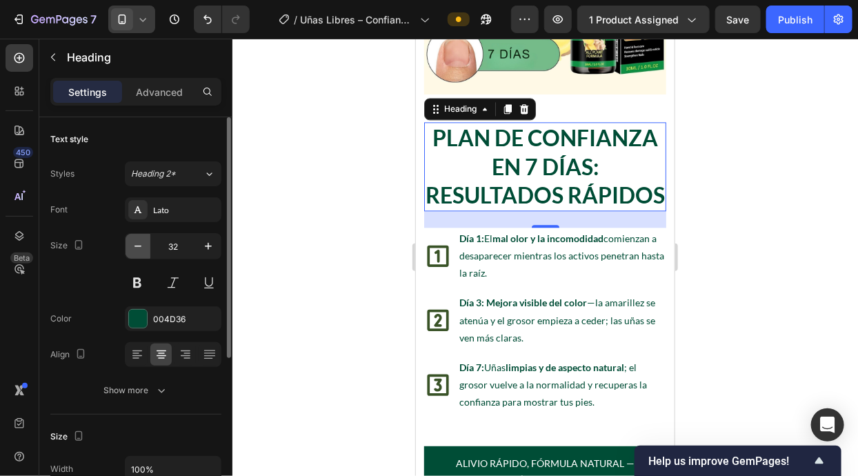
click at [142, 250] on icon "button" at bounding box center [138, 246] width 14 height 14
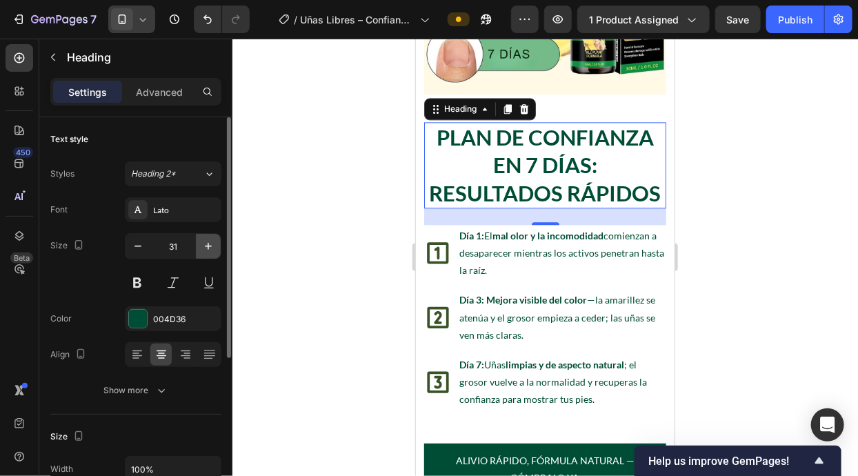
click at [212, 241] on icon "button" at bounding box center [208, 246] width 14 height 14
type input "32"
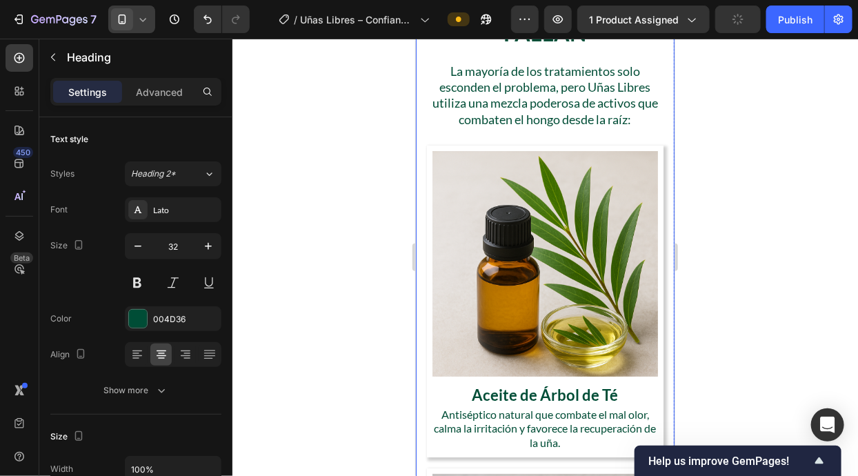
scroll to position [1570, 0]
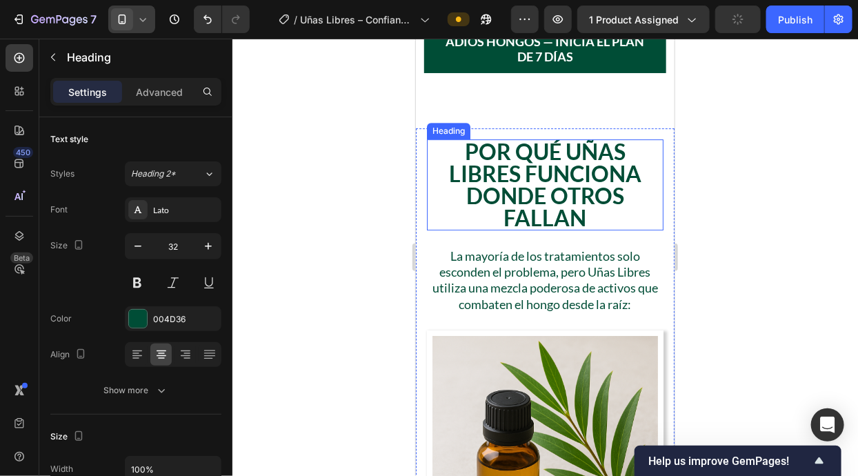
click at [493, 156] on h2 "Por Qué Uñas Libres Funciona Donde Otros Fallan" at bounding box center [544, 184] width 236 height 91
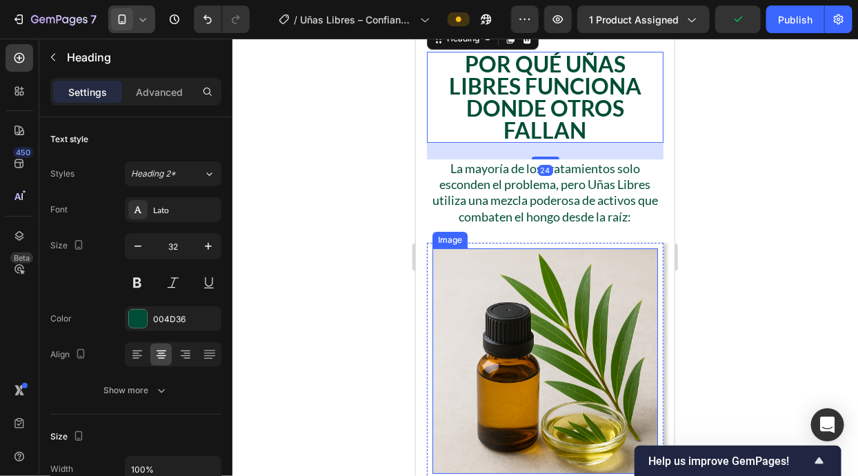
scroll to position [2273, 0]
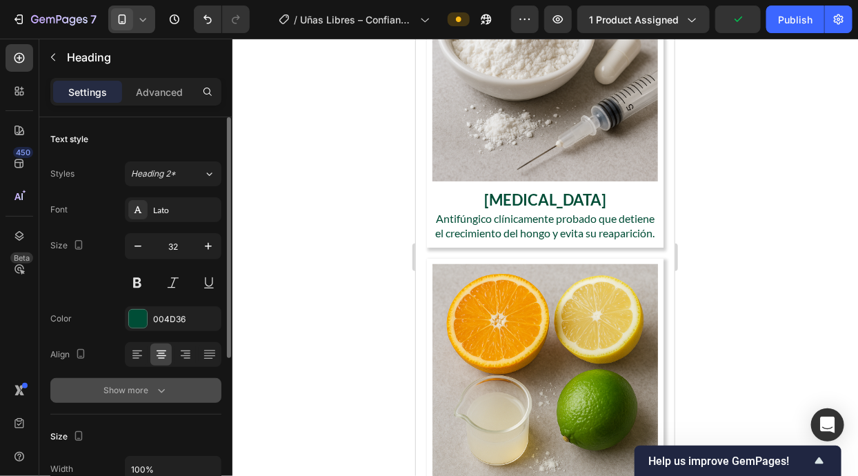
click at [151, 387] on div "Show more" at bounding box center [136, 390] width 64 height 14
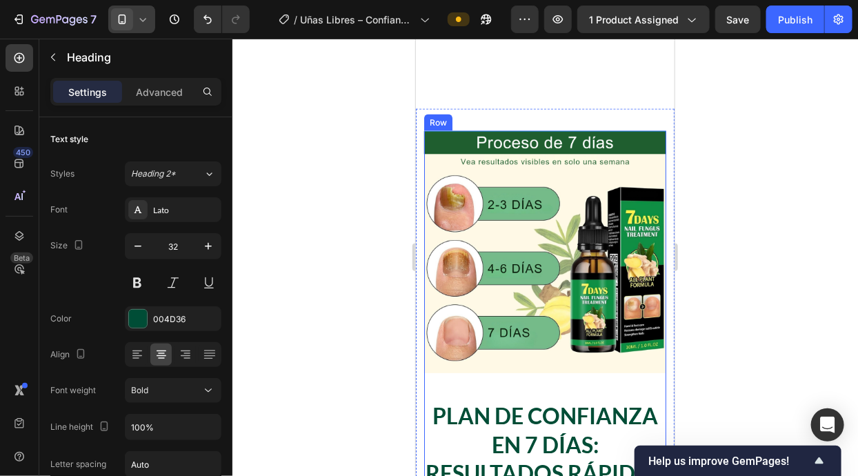
scroll to position [3142, 0]
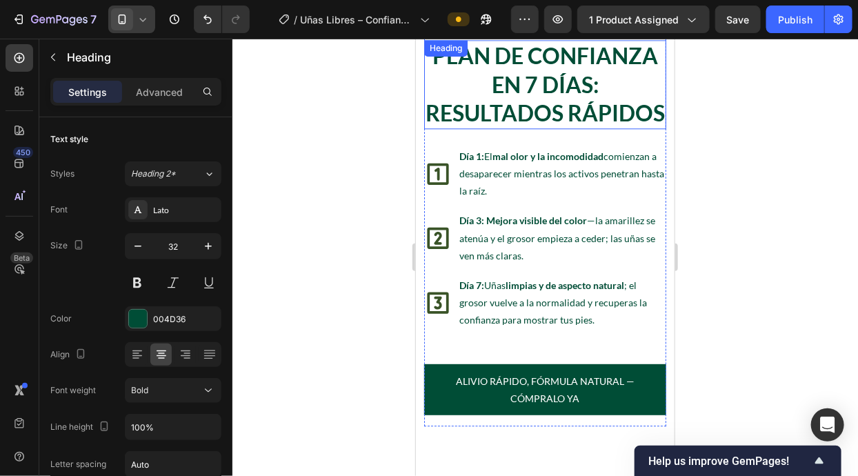
click at [529, 95] on h2 "Plan de Confianza en 7 Días: Resultados Rápidos" at bounding box center [544, 83] width 242 height 89
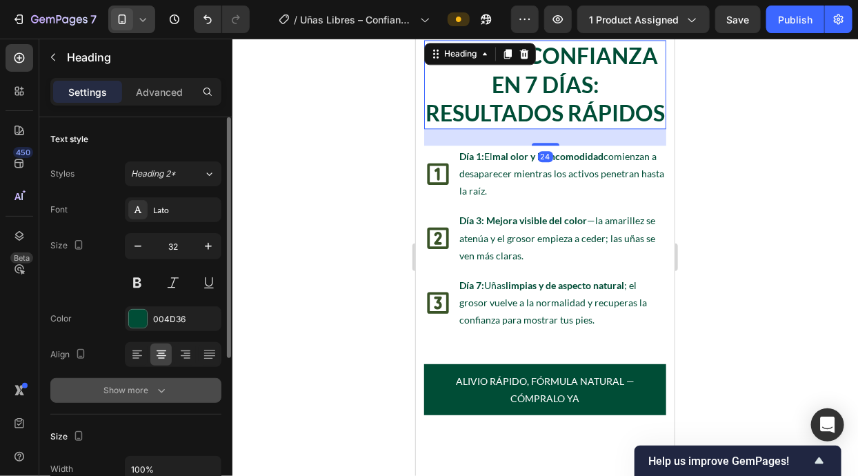
click at [163, 383] on icon "button" at bounding box center [161, 390] width 14 height 14
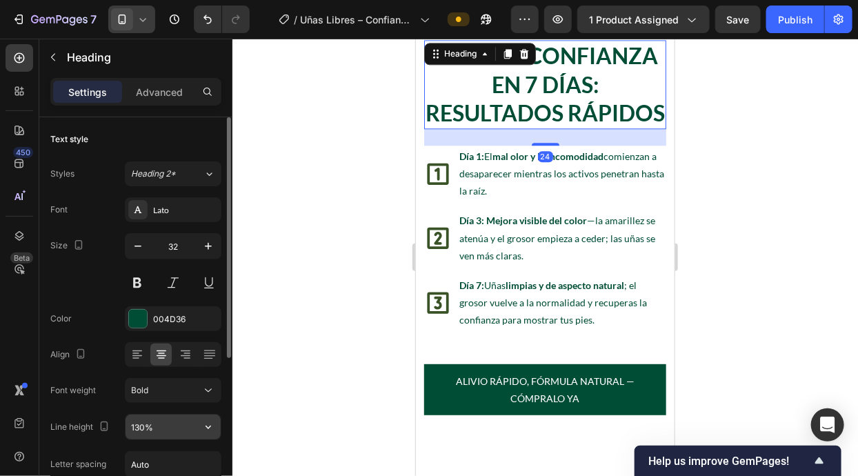
click at [173, 423] on input "130%" at bounding box center [172, 426] width 95 height 25
click at [210, 425] on icon "button" at bounding box center [208, 426] width 6 height 3
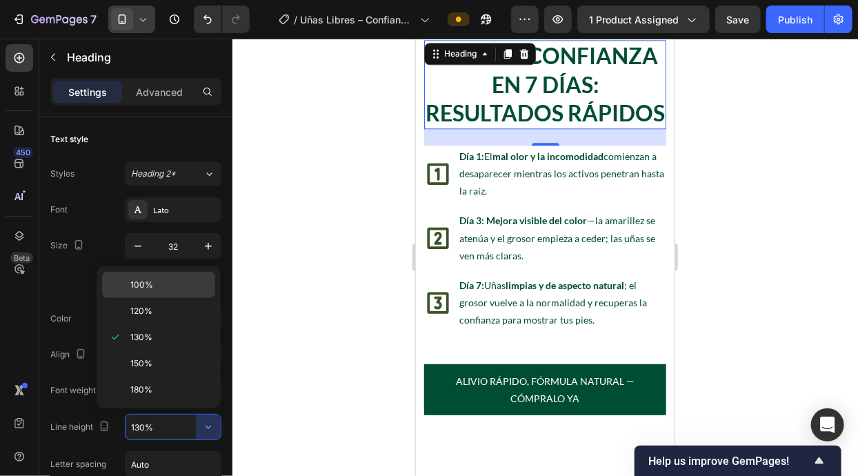
click at [190, 286] on p "100%" at bounding box center [169, 284] width 79 height 12
type input "100%"
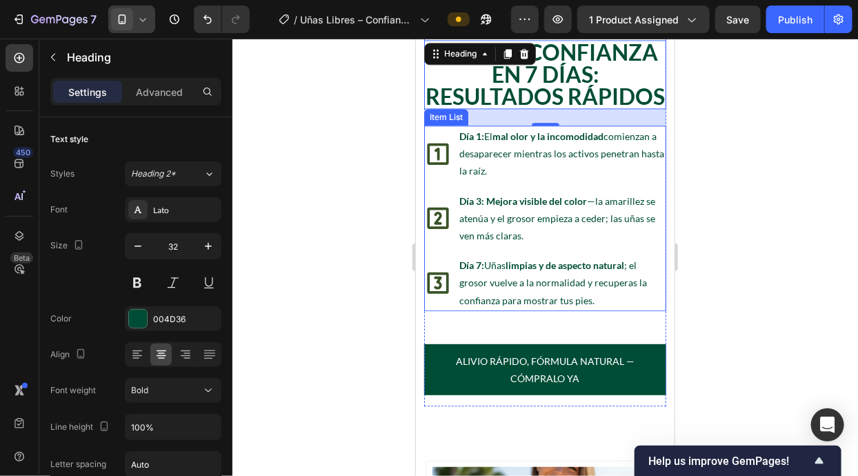
click at [473, 190] on div "Día 3: Mejora visible del color —la amarillez se atenúa y el grosor empieza a c…" at bounding box center [560, 218] width 209 height 57
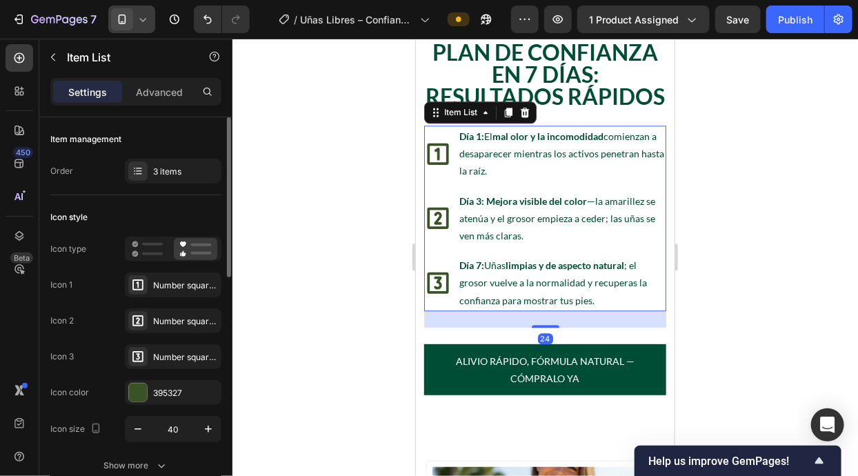
scroll to position [143, 0]
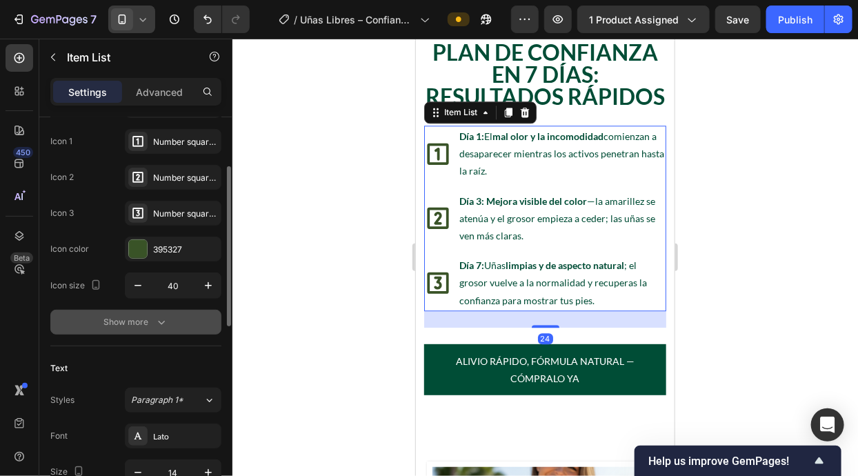
click at [162, 320] on icon "button" at bounding box center [161, 322] width 14 height 14
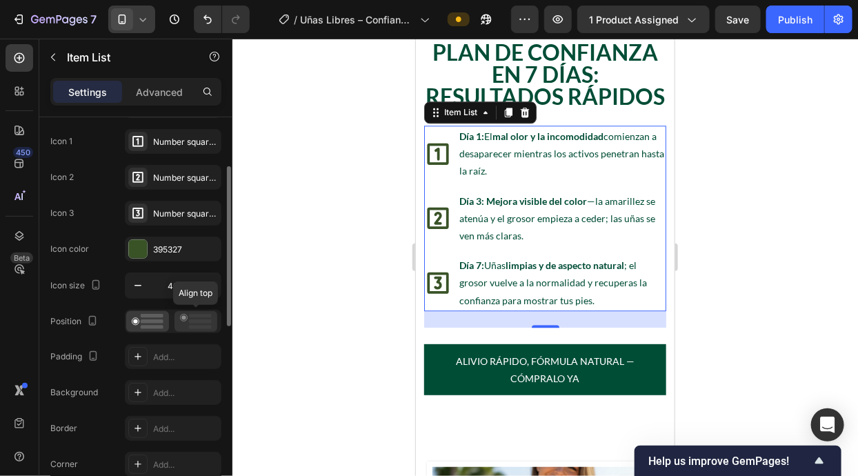
click at [192, 321] on rect at bounding box center [200, 321] width 23 height 4
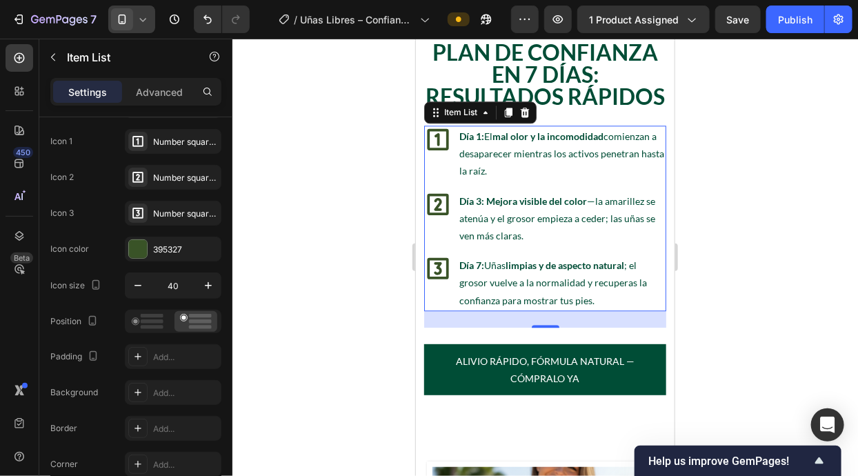
click at [480, 166] on p "Día 1: El mal olor y la incomodidad comienzan a desaparecer mientras los activo…" at bounding box center [560, 153] width 205 height 52
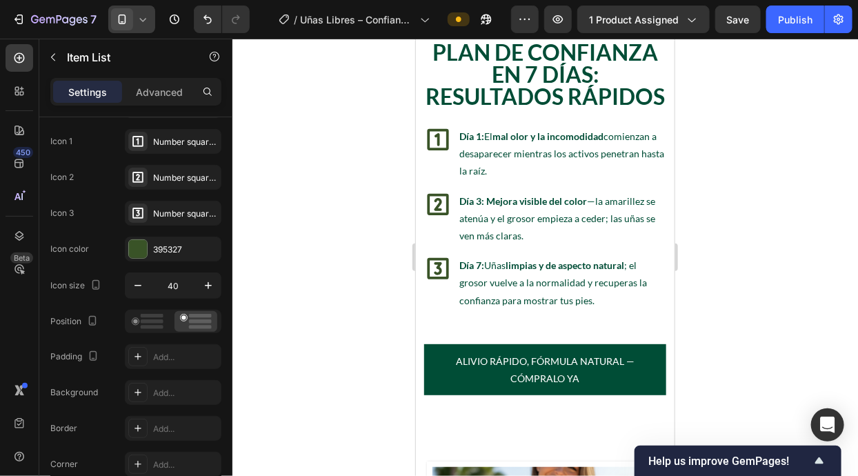
click at [436, 180] on div "Día 1: El mal olor y la incomodidad comienzan a desaparecer mientras los activo…" at bounding box center [544, 153] width 242 height 57
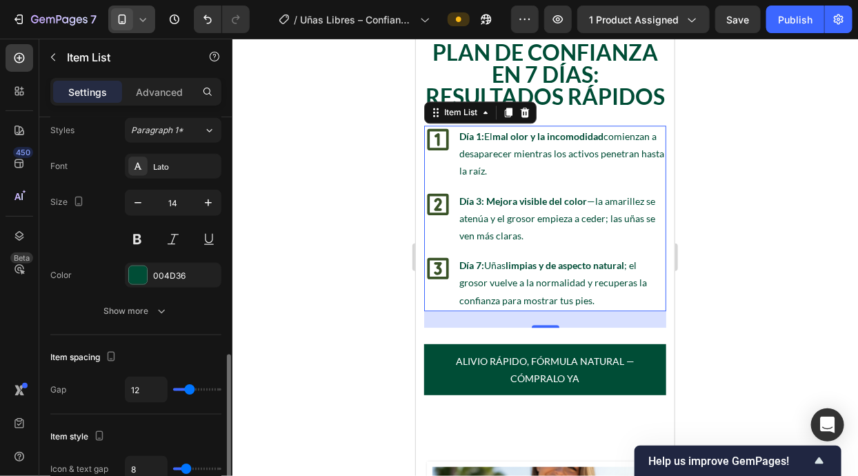
scroll to position [635, 0]
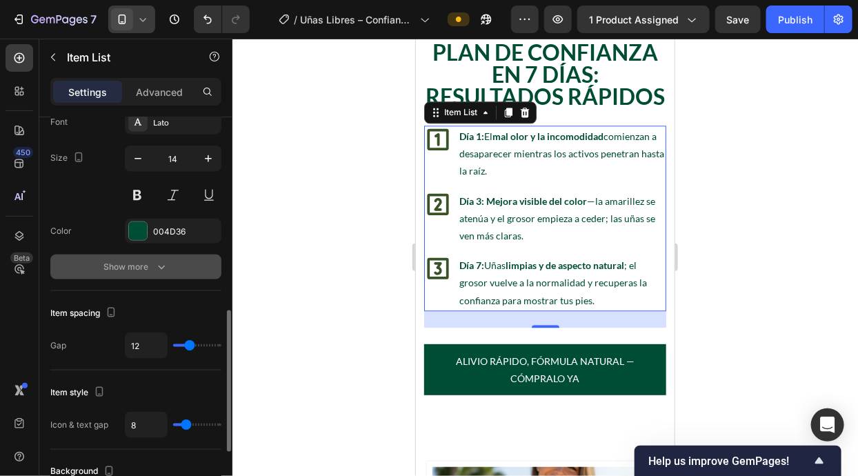
click at [143, 265] on div "Show more" at bounding box center [136, 267] width 64 height 14
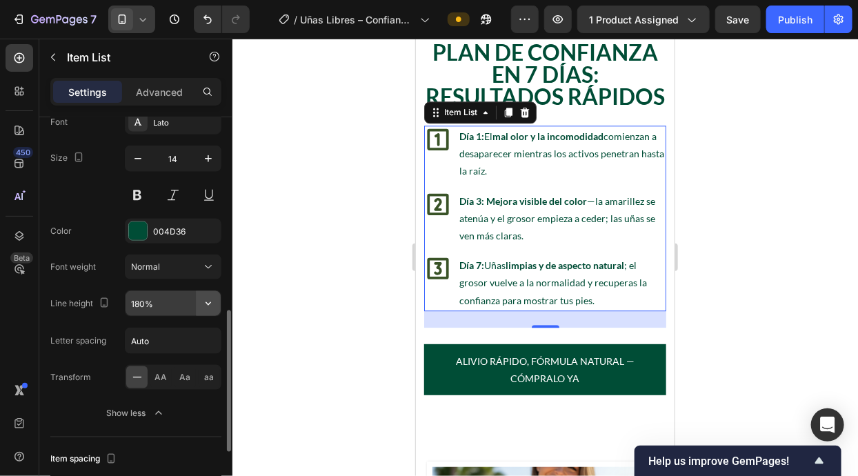
click at [201, 305] on icon "button" at bounding box center [208, 303] width 14 height 14
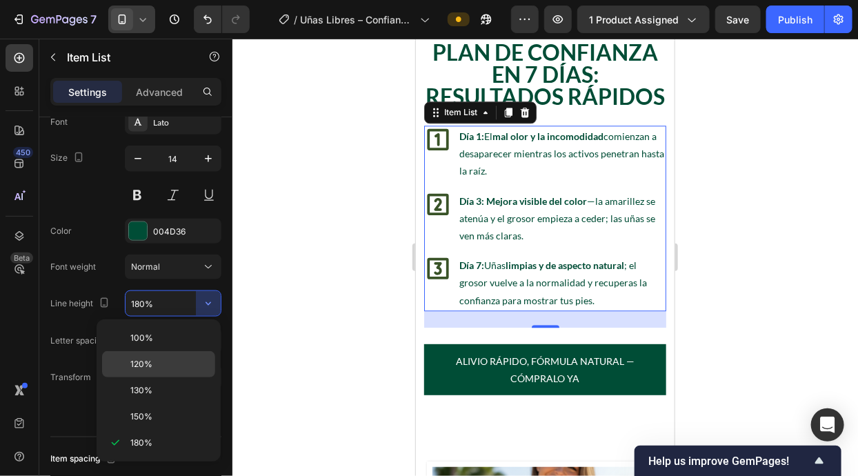
click at [181, 360] on p "120%" at bounding box center [169, 364] width 79 height 12
type input "120%"
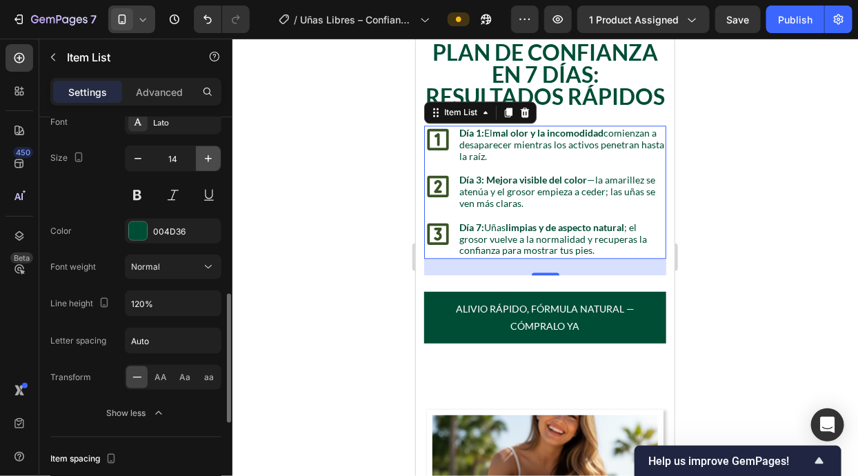
click at [207, 165] on button "button" at bounding box center [208, 158] width 25 height 25
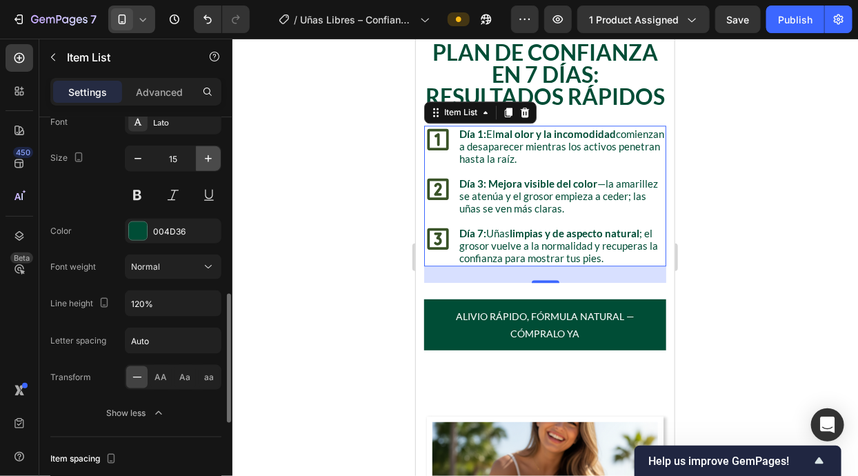
click at [207, 165] on button "button" at bounding box center [208, 158] width 25 height 25
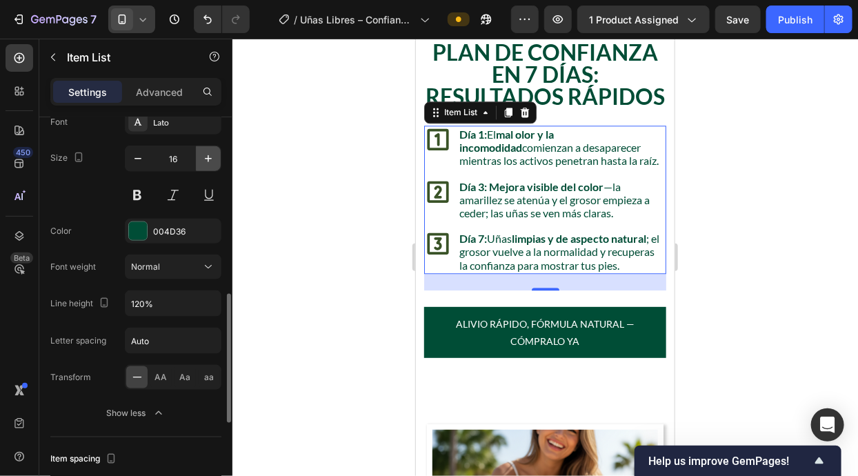
click at [207, 165] on button "button" at bounding box center [208, 158] width 25 height 25
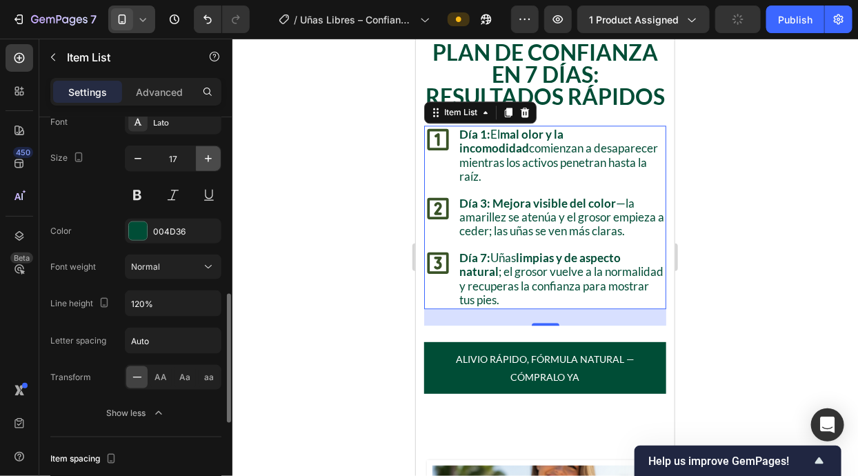
type input "18"
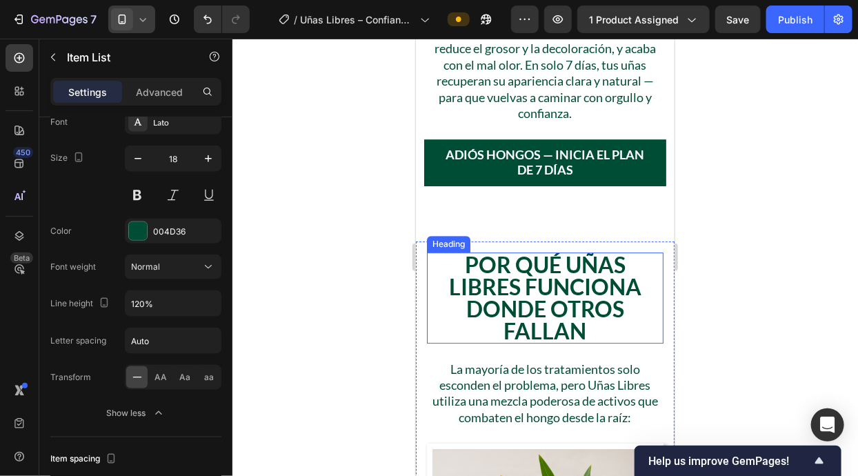
scroll to position [1395, 0]
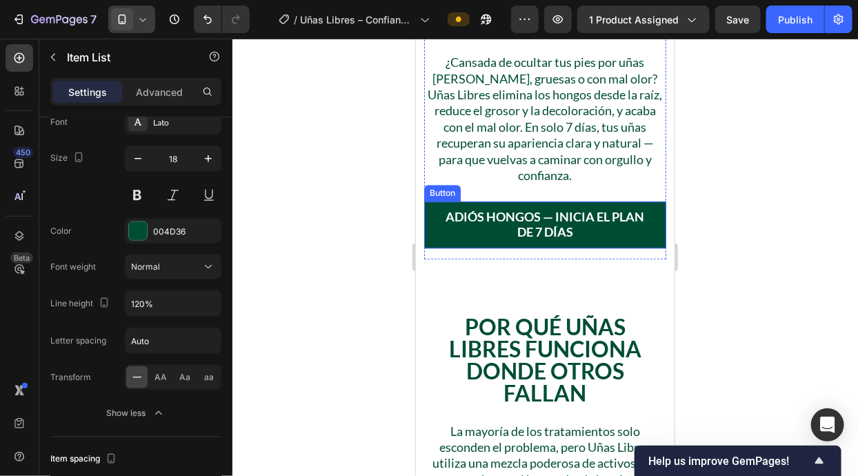
click at [485, 243] on link "Adiós hongos — Inicia el plan de 7 días" at bounding box center [544, 224] width 242 height 46
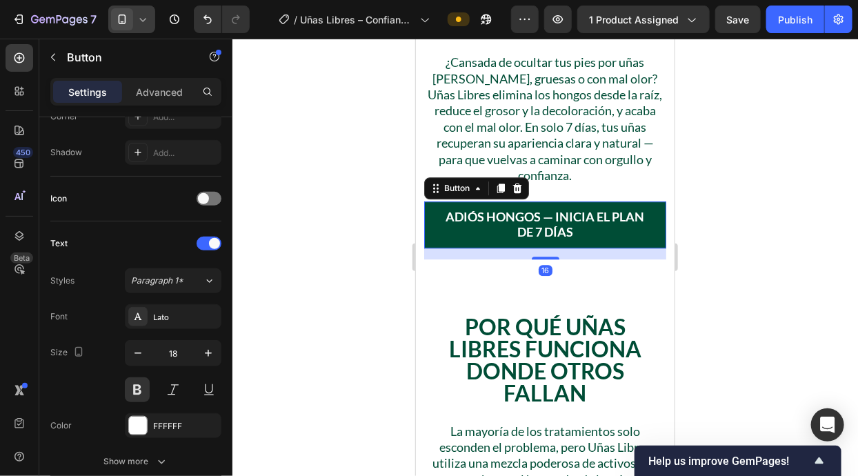
scroll to position [439, 0]
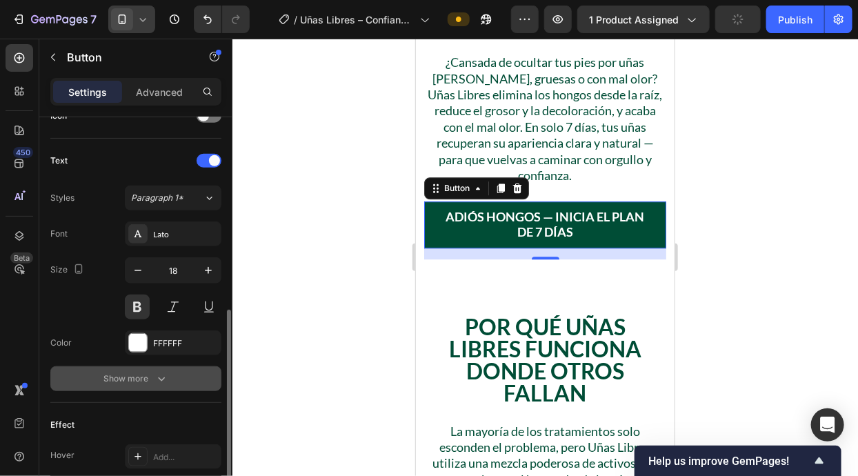
click at [159, 389] on button "Show more" at bounding box center [135, 378] width 171 height 25
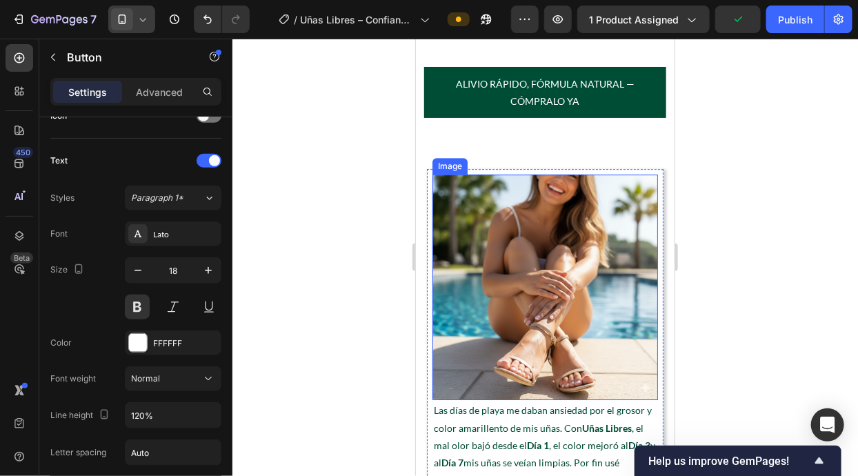
scroll to position [3334, 0]
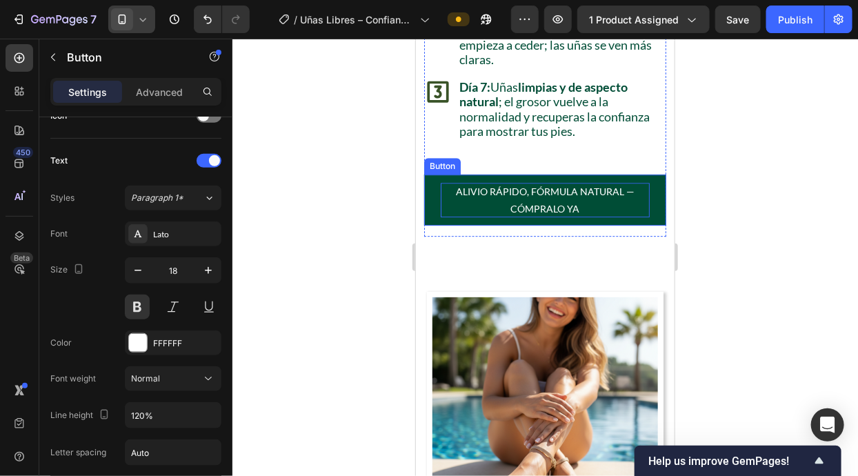
click at [481, 188] on p "Alivio rápido, fórmula natural — Cómpralo ya" at bounding box center [544, 199] width 209 height 34
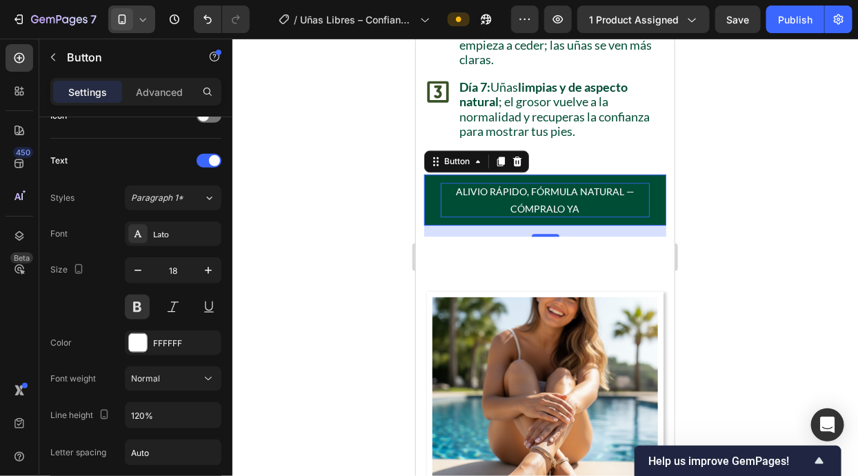
scroll to position [438, 0]
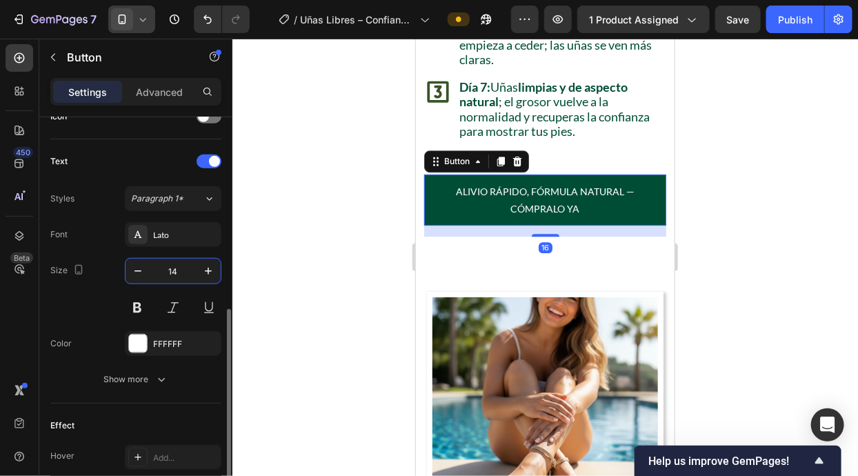
click at [192, 270] on input "14" at bounding box center [172, 271] width 45 height 25
click at [200, 266] on button "button" at bounding box center [208, 271] width 25 height 25
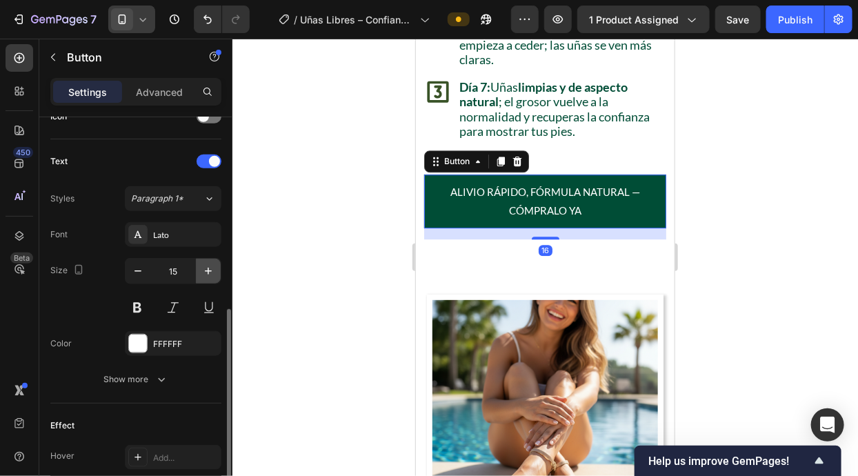
click at [200, 266] on button "button" at bounding box center [208, 271] width 25 height 25
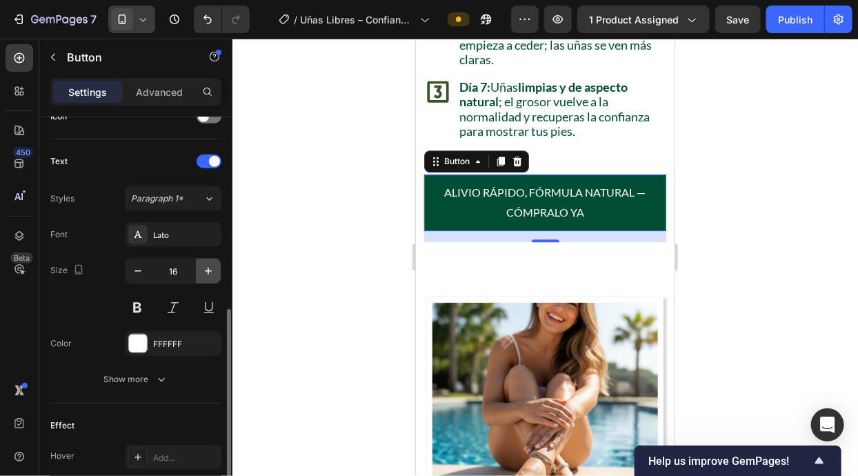
click at [200, 266] on button "button" at bounding box center [208, 271] width 25 height 25
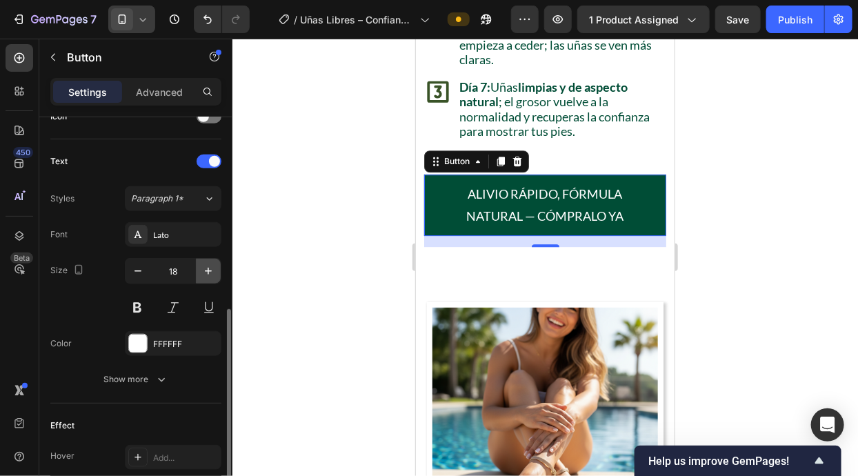
click at [205, 259] on button "button" at bounding box center [208, 271] width 25 height 25
type input "19"
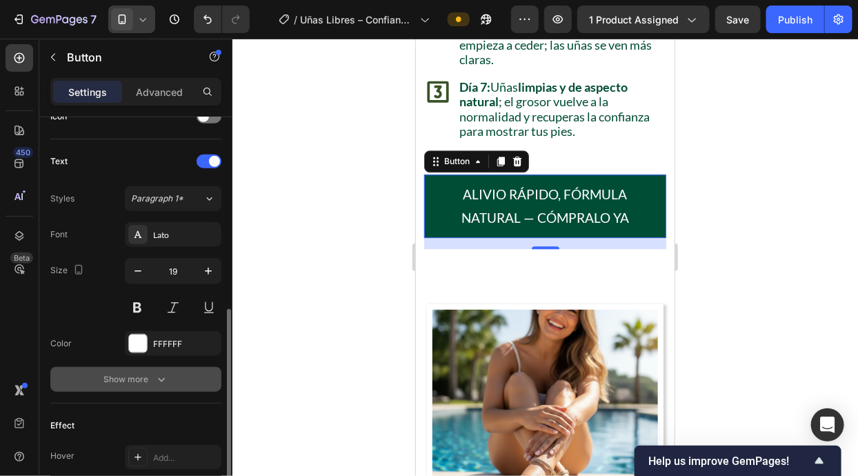
click at [142, 388] on button "Show more" at bounding box center [135, 379] width 171 height 25
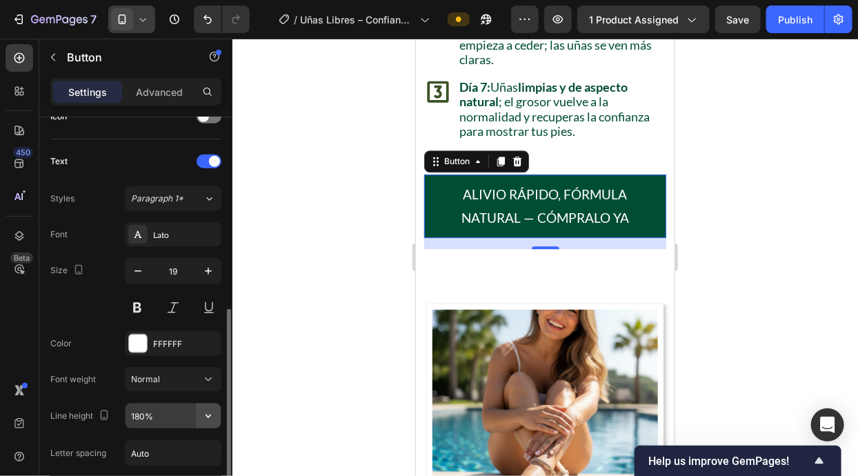
click at [205, 406] on button "button" at bounding box center [208, 415] width 25 height 25
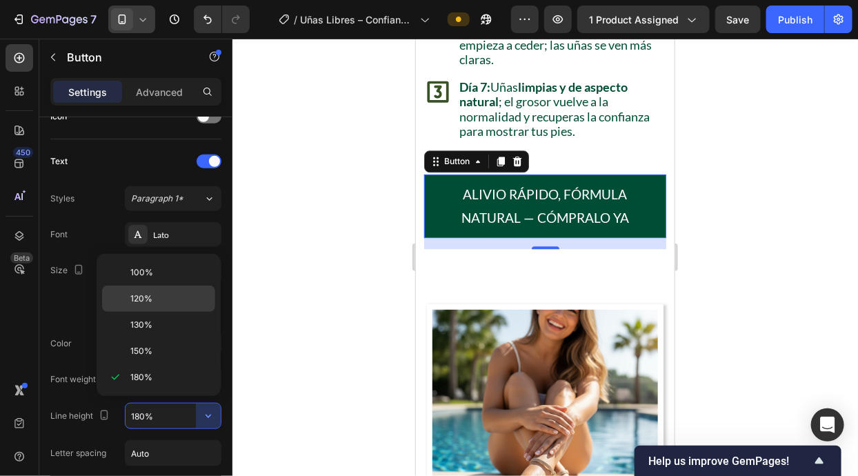
click at [168, 296] on p "120%" at bounding box center [169, 298] width 79 height 12
type input "120%"
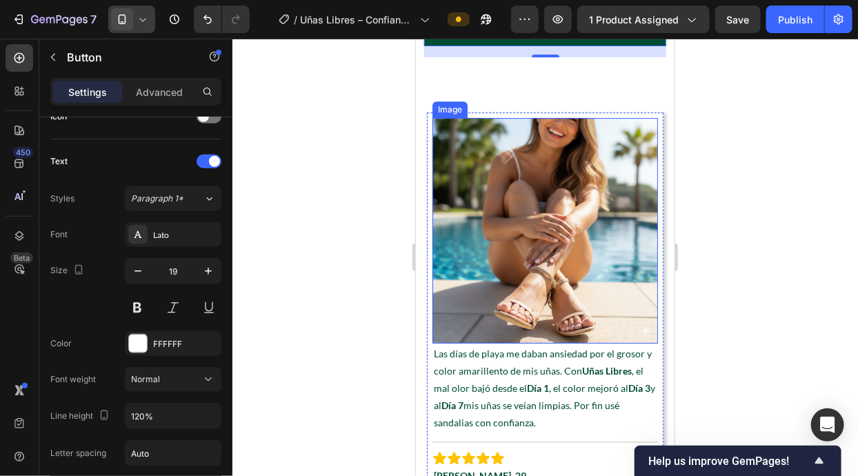
scroll to position [3202, 0]
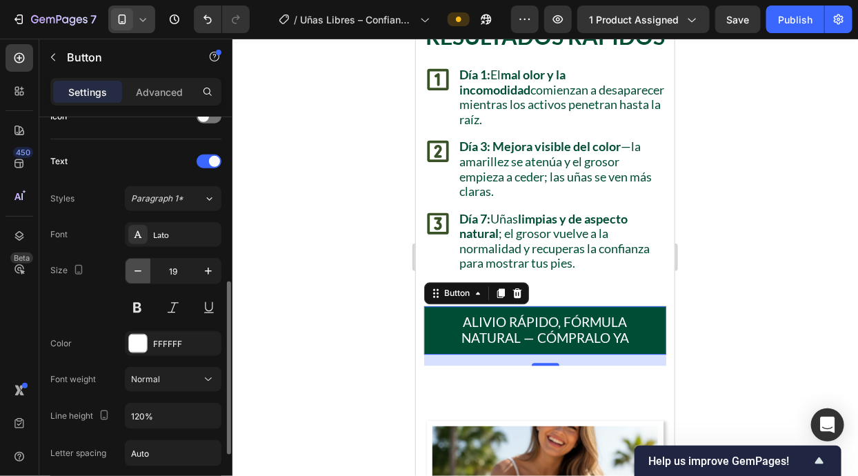
click at [135, 271] on icon "button" at bounding box center [138, 271] width 14 height 14
type input "18"
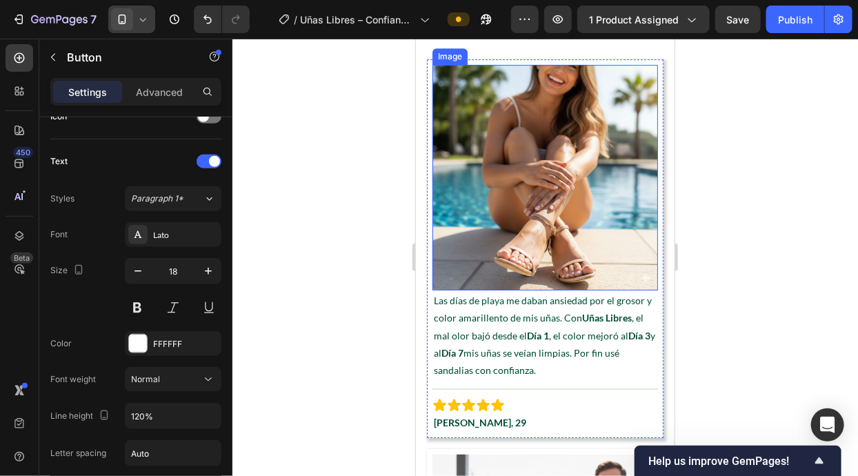
scroll to position [3458, 0]
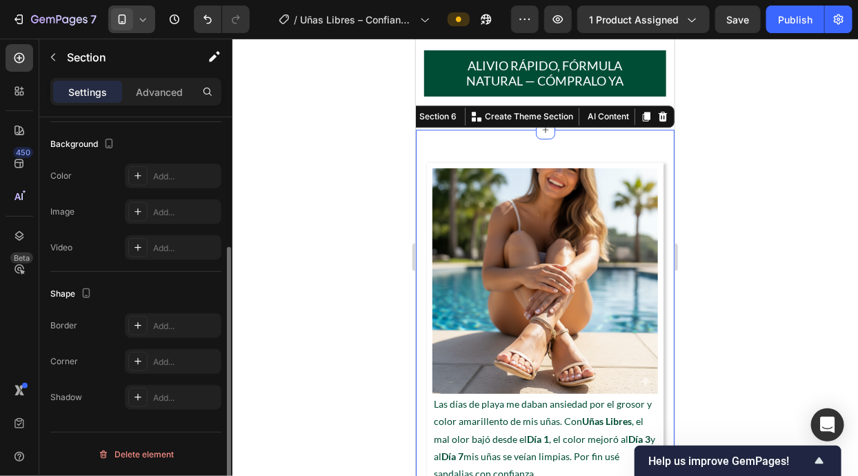
scroll to position [0, 0]
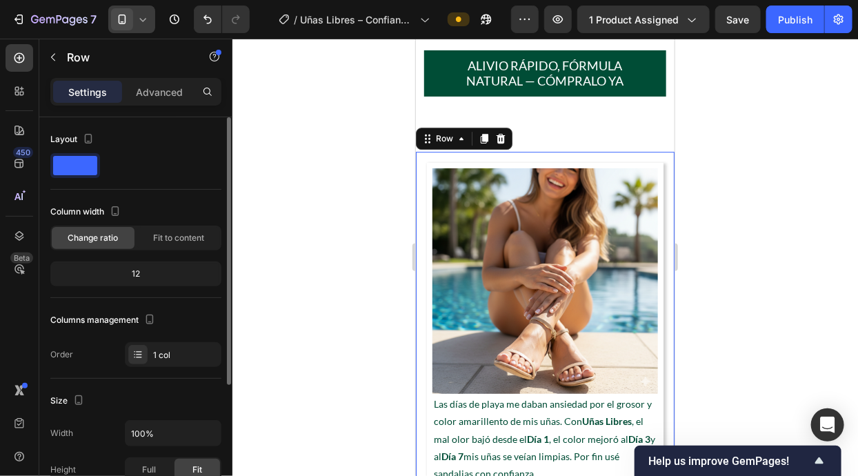
click at [164, 86] on p "Advanced" at bounding box center [159, 92] width 47 height 14
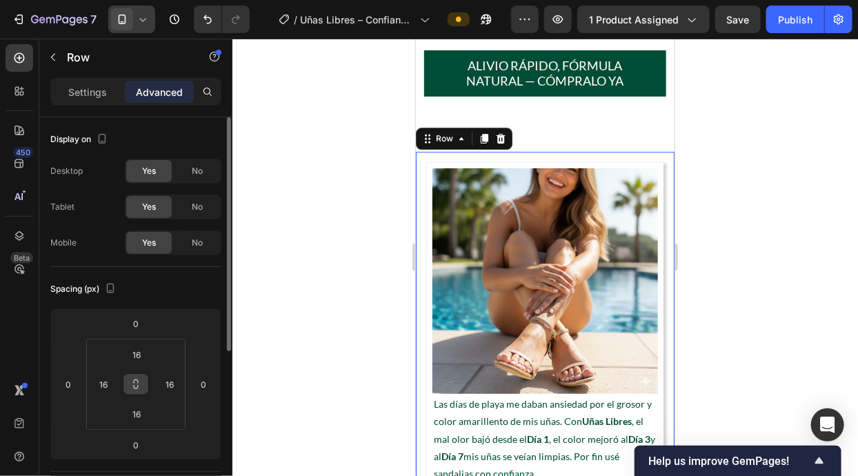
click at [141, 379] on button at bounding box center [136, 384] width 26 height 22
click at [139, 363] on input "16" at bounding box center [137, 354] width 28 height 21
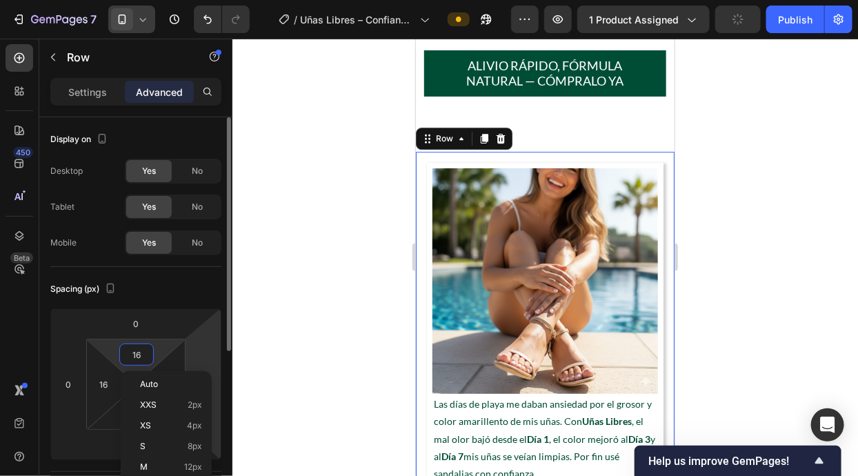
type input "0"
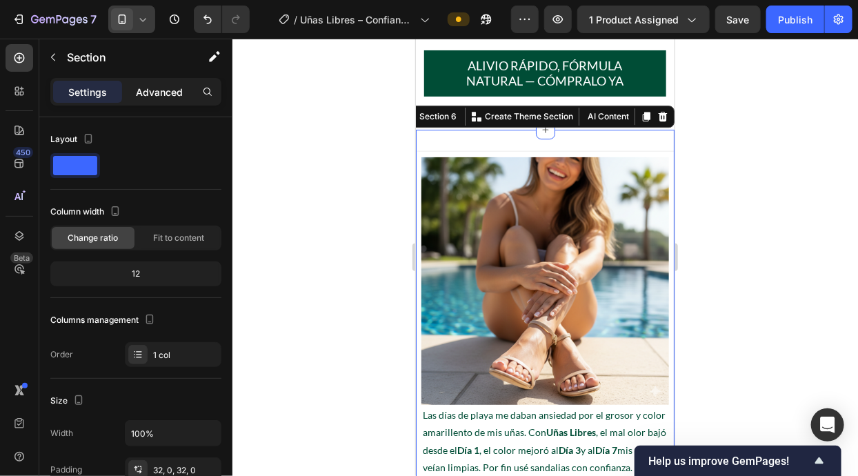
click at [154, 81] on div "Advanced" at bounding box center [159, 92] width 69 height 22
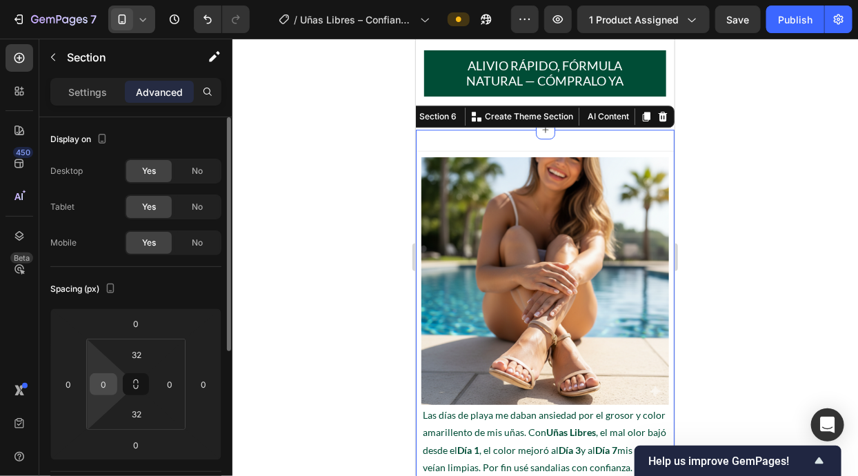
click at [103, 380] on input "0" at bounding box center [103, 384] width 21 height 21
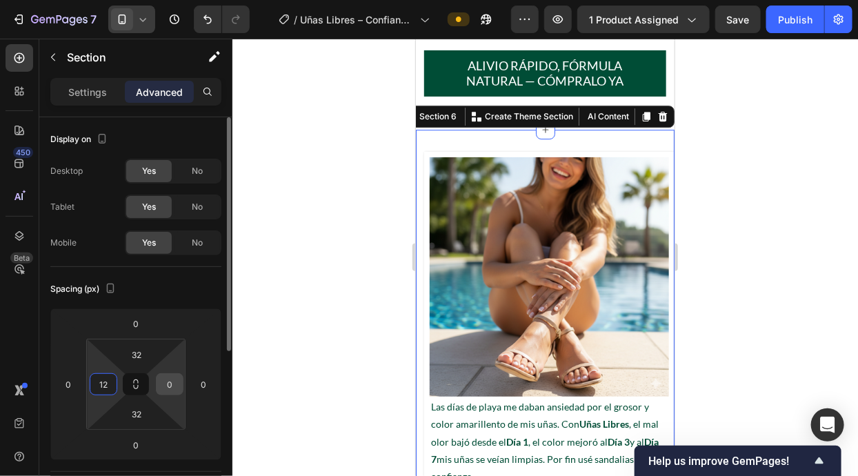
type input "12"
click at [168, 381] on input "0" at bounding box center [169, 384] width 21 height 21
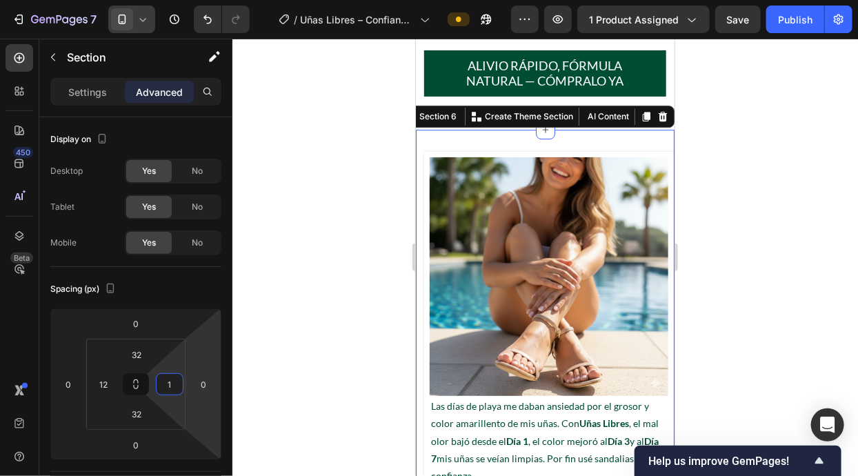
type input "12"
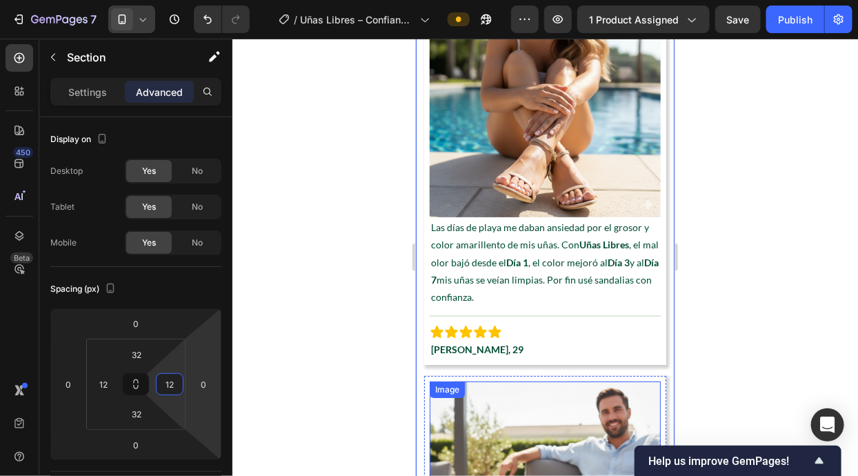
scroll to position [3607, 0]
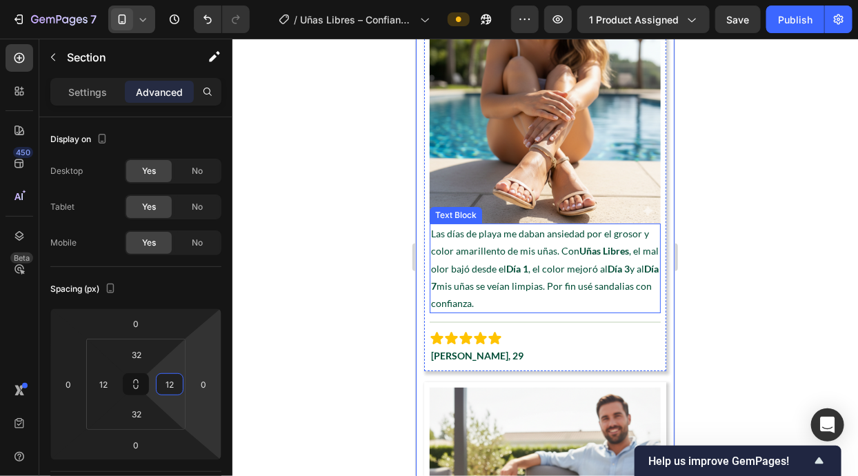
click at [590, 233] on p "Las días de playa me daban ansiedad por el grosor y color amarillento de mis uñ…" at bounding box center [544, 267] width 228 height 87
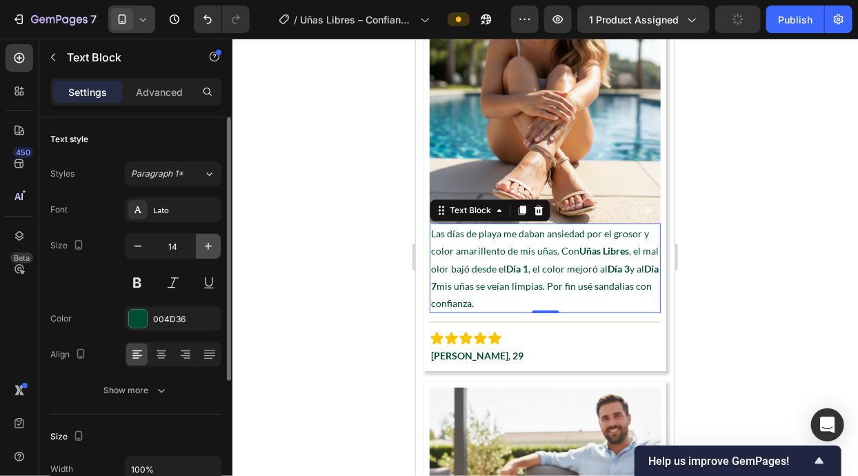
click at [205, 251] on icon "button" at bounding box center [208, 246] width 14 height 14
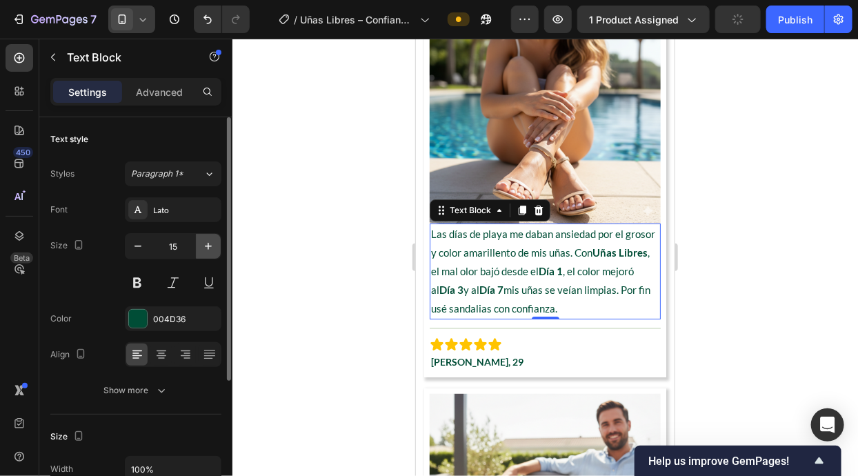
type input "16"
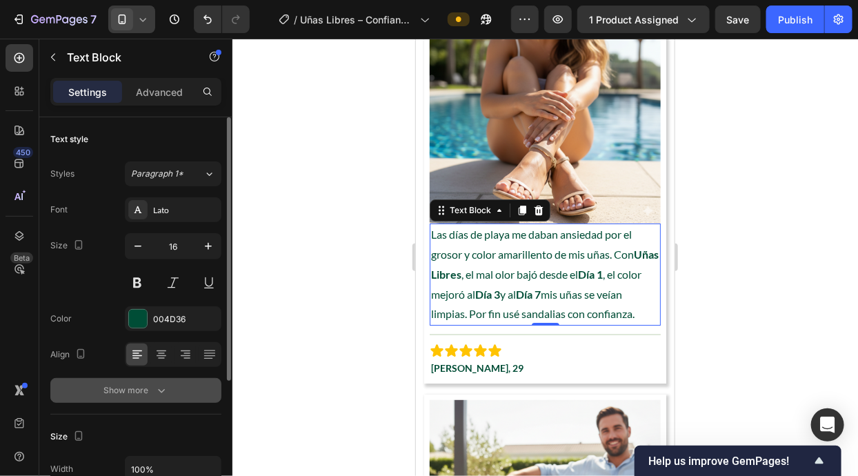
click at [170, 389] on button "Show more" at bounding box center [135, 390] width 171 height 25
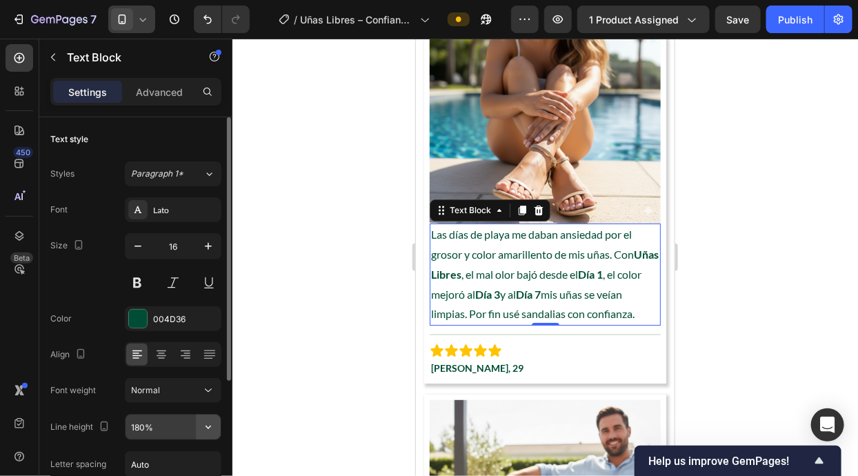
click at [212, 430] on icon "button" at bounding box center [208, 427] width 14 height 14
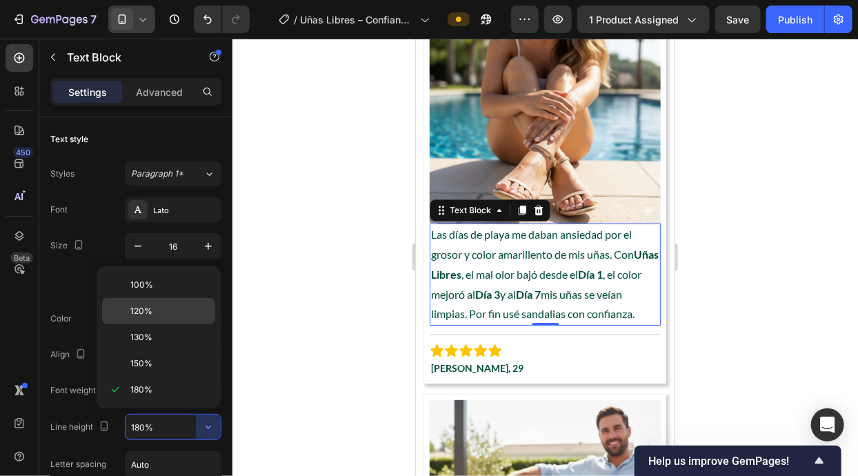
click at [188, 310] on p "120%" at bounding box center [169, 311] width 79 height 12
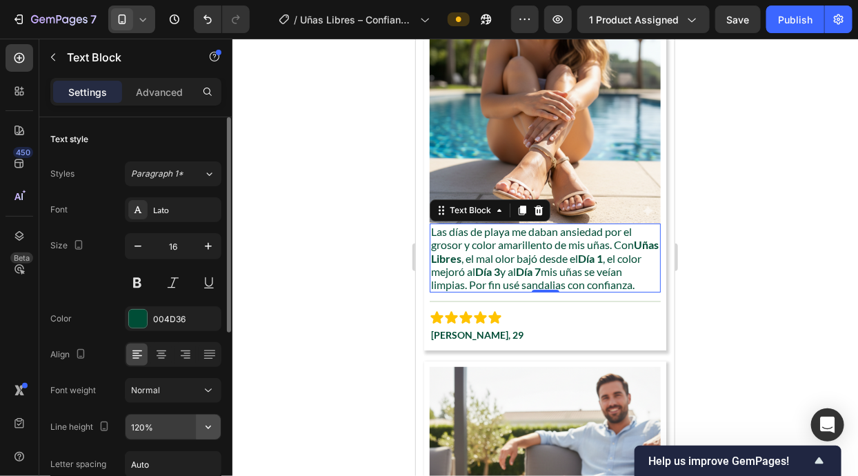
click at [216, 425] on button "button" at bounding box center [208, 426] width 25 height 25
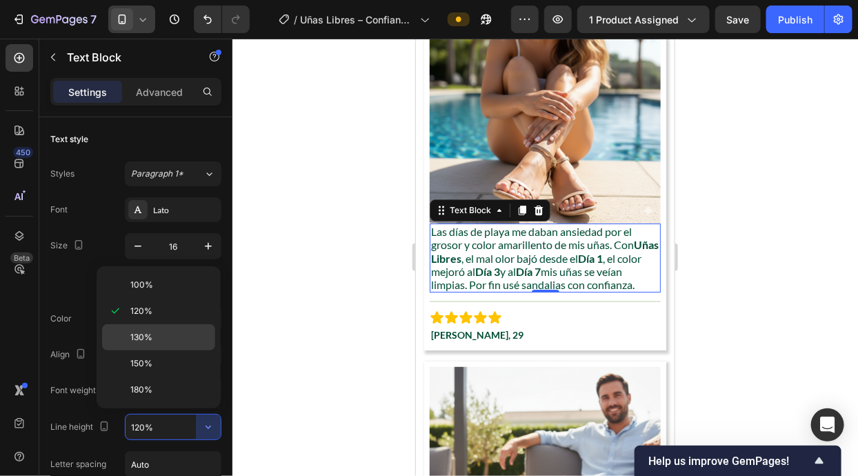
click at [175, 336] on p "130%" at bounding box center [169, 337] width 79 height 12
type input "130%"
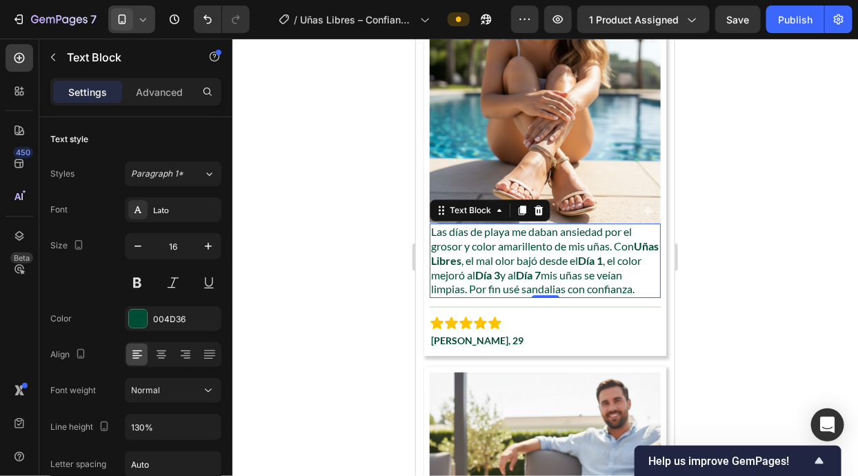
click at [432, 230] on p "Las días de playa me daban ansiedad por el grosor y color amarillento de mis uñ…" at bounding box center [544, 260] width 228 height 72
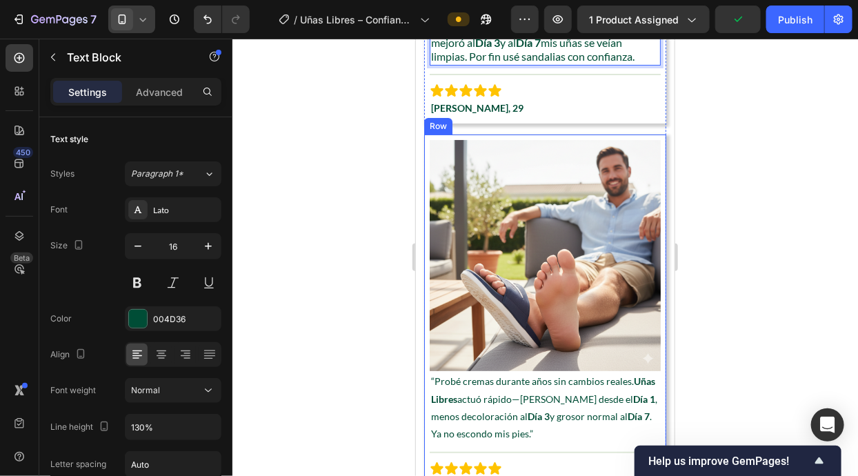
scroll to position [3597, 0]
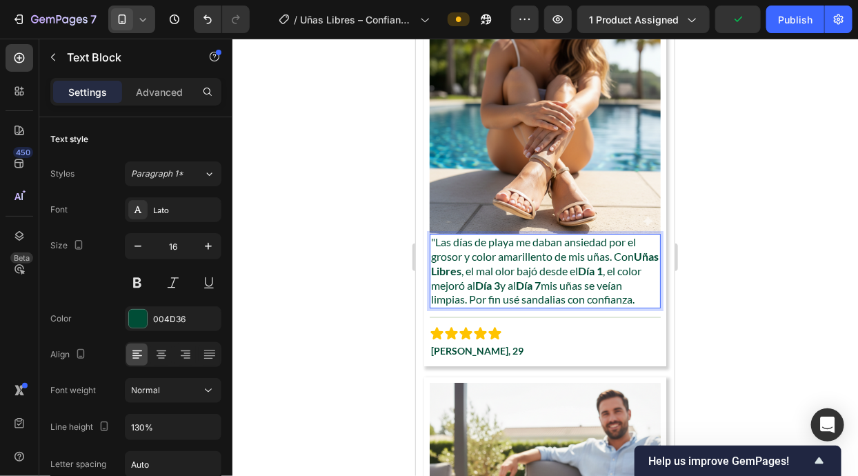
click at [527, 306] on p ""Las días de playa me daban ansiedad por el grosor y color amarillento de mis u…" at bounding box center [544, 270] width 228 height 72
click at [709, 341] on div at bounding box center [544, 257] width 625 height 437
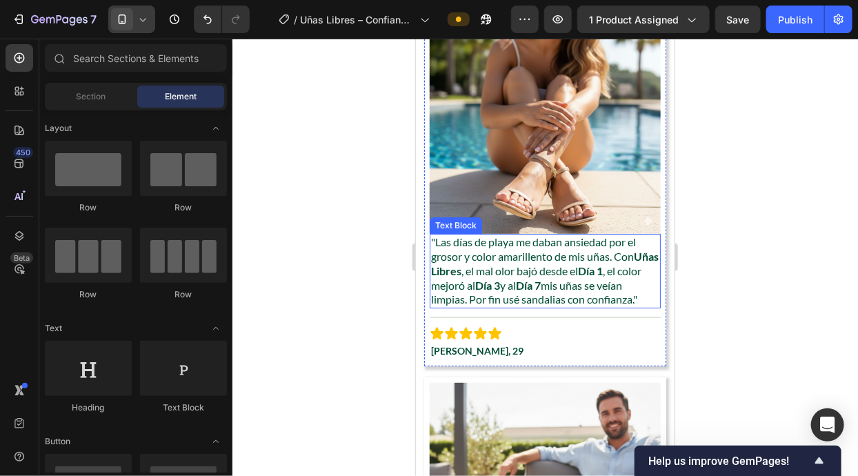
click at [602, 276] on strong "Día 1" at bounding box center [589, 269] width 25 height 13
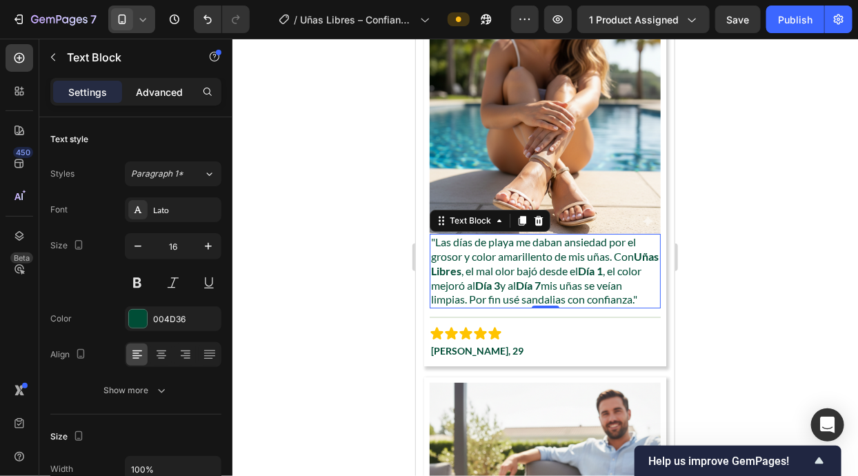
click at [153, 95] on p "Advanced" at bounding box center [159, 92] width 47 height 14
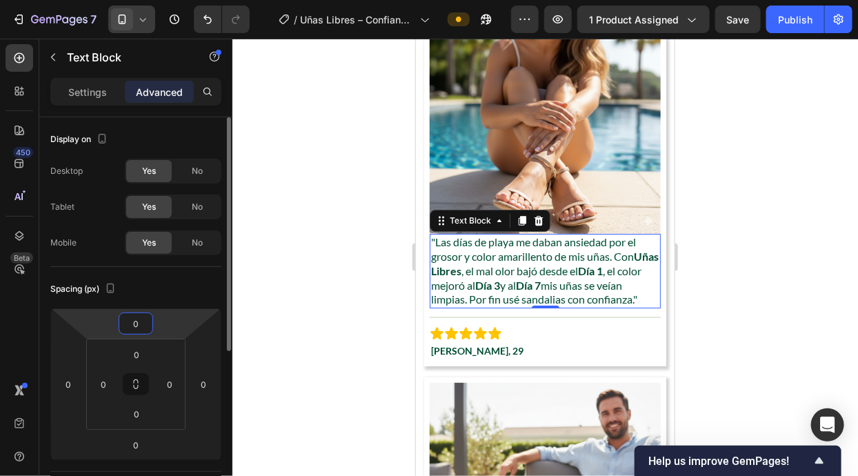
click at [140, 323] on input "0" at bounding box center [136, 323] width 28 height 21
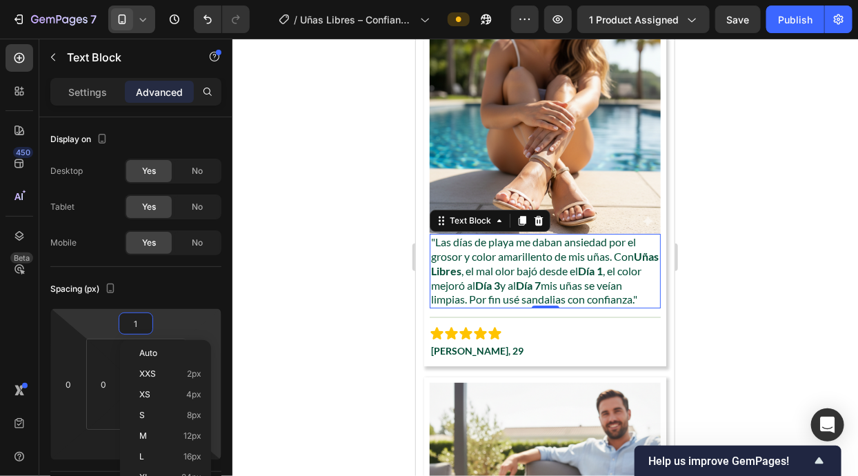
type input "12"
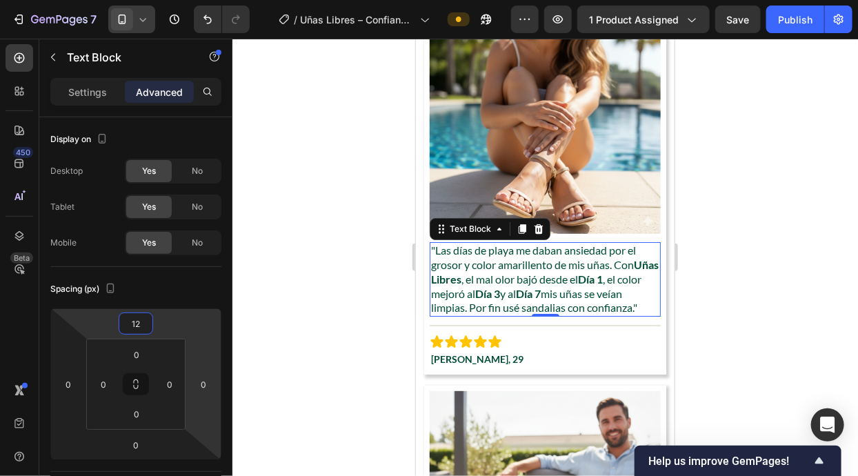
click at [271, 363] on div at bounding box center [544, 257] width 625 height 437
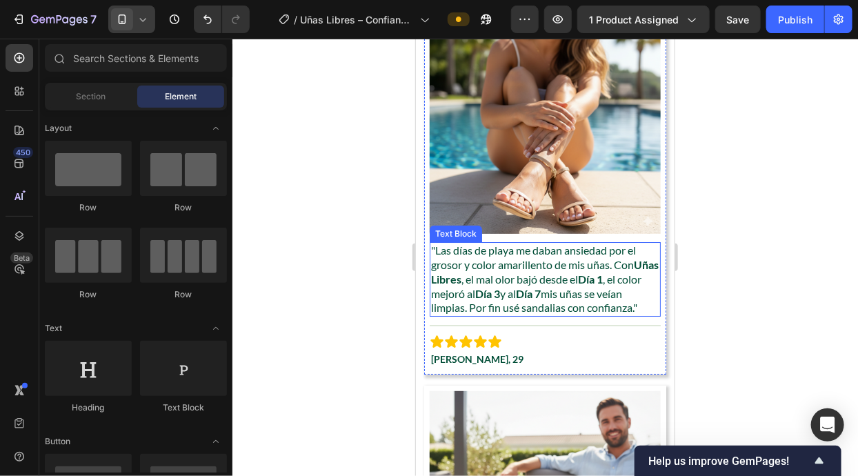
click at [567, 281] on p ""Las días de playa me daban ansiedad por el grosor y color amarillento de mis u…" at bounding box center [544, 279] width 228 height 72
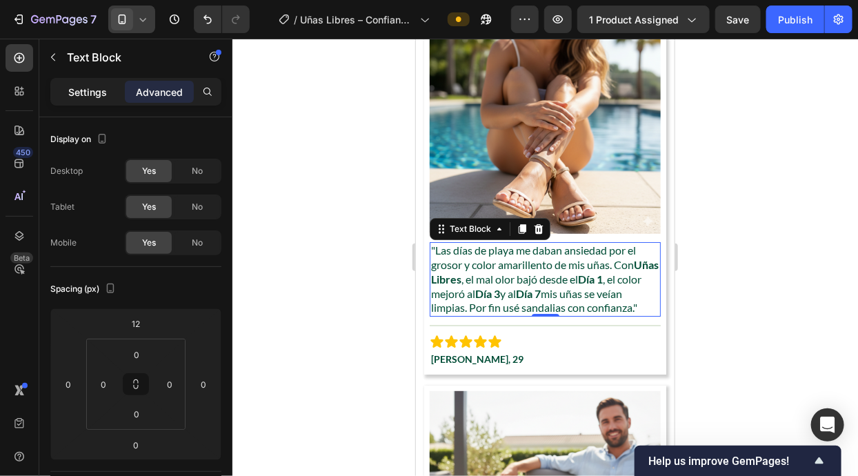
click at [106, 81] on div "Settings" at bounding box center [87, 92] width 69 height 22
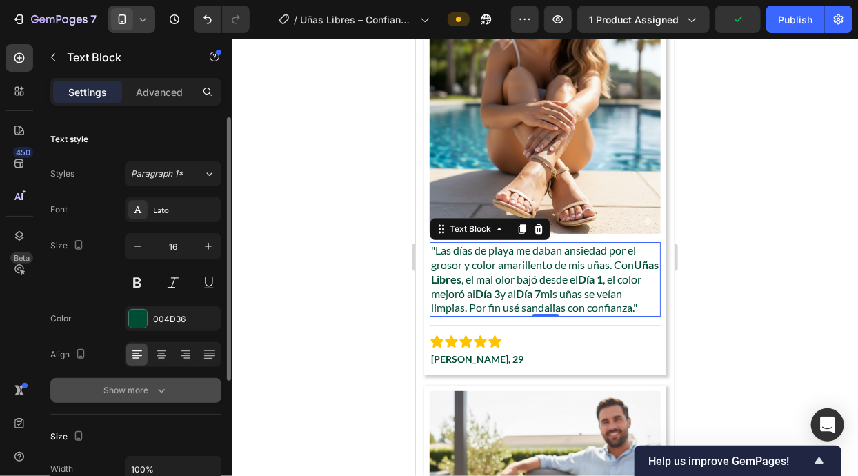
click at [161, 398] on button "Show more" at bounding box center [135, 390] width 171 height 25
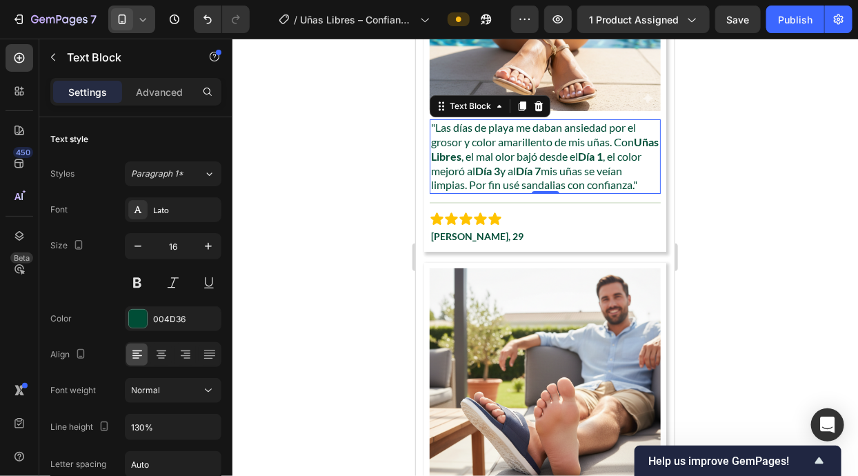
scroll to position [4091, 0]
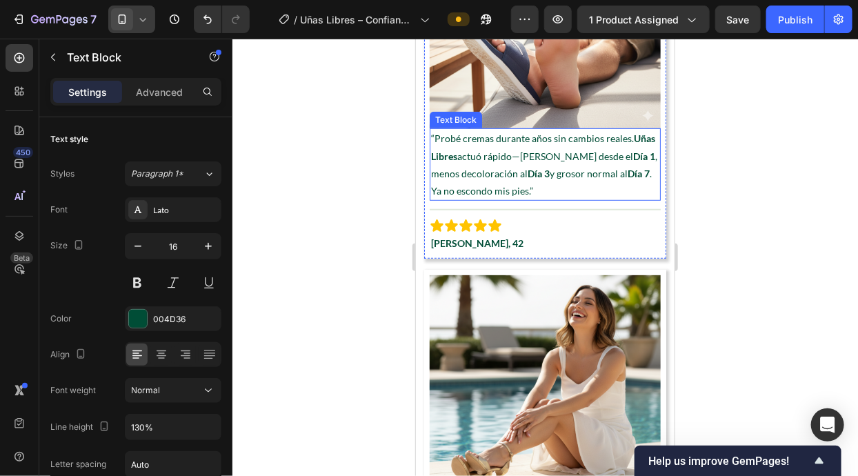
click at [533, 160] on p "“Probé cremas durante años sin cambios reales. Uñas Libres actuó rápido—alivio …" at bounding box center [544, 164] width 228 height 70
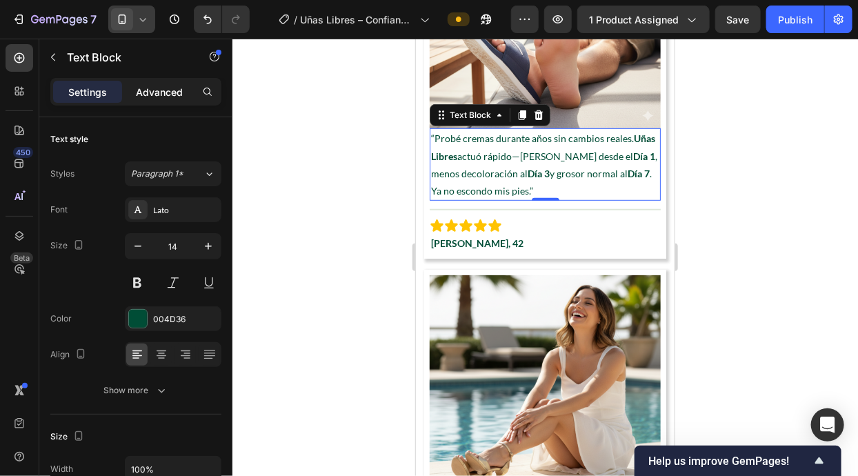
click at [157, 89] on p "Advanced" at bounding box center [159, 92] width 47 height 14
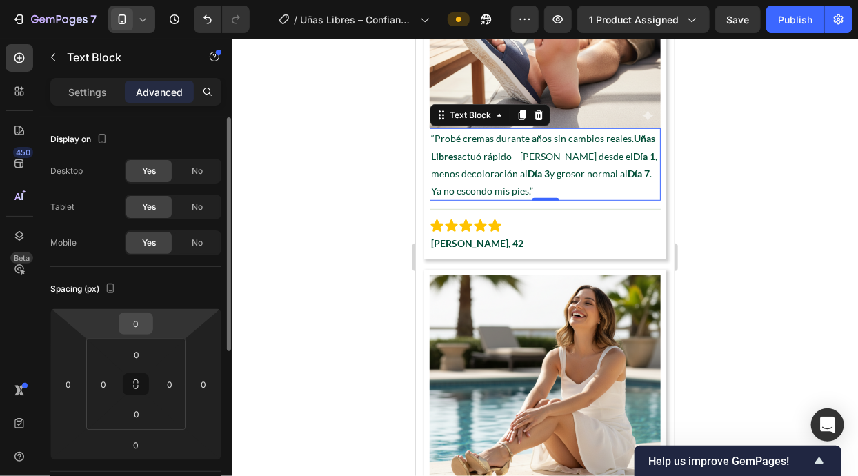
click at [144, 324] on input "0" at bounding box center [136, 323] width 28 height 21
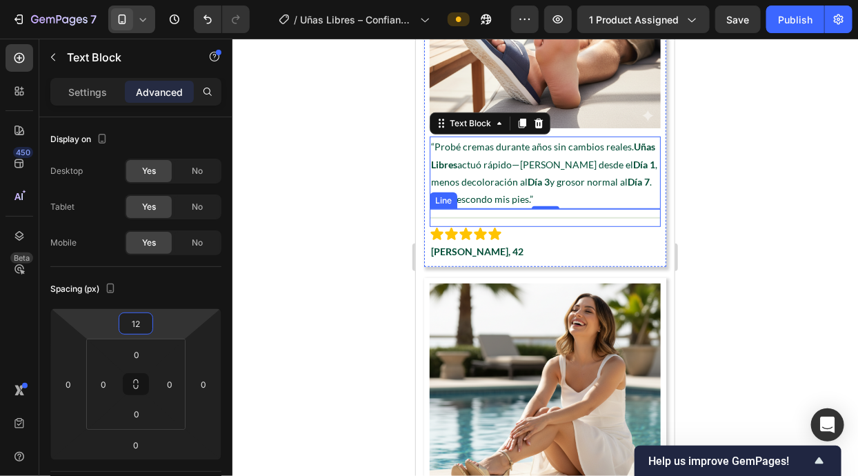
type input "12"
click at [575, 203] on p "“Probé cremas durante años sin cambios reales. Uñas Libres actuó rápido—alivio …" at bounding box center [544, 172] width 228 height 70
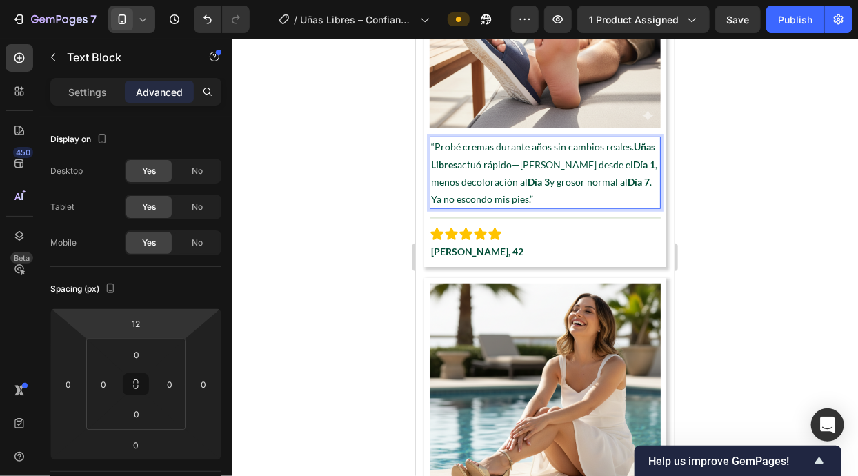
click at [60, 79] on div "Settings Advanced" at bounding box center [135, 92] width 171 height 28
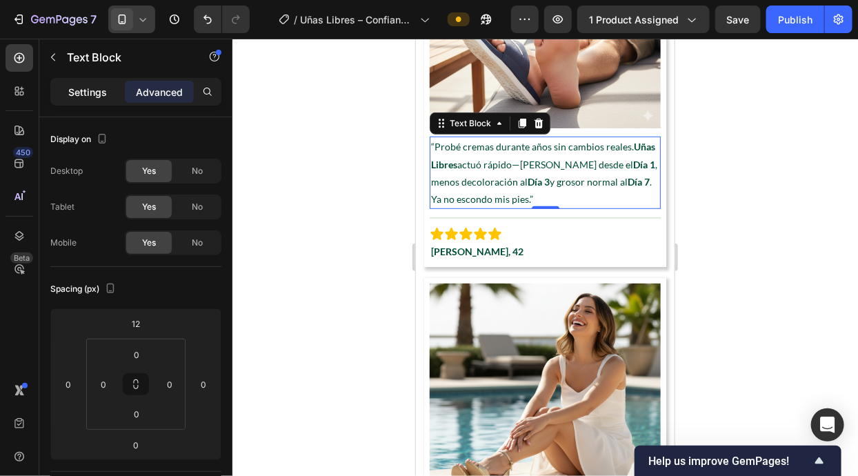
click at [92, 95] on p "Settings" at bounding box center [87, 92] width 39 height 14
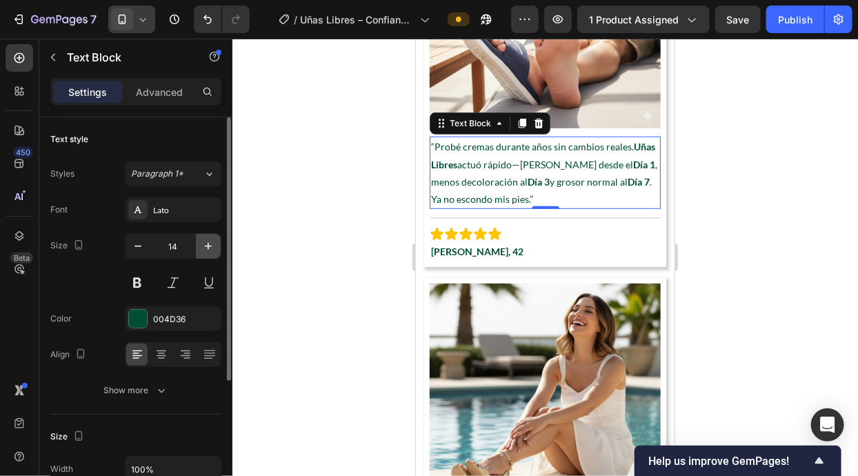
click at [210, 243] on icon "button" at bounding box center [208, 246] width 14 height 14
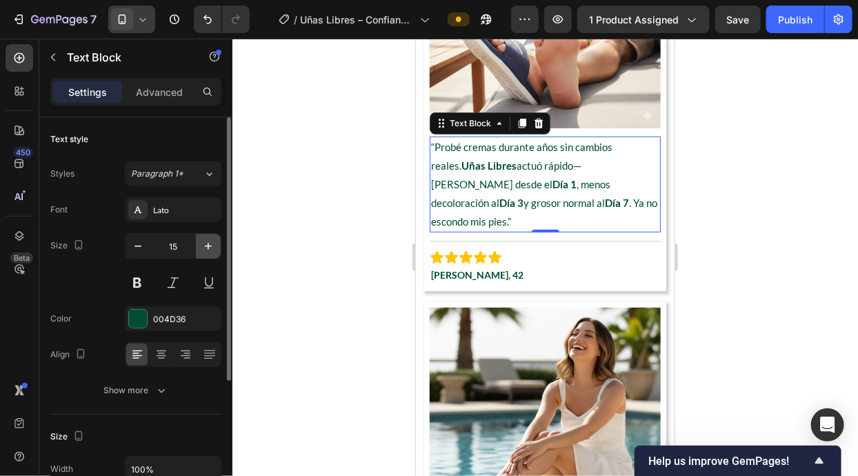
type input "16"
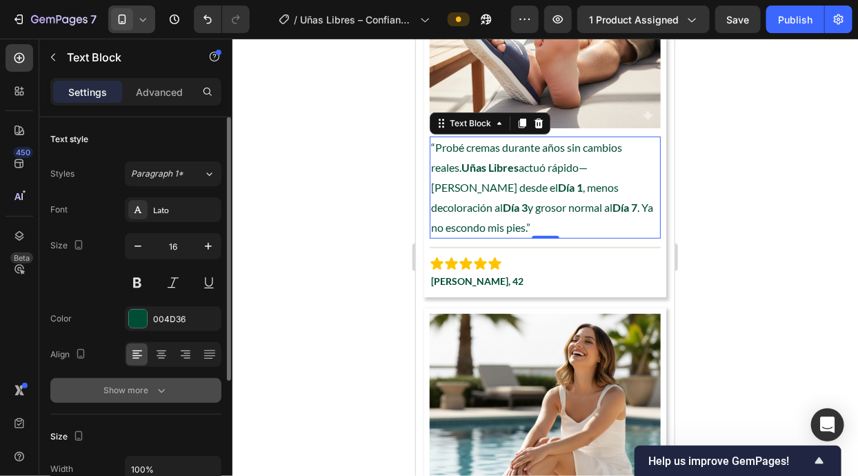
click at [154, 392] on icon "button" at bounding box center [161, 390] width 14 height 14
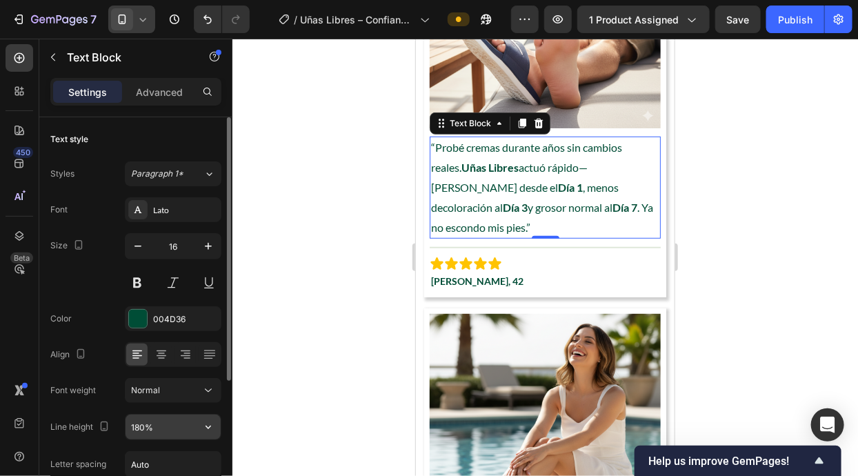
click at [216, 431] on button "button" at bounding box center [208, 426] width 25 height 25
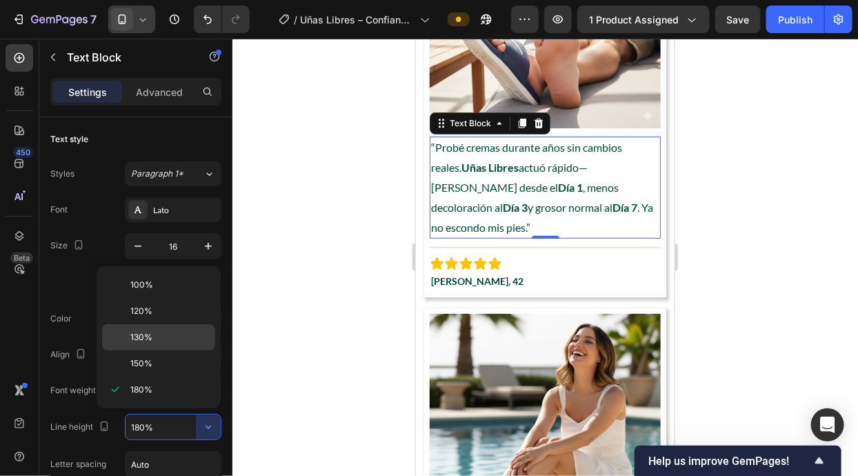
click at [179, 333] on p "130%" at bounding box center [169, 337] width 79 height 12
type input "130%"
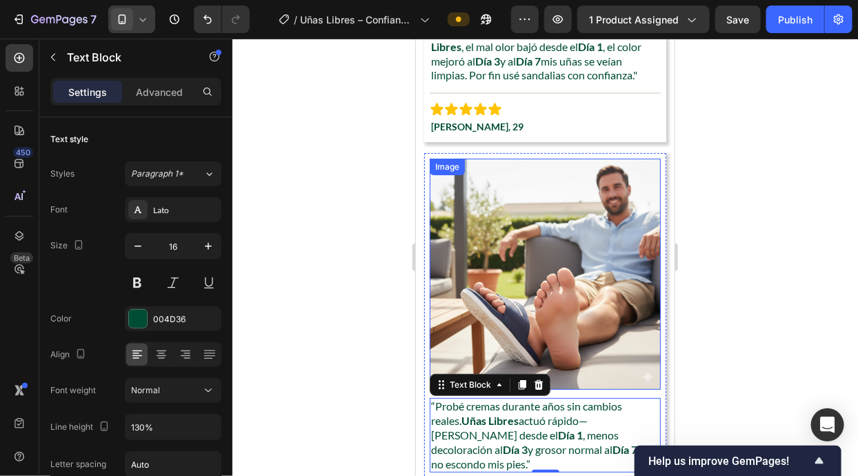
scroll to position [3804, 0]
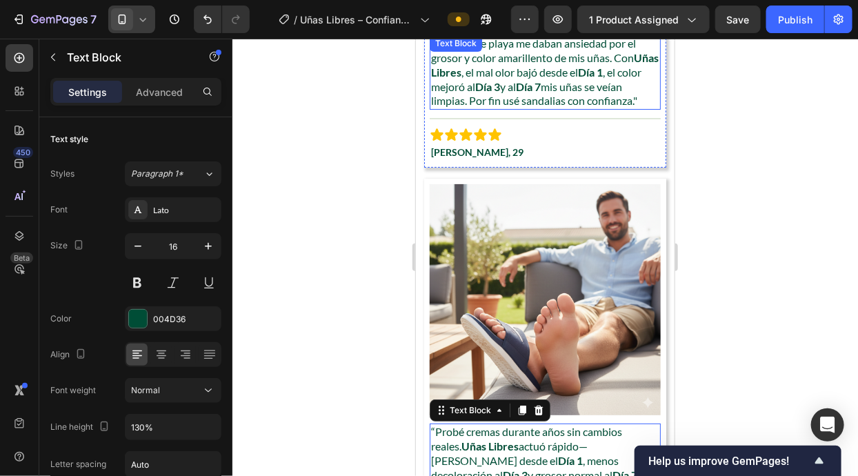
click at [504, 93] on p ""Las días de playa me daban ansiedad por el grosor y color amarillento de mis u…" at bounding box center [544, 72] width 228 height 72
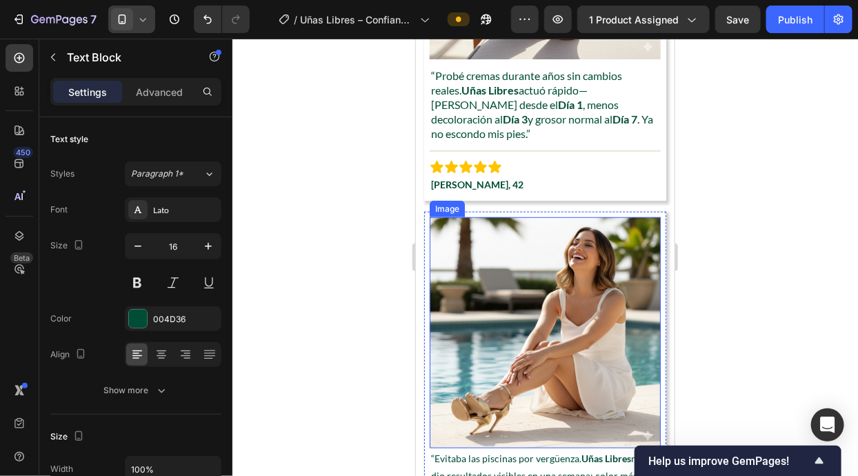
scroll to position [4161, 0]
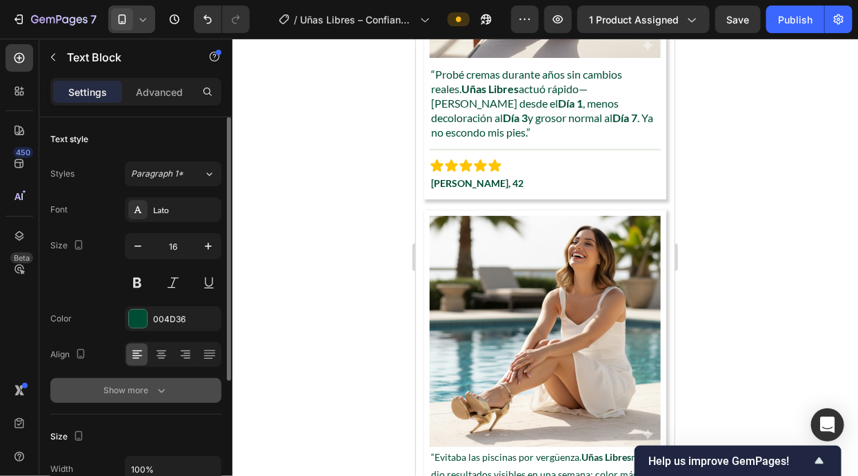
click at [152, 387] on div "Show more" at bounding box center [136, 390] width 64 height 14
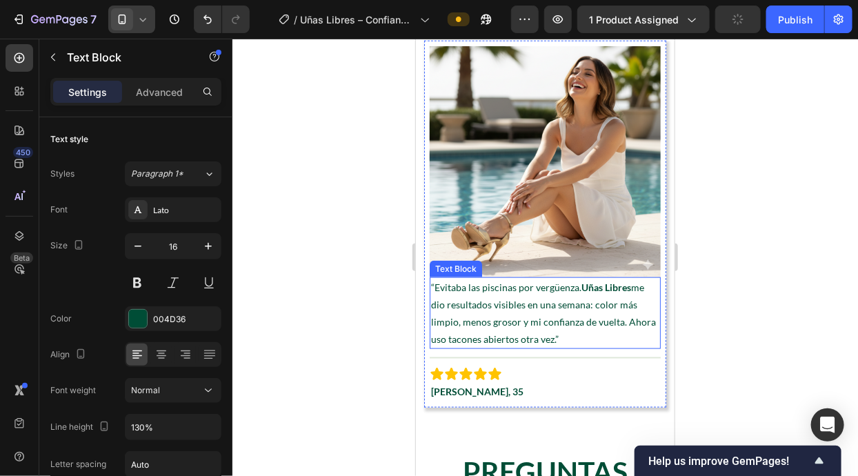
scroll to position [4394, 0]
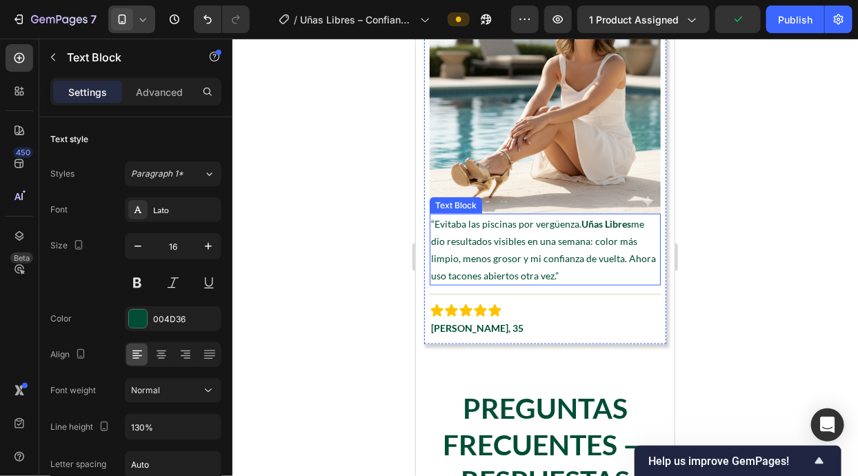
click at [540, 270] on p "“Evitaba las piscinas por vergüenza. Uñas Libres me dio resultados visibles en …" at bounding box center [544, 249] width 228 height 70
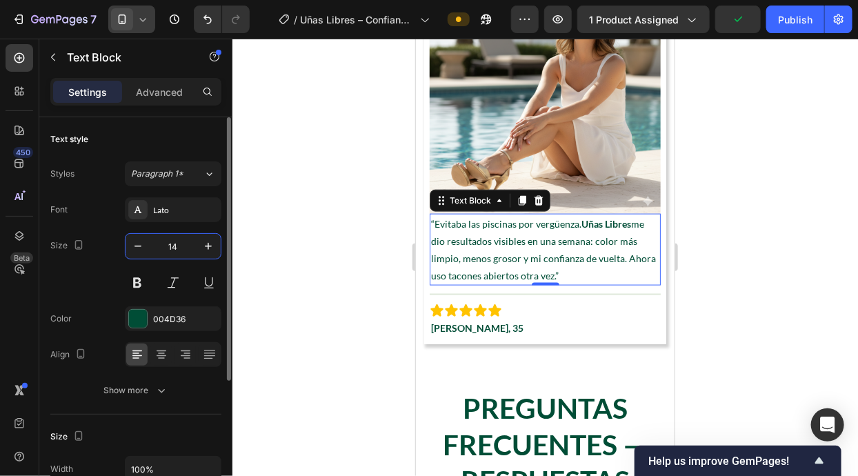
click at [193, 243] on input "14" at bounding box center [172, 246] width 45 height 25
click at [203, 247] on icon "button" at bounding box center [208, 246] width 14 height 14
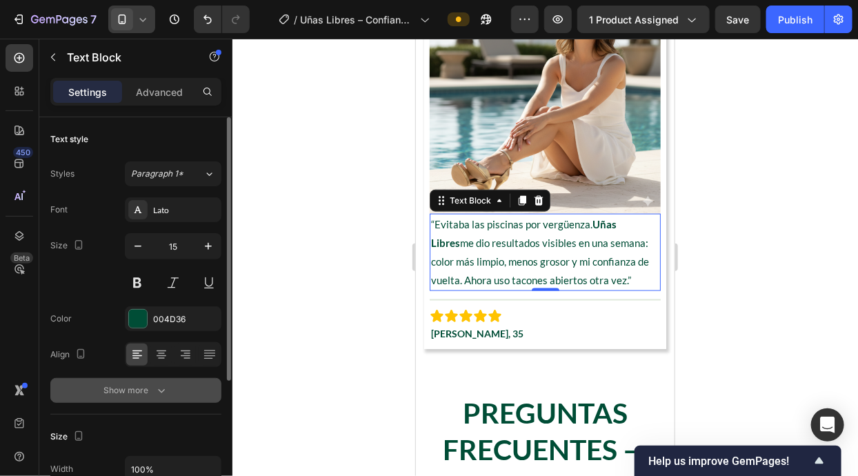
type input "16"
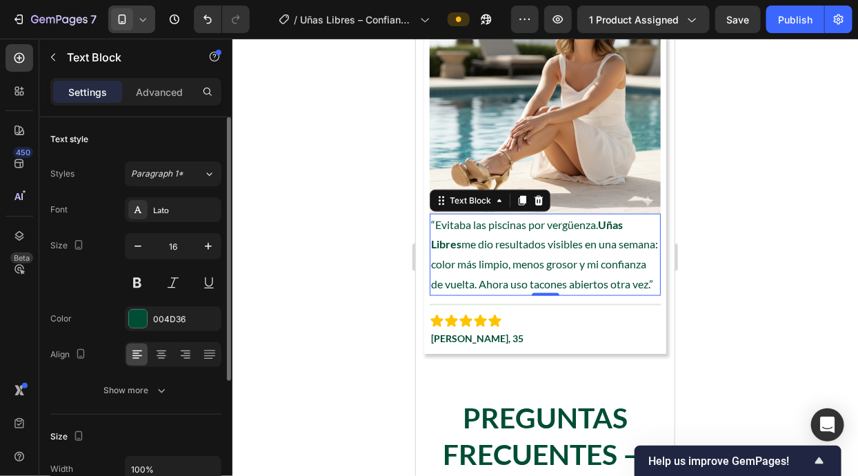
click at [160, 404] on div "Text style Styles Paragraph 1* Font Lato Size 16 Color 004D36 Align Show more" at bounding box center [135, 265] width 171 height 297
click at [159, 396] on button "Show more" at bounding box center [135, 390] width 171 height 25
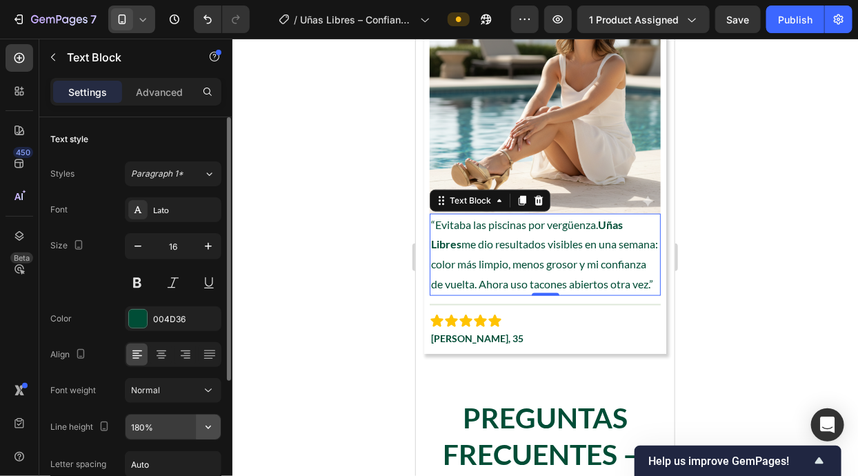
click at [212, 427] on icon "button" at bounding box center [208, 427] width 14 height 14
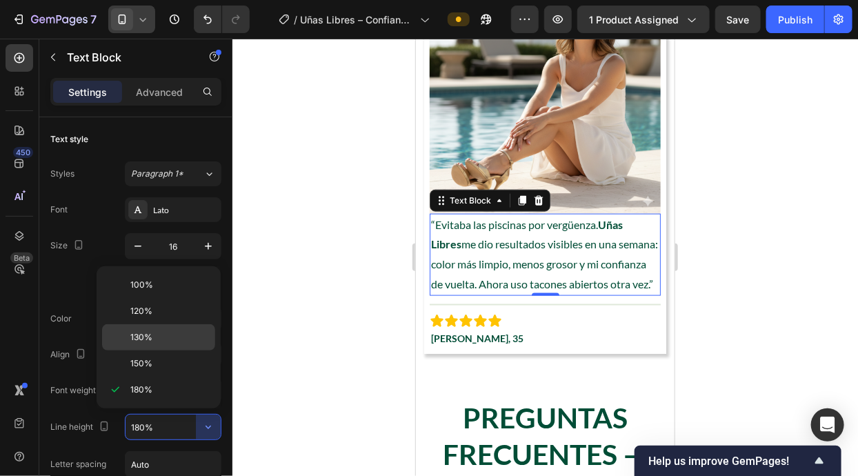
click at [188, 340] on p "130%" at bounding box center [169, 337] width 79 height 12
type input "130%"
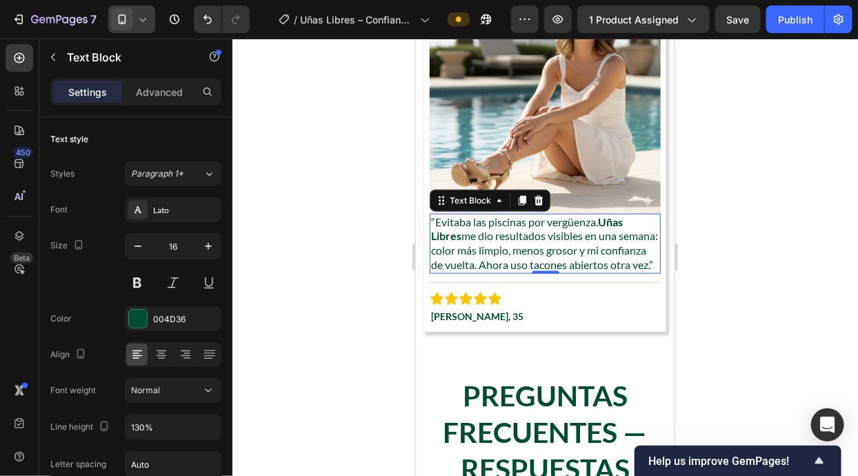
click at [730, 303] on div at bounding box center [544, 257] width 625 height 437
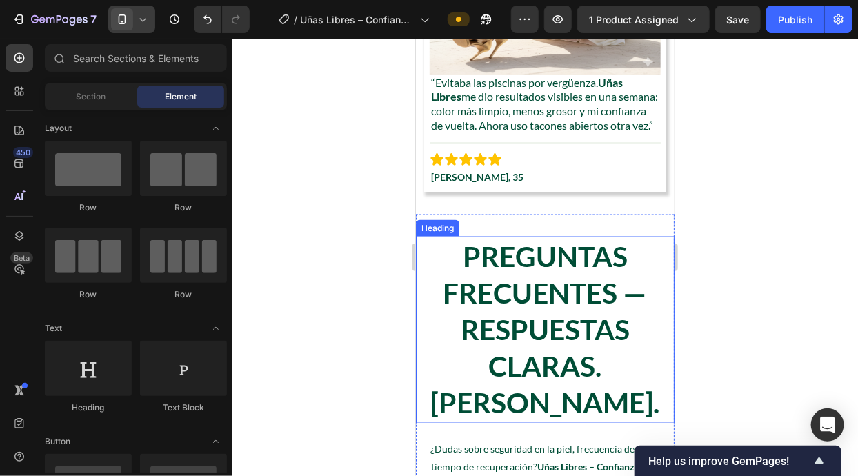
scroll to position [4540, 0]
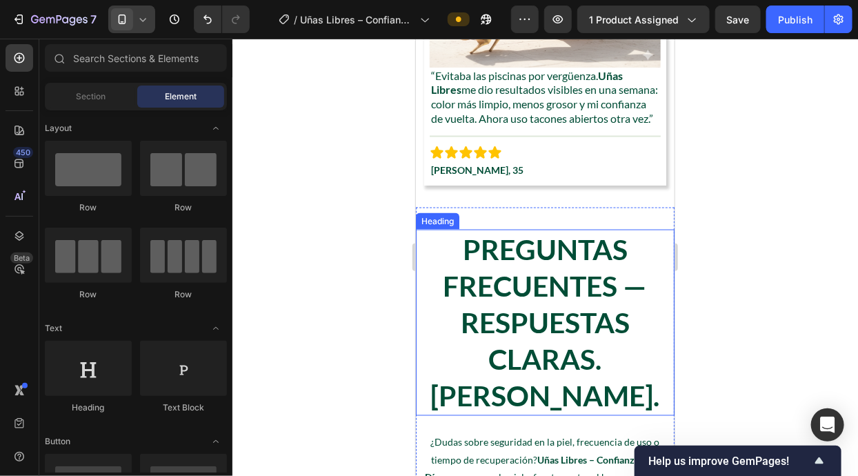
click at [528, 333] on h2 "Preguntas Frecuentes — Respuestas Claras. [PERSON_NAME]." at bounding box center [544, 322] width 259 height 186
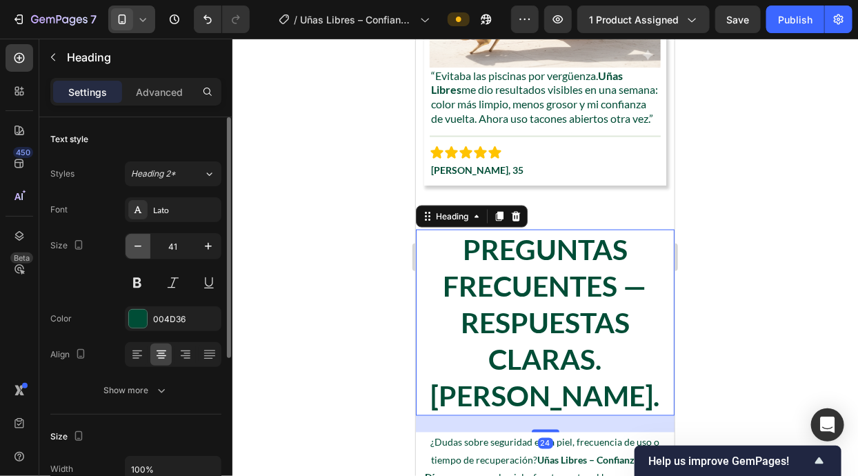
click at [141, 247] on icon "button" at bounding box center [138, 246] width 14 height 14
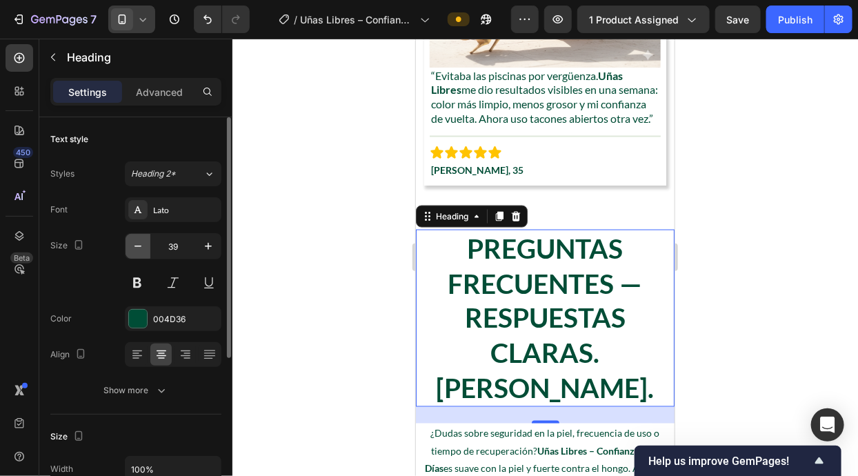
click at [141, 247] on icon "button" at bounding box center [138, 246] width 14 height 14
click at [141, 246] on icon "button" at bounding box center [138, 246] width 14 height 14
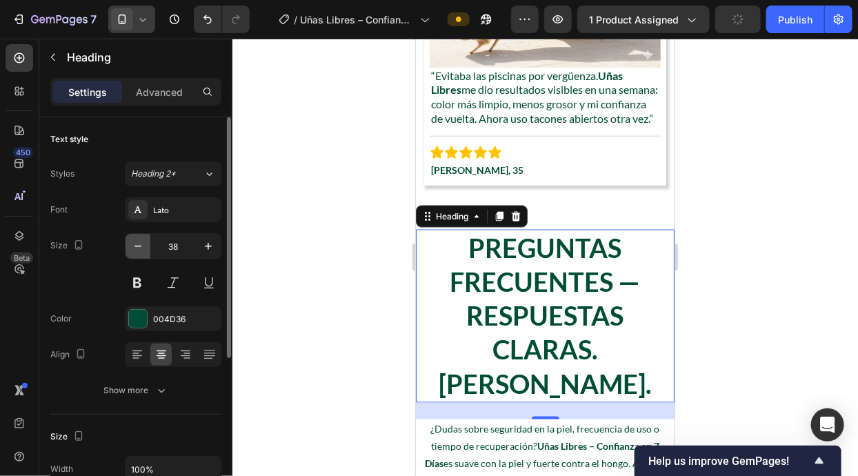
click at [141, 246] on icon "button" at bounding box center [138, 246] width 14 height 14
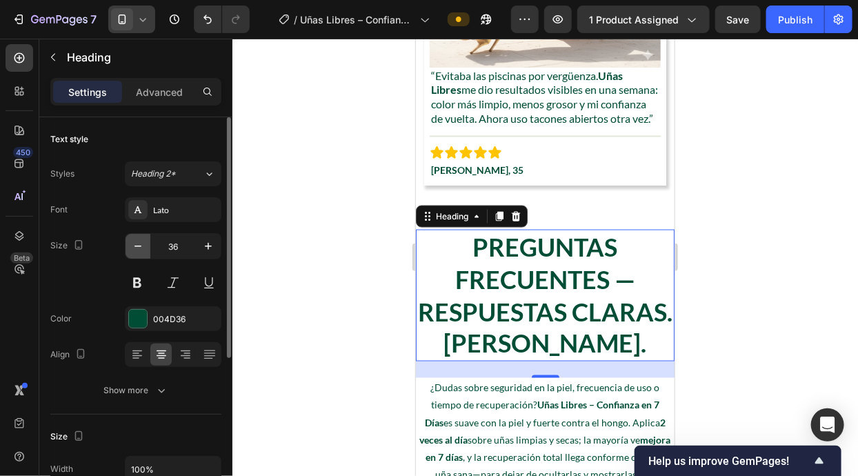
click at [143, 245] on icon "button" at bounding box center [138, 246] width 14 height 14
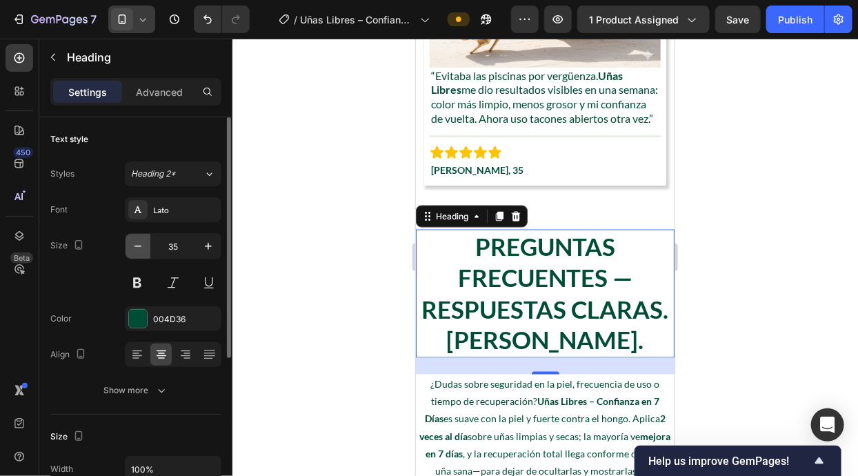
click at [143, 245] on icon "button" at bounding box center [138, 246] width 14 height 14
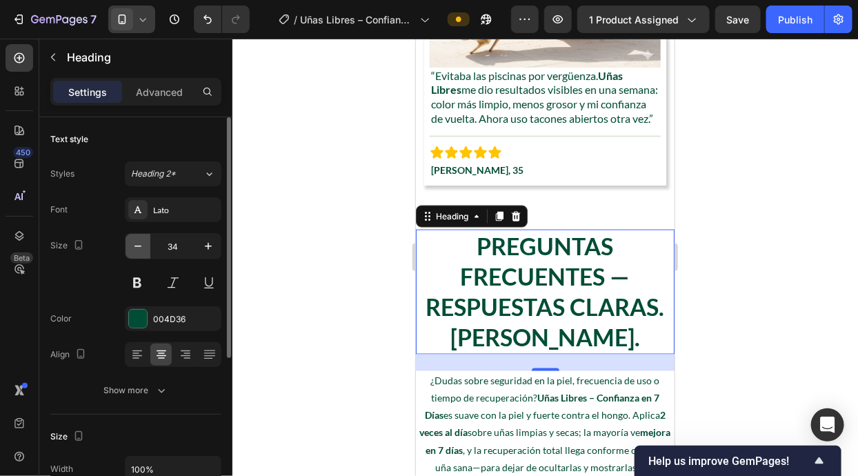
click at [143, 245] on icon "button" at bounding box center [138, 246] width 14 height 14
type input "32"
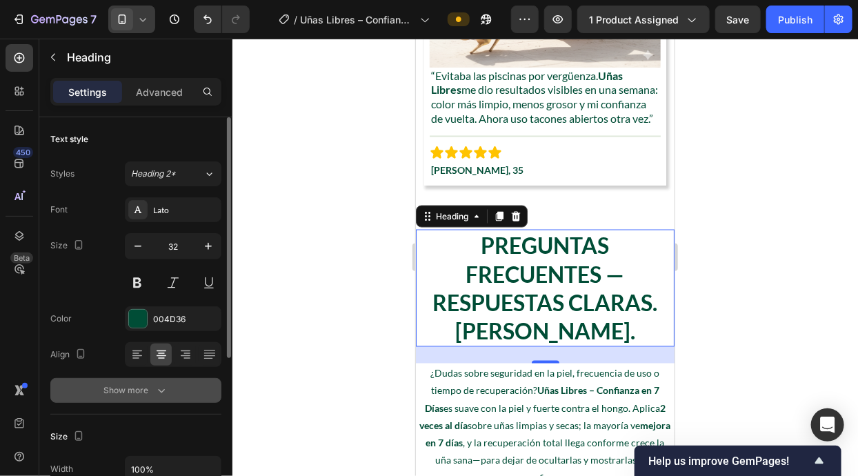
click at [154, 402] on button "Show more" at bounding box center [135, 390] width 171 height 25
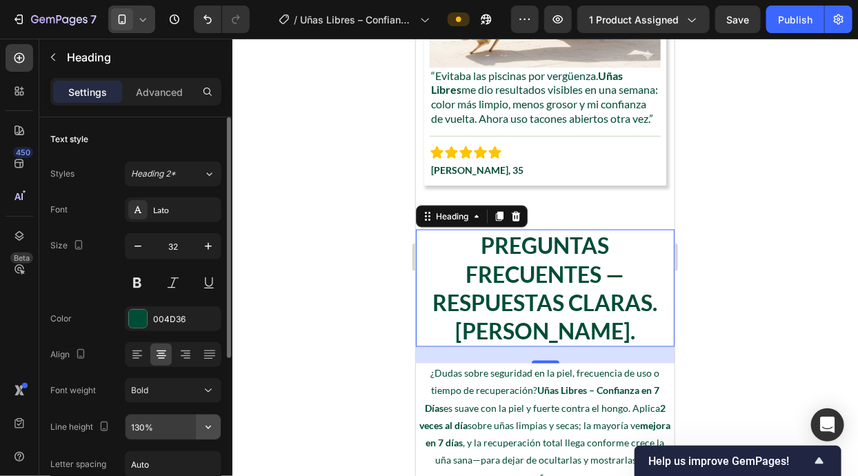
click at [212, 418] on button "button" at bounding box center [208, 426] width 25 height 25
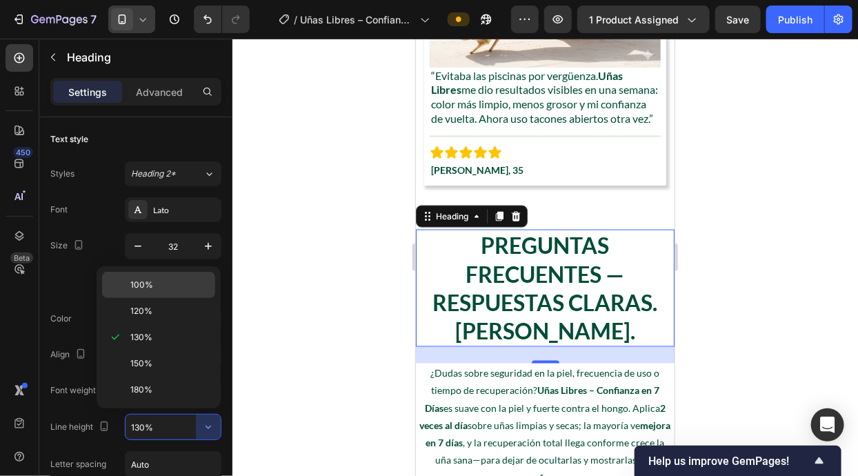
click at [181, 285] on p "100%" at bounding box center [169, 284] width 79 height 12
type input "100%"
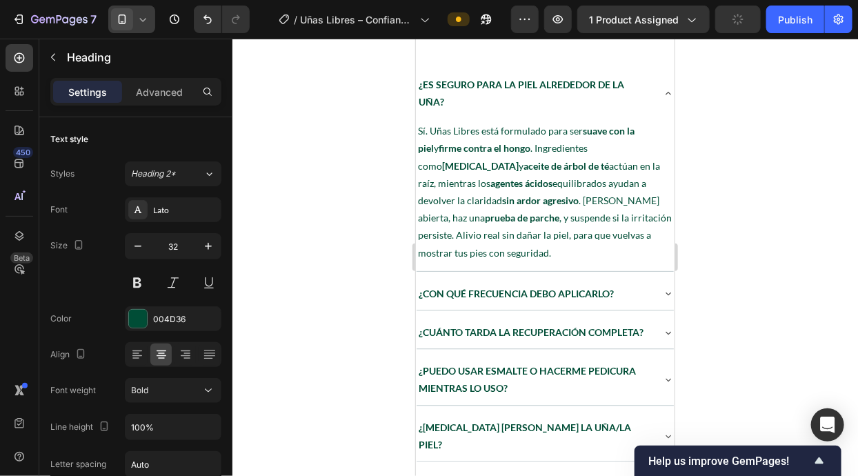
scroll to position [5193, 0]
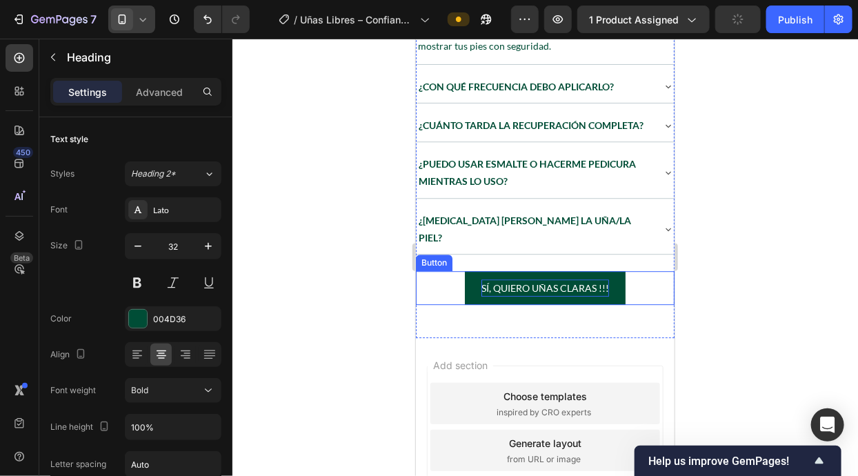
click at [525, 278] on p "Sí, quiero uñas claras !!!" at bounding box center [544, 286] width 128 height 17
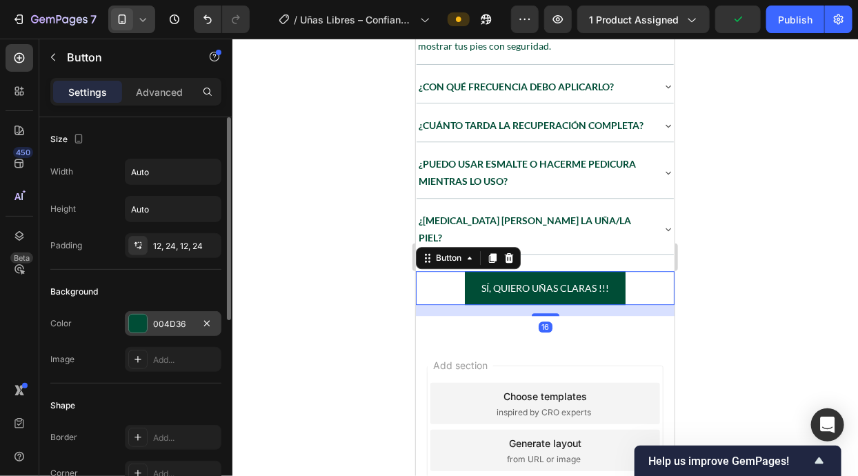
scroll to position [362, 0]
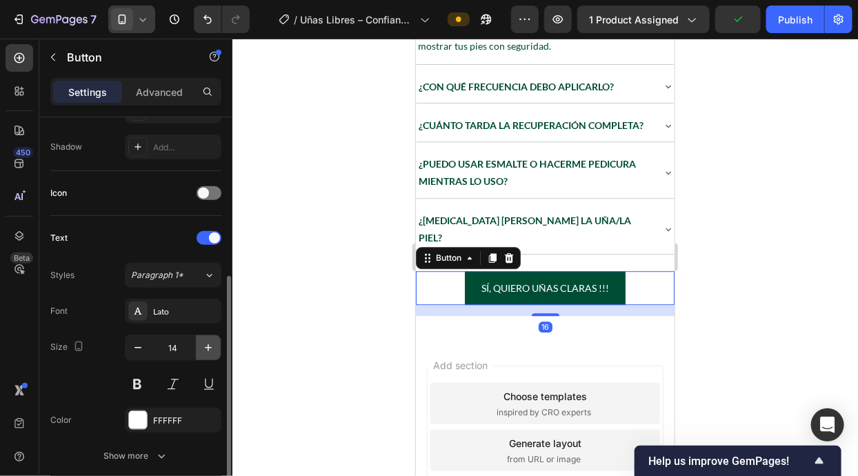
click at [204, 351] on icon "button" at bounding box center [208, 348] width 14 height 14
click at [204, 350] on icon "button" at bounding box center [208, 348] width 14 height 14
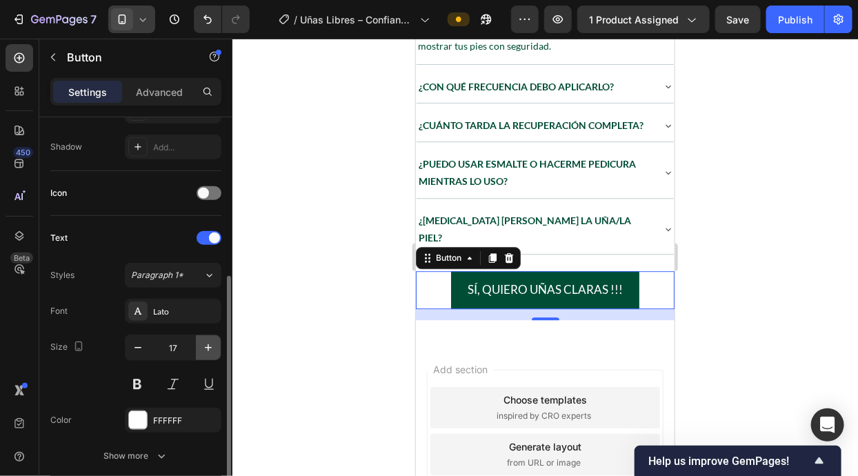
click at [203, 349] on icon "button" at bounding box center [208, 348] width 14 height 14
type input "18"
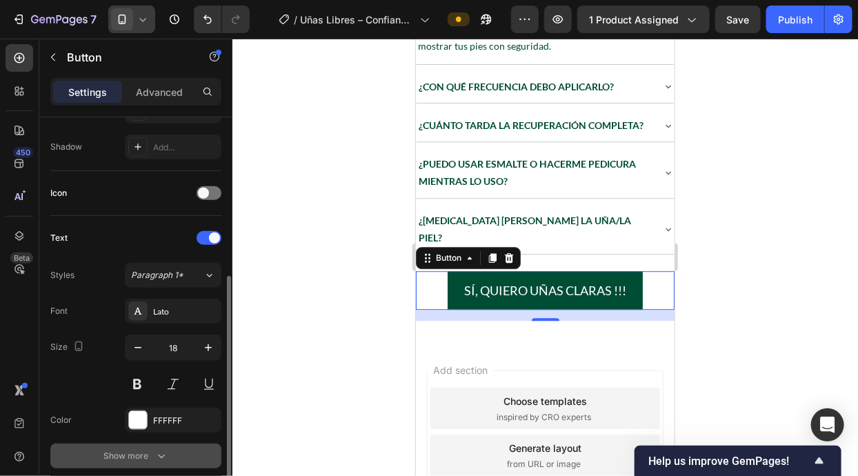
click at [158, 452] on icon "button" at bounding box center [161, 456] width 14 height 14
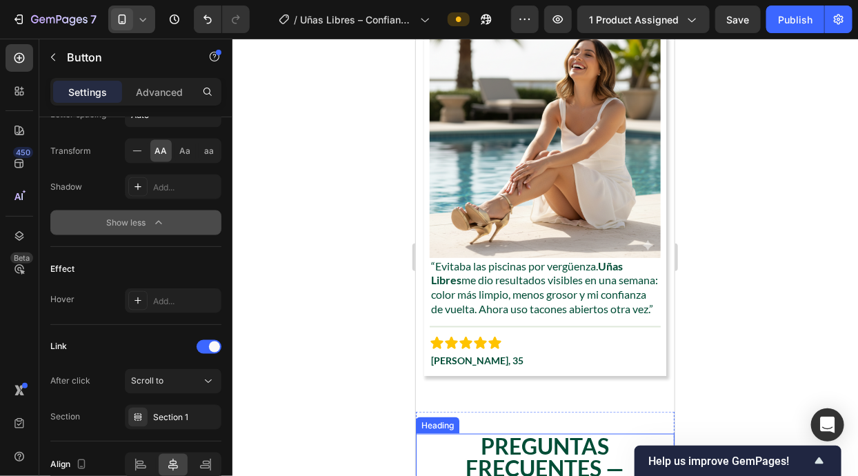
scroll to position [4539, 0]
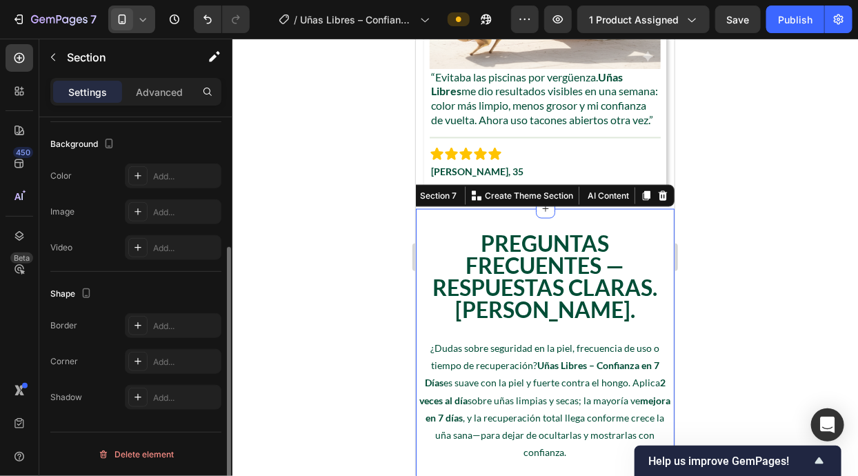
scroll to position [0, 0]
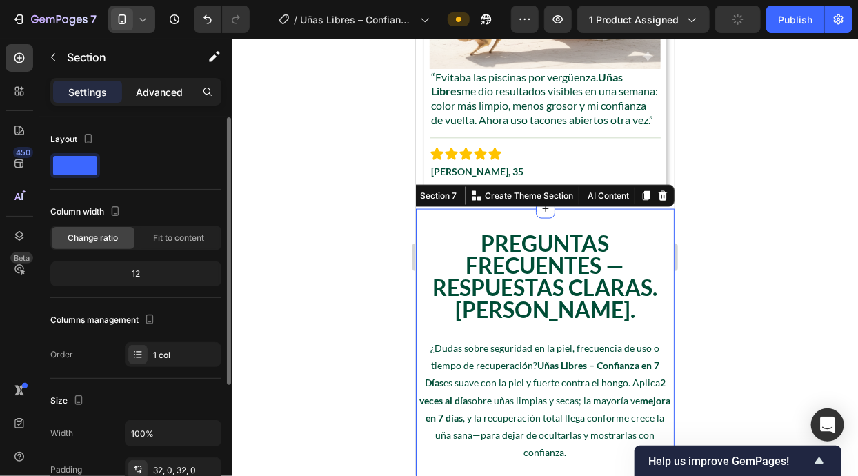
click at [168, 97] on p "Advanced" at bounding box center [159, 92] width 47 height 14
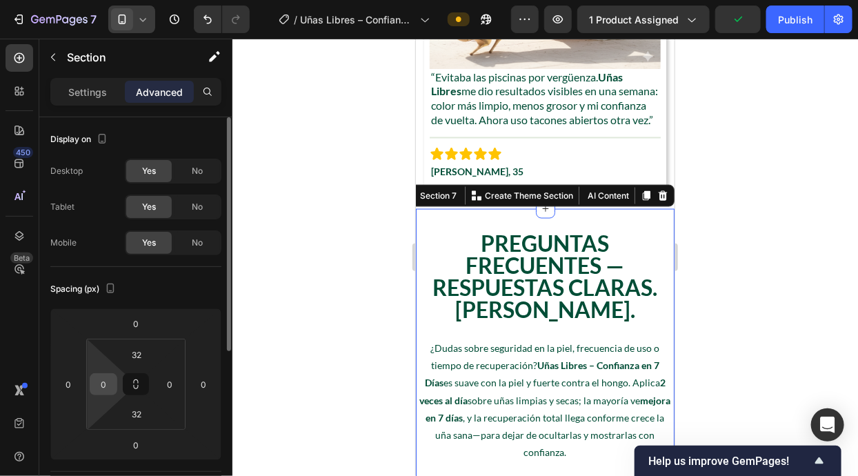
click at [103, 378] on input "0" at bounding box center [103, 384] width 21 height 21
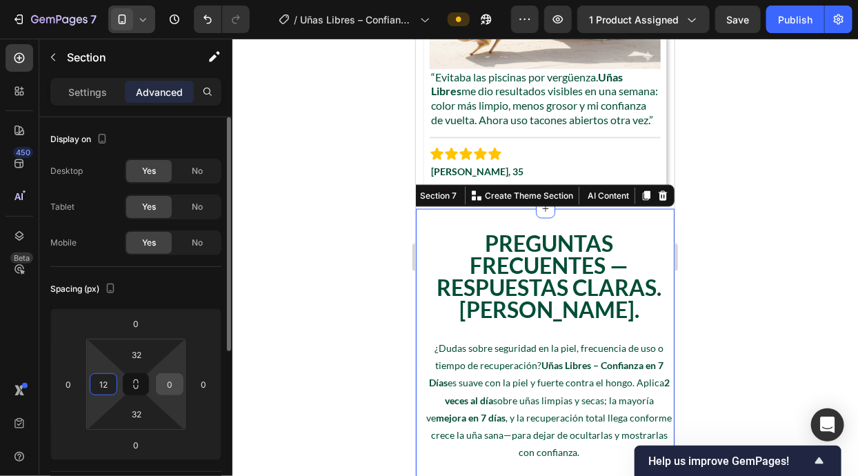
type input "12"
click at [165, 391] on input "0" at bounding box center [169, 384] width 21 height 21
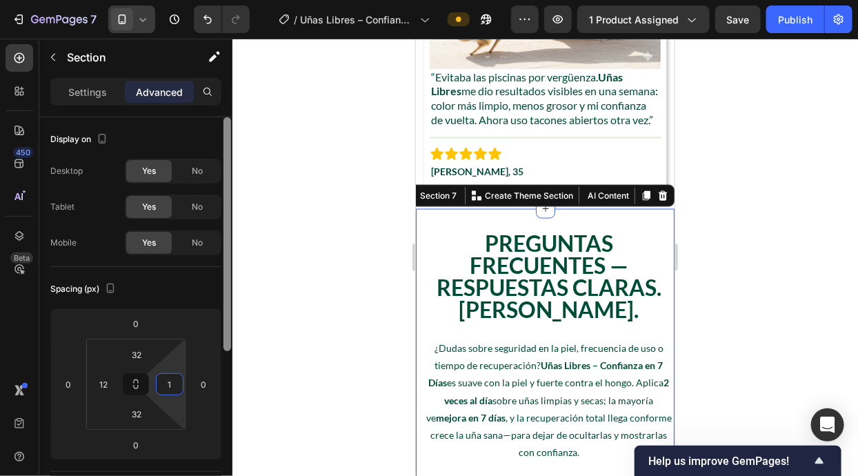
type input "12"
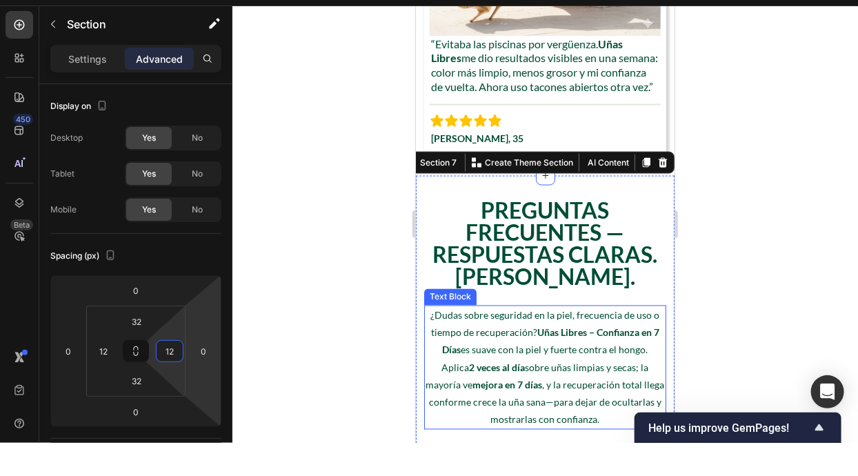
click at [570, 338] on p "¿Dudas sobre seguridad en la piel, frecuencia de uso o tiempo de recuperación? …" at bounding box center [544, 367] width 239 height 121
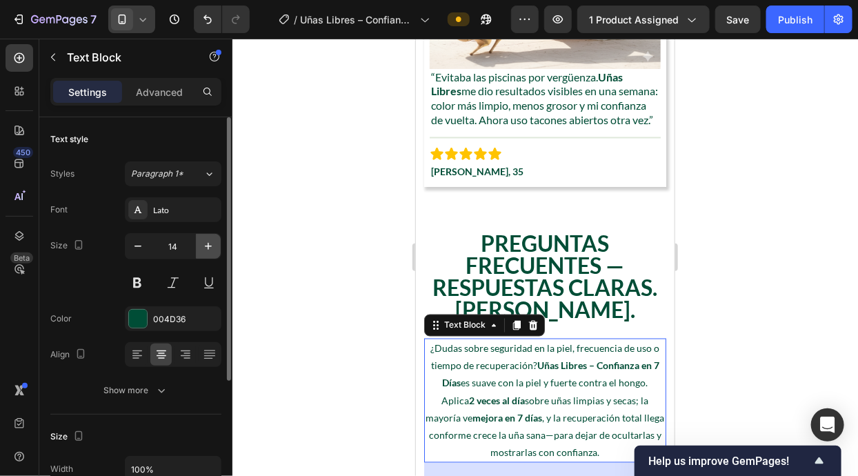
click at [214, 250] on icon "button" at bounding box center [208, 246] width 14 height 14
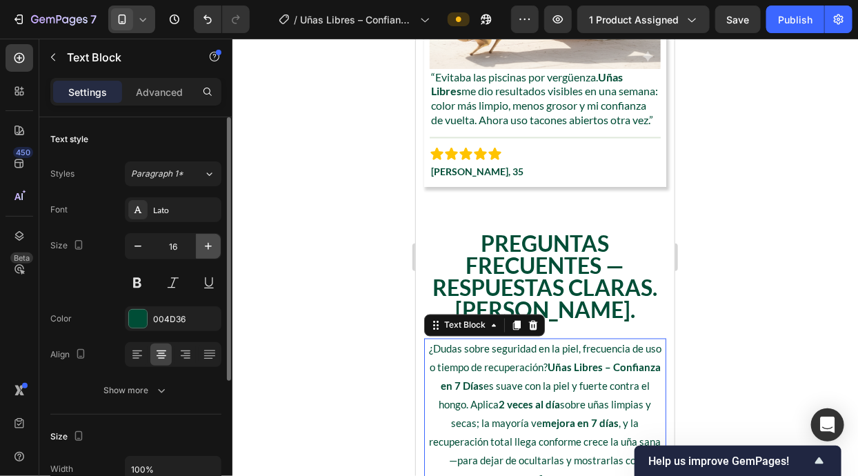
click at [214, 250] on icon "button" at bounding box center [208, 246] width 14 height 14
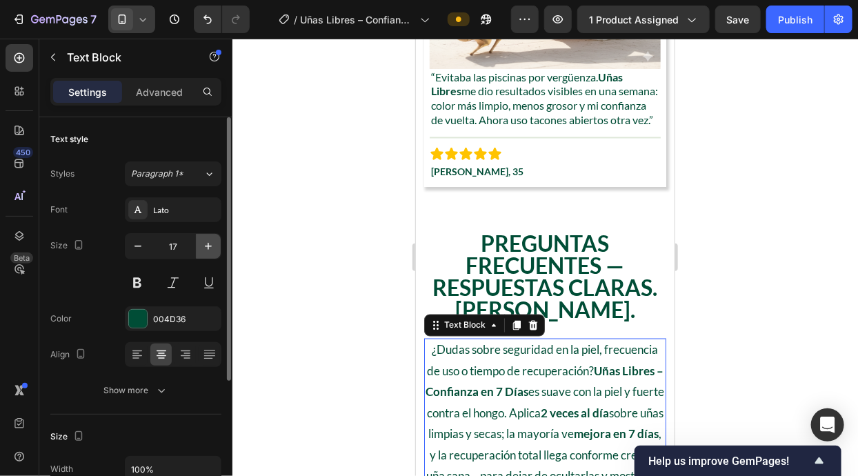
click at [214, 250] on icon "button" at bounding box center [208, 246] width 14 height 14
type input "18"
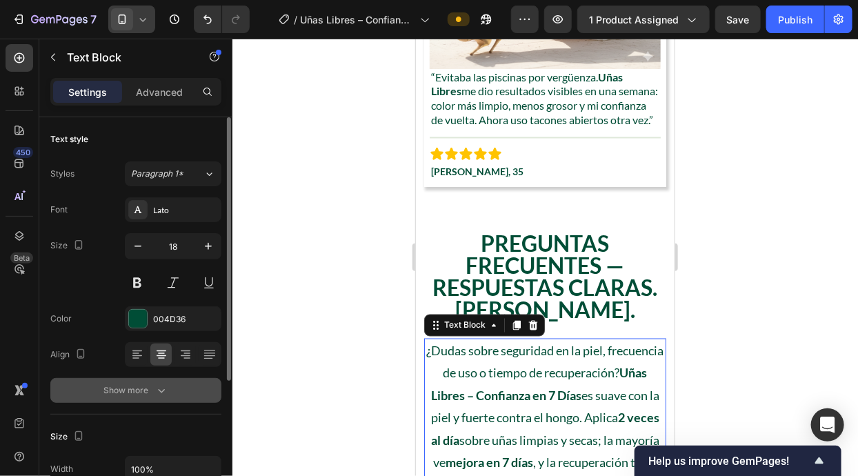
click at [151, 385] on div "Show more" at bounding box center [136, 390] width 64 height 14
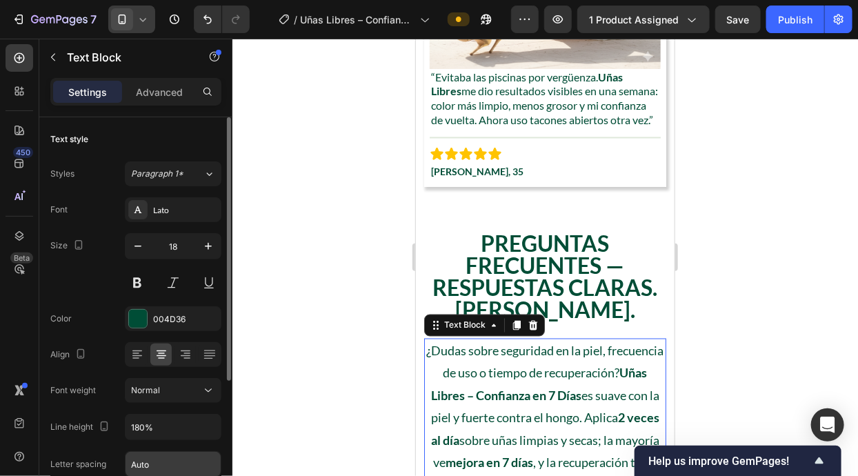
scroll to position [88, 0]
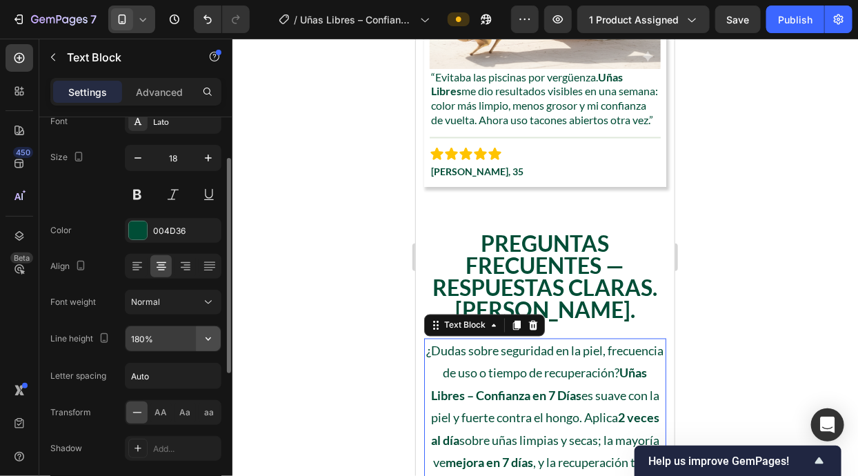
click at [206, 332] on icon "button" at bounding box center [208, 339] width 14 height 14
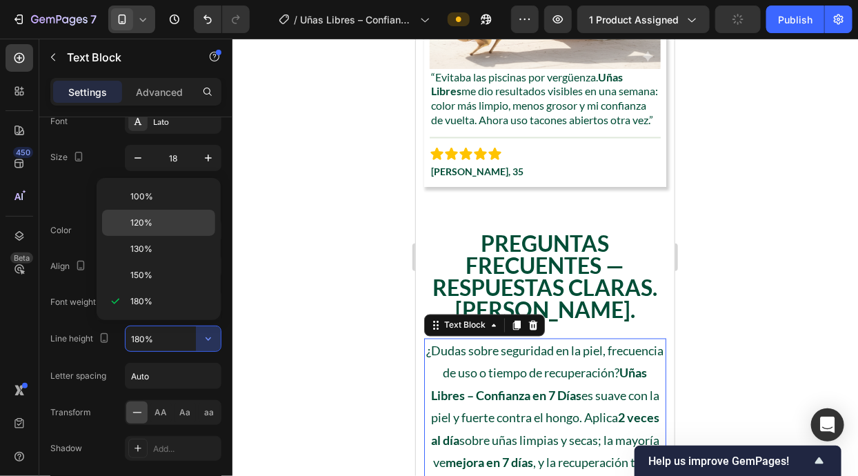
click at [187, 226] on p "120%" at bounding box center [169, 222] width 79 height 12
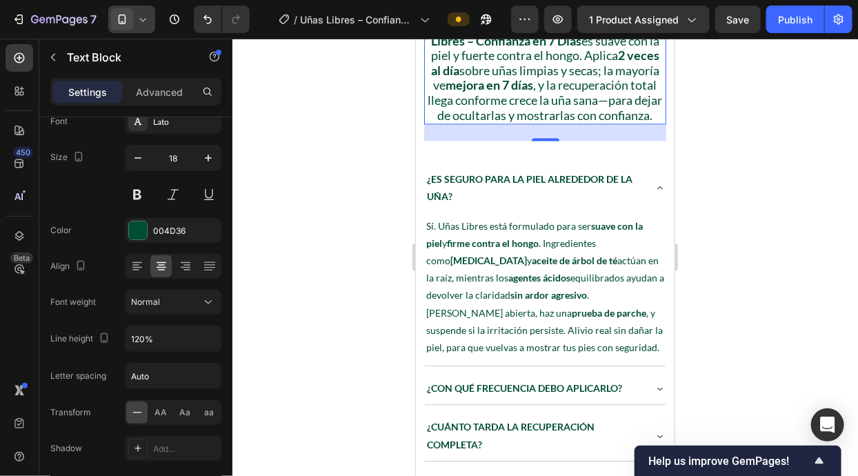
scroll to position [4817, 0]
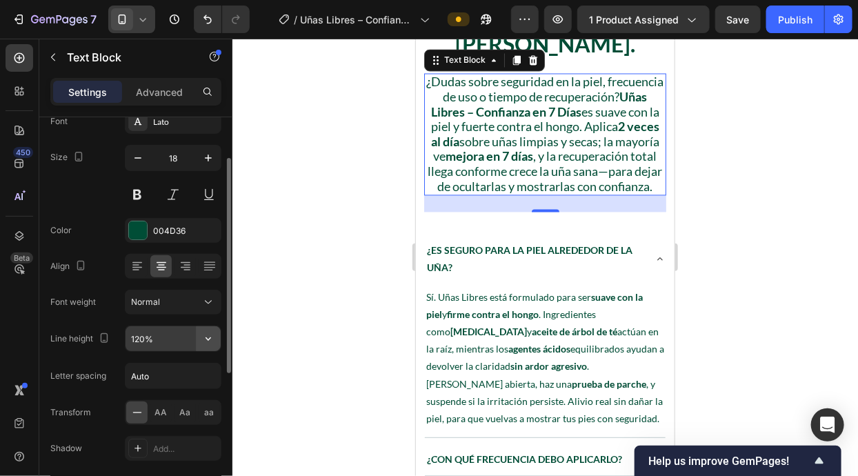
click at [210, 332] on icon "button" at bounding box center [208, 339] width 14 height 14
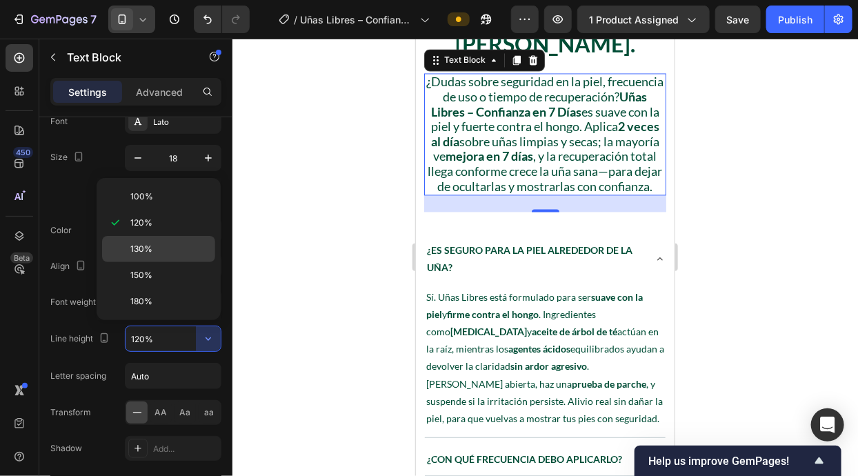
click at [181, 247] on p "130%" at bounding box center [169, 249] width 79 height 12
type input "130%"
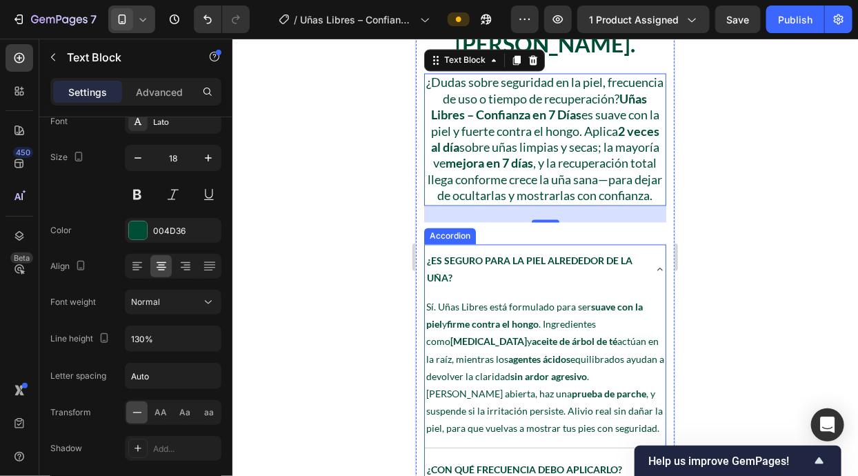
click at [596, 263] on div "¿Es seguro para la piel alrededor de la uña?" at bounding box center [544, 269] width 241 height 50
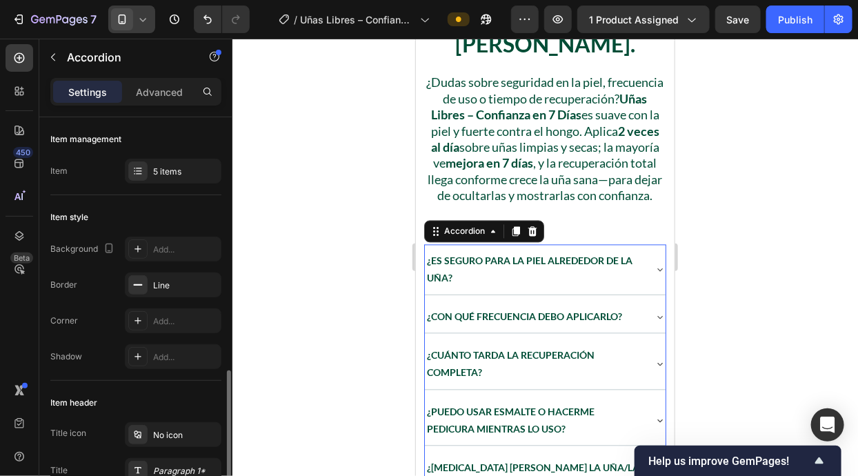
scroll to position [188, 0]
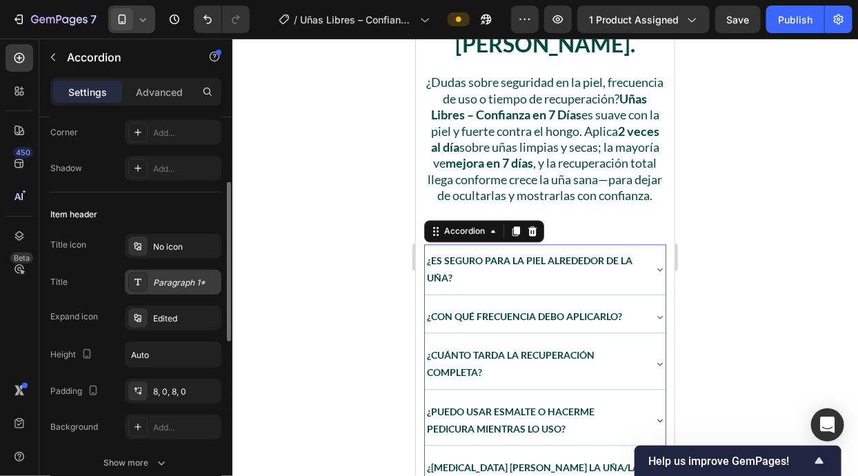
click at [172, 281] on div "Paragraph 1*" at bounding box center [185, 282] width 65 height 12
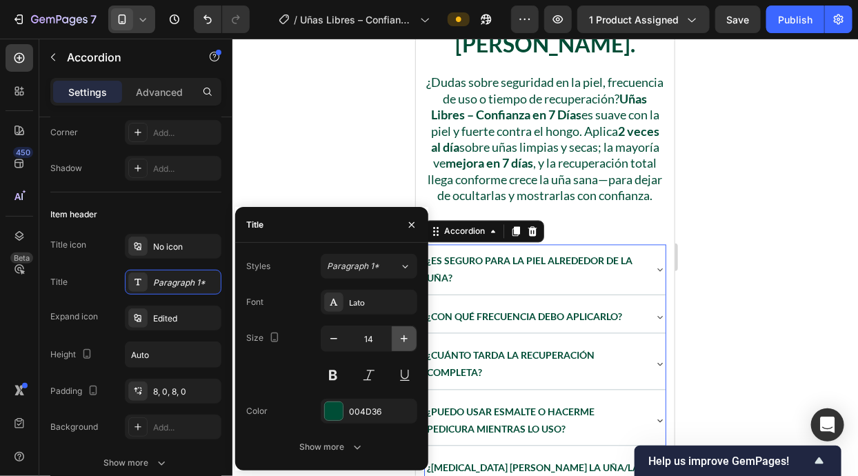
click at [400, 334] on icon "button" at bounding box center [404, 339] width 14 height 14
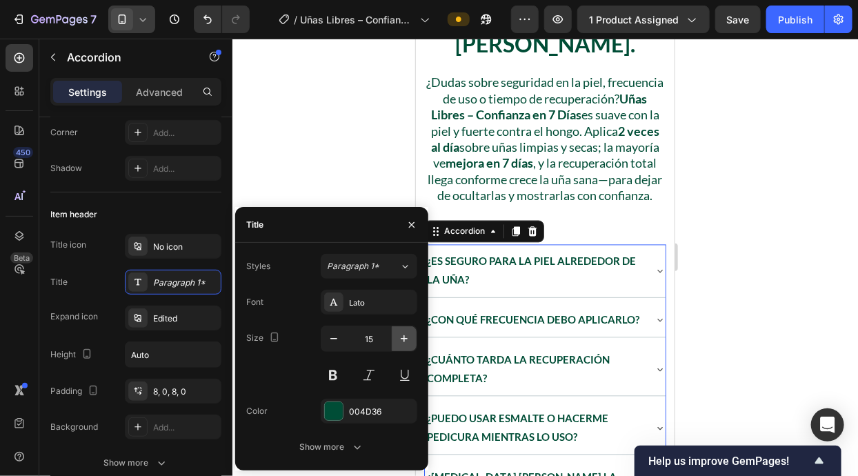
click at [400, 334] on icon "button" at bounding box center [404, 339] width 14 height 14
type input "16"
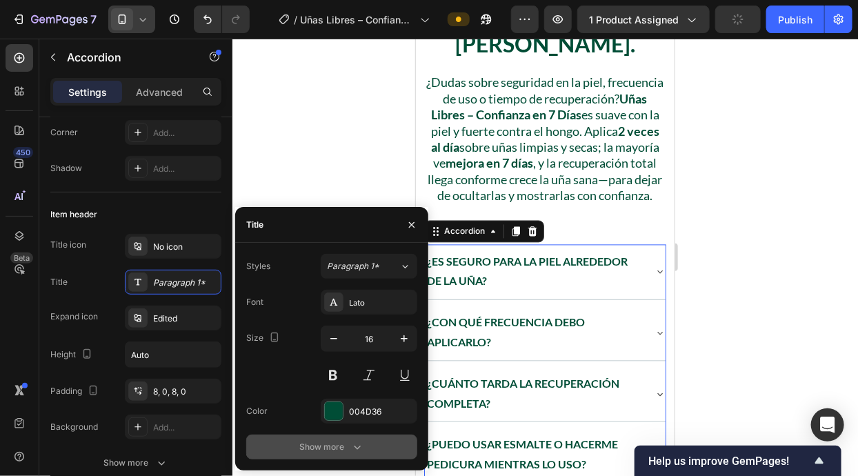
click at [344, 443] on div "Show more" at bounding box center [332, 447] width 64 height 14
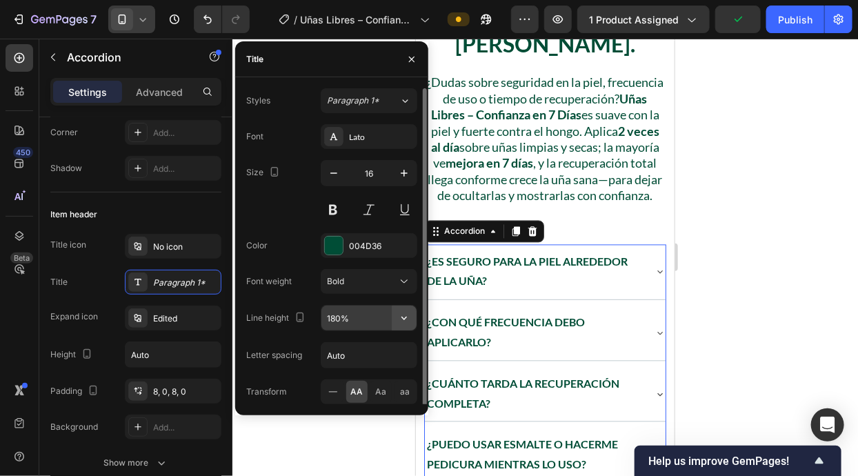
click at [408, 318] on icon "button" at bounding box center [404, 318] width 14 height 14
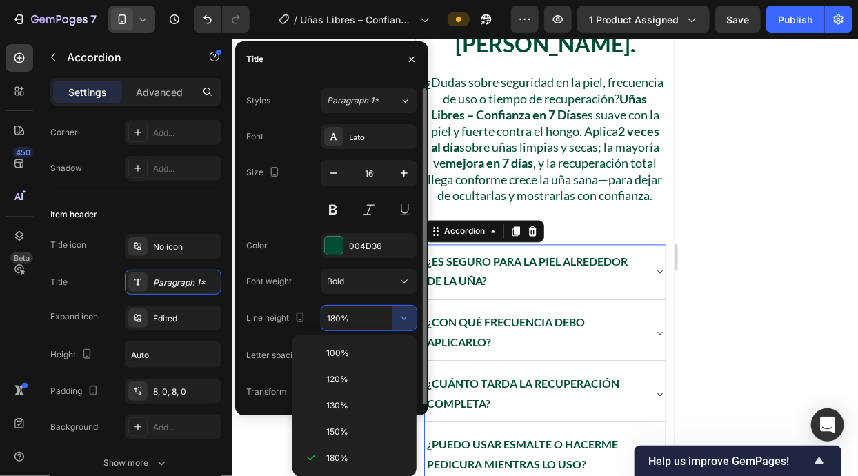
click at [384, 385] on div "120%" at bounding box center [354, 379] width 113 height 26
type input "120%"
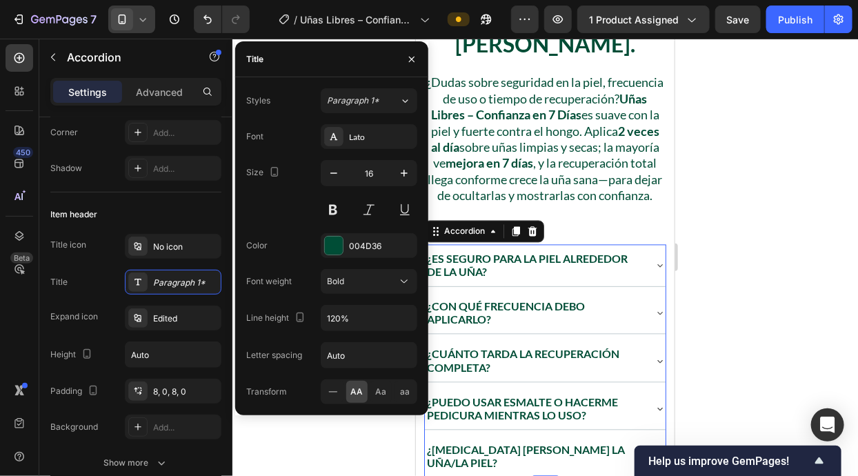
click at [644, 285] on div "¿Es seguro para la piel alrededor de la uña?" at bounding box center [544, 264] width 241 height 41
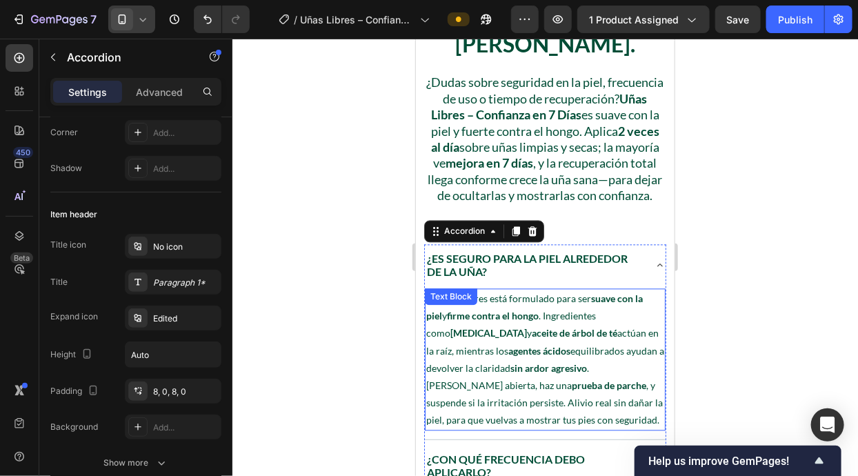
click at [605, 343] on p "Sí. Uñas Libres está formulado para ser suave con la piel y firme contra el hon…" at bounding box center [544, 359] width 238 height 139
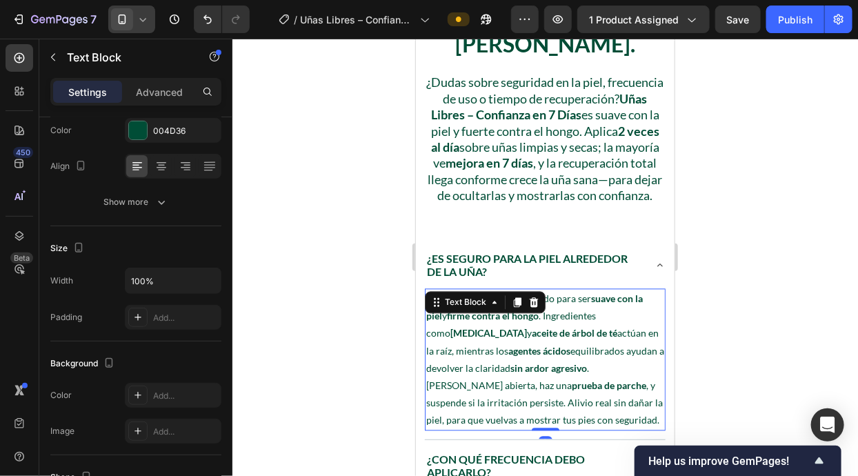
scroll to position [0, 0]
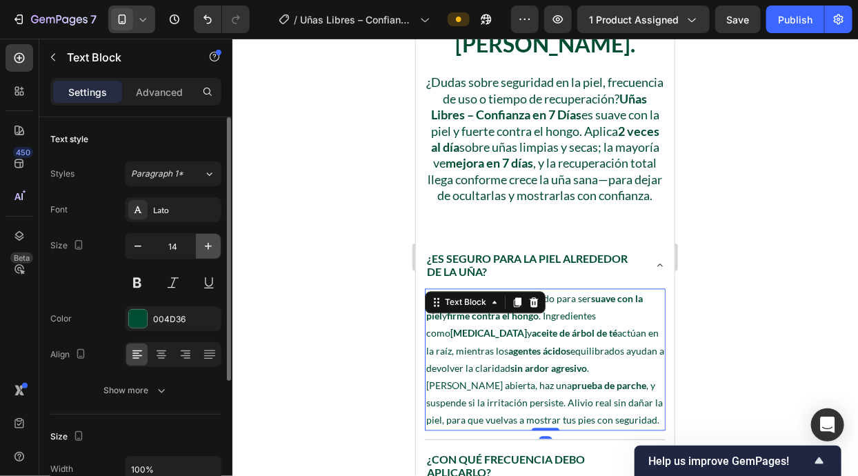
click at [201, 237] on button "button" at bounding box center [208, 246] width 25 height 25
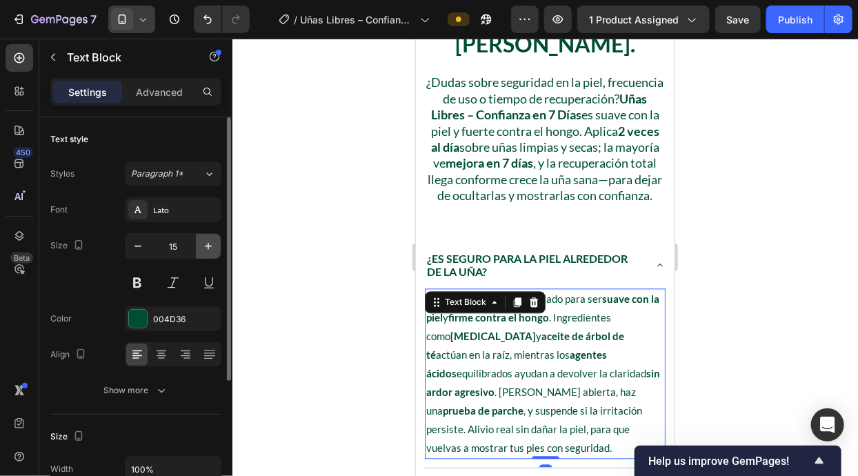
type input "16"
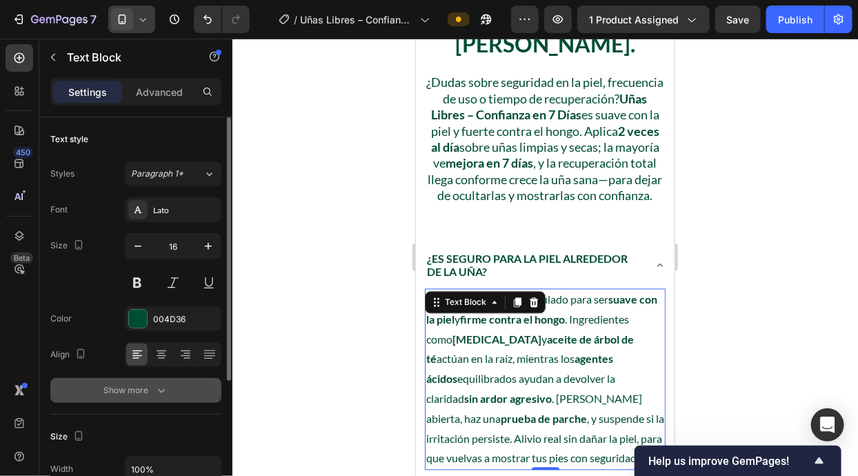
click at [157, 385] on icon "button" at bounding box center [161, 390] width 14 height 14
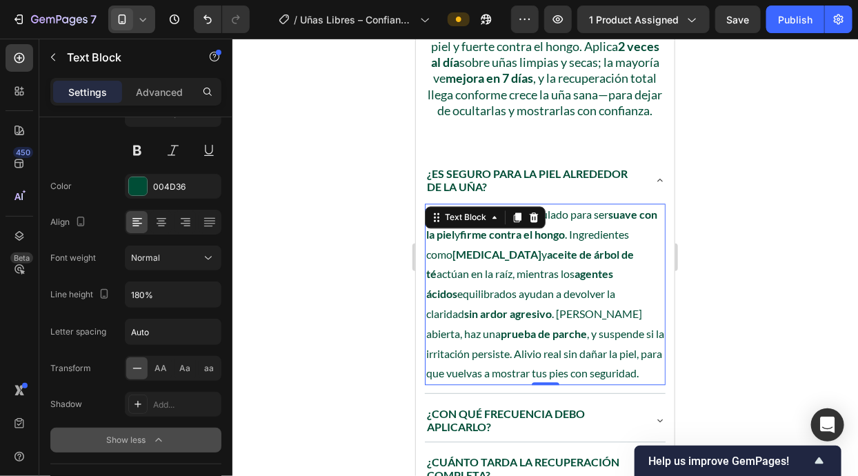
scroll to position [4949, 0]
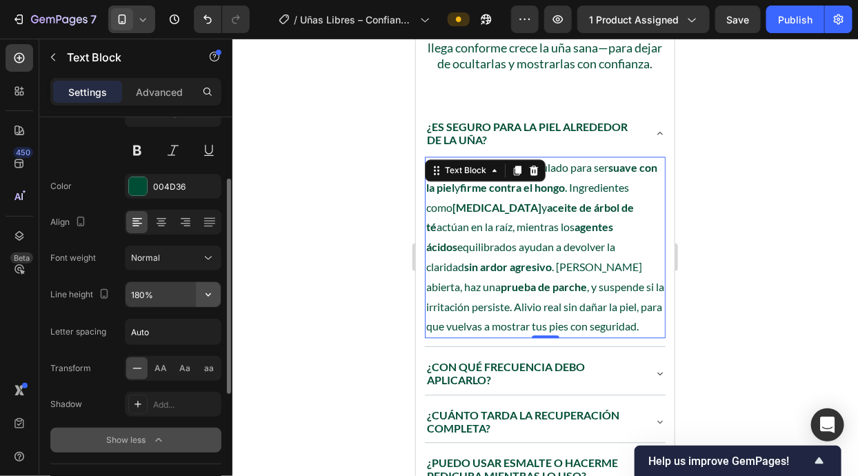
click at [209, 292] on icon "button" at bounding box center [208, 294] width 14 height 14
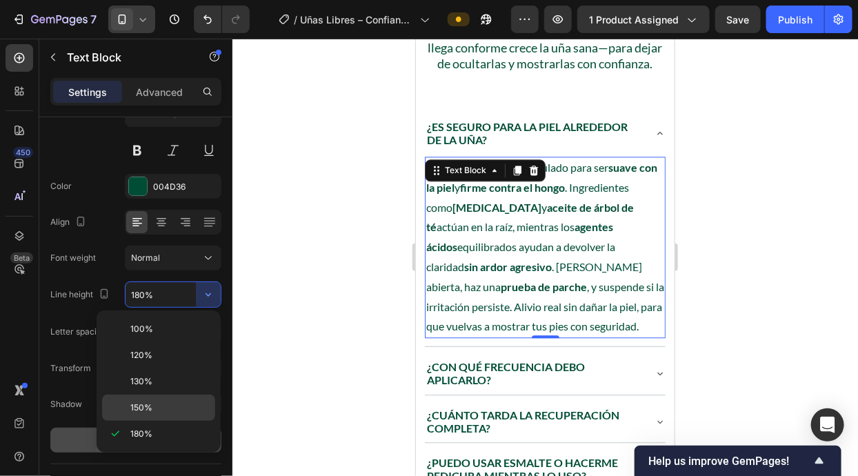
click at [179, 402] on p "150%" at bounding box center [169, 407] width 79 height 12
type input "150%"
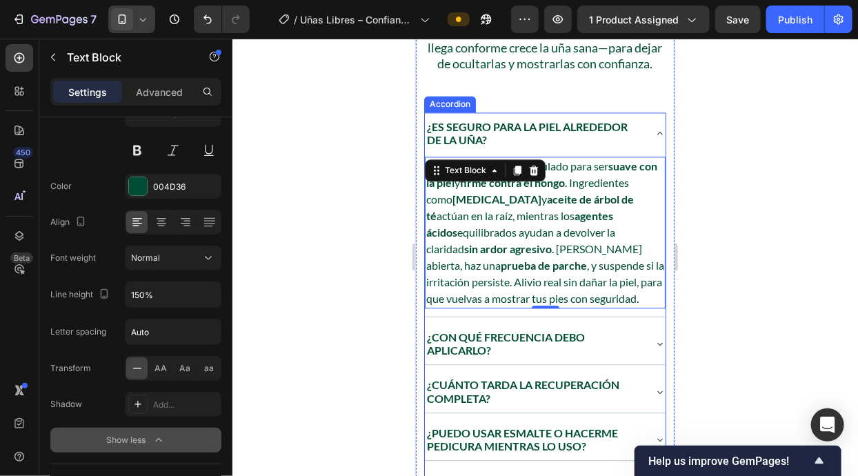
click at [640, 358] on div "¿Con qué frecuencia debo aplicarlo?" at bounding box center [533, 342] width 219 height 30
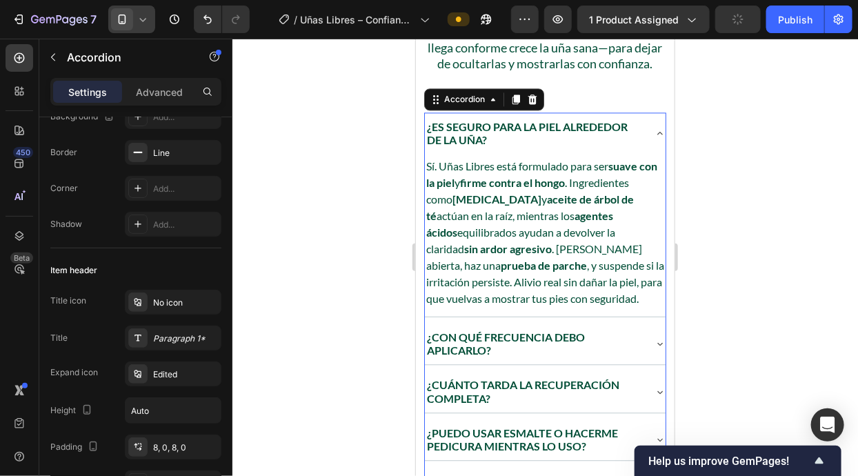
scroll to position [0, 0]
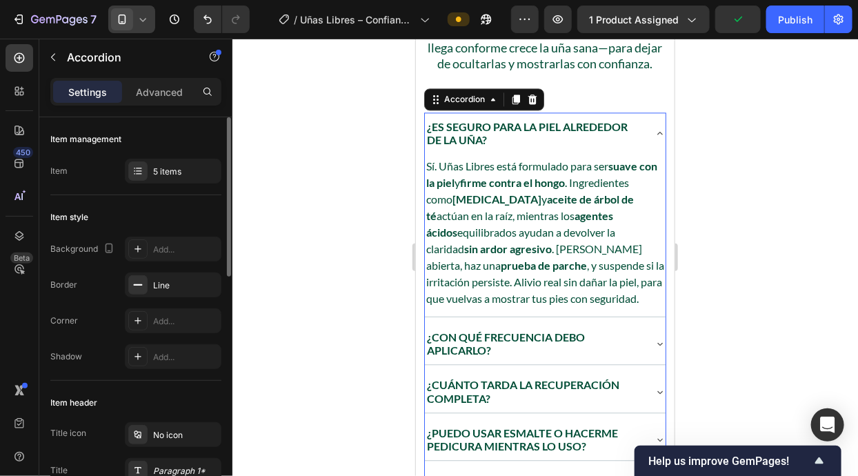
click at [654, 348] on icon at bounding box center [658, 342] width 11 height 11
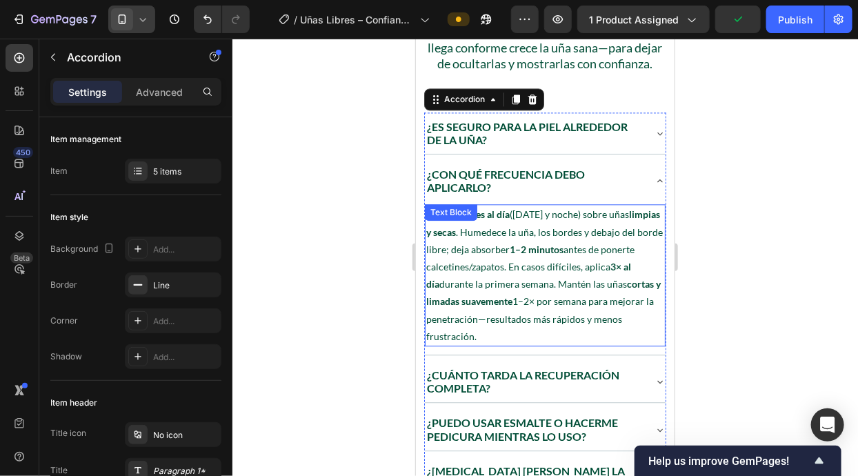
click at [591, 318] on p "Aplica 2 veces al día ([DATE] y noche) sobre uñas limpias y secas . Humedece la…" at bounding box center [544, 274] width 238 height 139
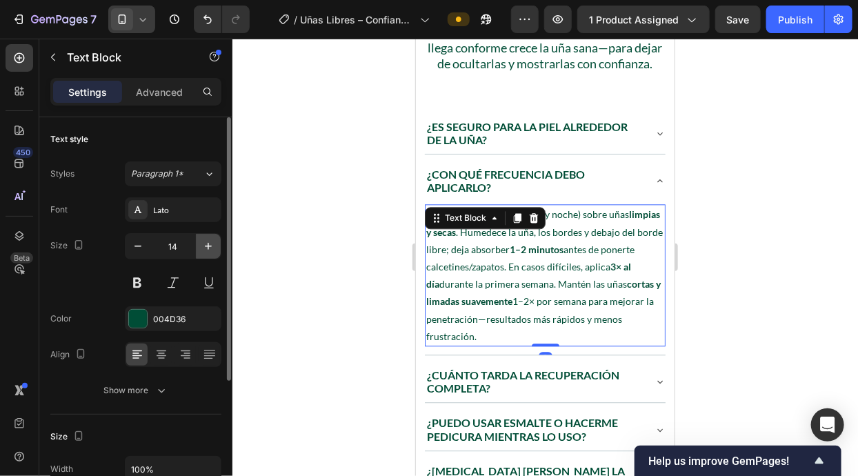
click at [203, 246] on icon "button" at bounding box center [208, 246] width 14 height 14
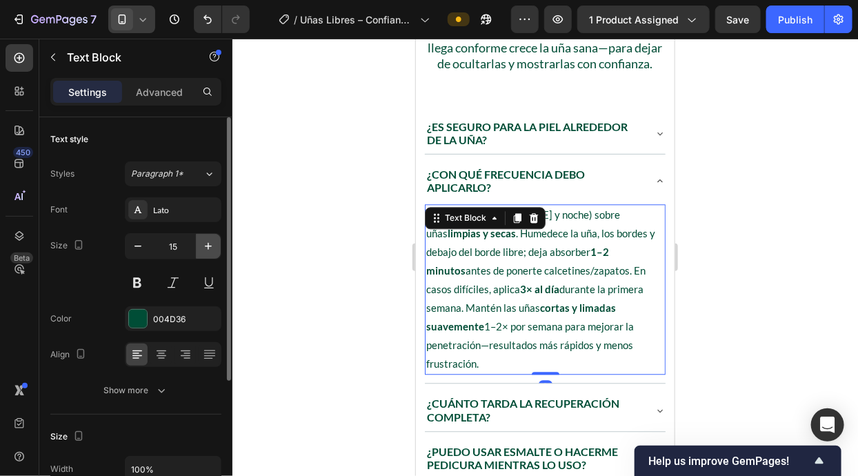
type input "16"
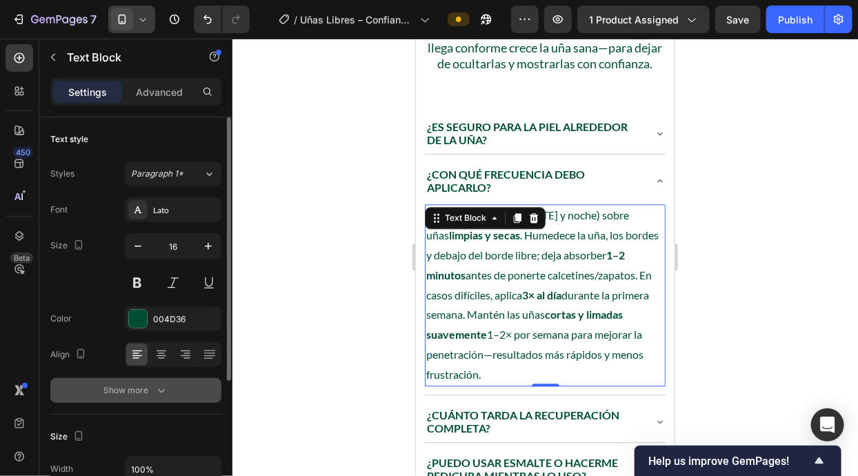
click at [185, 382] on button "Show more" at bounding box center [135, 390] width 171 height 25
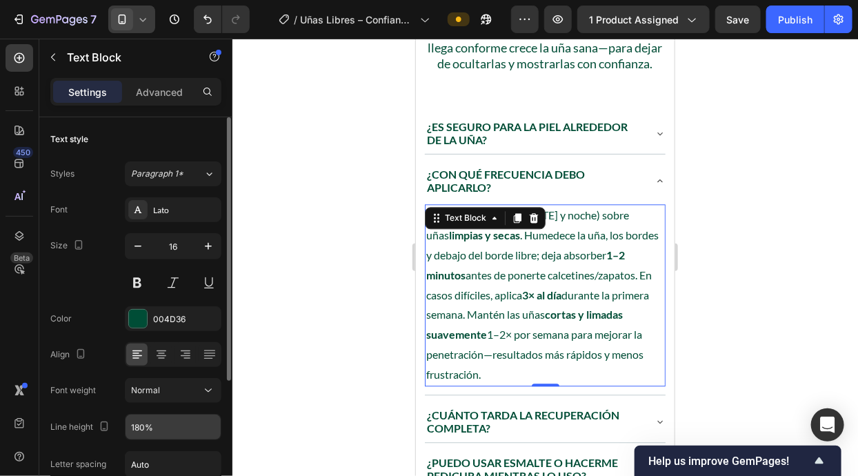
scroll to position [88, 0]
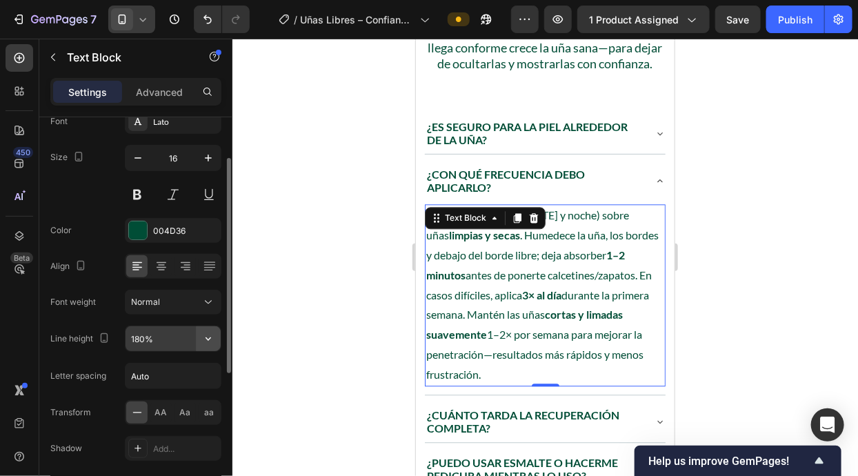
click at [219, 343] on button "button" at bounding box center [208, 338] width 25 height 25
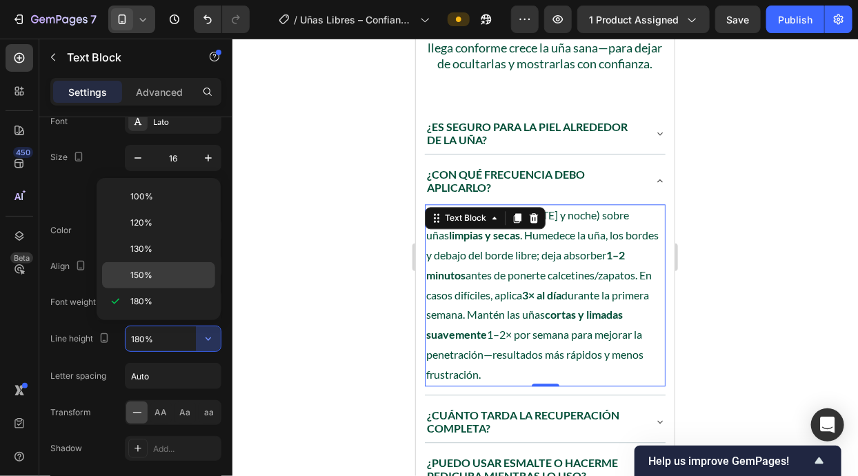
click at [177, 269] on p "150%" at bounding box center [169, 275] width 79 height 12
type input "150%"
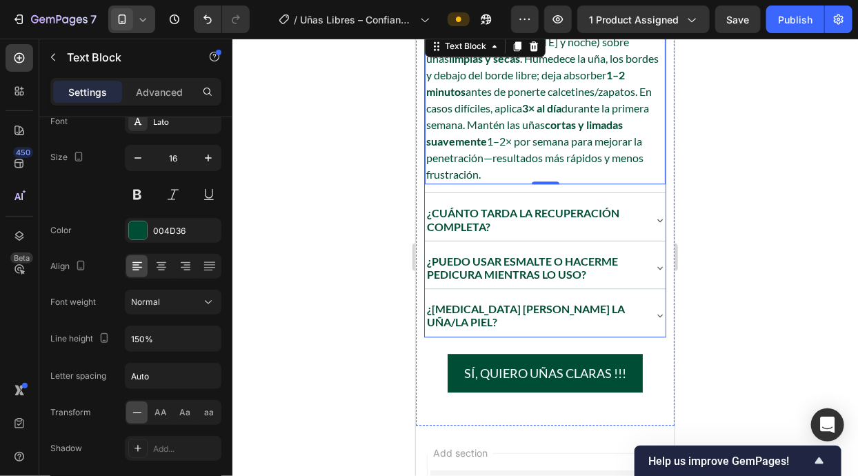
scroll to position [5126, 0]
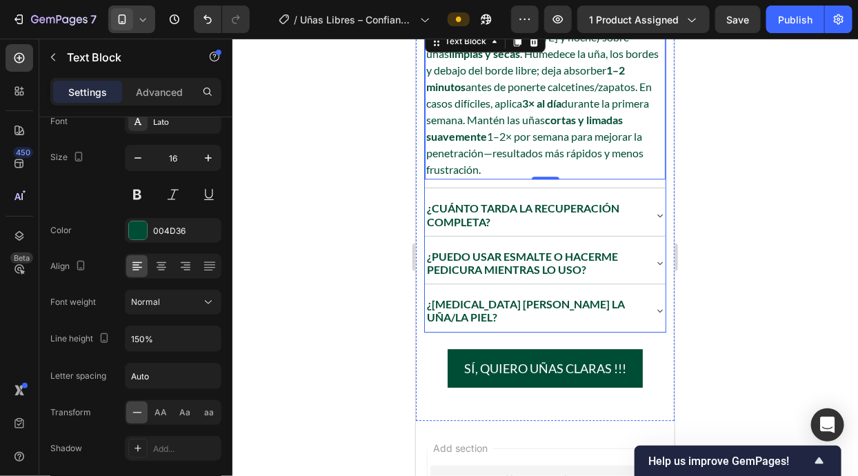
click at [637, 219] on p "¿Cuánto tarda la recuperación completa?" at bounding box center [533, 214] width 214 height 26
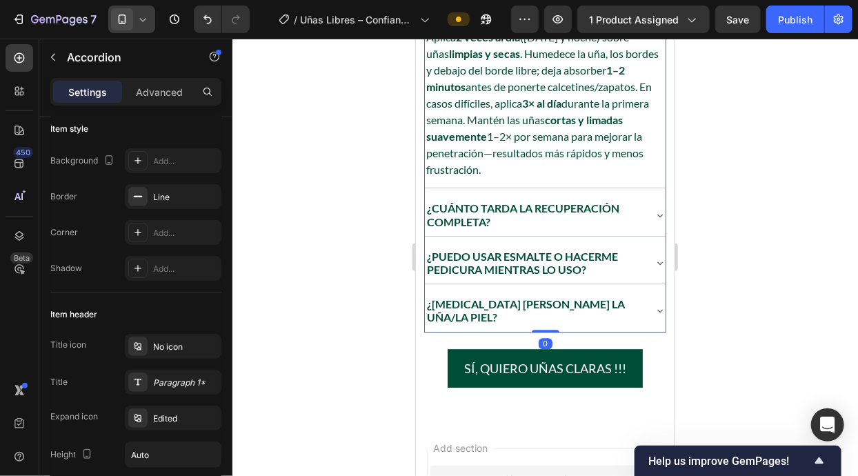
scroll to position [0, 0]
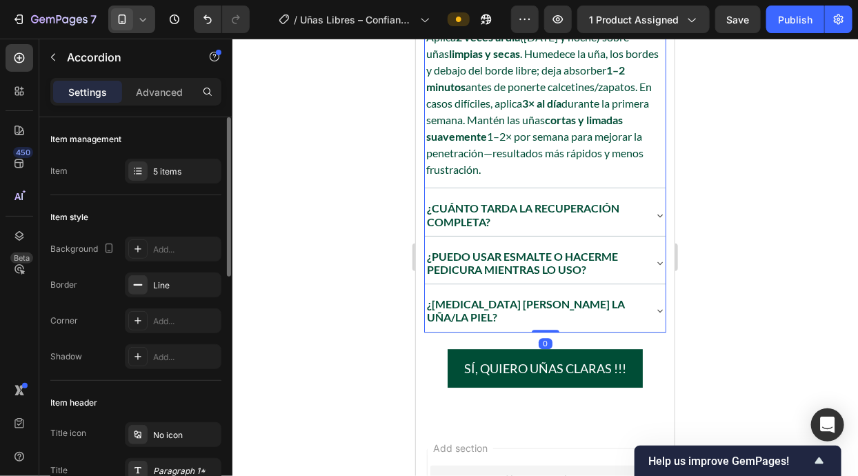
click at [652, 228] on div "¿Cuánto tarda la recuperación completa?" at bounding box center [544, 213] width 241 height 41
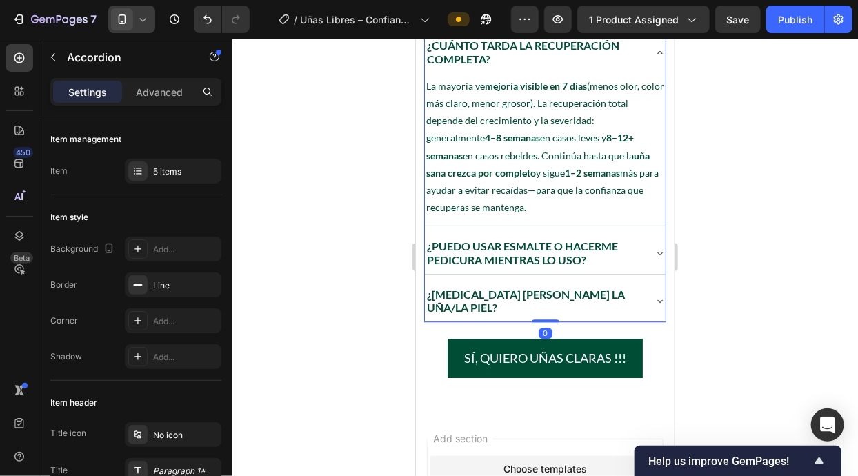
click at [571, 160] on p "La mayoría ve mejoría visible en 7 días (menos olor, color más claro, menor gro…" at bounding box center [544, 146] width 238 height 139
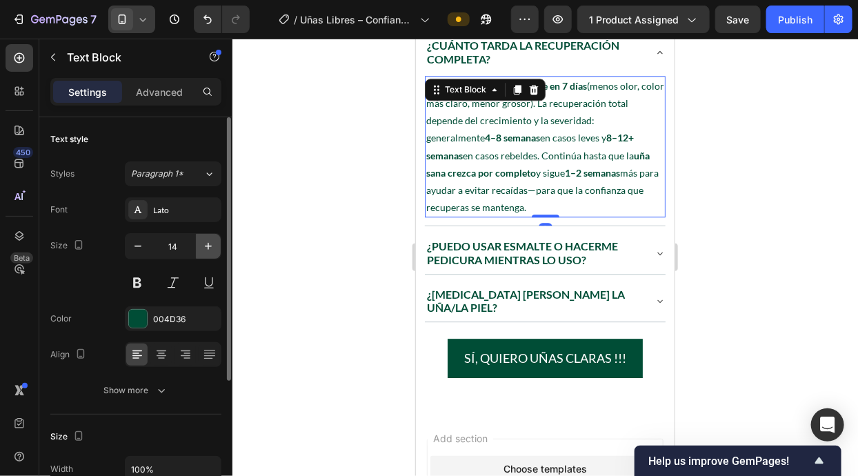
click at [200, 245] on button "button" at bounding box center [208, 246] width 25 height 25
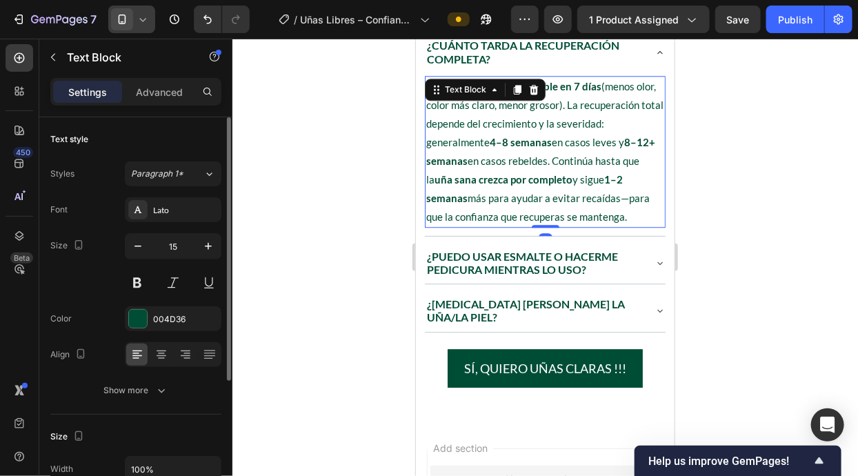
type input "16"
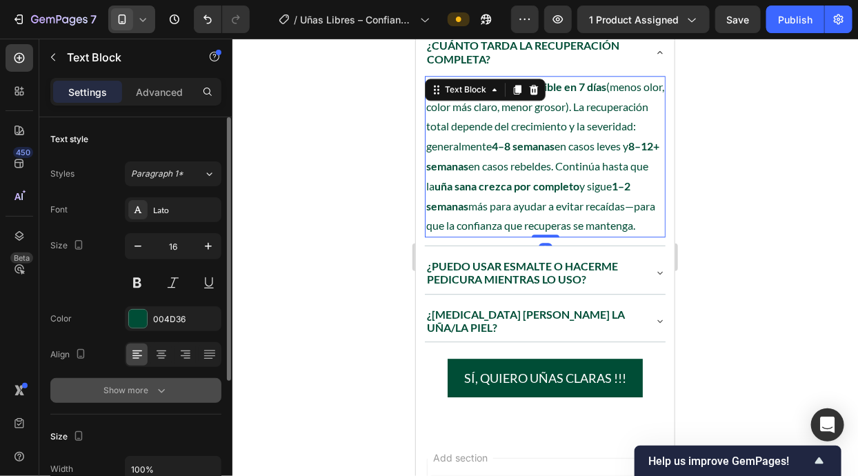
click at [143, 396] on div "Show more" at bounding box center [136, 390] width 64 height 14
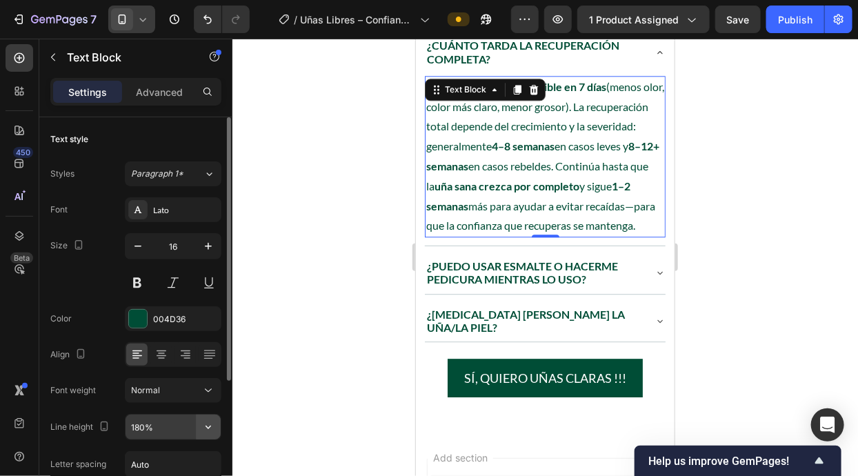
click at [214, 429] on icon "button" at bounding box center [208, 427] width 14 height 14
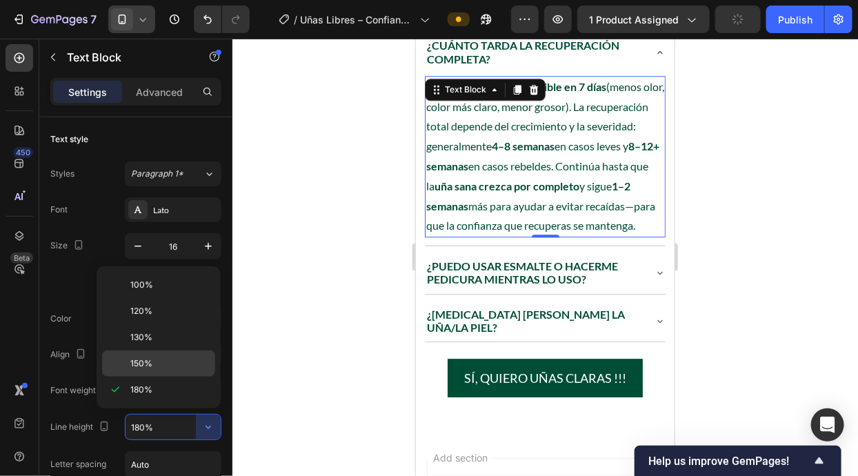
click at [181, 363] on p "150%" at bounding box center [169, 363] width 79 height 12
type input "150%"
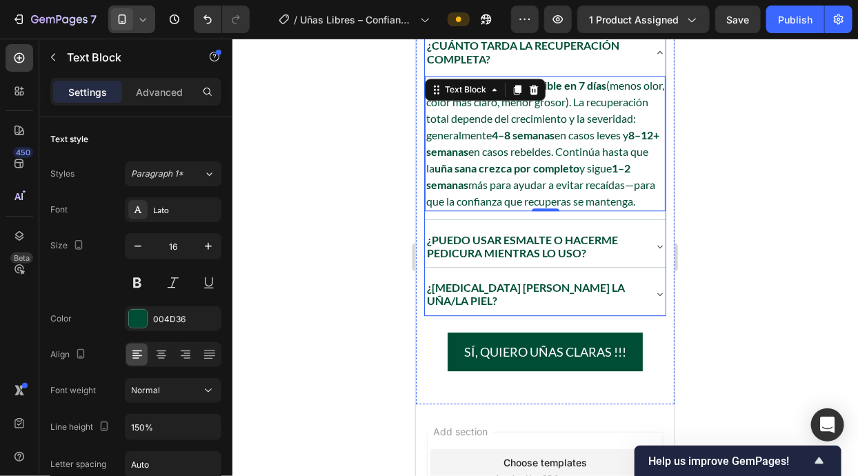
click at [655, 266] on div "¿Puedo usar esmalte o hacerme pedicura mientras lo uso?" at bounding box center [544, 245] width 241 height 41
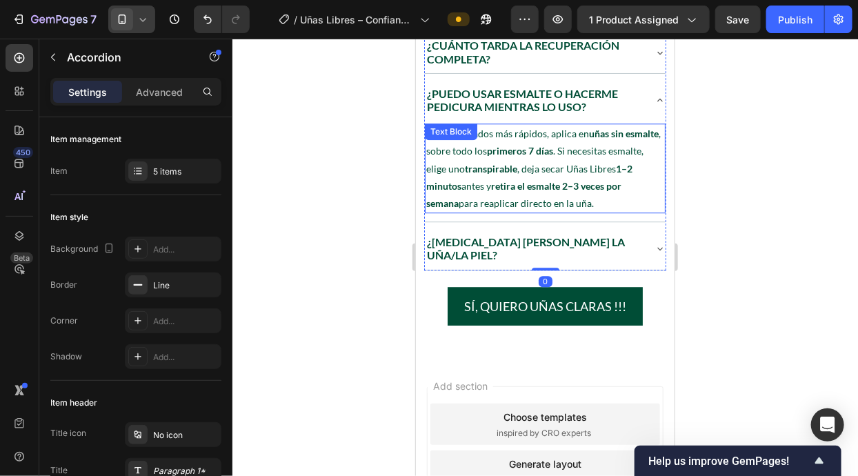
click at [567, 208] on p "Para resultados más rápidos, aplica en uñas sin esmalte , sobre todo los primer…" at bounding box center [544, 167] width 238 height 87
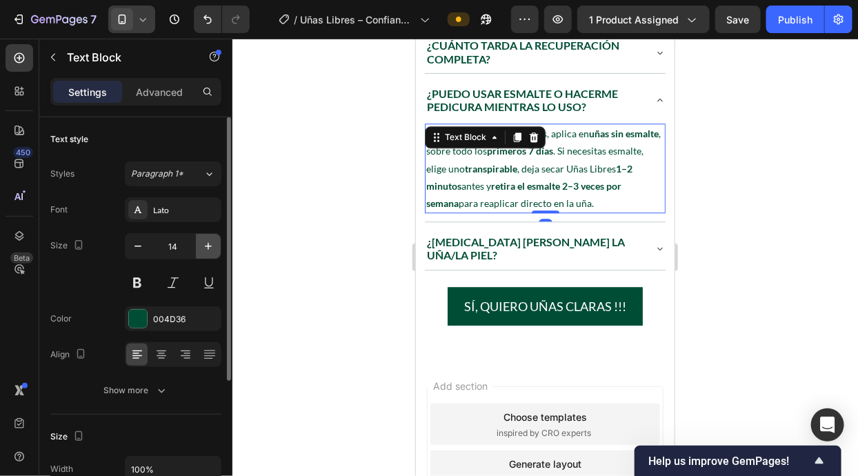
click at [206, 243] on icon "button" at bounding box center [208, 246] width 14 height 14
type input "16"
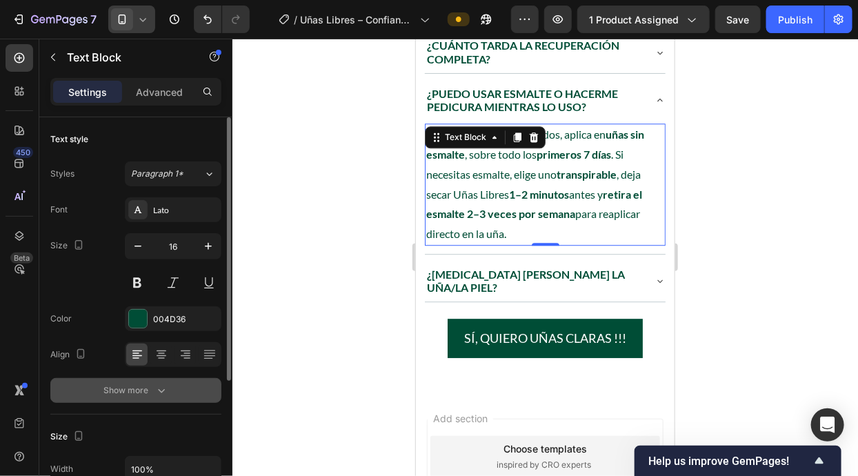
click at [157, 387] on icon "button" at bounding box center [161, 390] width 14 height 14
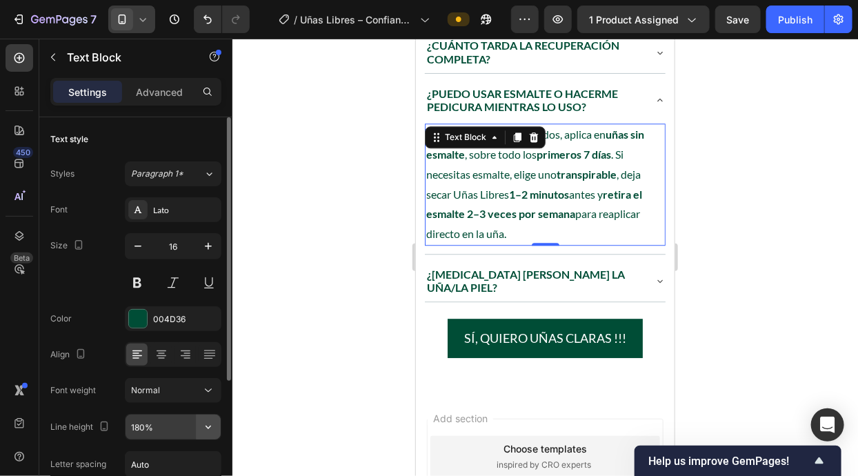
click at [205, 417] on button "button" at bounding box center [208, 426] width 25 height 25
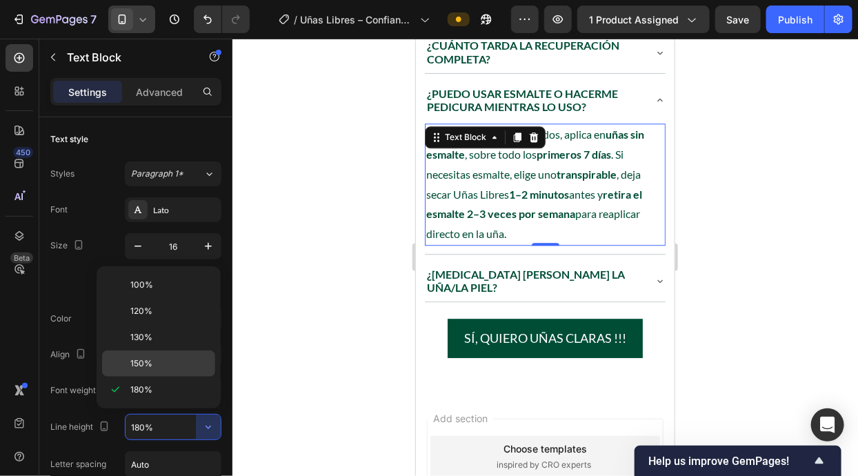
click at [182, 359] on p "150%" at bounding box center [169, 363] width 79 height 12
type input "150%"
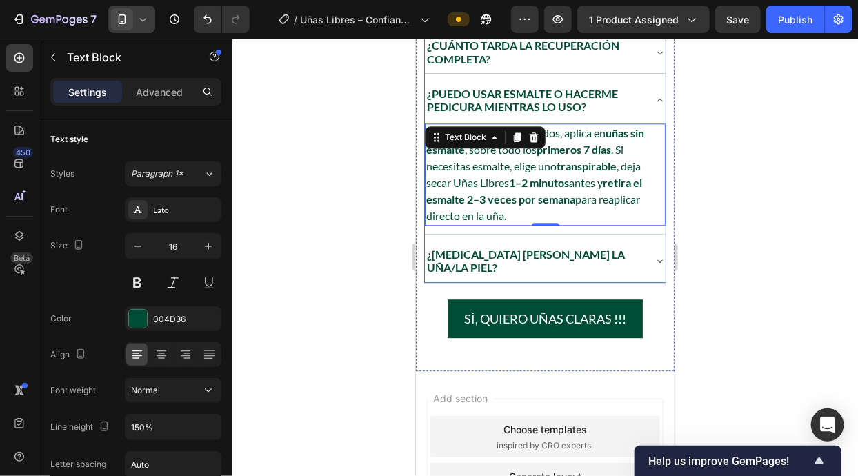
click at [648, 267] on div "¿[MEDICAL_DATA] [PERSON_NAME] la uña/la piel?" at bounding box center [544, 259] width 241 height 41
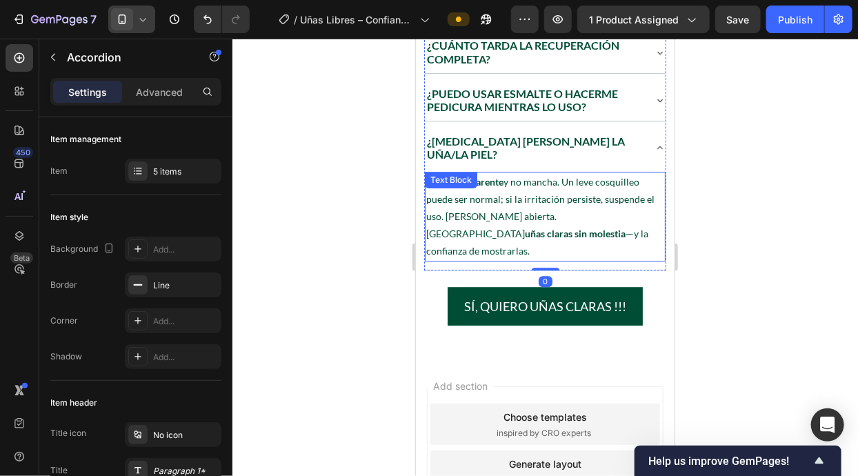
click at [579, 225] on p "Seca transparente y no mancha. Un leve cosquilleo puede ser normal; si la irrit…" at bounding box center [544, 215] width 238 height 87
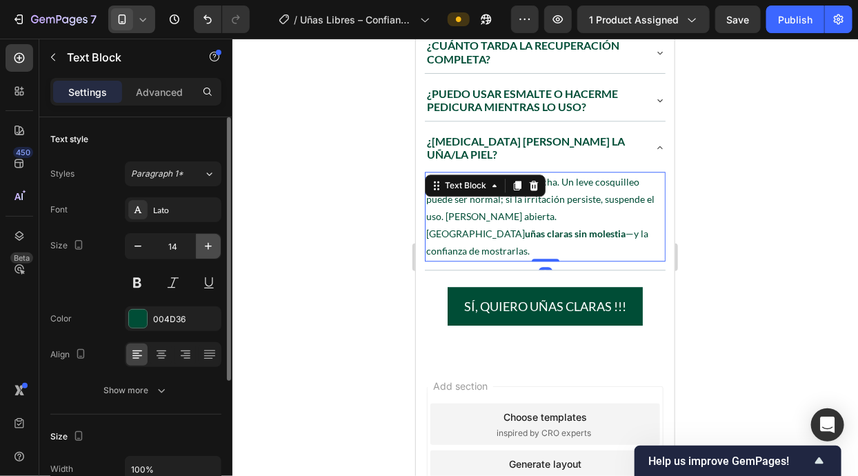
click at [207, 234] on button "button" at bounding box center [208, 246] width 25 height 25
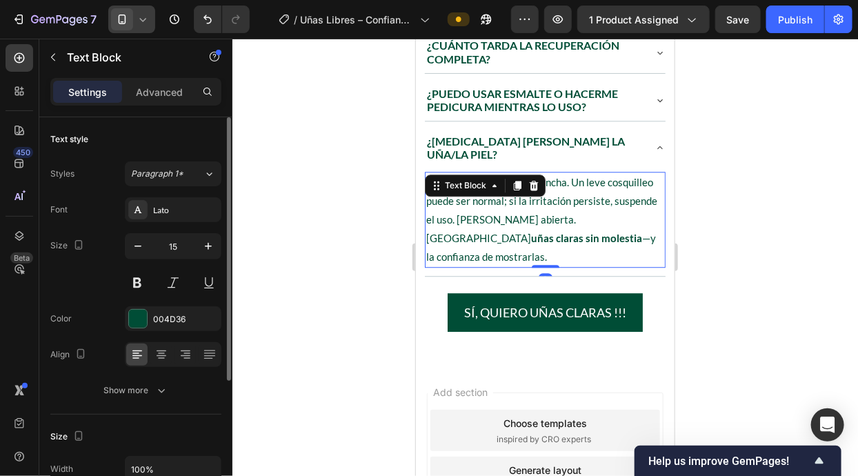
type input "16"
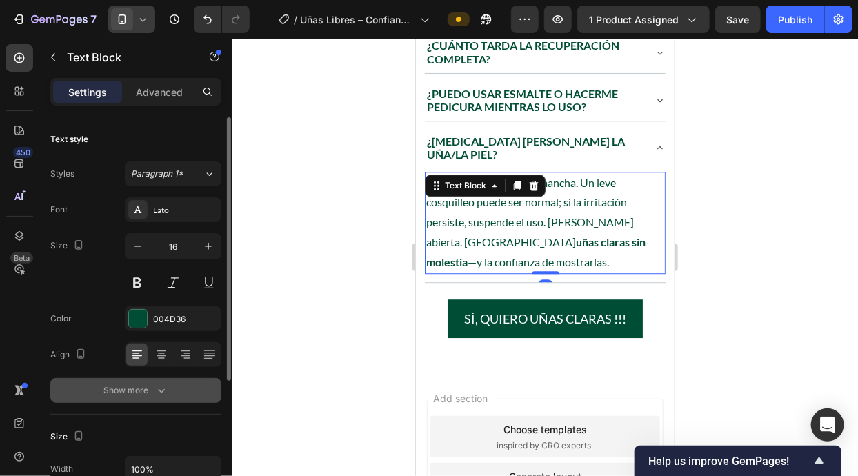
click at [148, 393] on div "Show more" at bounding box center [136, 390] width 64 height 14
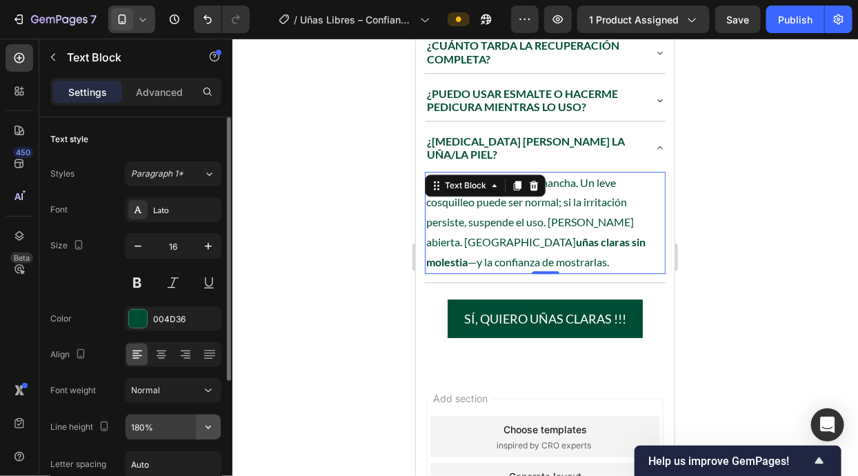
click at [207, 423] on icon "button" at bounding box center [208, 427] width 14 height 14
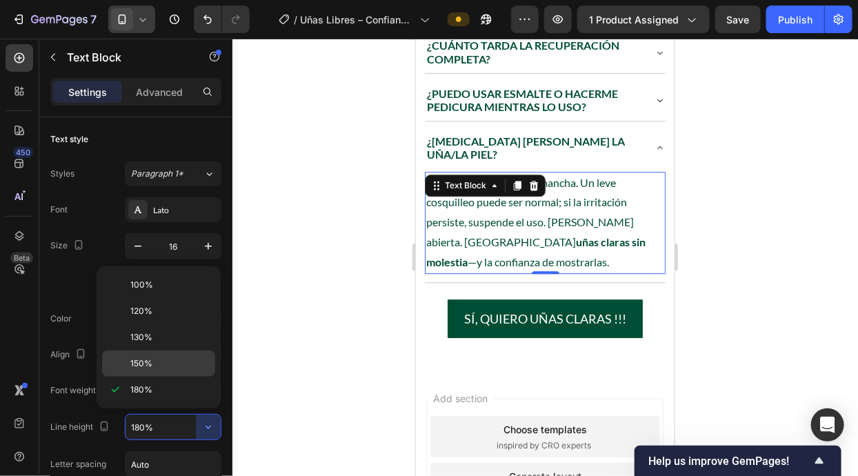
click at [169, 366] on p "150%" at bounding box center [169, 363] width 79 height 12
type input "150%"
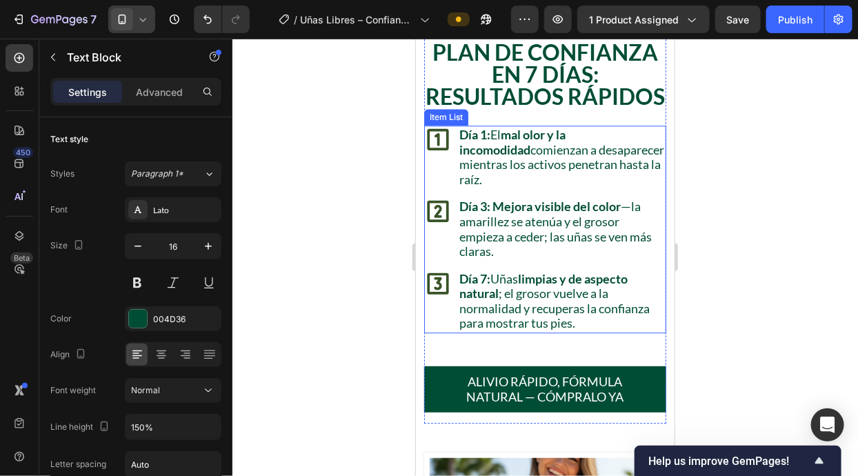
scroll to position [3286, 0]
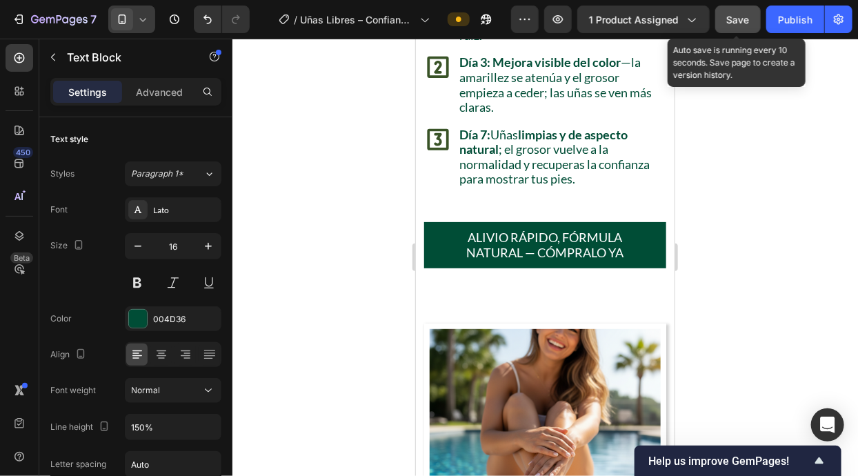
click at [740, 14] on span "Save" at bounding box center [738, 20] width 23 height 12
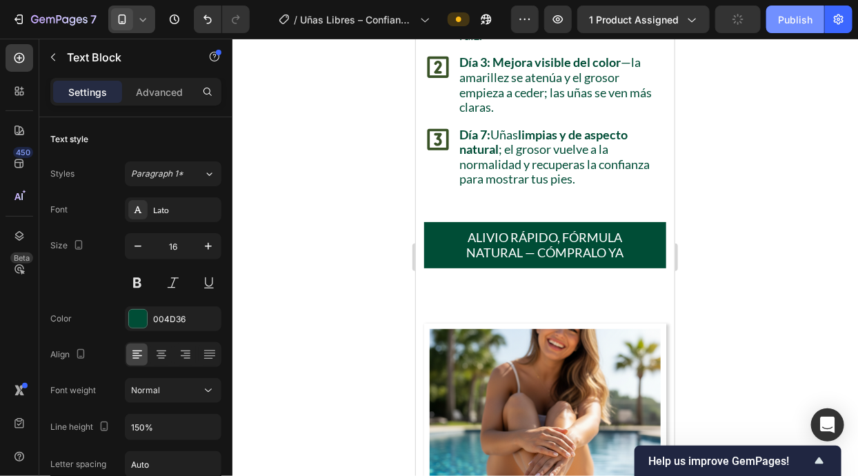
click at [792, 20] on div "Publish" at bounding box center [795, 19] width 34 height 14
